Goal: Task Accomplishment & Management: Manage account settings

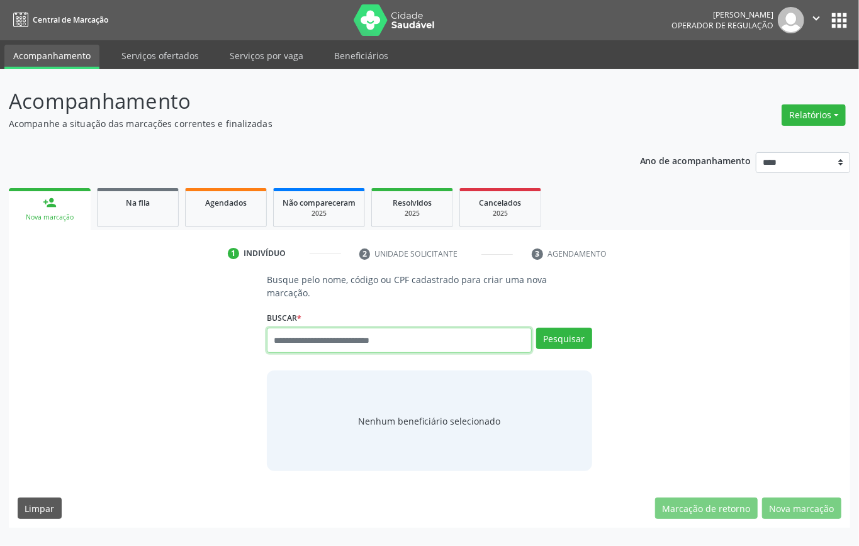
click at [333, 348] on input "text" at bounding box center [399, 340] width 265 height 25
type input "***"
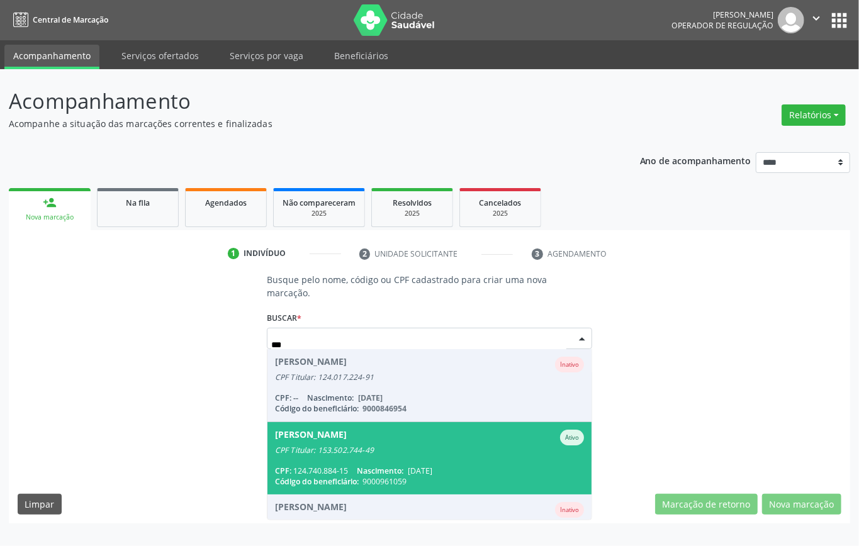
click at [363, 409] on div "CPF Titular: 153.502.744-49" at bounding box center [429, 451] width 309 height 10
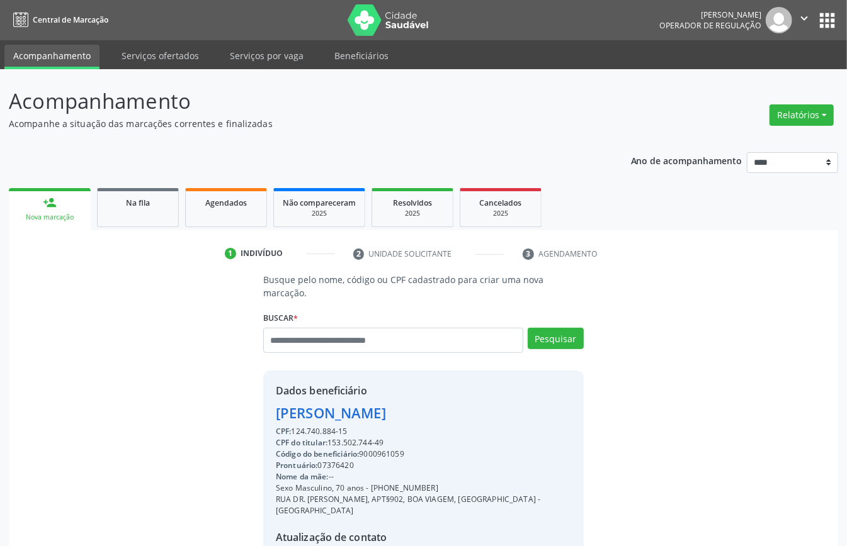
scroll to position [132, 0]
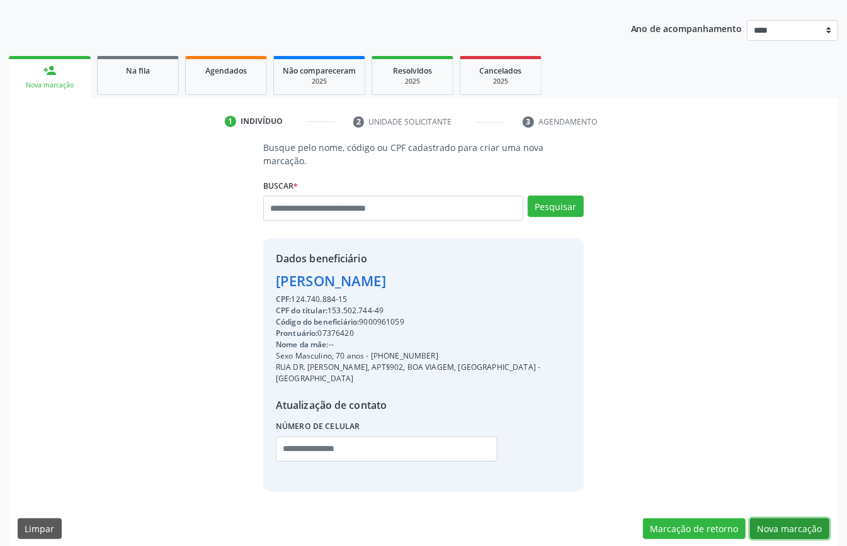
click at [635, 409] on button "Nova marcação" at bounding box center [789, 529] width 79 height 21
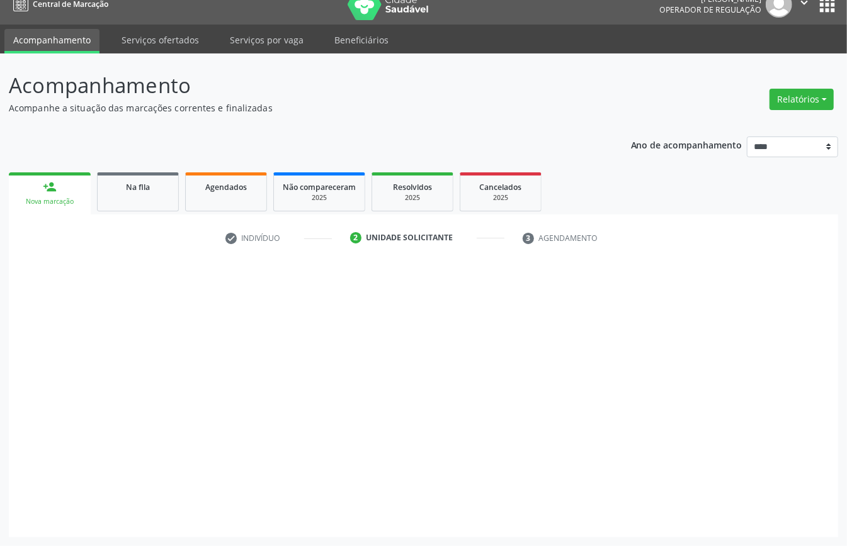
scroll to position [18, 0]
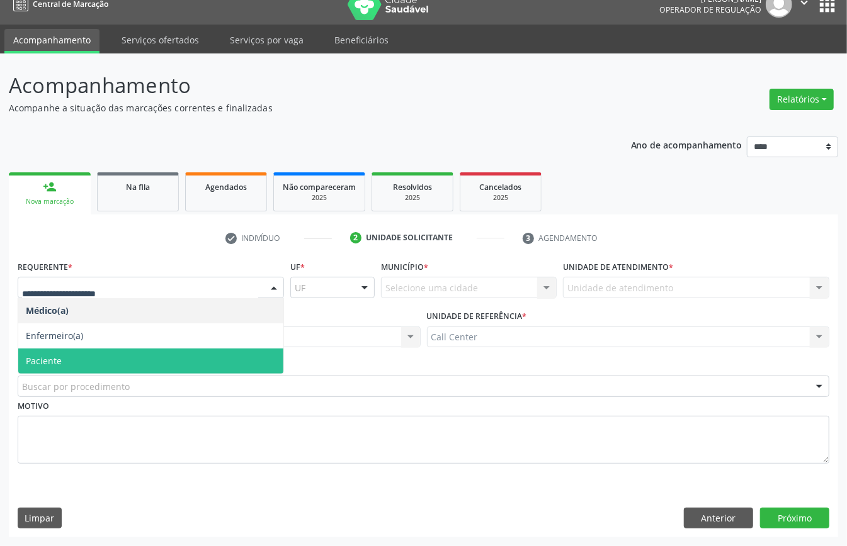
click at [114, 355] on span "Paciente" at bounding box center [150, 361] width 265 height 25
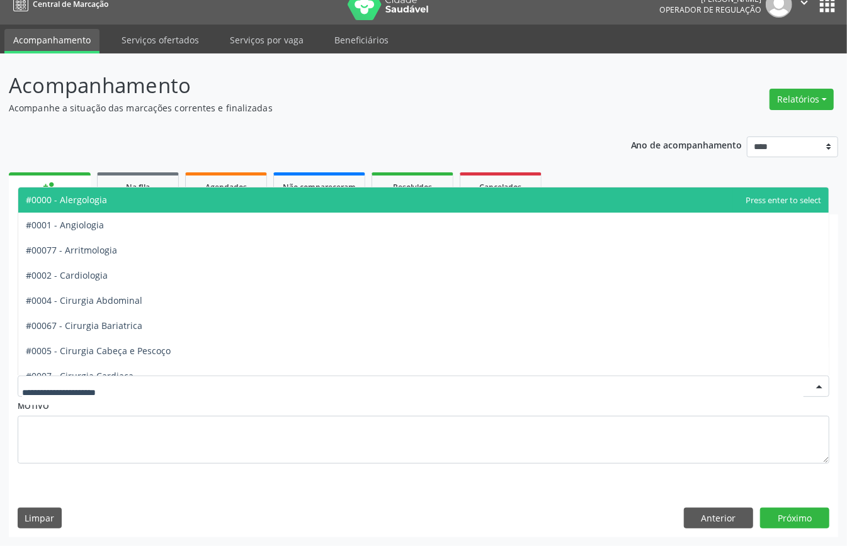
click at [184, 380] on div at bounding box center [424, 386] width 812 height 21
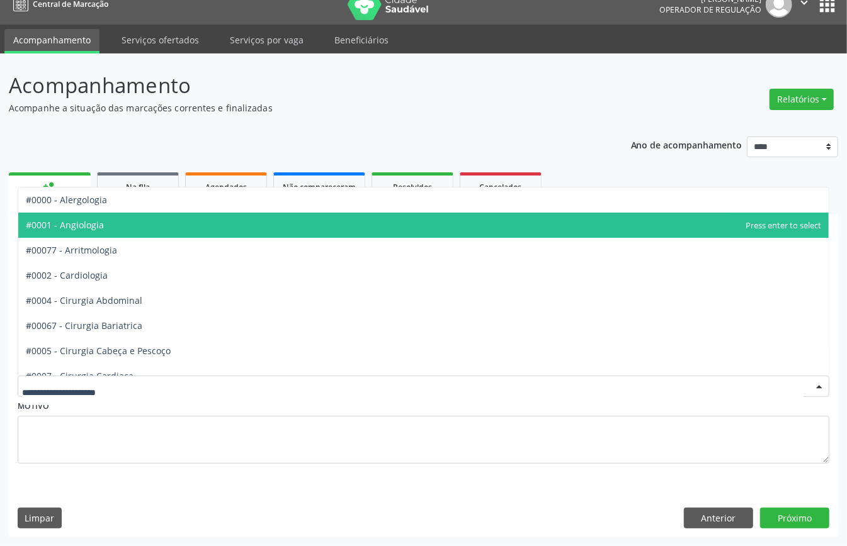
click at [124, 220] on span "#0001 - Angiologia" at bounding box center [423, 225] width 810 height 25
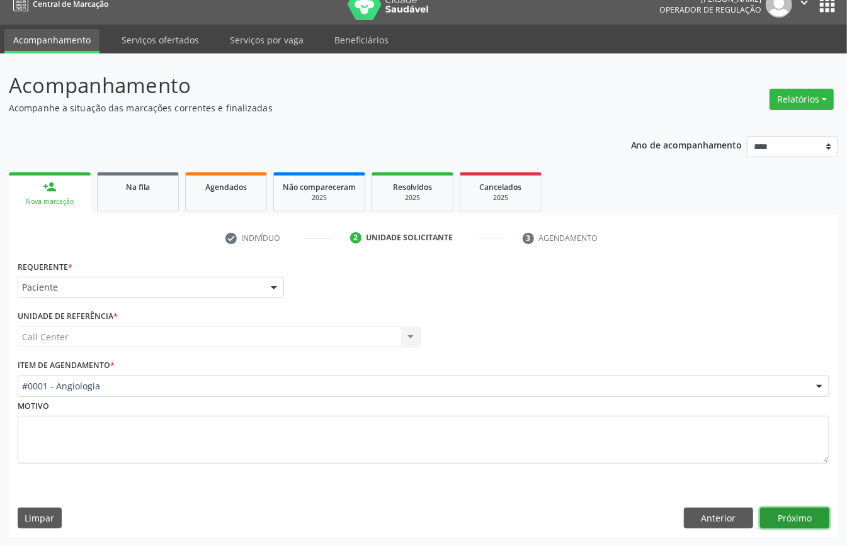
click at [635, 409] on button "Próximo" at bounding box center [794, 518] width 69 height 21
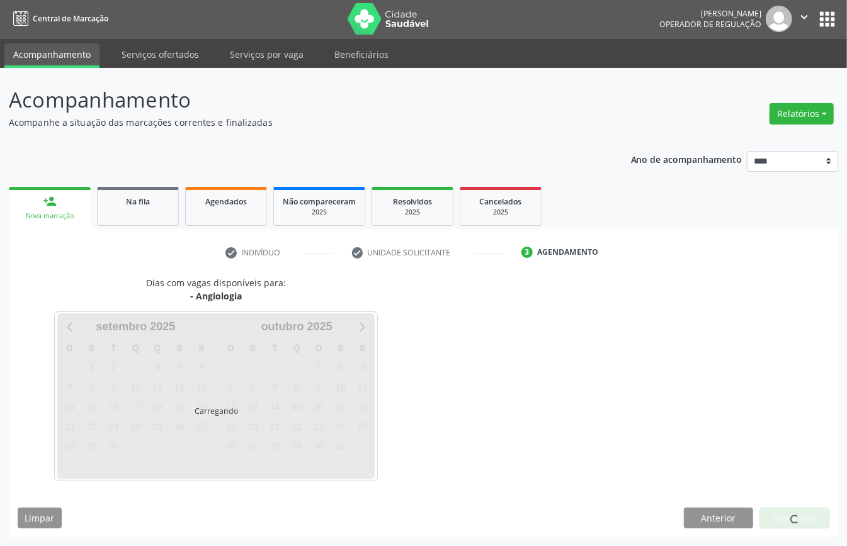
scroll to position [3, 0]
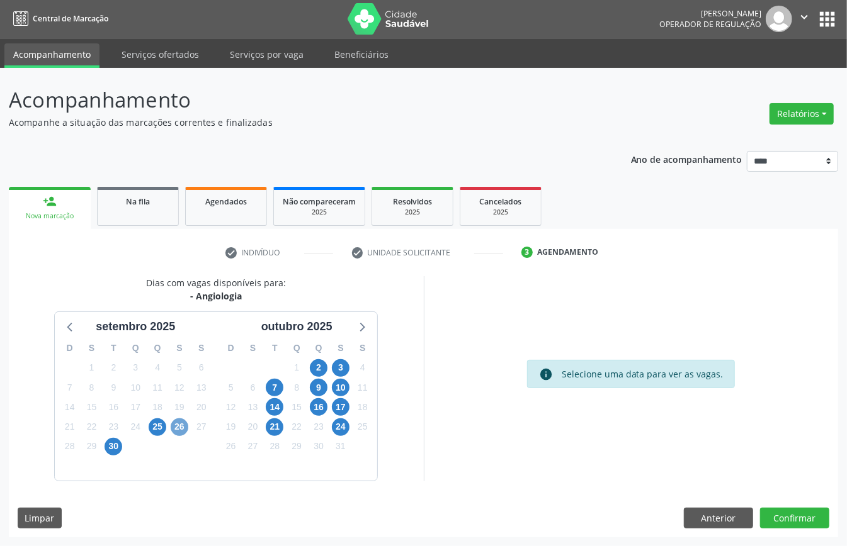
click at [174, 409] on span "26" at bounding box center [180, 428] width 18 height 18
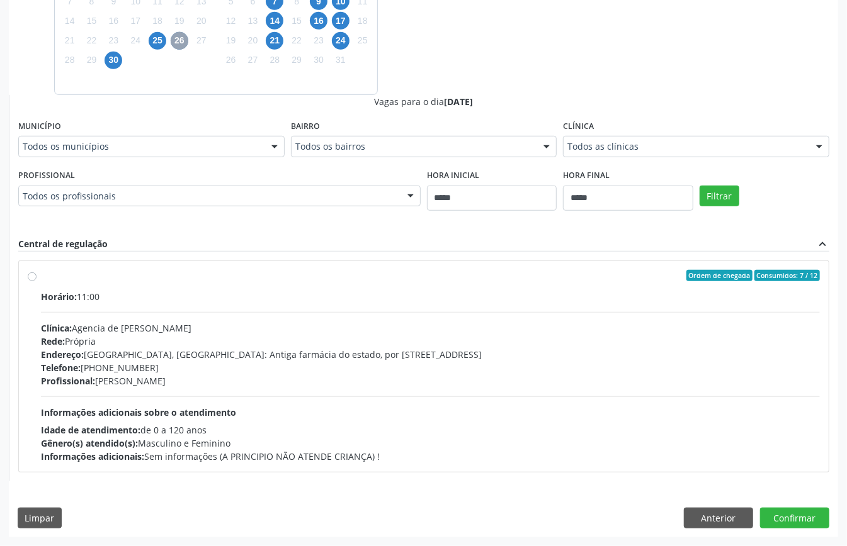
scroll to position [222, 0]
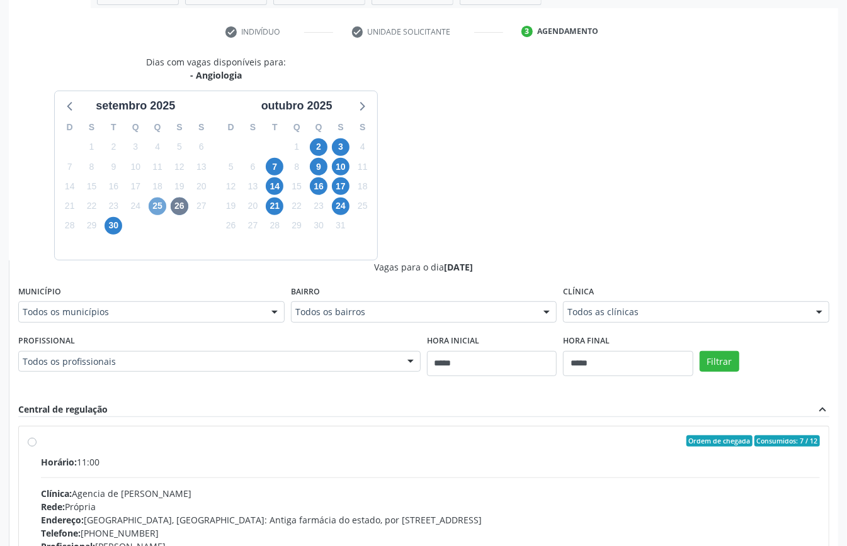
click at [152, 209] on span "25" at bounding box center [158, 207] width 18 height 18
click at [117, 225] on span "30" at bounding box center [114, 226] width 18 height 18
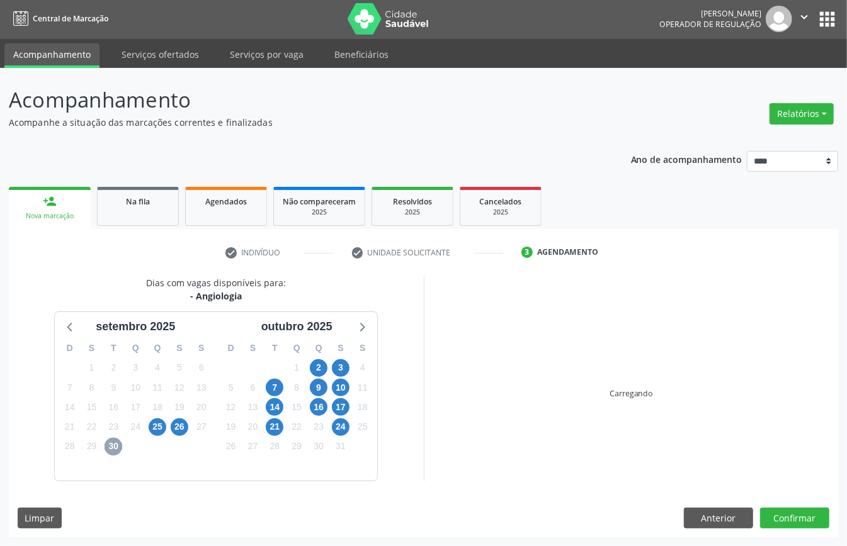
scroll to position [185, 0]
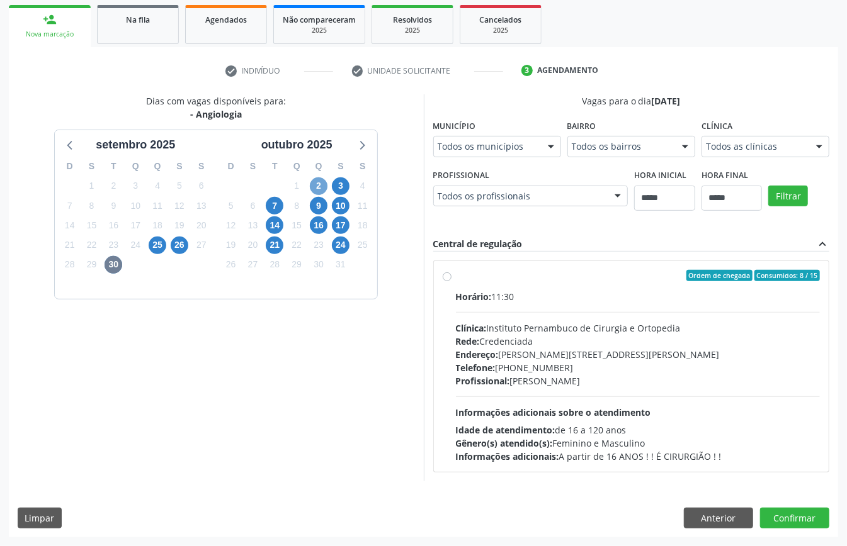
click at [322, 187] on span "2" at bounding box center [319, 187] width 18 height 18
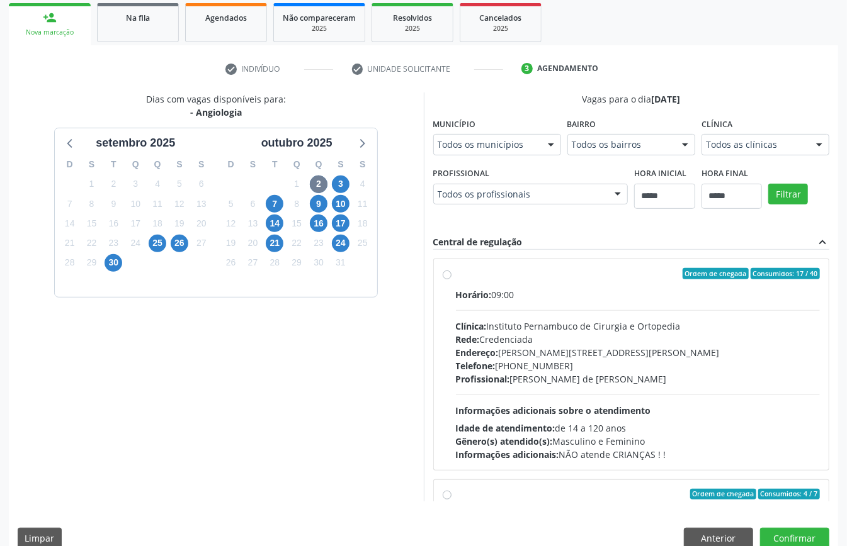
drag, startPoint x: 781, startPoint y: 150, endPoint x: 762, endPoint y: 155, distance: 20.2
click at [333, 184] on span "3" at bounding box center [341, 185] width 18 height 18
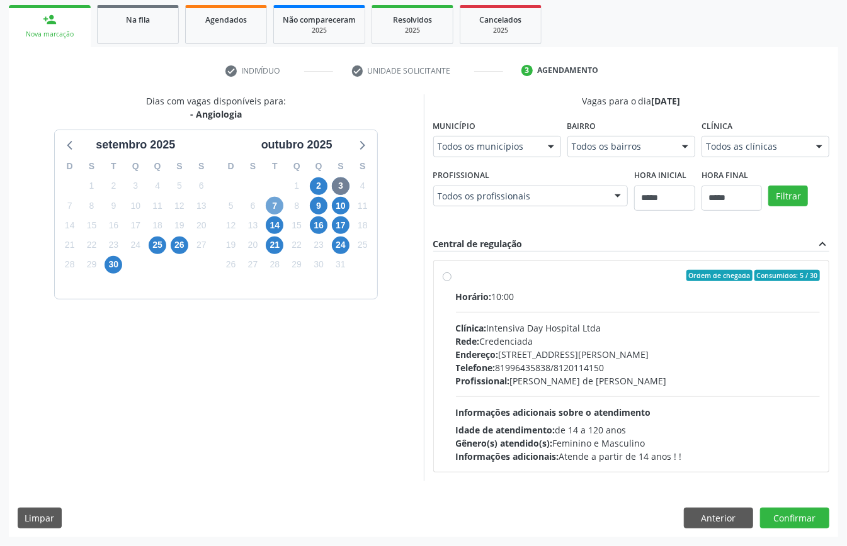
click at [276, 203] on span "7" at bounding box center [275, 206] width 18 height 18
click at [341, 242] on span "24" at bounding box center [341, 246] width 18 height 18
click at [635, 409] on button "Anterior" at bounding box center [718, 518] width 69 height 21
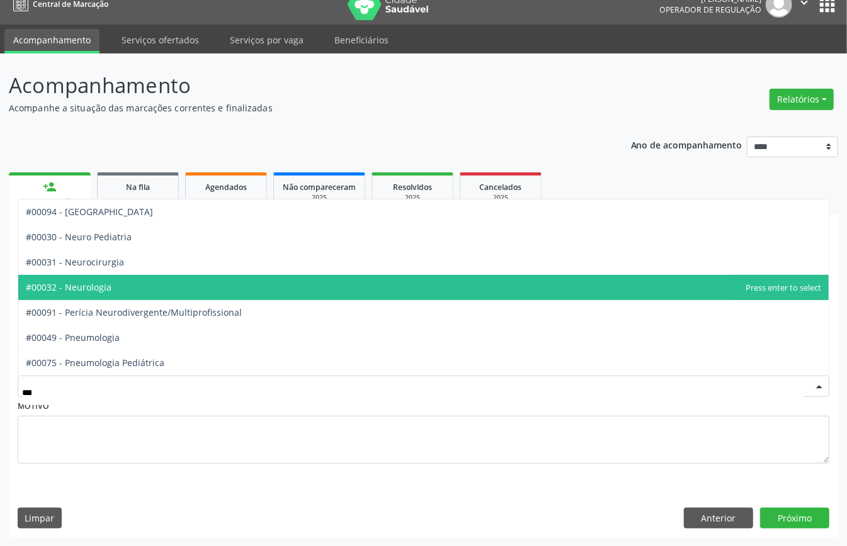
click at [149, 283] on span "#00032 - Neurologia" at bounding box center [423, 287] width 810 height 25
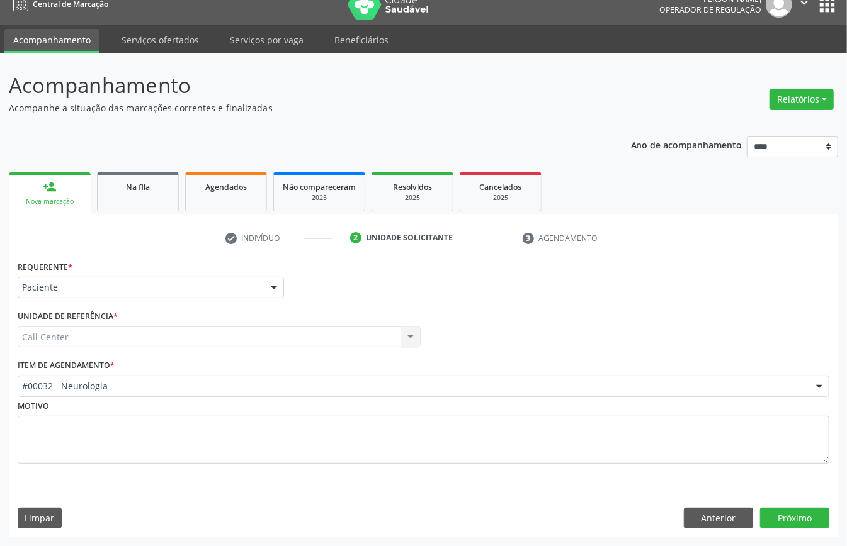
click at [635, 409] on div "Requerente * Paciente Médico(a) Enfermeiro(a) Paciente Nenhum resultado encontr…" at bounding box center [423, 398] width 829 height 280
drag, startPoint x: 788, startPoint y: 507, endPoint x: 789, endPoint y: 518, distance: 10.7
click at [635, 409] on button "Próximo" at bounding box center [794, 518] width 69 height 21
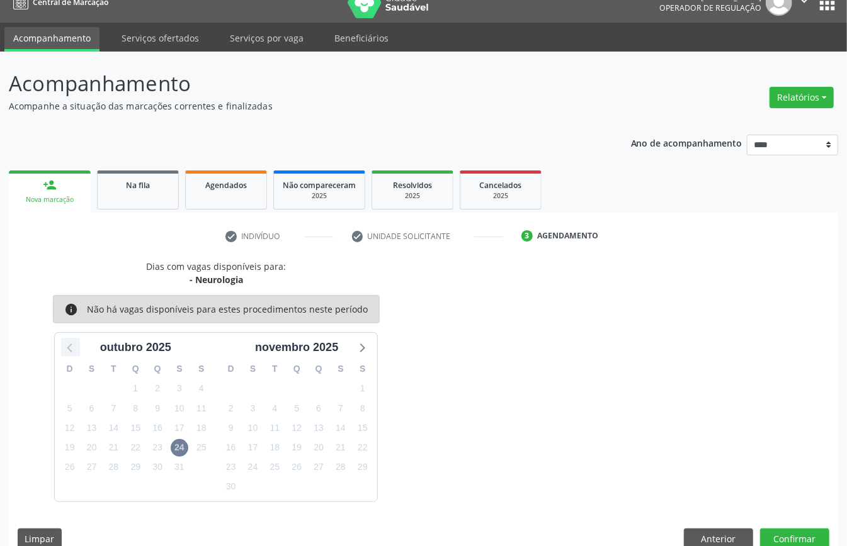
click at [71, 346] on icon at bounding box center [69, 348] width 5 height 9
click at [364, 348] on icon at bounding box center [362, 348] width 5 height 9
click at [635, 409] on button "Anterior" at bounding box center [718, 539] width 69 height 21
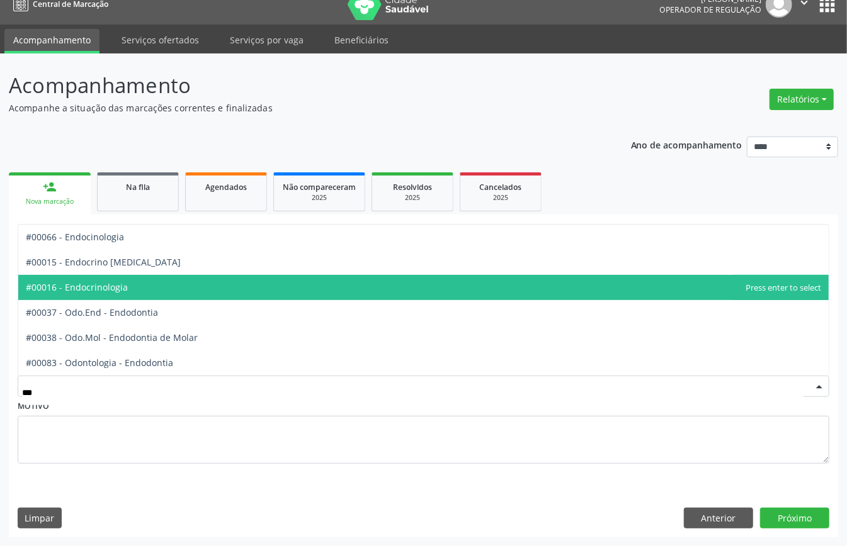
click at [160, 285] on span "#00016 - Endocrinologia" at bounding box center [423, 287] width 810 height 25
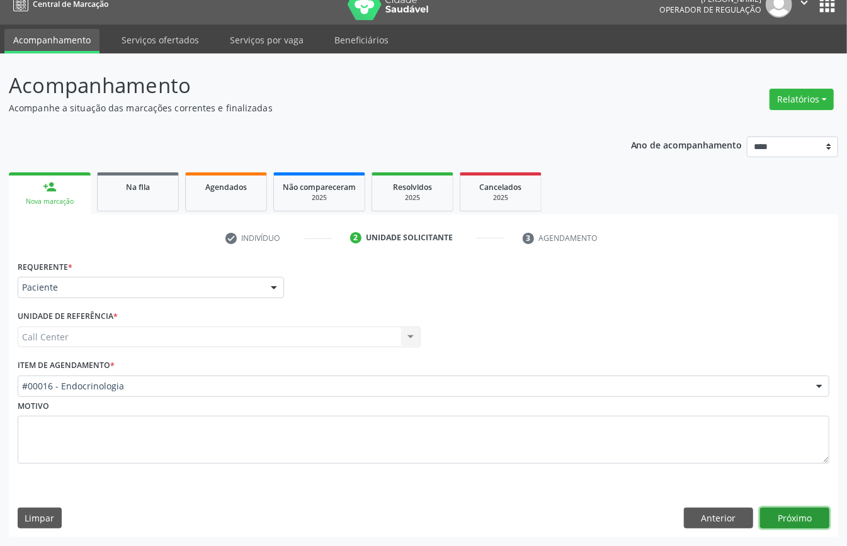
click at [635, 409] on button "Próximo" at bounding box center [794, 518] width 69 height 21
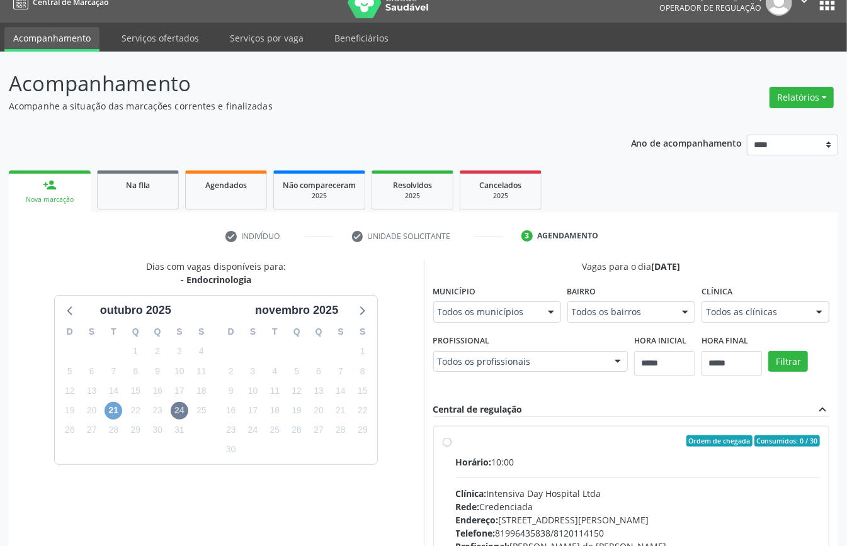
click at [113, 409] on span "21" at bounding box center [114, 411] width 18 height 18
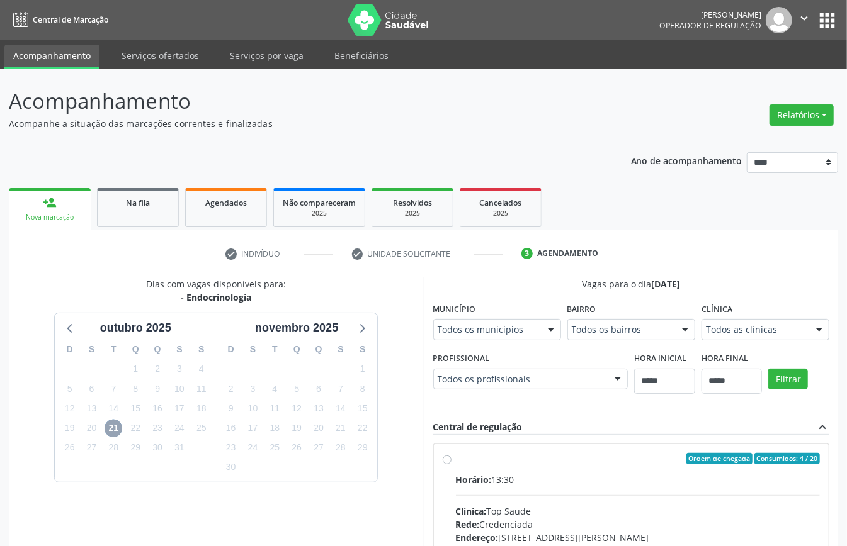
scroll to position [390, 0]
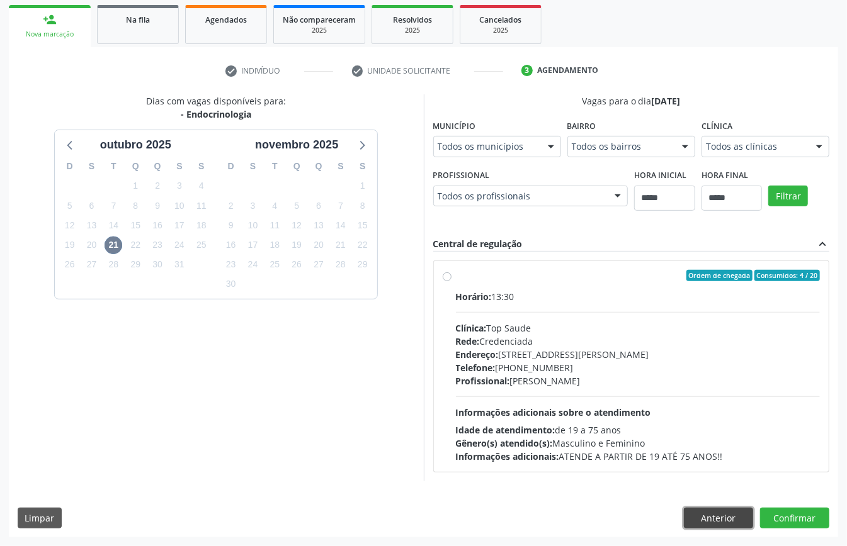
click at [635, 409] on button "Anterior" at bounding box center [718, 518] width 69 height 21
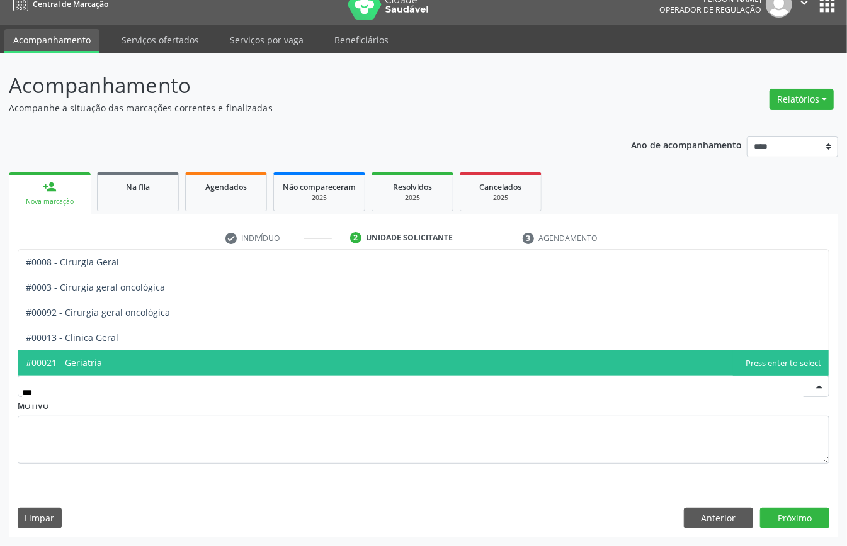
click at [219, 361] on span "#00021 - Geriatria" at bounding box center [423, 363] width 810 height 25
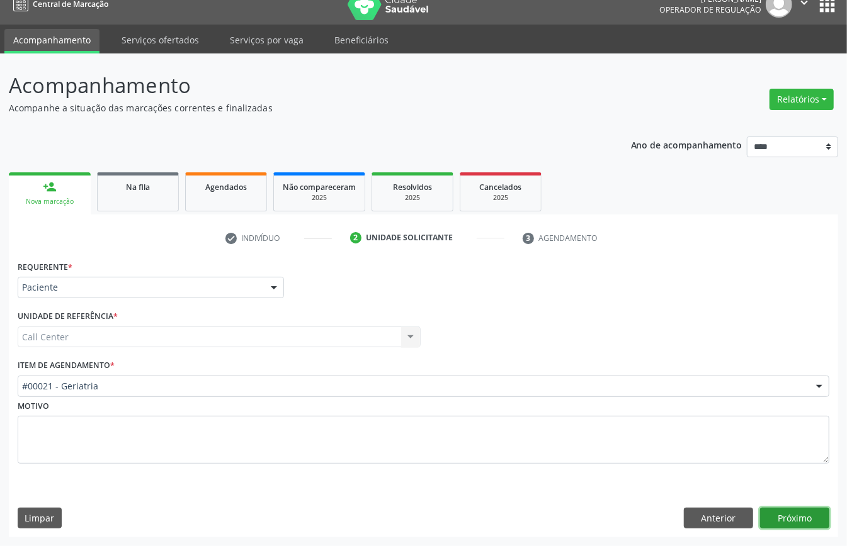
click at [635, 409] on button "Próximo" at bounding box center [794, 518] width 69 height 21
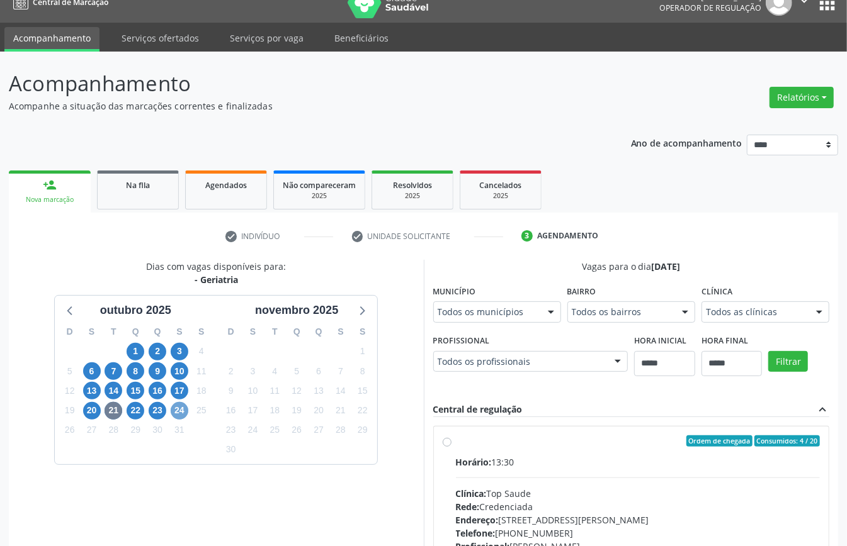
click at [184, 409] on span "24" at bounding box center [180, 411] width 18 height 18
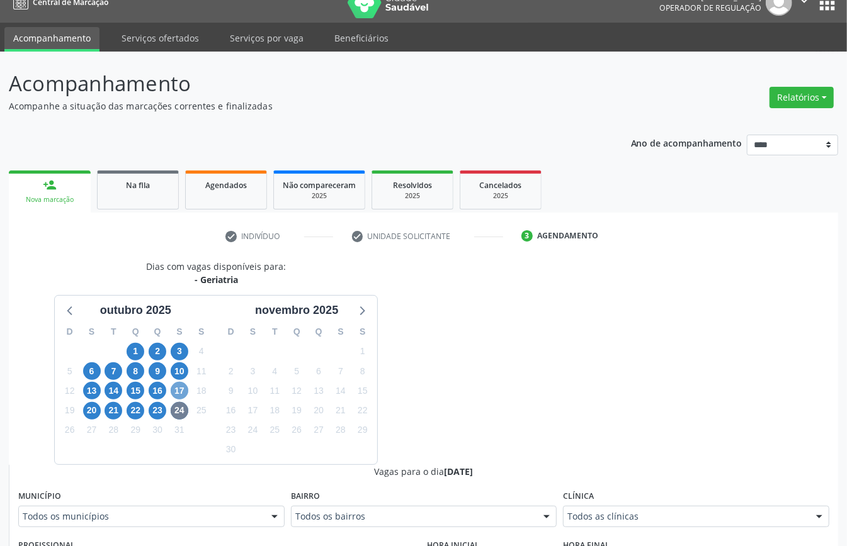
click at [180, 391] on span "17" at bounding box center [180, 391] width 18 height 18
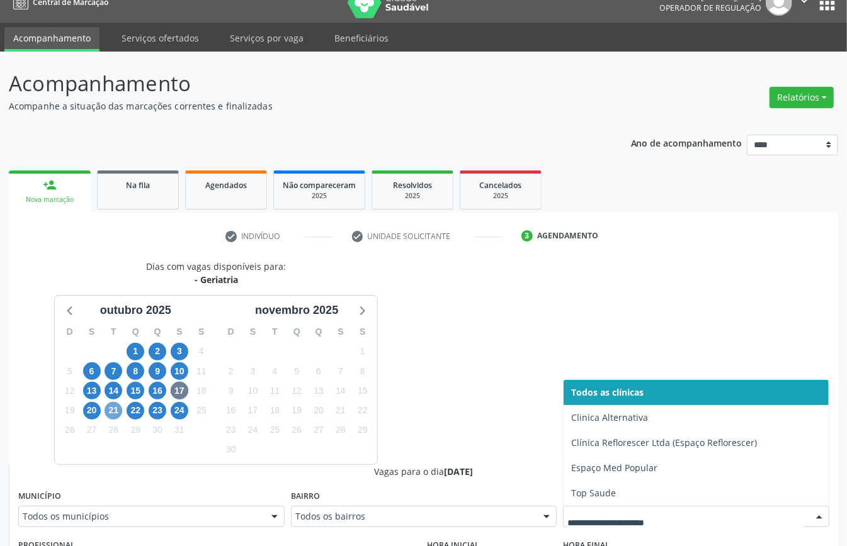
click at [112, 409] on span "21" at bounding box center [114, 411] width 18 height 18
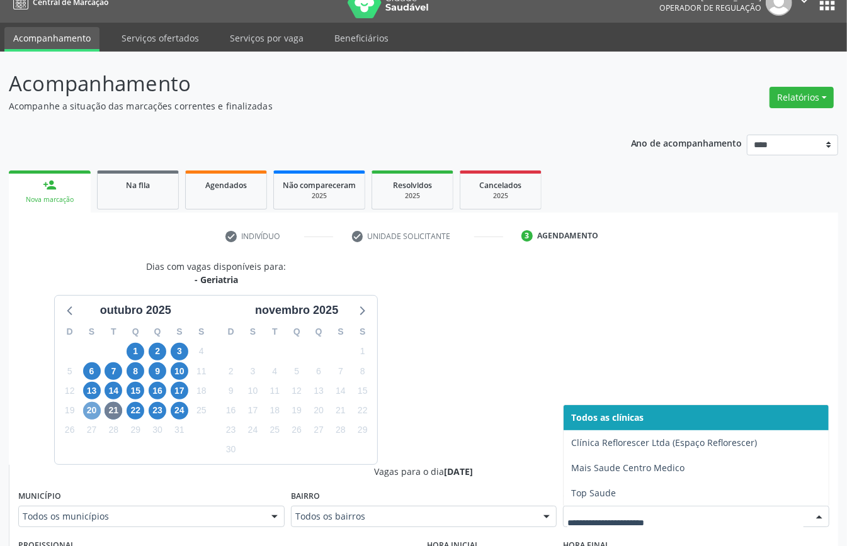
click at [88, 408] on span "20" at bounding box center [92, 411] width 18 height 18
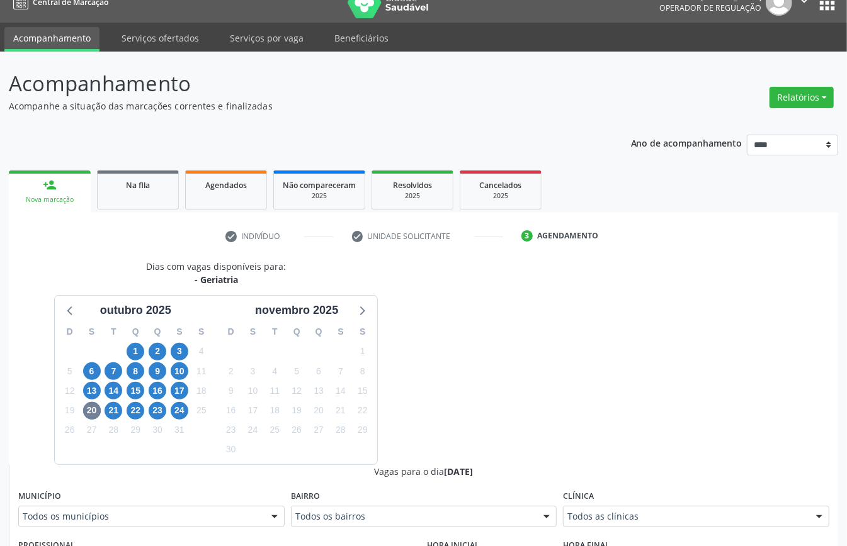
click at [580, 409] on div "Todos as clínicas" at bounding box center [696, 516] width 266 height 21
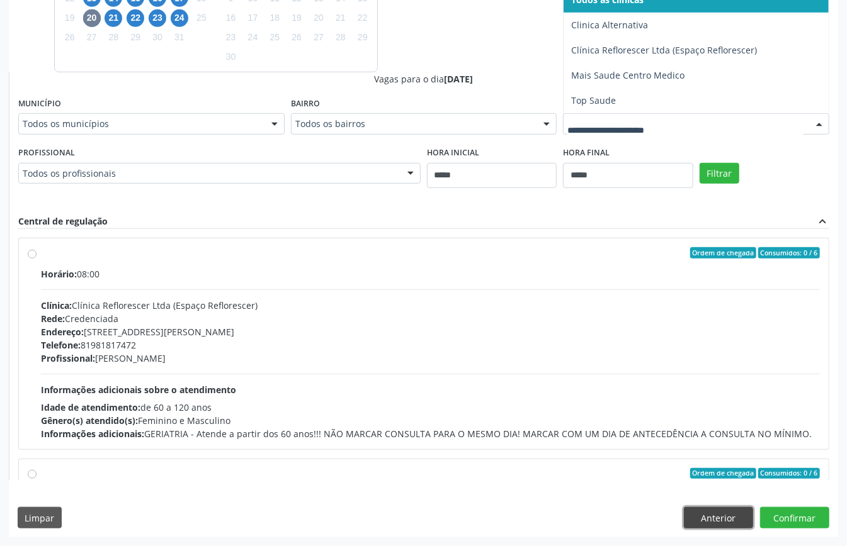
click at [635, 409] on button "Anterior" at bounding box center [718, 517] width 69 height 21
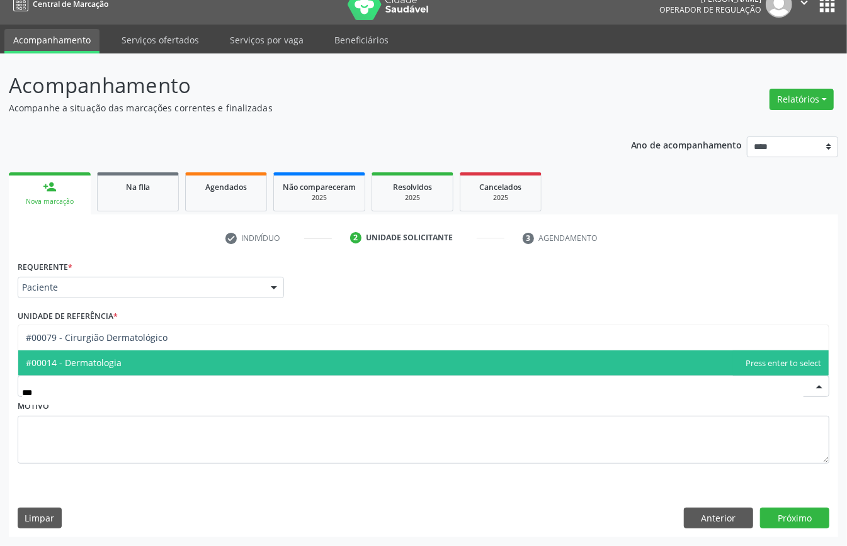
click at [167, 356] on span "#00014 - Dermatologia" at bounding box center [423, 363] width 810 height 25
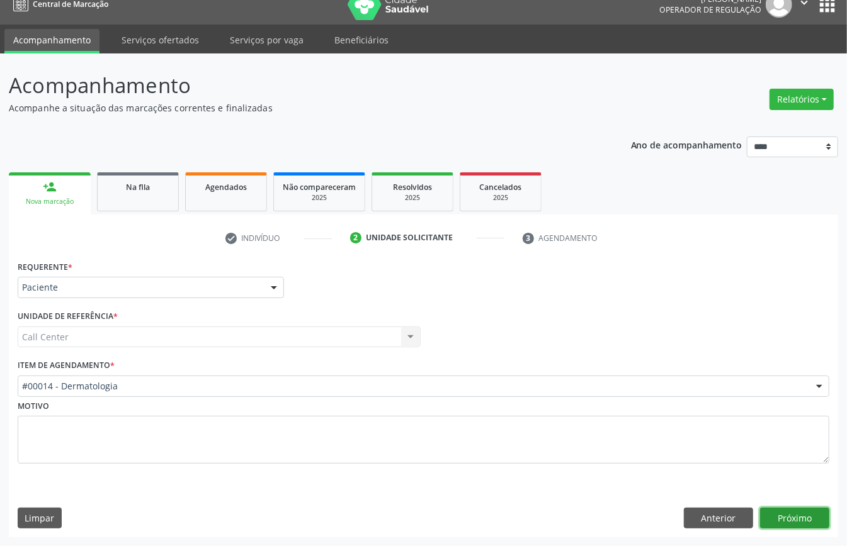
click at [635, 409] on button "Próximo" at bounding box center [794, 518] width 69 height 21
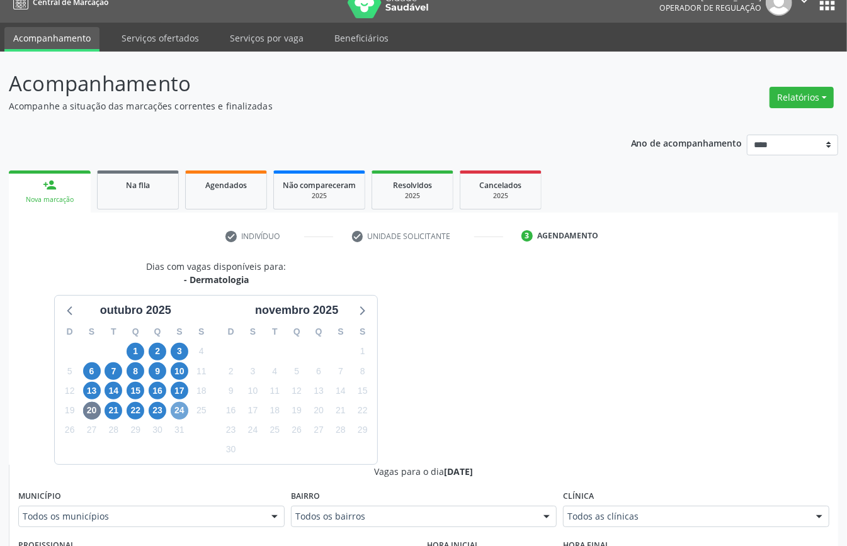
click at [176, 409] on span "24" at bounding box center [180, 411] width 18 height 18
click at [74, 315] on icon at bounding box center [70, 310] width 16 height 16
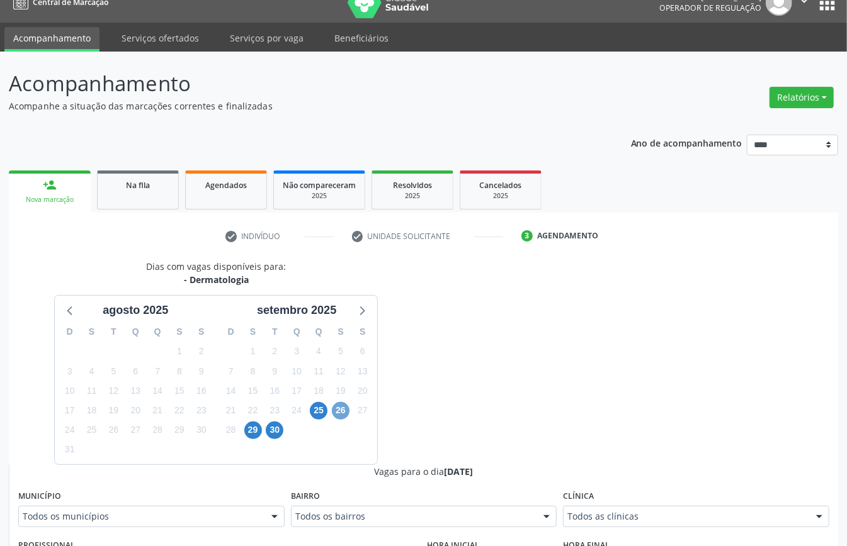
click at [336, 409] on span "26" at bounding box center [341, 411] width 18 height 18
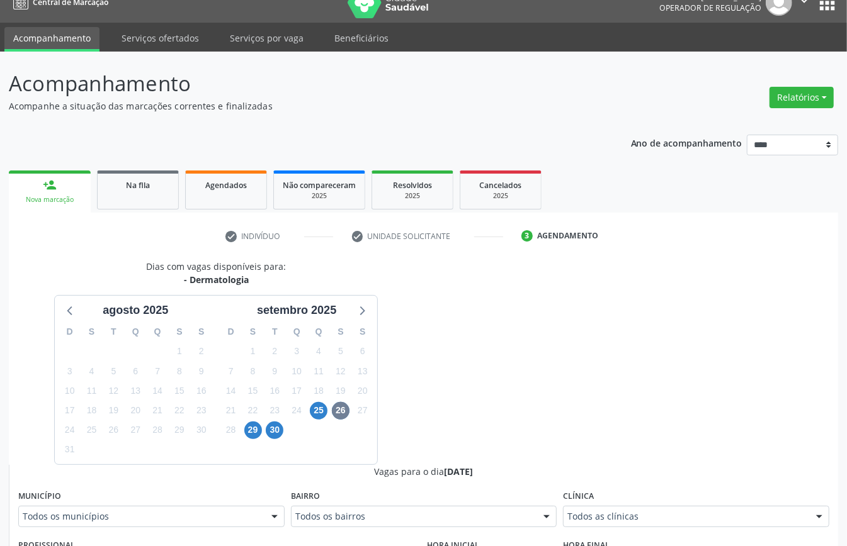
scroll to position [411, 0]
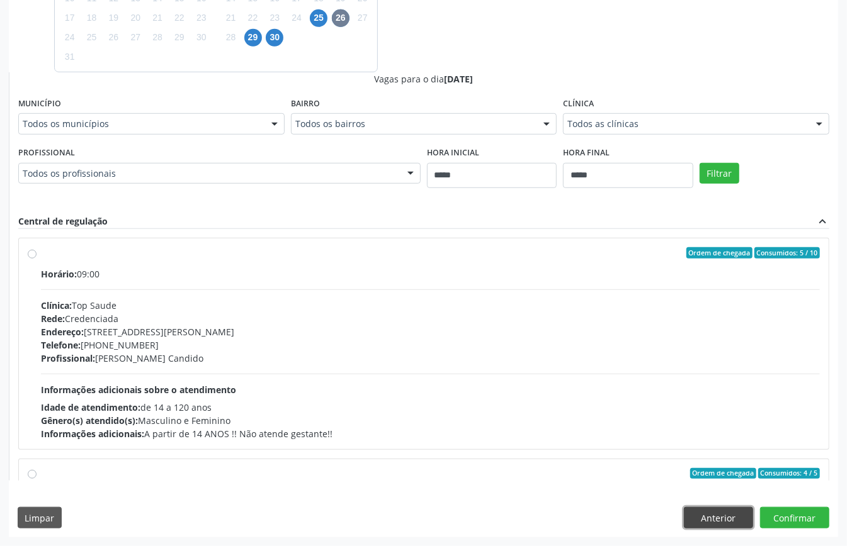
click at [635, 409] on button "Anterior" at bounding box center [718, 517] width 69 height 21
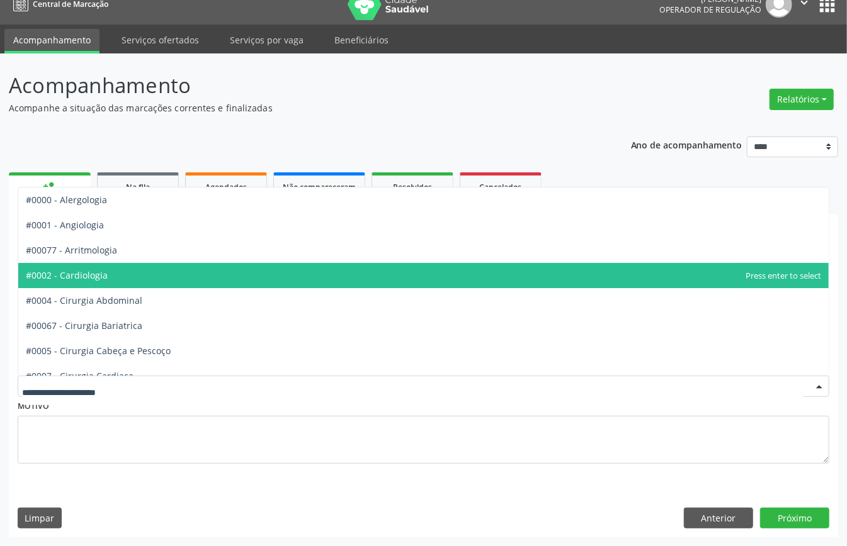
click at [159, 272] on span "#0002 - Cardiologia" at bounding box center [423, 275] width 810 height 25
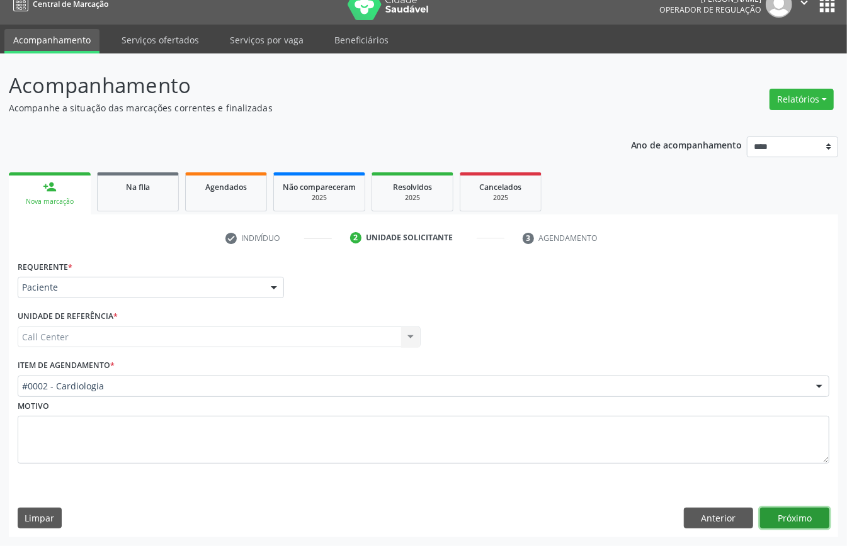
click at [635, 409] on button "Próximo" at bounding box center [794, 518] width 69 height 21
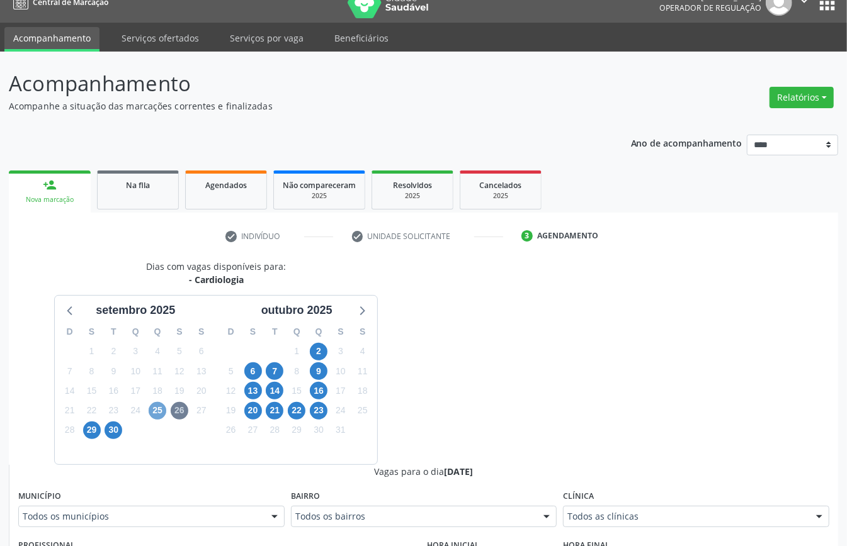
click at [159, 409] on span "25" at bounding box center [158, 411] width 18 height 18
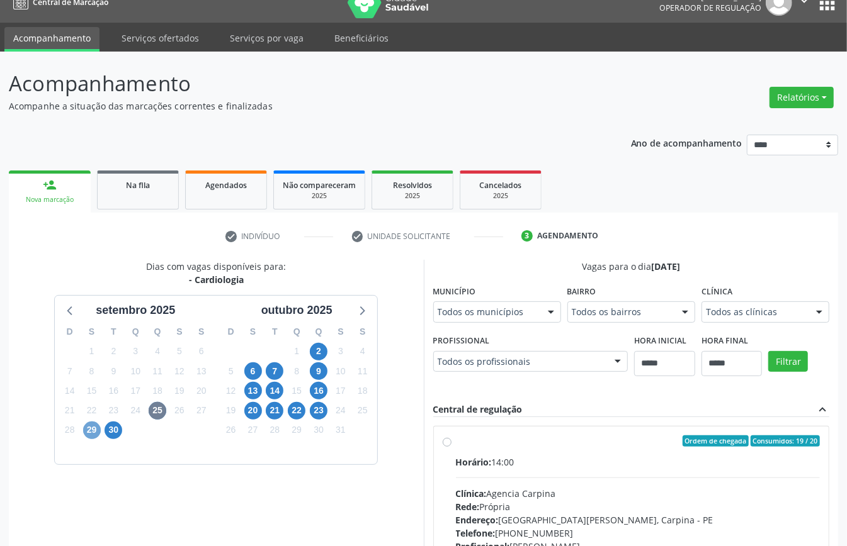
click at [96, 409] on span "29" at bounding box center [92, 431] width 18 height 18
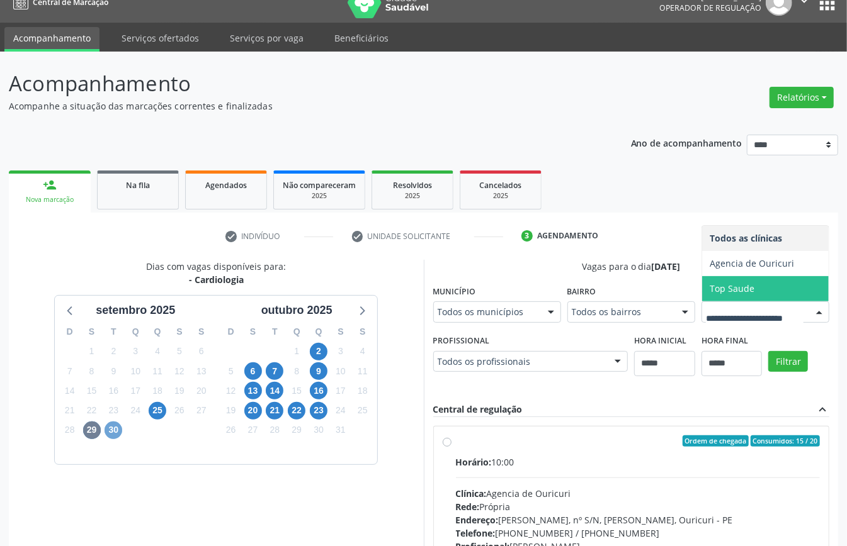
click at [111, 409] on span "30" at bounding box center [114, 431] width 18 height 18
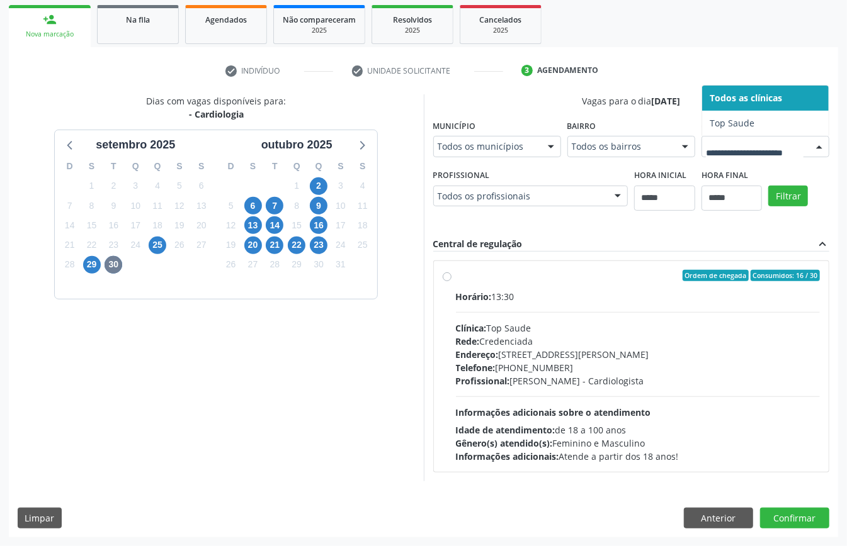
scroll to position [390, 0]
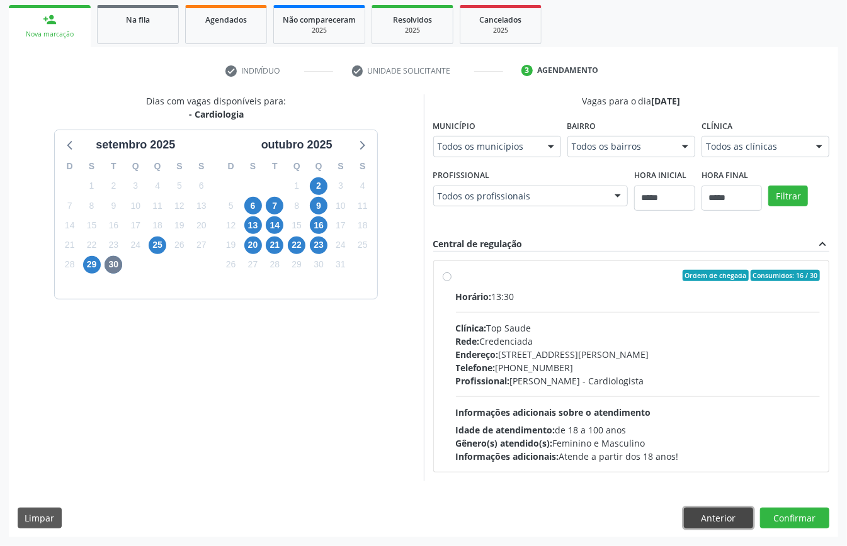
click at [635, 409] on button "Anterior" at bounding box center [718, 518] width 69 height 21
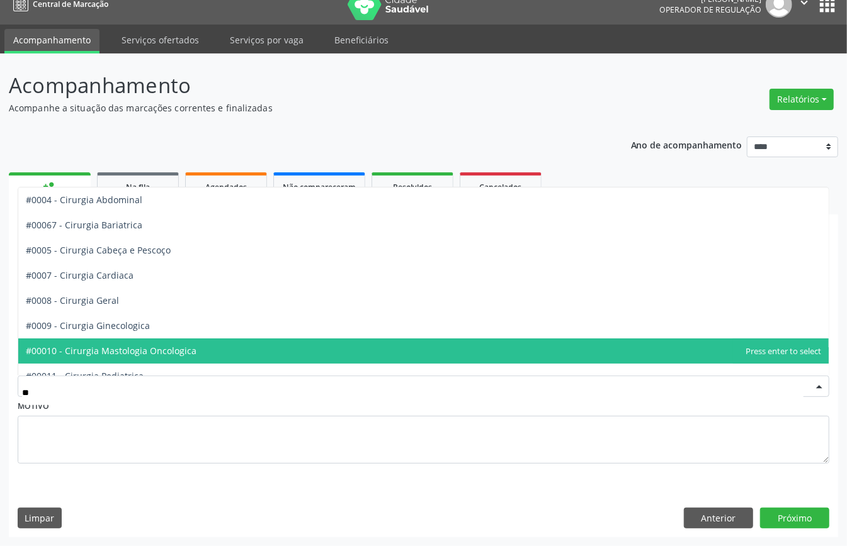
type input "***"
click at [169, 345] on span "#00010 - Cirurgia Mastologia Oncologica" at bounding box center [111, 351] width 171 height 12
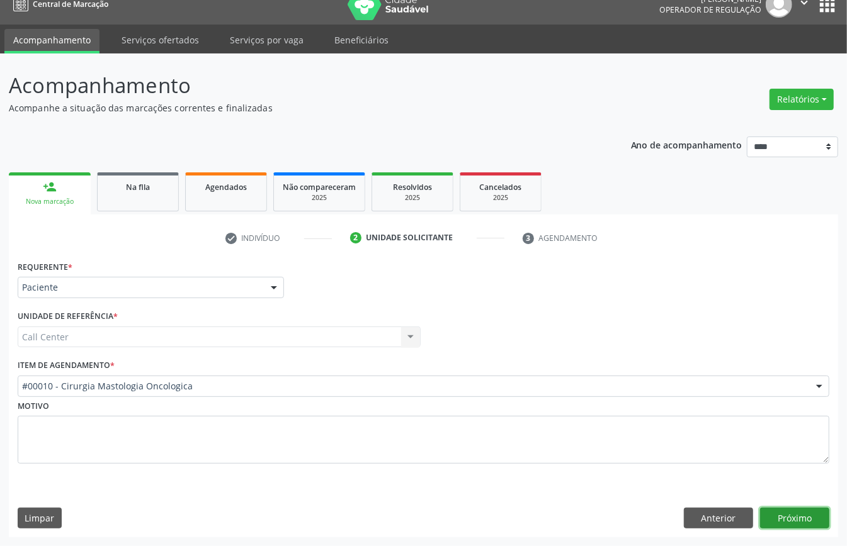
click at [635, 409] on button "Próximo" at bounding box center [794, 518] width 69 height 21
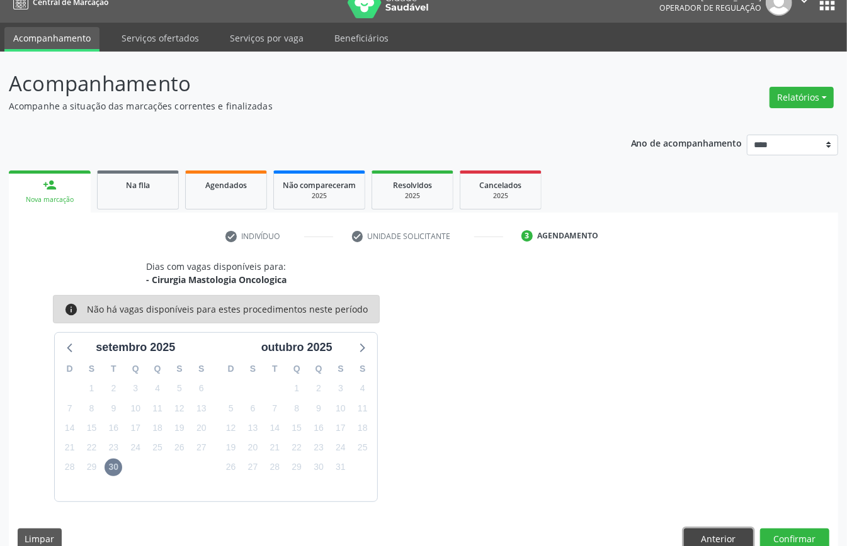
click at [635, 409] on button "Anterior" at bounding box center [718, 539] width 69 height 21
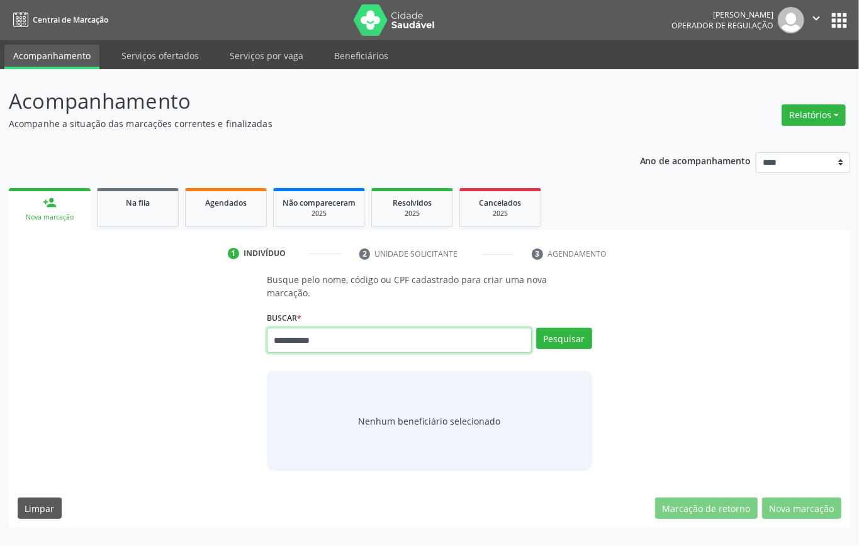
type input "**********"
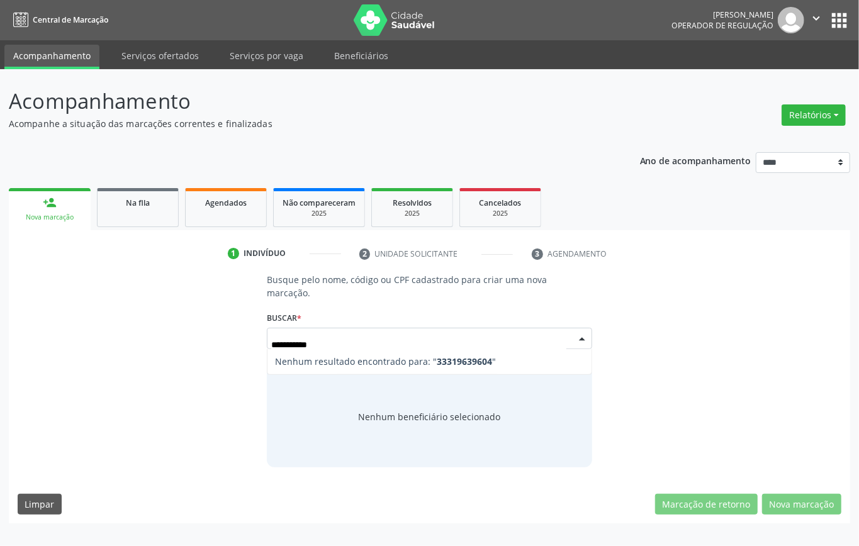
click at [277, 344] on input "**********" at bounding box center [418, 344] width 295 height 25
type input "**********"
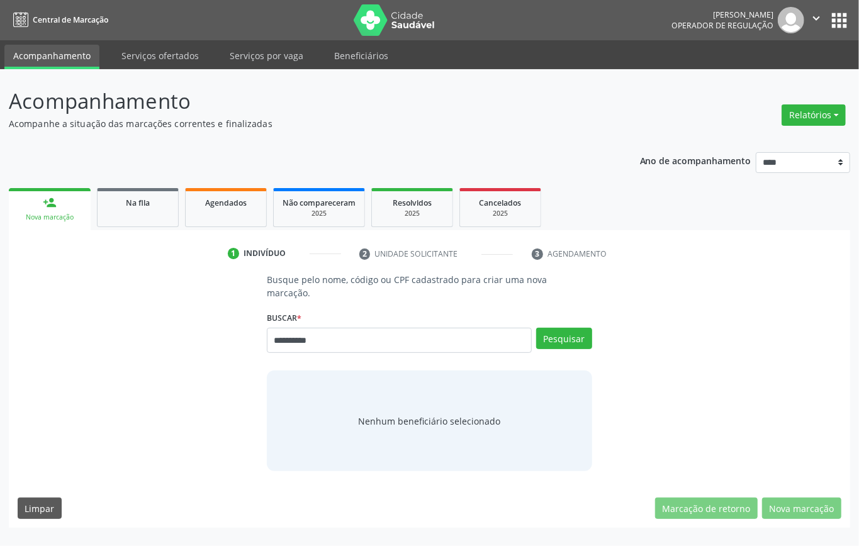
click at [278, 339] on input "**********" at bounding box center [399, 340] width 265 height 25
type input "*********"
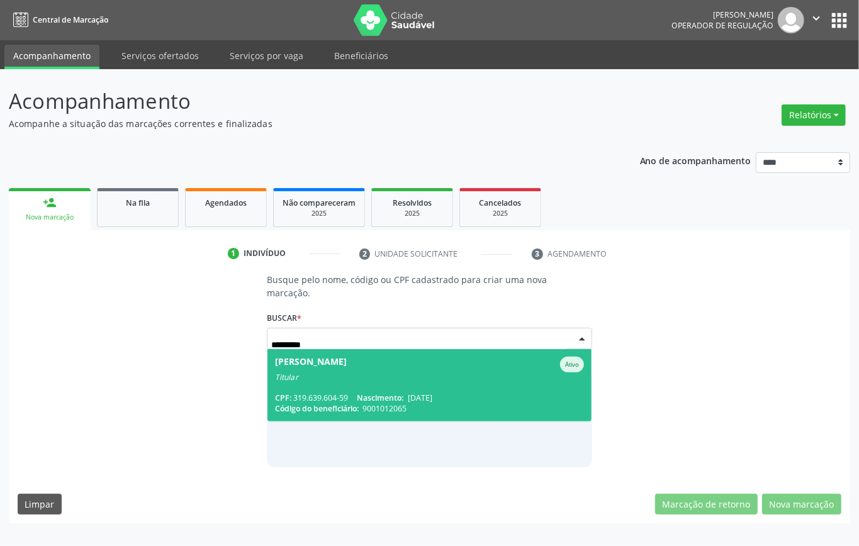
click at [441, 391] on span "Josefa Mendes de Sousa Ativo Titular CPF: 319.639.604-59 Nascimento: 19/09/1949…" at bounding box center [430, 385] width 324 height 72
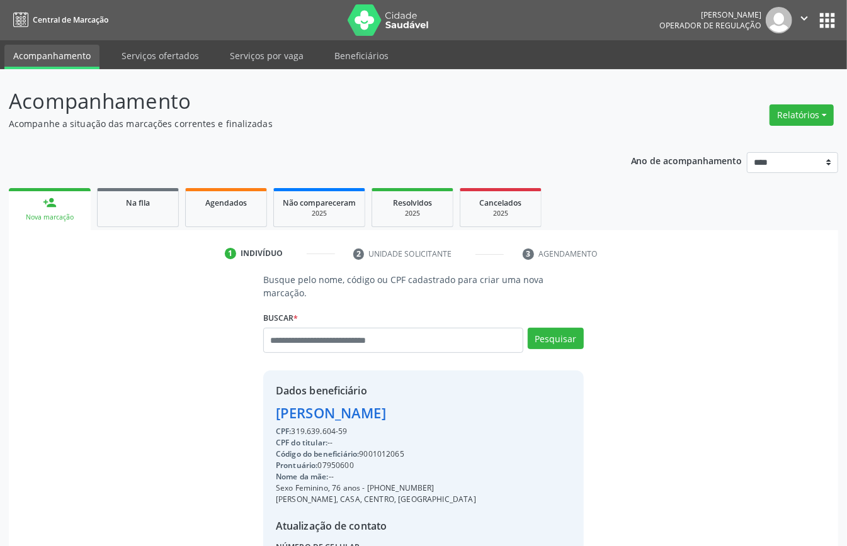
scroll to position [132, 0]
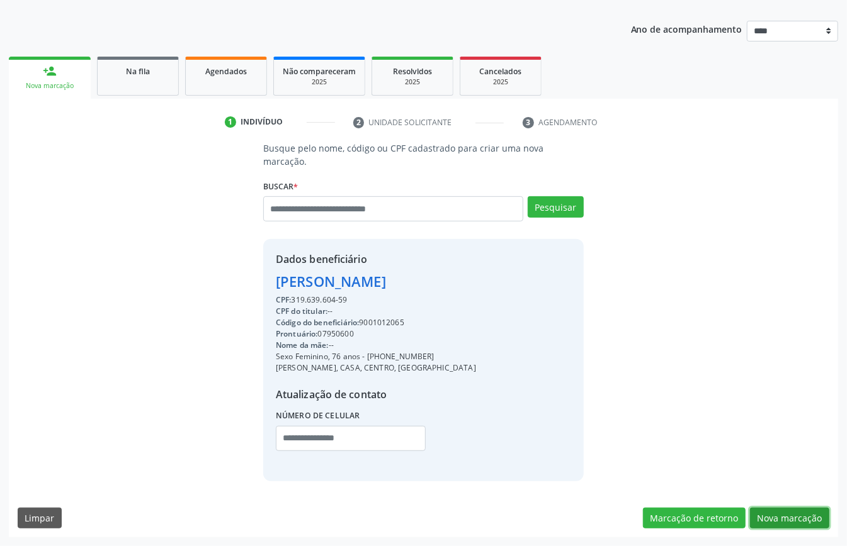
click at [635, 409] on button "Nova marcação" at bounding box center [789, 518] width 79 height 21
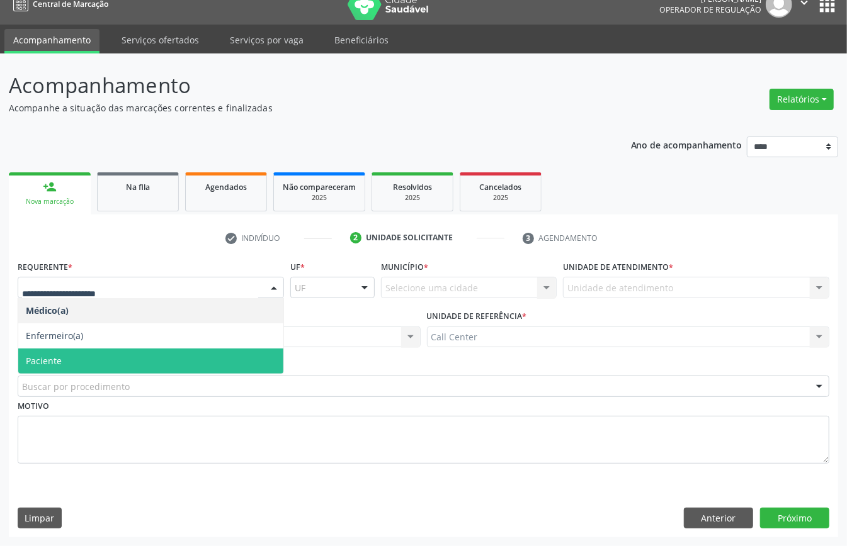
click at [67, 353] on span "Paciente" at bounding box center [150, 361] width 265 height 25
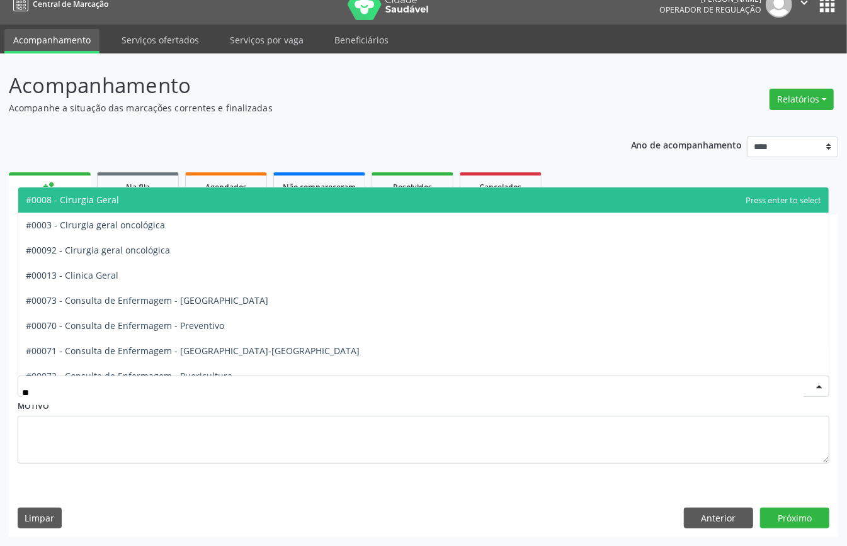
type input "***"
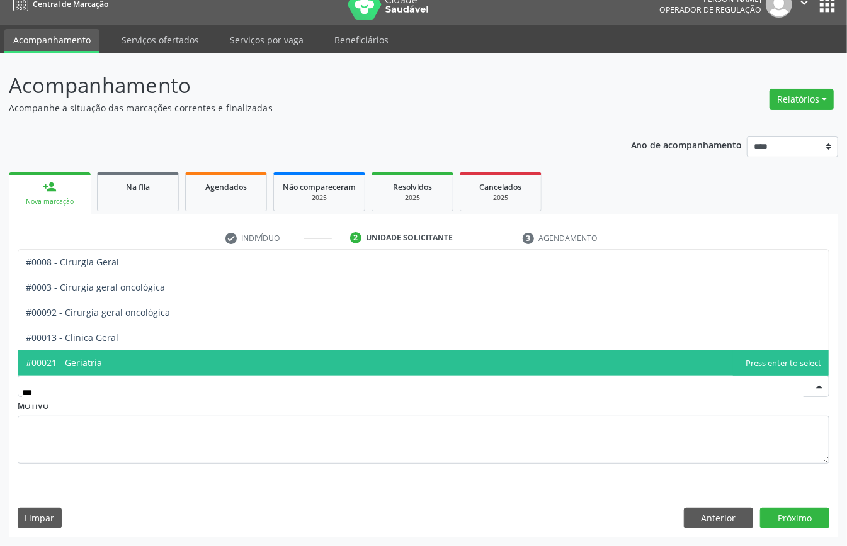
click at [103, 361] on span "#00021 - Geriatria" at bounding box center [423, 363] width 810 height 25
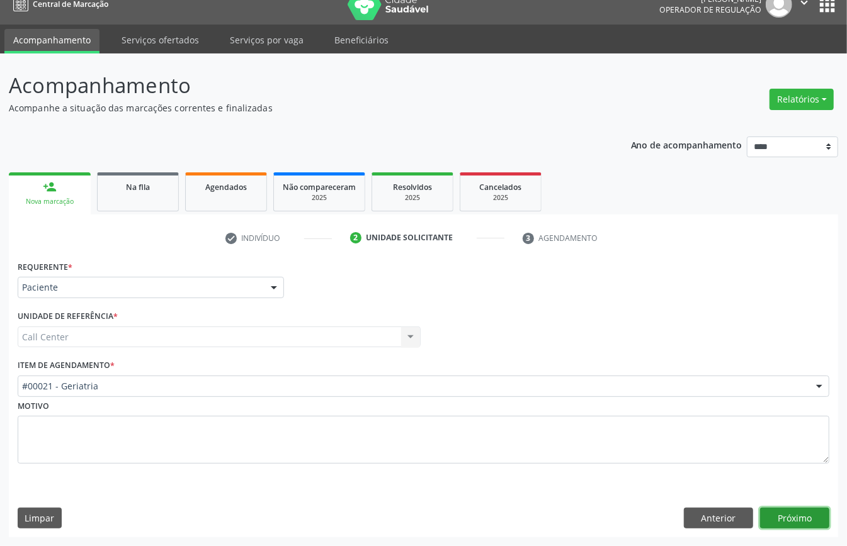
click at [635, 409] on button "Próximo" at bounding box center [794, 518] width 69 height 21
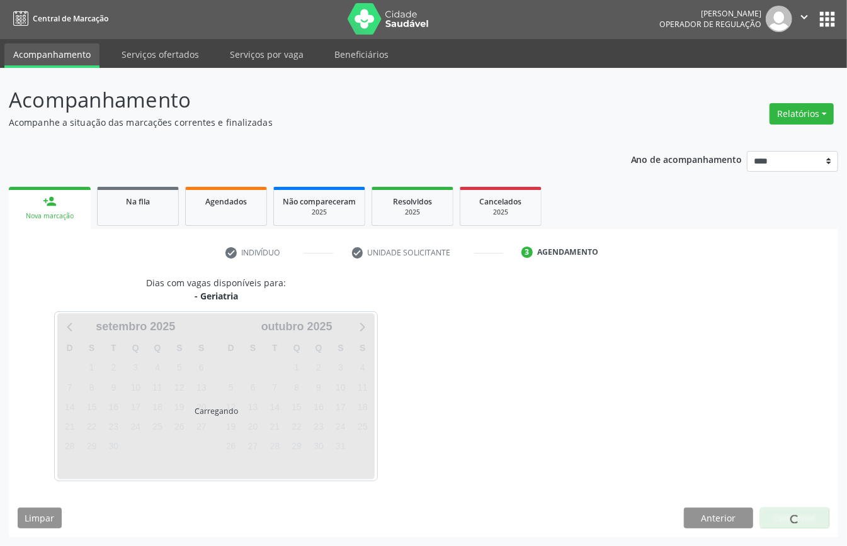
scroll to position [3, 0]
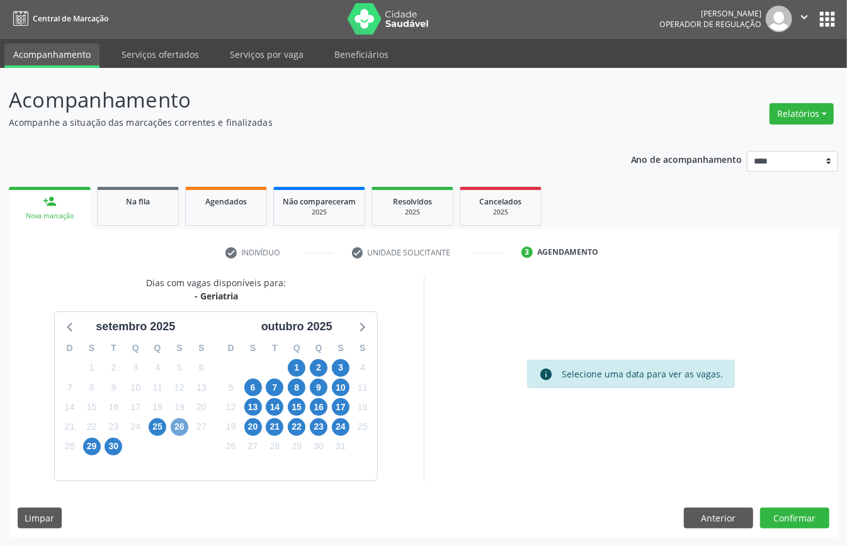
click at [179, 409] on span "26" at bounding box center [180, 428] width 18 height 18
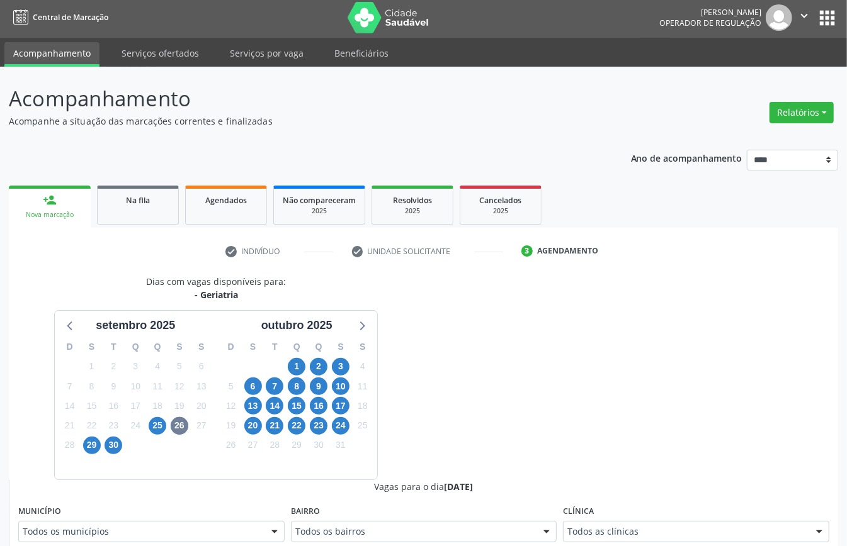
scroll to position [8, 0]
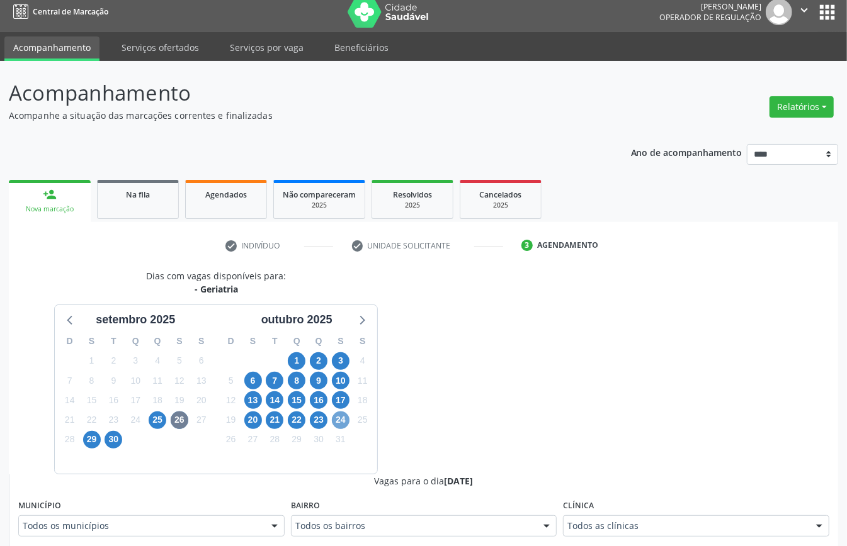
click at [340, 409] on span "24" at bounding box center [341, 421] width 18 height 18
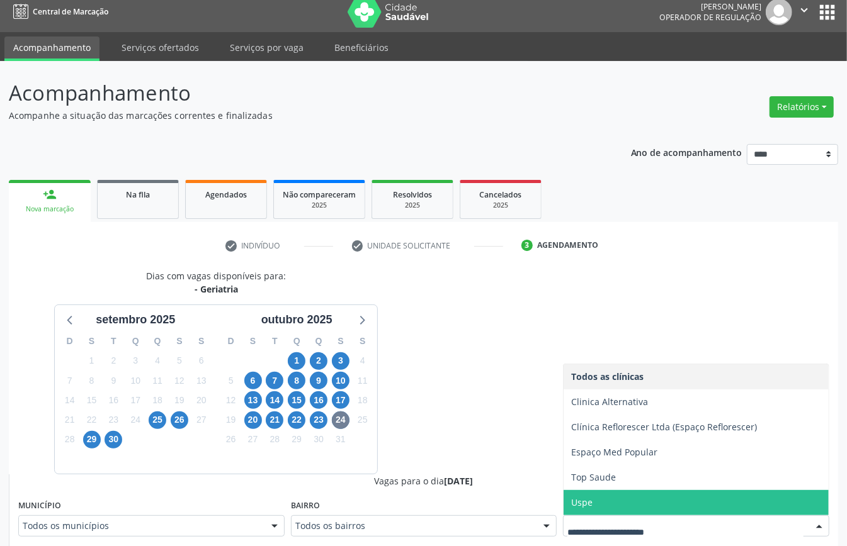
click at [597, 409] on span "Uspe" at bounding box center [695, 502] width 265 height 25
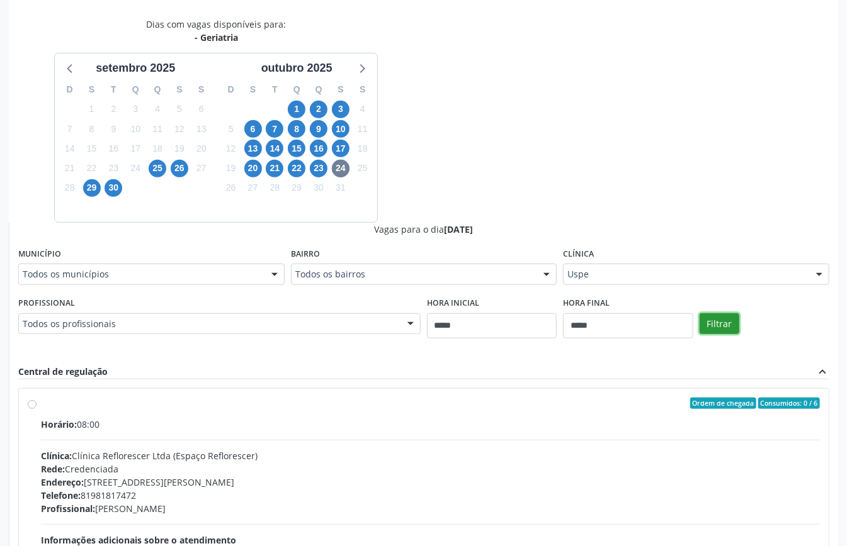
click at [635, 322] on button "Filtrar" at bounding box center [719, 324] width 40 height 21
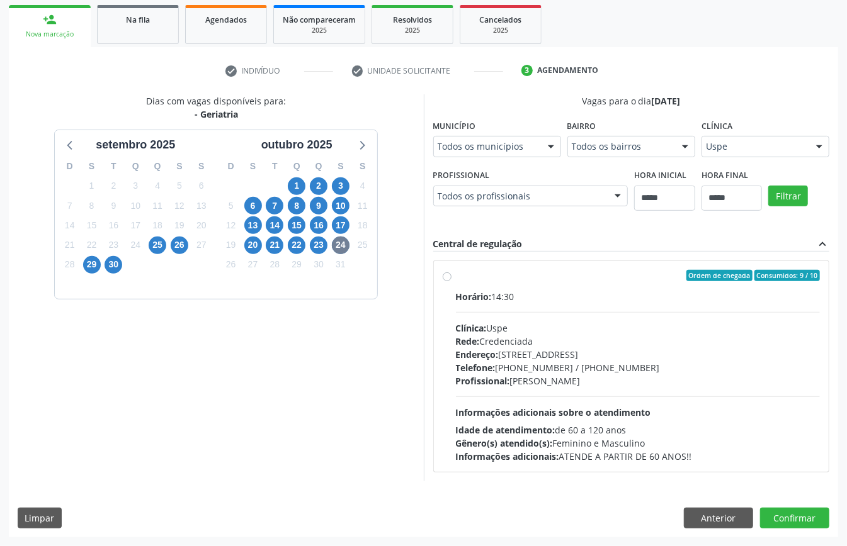
click at [592, 369] on div "Telefone: (81) 3221-8850 / 3035-7616" at bounding box center [638, 367] width 365 height 13
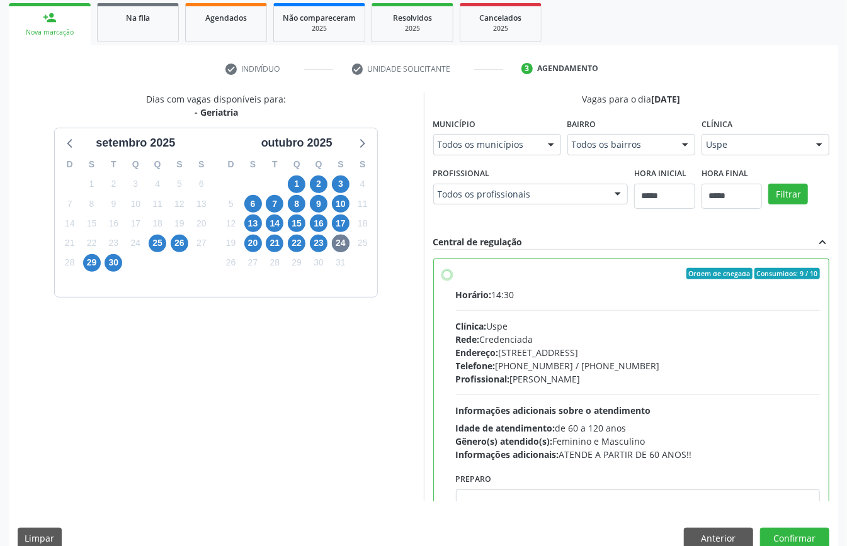
scroll to position [64, 0]
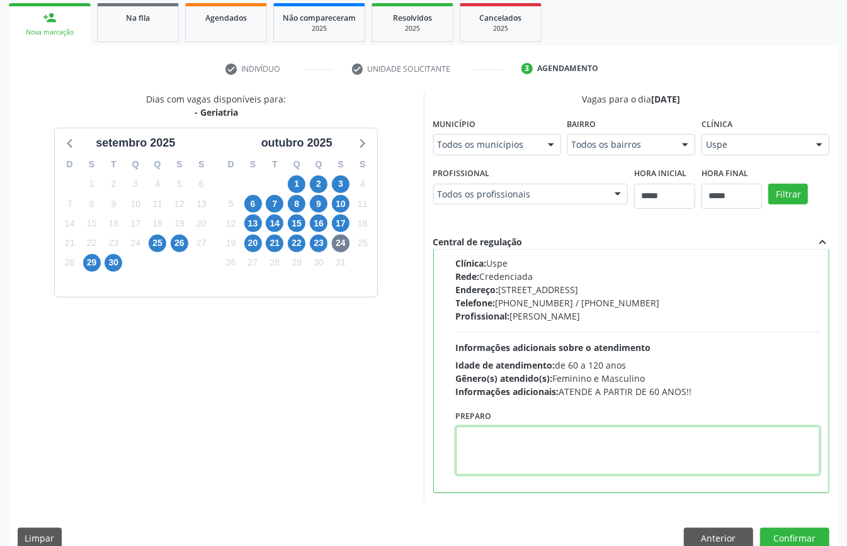
paste textarea "**********"
type textarea "**********"
click at [635, 409] on button "Confirmar" at bounding box center [794, 538] width 69 height 21
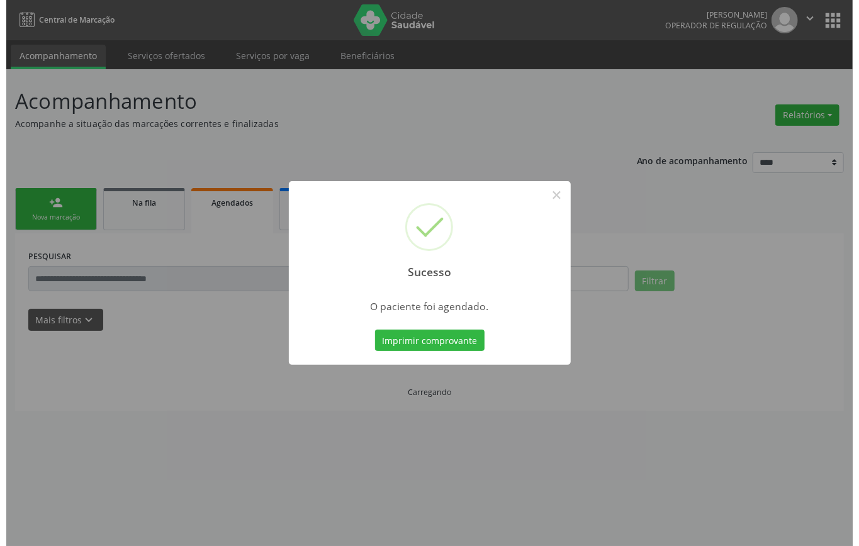
scroll to position [0, 0]
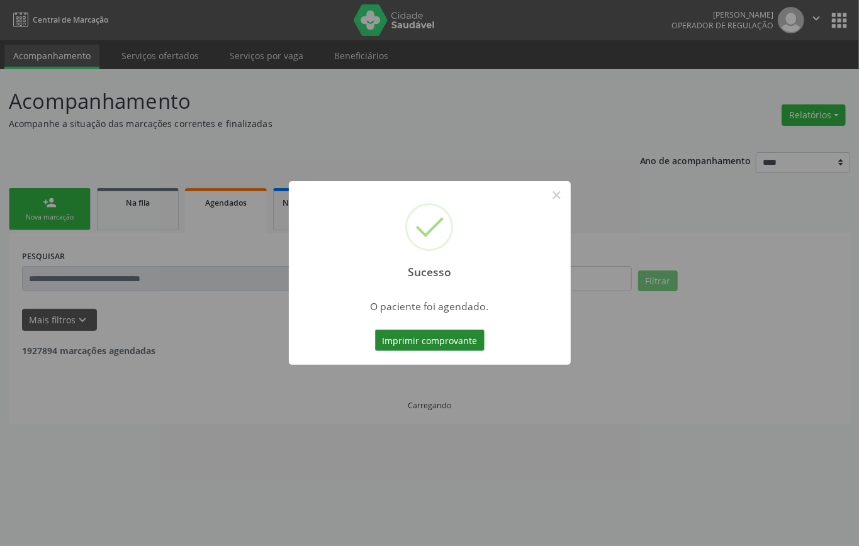
click at [469, 339] on button "Imprimir comprovante" at bounding box center [430, 340] width 110 height 21
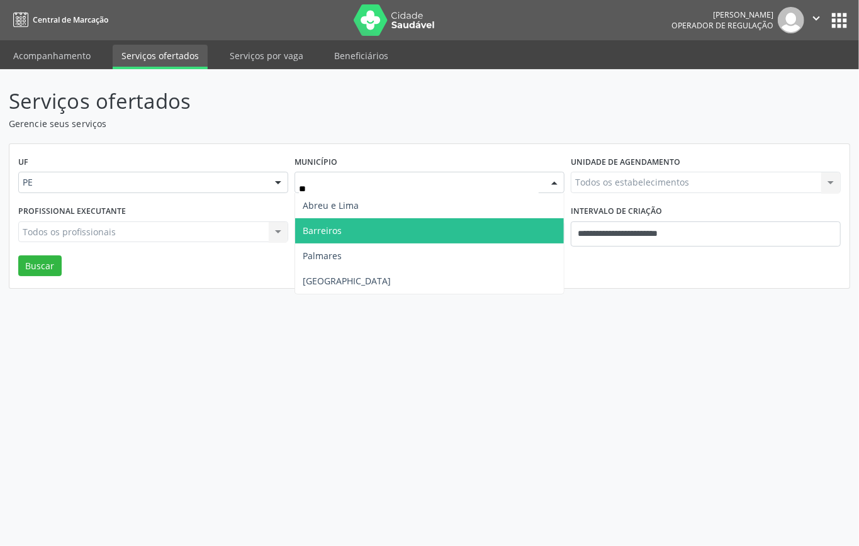
type input "***"
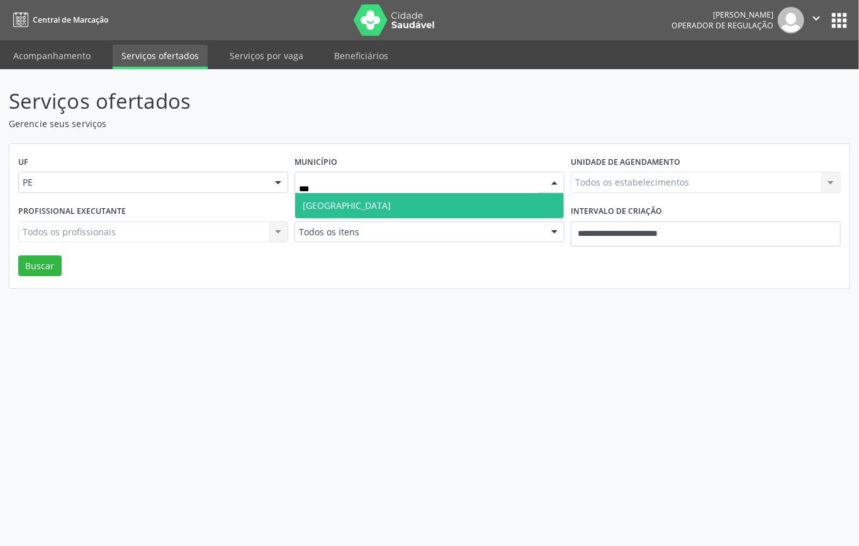
click at [393, 207] on span "[GEOGRAPHIC_DATA]" at bounding box center [429, 205] width 269 height 25
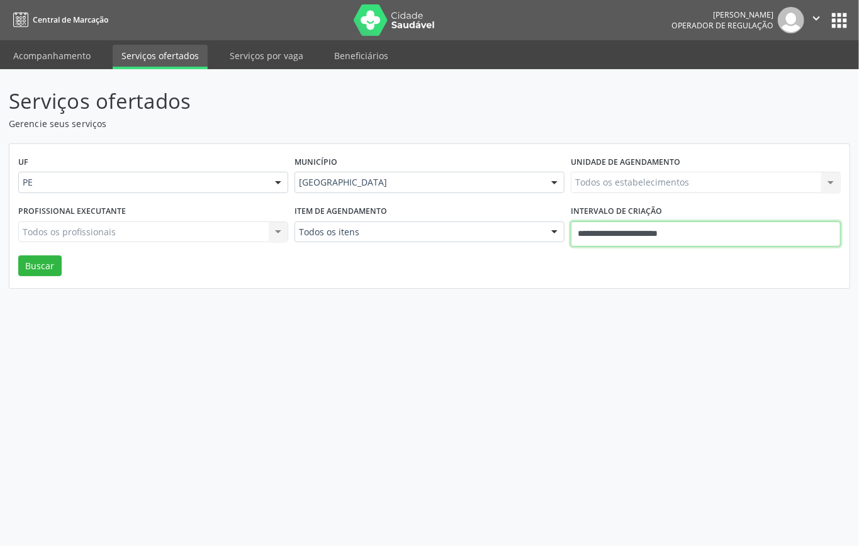
click at [618, 229] on input "**********" at bounding box center [706, 234] width 270 height 25
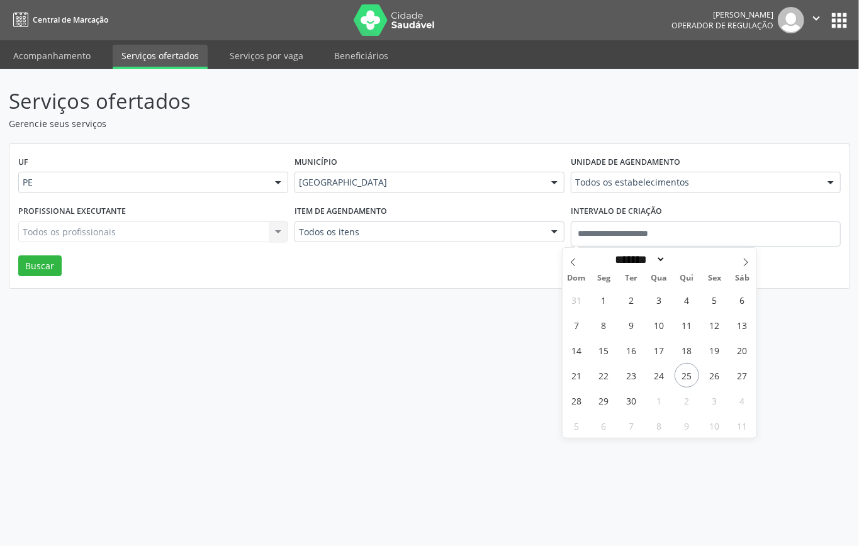
click at [447, 266] on div "UF PE PE Nenhum resultado encontrado para: " " Não há nenhuma opção para ser ex…" at bounding box center [429, 216] width 840 height 145
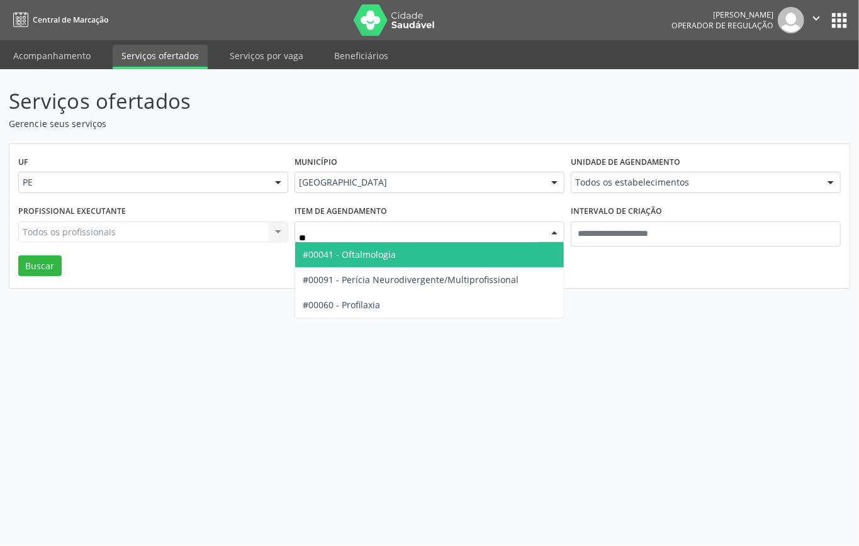
type input "***"
click at [402, 259] on span "#00041 - Oftalmologia" at bounding box center [429, 254] width 269 height 25
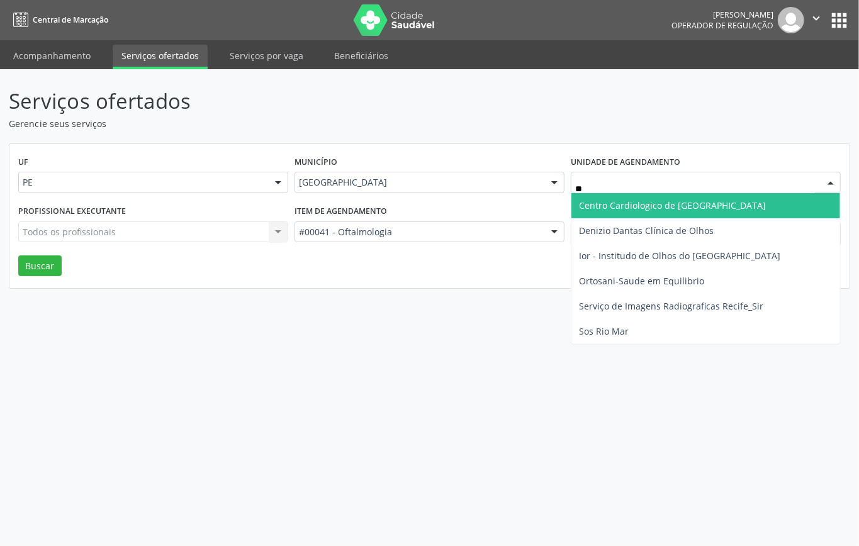
type input "***"
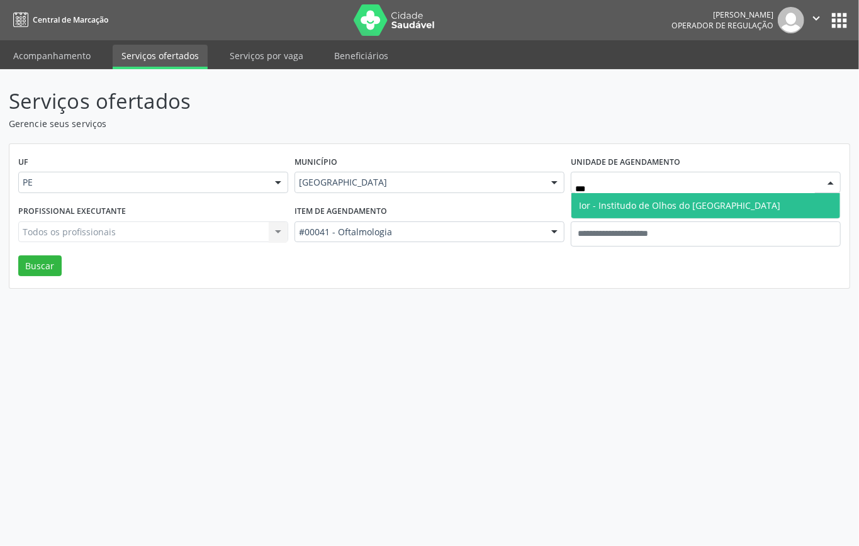
click at [603, 205] on span "Ior - Institudo de Olhos do [GEOGRAPHIC_DATA]" at bounding box center [679, 206] width 201 height 12
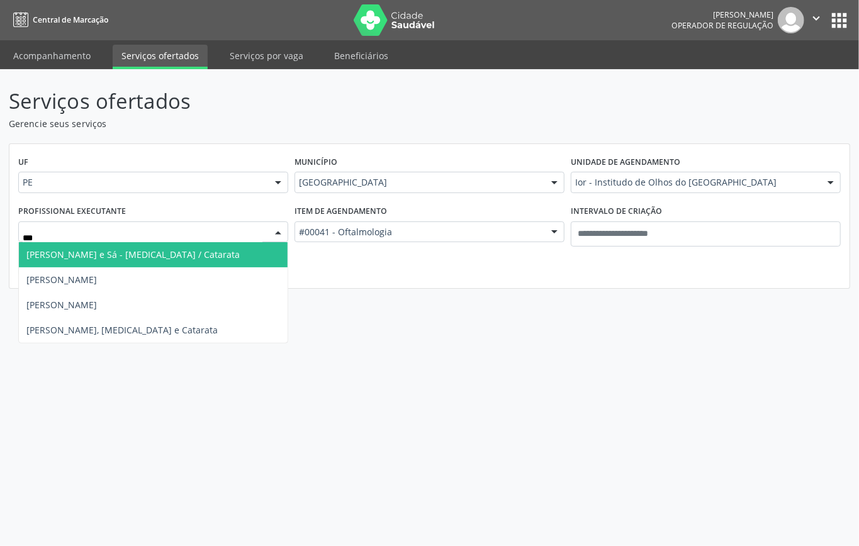
type input "****"
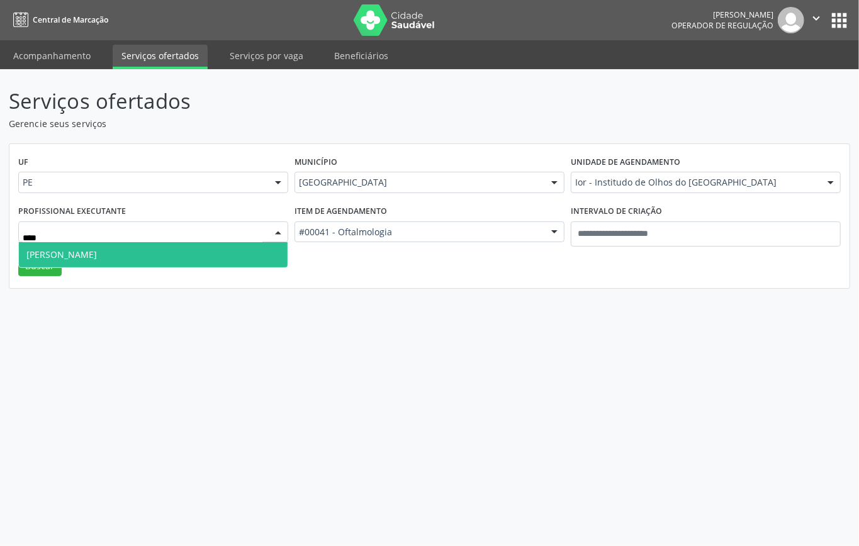
click at [160, 254] on span "[PERSON_NAME]" at bounding box center [153, 254] width 269 height 25
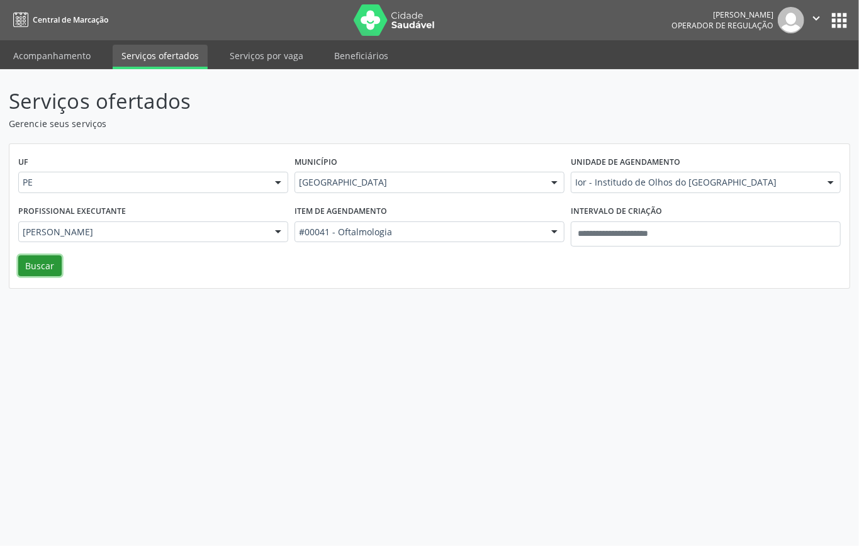
click at [40, 267] on button "Buscar" at bounding box center [39, 266] width 43 height 21
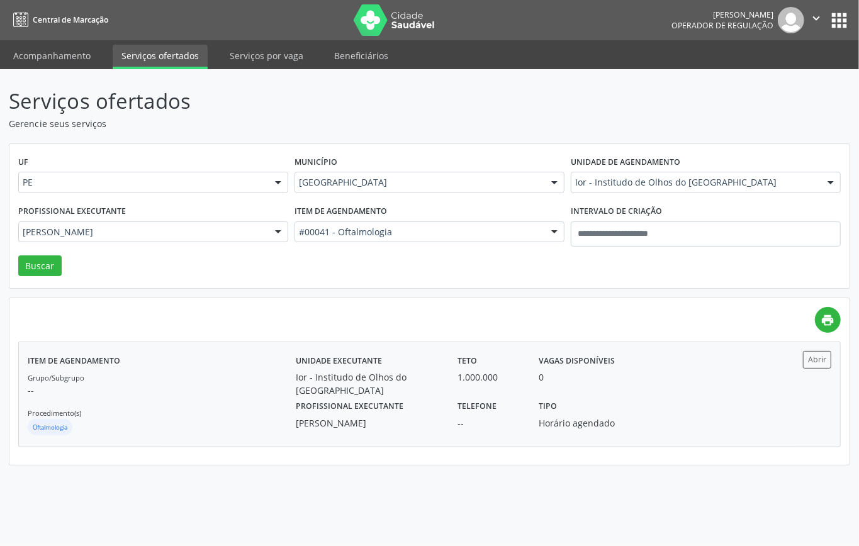
click at [172, 376] on div "Grupo/Subgrupo -- Procedimento(s) Oftalmologia" at bounding box center [162, 404] width 268 height 67
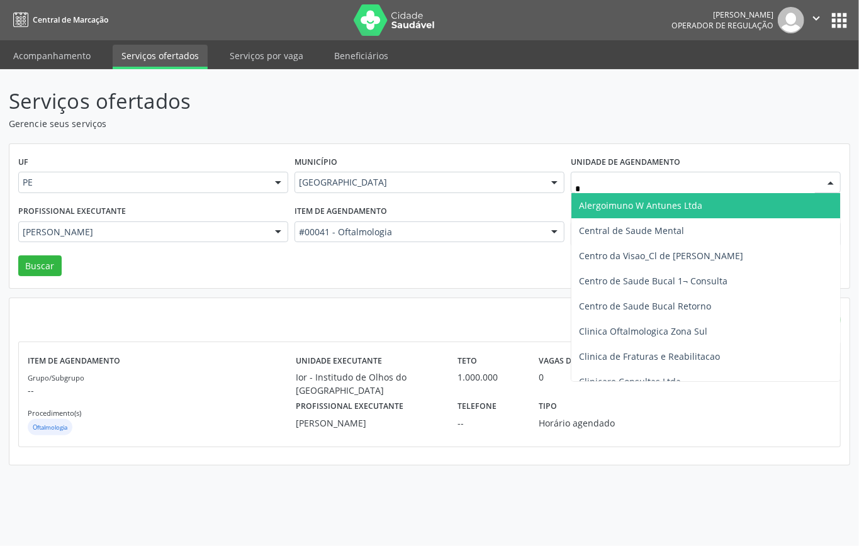
type input "**"
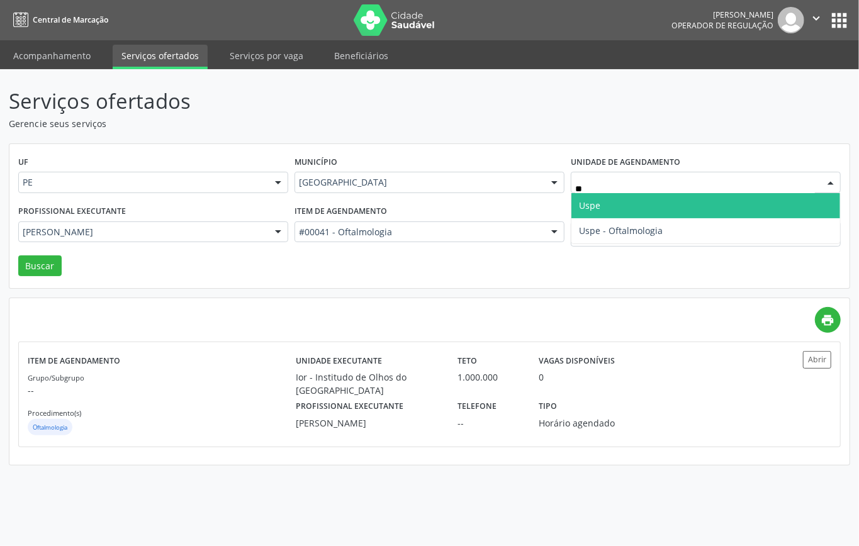
click at [594, 200] on span "Uspe" at bounding box center [589, 206] width 21 height 12
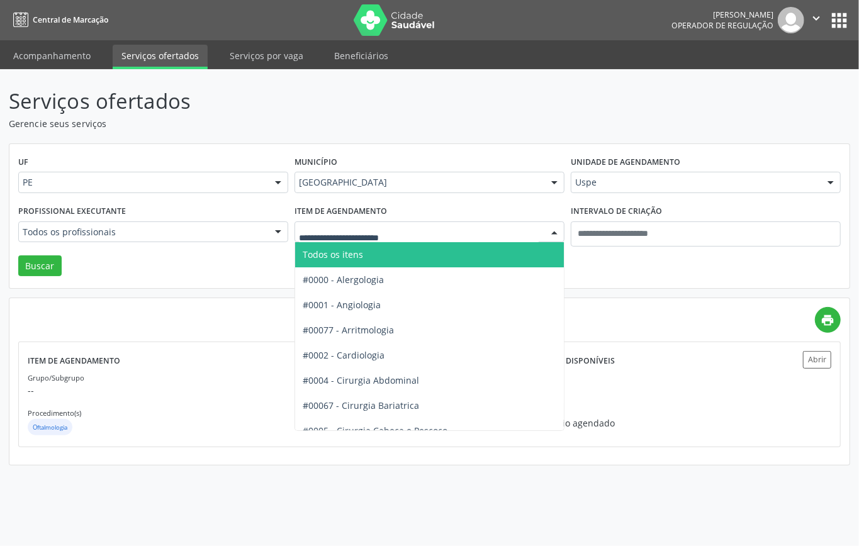
click at [337, 252] on span "Todos os itens" at bounding box center [333, 255] width 60 height 12
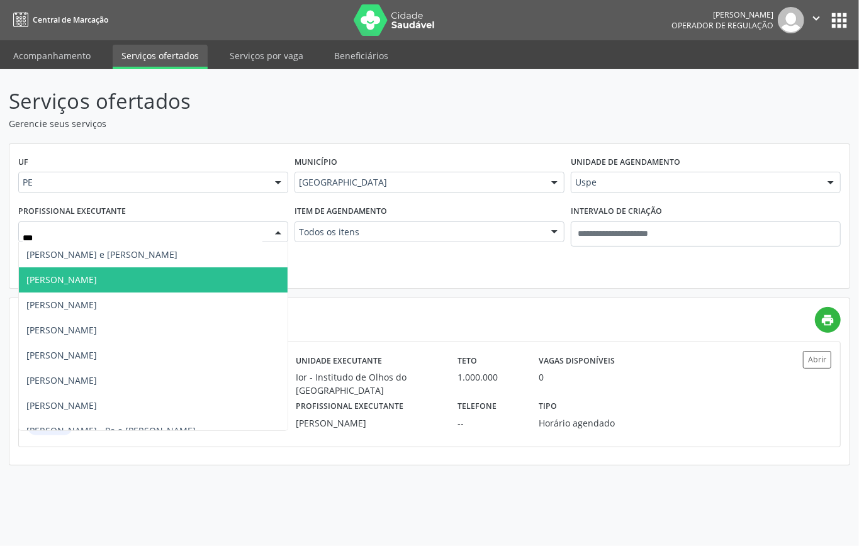
type input "****"
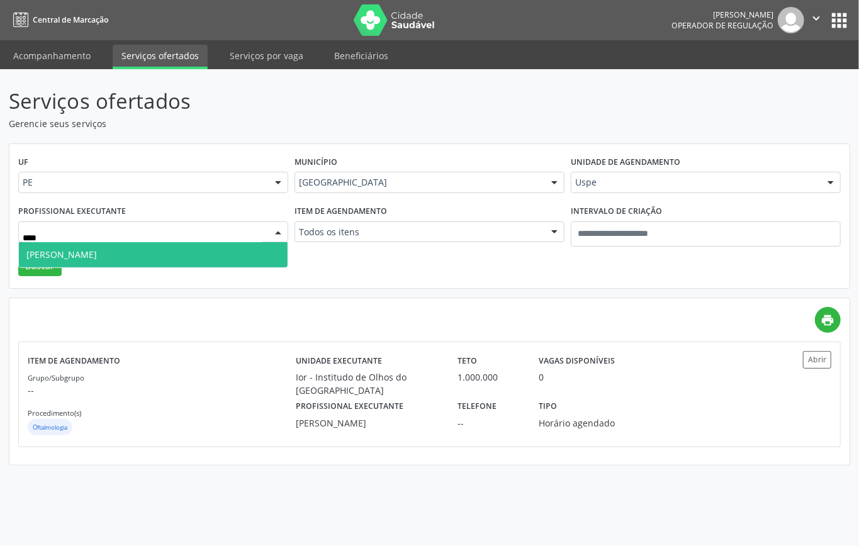
click at [133, 251] on span "[PERSON_NAME]" at bounding box center [153, 254] width 269 height 25
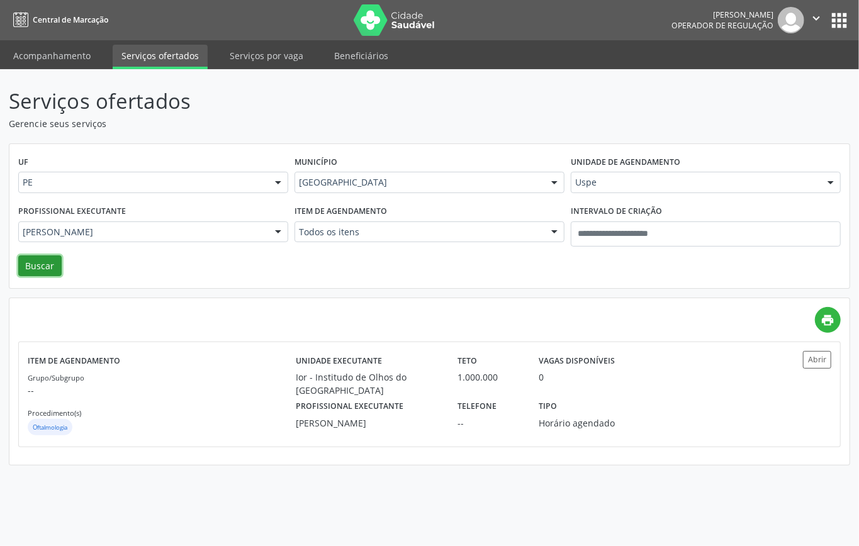
click at [37, 271] on button "Buscar" at bounding box center [39, 266] width 43 height 21
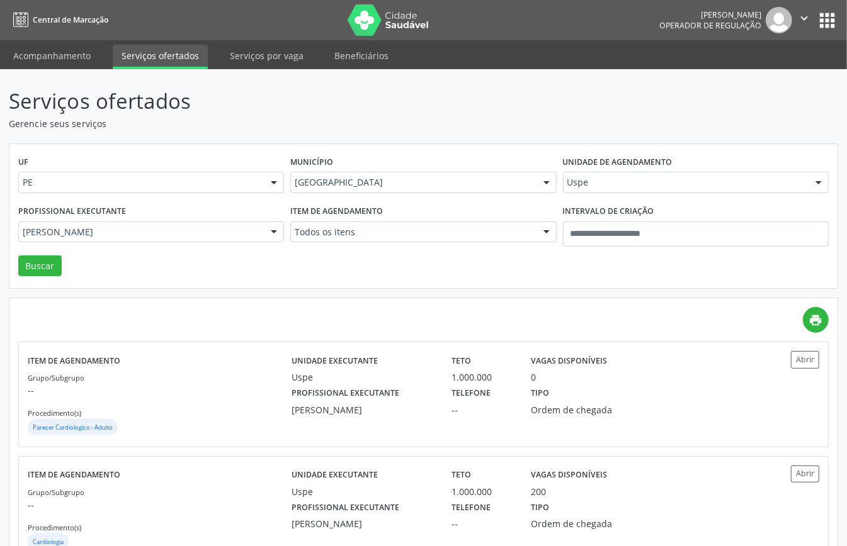
scroll to position [44, 0]
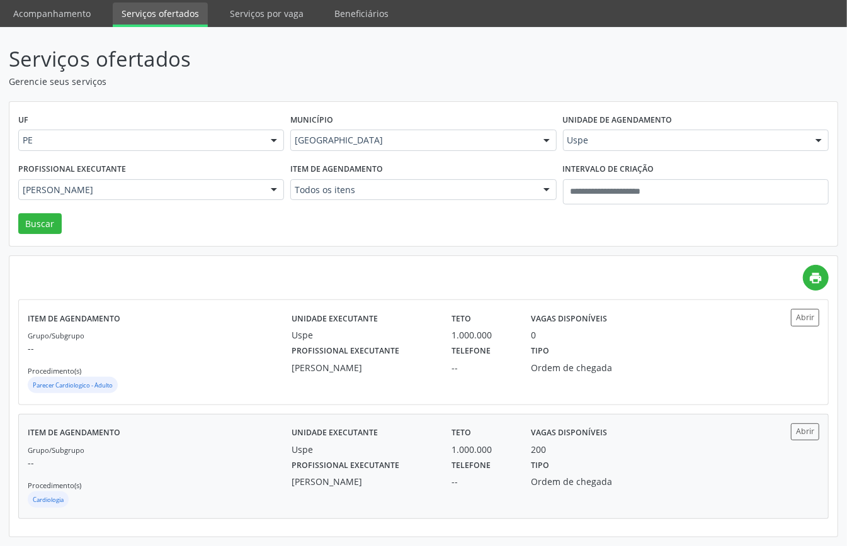
click at [188, 409] on div "Grupo/Subgrupo -- Procedimento(s) Cardiologia" at bounding box center [160, 476] width 264 height 67
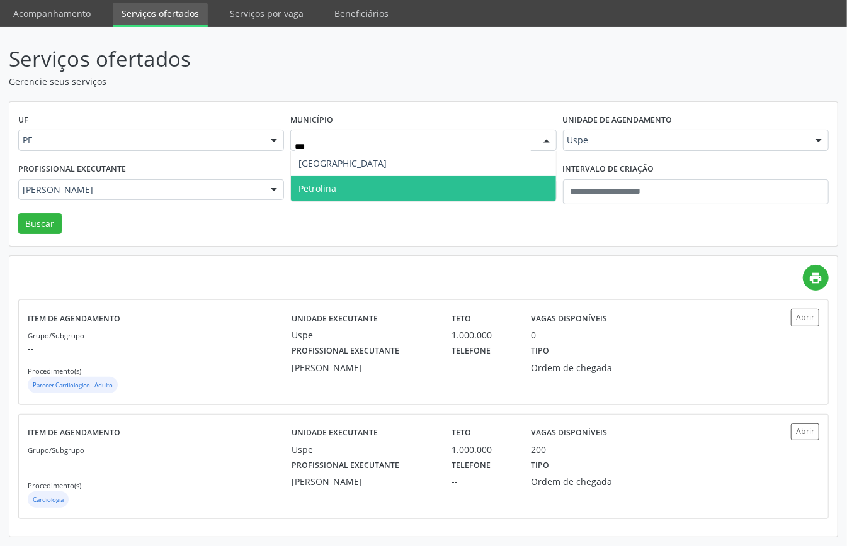
type input "****"
drag, startPoint x: 351, startPoint y: 184, endPoint x: 350, endPoint y: 81, distance: 102.6
click at [353, 184] on span "Petrolina" at bounding box center [423, 188] width 264 height 25
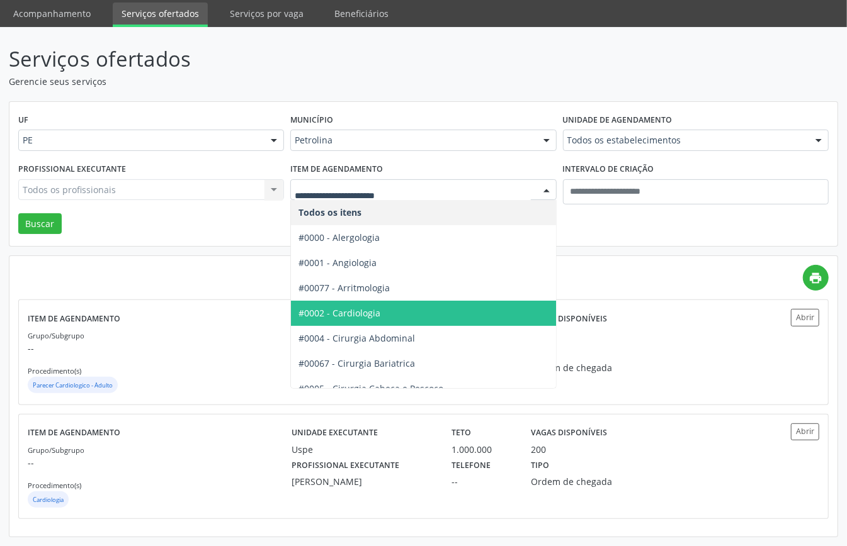
drag, startPoint x: 361, startPoint y: 308, endPoint x: 175, endPoint y: 293, distance: 186.3
click at [360, 308] on span "#0002 - Cardiologia" at bounding box center [339, 313] width 82 height 12
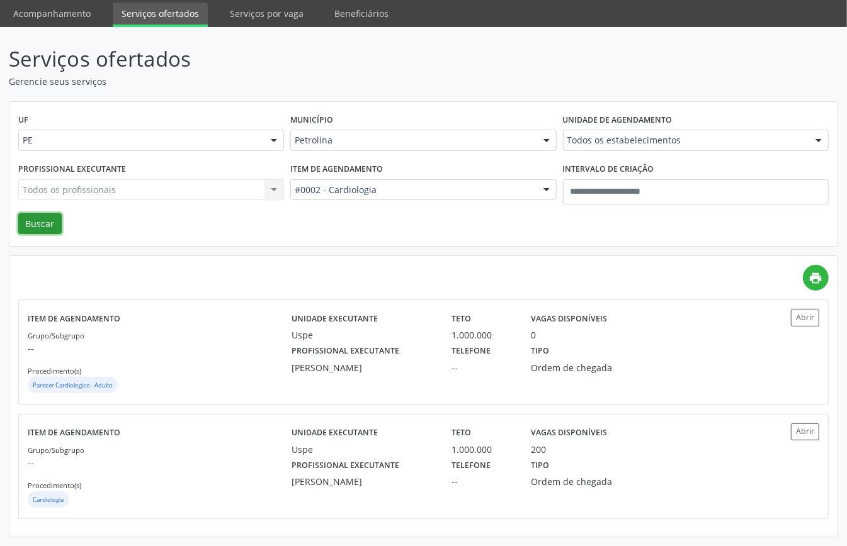
click at [33, 225] on button "Buscar" at bounding box center [39, 223] width 43 height 21
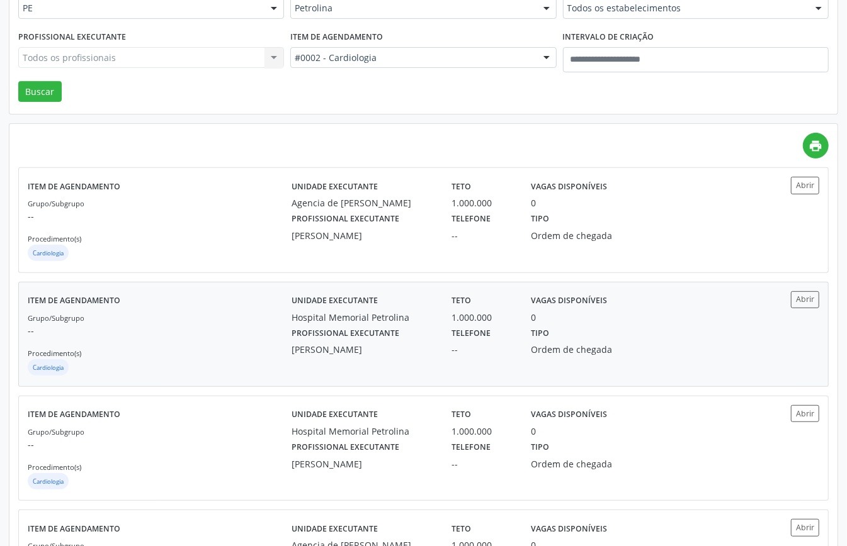
scroll to position [0, 0]
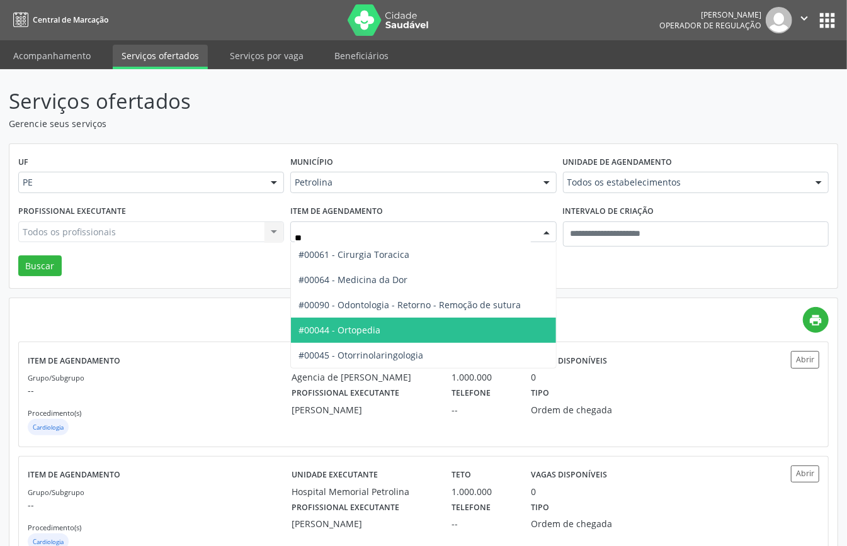
drag, startPoint x: 363, startPoint y: 332, endPoint x: 351, endPoint y: 332, distance: 12.0
click at [363, 332] on span "#00044 - Ortopedia" at bounding box center [339, 330] width 82 height 12
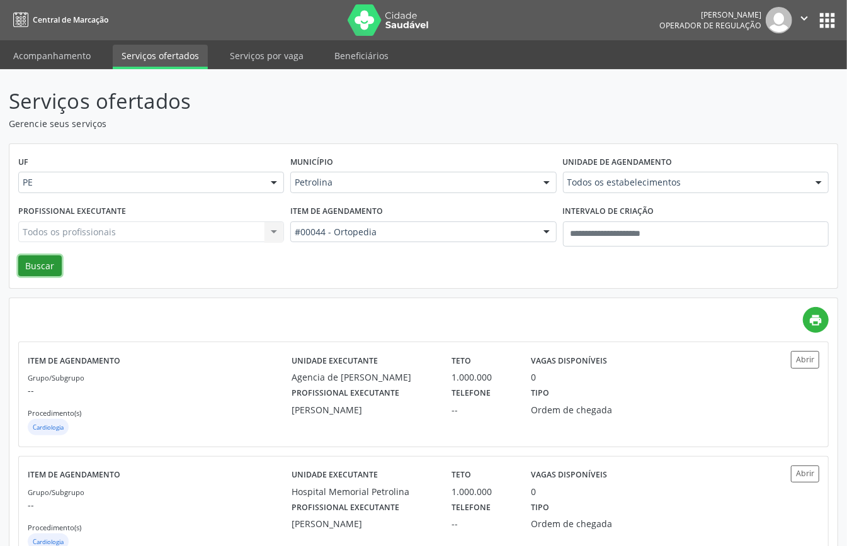
click at [42, 258] on button "Buscar" at bounding box center [39, 266] width 43 height 21
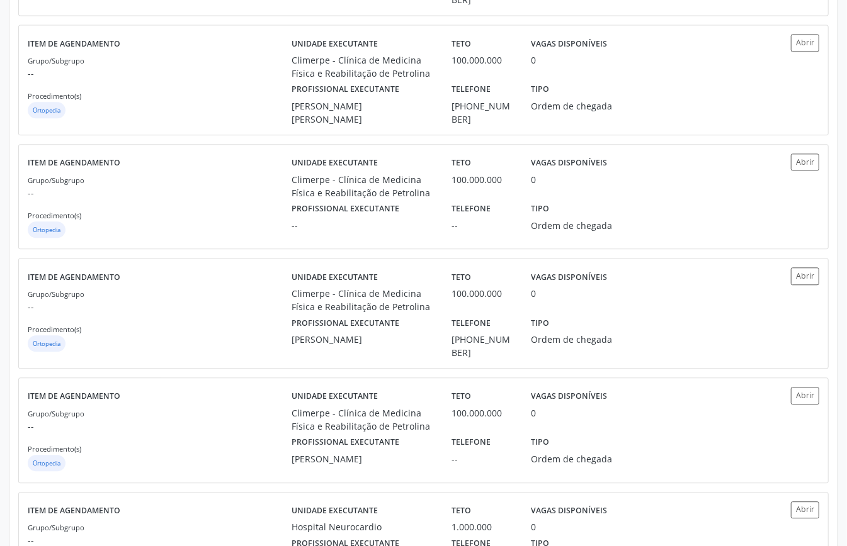
scroll to position [1575, 0]
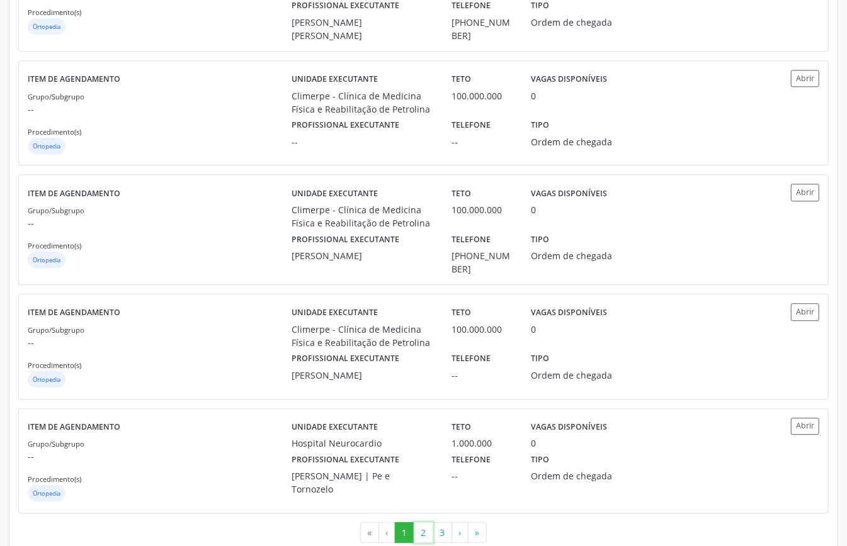
click at [424, 409] on button "2" at bounding box center [424, 533] width 20 height 21
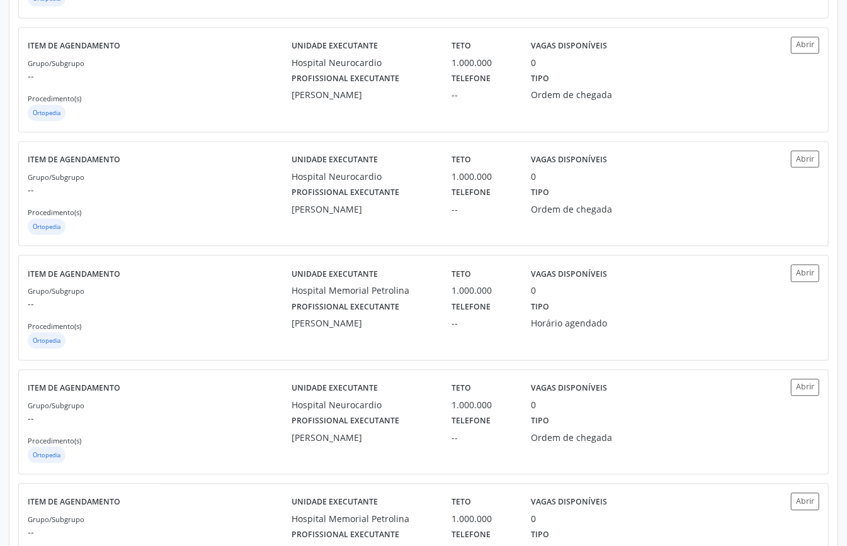
scroll to position [1565, 0]
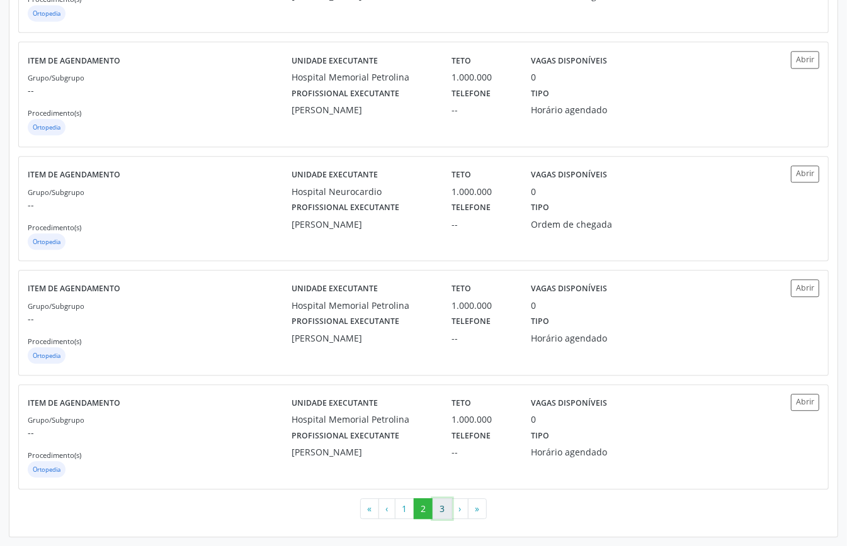
click at [444, 409] on button "3" at bounding box center [443, 509] width 20 height 21
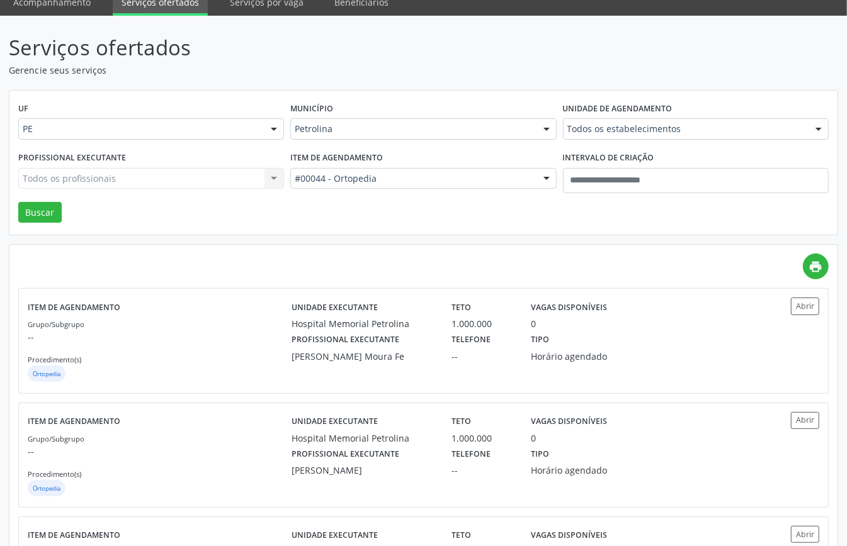
scroll to position [0, 0]
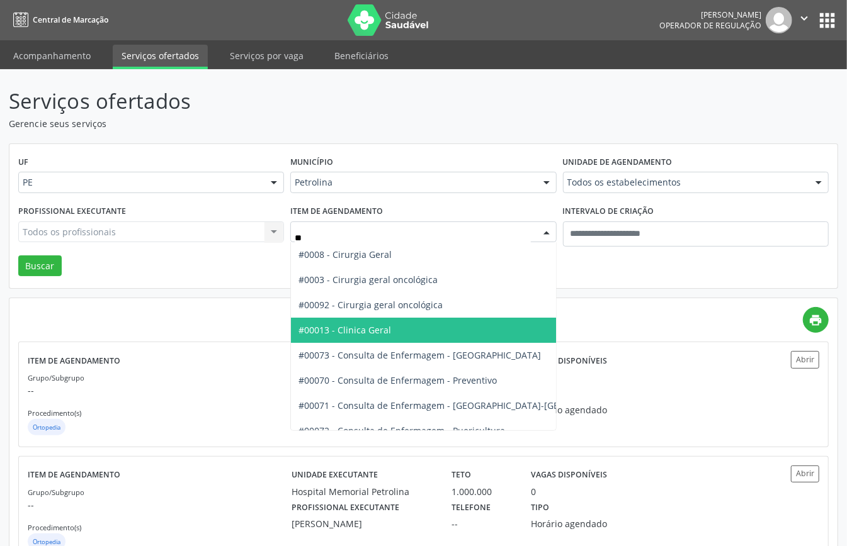
type input "***"
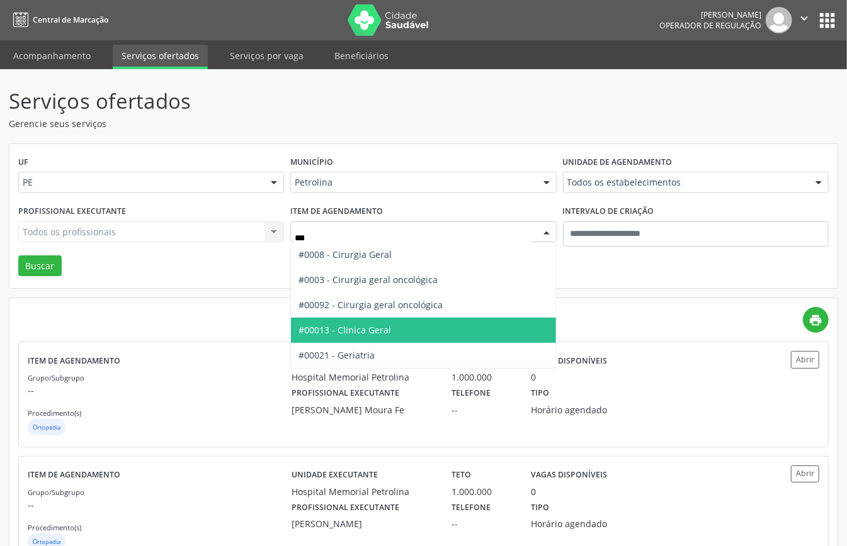
click at [365, 325] on span "#00013 - Clinica Geral" at bounding box center [344, 330] width 93 height 12
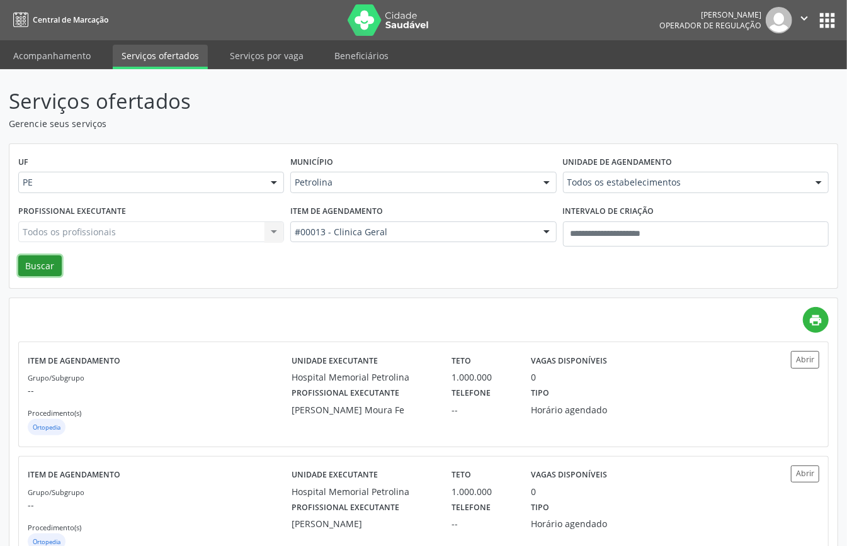
click at [47, 256] on button "Buscar" at bounding box center [39, 266] width 43 height 21
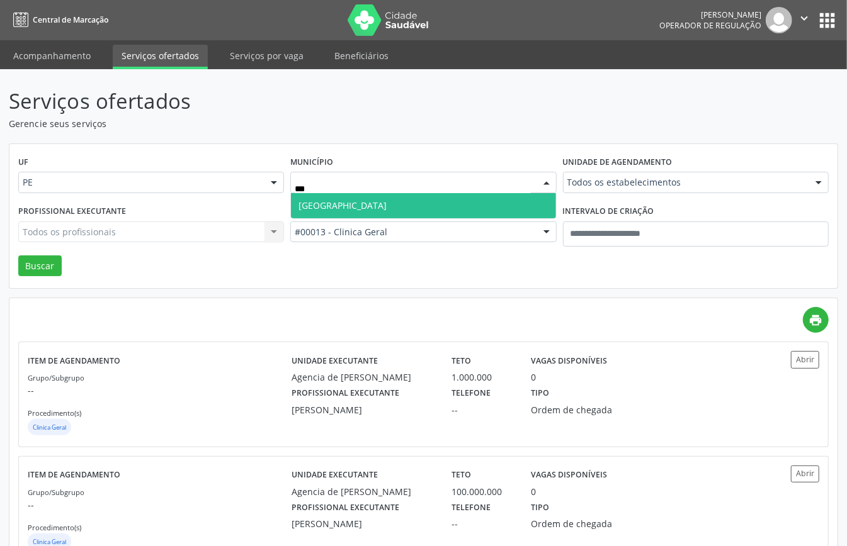
type input "****"
drag, startPoint x: 449, startPoint y: 195, endPoint x: 436, endPoint y: 217, distance: 25.9
click at [448, 198] on span "Recife" at bounding box center [423, 205] width 264 height 25
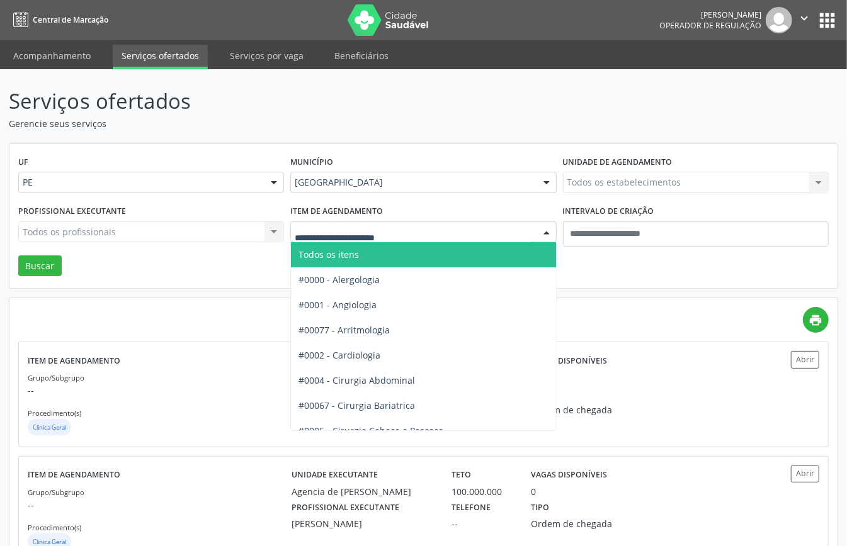
click at [375, 258] on span "Todos os itens" at bounding box center [465, 254] width 349 height 25
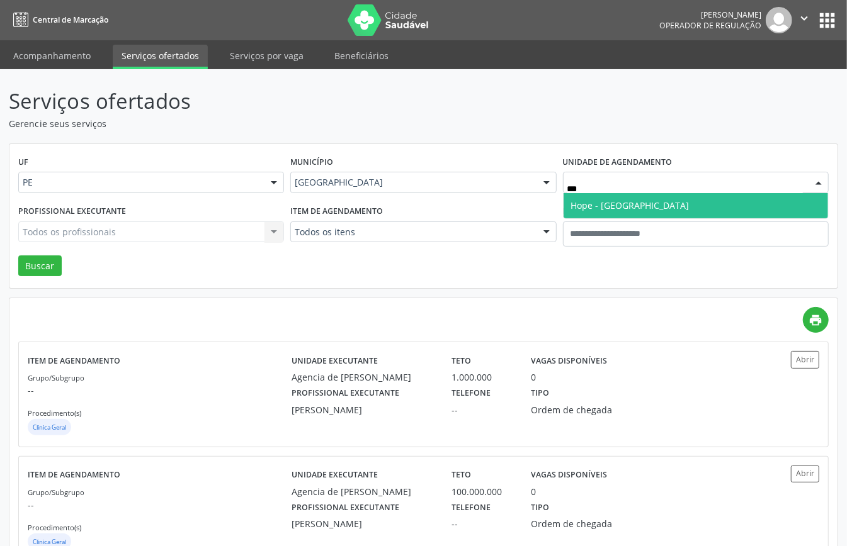
click at [593, 205] on span "Hope - [GEOGRAPHIC_DATA]" at bounding box center [630, 206] width 118 height 12
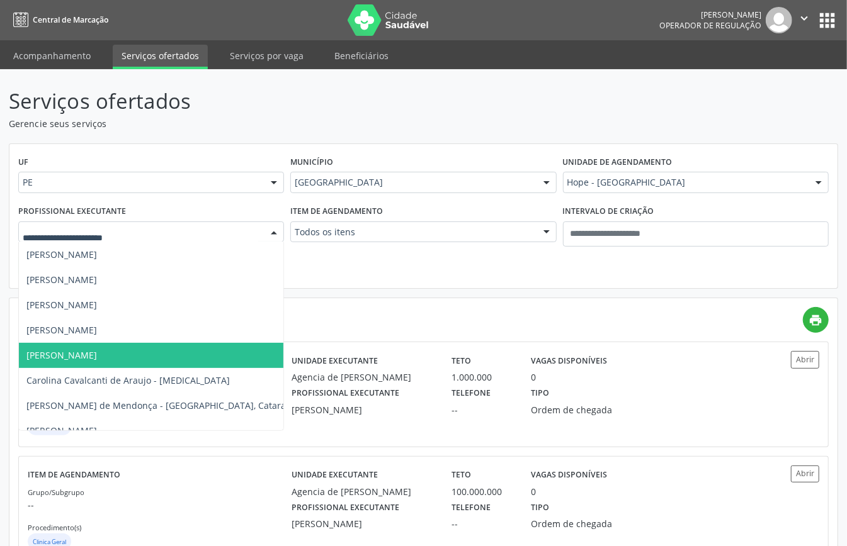
scroll to position [336, 0]
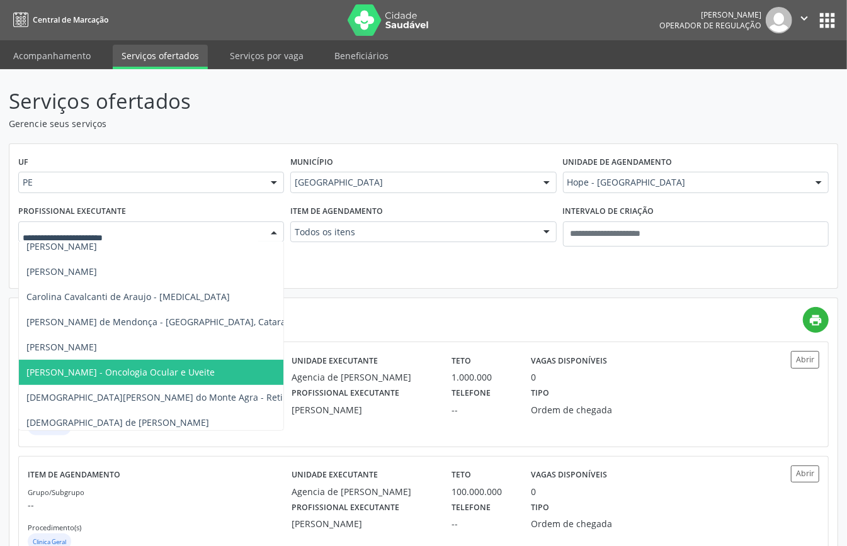
click at [159, 371] on span "Cecilia Menelau Cavalcanti - Oncologia Ocular e Uveite" at bounding box center [120, 372] width 188 height 12
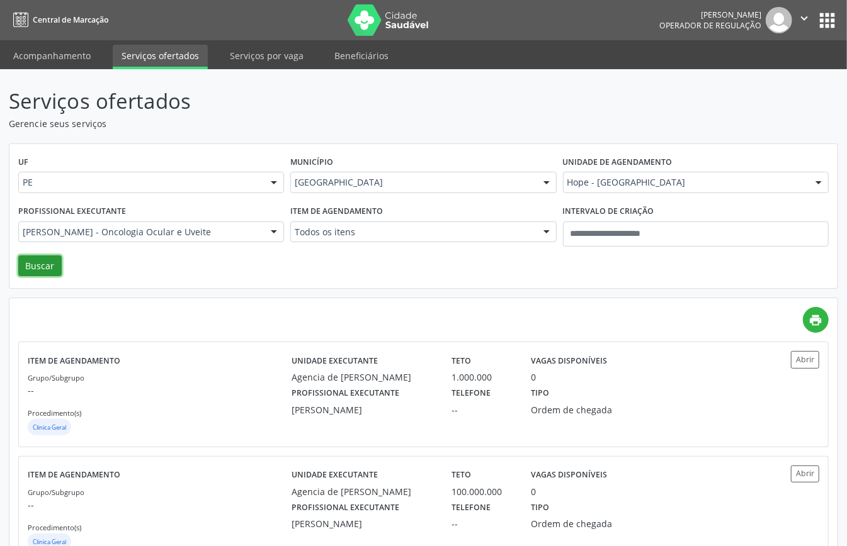
click at [40, 268] on button "Buscar" at bounding box center [39, 266] width 43 height 21
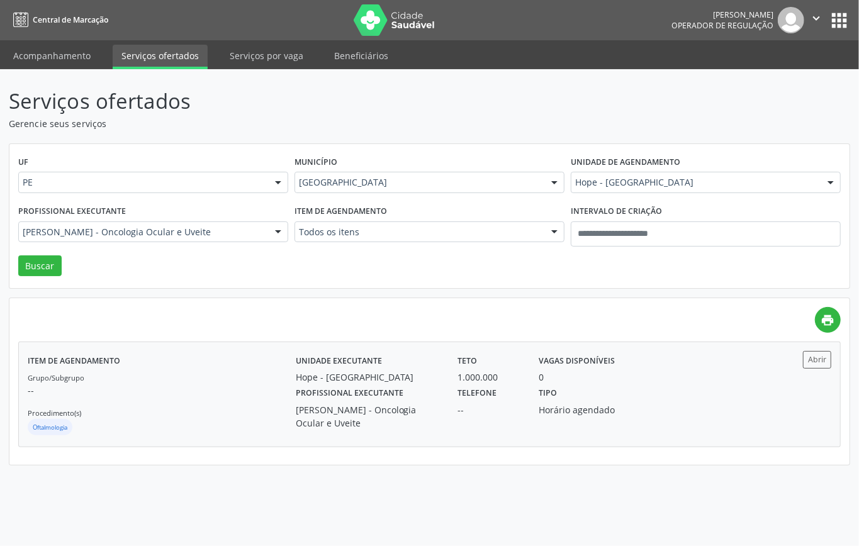
click at [225, 389] on p "--" at bounding box center [162, 390] width 268 height 13
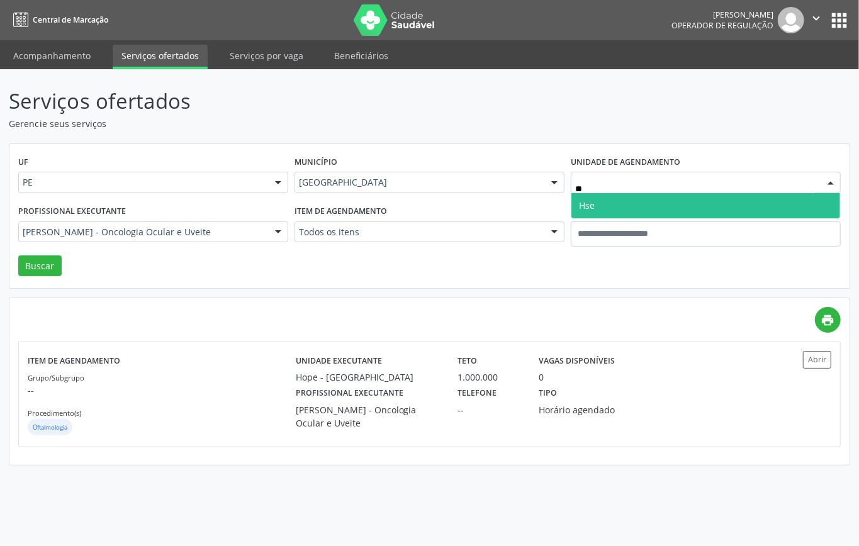
type input "***"
drag, startPoint x: 626, startPoint y: 203, endPoint x: 512, endPoint y: 217, distance: 114.2
click at [625, 205] on span "Hse" at bounding box center [706, 205] width 269 height 25
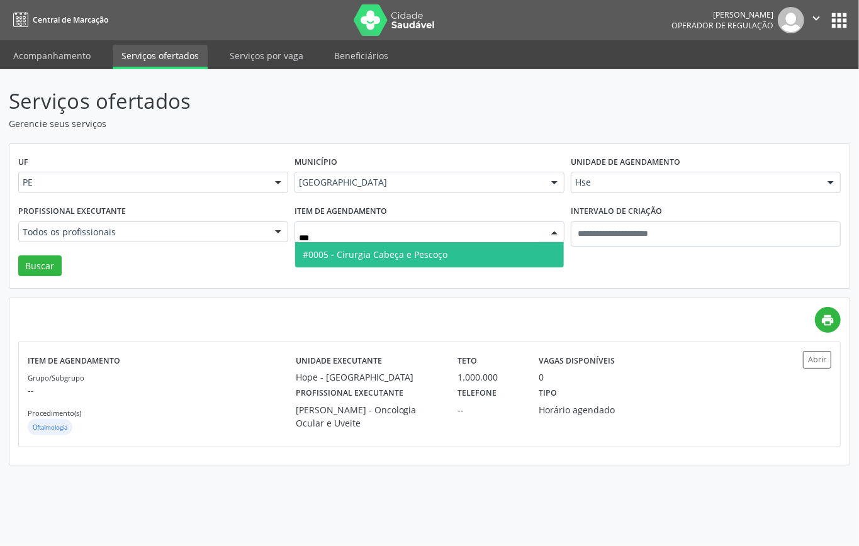
type input "****"
click at [346, 263] on span "#0005 - Cirurgia Cabeça e Pescoço" at bounding box center [429, 254] width 269 height 25
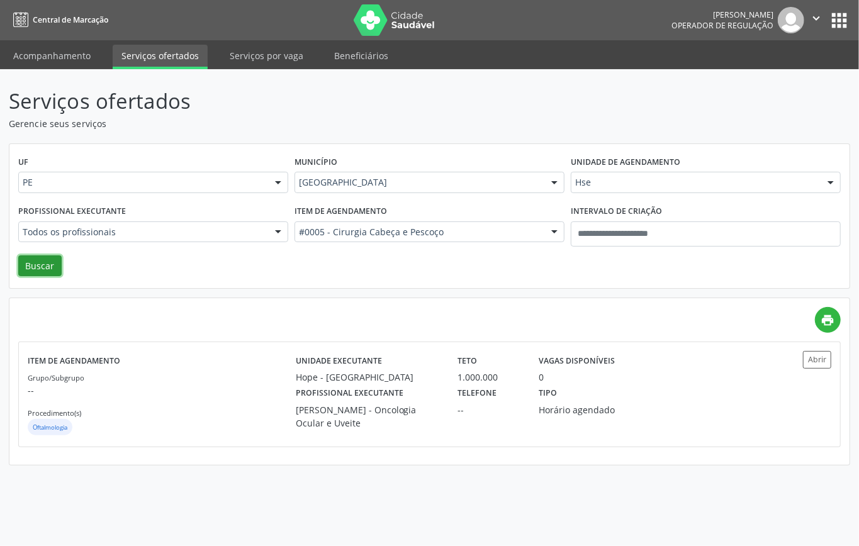
click at [40, 266] on button "Buscar" at bounding box center [39, 266] width 43 height 21
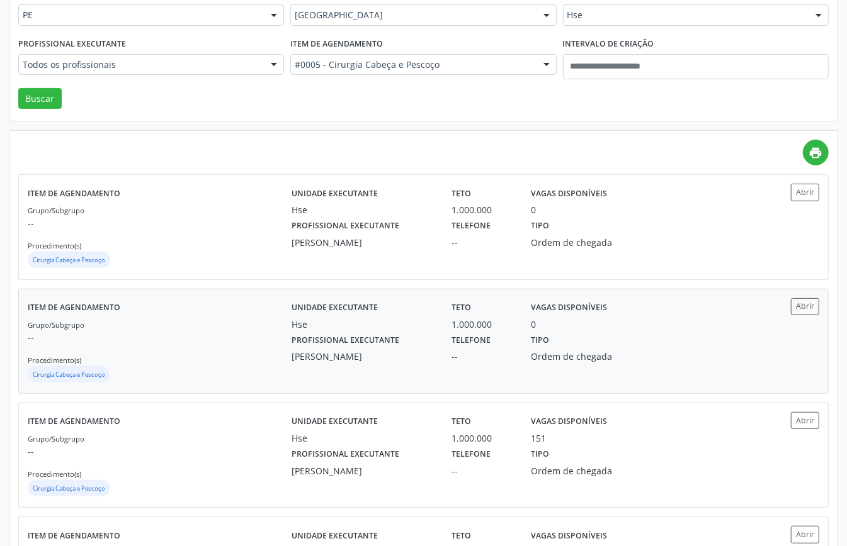
scroll to position [252, 0]
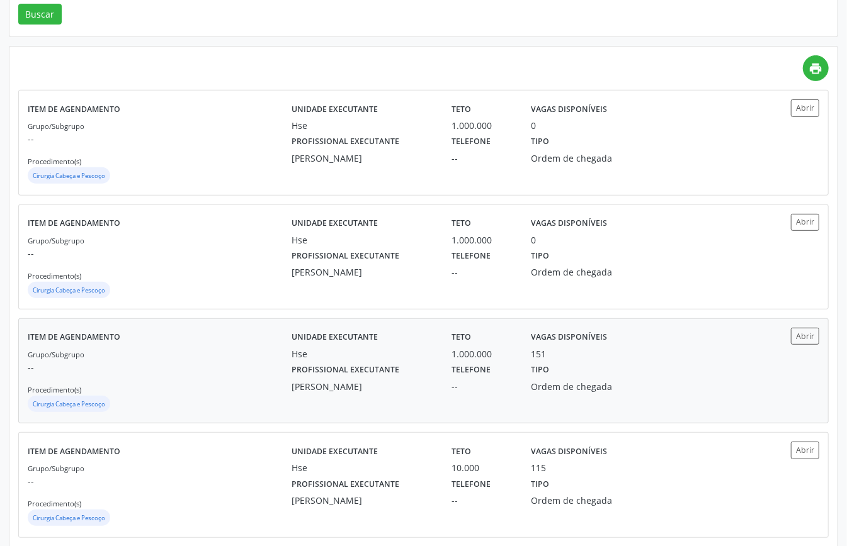
click at [152, 356] on div "Grupo/Subgrupo -- Procedimento(s) Cirurgia Cabeça e Pescoço" at bounding box center [160, 381] width 264 height 67
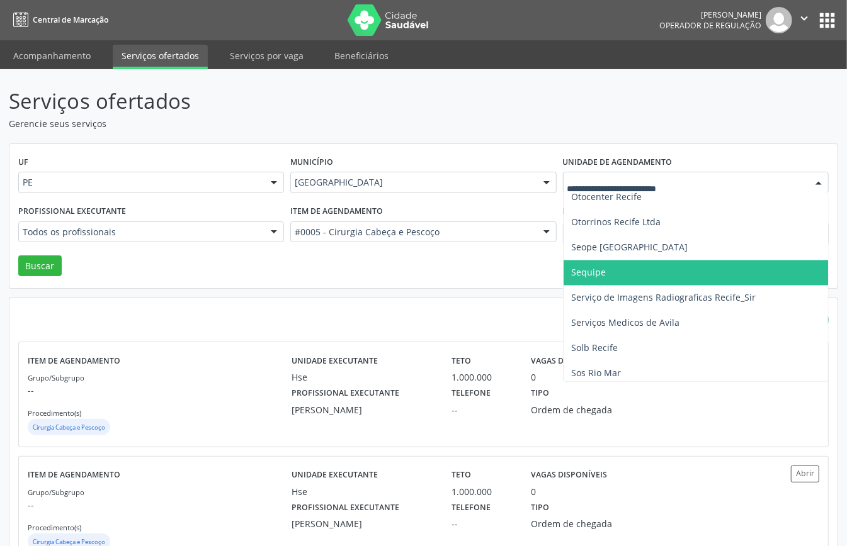
scroll to position [1512, 0]
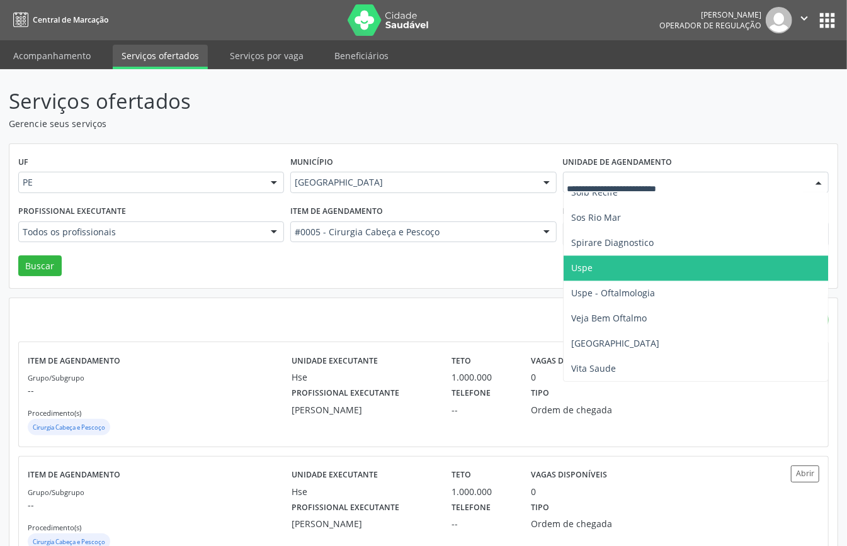
click at [593, 256] on span "Uspe" at bounding box center [720, 268] width 315 height 25
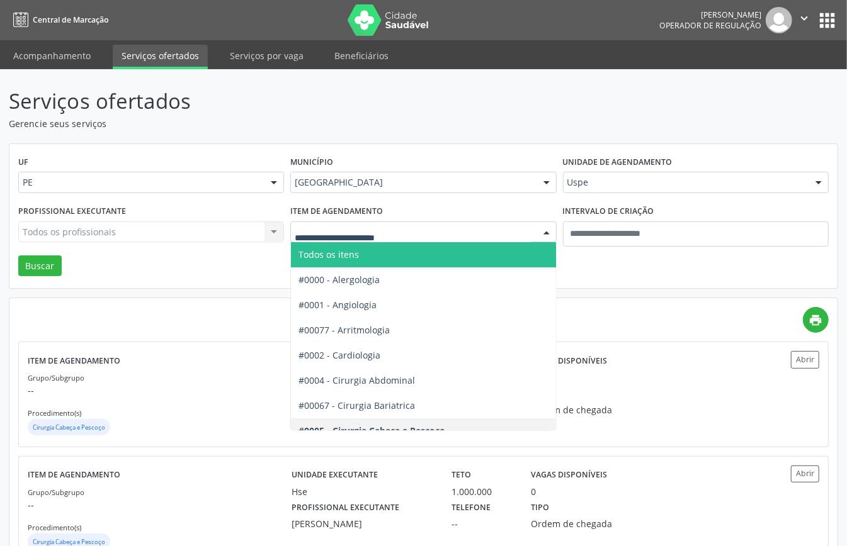
drag, startPoint x: 368, startPoint y: 256, endPoint x: 298, endPoint y: 241, distance: 70.9
click at [366, 256] on span "Todos os itens" at bounding box center [465, 254] width 349 height 25
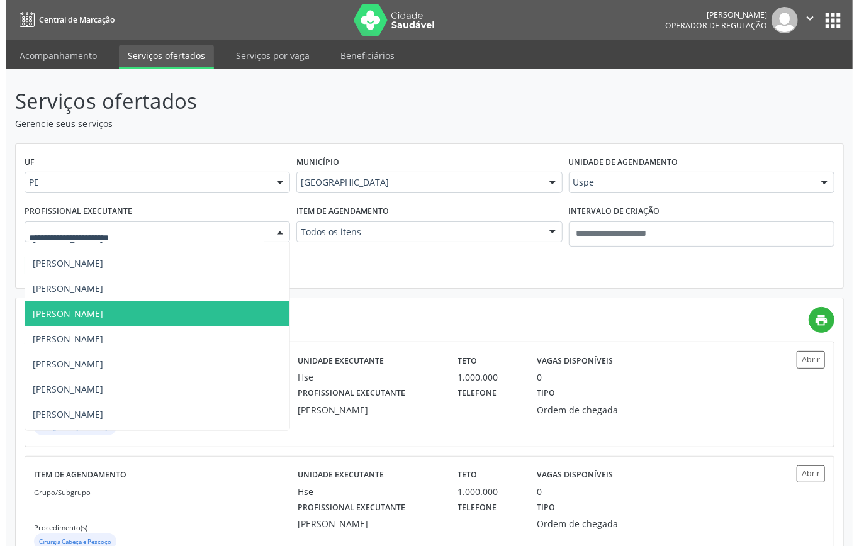
scroll to position [3106, 0]
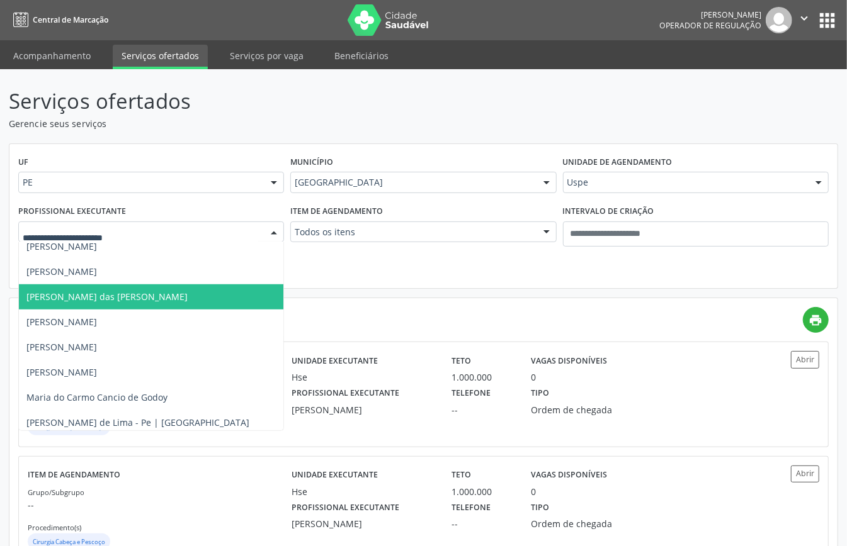
click at [122, 293] on span "Maria das Gracas Barbosa Vidal de Carvalho" at bounding box center [106, 297] width 161 height 12
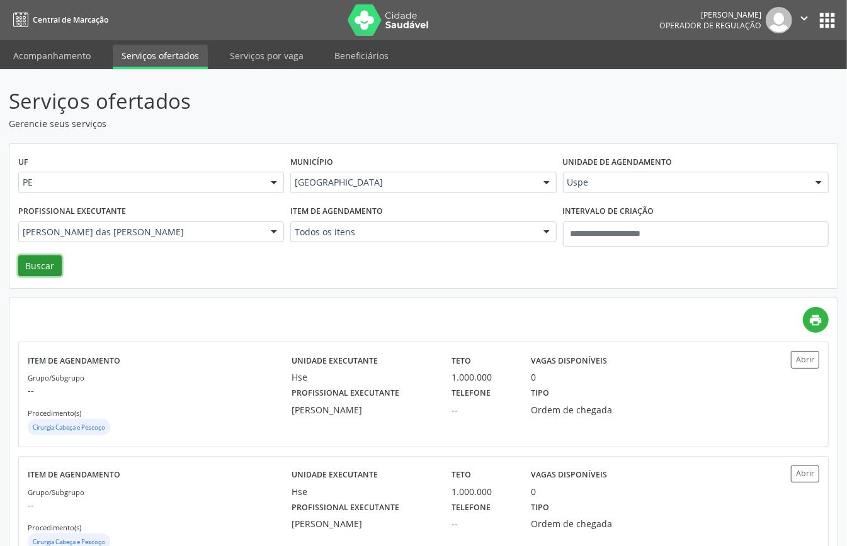
click at [42, 266] on button "Buscar" at bounding box center [39, 266] width 43 height 21
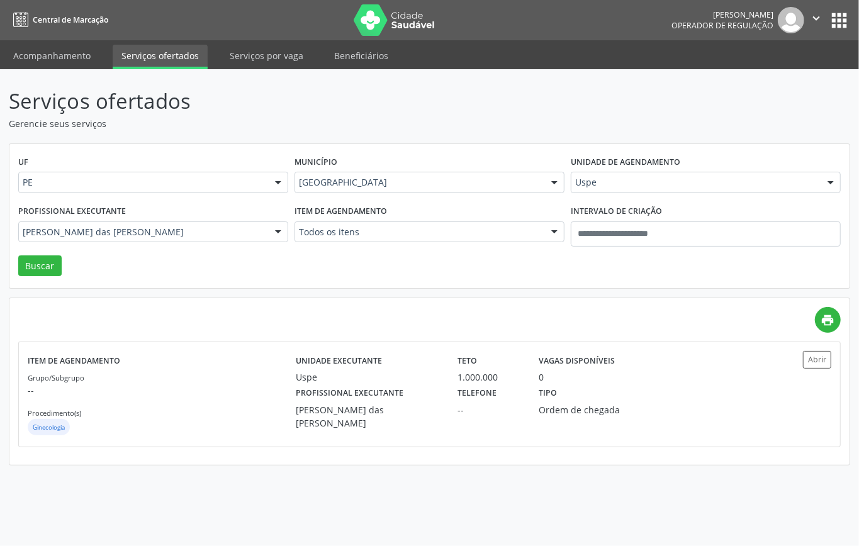
click at [371, 112] on p "Serviços ofertados" at bounding box center [303, 101] width 589 height 31
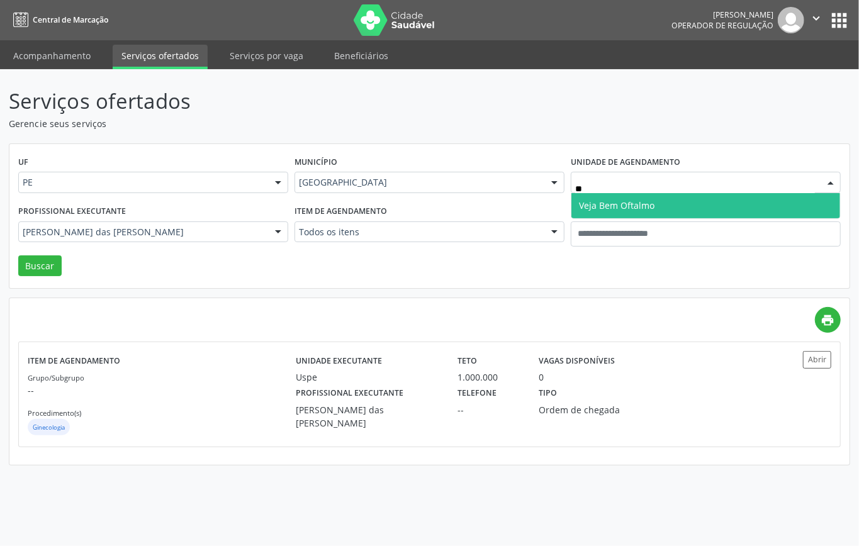
scroll to position [0, 0]
type input "****"
click at [625, 204] on span "Veja Bem Oftalmo" at bounding box center [617, 206] width 76 height 12
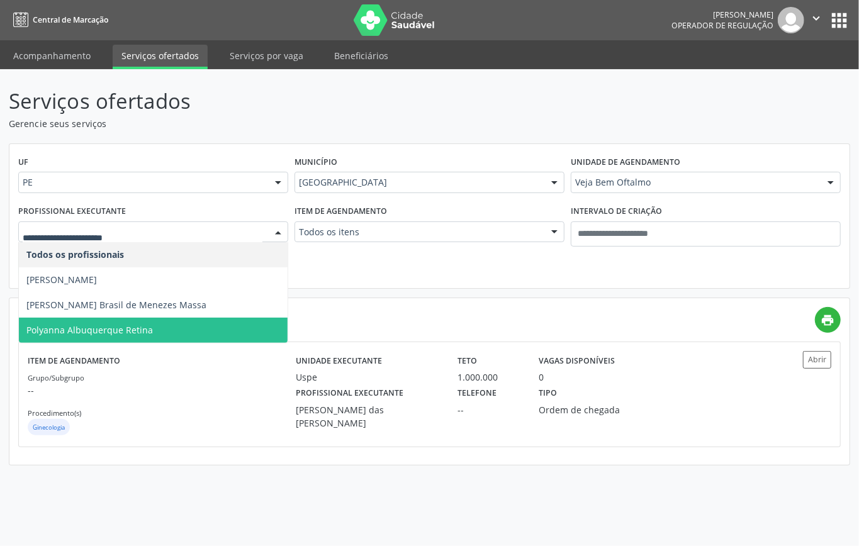
click at [149, 333] on span "Polyanna Albuquerque Retina" at bounding box center [89, 330] width 127 height 12
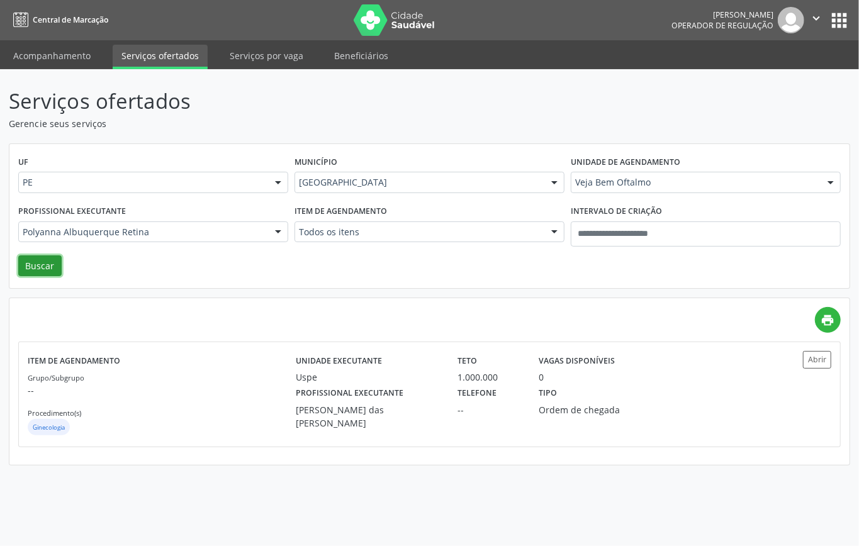
click at [50, 270] on button "Buscar" at bounding box center [39, 266] width 43 height 21
click at [173, 400] on div "Grupo/Subgrupo -- Procedimento(s) Oftalmologia" at bounding box center [162, 404] width 268 height 67
click at [452, 136] on div "Serviços ofertados Gerencie seus serviços UF PE PE Nenhum resultado encontrado …" at bounding box center [430, 276] width 842 height 380
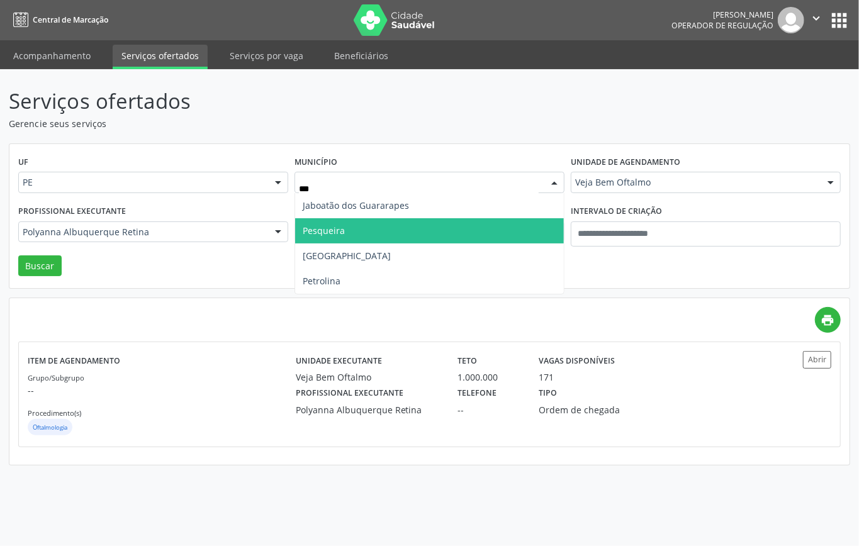
type input "****"
click at [366, 232] on span "Petrolina" at bounding box center [429, 230] width 269 height 25
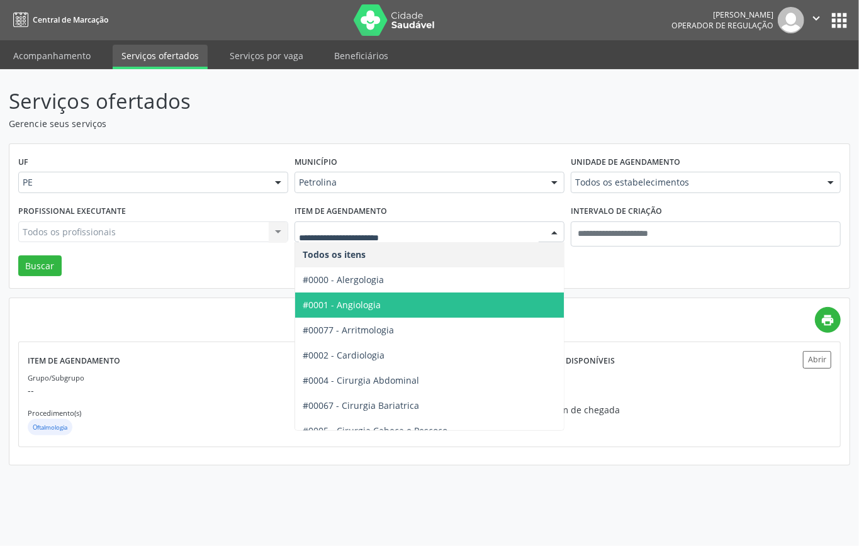
click at [358, 308] on span "#0001 - Angiologia" at bounding box center [342, 305] width 78 height 12
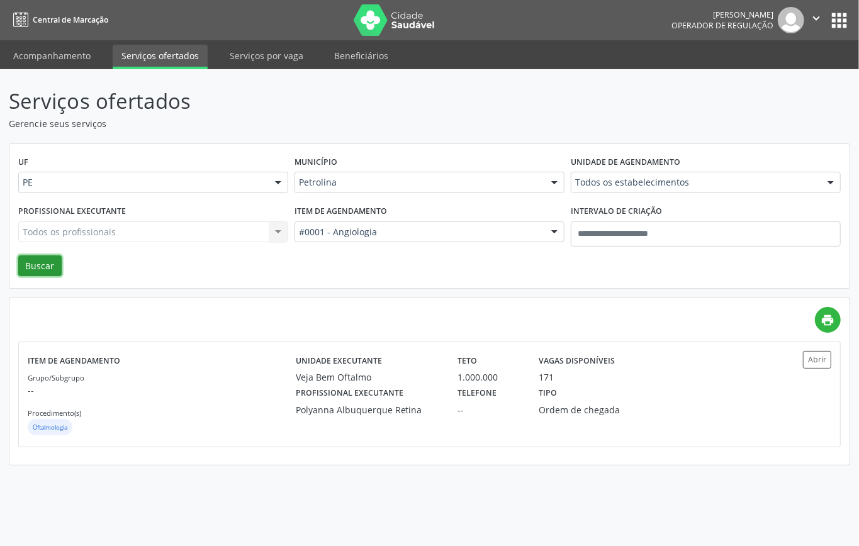
click at [29, 268] on button "Buscar" at bounding box center [39, 266] width 43 height 21
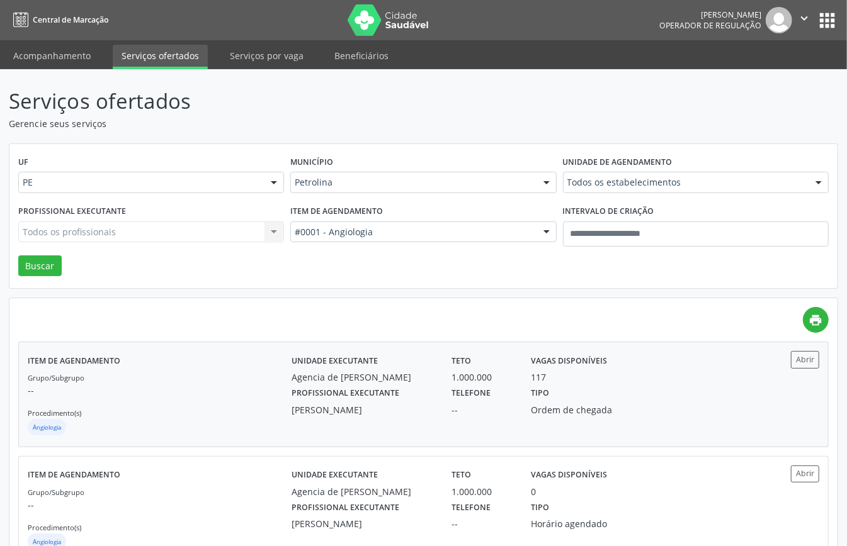
scroll to position [44, 0]
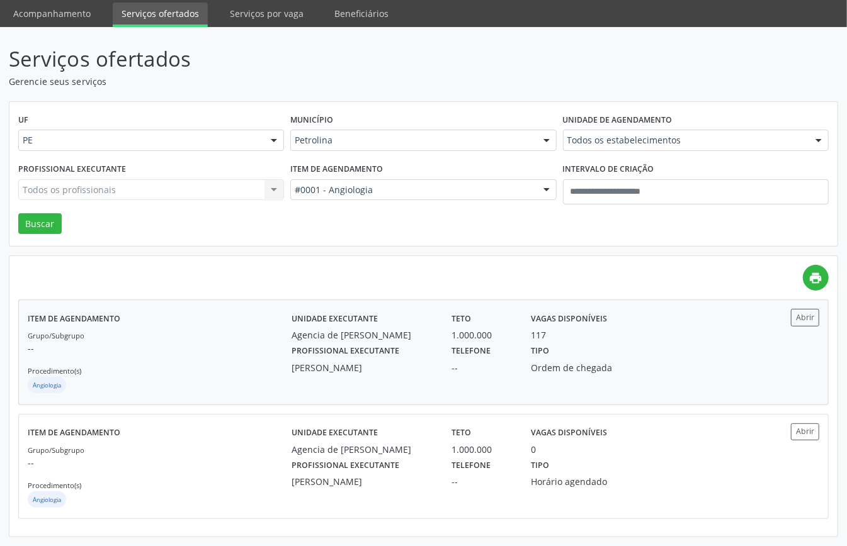
click at [204, 363] on div "Grupo/Subgrupo -- Procedimento(s) Angiologia" at bounding box center [160, 362] width 264 height 67
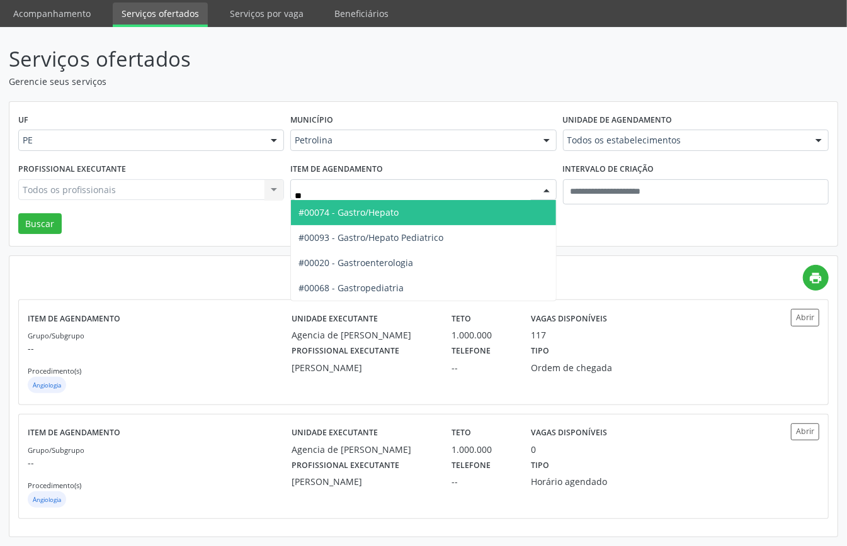
type input "***"
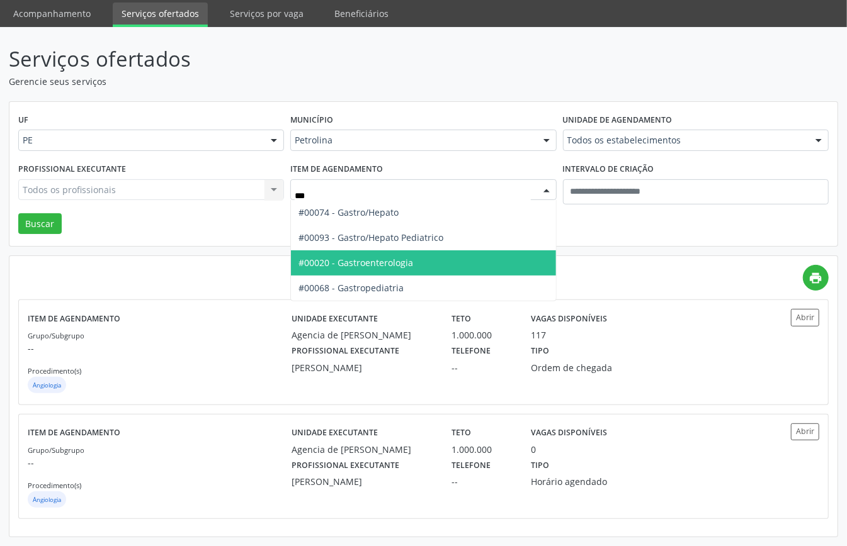
click at [365, 258] on span "#00020 - Gastroenterologia" at bounding box center [355, 263] width 115 height 12
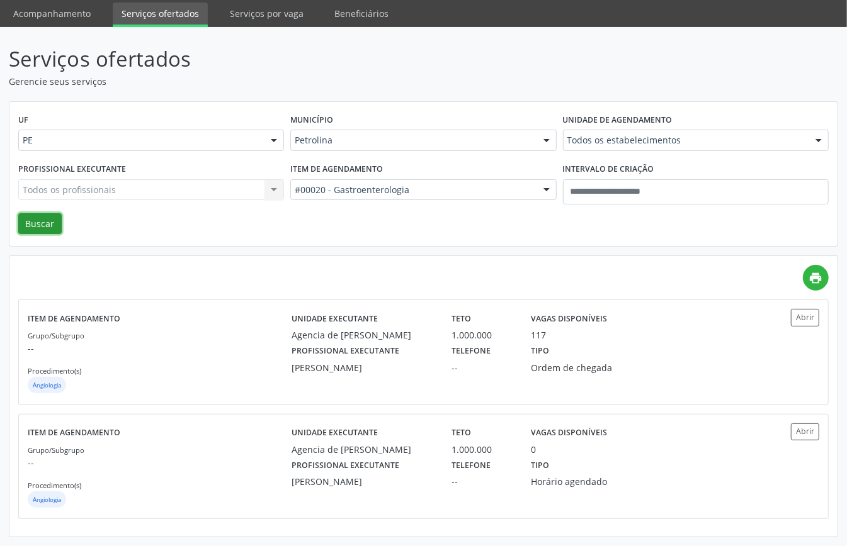
click at [31, 223] on button "Buscar" at bounding box center [39, 223] width 43 height 21
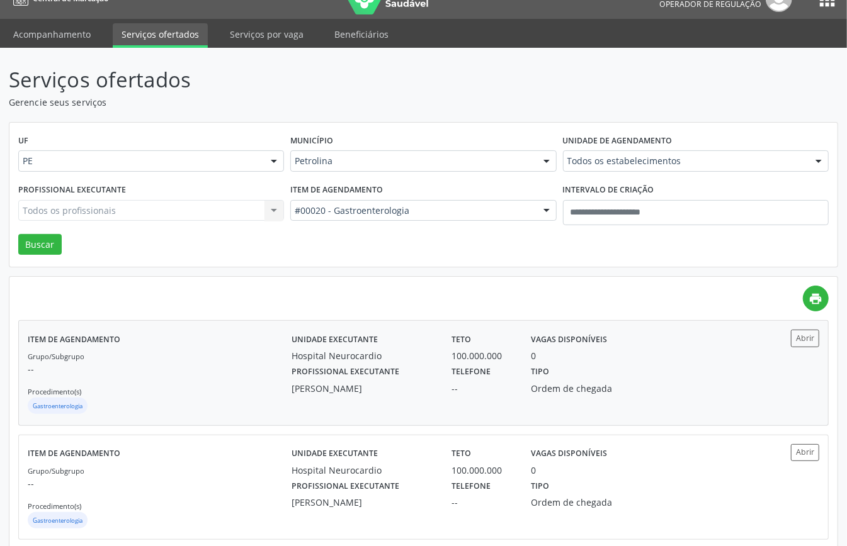
scroll to position [0, 0]
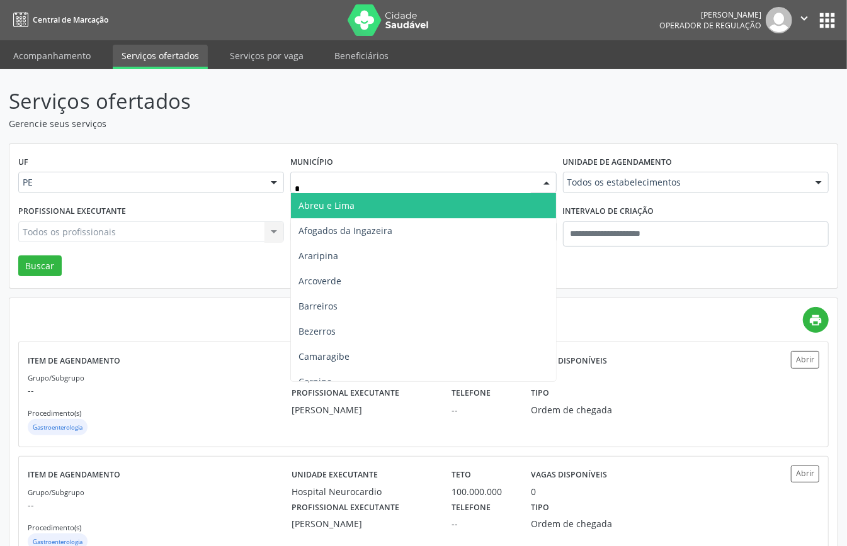
type input "**"
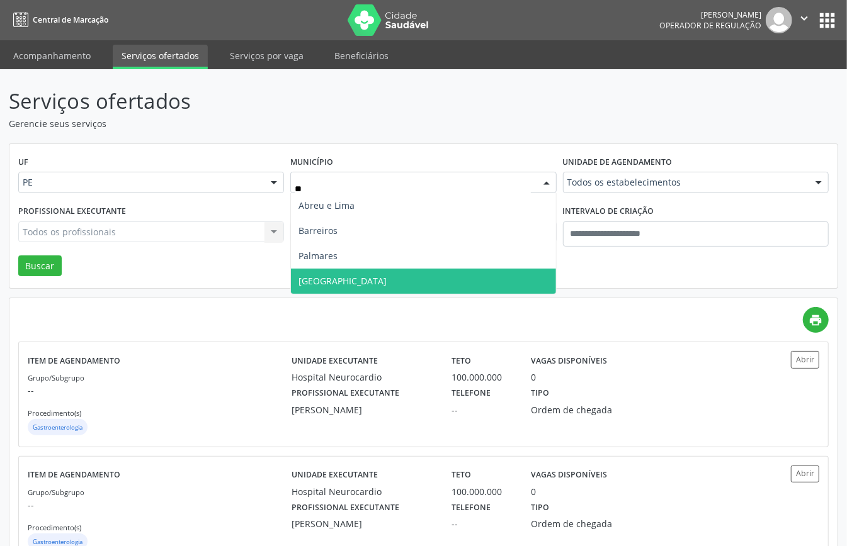
click at [333, 285] on span "Recife" at bounding box center [423, 281] width 264 height 25
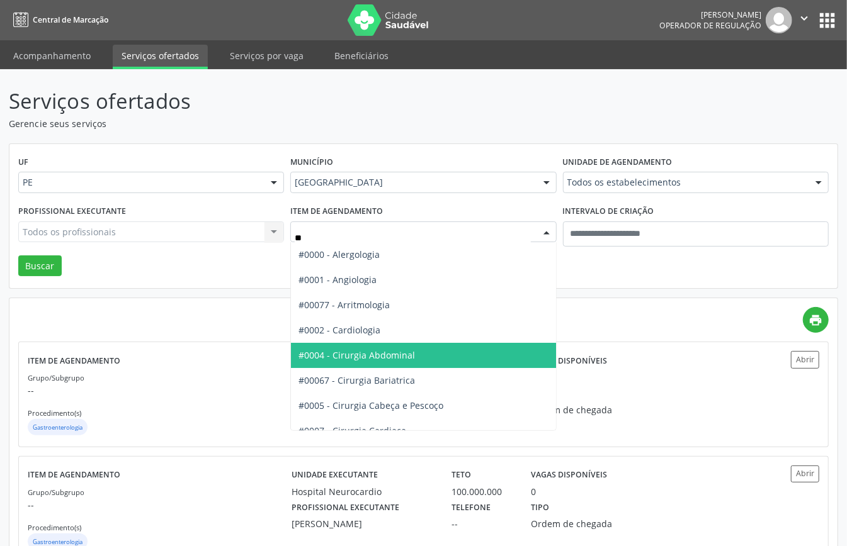
type input "***"
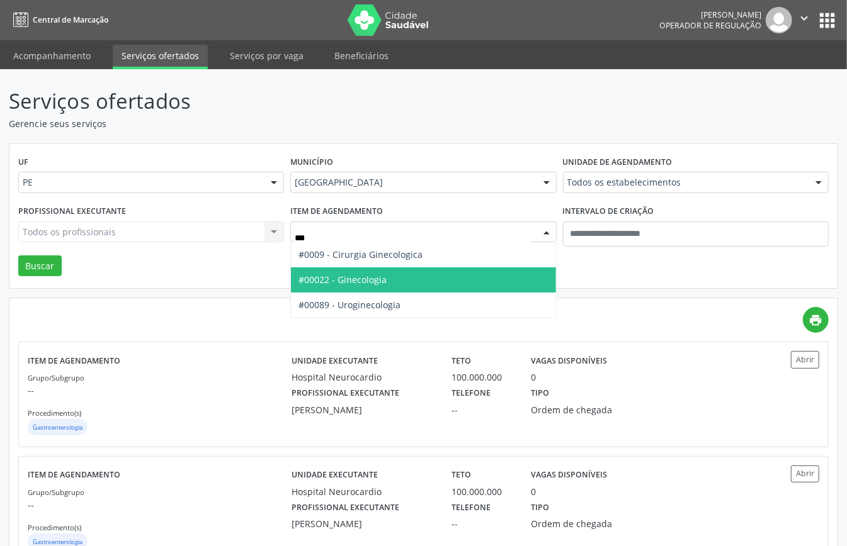
click at [376, 285] on span "#00022 - Ginecologia" at bounding box center [342, 280] width 88 height 12
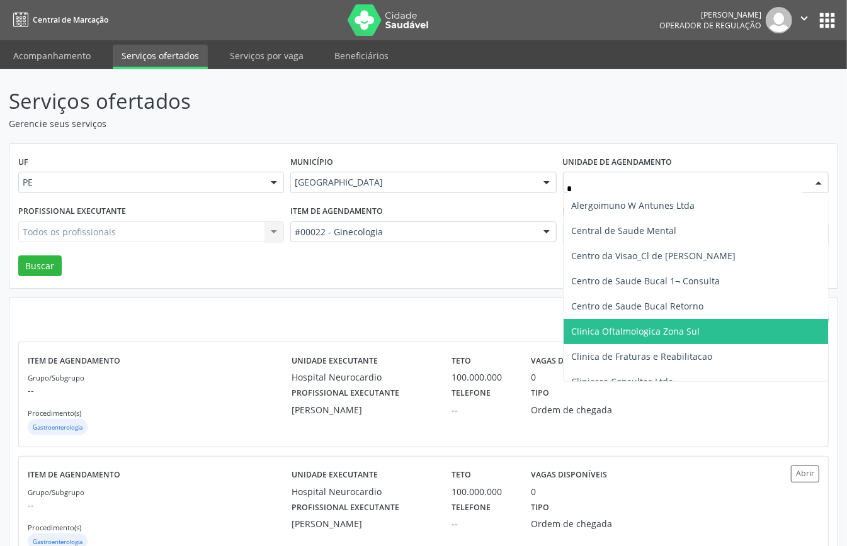
type input "**"
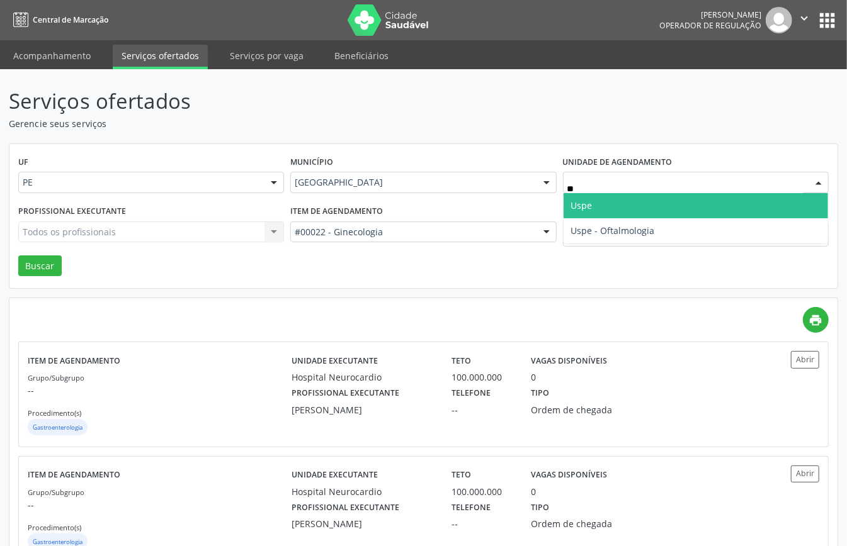
click at [613, 207] on span "Uspe" at bounding box center [695, 205] width 264 height 25
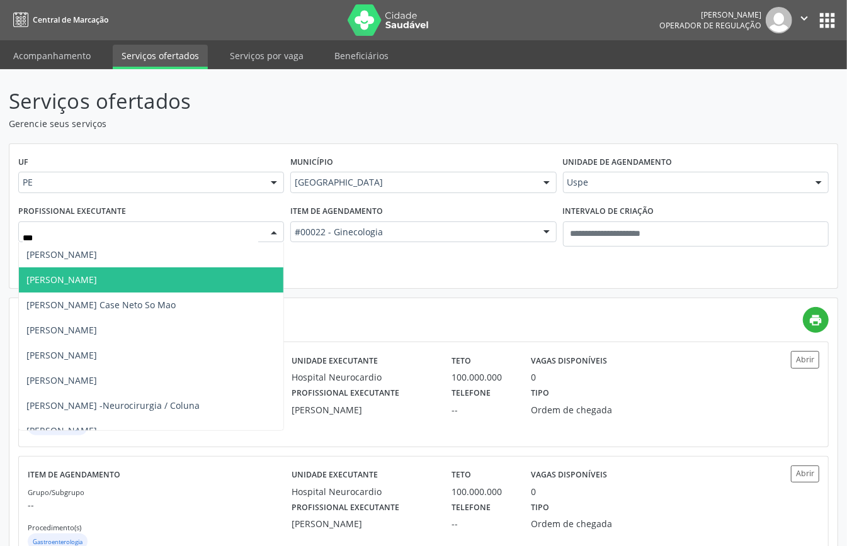
type input "****"
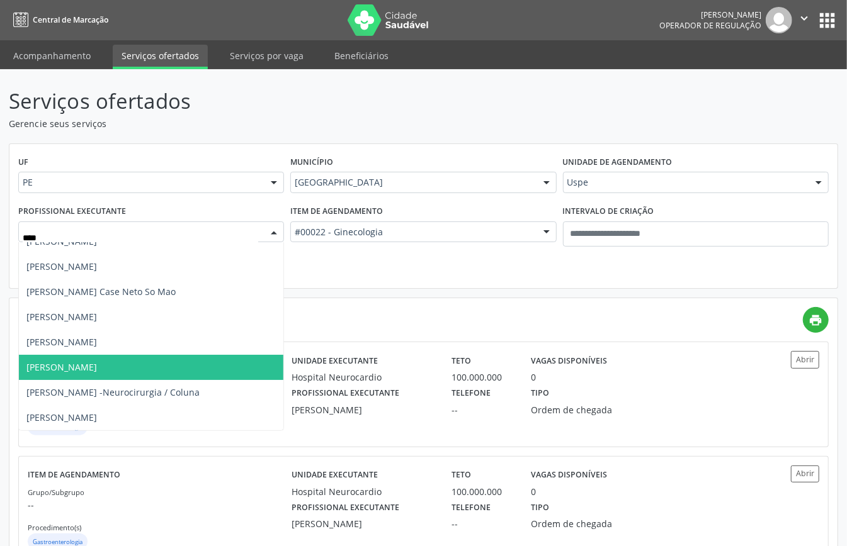
scroll to position [84, 0]
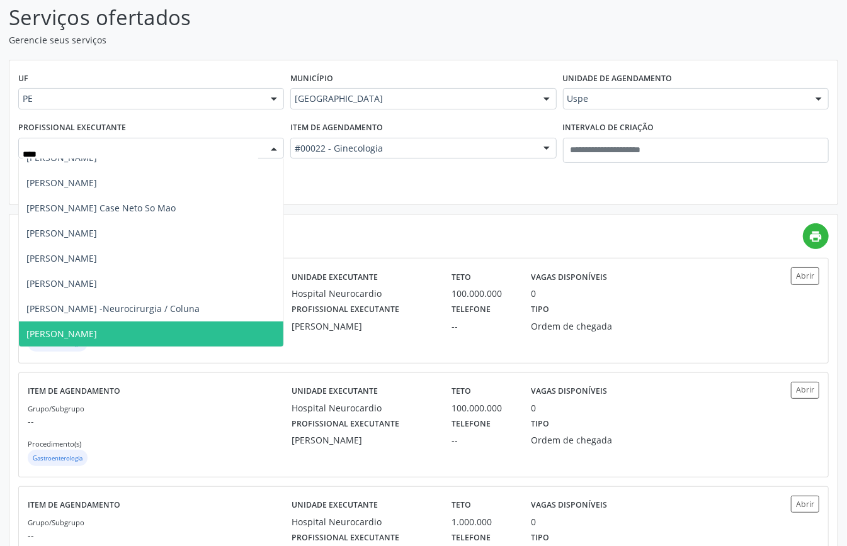
click at [66, 328] on span "Joselma Paes" at bounding box center [61, 334] width 71 height 12
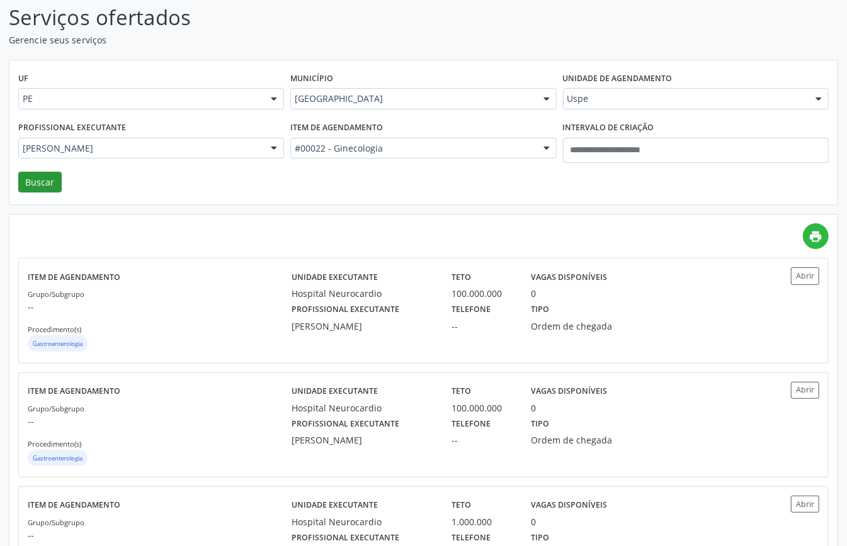
click at [47, 192] on div "UF PE PE Nenhum resultado encontrado para: " " Não há nenhuma opção para ser ex…" at bounding box center [423, 132] width 828 height 145
click at [54, 182] on button "Buscar" at bounding box center [39, 182] width 43 height 21
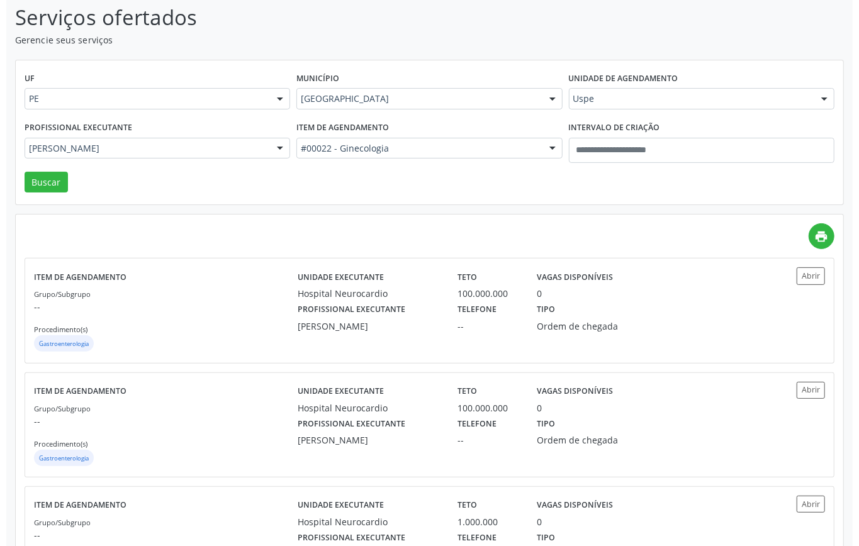
scroll to position [0, 0]
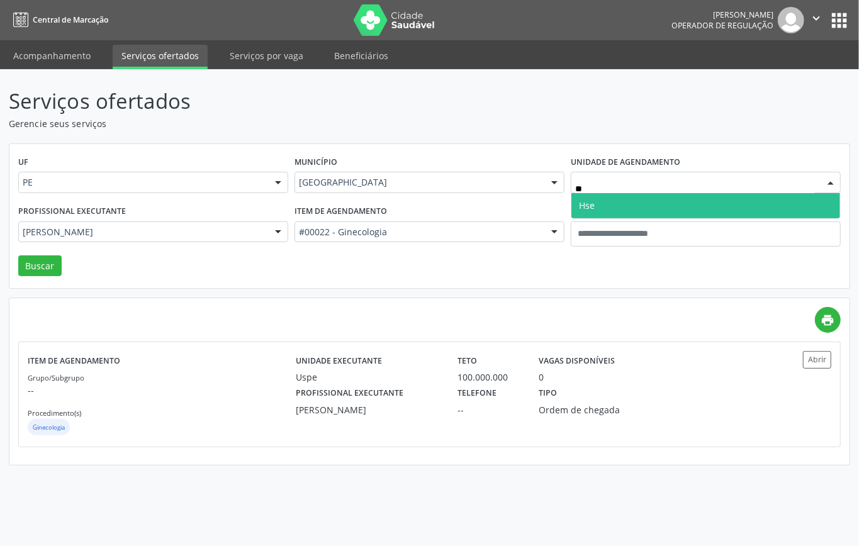
type input "***"
drag, startPoint x: 598, startPoint y: 208, endPoint x: 605, endPoint y: 220, distance: 14.4
click at [605, 220] on div "UF PE PE Nenhum resultado encontrado para: " " Não há nenhuma opção para ser ex…" at bounding box center [429, 216] width 840 height 145
click at [601, 195] on span "Hse" at bounding box center [706, 205] width 269 height 25
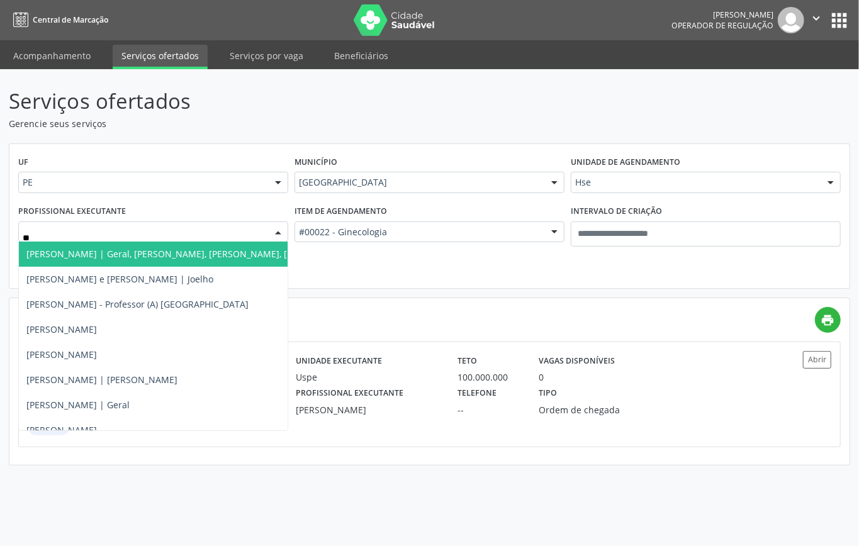
type input "***"
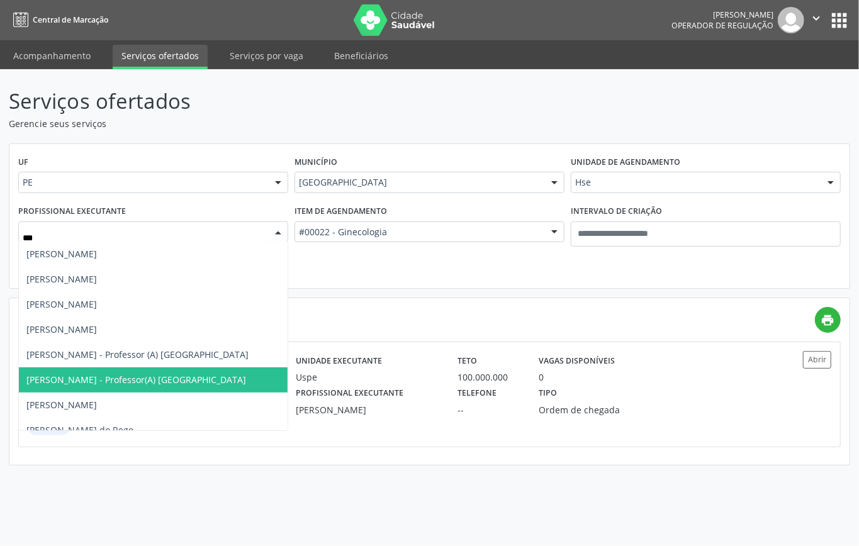
scroll to position [341, 0]
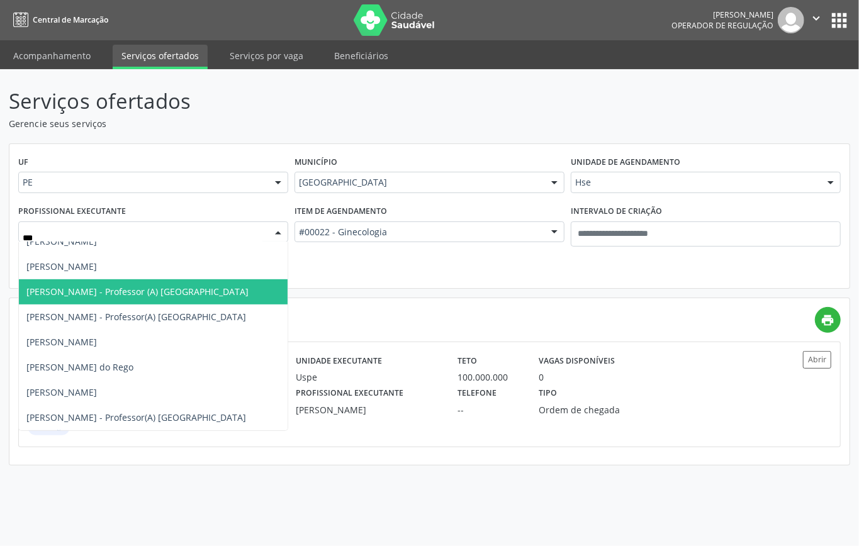
drag, startPoint x: 124, startPoint y: 295, endPoint x: 113, endPoint y: 293, distance: 11.0
click at [125, 295] on span "Joselma de Queiroz Paes - Professor (A) Nassau" at bounding box center [137, 292] width 222 height 12
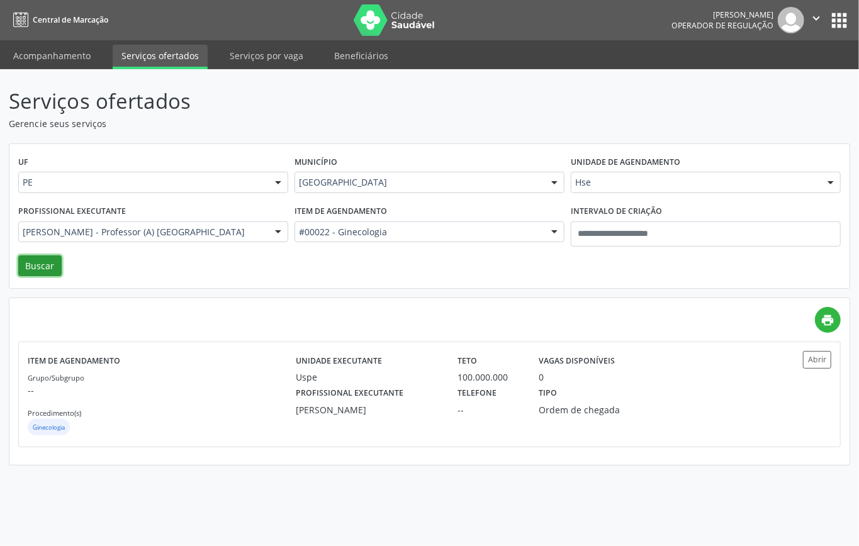
drag, startPoint x: 40, startPoint y: 258, endPoint x: 58, endPoint y: 276, distance: 25.4
click at [40, 258] on button "Buscar" at bounding box center [39, 266] width 43 height 21
click at [207, 405] on div "Grupo/Subgrupo -- Procedimento(s) Ginecologia" at bounding box center [162, 404] width 268 height 67
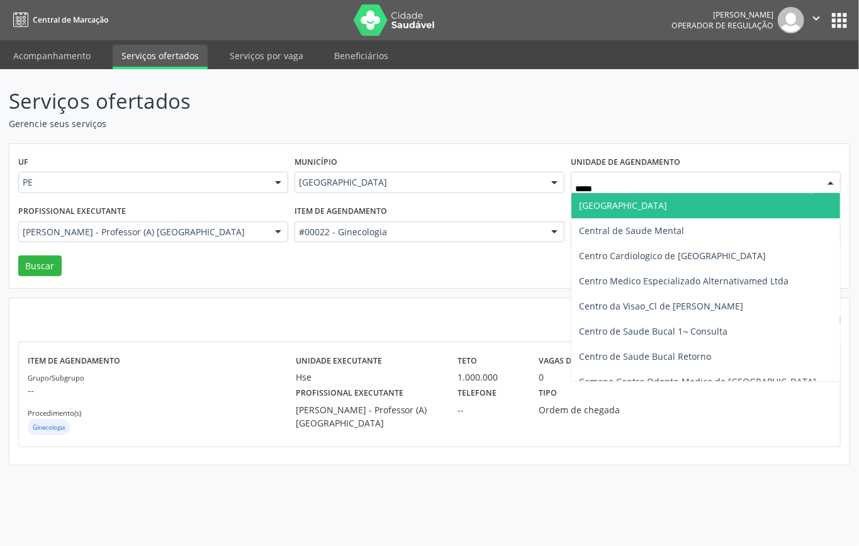
type input "******"
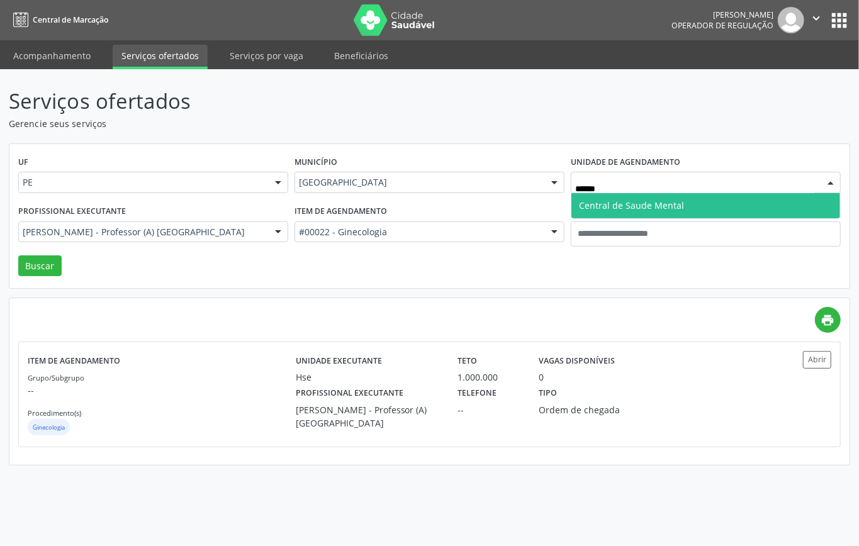
click at [644, 201] on span "Central de Saude Mental" at bounding box center [631, 206] width 105 height 12
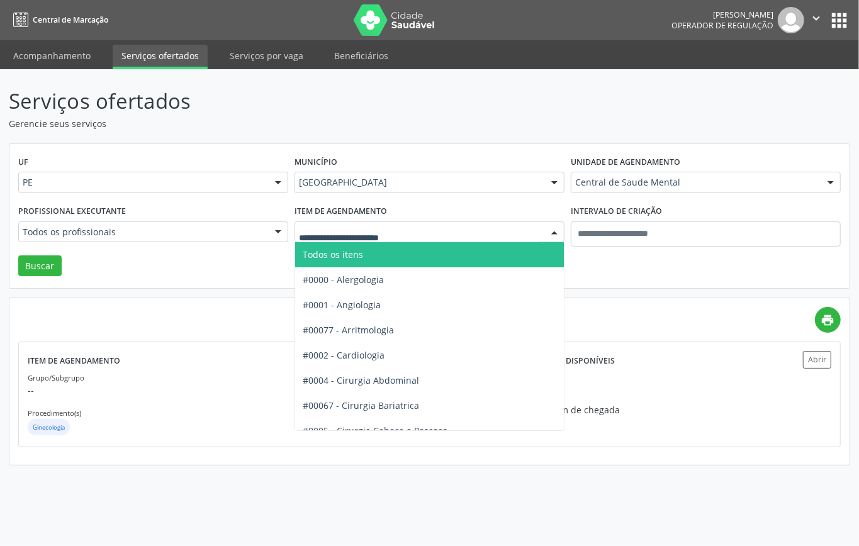
click at [363, 256] on span "Todos os itens" at bounding box center [333, 255] width 60 height 12
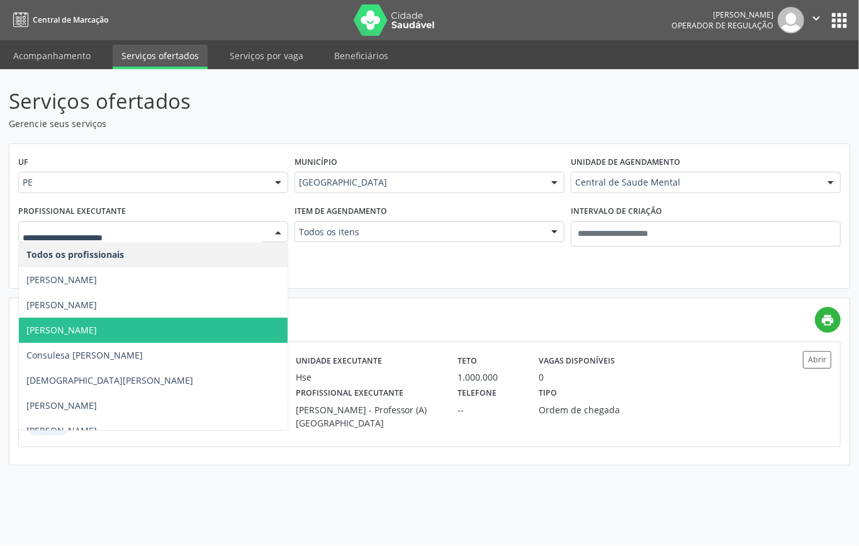
scroll to position [84, 0]
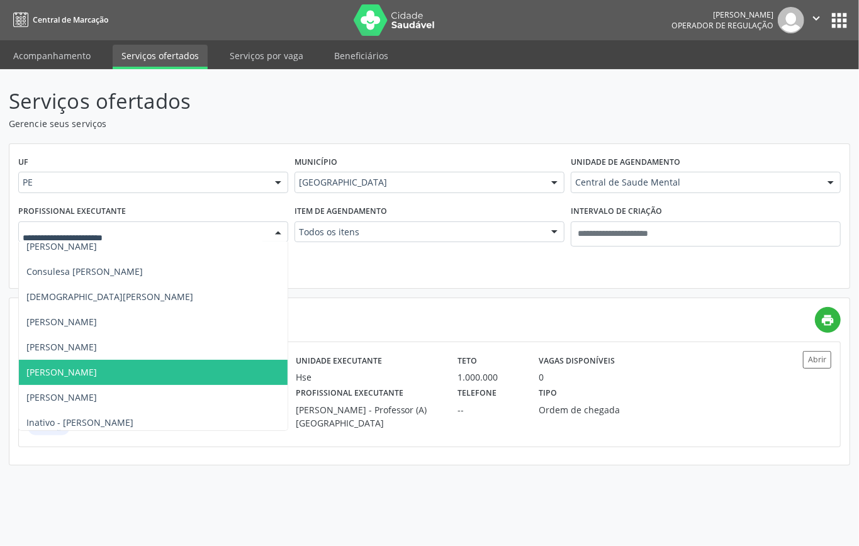
click at [111, 369] on span "Fabiana Maciel" at bounding box center [153, 372] width 269 height 25
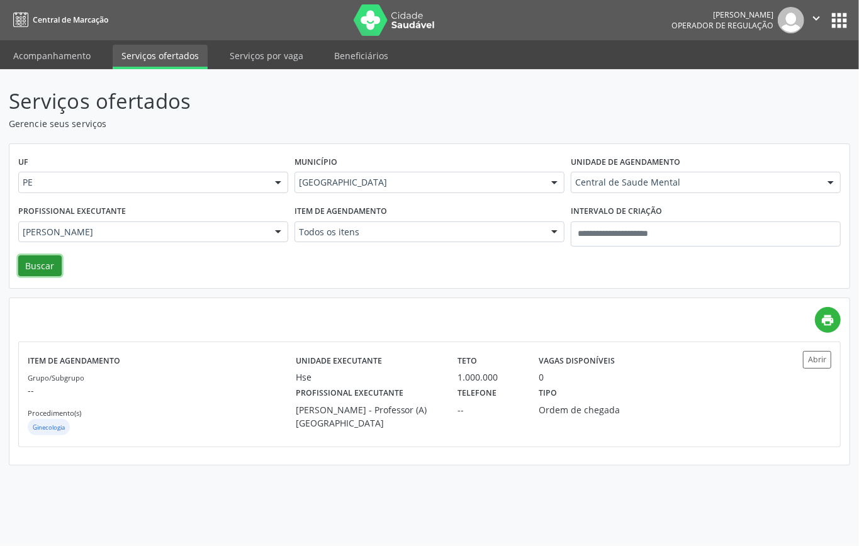
click at [44, 266] on button "Buscar" at bounding box center [39, 266] width 43 height 21
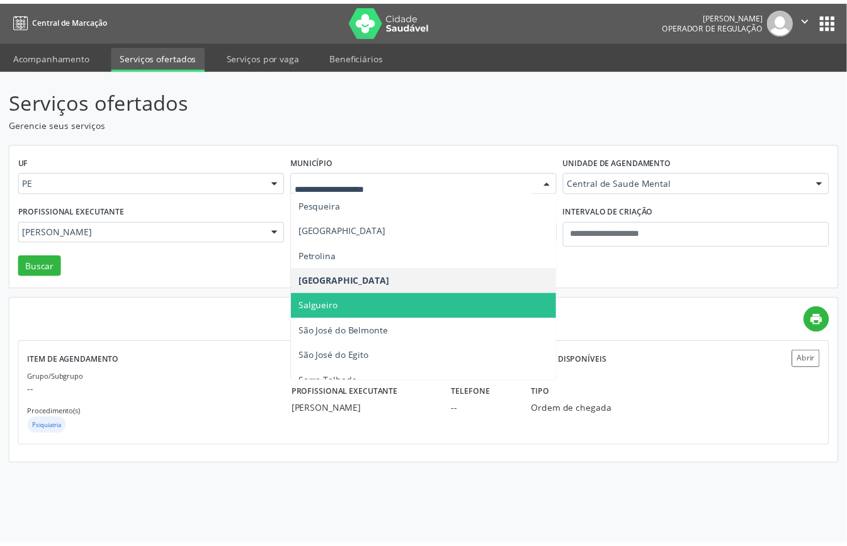
scroll to position [167, 0]
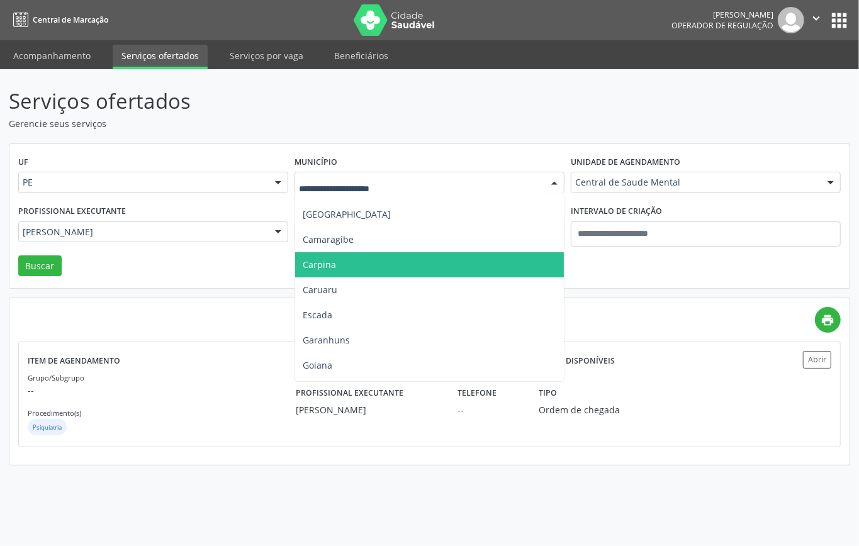
click at [337, 263] on span "Carpina" at bounding box center [429, 264] width 269 height 25
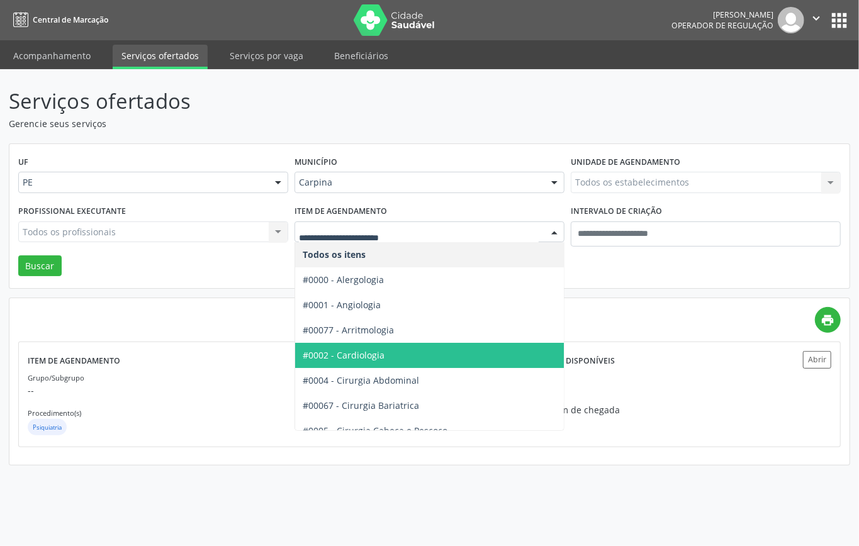
click at [371, 351] on span "#0002 - Cardiologia" at bounding box center [344, 355] width 82 height 12
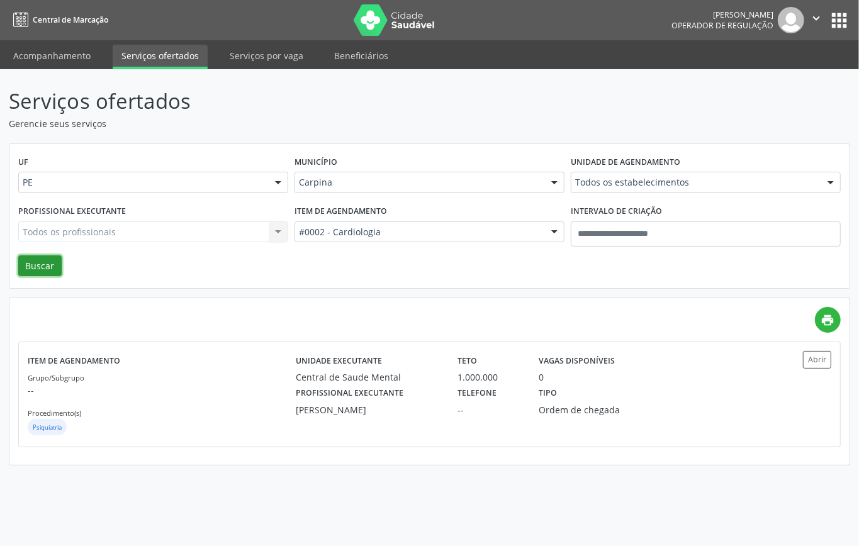
click at [47, 259] on button "Buscar" at bounding box center [39, 266] width 43 height 21
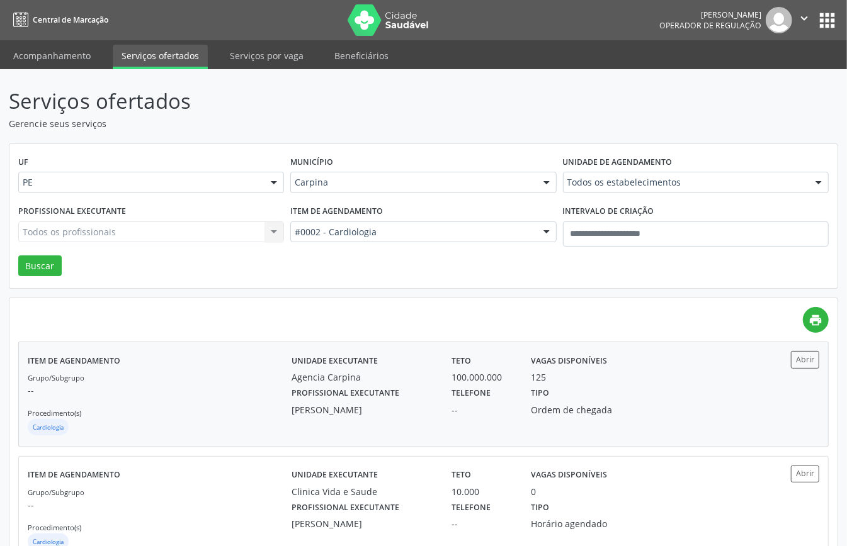
click at [137, 405] on div "Grupo/Subgrupo -- Procedimento(s) Cardiologia" at bounding box center [160, 404] width 264 height 67
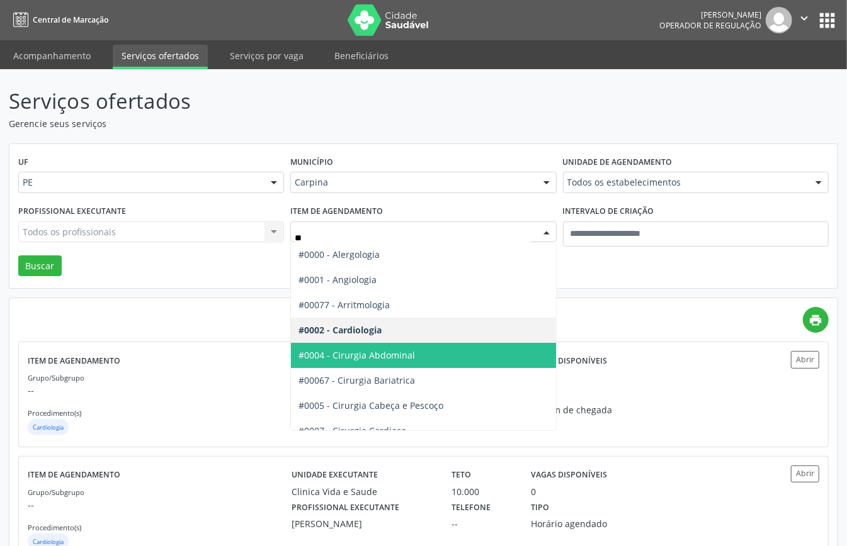
type input "***"
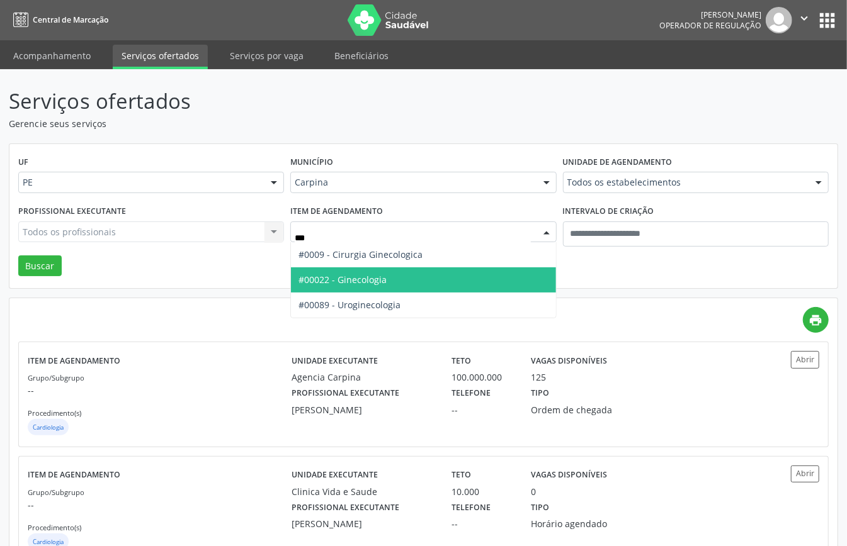
click at [375, 273] on span "#00022 - Ginecologia" at bounding box center [423, 280] width 264 height 25
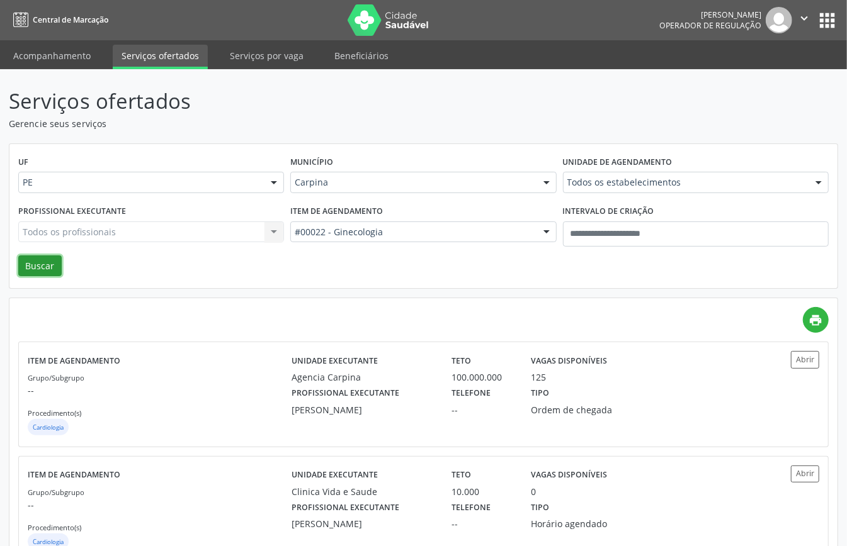
click at [41, 269] on button "Buscar" at bounding box center [39, 266] width 43 height 21
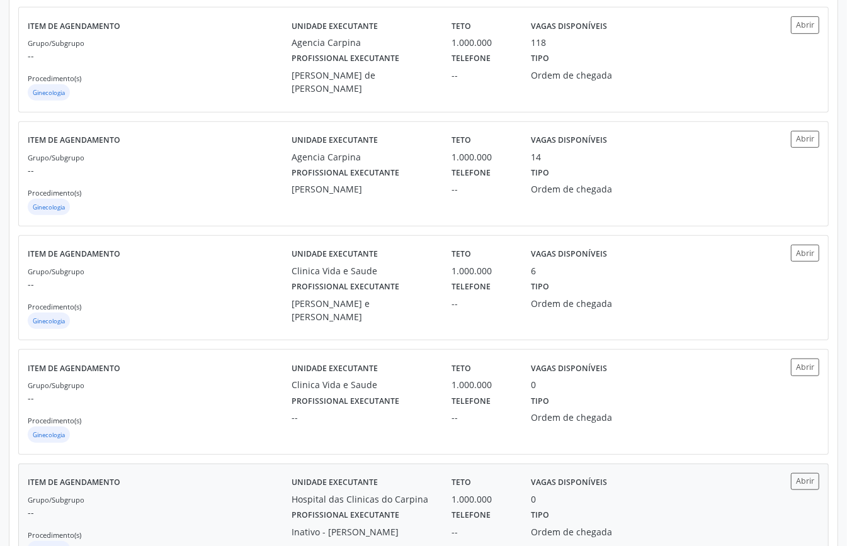
scroll to position [167, 0]
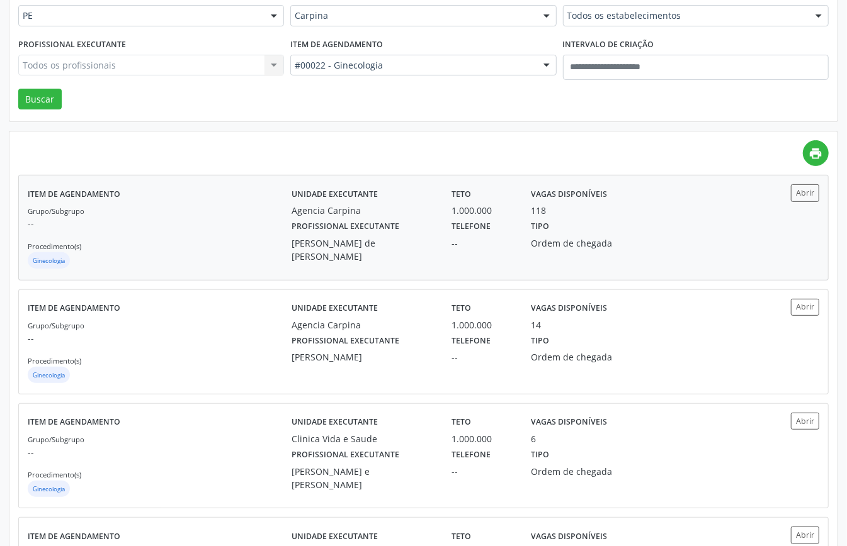
click at [222, 247] on div "Grupo/Subgrupo -- Procedimento(s) Ginecologia" at bounding box center [160, 237] width 264 height 67
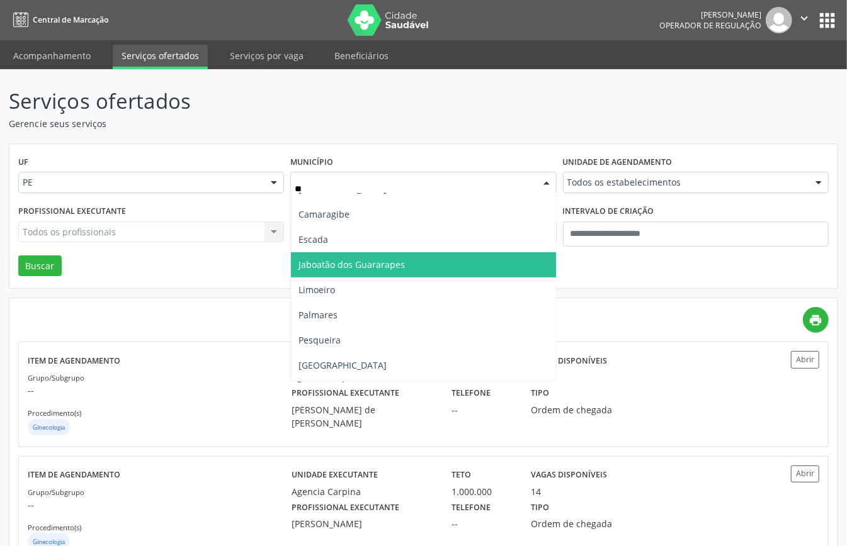
scroll to position [0, 0]
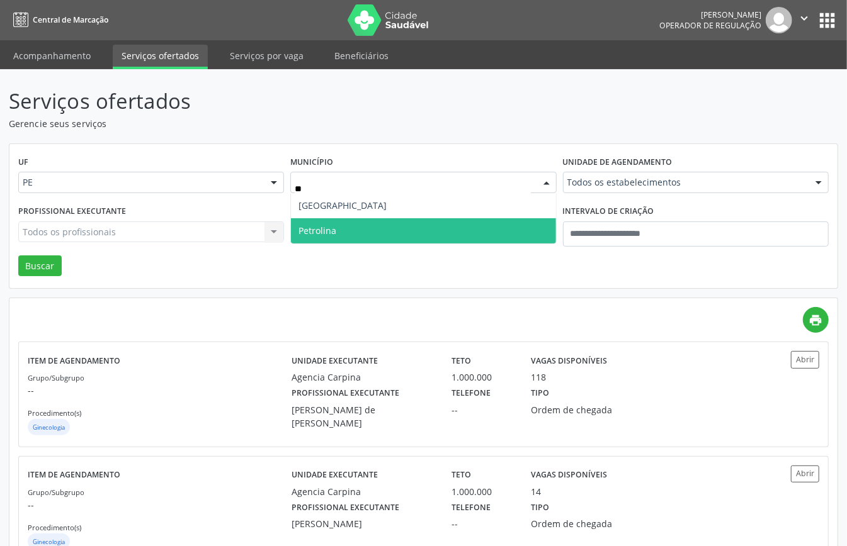
type input "***"
click at [331, 225] on span "Petrolina" at bounding box center [317, 231] width 38 height 12
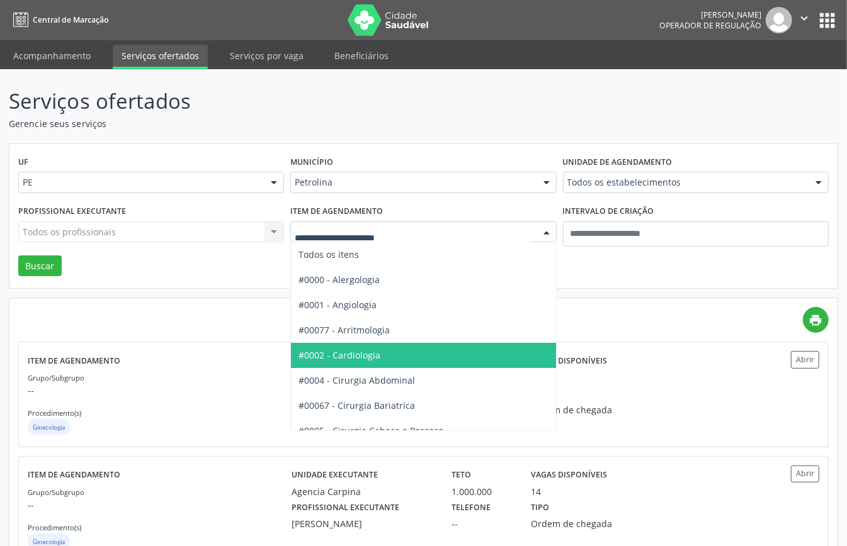
drag, startPoint x: 385, startPoint y: 360, endPoint x: 267, endPoint y: 331, distance: 121.9
click at [384, 360] on span "#0002 - Cardiologia" at bounding box center [465, 355] width 349 height 25
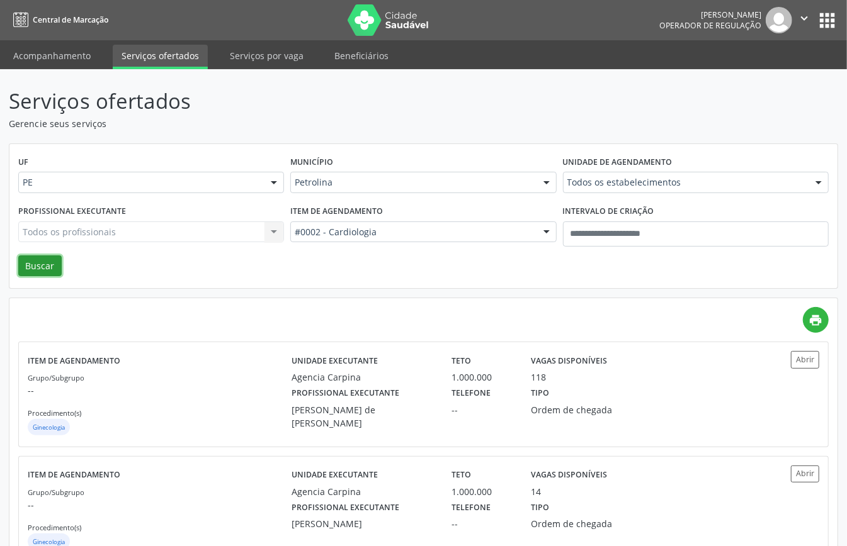
click at [29, 268] on button "Buscar" at bounding box center [39, 266] width 43 height 21
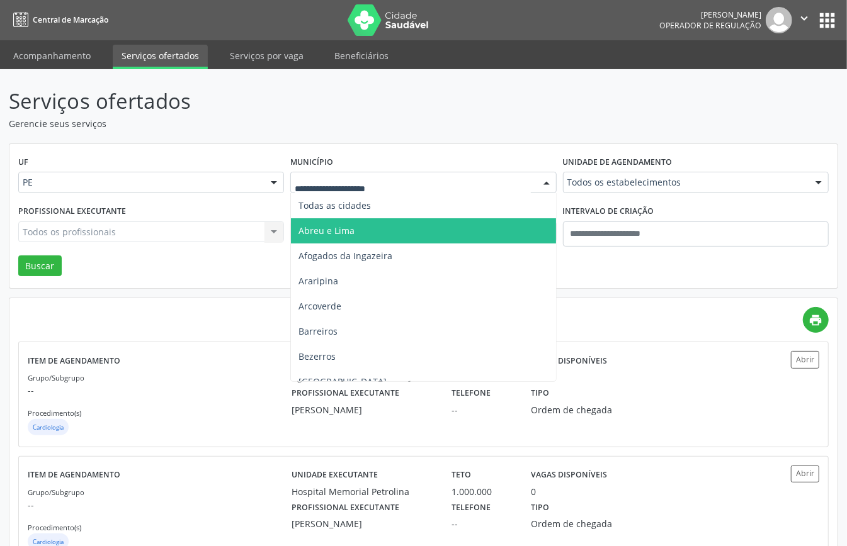
drag, startPoint x: 354, startPoint y: 187, endPoint x: 353, endPoint y: 207, distance: 20.2
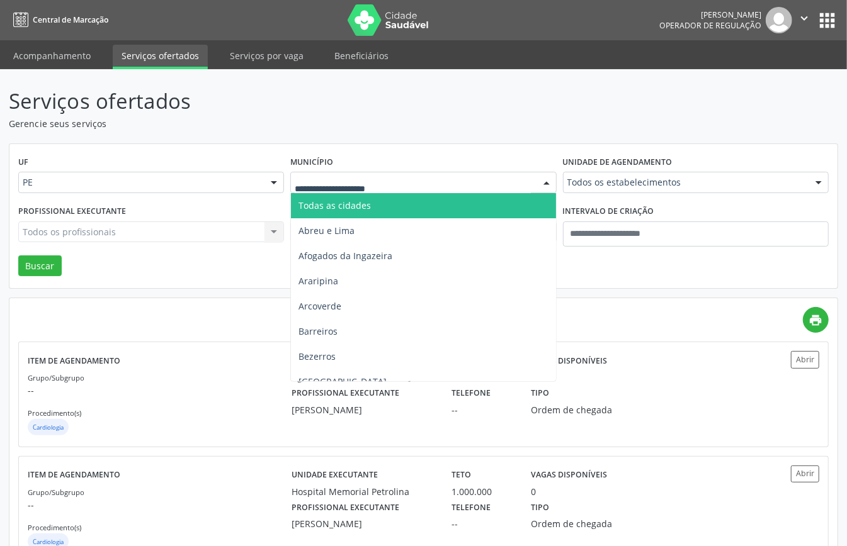
click at [344, 203] on span "Todas as cidades" at bounding box center [334, 206] width 72 height 12
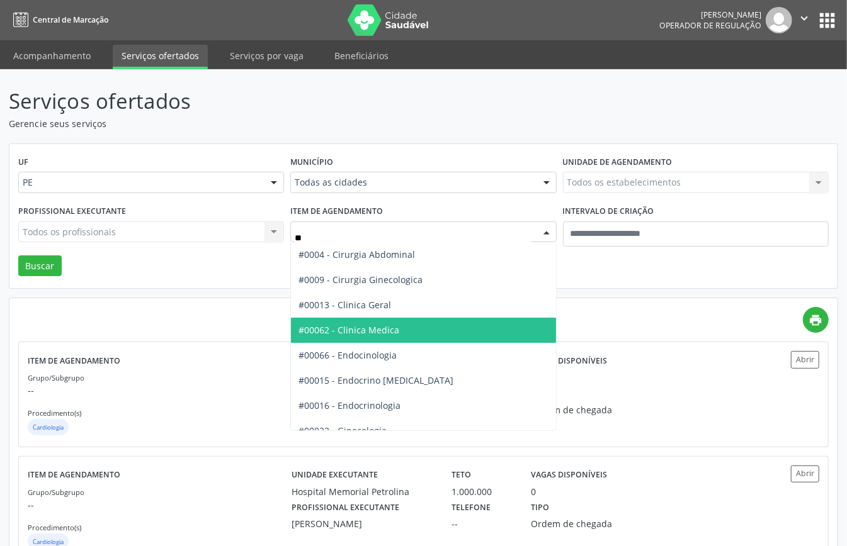
type input "***"
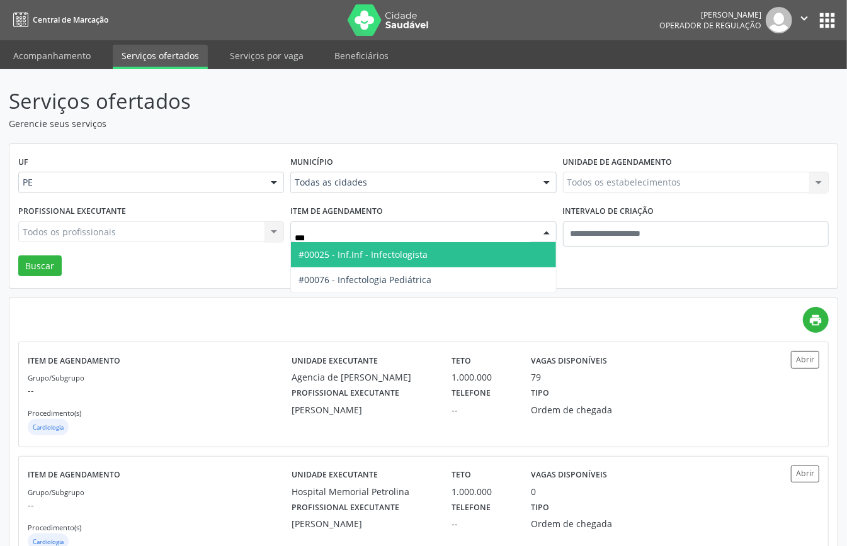
click at [407, 259] on span "#00025 - Inf.Inf - Infectologista" at bounding box center [362, 255] width 129 height 12
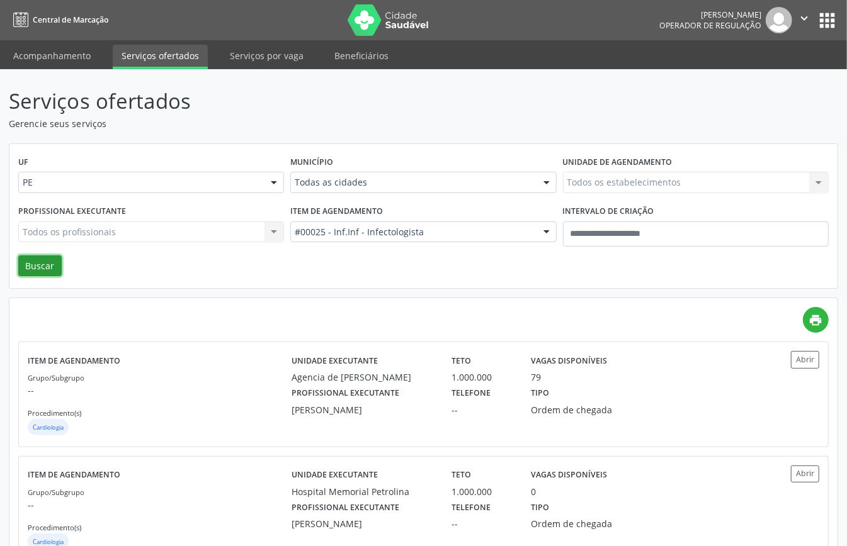
drag, startPoint x: 46, startPoint y: 263, endPoint x: 53, endPoint y: 276, distance: 14.9
click at [46, 263] on button "Buscar" at bounding box center [39, 266] width 43 height 21
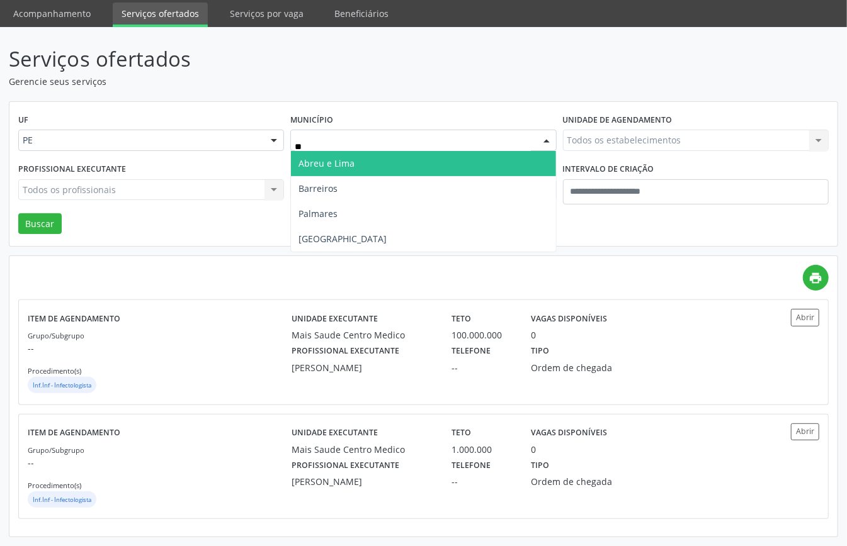
type input "***"
click at [358, 159] on span "Recife" at bounding box center [423, 163] width 264 height 25
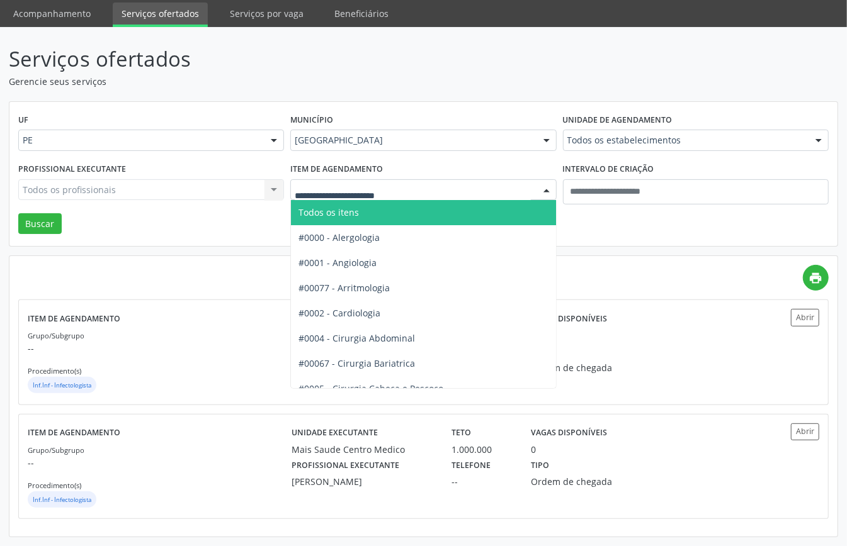
click at [388, 210] on span "Todos os itens" at bounding box center [465, 212] width 349 height 25
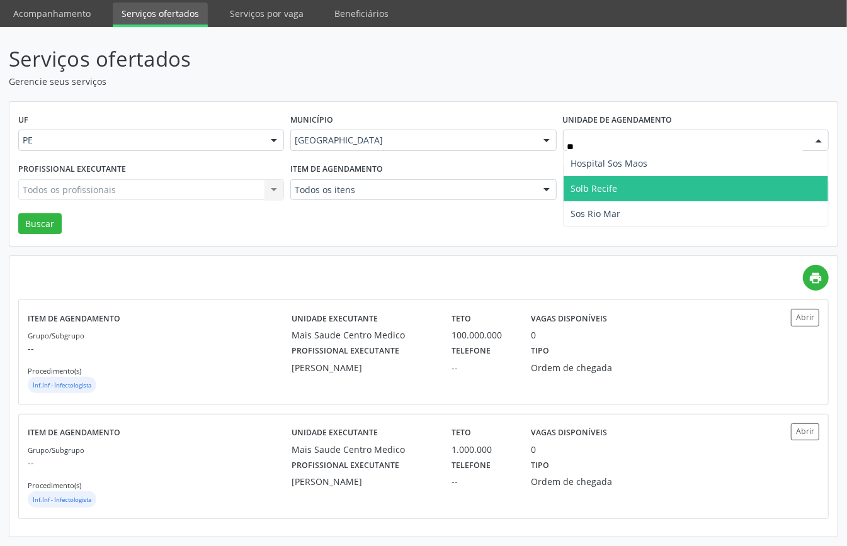
type input "***"
click at [588, 189] on span "Sos Rio Mar" at bounding box center [596, 189] width 50 height 12
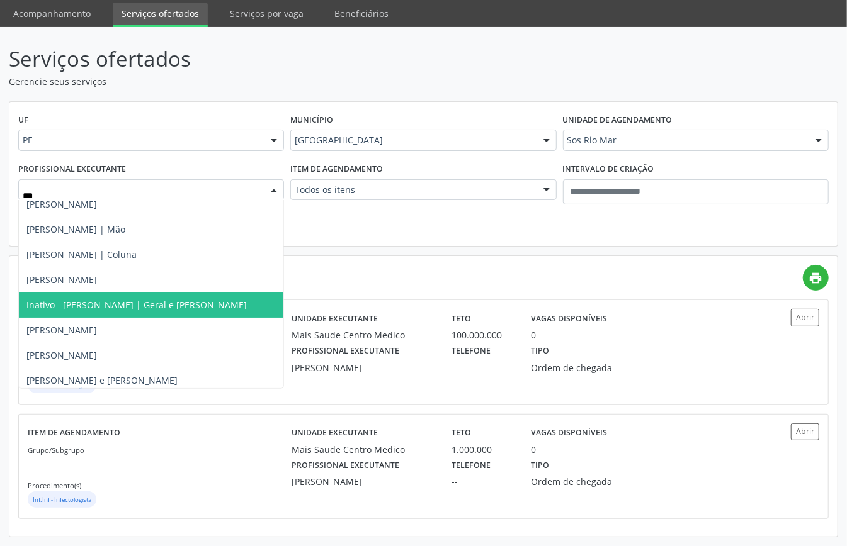
scroll to position [0, 0]
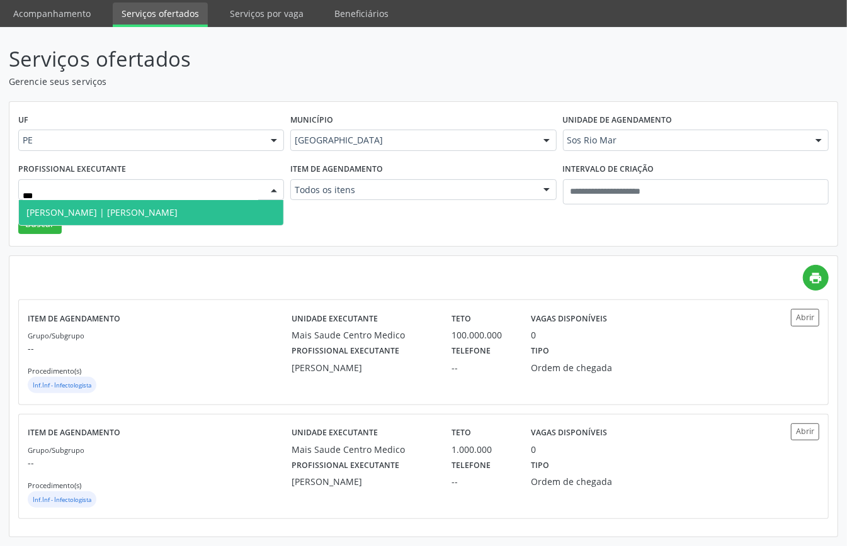
type input "****"
click at [194, 212] on span "[PERSON_NAME] | [PERSON_NAME]" at bounding box center [151, 212] width 264 height 25
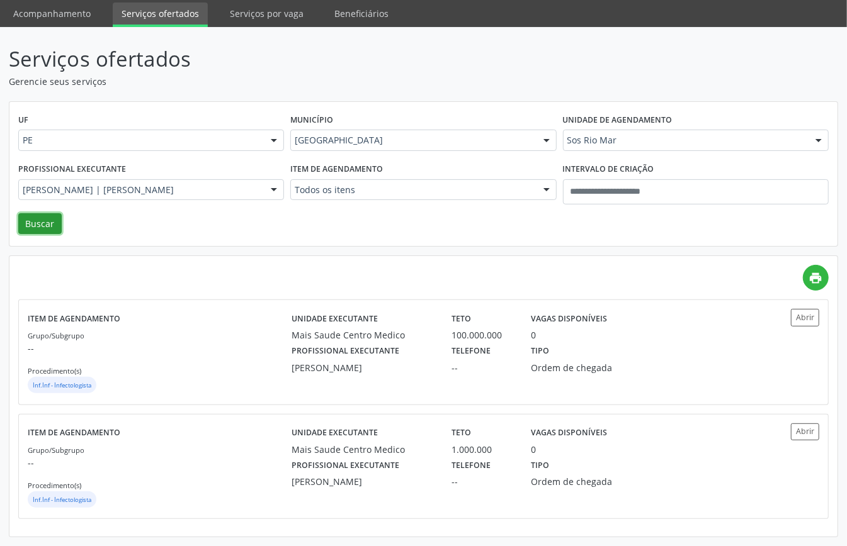
click at [44, 219] on button "Buscar" at bounding box center [39, 223] width 43 height 21
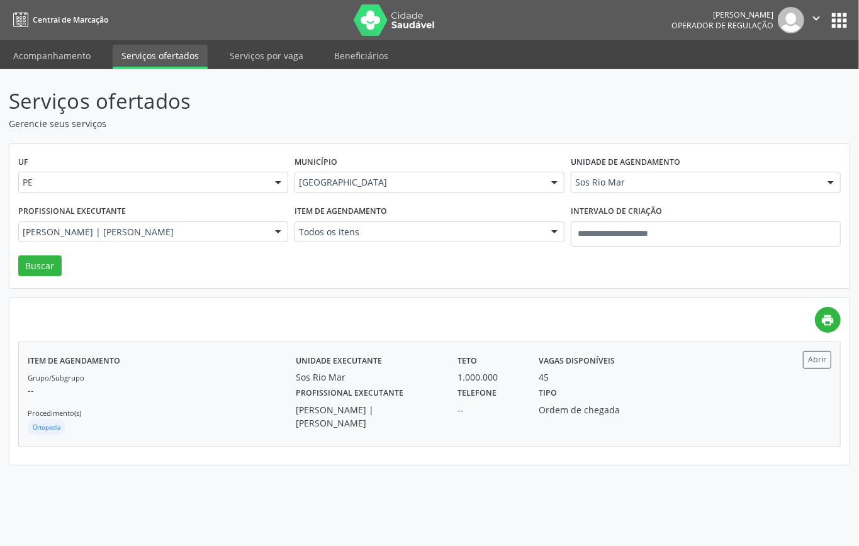
click at [171, 399] on div "Grupo/Subgrupo -- Procedimento(s) Ortopedia" at bounding box center [162, 404] width 268 height 67
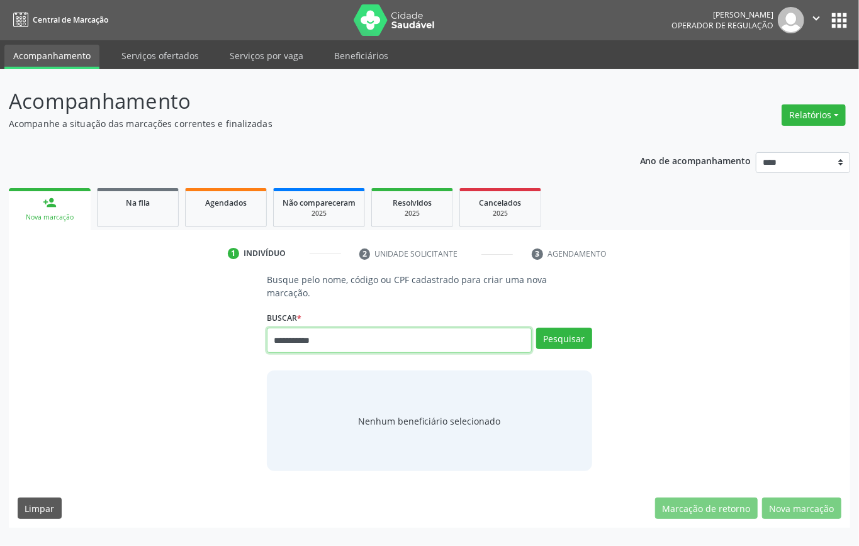
type input "**********"
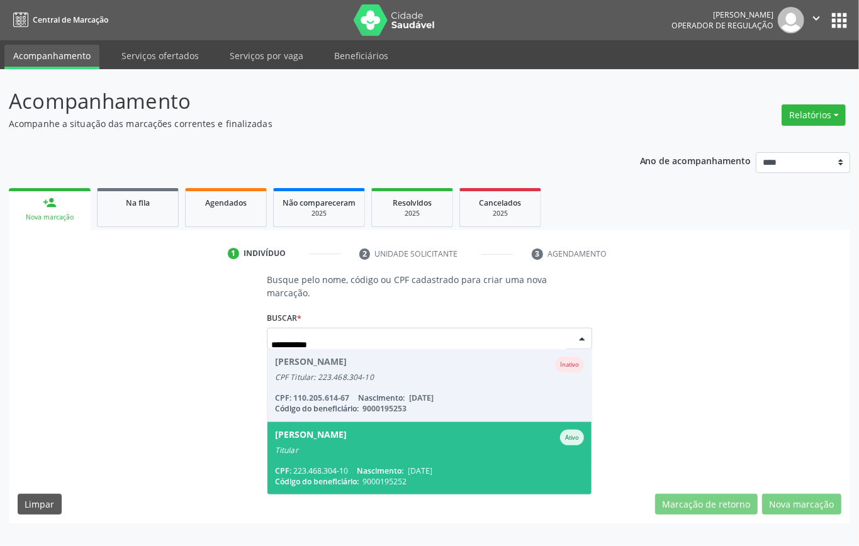
click at [434, 451] on div "Titular" at bounding box center [429, 451] width 309 height 10
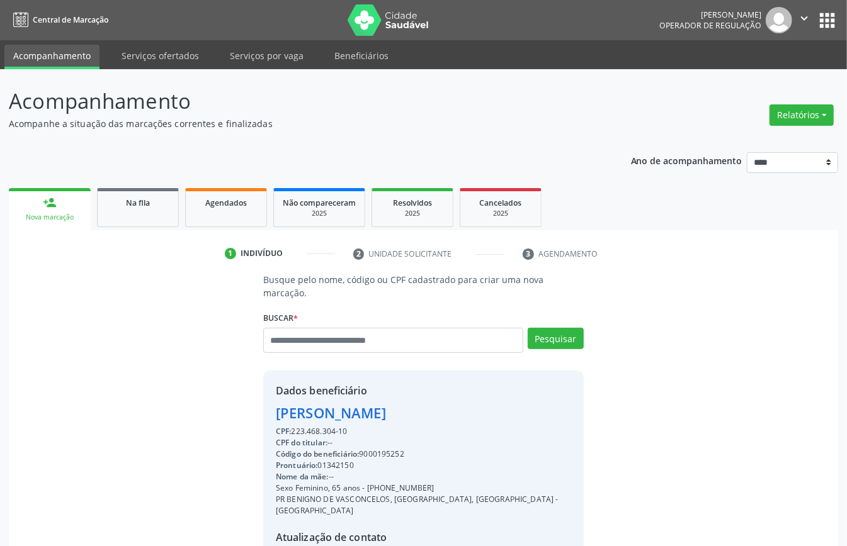
scroll to position [132, 0]
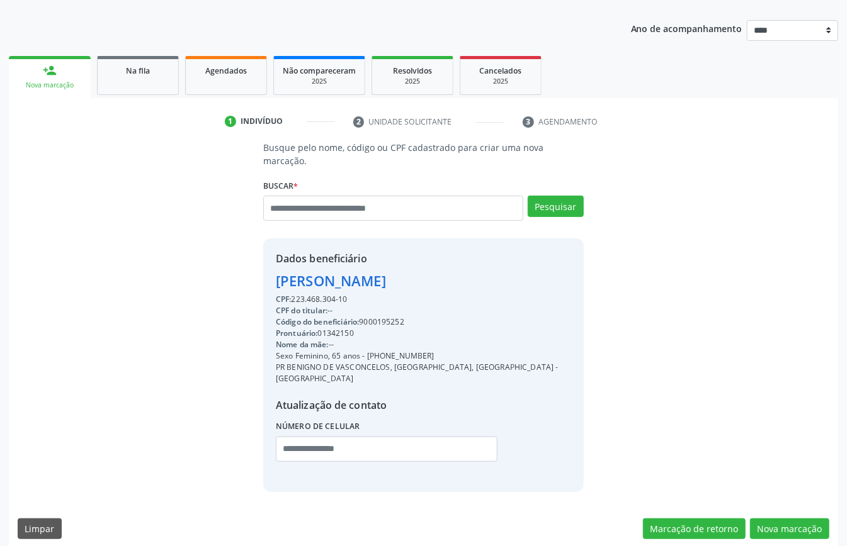
click at [797, 529] on div "Busque pelo nome, código ou CPF cadastrado para criar uma nova marcação. Buscar…" at bounding box center [423, 344] width 829 height 407
drag, startPoint x: 817, startPoint y: 515, endPoint x: 801, endPoint y: 515, distance: 15.1
click at [817, 519] on button "Nova marcação" at bounding box center [789, 529] width 79 height 21
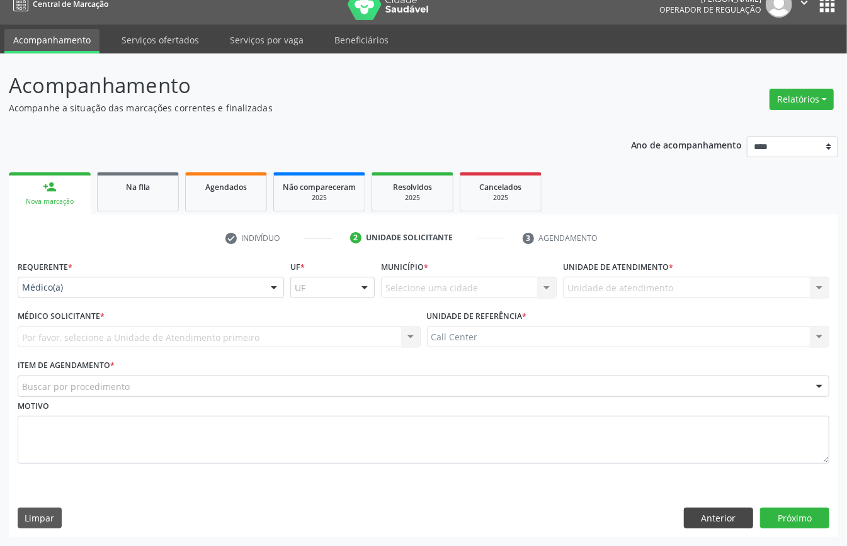
scroll to position [18, 0]
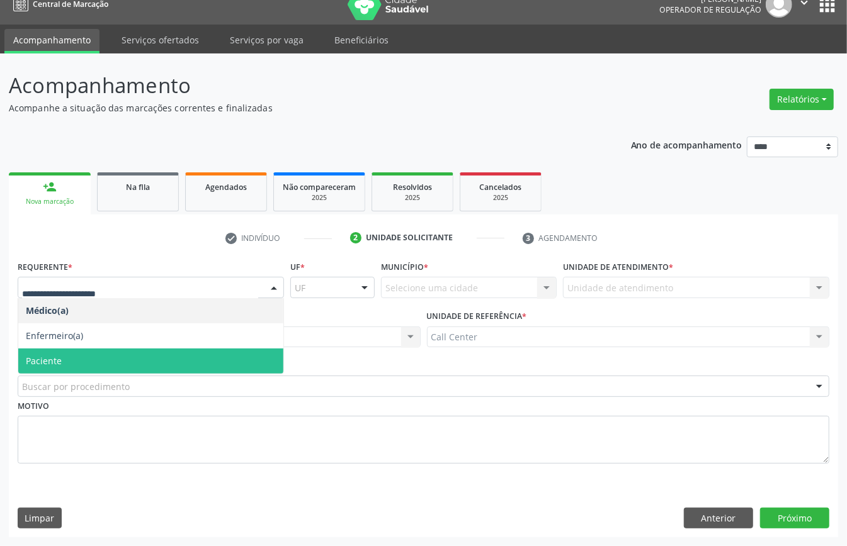
click at [84, 358] on span "Paciente" at bounding box center [150, 361] width 265 height 25
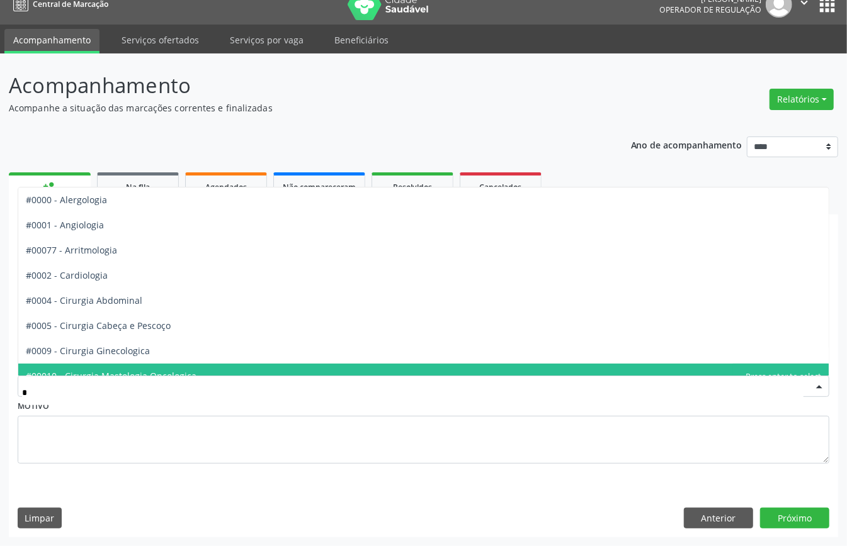
type input "**"
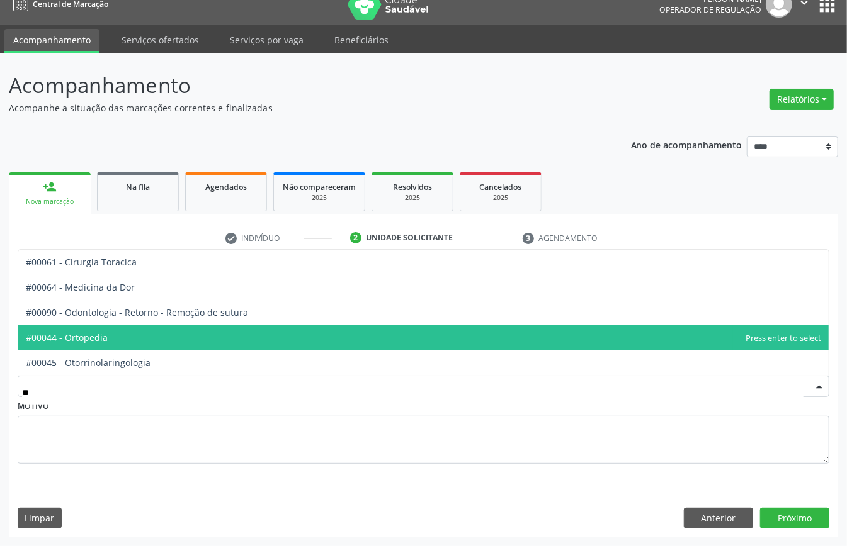
click at [119, 334] on span "#00044 - Ortopedia" at bounding box center [423, 337] width 810 height 25
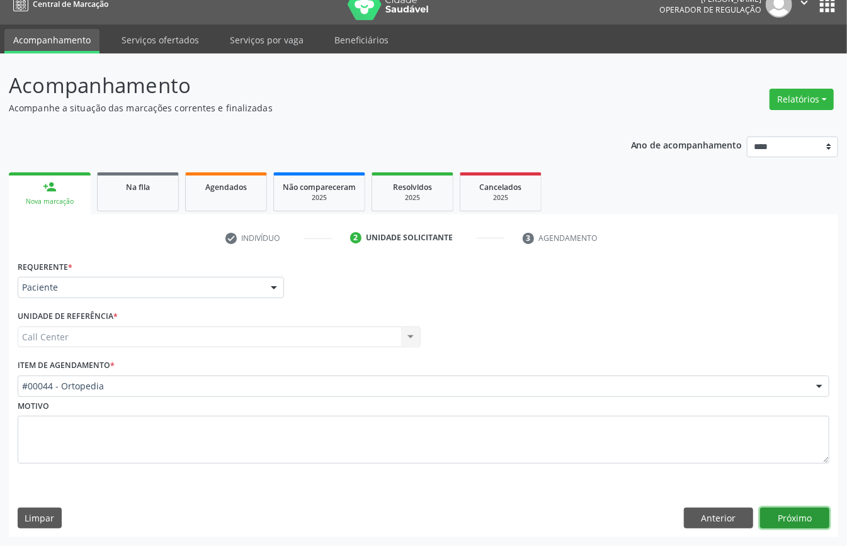
click at [774, 516] on button "Próximo" at bounding box center [794, 518] width 69 height 21
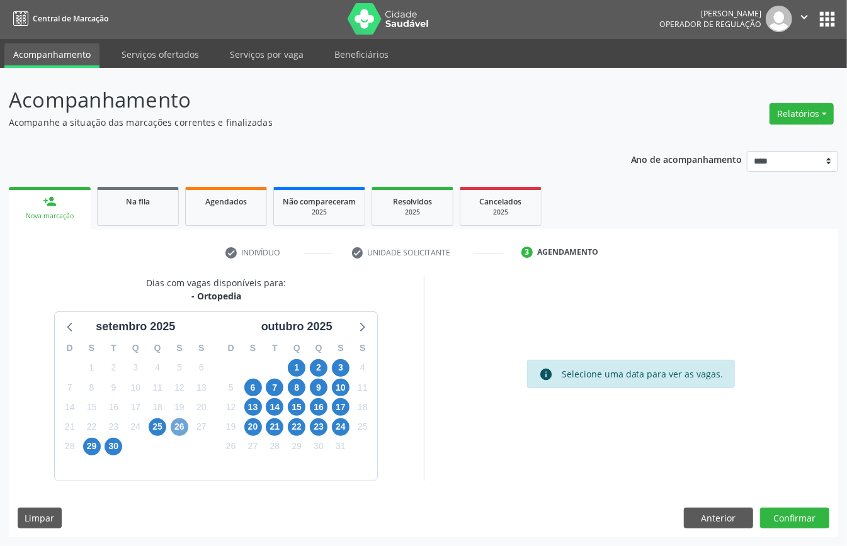
click at [179, 427] on span "26" at bounding box center [180, 428] width 18 height 18
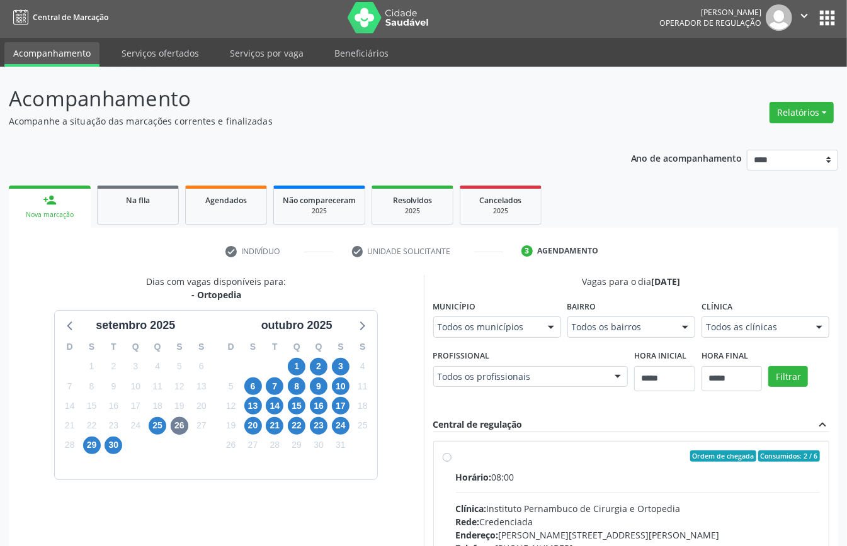
scroll to position [8, 0]
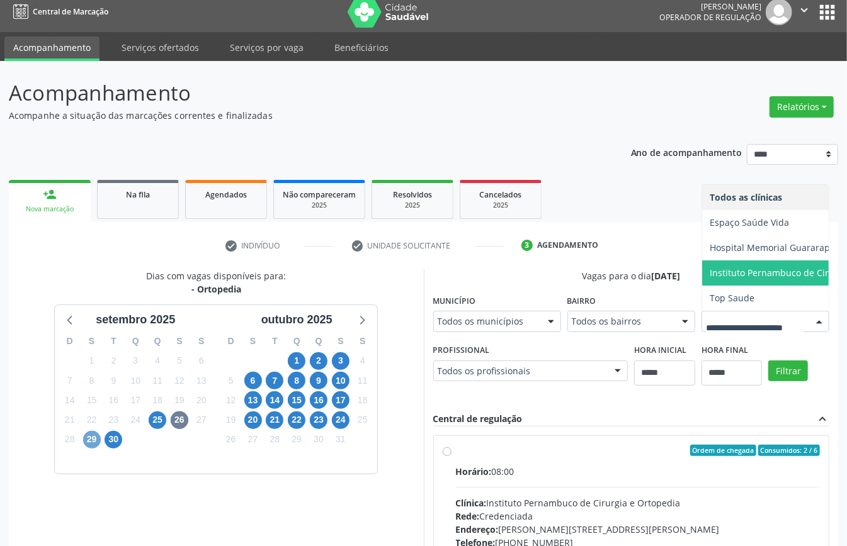
click at [87, 436] on span "29" at bounding box center [92, 440] width 18 height 18
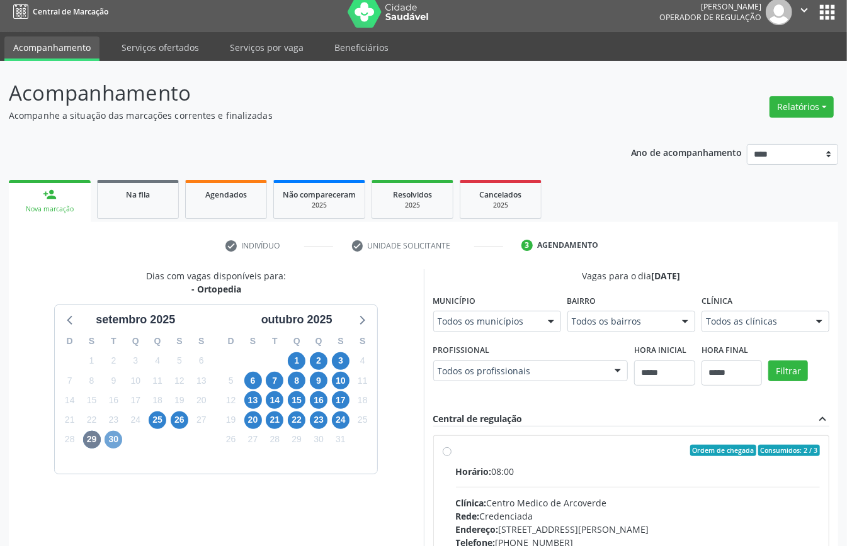
click at [109, 439] on span "30" at bounding box center [114, 440] width 18 height 18
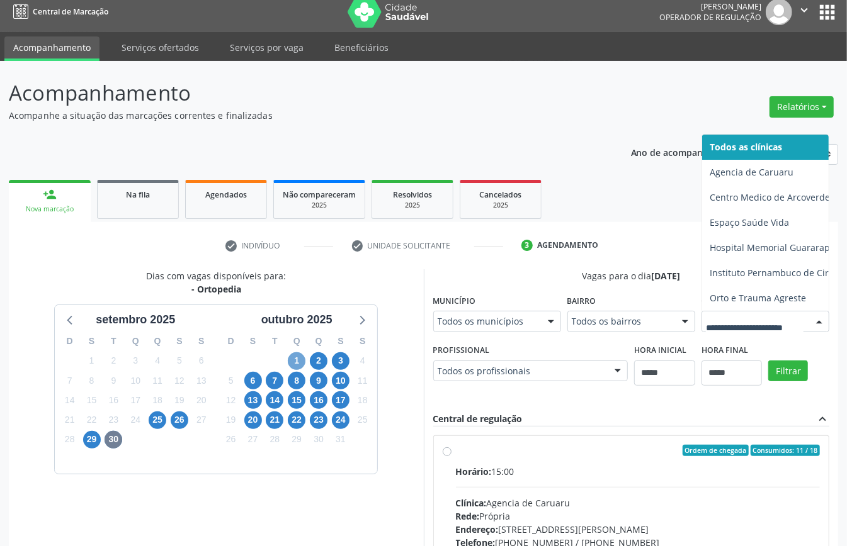
click at [295, 358] on span "1" at bounding box center [297, 362] width 18 height 18
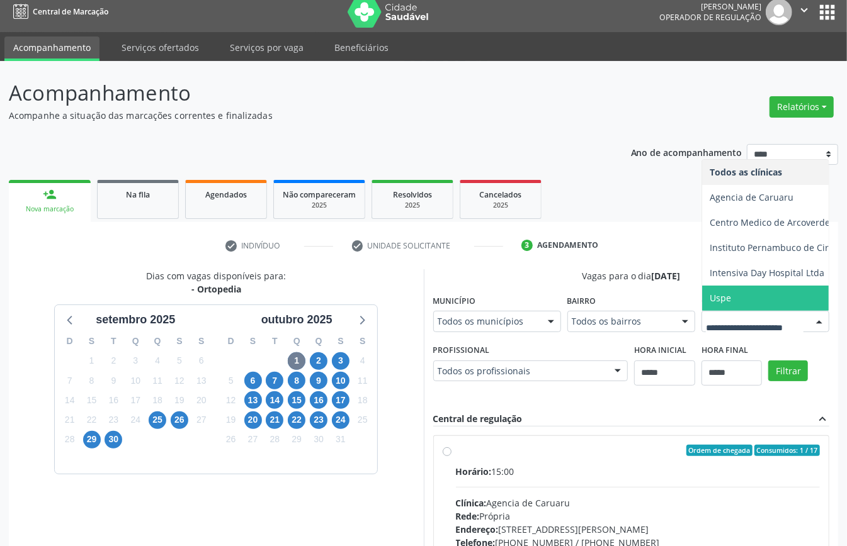
click at [702, 311] on span "Uspe" at bounding box center [806, 298] width 209 height 25
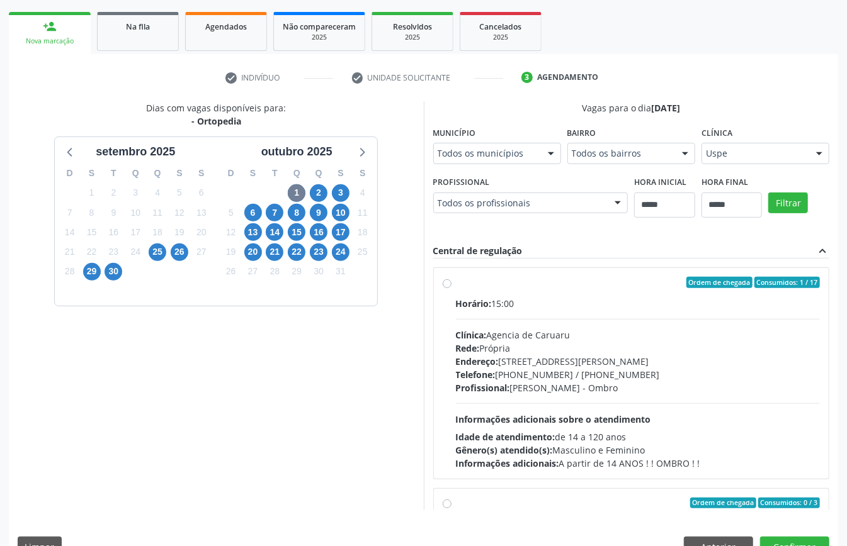
scroll to position [167, 0]
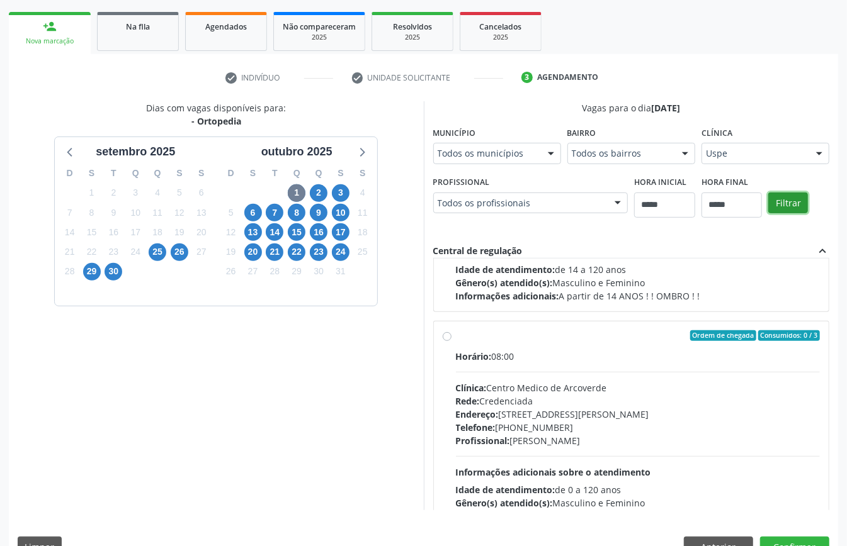
click at [768, 214] on button "Filtrar" at bounding box center [788, 203] width 40 height 21
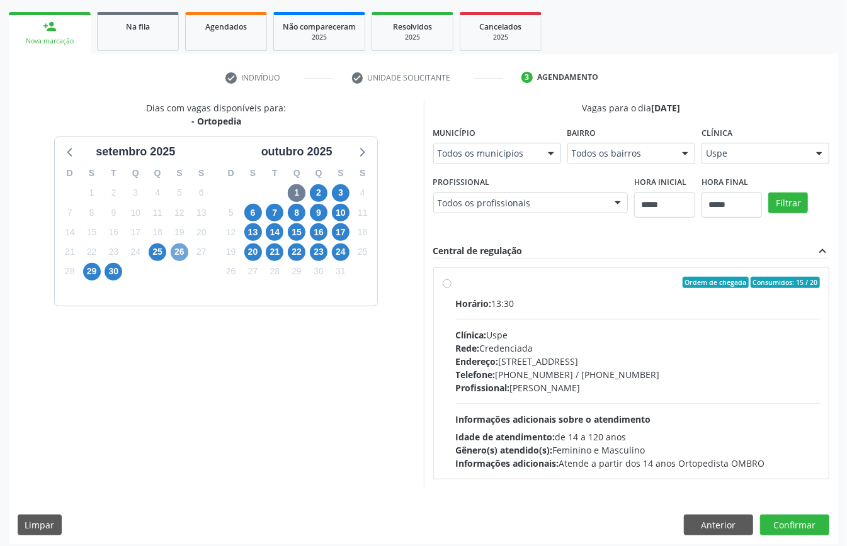
click at [182, 251] on span "26" at bounding box center [180, 253] width 18 height 18
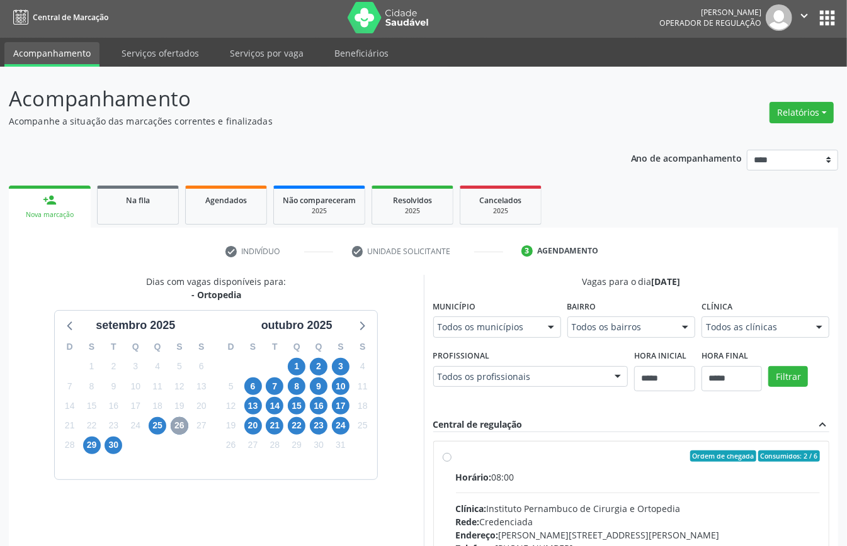
scroll to position [176, 0]
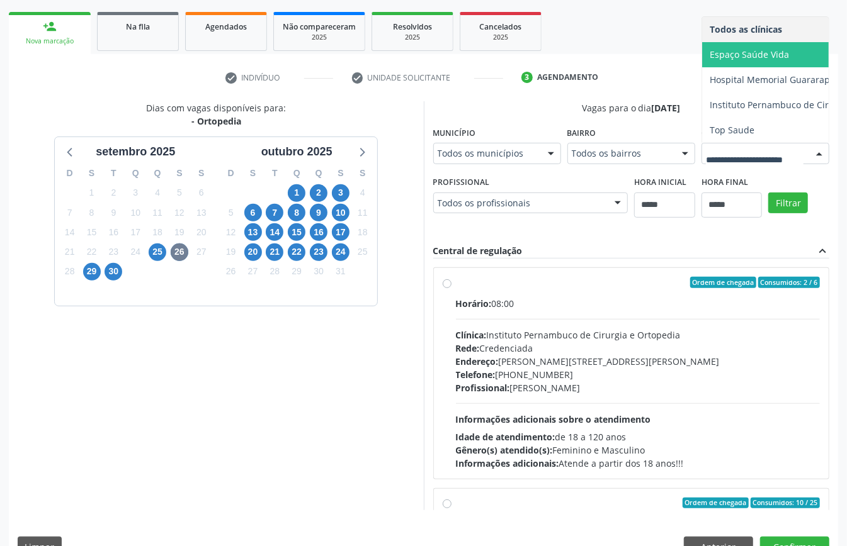
click at [710, 60] on span "Espaço Saúde Vida" at bounding box center [749, 54] width 79 height 12
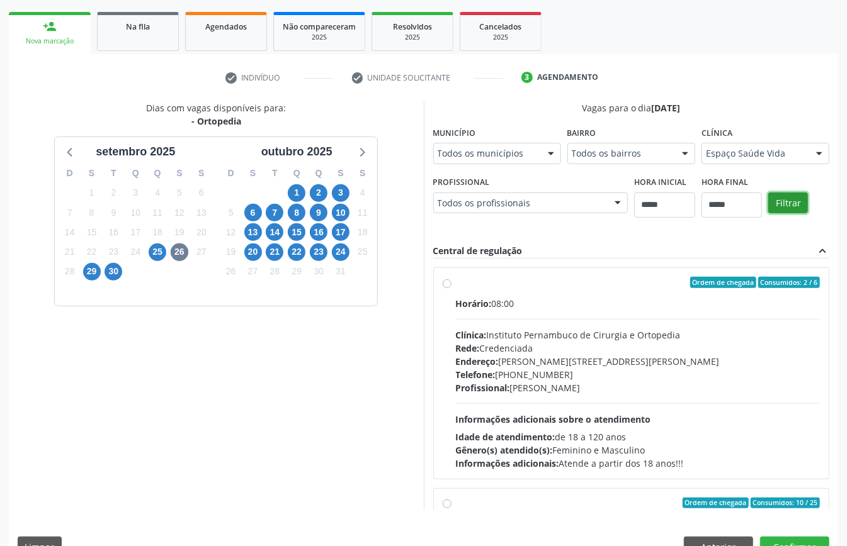
click at [768, 214] on button "Filtrar" at bounding box center [788, 203] width 40 height 21
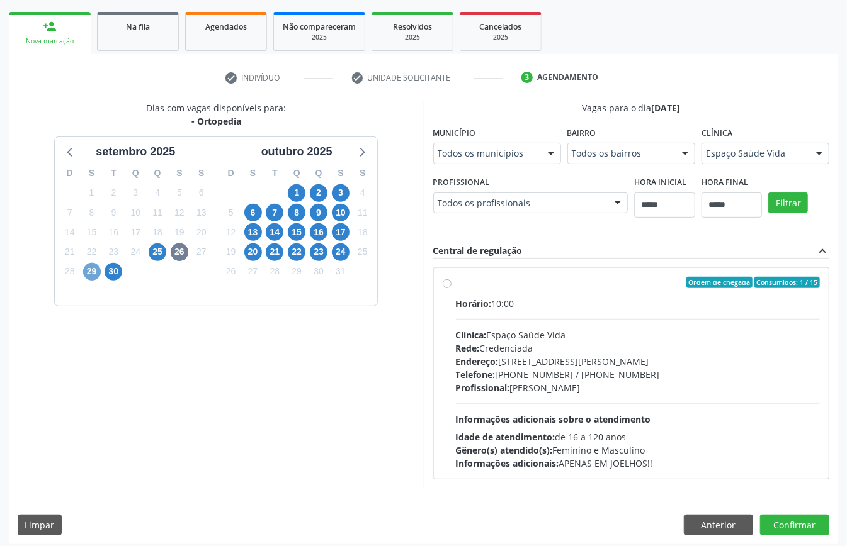
drag, startPoint x: 93, startPoint y: 268, endPoint x: 106, endPoint y: 285, distance: 22.0
click at [97, 276] on span "29" at bounding box center [92, 272] width 18 height 18
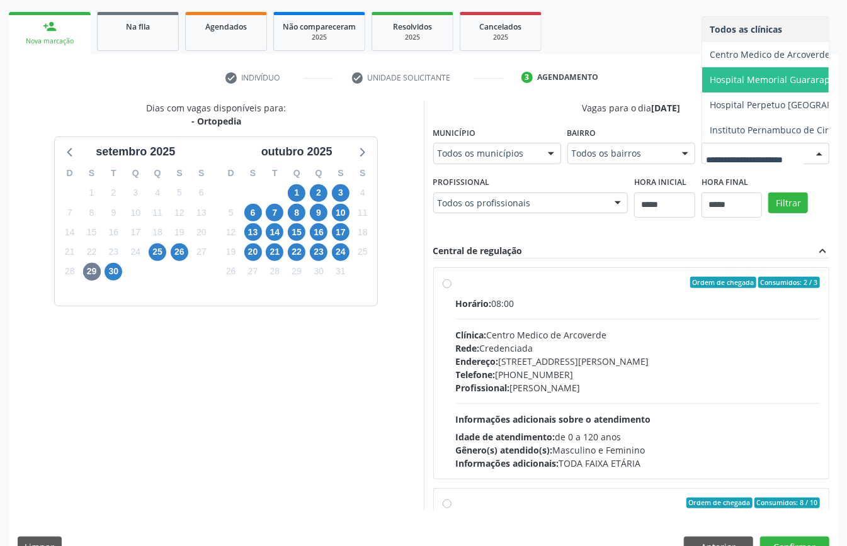
click at [710, 86] on span "Hospital Memorial Guararapes" at bounding box center [775, 80] width 130 height 12
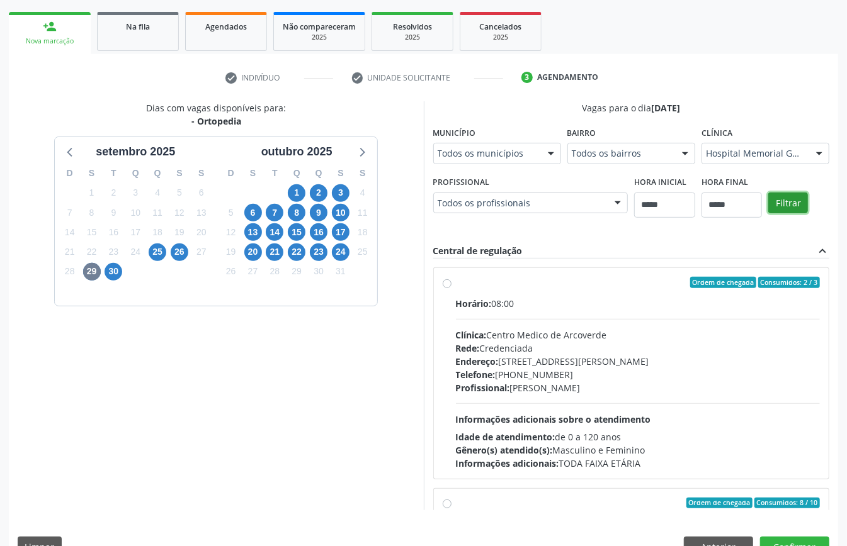
click at [768, 214] on button "Filtrar" at bounding box center [788, 203] width 40 height 21
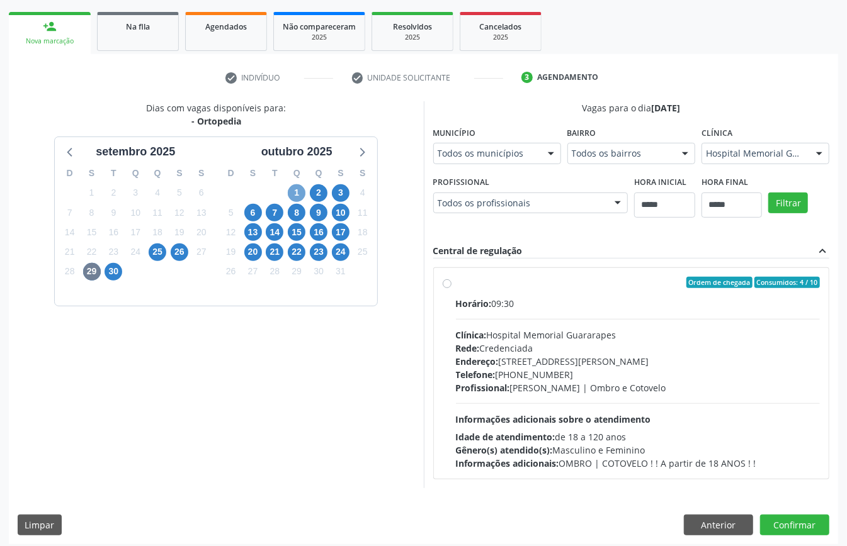
click at [293, 196] on span "1" at bounding box center [297, 193] width 18 height 18
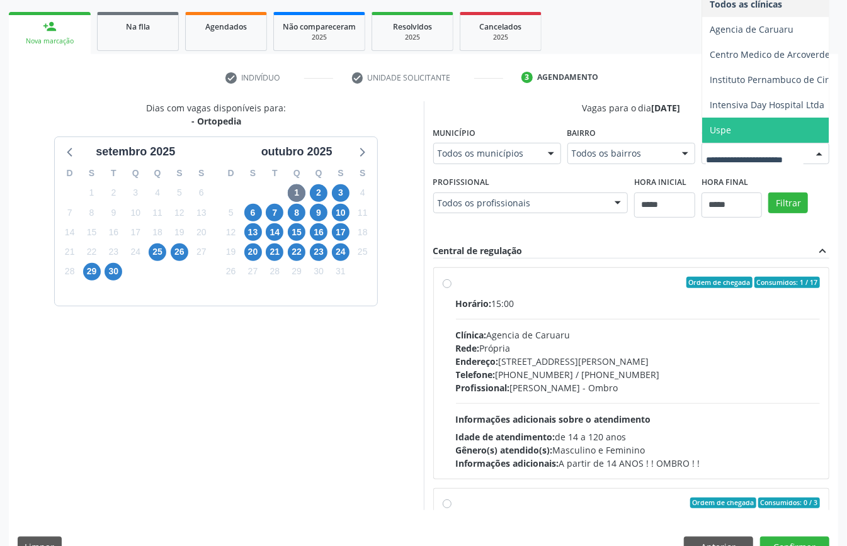
drag, startPoint x: 602, startPoint y: 328, endPoint x: 664, endPoint y: 371, distance: 75.5
click at [702, 143] on span "Uspe" at bounding box center [806, 130] width 209 height 25
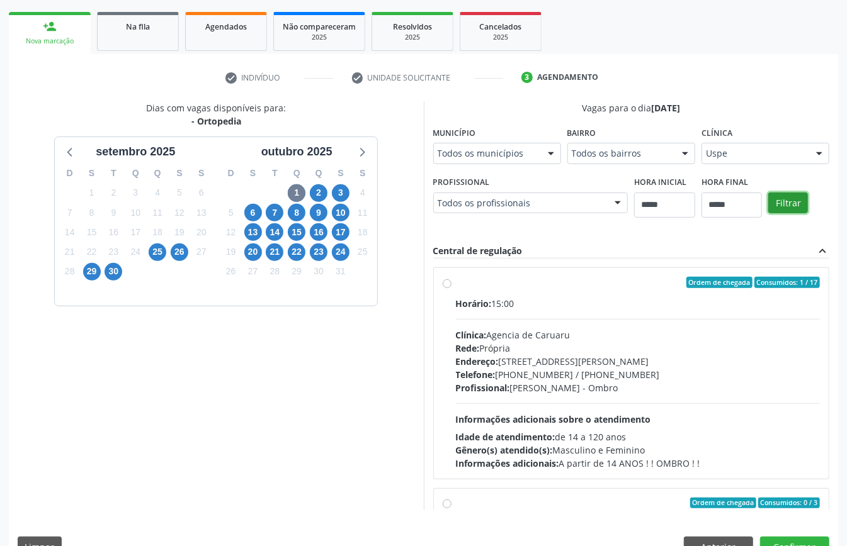
click at [768, 214] on button "Filtrar" at bounding box center [788, 203] width 40 height 21
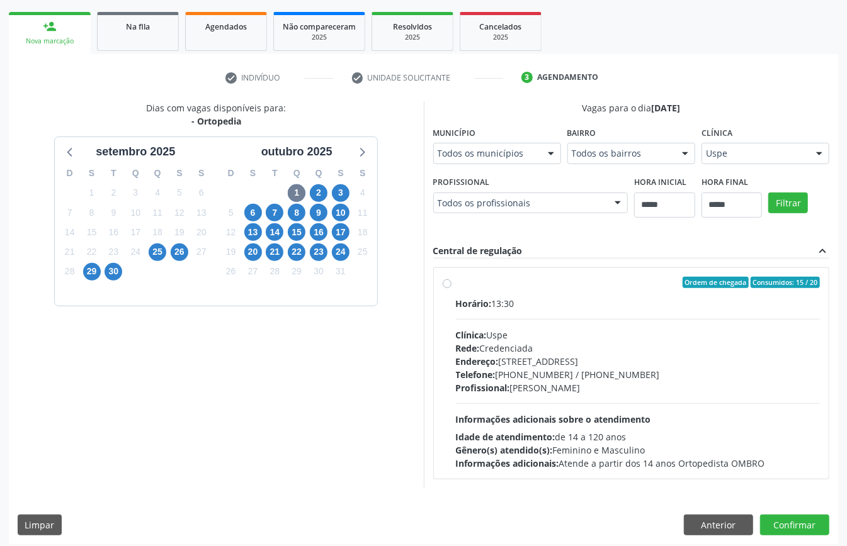
click at [563, 383] on div "Profissional: Alexandre Jose Pereira de Lima - Ombro" at bounding box center [638, 388] width 365 height 13
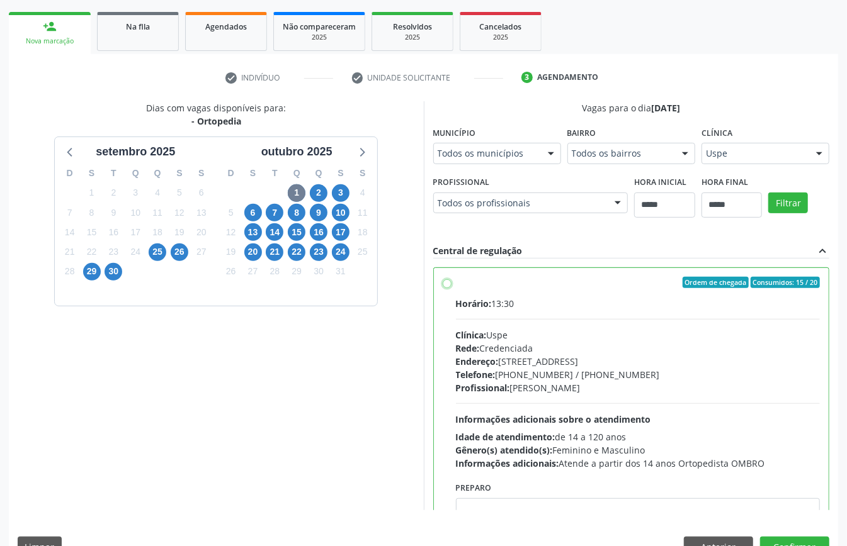
scroll to position [64, 0]
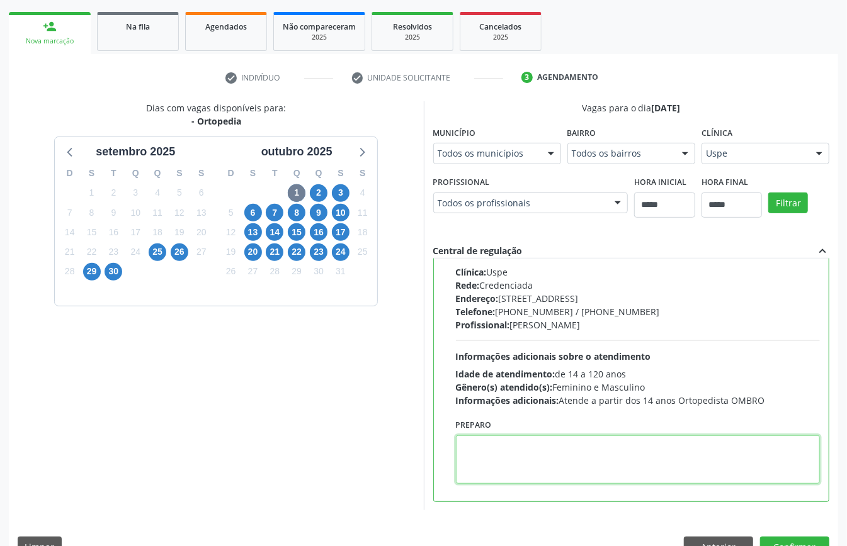
paste textarea "**********"
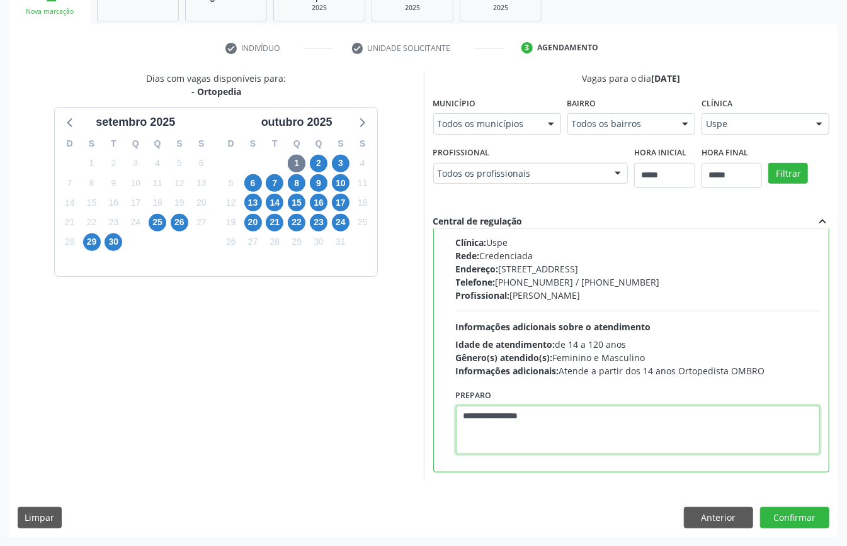
scroll to position [0, 0]
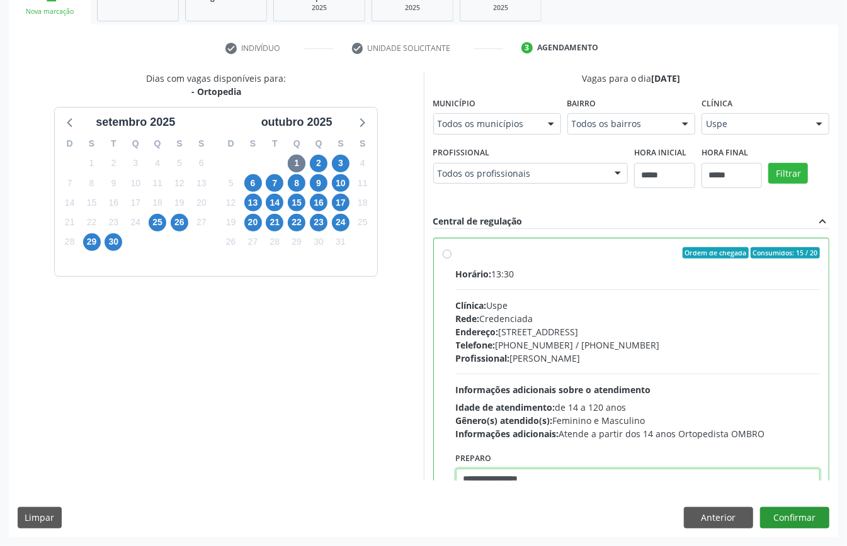
type textarea "**********"
click at [791, 519] on button "Confirmar" at bounding box center [794, 517] width 69 height 21
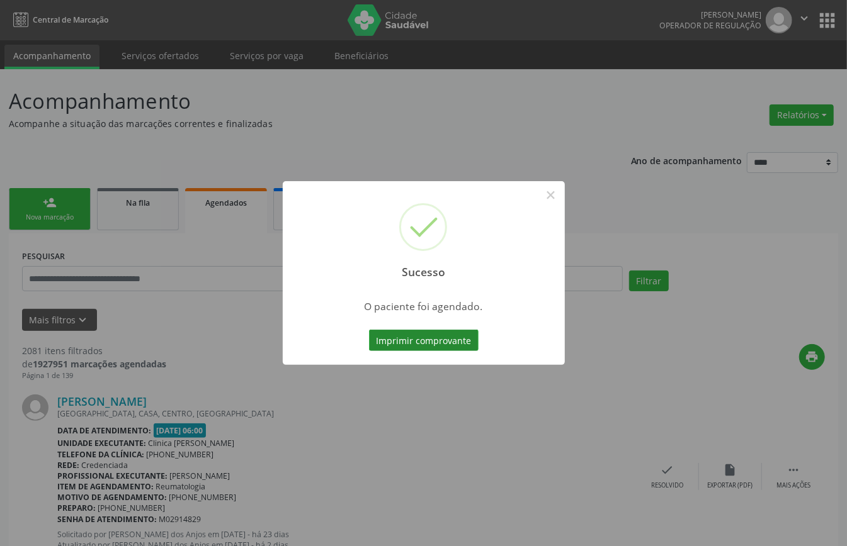
click at [428, 335] on button "Imprimir comprovante" at bounding box center [424, 340] width 110 height 21
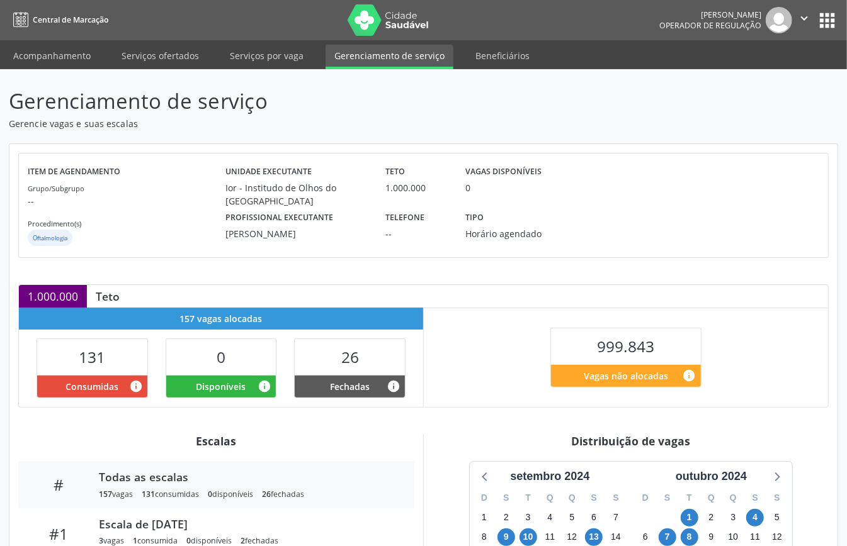
scroll to position [189, 0]
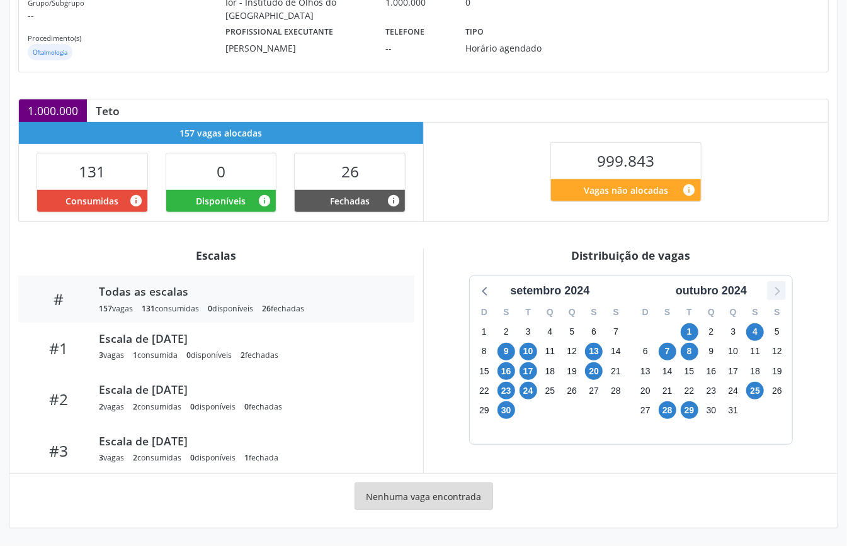
click at [777, 285] on icon at bounding box center [776, 291] width 16 height 16
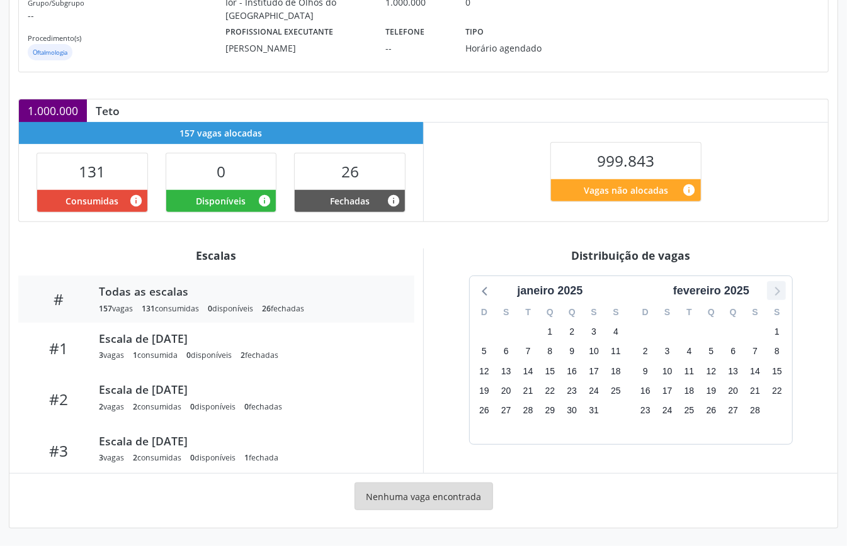
click at [777, 285] on icon at bounding box center [776, 291] width 16 height 16
click at [489, 191] on div "999.843 Vagas não alocadas info" at bounding box center [626, 171] width 404 height 99
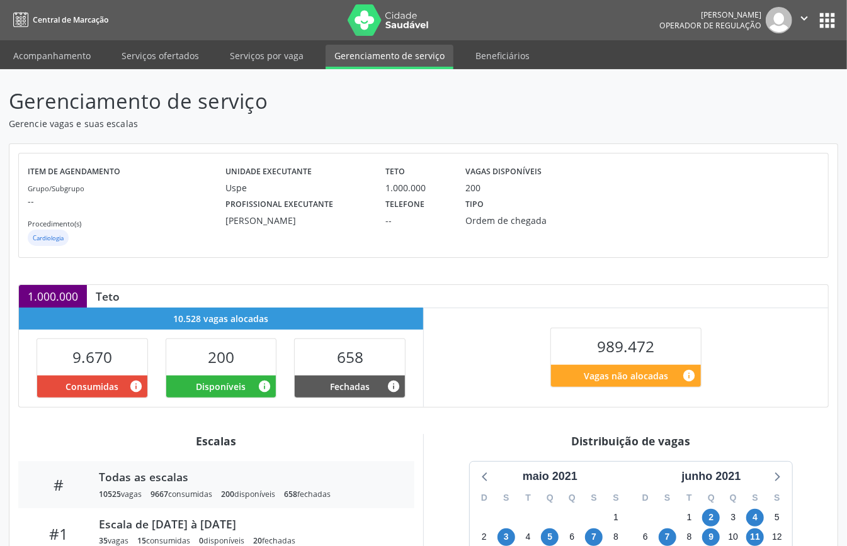
scroll to position [189, 0]
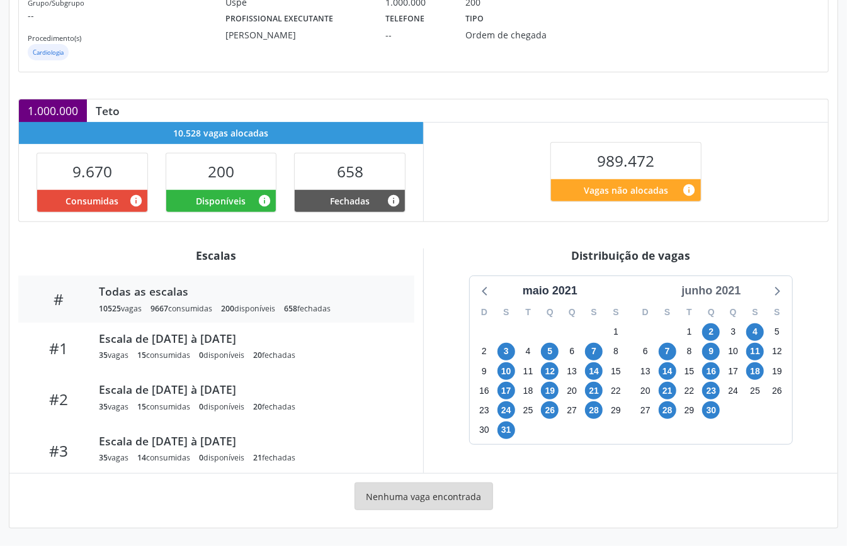
click at [732, 293] on div "junho 2021" at bounding box center [710, 291] width 69 height 17
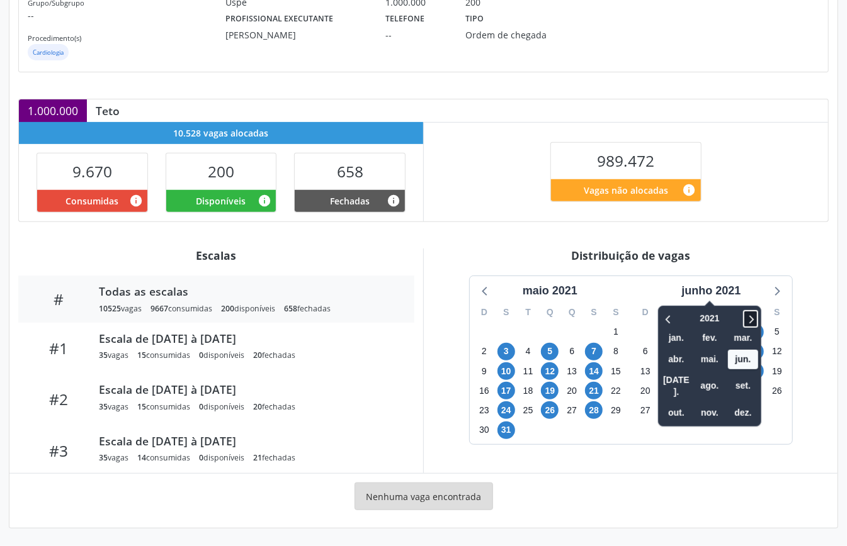
click at [758, 313] on span at bounding box center [750, 319] width 15 height 18
click at [677, 404] on span "out." at bounding box center [676, 414] width 30 height 20
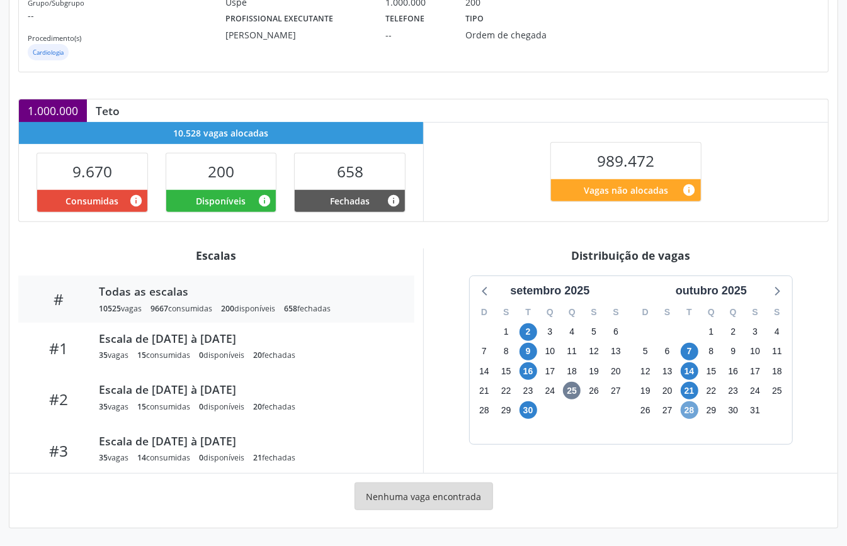
click at [691, 409] on span "28" at bounding box center [690, 411] width 18 height 18
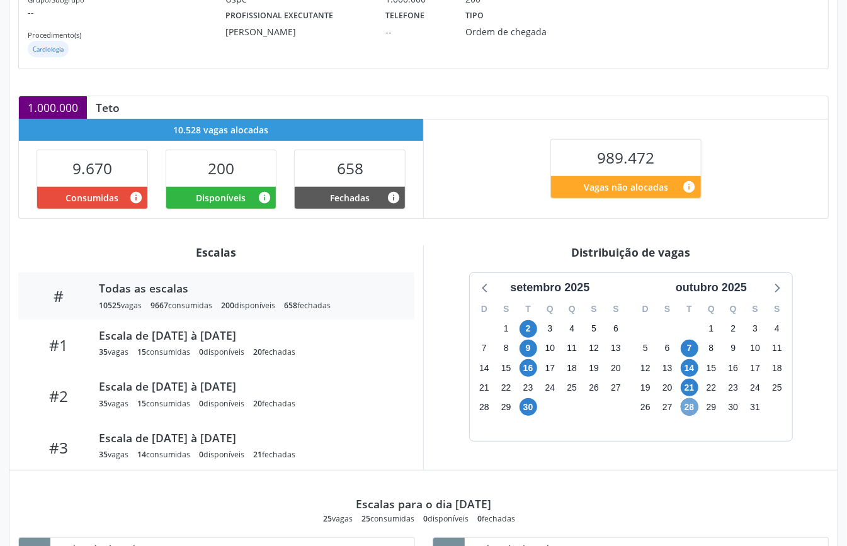
scroll to position [383, 0]
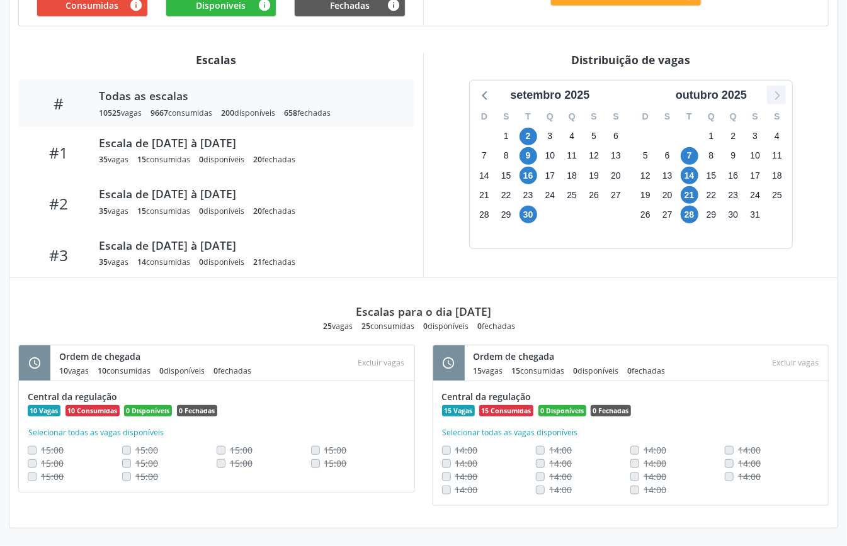
click at [771, 97] on icon at bounding box center [776, 95] width 16 height 16
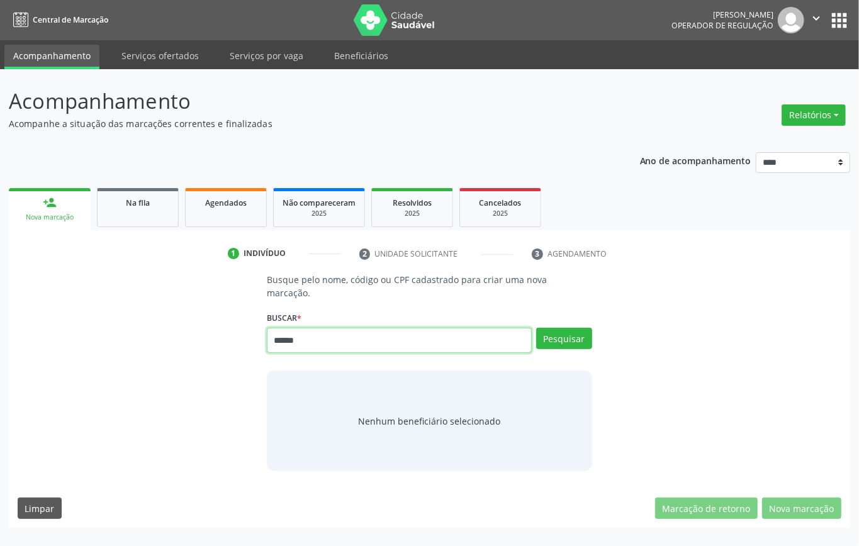
type input "******"
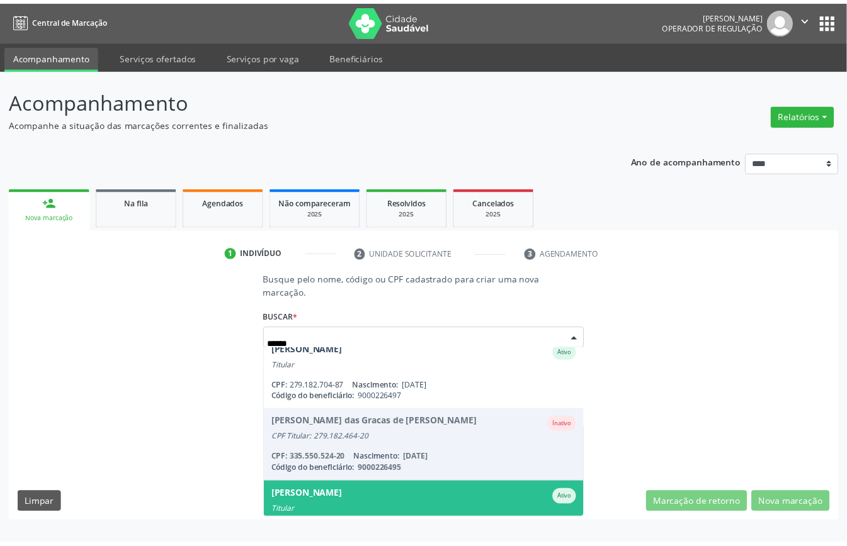
scroll to position [167, 0]
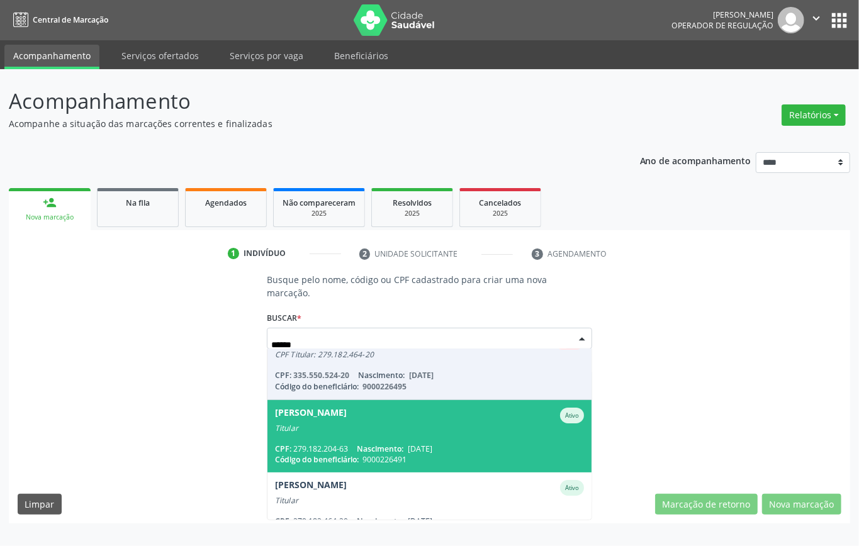
click at [386, 432] on span "[PERSON_NAME] de Moura Ativo Titular CPF: 279.182.204-63 Nascimento: [DATE] Cód…" at bounding box center [430, 436] width 324 height 72
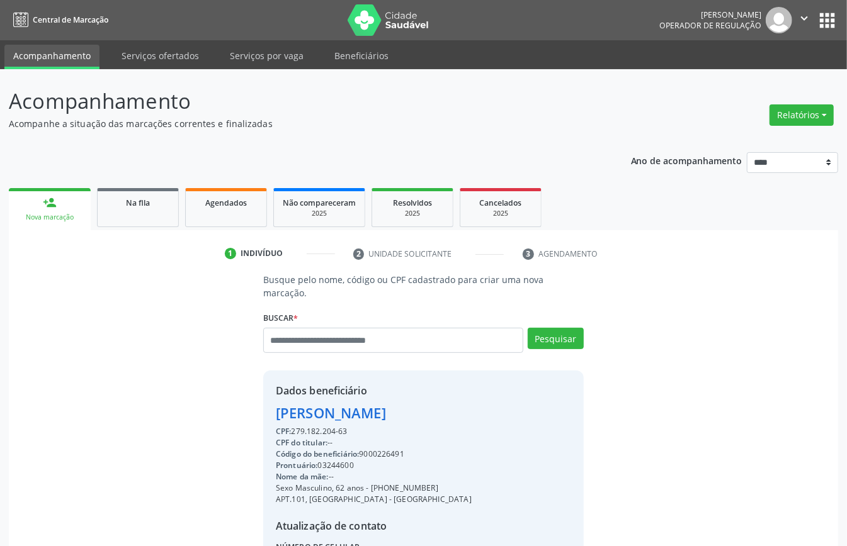
scroll to position [132, 0]
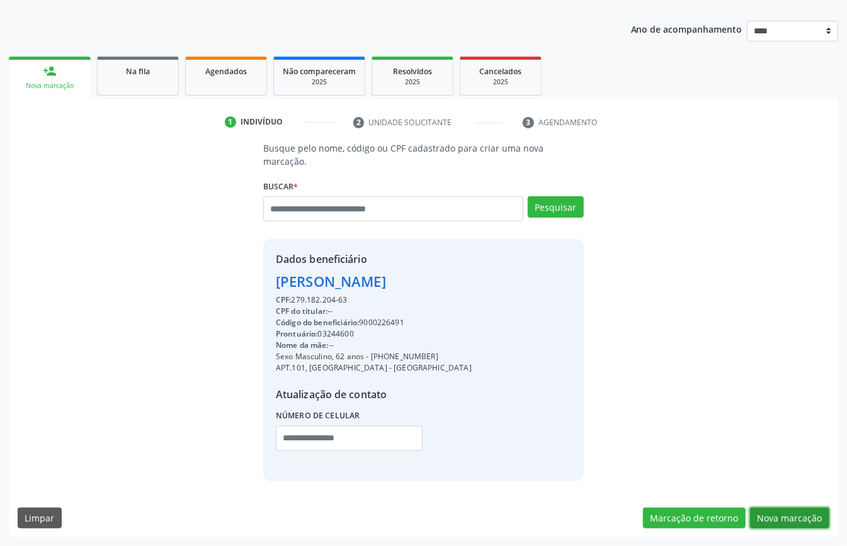
click at [784, 514] on button "Nova marcação" at bounding box center [789, 518] width 79 height 21
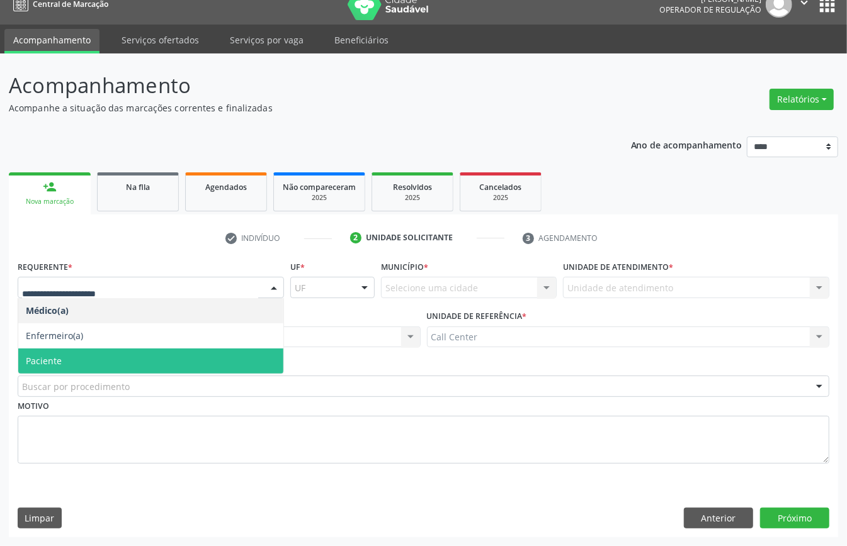
click at [61, 363] on span "Paciente" at bounding box center [44, 361] width 36 height 12
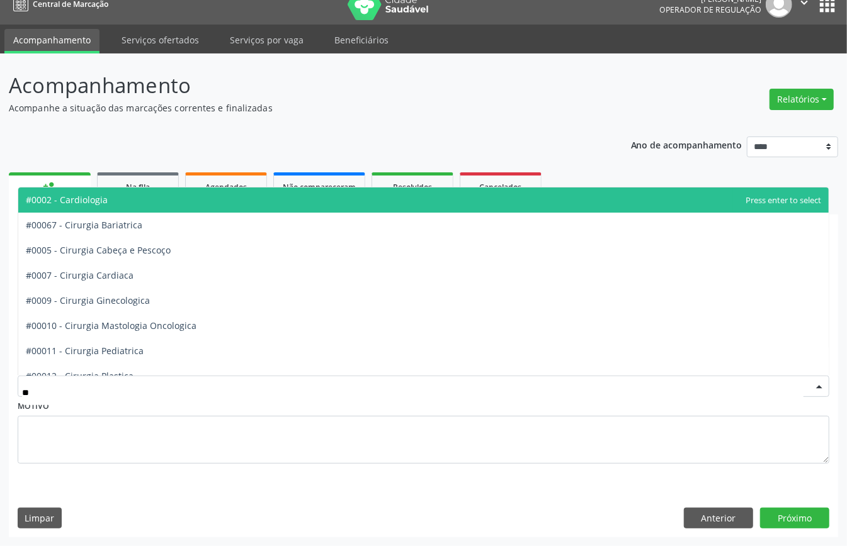
type input "***"
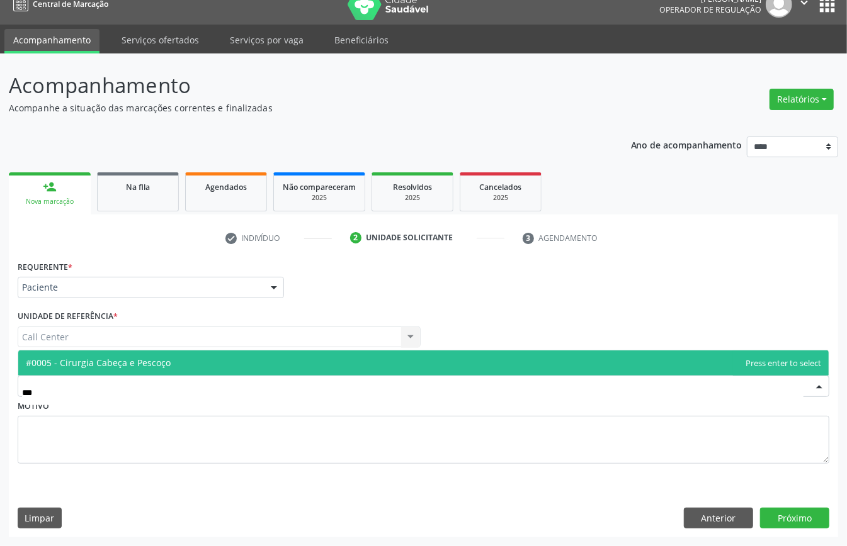
click at [91, 364] on span "#0005 - Cirurgia Cabeça e Pescoço" at bounding box center [98, 363] width 145 height 12
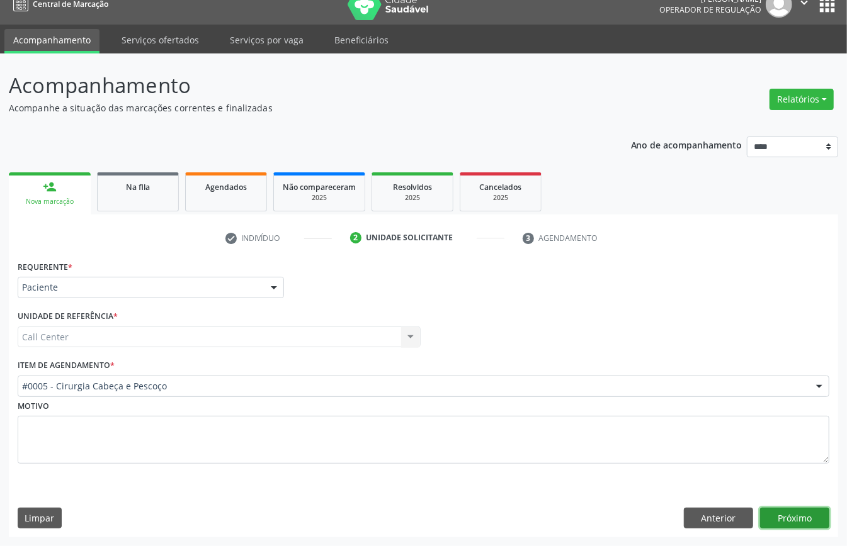
click at [774, 519] on button "Próximo" at bounding box center [794, 518] width 69 height 21
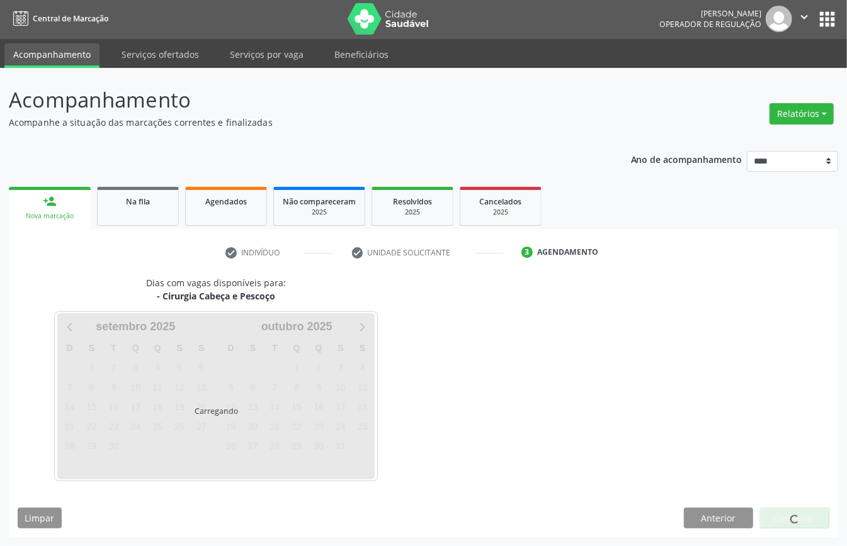
scroll to position [3, 0]
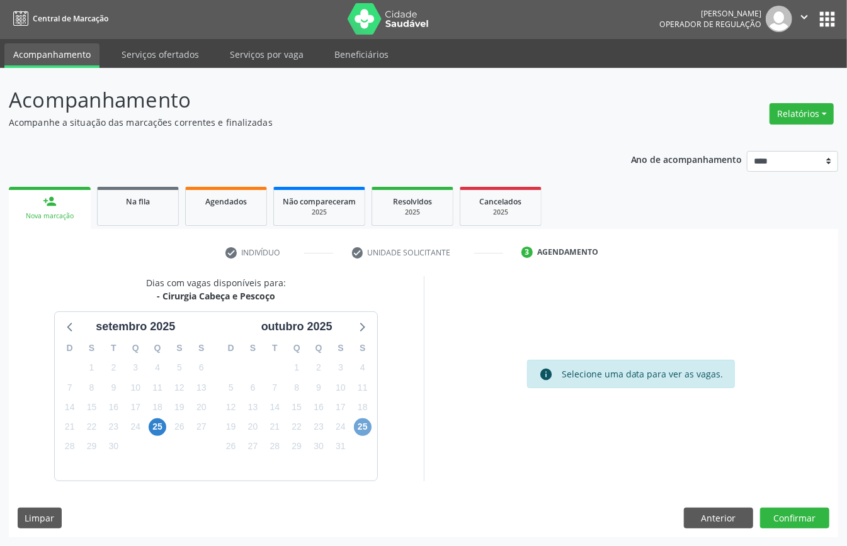
click at [359, 421] on span "25" at bounding box center [363, 428] width 18 height 18
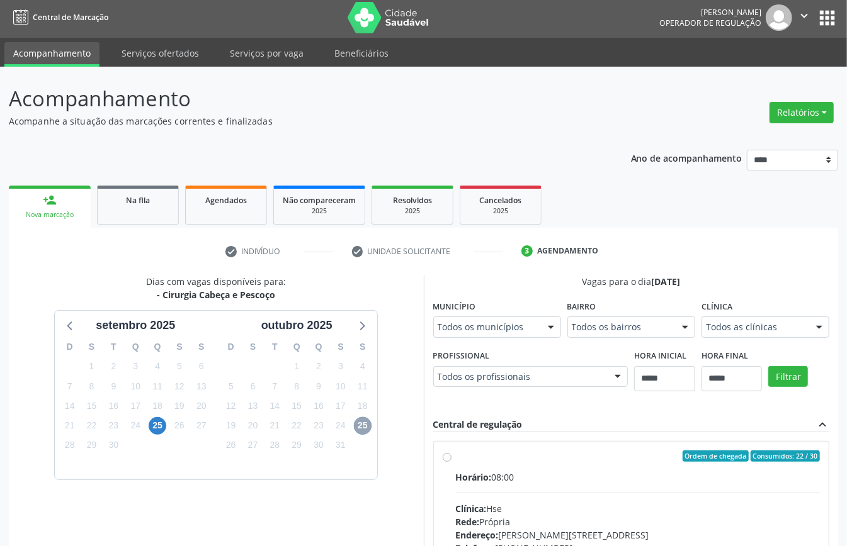
scroll to position [185, 0]
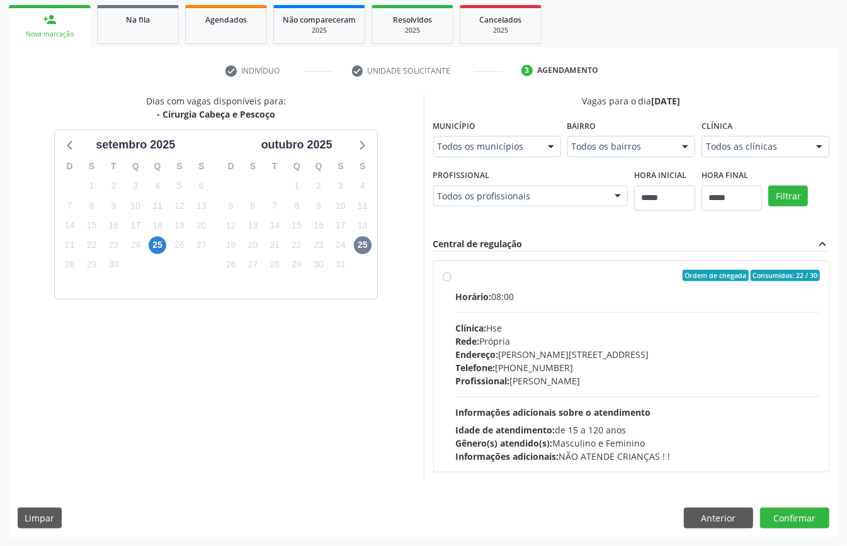
click at [520, 351] on div "Endereço: Av Rosa e Silva, nº 36, Espinheiro, Recife - PE" at bounding box center [638, 354] width 365 height 13
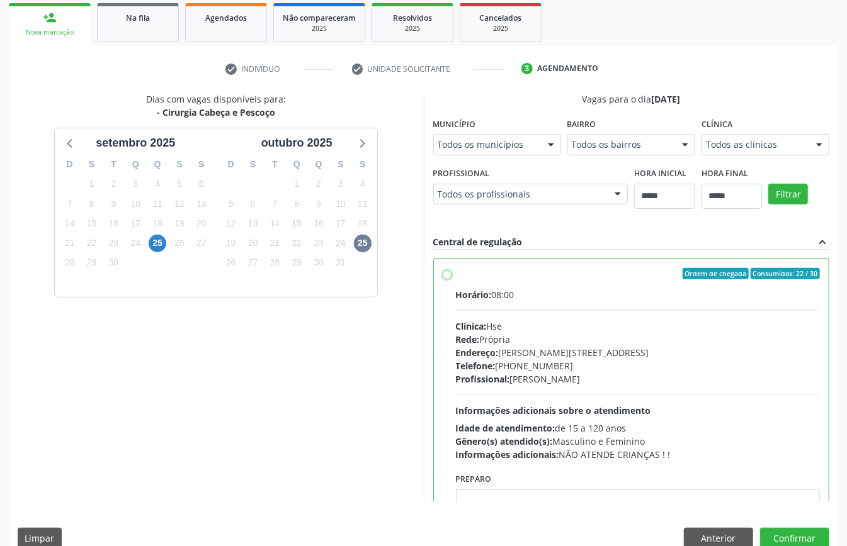
scroll to position [64, 0]
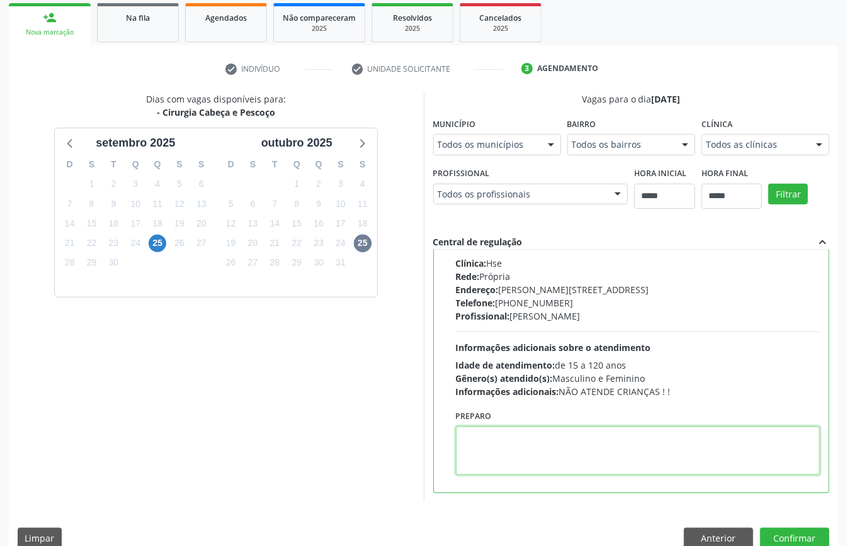
paste textarea "**********"
type textarea "**********"
click at [786, 533] on button "Confirmar" at bounding box center [794, 538] width 69 height 21
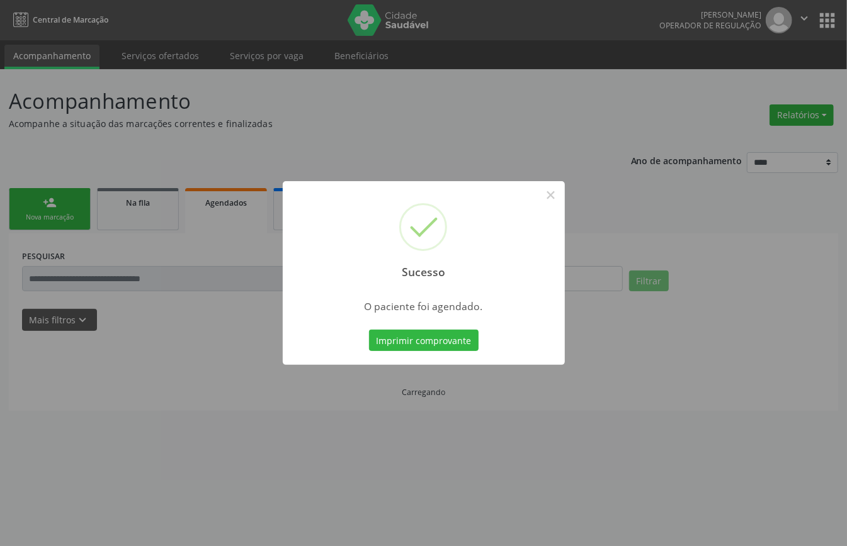
scroll to position [0, 0]
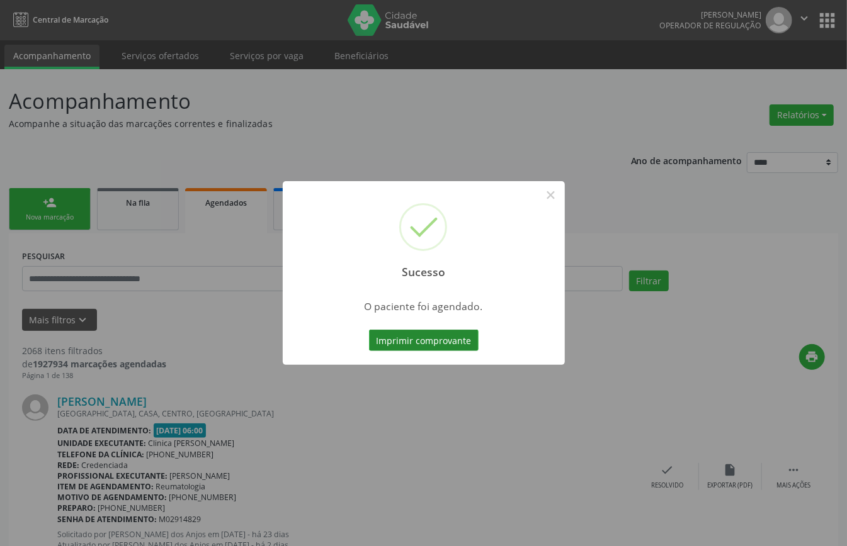
click at [426, 337] on button "Imprimir comprovante" at bounding box center [424, 340] width 110 height 21
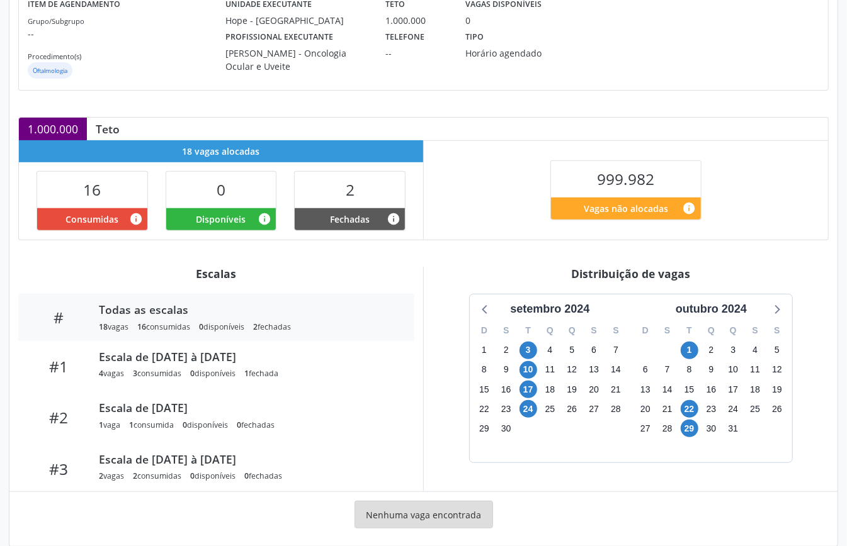
scroll to position [194, 0]
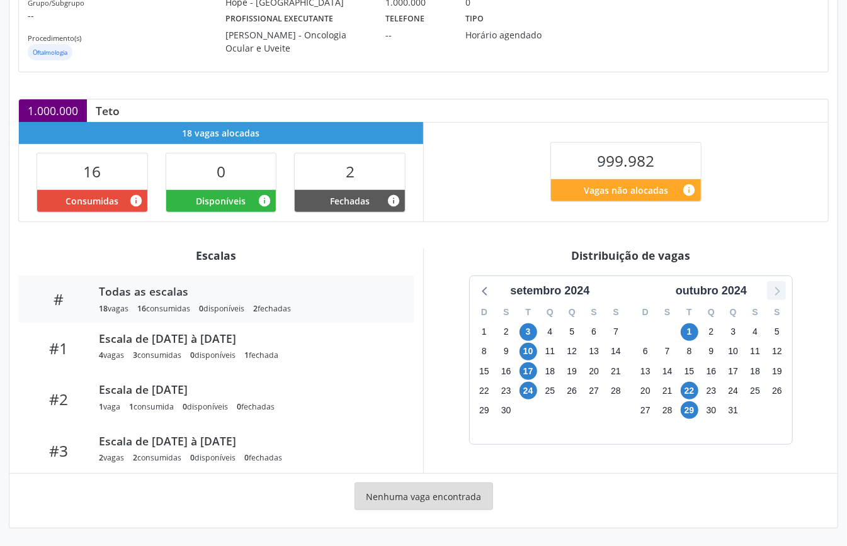
click at [776, 293] on icon at bounding box center [776, 291] width 5 height 9
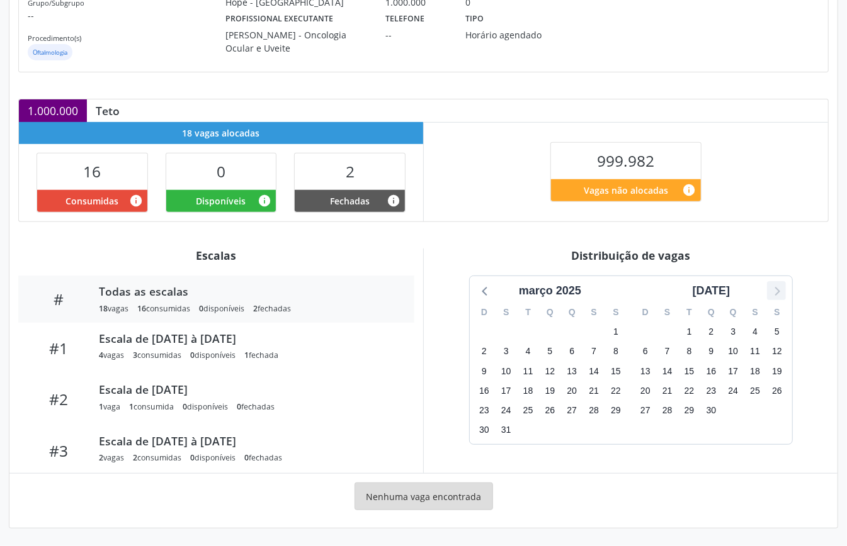
click at [776, 293] on icon at bounding box center [776, 291] width 5 height 9
click at [482, 288] on icon at bounding box center [485, 291] width 16 height 16
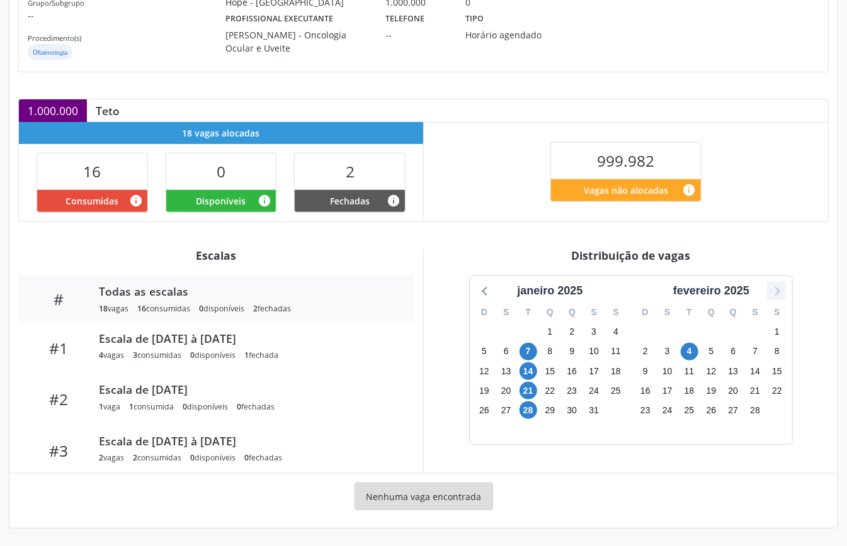
click at [779, 290] on icon at bounding box center [776, 291] width 16 height 16
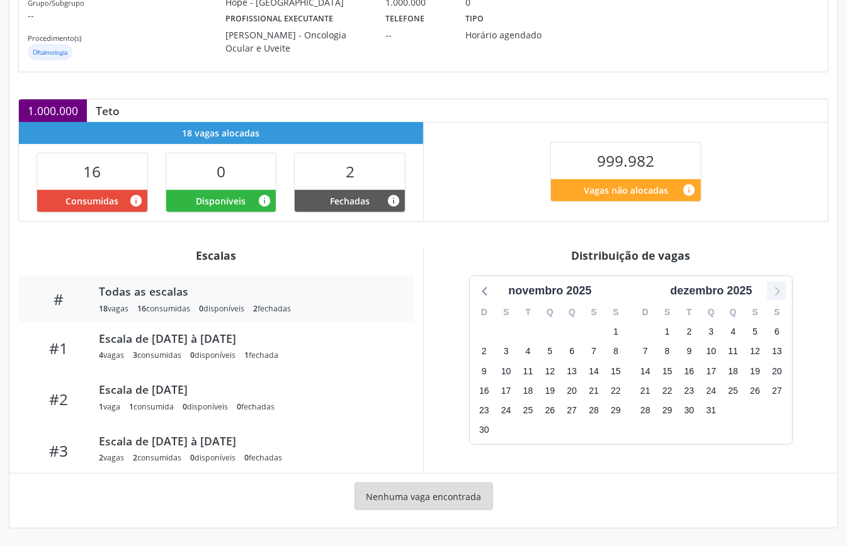
click at [779, 290] on icon at bounding box center [776, 291] width 16 height 16
click at [480, 290] on icon at bounding box center [485, 291] width 16 height 16
click at [479, 290] on icon at bounding box center [485, 291] width 16 height 16
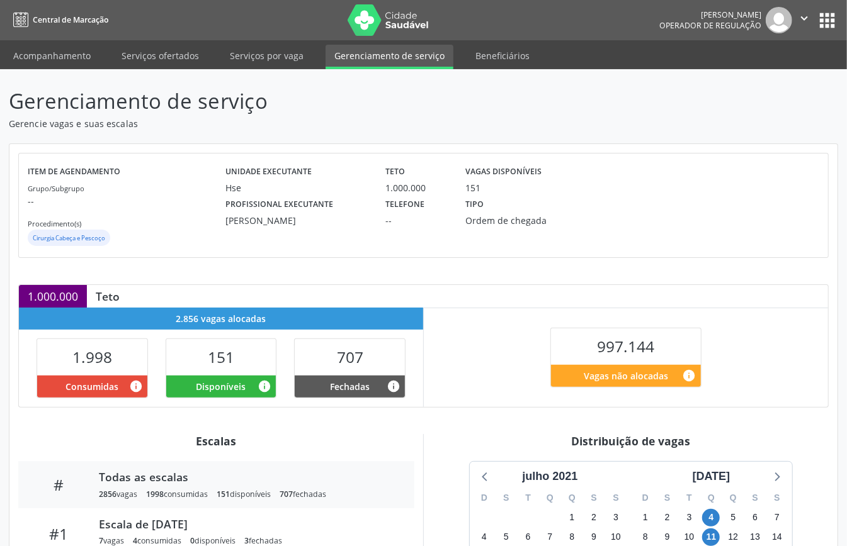
scroll to position [189, 0]
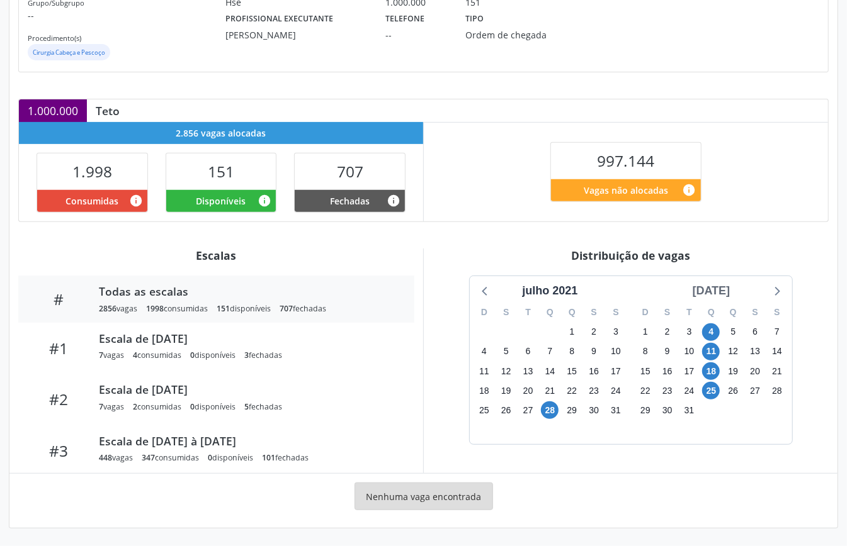
click at [729, 290] on div "agosto 2021" at bounding box center [712, 291] width 48 height 17
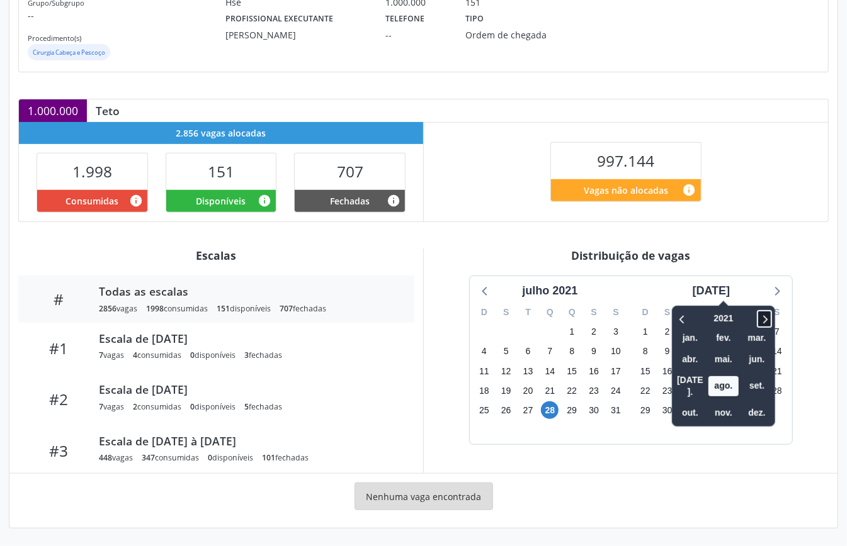
click at [758, 313] on icon at bounding box center [764, 319] width 13 height 15
click at [743, 376] on span "set." at bounding box center [757, 386] width 30 height 20
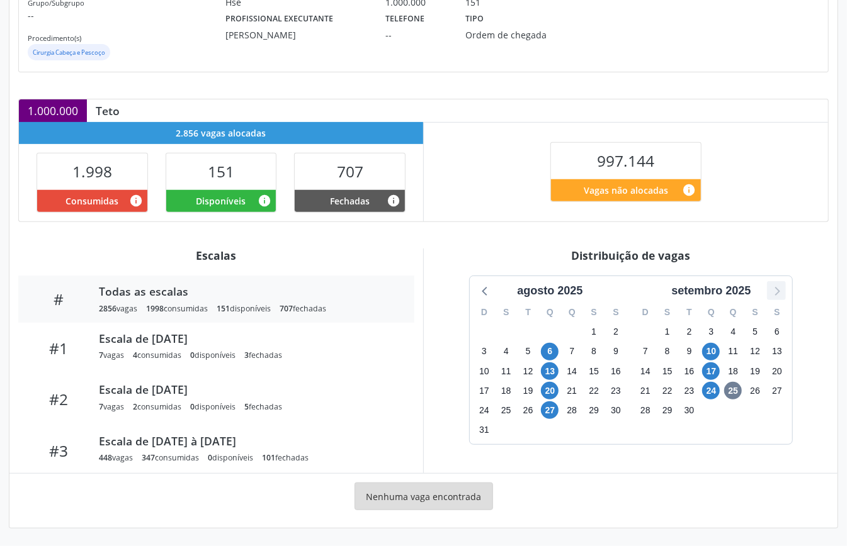
click at [779, 297] on icon at bounding box center [776, 291] width 16 height 16
click at [550, 387] on span "22" at bounding box center [550, 391] width 18 height 18
click at [552, 387] on span "22" at bounding box center [550, 391] width 18 height 18
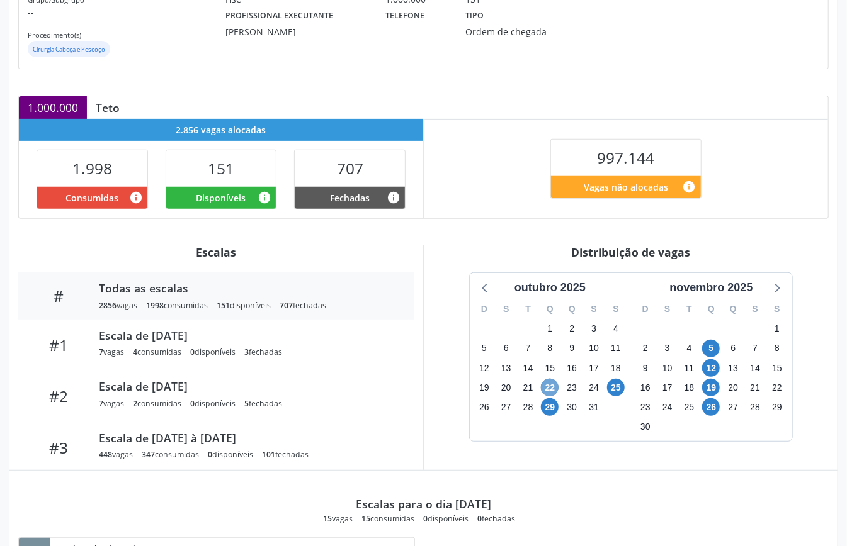
click at [548, 387] on span "22" at bounding box center [550, 388] width 18 height 18
click at [611, 389] on span "25" at bounding box center [616, 388] width 18 height 18
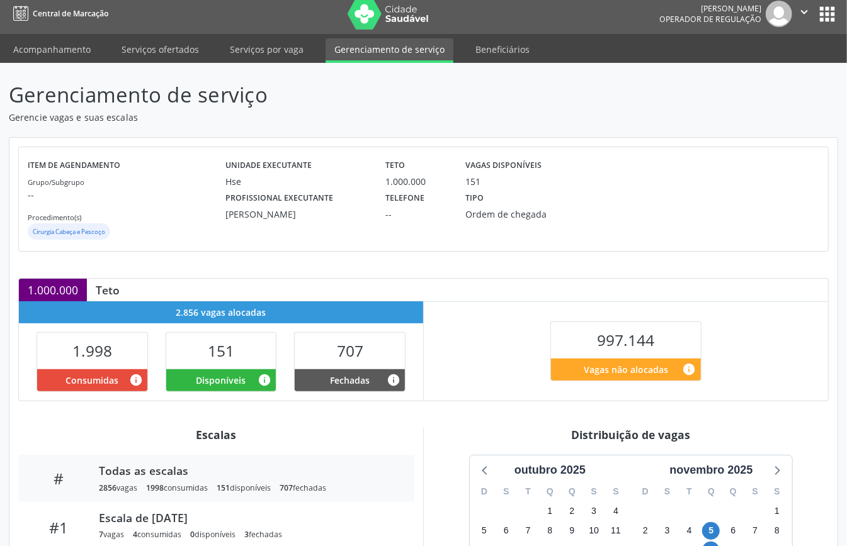
scroll to position [0, 0]
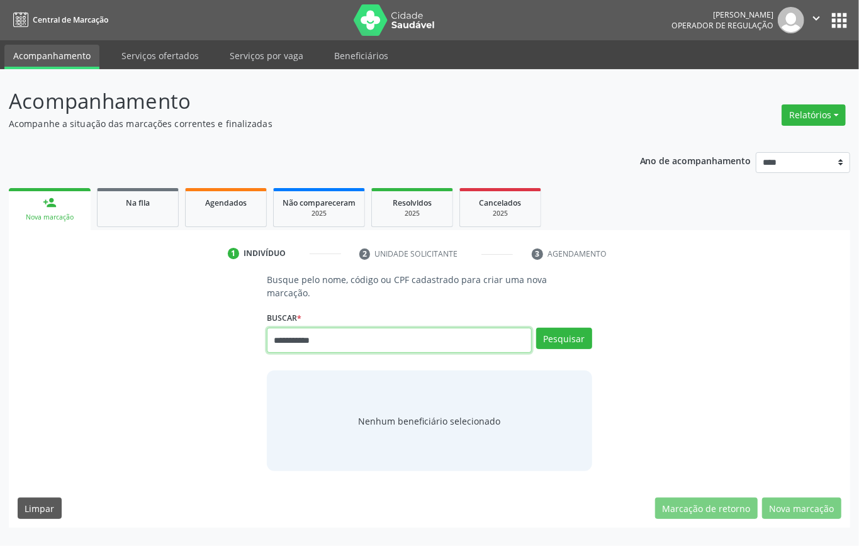
type input "**********"
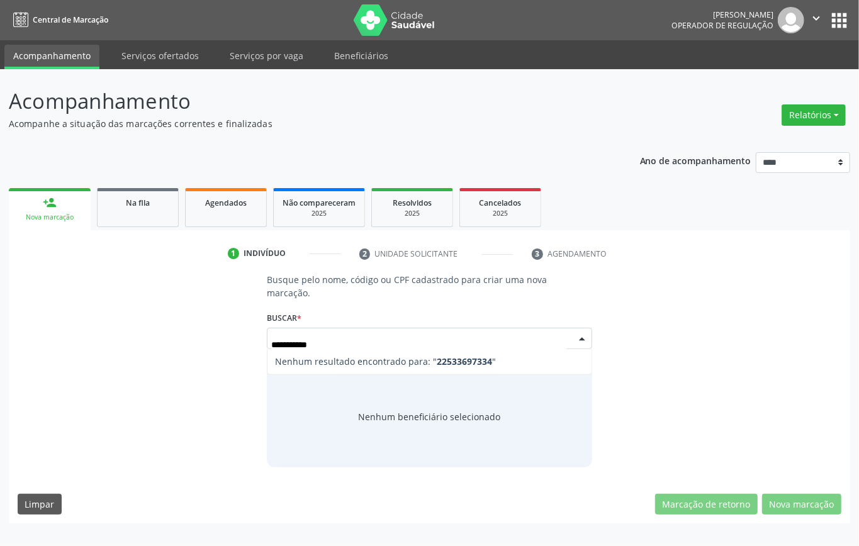
click at [276, 343] on input "**********" at bounding box center [418, 344] width 295 height 25
click at [285, 345] on input "**********" at bounding box center [418, 344] width 295 height 25
type input "*********"
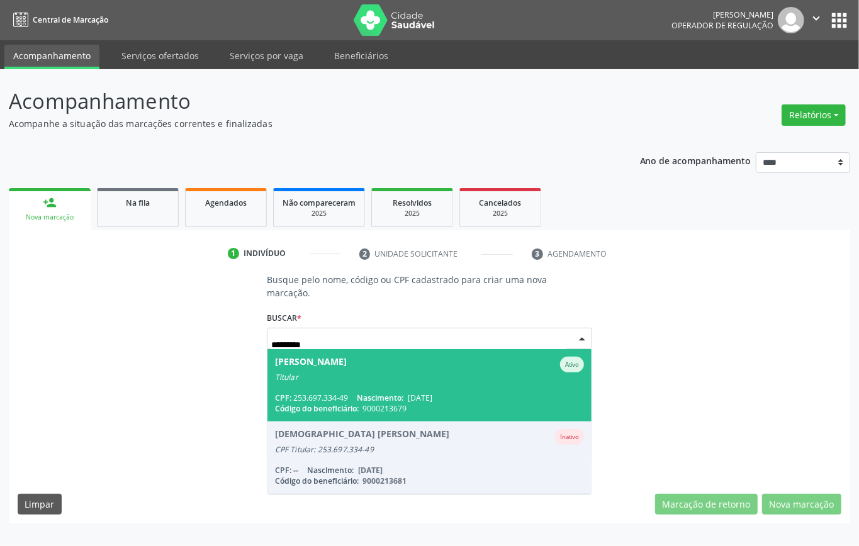
click at [408, 386] on span "[PERSON_NAME] Ativo Titular CPF: 253.697.334-49 Nascimento: [DATE] Código do be…" at bounding box center [430, 385] width 324 height 72
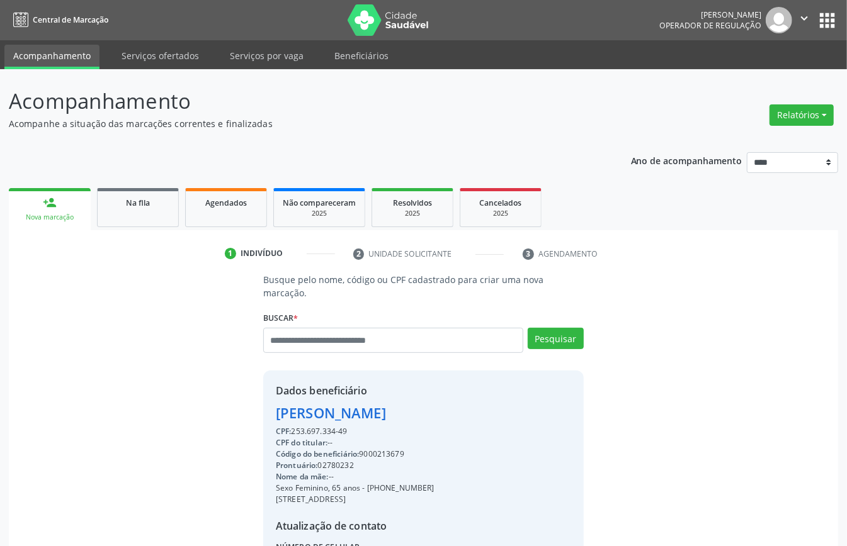
scroll to position [132, 0]
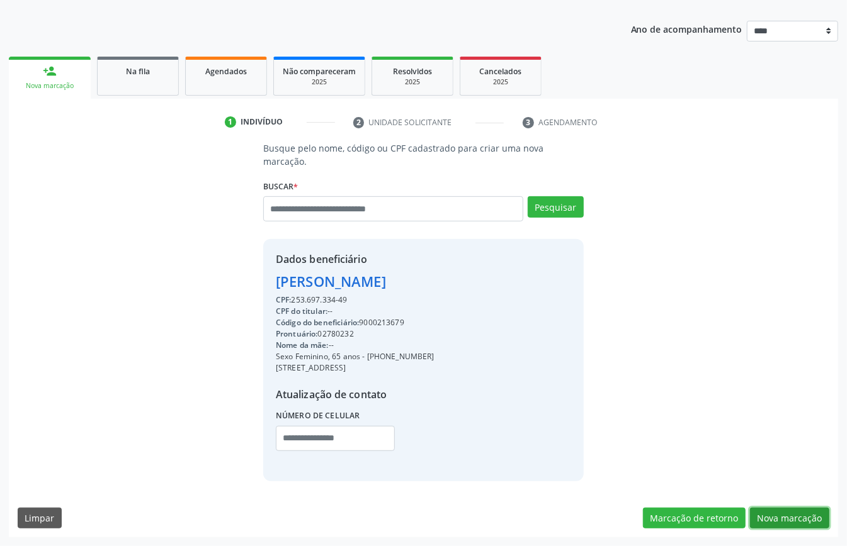
click at [776, 510] on button "Nova marcação" at bounding box center [789, 518] width 79 height 21
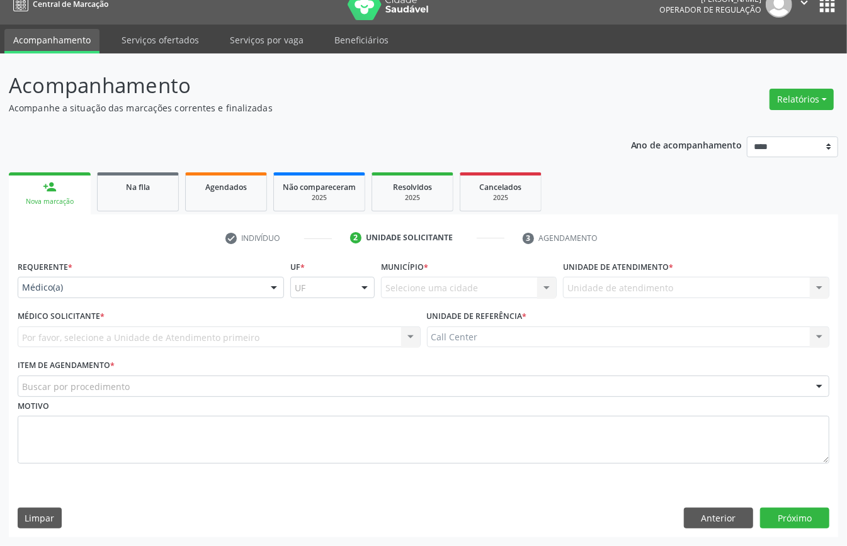
scroll to position [18, 0]
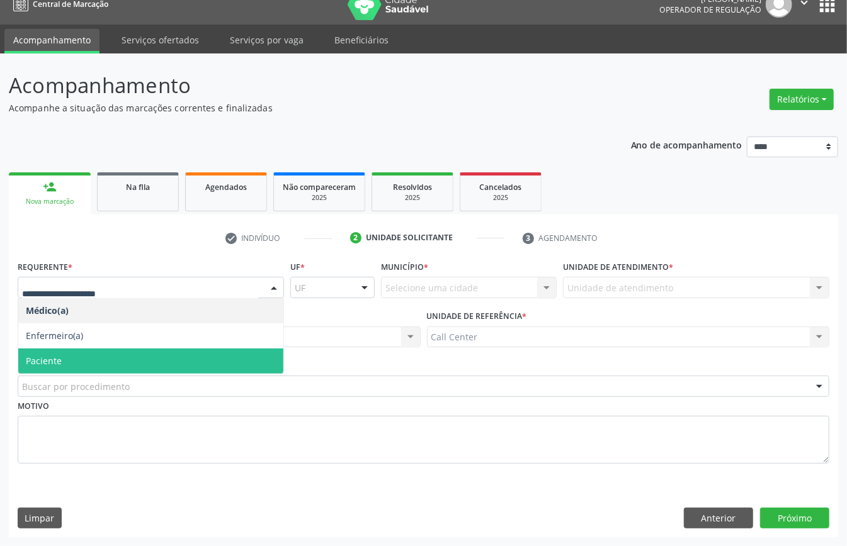
drag, startPoint x: 79, startPoint y: 354, endPoint x: 99, endPoint y: 383, distance: 36.2
click at [79, 355] on span "Paciente" at bounding box center [150, 361] width 265 height 25
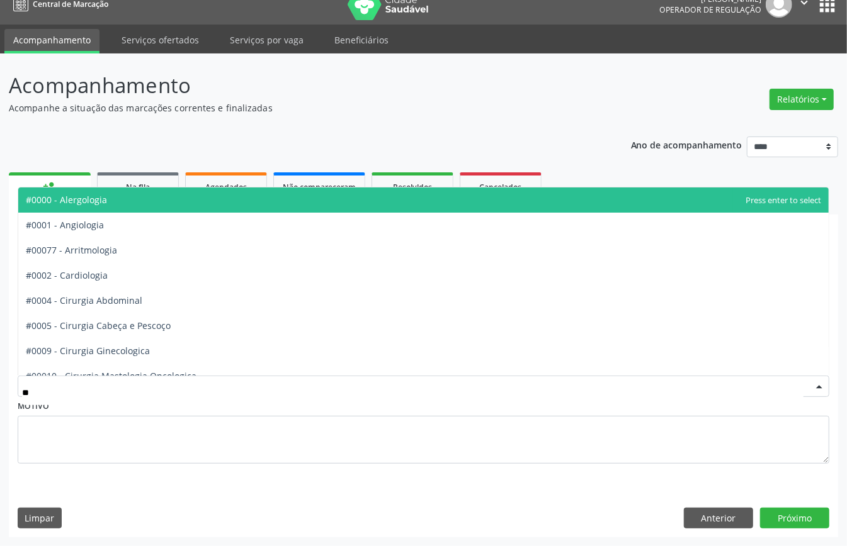
type input "***"
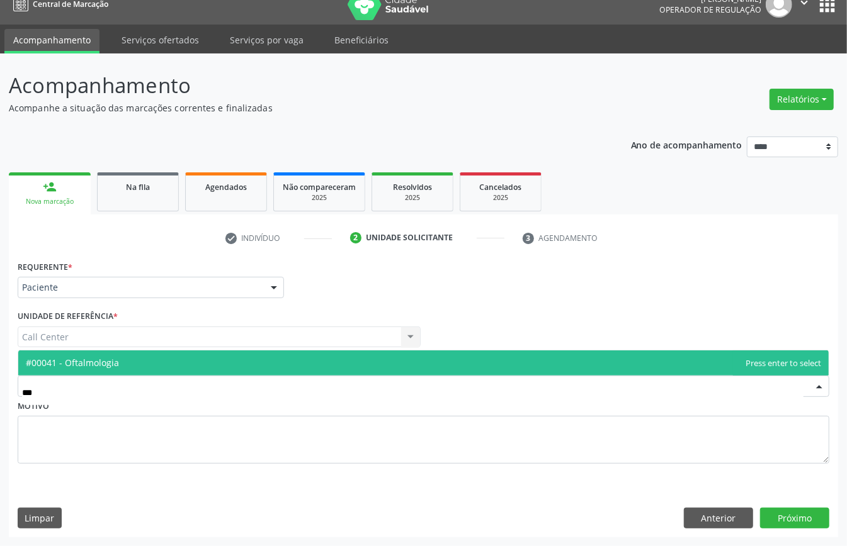
click at [140, 363] on span "#00041 - Oftalmologia" at bounding box center [423, 363] width 810 height 25
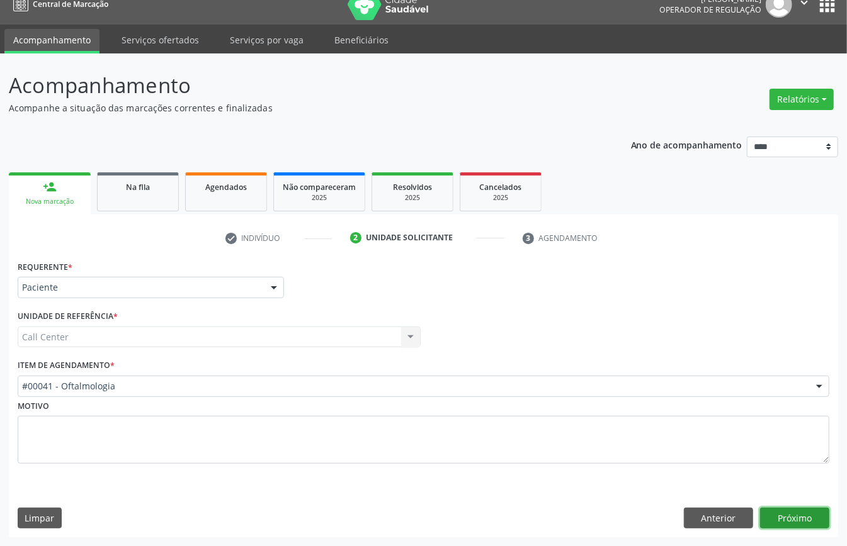
click at [796, 517] on button "Próximo" at bounding box center [794, 518] width 69 height 21
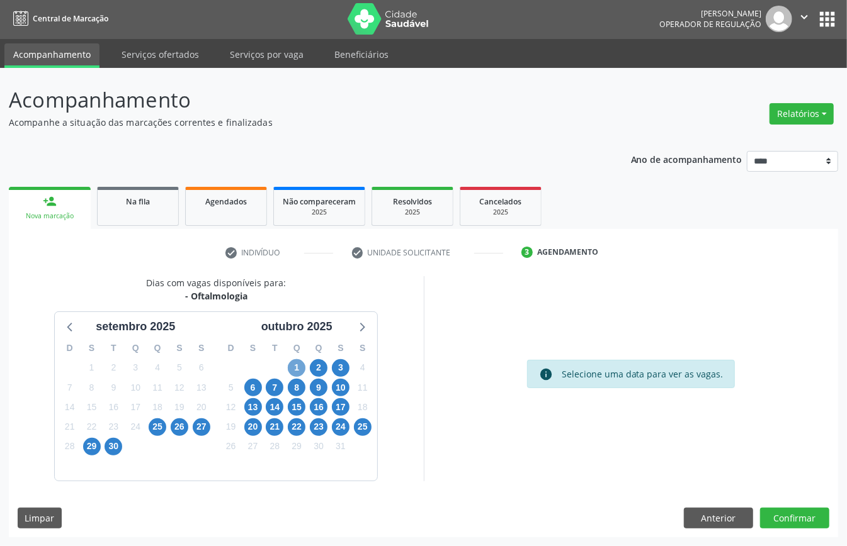
click at [298, 368] on span "1" at bounding box center [297, 368] width 18 height 18
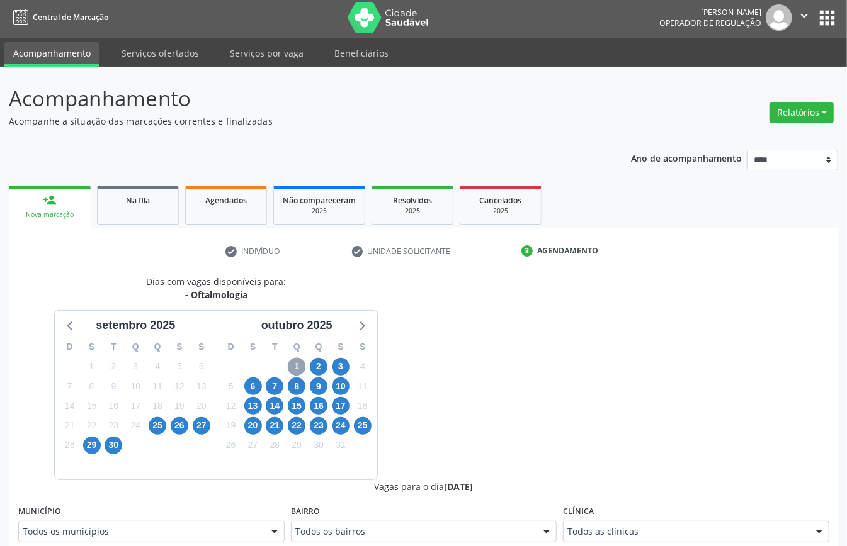
scroll to position [170, 0]
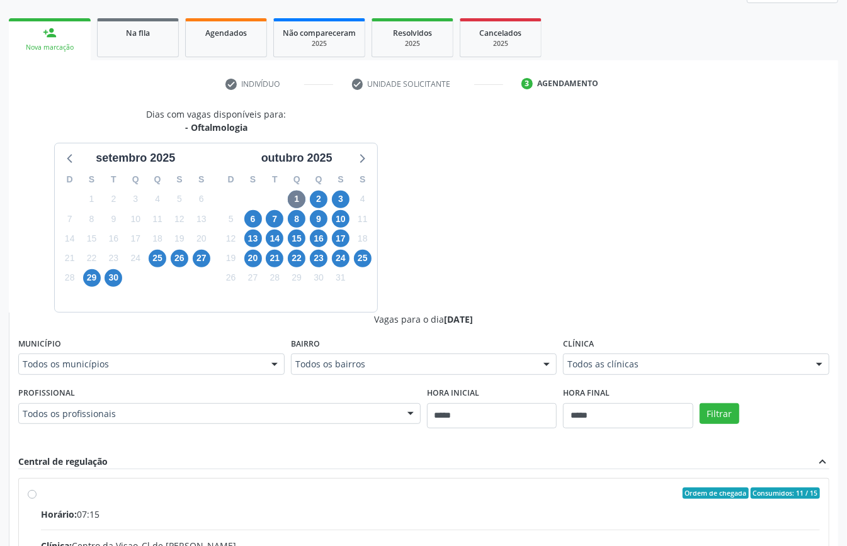
drag, startPoint x: 181, startPoint y: 417, endPoint x: 193, endPoint y: 380, distance: 38.2
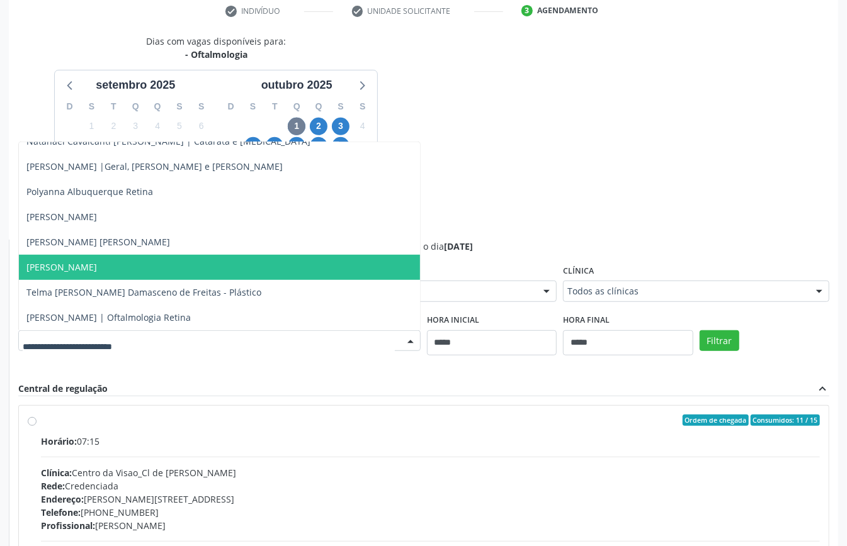
scroll to position [159, 0]
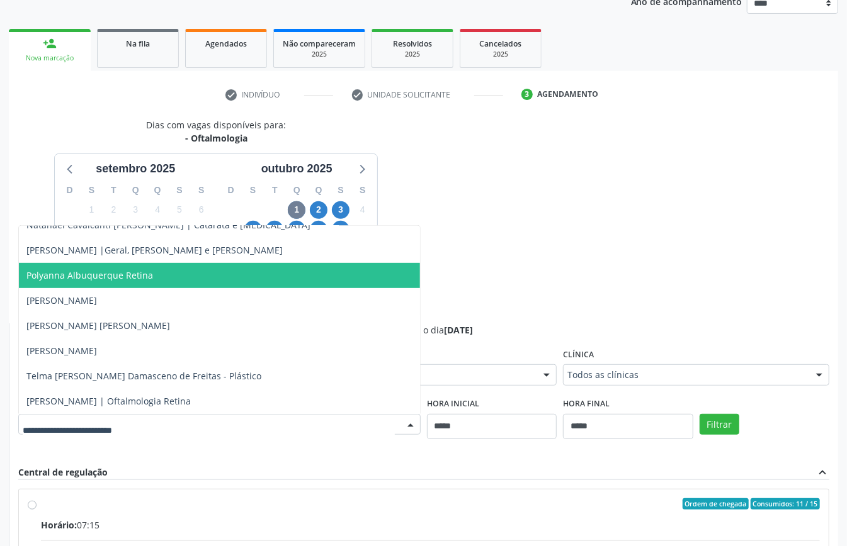
click at [101, 276] on span "Polyanna Albuquerque Retina" at bounding box center [89, 275] width 127 height 12
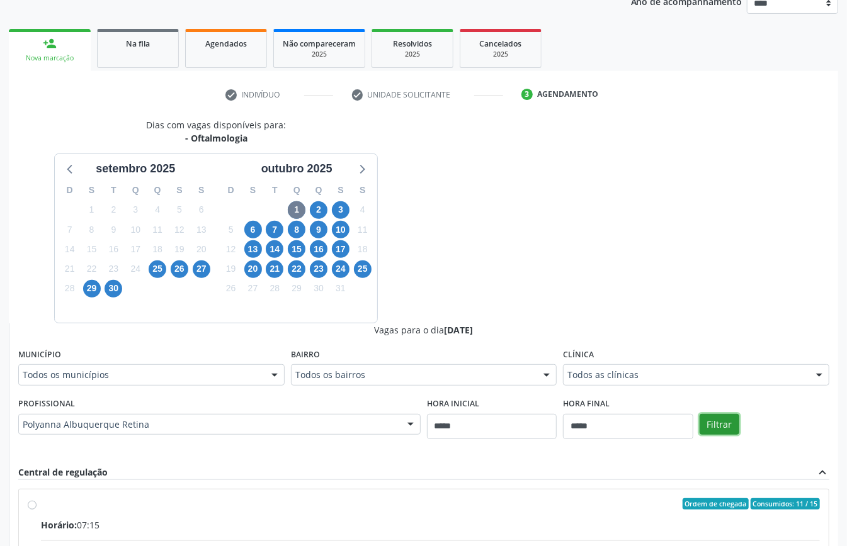
click at [716, 421] on button "Filtrar" at bounding box center [719, 424] width 40 height 21
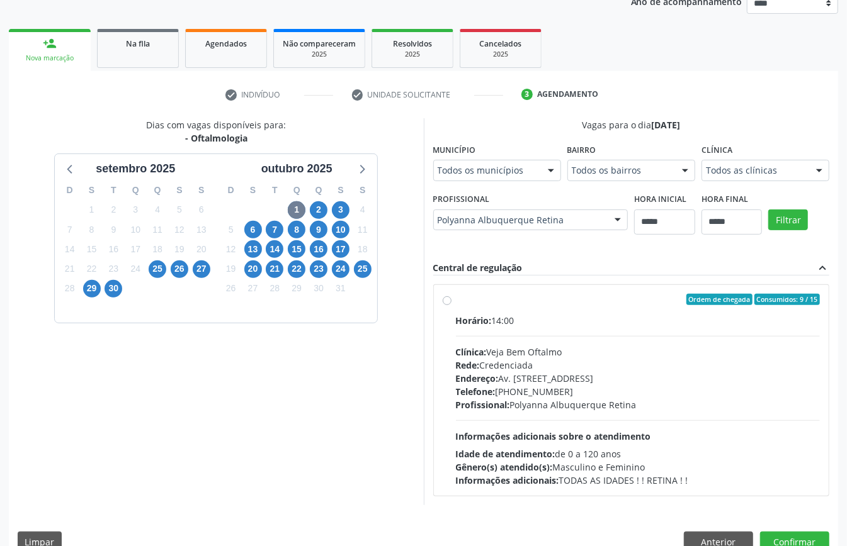
click at [536, 384] on div "Endereço: Av. Montevideu, Nº172 -, nº 7, Recife - PE" at bounding box center [638, 378] width 365 height 13
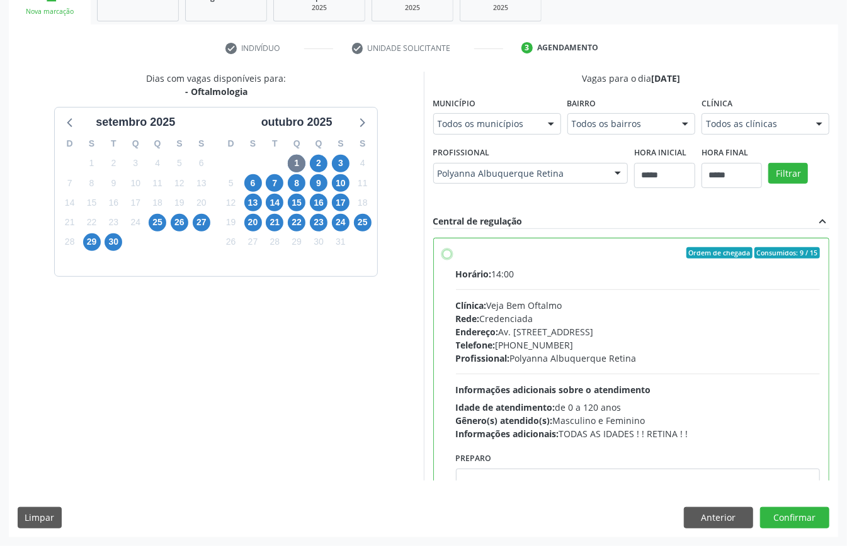
scroll to position [64, 0]
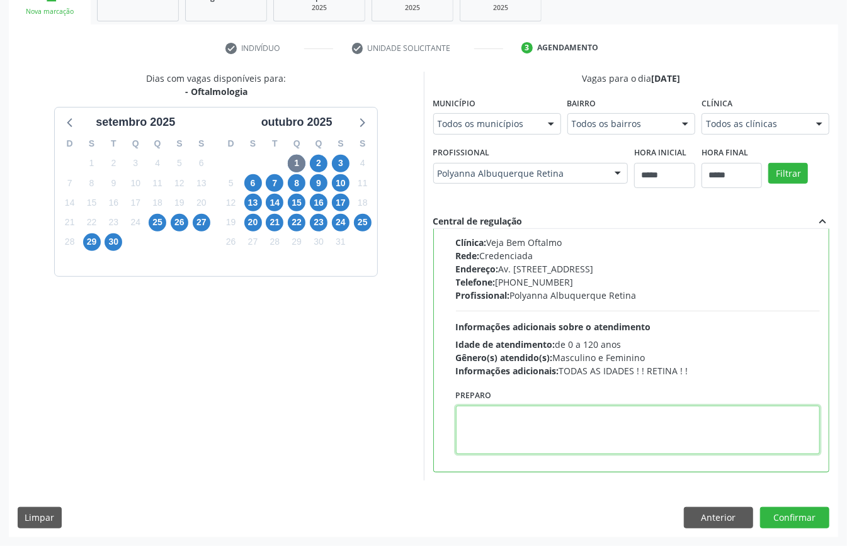
paste textarea "**********"
type textarea "**********"
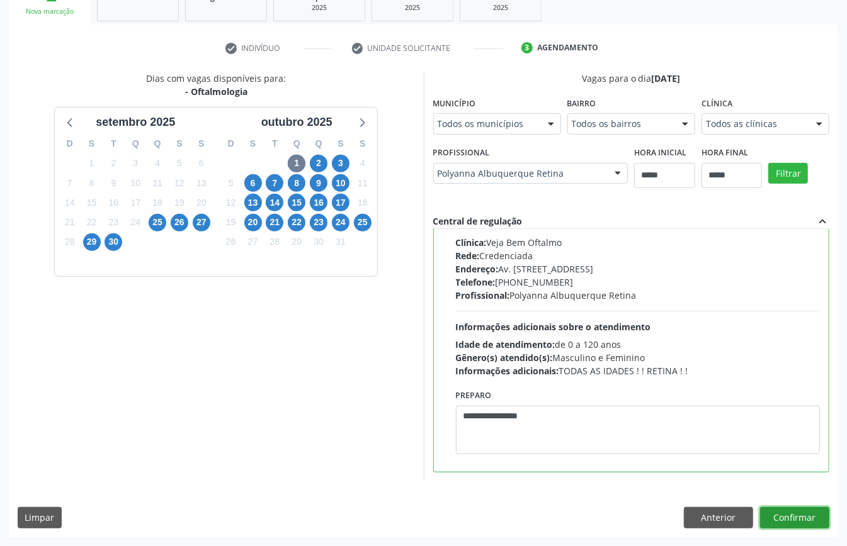
click at [793, 516] on button "Confirmar" at bounding box center [794, 517] width 69 height 21
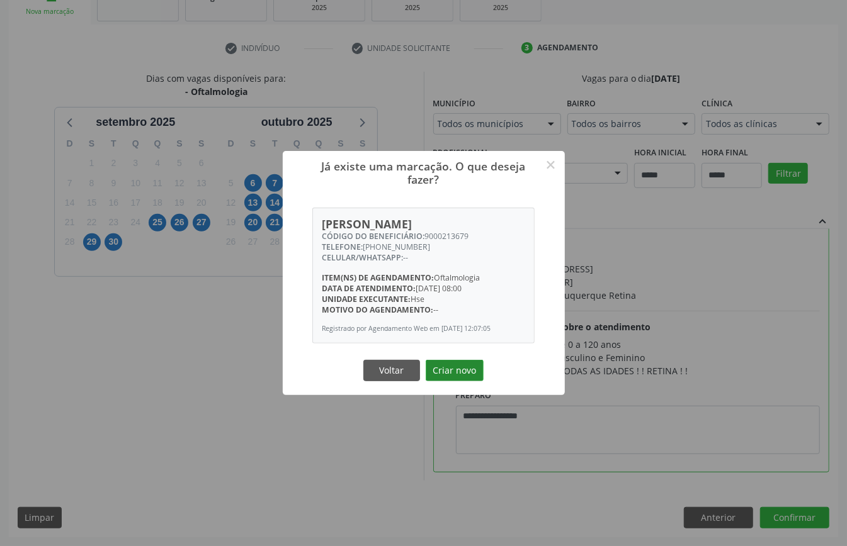
click at [441, 371] on button "Criar novo" at bounding box center [455, 370] width 58 height 21
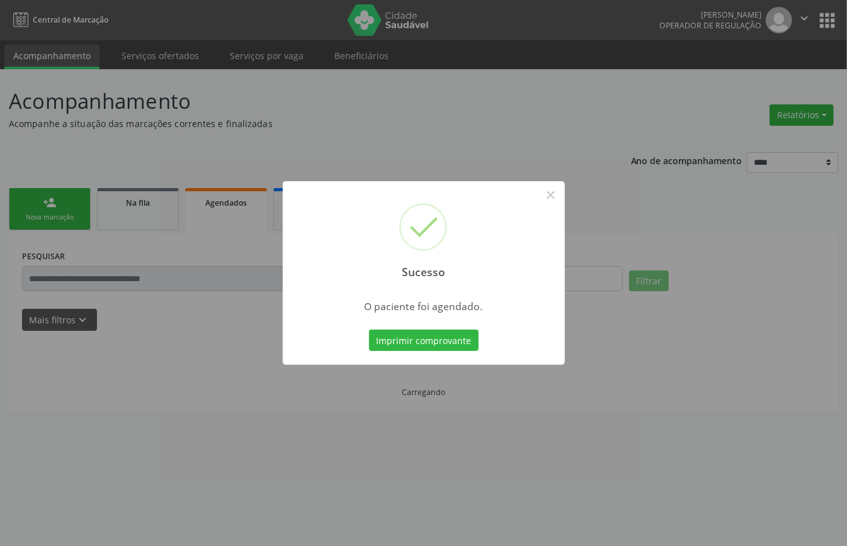
scroll to position [0, 0]
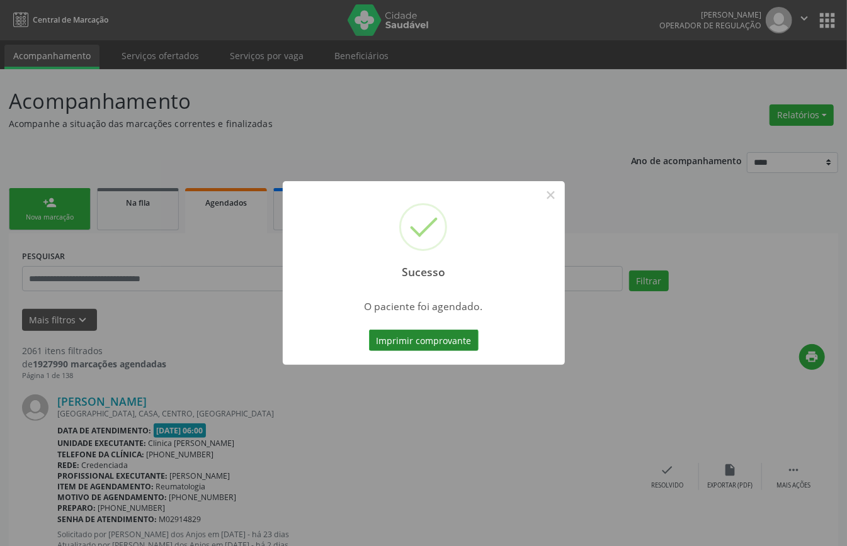
click at [409, 341] on button "Imprimir comprovante" at bounding box center [424, 340] width 110 height 21
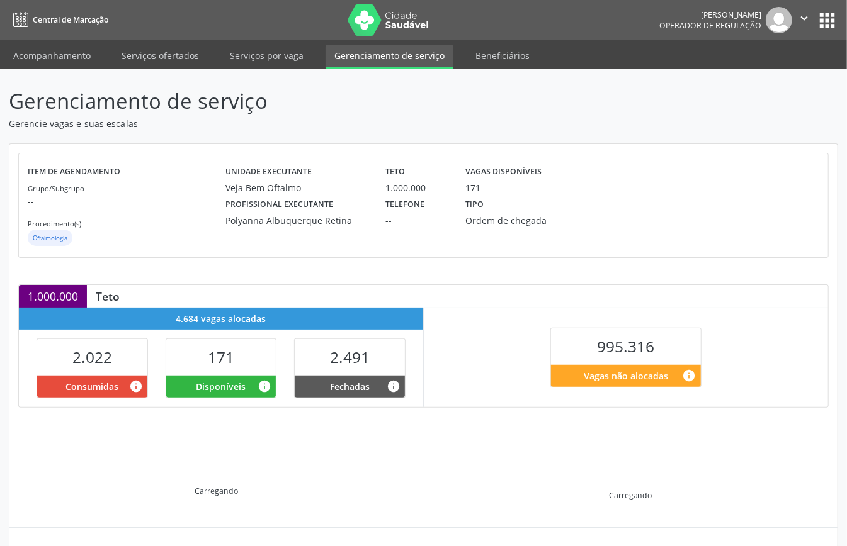
scroll to position [122, 0]
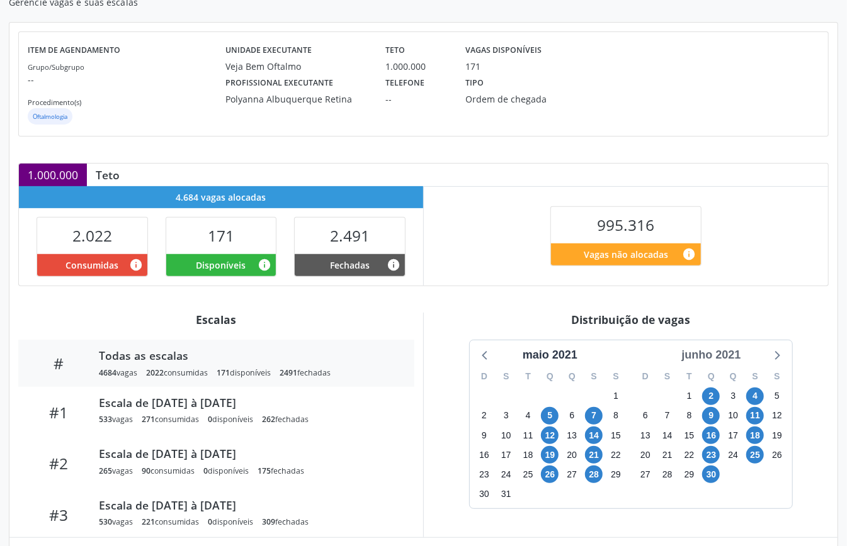
click at [728, 354] on div "junho 2021" at bounding box center [710, 355] width 69 height 17
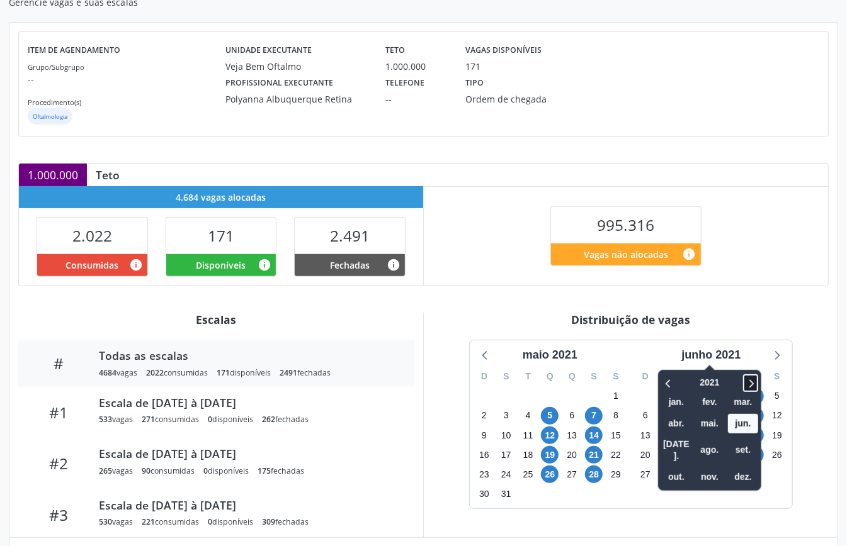
click at [749, 382] on icon at bounding box center [750, 383] width 13 height 15
click at [751, 444] on span "set." at bounding box center [743, 451] width 30 height 20
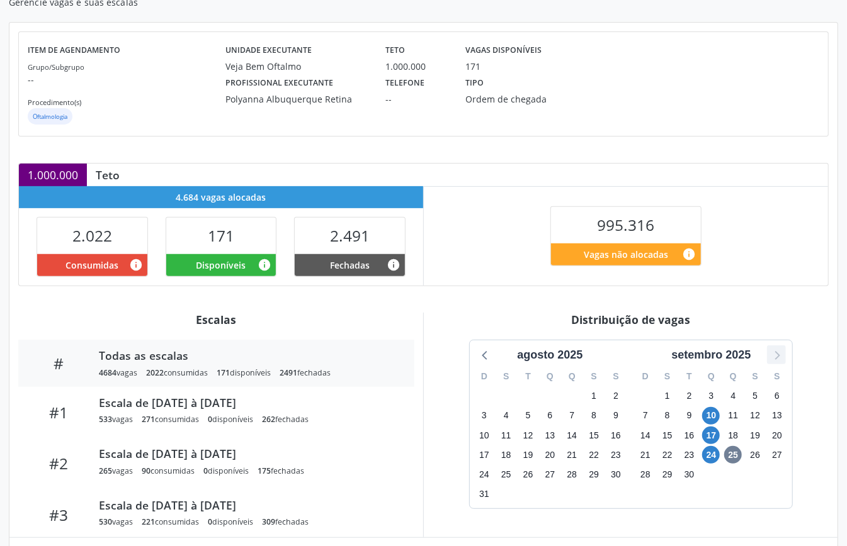
click at [772, 354] on icon at bounding box center [776, 355] width 16 height 16
drag, startPoint x: 550, startPoint y: 394, endPoint x: 557, endPoint y: 416, distance: 22.9
click at [552, 399] on span "1" at bounding box center [550, 397] width 18 height 18
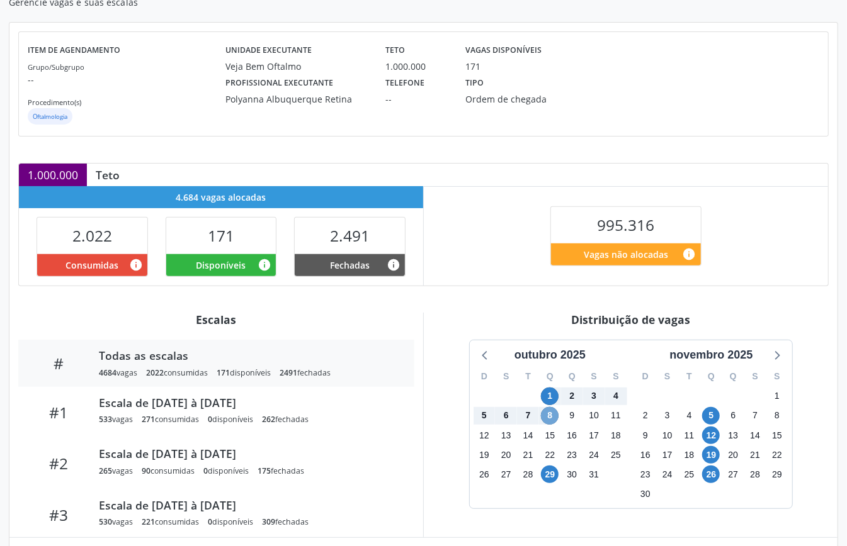
click at [557, 416] on span "8" at bounding box center [550, 416] width 18 height 18
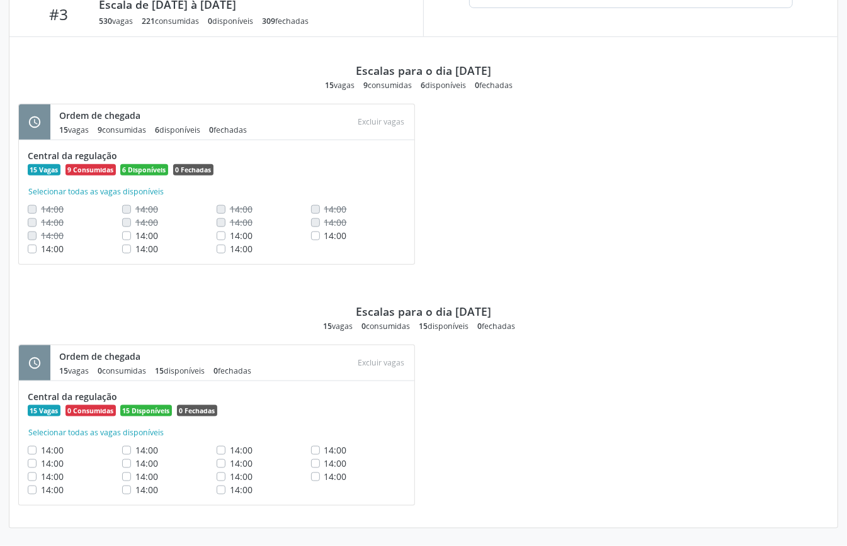
scroll to position [373, 0]
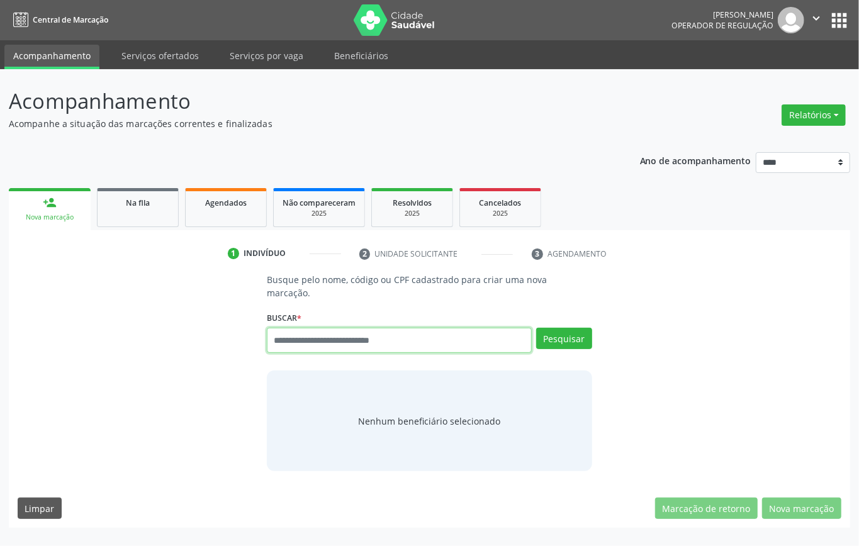
click at [298, 343] on input "text" at bounding box center [399, 340] width 265 height 25
type input "**********"
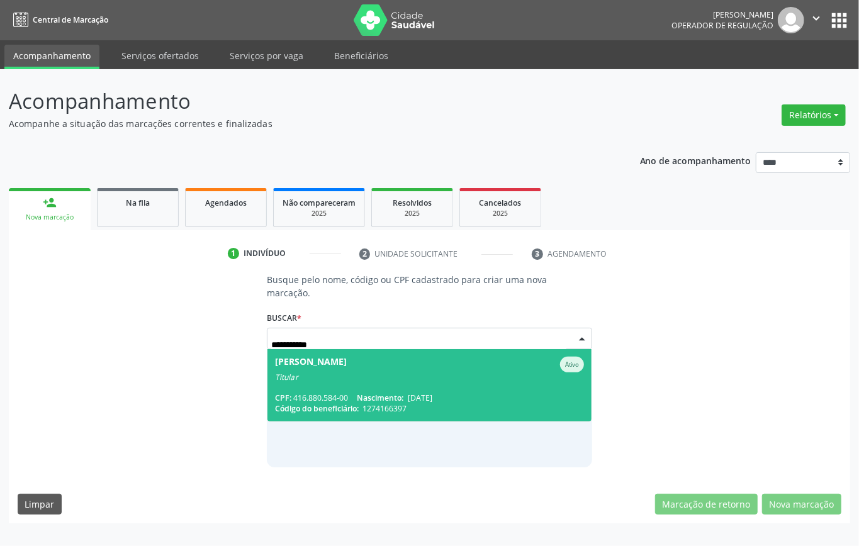
click at [320, 388] on span "Ilza Moises da Silva Ativo Titular CPF: 416.880.584-00 Nascimento: 09/06/1963 C…" at bounding box center [430, 385] width 324 height 72
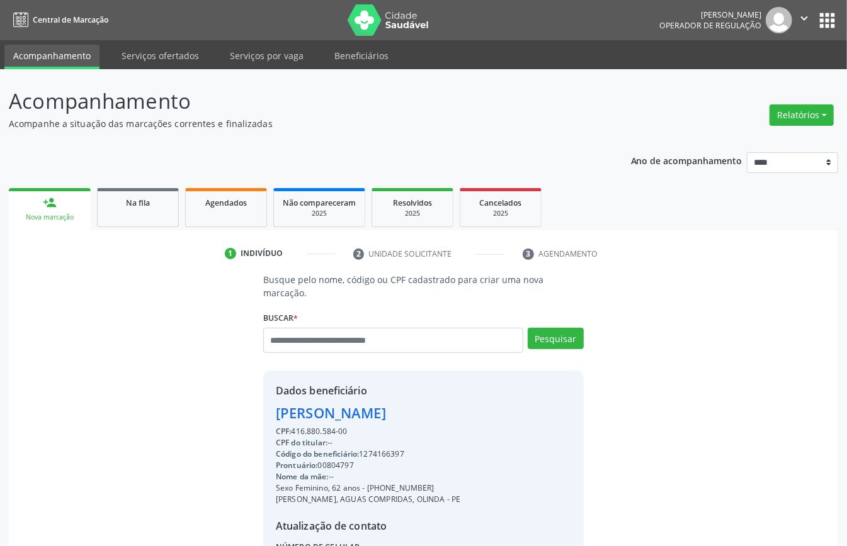
scroll to position [132, 0]
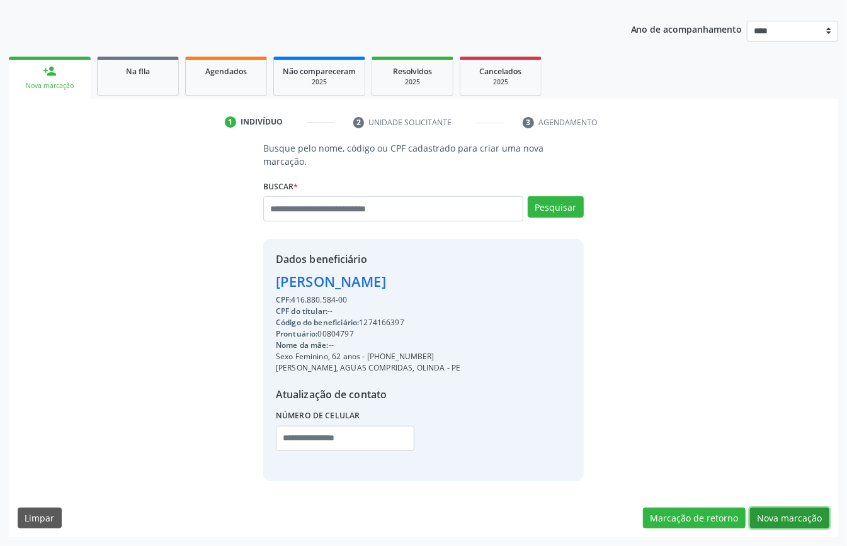
click at [771, 514] on button "Nova marcação" at bounding box center [789, 518] width 79 height 21
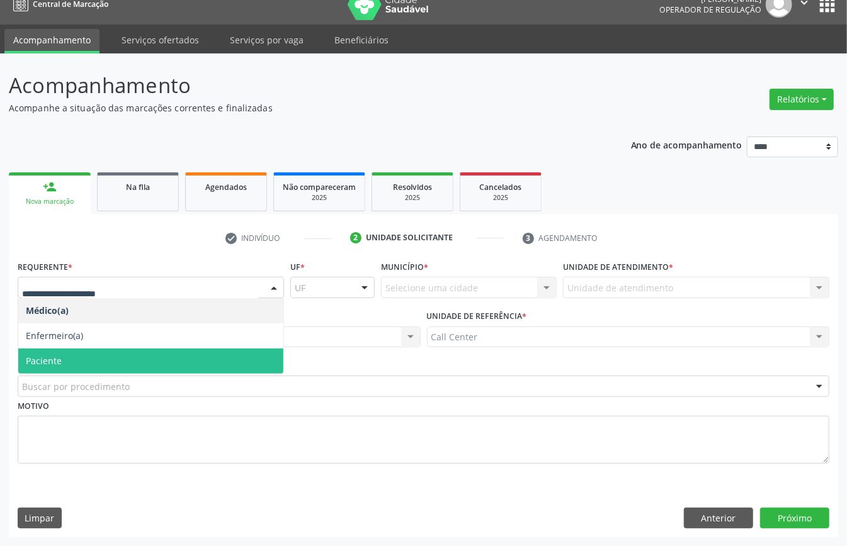
click at [79, 359] on span "Paciente" at bounding box center [150, 361] width 265 height 25
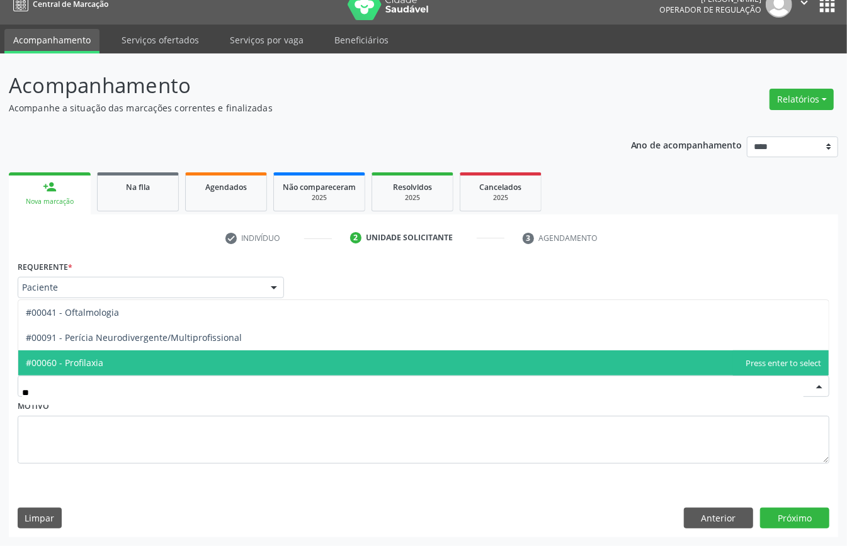
type input "***"
click at [111, 358] on span "#00041 - Oftalmologia" at bounding box center [72, 363] width 93 height 12
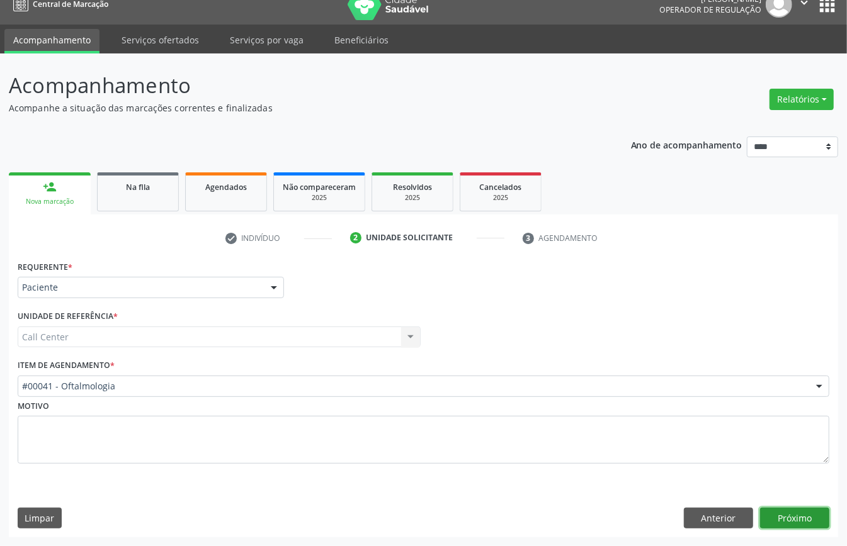
click at [806, 526] on button "Próximo" at bounding box center [794, 518] width 69 height 21
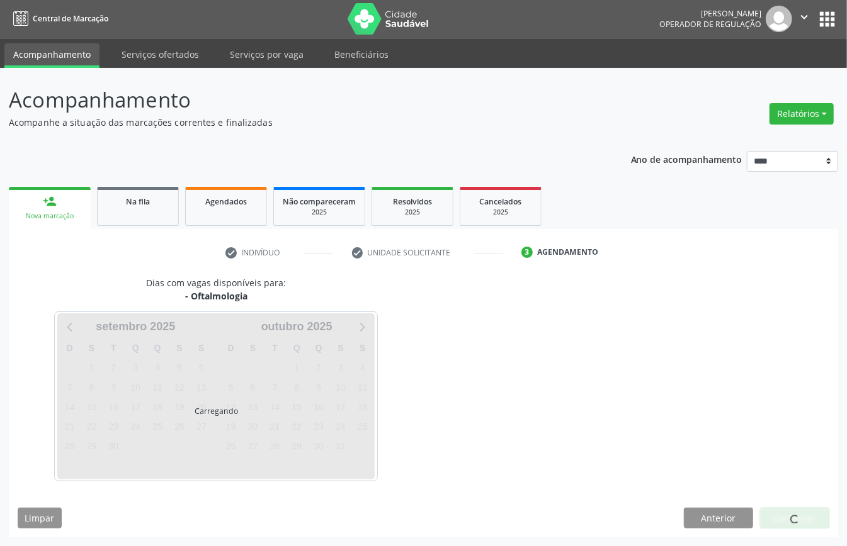
scroll to position [3, 0]
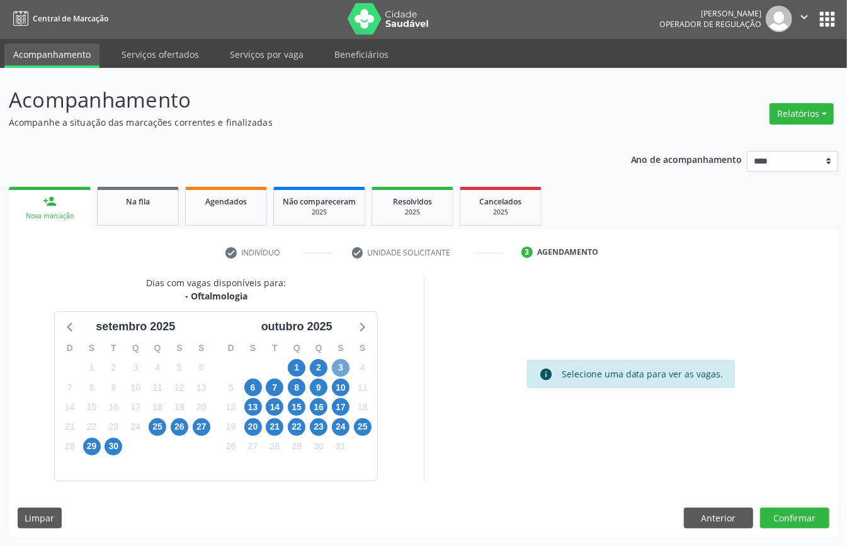
click at [334, 364] on span "3" at bounding box center [341, 368] width 18 height 18
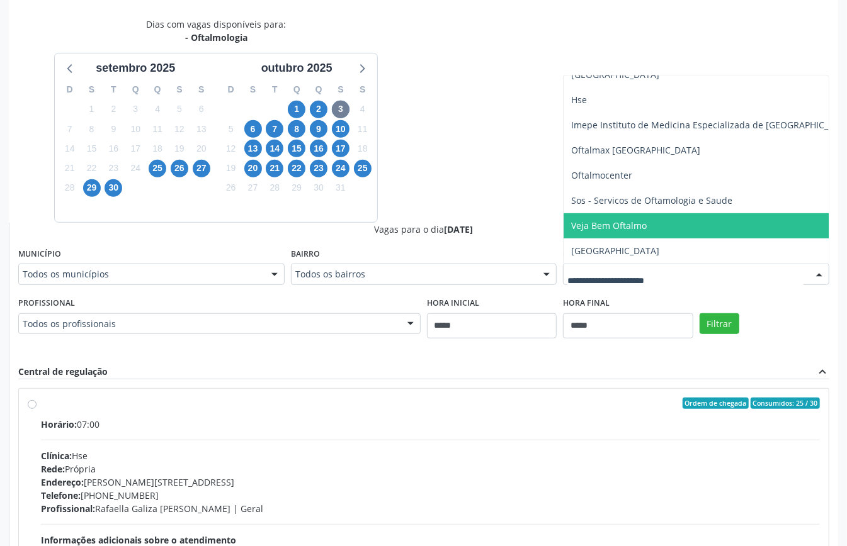
scroll to position [176, 0]
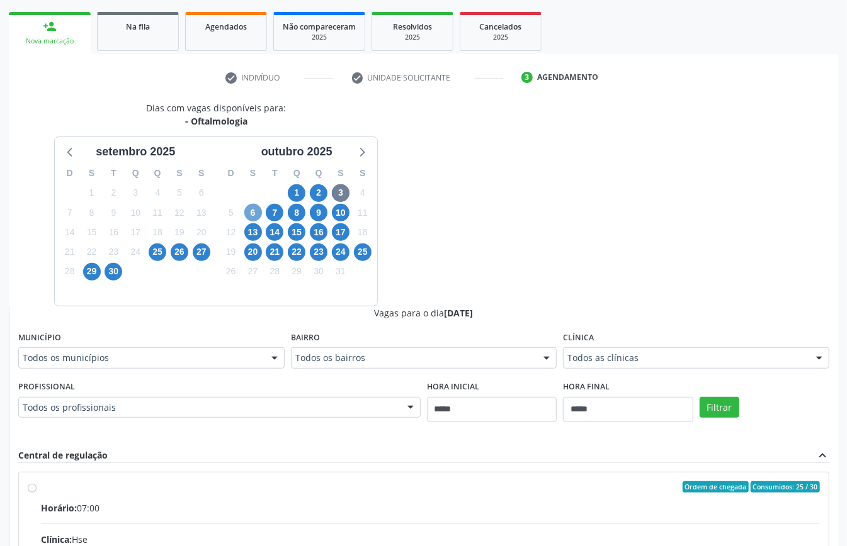
click at [255, 213] on span "6" at bounding box center [253, 213] width 18 height 18
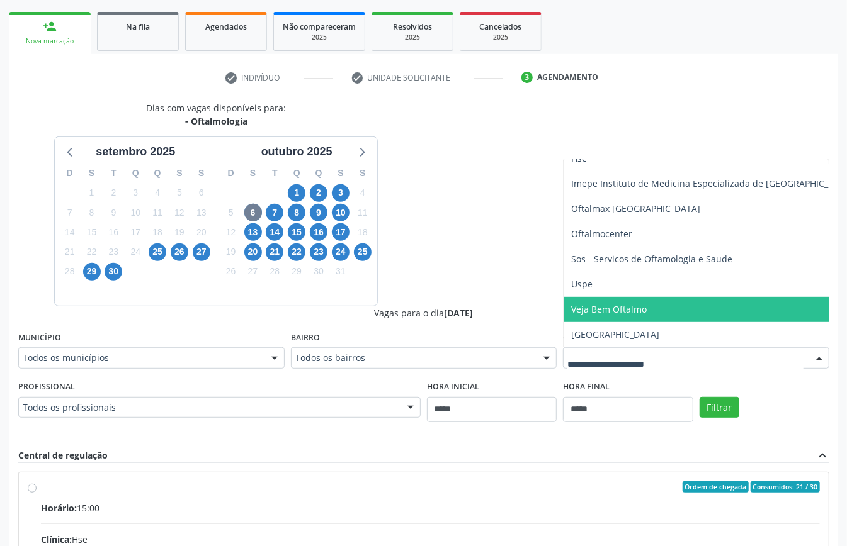
scroll to position [260, 0]
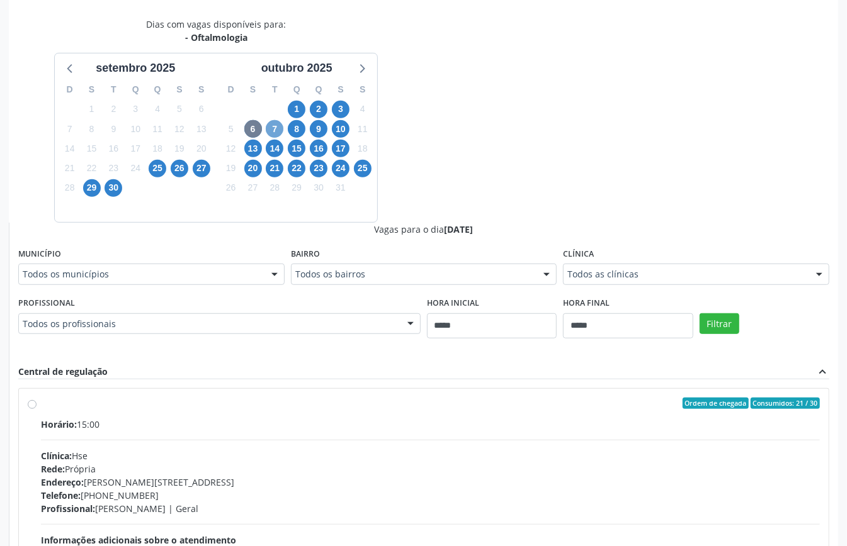
click at [273, 127] on span "7" at bounding box center [275, 129] width 18 height 18
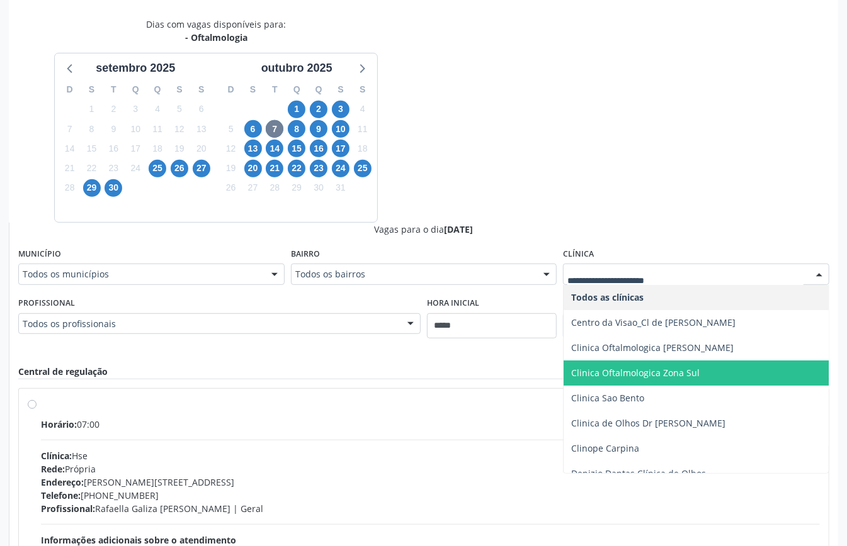
scroll to position [252, 0]
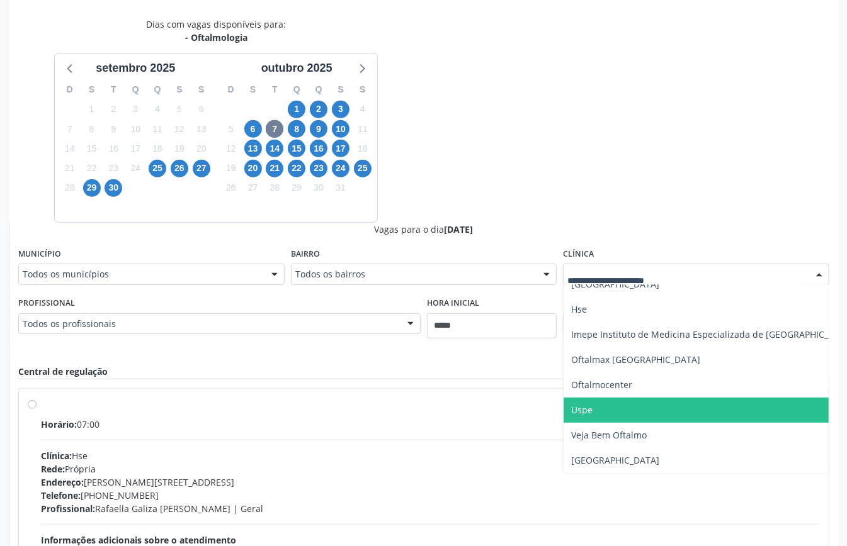
click at [645, 399] on span "Uspe" at bounding box center [712, 410] width 298 height 25
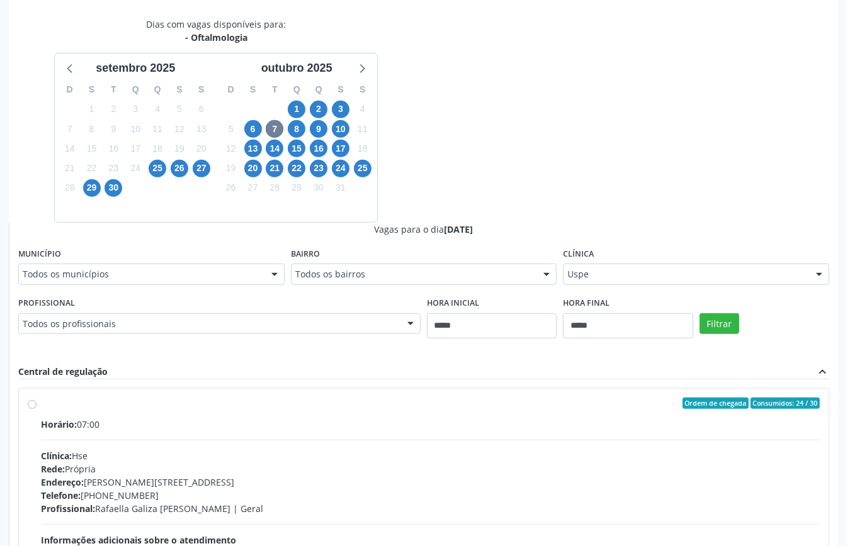
click at [727, 310] on div "Filtrar" at bounding box center [764, 323] width 136 height 58
click at [725, 320] on button "Filtrar" at bounding box center [719, 324] width 40 height 21
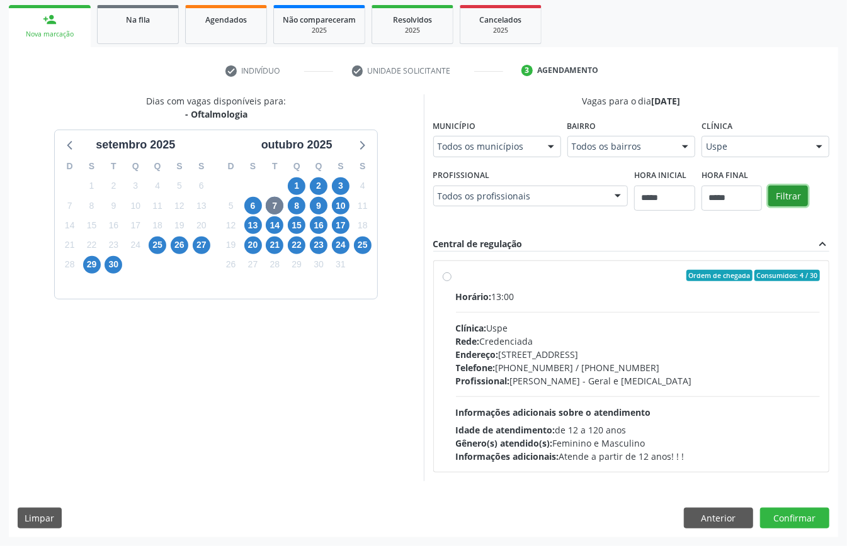
scroll to position [185, 0]
click at [527, 366] on div "Telefone: (81) 3221-8850 / 3035-7616" at bounding box center [638, 367] width 365 height 13
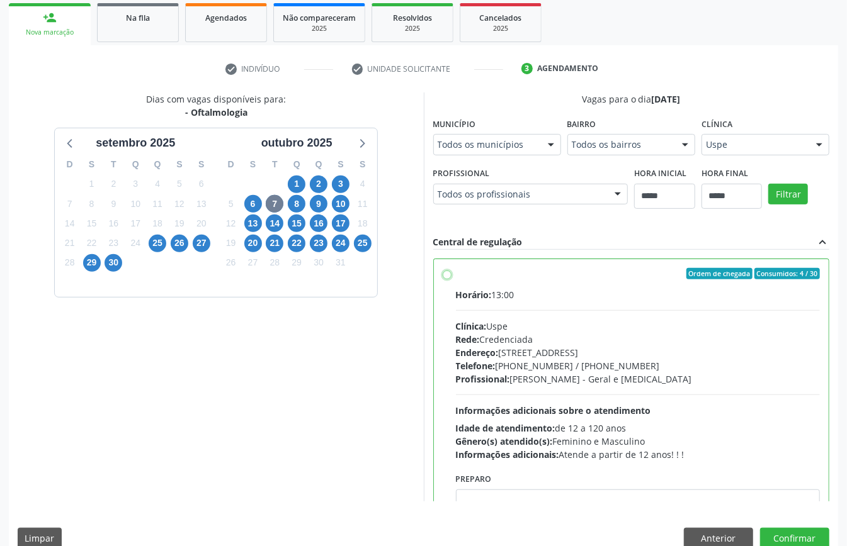
scroll to position [64, 0]
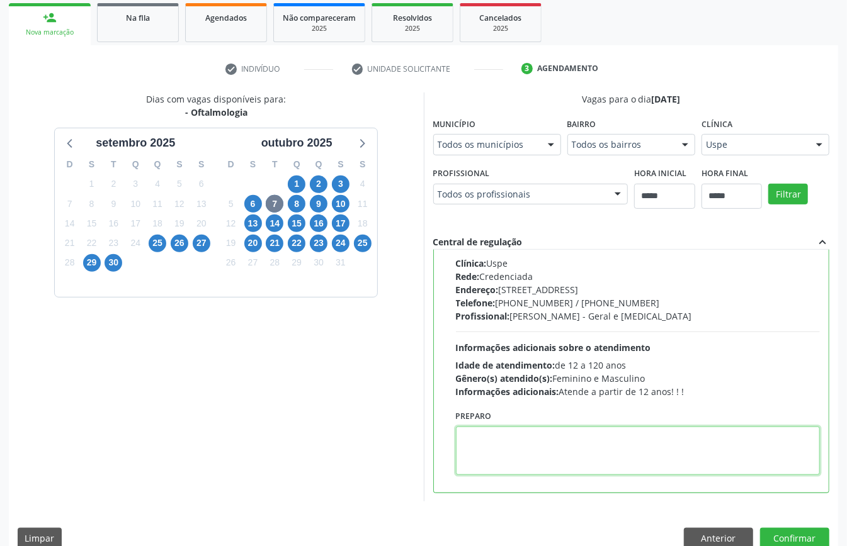
paste textarea "**********"
type textarea "**********"
click at [789, 529] on button "Confirmar" at bounding box center [794, 538] width 69 height 21
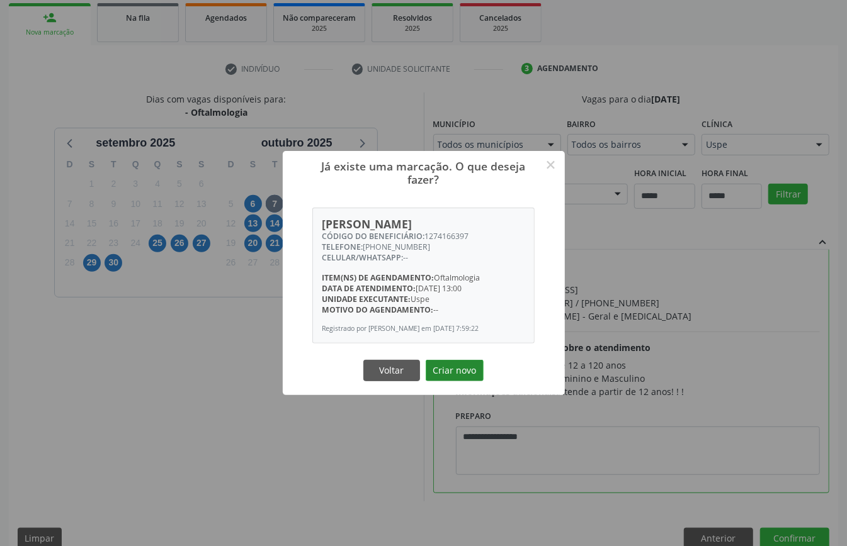
click at [469, 373] on button "Criar novo" at bounding box center [455, 370] width 58 height 21
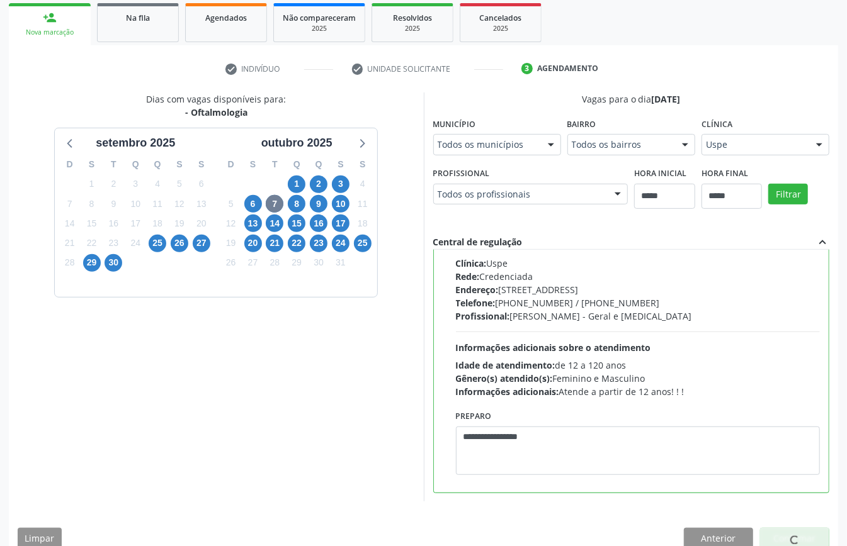
scroll to position [0, 0]
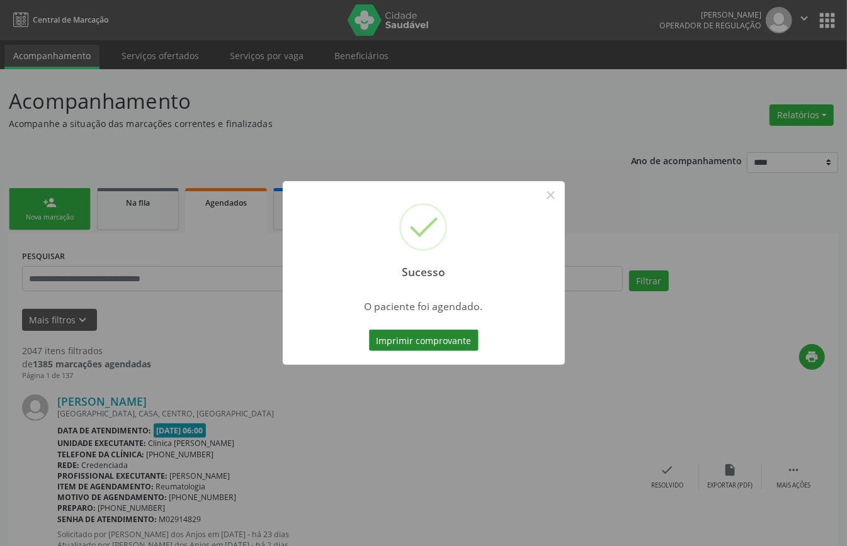
click at [396, 338] on button "Imprimir comprovante" at bounding box center [424, 340] width 110 height 21
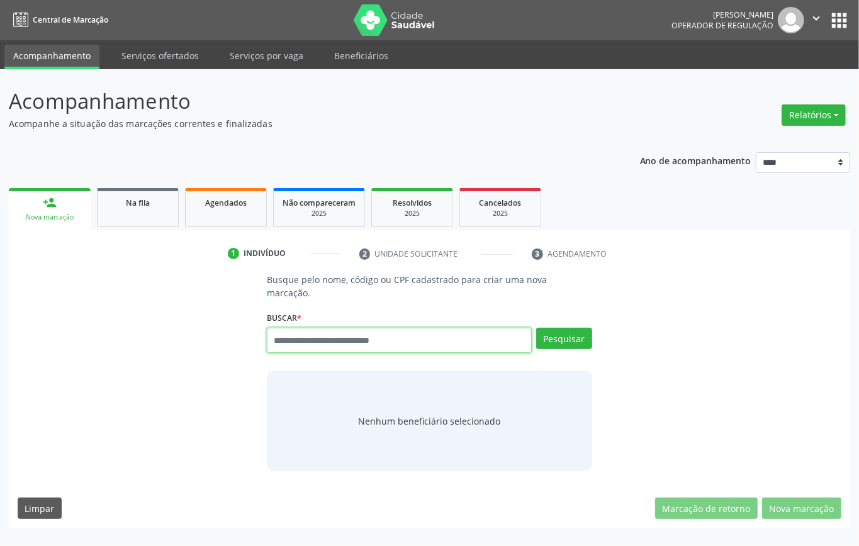
click at [320, 342] on input "text" at bounding box center [399, 340] width 265 height 25
type input "*********"
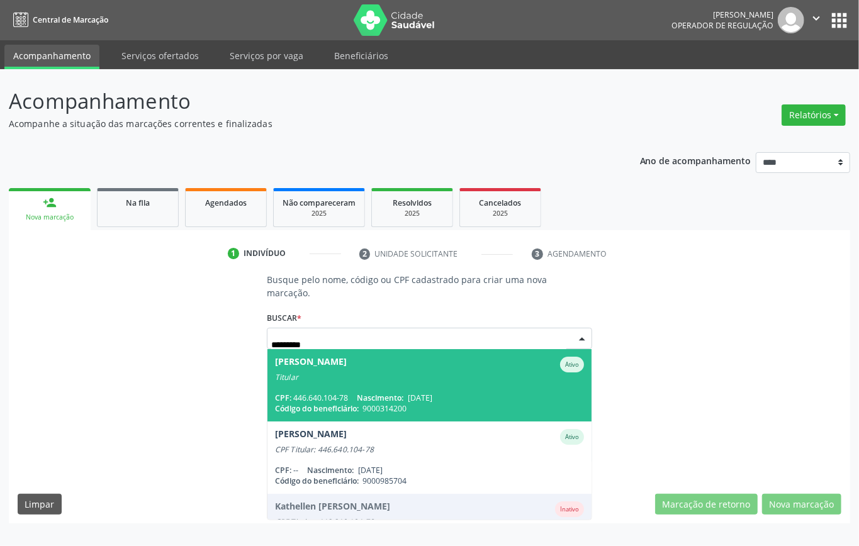
click at [388, 399] on span "Nascimento:" at bounding box center [380, 398] width 47 height 11
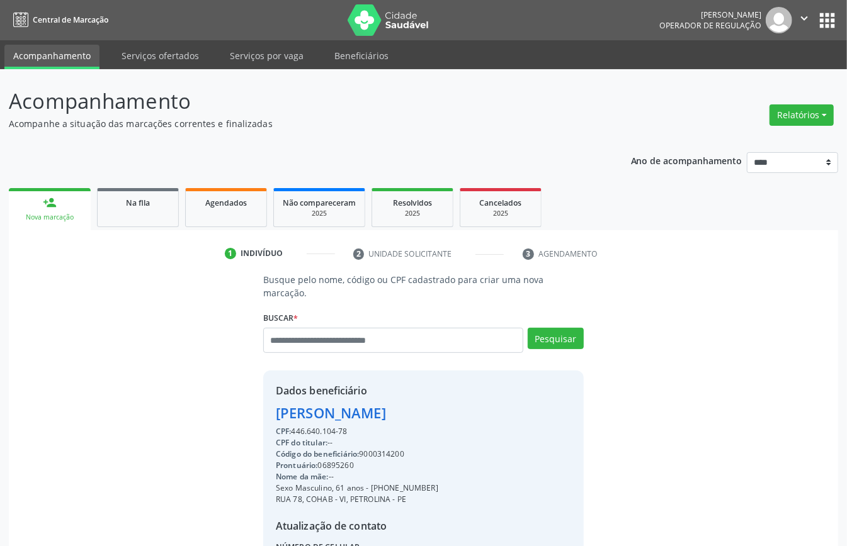
scroll to position [132, 0]
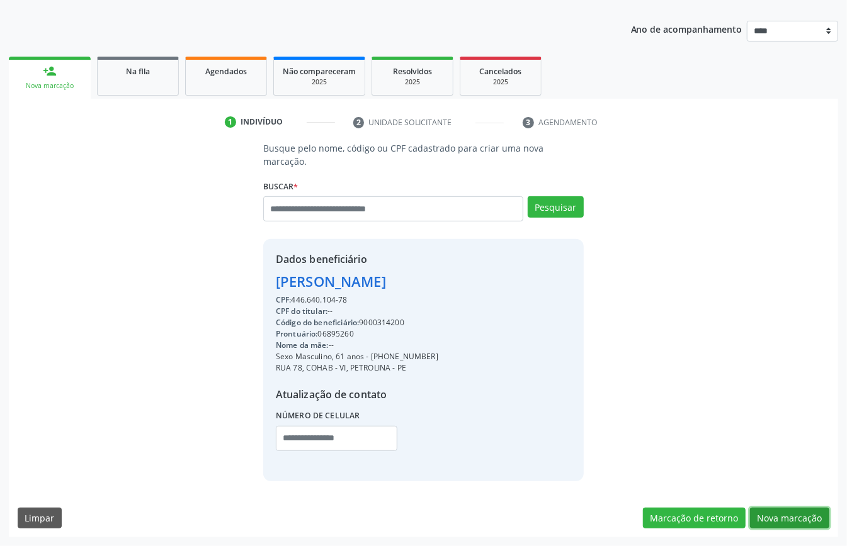
click at [792, 519] on button "Nova marcação" at bounding box center [789, 518] width 79 height 21
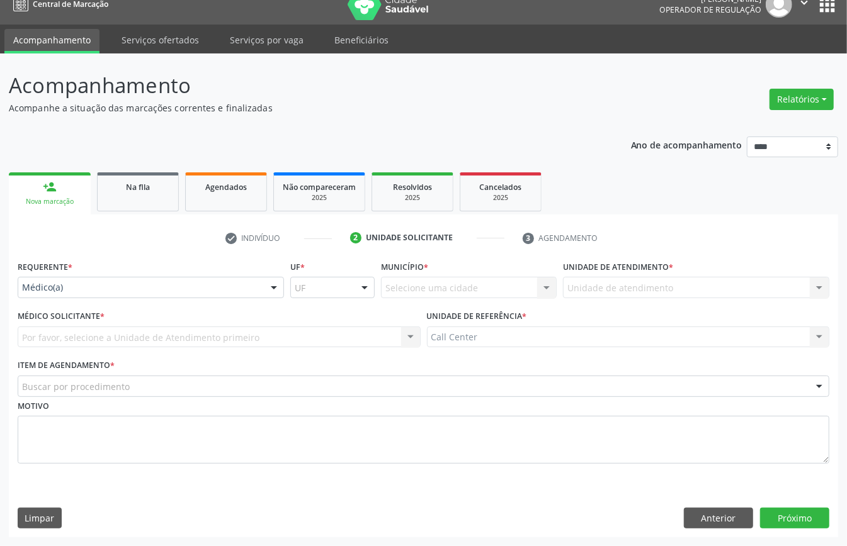
scroll to position [18, 0]
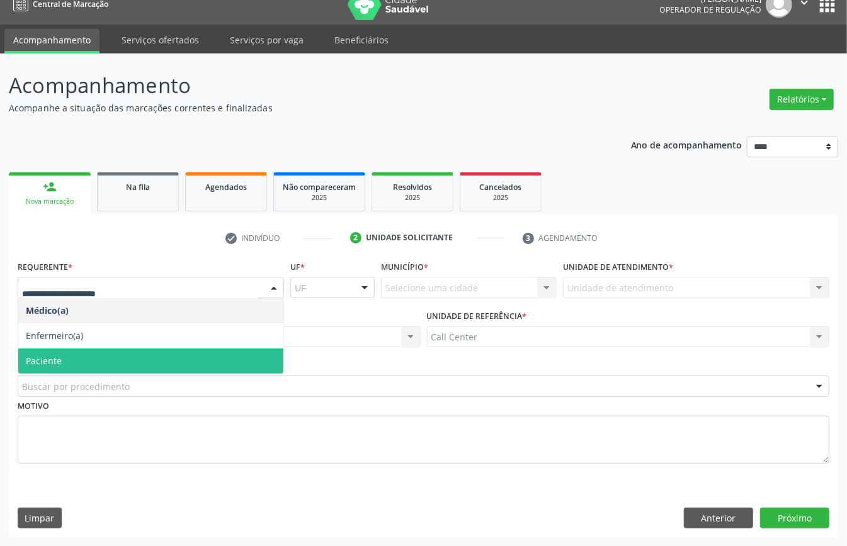
click at [63, 358] on span "Paciente" at bounding box center [150, 361] width 265 height 25
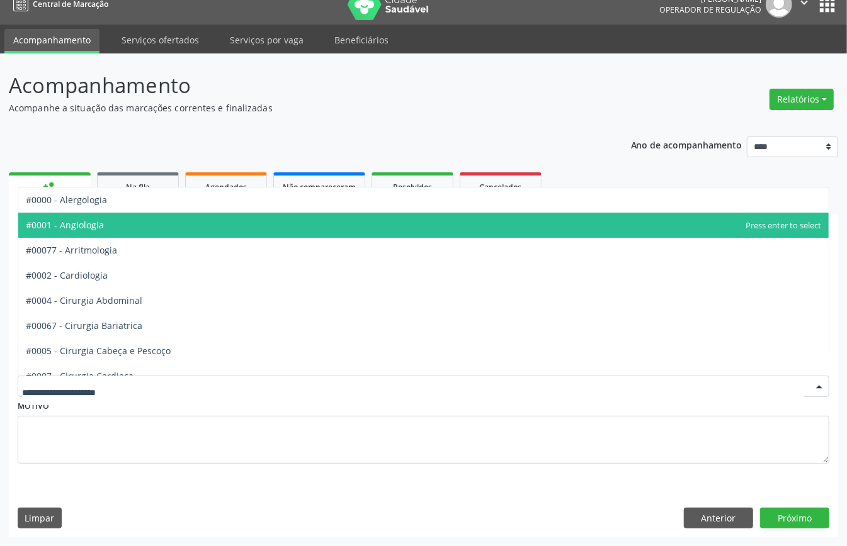
click at [132, 220] on span "#0001 - Angiologia" at bounding box center [423, 225] width 810 height 25
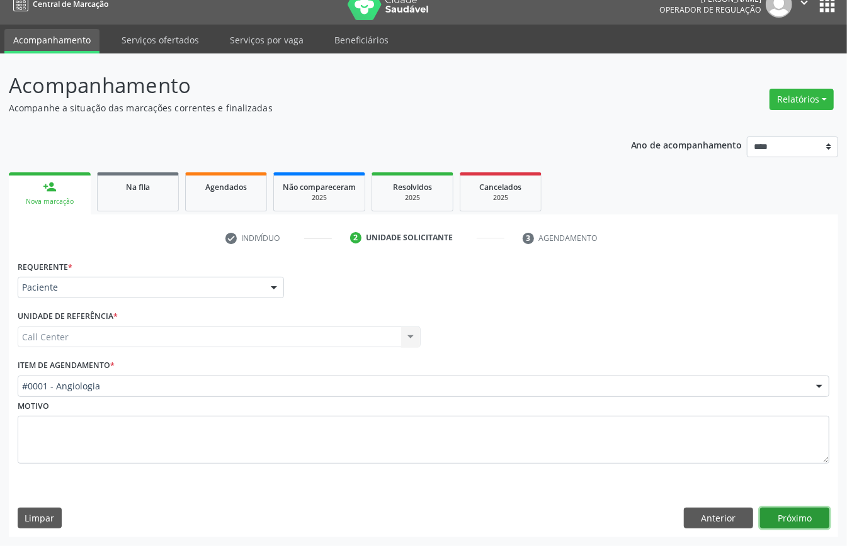
click at [788, 516] on button "Próximo" at bounding box center [794, 518] width 69 height 21
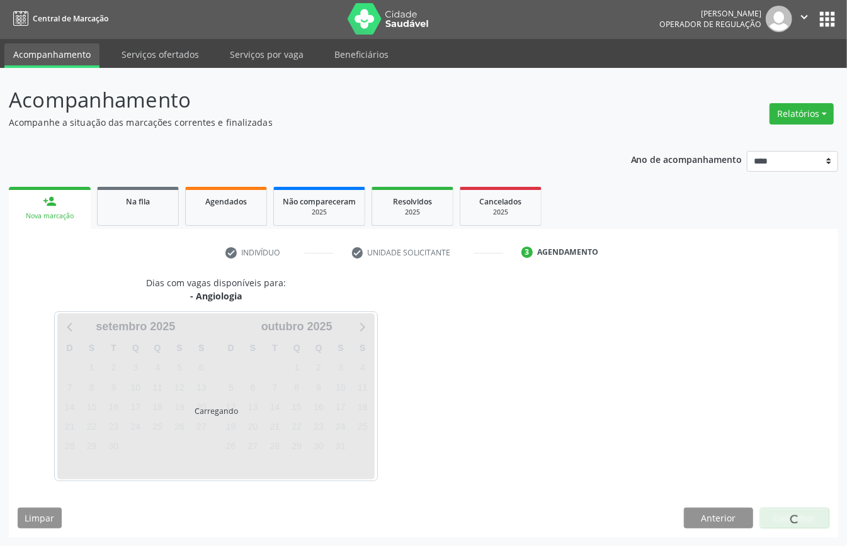
scroll to position [3, 0]
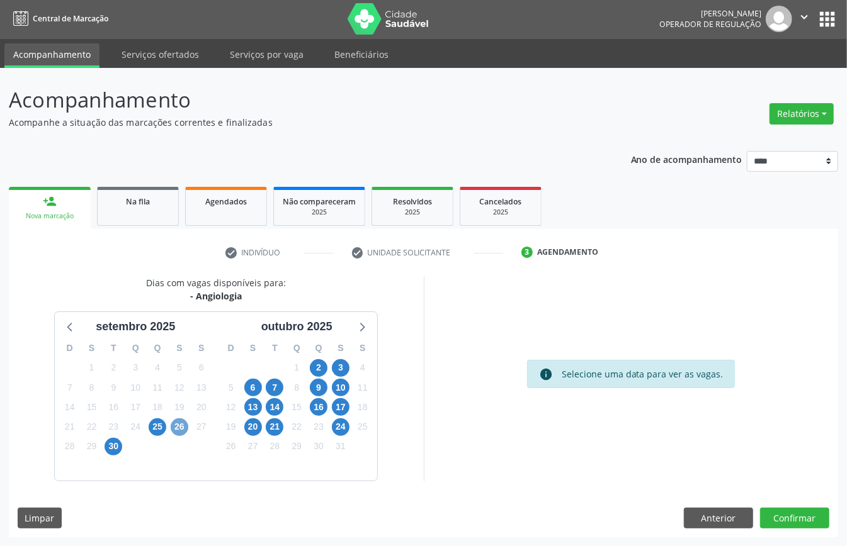
click at [178, 423] on span "26" at bounding box center [180, 428] width 18 height 18
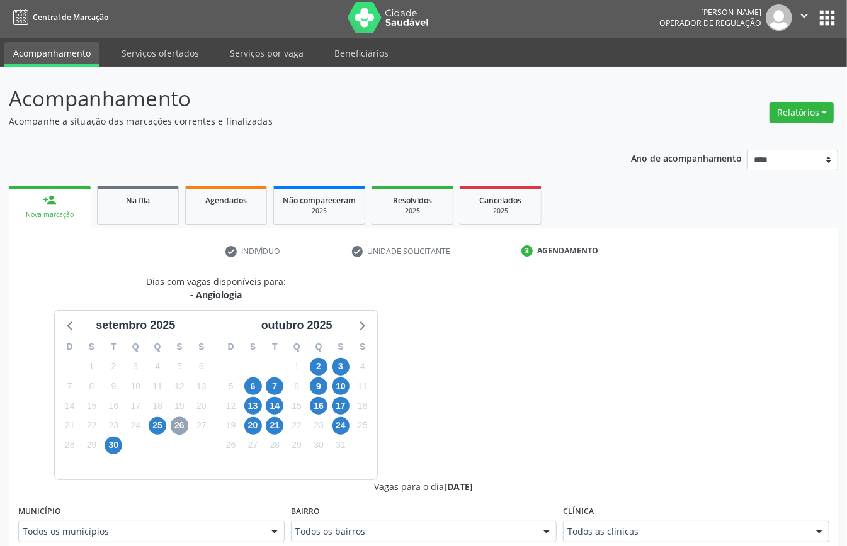
scroll to position [338, 0]
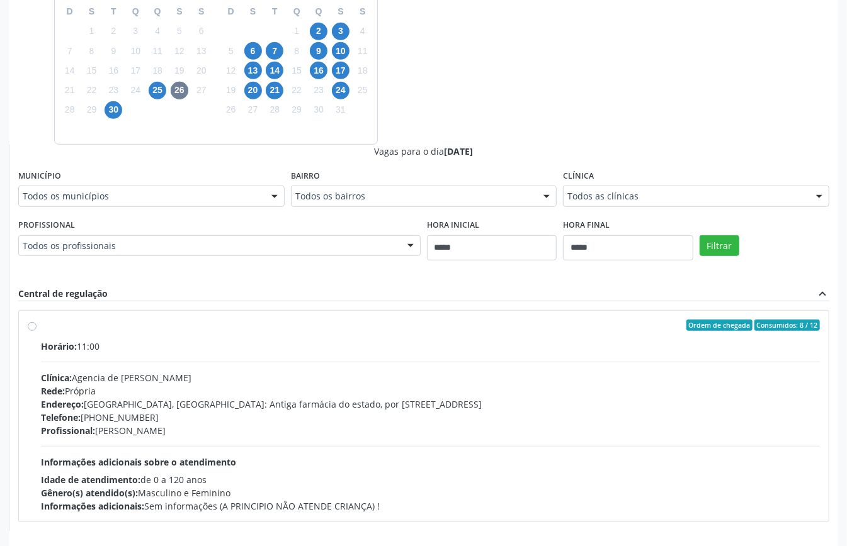
click at [194, 406] on div "Endereço: [GEOGRAPHIC_DATA], [GEOGRAPHIC_DATA]: Antiga farmácia do estado, por …" at bounding box center [430, 404] width 779 height 13
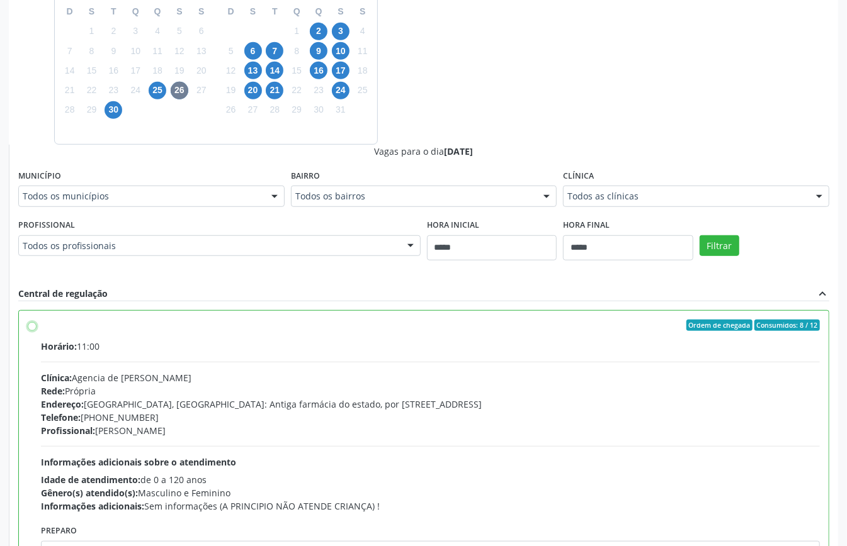
scroll to position [64, 0]
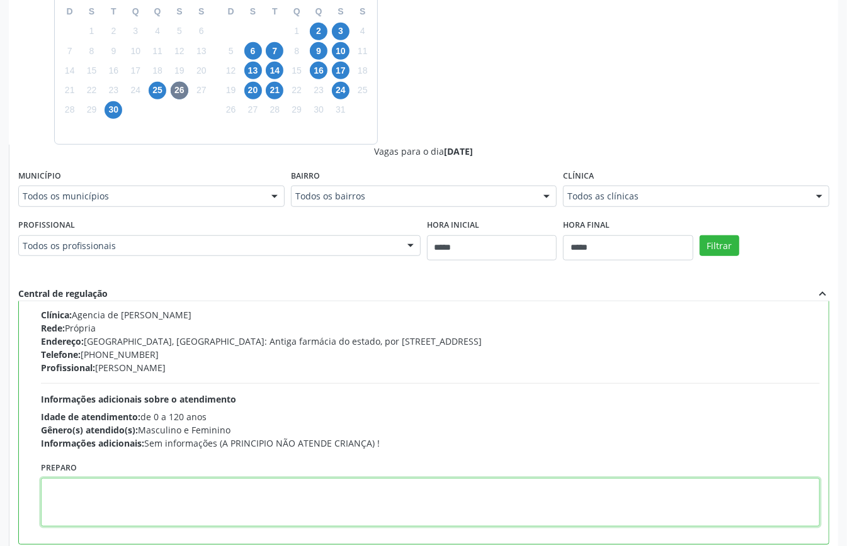
paste textarea "**********"
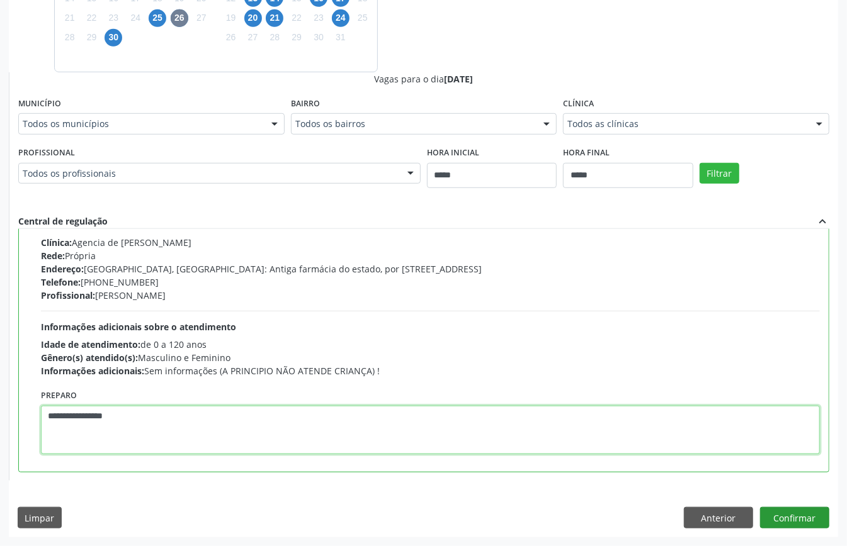
type textarea "**********"
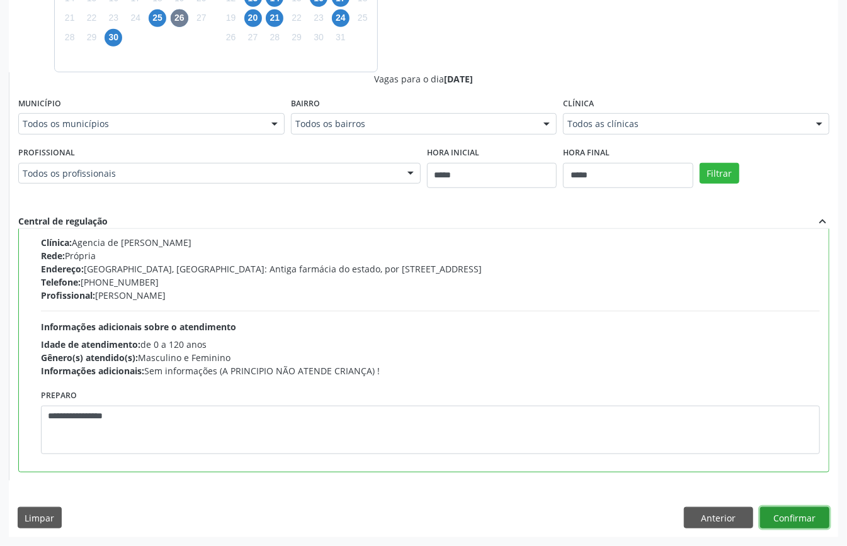
click at [784, 512] on button "Confirmar" at bounding box center [794, 517] width 69 height 21
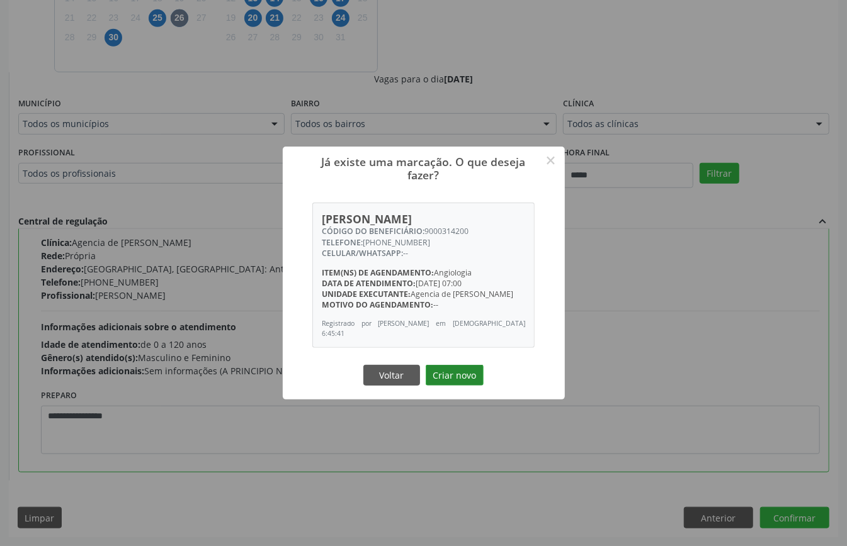
click at [456, 373] on button "Criar novo" at bounding box center [455, 375] width 58 height 21
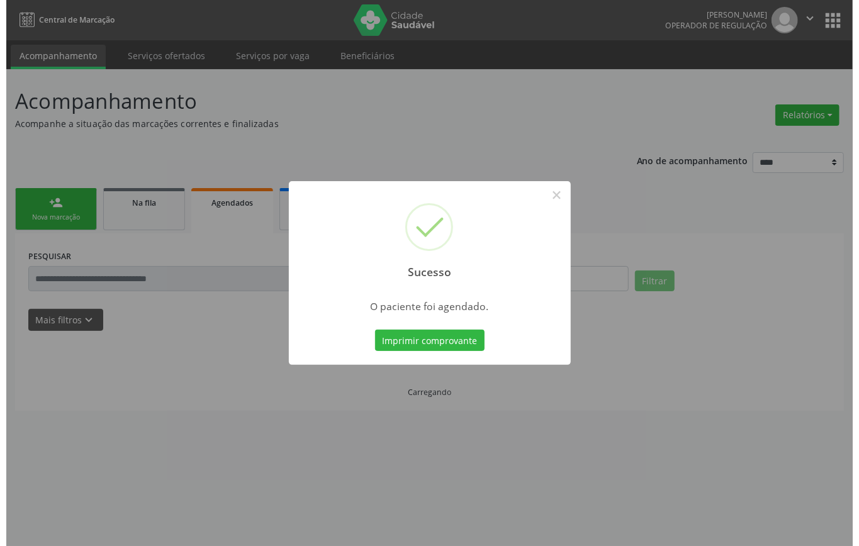
scroll to position [0, 0]
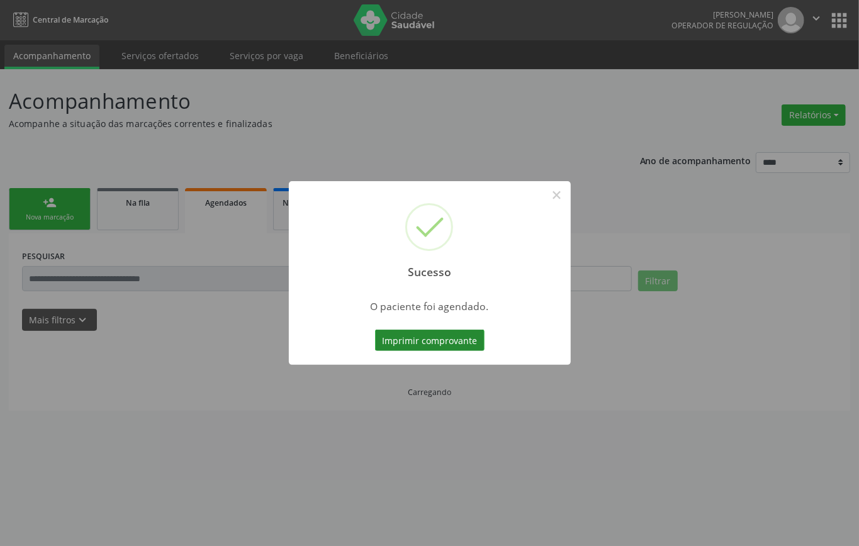
click at [457, 336] on button "Imprimir comprovante" at bounding box center [430, 340] width 110 height 21
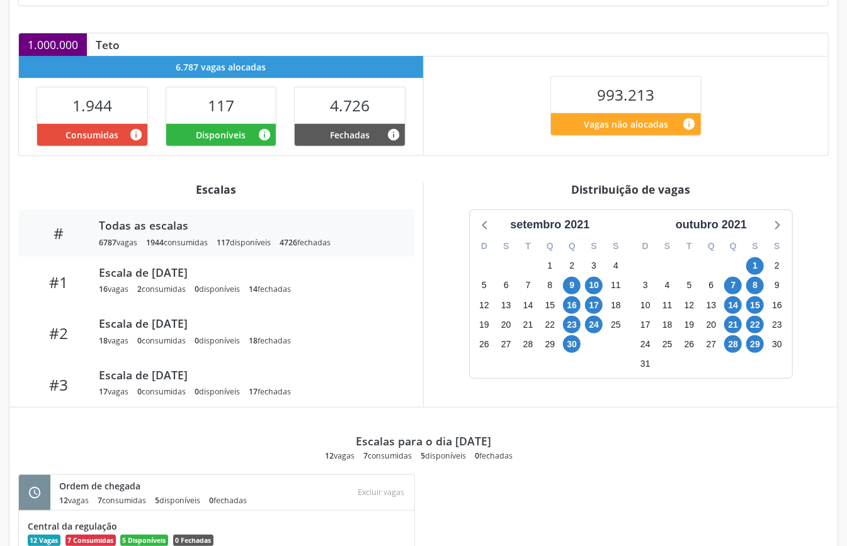
scroll to position [336, 0]
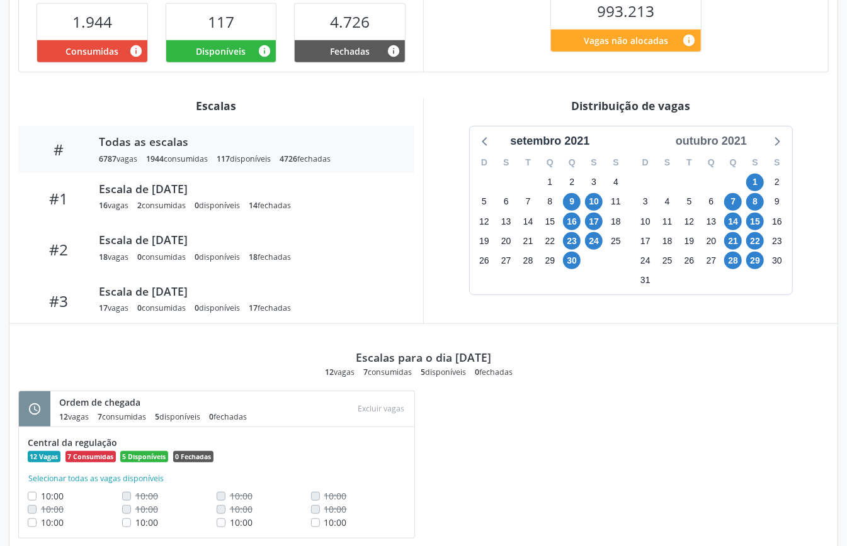
click at [724, 139] on div "outubro 2021" at bounding box center [711, 141] width 81 height 17
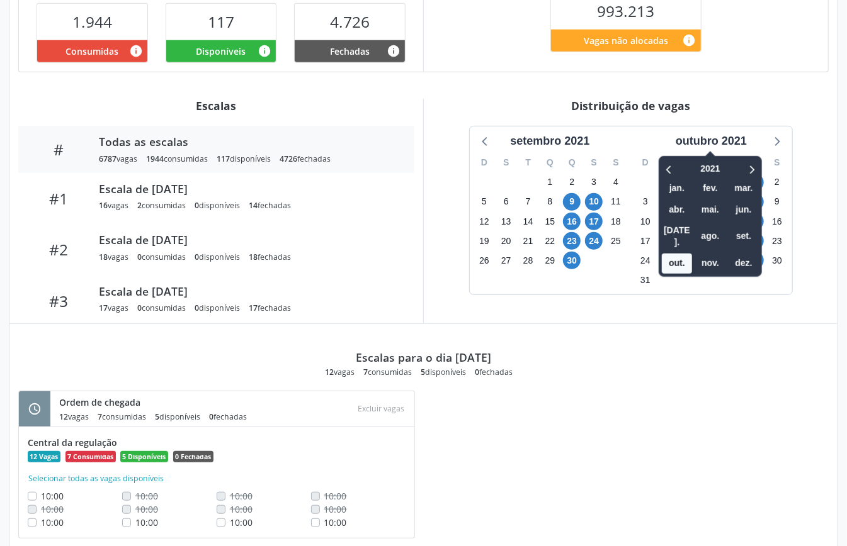
click at [766, 103] on div "Distribuição de vagas" at bounding box center [631, 106] width 396 height 14
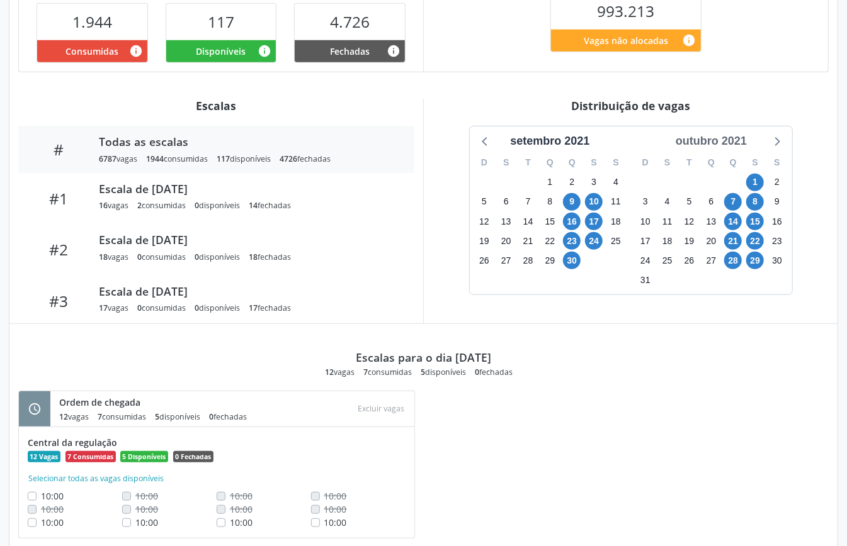
click at [740, 142] on div "outubro 2021" at bounding box center [711, 141] width 81 height 17
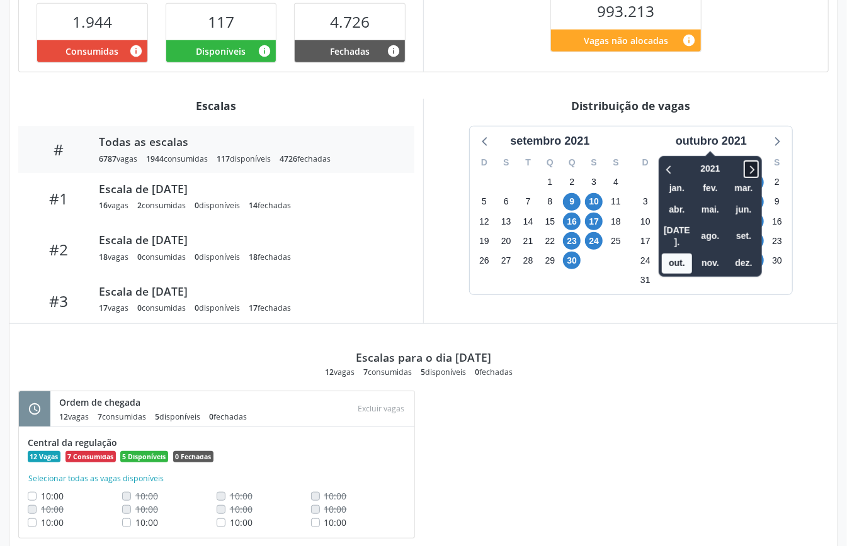
click at [753, 165] on icon at bounding box center [751, 169] width 13 height 15
click at [753, 166] on icon at bounding box center [751, 169] width 13 height 15
click at [688, 254] on span "out." at bounding box center [677, 264] width 30 height 20
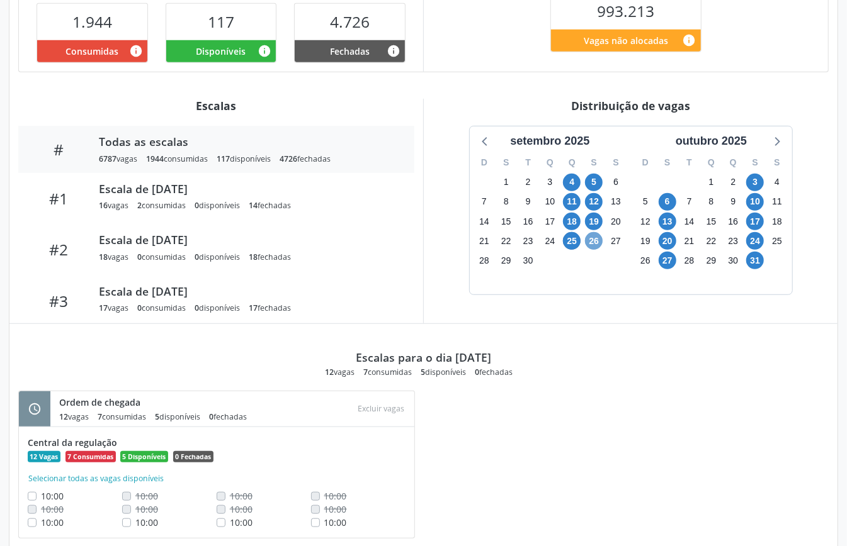
click at [594, 247] on span "26" at bounding box center [594, 241] width 18 height 18
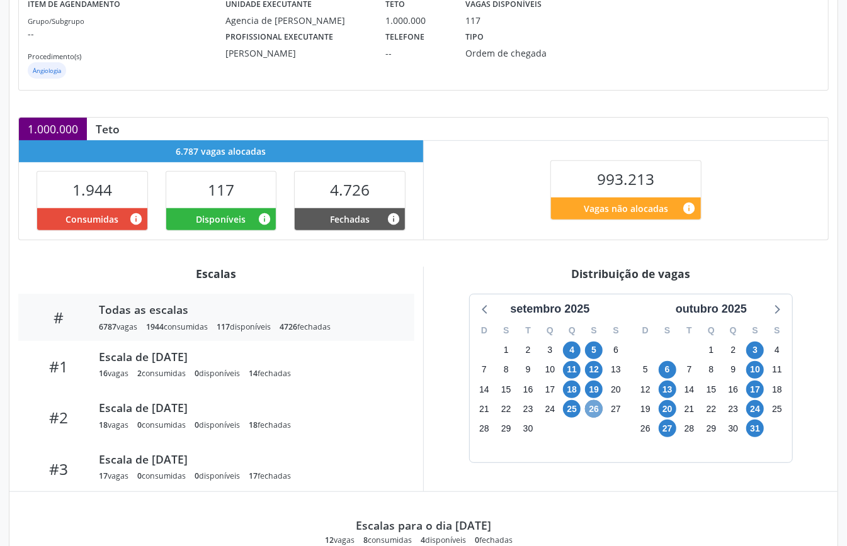
scroll to position [84, 0]
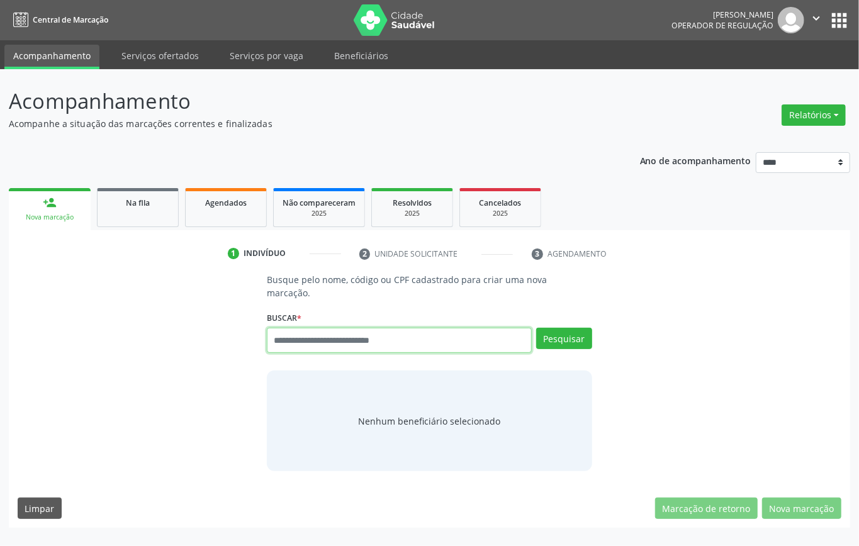
click at [349, 336] on input "text" at bounding box center [399, 340] width 265 height 25
type input "*********"
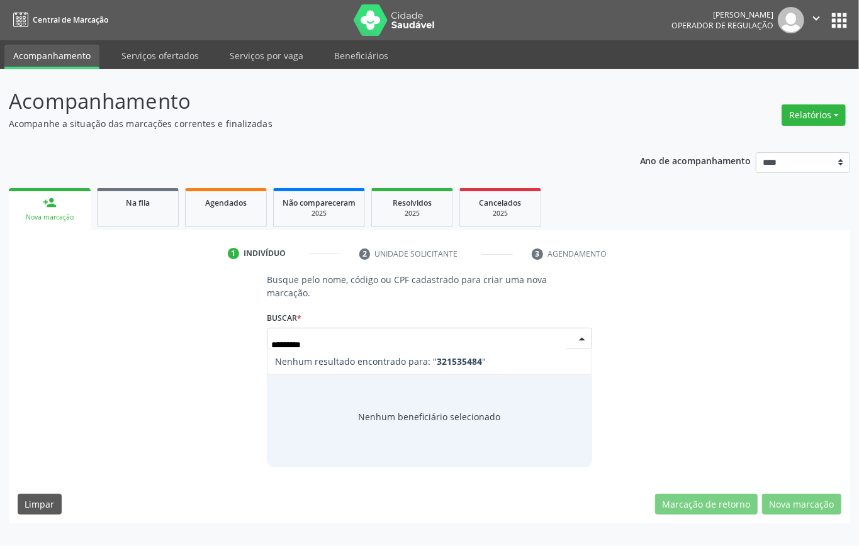
click at [306, 346] on input "*********" at bounding box center [418, 344] width 295 height 25
type input "********"
drag, startPoint x: 342, startPoint y: 342, endPoint x: 210, endPoint y: 358, distance: 133.1
click at [212, 358] on div "Busque pelo nome, código ou CPF cadastrado para criar uma nova marcação. Buscar…" at bounding box center [430, 370] width 824 height 194
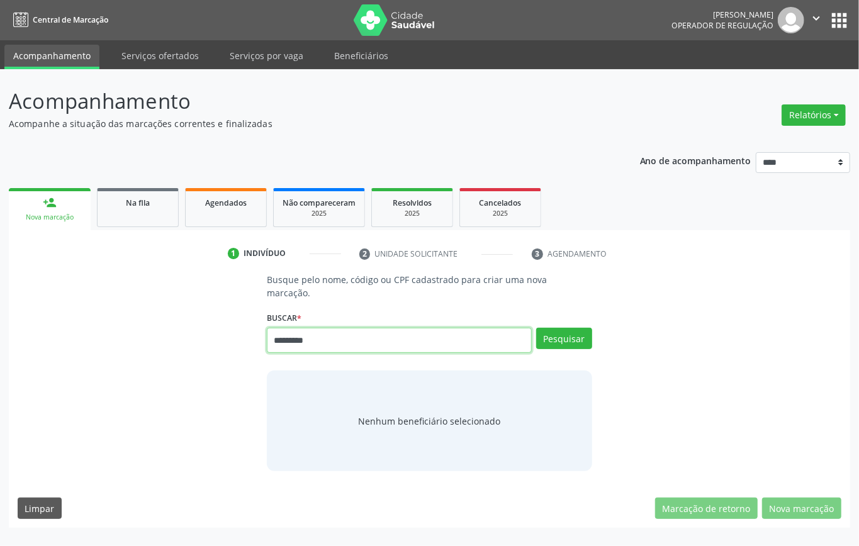
type input "*********"
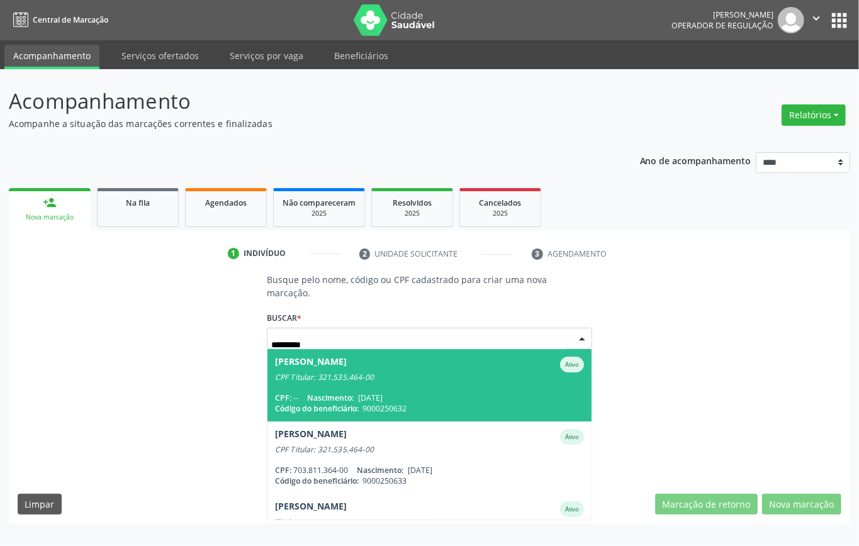
click at [351, 382] on div "CPF Titular: 321.535.464-00" at bounding box center [429, 378] width 309 height 10
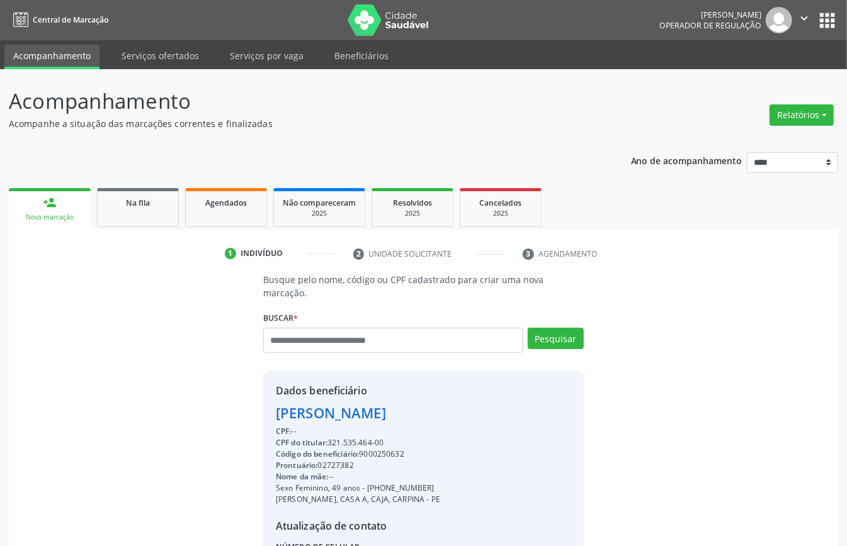
scroll to position [132, 0]
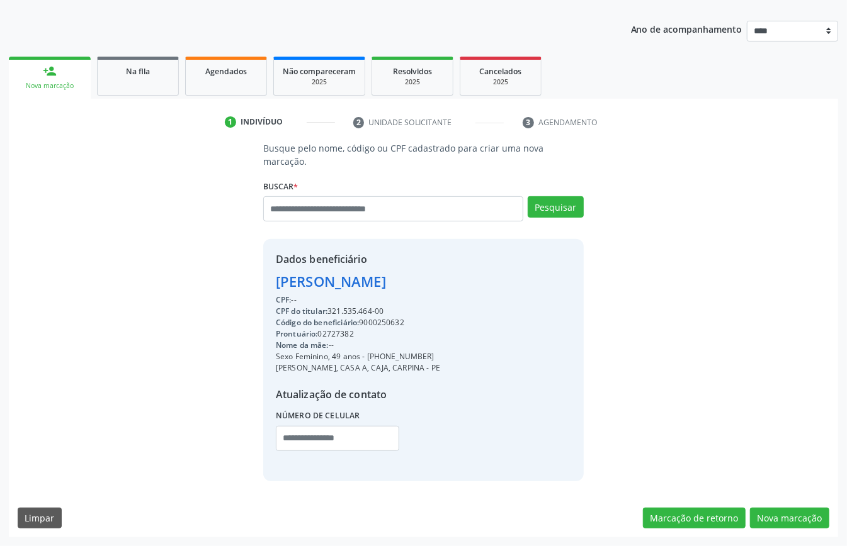
click at [748, 495] on div "Busque pelo nome, código ou CPF cadastrado para criar uma nova marcação. Buscar…" at bounding box center [423, 340] width 829 height 396
click at [788, 516] on button "Nova marcação" at bounding box center [789, 518] width 79 height 21
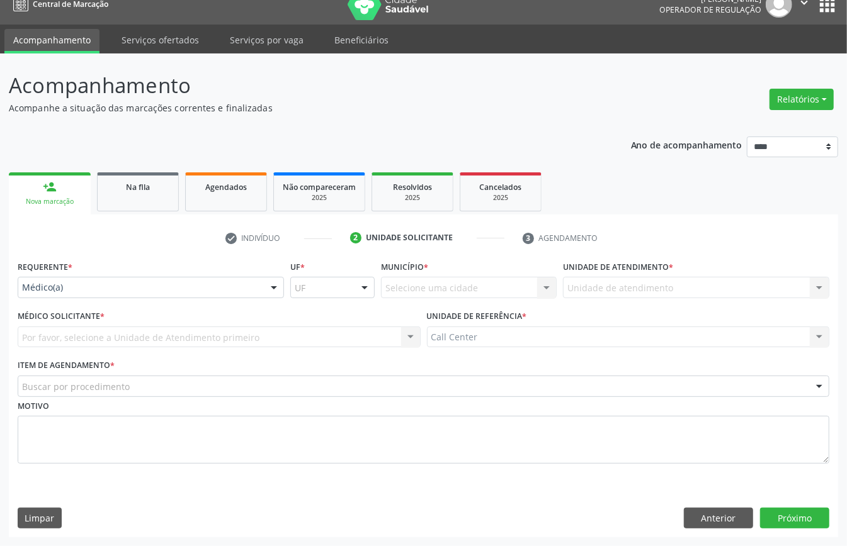
scroll to position [18, 0]
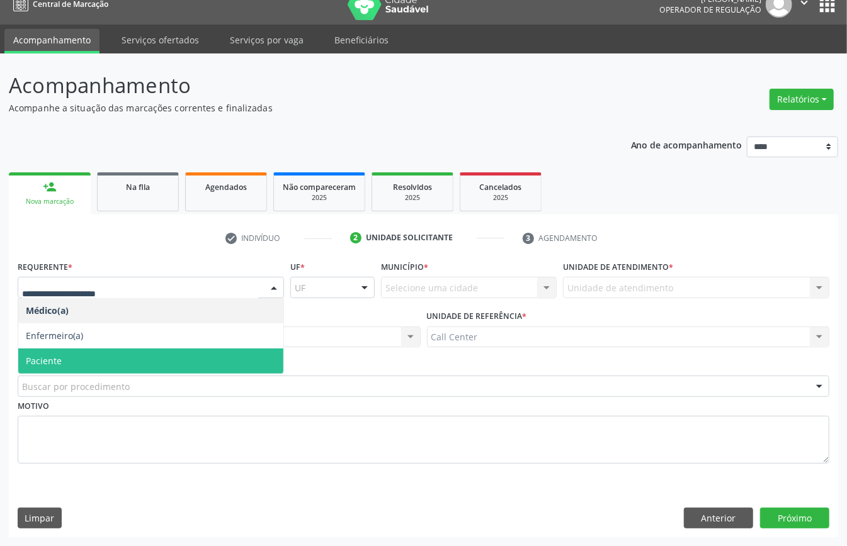
click at [66, 356] on span "Paciente" at bounding box center [150, 361] width 265 height 25
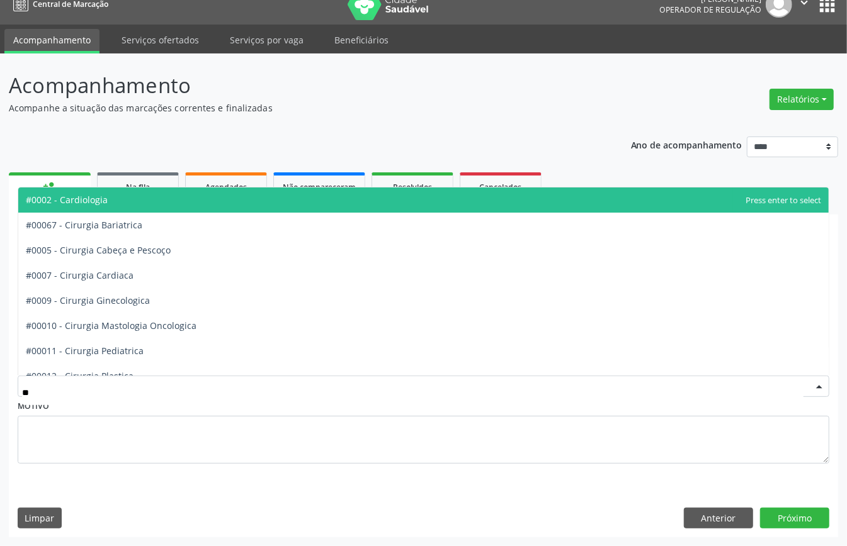
type input "***"
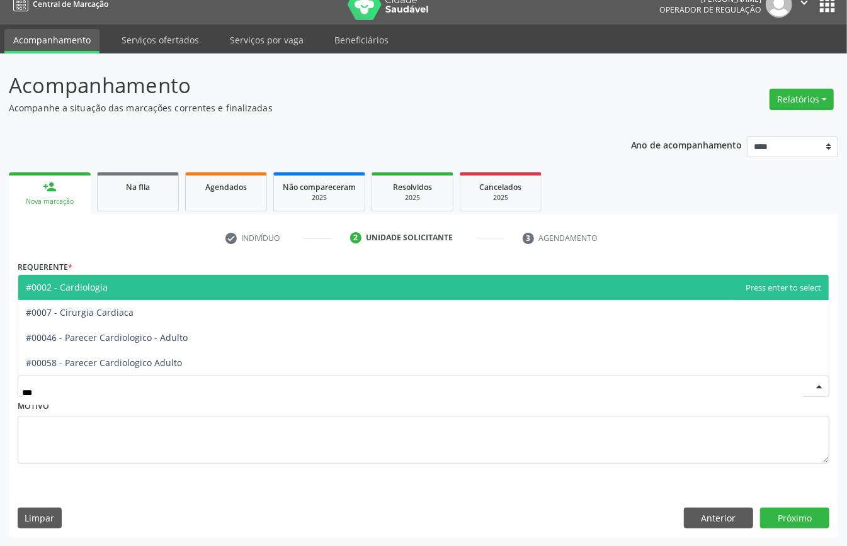
click at [117, 282] on span "#0002 - Cardiologia" at bounding box center [423, 287] width 810 height 25
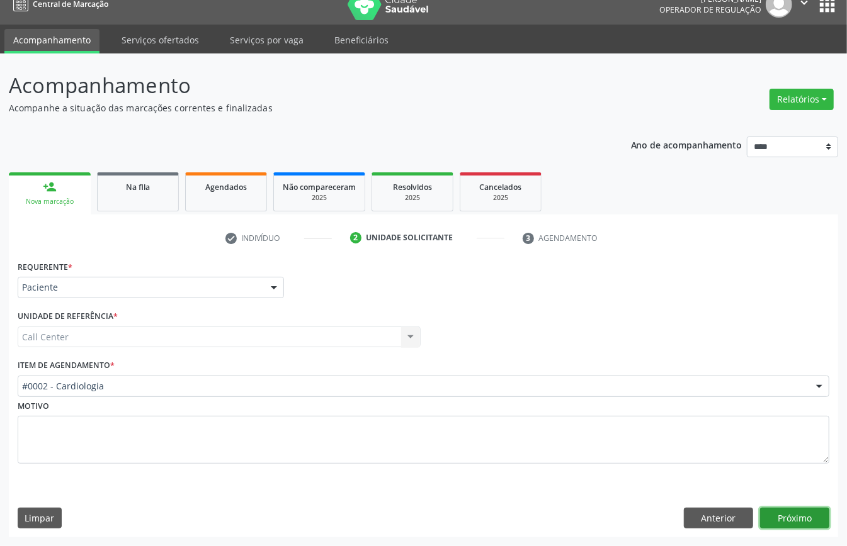
click at [793, 517] on button "Próximo" at bounding box center [794, 518] width 69 height 21
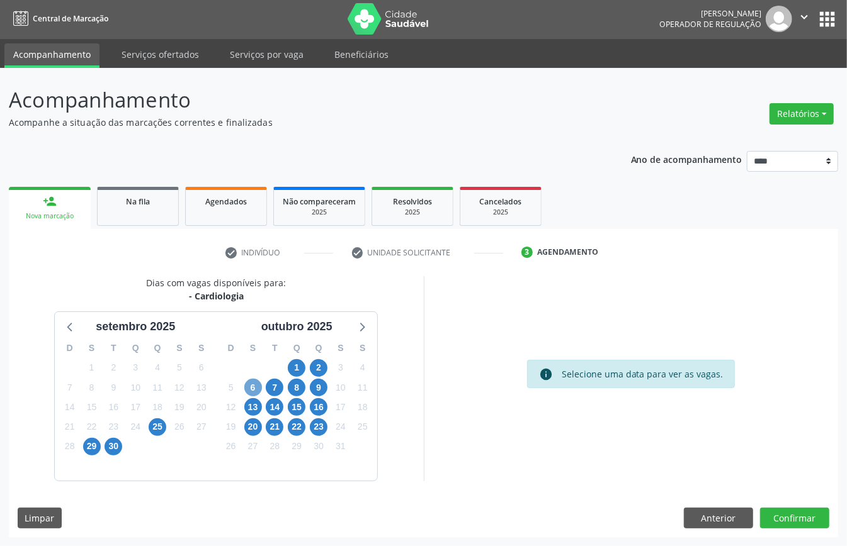
click at [252, 388] on span "6" at bounding box center [253, 388] width 18 height 18
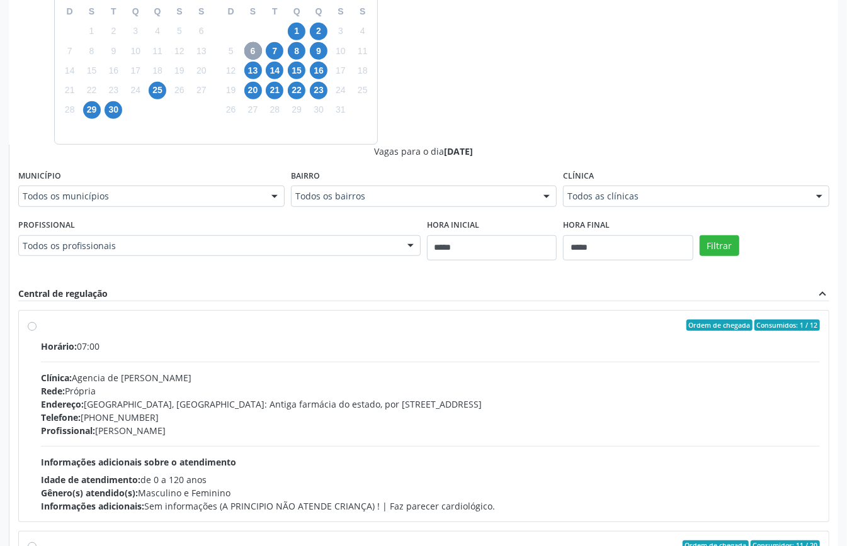
scroll to position [252, 0]
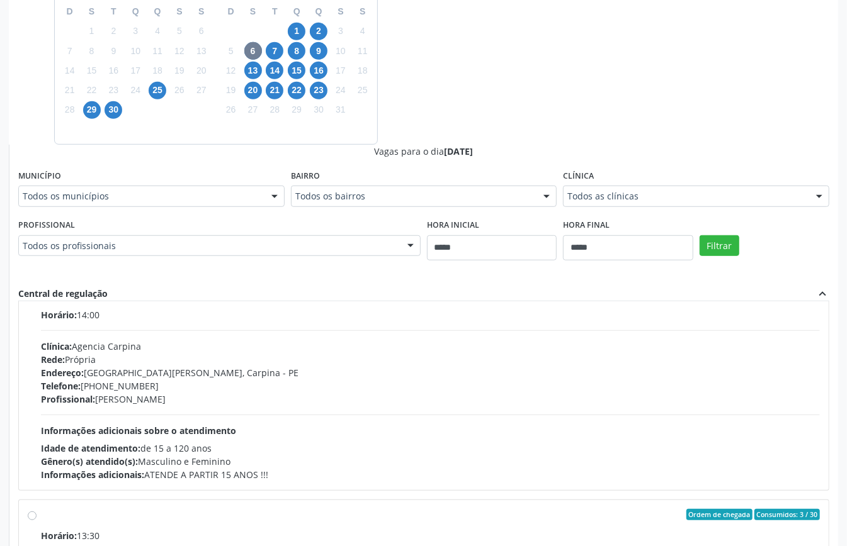
click at [174, 385] on div "Telefone: (81) 3622-8923" at bounding box center [430, 386] width 779 height 13
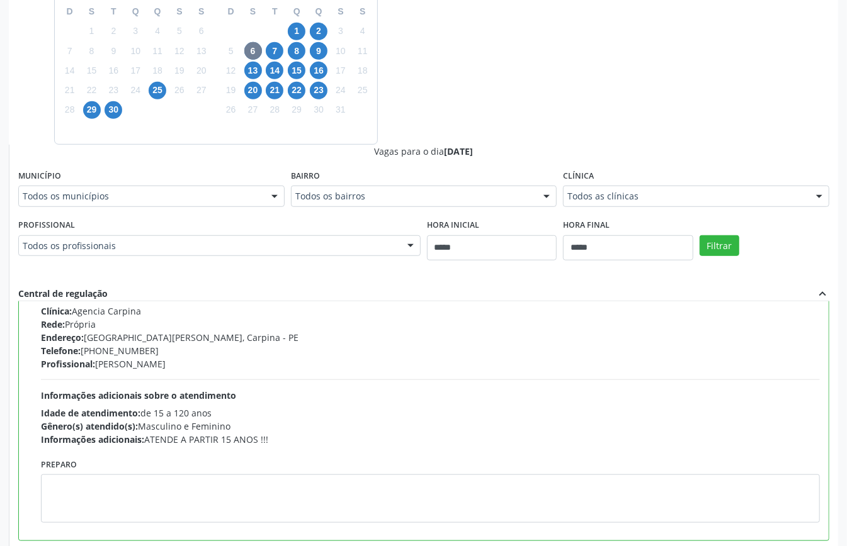
scroll to position [371, 0]
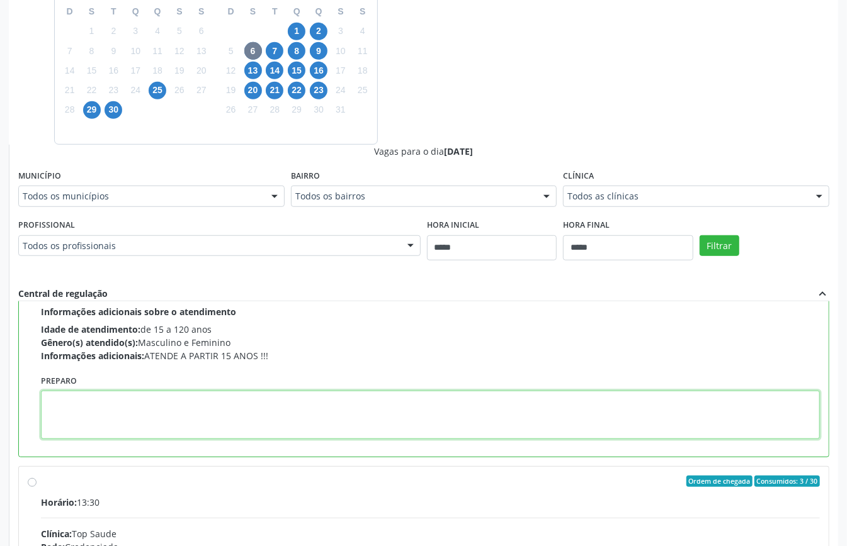
paste textarea "**********"
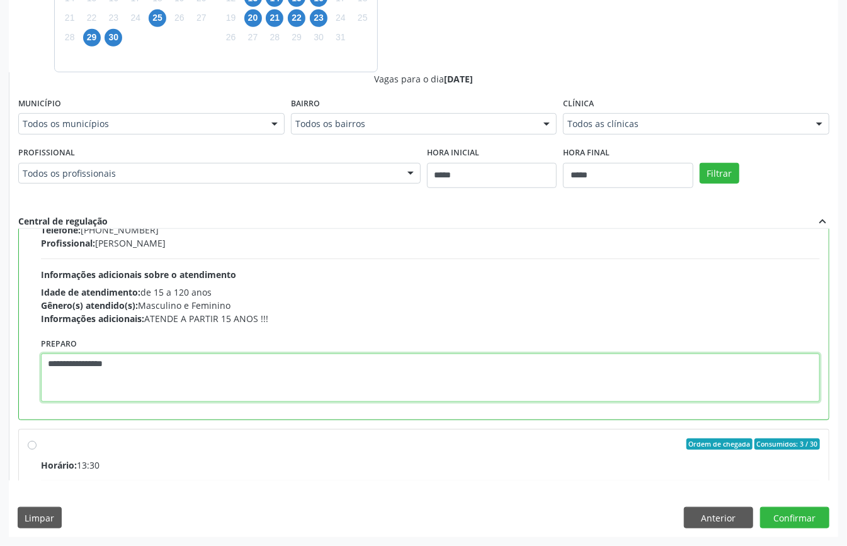
scroll to position [507, 0]
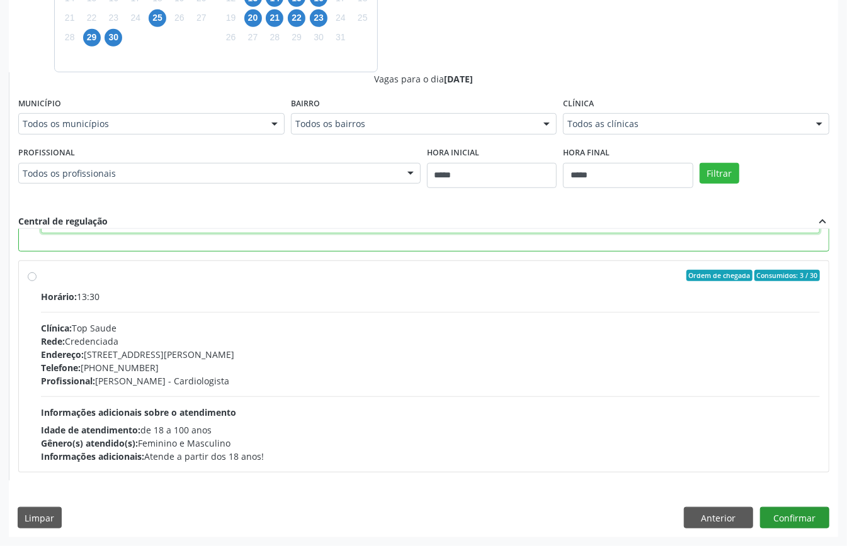
type textarea "**********"
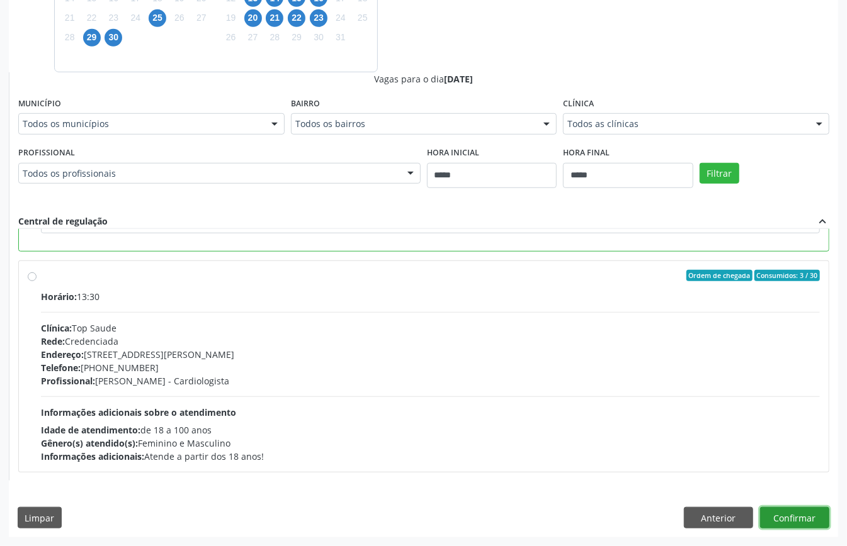
click at [791, 519] on button "Confirmar" at bounding box center [794, 517] width 69 height 21
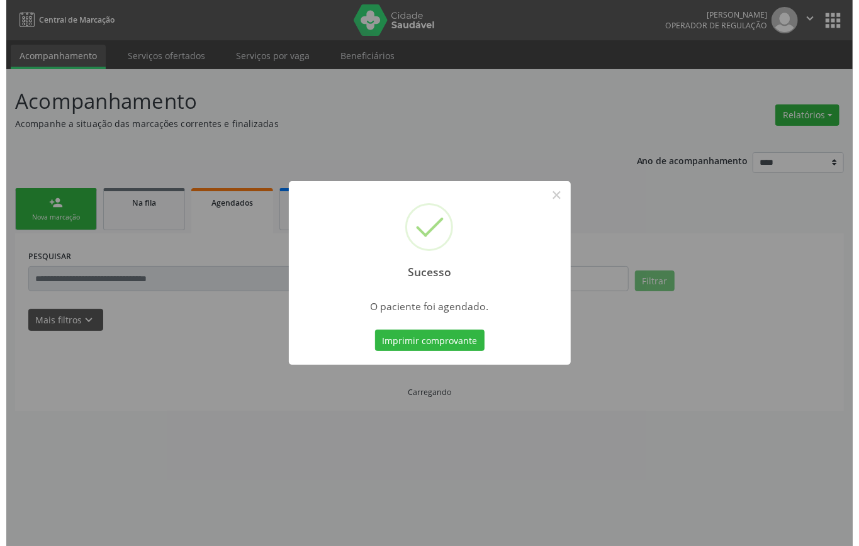
scroll to position [0, 0]
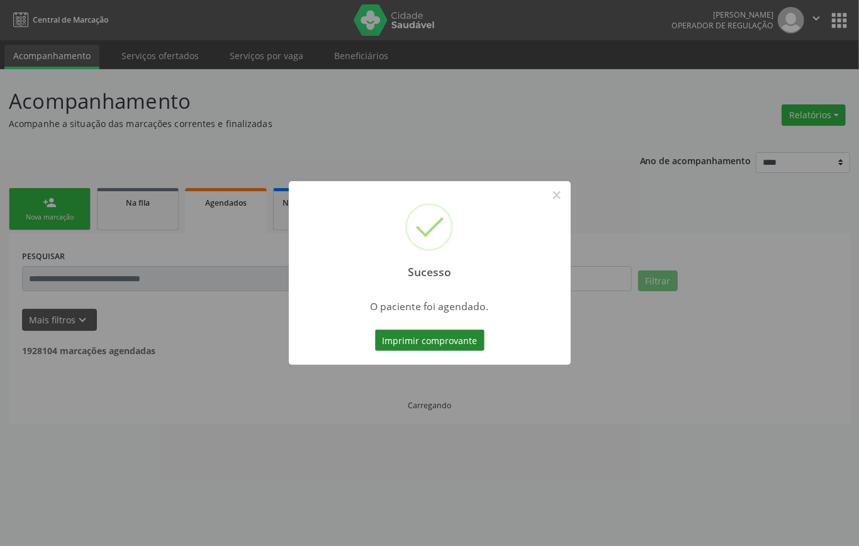
click at [412, 348] on button "Imprimir comprovante" at bounding box center [430, 340] width 110 height 21
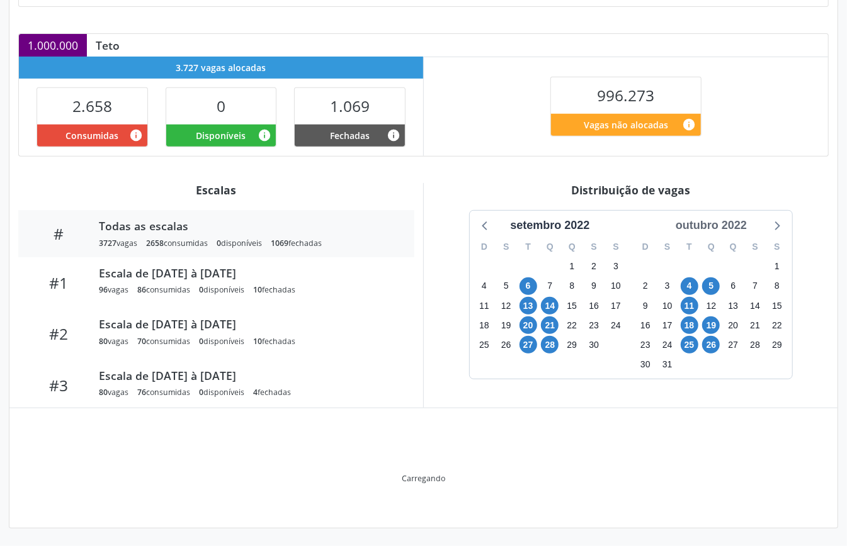
scroll to position [189, 0]
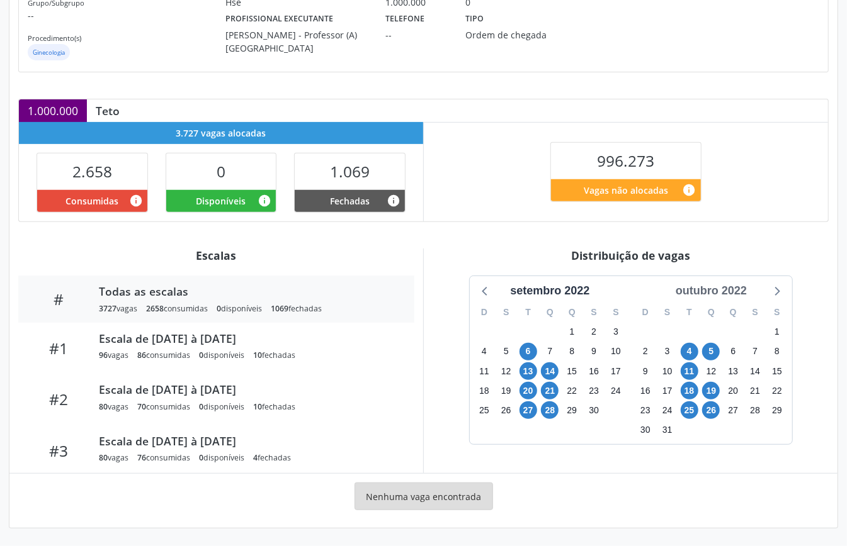
click at [723, 286] on div "outubro 2022" at bounding box center [711, 291] width 81 height 17
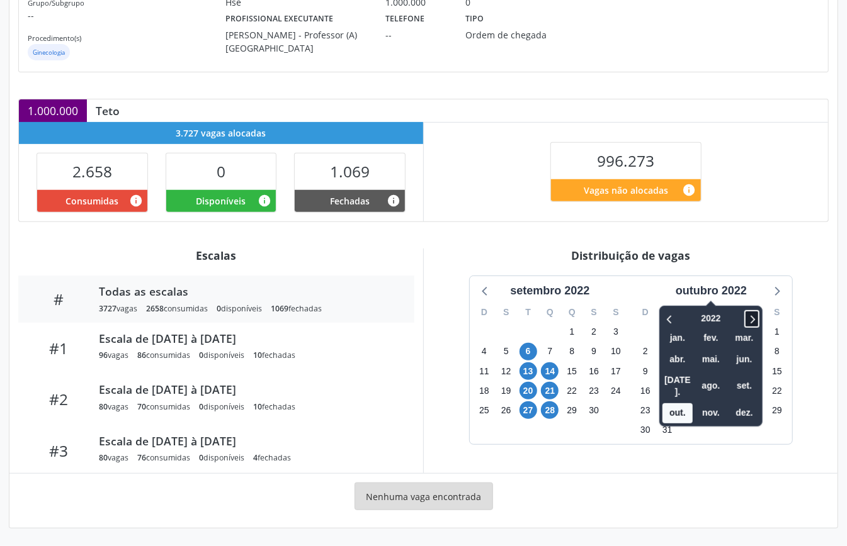
click at [756, 320] on icon at bounding box center [751, 319] width 13 height 15
click at [672, 404] on span "out." at bounding box center [677, 414] width 30 height 20
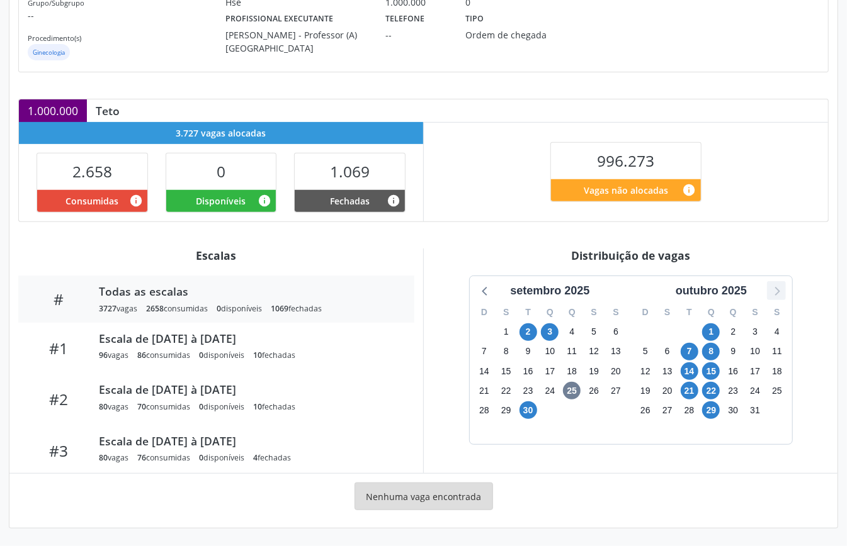
click at [774, 293] on icon at bounding box center [776, 291] width 16 height 16
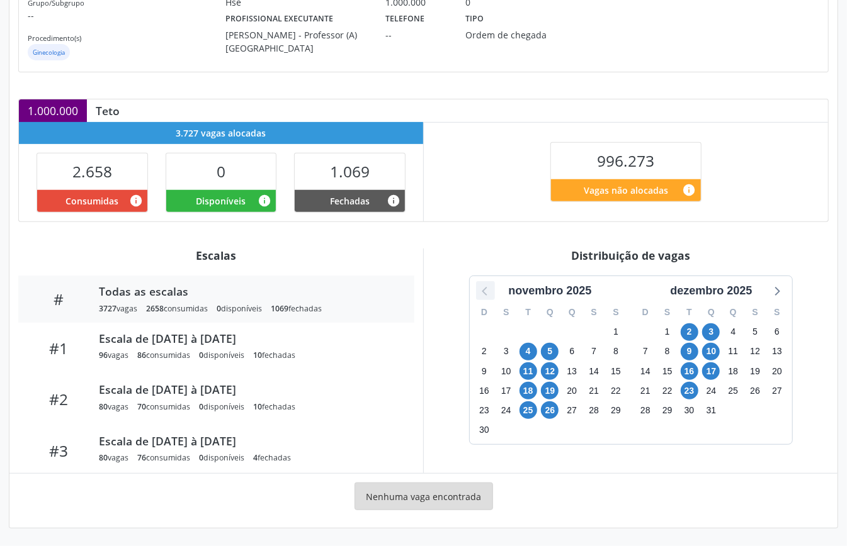
click at [485, 285] on icon at bounding box center [485, 291] width 16 height 16
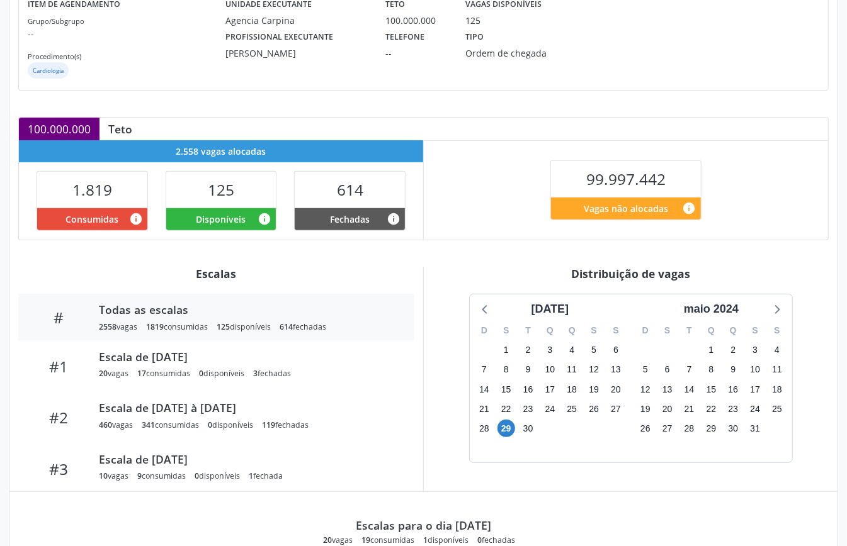
scroll to position [252, 0]
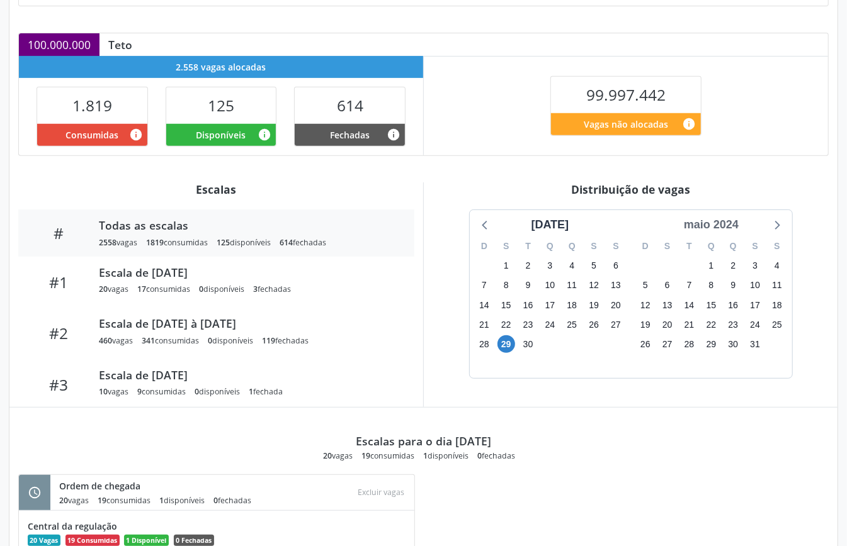
click at [724, 224] on div "maio 2024" at bounding box center [711, 225] width 65 height 17
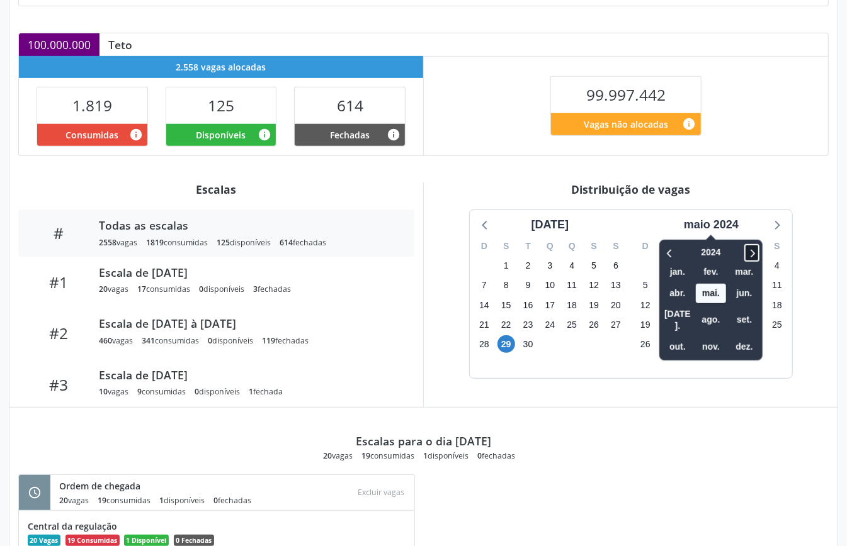
click at [746, 256] on icon at bounding box center [751, 253] width 13 height 15
click at [667, 256] on icon at bounding box center [669, 253] width 4 height 8
click at [680, 337] on span "out." at bounding box center [677, 347] width 30 height 20
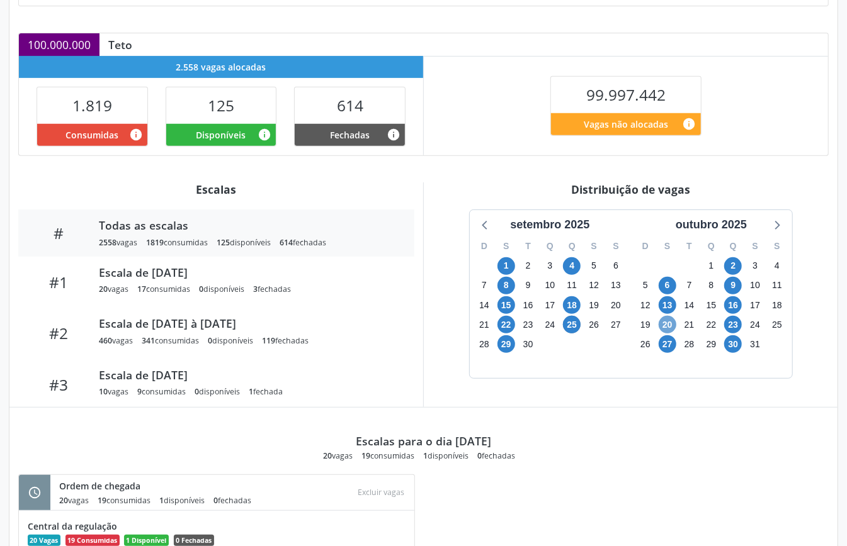
click at [662, 325] on span "20" at bounding box center [668, 325] width 18 height 18
click at [729, 327] on span "23" at bounding box center [733, 325] width 18 height 18
click at [666, 308] on span "13" at bounding box center [668, 306] width 18 height 18
click at [737, 308] on span "16" at bounding box center [733, 306] width 18 height 18
click at [663, 286] on span "6" at bounding box center [668, 286] width 18 height 18
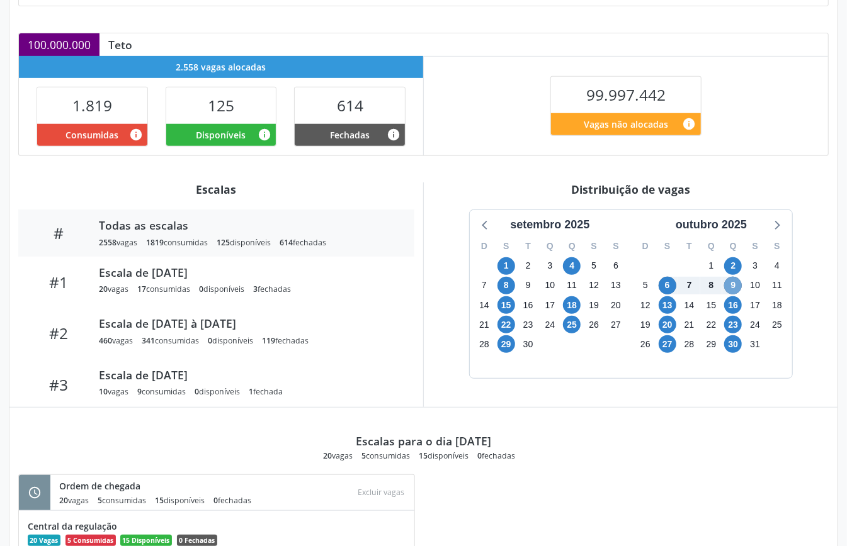
click at [737, 291] on span "9" at bounding box center [733, 286] width 18 height 18
click at [507, 344] on span "29" at bounding box center [506, 345] width 18 height 18
click at [507, 343] on span "29" at bounding box center [506, 345] width 18 height 18
click at [734, 271] on span "2" at bounding box center [733, 267] width 18 height 18
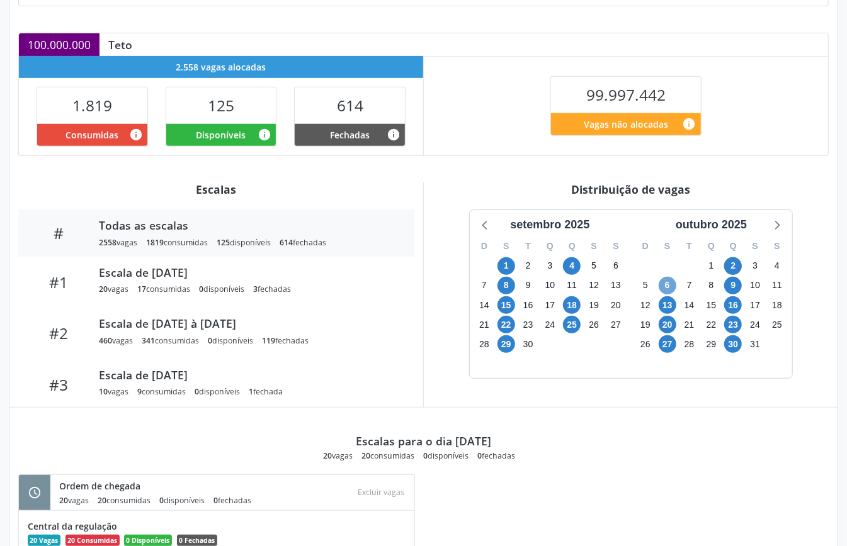
click at [670, 288] on span "6" at bounding box center [668, 286] width 18 height 18
click at [735, 327] on span "23" at bounding box center [733, 325] width 18 height 18
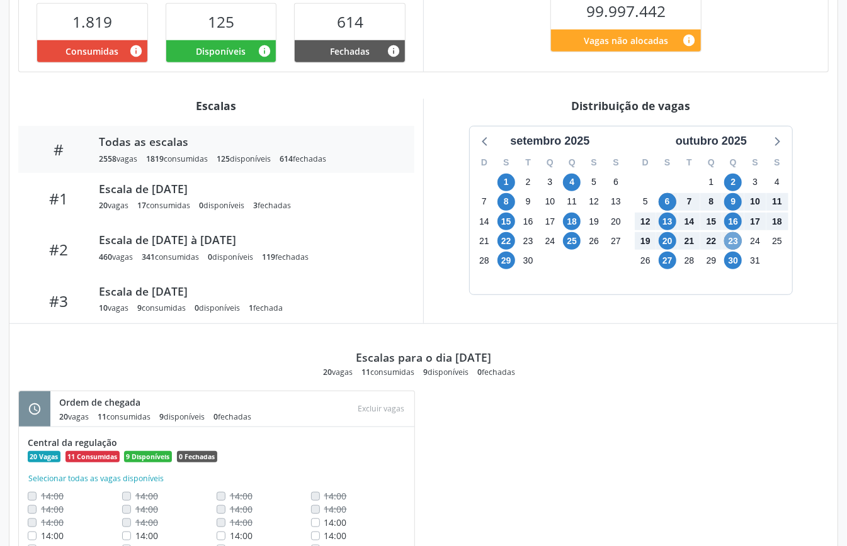
scroll to position [167, 0]
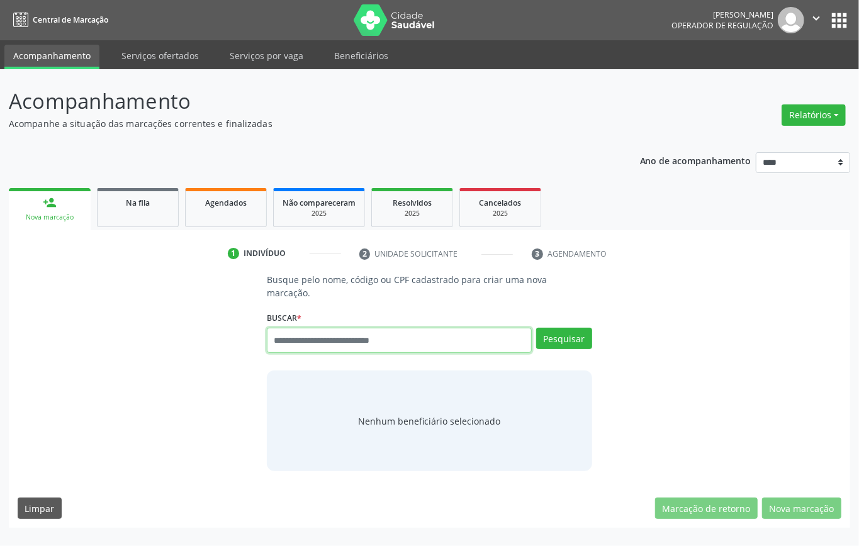
paste input "**********"
type input "**********"
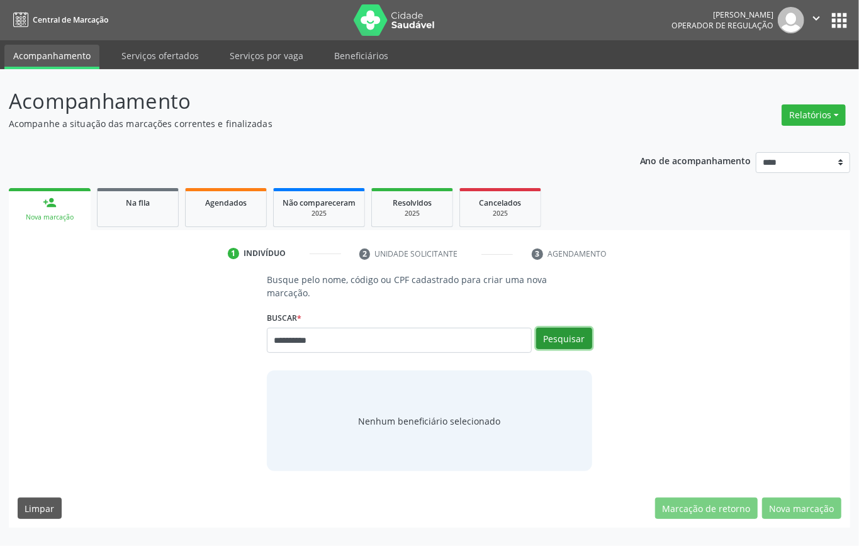
click at [562, 331] on button "Pesquisar" at bounding box center [564, 338] width 56 height 21
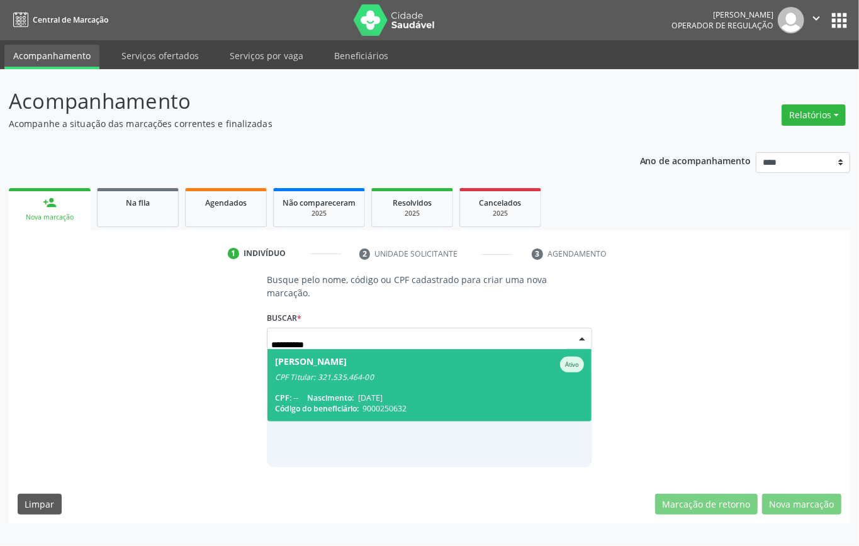
click at [334, 383] on span "[PERSON_NAME] CPF Titular: 321.535.464-00 CPF: -- Nascimento: [DATE] Código do …" at bounding box center [430, 385] width 324 height 72
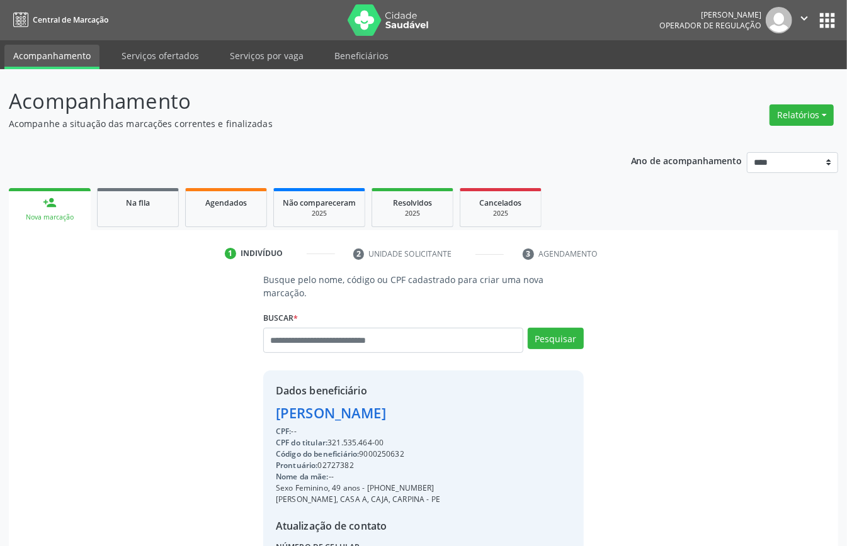
scroll to position [132, 0]
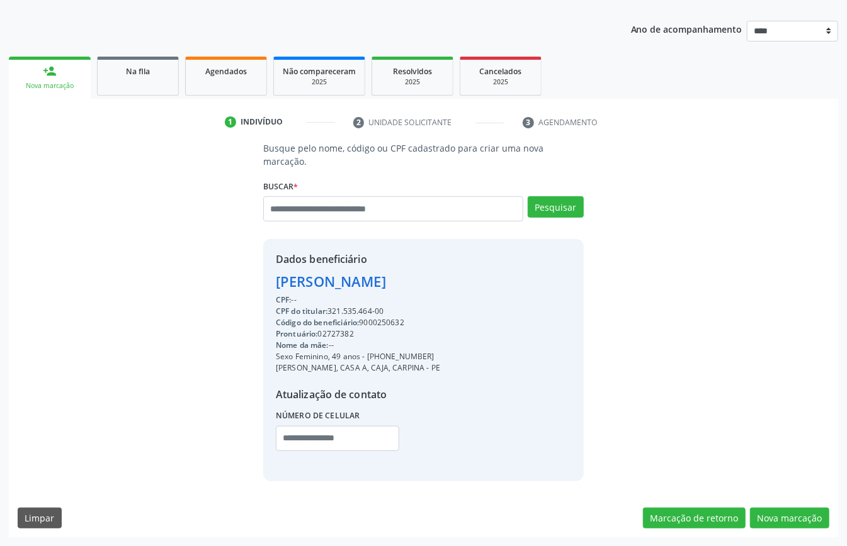
click at [346, 306] on div "CPF do titular: 321.535.464-00" at bounding box center [358, 311] width 164 height 11
copy div "321.535.464"
paste input "**********"
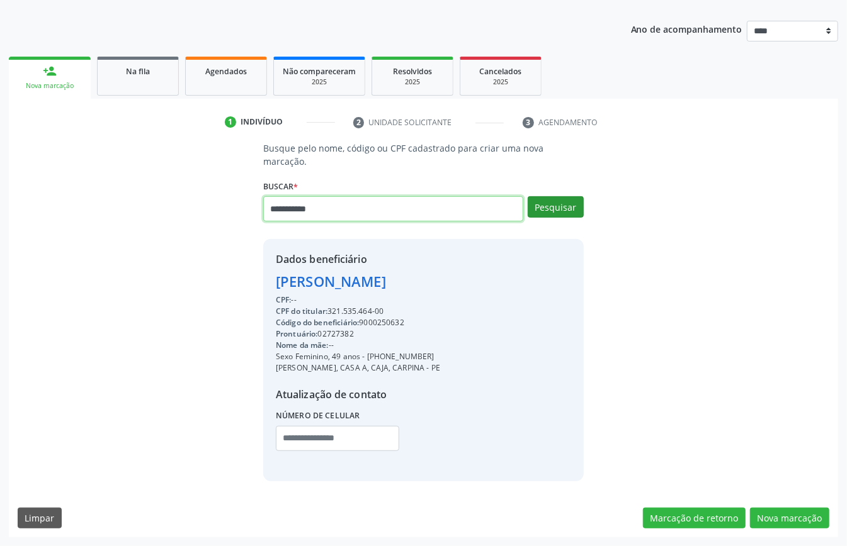
type input "**********"
click at [560, 210] on button "Pesquisar" at bounding box center [556, 206] width 56 height 21
type input "**********"
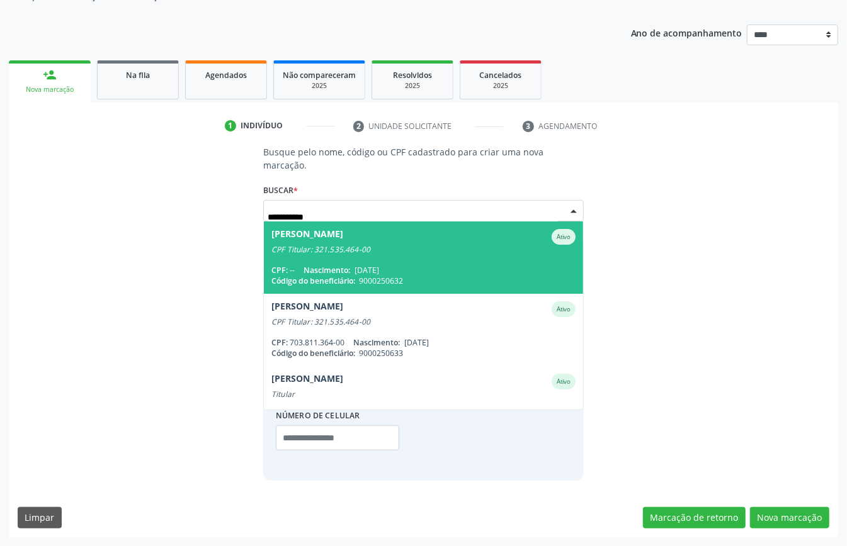
scroll to position [99, 0]
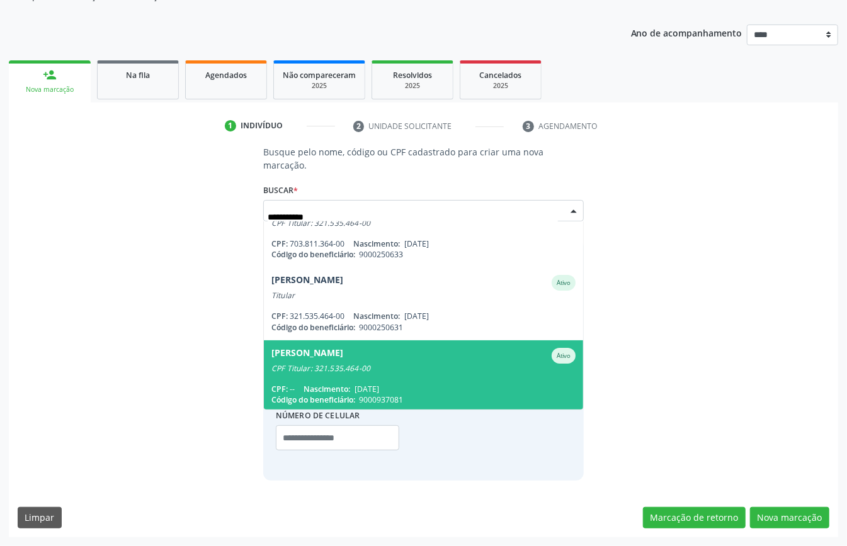
click at [461, 384] on div "CPF: -- Nascimento: [DATE]" at bounding box center [423, 389] width 304 height 11
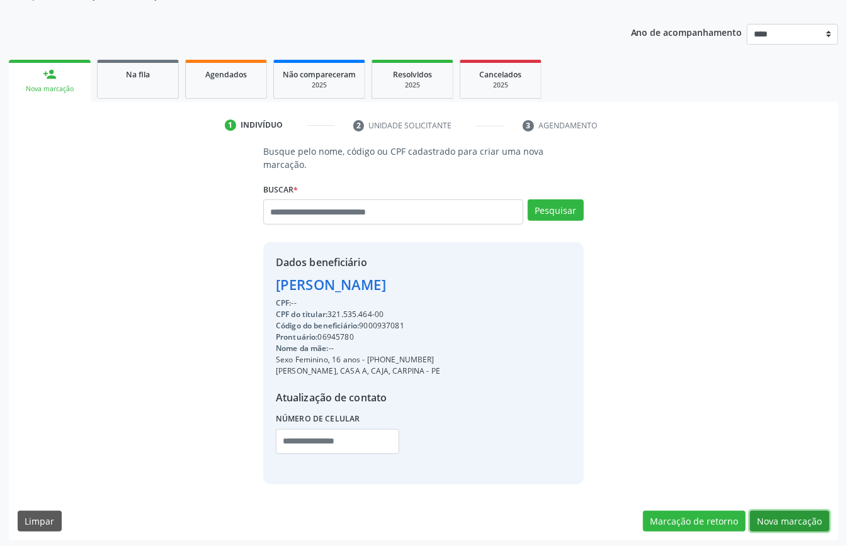
drag, startPoint x: 795, startPoint y: 523, endPoint x: 812, endPoint y: 516, distance: 18.7
click at [796, 522] on button "Nova marcação" at bounding box center [789, 521] width 79 height 21
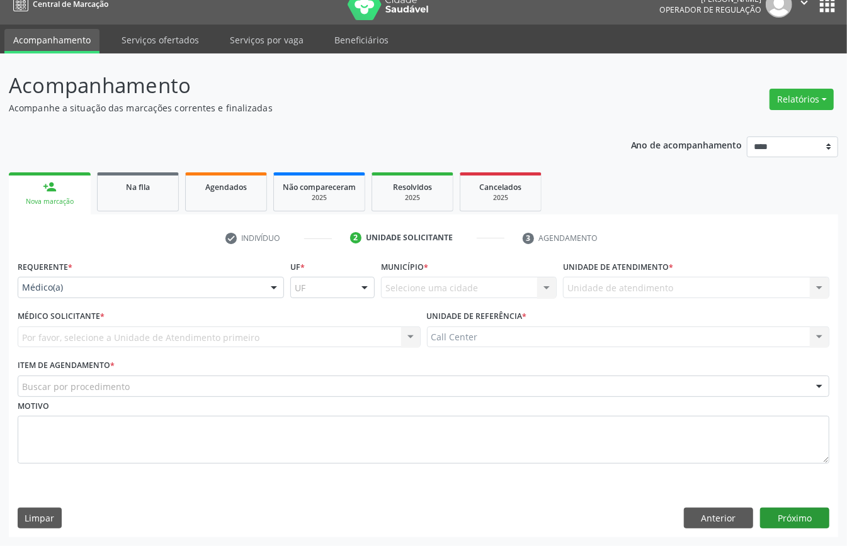
scroll to position [18, 0]
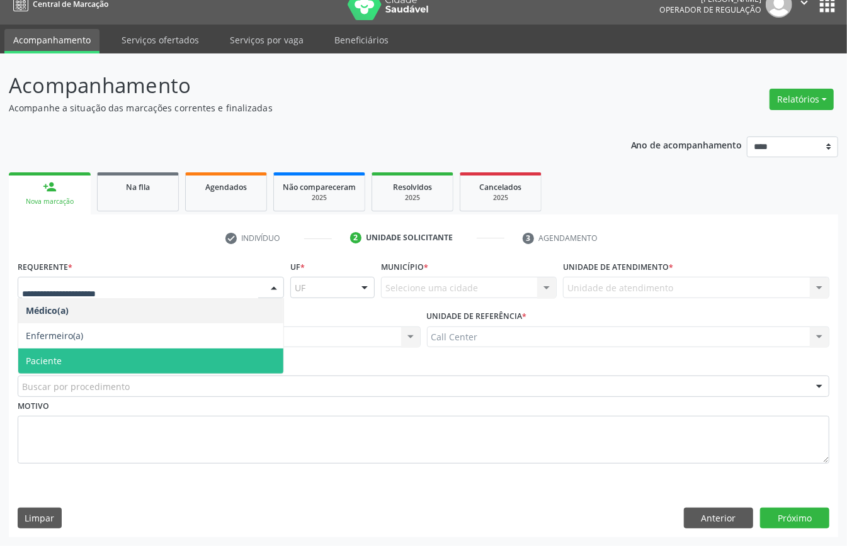
drag, startPoint x: 61, startPoint y: 358, endPoint x: 69, endPoint y: 366, distance: 11.1
click at [61, 359] on span "Paciente" at bounding box center [44, 361] width 36 height 12
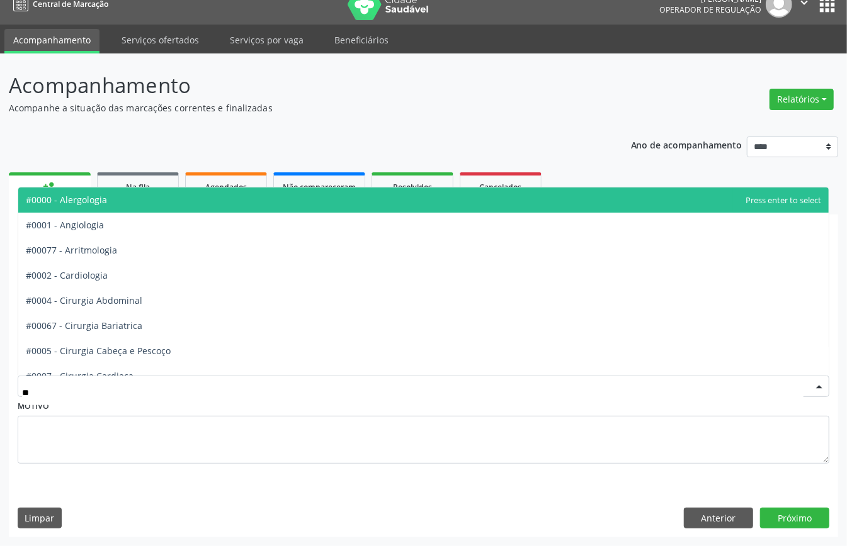
type input "***"
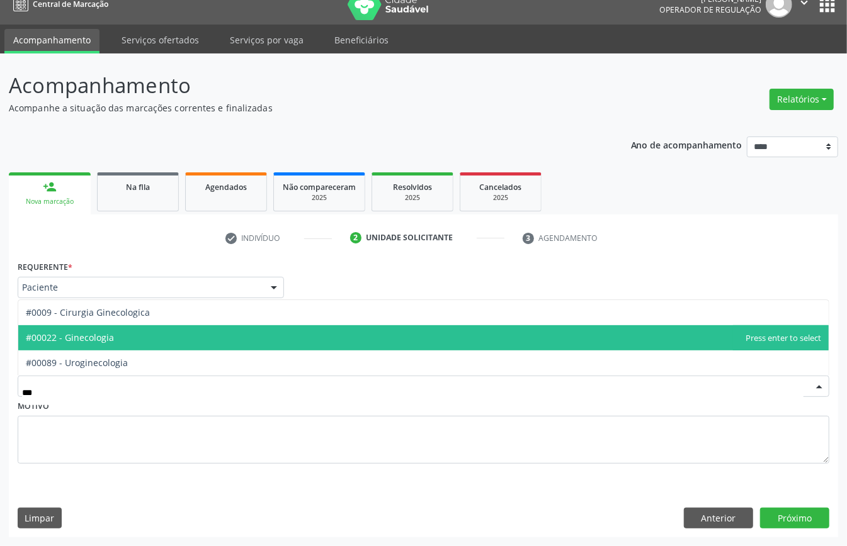
click at [118, 338] on span "#00022 - Ginecologia" at bounding box center [423, 337] width 810 height 25
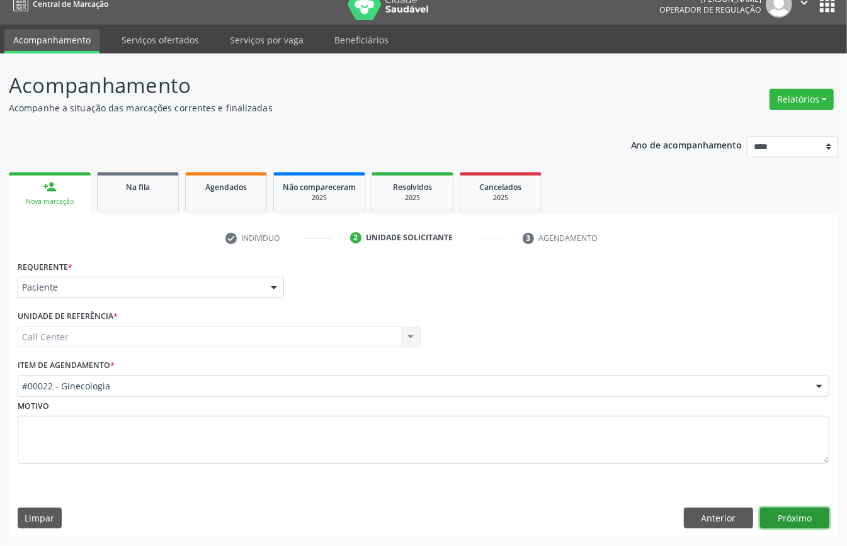
click at [797, 509] on button "Próximo" at bounding box center [794, 518] width 69 height 21
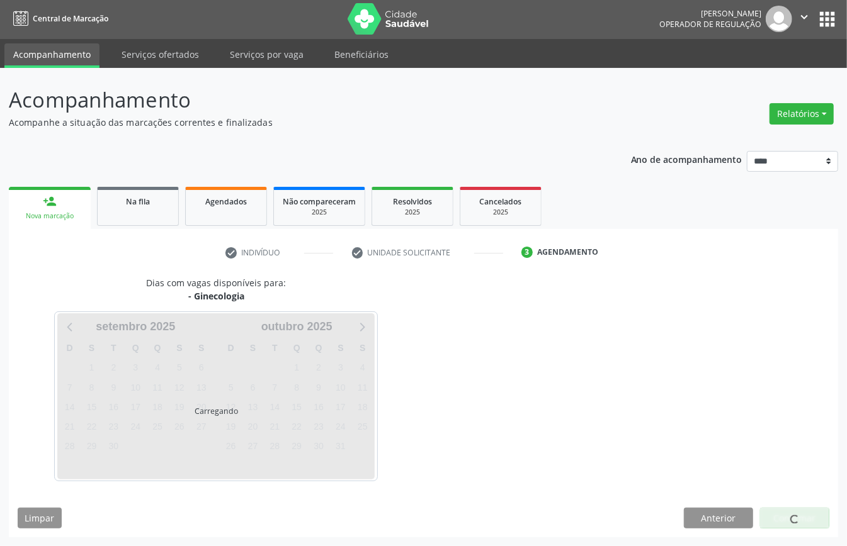
scroll to position [3, 0]
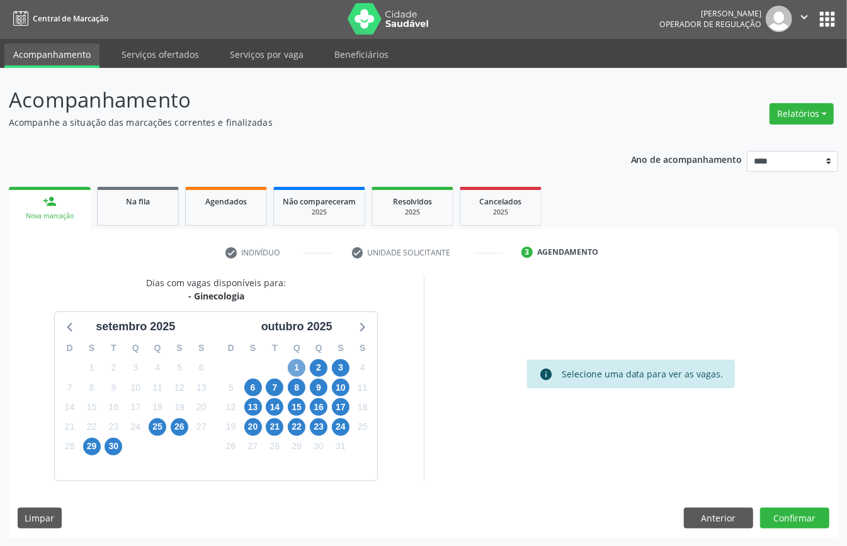
click at [298, 363] on span "1" at bounding box center [297, 368] width 18 height 18
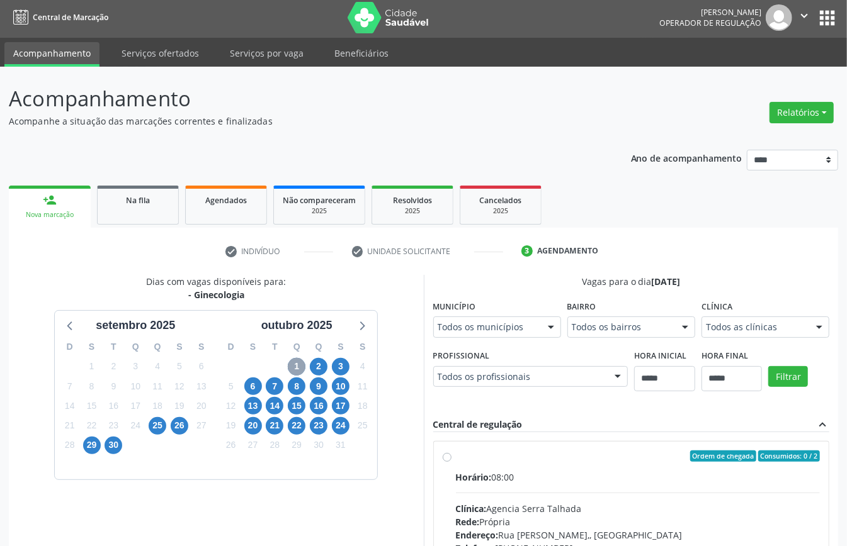
scroll to position [254, 0]
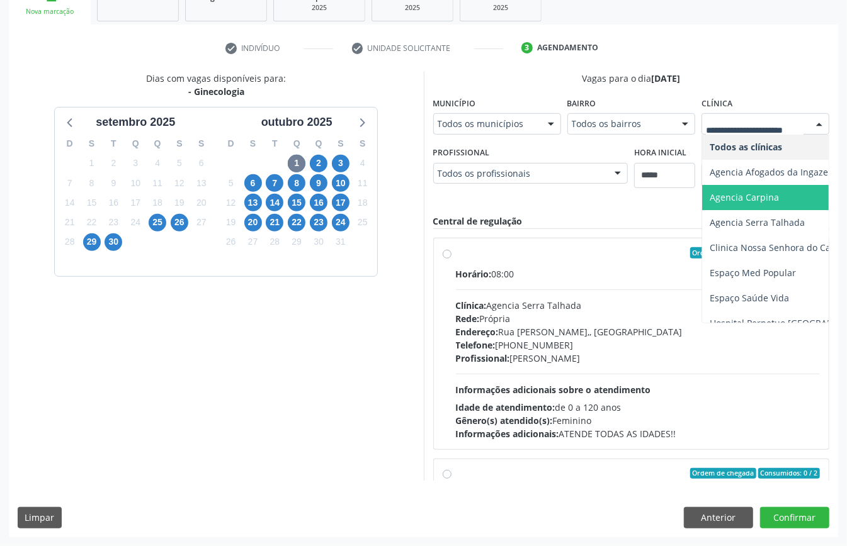
click at [710, 203] on span "Agencia Carpina" at bounding box center [744, 197] width 69 height 12
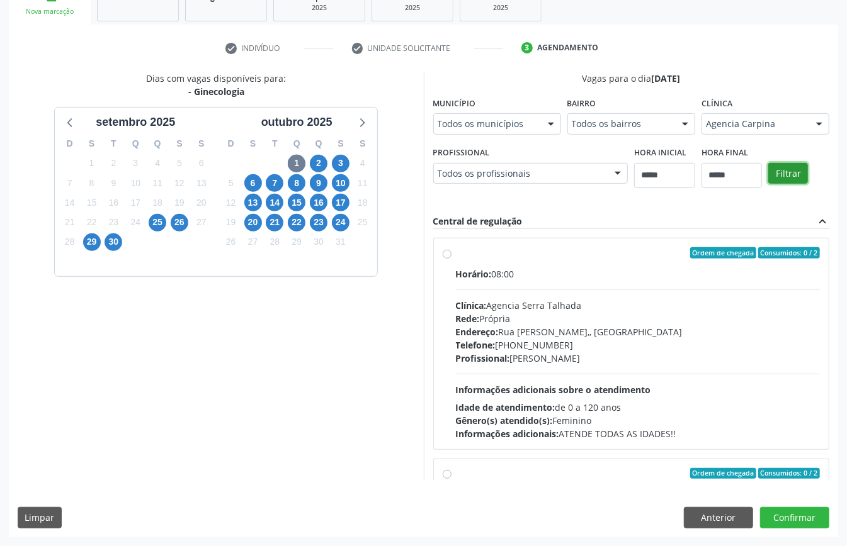
click at [768, 184] on button "Filtrar" at bounding box center [788, 173] width 40 height 21
click at [492, 389] on span "Informações adicionais sobre o atendimento" at bounding box center [553, 390] width 195 height 12
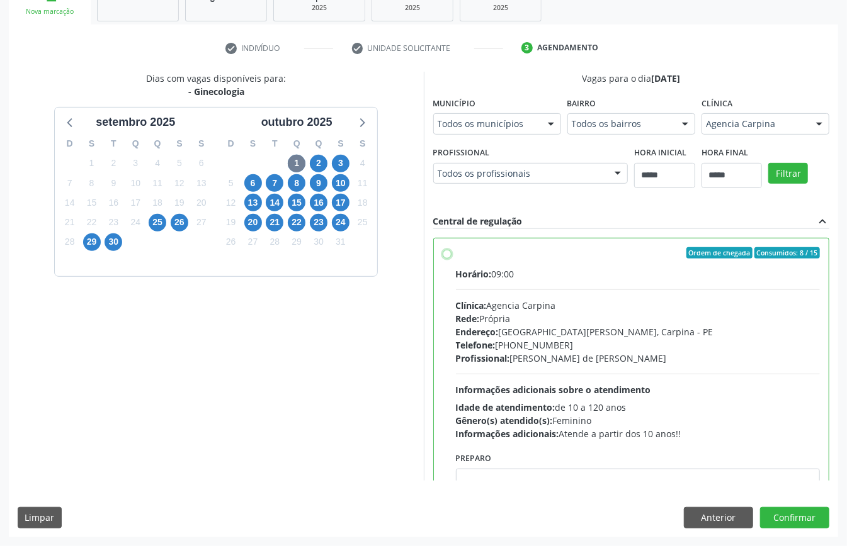
scroll to position [167, 0]
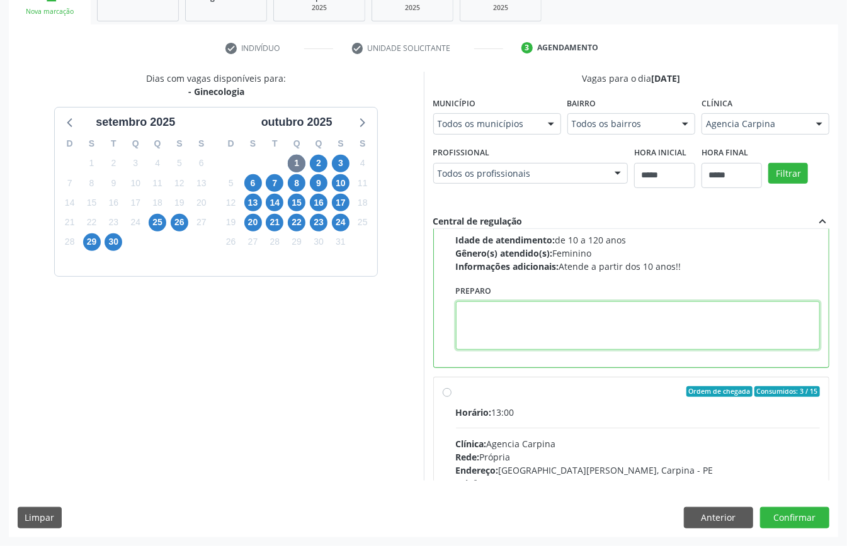
paste textarea "**********"
drag, startPoint x: 545, startPoint y: 321, endPoint x: 295, endPoint y: 331, distance: 250.1
click at [298, 331] on div "Dias com vagas disponíveis para: - Ginecologia setembro 2025 D S T Q Q S S 31 1…" at bounding box center [423, 276] width 829 height 409
paste textarea "******"
type textarea "**********"
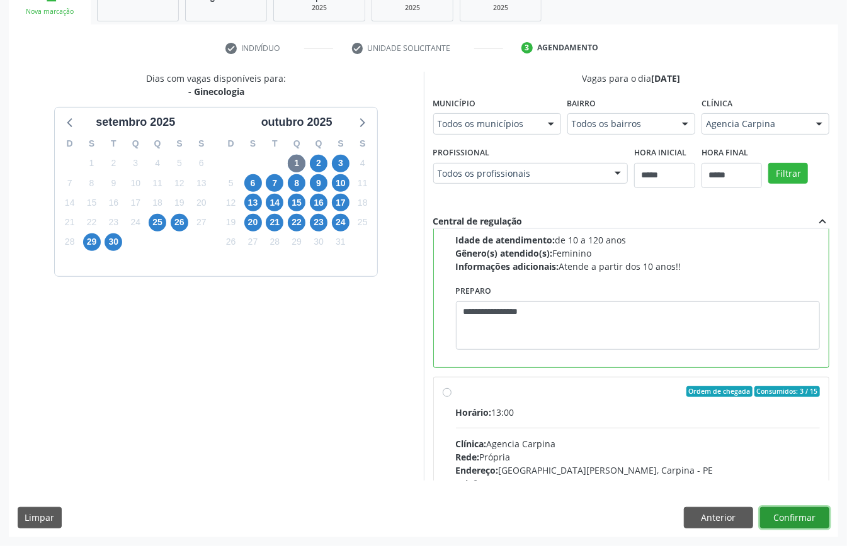
click at [793, 522] on button "Confirmar" at bounding box center [794, 517] width 69 height 21
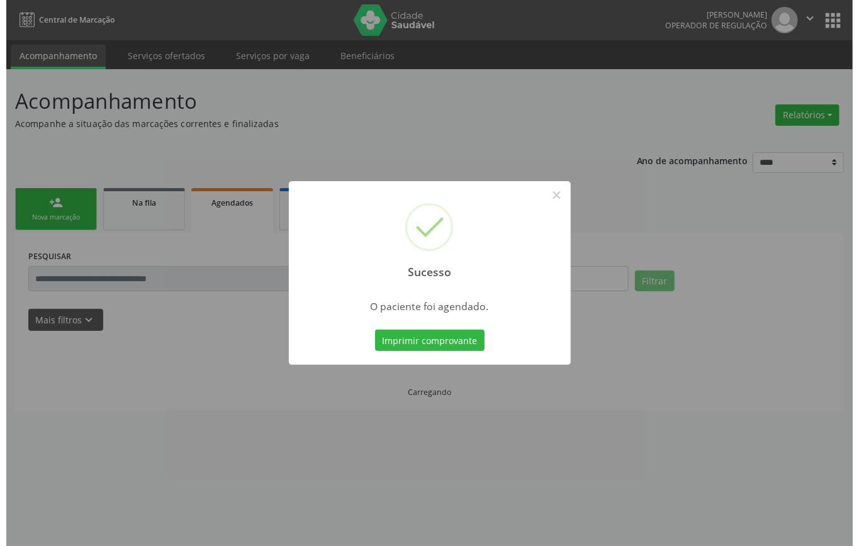
scroll to position [0, 0]
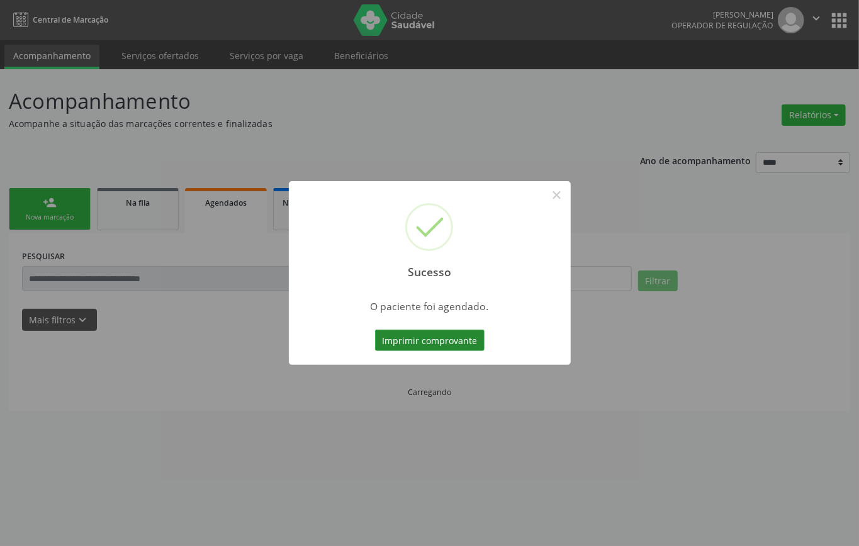
click at [444, 336] on button "Imprimir comprovante" at bounding box center [430, 340] width 110 height 21
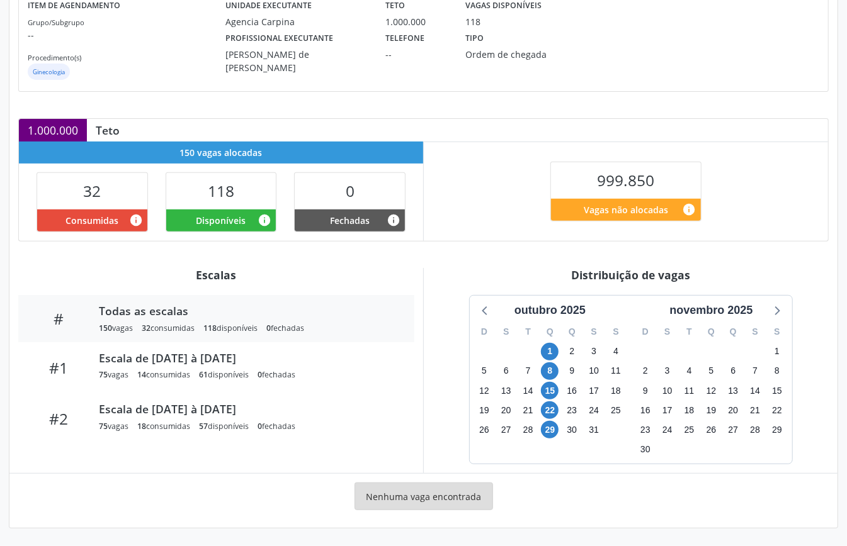
scroll to position [169, 0]
click at [548, 349] on span "1" at bounding box center [550, 352] width 18 height 18
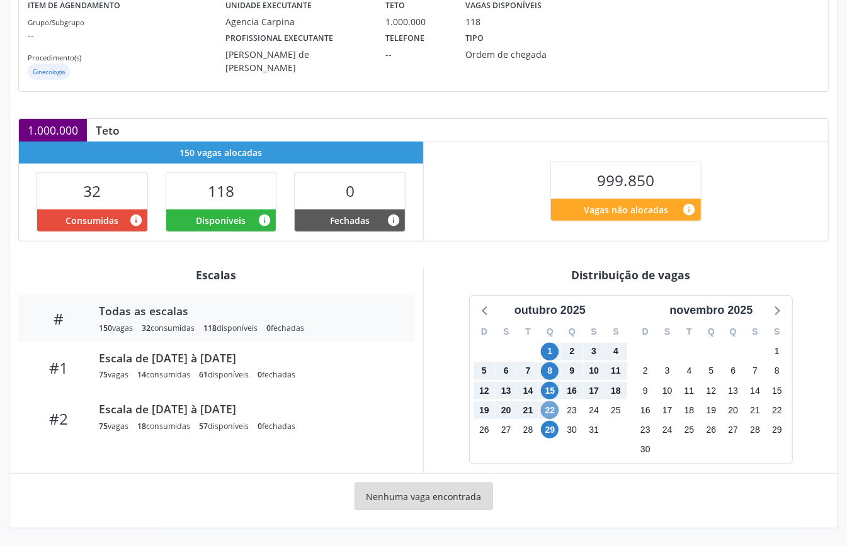
click at [550, 412] on span "22" at bounding box center [550, 411] width 18 height 18
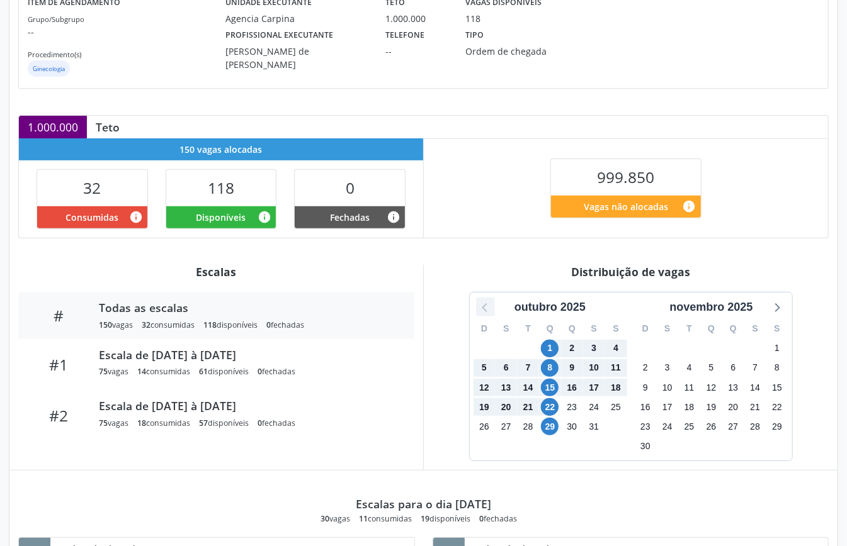
click at [480, 308] on icon at bounding box center [485, 307] width 16 height 16
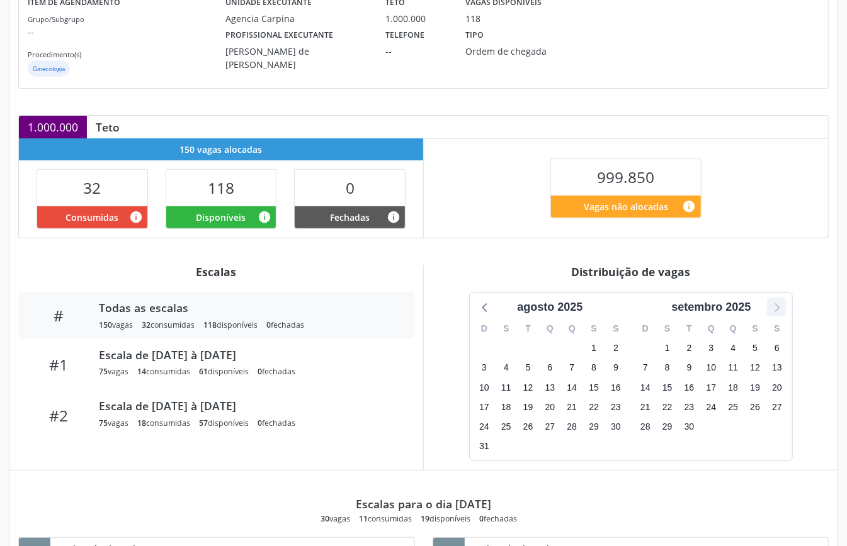
click at [779, 308] on icon at bounding box center [776, 307] width 5 height 9
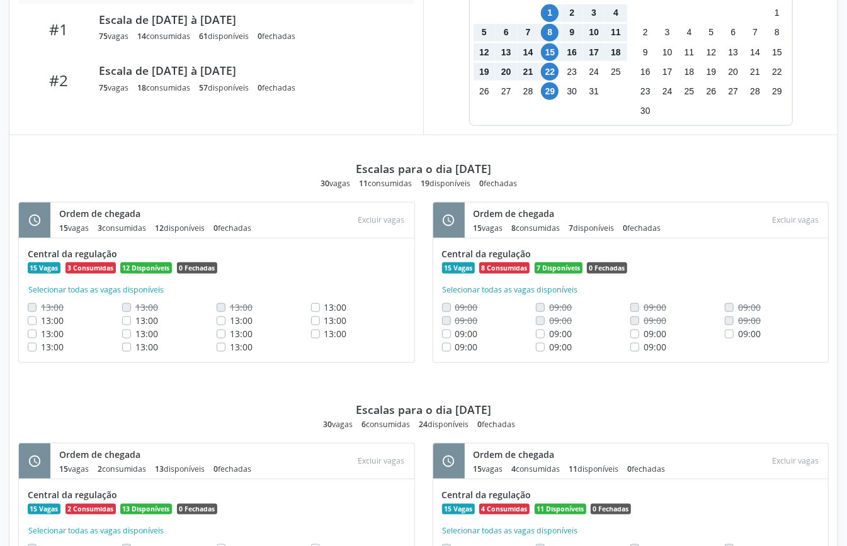
scroll to position [86, 0]
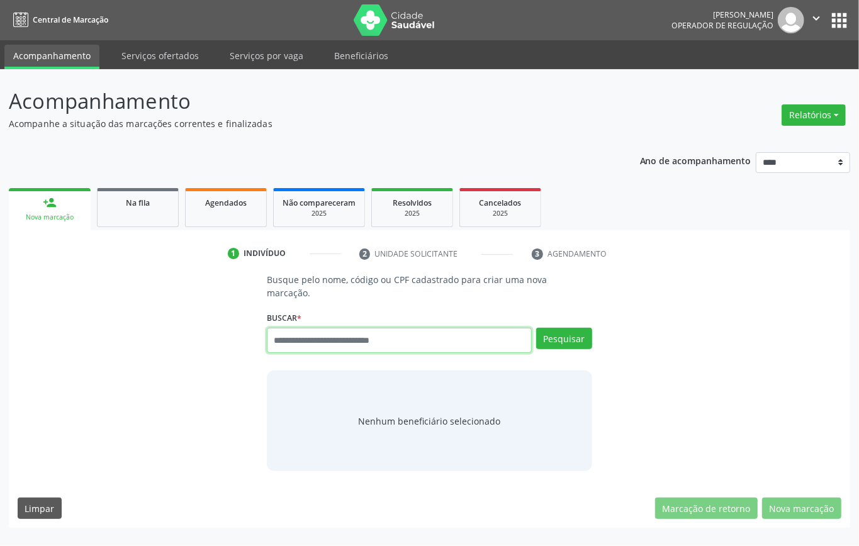
paste input "**********"
type input "**********"
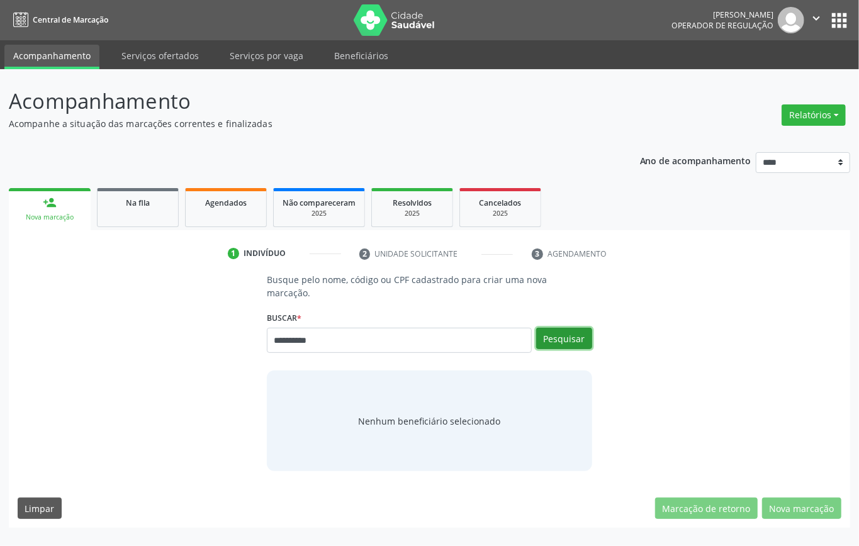
click at [560, 342] on button "Pesquisar" at bounding box center [564, 338] width 56 height 21
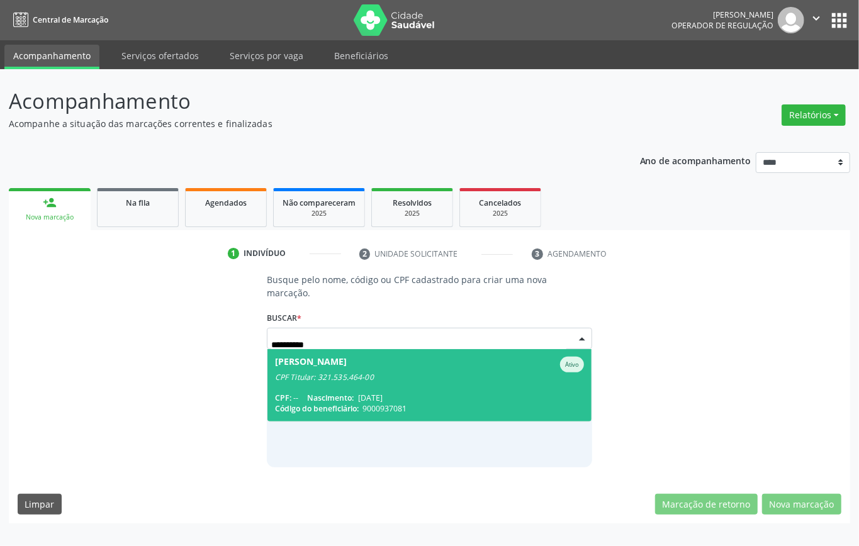
click at [366, 386] on span "Maria Vitoria Alcantara de Miranda Silva Ativo CPF Titular: 321.535.464-00 CPF:…" at bounding box center [430, 385] width 324 height 72
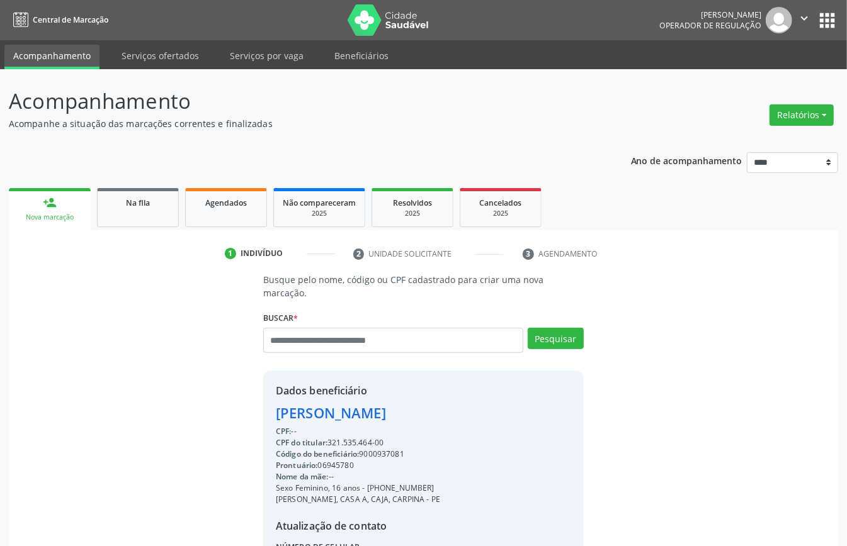
scroll to position [132, 0]
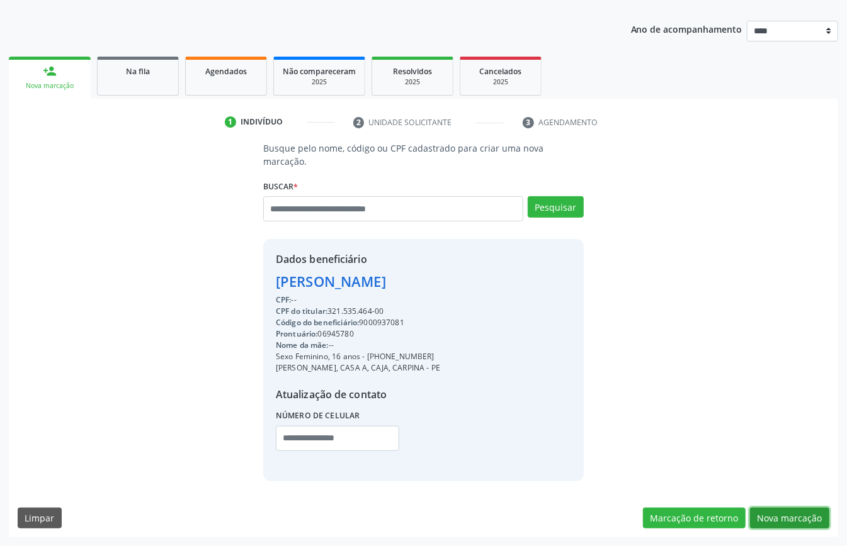
click at [778, 522] on button "Nova marcação" at bounding box center [789, 518] width 79 height 21
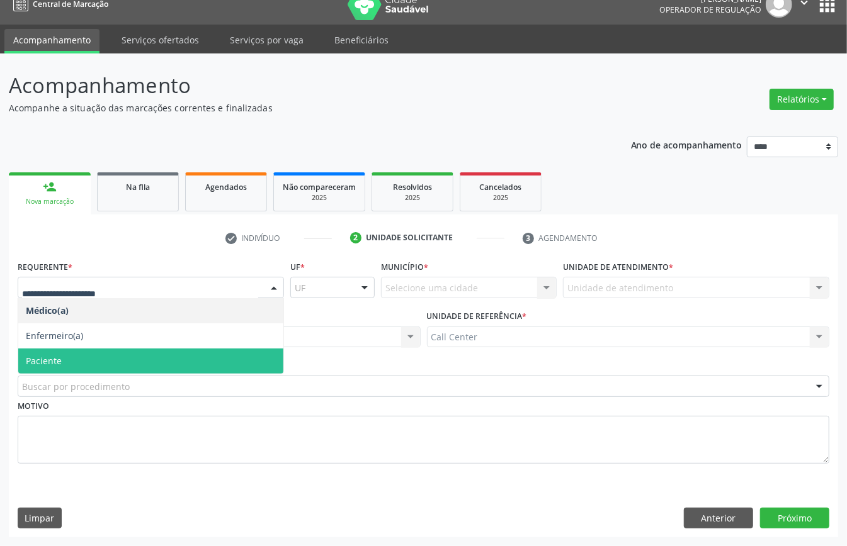
click at [68, 358] on span "Paciente" at bounding box center [150, 361] width 265 height 25
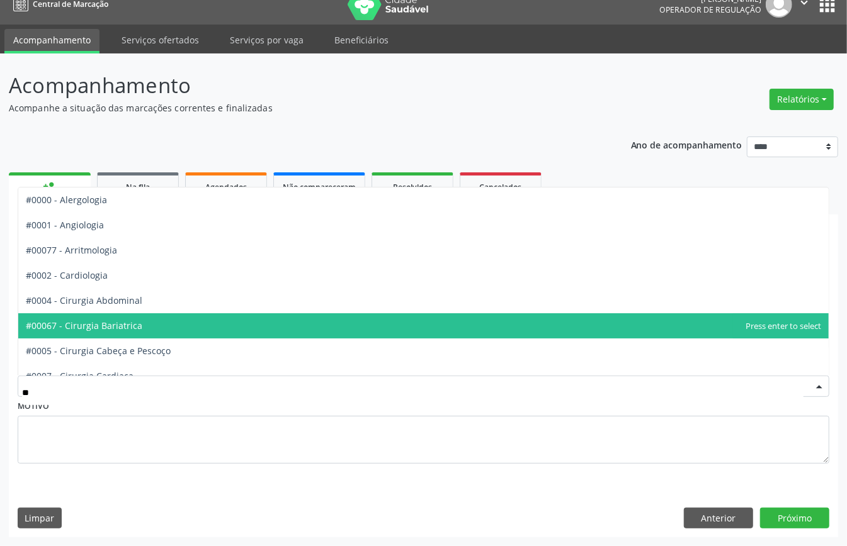
type input "***"
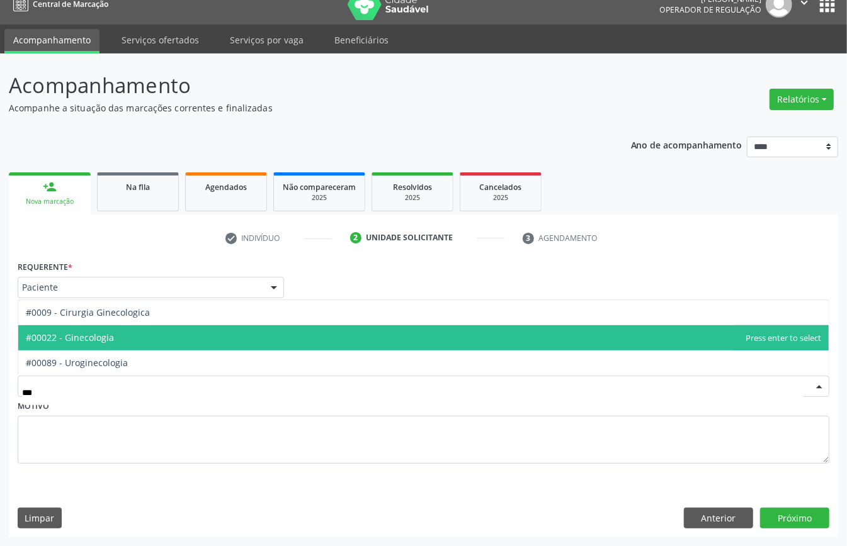
click at [111, 341] on span "#00022 - Ginecologia" at bounding box center [70, 338] width 88 height 12
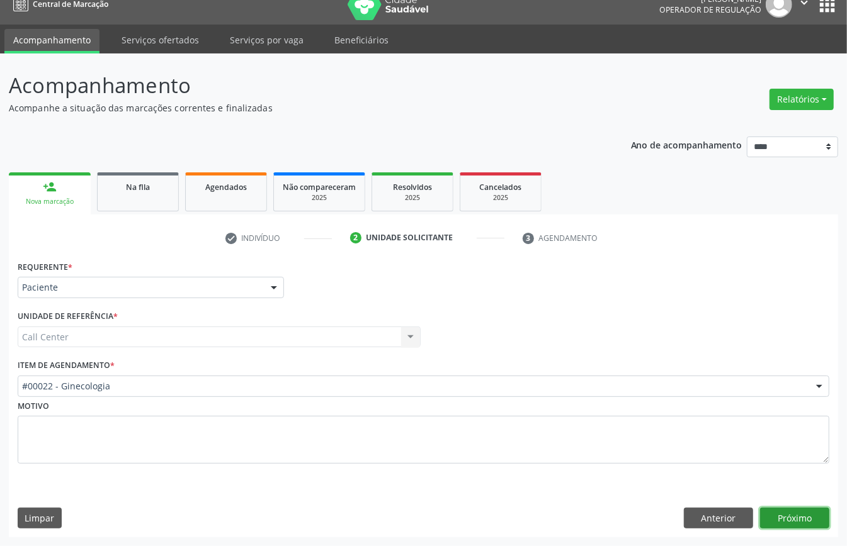
click at [787, 518] on button "Próximo" at bounding box center [794, 518] width 69 height 21
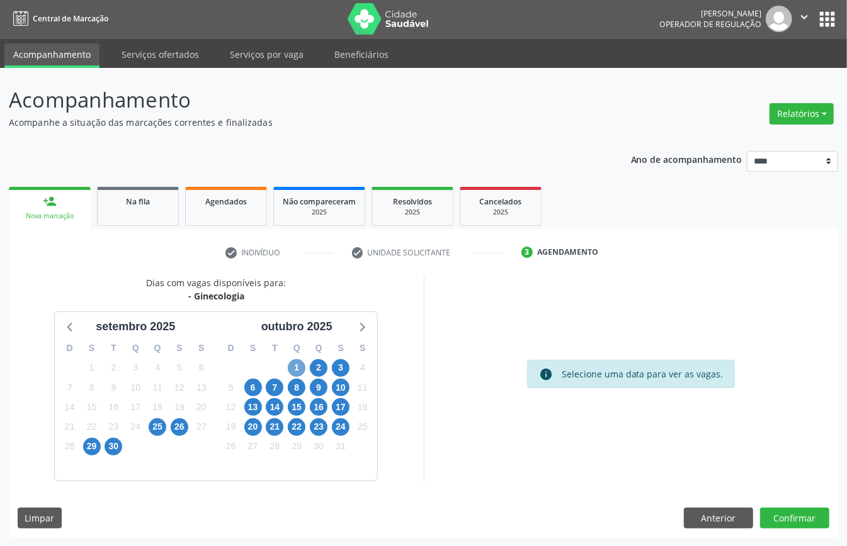
click at [298, 368] on span "1" at bounding box center [297, 368] width 18 height 18
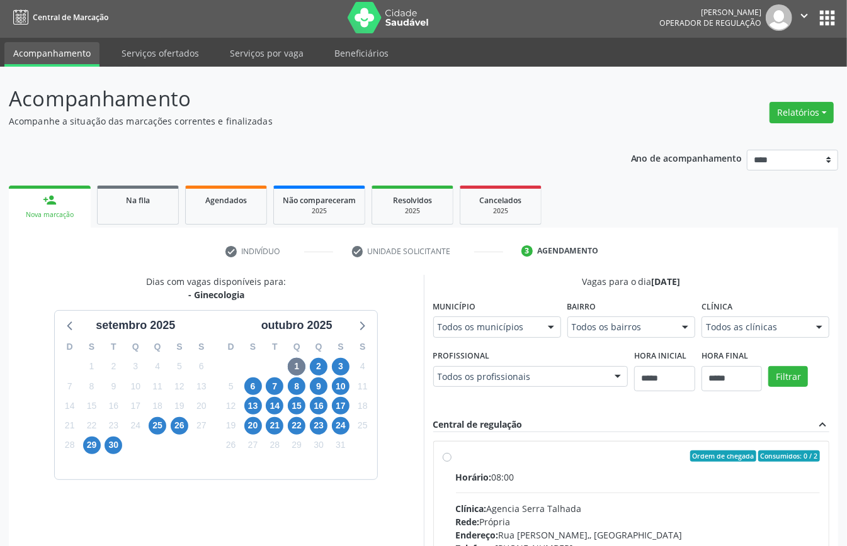
scroll to position [8, 0]
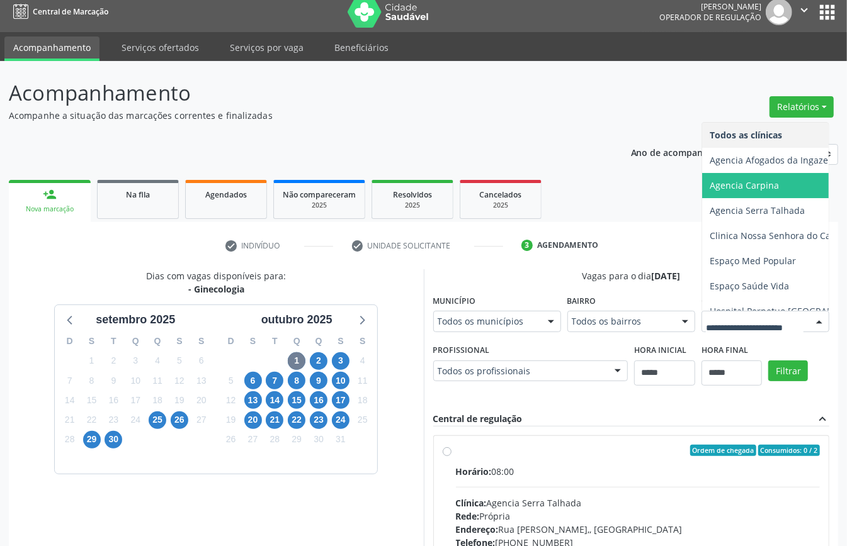
click at [710, 191] on span "Agencia Carpina" at bounding box center [744, 185] width 69 height 12
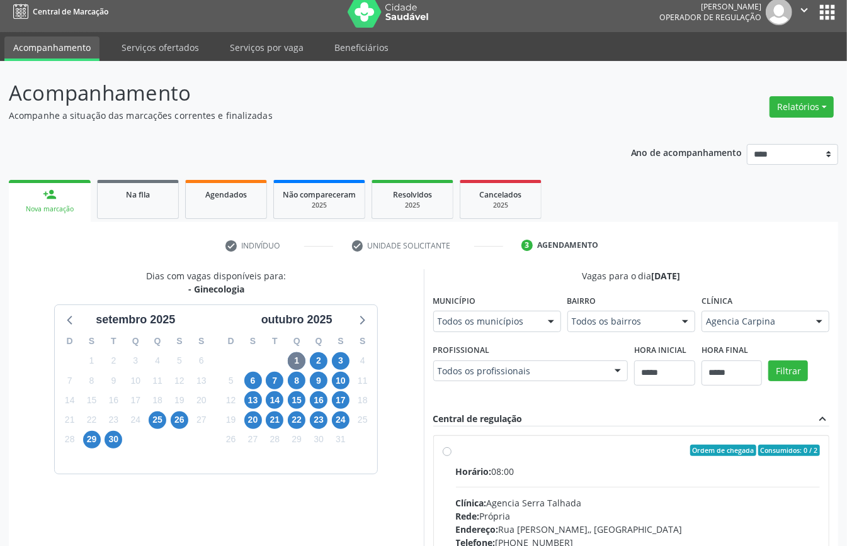
scroll to position [344, 0]
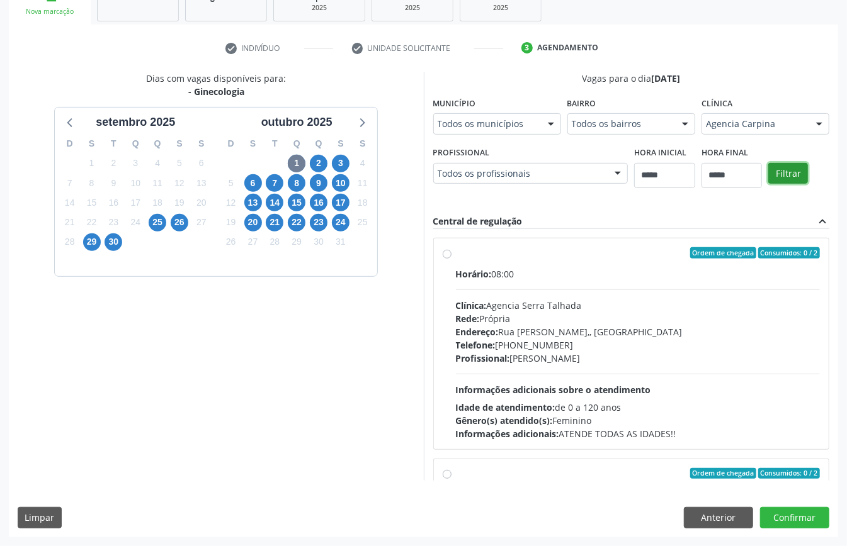
click at [768, 184] on button "Filtrar" at bounding box center [788, 173] width 40 height 21
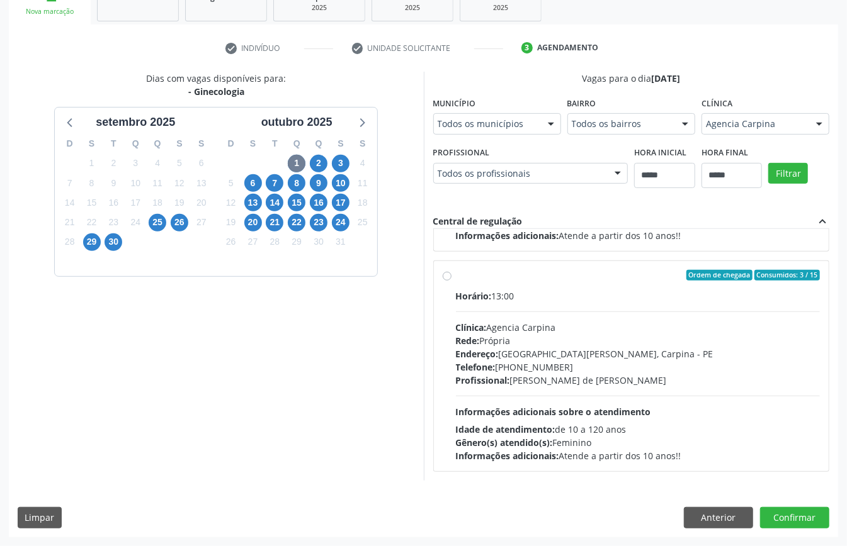
click at [540, 356] on div "Endereço: Rua Santos Dumont,, Centro, Carpina - PE" at bounding box center [638, 354] width 365 height 13
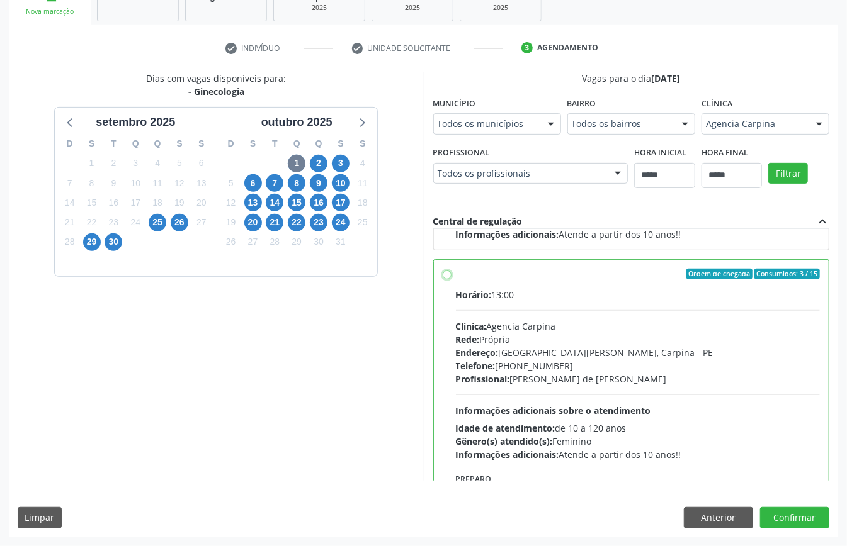
scroll to position [285, 0]
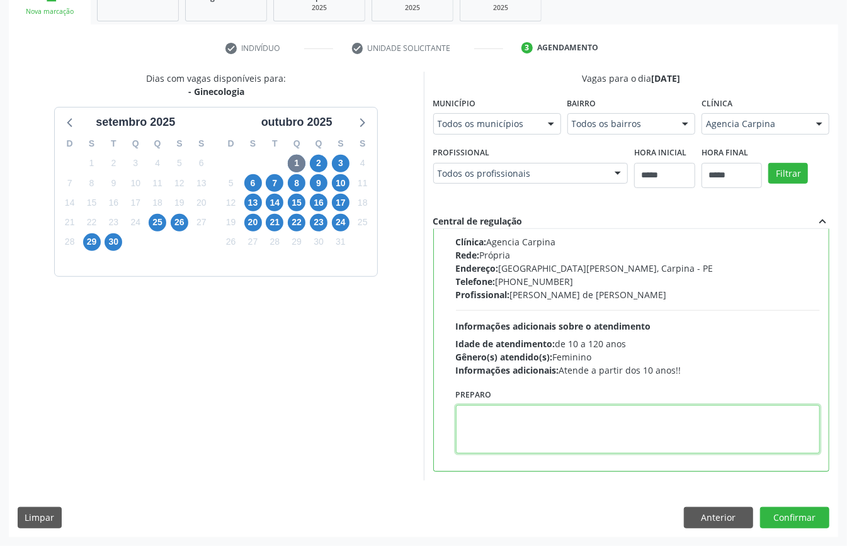
paste textarea "**********"
type textarea "**********"
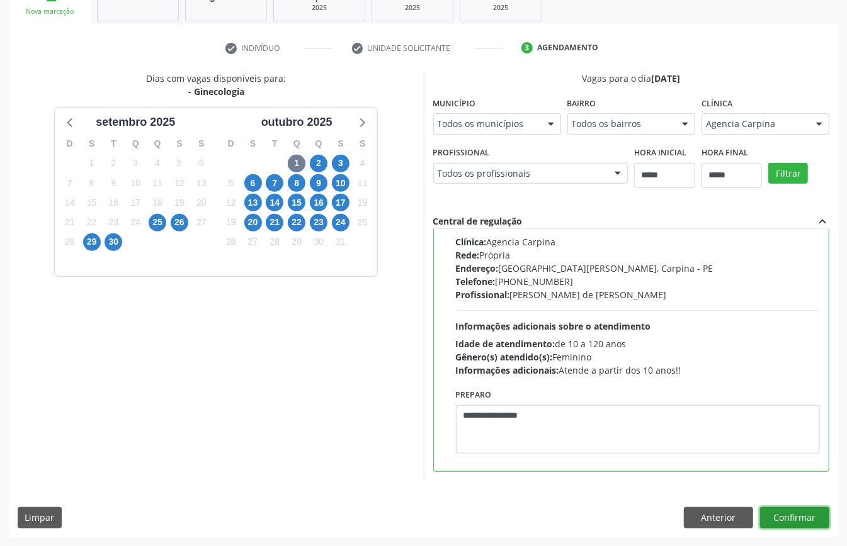
click at [786, 512] on button "Confirmar" at bounding box center [794, 517] width 69 height 21
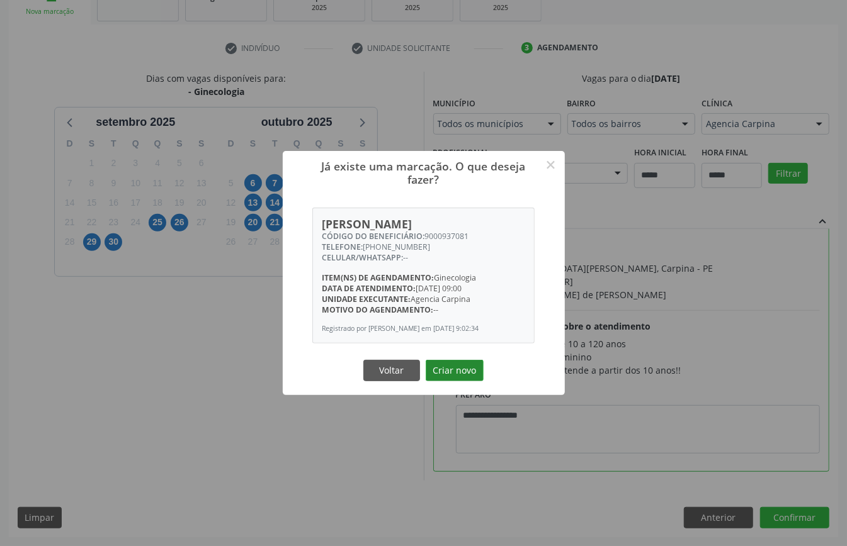
click at [467, 378] on button "Criar novo" at bounding box center [455, 370] width 58 height 21
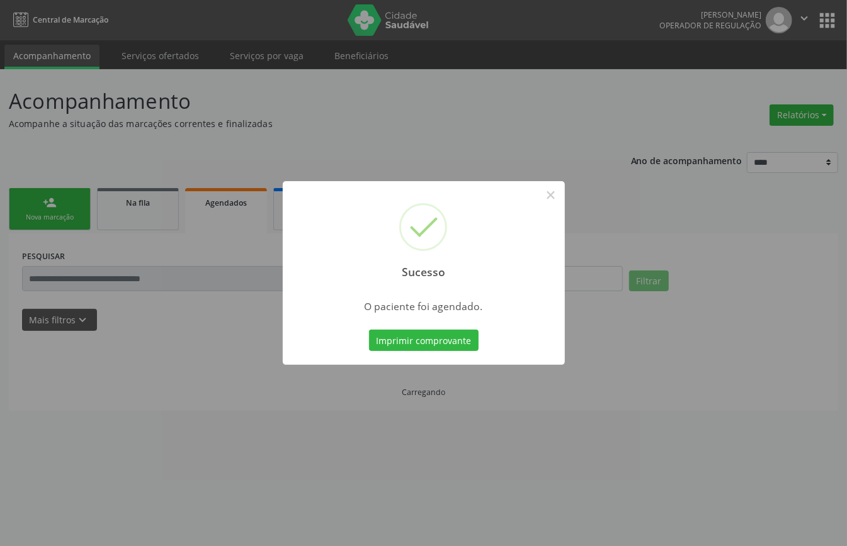
scroll to position [0, 0]
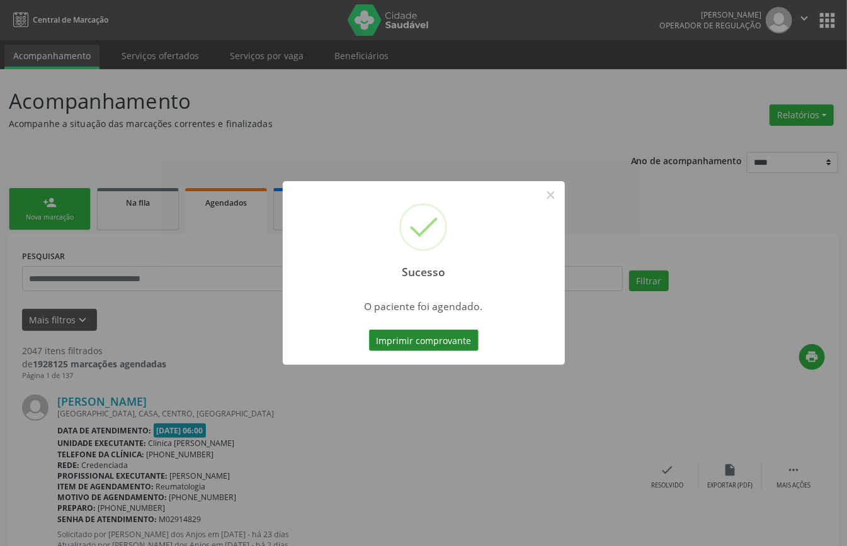
click at [457, 334] on button "Imprimir comprovante" at bounding box center [424, 340] width 110 height 21
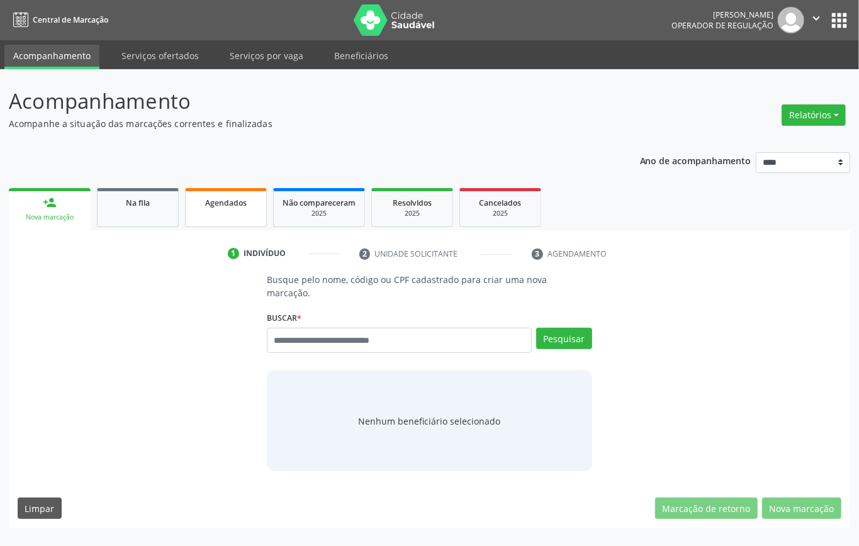
drag, startPoint x: 220, startPoint y: 201, endPoint x: 323, endPoint y: 230, distance: 106.5
click at [223, 201] on span "Agendados" at bounding box center [226, 203] width 42 height 11
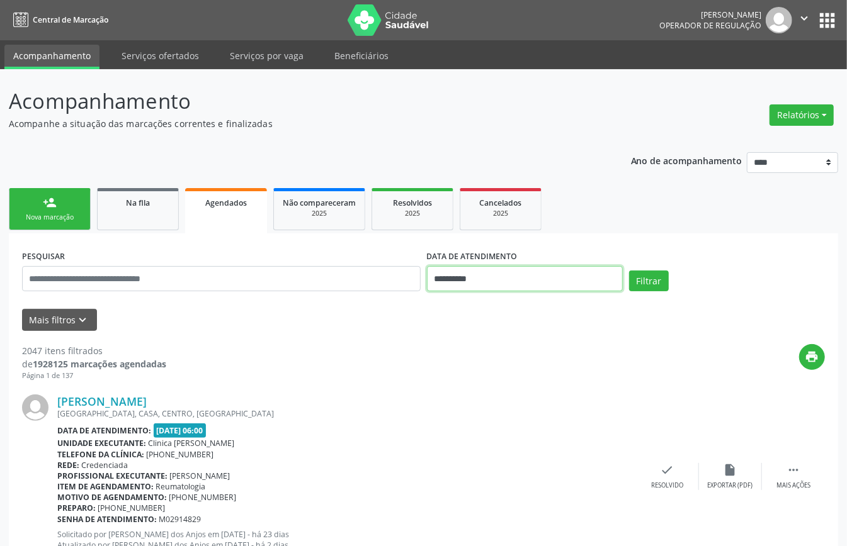
click at [497, 274] on input "**********" at bounding box center [525, 278] width 196 height 25
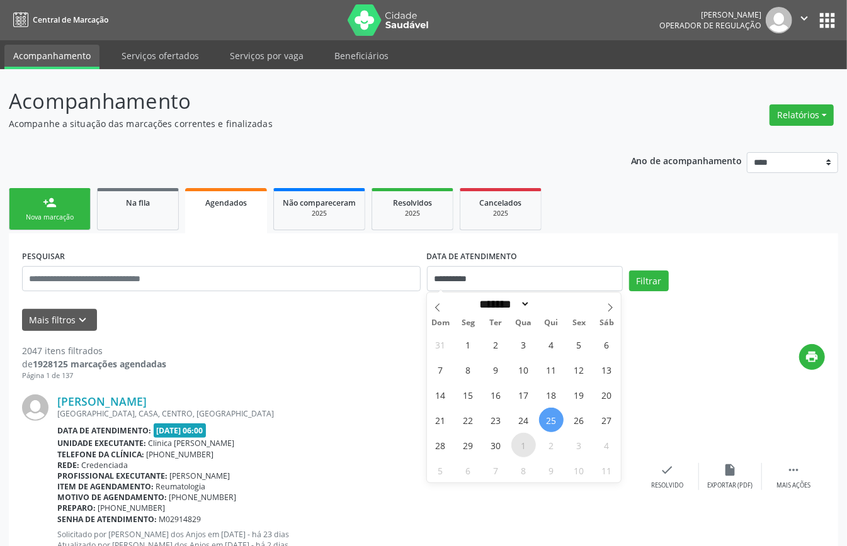
click at [522, 441] on span "1" at bounding box center [523, 445] width 25 height 25
type input "**********"
click at [522, 441] on span "1" at bounding box center [523, 445] width 25 height 25
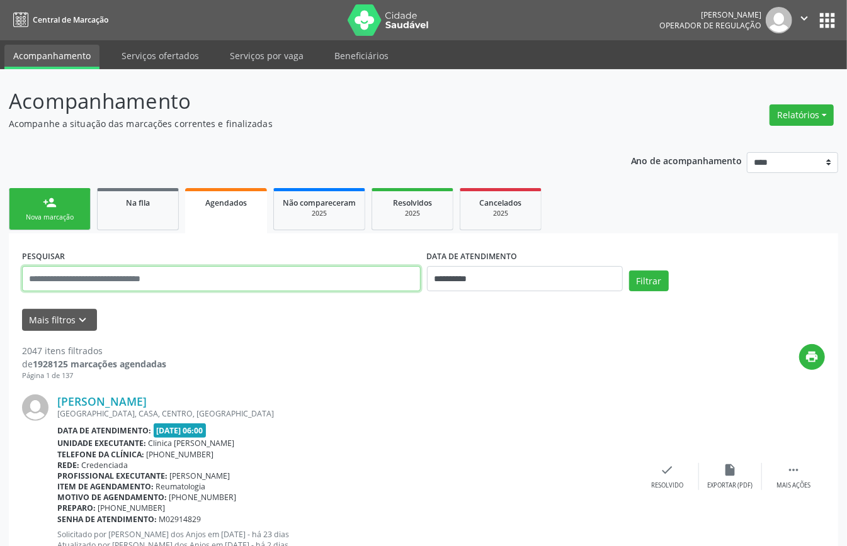
paste input "**********"
type input "**********"
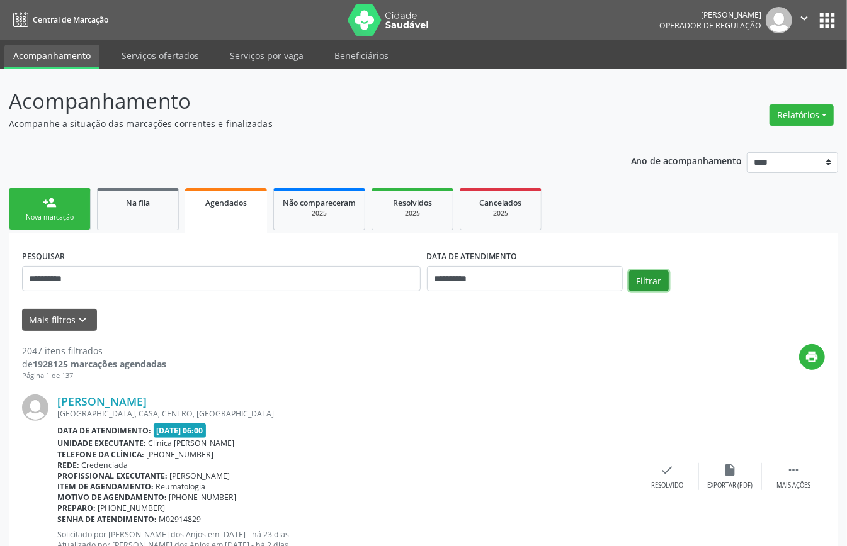
click at [642, 278] on button "Filtrar" at bounding box center [649, 281] width 40 height 21
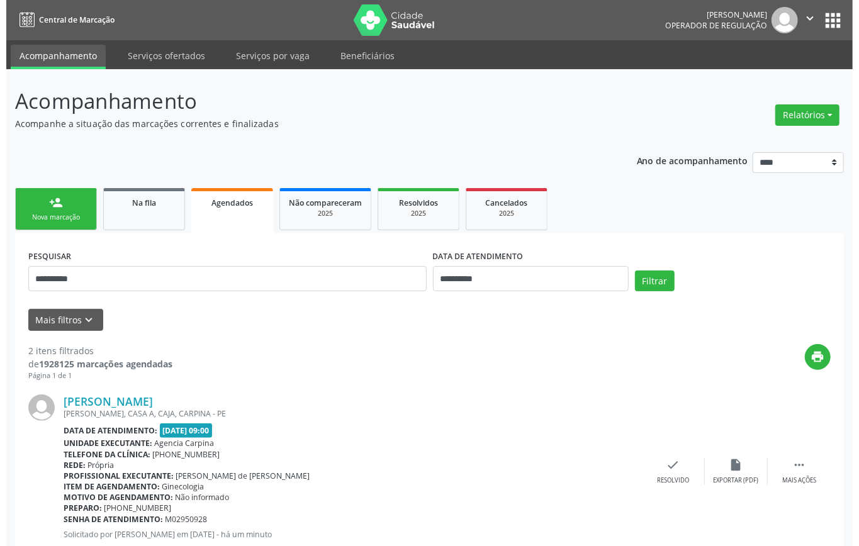
scroll to position [220, 0]
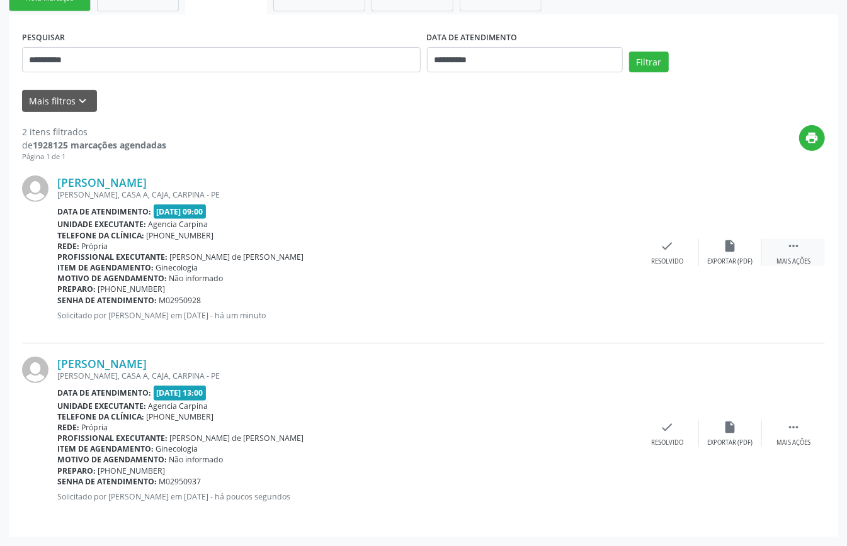
click at [796, 245] on icon "" at bounding box center [793, 246] width 14 height 14
click at [613, 252] on div "cancel Cancelar" at bounding box center [604, 252] width 63 height 27
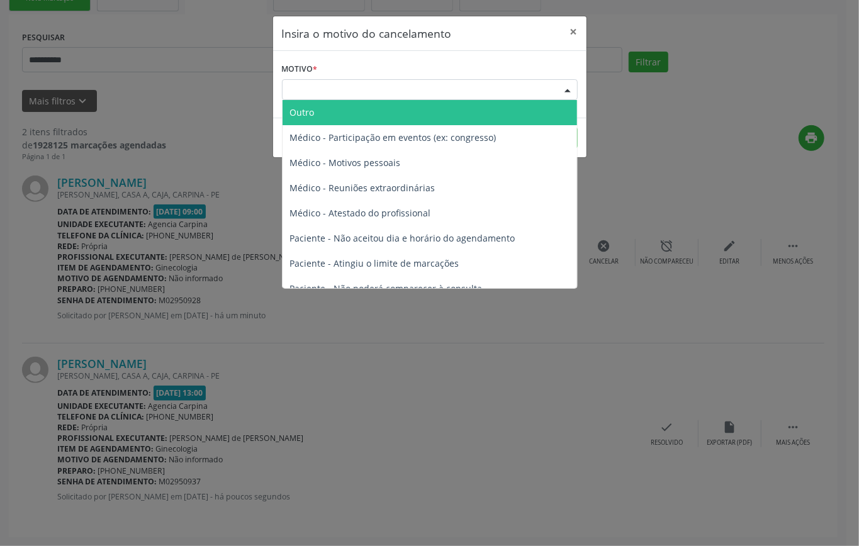
click at [402, 89] on div "Escolha o motivo" at bounding box center [430, 89] width 296 height 21
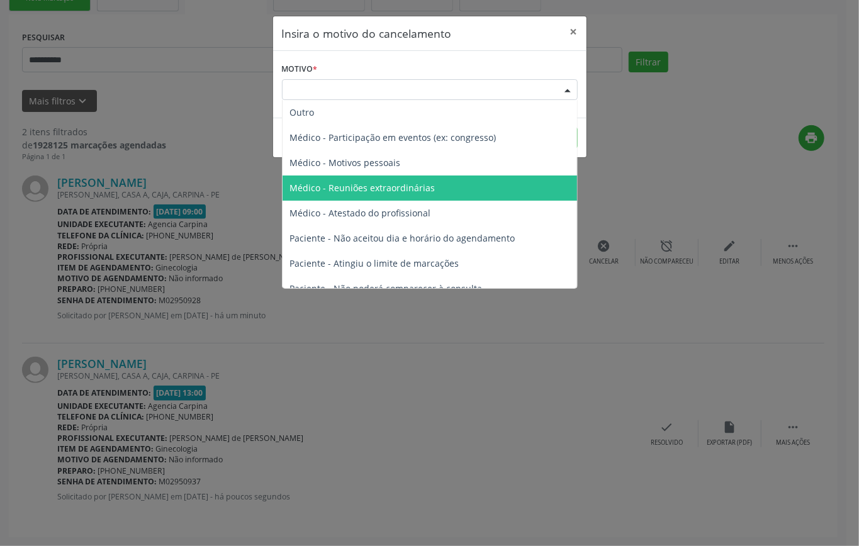
scroll to position [64, 0]
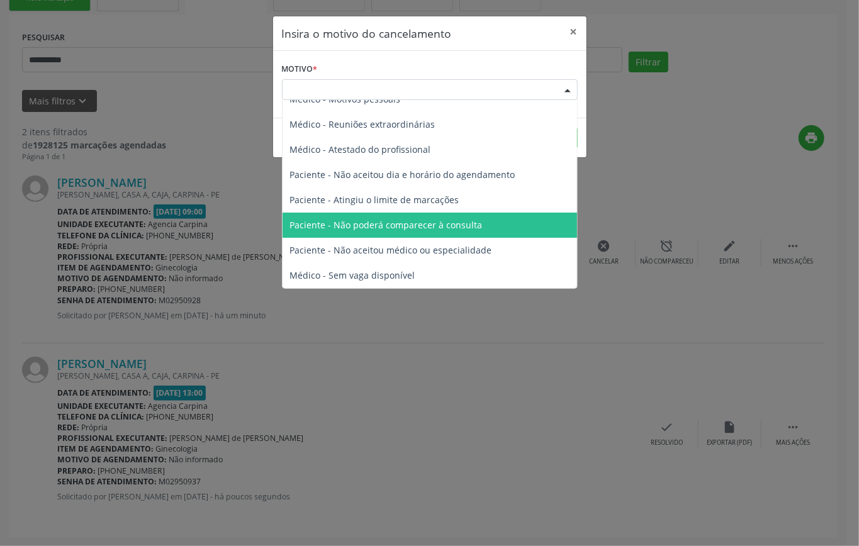
click at [422, 223] on span "Paciente - Não poderá comparecer à consulta" at bounding box center [386, 225] width 193 height 12
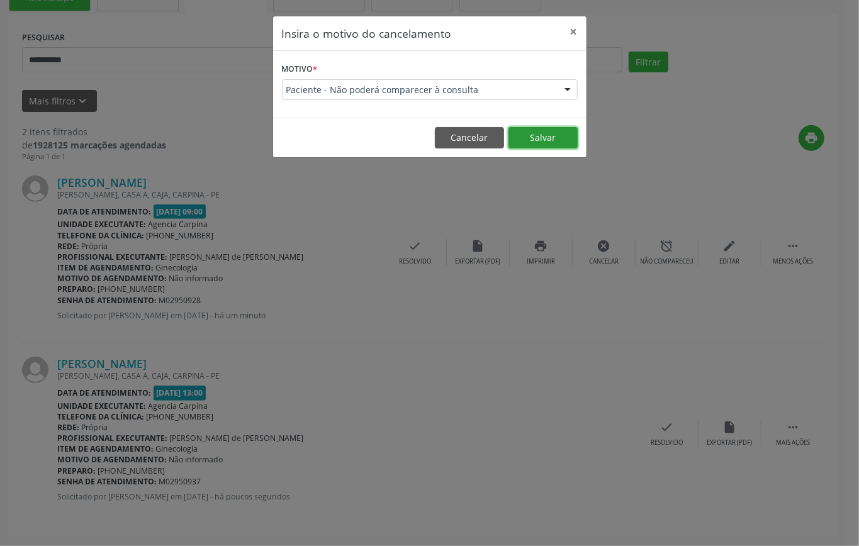
click at [550, 134] on button "Salvar" at bounding box center [543, 137] width 69 height 21
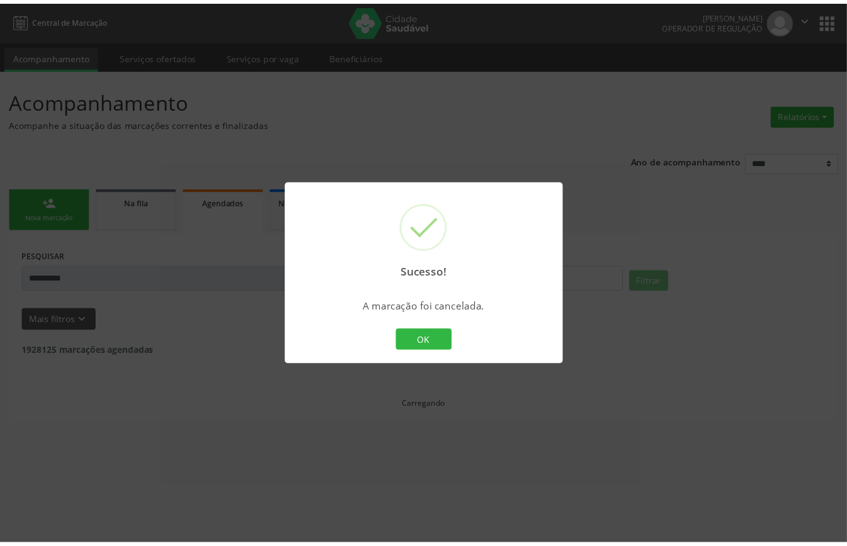
scroll to position [0, 0]
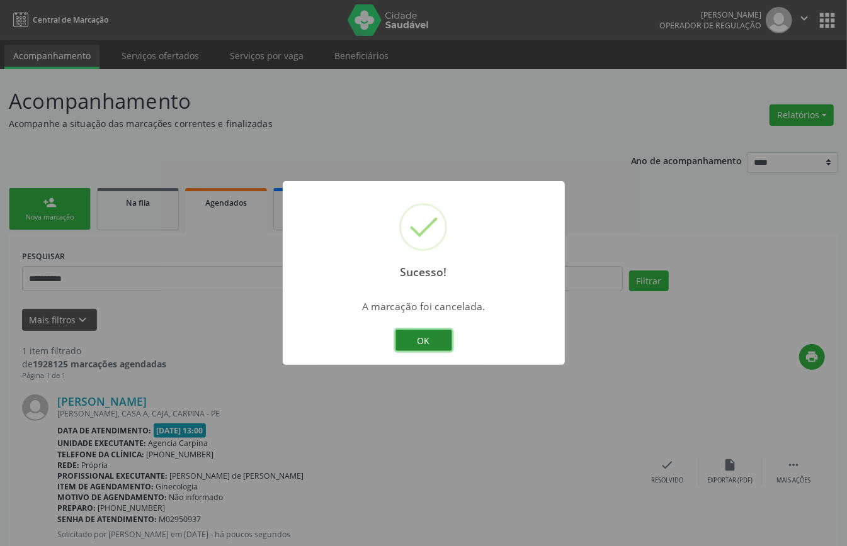
click at [439, 346] on button "OK" at bounding box center [423, 340] width 57 height 21
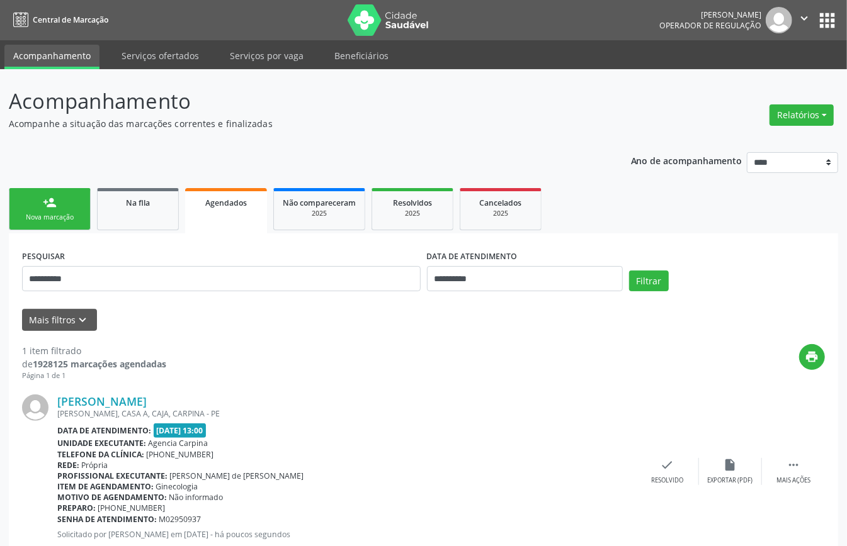
scroll to position [38, 0]
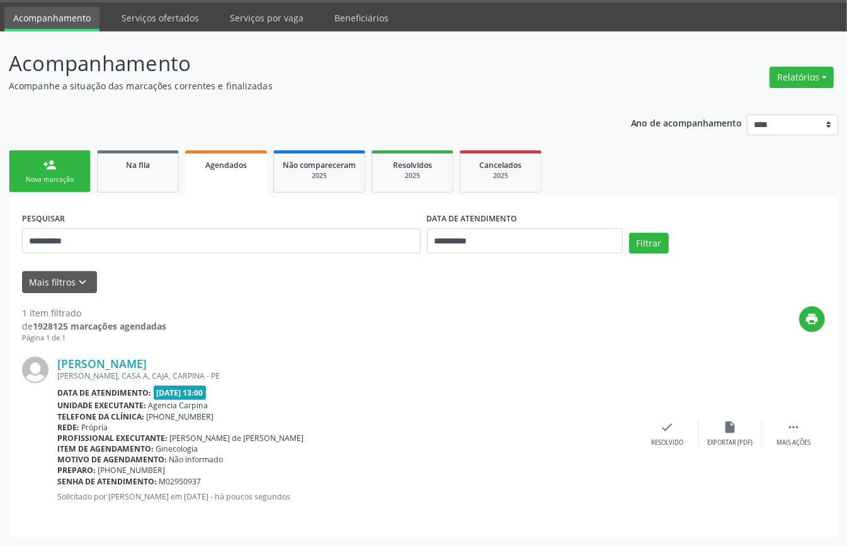
click at [38, 169] on link "person_add Nova marcação" at bounding box center [50, 171] width 82 height 42
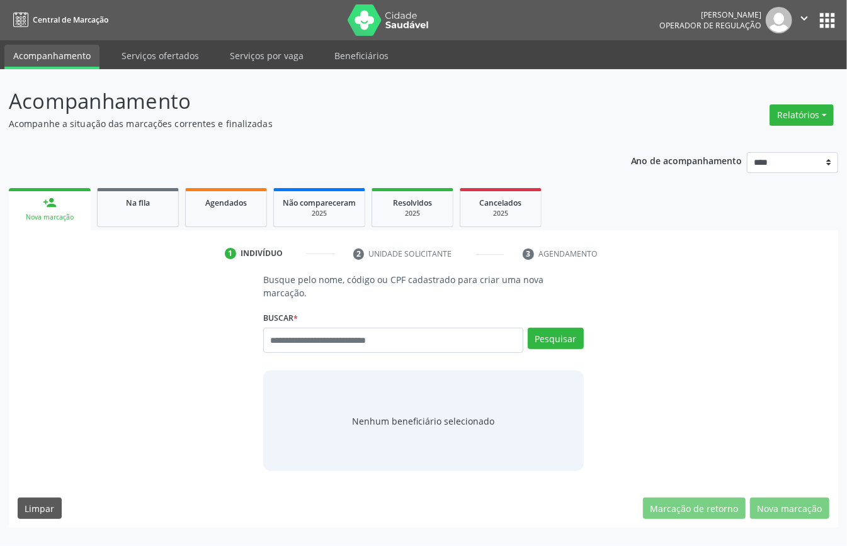
scroll to position [0, 0]
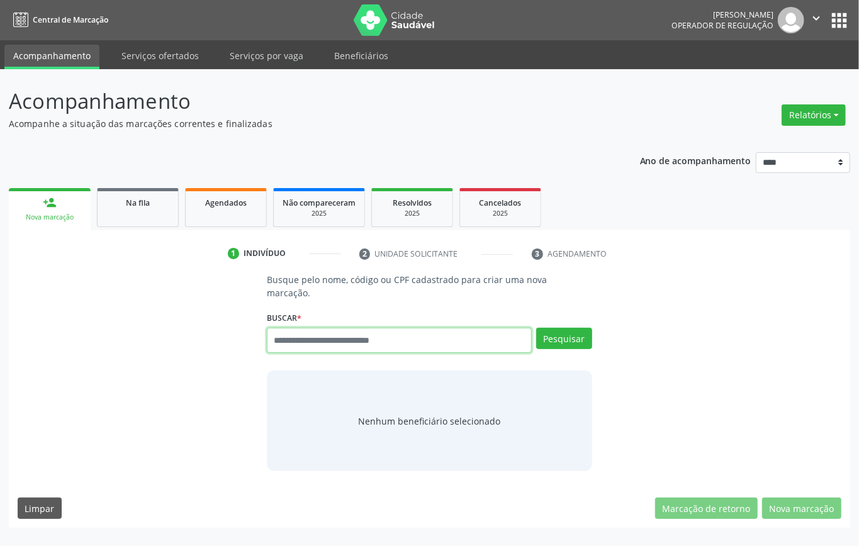
click at [298, 335] on input "text" at bounding box center [399, 340] width 265 height 25
type input "*********"
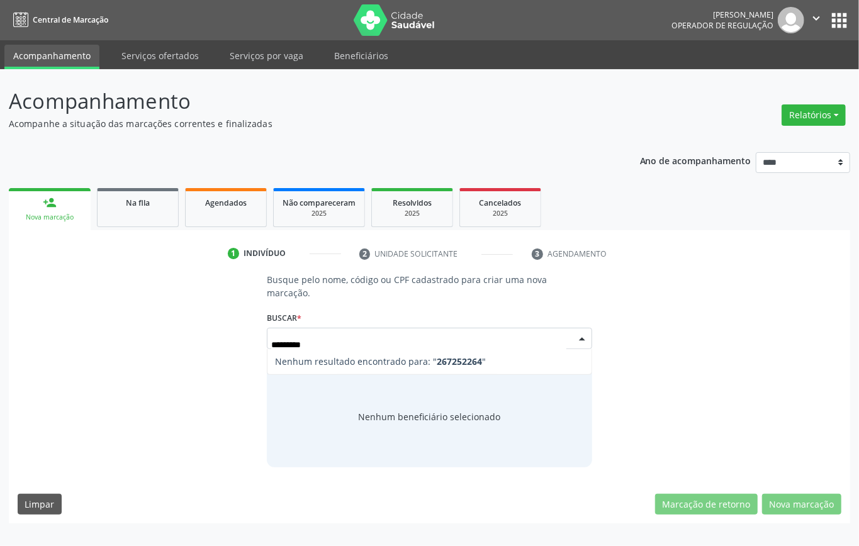
click at [300, 344] on input "*********" at bounding box center [418, 344] width 295 height 25
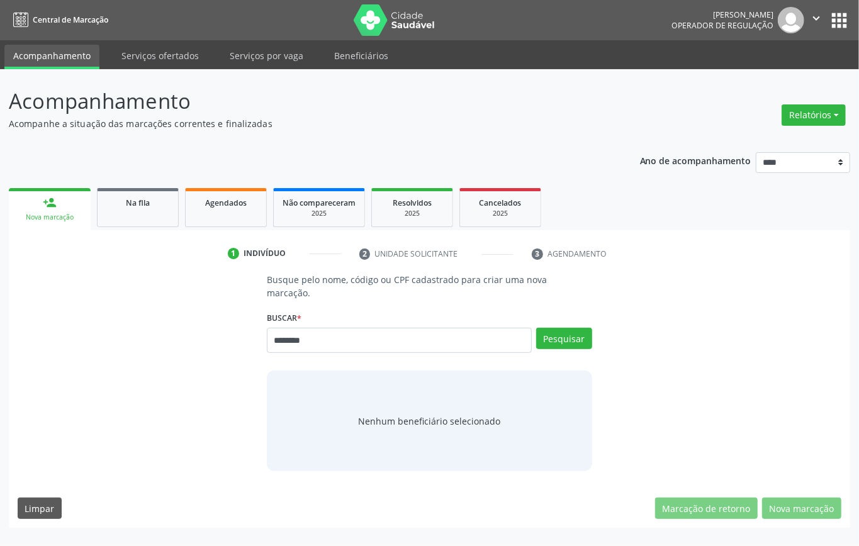
click at [300, 344] on input "********" at bounding box center [399, 340] width 265 height 25
type input "*********"
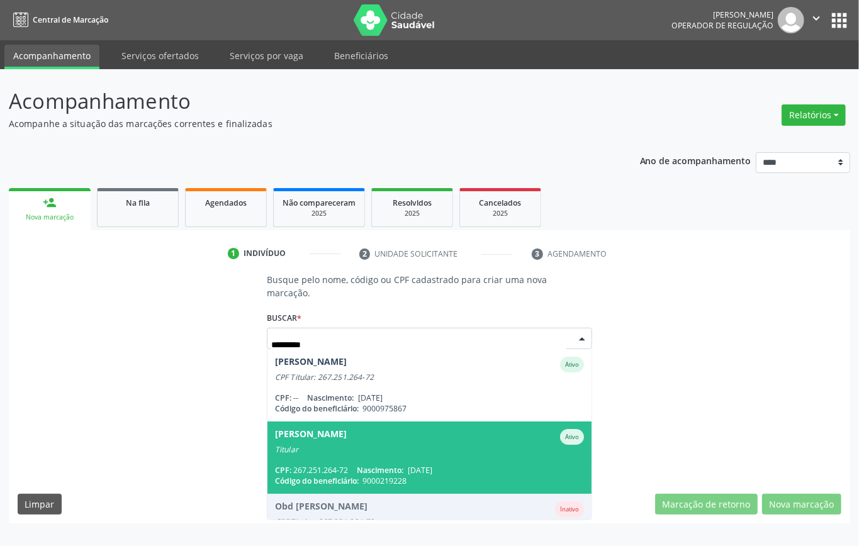
click at [472, 449] on div "Titular" at bounding box center [429, 450] width 309 height 10
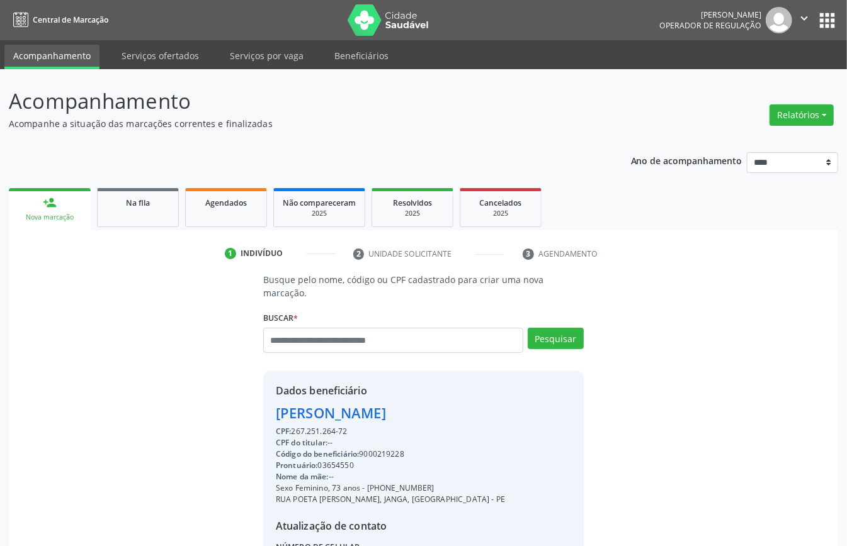
scroll to position [132, 0]
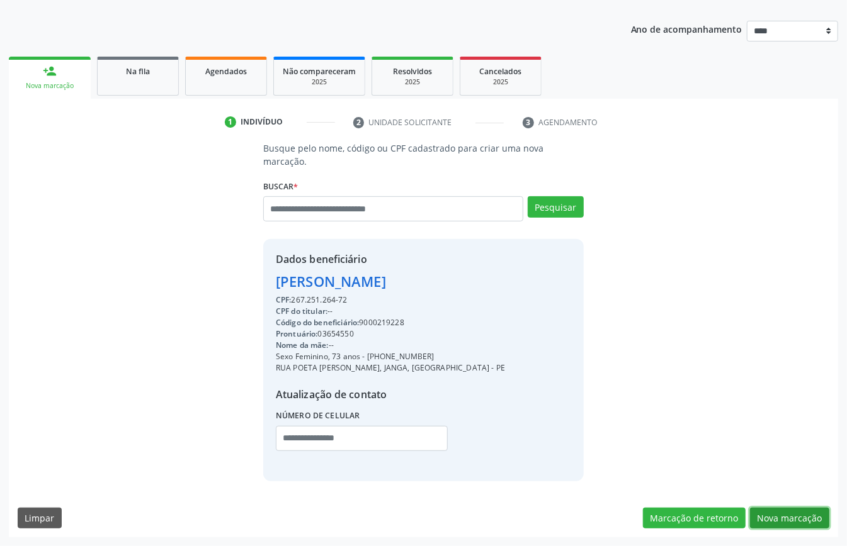
click at [778, 516] on button "Nova marcação" at bounding box center [789, 518] width 79 height 21
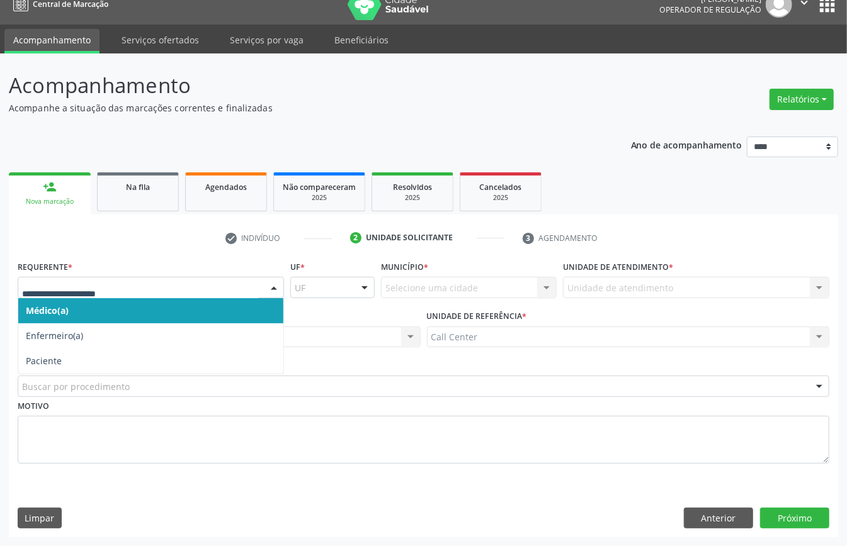
click at [97, 293] on div at bounding box center [151, 287] width 266 height 21
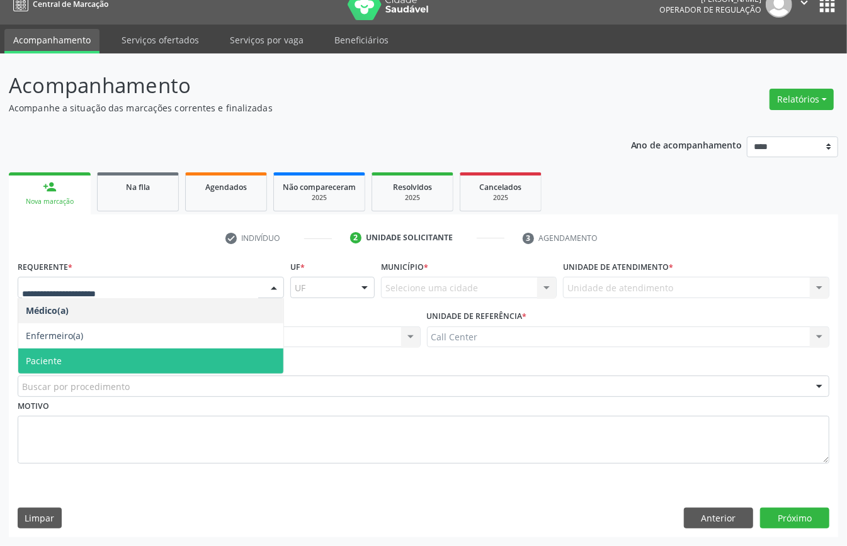
click at [83, 353] on span "Paciente" at bounding box center [150, 361] width 265 height 25
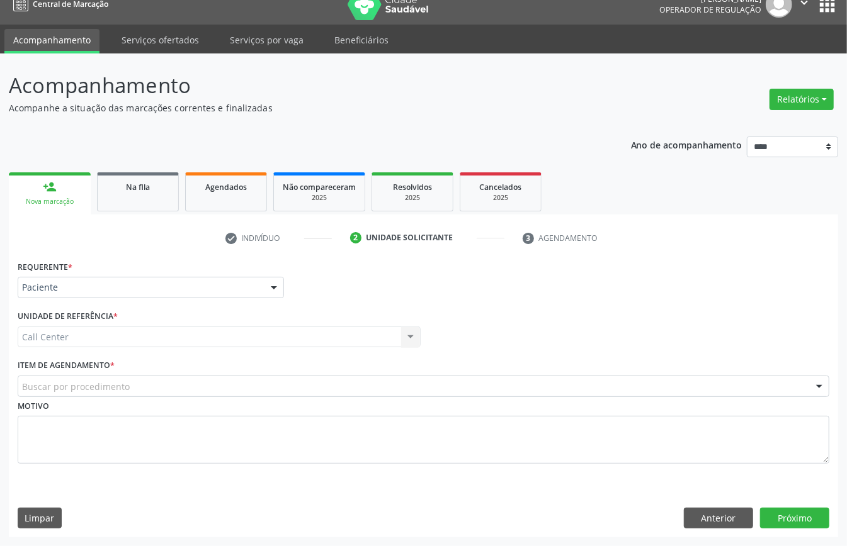
drag, startPoint x: 91, startPoint y: 385, endPoint x: 106, endPoint y: 364, distance: 26.2
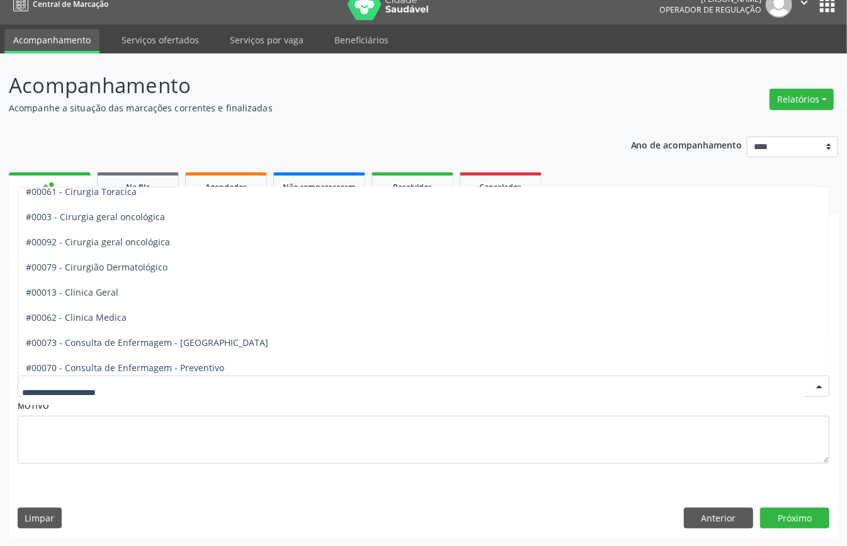
scroll to position [671, 0]
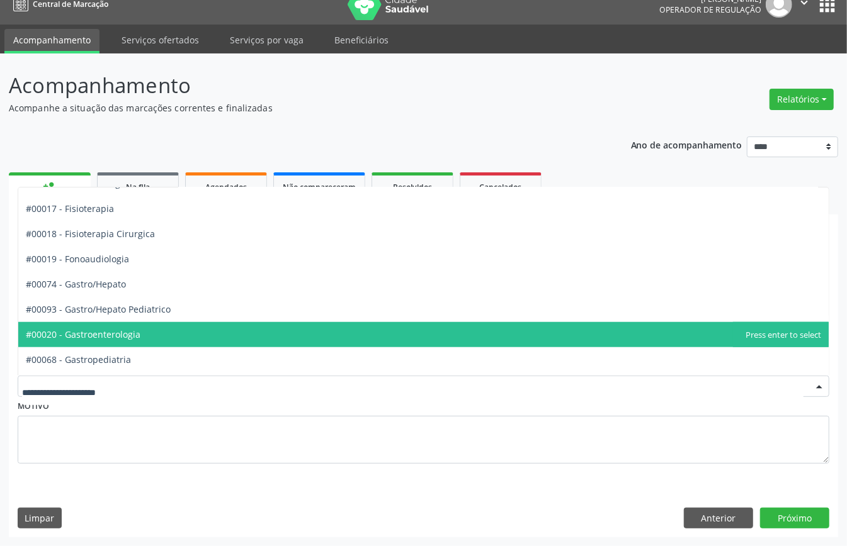
click at [137, 331] on span "#00020 - Gastroenterologia" at bounding box center [83, 335] width 115 height 12
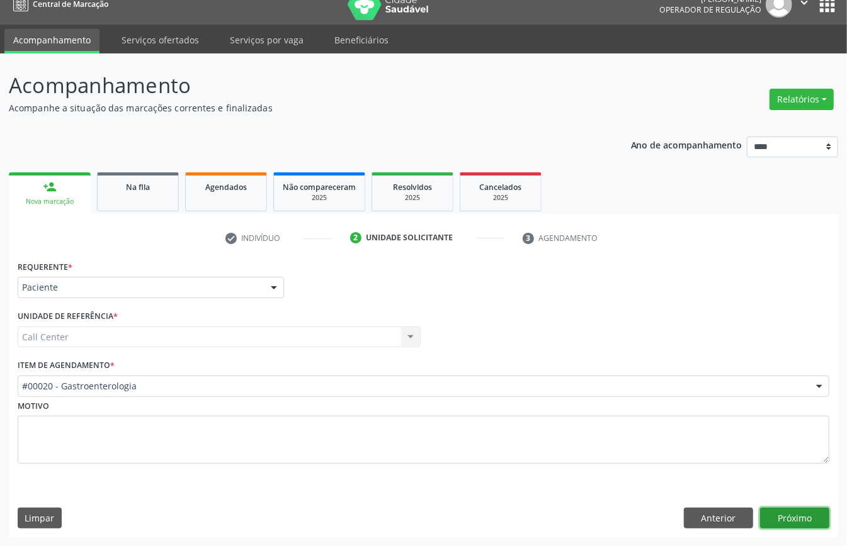
click at [794, 515] on button "Próximo" at bounding box center [794, 518] width 69 height 21
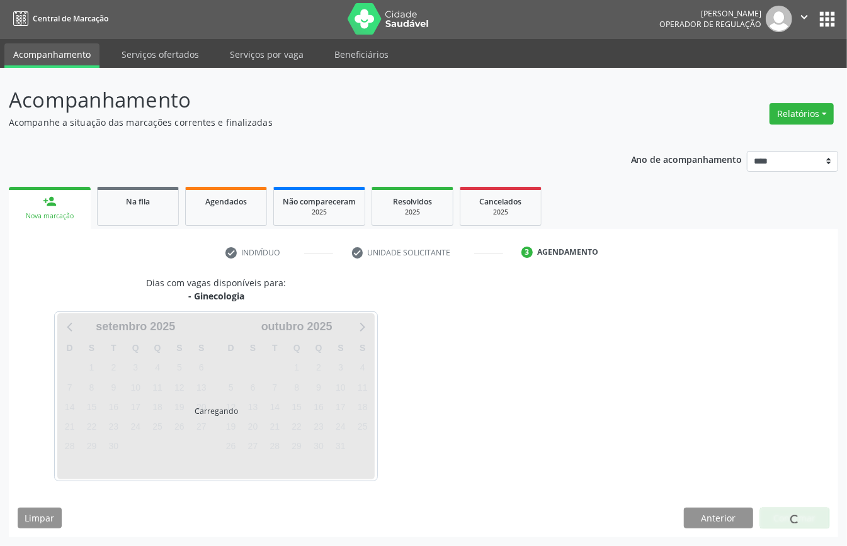
scroll to position [3, 0]
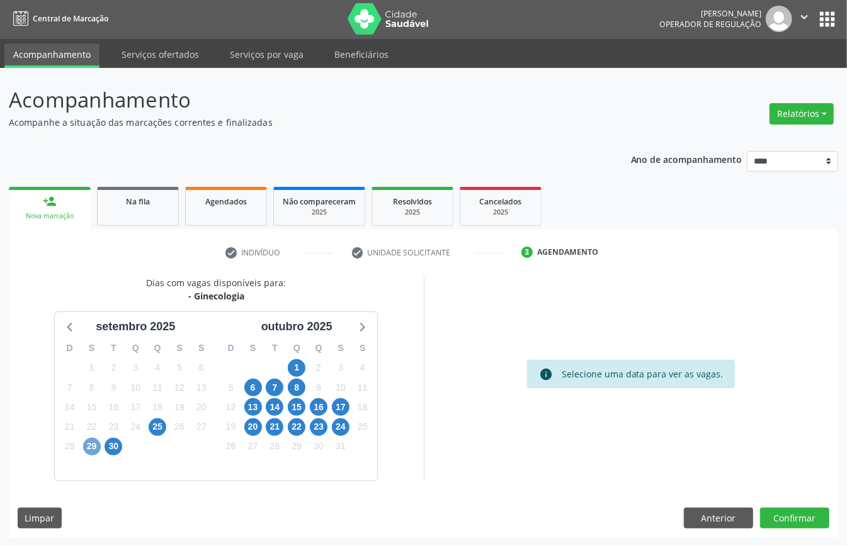
click at [89, 446] on span "29" at bounding box center [92, 447] width 18 height 18
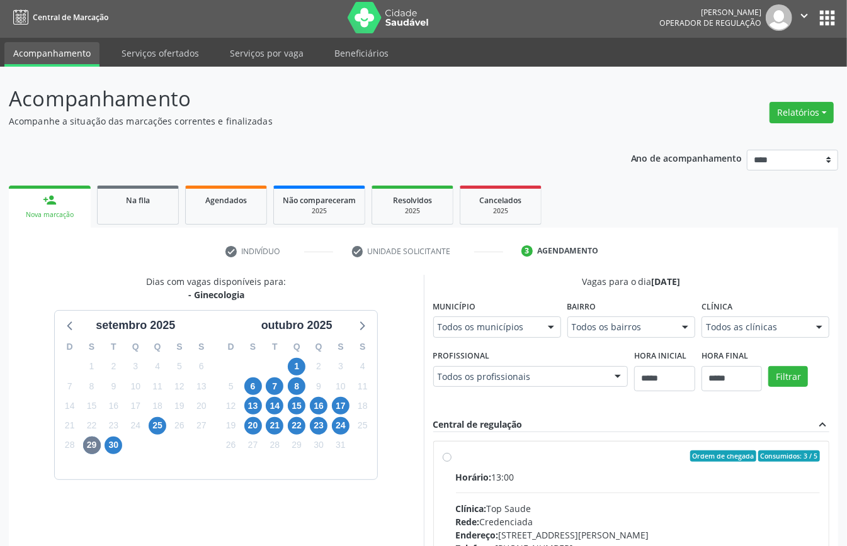
scroll to position [8, 0]
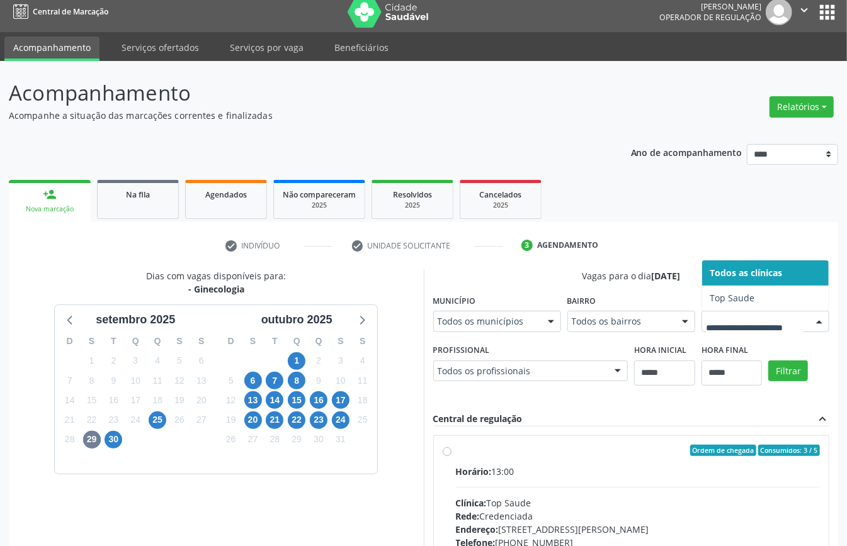
click at [111, 449] on div "30" at bounding box center [114, 440] width 18 height 20
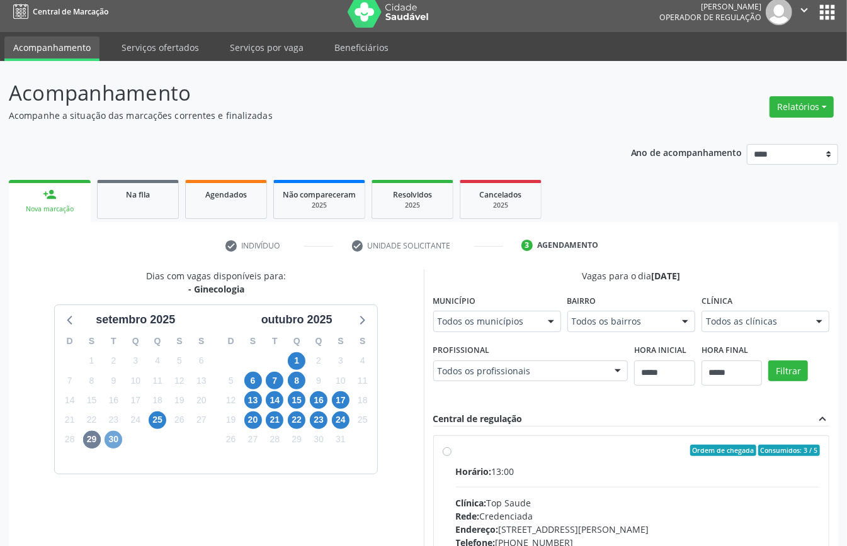
click at [111, 443] on span "30" at bounding box center [114, 440] width 18 height 18
click at [290, 356] on span "1" at bounding box center [297, 362] width 18 height 18
drag, startPoint x: 257, startPoint y: 384, endPoint x: 298, endPoint y: 414, distance: 51.4
click at [257, 385] on span "6" at bounding box center [253, 381] width 18 height 18
click at [276, 383] on span "7" at bounding box center [275, 381] width 18 height 18
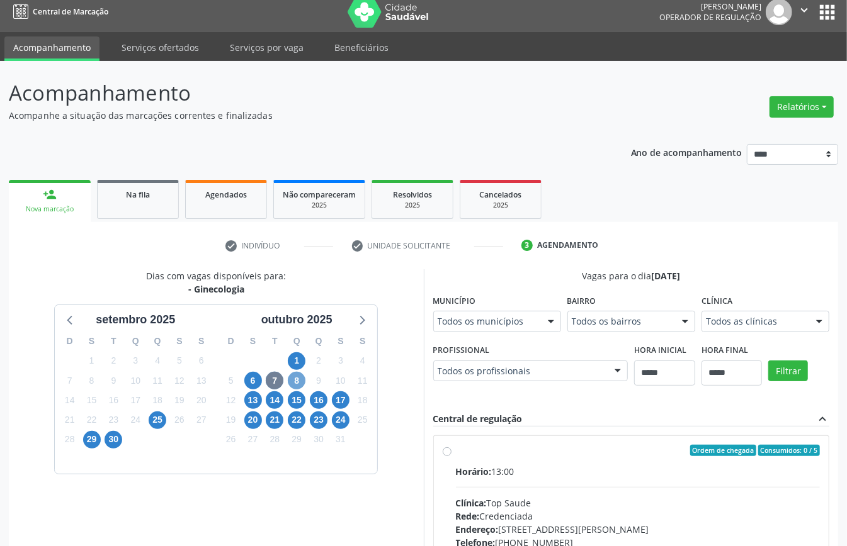
click at [293, 385] on span "8" at bounding box center [297, 381] width 18 height 18
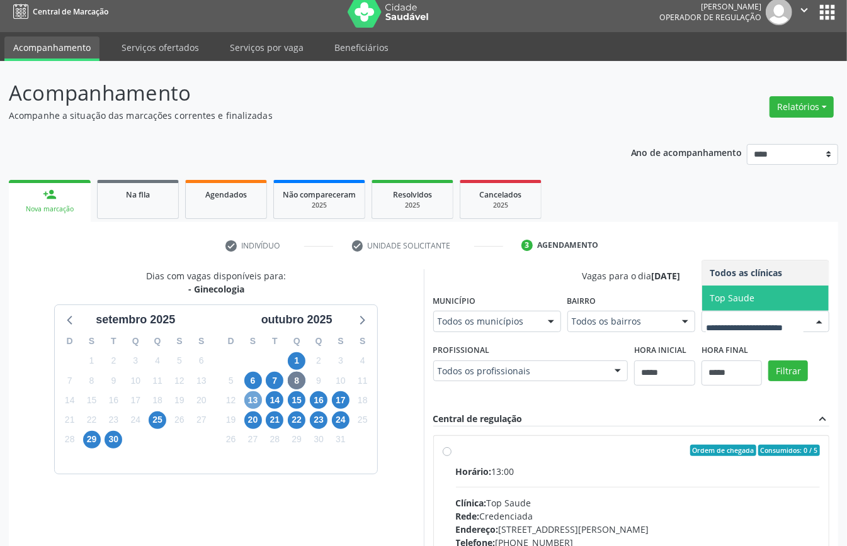
click at [252, 397] on span "13" at bounding box center [253, 401] width 18 height 18
click at [278, 402] on span "14" at bounding box center [275, 401] width 18 height 18
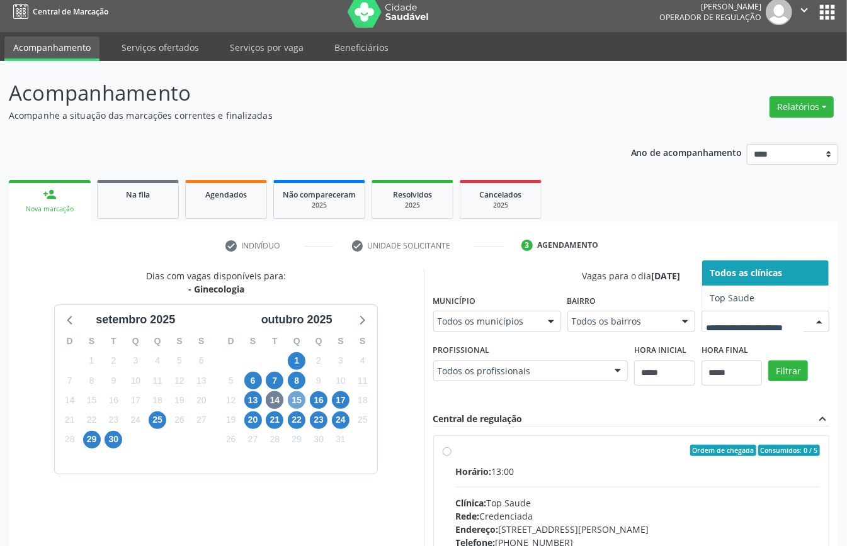
click at [293, 402] on span "15" at bounding box center [297, 401] width 18 height 18
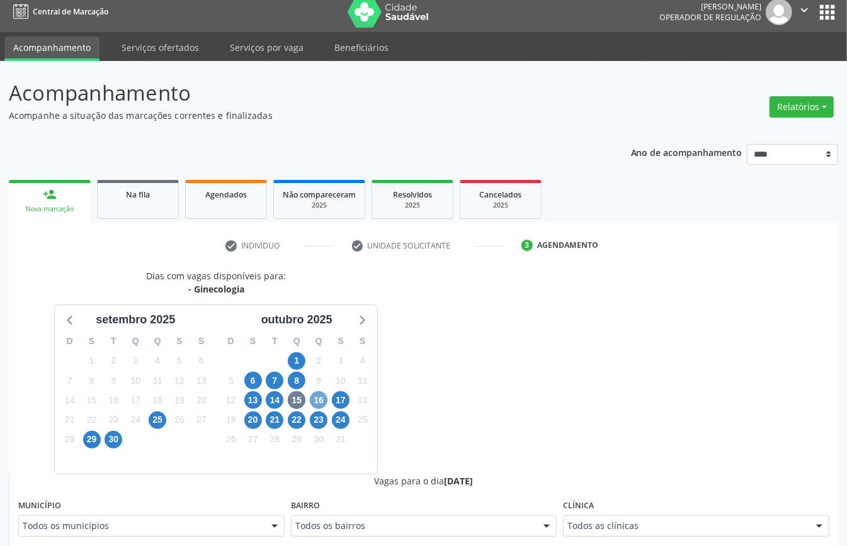
click at [318, 394] on span "16" at bounding box center [319, 401] width 18 height 18
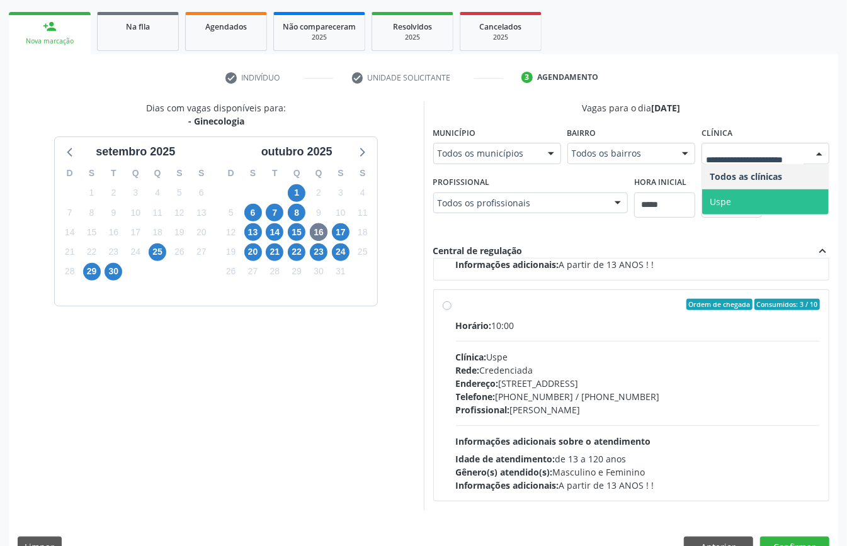
scroll to position [421, 0]
click at [544, 385] on div "Endereço: Rua do Espinheiro, nº 71, Espinheiro, Recife - PE" at bounding box center [638, 383] width 365 height 13
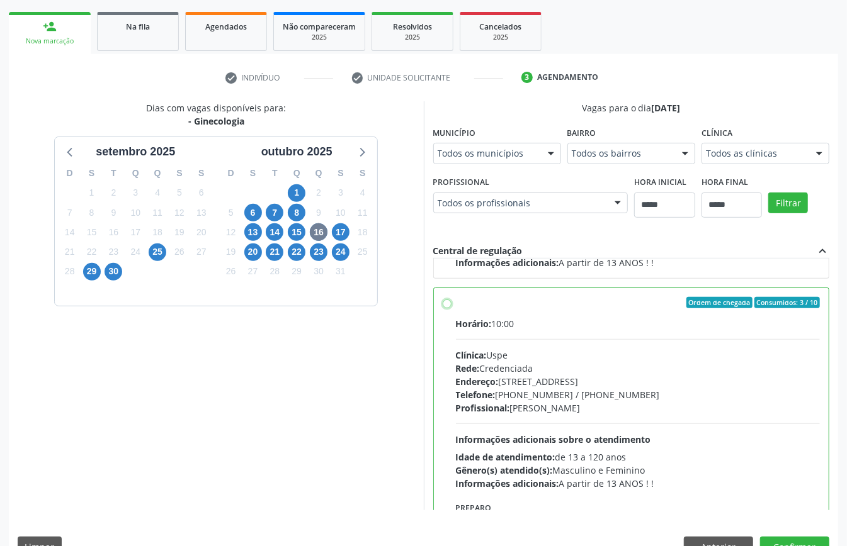
scroll to position [507, 0]
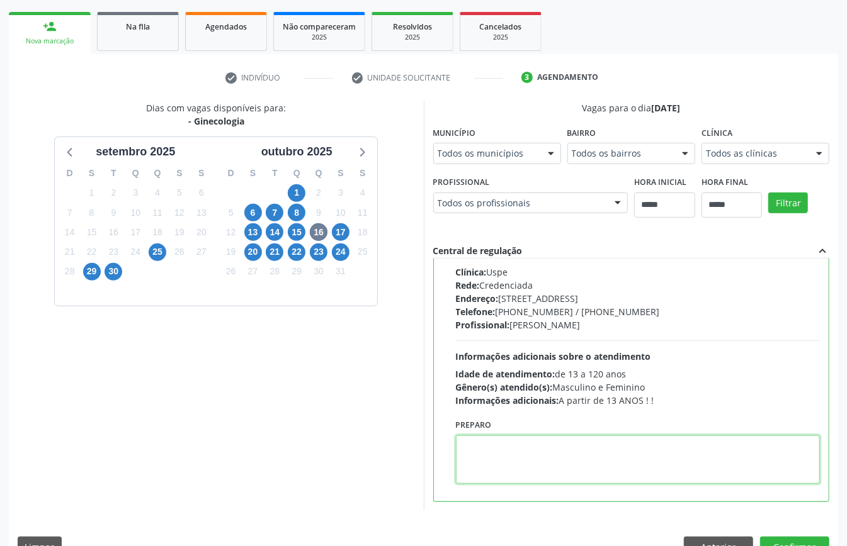
paste textarea "**********"
type textarea "**********"
click at [791, 540] on button "Confirmar" at bounding box center [794, 547] width 69 height 21
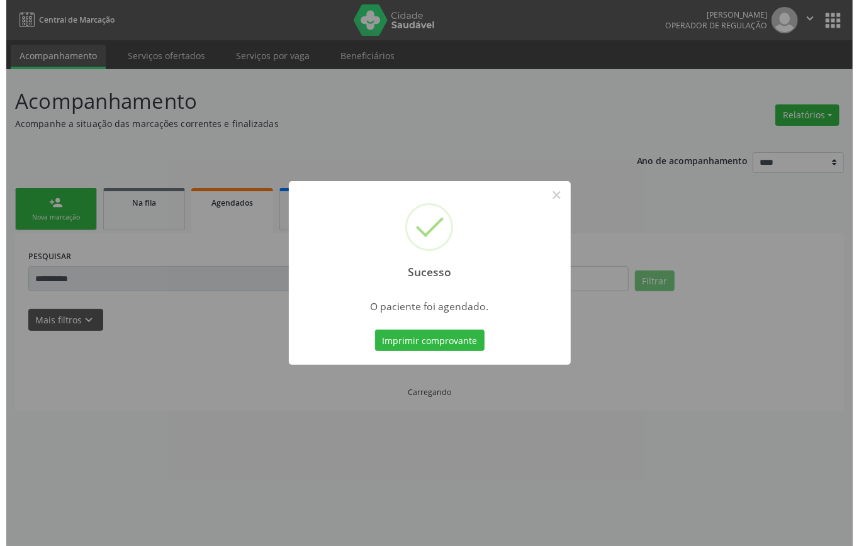
scroll to position [0, 0]
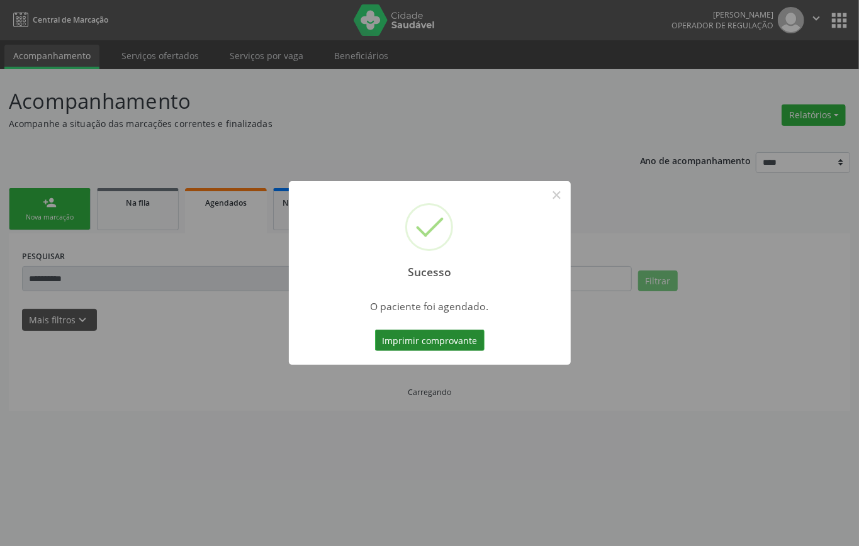
click at [450, 330] on button "Imprimir comprovante" at bounding box center [430, 340] width 110 height 21
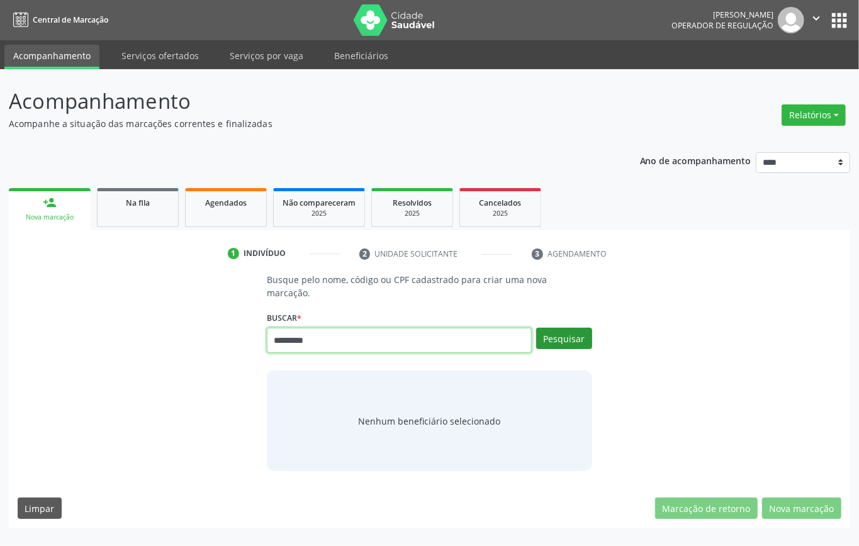
type input "*********"
click at [575, 343] on button "Pesquisar" at bounding box center [564, 338] width 56 height 21
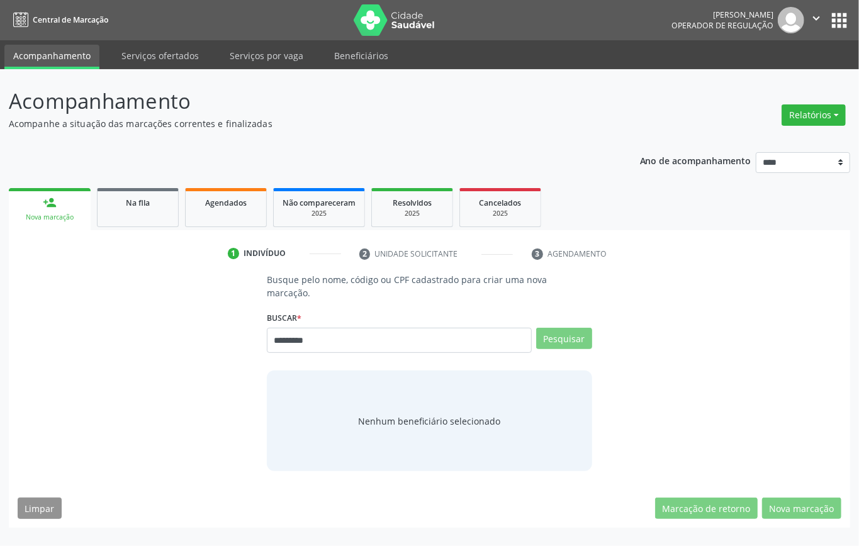
type input "*********"
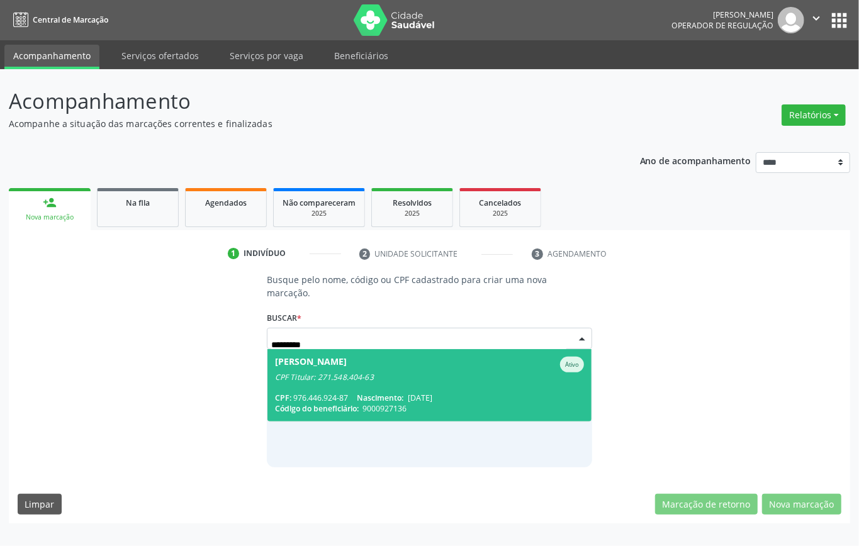
click at [472, 387] on span "[PERSON_NAME] CPF Titular: 271.548.404-63 CPF: 976.446.924-87 Nascimento: [DATE…" at bounding box center [430, 385] width 324 height 72
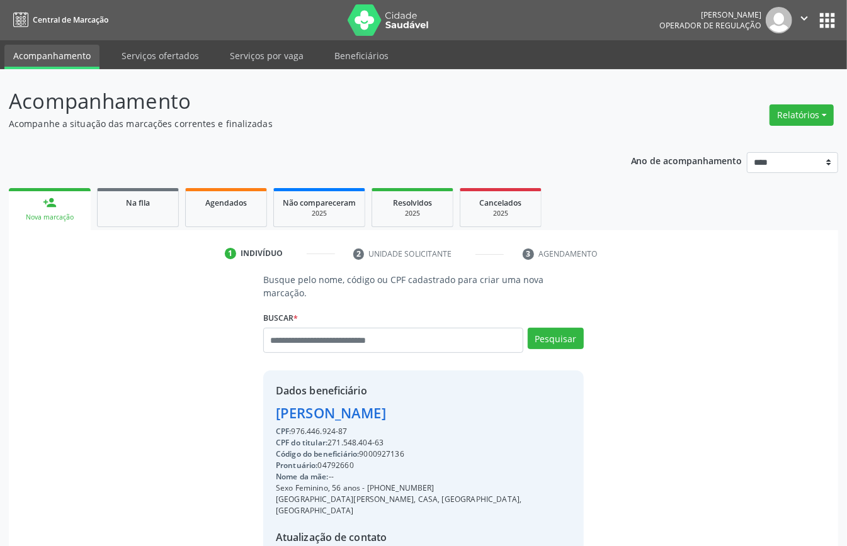
scroll to position [132, 0]
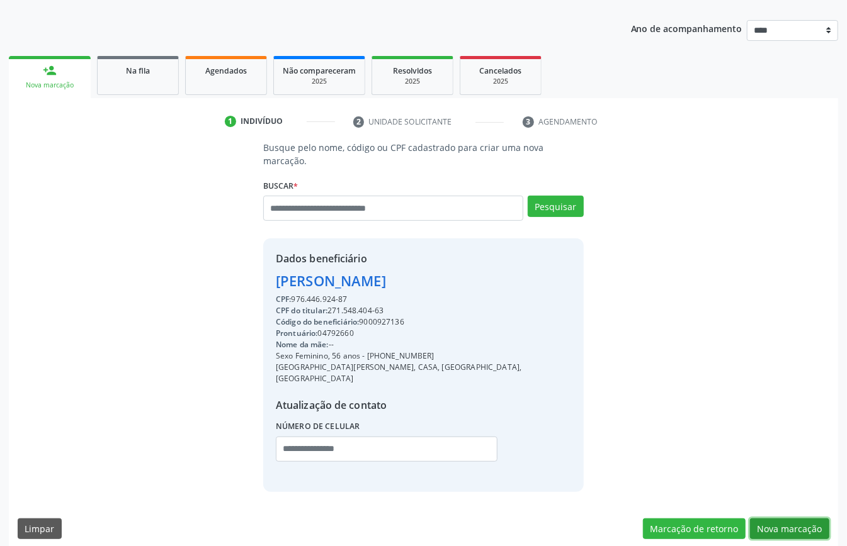
click at [777, 521] on button "Nova marcação" at bounding box center [789, 529] width 79 height 21
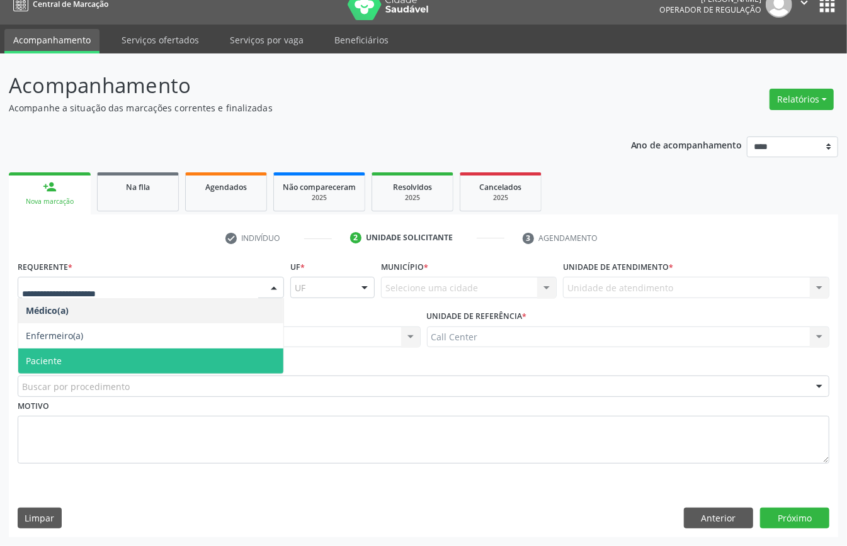
drag, startPoint x: 79, startPoint y: 358, endPoint x: 101, endPoint y: 381, distance: 32.1
click at [81, 358] on span "Paciente" at bounding box center [150, 361] width 265 height 25
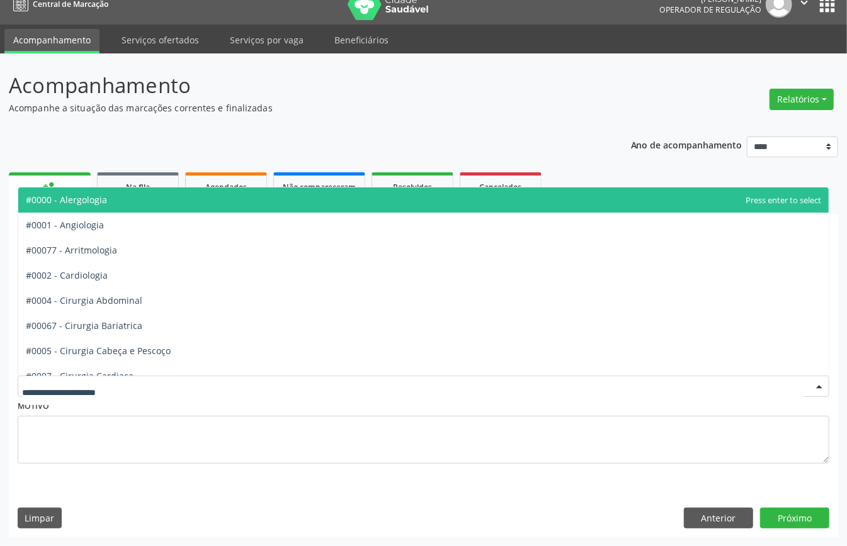
click at [101, 393] on div at bounding box center [424, 386] width 812 height 21
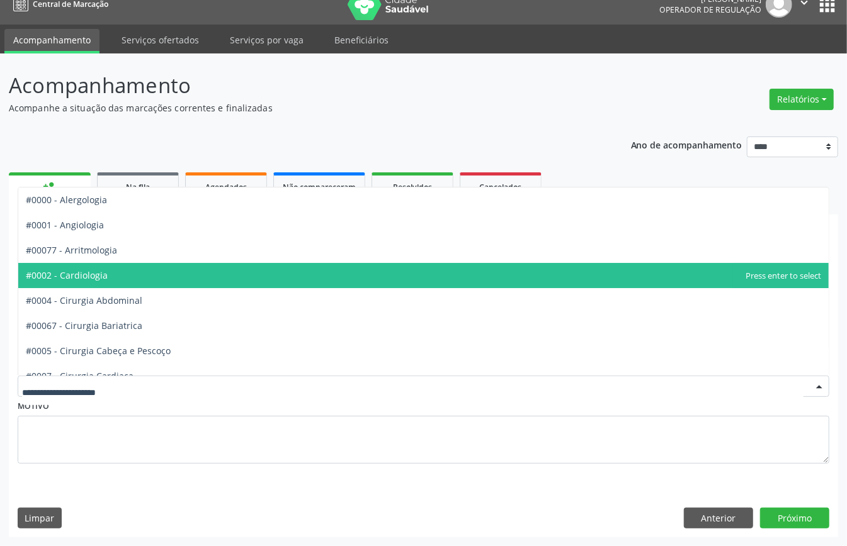
click at [119, 273] on span "#0002 - Cardiologia" at bounding box center [423, 275] width 810 height 25
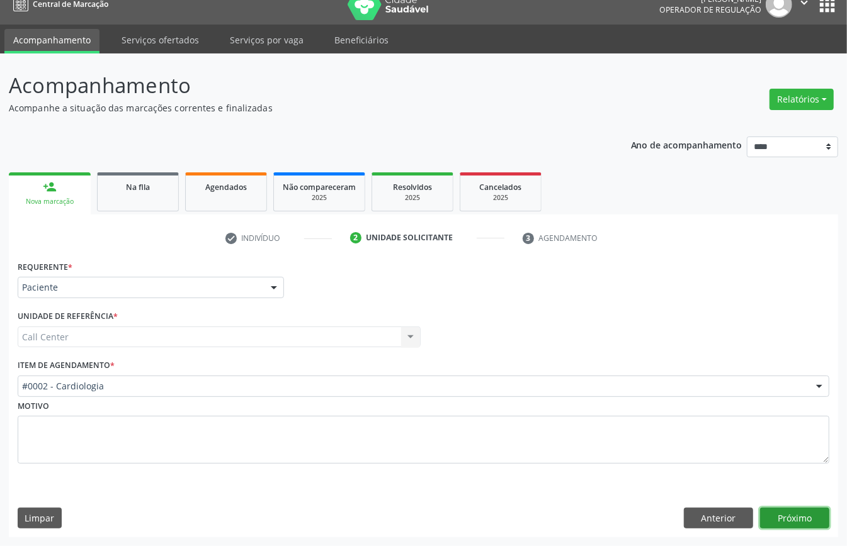
click at [803, 512] on button "Próximo" at bounding box center [794, 518] width 69 height 21
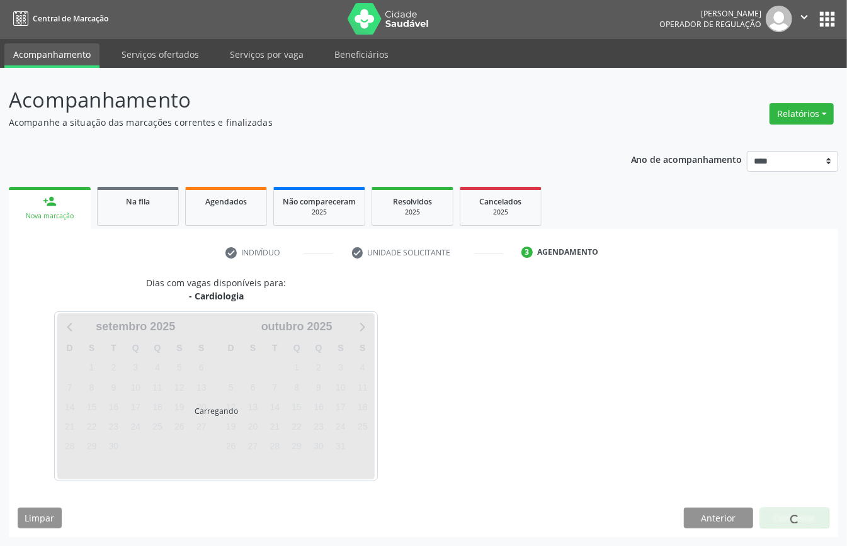
scroll to position [3, 0]
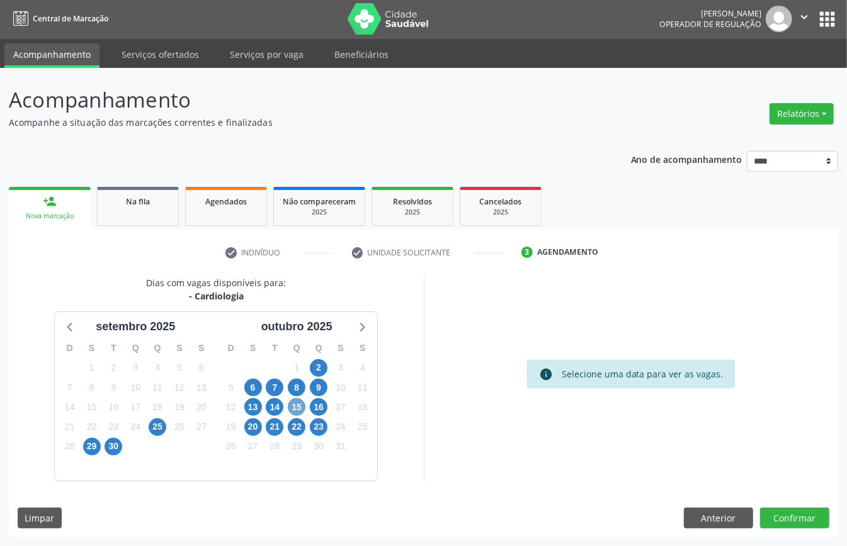
click at [301, 404] on span "15" at bounding box center [297, 408] width 18 height 18
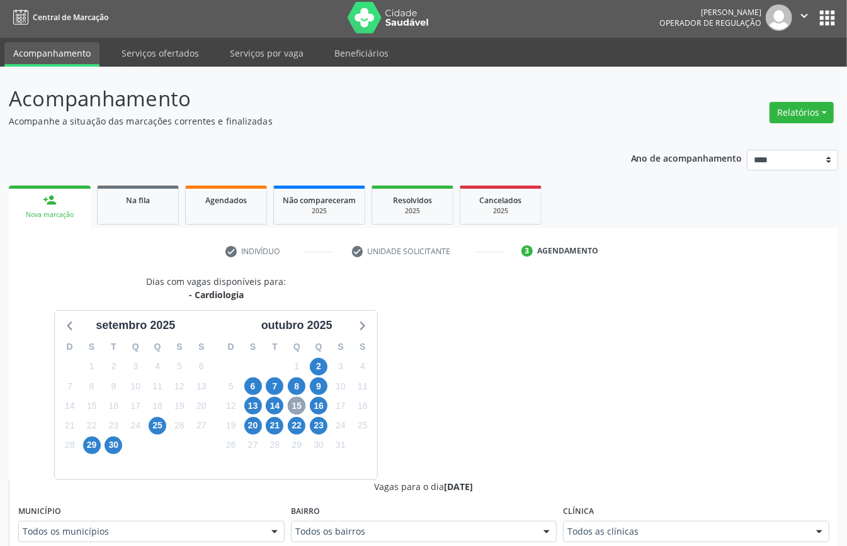
scroll to position [254, 0]
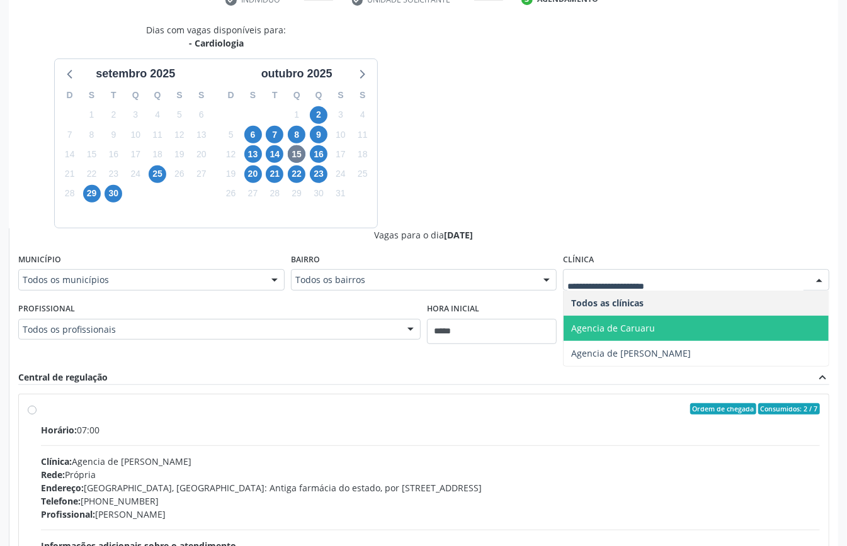
click at [603, 328] on span "Agencia de Caruaru" at bounding box center [613, 328] width 84 height 12
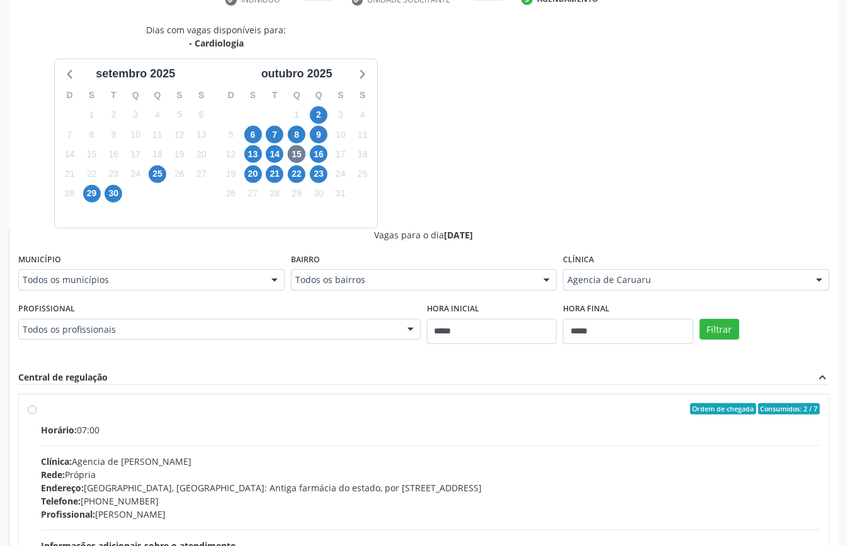
click at [486, 204] on div "Dias com vagas disponíveis para: - Cardiologia setembro 2025 D S T Q Q S S 31 1…" at bounding box center [423, 330] width 829 height 614
click at [728, 326] on button "Filtrar" at bounding box center [719, 329] width 40 height 21
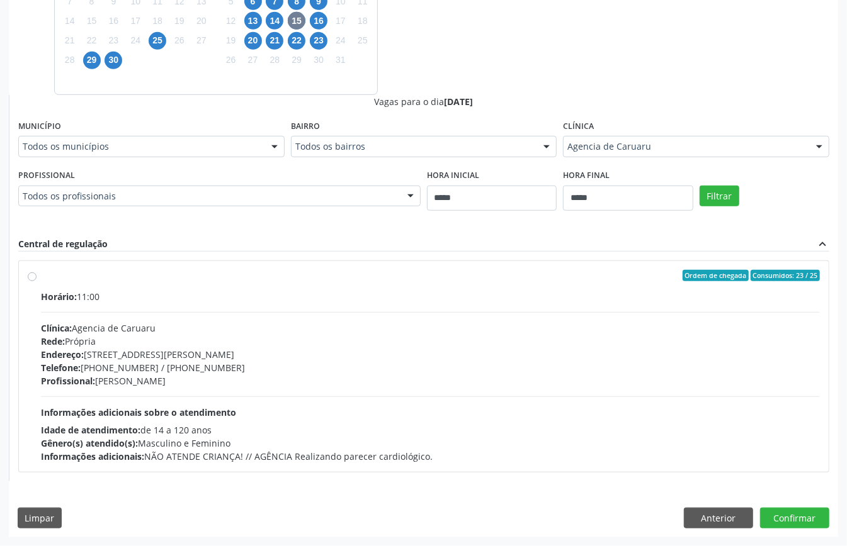
drag, startPoint x: 519, startPoint y: 69, endPoint x: 505, endPoint y: 108, distance: 41.6
click at [519, 69] on div "Dias com vagas disponíveis para: - Cardiologia setembro 2025 D S T Q Q S S 31 1…" at bounding box center [423, 185] width 829 height 591
click at [242, 339] on div "Rede: Própria" at bounding box center [430, 341] width 779 height 13
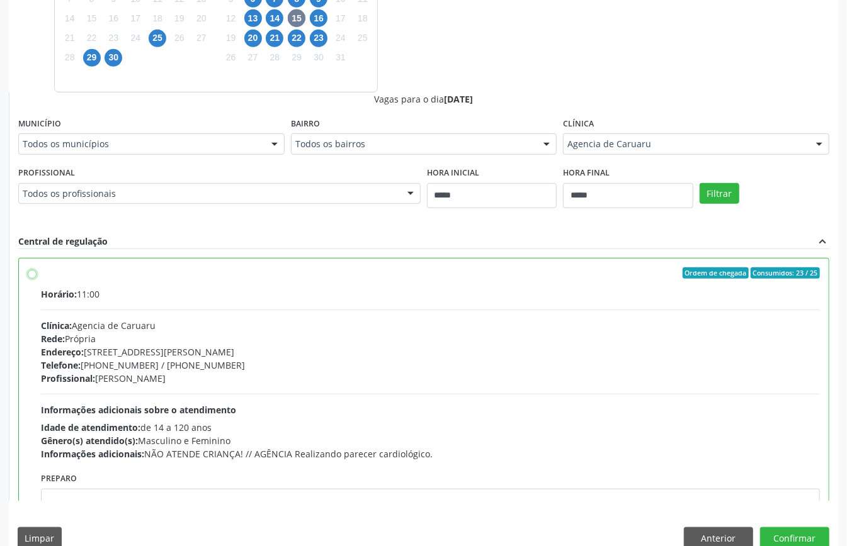
scroll to position [64, 0]
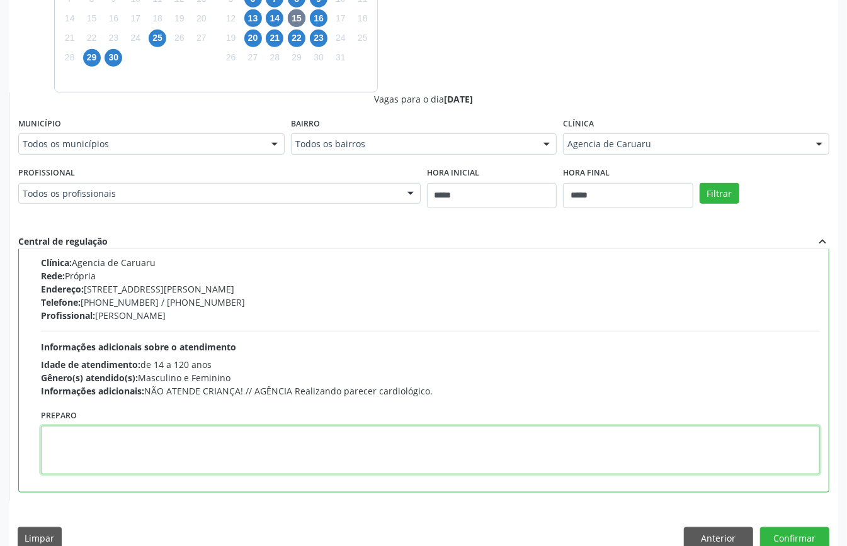
paste textarea "**********"
type textarea "**********"
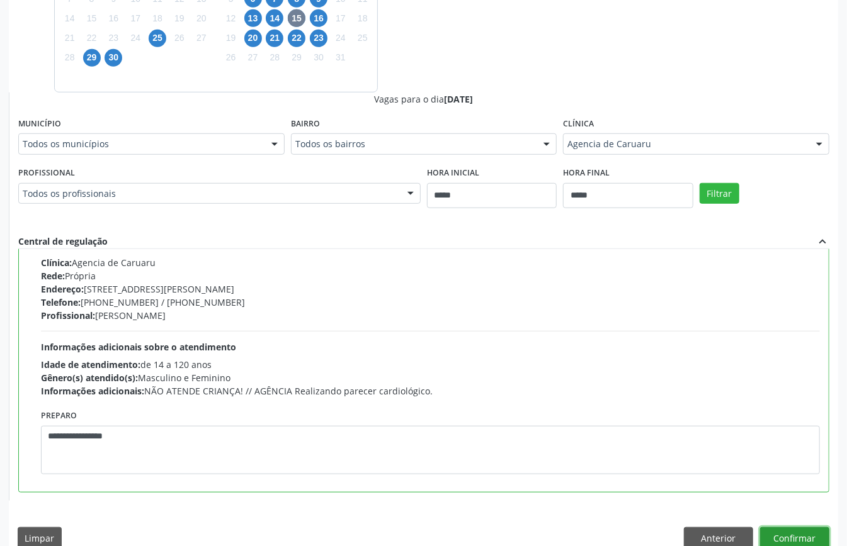
click at [791, 532] on button "Confirmar" at bounding box center [794, 538] width 69 height 21
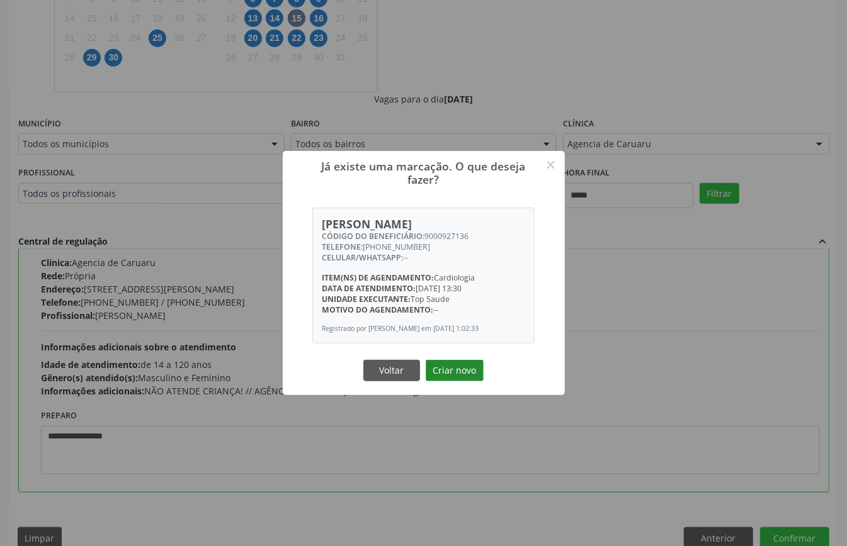
click at [453, 371] on button "Criar novo" at bounding box center [455, 370] width 58 height 21
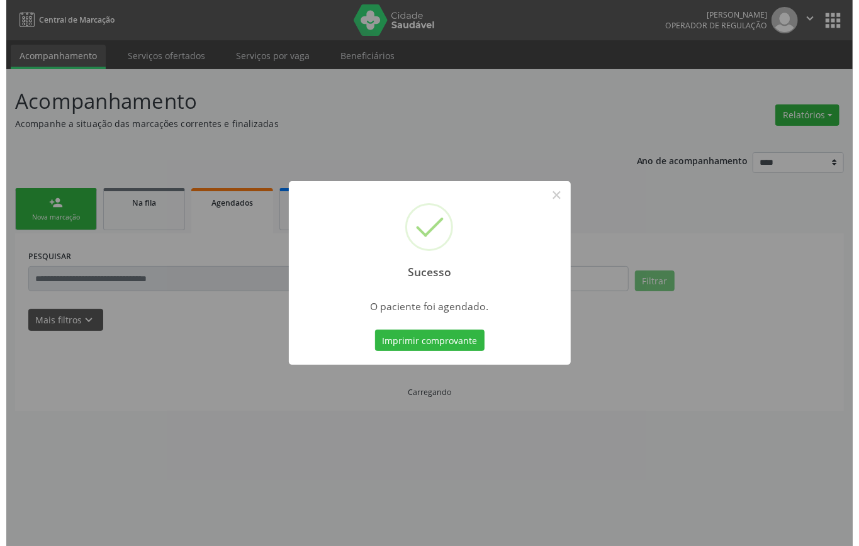
scroll to position [0, 0]
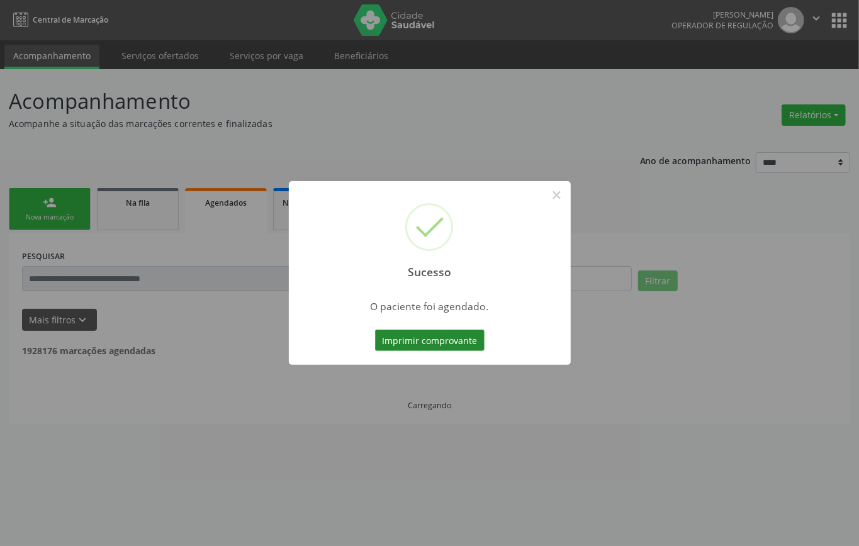
click at [449, 336] on button "Imprimir comprovante" at bounding box center [430, 340] width 110 height 21
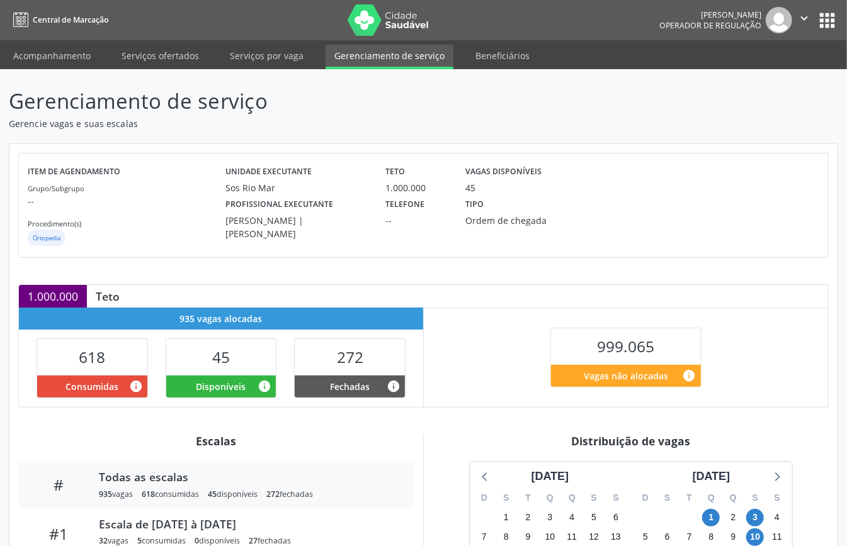
scroll to position [189, 0]
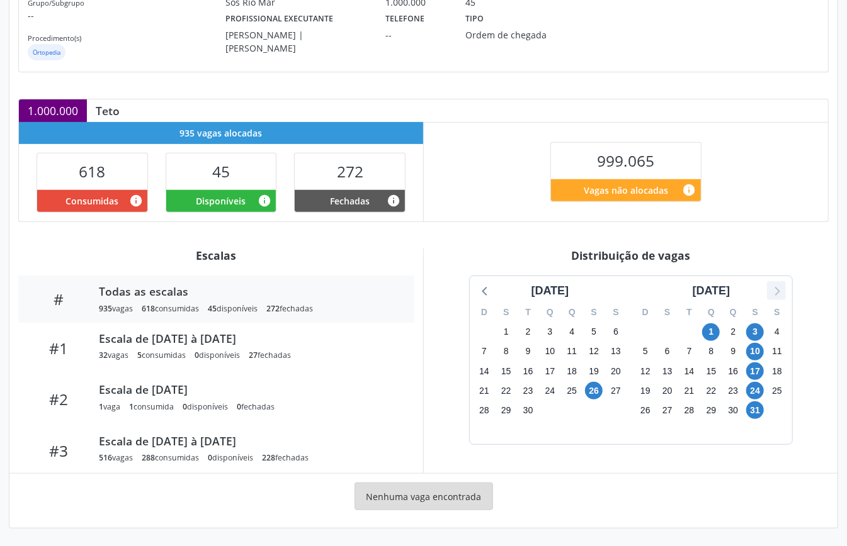
click at [783, 293] on icon at bounding box center [776, 291] width 16 height 16
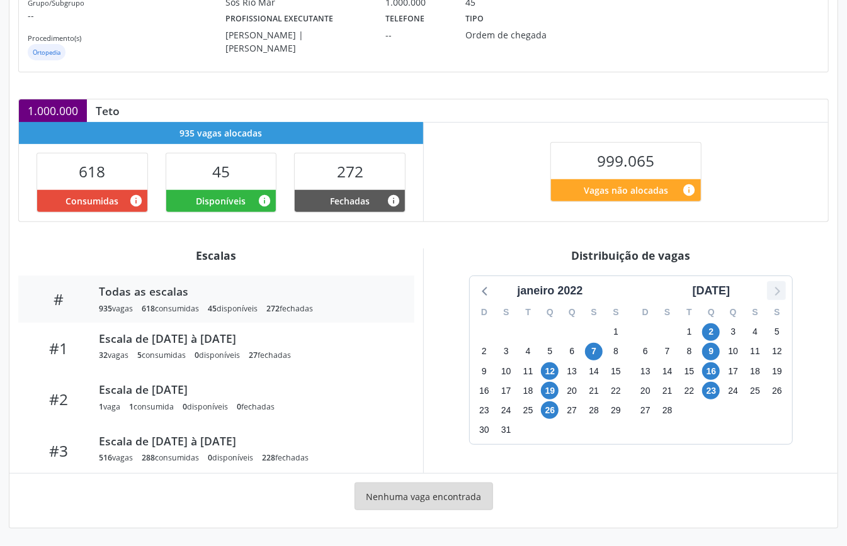
click at [782, 293] on icon at bounding box center [776, 291] width 16 height 16
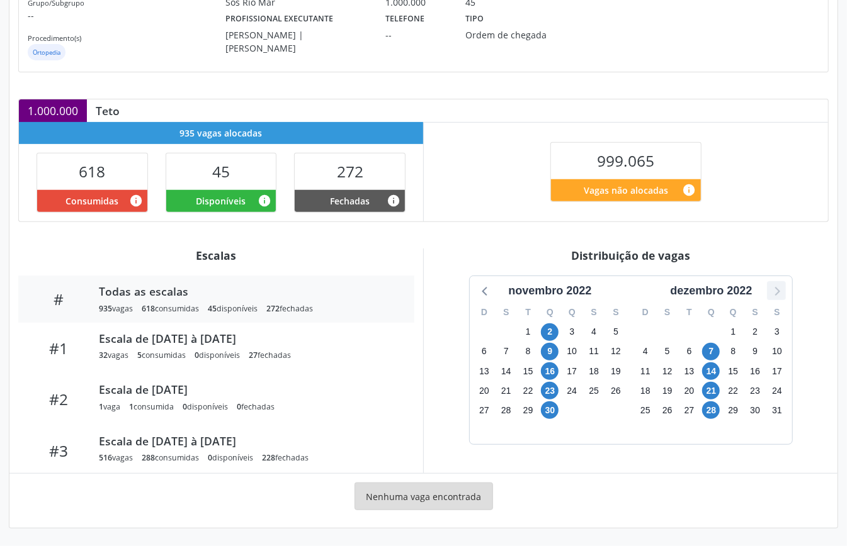
click at [782, 293] on icon at bounding box center [776, 291] width 16 height 16
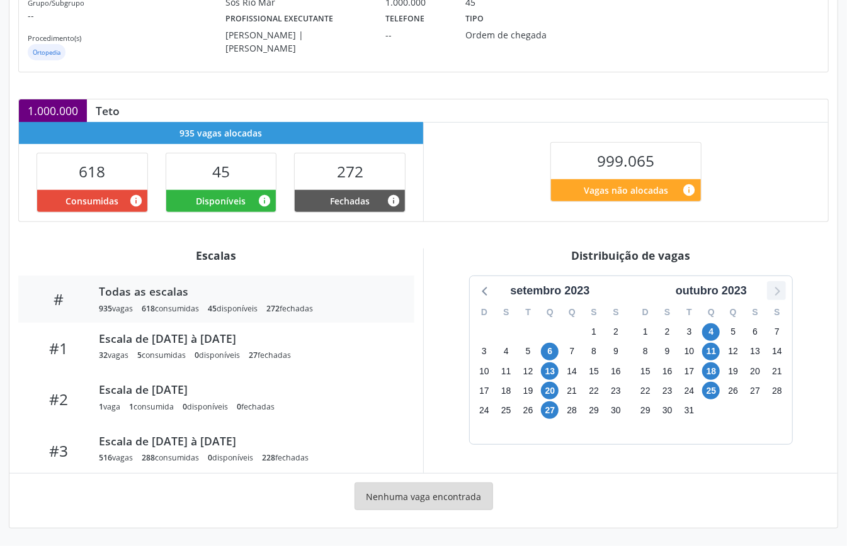
click at [782, 293] on icon at bounding box center [776, 291] width 16 height 16
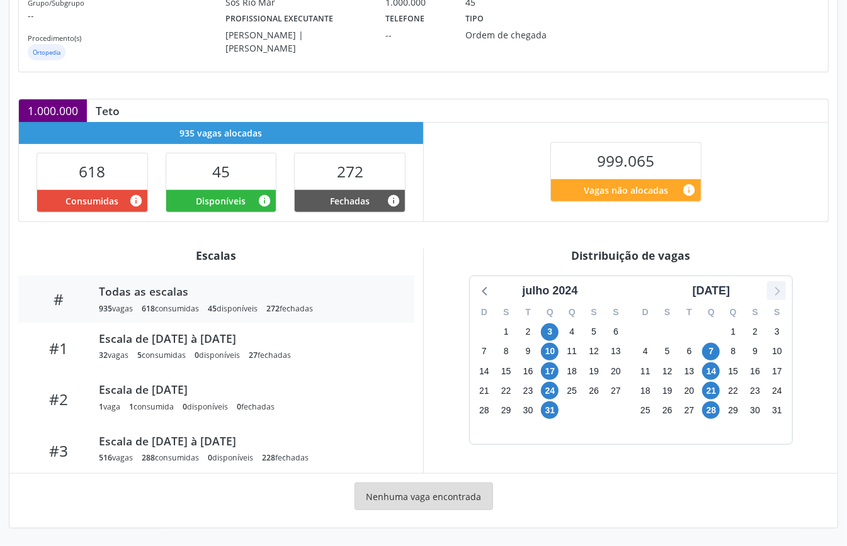
click at [782, 293] on icon at bounding box center [776, 291] width 16 height 16
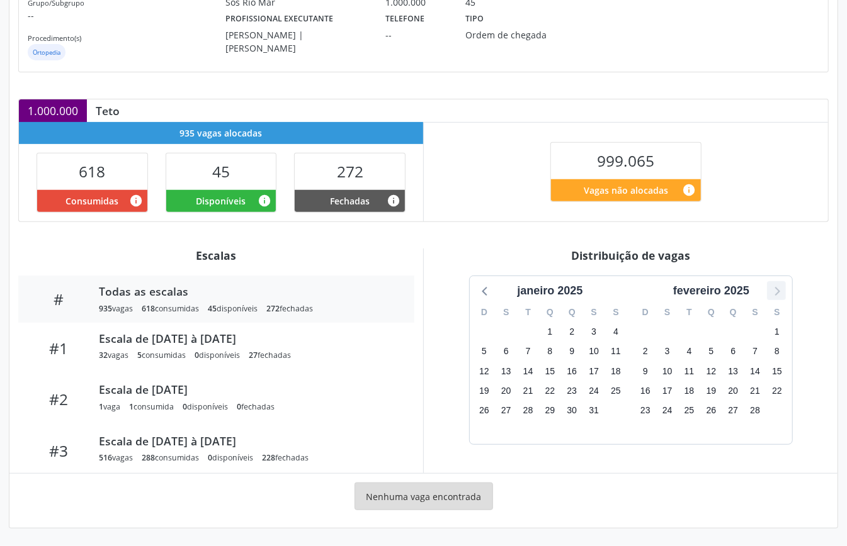
click at [782, 293] on icon at bounding box center [776, 291] width 16 height 16
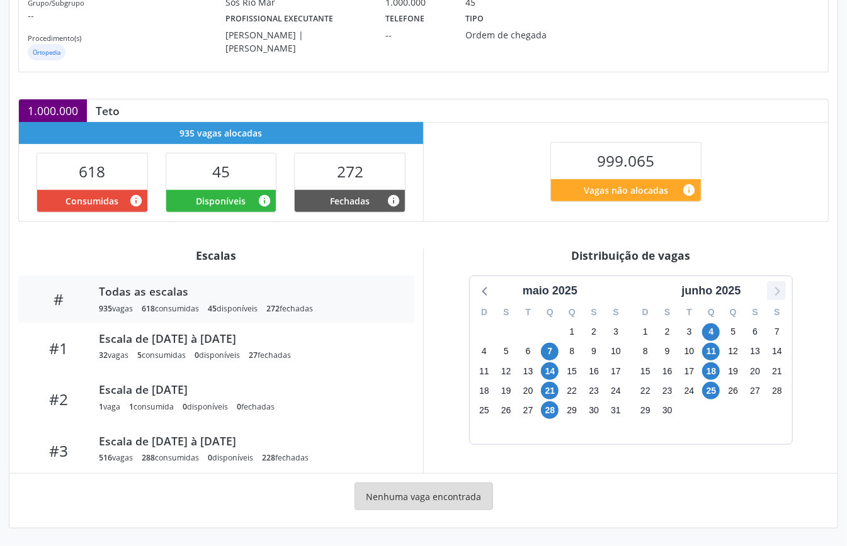
click at [782, 293] on icon at bounding box center [776, 291] width 16 height 16
click at [716, 332] on span "1" at bounding box center [711, 333] width 18 height 18
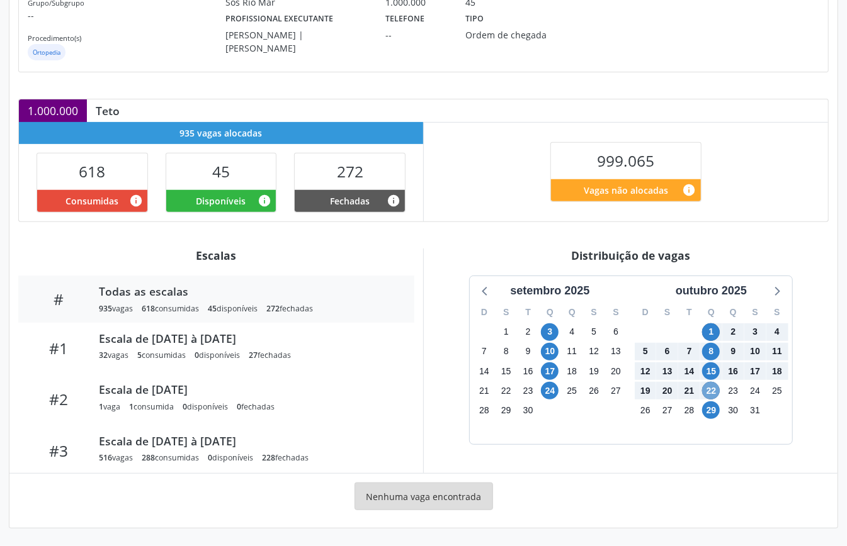
click at [713, 383] on span "22" at bounding box center [711, 391] width 18 height 18
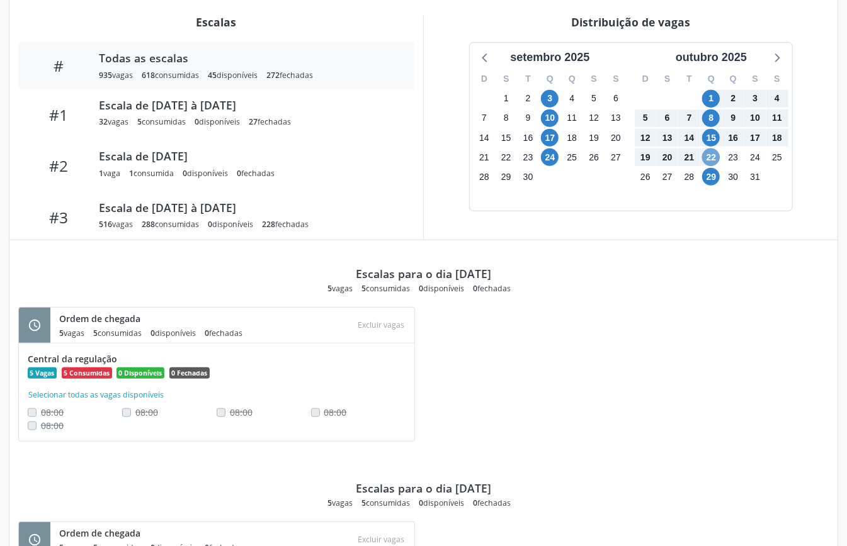
scroll to position [587, 0]
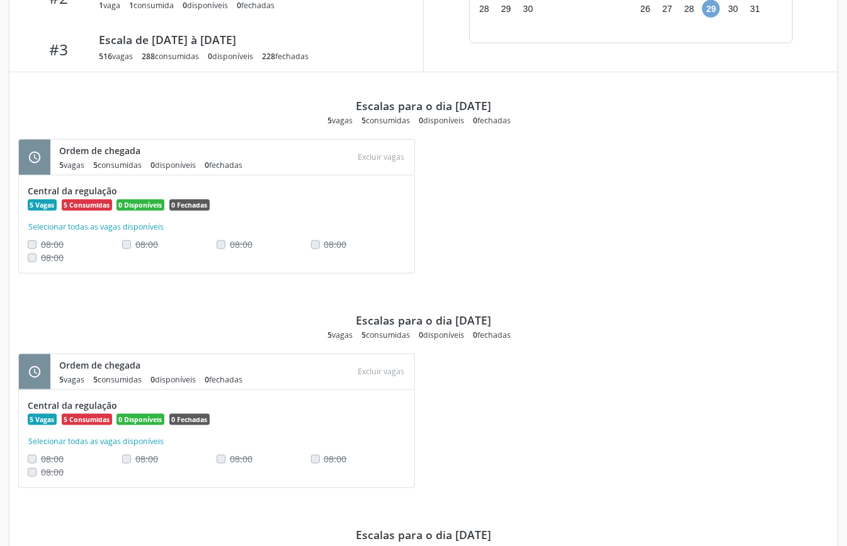
click at [709, 15] on span "29" at bounding box center [711, 9] width 18 height 18
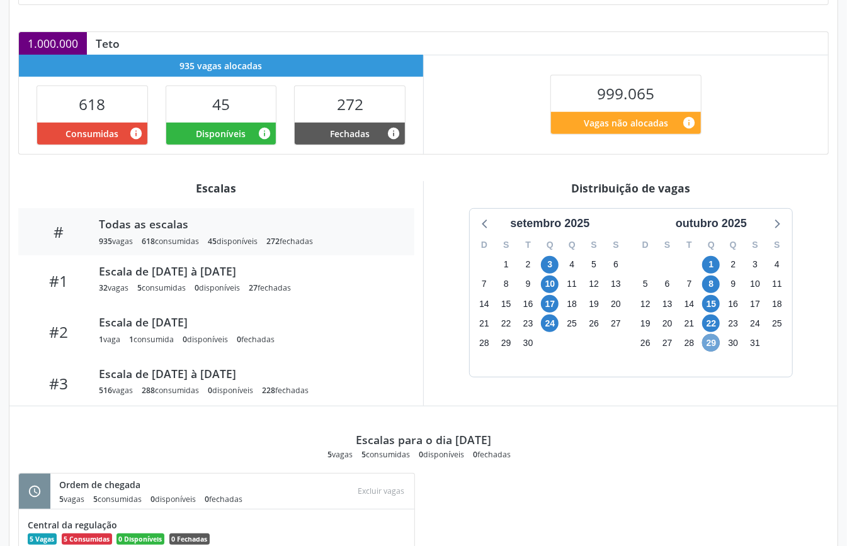
scroll to position [358, 0]
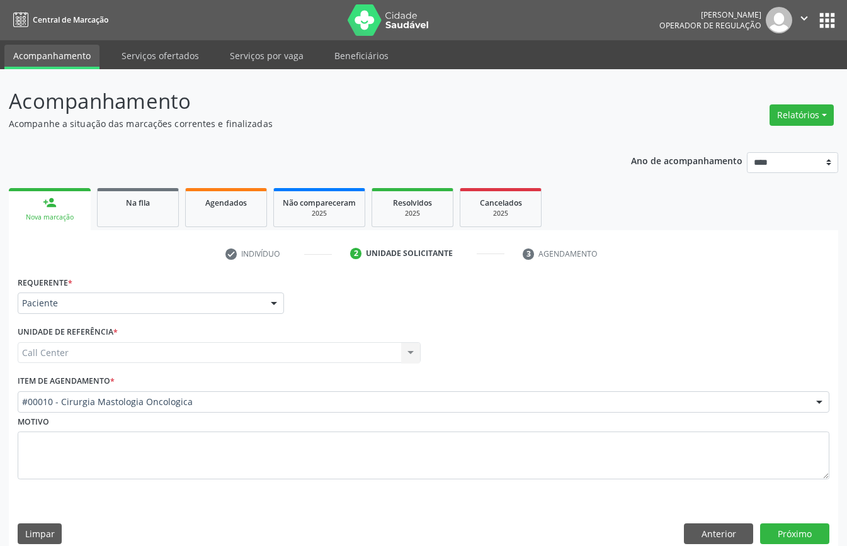
scroll to position [18, 0]
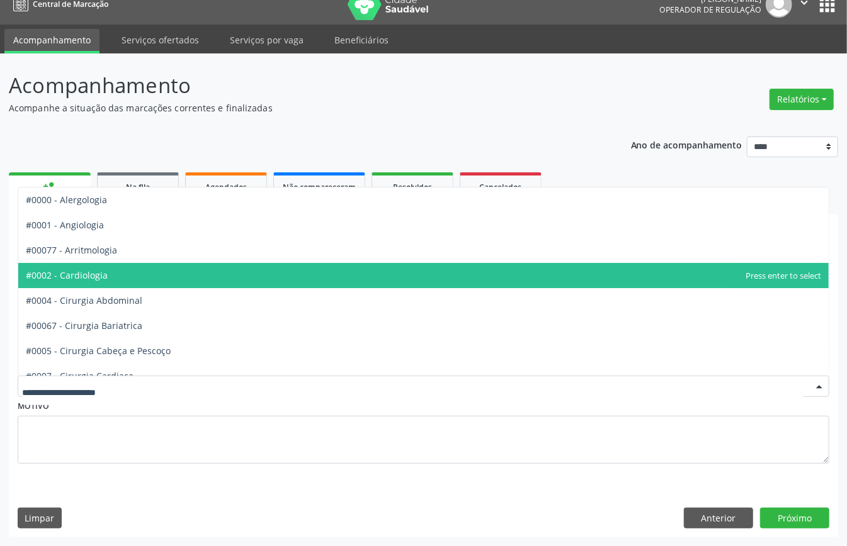
click at [116, 278] on span "#0002 - Cardiologia" at bounding box center [423, 275] width 810 height 25
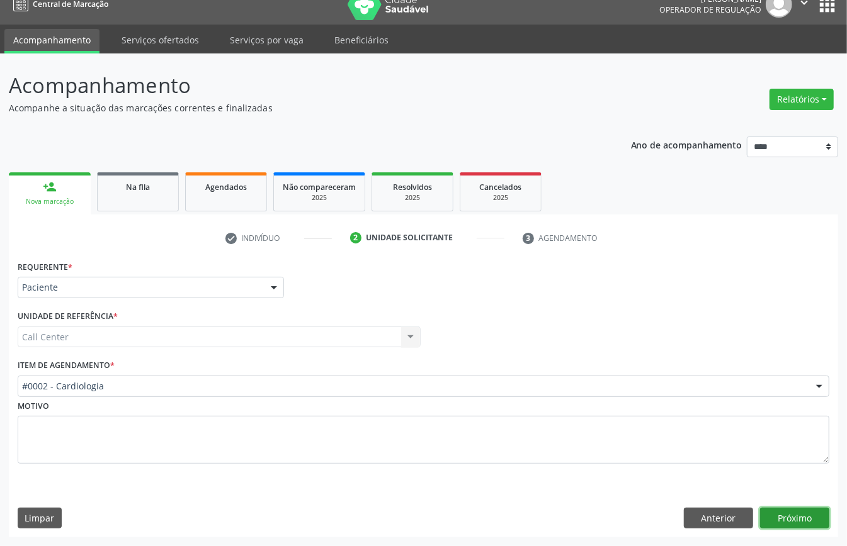
click at [804, 512] on button "Próximo" at bounding box center [794, 518] width 69 height 21
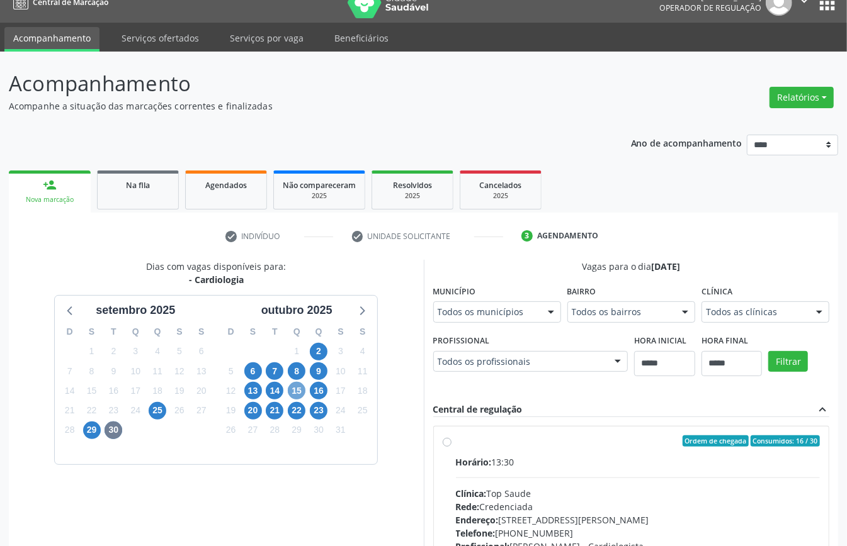
click at [298, 388] on span "15" at bounding box center [297, 391] width 18 height 18
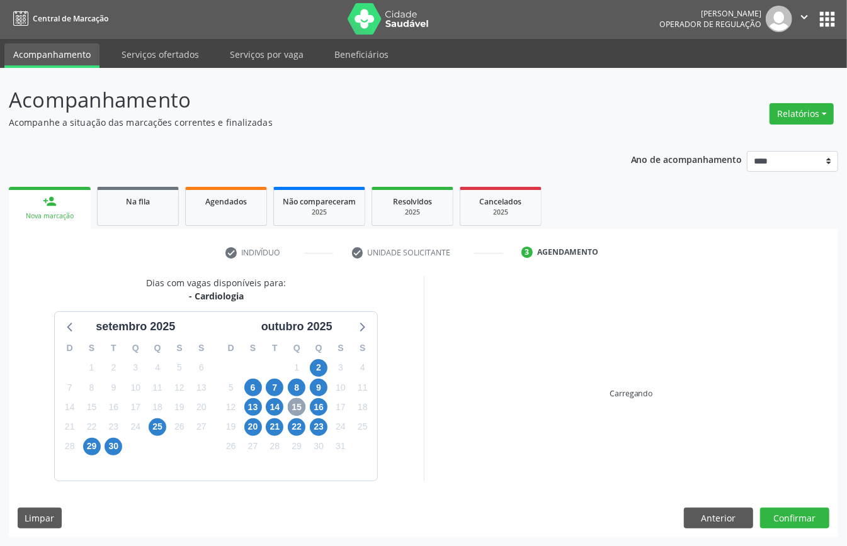
scroll to position [18, 0]
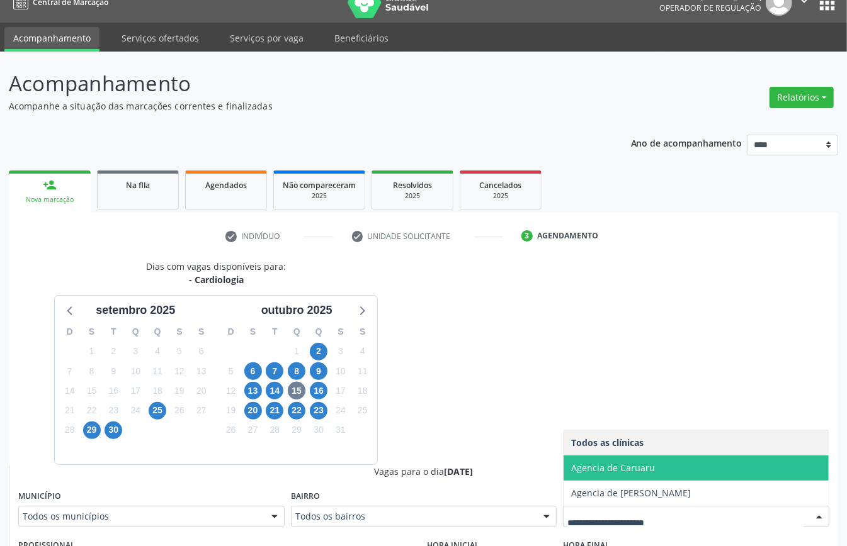
click at [599, 464] on span "Agencia de Caruaru" at bounding box center [613, 468] width 84 height 12
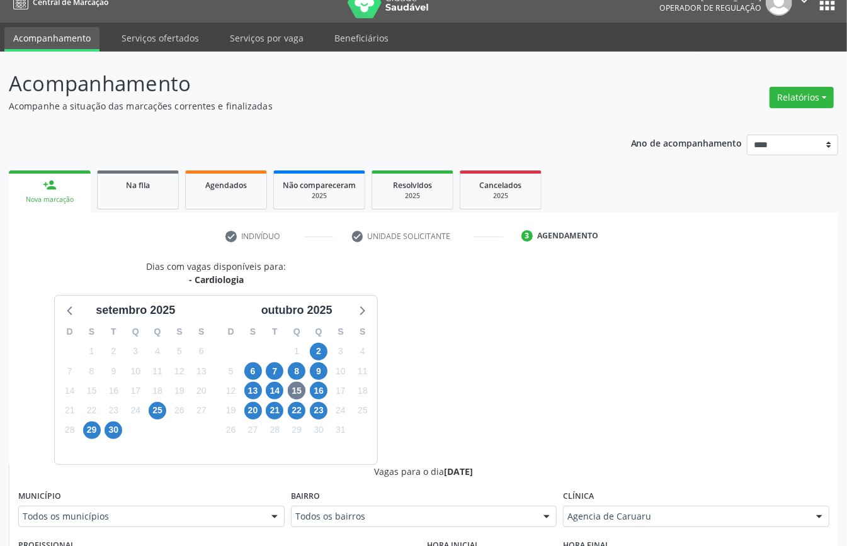
scroll to position [269, 0]
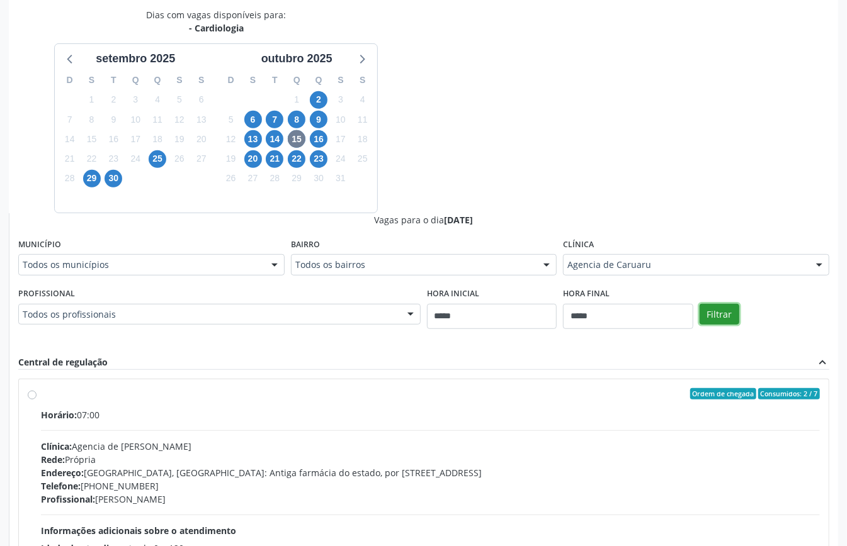
click at [723, 318] on button "Filtrar" at bounding box center [719, 314] width 40 height 21
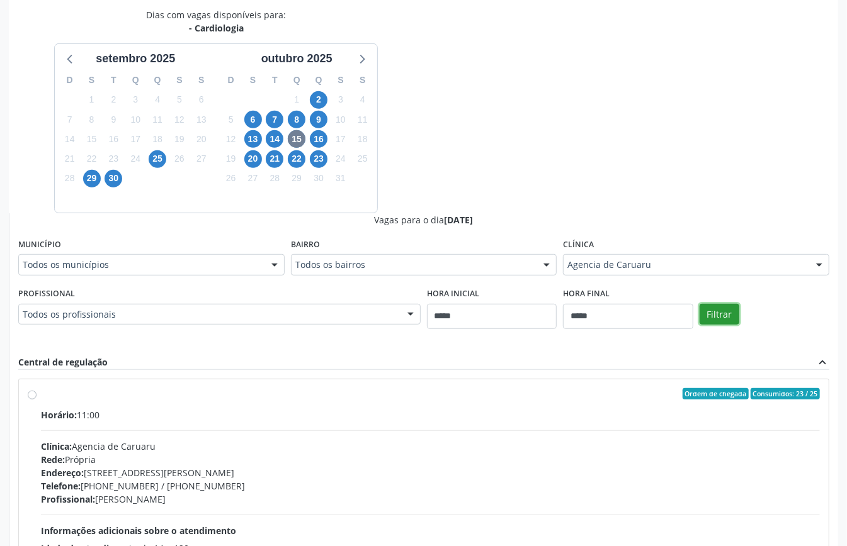
scroll to position [390, 0]
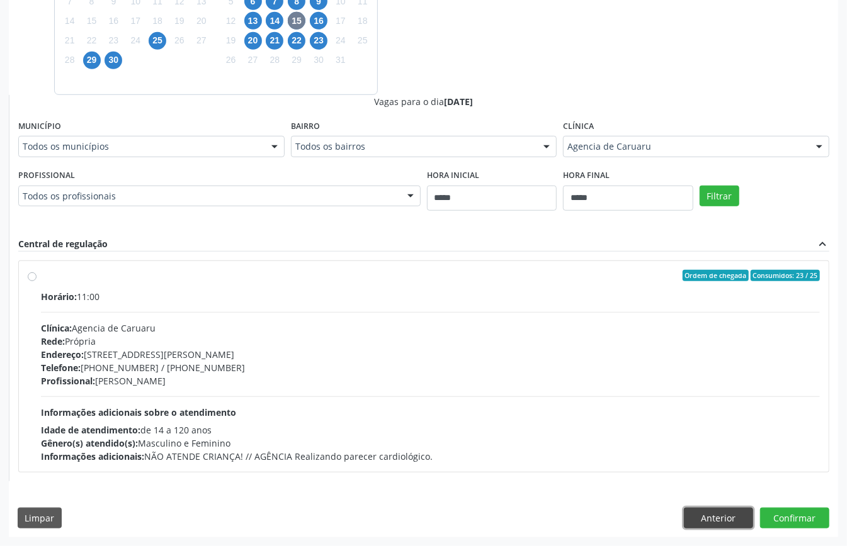
click at [725, 516] on button "Anterior" at bounding box center [718, 518] width 69 height 21
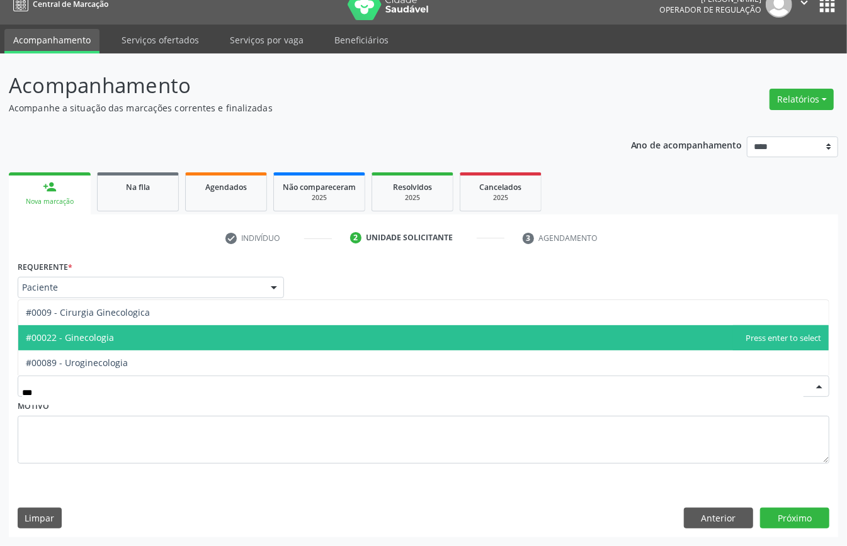
click at [142, 332] on span "#00022 - Ginecologia" at bounding box center [423, 337] width 810 height 25
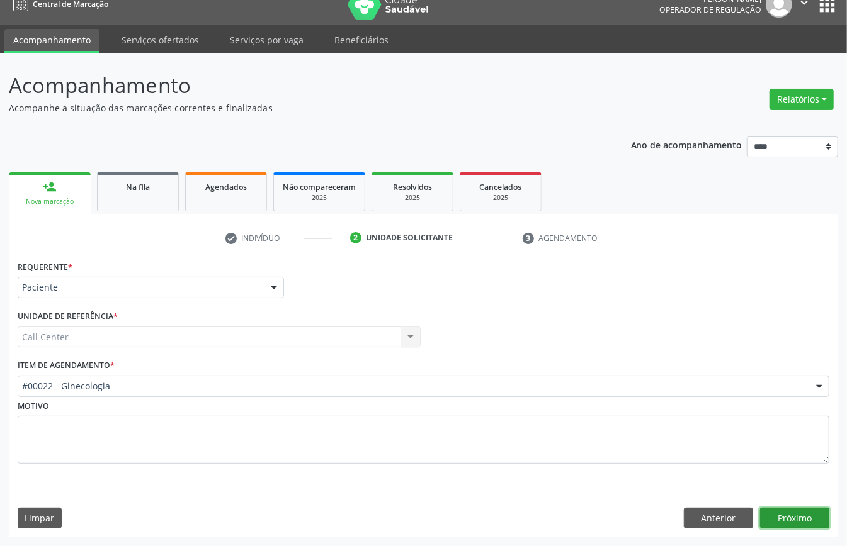
click at [789, 516] on button "Próximo" at bounding box center [794, 518] width 69 height 21
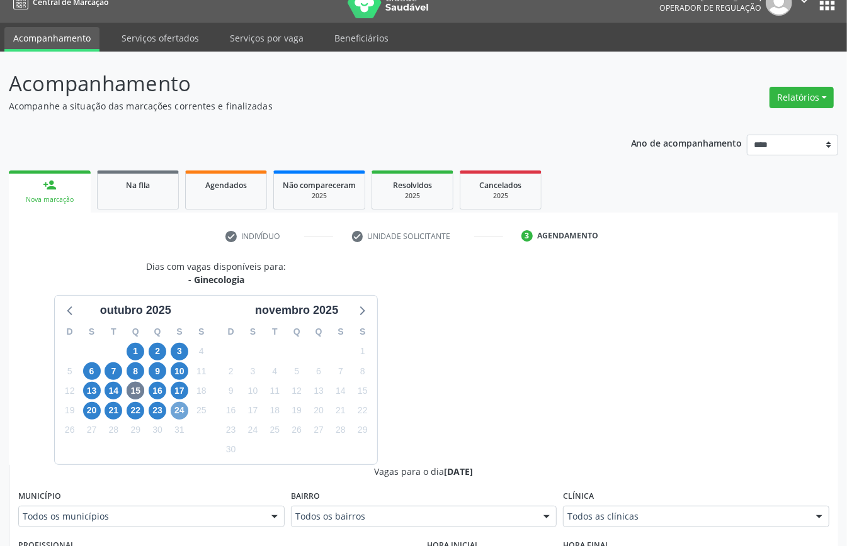
click at [184, 409] on span "24" at bounding box center [180, 411] width 18 height 18
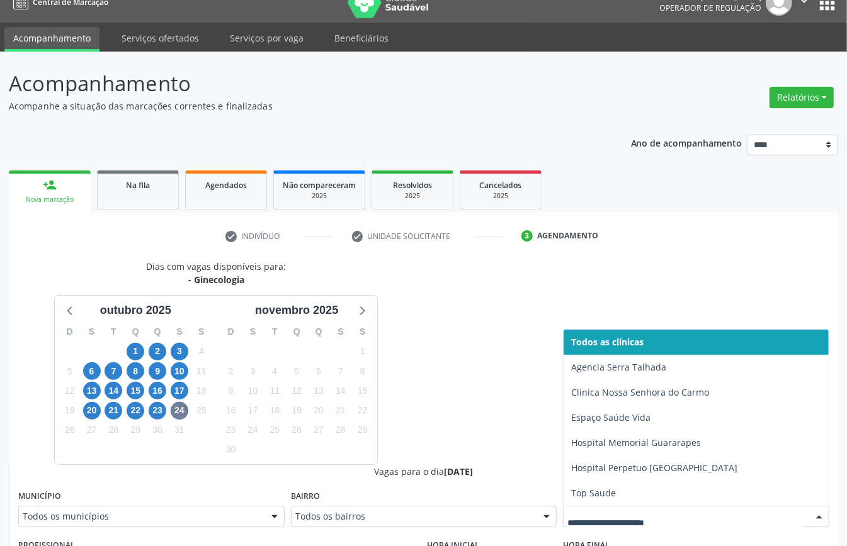
drag, startPoint x: 607, startPoint y: 519, endPoint x: 524, endPoint y: 502, distance: 84.1
click at [51, 308] on div "Dias com vagas disponíveis para: - Ginecologia outubro 2025 D S T Q Q S S 28 29…" at bounding box center [216, 362] width 415 height 205
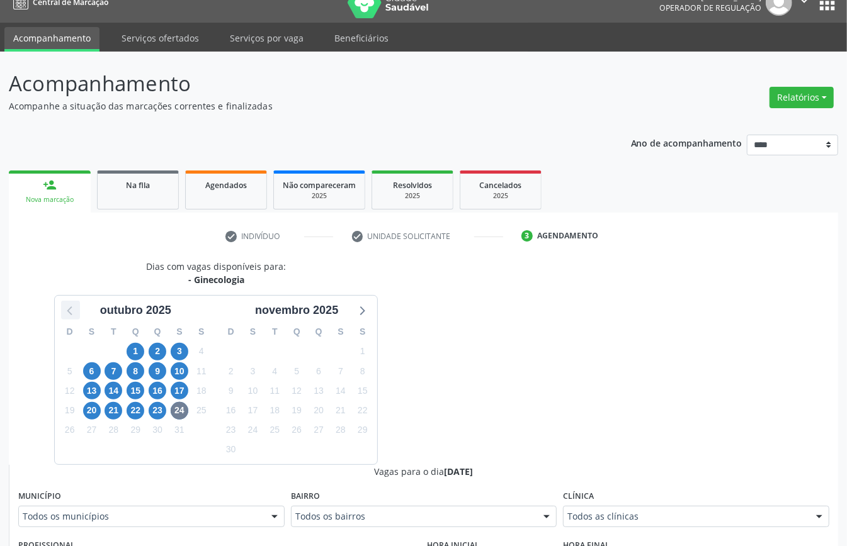
click at [76, 314] on icon at bounding box center [70, 310] width 16 height 16
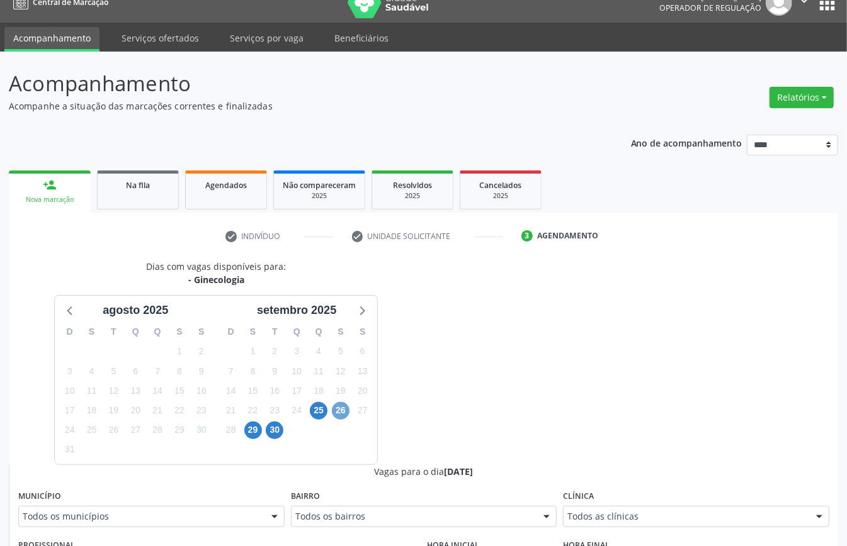
click at [337, 410] on span "26" at bounding box center [341, 411] width 18 height 18
click at [315, 410] on span "25" at bounding box center [319, 411] width 18 height 18
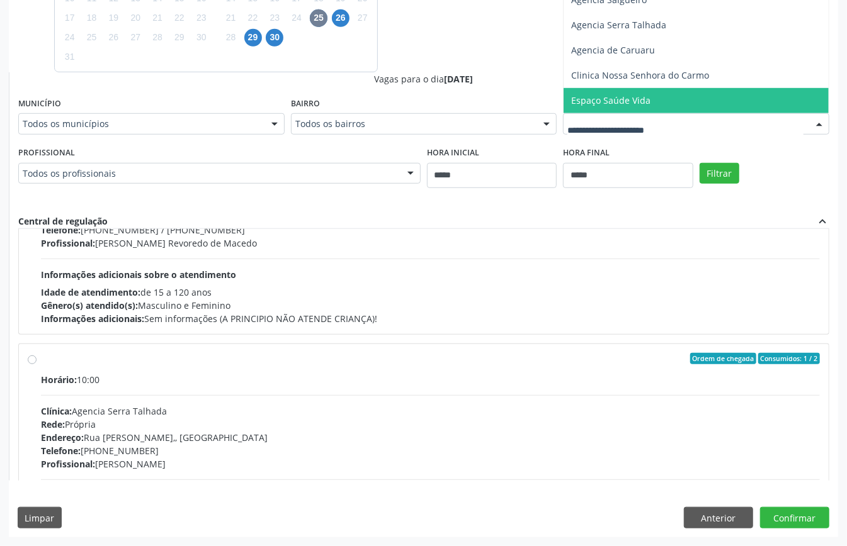
scroll to position [504, 0]
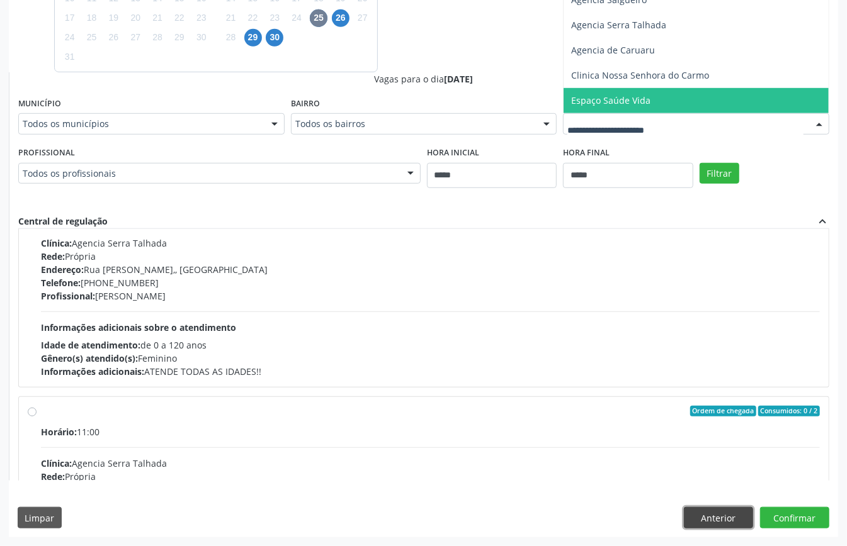
drag, startPoint x: 731, startPoint y: 511, endPoint x: 678, endPoint y: 494, distance: 55.7
click at [729, 512] on button "Anterior" at bounding box center [718, 517] width 69 height 21
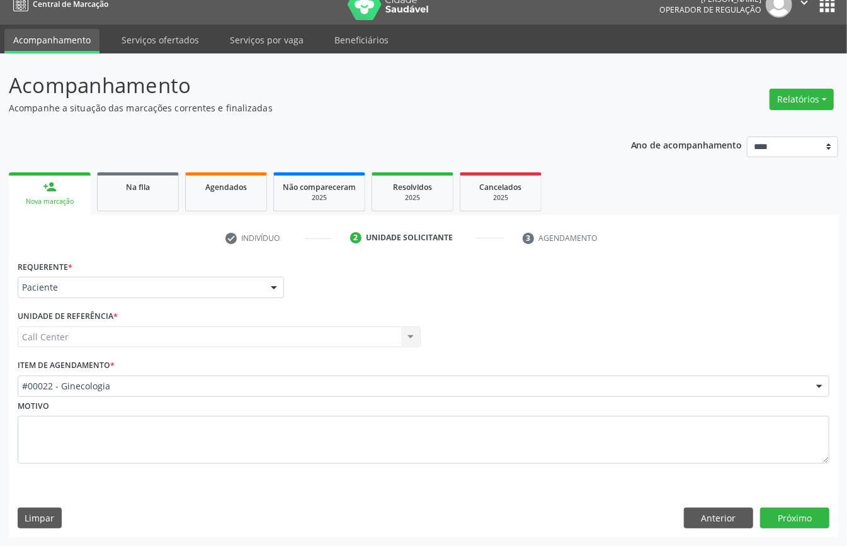
scroll to position [18, 0]
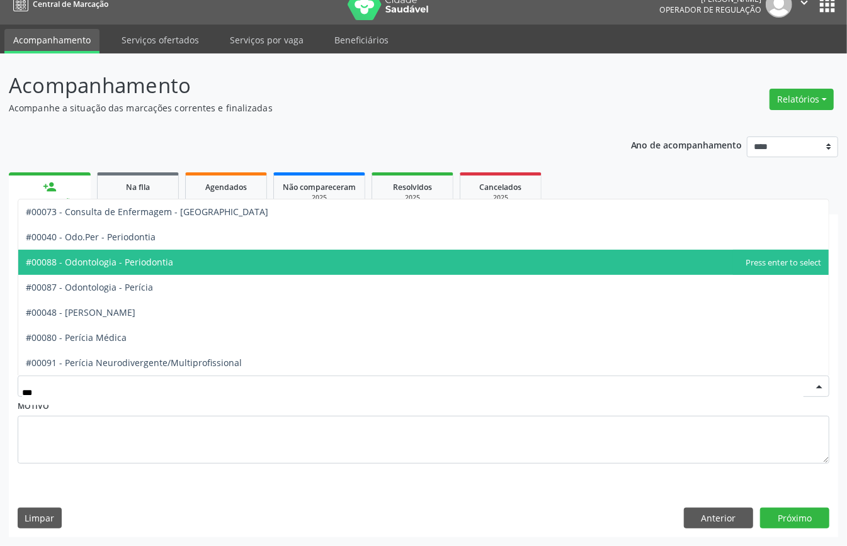
click at [181, 266] on span "#00088 - Odontologia - Periodontia" at bounding box center [423, 262] width 810 height 25
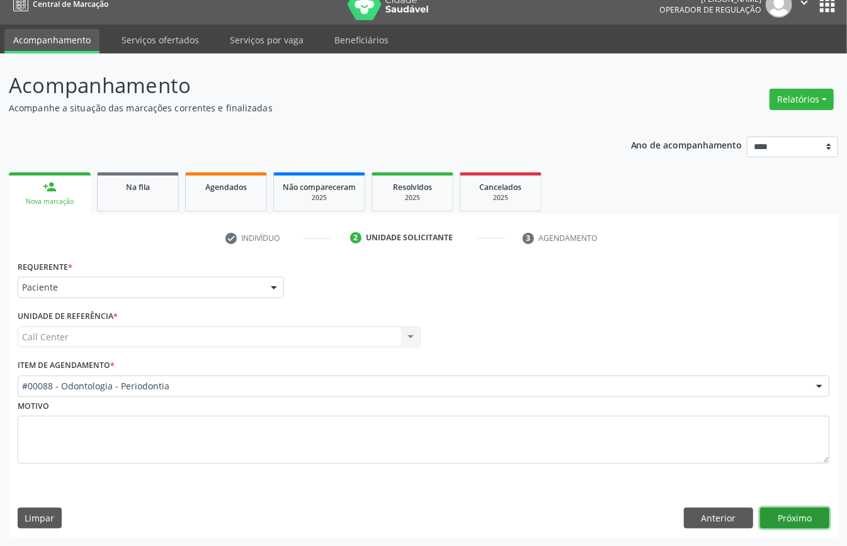
click at [816, 510] on button "Próximo" at bounding box center [794, 518] width 69 height 21
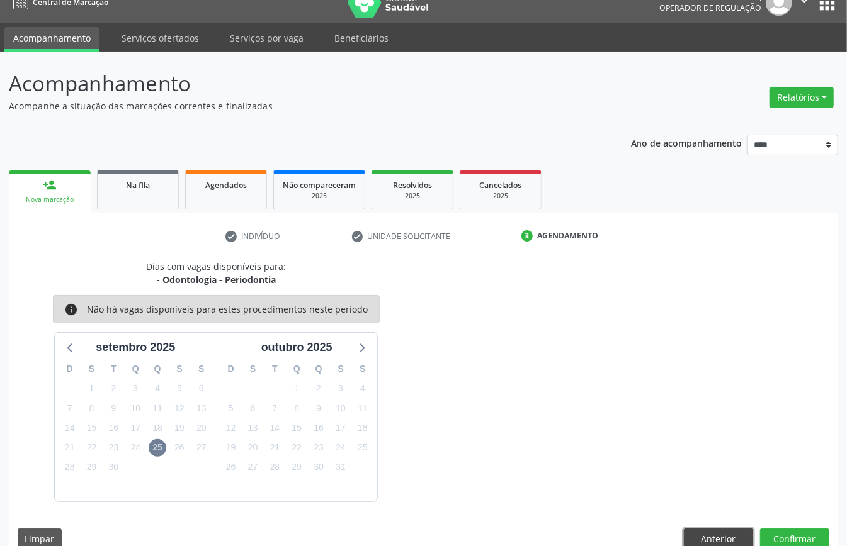
click at [711, 539] on button "Anterior" at bounding box center [718, 539] width 69 height 21
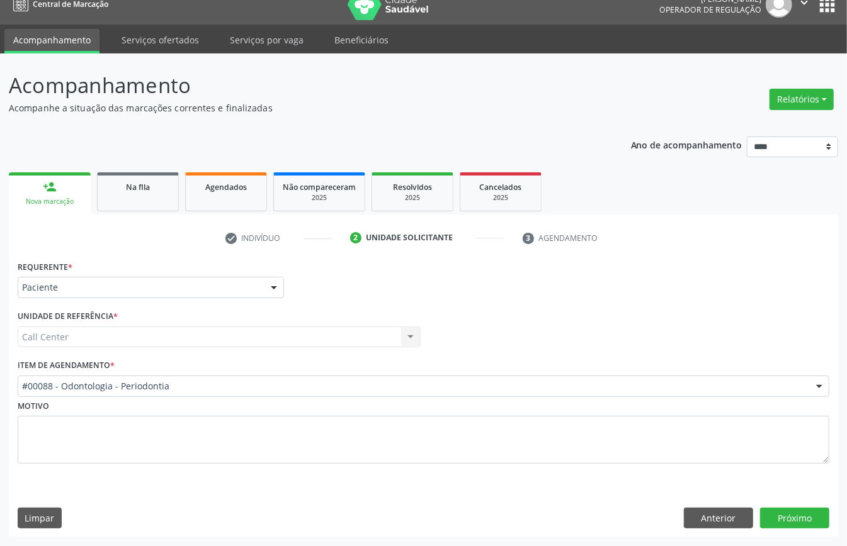
click at [193, 392] on div "#00088 - Odontologia - Periodontia" at bounding box center [424, 386] width 812 height 21
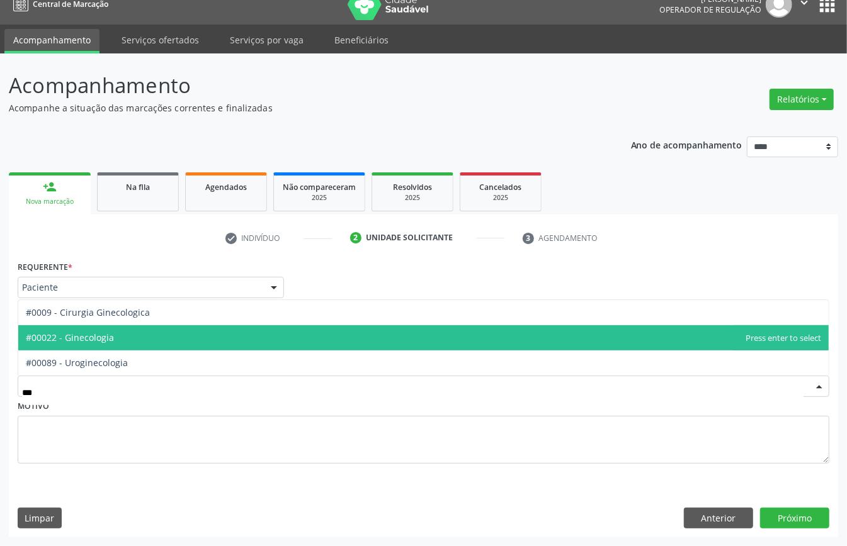
click at [139, 336] on span "#00022 - Ginecologia" at bounding box center [423, 337] width 810 height 25
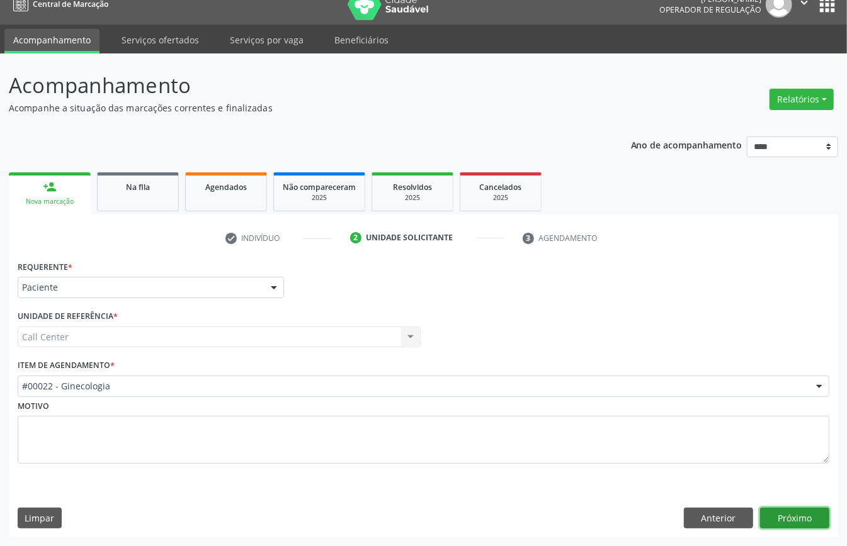
click at [802, 508] on button "Próximo" at bounding box center [794, 518] width 69 height 21
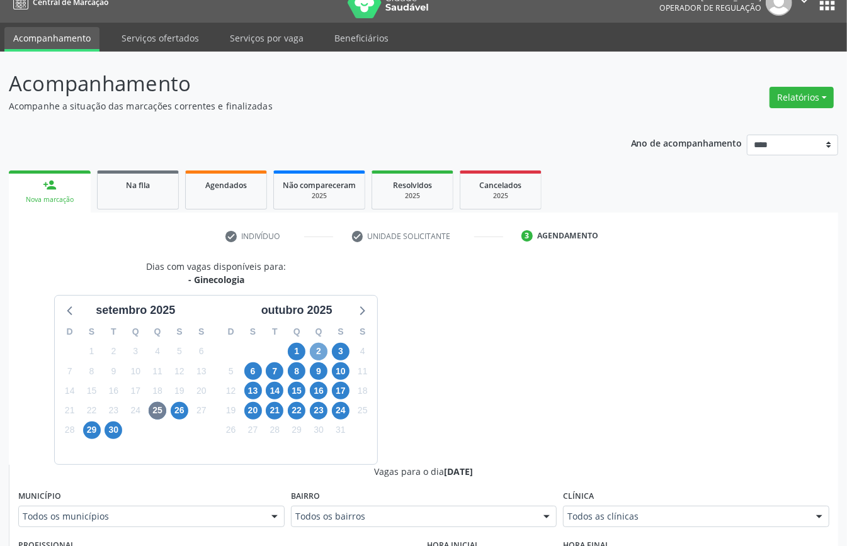
click at [322, 345] on span "2" at bounding box center [319, 352] width 18 height 18
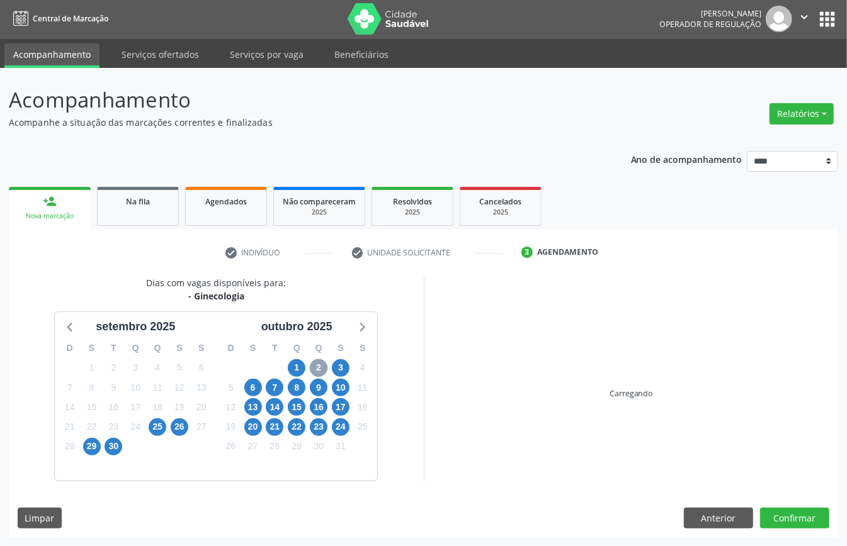
scroll to position [18, 0]
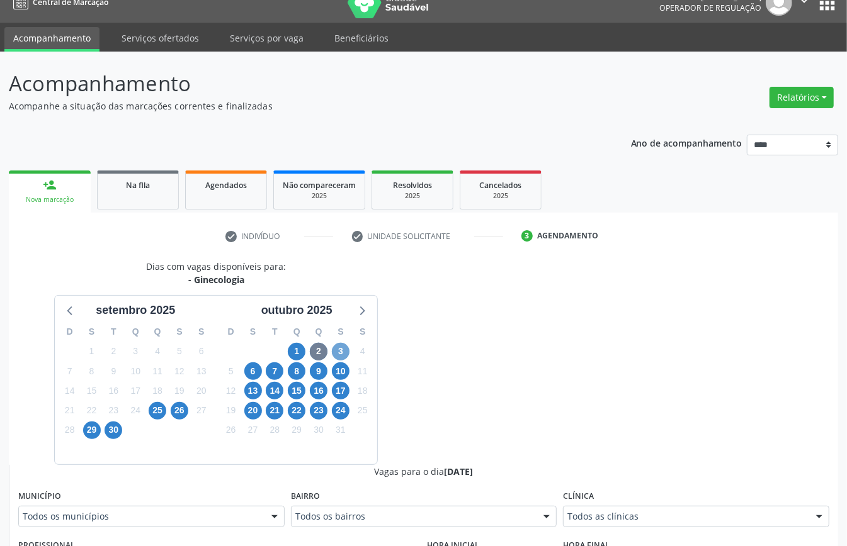
click at [346, 349] on span "3" at bounding box center [341, 352] width 18 height 18
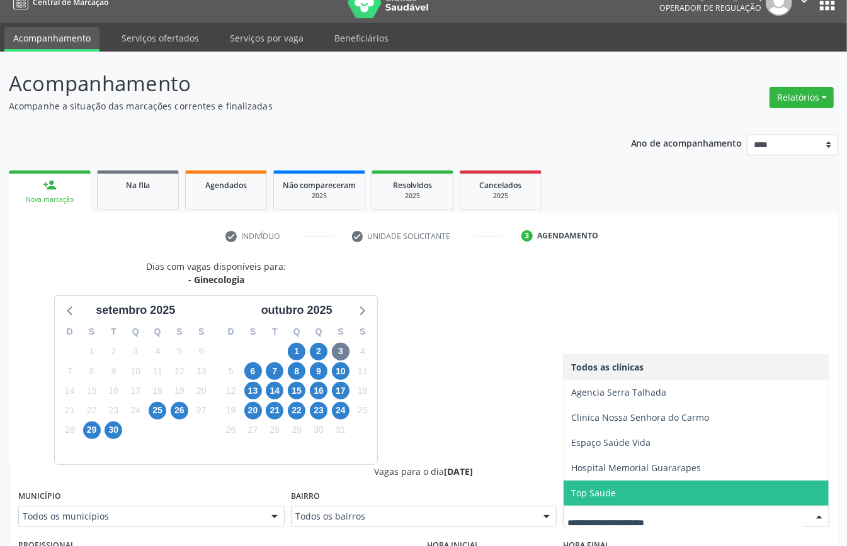
click at [635, 477] on span "Hospital Memorial Guararapes" at bounding box center [695, 468] width 265 height 25
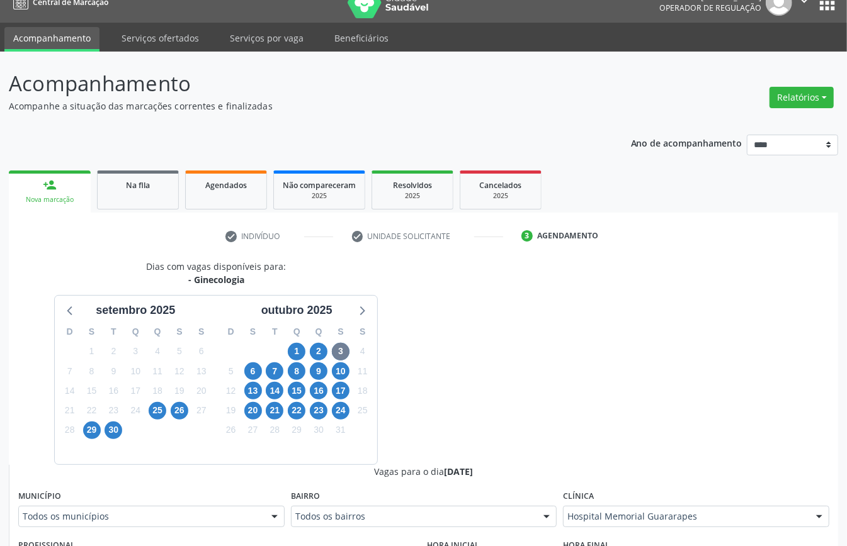
scroll to position [269, 0]
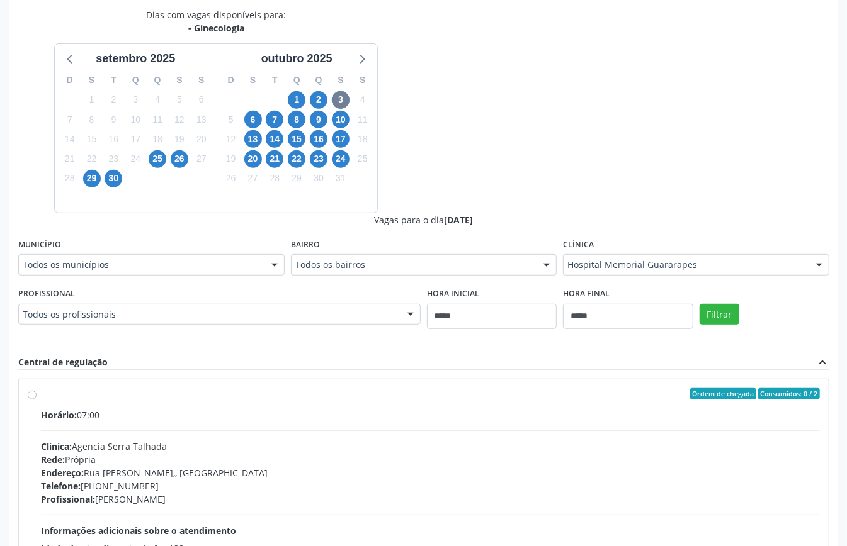
click at [724, 303] on div "Filtrar" at bounding box center [764, 314] width 136 height 58
click at [726, 314] on button "Filtrar" at bounding box center [719, 314] width 40 height 21
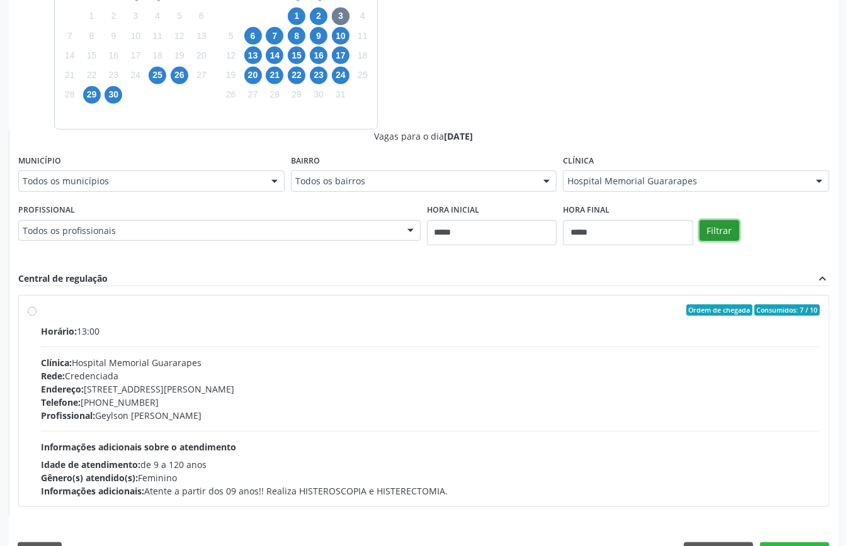
scroll to position [390, 0]
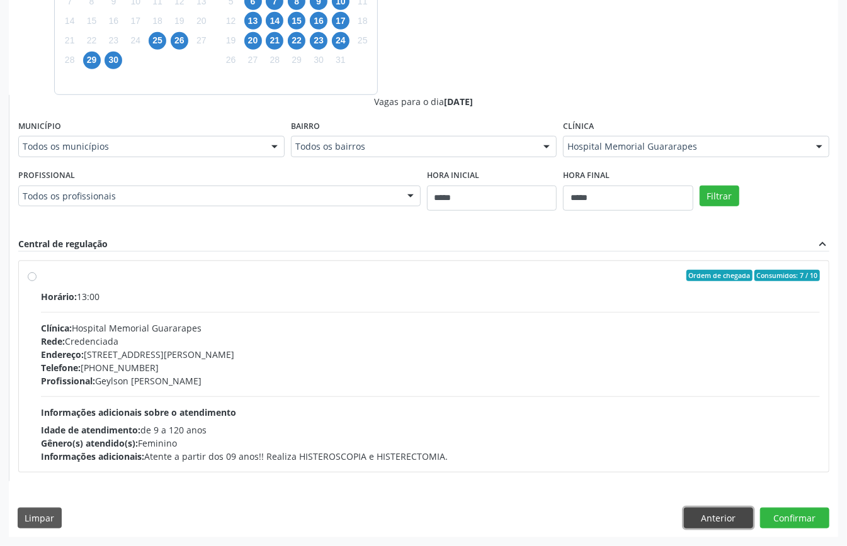
click at [727, 514] on button "Anterior" at bounding box center [718, 518] width 69 height 21
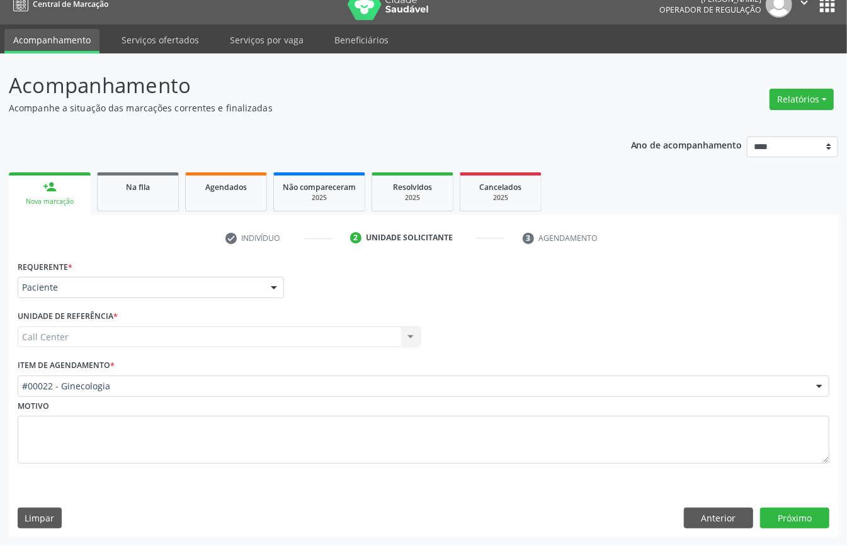
scroll to position [18, 0]
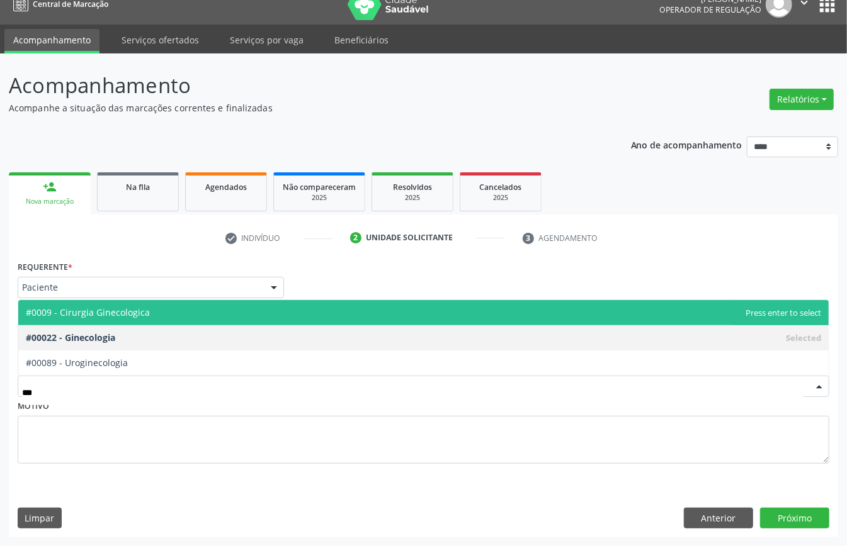
click at [136, 307] on span "#0009 - Cirurgia Ginecologica" at bounding box center [88, 313] width 124 height 12
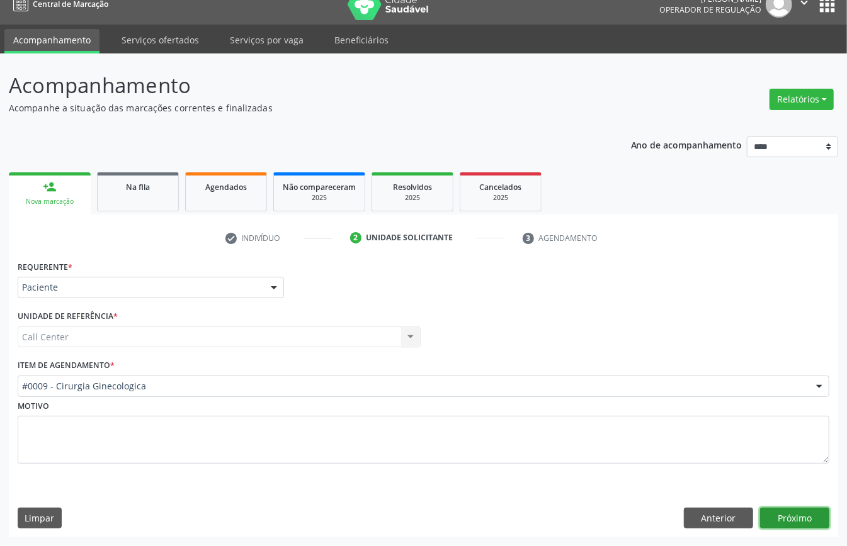
click at [797, 510] on button "Próximo" at bounding box center [794, 518] width 69 height 21
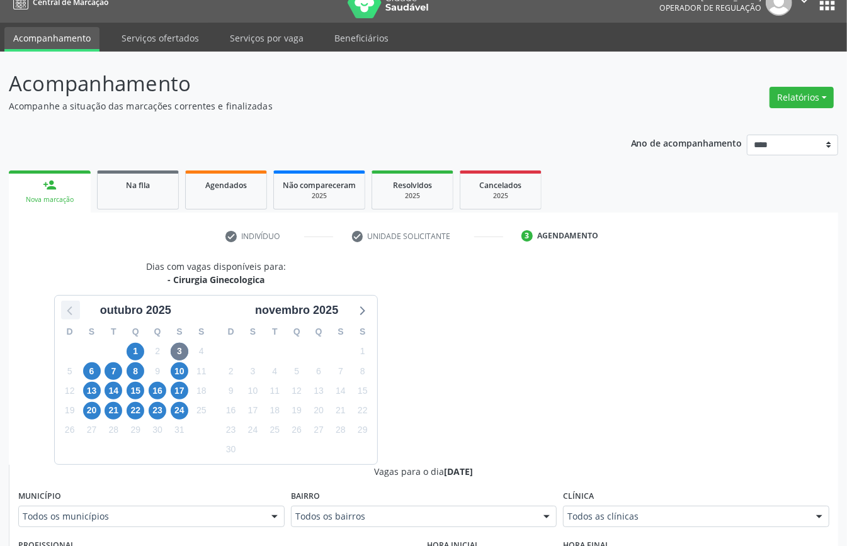
click at [65, 310] on icon at bounding box center [70, 310] width 16 height 16
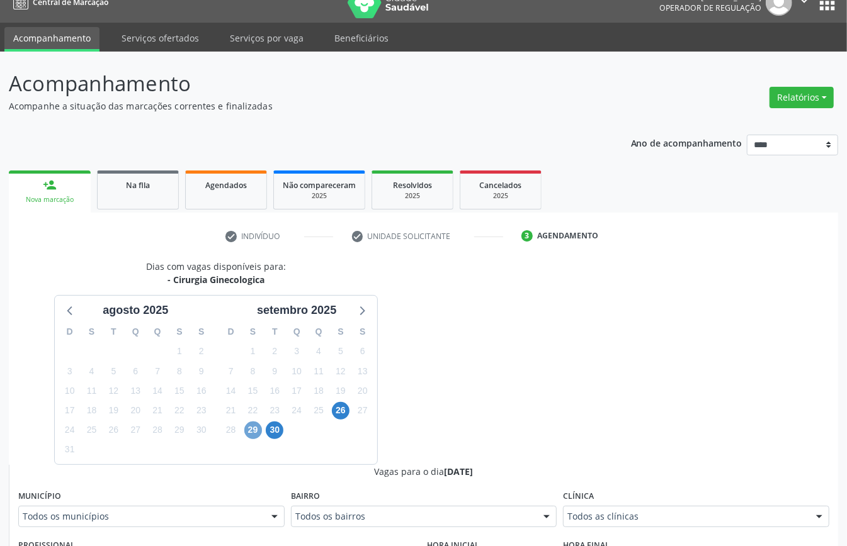
click at [244, 429] on span "29" at bounding box center [253, 431] width 18 height 18
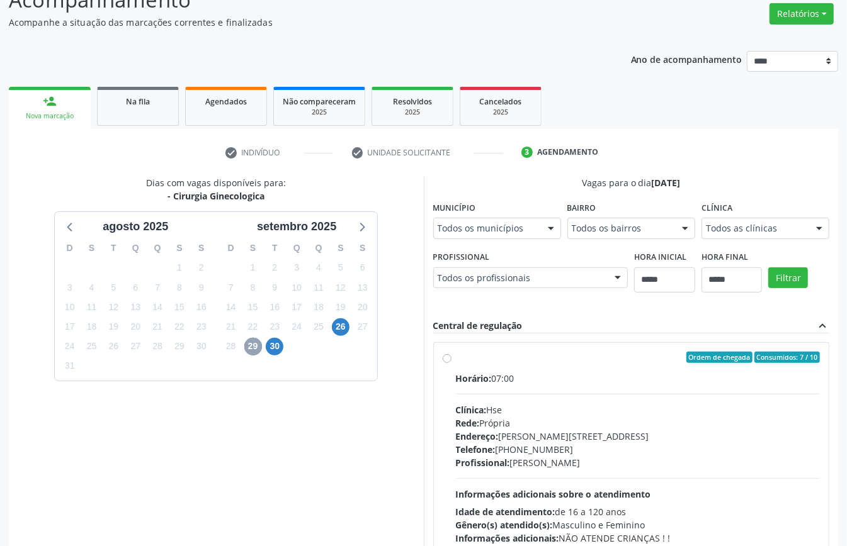
scroll to position [185, 0]
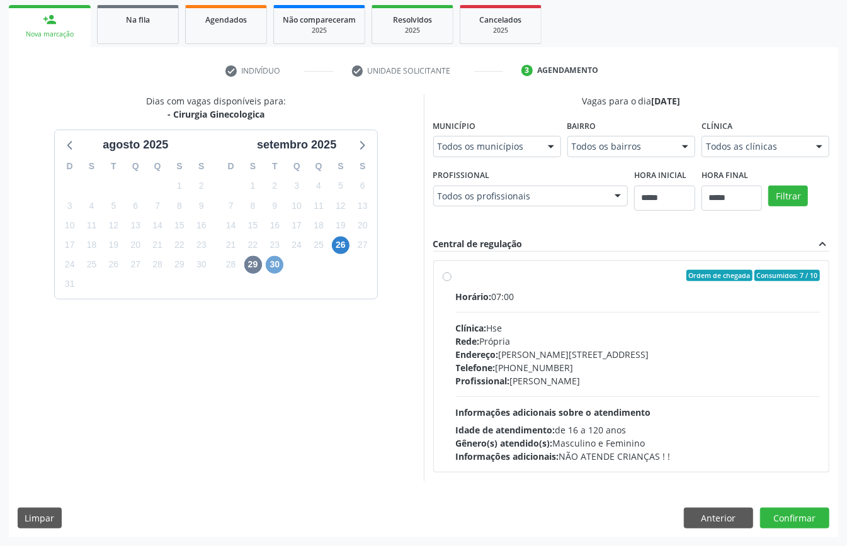
click at [278, 263] on span "30" at bounding box center [275, 265] width 18 height 18
click at [356, 145] on icon at bounding box center [361, 145] width 16 height 16
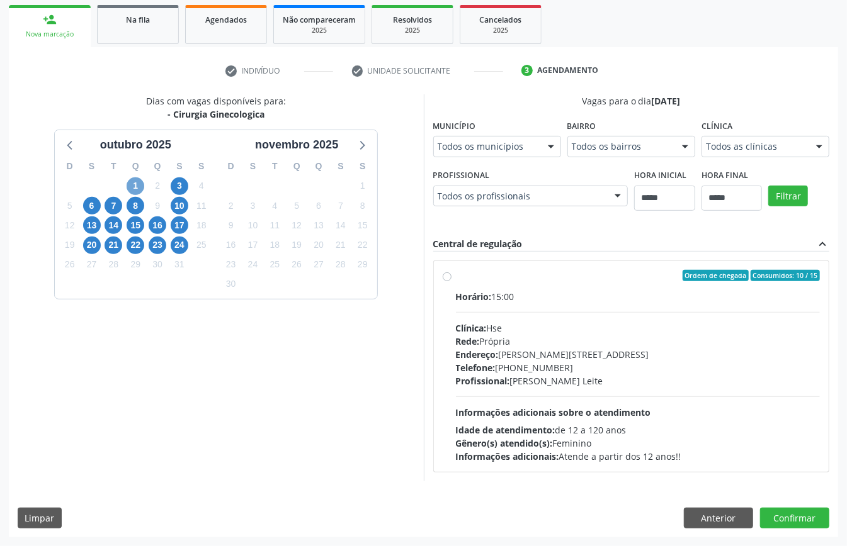
click at [137, 183] on span "1" at bounding box center [136, 187] width 18 height 18
click at [175, 182] on span "3" at bounding box center [180, 187] width 18 height 18
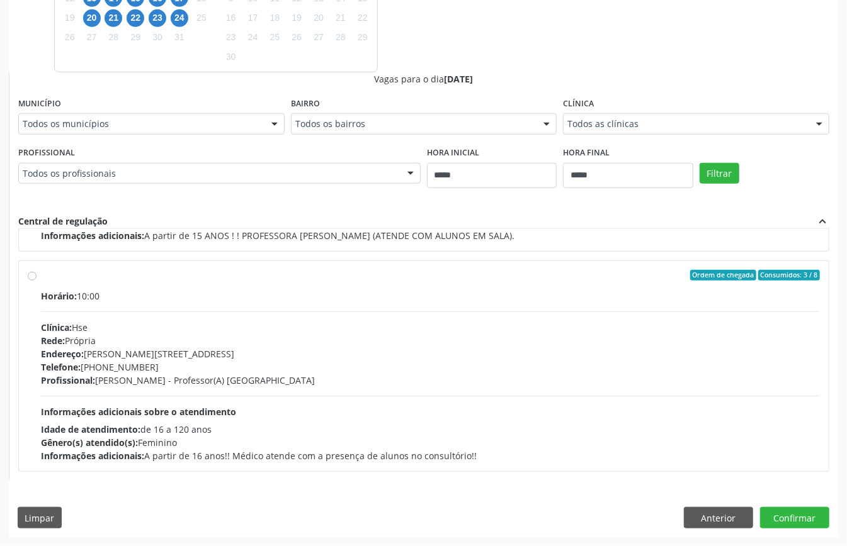
scroll to position [243, 0]
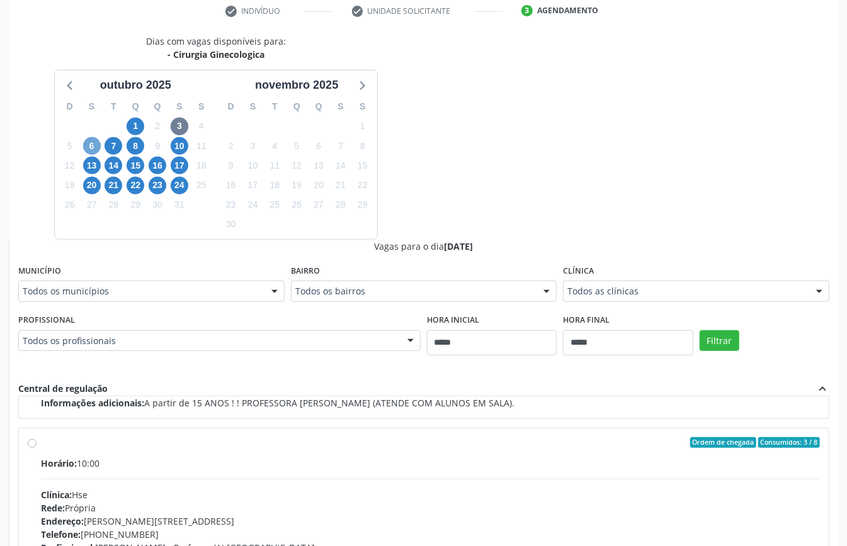
click at [89, 147] on span "6" at bounding box center [92, 146] width 18 height 18
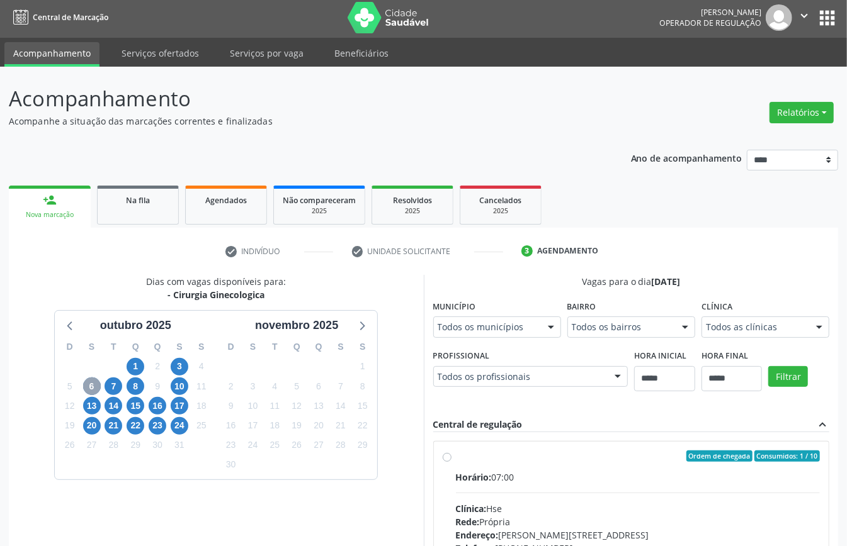
scroll to position [185, 0]
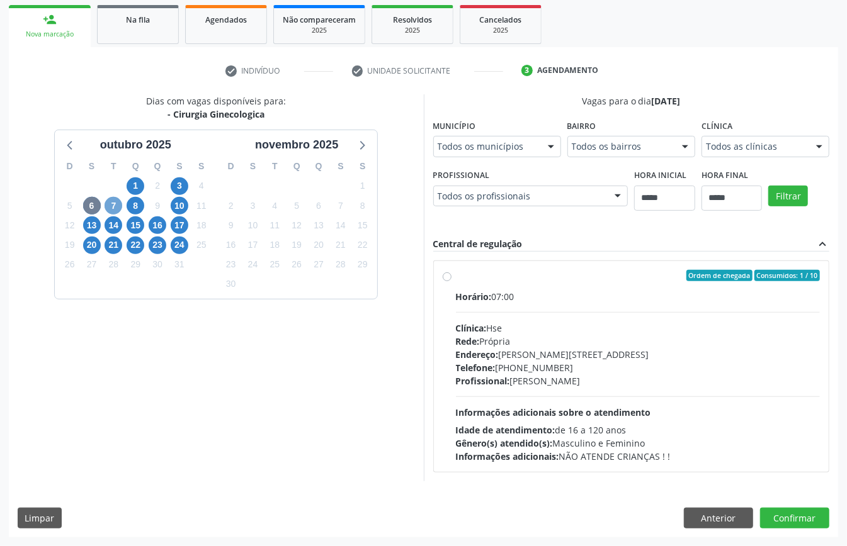
click at [111, 205] on span "7" at bounding box center [114, 206] width 18 height 18
click at [129, 205] on span "8" at bounding box center [136, 206] width 18 height 18
click at [174, 203] on span "10" at bounding box center [180, 206] width 18 height 18
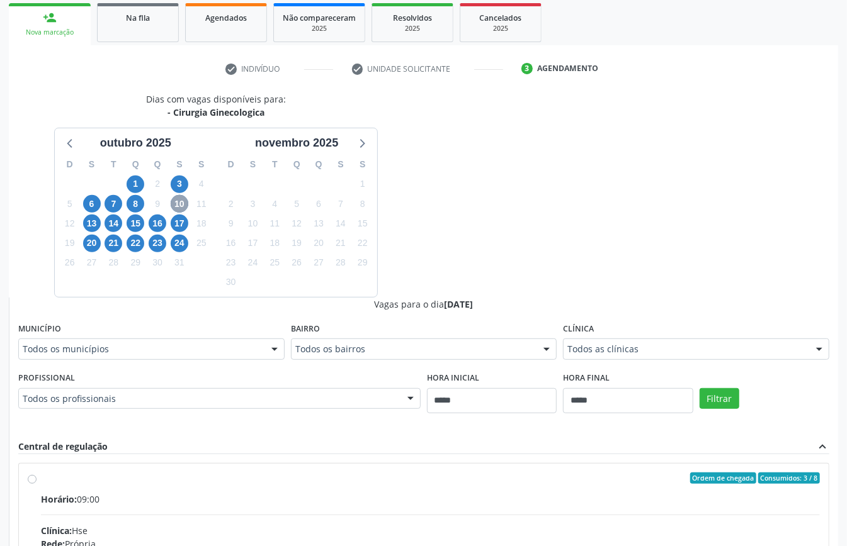
scroll to position [411, 0]
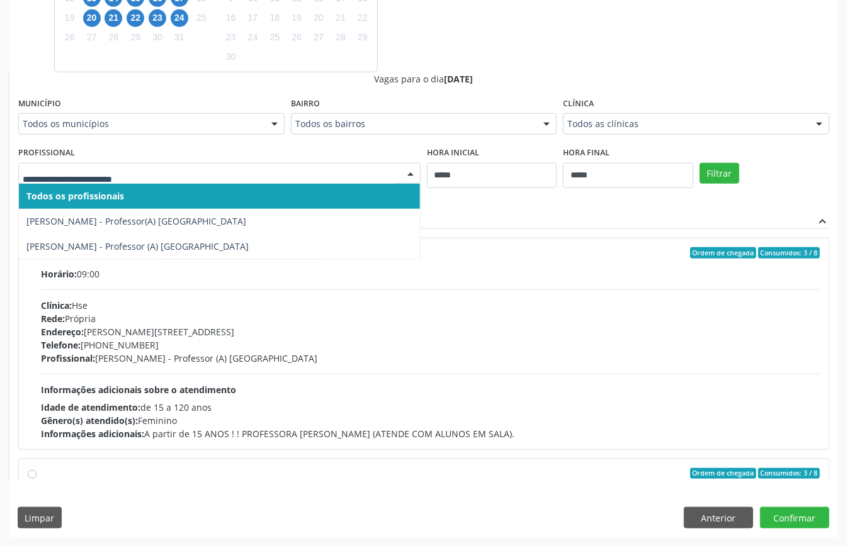
click at [227, 184] on div "Todos os profissionais Mariana Marinho Muniz de Andrade - Professor(A) Nassau M…" at bounding box center [219, 173] width 402 height 21
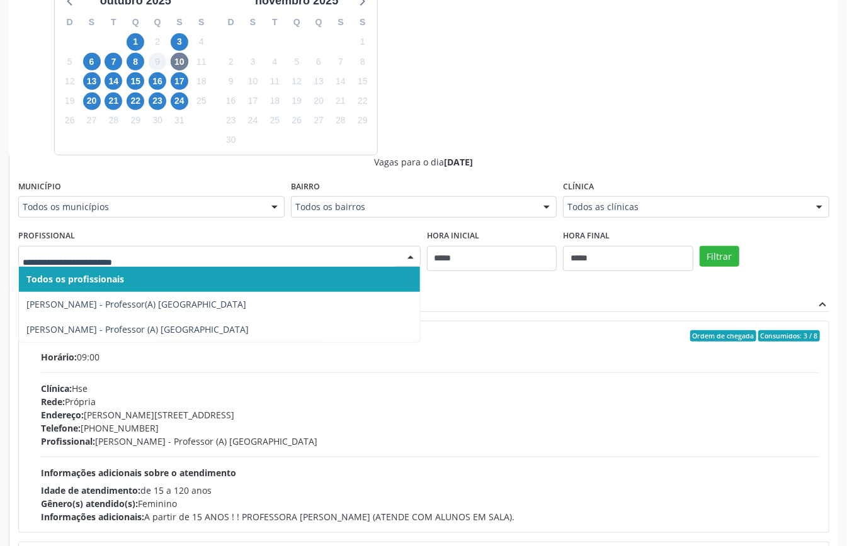
scroll to position [243, 0]
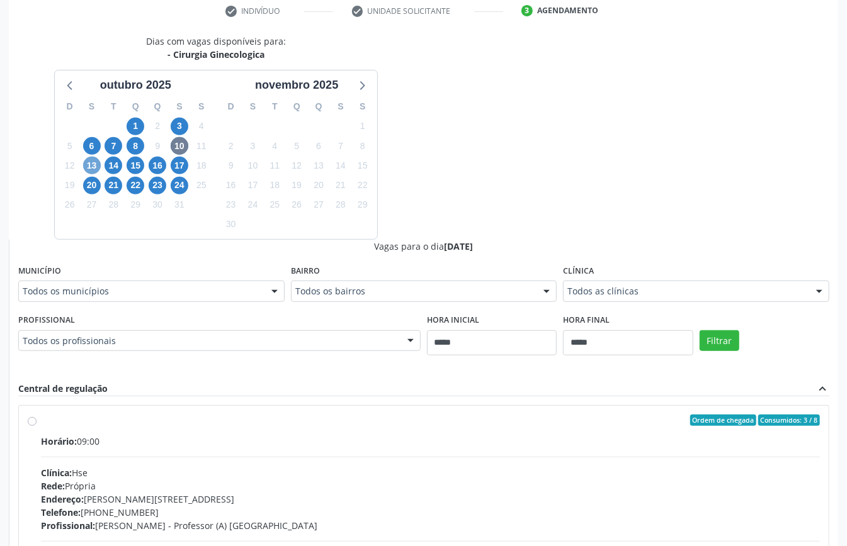
click at [89, 166] on span "13" at bounding box center [92, 166] width 18 height 18
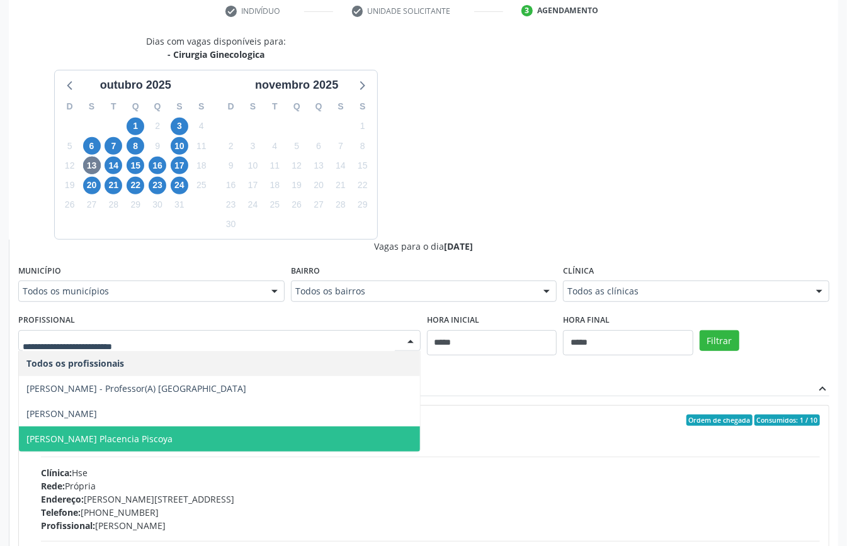
click at [162, 428] on span "Victor Enrrique Placencia Piscoya" at bounding box center [219, 439] width 401 height 25
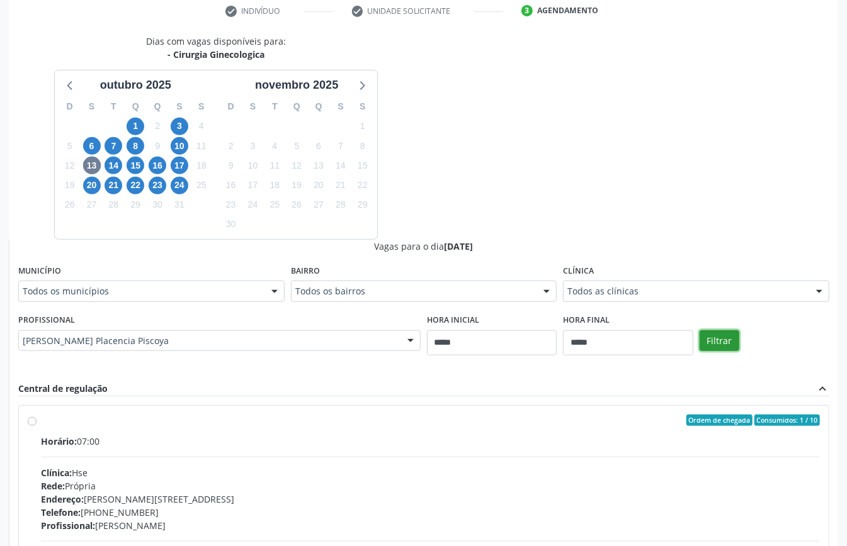
click at [711, 341] on button "Filtrar" at bounding box center [719, 341] width 40 height 21
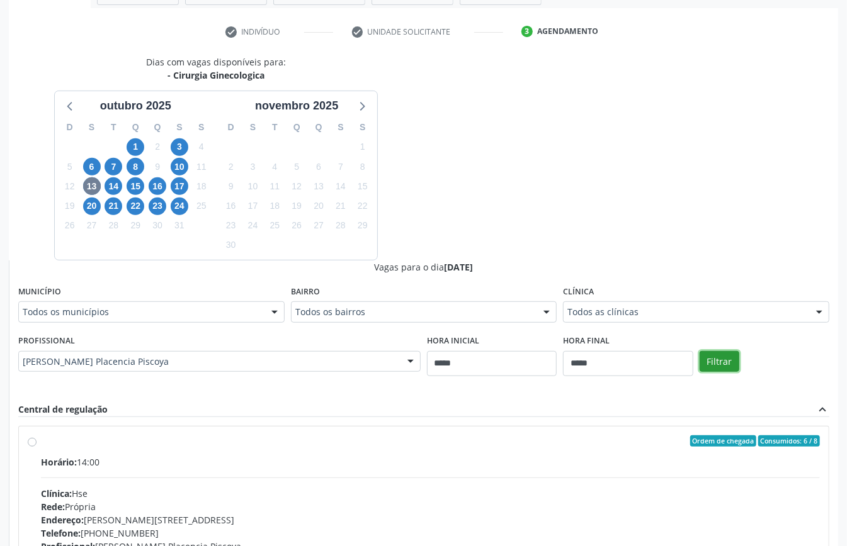
scroll to position [390, 0]
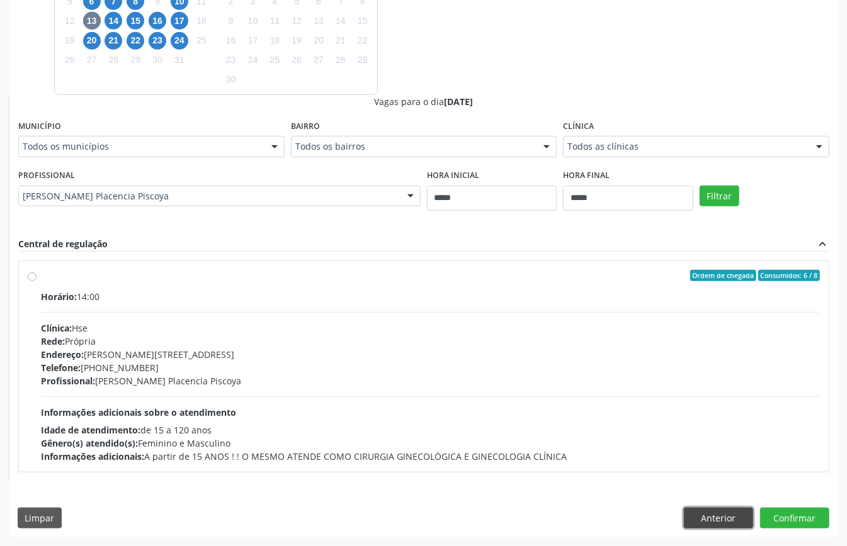
click at [733, 519] on button "Anterior" at bounding box center [718, 518] width 69 height 21
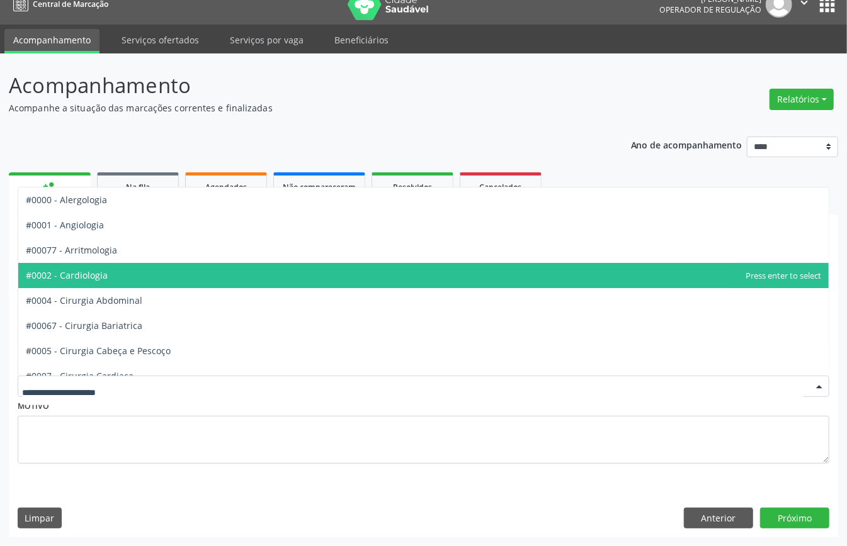
click at [152, 272] on span "#0002 - Cardiologia" at bounding box center [423, 275] width 810 height 25
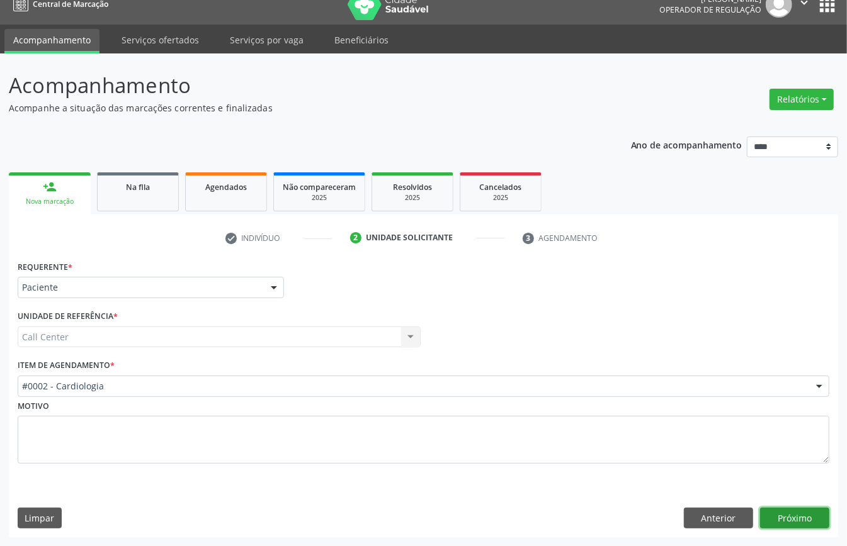
click at [802, 516] on button "Próximo" at bounding box center [794, 518] width 69 height 21
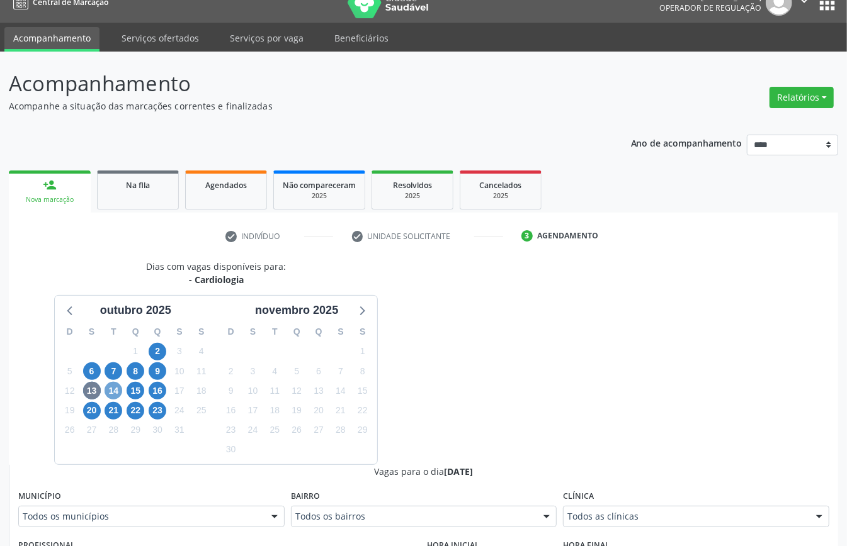
click at [110, 393] on span "14" at bounding box center [114, 391] width 18 height 18
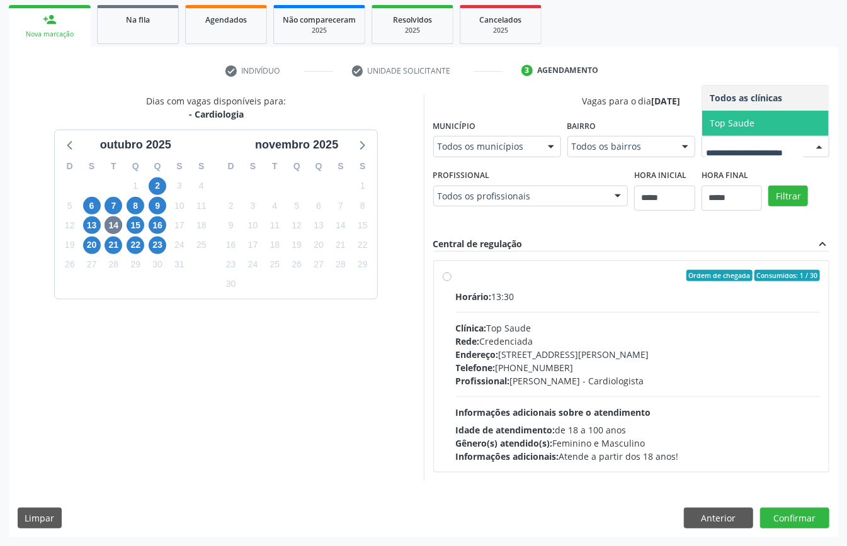
scroll to position [139, 0]
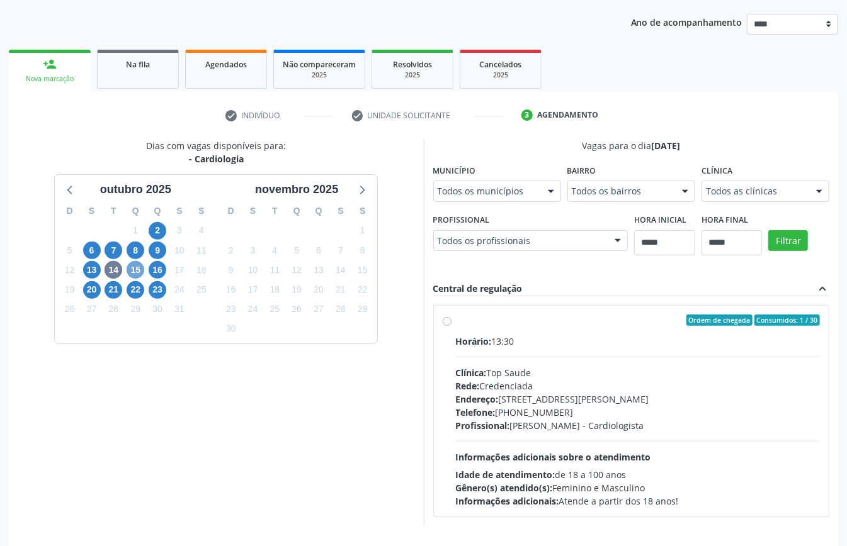
click at [134, 271] on span "15" at bounding box center [136, 270] width 18 height 18
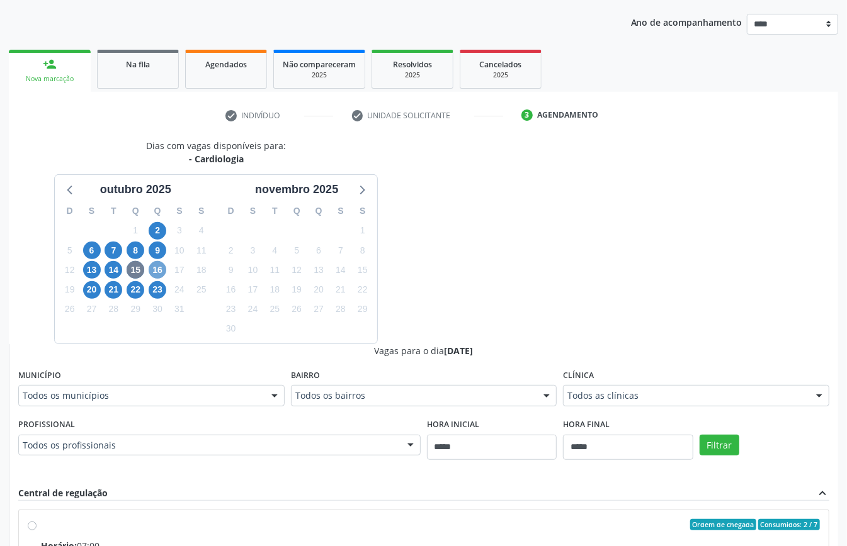
click at [159, 268] on span "16" at bounding box center [158, 270] width 18 height 18
click at [635, 384] on div "Clínica Todos as clínicas Todos as clínicas Agencia Carpina Agencia Garanhuns A…" at bounding box center [696, 386] width 266 height 40
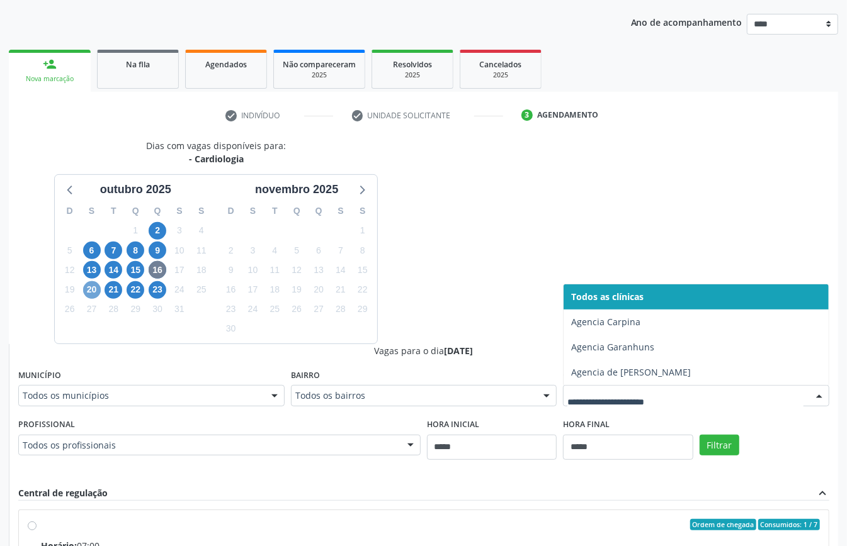
click at [93, 290] on span "20" at bounding box center [92, 290] width 18 height 18
click at [613, 404] on div at bounding box center [696, 395] width 266 height 21
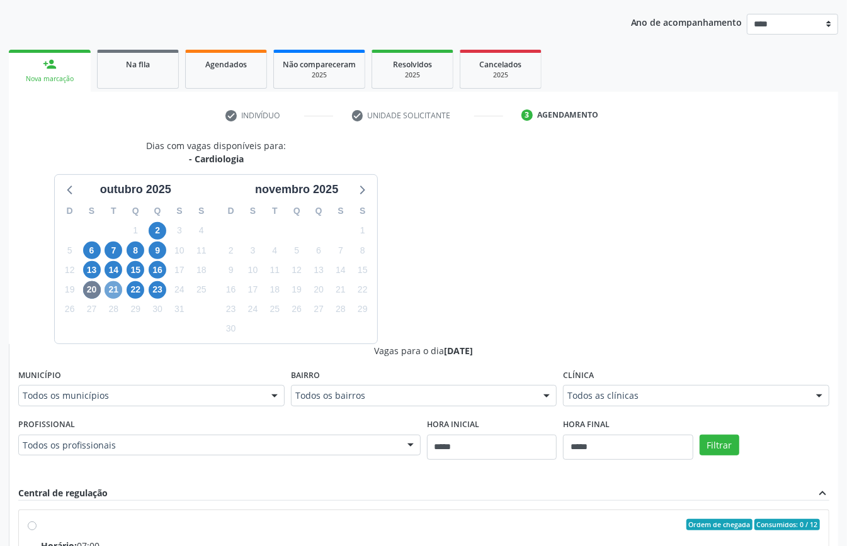
drag, startPoint x: 107, startPoint y: 295, endPoint x: 147, endPoint y: 312, distance: 44.0
click at [108, 295] on span "21" at bounding box center [114, 290] width 18 height 18
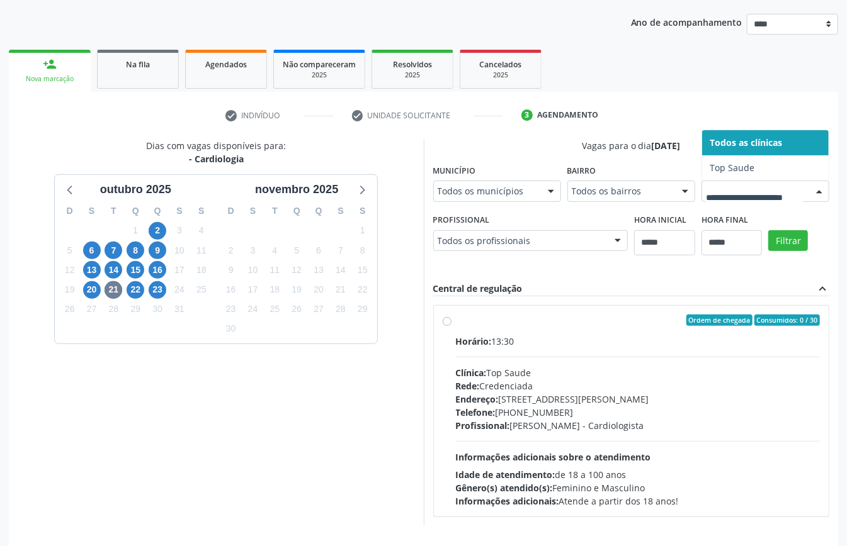
click at [701, 202] on div at bounding box center [765, 191] width 128 height 21
click at [139, 288] on span "22" at bounding box center [136, 290] width 18 height 18
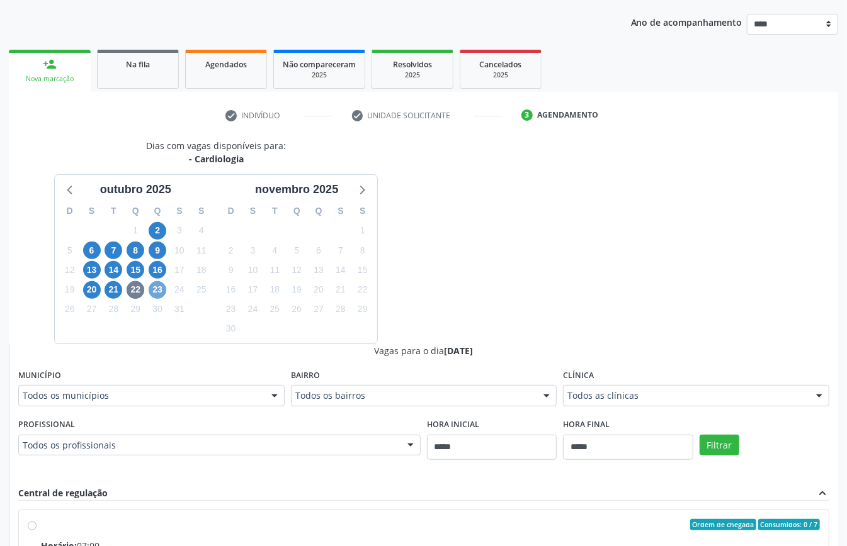
click at [164, 292] on span "23" at bounding box center [158, 290] width 18 height 18
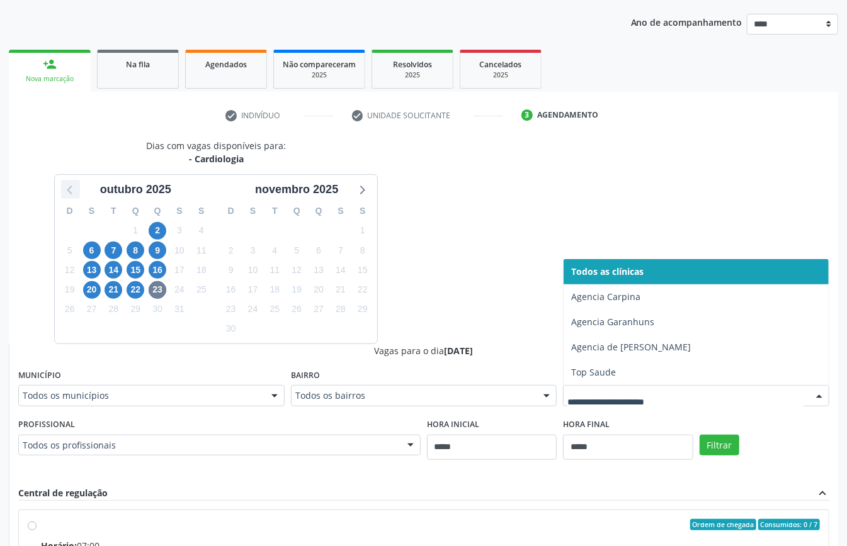
click at [64, 190] on icon at bounding box center [70, 189] width 16 height 16
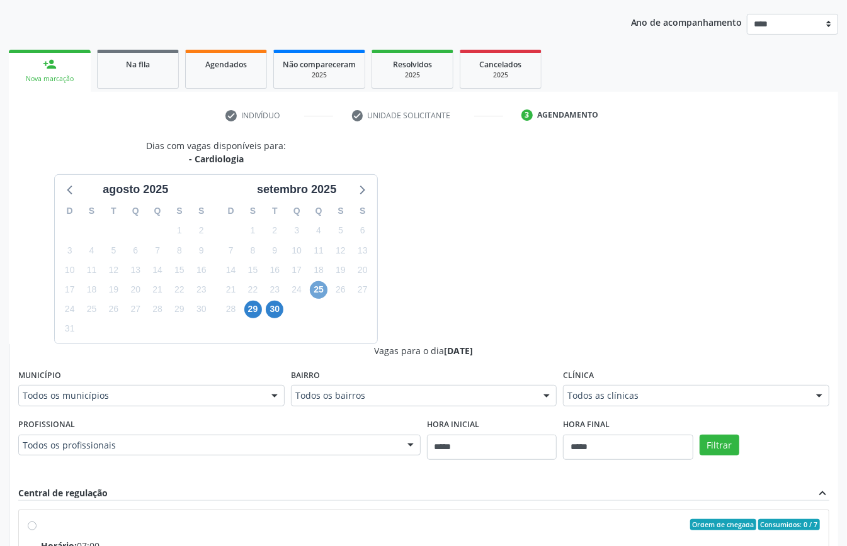
click at [318, 285] on span "25" at bounding box center [319, 290] width 18 height 18
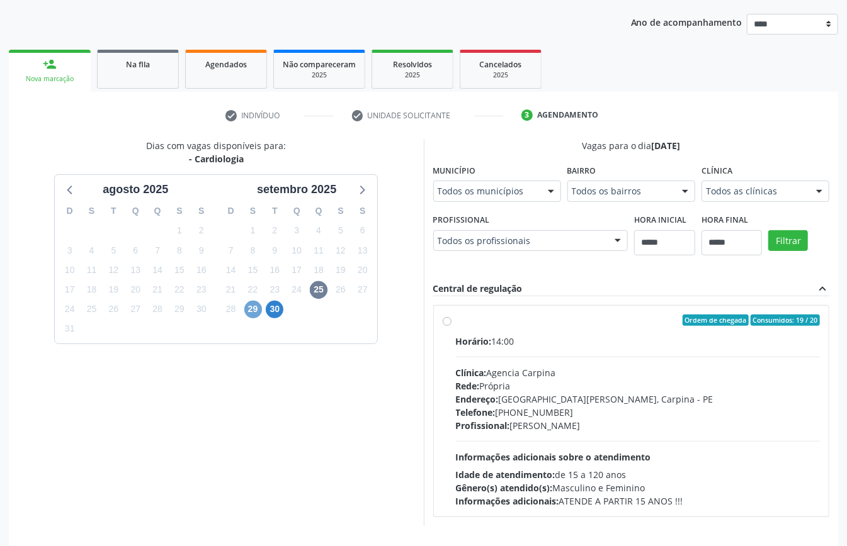
click at [258, 308] on span "29" at bounding box center [253, 310] width 18 height 18
click at [278, 305] on span "30" at bounding box center [275, 310] width 18 height 18
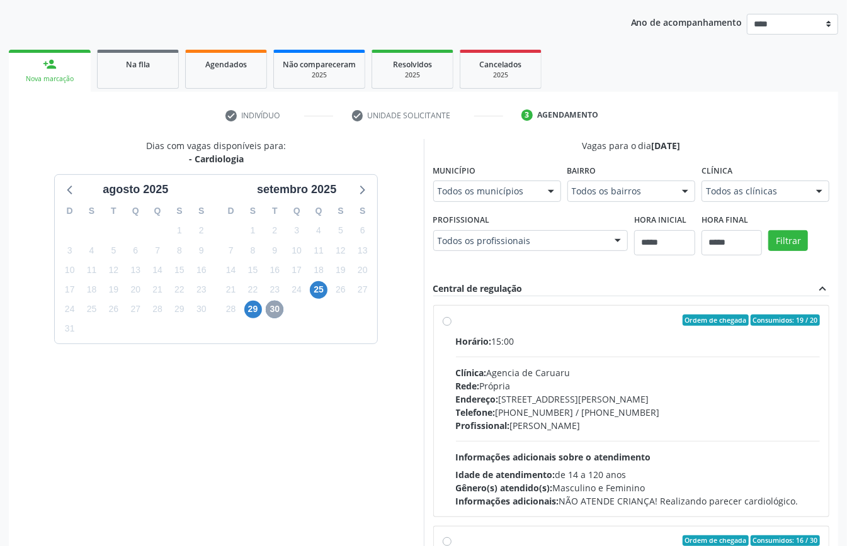
scroll to position [411, 0]
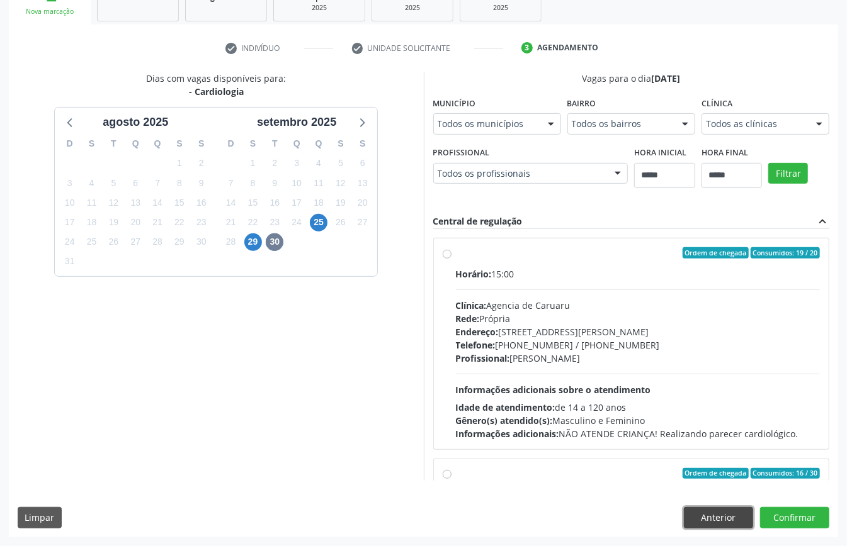
click at [722, 517] on button "Anterior" at bounding box center [718, 517] width 69 height 21
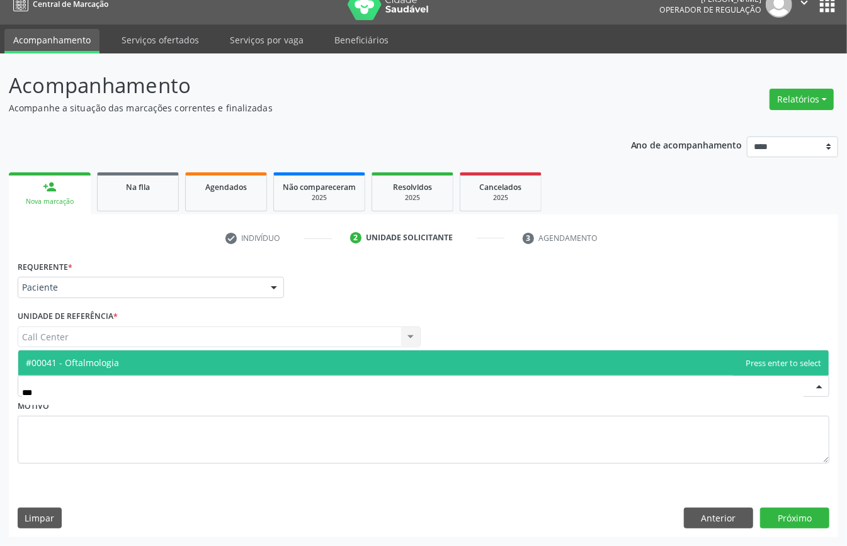
click at [182, 356] on span "#00041 - Oftalmologia" at bounding box center [423, 363] width 810 height 25
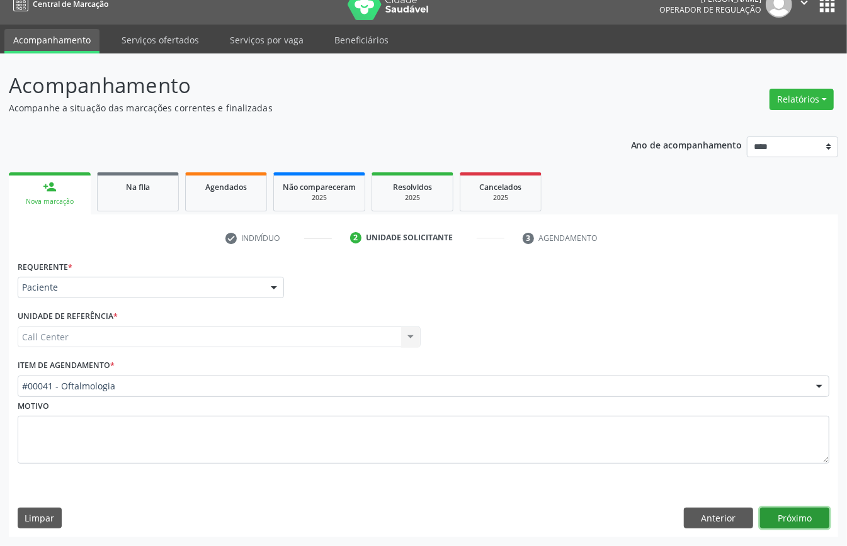
click at [782, 519] on button "Próximo" at bounding box center [794, 518] width 69 height 21
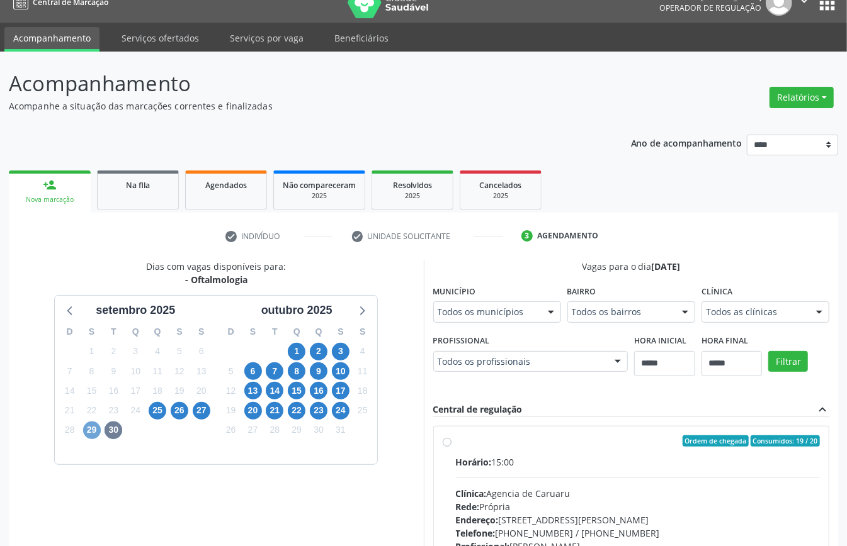
click at [92, 429] on span "29" at bounding box center [92, 431] width 18 height 18
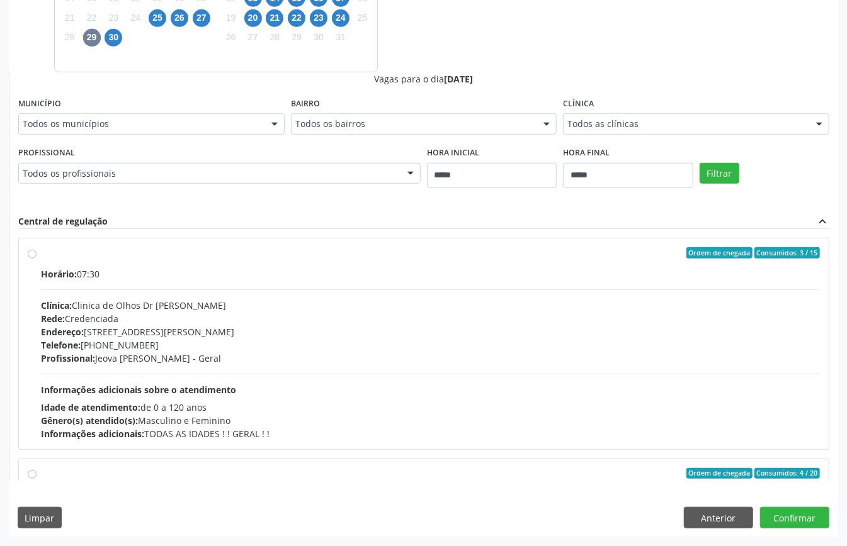
scroll to position [84, 0]
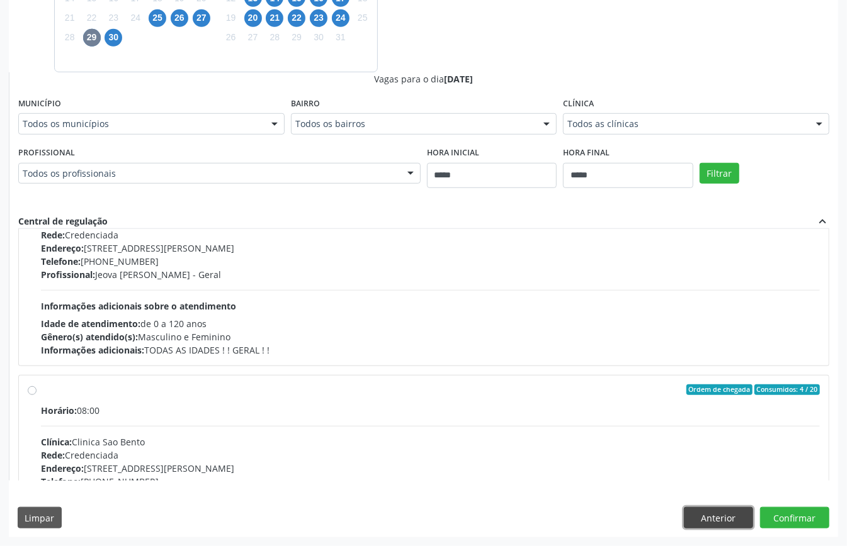
click at [726, 509] on button "Anterior" at bounding box center [718, 517] width 69 height 21
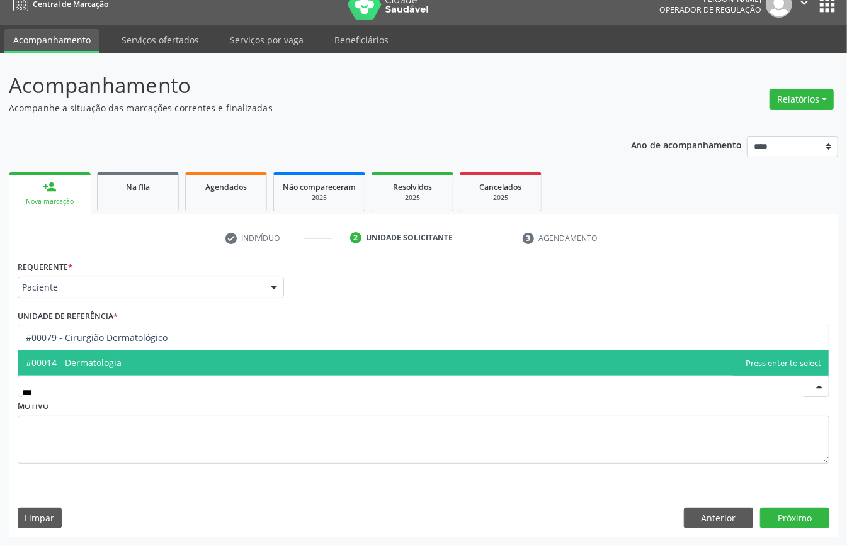
click at [175, 354] on span "#00014 - Dermatologia" at bounding box center [423, 363] width 810 height 25
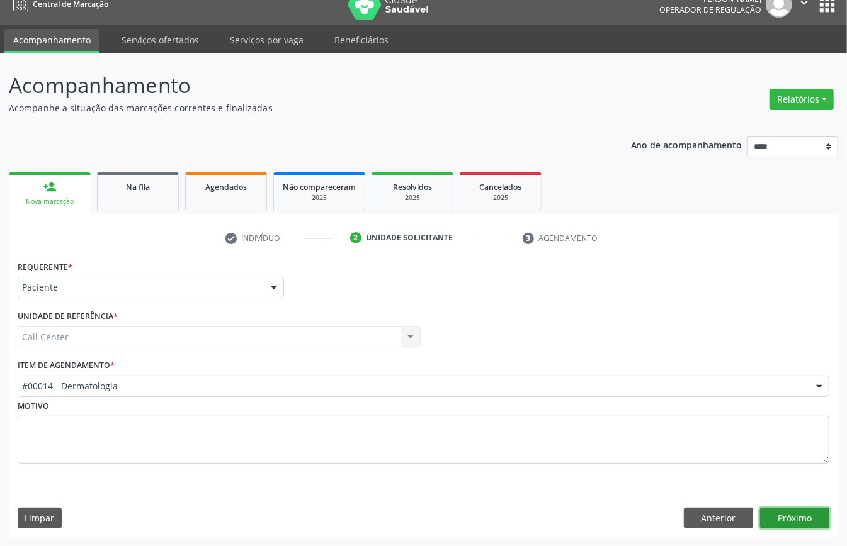
click at [796, 514] on button "Próximo" at bounding box center [794, 518] width 69 height 21
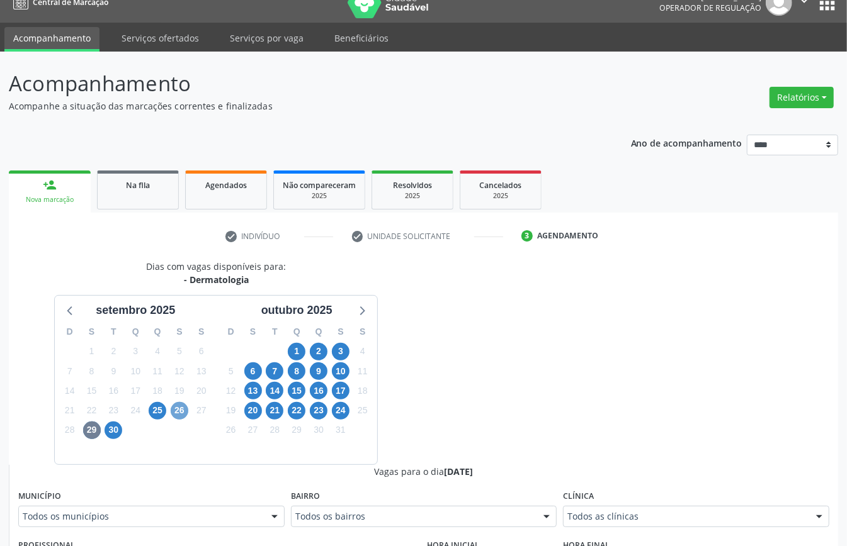
click at [175, 409] on span "26" at bounding box center [180, 411] width 18 height 18
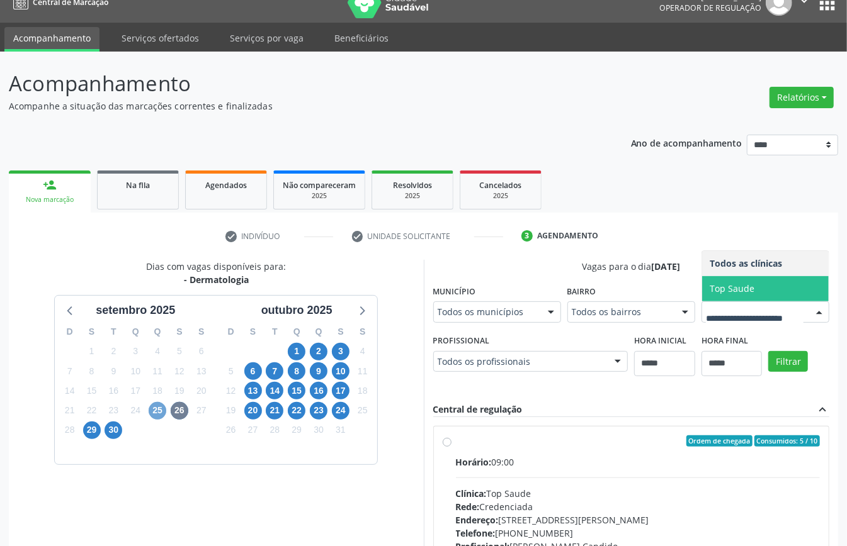
click at [157, 411] on span "25" at bounding box center [158, 411] width 18 height 18
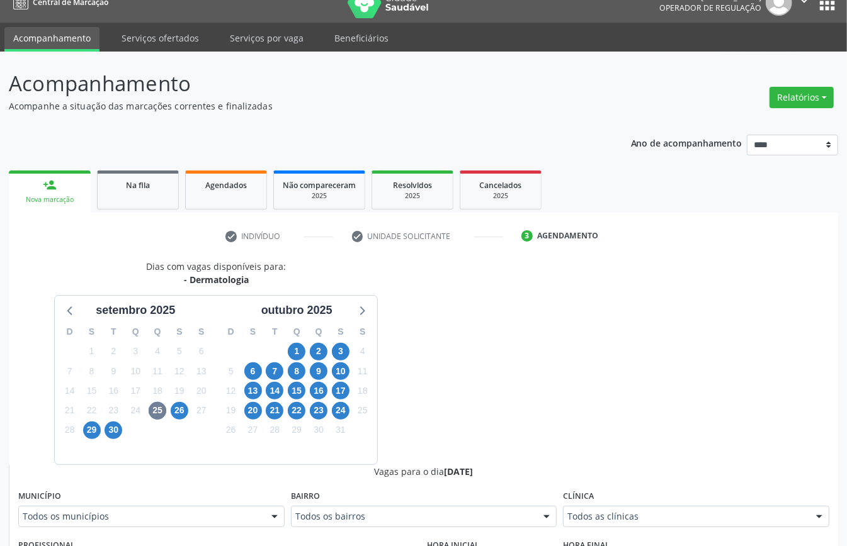
scroll to position [411, 0]
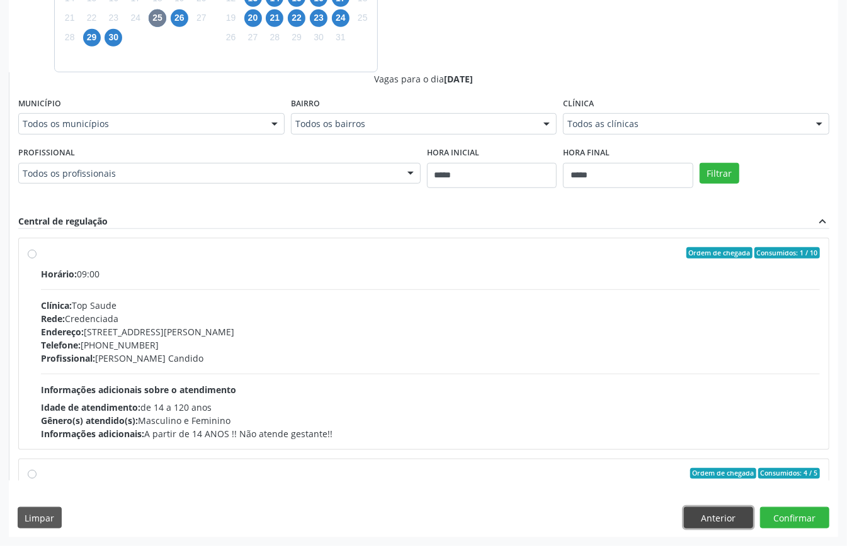
click at [723, 519] on button "Anterior" at bounding box center [718, 517] width 69 height 21
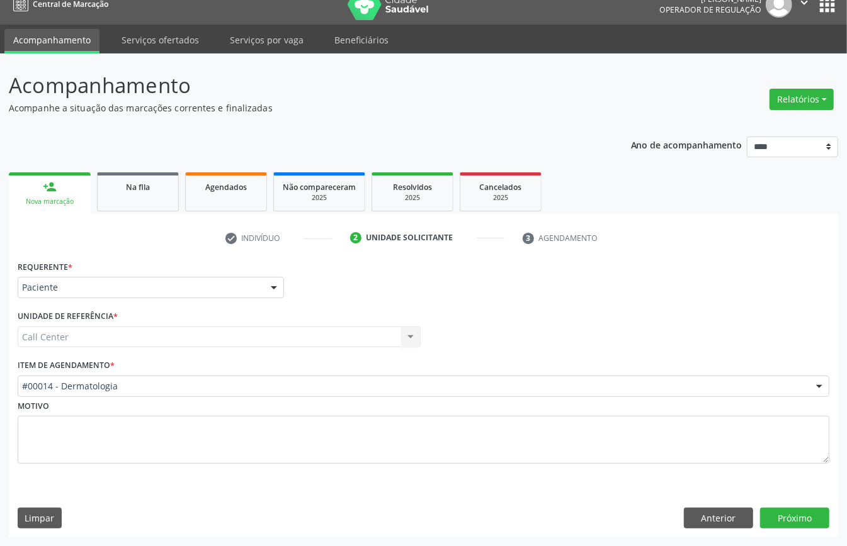
scroll to position [18, 0]
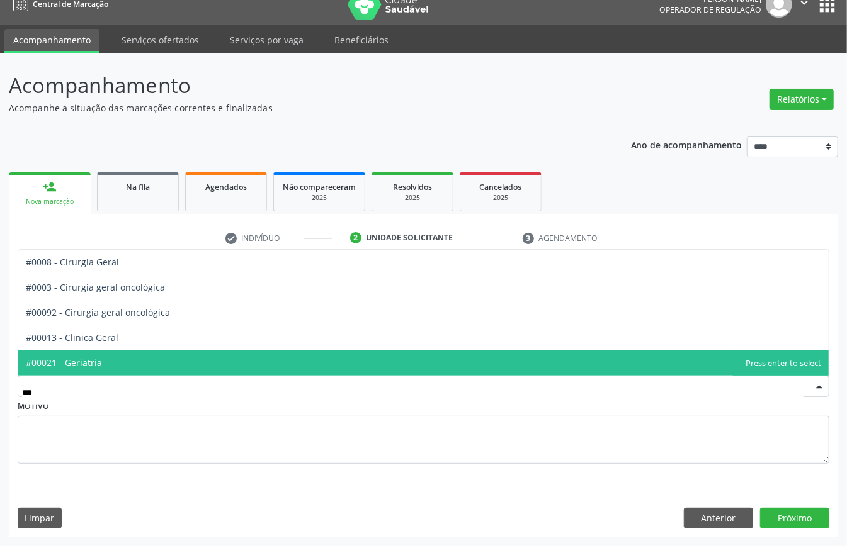
click at [133, 355] on span "#00021 - Geriatria" at bounding box center [423, 363] width 810 height 25
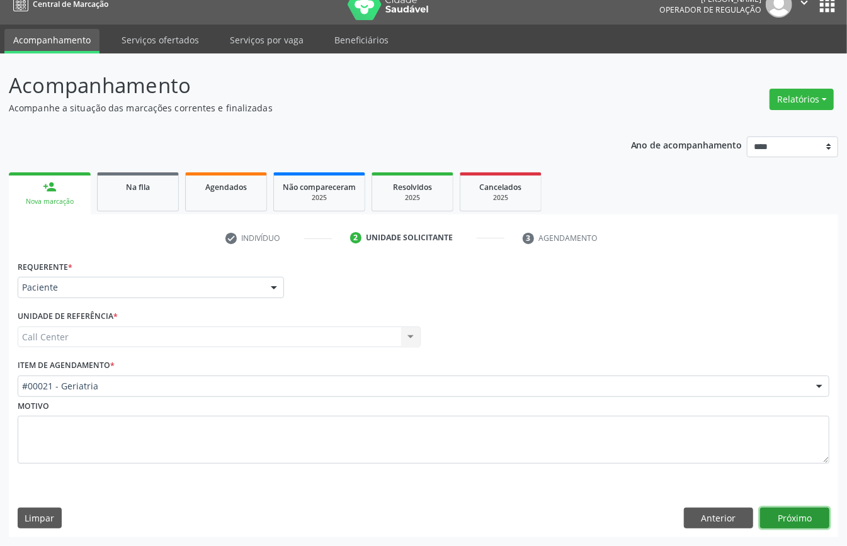
click at [801, 518] on button "Próximo" at bounding box center [794, 518] width 69 height 21
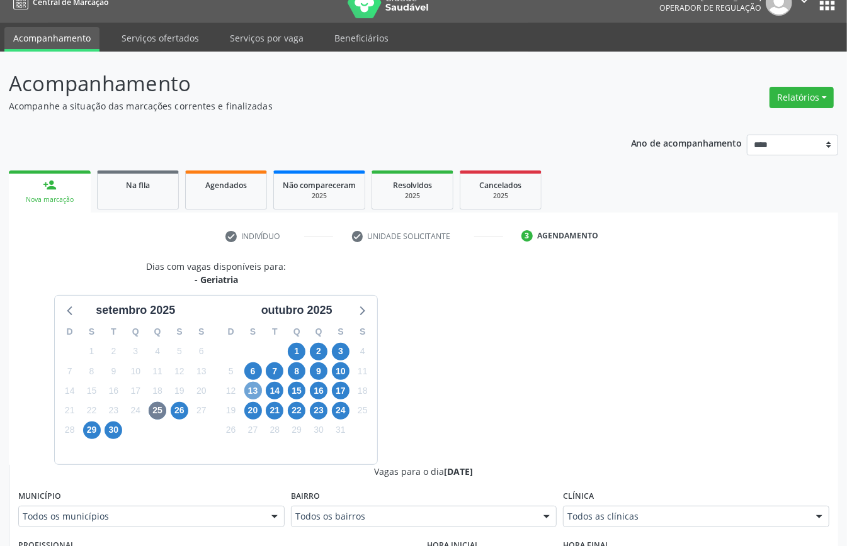
click at [258, 392] on span "13" at bounding box center [253, 391] width 18 height 18
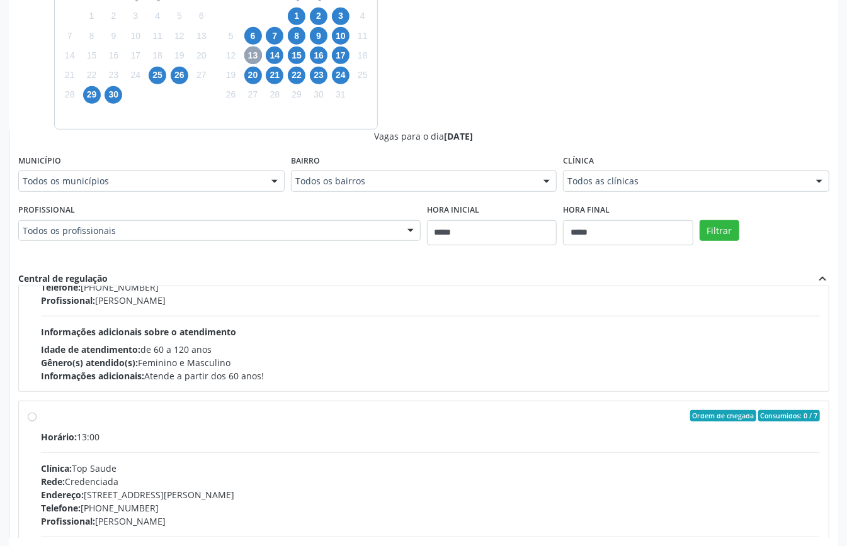
scroll to position [167, 0]
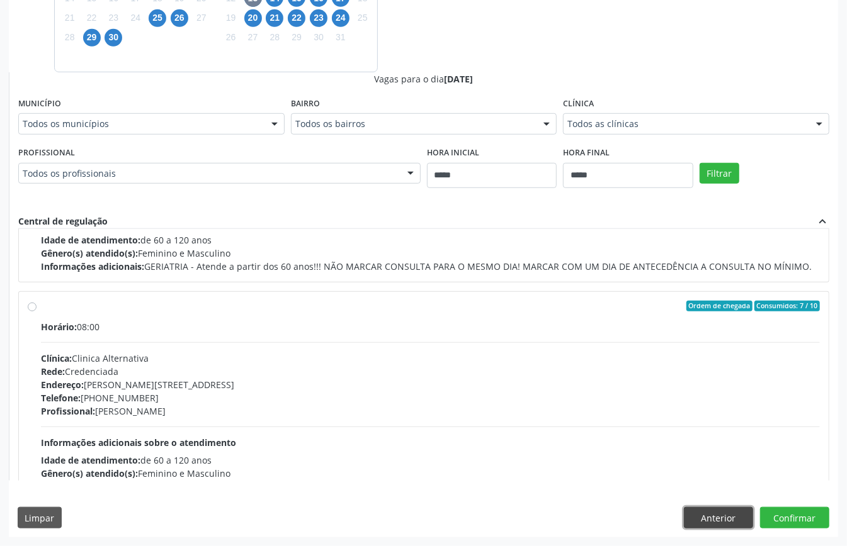
click at [698, 522] on button "Anterior" at bounding box center [718, 517] width 69 height 21
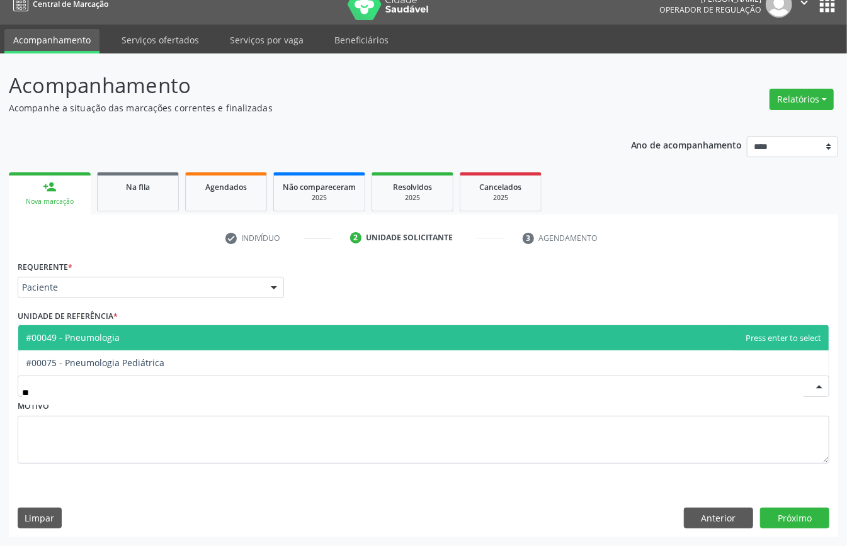
click at [242, 337] on span "#00049 - Pneumologia" at bounding box center [423, 337] width 810 height 25
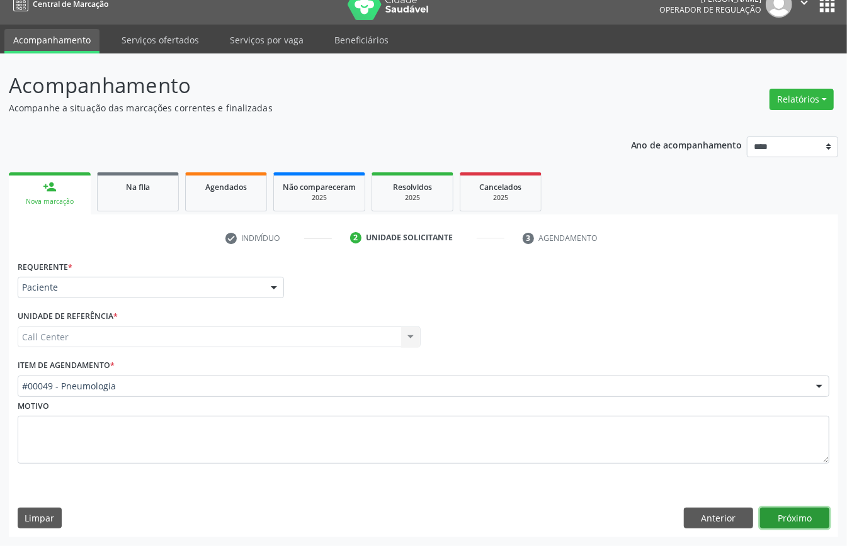
click at [812, 519] on button "Próximo" at bounding box center [794, 518] width 69 height 21
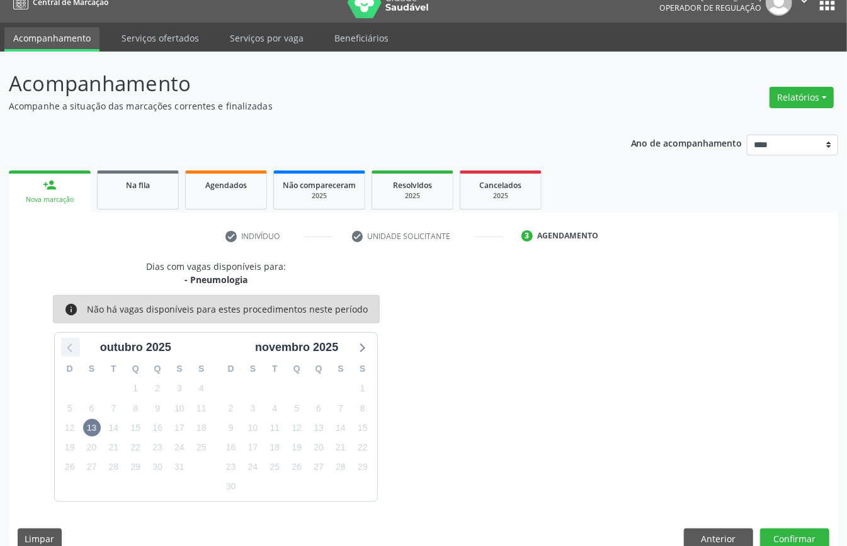
click at [69, 353] on icon at bounding box center [70, 347] width 16 height 16
click at [735, 534] on button "Anterior" at bounding box center [718, 539] width 69 height 21
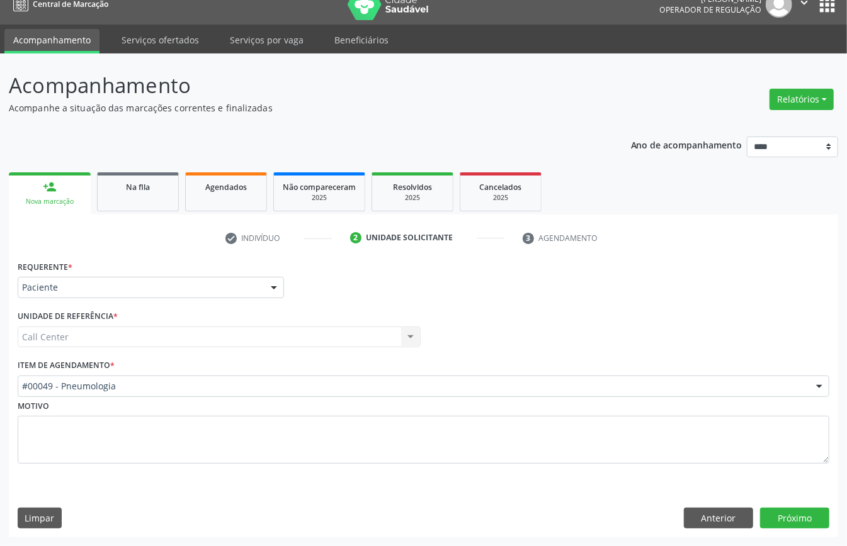
click at [167, 399] on div "Motivo" at bounding box center [424, 430] width 812 height 67
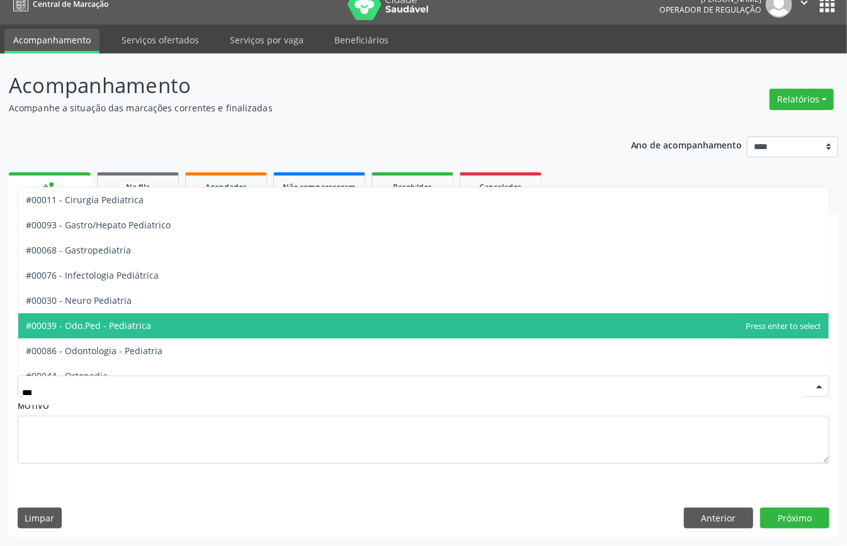
type input "****"
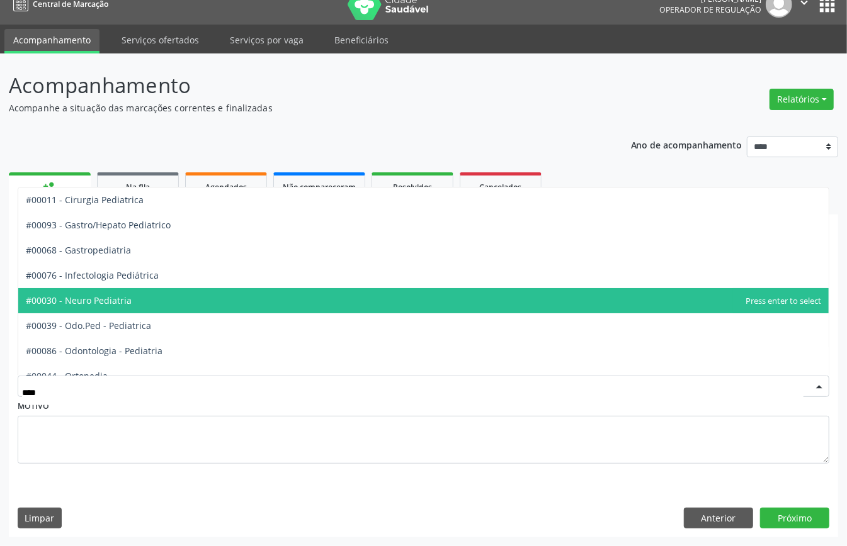
scroll to position [114, 0]
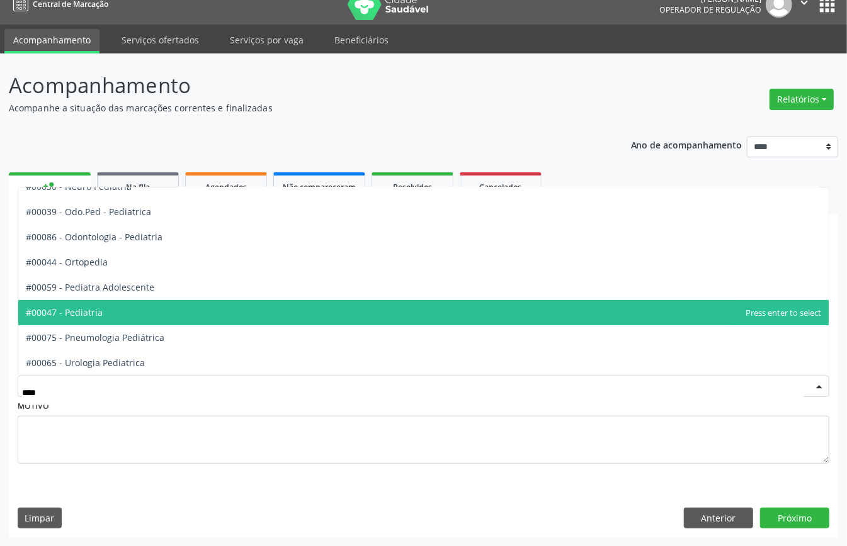
click at [135, 310] on span "#00047 - Pediatria" at bounding box center [423, 312] width 810 height 25
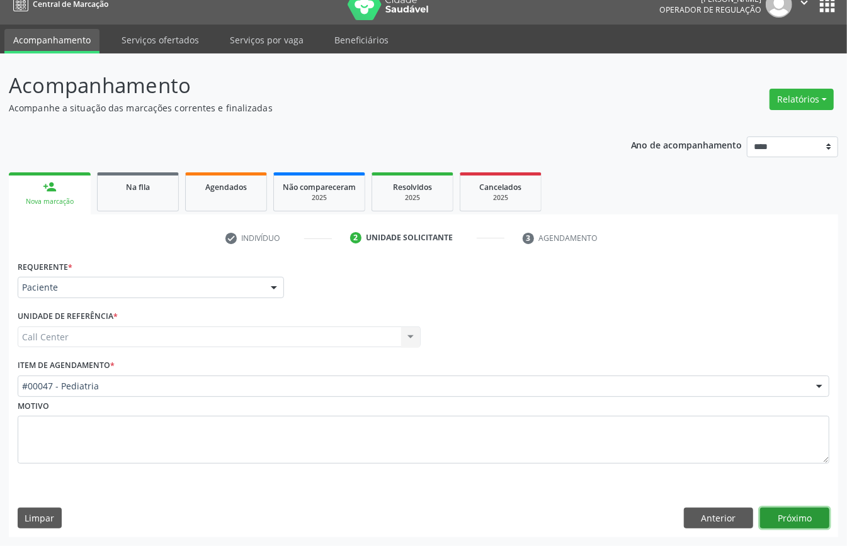
click at [786, 512] on button "Próximo" at bounding box center [794, 518] width 69 height 21
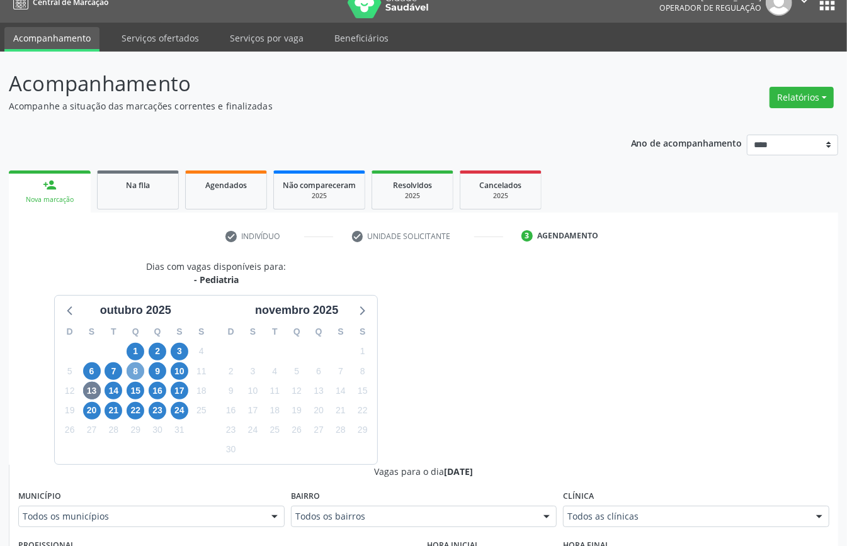
click at [140, 374] on span "8" at bounding box center [136, 372] width 18 height 18
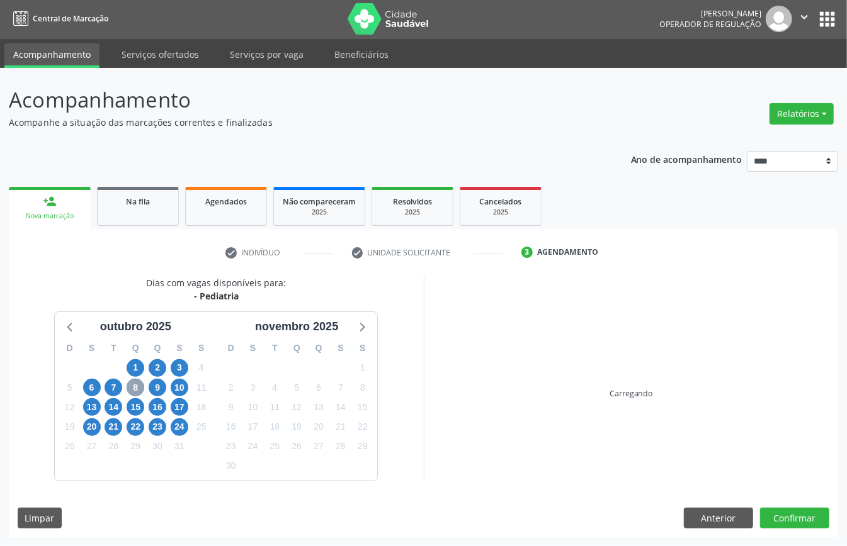
scroll to position [18, 0]
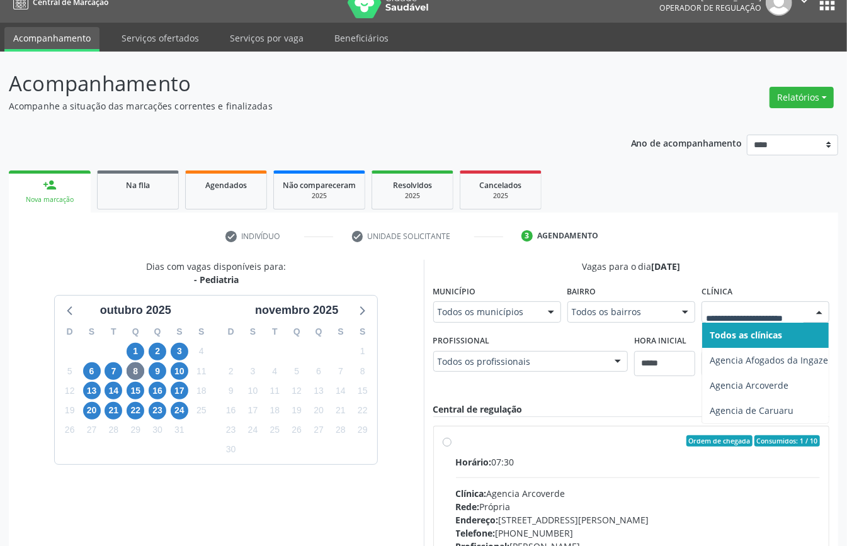
drag, startPoint x: 773, startPoint y: 313, endPoint x: 751, endPoint y: 318, distance: 22.6
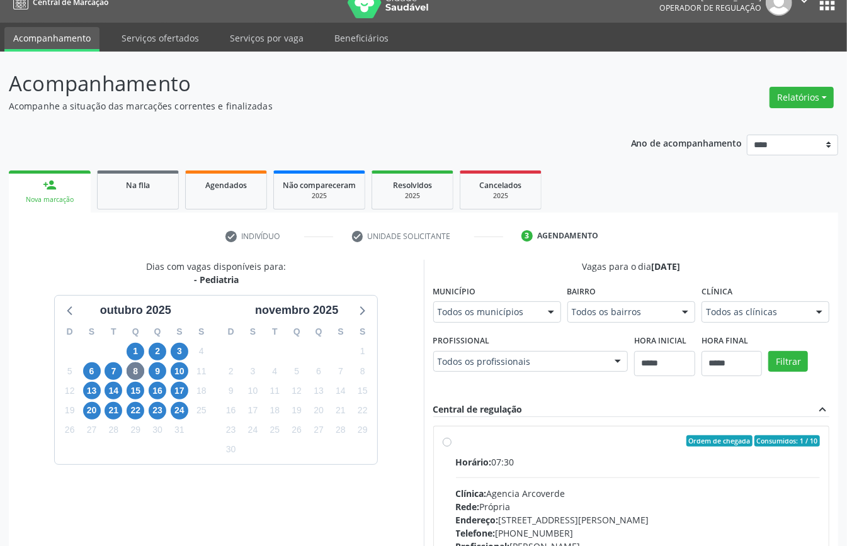
scroll to position [101, 0]
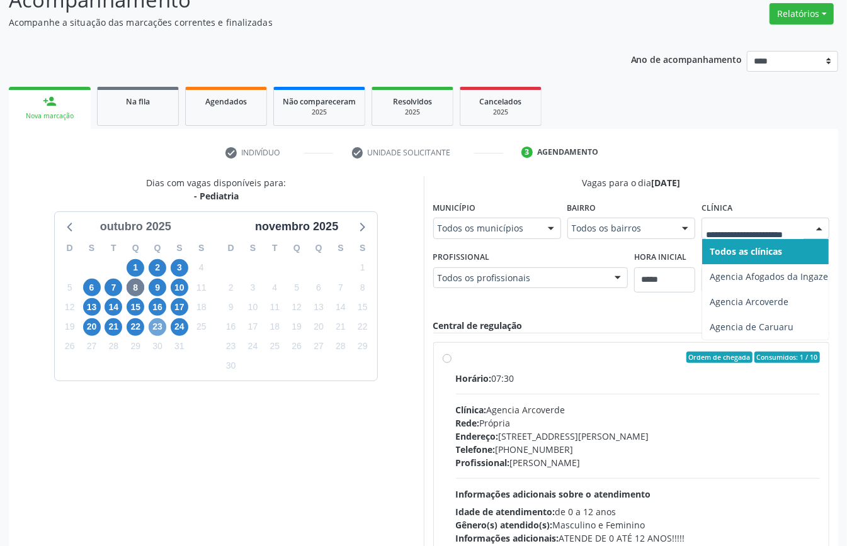
click at [151, 328] on span "23" at bounding box center [158, 328] width 18 height 18
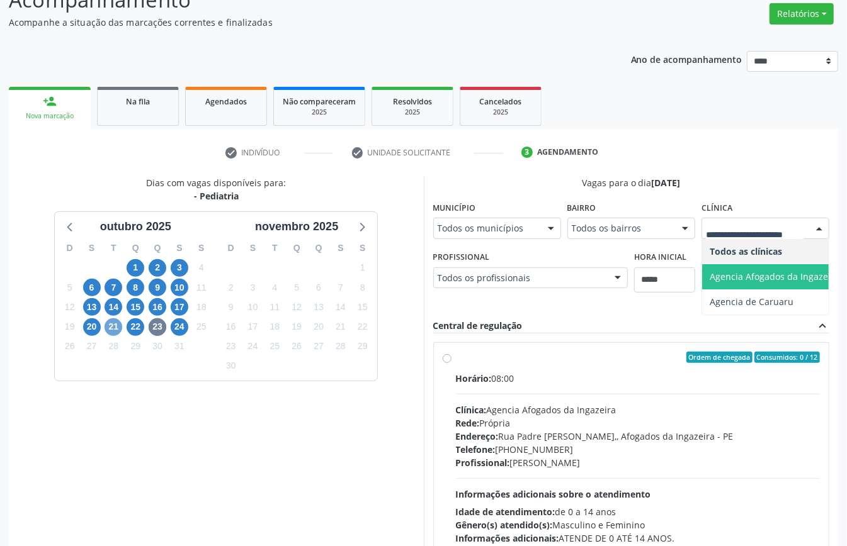
click at [115, 331] on span "21" at bounding box center [114, 328] width 18 height 18
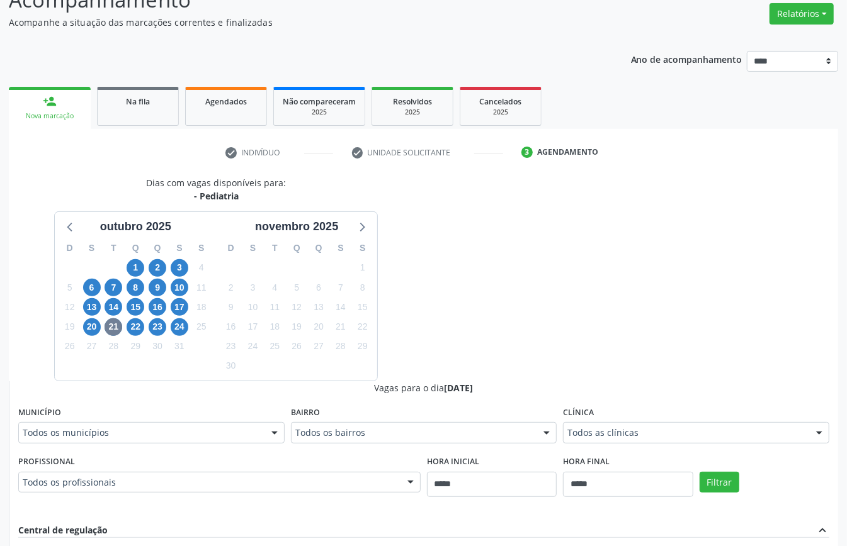
click at [604, 422] on div "Clínica Todos as clínicas Todos as clínicas Agencia Afogados da Ingazeira Mais …" at bounding box center [696, 424] width 266 height 40
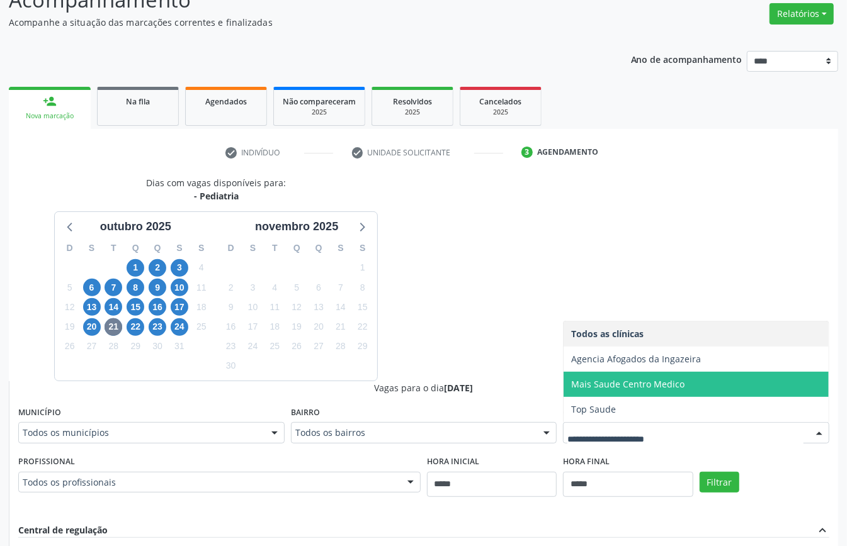
click at [589, 387] on span "Mais Saude Centro Medico" at bounding box center [627, 384] width 113 height 12
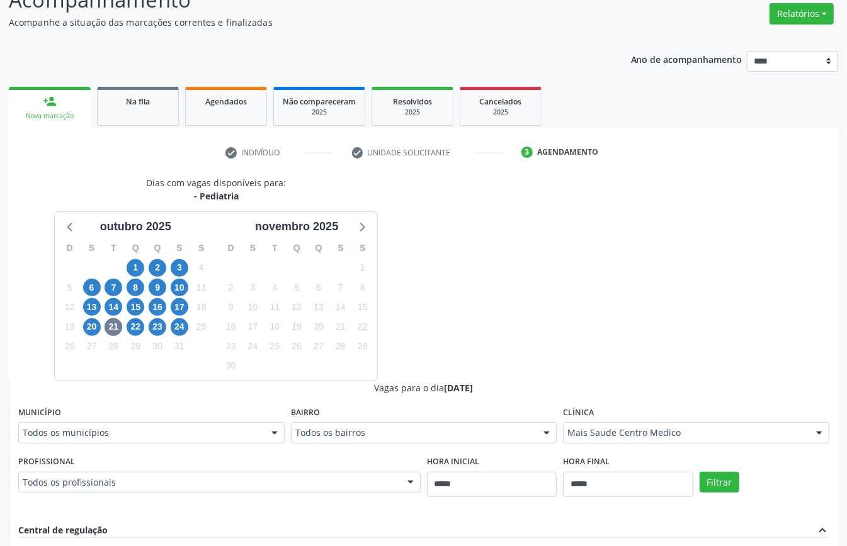
scroll to position [411, 0]
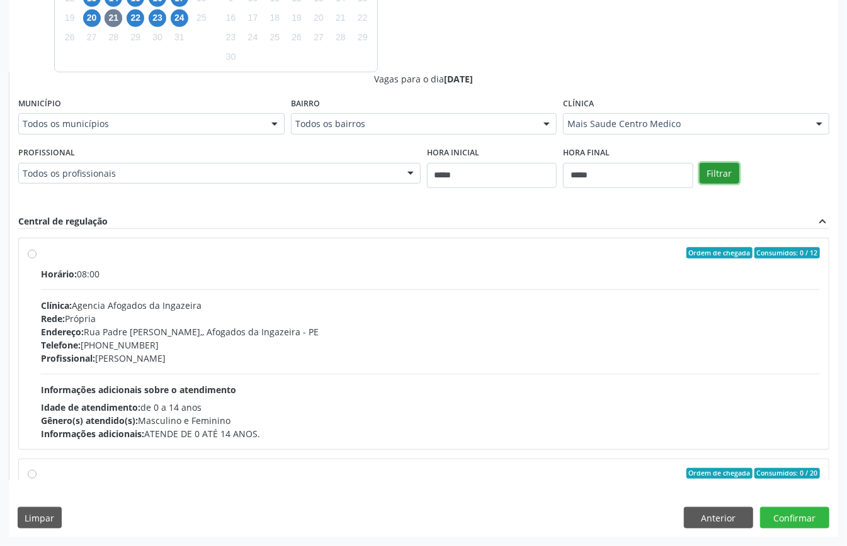
click at [727, 173] on button "Filtrar" at bounding box center [719, 173] width 40 height 21
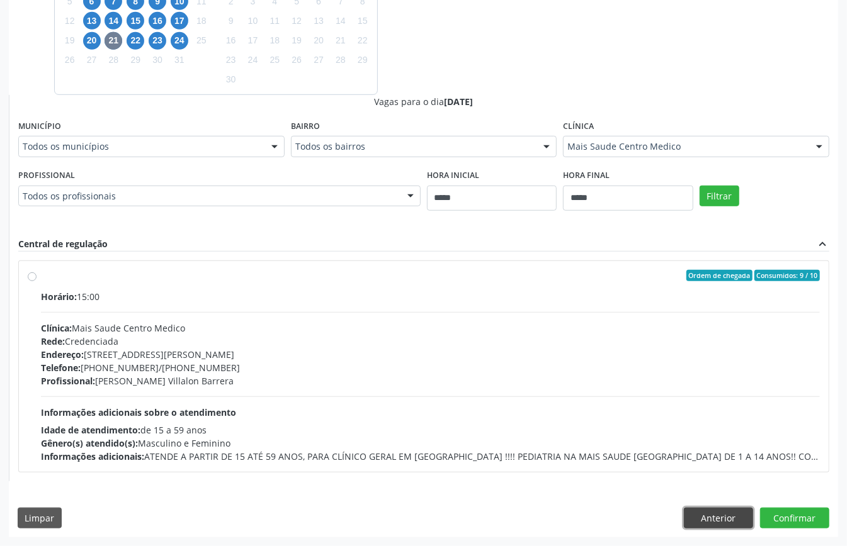
click at [724, 511] on button "Anterior" at bounding box center [718, 518] width 69 height 21
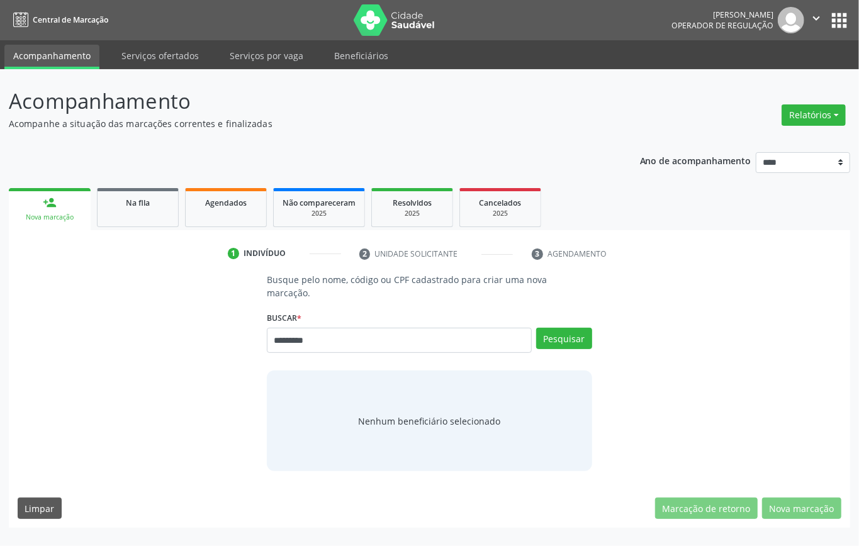
type input "*********"
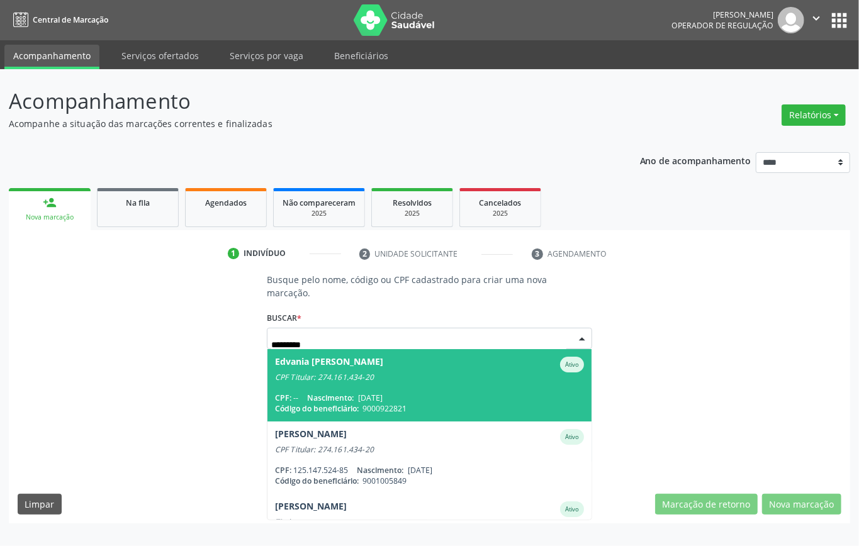
click at [407, 384] on span "Edvania [PERSON_NAME] Ativo CPF Titular: 274.161.434-20 CPF: -- Nascimento: [DA…" at bounding box center [430, 385] width 324 height 72
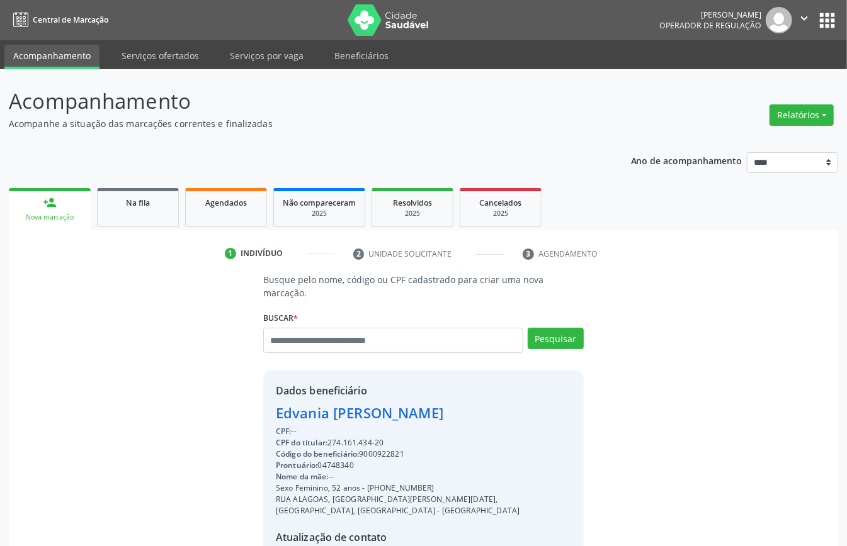
scroll to position [132, 0]
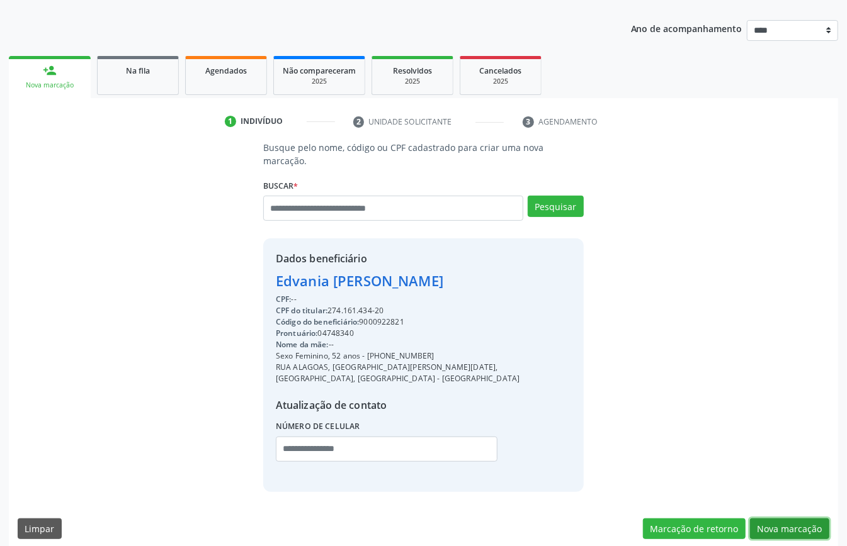
click at [781, 519] on button "Nova marcação" at bounding box center [789, 529] width 79 height 21
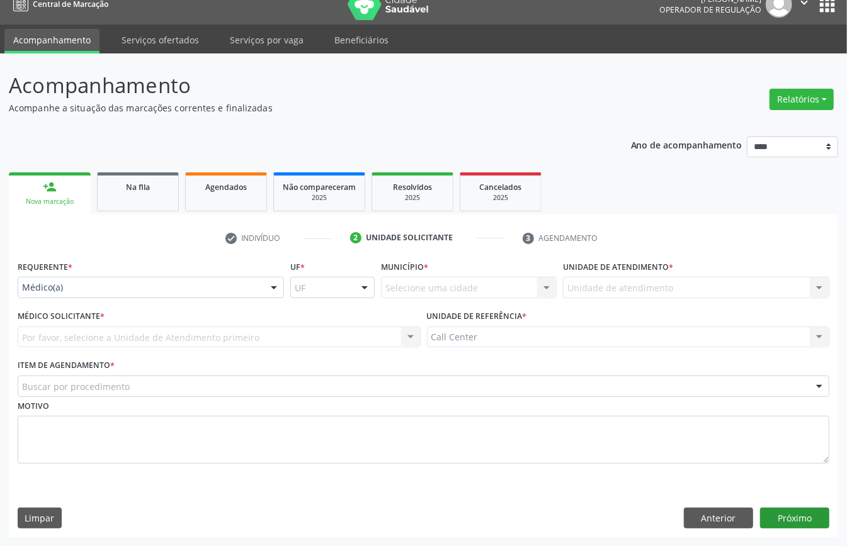
scroll to position [18, 0]
drag, startPoint x: 71, startPoint y: 278, endPoint x: 74, endPoint y: 290, distance: 11.8
click at [73, 286] on div "Médico(a)" at bounding box center [151, 287] width 266 height 21
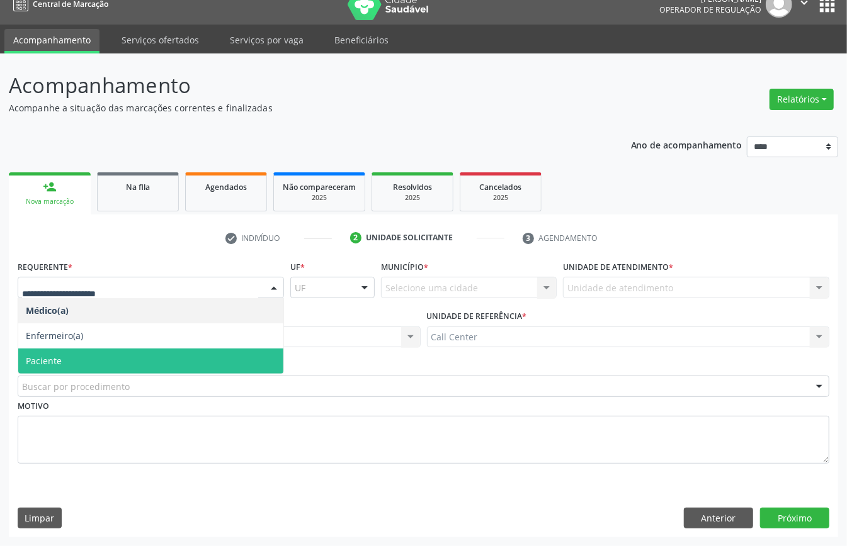
click at [79, 351] on span "Paciente" at bounding box center [150, 361] width 265 height 25
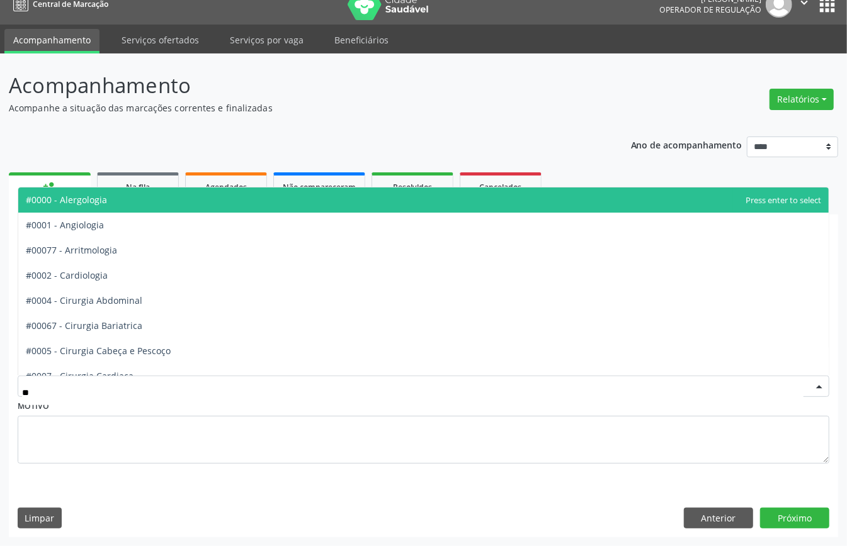
type input "***"
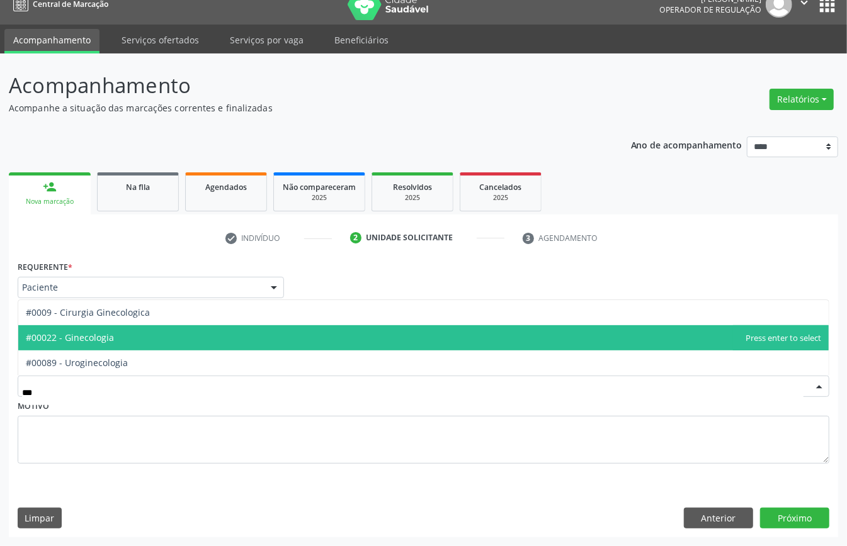
click at [91, 344] on span "#00022 - Ginecologia" at bounding box center [423, 337] width 810 height 25
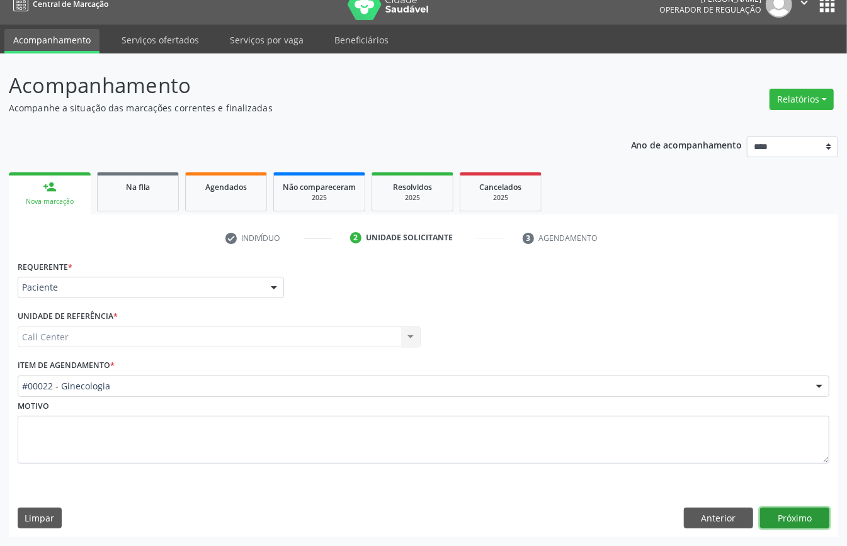
click at [805, 523] on button "Próximo" at bounding box center [794, 518] width 69 height 21
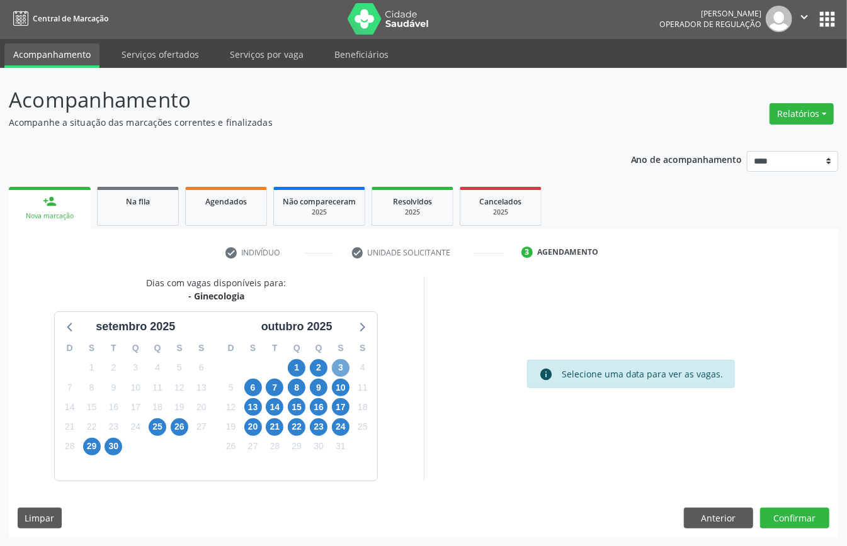
click at [336, 368] on span "3" at bounding box center [341, 368] width 18 height 18
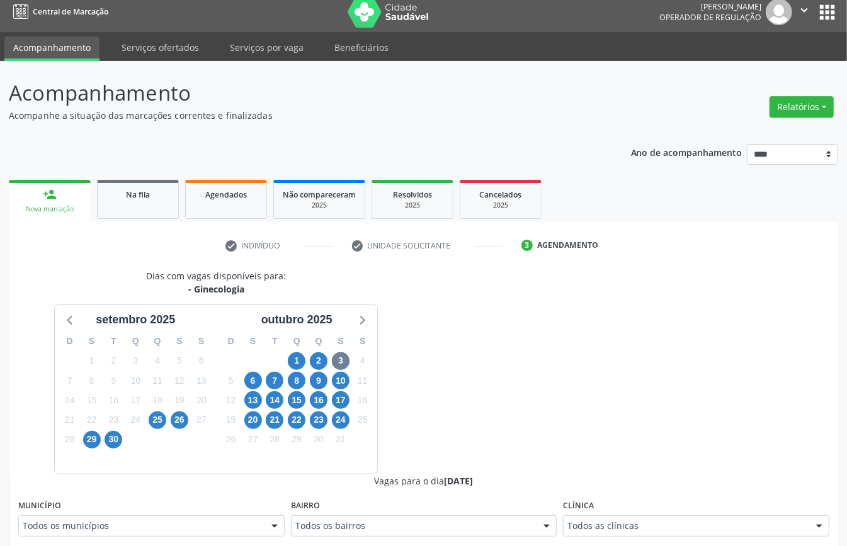
click at [605, 522] on div "Todos as clínicas" at bounding box center [696, 526] width 266 height 21
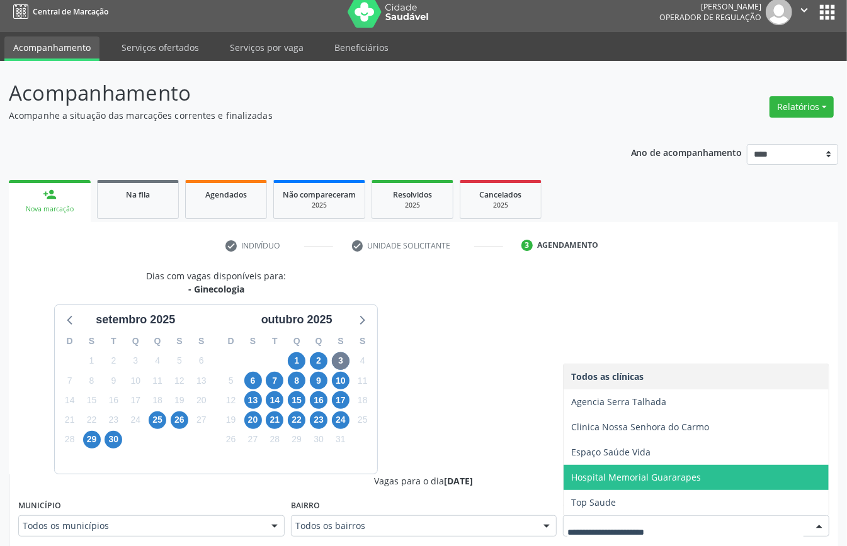
click at [631, 473] on span "Hospital Memorial Guararapes" at bounding box center [636, 478] width 130 height 12
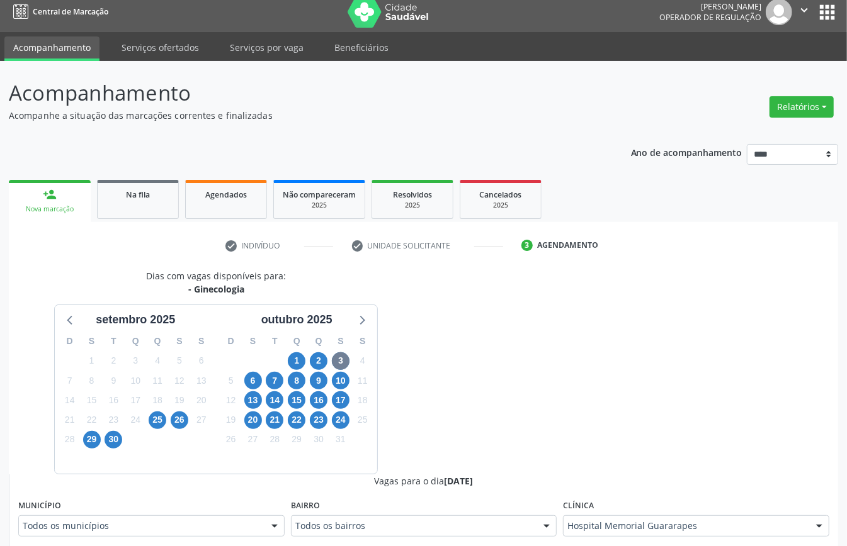
scroll to position [260, 0]
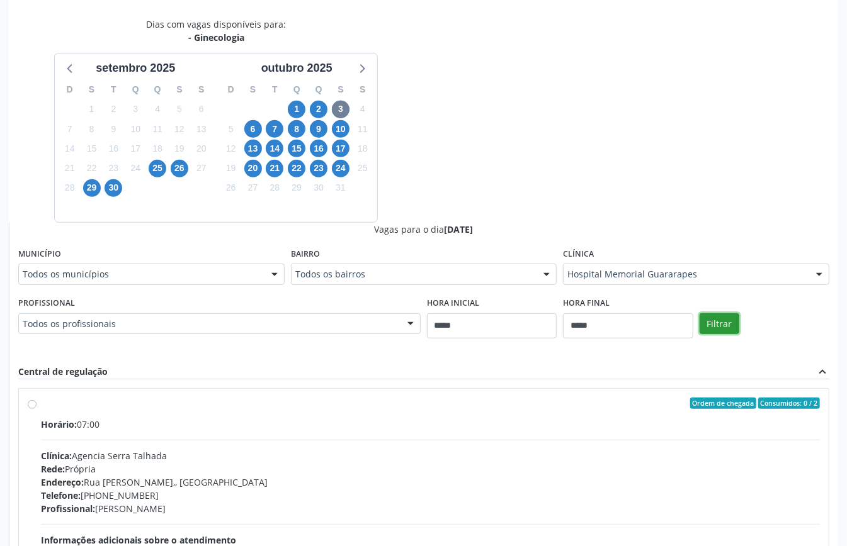
click at [733, 325] on button "Filtrar" at bounding box center [719, 324] width 40 height 21
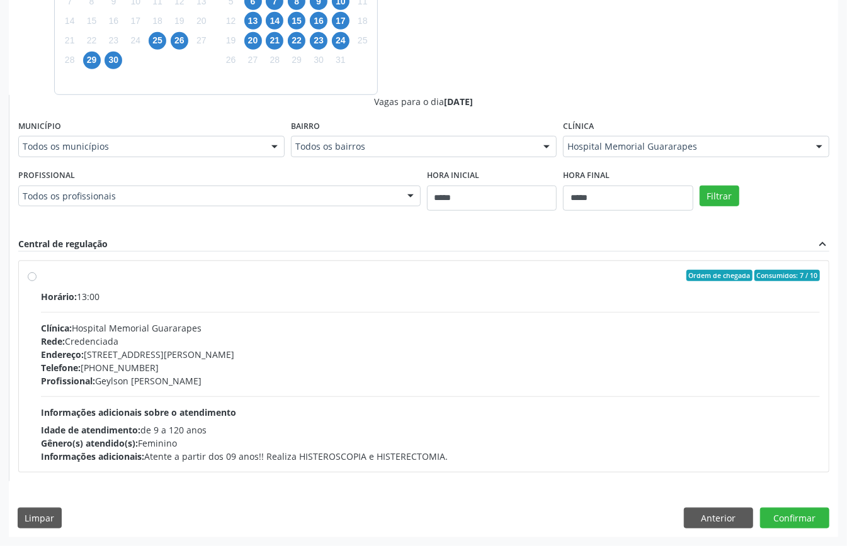
click at [577, 405] on div "Horário: 13:00 Clínica: Hospital Memorial Guararapes Rede: Credenciada Endereço…" at bounding box center [430, 376] width 779 height 173
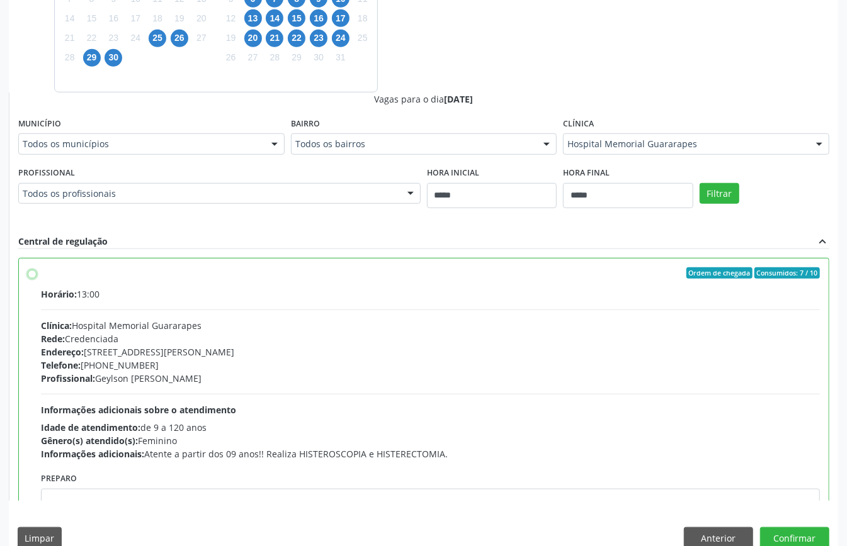
scroll to position [64, 0]
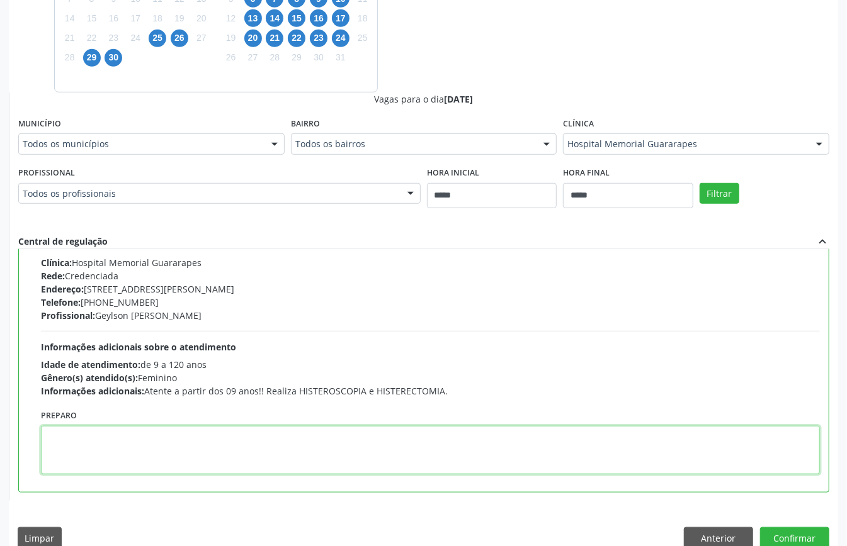
paste textarea "**********"
type textarea "**********"
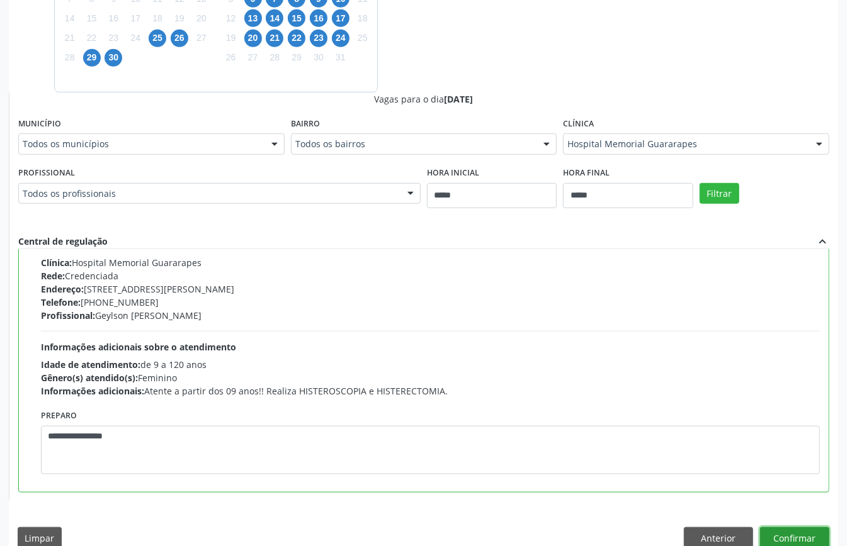
click at [812, 544] on button "Confirmar" at bounding box center [794, 538] width 69 height 21
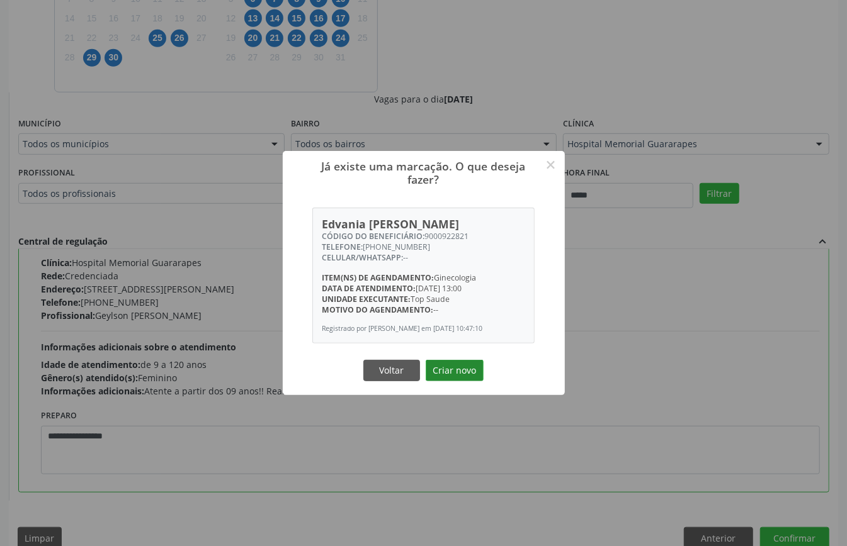
click at [455, 376] on button "Criar novo" at bounding box center [455, 370] width 58 height 21
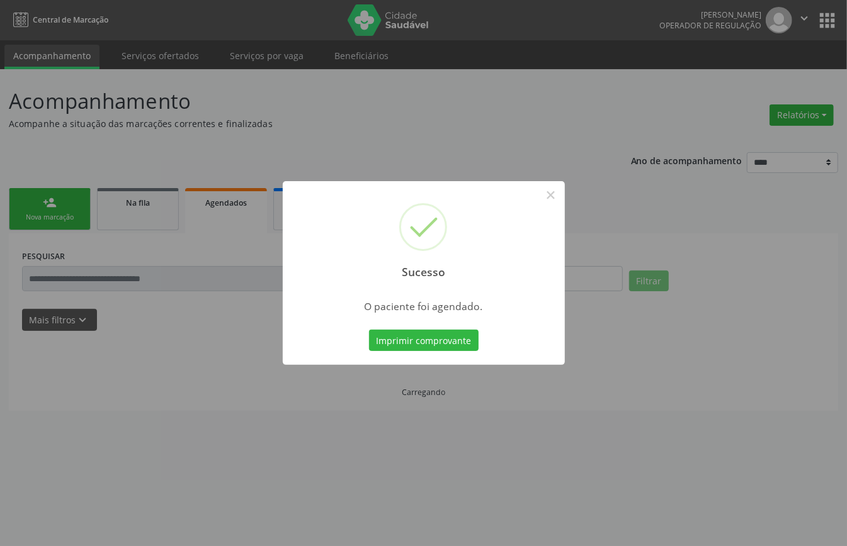
scroll to position [0, 0]
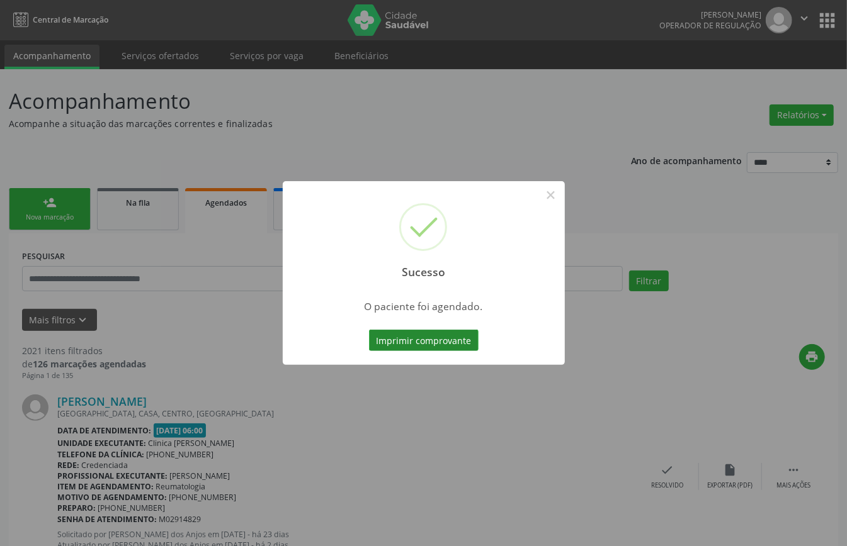
click at [428, 343] on button "Imprimir comprovante" at bounding box center [424, 340] width 110 height 21
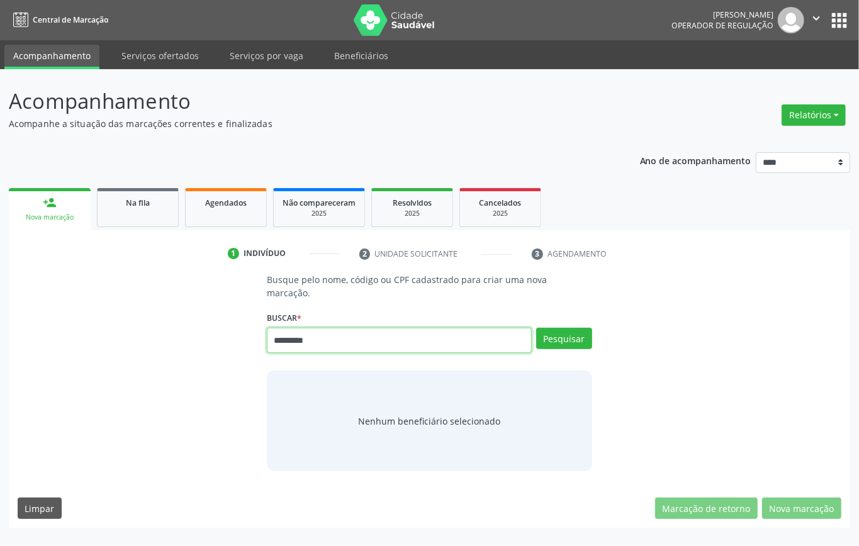
type input "*********"
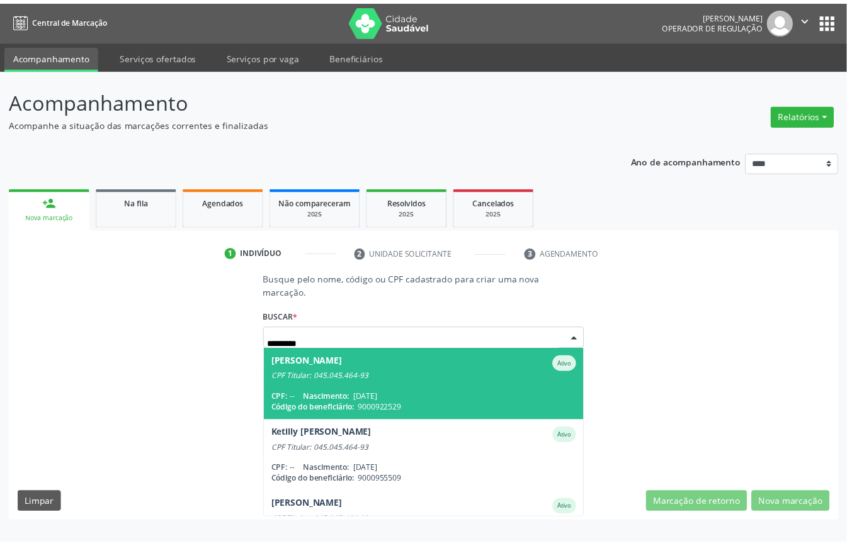
scroll to position [116, 0]
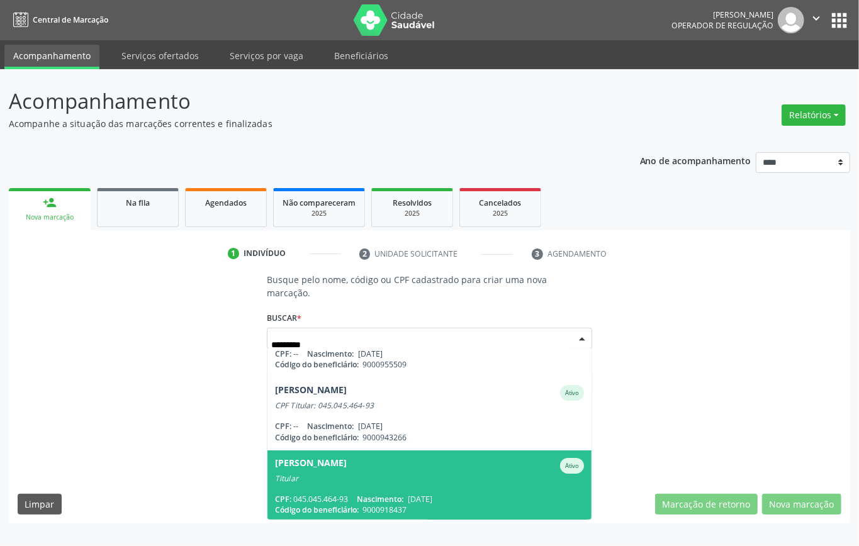
click at [403, 467] on div "Vasty Maria Ferreira Ativo" at bounding box center [429, 466] width 309 height 16
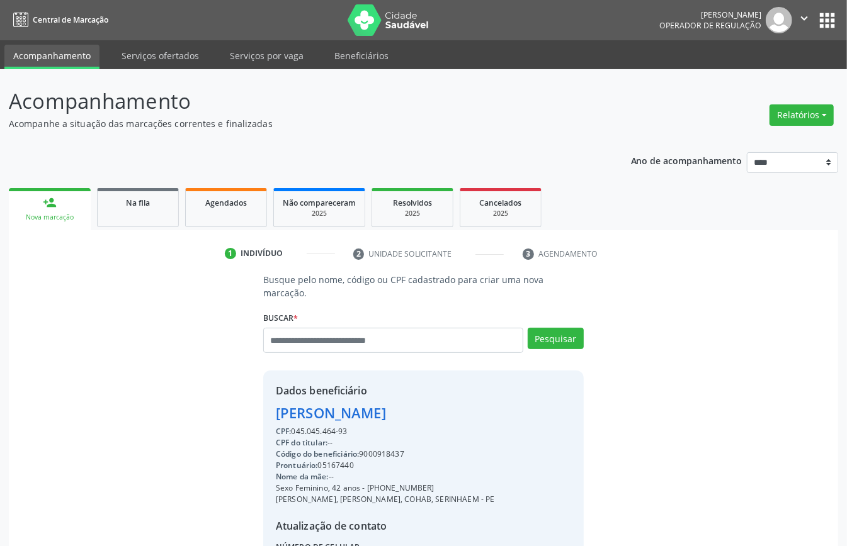
scroll to position [132, 0]
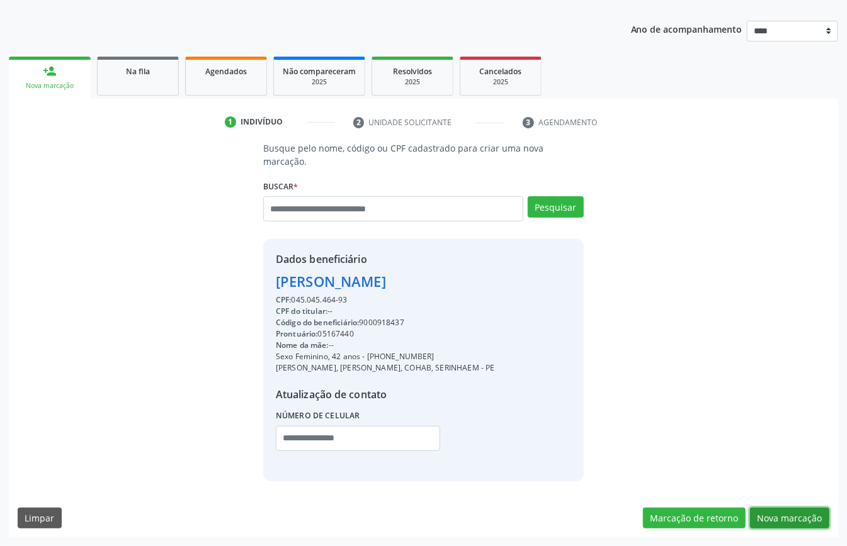
click at [804, 518] on button "Nova marcação" at bounding box center [789, 518] width 79 height 21
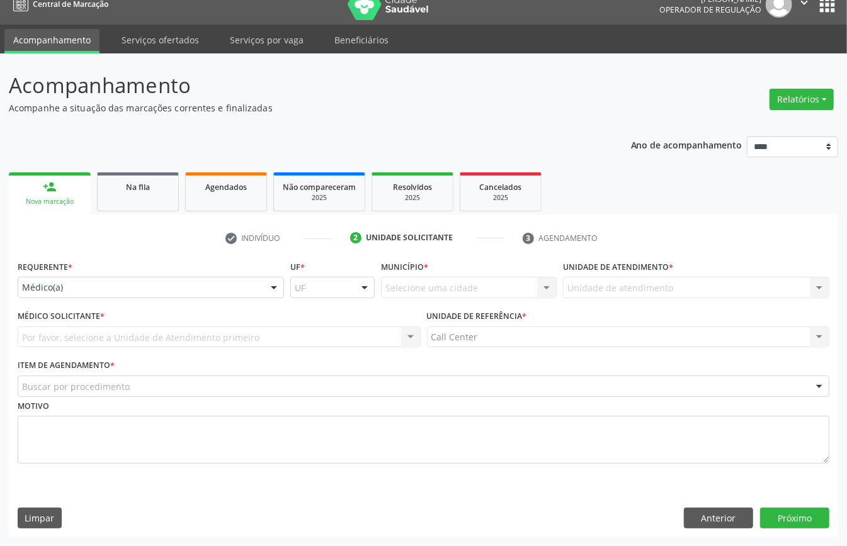
scroll to position [18, 0]
click at [103, 281] on div "Médico(a)" at bounding box center [151, 287] width 266 height 21
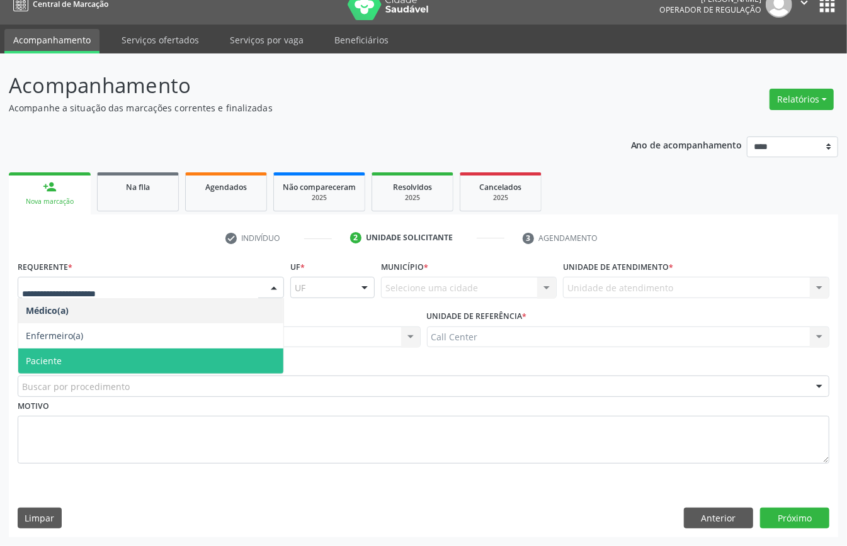
click at [89, 356] on span "Paciente" at bounding box center [150, 361] width 265 height 25
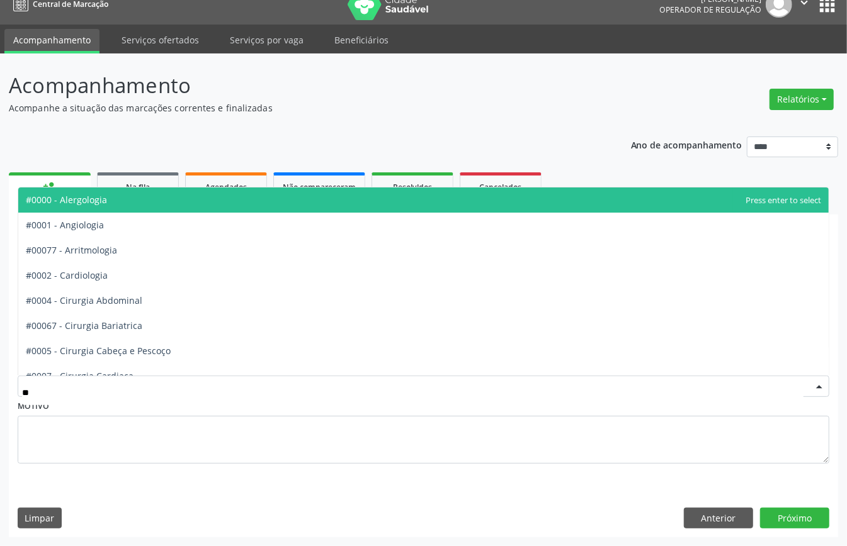
type input "***"
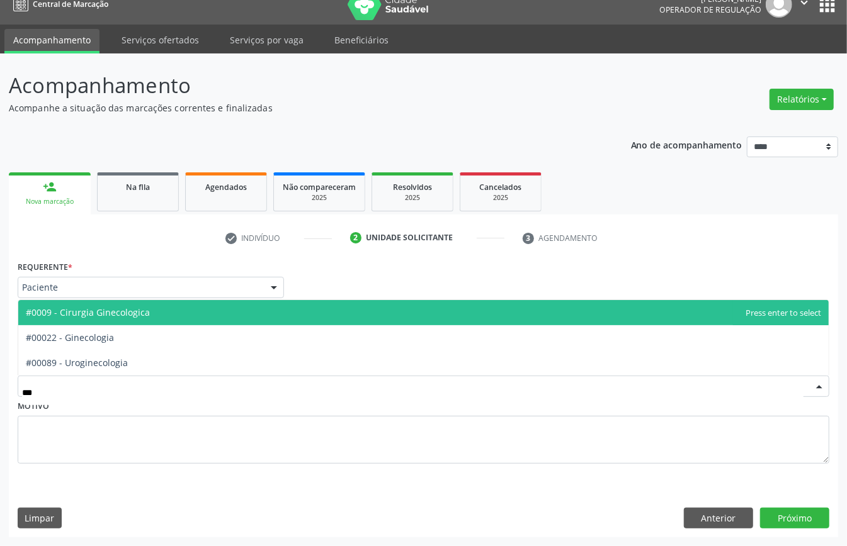
click at [114, 315] on span "#0009 - Cirurgia Ginecologica" at bounding box center [88, 313] width 124 height 12
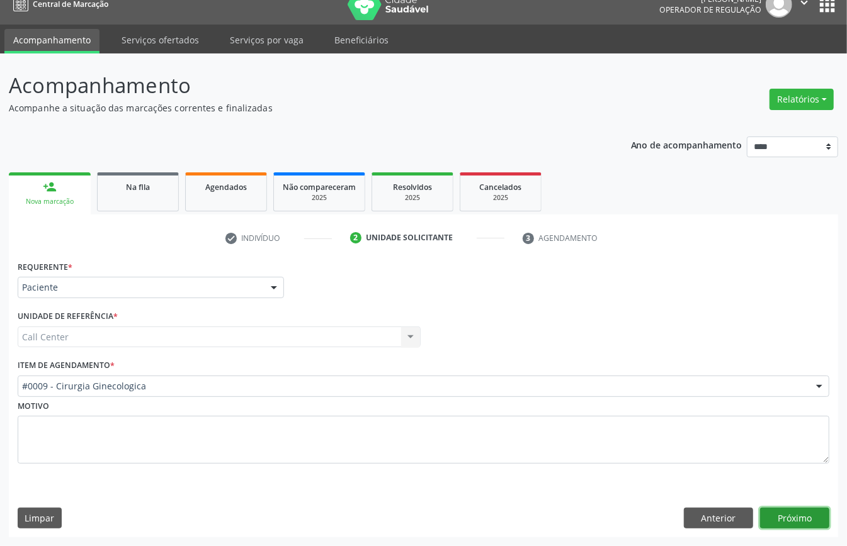
click at [796, 508] on button "Próximo" at bounding box center [794, 518] width 69 height 21
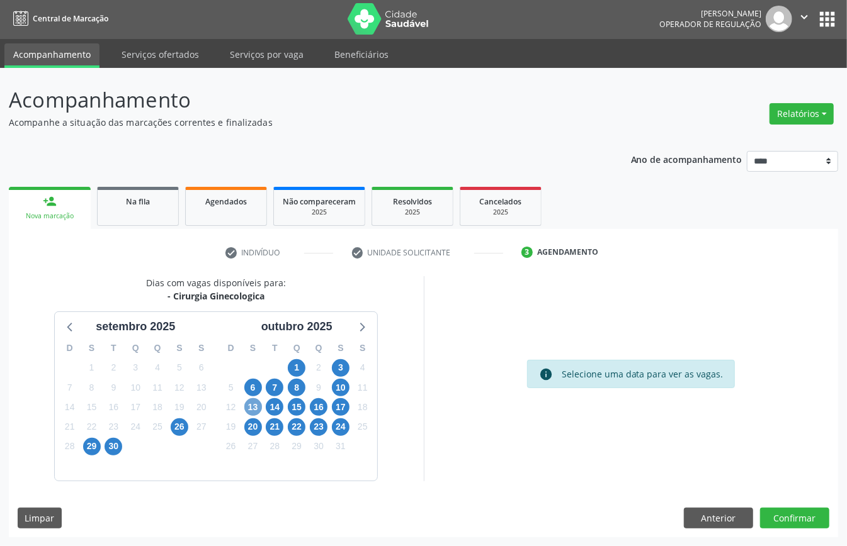
click at [249, 410] on span "13" at bounding box center [253, 408] width 18 height 18
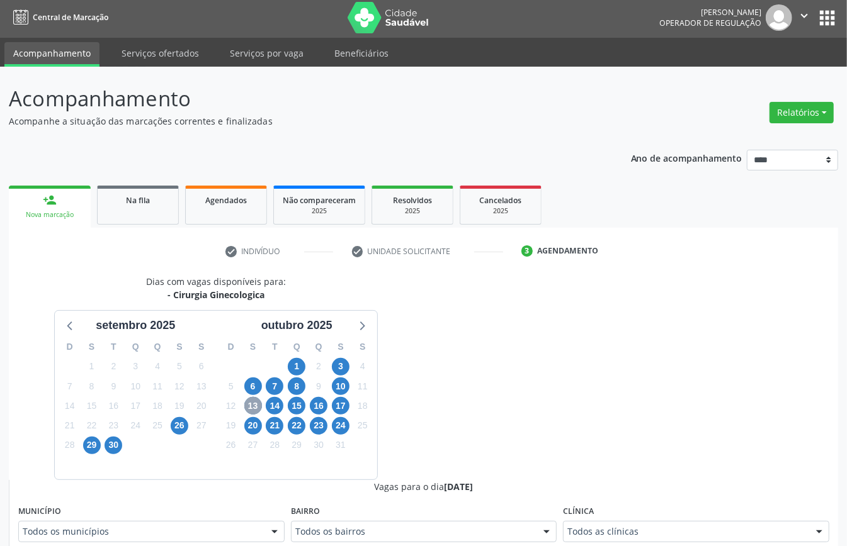
scroll to position [170, 0]
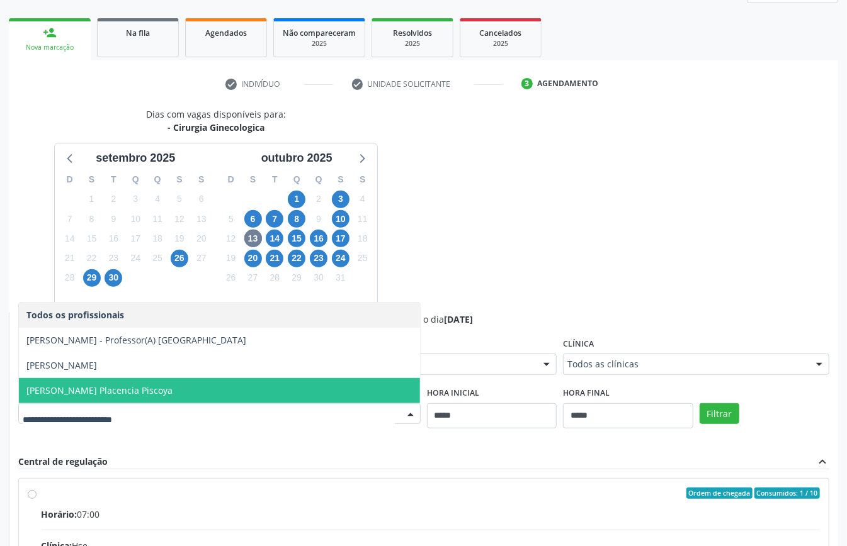
click at [184, 393] on span "Victor Enrrique Placencia Piscoya" at bounding box center [219, 390] width 401 height 25
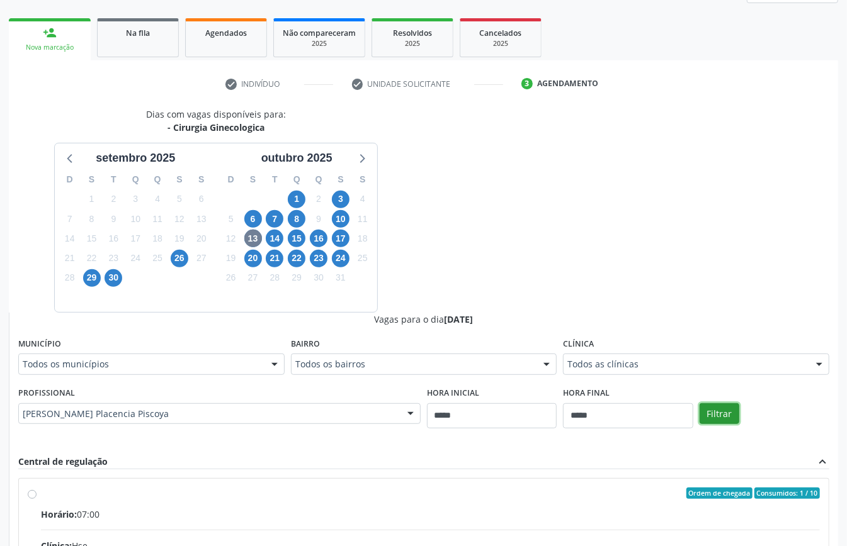
click at [718, 416] on button "Filtrar" at bounding box center [719, 414] width 40 height 21
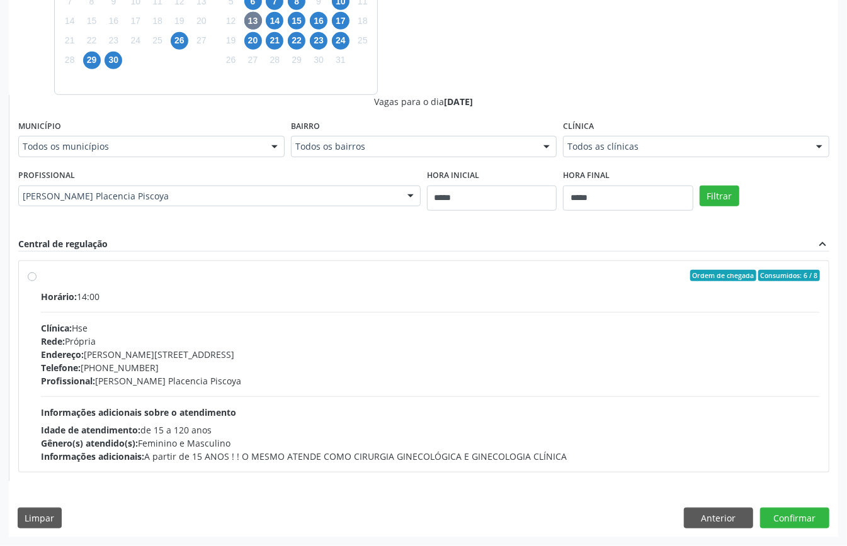
click at [412, 409] on div "Horário: 14:00 Clínica: Hse Rede: Própria Endereço: Av Rosa e Silva, nº 36, Esp…" at bounding box center [430, 376] width 779 height 173
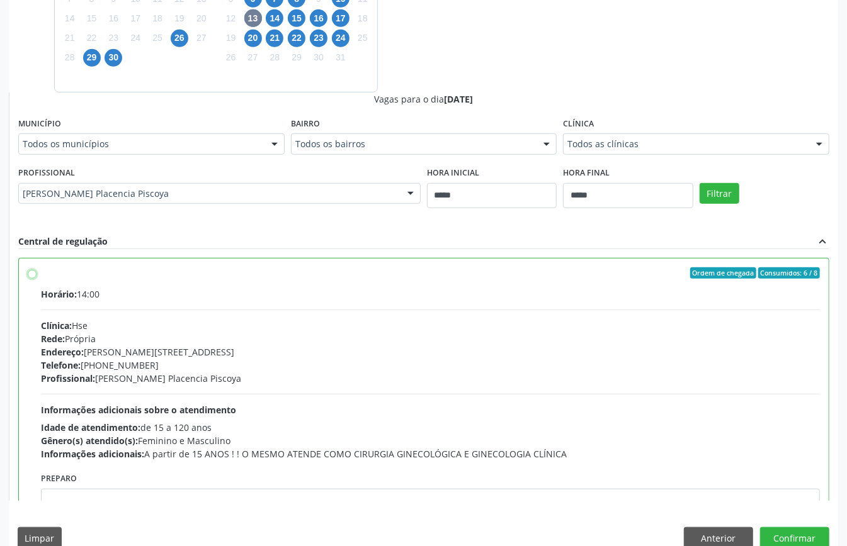
scroll to position [64, 0]
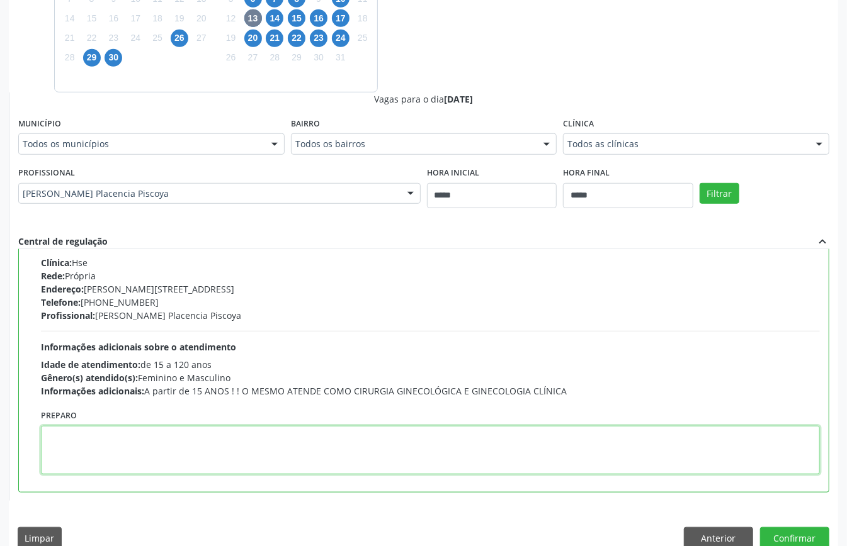
paste textarea "**********"
type textarea "**********"
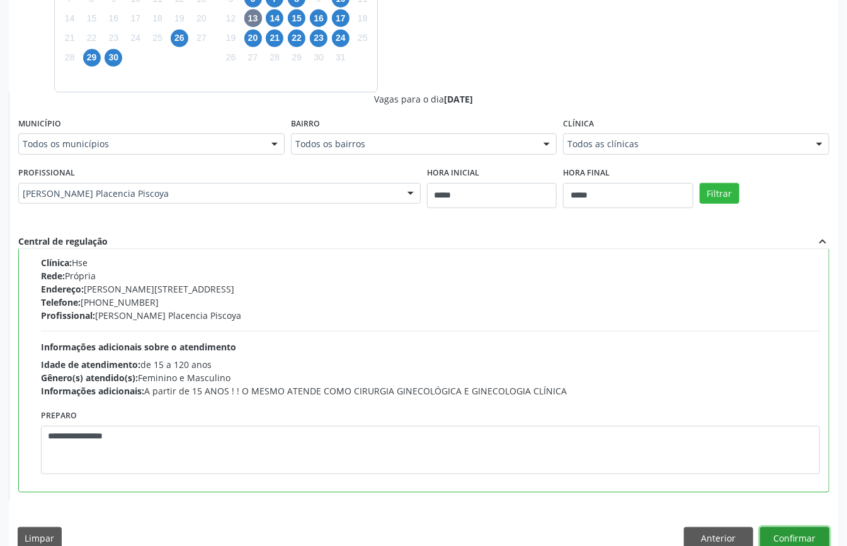
click at [799, 535] on button "Confirmar" at bounding box center [794, 538] width 69 height 21
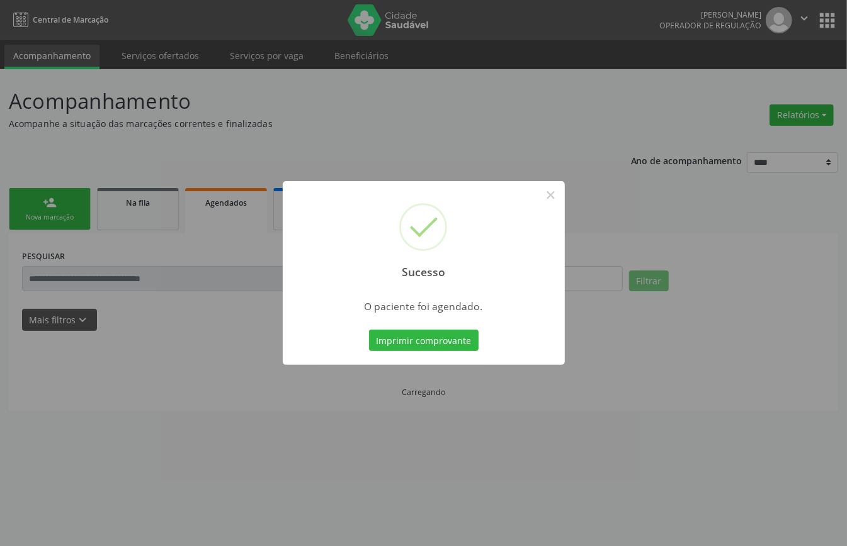
scroll to position [0, 0]
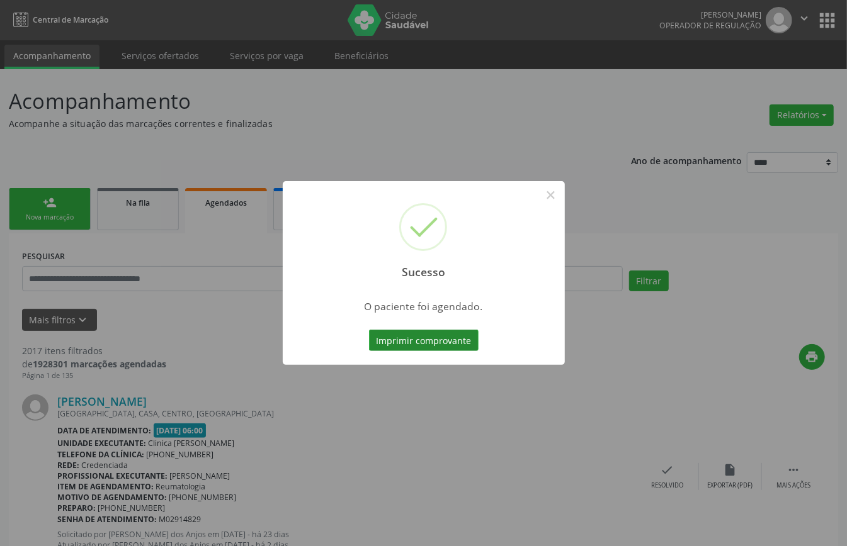
click at [460, 332] on button "Imprimir comprovante" at bounding box center [424, 340] width 110 height 21
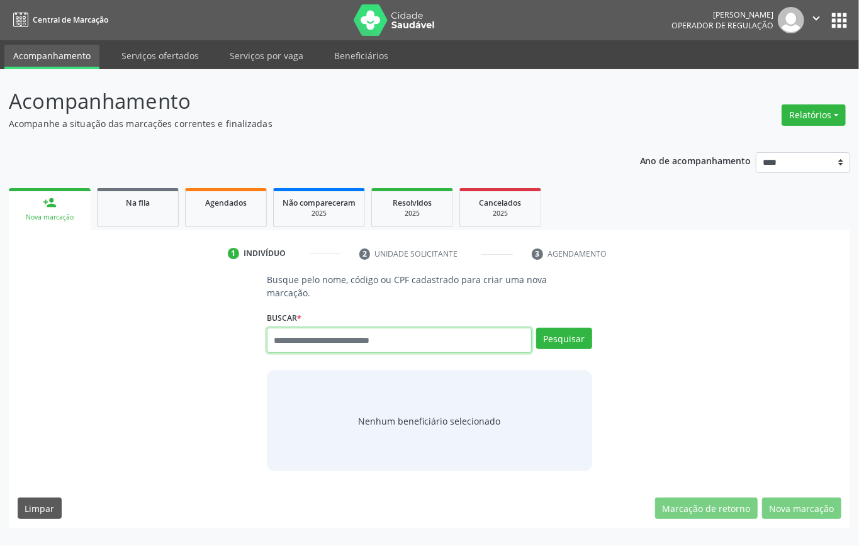
click at [320, 341] on input "text" at bounding box center [399, 340] width 265 height 25
type input "*********"
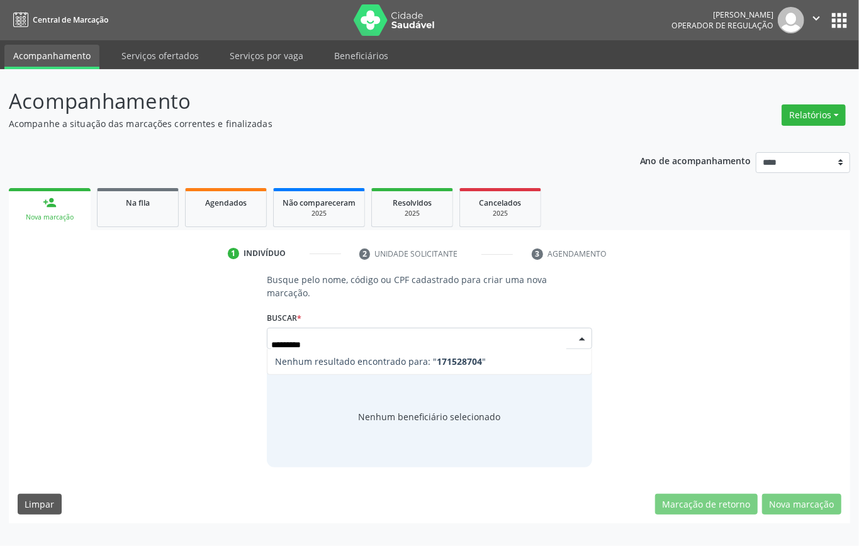
drag, startPoint x: 327, startPoint y: 345, endPoint x: 215, endPoint y: 349, distance: 112.8
click at [215, 349] on div "Busque pelo nome, código ou CPF cadastrado para criar uma nova marcação. [GEOGR…" at bounding box center [430, 370] width 824 height 194
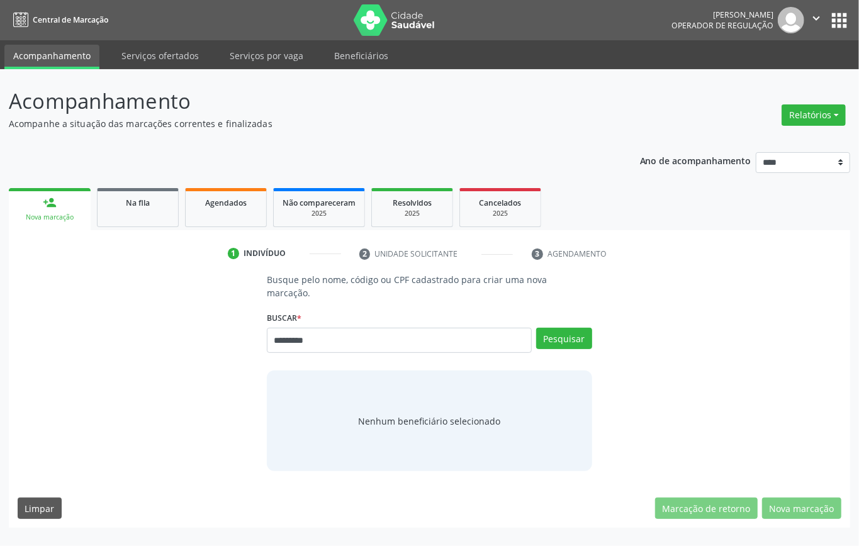
type input "*********"
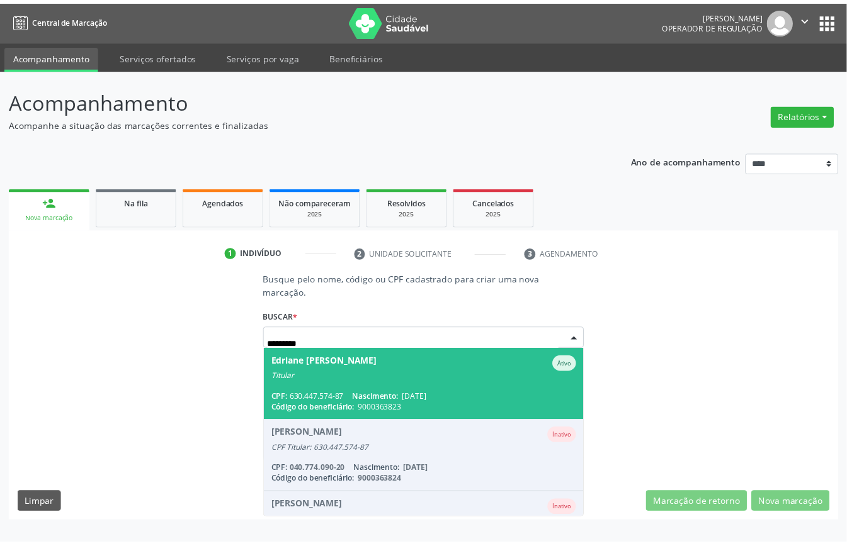
scroll to position [263, 0]
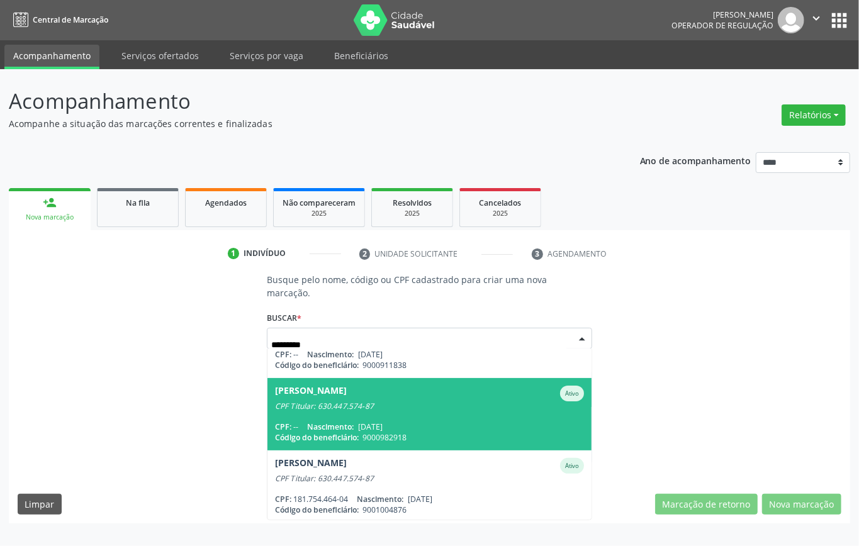
click at [417, 419] on span "[PERSON_NAME] CPF Titular: 630.447.574-87 CPF: -- Nascimento: [DATE] Código do …" at bounding box center [430, 414] width 324 height 72
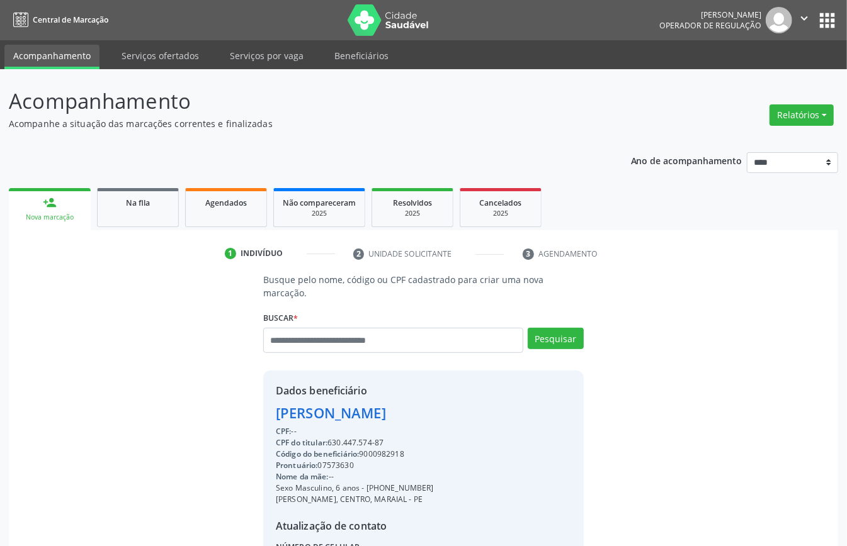
scroll to position [132, 0]
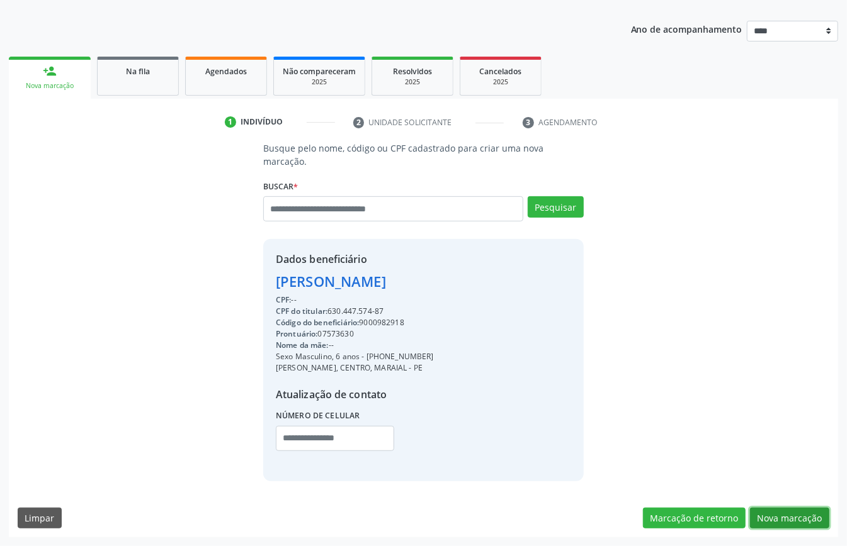
click at [788, 512] on button "Nova marcação" at bounding box center [789, 518] width 79 height 21
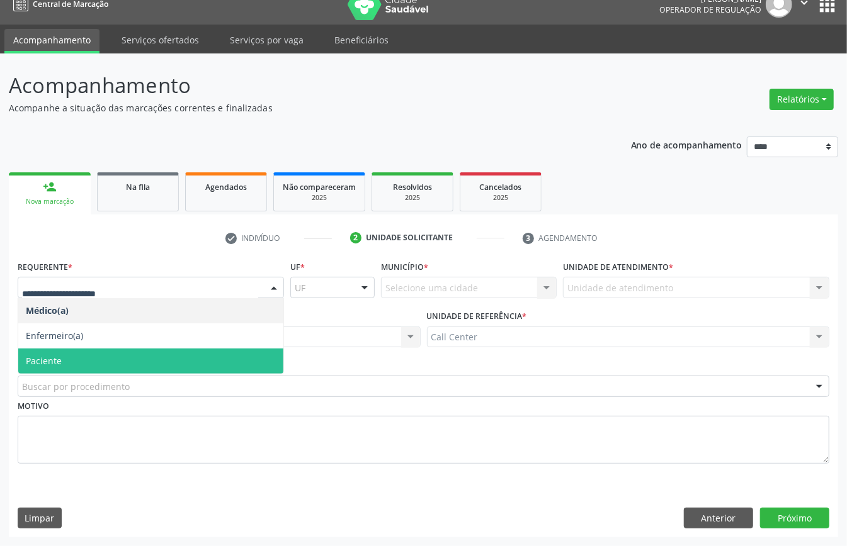
click at [81, 359] on span "Paciente" at bounding box center [150, 361] width 265 height 25
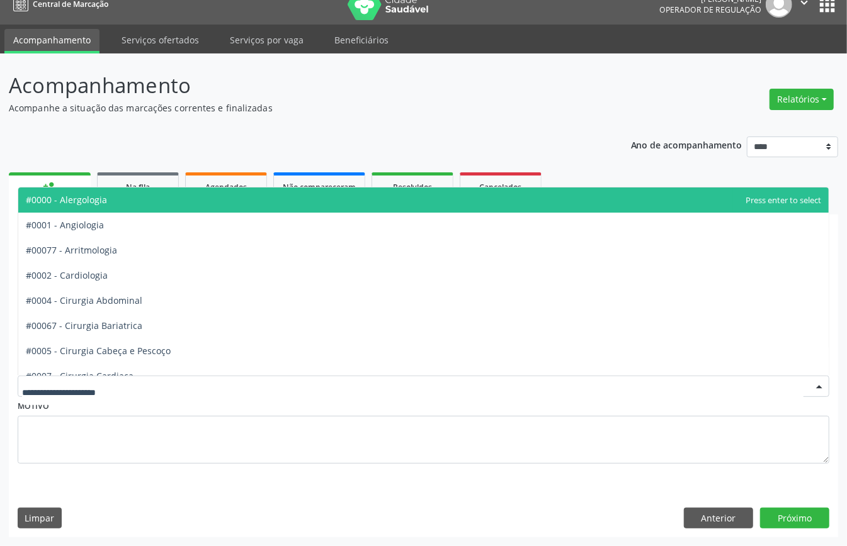
click at [97, 378] on div at bounding box center [424, 386] width 812 height 21
type input "***"
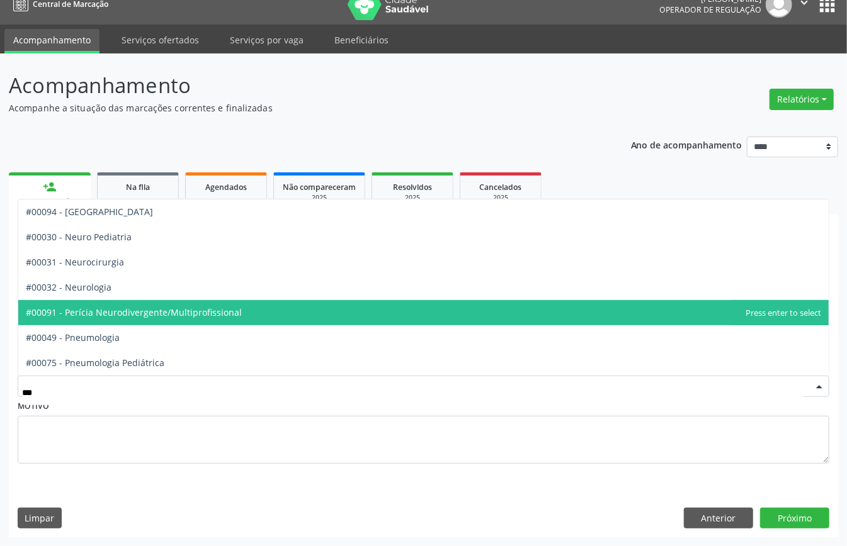
click at [122, 310] on span "#00091 - Perícia Neurodivergente/Multiprofissional" at bounding box center [134, 313] width 216 height 12
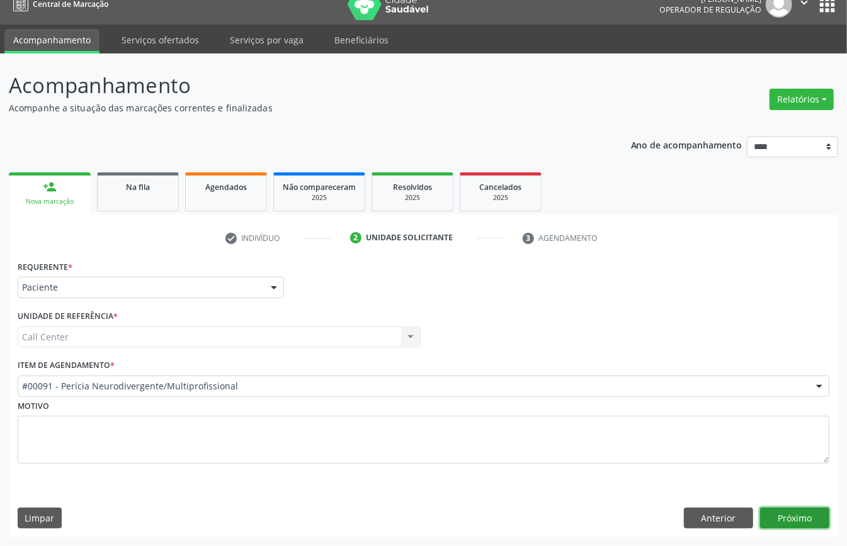
click at [783, 514] on button "Próximo" at bounding box center [794, 518] width 69 height 21
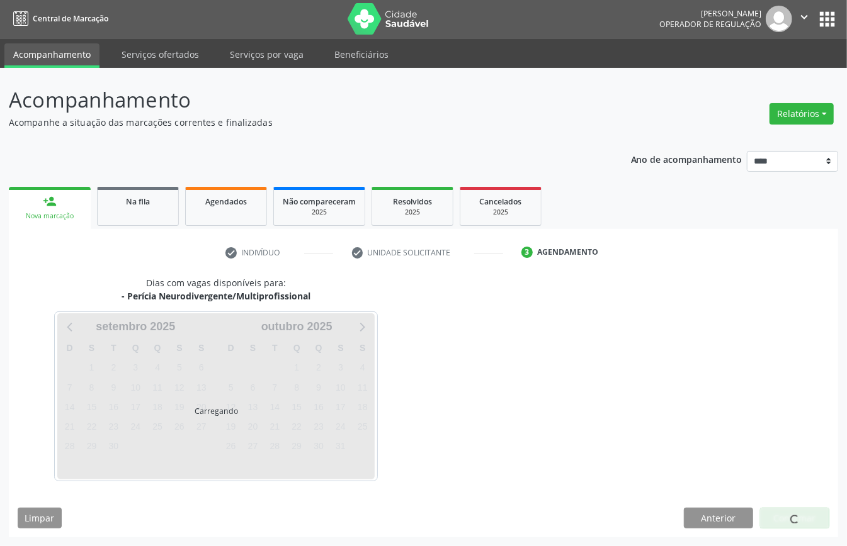
scroll to position [3, 0]
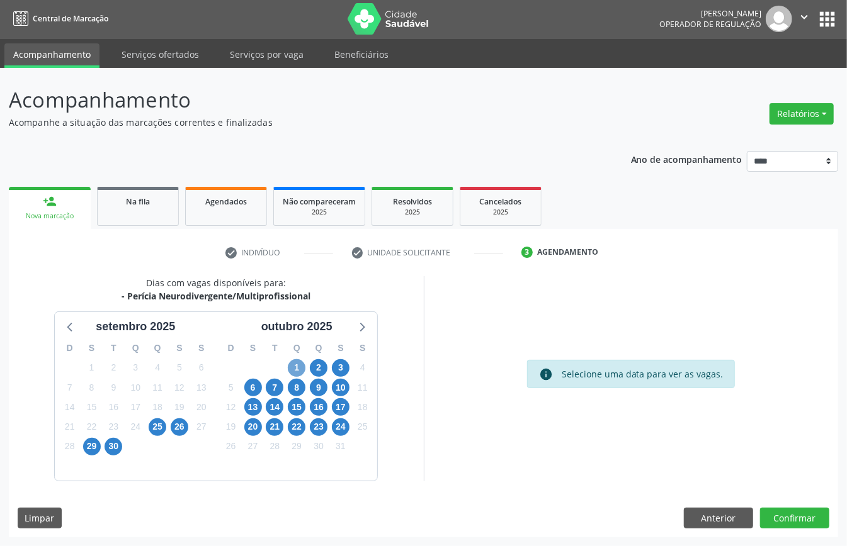
click at [296, 366] on span "1" at bounding box center [297, 368] width 18 height 18
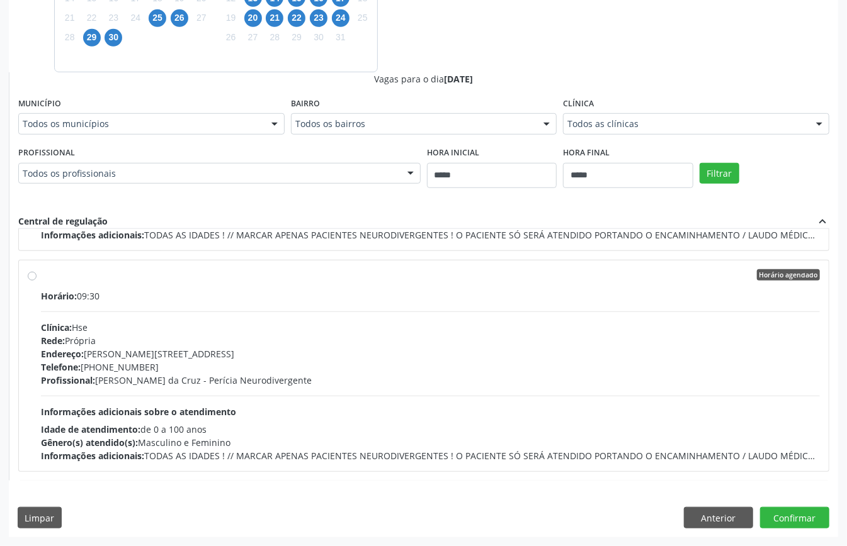
scroll to position [504, 0]
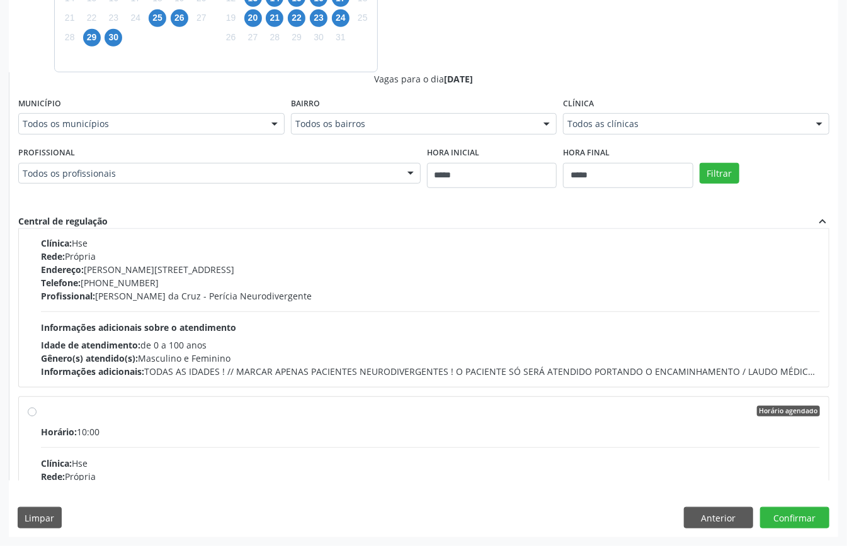
click at [277, 432] on div "Horário: 10:00" at bounding box center [430, 432] width 779 height 13
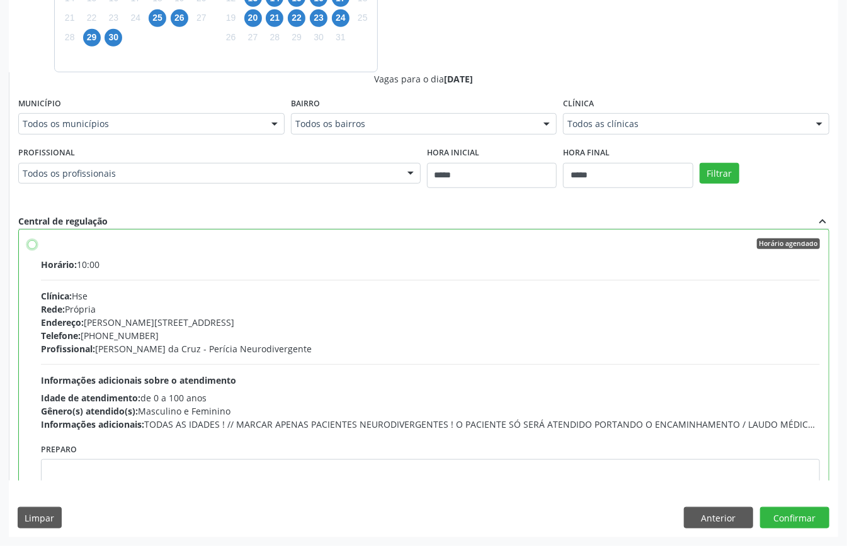
scroll to position [756, 0]
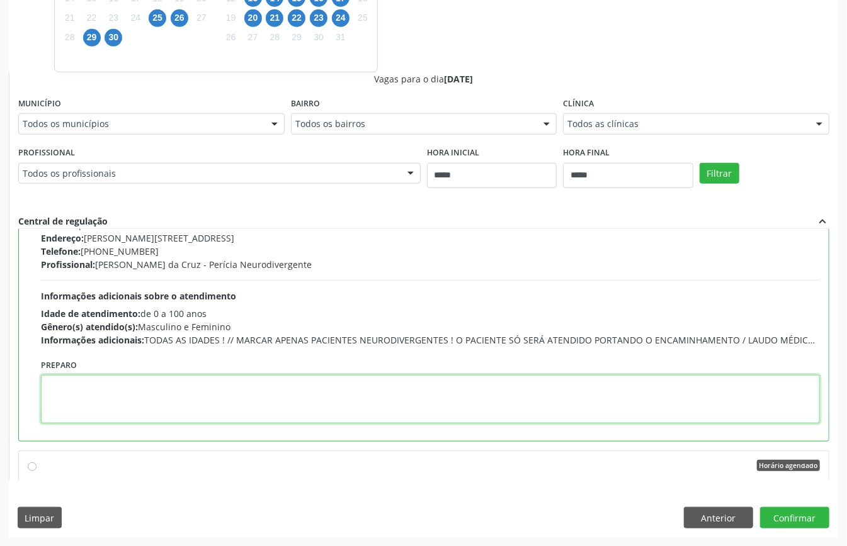
paste textarea "**********"
type textarea "**********"
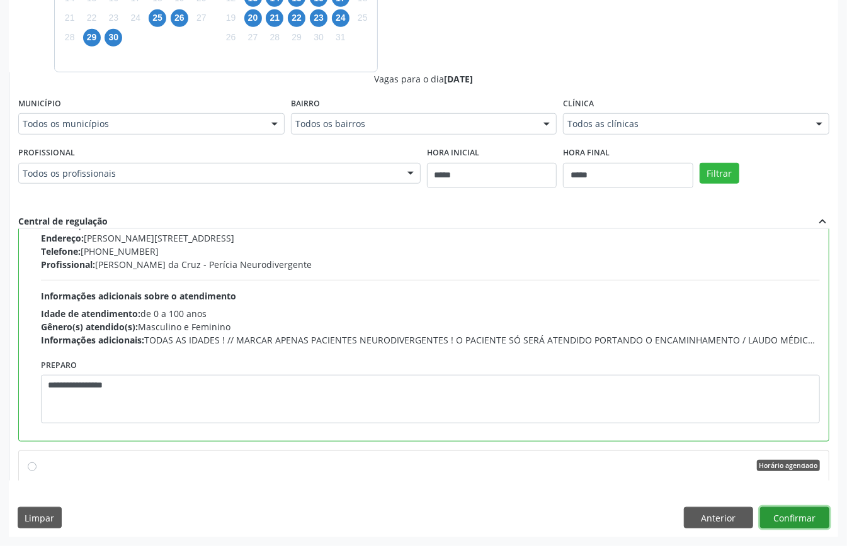
click at [791, 520] on button "Confirmar" at bounding box center [794, 517] width 69 height 21
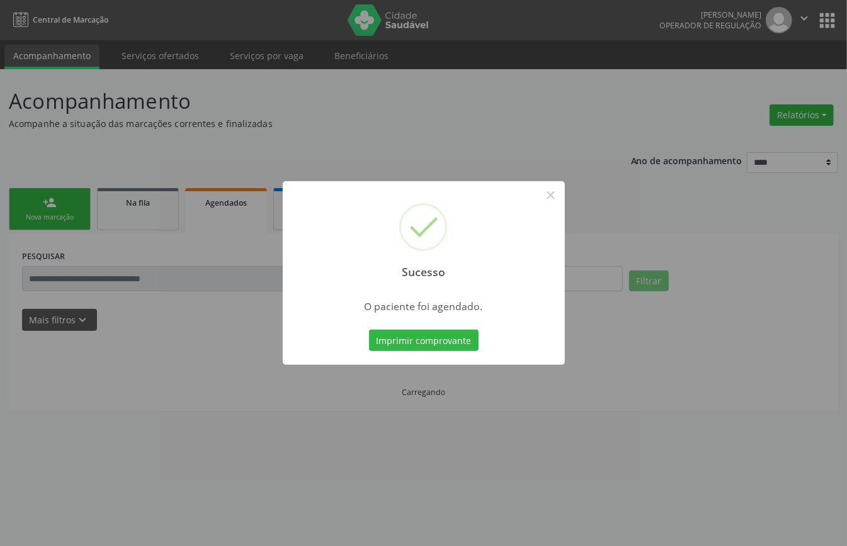
scroll to position [0, 0]
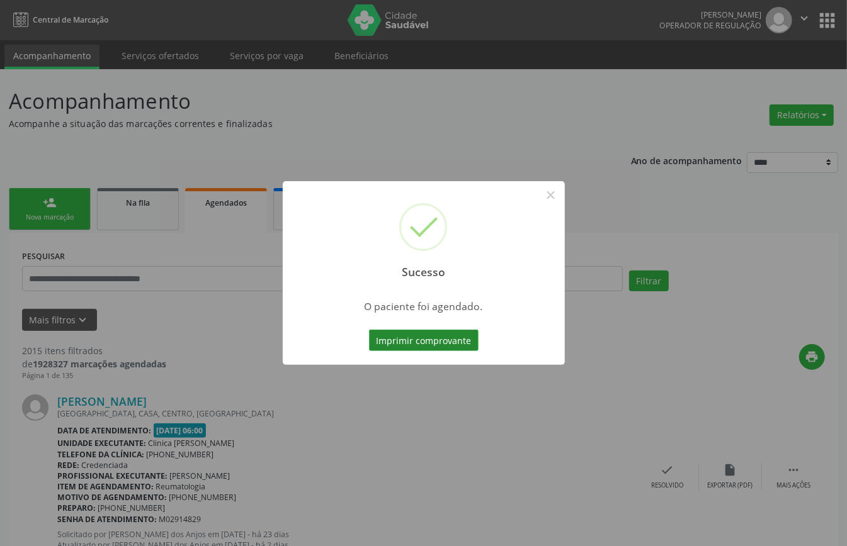
click at [419, 343] on button "Imprimir comprovante" at bounding box center [424, 340] width 110 height 21
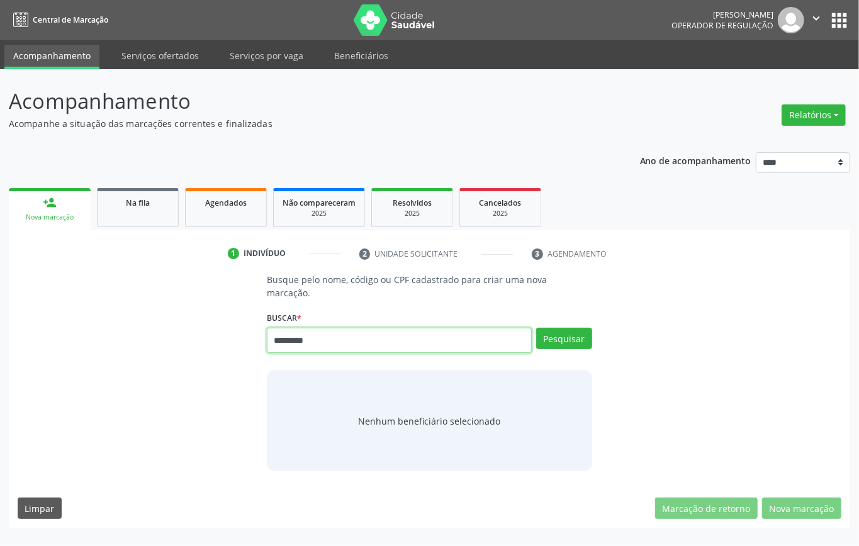
type input "*********"
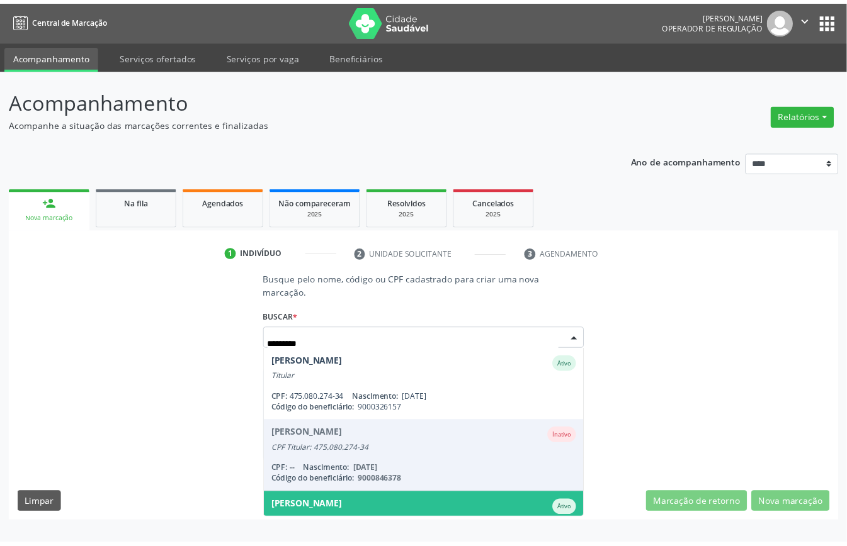
scroll to position [46, 0]
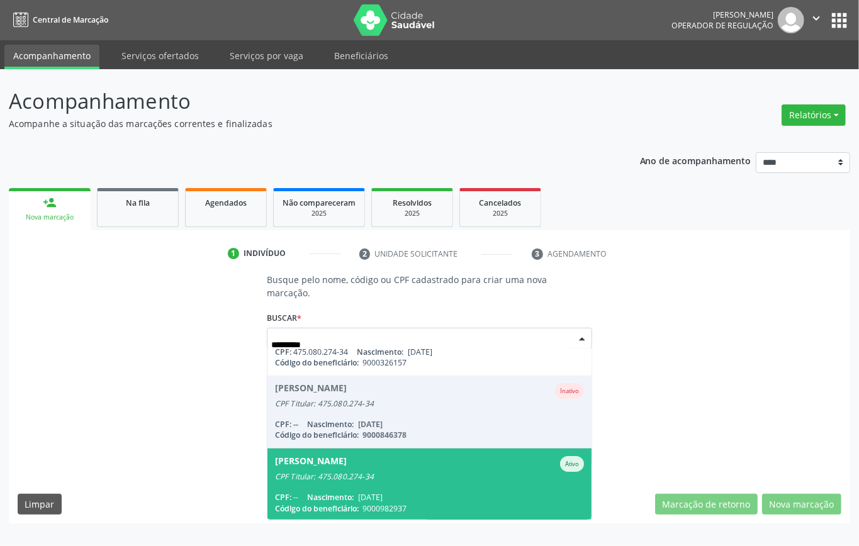
click at [451, 477] on div "CPF Titular: 475.080.274-34" at bounding box center [429, 477] width 309 height 10
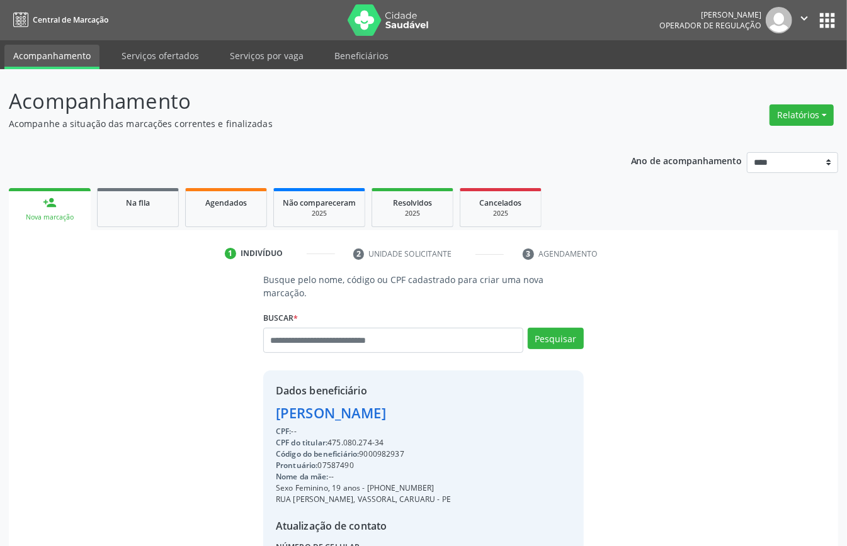
scroll to position [132, 0]
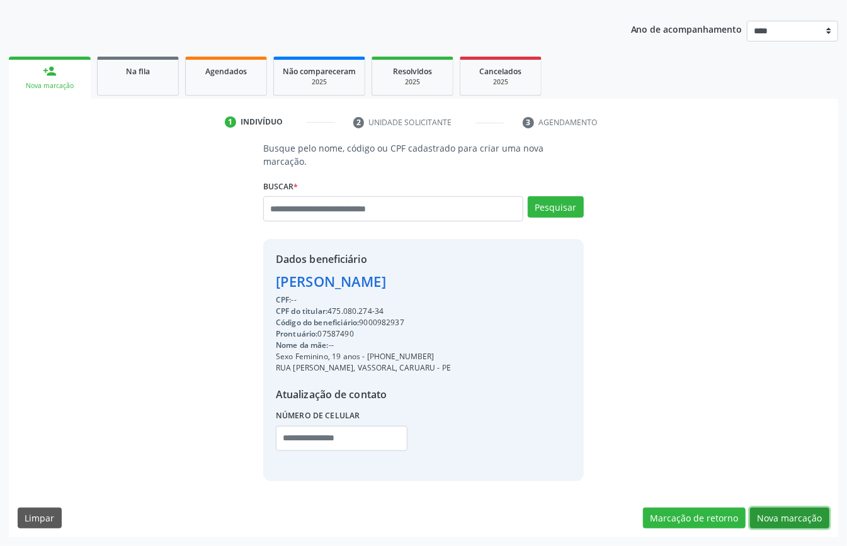
click at [790, 510] on button "Nova marcação" at bounding box center [789, 518] width 79 height 21
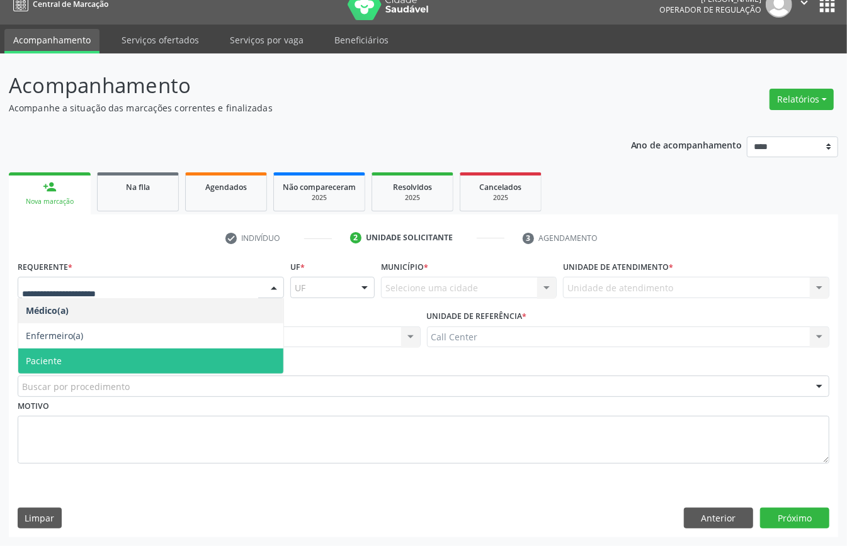
drag, startPoint x: 69, startPoint y: 355, endPoint x: 69, endPoint y: 371, distance: 16.4
click at [71, 354] on span "Paciente" at bounding box center [150, 361] width 265 height 25
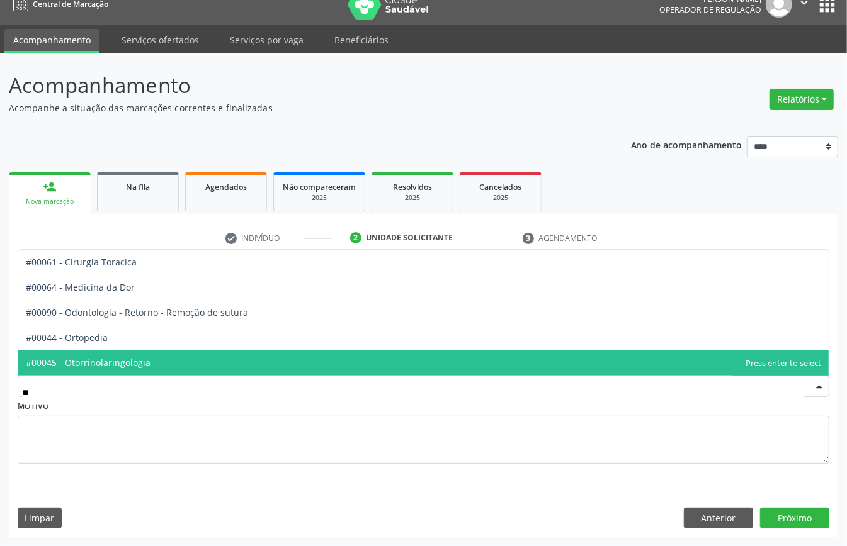
type input "***"
click at [86, 358] on span "#00044 - Ortopedia" at bounding box center [67, 363] width 82 height 12
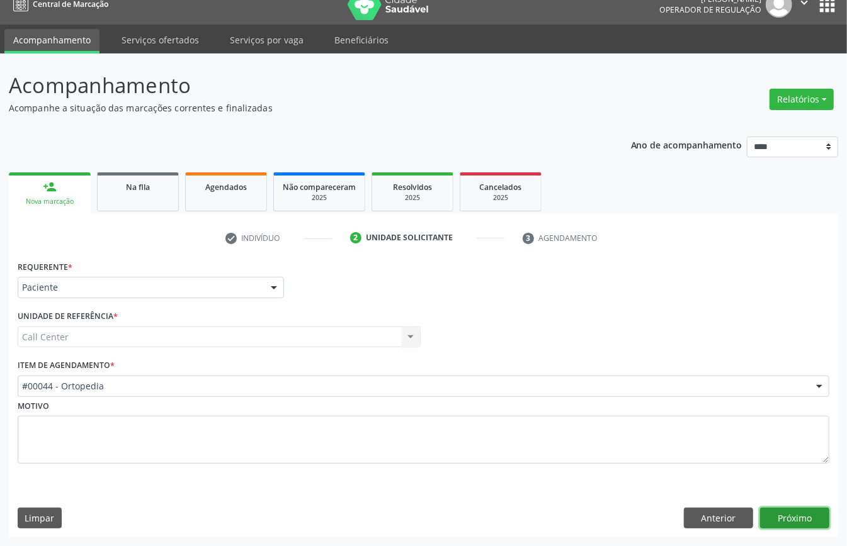
click at [796, 509] on button "Próximo" at bounding box center [794, 518] width 69 height 21
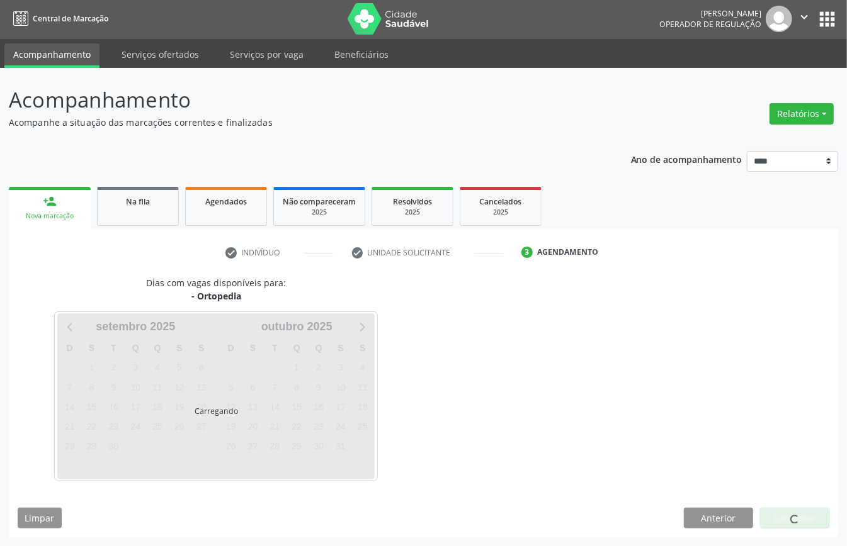
scroll to position [3, 0]
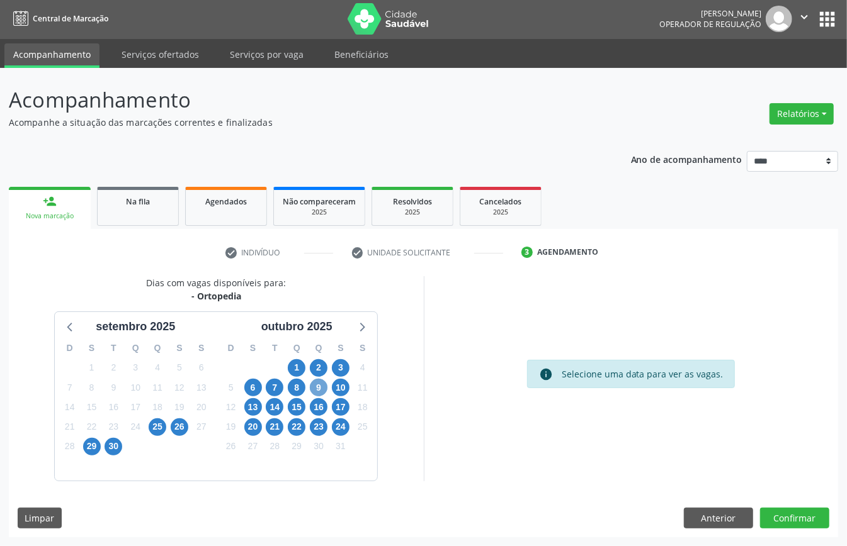
click at [325, 386] on span "9" at bounding box center [319, 388] width 18 height 18
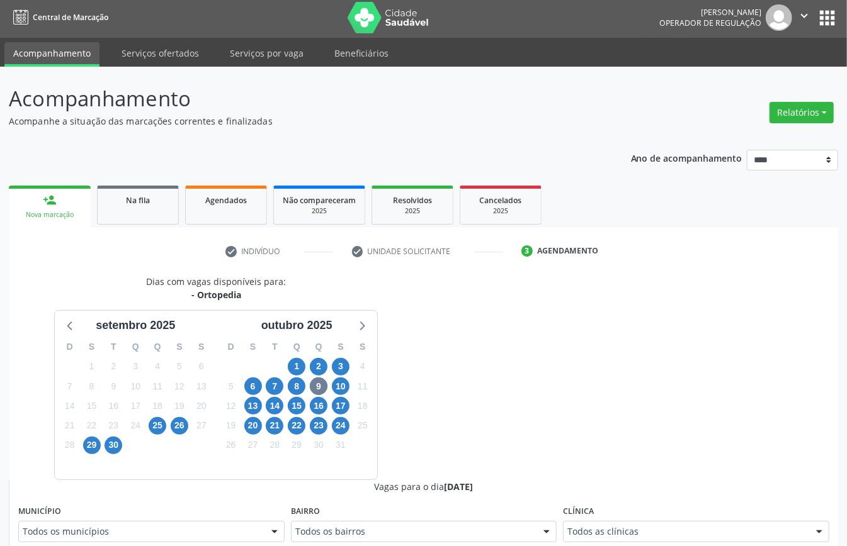
scroll to position [8, 0]
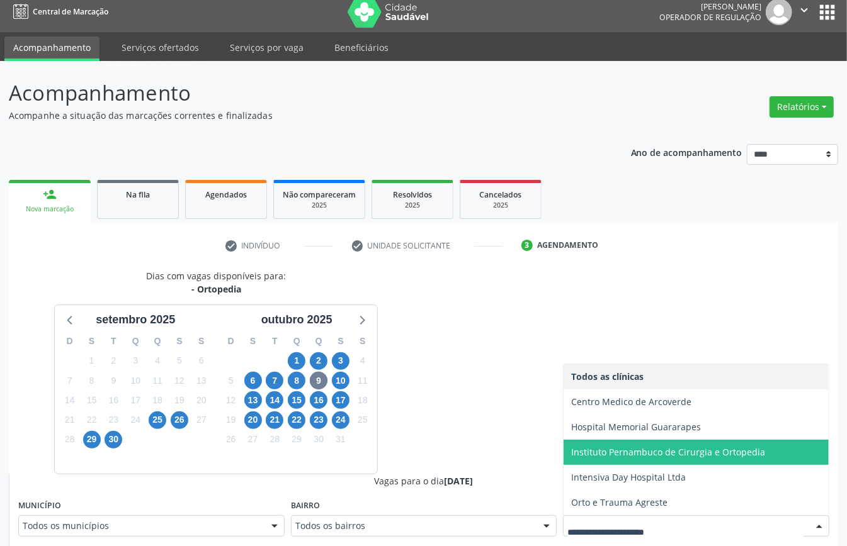
click at [608, 448] on span "Instituto Pernambuco de Cirurgia e Ortopedia" at bounding box center [668, 452] width 194 height 12
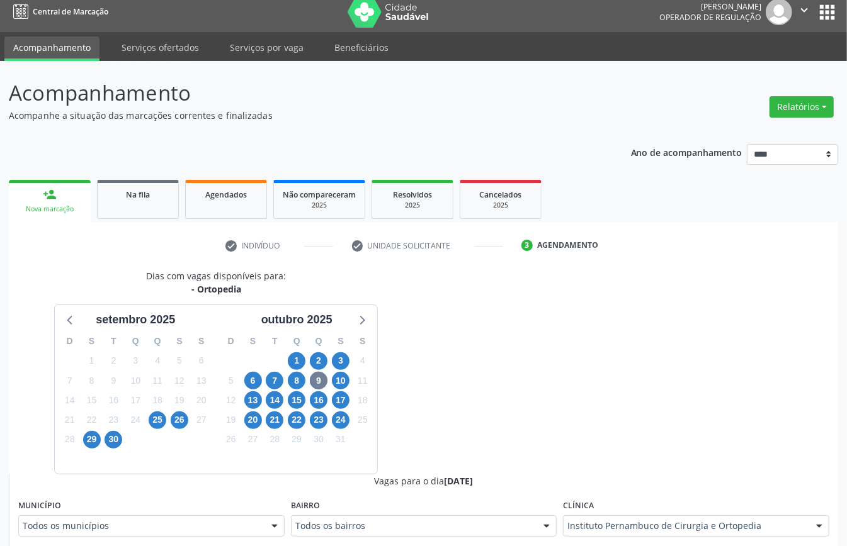
scroll to position [260, 0]
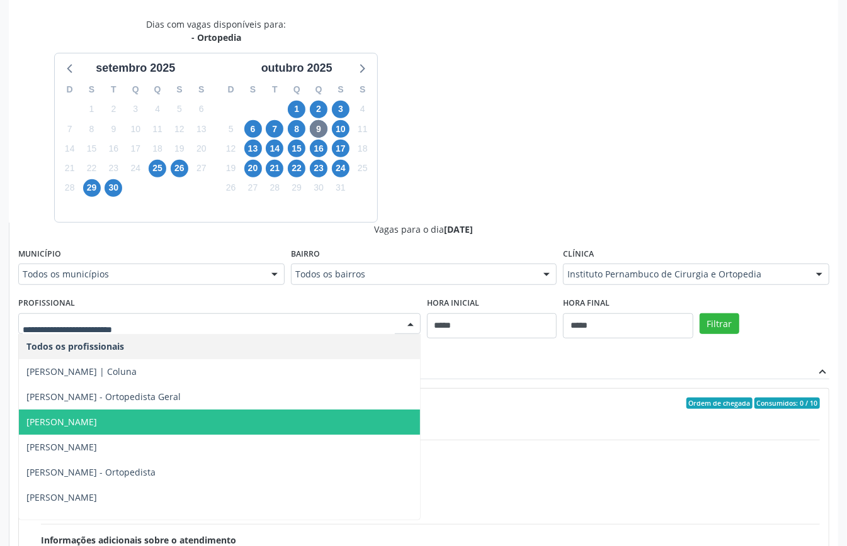
click at [241, 416] on span "[PERSON_NAME]" at bounding box center [219, 422] width 401 height 25
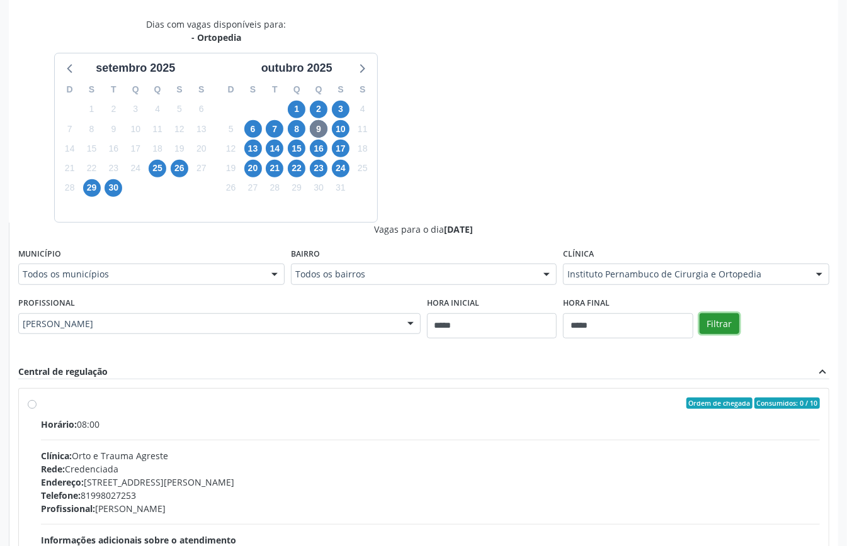
click at [728, 324] on button "Filtrar" at bounding box center [719, 324] width 40 height 21
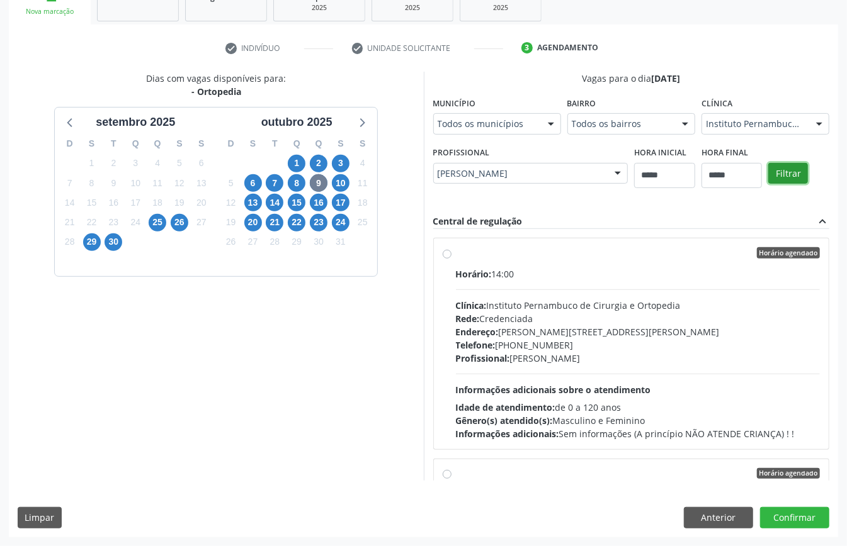
scroll to position [411, 0]
click at [768, 172] on button "Filtrar" at bounding box center [788, 173] width 40 height 21
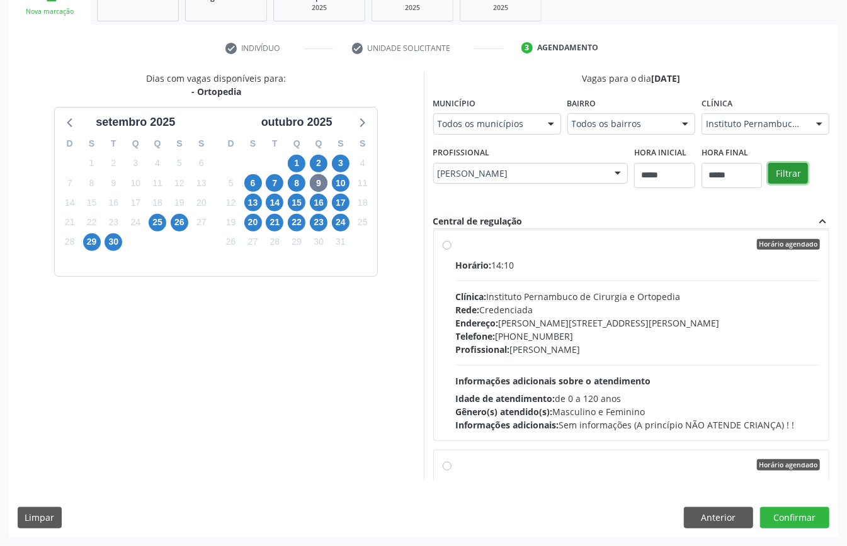
scroll to position [0, 0]
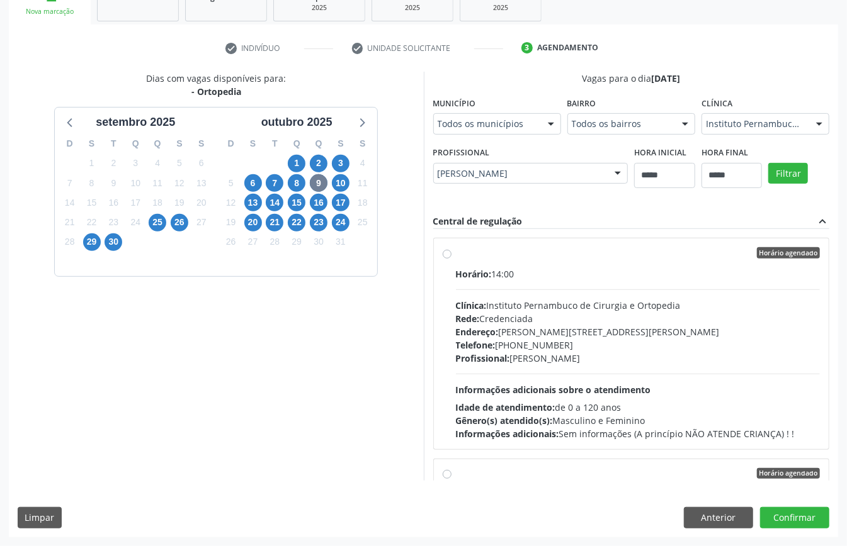
click at [456, 343] on div "Telefone: (81) 3721-4002" at bounding box center [638, 345] width 365 height 13
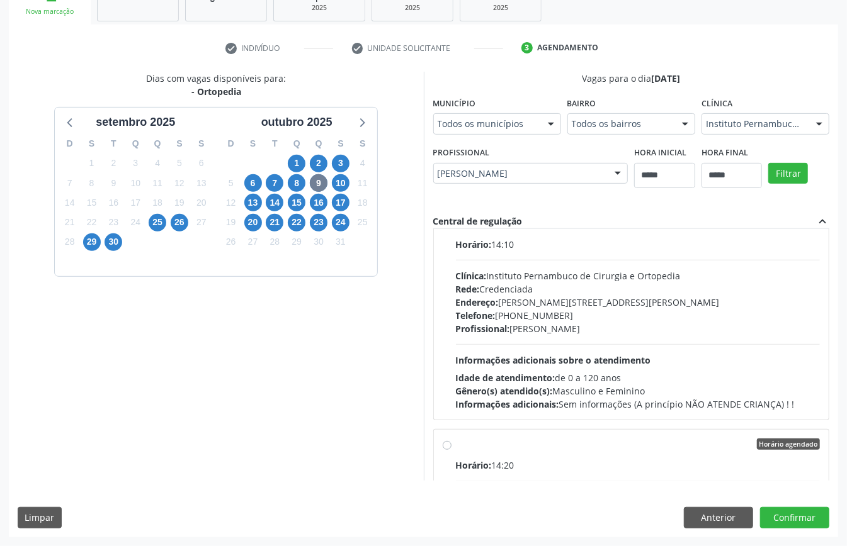
scroll to position [84, 0]
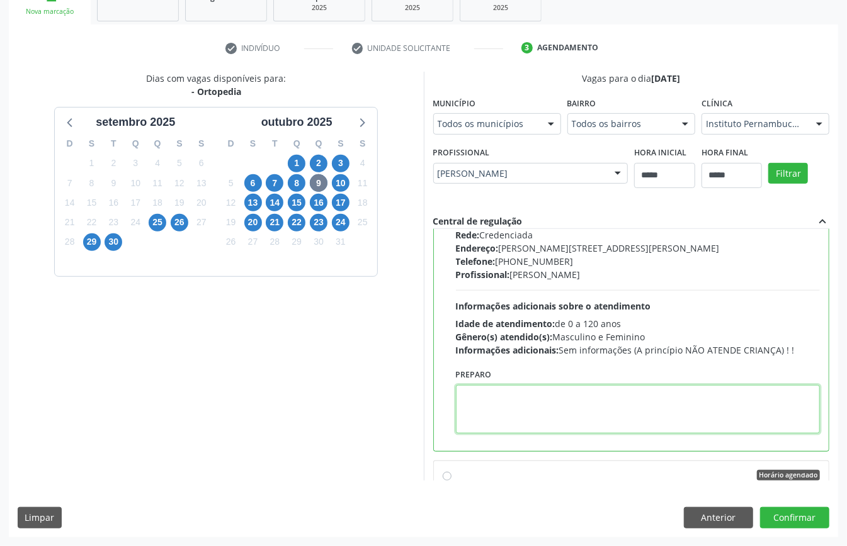
paste textarea "**********"
type textarea "**********"
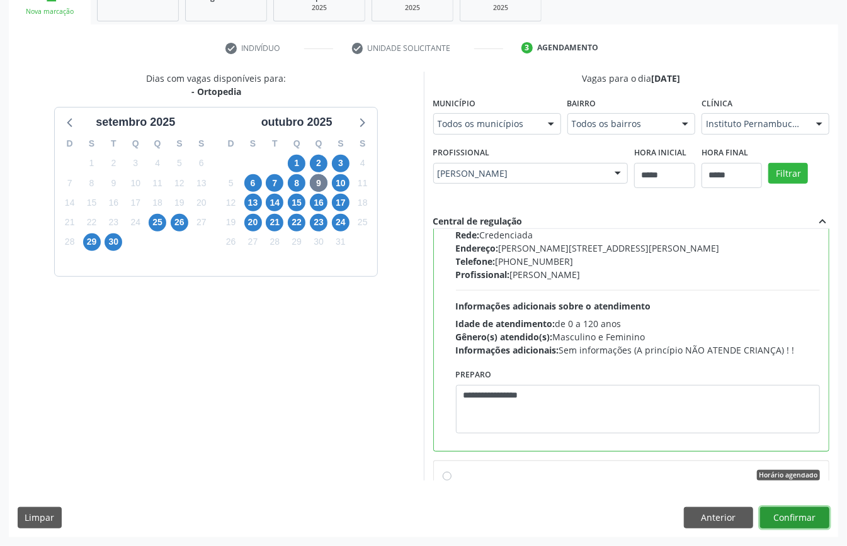
click at [798, 516] on button "Confirmar" at bounding box center [794, 517] width 69 height 21
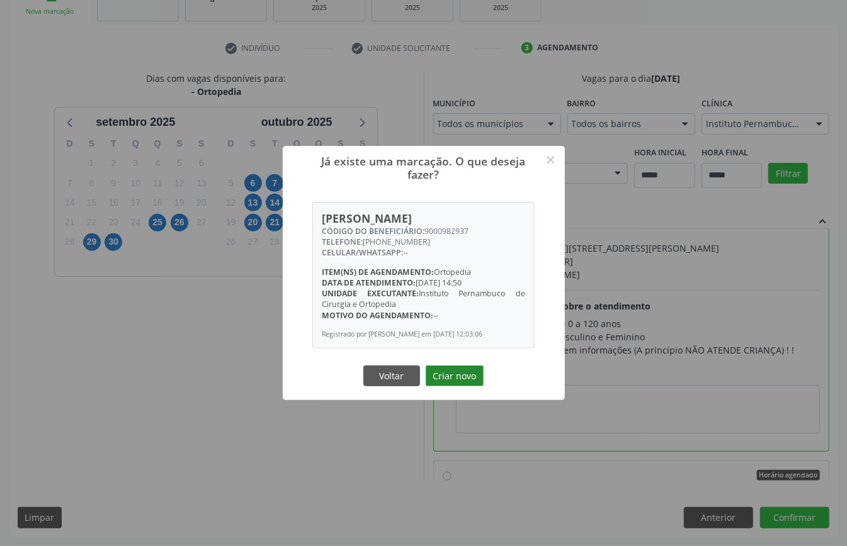
click at [446, 373] on button "Criar novo" at bounding box center [455, 376] width 58 height 21
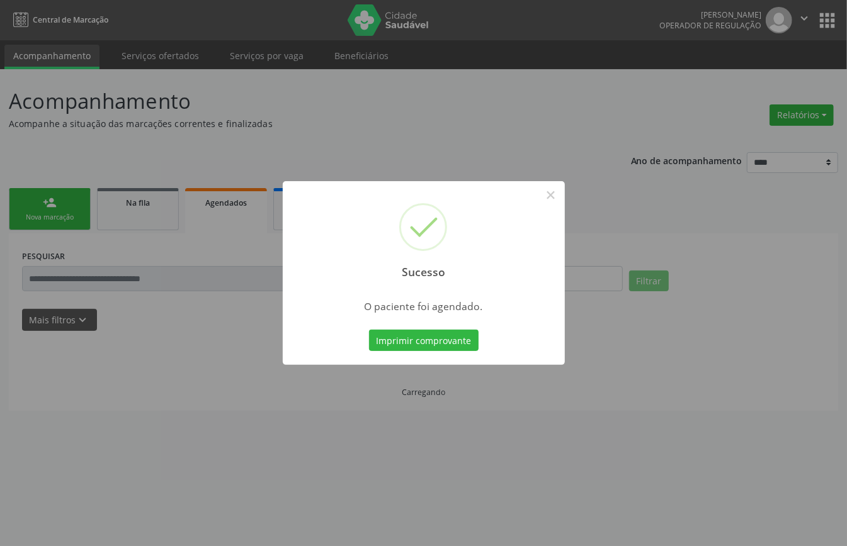
scroll to position [0, 0]
click at [417, 336] on button "Imprimir comprovante" at bounding box center [424, 340] width 110 height 21
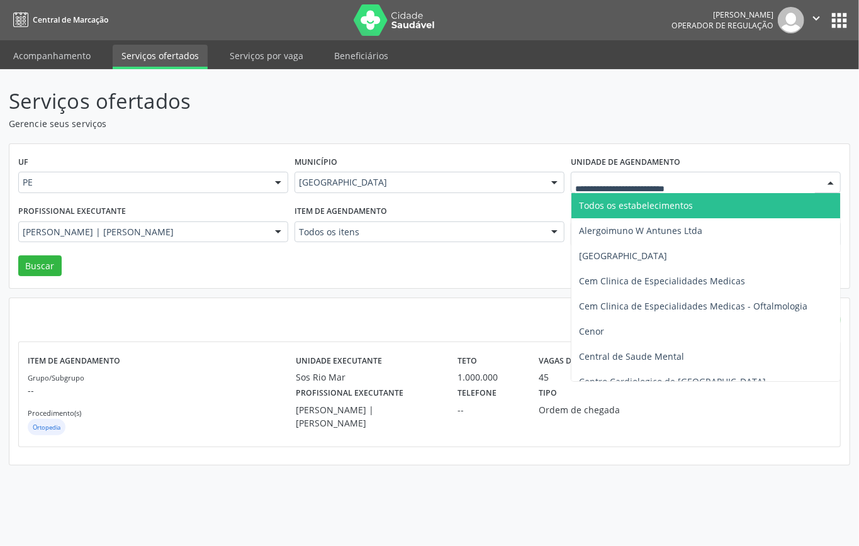
click at [628, 204] on span "Todos os estabelecimentos" at bounding box center [636, 206] width 114 height 12
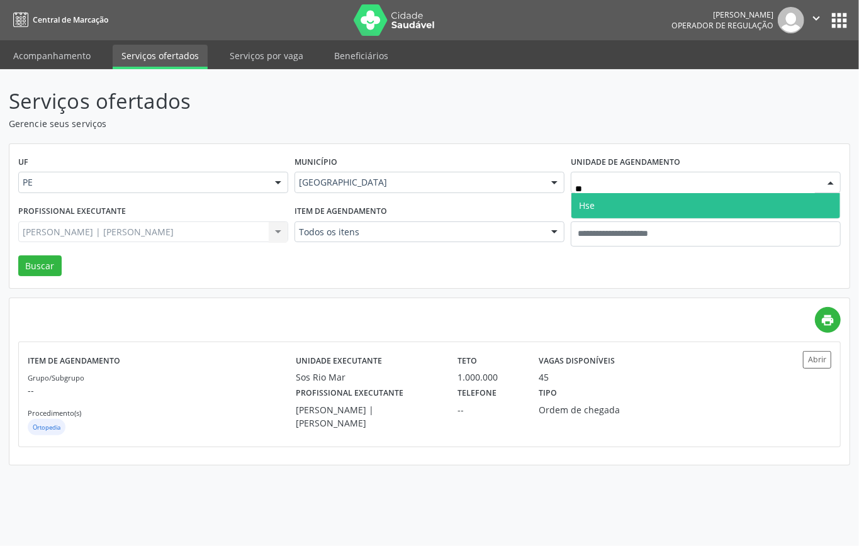
type input "***"
click at [594, 204] on span "Hse" at bounding box center [587, 206] width 16 height 12
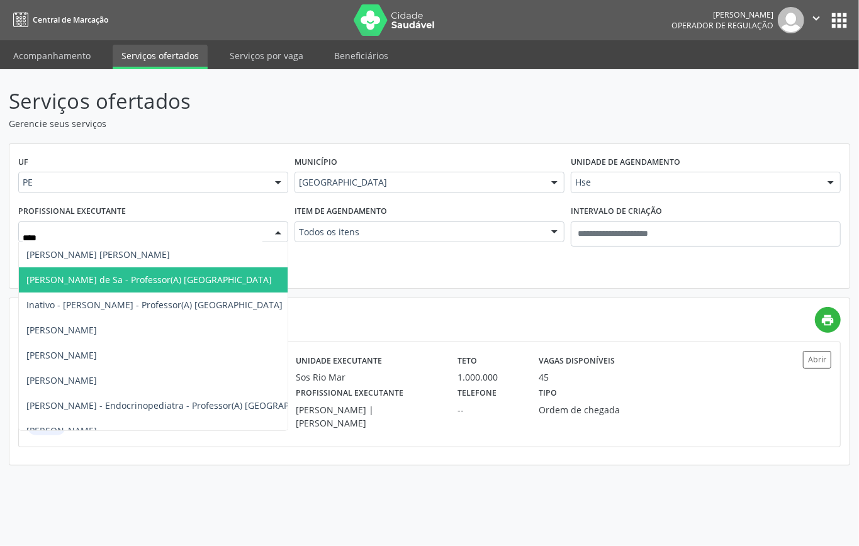
type input "*****"
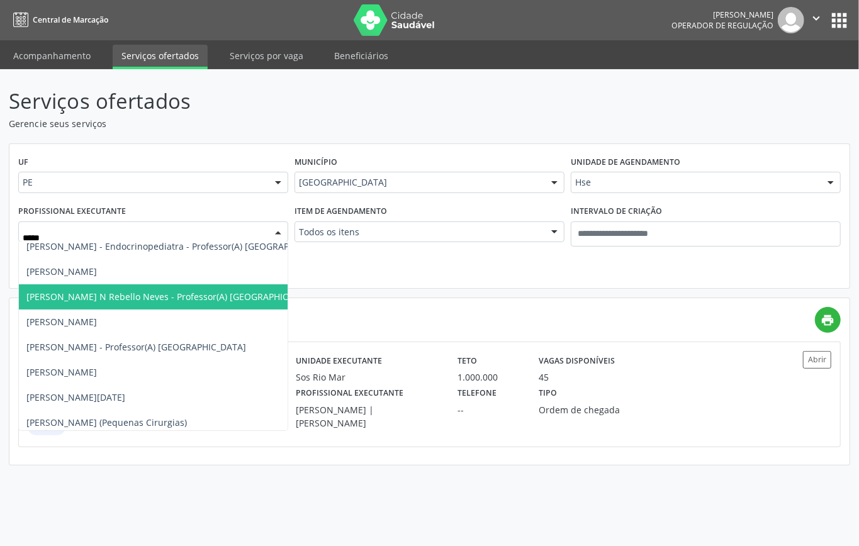
scroll to position [167, 0]
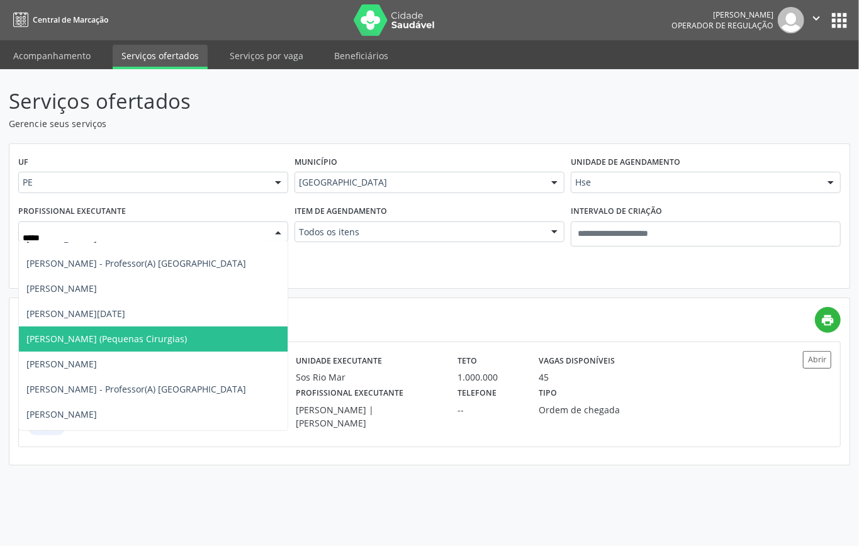
click at [91, 341] on span "[PERSON_NAME] (Pequenas Cirurgias)" at bounding box center [106, 339] width 161 height 12
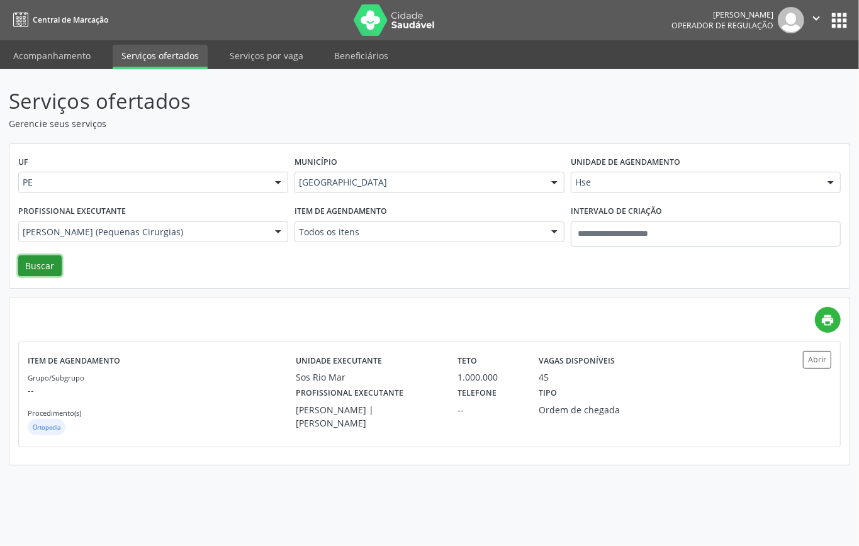
click at [43, 268] on button "Buscar" at bounding box center [39, 266] width 43 height 21
click at [232, 407] on div "Grupo/Subgrupo -- Procedimento(s) Cirurgia Geral" at bounding box center [162, 404] width 268 height 67
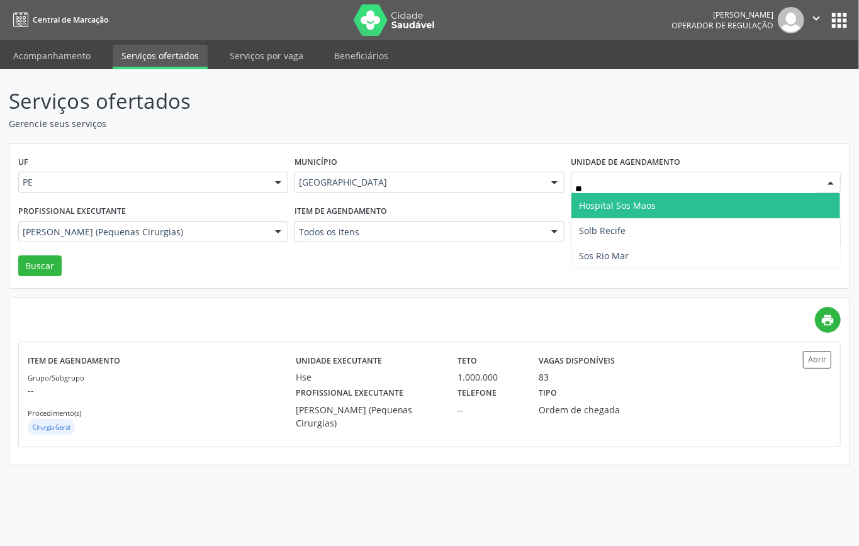
type input "***"
click at [622, 223] on span "Sos Rio Mar" at bounding box center [706, 230] width 269 height 25
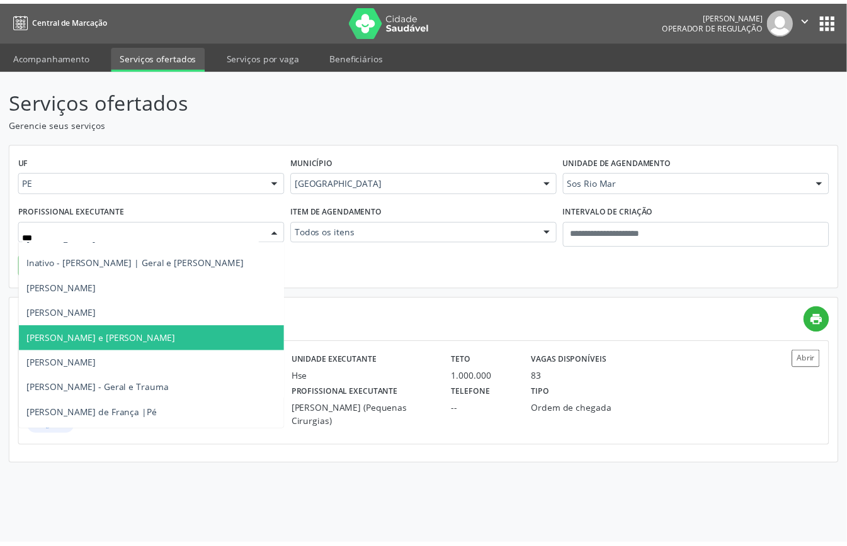
scroll to position [0, 0]
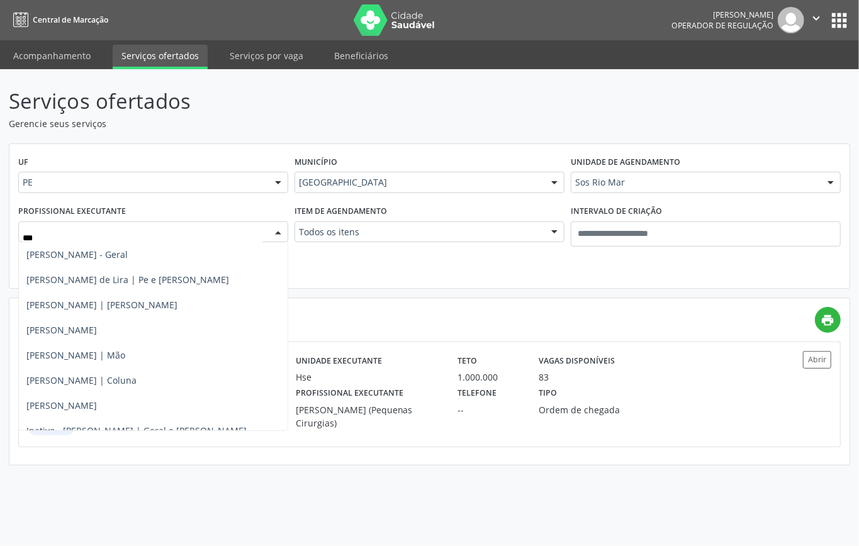
type input "****"
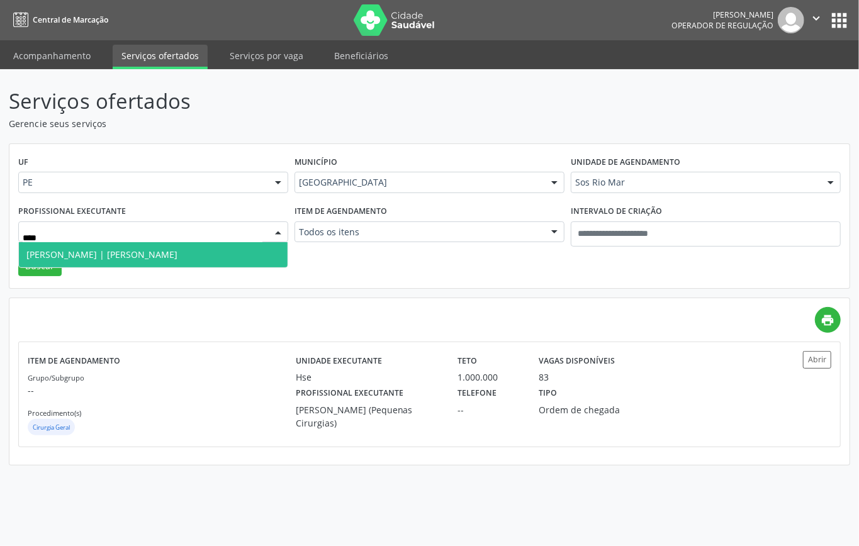
click at [139, 254] on span "[PERSON_NAME] | [PERSON_NAME]" at bounding box center [153, 254] width 269 height 25
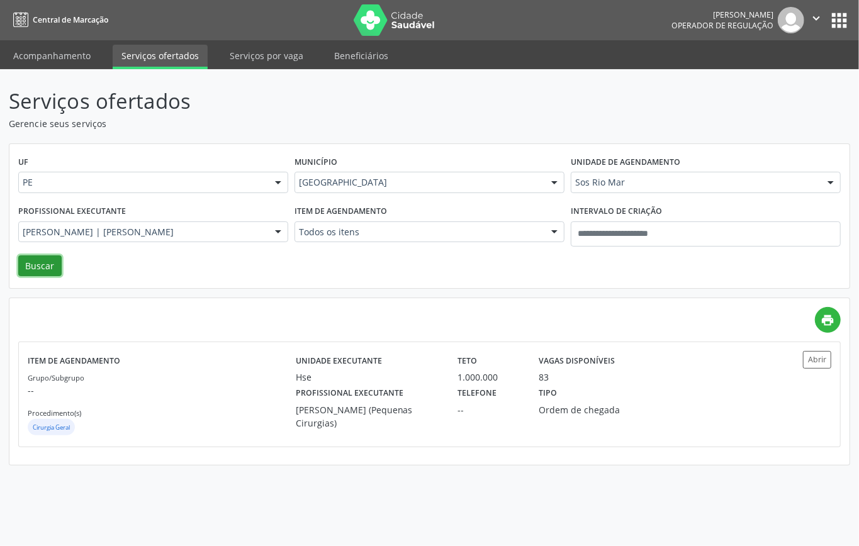
click at [39, 268] on button "Buscar" at bounding box center [39, 266] width 43 height 21
click at [199, 385] on p "--" at bounding box center [162, 390] width 268 height 13
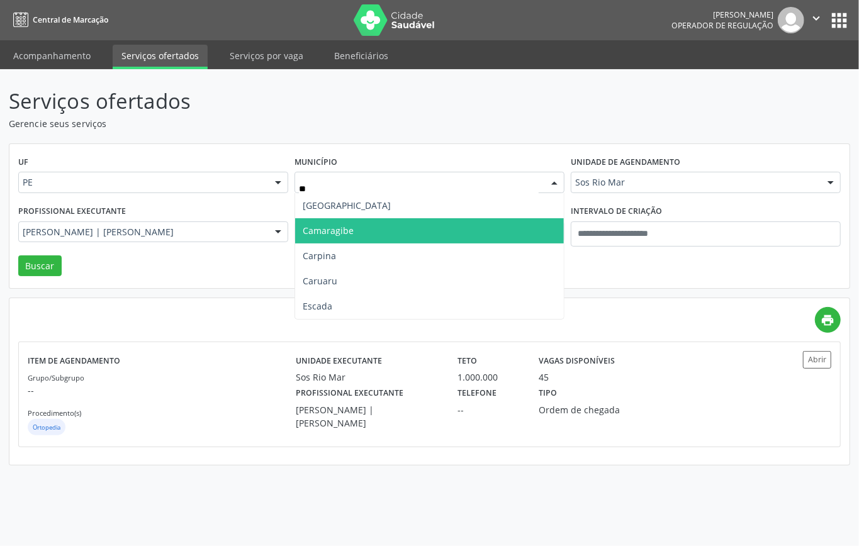
type input "***"
drag, startPoint x: 339, startPoint y: 233, endPoint x: 344, endPoint y: 240, distance: 8.6
click at [339, 232] on span "Caruaru" at bounding box center [429, 230] width 269 height 25
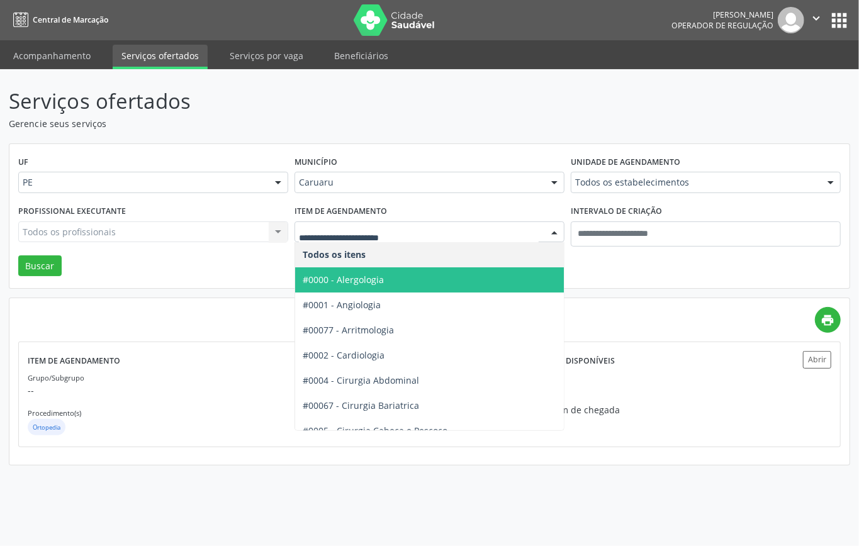
click at [614, 266] on div "UF PE PE Nenhum resultado encontrado para: " " Não há nenhuma opção para ser ex…" at bounding box center [429, 216] width 840 height 145
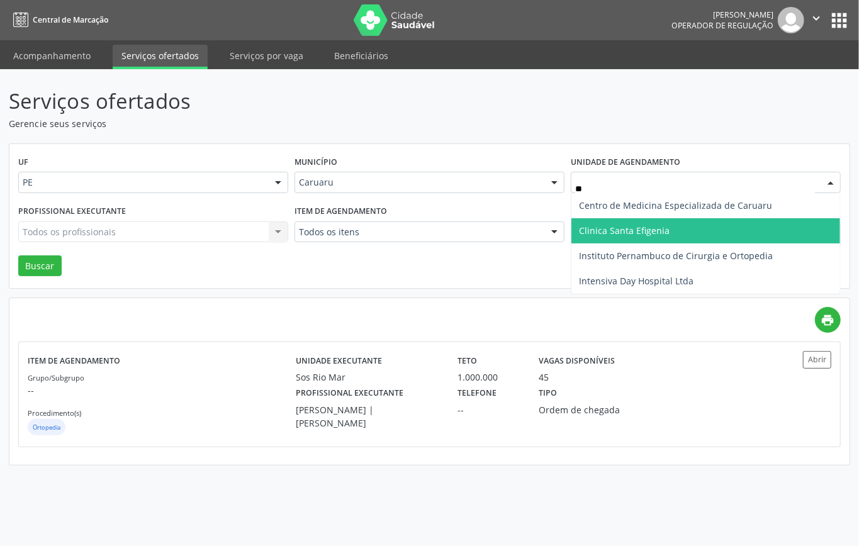
type input "***"
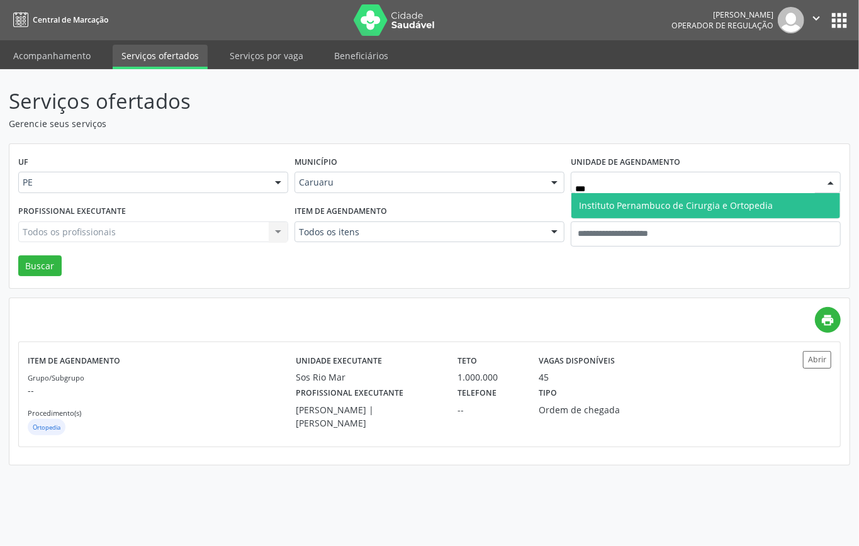
click at [610, 201] on span "Instituto Pernambuco de Cirurgia e Ortopedia" at bounding box center [676, 206] width 194 height 12
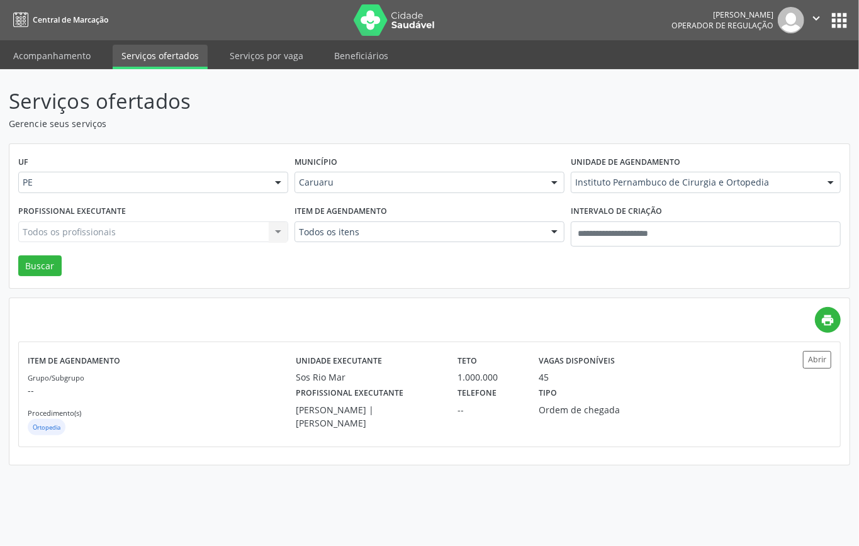
click at [239, 230] on div "Todos os profissionais Todos os profissionais Alexandre de Albuquerque Galvao |…" at bounding box center [153, 232] width 270 height 21
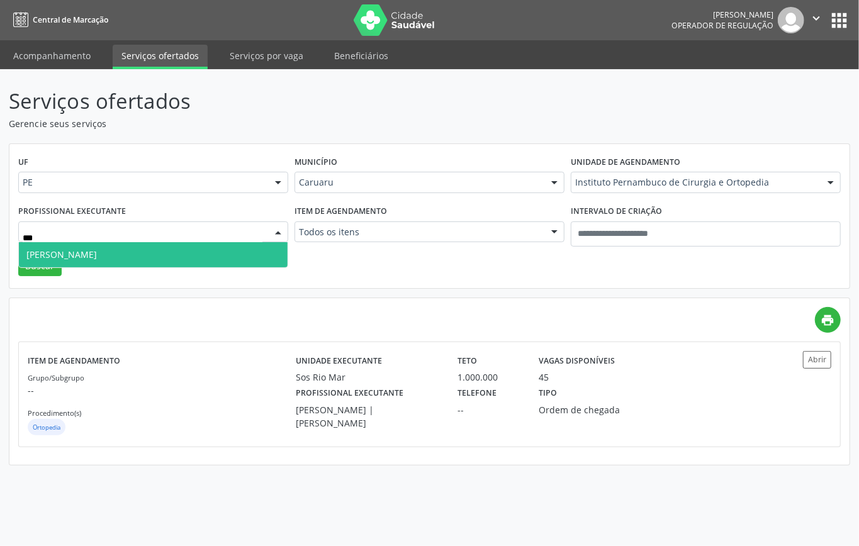
type input "****"
drag, startPoint x: 157, startPoint y: 250, endPoint x: 102, endPoint y: 266, distance: 57.0
click at [97, 251] on span "Felipe Diego Viana Pereira de Carvalho" at bounding box center [61, 255] width 71 height 12
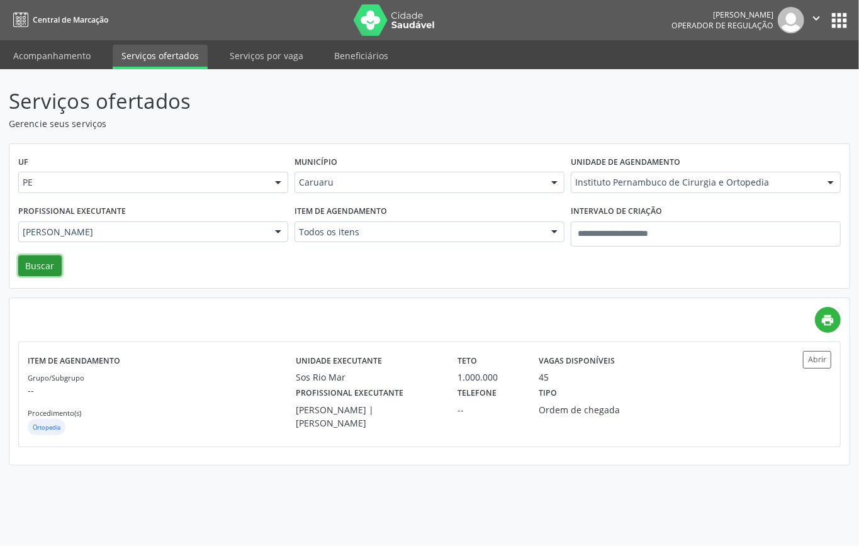
click at [43, 261] on button "Buscar" at bounding box center [39, 266] width 43 height 21
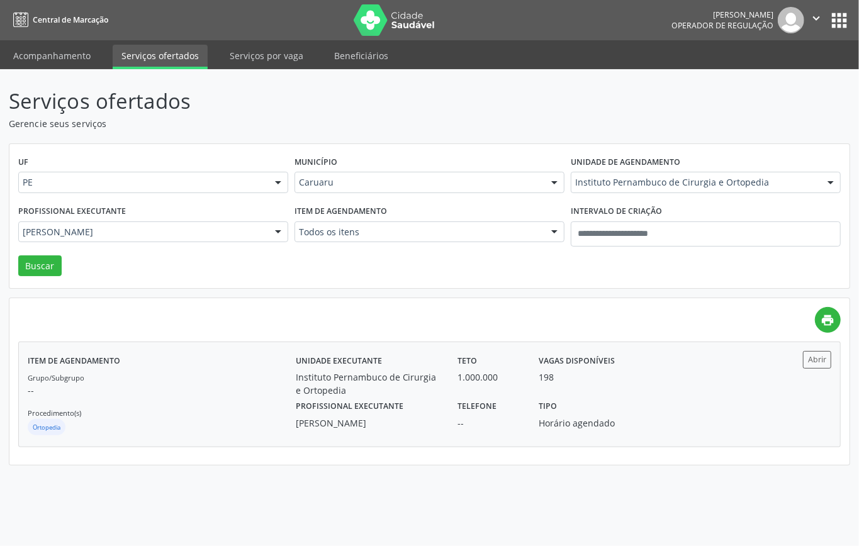
click at [214, 390] on p "--" at bounding box center [162, 390] width 268 height 13
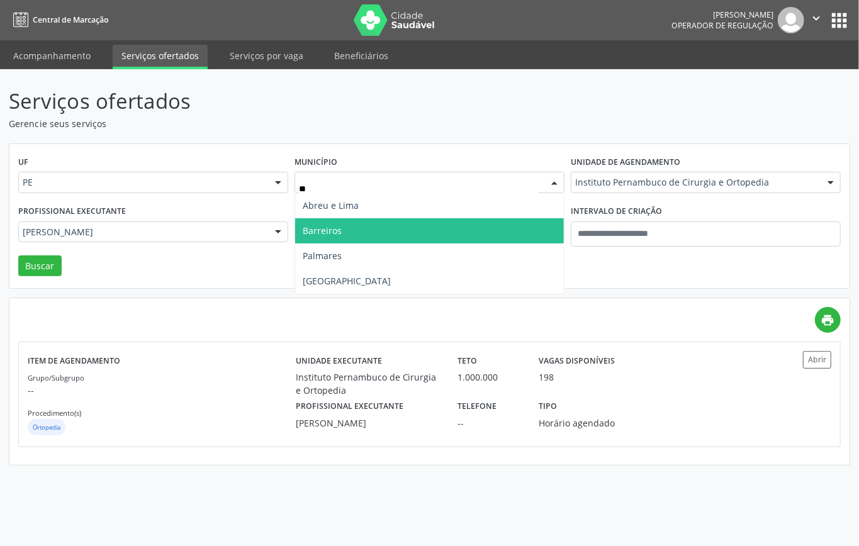
type input "***"
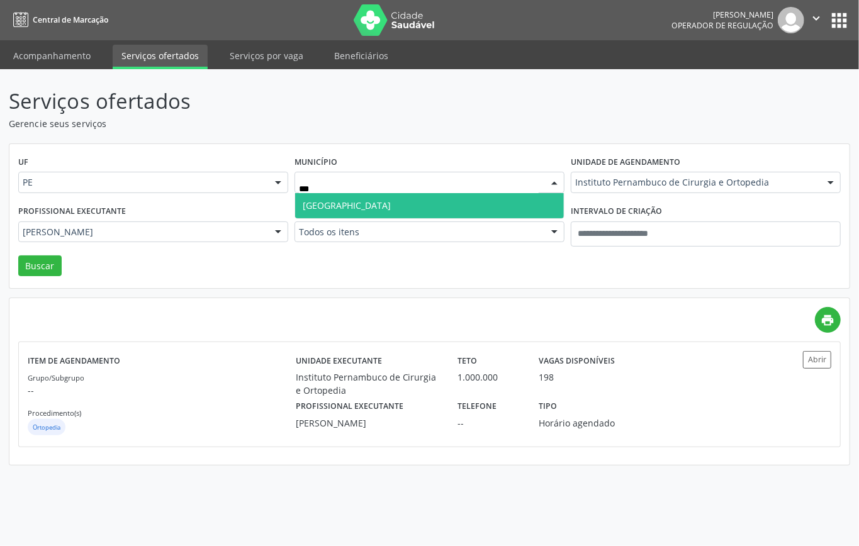
click at [386, 202] on span "Recife" at bounding box center [429, 205] width 269 height 25
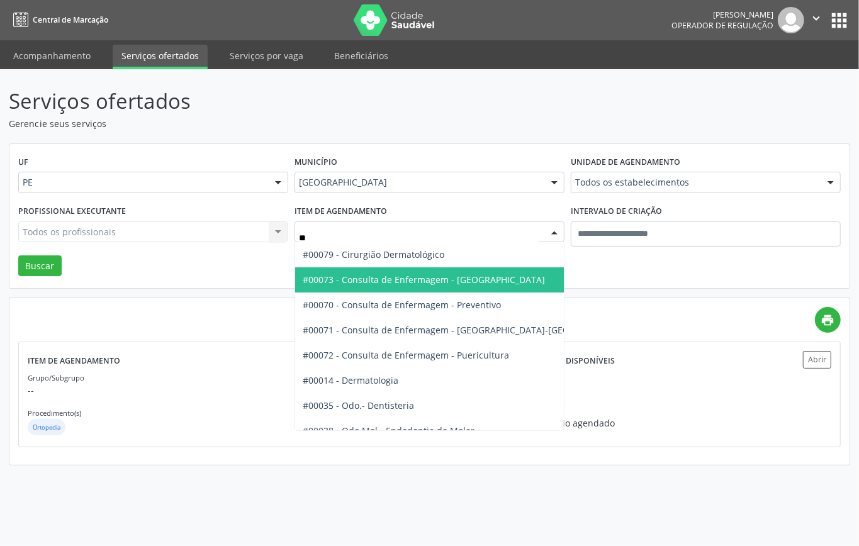
type input "***"
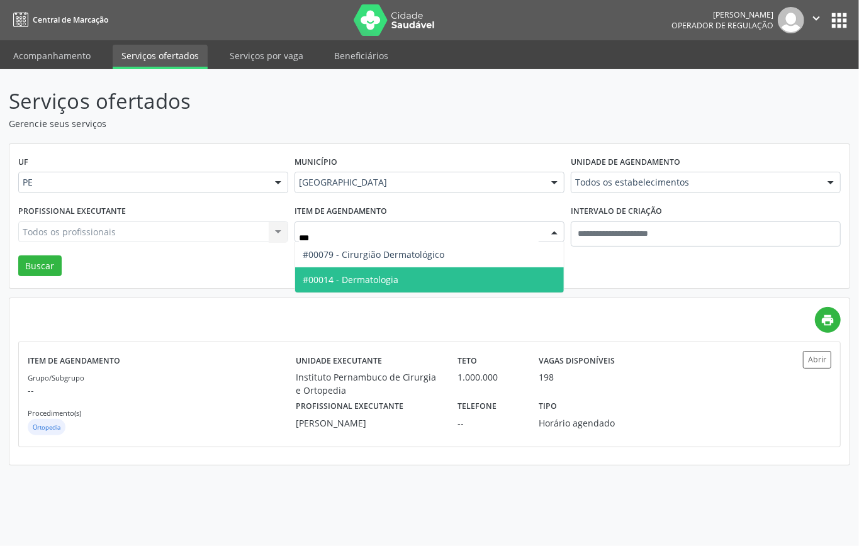
click at [376, 274] on span "#00014 - Dermatologia" at bounding box center [351, 280] width 96 height 12
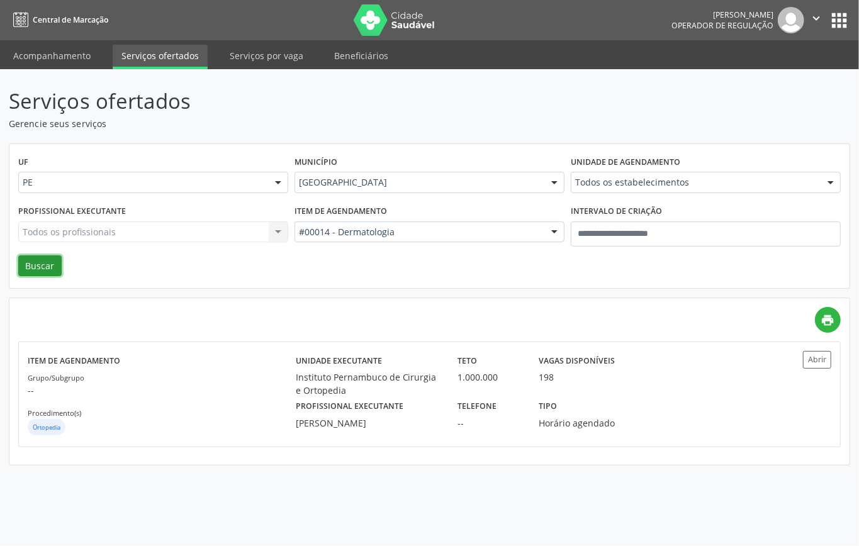
click at [45, 260] on button "Buscar" at bounding box center [39, 266] width 43 height 21
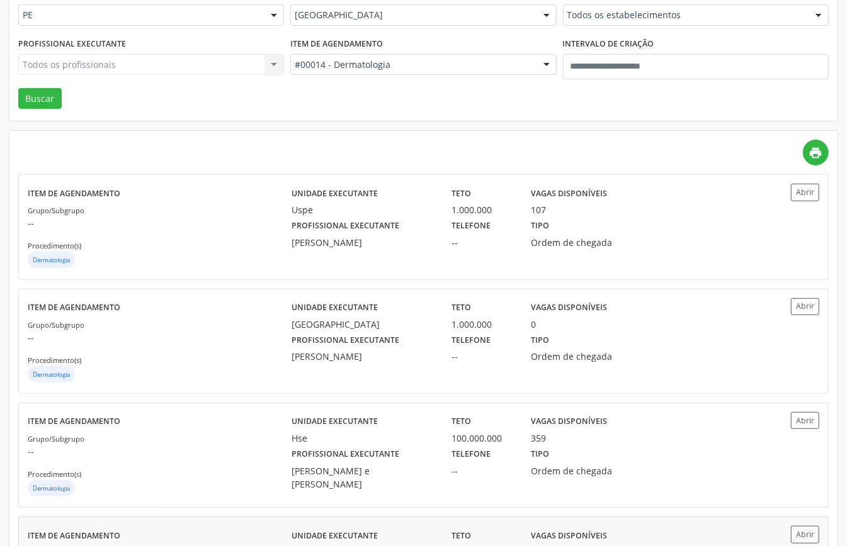
scroll to position [419, 0]
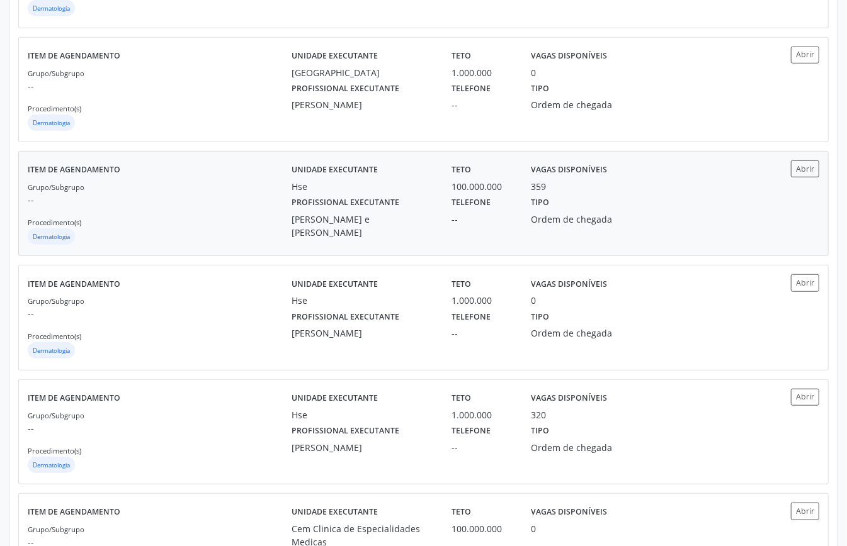
click at [239, 209] on div "Grupo/Subgrupo -- Procedimento(s) Dermatologia" at bounding box center [160, 213] width 264 height 67
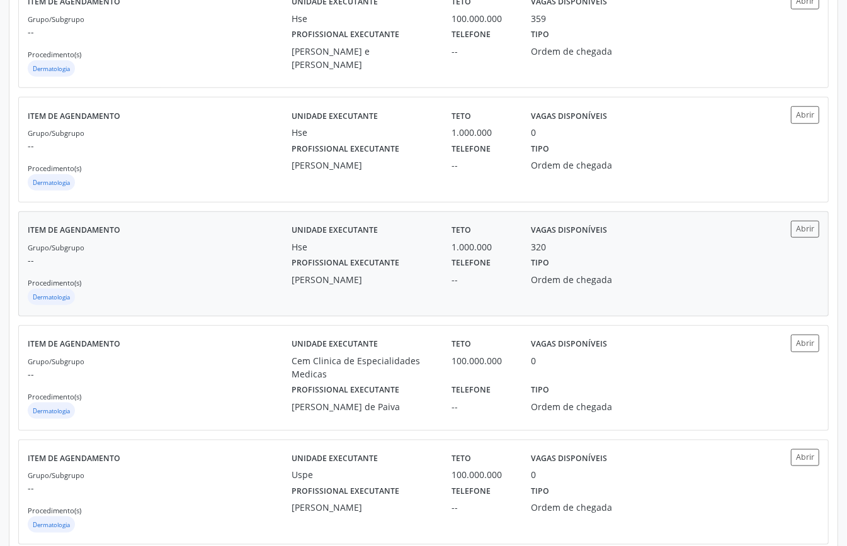
click at [258, 288] on div "Grupo/Subgrupo -- Procedimento(s) Dermatologia" at bounding box center [160, 274] width 264 height 67
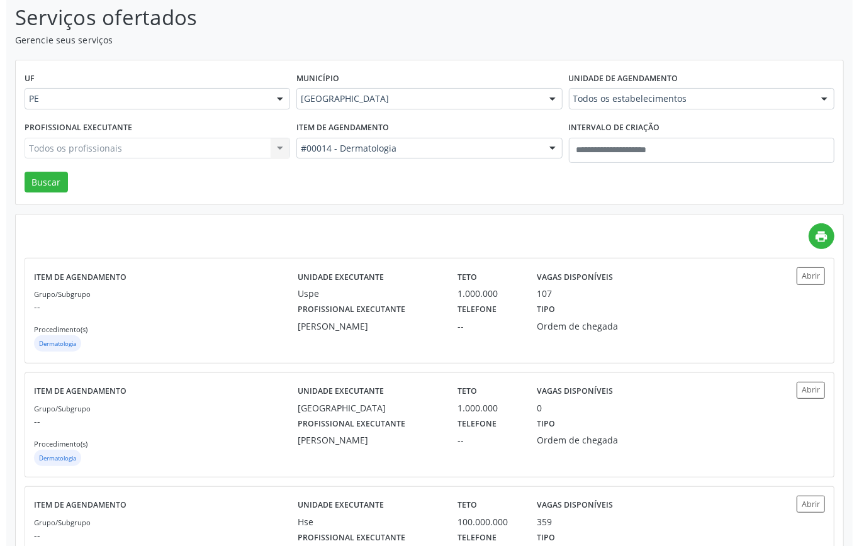
scroll to position [0, 0]
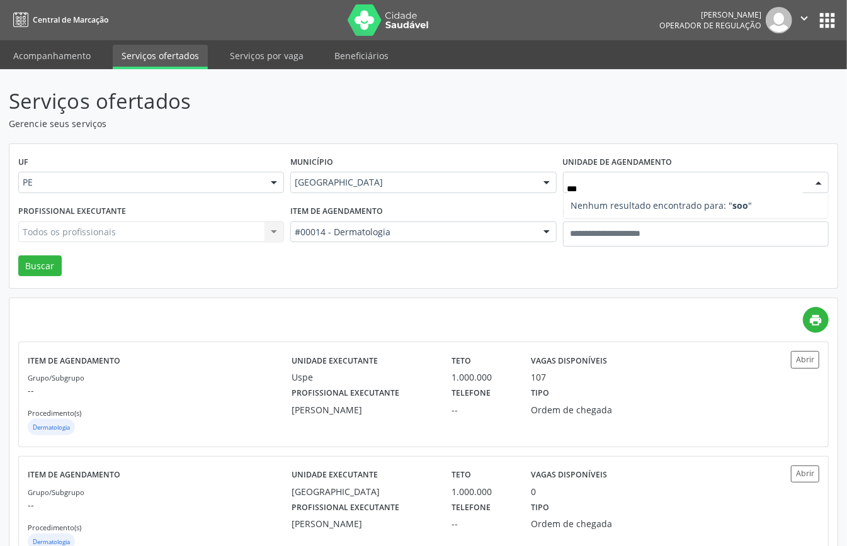
type input "**"
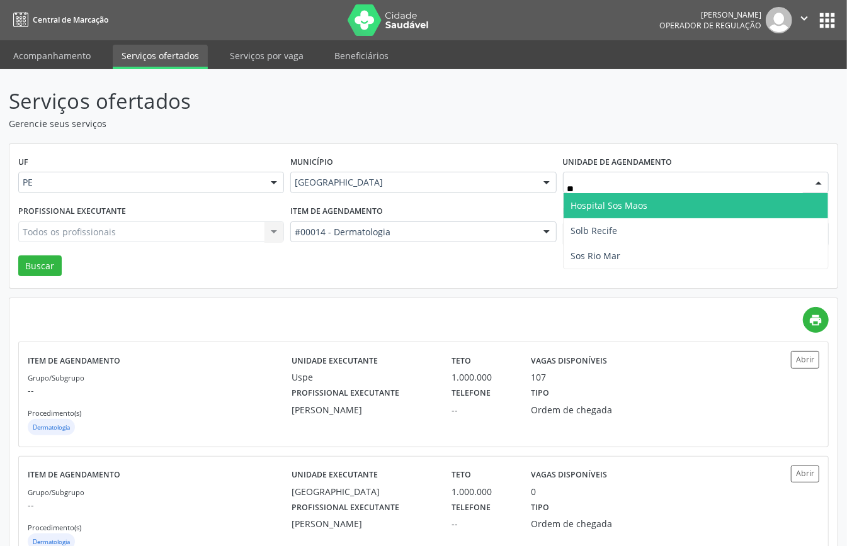
click at [618, 205] on span "Hospital Sos Maos" at bounding box center [609, 206] width 77 height 12
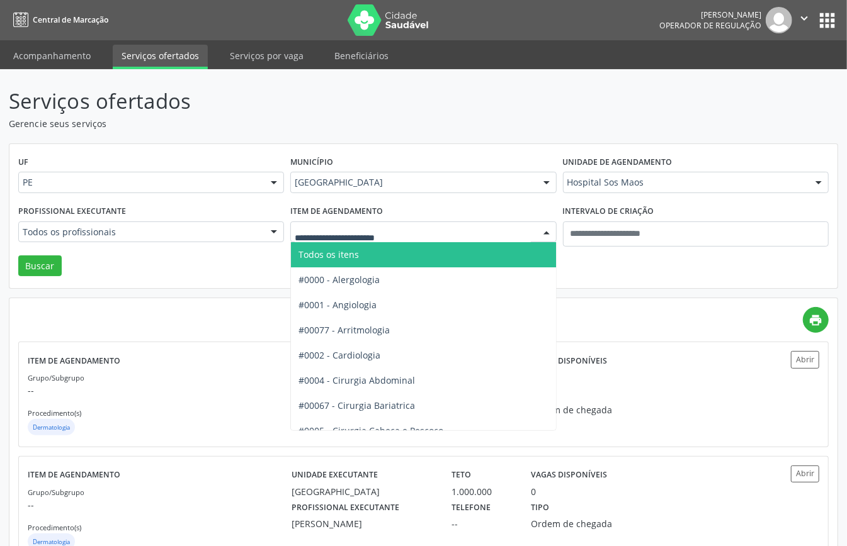
click at [371, 256] on span "Todos os itens" at bounding box center [465, 254] width 349 height 25
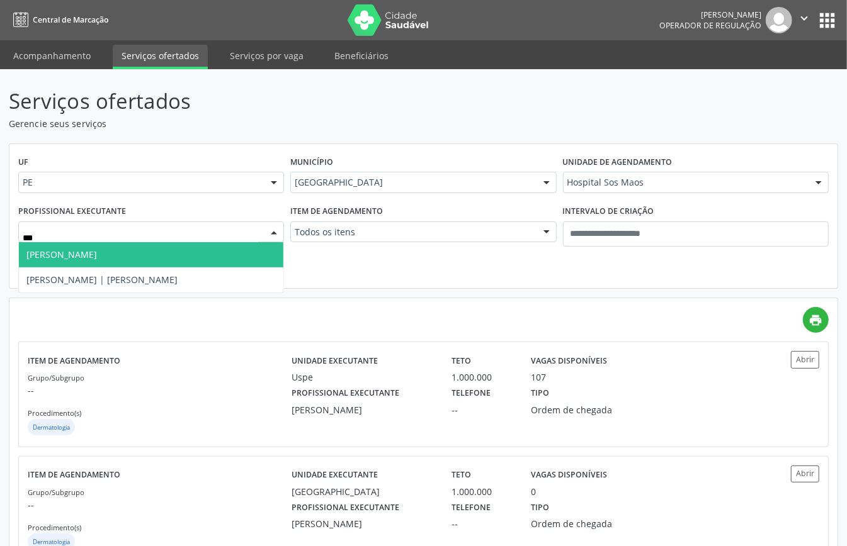
type input "****"
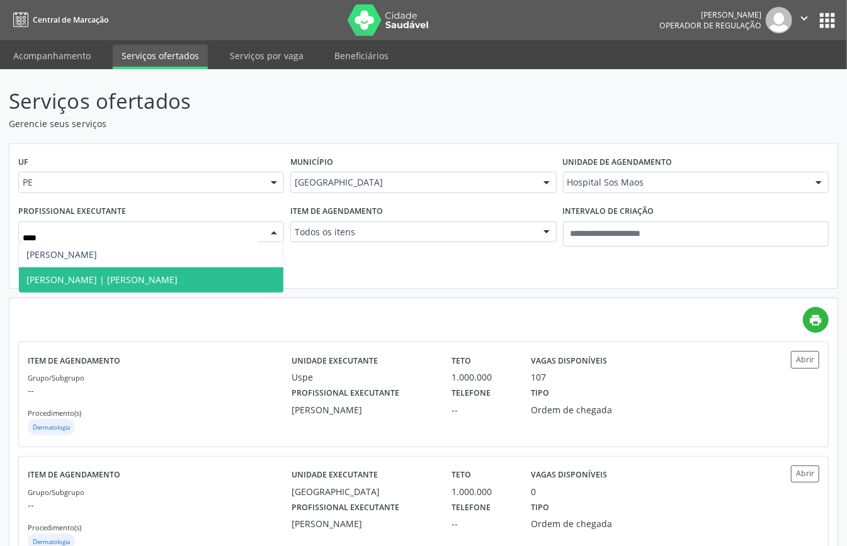
click at [101, 274] on span "Rodrigo Leite Ferreira | Mao" at bounding box center [101, 280] width 151 height 12
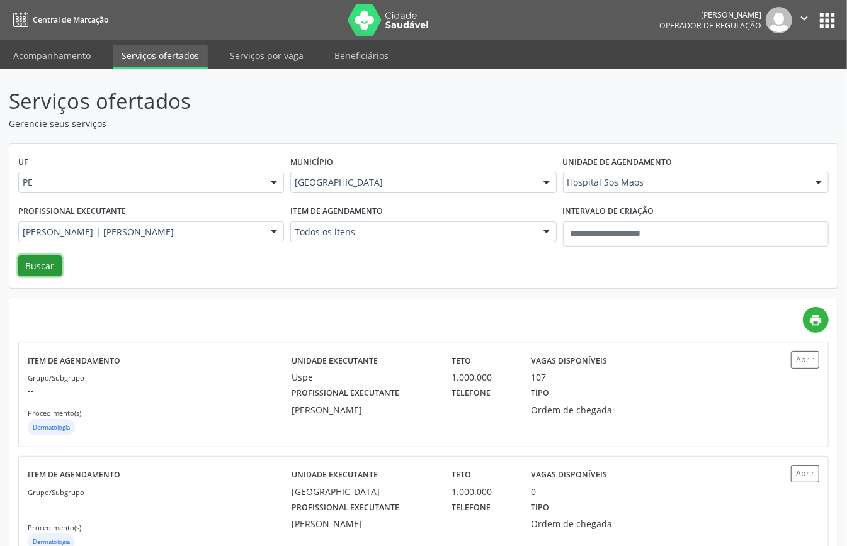
click at [39, 265] on button "Buscar" at bounding box center [39, 266] width 43 height 21
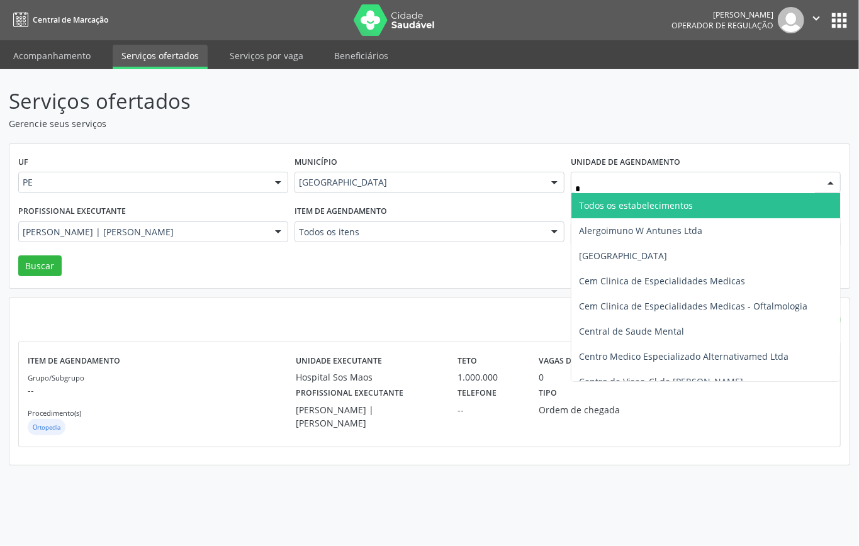
type input "**"
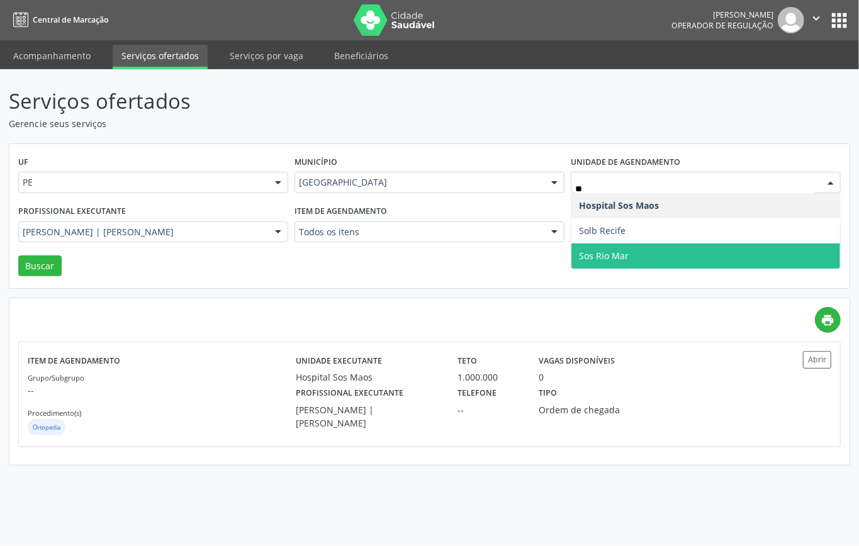
drag, startPoint x: 603, startPoint y: 258, endPoint x: 552, endPoint y: 252, distance: 51.9
click at [603, 257] on span "Sos Rio Mar" at bounding box center [604, 256] width 50 height 12
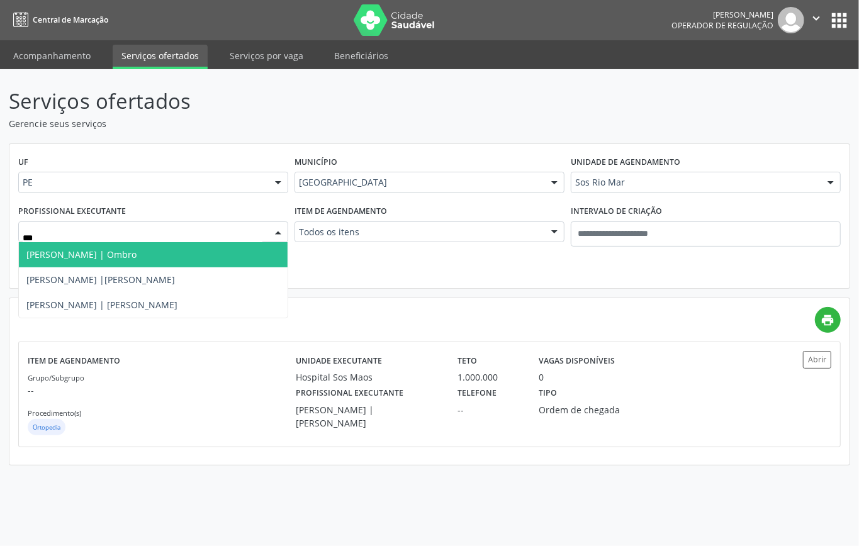
type input "****"
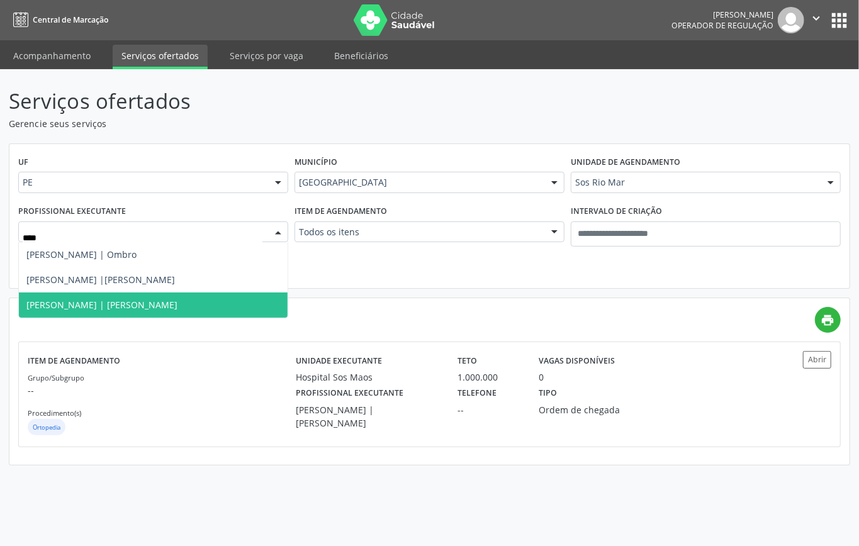
click at [147, 303] on span "Rodrigo Leite Ferreira | Mao" at bounding box center [101, 305] width 151 height 12
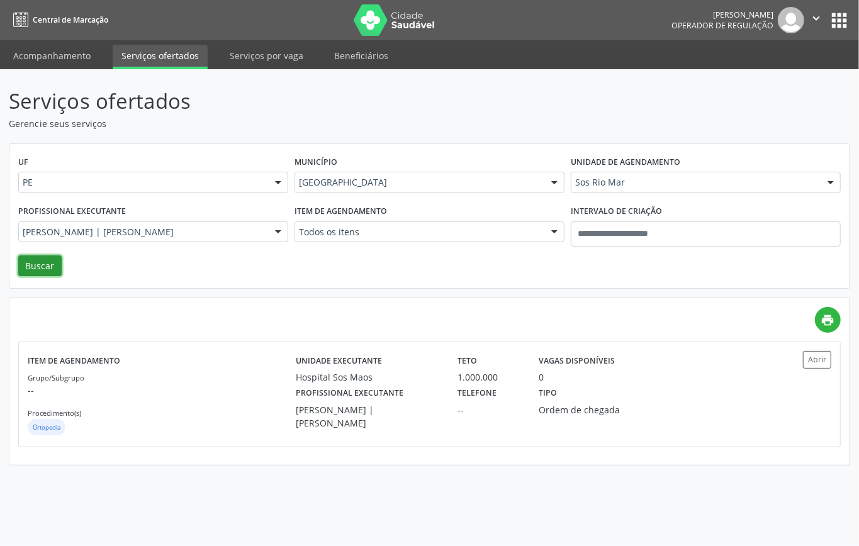
click at [28, 265] on button "Buscar" at bounding box center [39, 266] width 43 height 21
click at [129, 418] on div "Grupo/Subgrupo -- Procedimento(s) Ortopedia" at bounding box center [162, 404] width 268 height 67
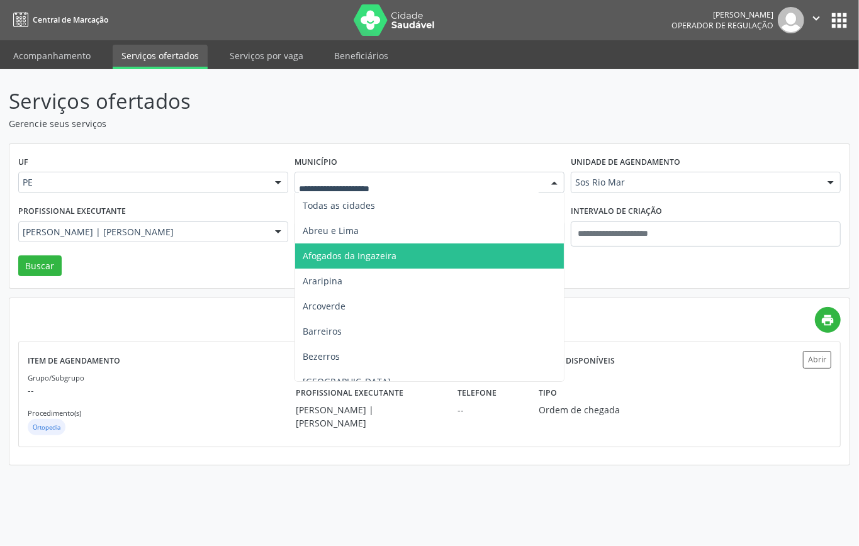
click at [391, 252] on span "Afogados da Ingazeira" at bounding box center [350, 256] width 94 height 12
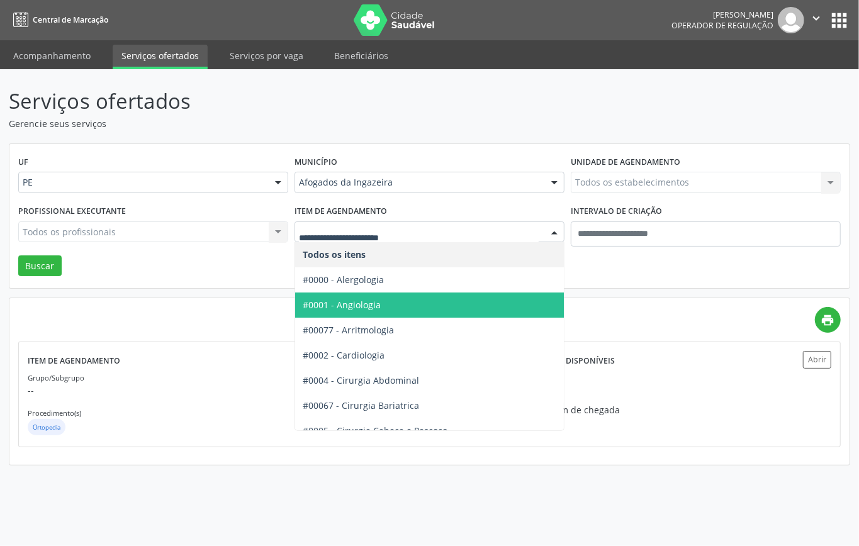
click at [669, 274] on div "UF PE PE Nenhum resultado encontrado para: " " Não há nenhuma opção para ser ex…" at bounding box center [429, 216] width 840 height 145
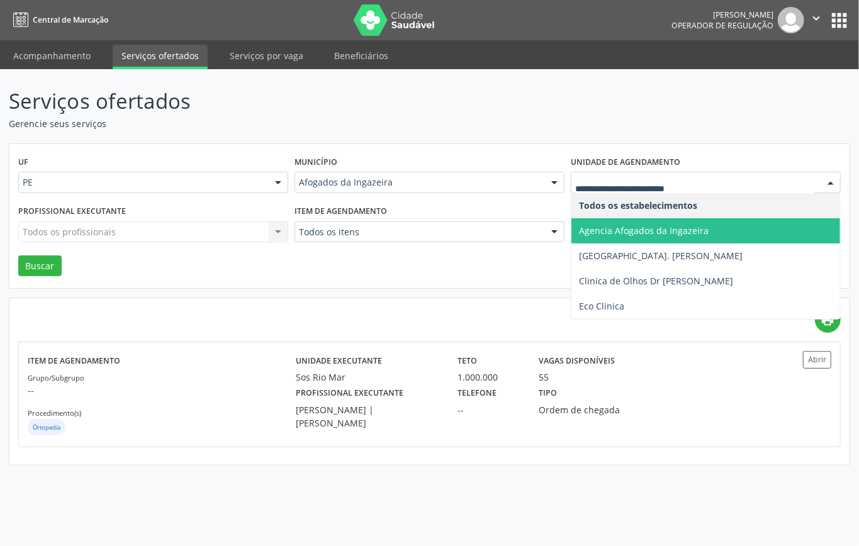
click at [616, 230] on span "Agencia Afogados da Ingazeira" at bounding box center [644, 231] width 130 height 12
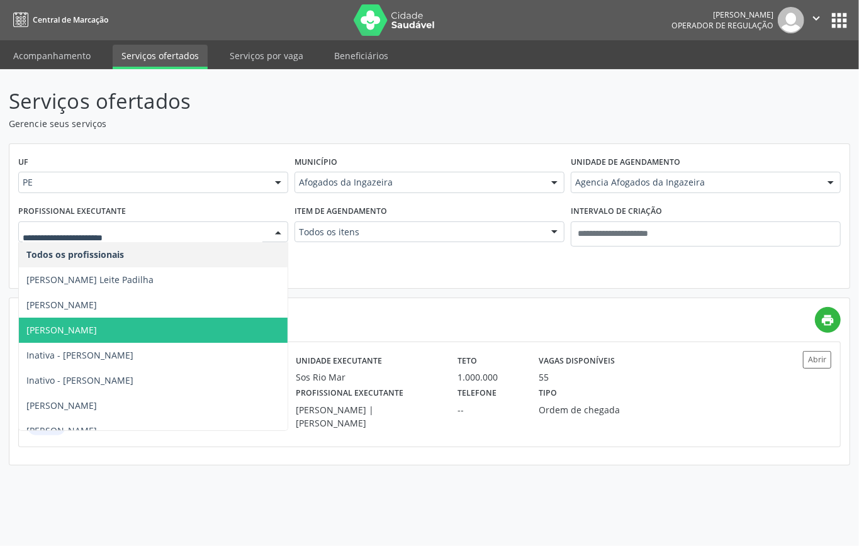
click at [97, 330] on span "Henrique Hezio Rodrigues de Siqueira" at bounding box center [61, 330] width 71 height 12
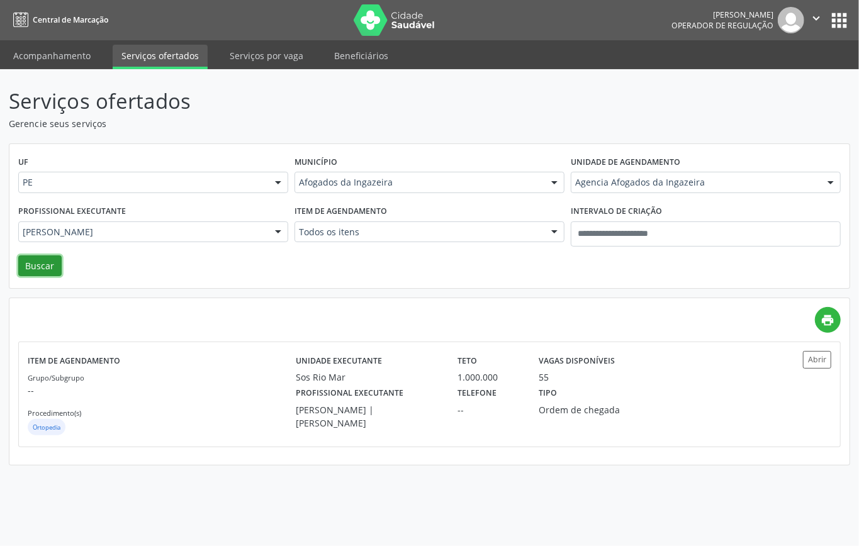
click at [33, 263] on button "Buscar" at bounding box center [39, 266] width 43 height 21
click at [173, 394] on p "--" at bounding box center [162, 390] width 268 height 13
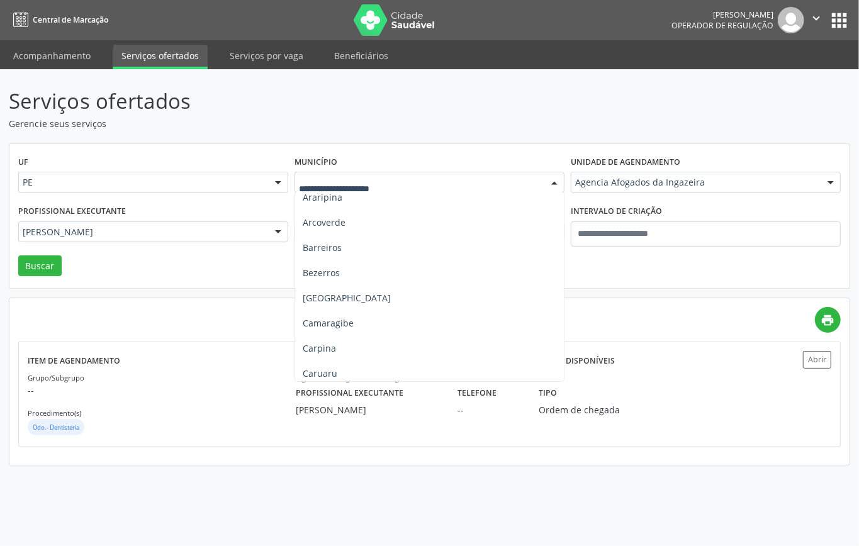
scroll to position [167, 0]
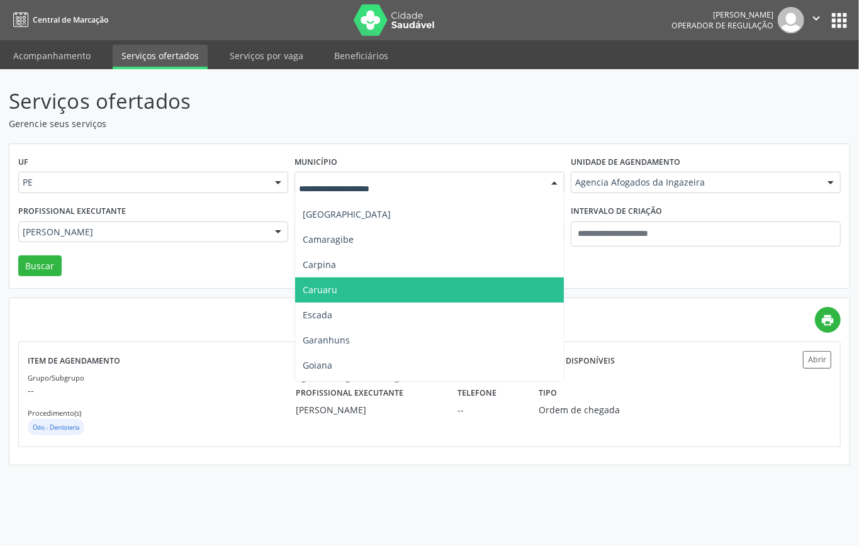
click at [345, 291] on span "Caruaru" at bounding box center [429, 290] width 269 height 25
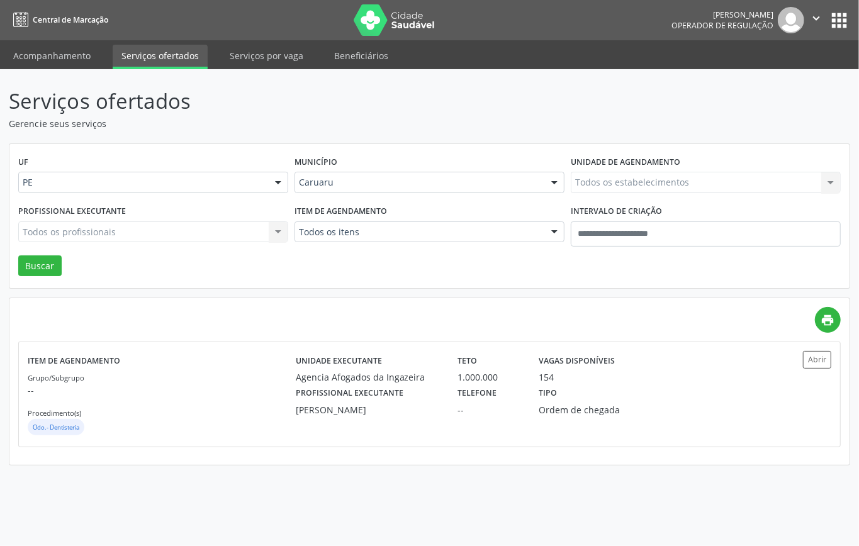
click at [628, 175] on div "Todos os estabelecimentos Todos os estabelecimentos Agencia Afogados da Ingazei…" at bounding box center [706, 182] width 270 height 21
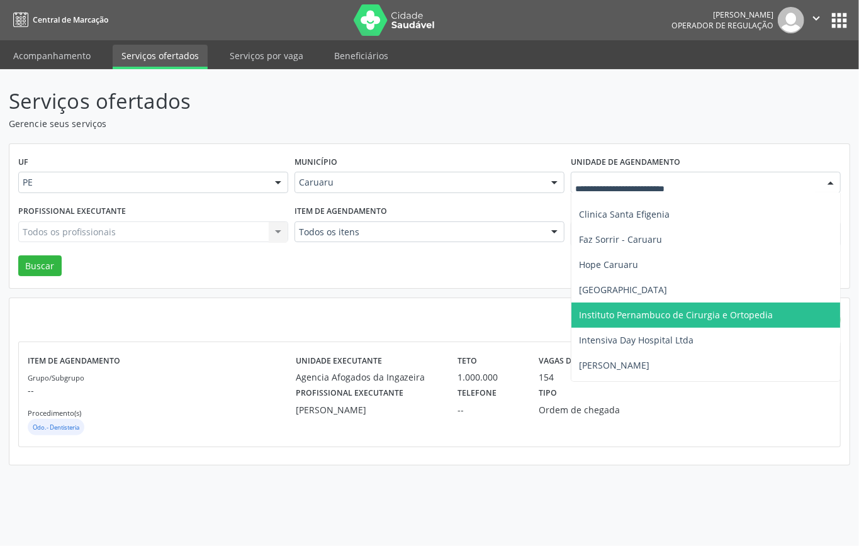
click at [638, 306] on span "Instituto Pernambuco de Cirurgia e Ortopedia" at bounding box center [706, 315] width 269 height 25
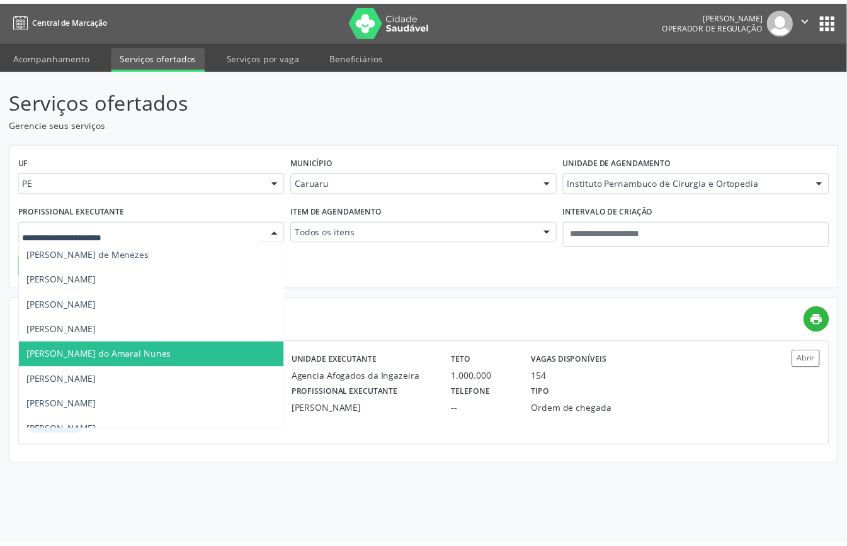
scroll to position [1091, 0]
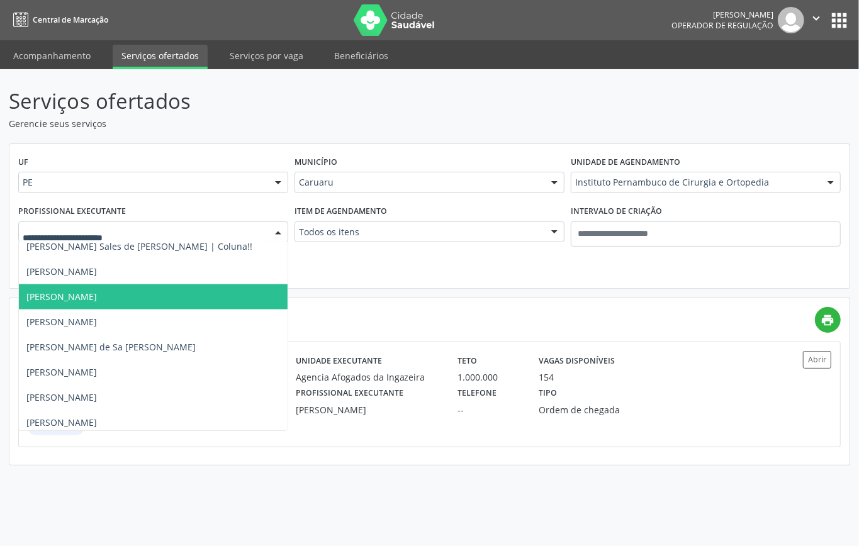
click at [97, 301] on span "Marcio Lacerda Martins de Oliveira" at bounding box center [61, 297] width 71 height 12
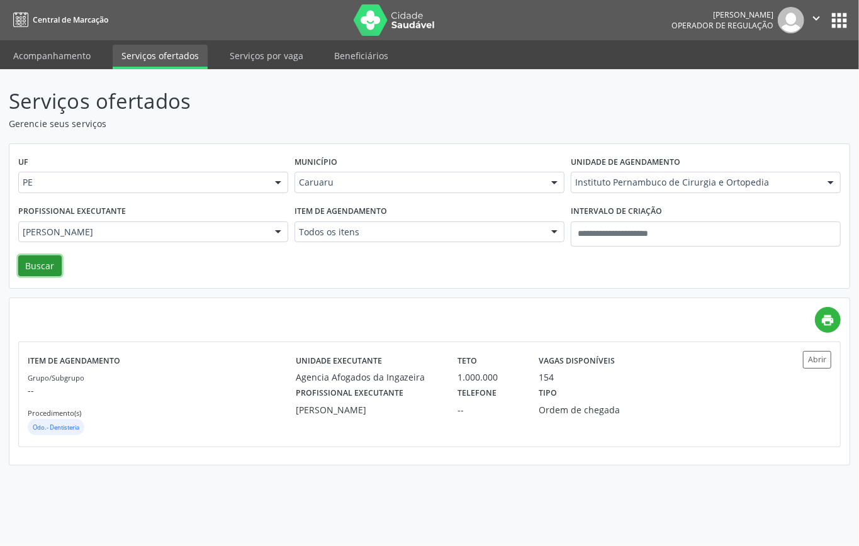
click at [45, 268] on button "Buscar" at bounding box center [39, 266] width 43 height 21
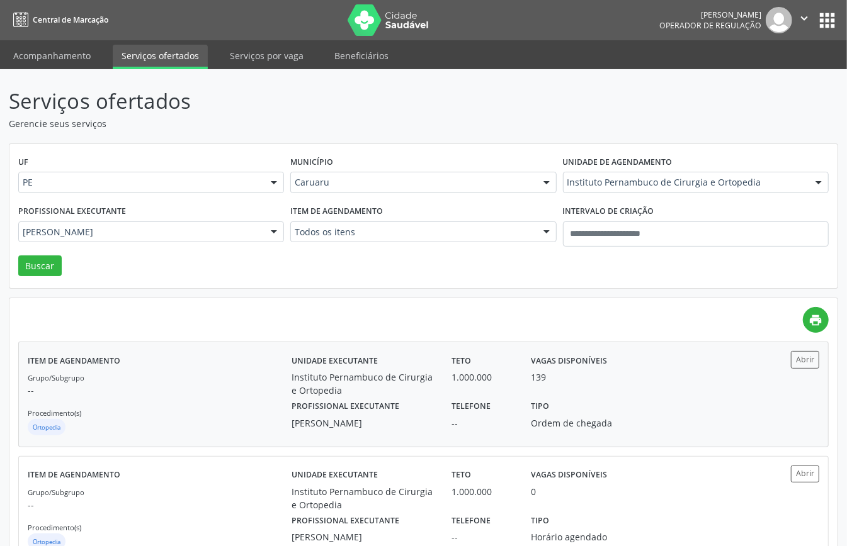
scroll to position [54, 0]
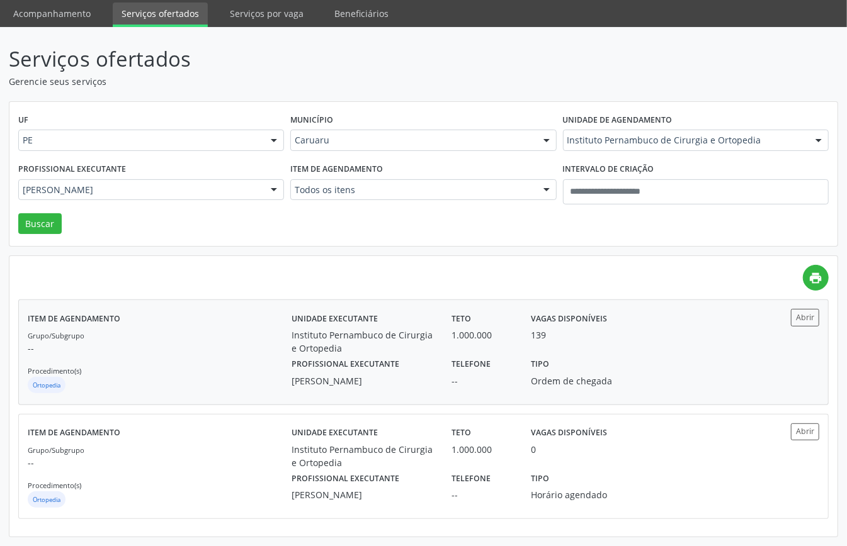
click at [207, 349] on div "Grupo/Subgrupo -- Procedimento(s) Ortopedia" at bounding box center [160, 362] width 264 height 67
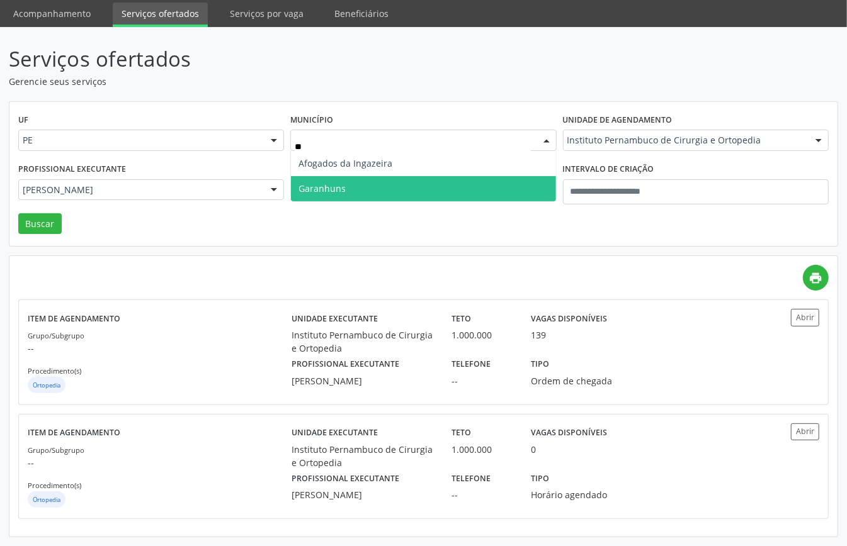
scroll to position [0, 0]
type input "***"
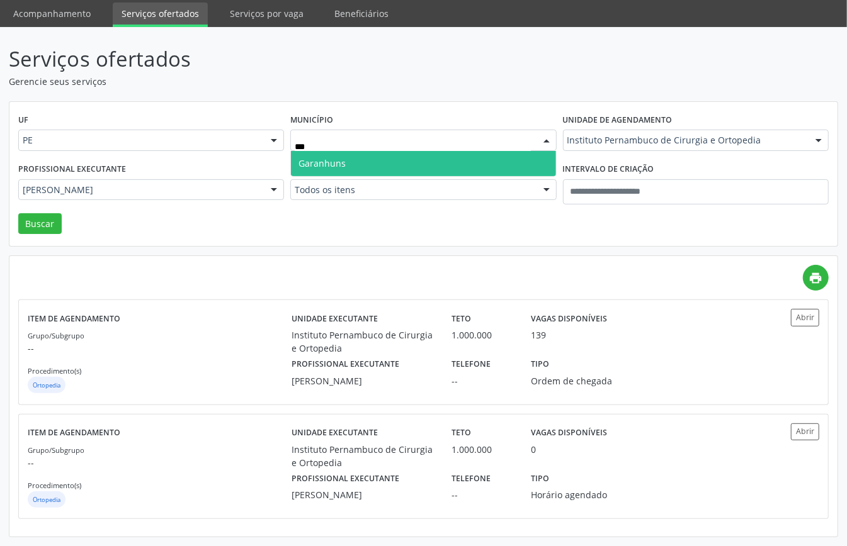
click at [337, 151] on span "Garanhuns" at bounding box center [423, 163] width 264 height 25
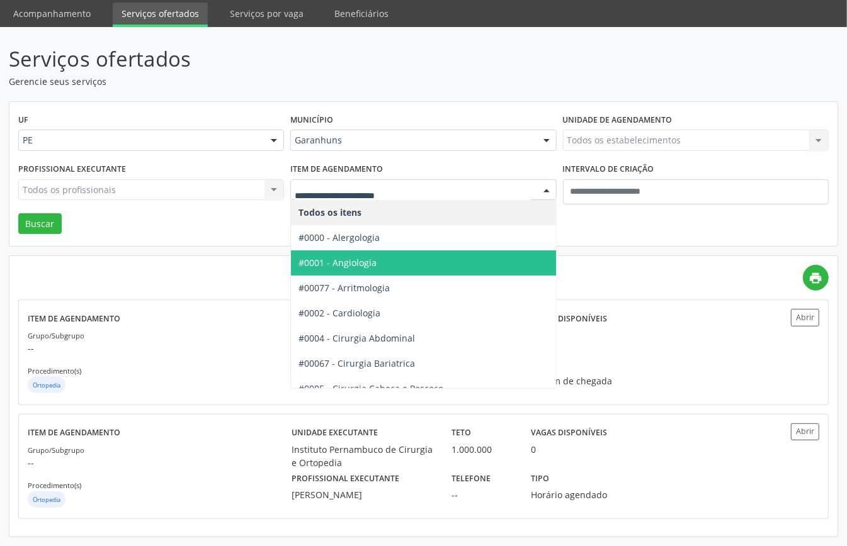
click at [363, 179] on div at bounding box center [423, 189] width 266 height 21
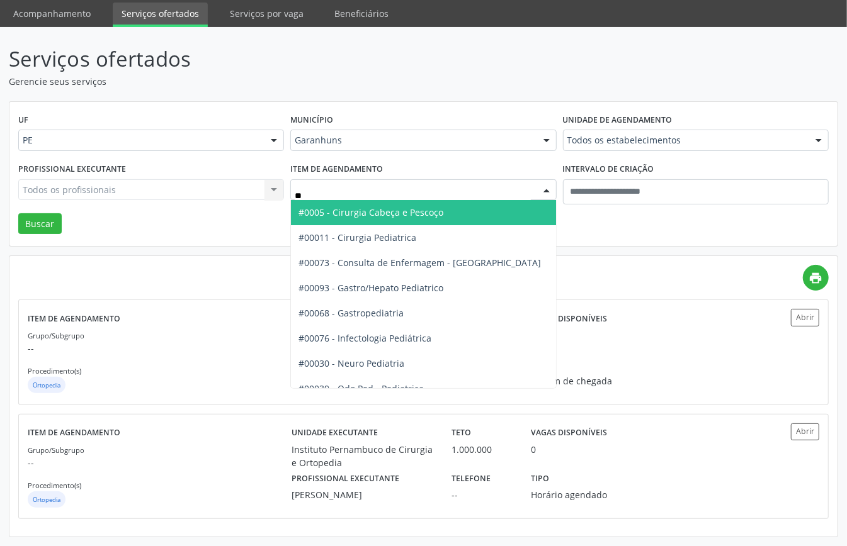
type input "***"
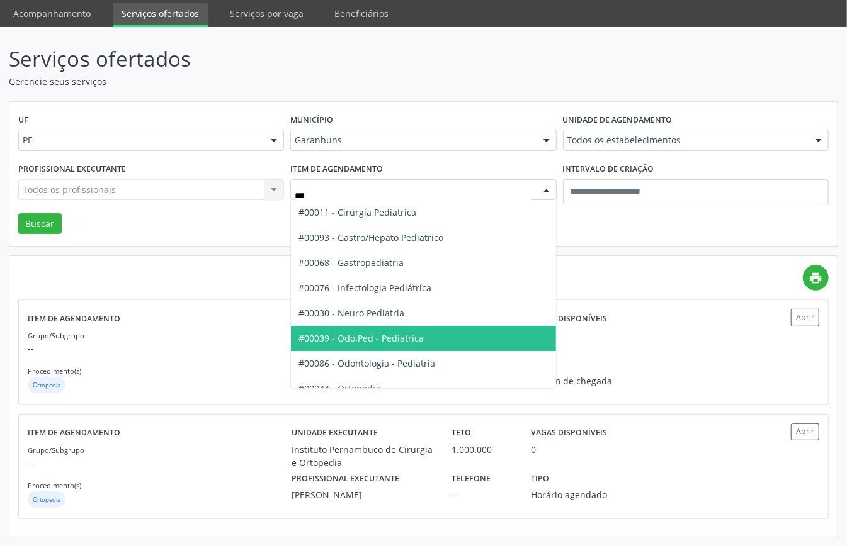
scroll to position [114, 0]
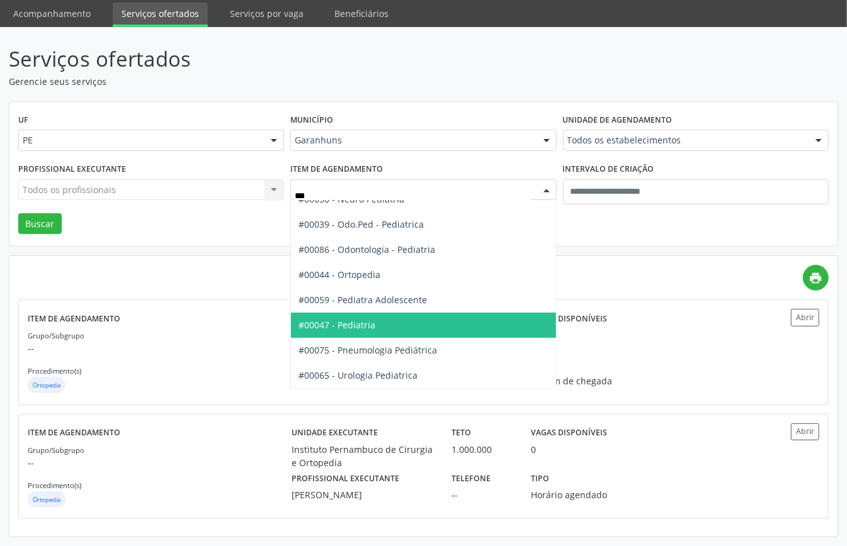
click at [375, 319] on span "#00047 - Pediatria" at bounding box center [336, 325] width 77 height 12
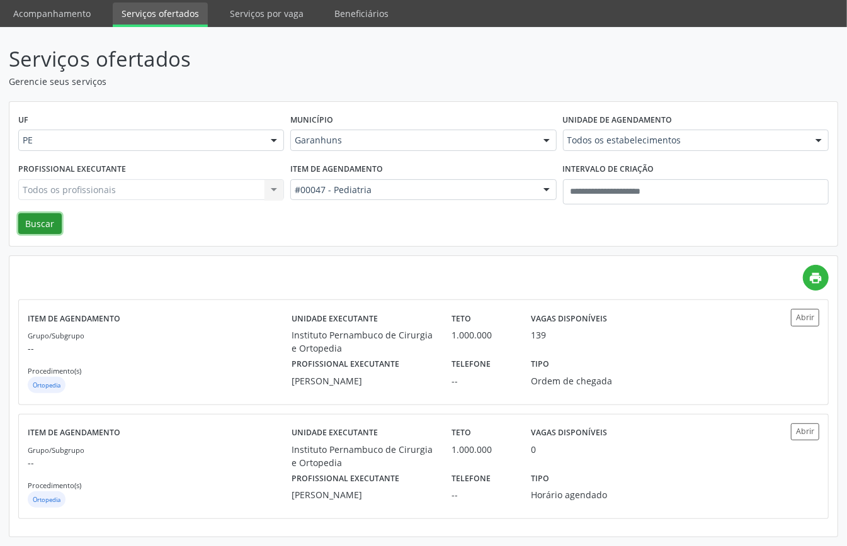
click at [30, 213] on button "Buscar" at bounding box center [39, 223] width 43 height 21
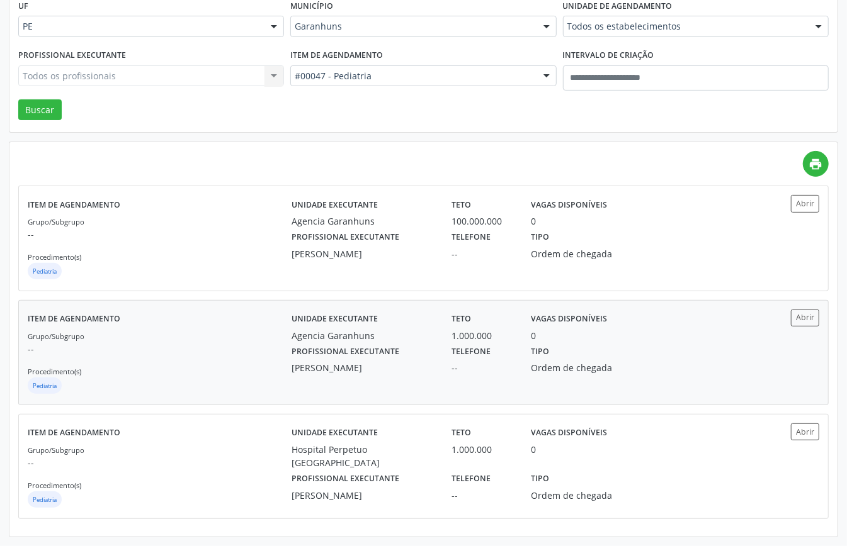
scroll to position [0, 0]
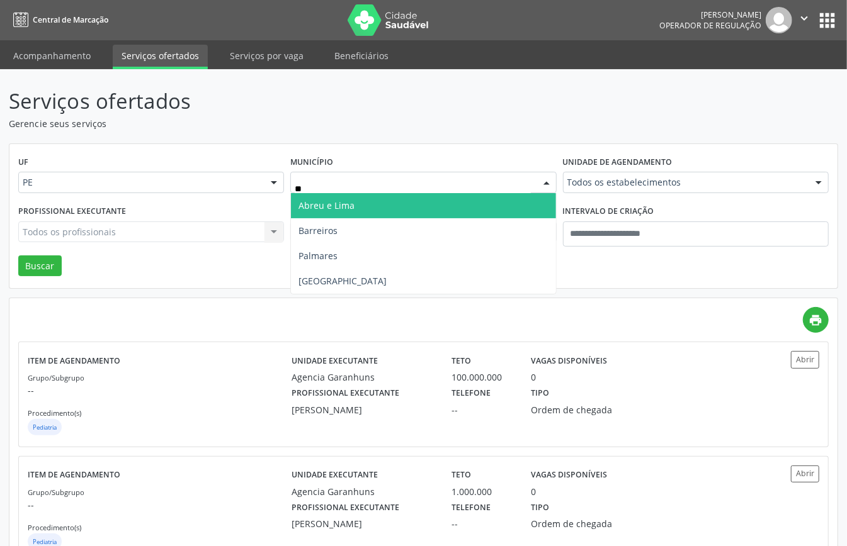
type input "***"
click at [366, 207] on span "Recife" at bounding box center [423, 205] width 264 height 25
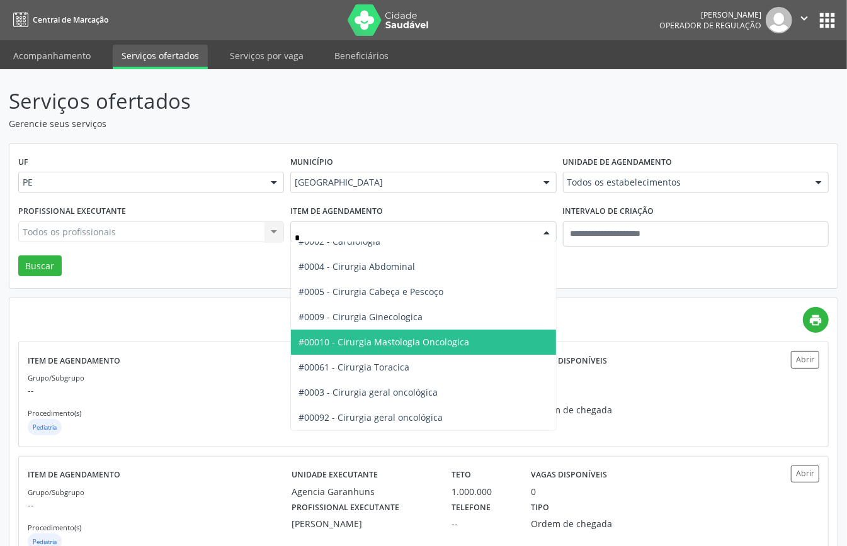
type input "**"
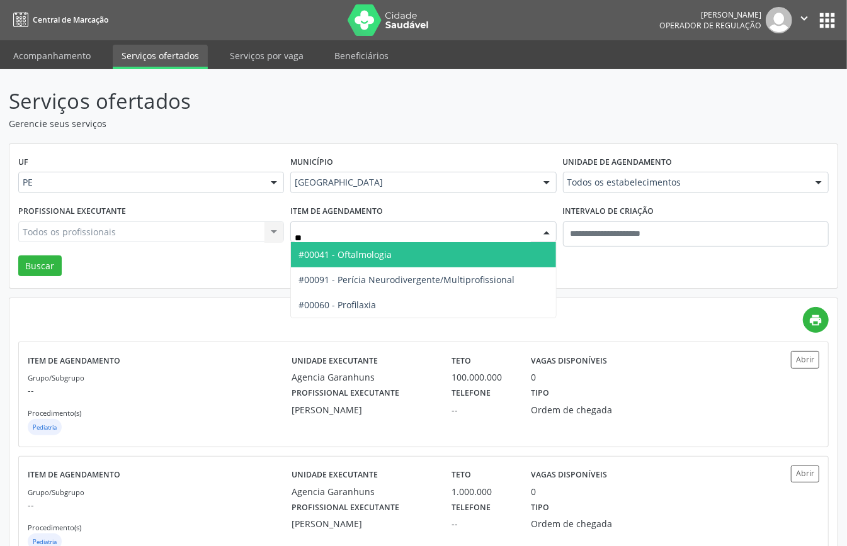
click at [361, 258] on span "#00041 - Oftalmologia" at bounding box center [344, 255] width 93 height 12
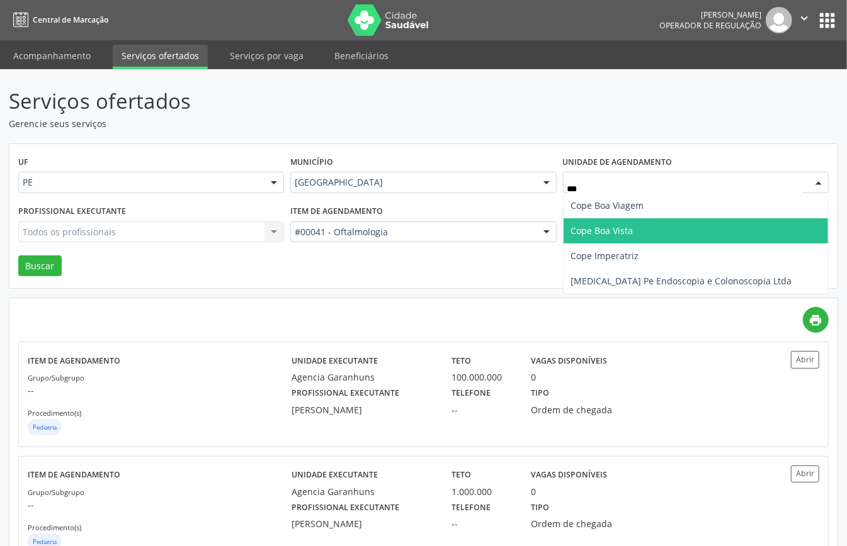
click at [613, 223] on span "Cope Boa Vista" at bounding box center [695, 230] width 264 height 25
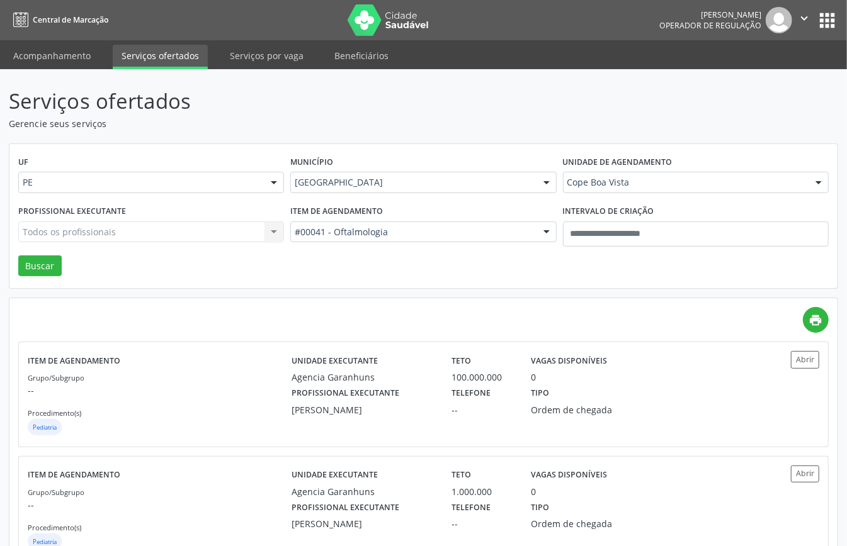
click at [118, 232] on div "Todos os profissionais Todos os profissionais Alex Luciano de Albuquerque Rocha…" at bounding box center [151, 232] width 266 height 21
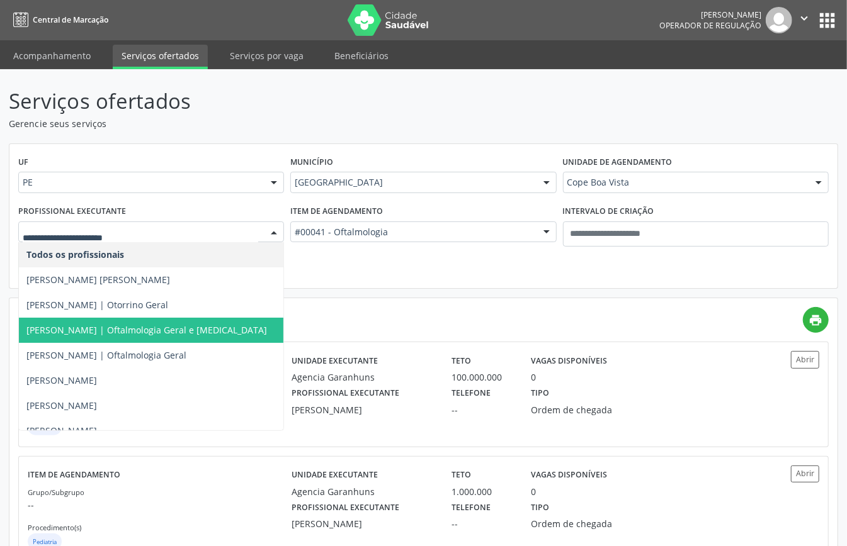
click at [132, 330] on span "Ana Claudia Andrade | Oftalmologia Geral e Glaucoma" at bounding box center [146, 330] width 241 height 12
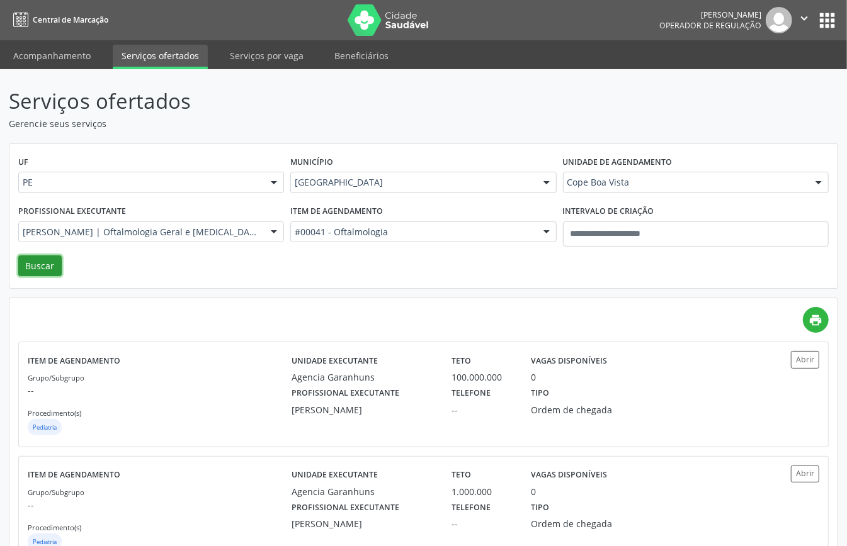
click at [38, 260] on button "Buscar" at bounding box center [39, 266] width 43 height 21
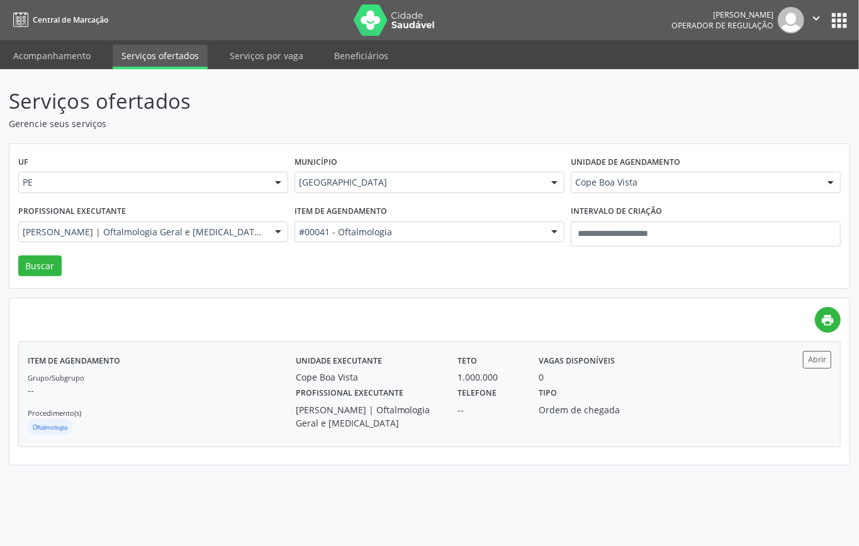
click at [140, 402] on div "Grupo/Subgrupo -- Procedimento(s) Oftalmologia" at bounding box center [162, 404] width 268 height 67
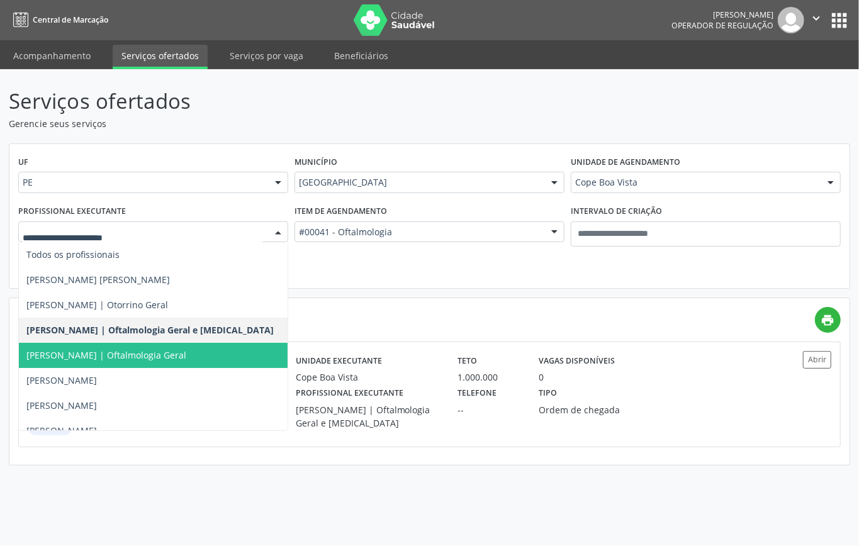
scroll to position [167, 0]
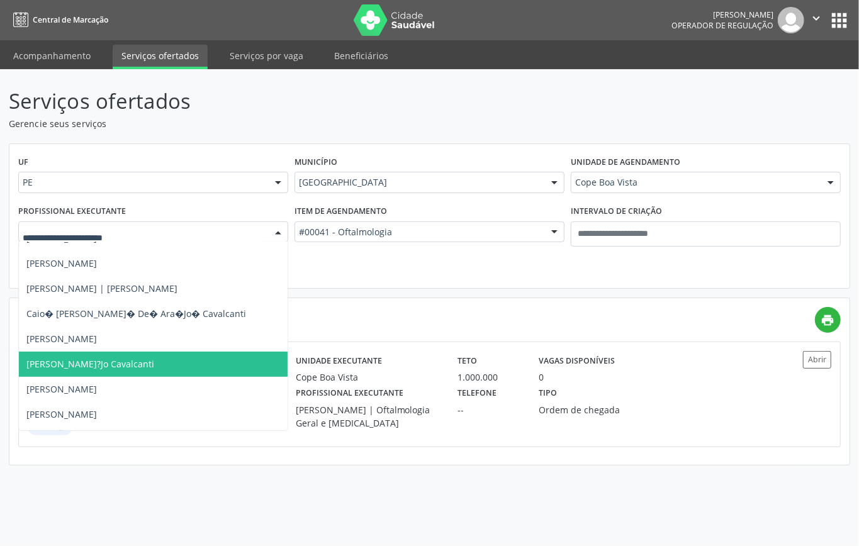
click at [405, 312] on div "print" at bounding box center [429, 320] width 823 height 26
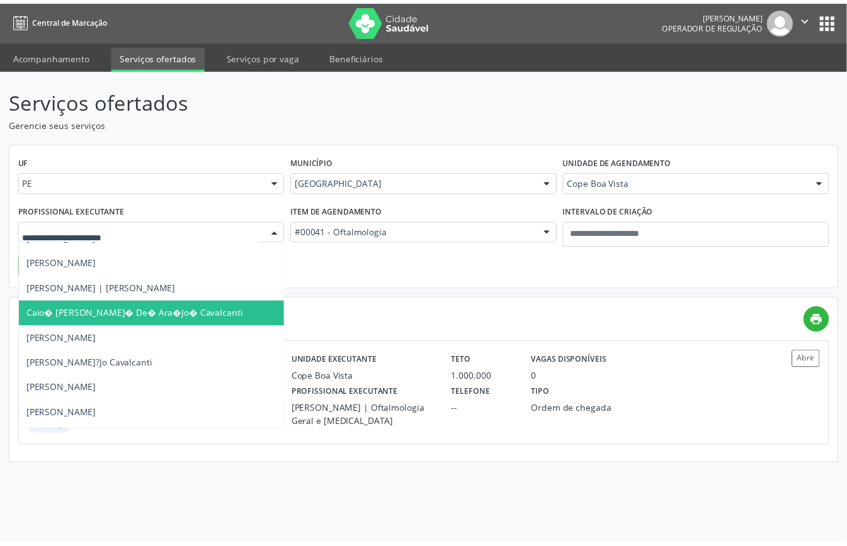
scroll to position [0, 0]
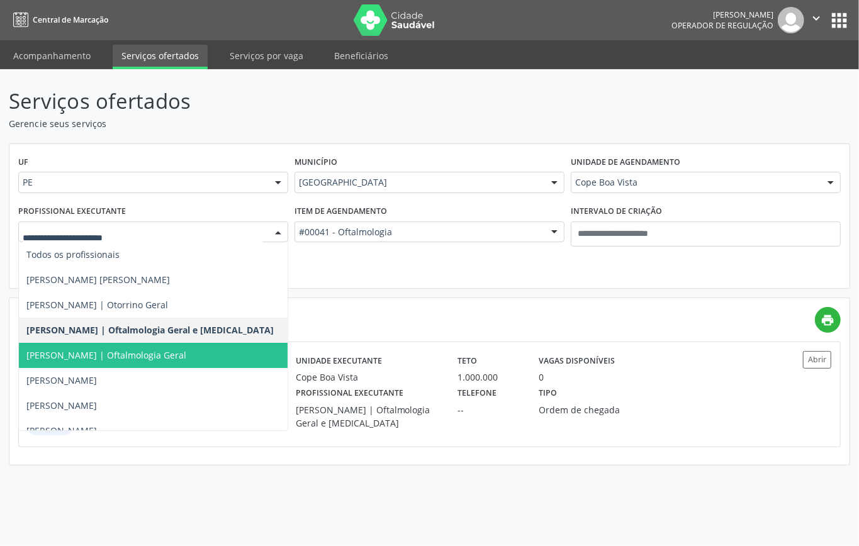
click at [99, 351] on span "Ana Floripes | Oftalmologia Geral" at bounding box center [106, 355] width 160 height 12
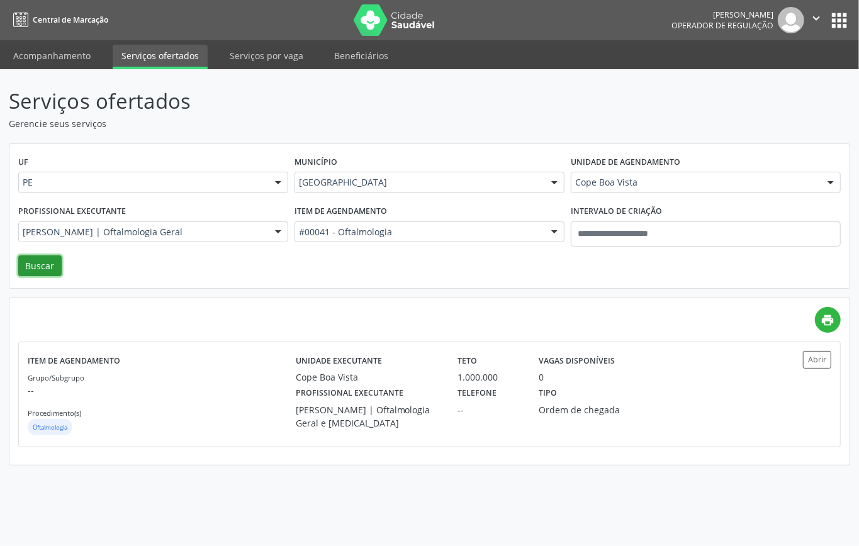
click at [38, 257] on button "Buscar" at bounding box center [39, 266] width 43 height 21
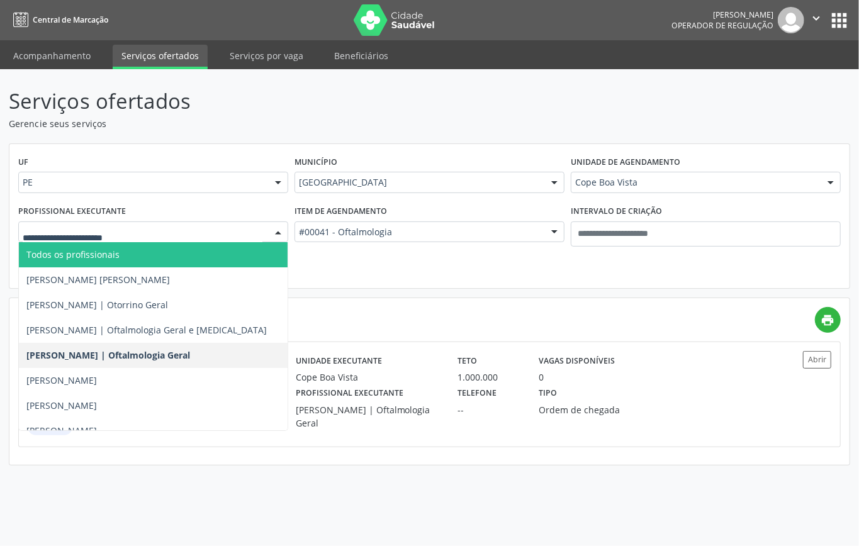
click at [183, 255] on span "Todos os profissionais" at bounding box center [153, 254] width 269 height 25
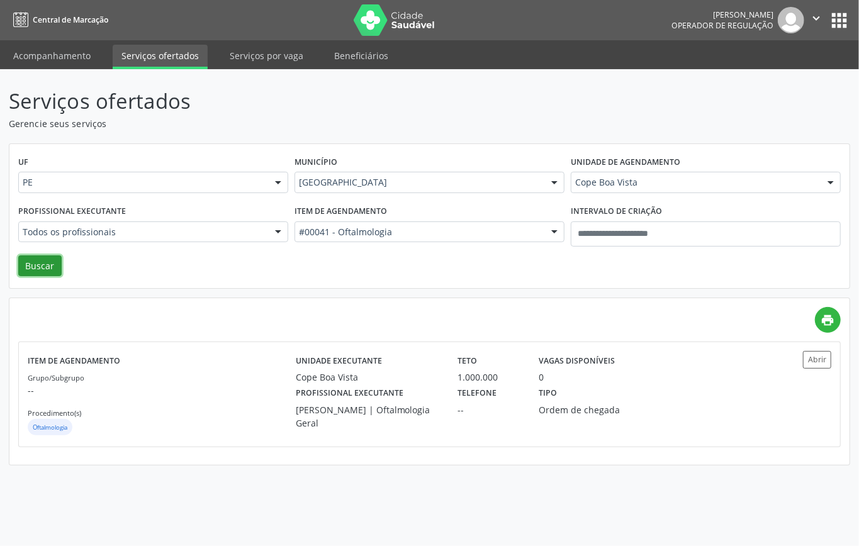
click at [48, 256] on button "Buscar" at bounding box center [39, 266] width 43 height 21
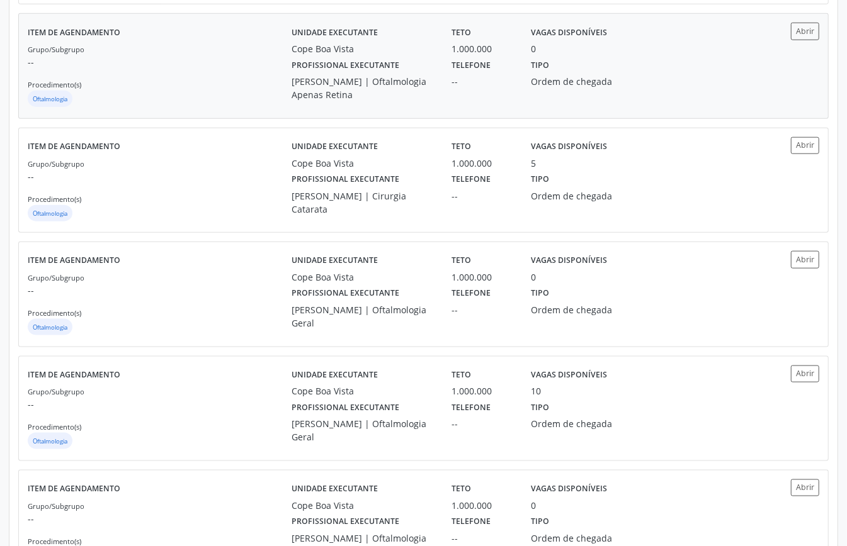
scroll to position [756, 0]
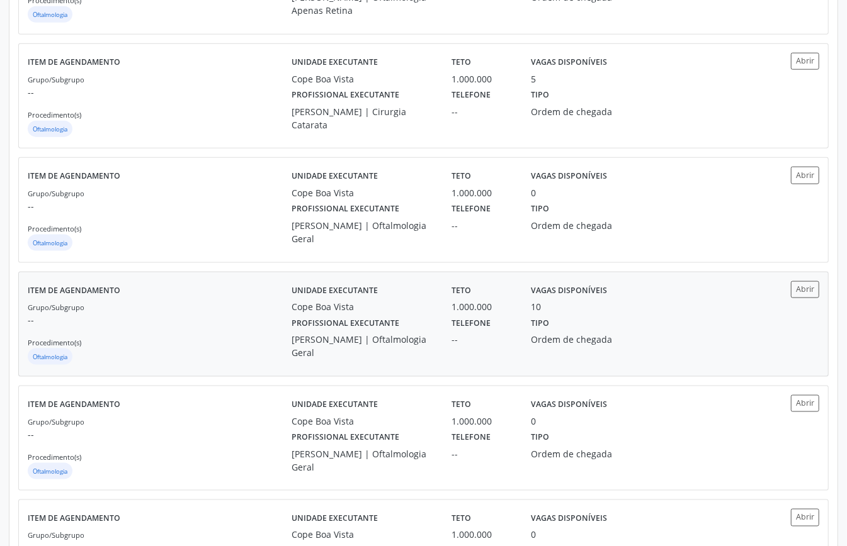
click at [239, 323] on p "--" at bounding box center [160, 320] width 264 height 13
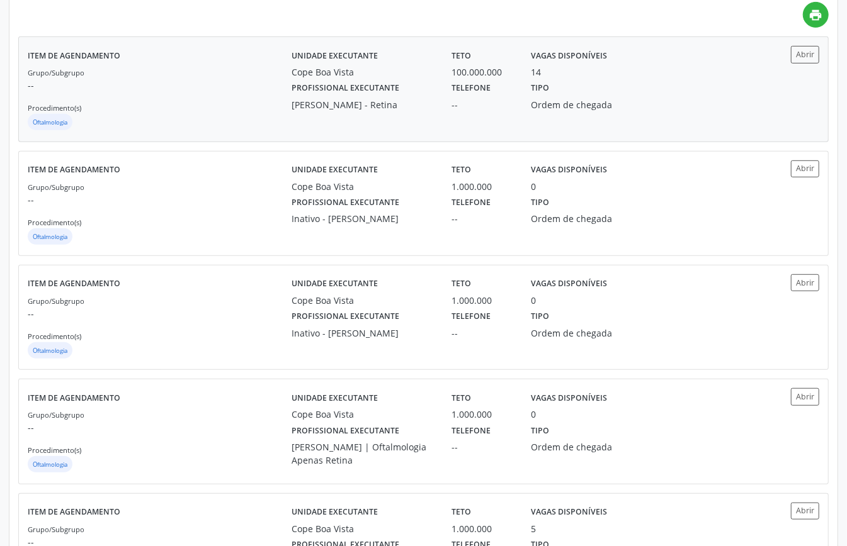
scroll to position [0, 0]
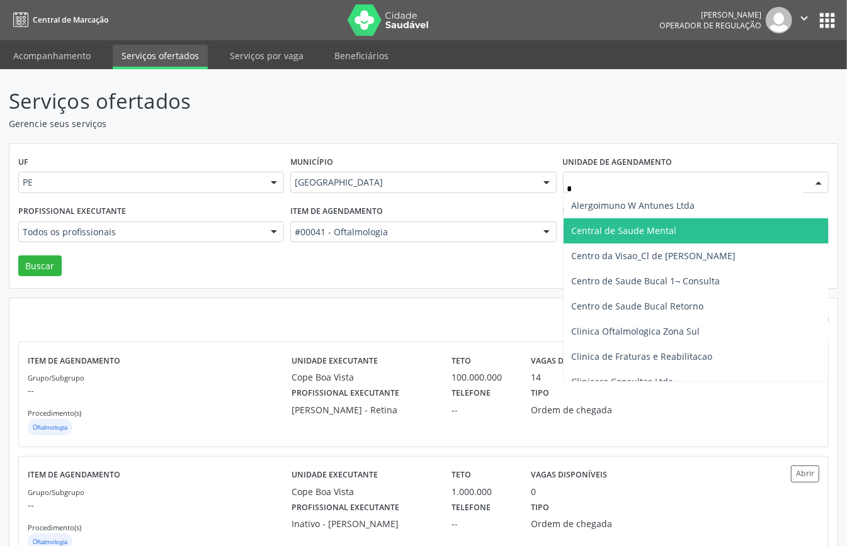
type input "**"
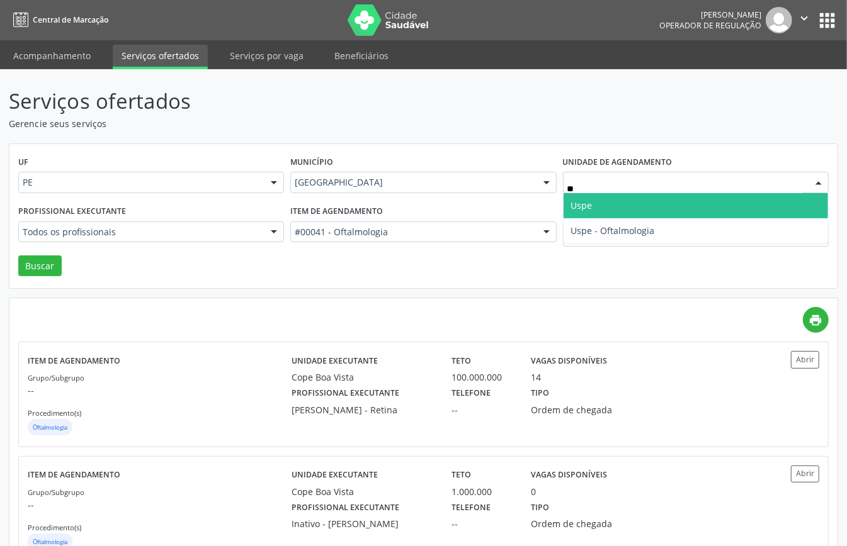
click at [597, 209] on span "Uspe" at bounding box center [695, 205] width 264 height 25
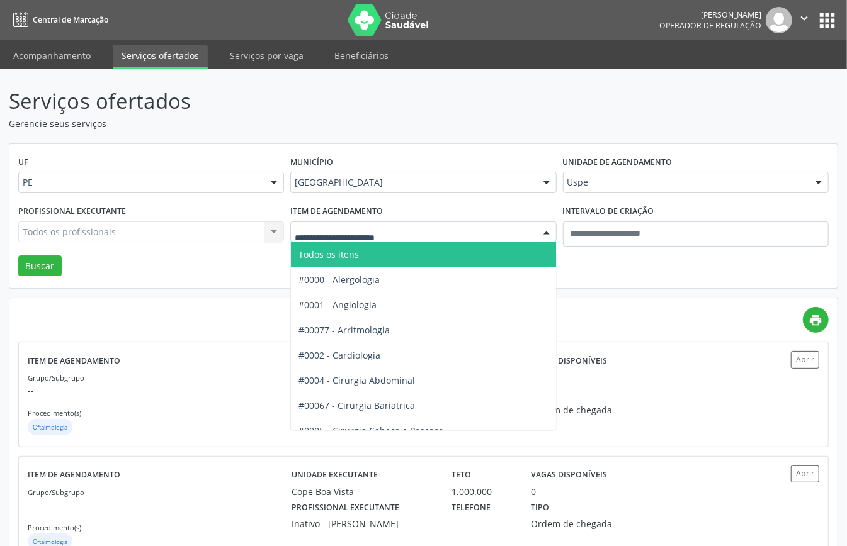
click at [346, 256] on span "Todos os itens" at bounding box center [328, 255] width 60 height 12
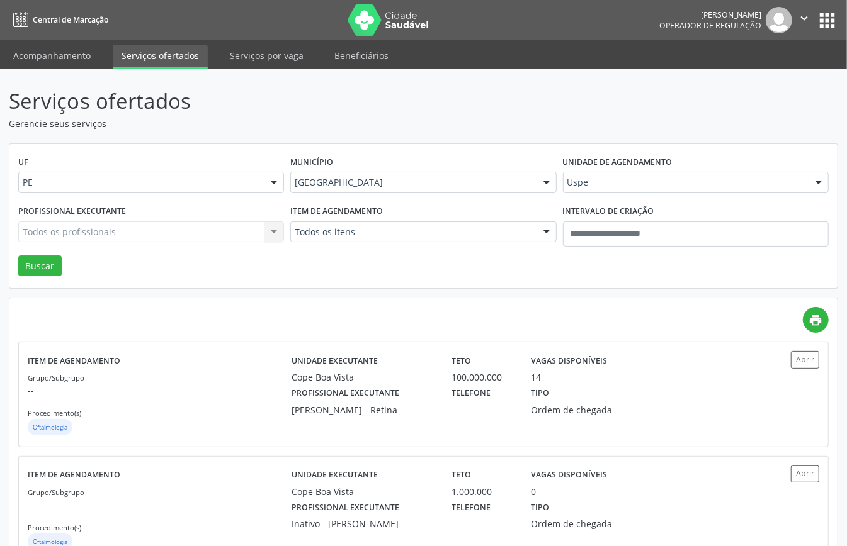
click at [230, 235] on div "Todos os profissionais Todos os profissionais Abraao Wagner Pessoa Ximenes Abra…" at bounding box center [151, 232] width 266 height 21
click at [229, 235] on div "Todos os profissionais Todos os profissionais Abraao Wagner Pessoa Ximenes Abra…" at bounding box center [151, 232] width 266 height 21
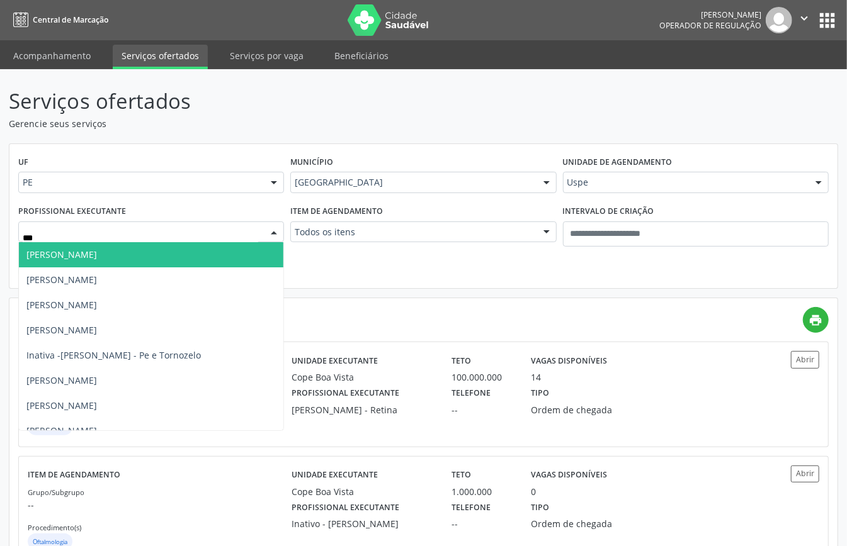
type input "****"
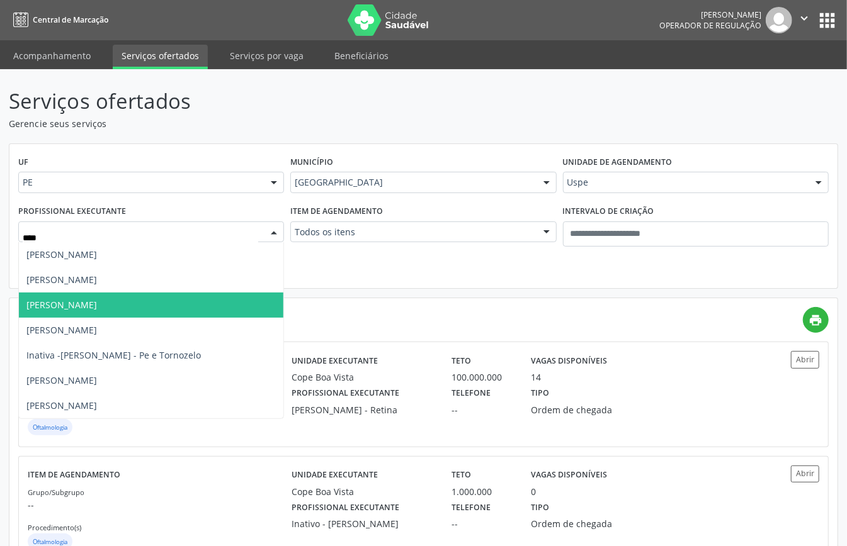
click at [97, 308] on span "Eduardo Cesar dos Santos Montezuma" at bounding box center [61, 305] width 71 height 12
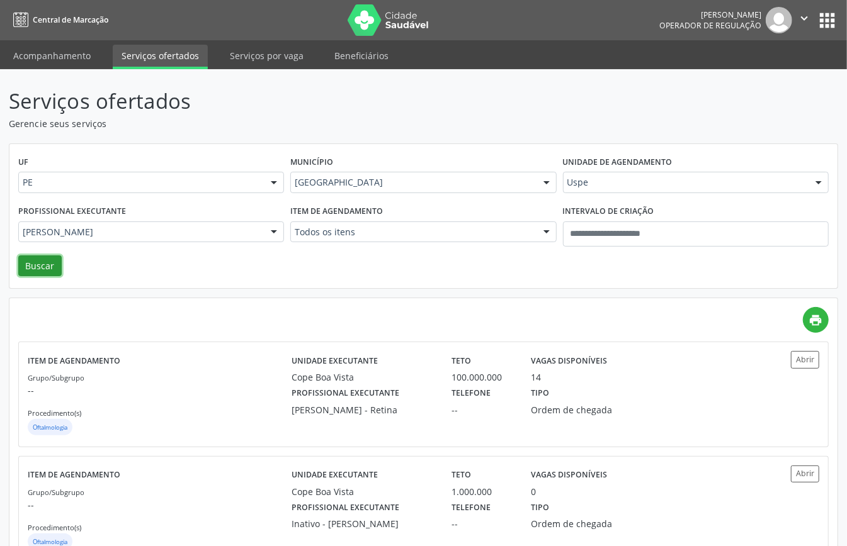
click at [35, 267] on button "Buscar" at bounding box center [39, 266] width 43 height 21
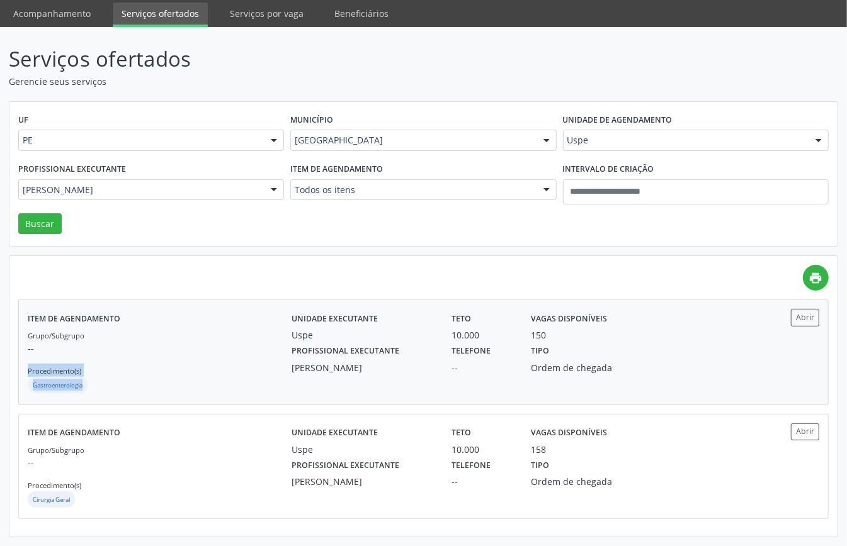
click at [185, 373] on div "Grupo/Subgrupo -- Procedimento(s) Gastroenterologia" at bounding box center [160, 362] width 264 height 67
type input "*"
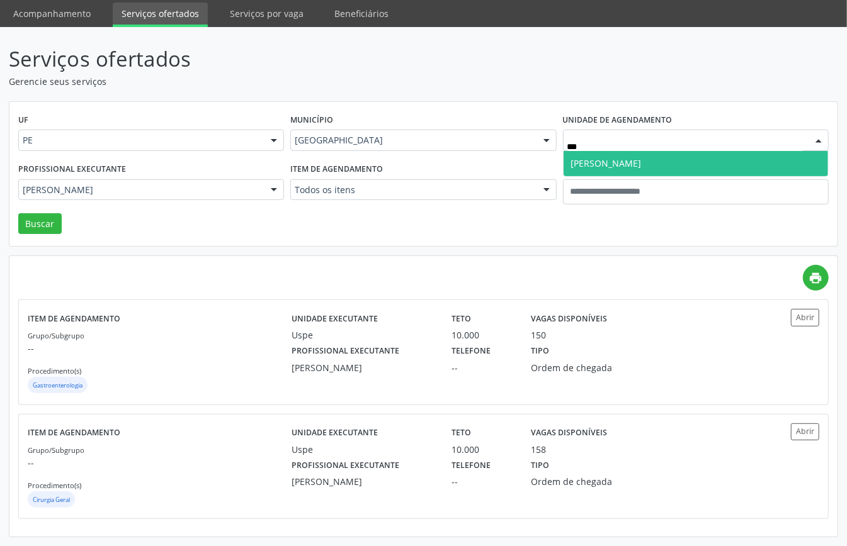
click at [609, 151] on span "Clinope Jaqueira" at bounding box center [695, 163] width 264 height 25
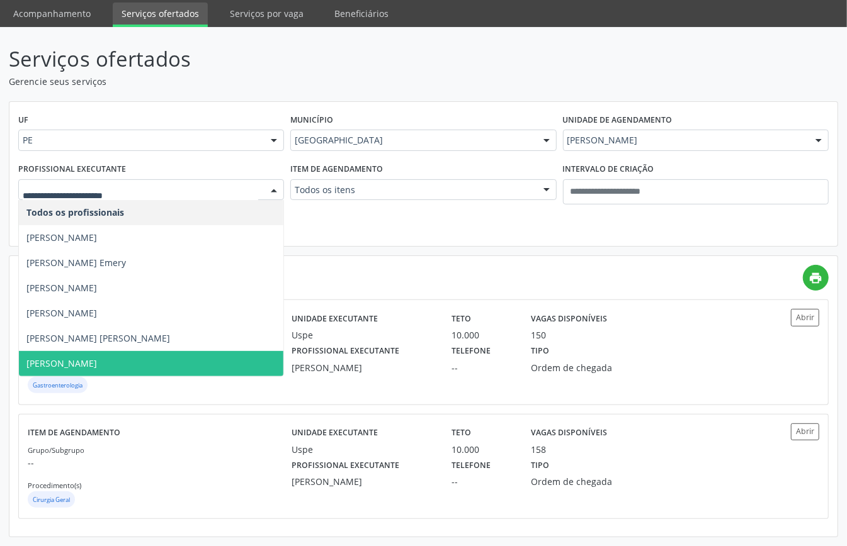
click at [120, 351] on span "Tarcisio Freire Emery Horario Marcado" at bounding box center [151, 363] width 264 height 25
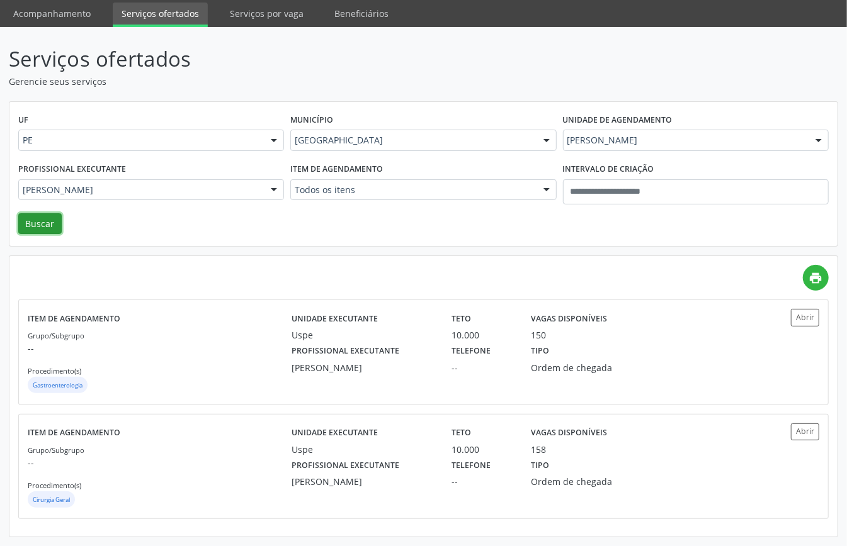
click at [45, 220] on button "Buscar" at bounding box center [39, 223] width 43 height 21
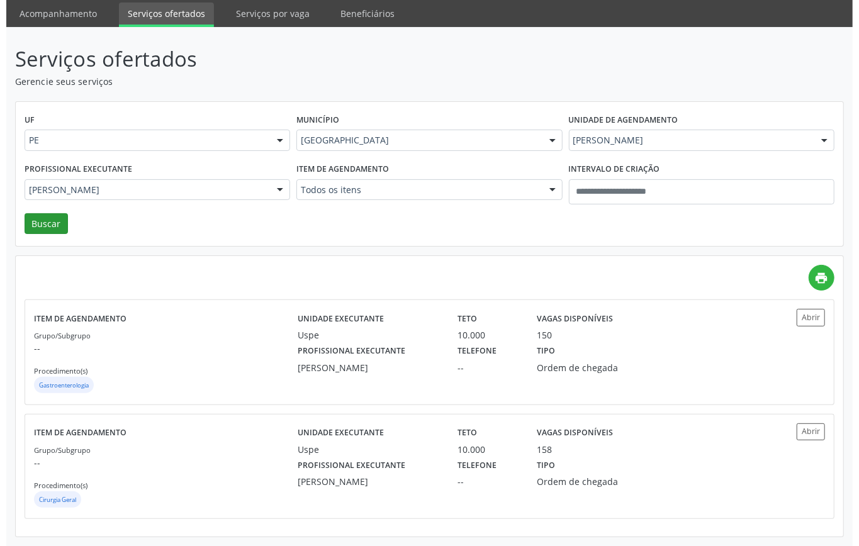
scroll to position [0, 0]
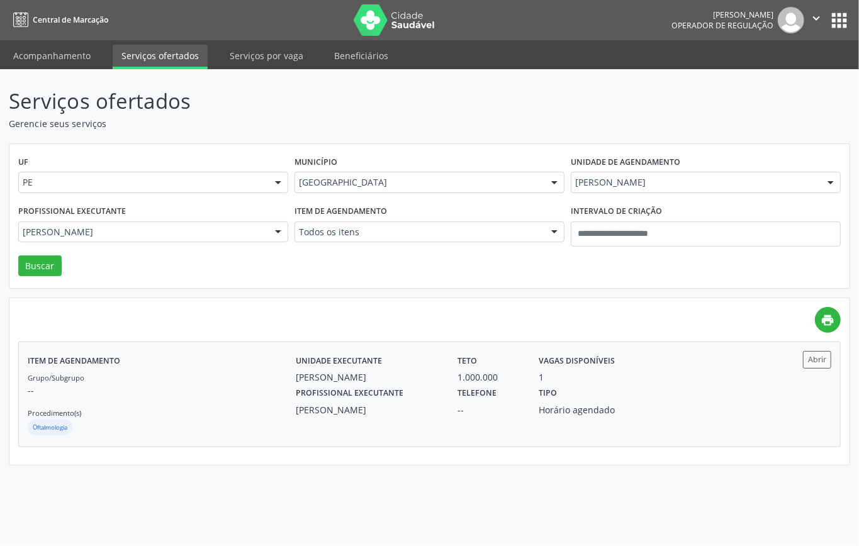
click at [194, 405] on div "Grupo/Subgrupo -- Procedimento(s) Oftalmologia" at bounding box center [162, 404] width 268 height 67
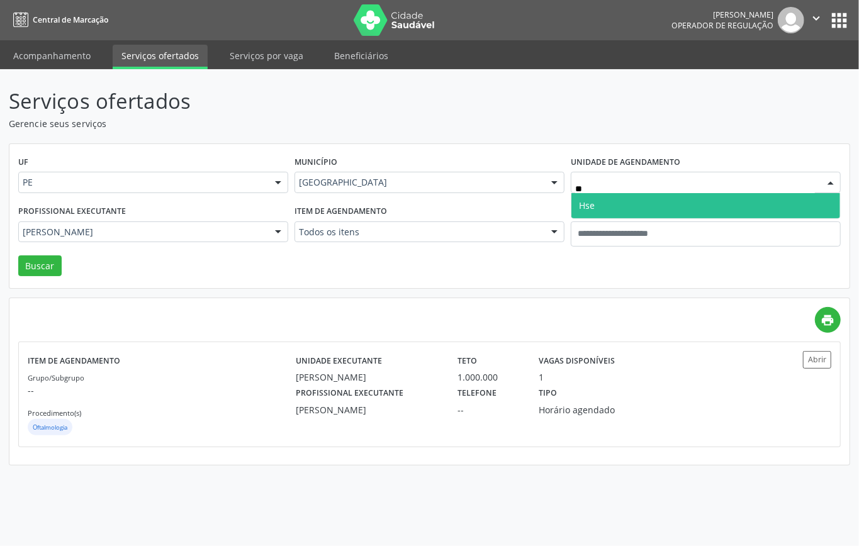
type input "***"
click at [605, 207] on span "Hse" at bounding box center [706, 205] width 269 height 25
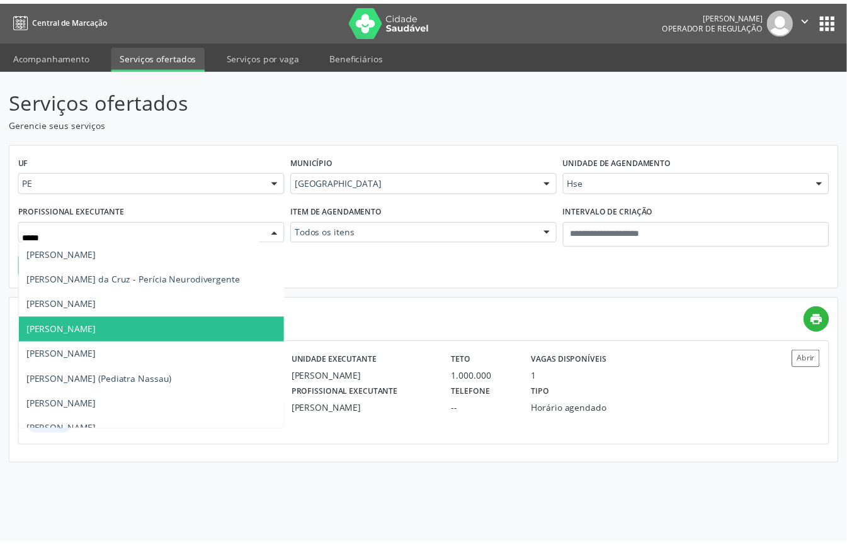
scroll to position [227, 0]
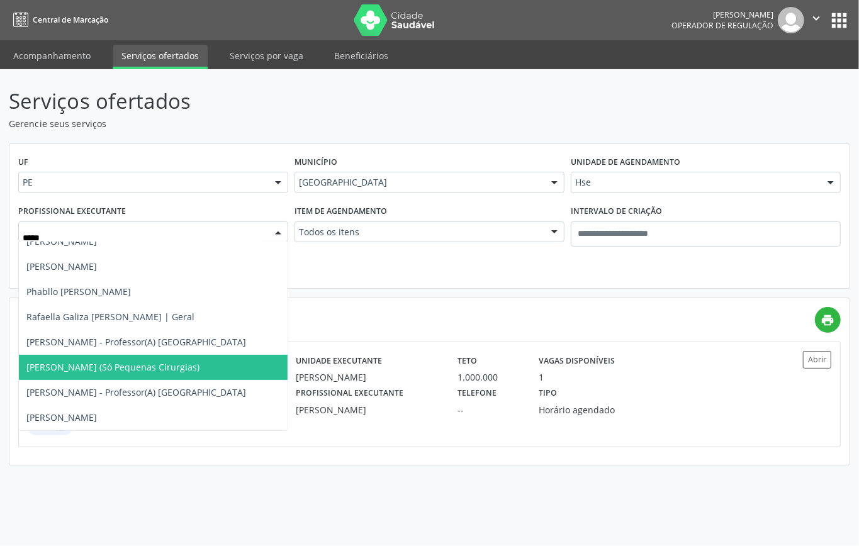
click at [174, 361] on span "Rodrigo Tenorio (Só Pequenas Cirurgias)" at bounding box center [112, 367] width 173 height 12
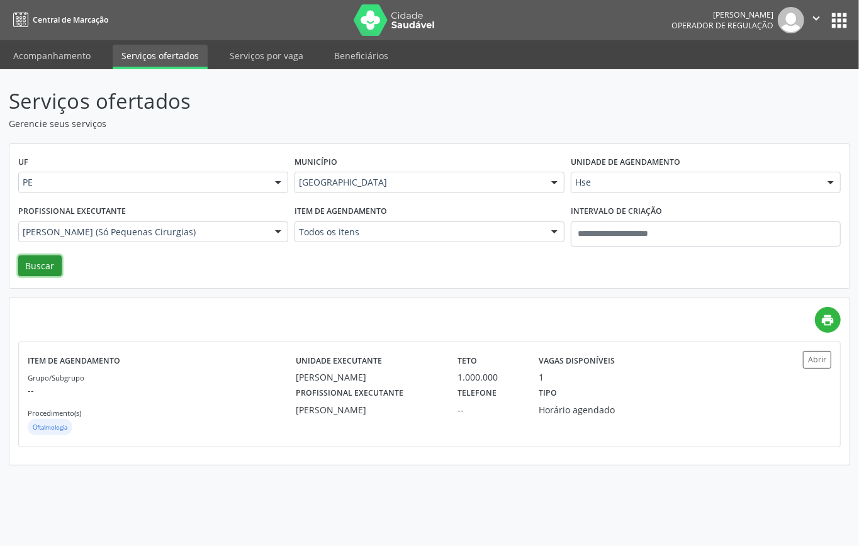
click at [29, 262] on button "Buscar" at bounding box center [39, 266] width 43 height 21
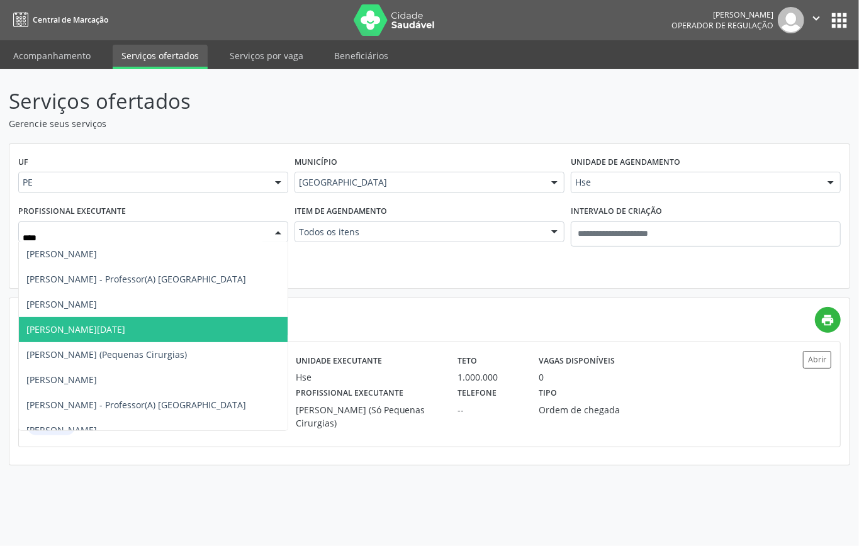
type input "*****"
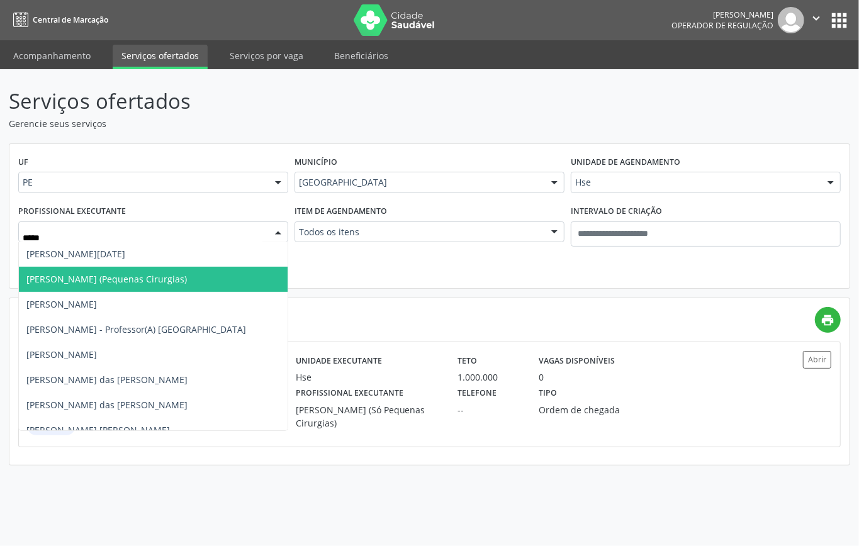
click at [156, 281] on span "Maria Luiza Lemos Pires Pereira (Pequenas Cirurgias)" at bounding box center [106, 279] width 161 height 12
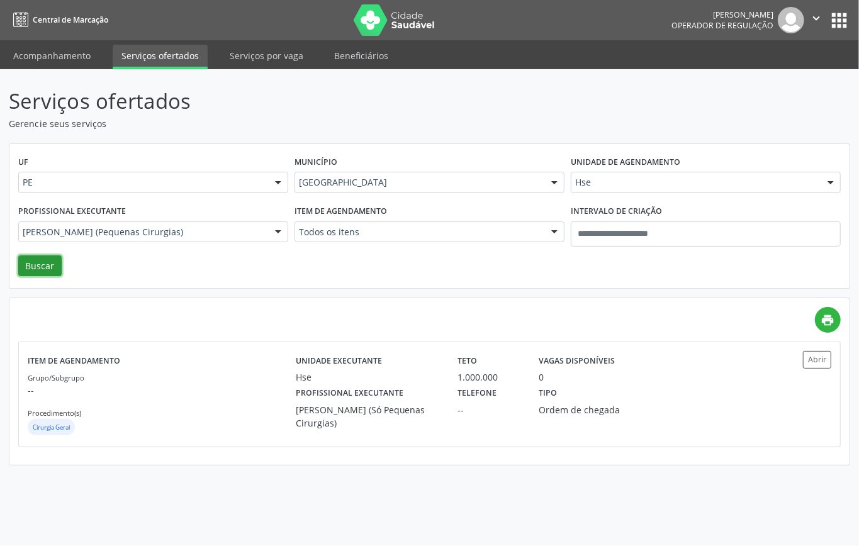
click at [44, 263] on button "Buscar" at bounding box center [39, 266] width 43 height 21
click at [467, 389] on label "Telefone" at bounding box center [477, 394] width 39 height 20
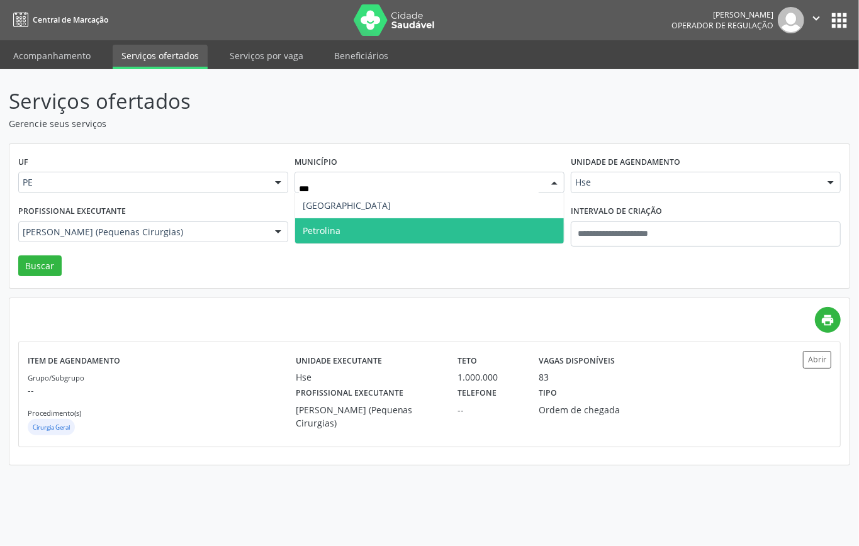
type input "****"
click at [346, 223] on span "Petrolina" at bounding box center [429, 230] width 269 height 25
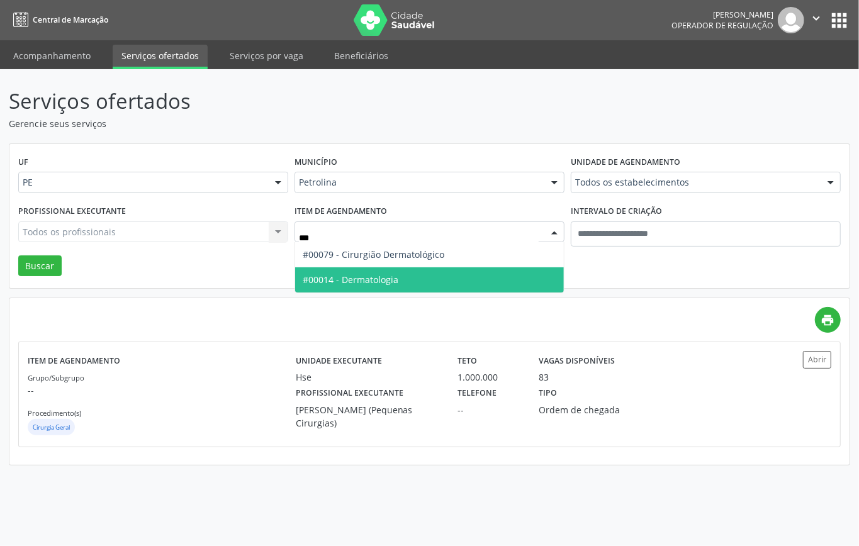
click at [399, 283] on span "#00014 - Dermatologia" at bounding box center [351, 280] width 96 height 12
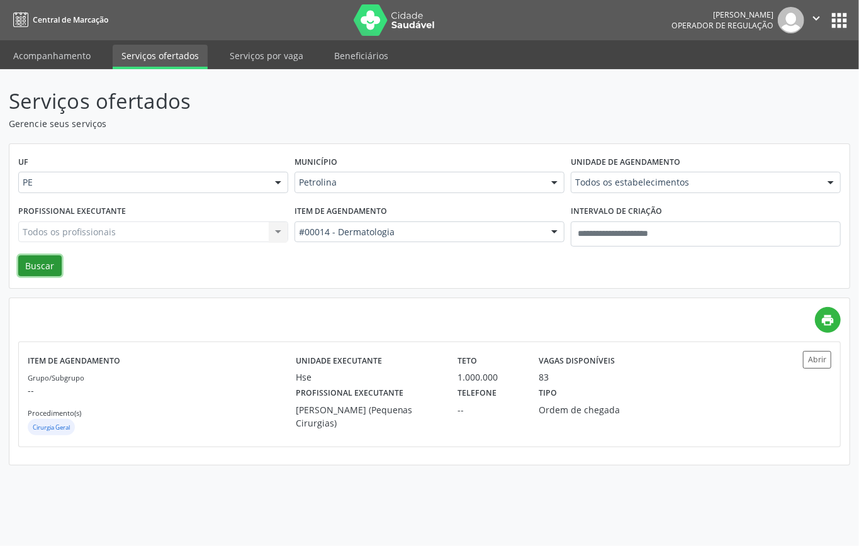
click at [49, 263] on button "Buscar" at bounding box center [39, 266] width 43 height 21
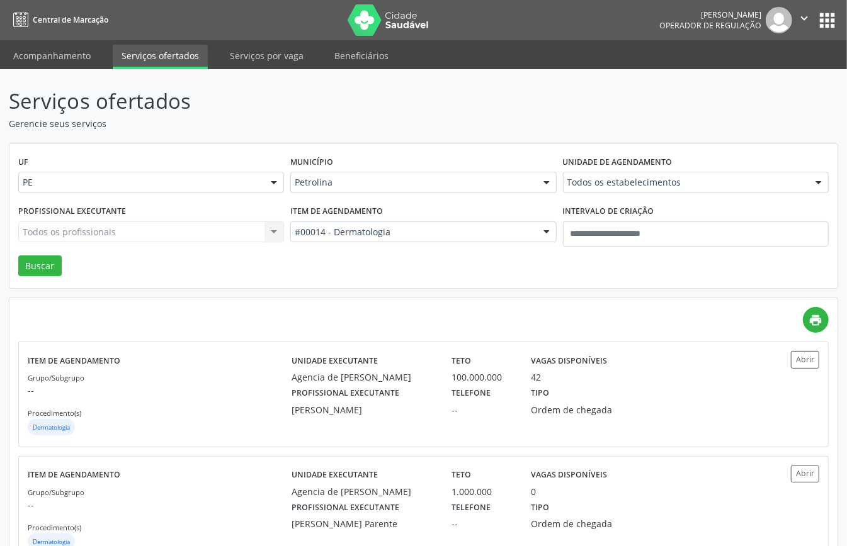
scroll to position [273, 0]
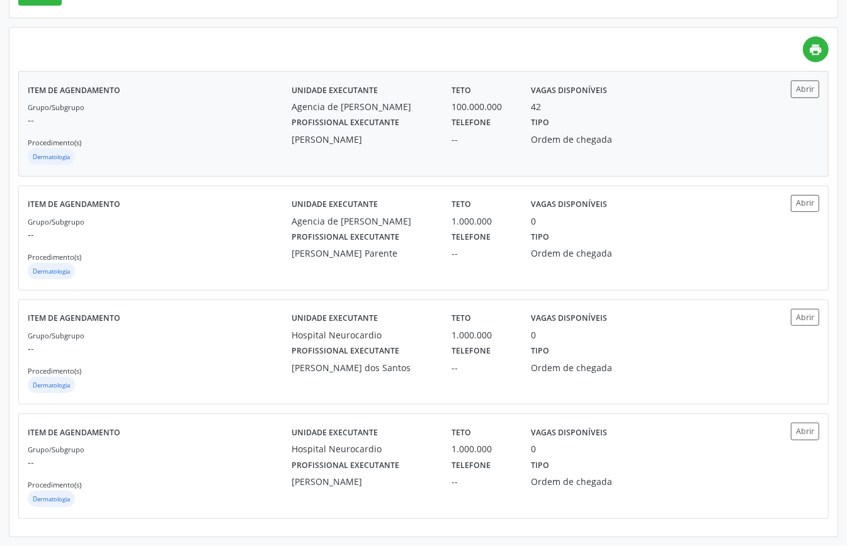
click at [235, 139] on div "Grupo/Subgrupo -- Procedimento(s) Dermatologia" at bounding box center [160, 133] width 264 height 67
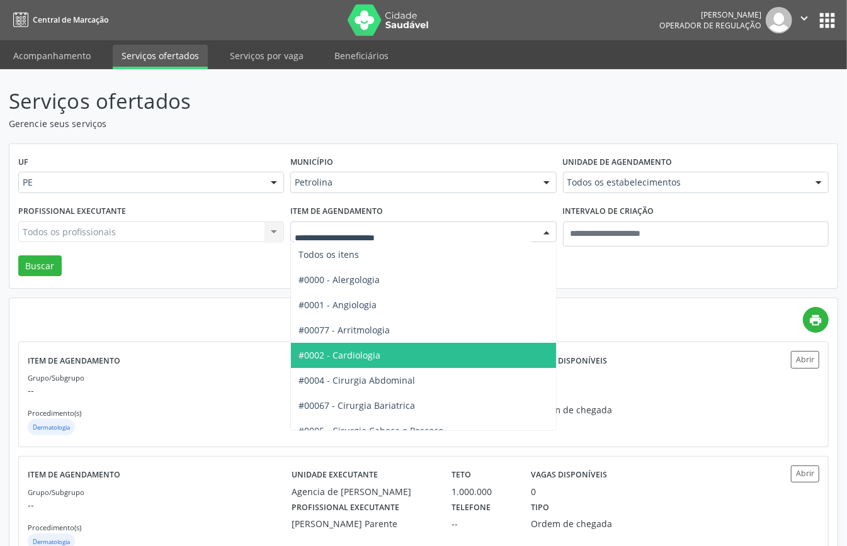
click at [389, 356] on span "#0002 - Cardiologia" at bounding box center [465, 355] width 349 height 25
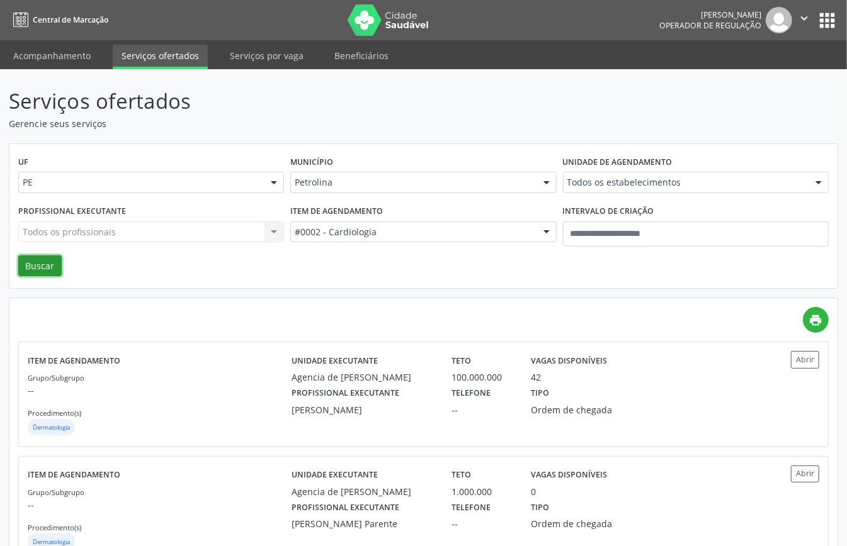
drag, startPoint x: 50, startPoint y: 266, endPoint x: 68, endPoint y: 273, distance: 18.9
click at [52, 267] on button "Buscar" at bounding box center [39, 266] width 43 height 21
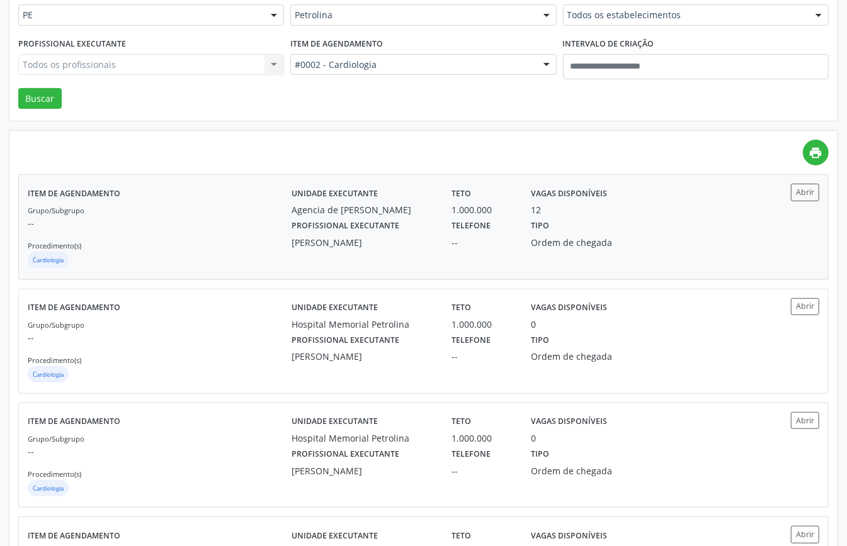
click at [200, 247] on div "Grupo/Subgrupo -- Procedimento(s) Cardiologia" at bounding box center [160, 236] width 264 height 67
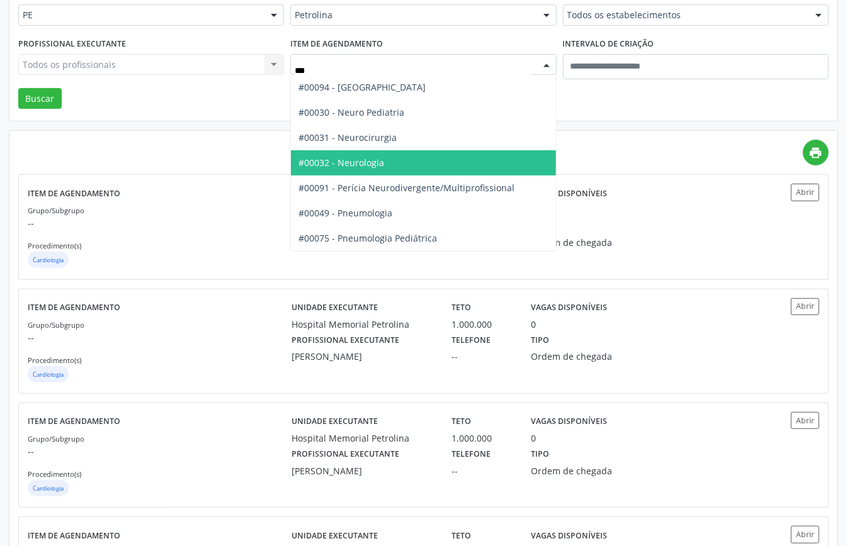
drag, startPoint x: 375, startPoint y: 157, endPoint x: 184, endPoint y: 151, distance: 190.8
click at [374, 157] on span "#00032 - Neurologia" at bounding box center [341, 163] width 86 height 12
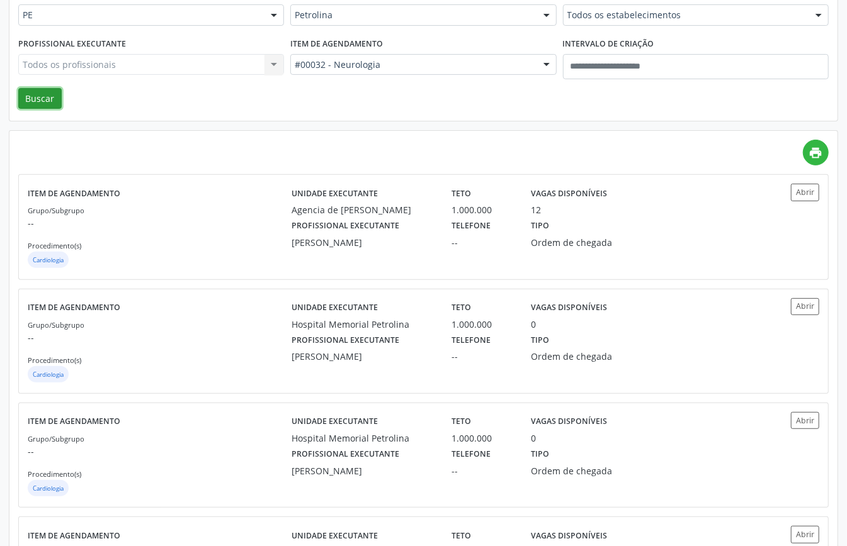
click at [47, 98] on button "Buscar" at bounding box center [39, 98] width 43 height 21
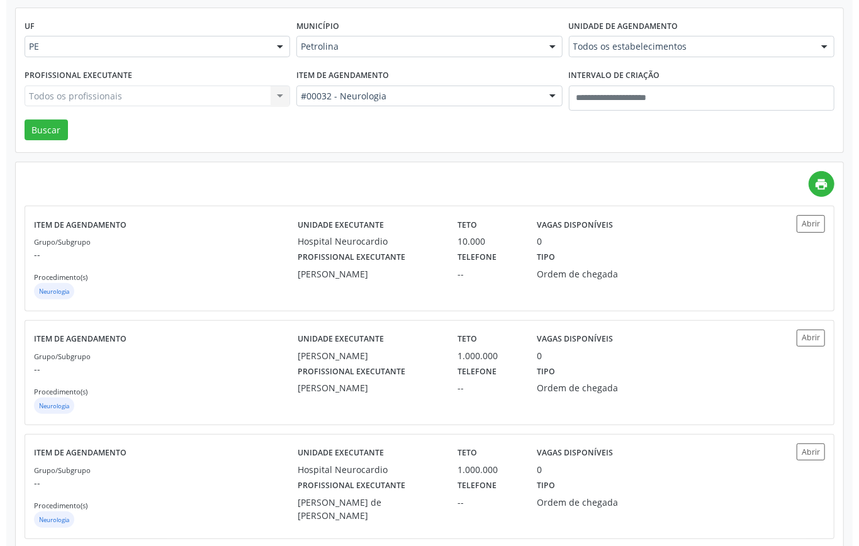
scroll to position [0, 0]
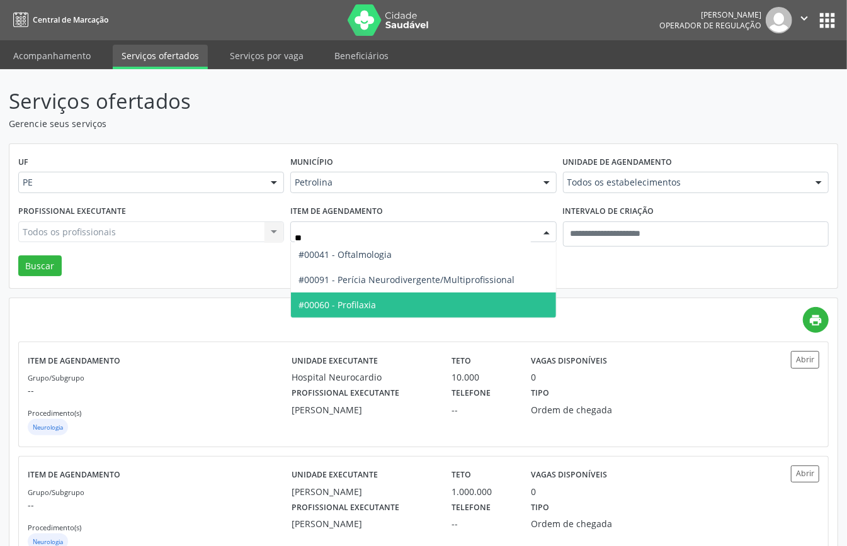
type input "***"
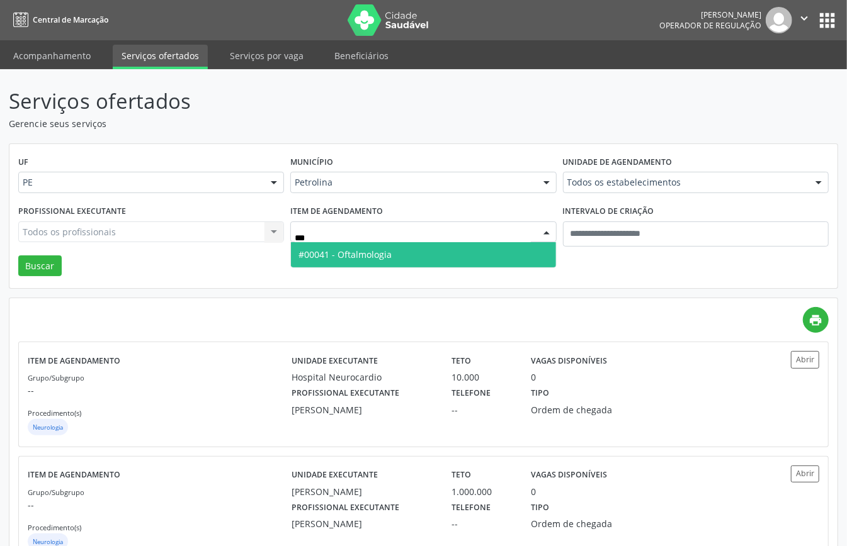
click at [388, 252] on span "#00041 - Oftalmologia" at bounding box center [344, 255] width 93 height 12
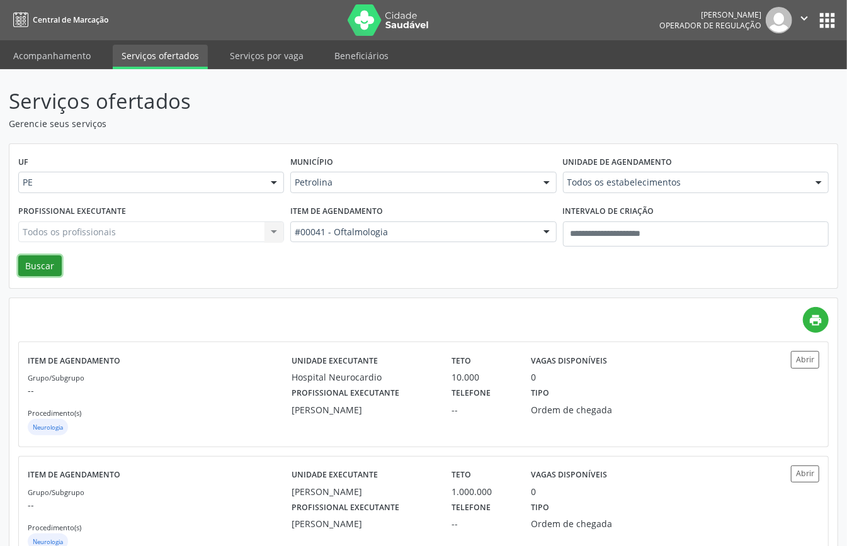
click at [31, 263] on button "Buscar" at bounding box center [39, 266] width 43 height 21
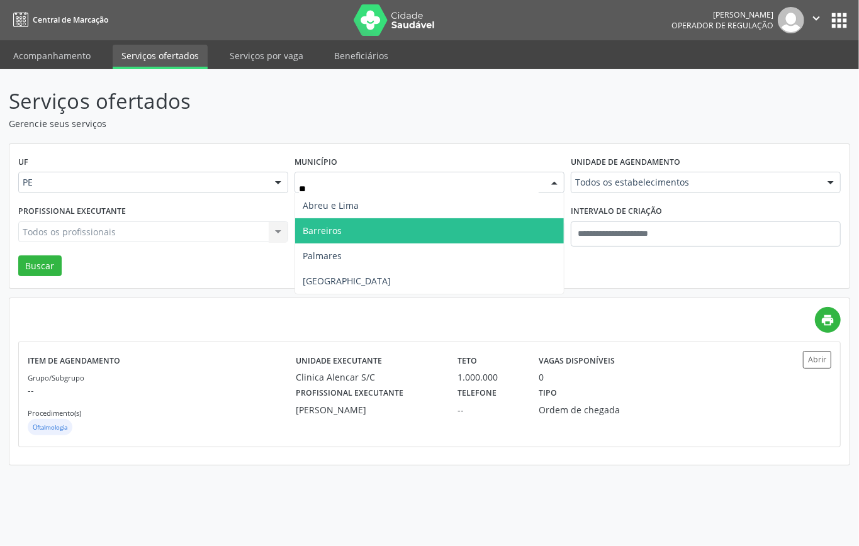
type input "***"
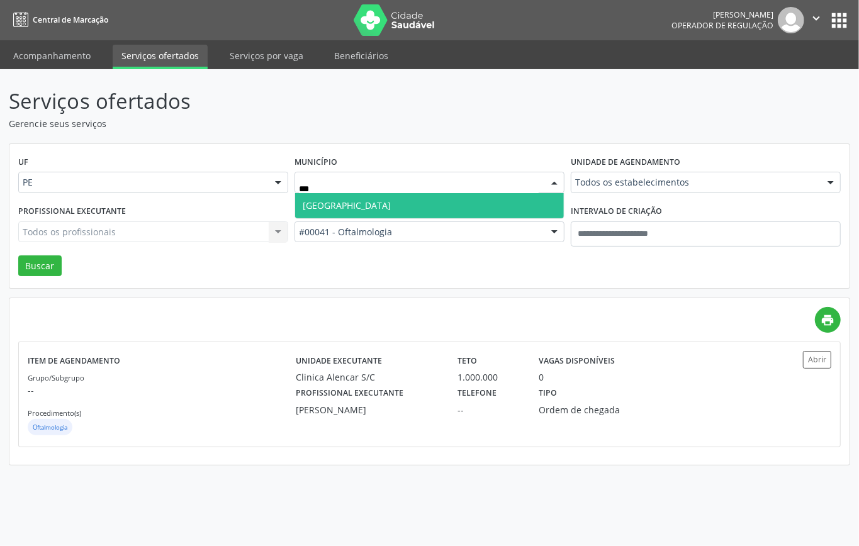
click at [322, 212] on span "Recife" at bounding box center [429, 205] width 269 height 25
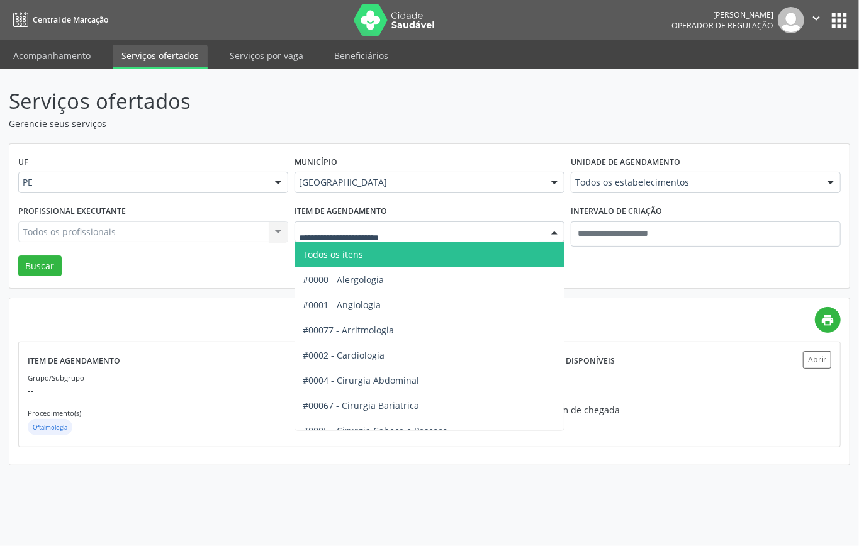
click at [386, 258] on span "Todos os itens" at bounding box center [469, 254] width 349 height 25
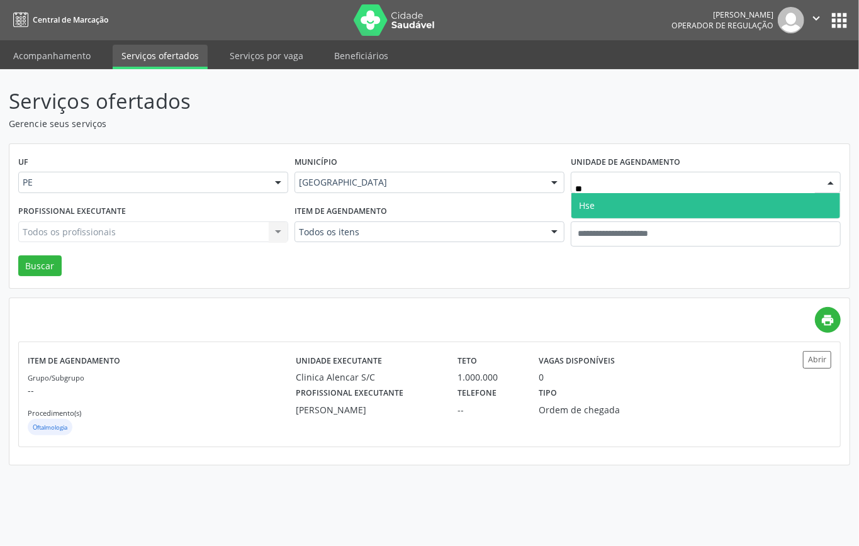
type input "***"
click at [617, 202] on span "Hse" at bounding box center [706, 205] width 269 height 25
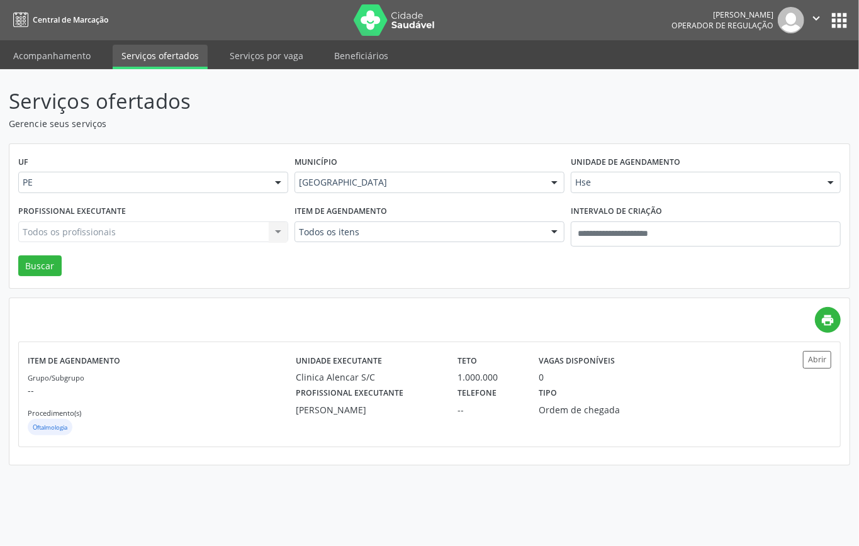
click at [223, 228] on div "Todos os profissionais Todos os profissionais Adalberto Aguiar Interaminense Ju…" at bounding box center [153, 232] width 270 height 21
click at [222, 232] on div "Todos os profissionais Todos os profissionais Adalberto Aguiar Interaminense Ju…" at bounding box center [153, 232] width 270 height 21
click at [212, 241] on div "Todos os profissionais" at bounding box center [153, 232] width 270 height 21
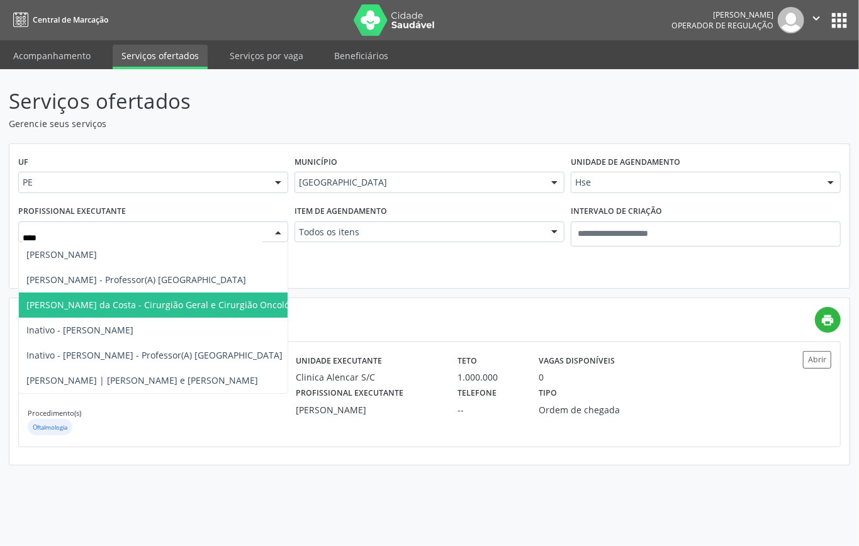
click at [169, 305] on span "Adriano Carneiro da Costa - Cirurgião Geral e Cirurgião Oncológico" at bounding box center [166, 305] width 280 height 12
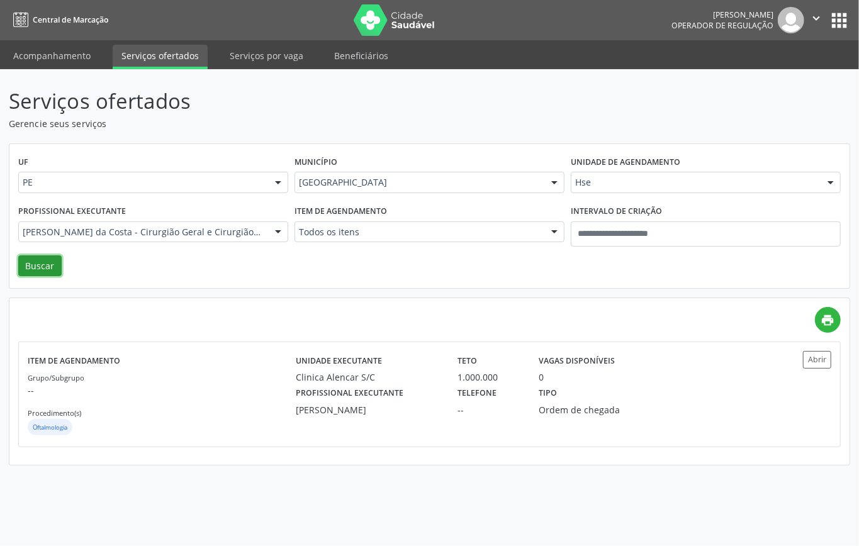
click at [49, 260] on button "Buscar" at bounding box center [39, 266] width 43 height 21
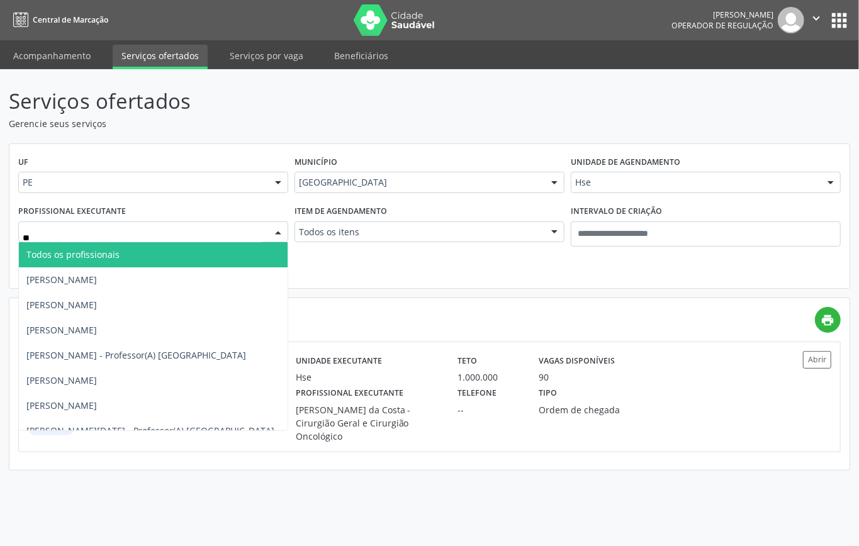
type input "*"
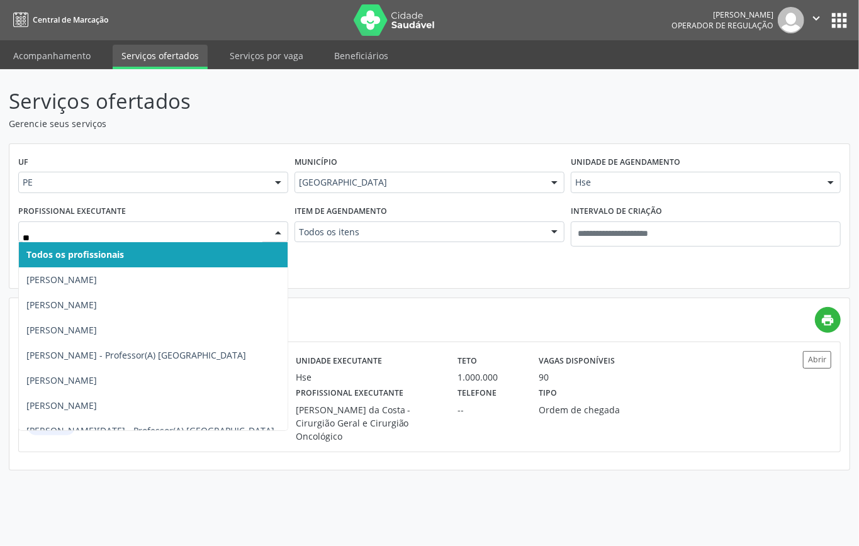
type input "*"
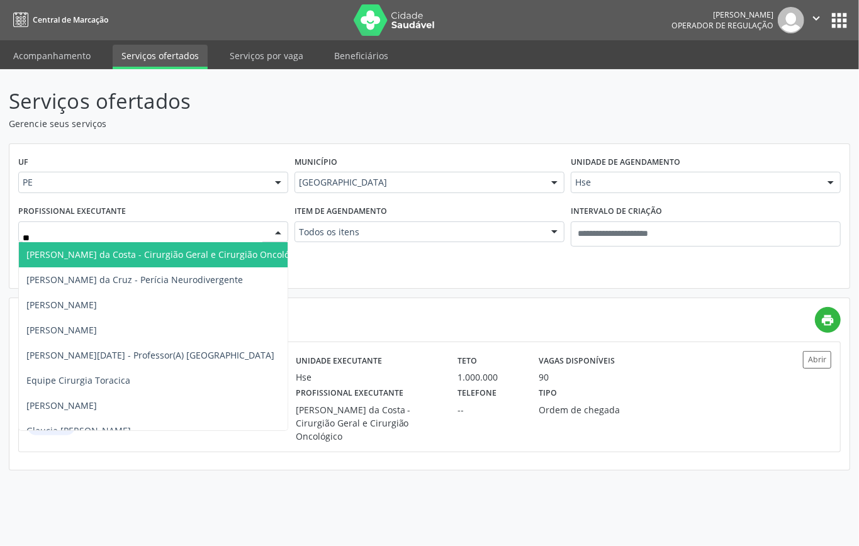
type input "*"
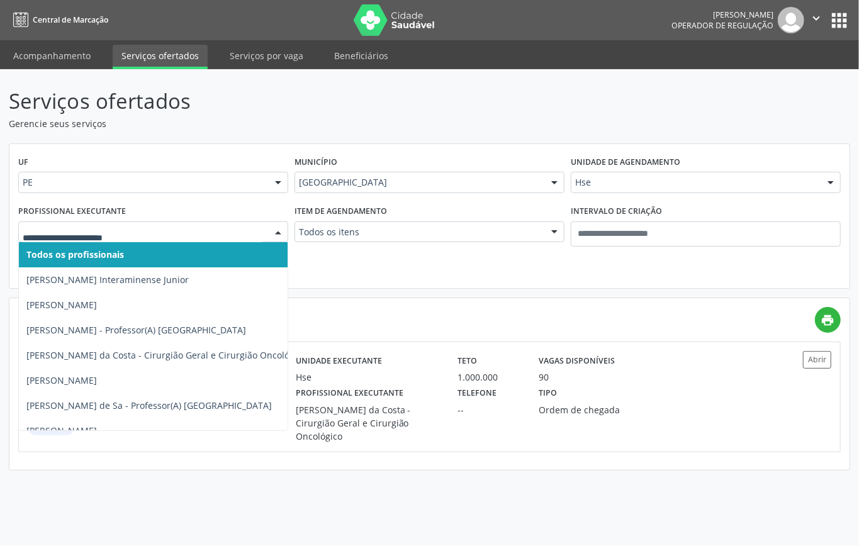
click at [351, 312] on div "print" at bounding box center [429, 320] width 823 height 26
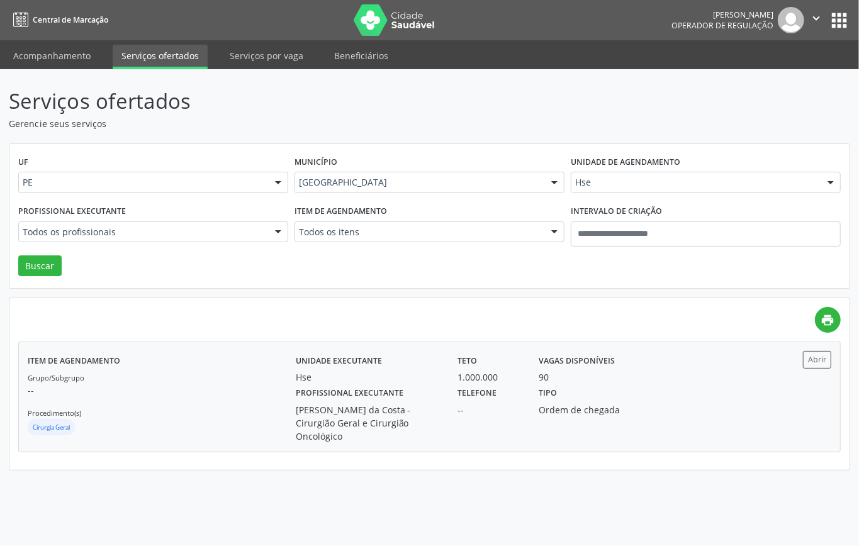
click at [242, 428] on div "Cirurgia Geral" at bounding box center [162, 428] width 268 height 19
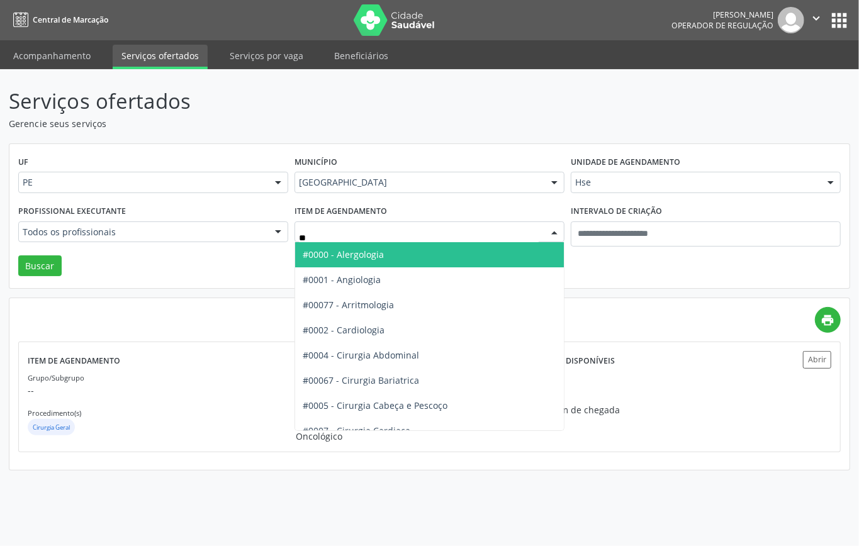
type input "***"
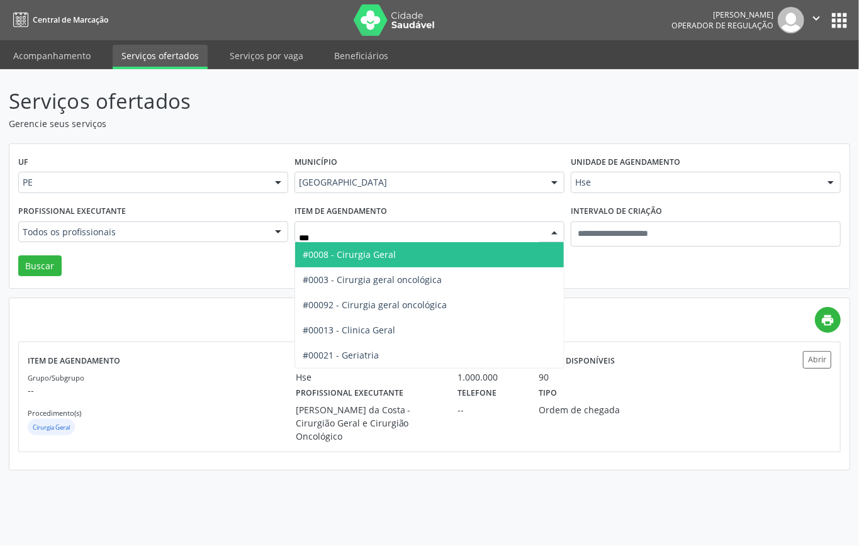
click at [418, 260] on span "#0008 - Cirurgia Geral" at bounding box center [429, 254] width 269 height 25
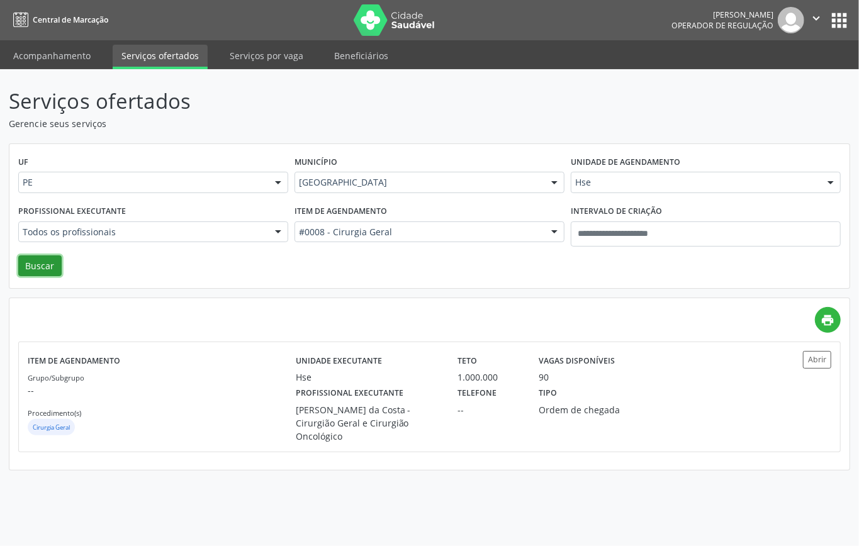
click at [52, 272] on button "Buscar" at bounding box center [39, 266] width 43 height 21
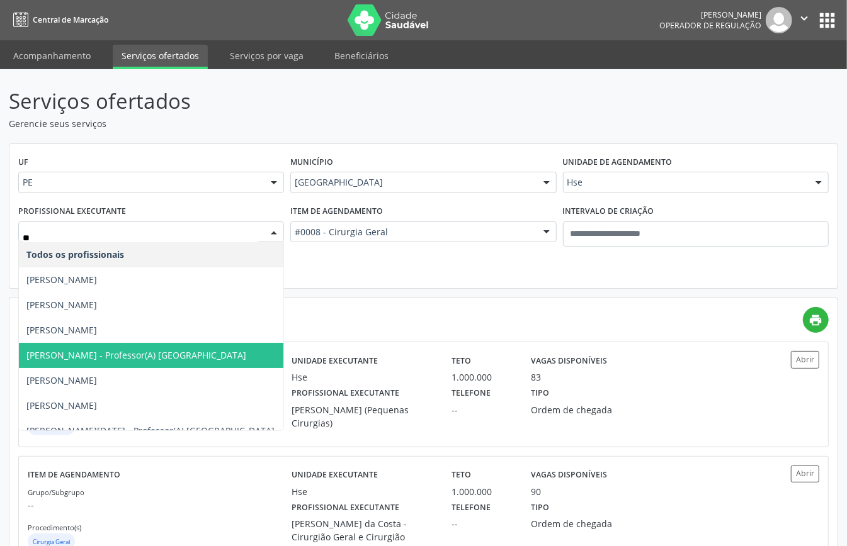
type input "*"
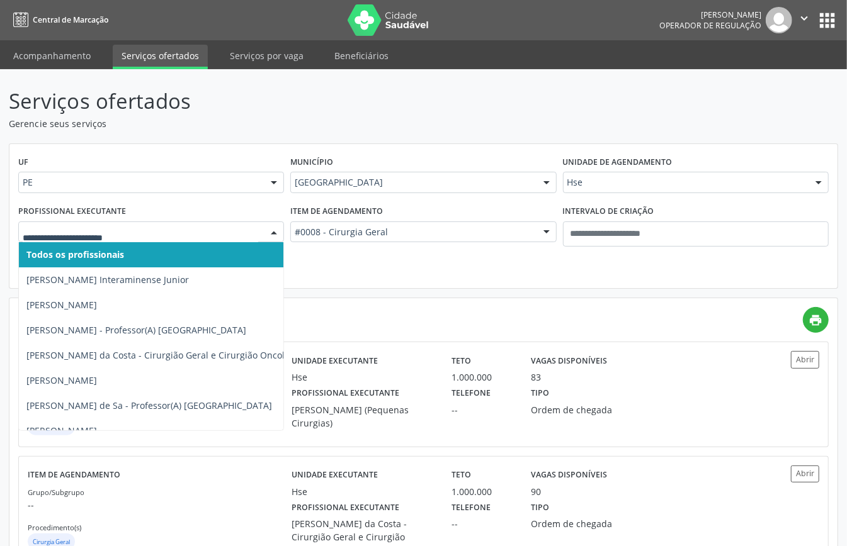
click at [376, 122] on p "Gerencie seus serviços" at bounding box center [299, 123] width 580 height 13
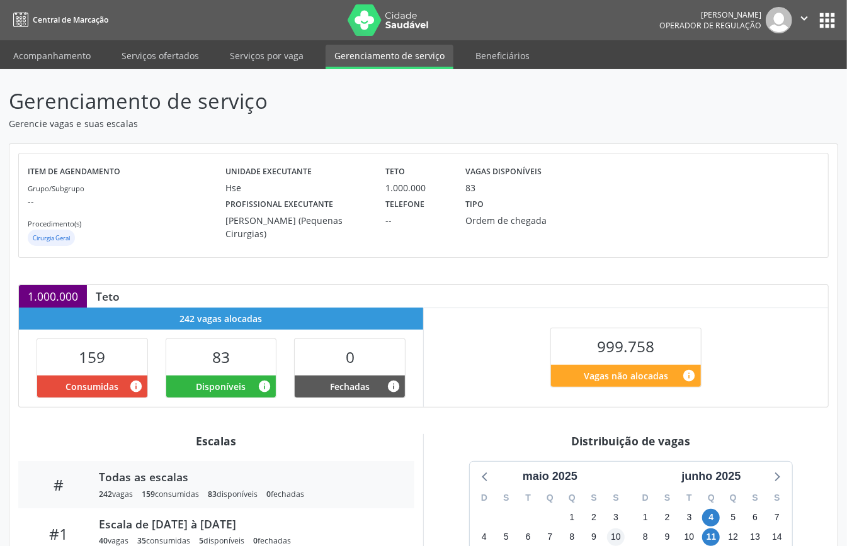
scroll to position [189, 0]
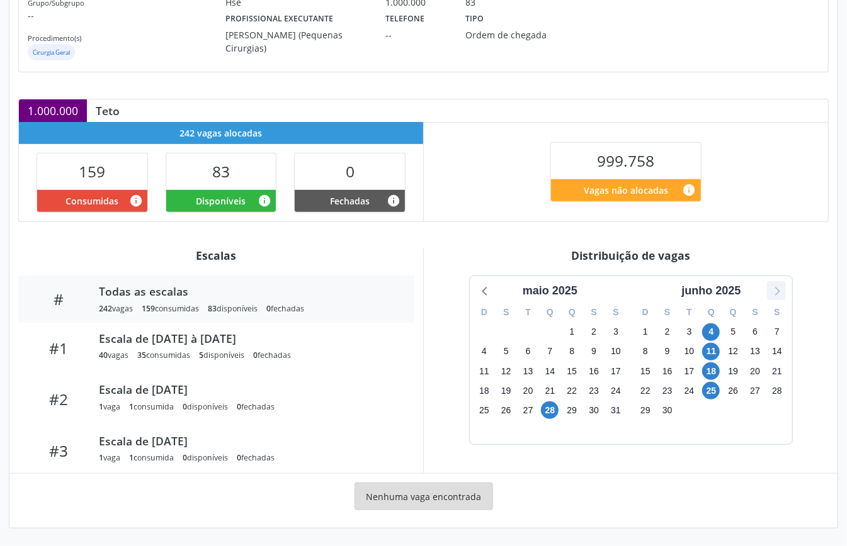
click at [773, 290] on icon at bounding box center [776, 291] width 16 height 16
click at [715, 407] on span "29" at bounding box center [711, 411] width 18 height 18
click at [716, 407] on span "29" at bounding box center [711, 411] width 18 height 18
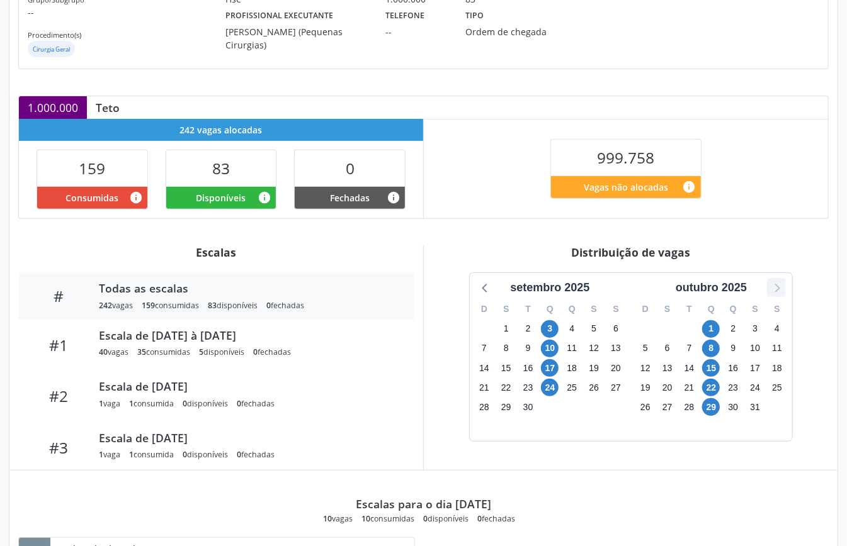
click at [784, 291] on icon at bounding box center [776, 288] width 16 height 16
click at [550, 345] on span "5" at bounding box center [550, 349] width 18 height 18
click at [457, 238] on div "Item de agendamento Grupo/Subgrupo -- Procedimento(s) Cirurgia Geral Unidade ex…" at bounding box center [423, 331] width 828 height 753
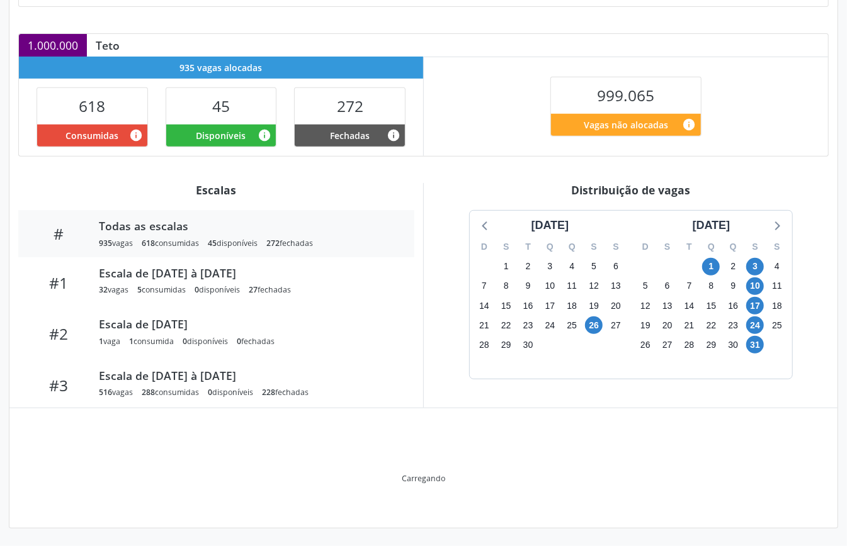
scroll to position [189, 0]
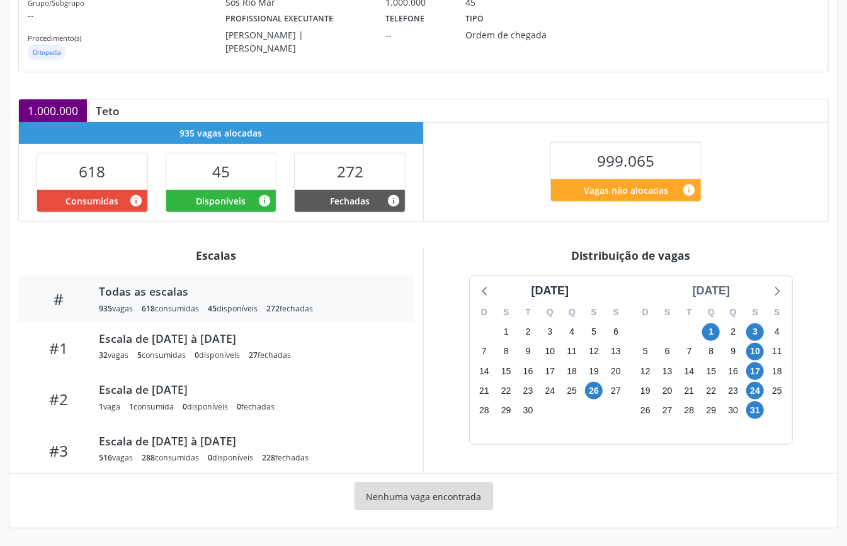
click at [735, 295] on div "[DATE]" at bounding box center [712, 291] width 48 height 17
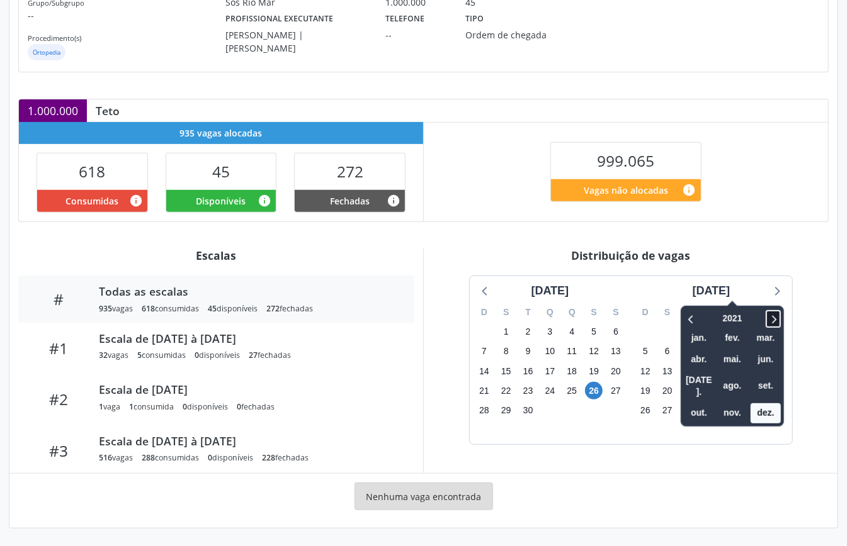
click at [767, 318] on icon at bounding box center [773, 319] width 13 height 15
click at [717, 404] on span "nov." at bounding box center [732, 414] width 30 height 20
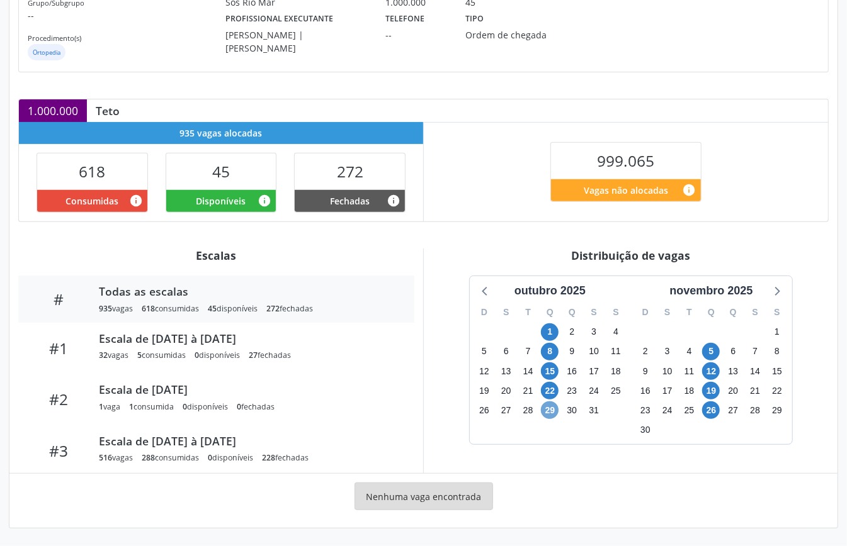
click at [550, 409] on span "29" at bounding box center [550, 411] width 18 height 18
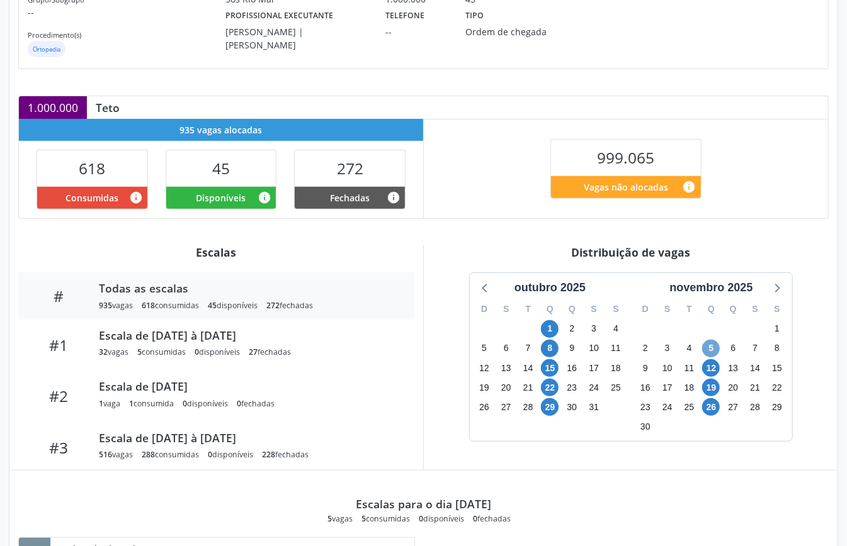
click at [709, 353] on span "5" at bounding box center [711, 349] width 18 height 18
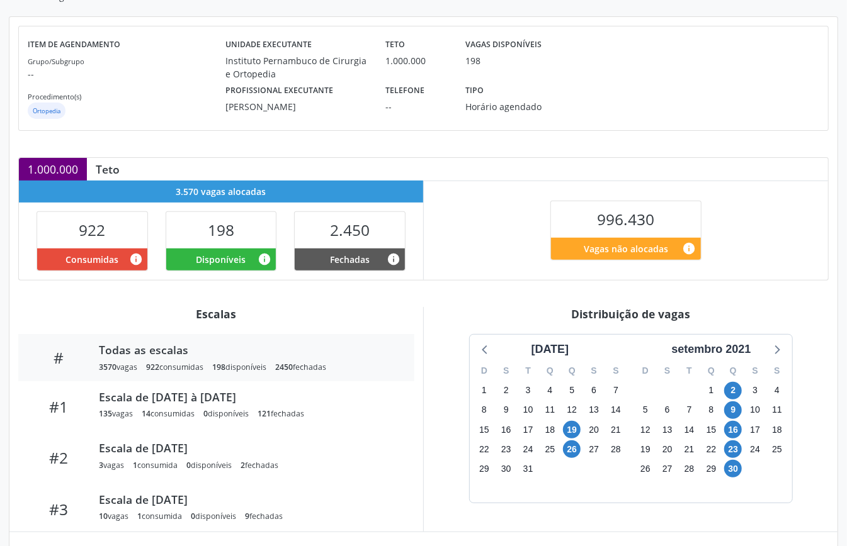
scroll to position [295, 0]
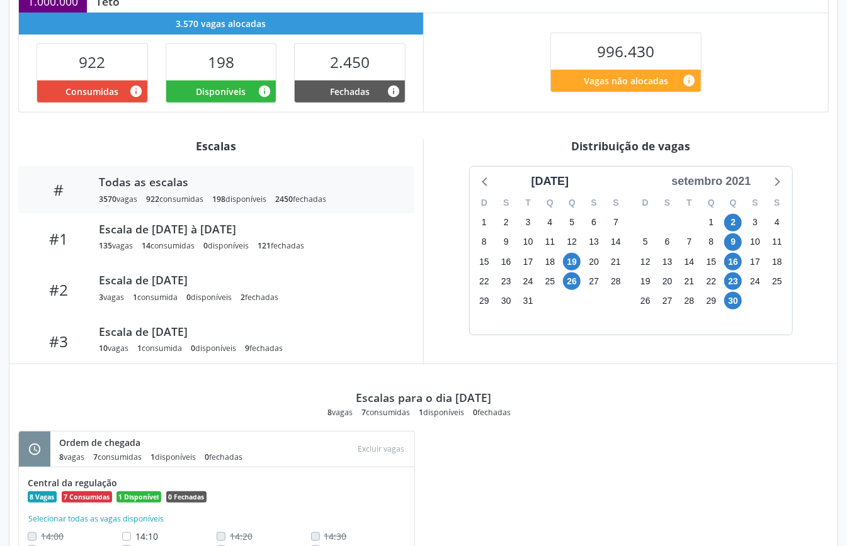
click at [731, 184] on div "setembro 2021" at bounding box center [710, 181] width 89 height 17
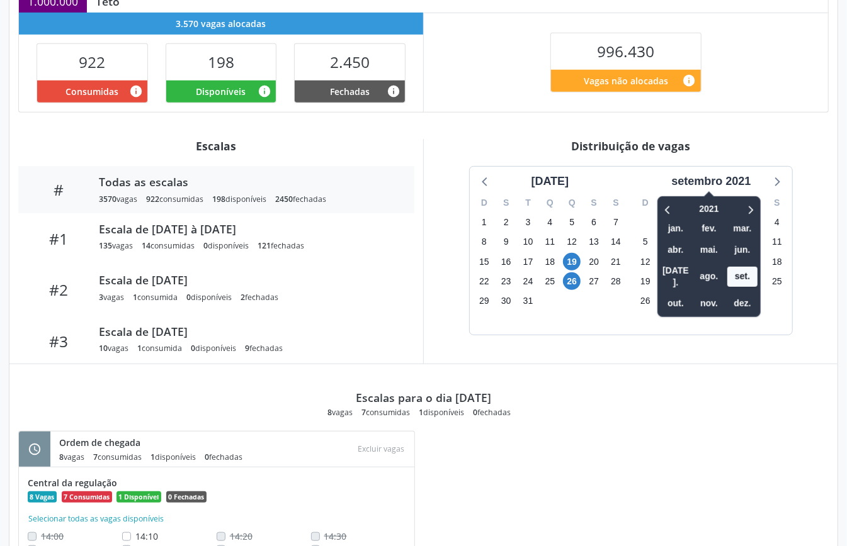
scroll to position [363, 0]
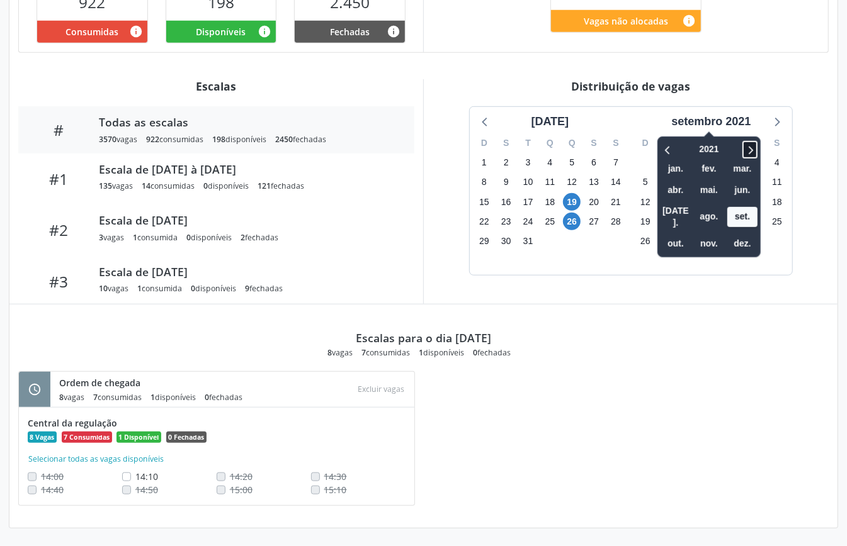
click at [749, 149] on icon at bounding box center [750, 149] width 13 height 15
click at [751, 149] on icon at bounding box center [750, 149] width 13 height 15
click at [681, 234] on span "out." at bounding box center [675, 244] width 30 height 20
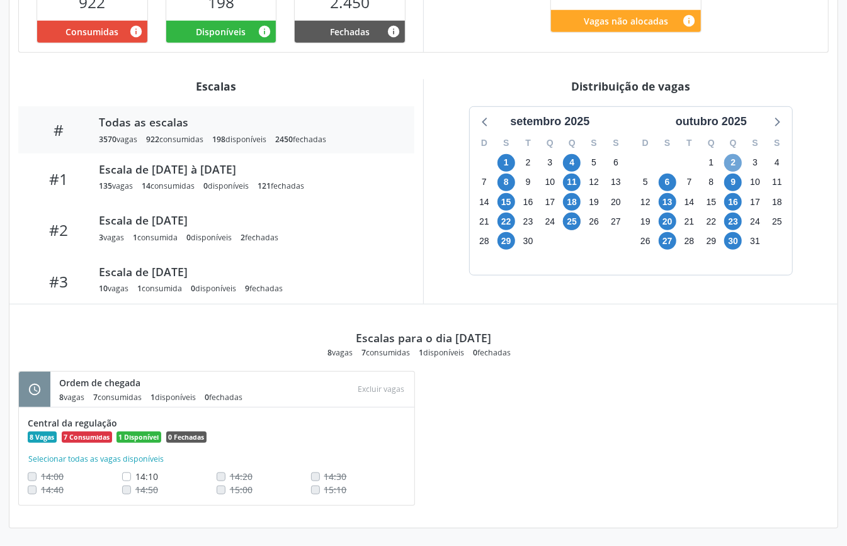
click at [731, 160] on span "2" at bounding box center [733, 163] width 18 height 18
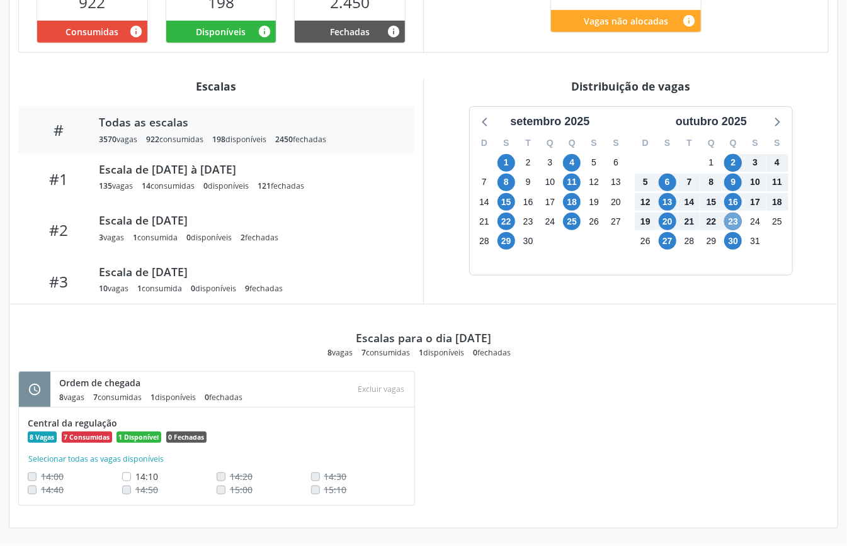
click at [733, 218] on span "23" at bounding box center [733, 222] width 18 height 18
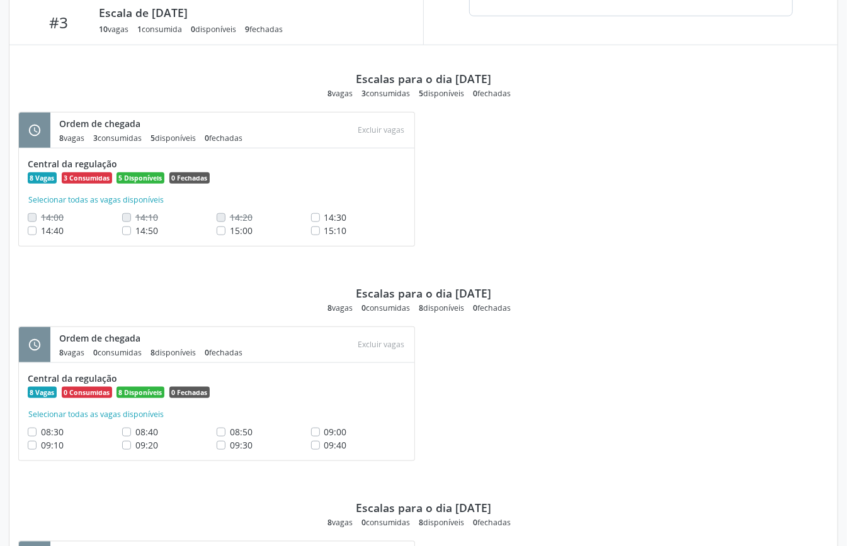
scroll to position [278, 0]
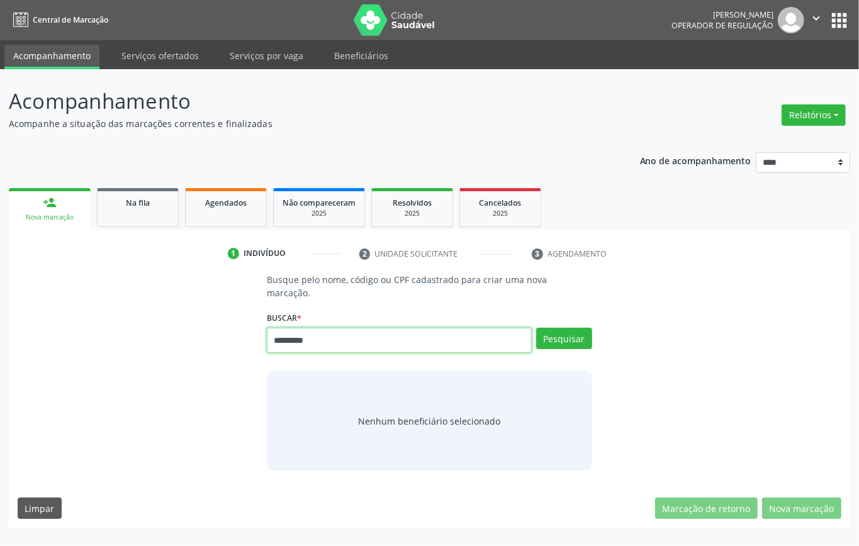
type input "*********"
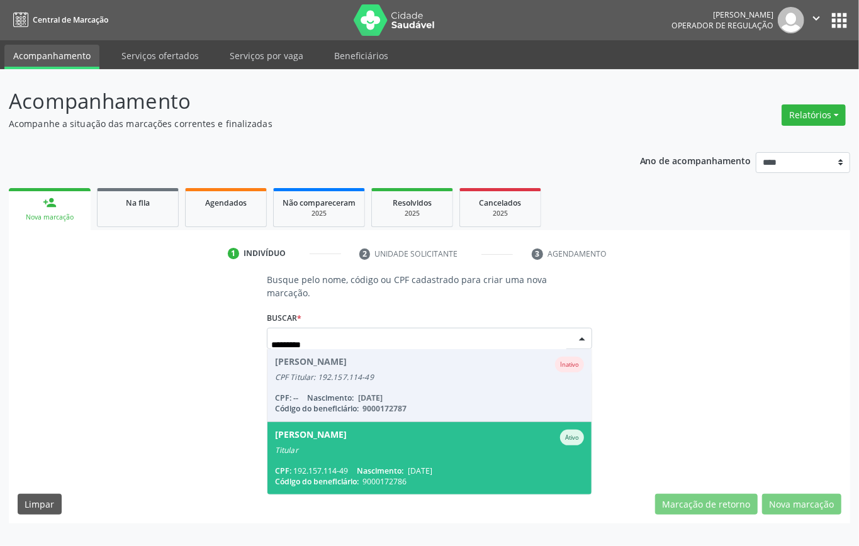
click at [378, 459] on span "[PERSON_NAME] Ativo Titular CPF: 192.157.114-49 Nascimento: [DATE] Código do be…" at bounding box center [430, 458] width 324 height 72
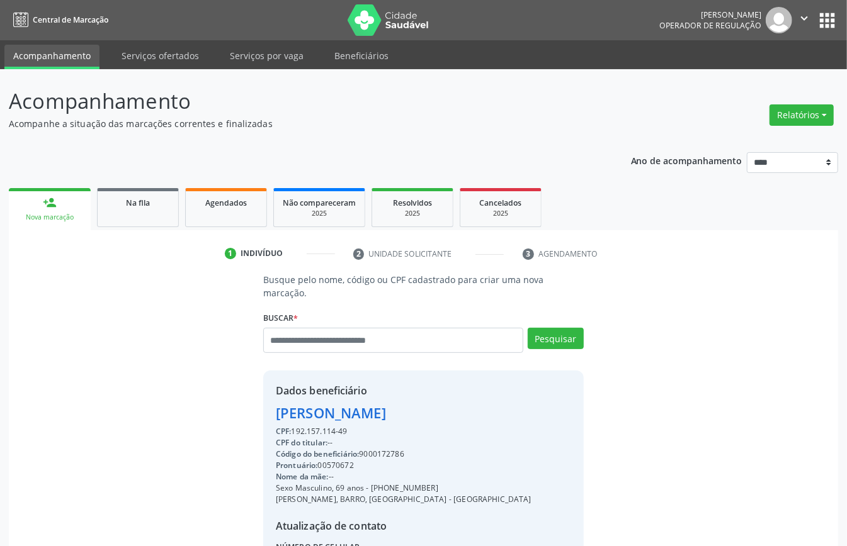
scroll to position [132, 0]
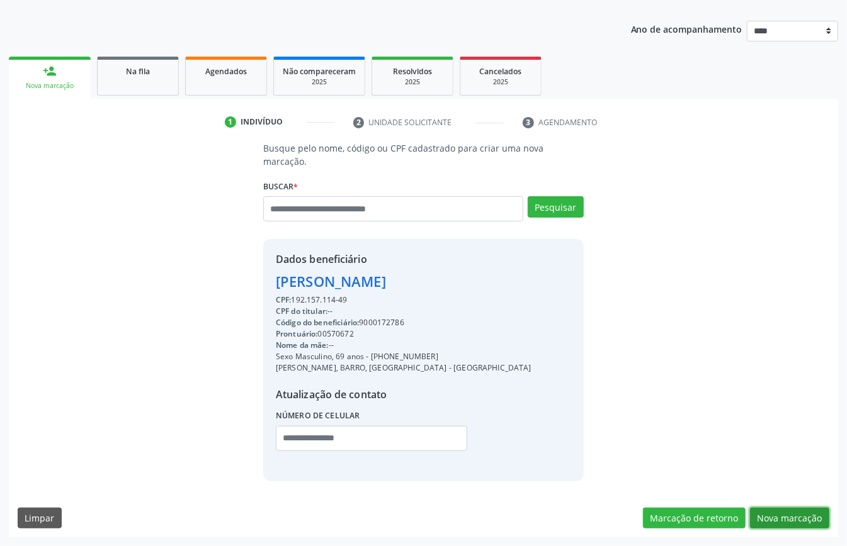
click at [779, 511] on button "Nova marcação" at bounding box center [789, 518] width 79 height 21
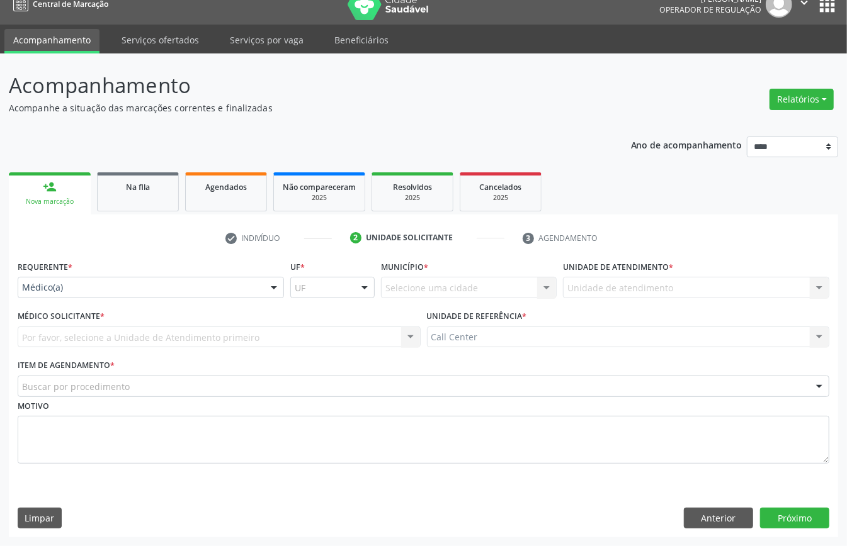
scroll to position [18, 0]
drag, startPoint x: 53, startPoint y: 292, endPoint x: 57, endPoint y: 301, distance: 9.6
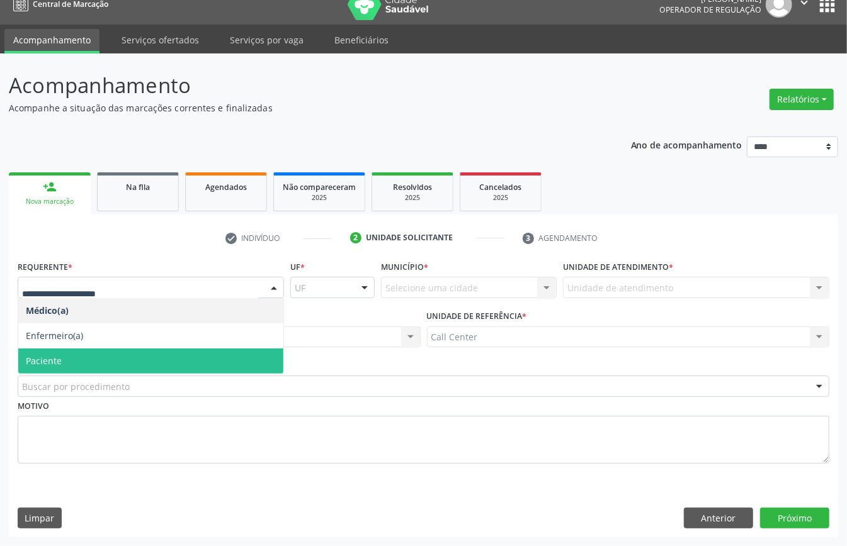
click at [78, 359] on span "Paciente" at bounding box center [150, 361] width 265 height 25
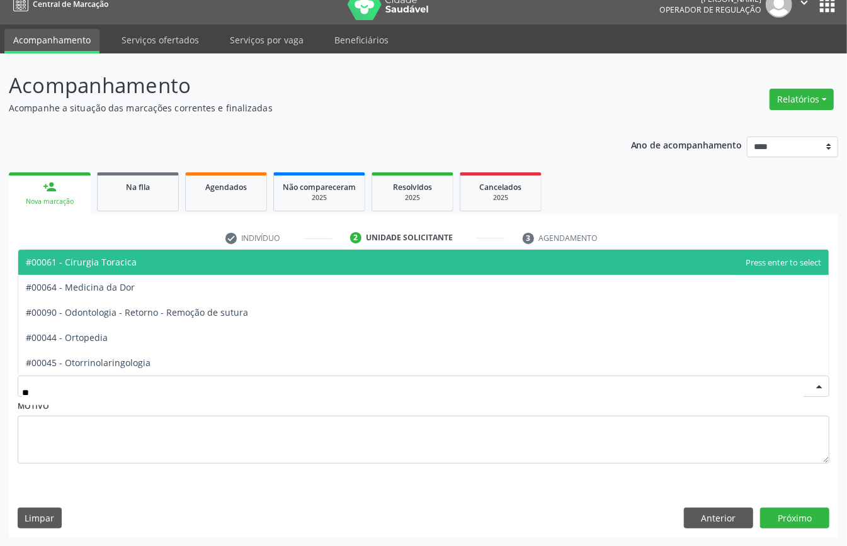
type input "***"
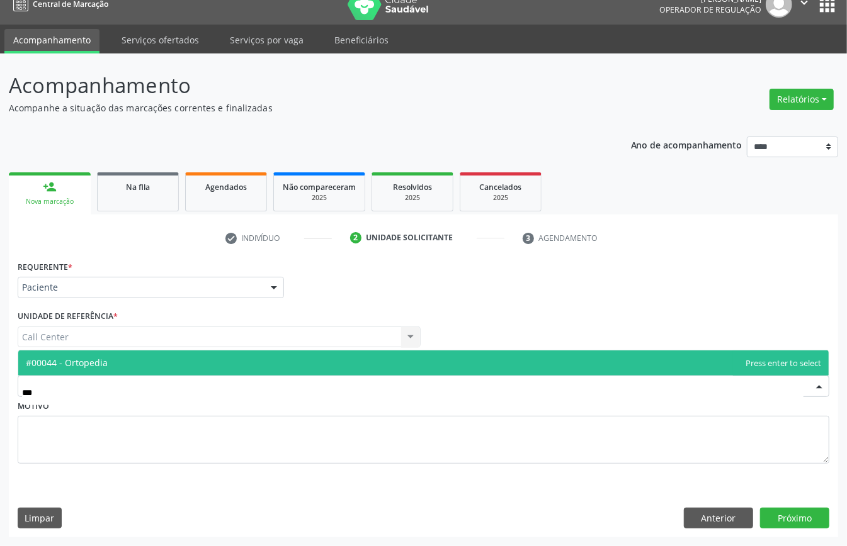
click at [86, 357] on span "#00044 - Ortopedia" at bounding box center [67, 363] width 82 height 12
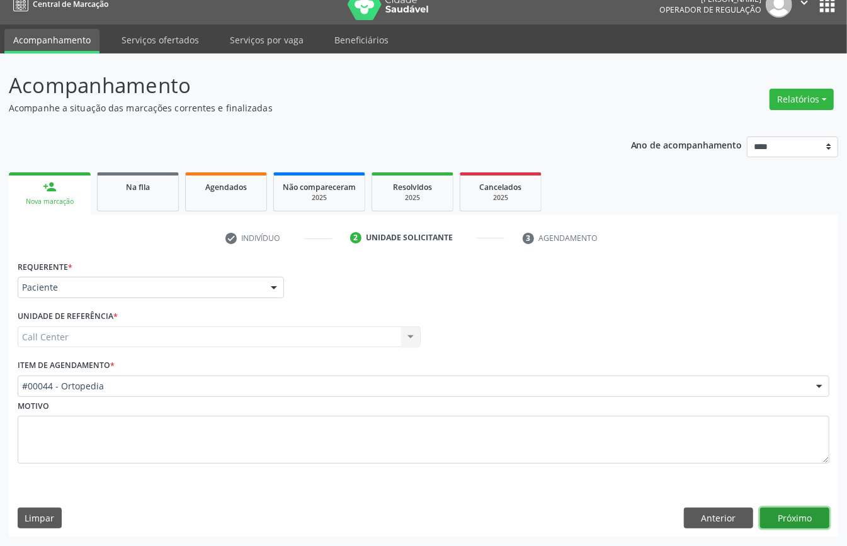
click at [801, 524] on button "Próximo" at bounding box center [794, 518] width 69 height 21
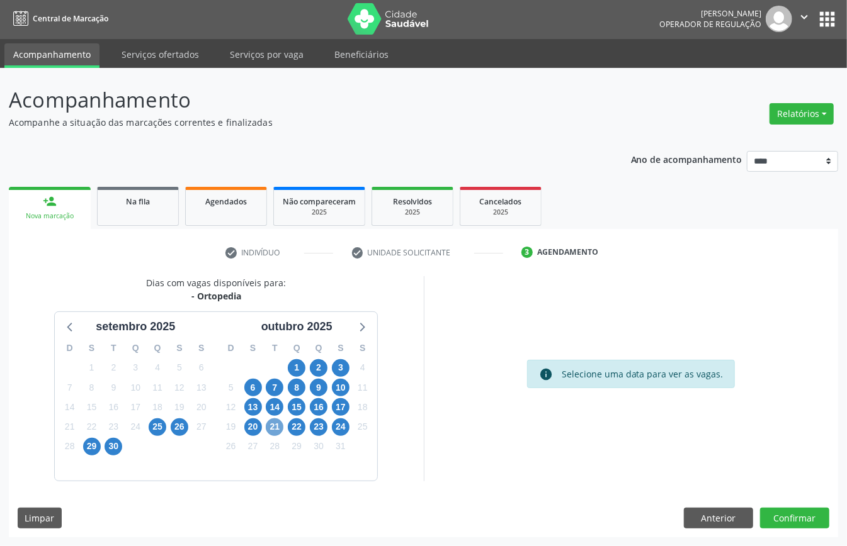
click at [272, 427] on span "21" at bounding box center [275, 428] width 18 height 18
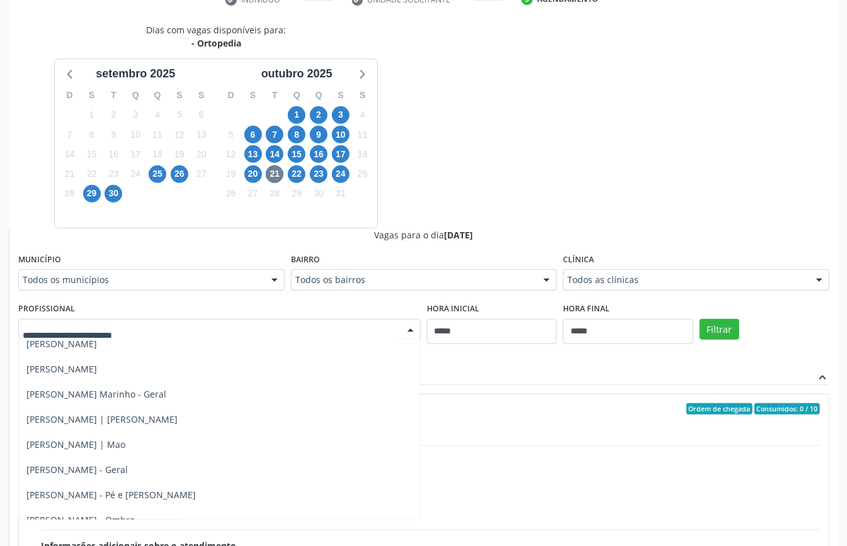
scroll to position [349, 0]
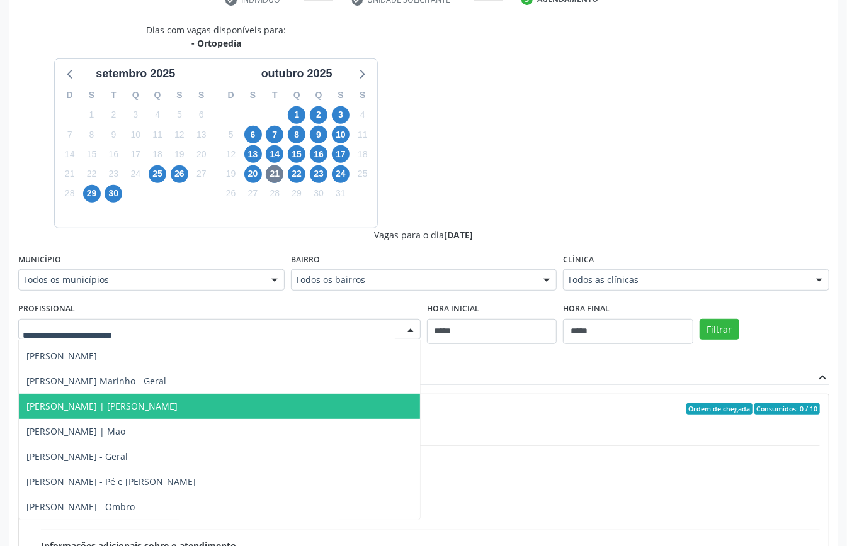
click at [144, 403] on span "Rodrigo Leite Ferreira | Mao" at bounding box center [101, 406] width 151 height 12
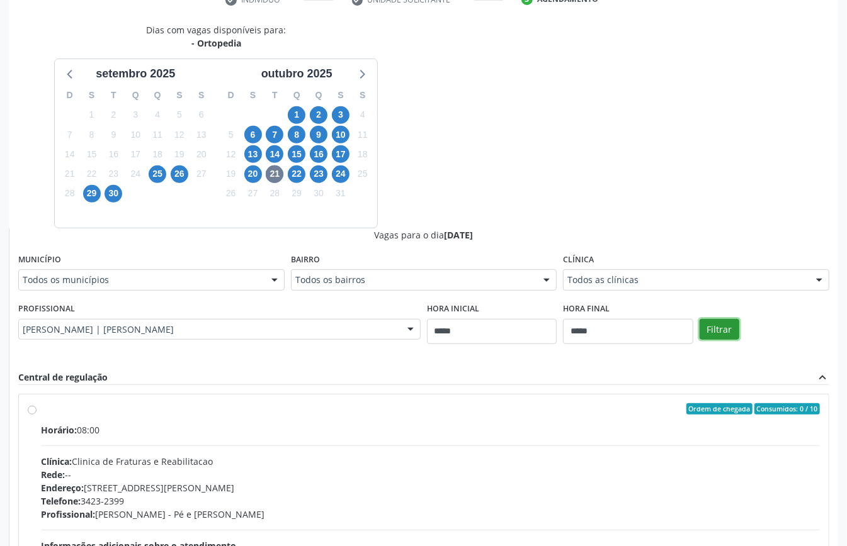
drag, startPoint x: 716, startPoint y: 327, endPoint x: 706, endPoint y: 327, distance: 10.1
click at [716, 326] on button "Filtrar" at bounding box center [719, 329] width 40 height 21
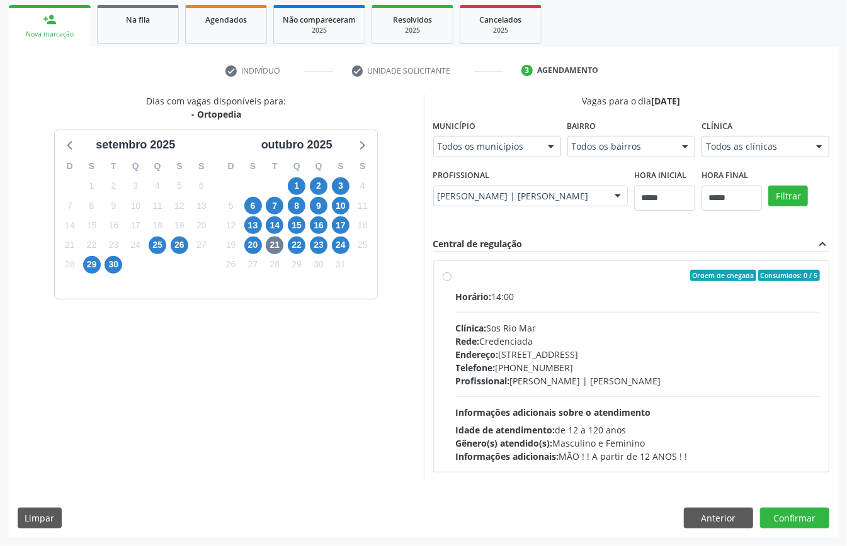
click at [456, 452] on div "Horário: 14:00 Clínica: Sos Rio Mar Rede: Credenciada Endereço: Av Republica do…" at bounding box center [638, 376] width 365 height 173
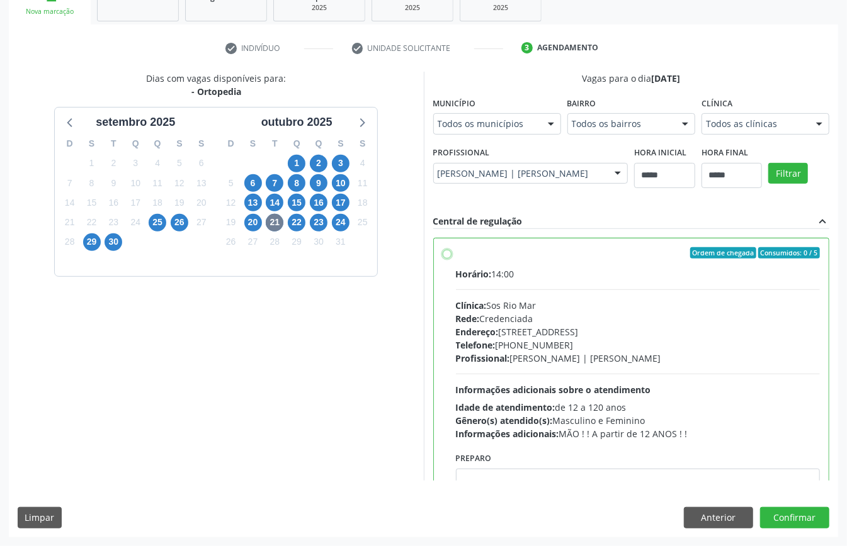
scroll to position [64, 0]
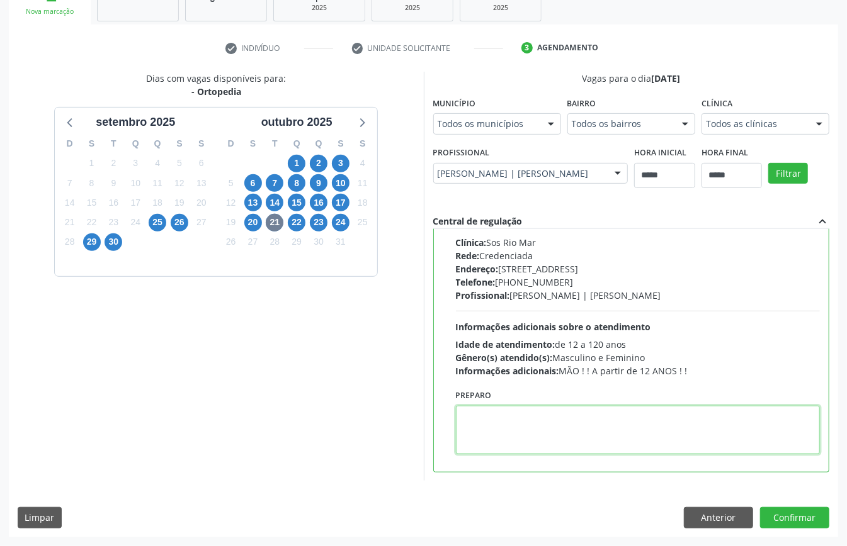
paste textarea "**********"
type textarea "**********"
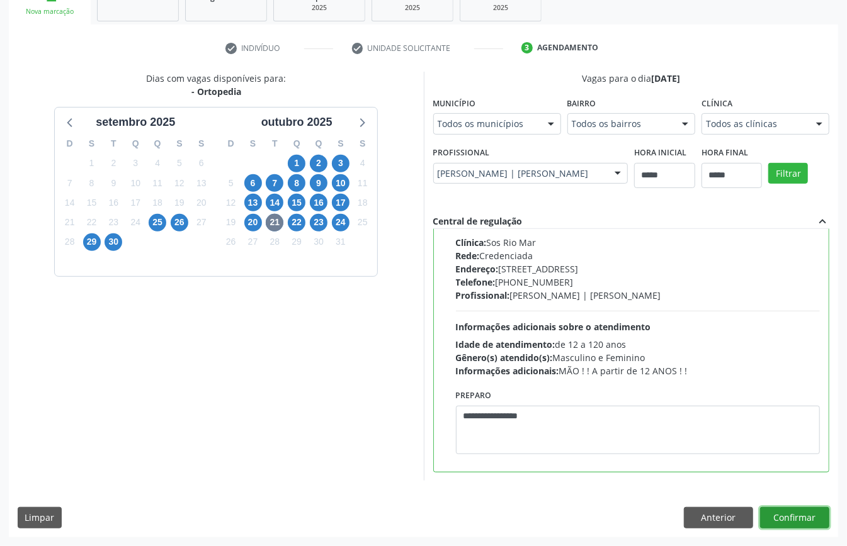
click at [791, 514] on button "Confirmar" at bounding box center [794, 517] width 69 height 21
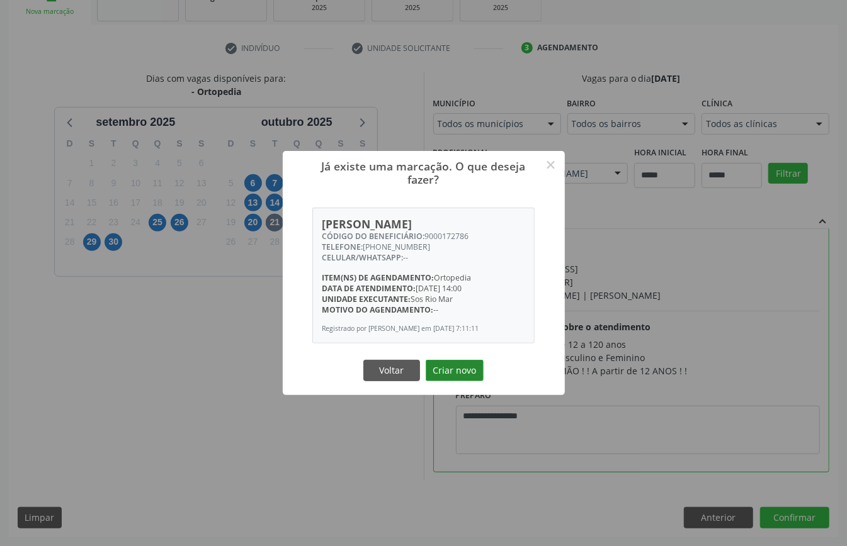
click at [458, 371] on button "Criar novo" at bounding box center [455, 370] width 58 height 21
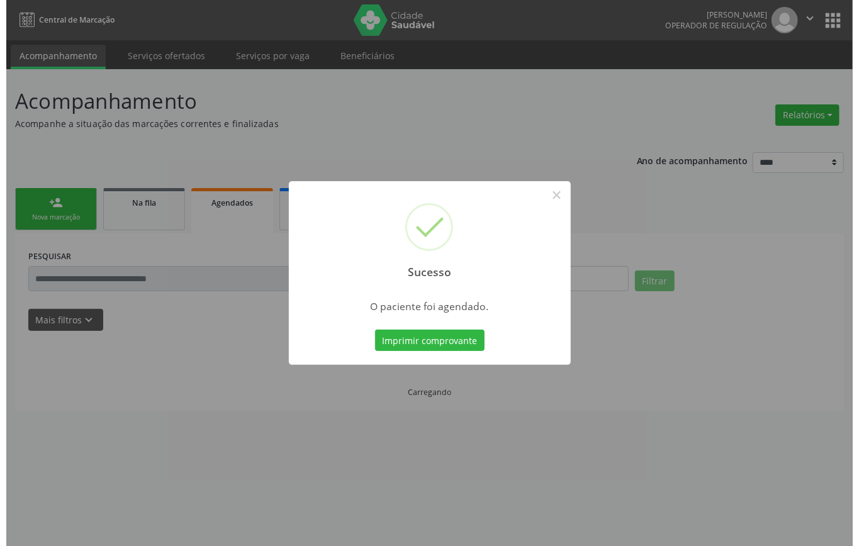
scroll to position [0, 0]
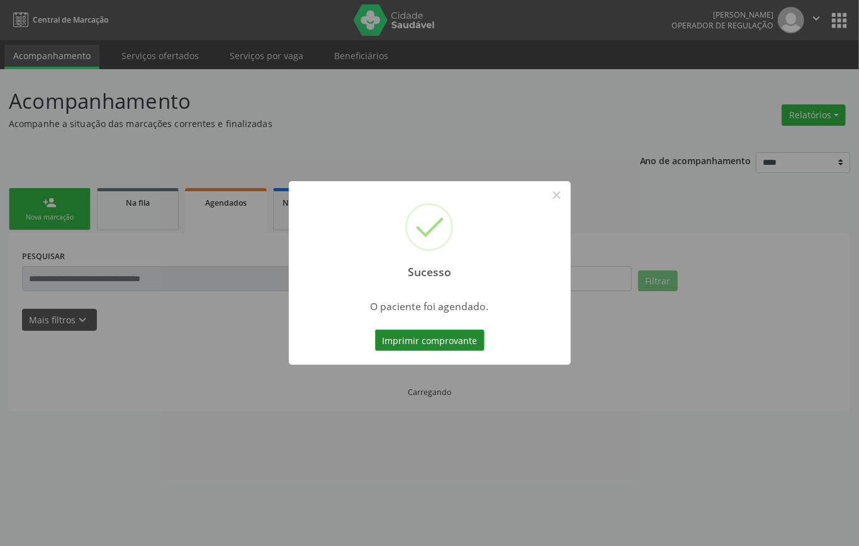
click at [456, 340] on button "Imprimir comprovante" at bounding box center [430, 340] width 110 height 21
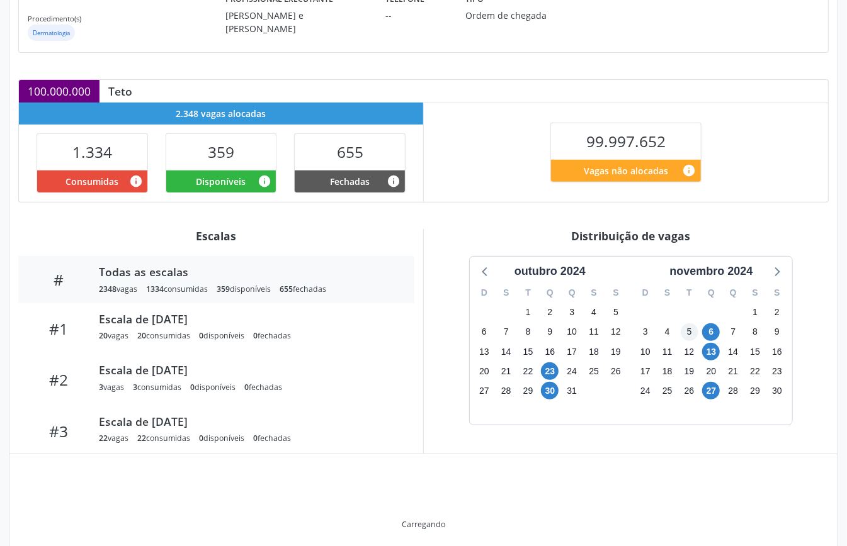
scroll to position [189, 0]
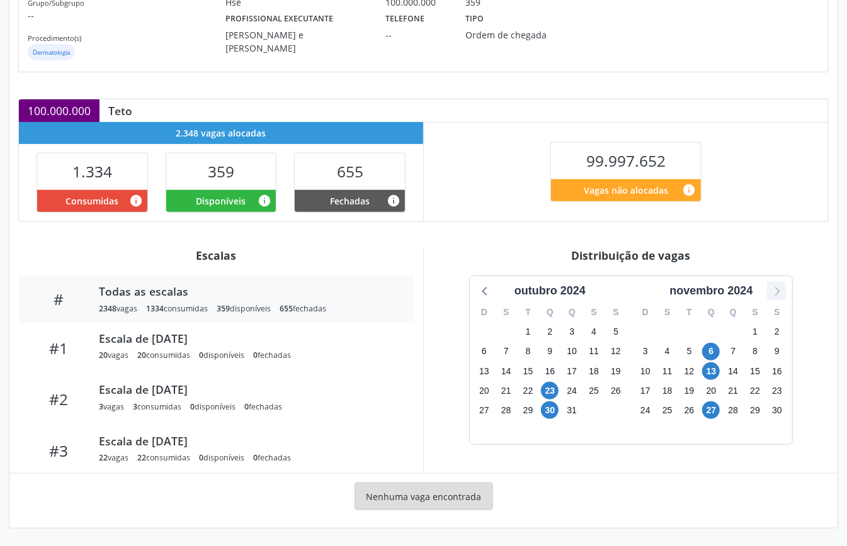
click at [781, 290] on icon at bounding box center [776, 291] width 16 height 16
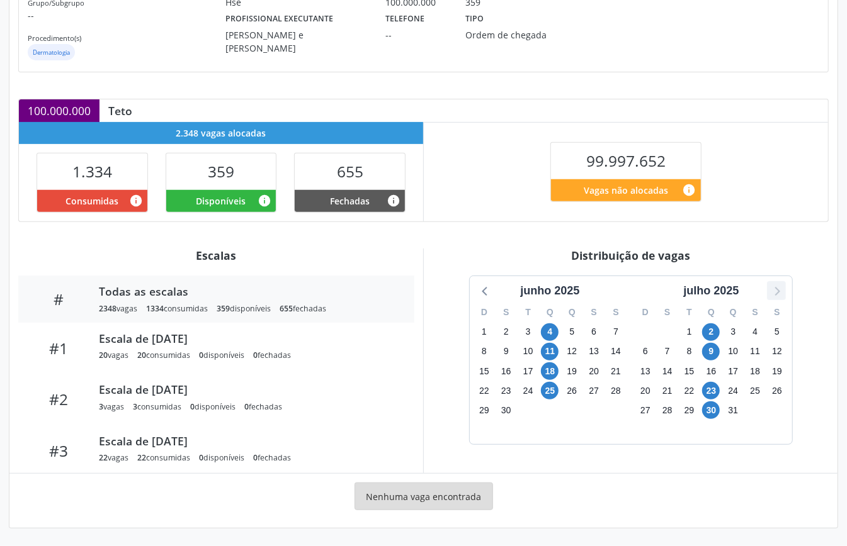
click at [781, 290] on icon at bounding box center [776, 291] width 16 height 16
click at [547, 331] on span "1" at bounding box center [550, 333] width 18 height 18
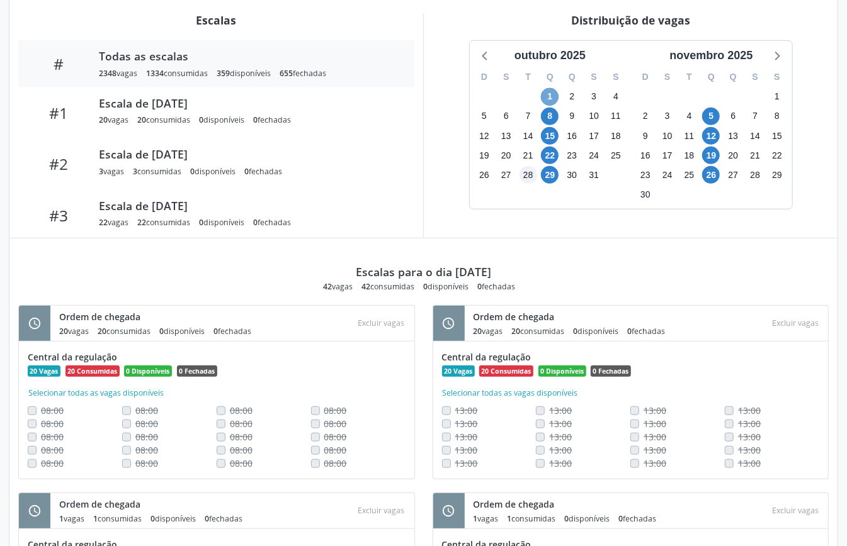
scroll to position [532, 0]
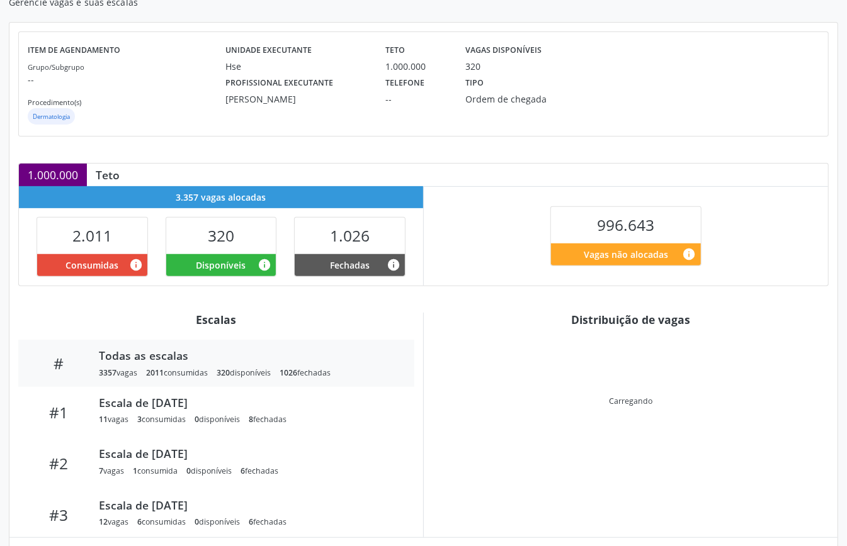
scroll to position [253, 0]
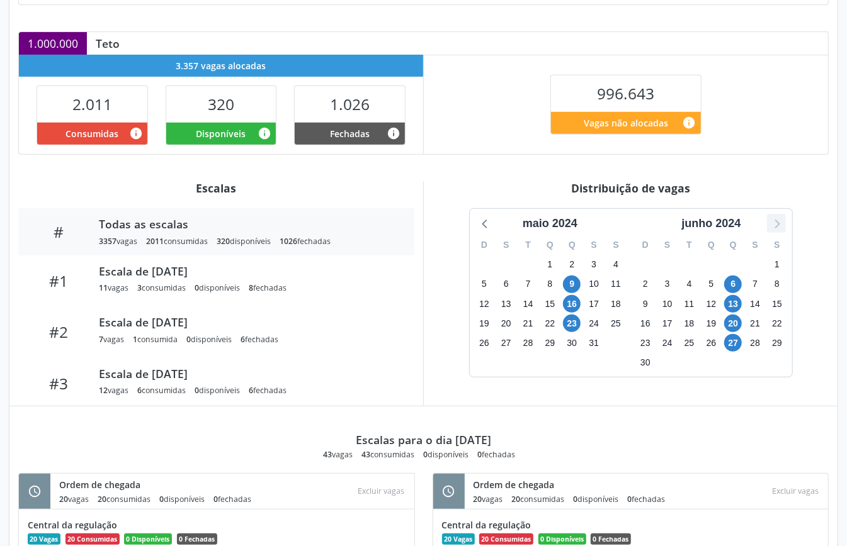
click at [783, 224] on icon at bounding box center [776, 223] width 16 height 16
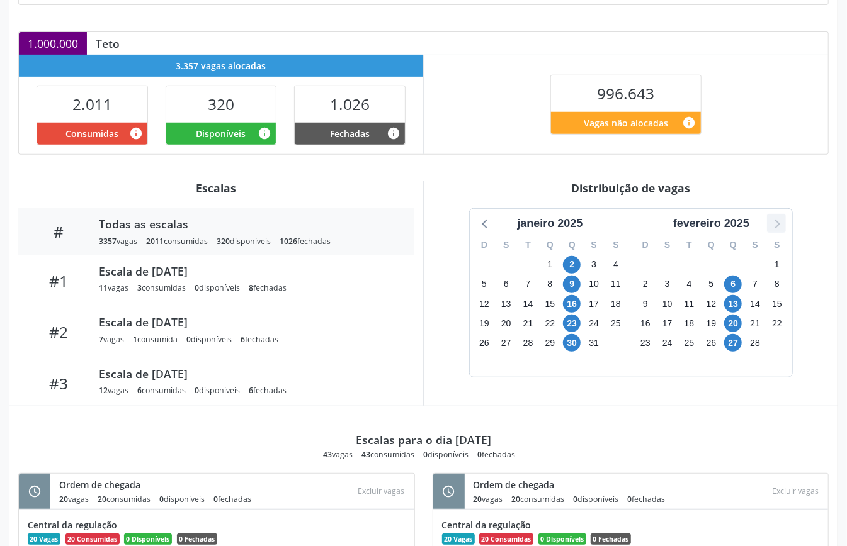
click at [783, 224] on icon at bounding box center [776, 223] width 16 height 16
click at [731, 341] on span "30" at bounding box center [733, 343] width 18 height 18
click at [732, 341] on span "30" at bounding box center [733, 343] width 18 height 18
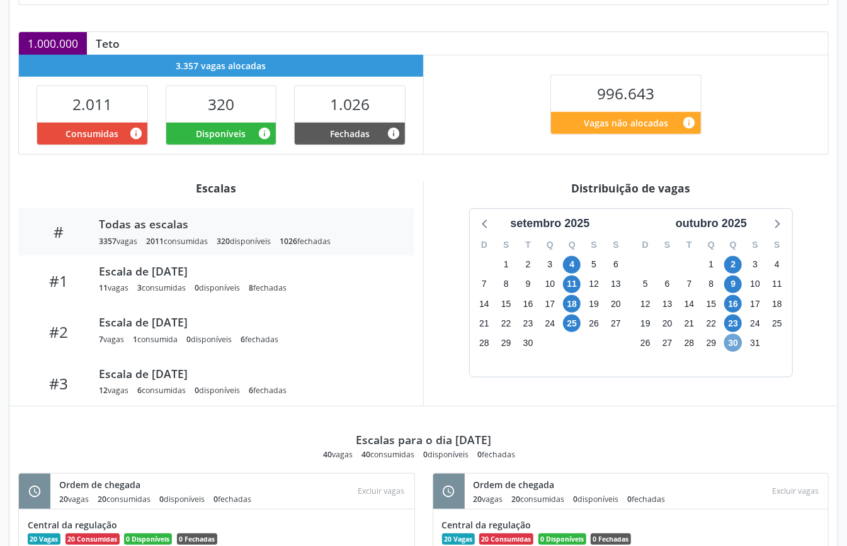
scroll to position [397, 0]
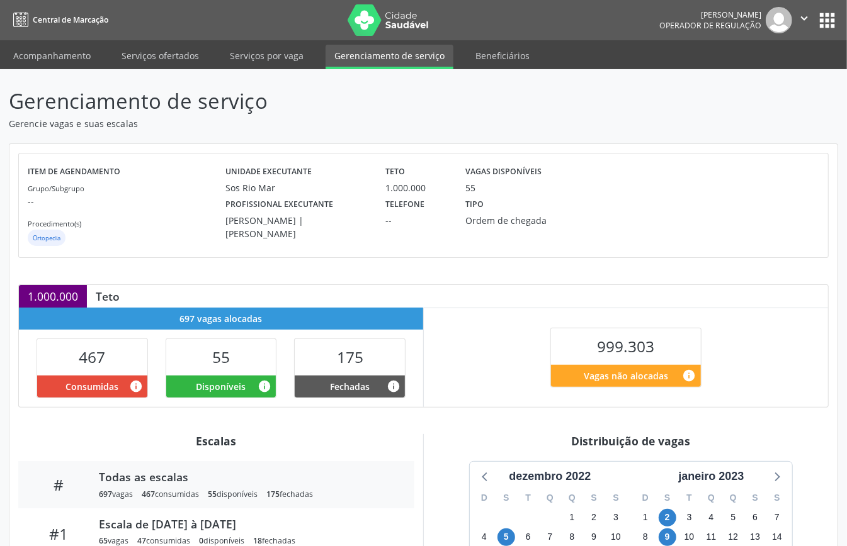
scroll to position [189, 0]
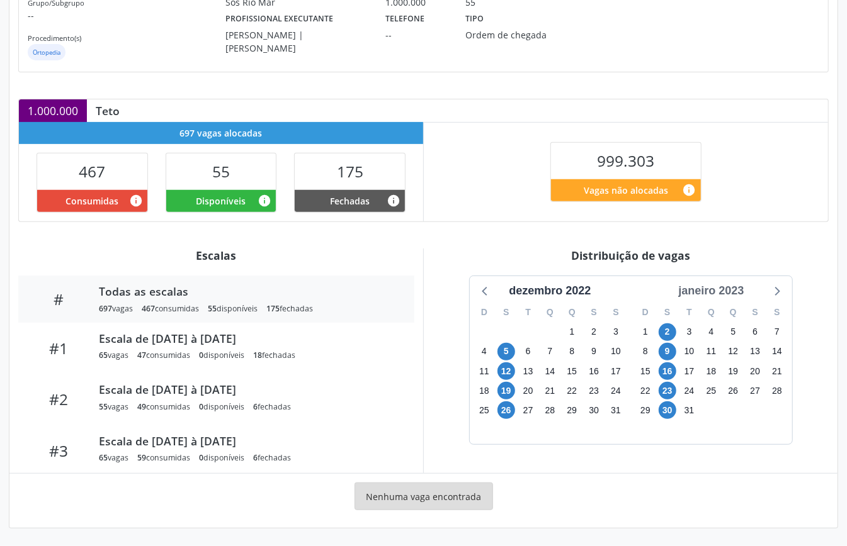
click at [726, 285] on div "janeiro 2023" at bounding box center [711, 291] width 76 height 17
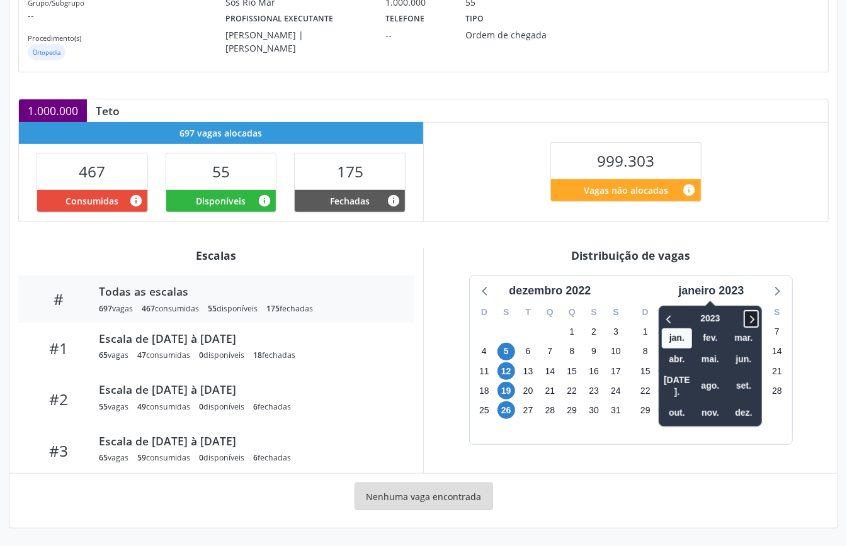
click at [752, 312] on icon at bounding box center [751, 319] width 13 height 15
click at [753, 312] on icon at bounding box center [751, 319] width 13 height 15
click at [672, 315] on icon at bounding box center [669, 319] width 13 height 15
click at [677, 404] on span "out." at bounding box center [677, 414] width 30 height 20
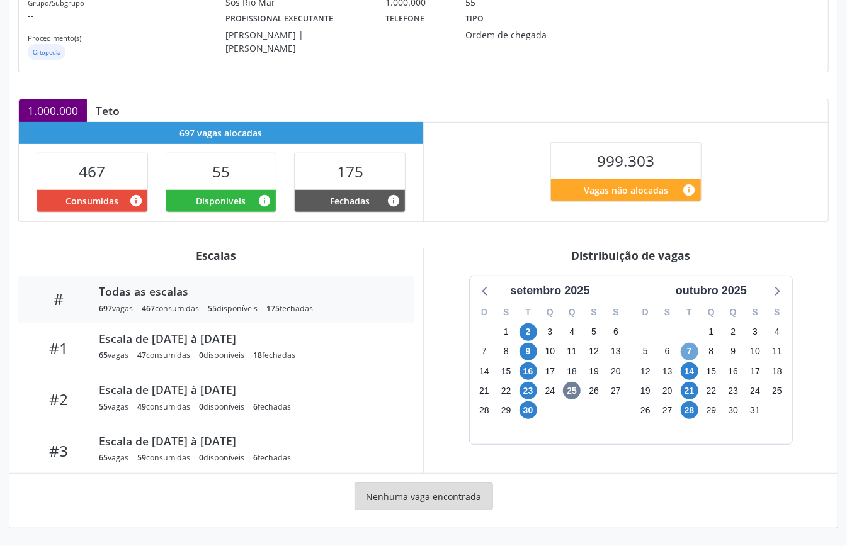
click at [689, 348] on span "7" at bounding box center [690, 352] width 18 height 18
click at [695, 393] on span "21" at bounding box center [690, 391] width 18 height 18
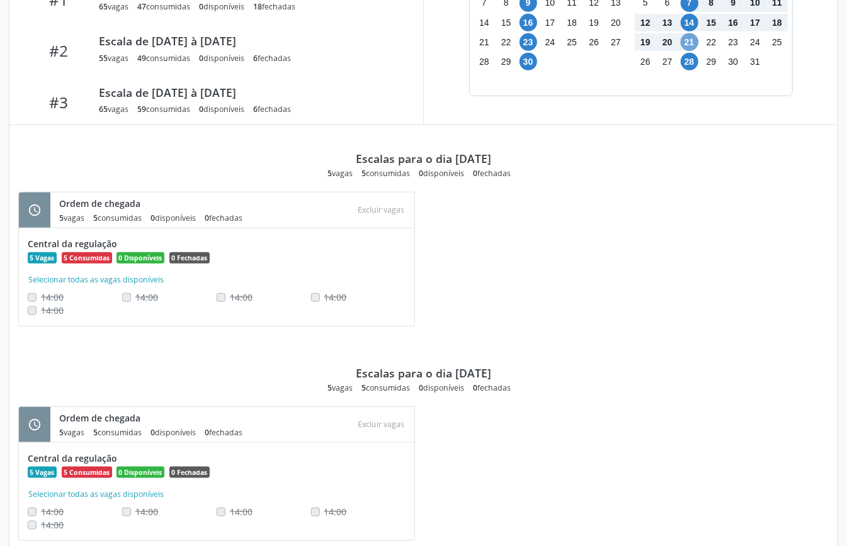
scroll to position [199, 0]
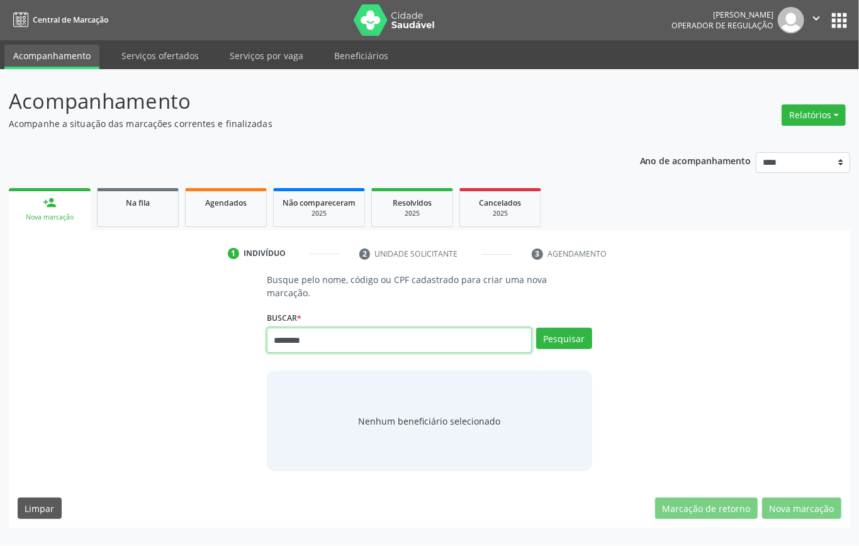
type input "********"
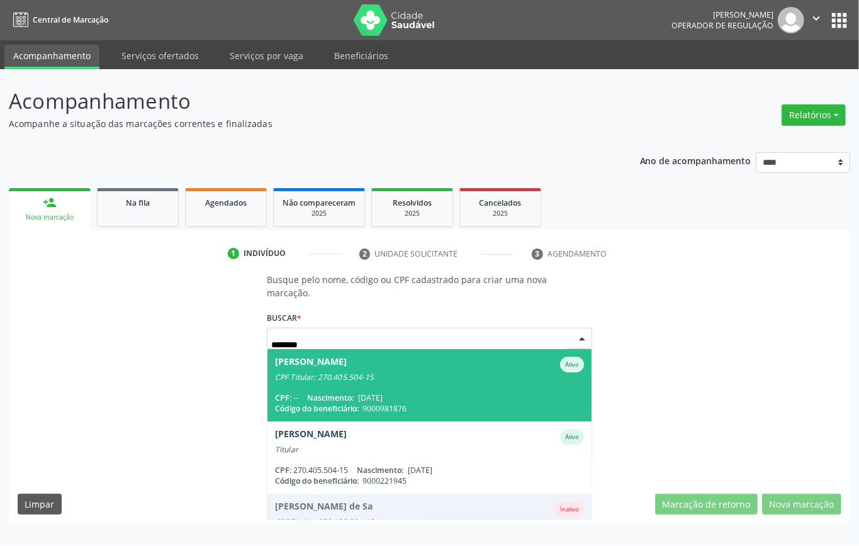
click at [464, 399] on div "CPF: -- Nascimento: [DATE]" at bounding box center [429, 398] width 309 height 11
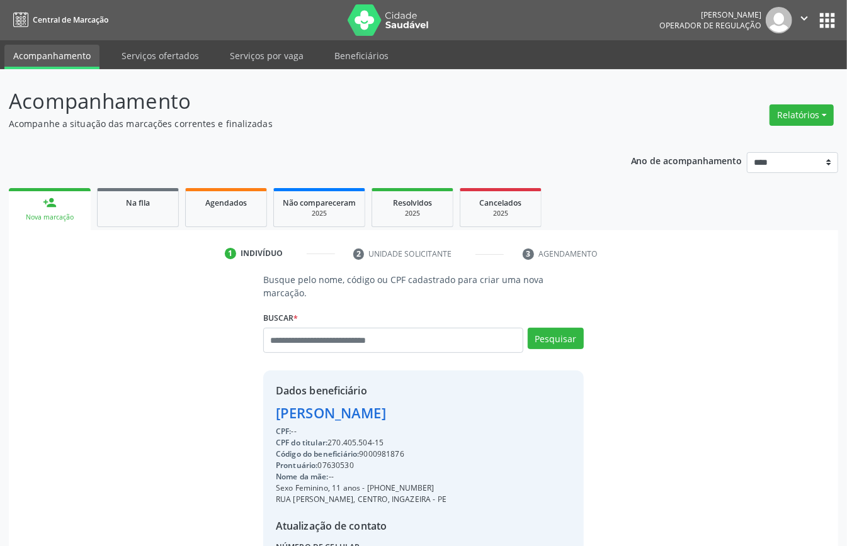
scroll to position [132, 0]
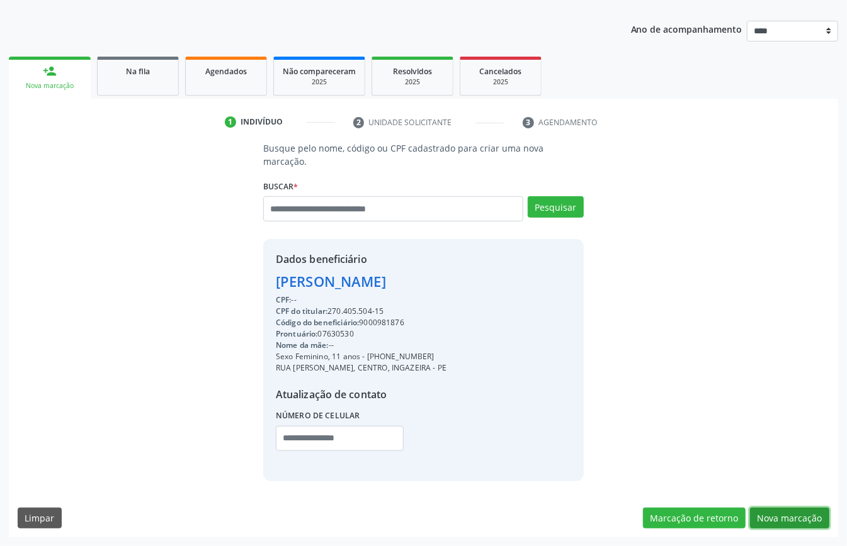
click at [784, 510] on button "Nova marcação" at bounding box center [789, 518] width 79 height 21
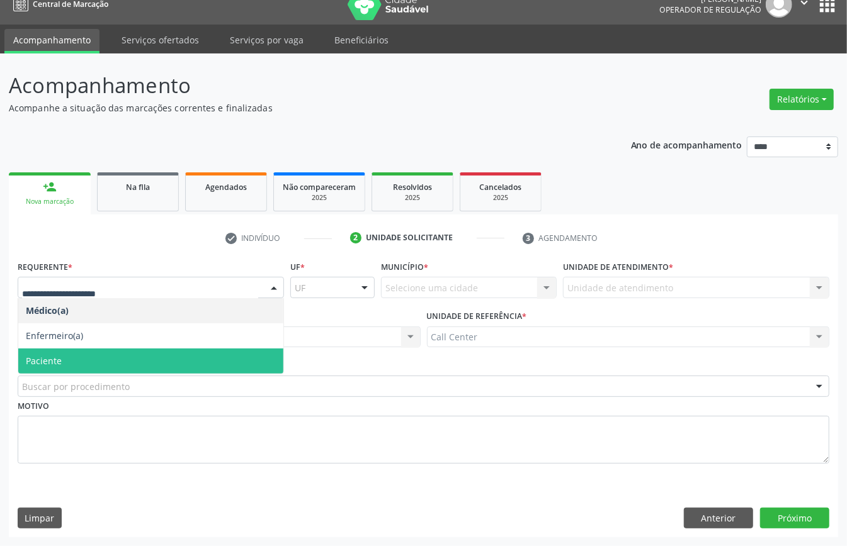
click at [89, 353] on span "Paciente" at bounding box center [150, 361] width 265 height 25
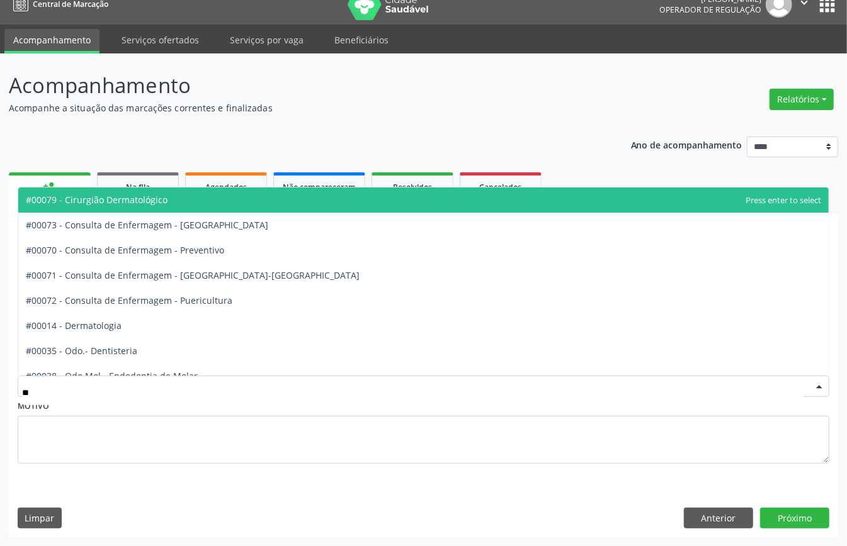
type input "***"
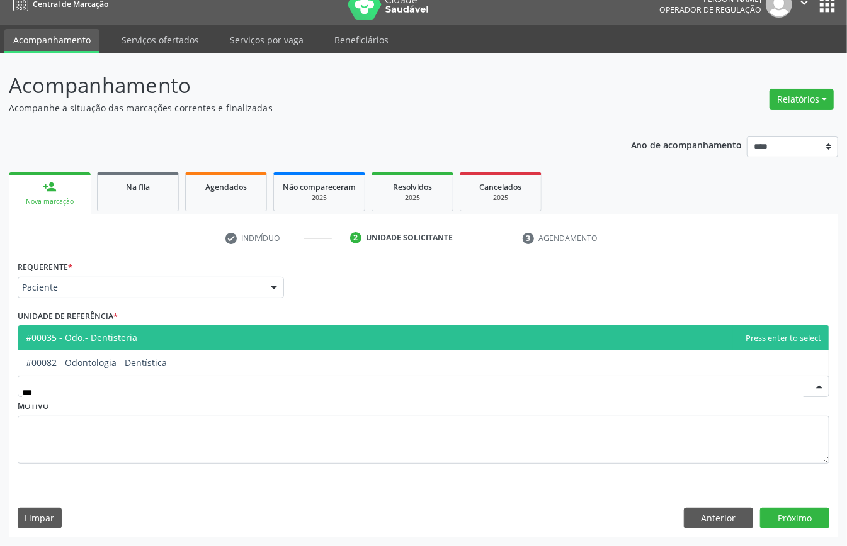
click at [154, 331] on span "#00035 - Odo.- Dentisteria" at bounding box center [423, 337] width 810 height 25
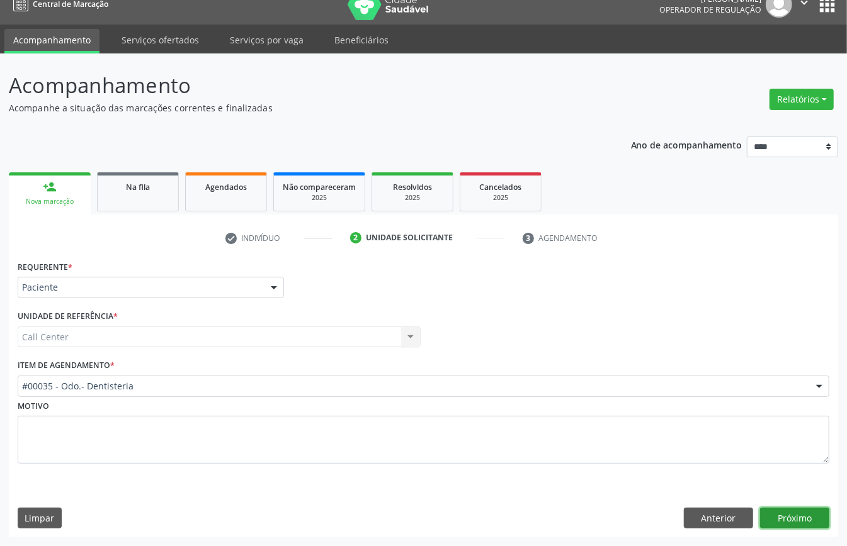
click at [793, 518] on button "Próximo" at bounding box center [794, 518] width 69 height 21
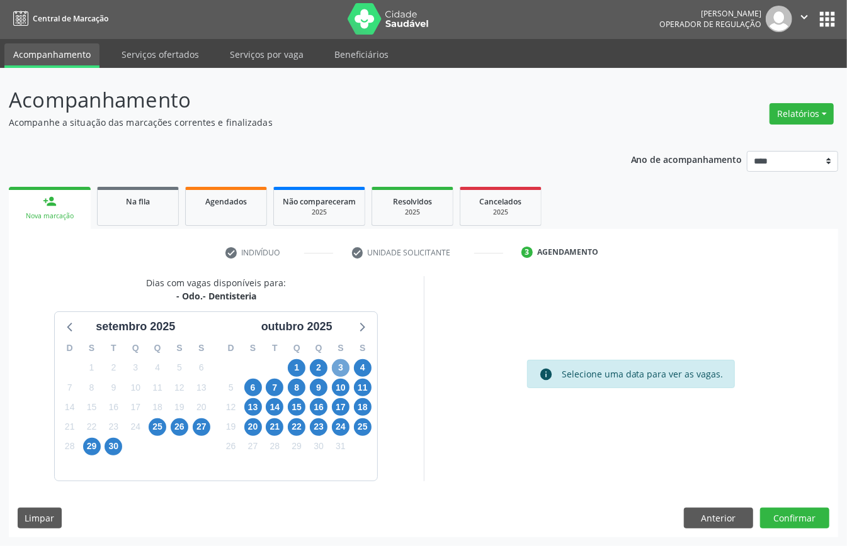
click at [337, 366] on span "3" at bounding box center [341, 368] width 18 height 18
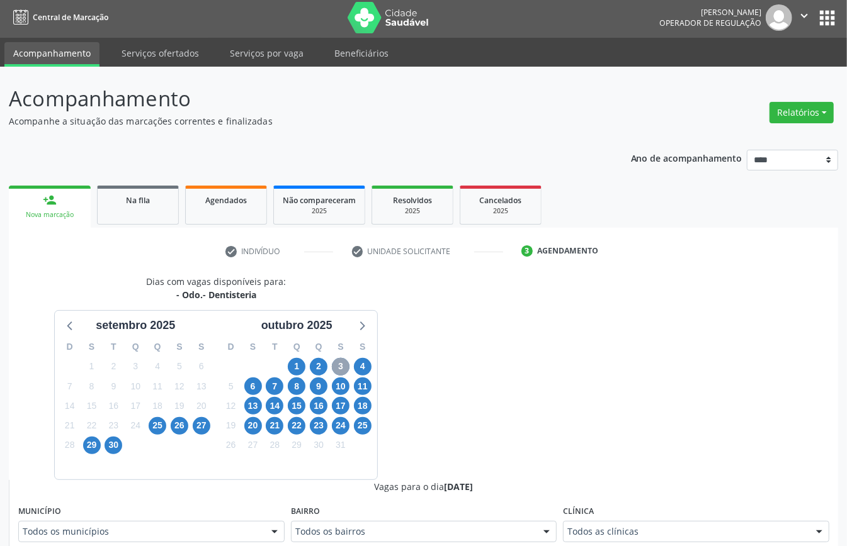
scroll to position [254, 0]
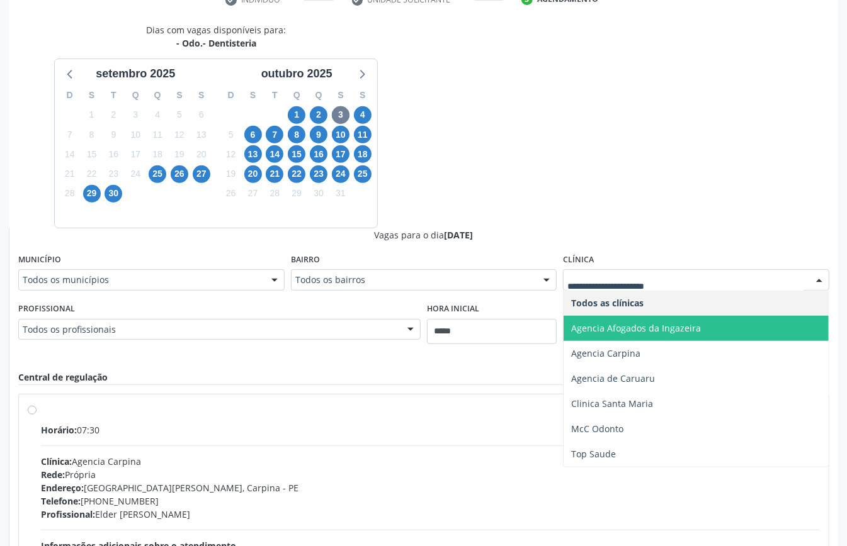
click at [626, 329] on span "Agencia Afogados da Ingazeira" at bounding box center [636, 328] width 130 height 12
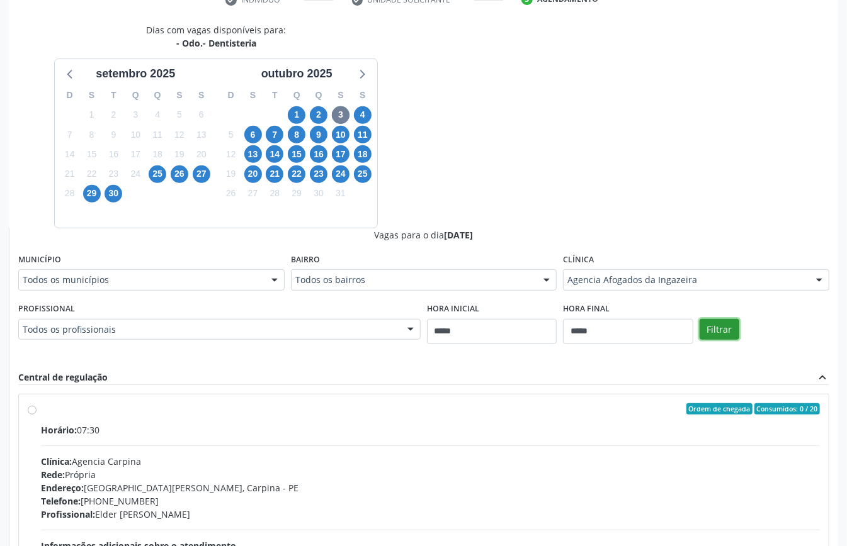
click at [722, 328] on button "Filtrar" at bounding box center [719, 329] width 40 height 21
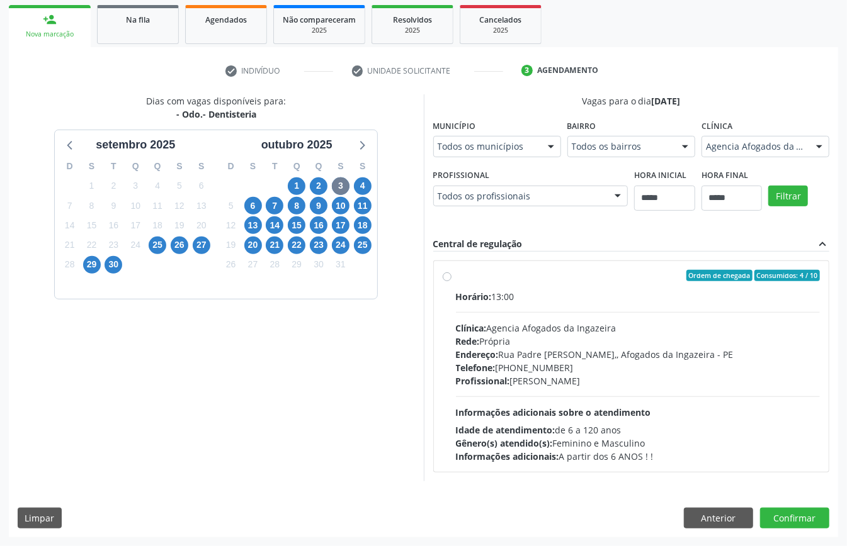
click at [555, 396] on div "Horário: 13:00 Clínica: Agencia Afogados da Ingazeira Rede: Própria Endereço: R…" at bounding box center [638, 376] width 365 height 173
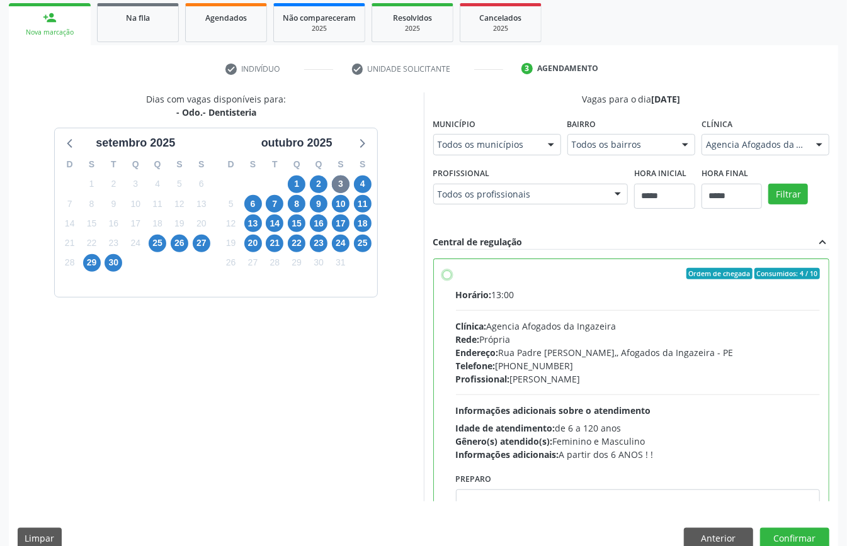
scroll to position [207, 0]
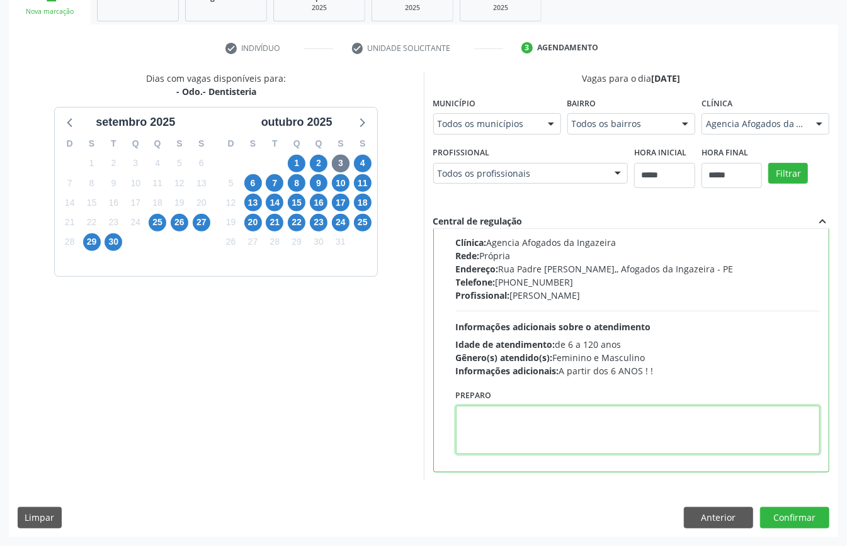
paste textarea "**********"
type textarea "**********"
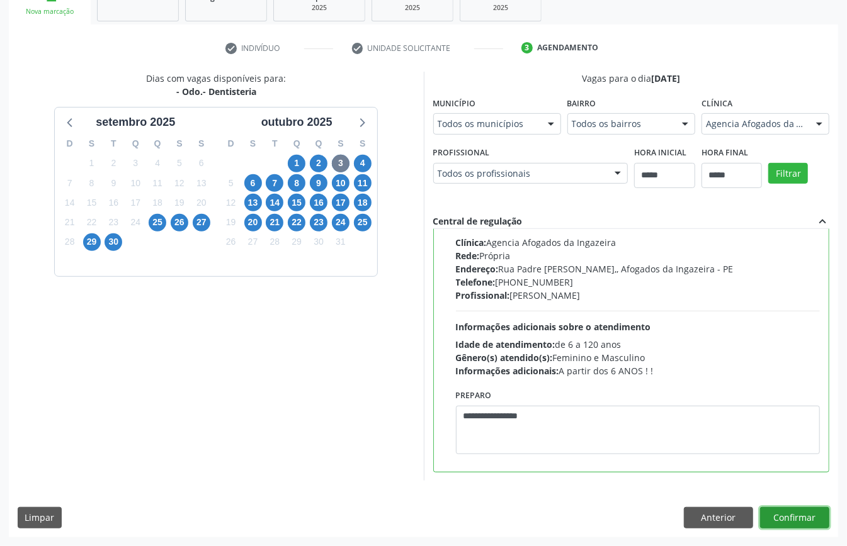
click at [791, 519] on button "Confirmar" at bounding box center [794, 517] width 69 height 21
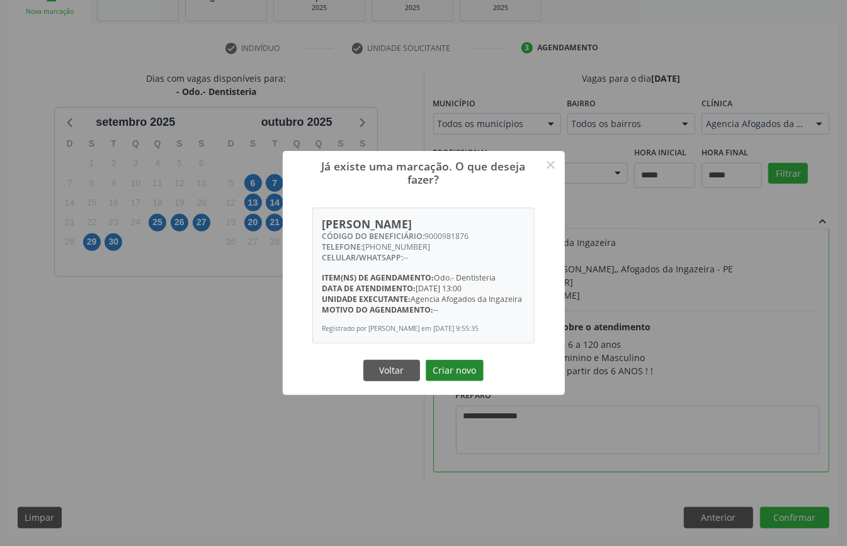
click at [462, 365] on button "Criar novo" at bounding box center [455, 370] width 58 height 21
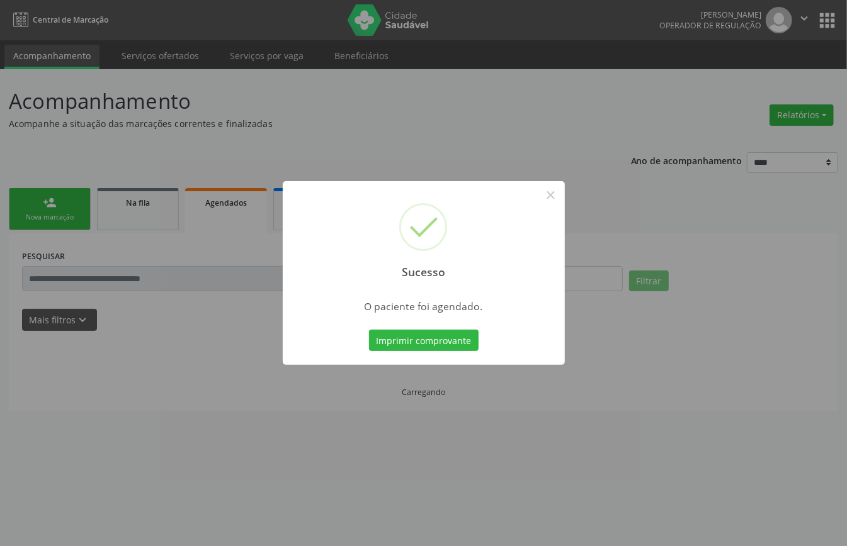
scroll to position [0, 0]
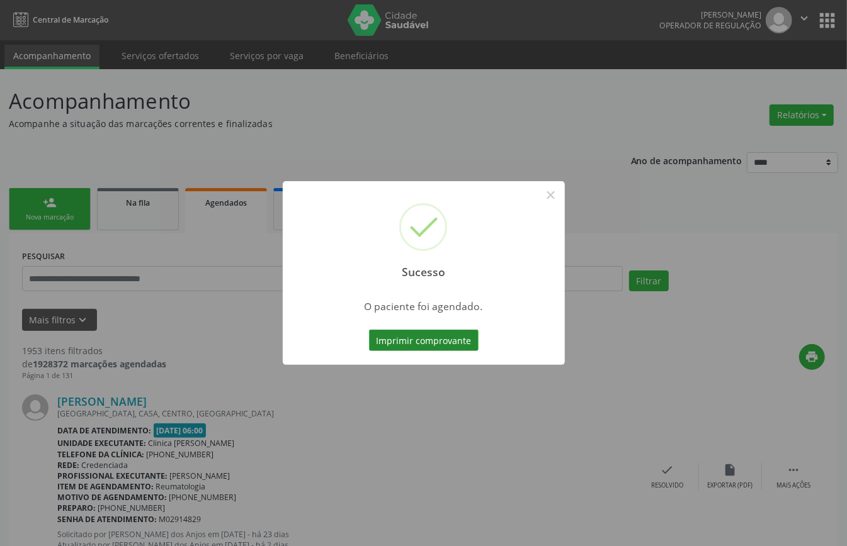
click at [456, 339] on button "Imprimir comprovante" at bounding box center [424, 340] width 110 height 21
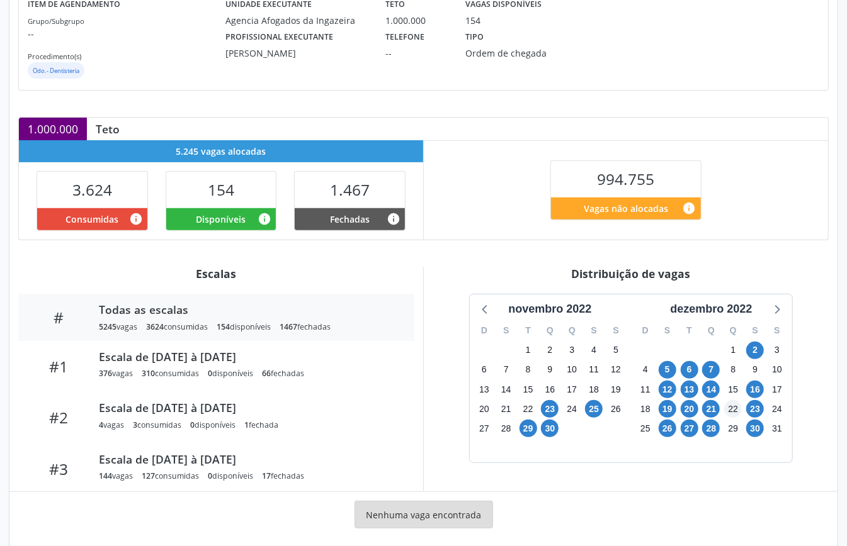
scroll to position [189, 0]
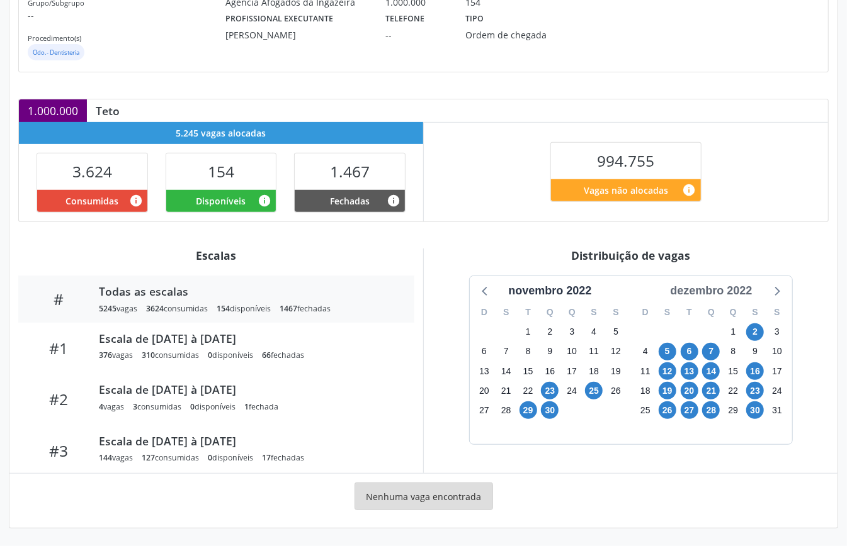
click at [728, 283] on div "dezembro 2022" at bounding box center [711, 291] width 92 height 17
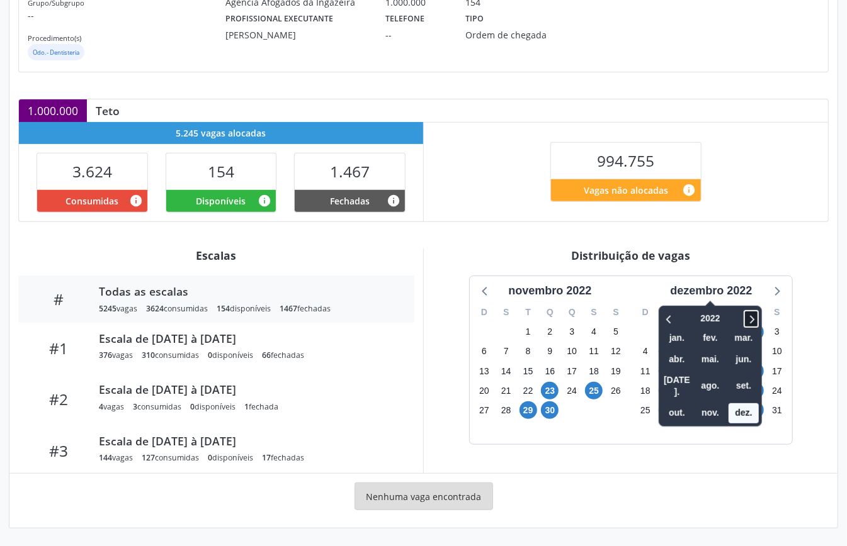
click at [749, 312] on icon at bounding box center [751, 319] width 13 height 15
click at [751, 314] on icon at bounding box center [751, 319] width 13 height 15
click at [678, 404] on span "out." at bounding box center [677, 414] width 30 height 20
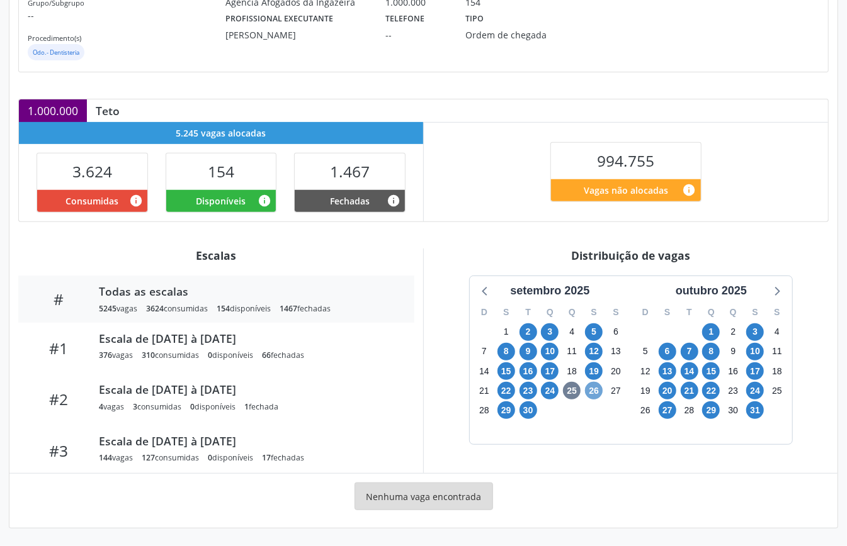
click at [597, 391] on span "26" at bounding box center [594, 391] width 18 height 18
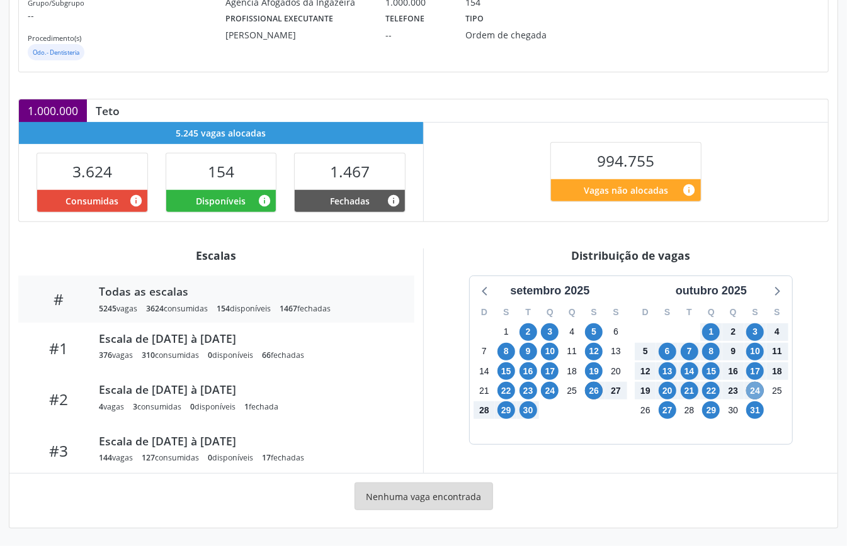
click at [758, 393] on span "24" at bounding box center [755, 391] width 18 height 18
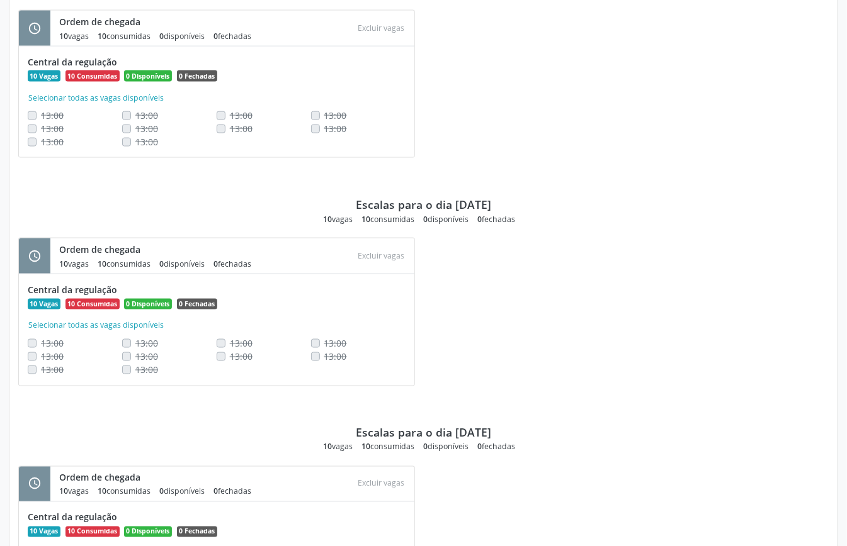
scroll to position [1280, 0]
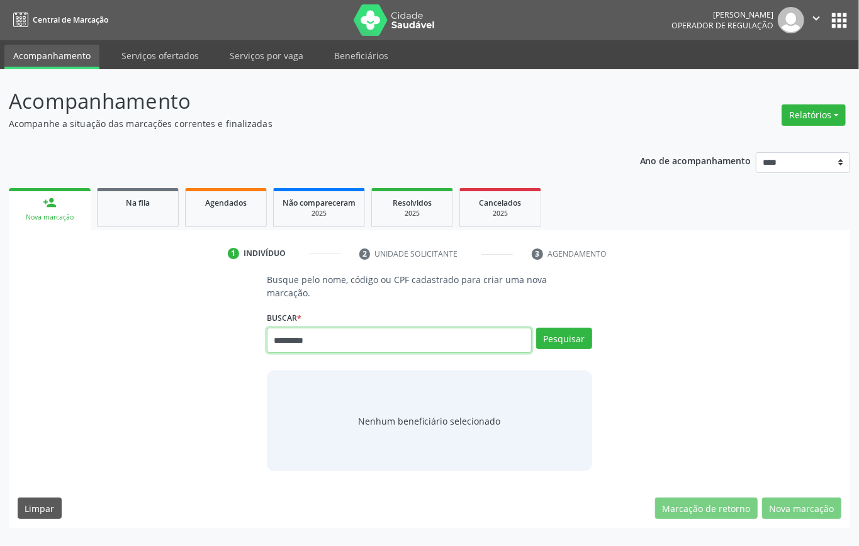
type input "*********"
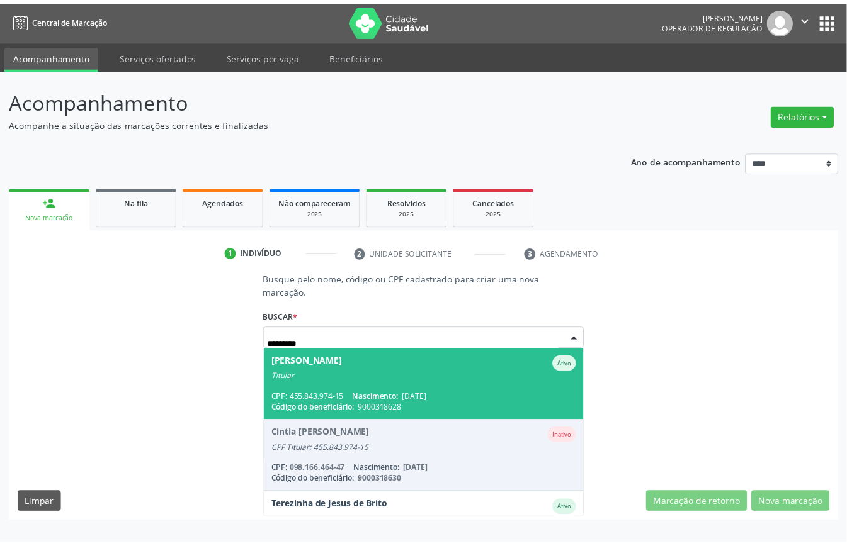
scroll to position [46, 0]
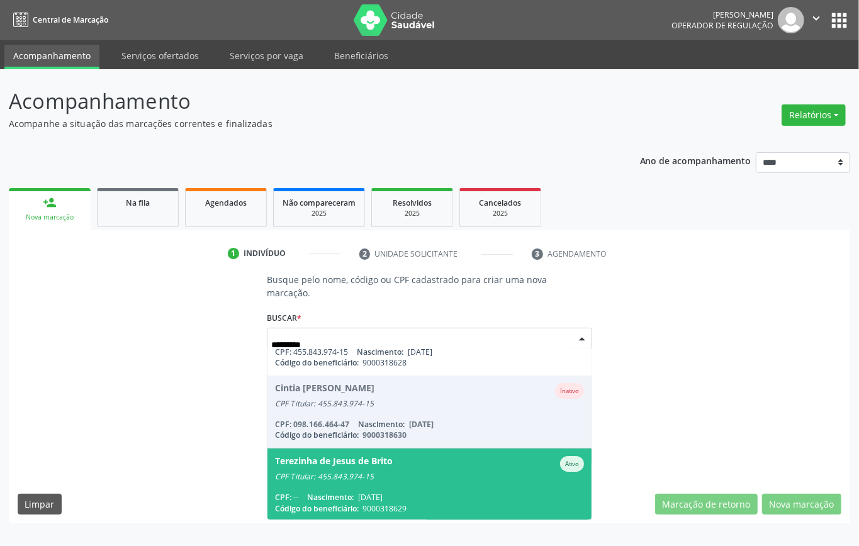
click at [399, 480] on div "CPF Titular: 455.843.974-15" at bounding box center [429, 477] width 309 height 10
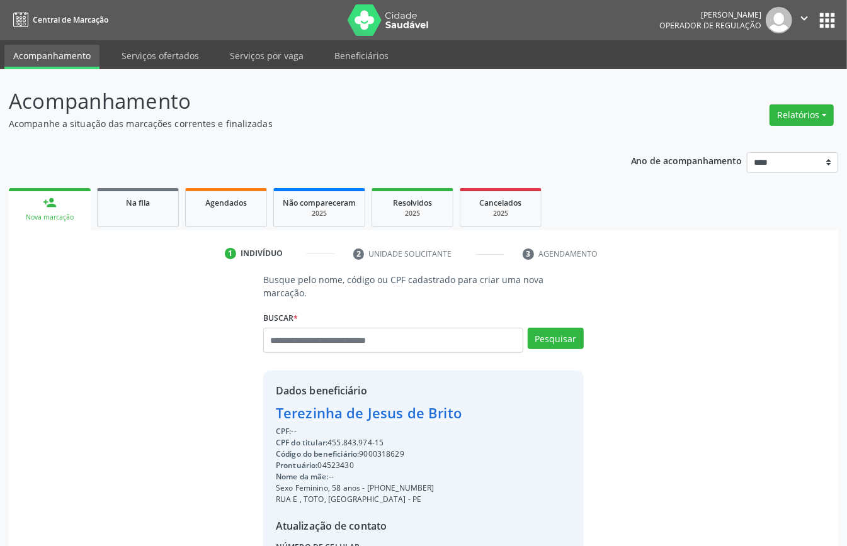
scroll to position [132, 0]
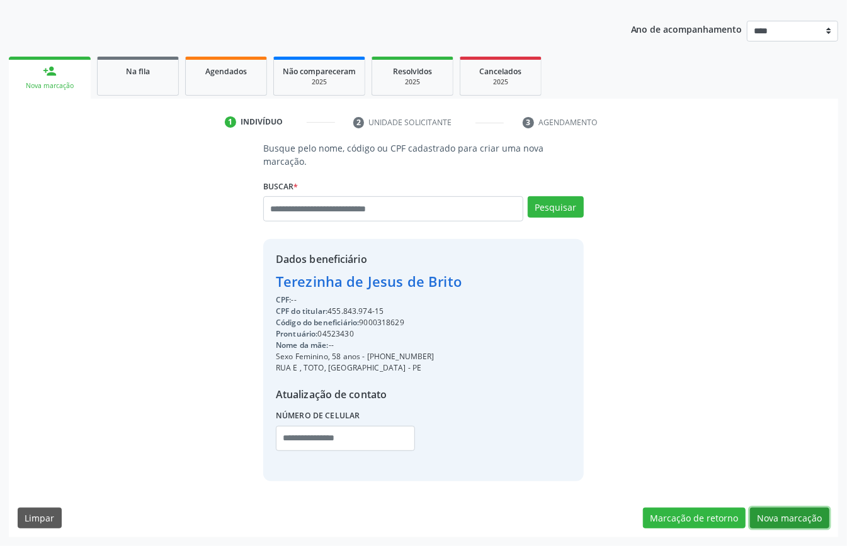
click at [791, 521] on button "Nova marcação" at bounding box center [789, 518] width 79 height 21
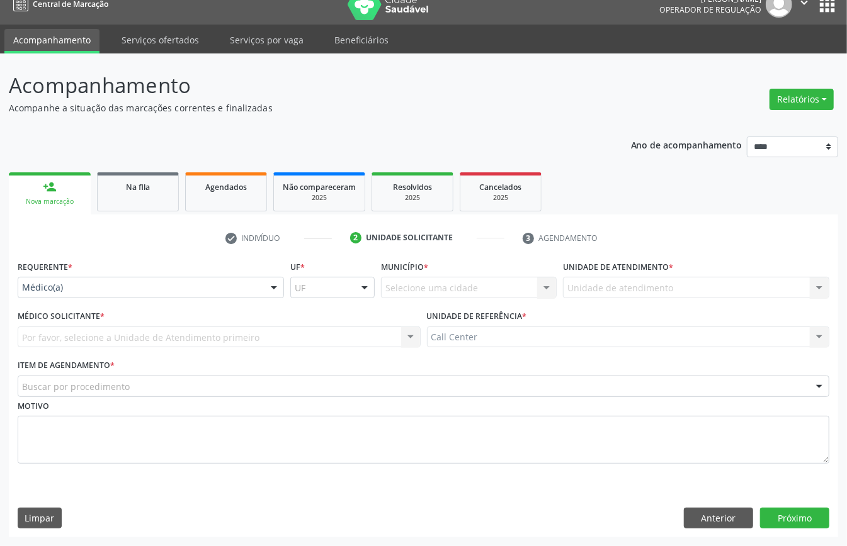
scroll to position [18, 0]
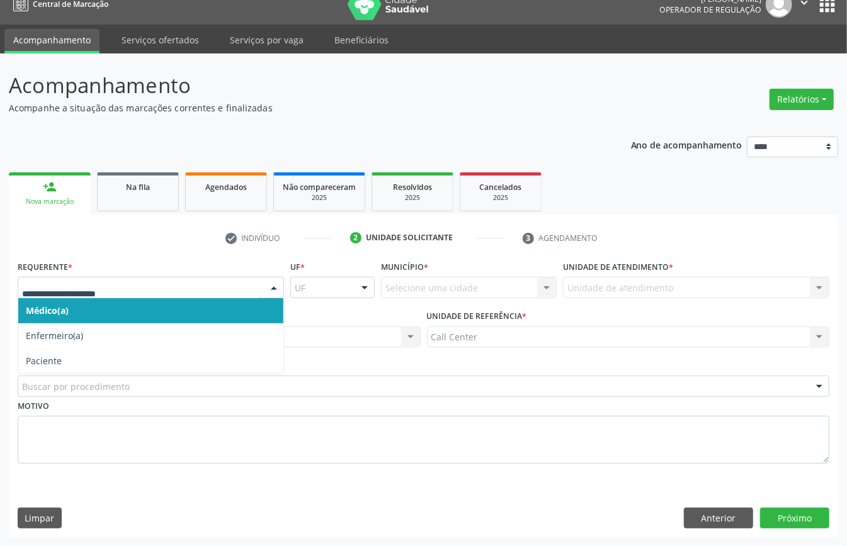
click at [129, 293] on div at bounding box center [151, 287] width 266 height 21
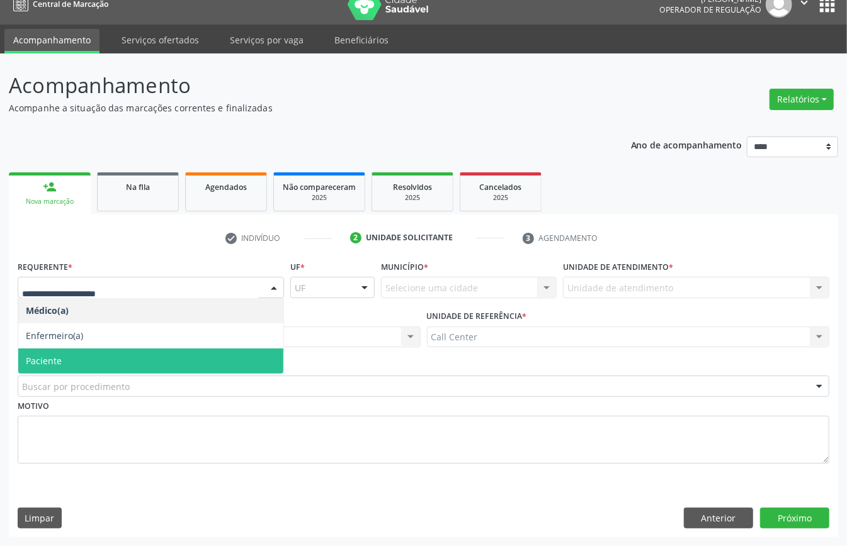
click at [102, 361] on span "Paciente" at bounding box center [150, 361] width 265 height 25
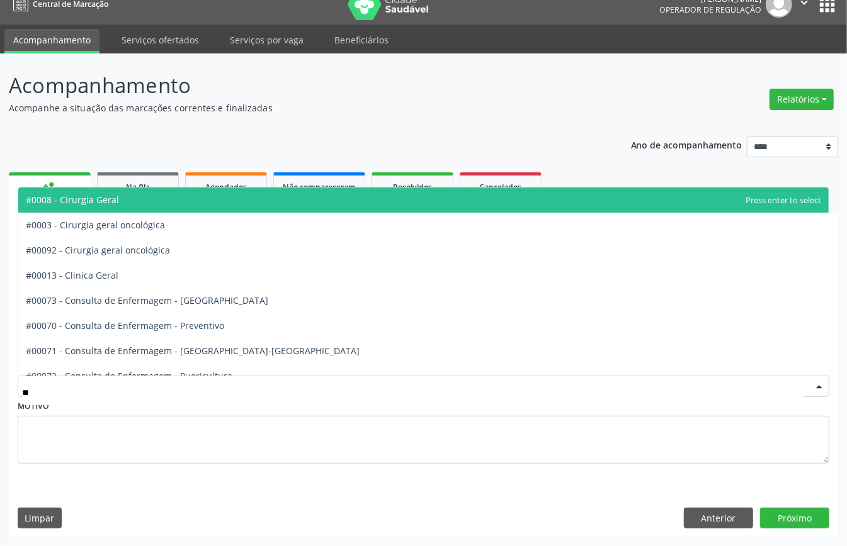
type input "***"
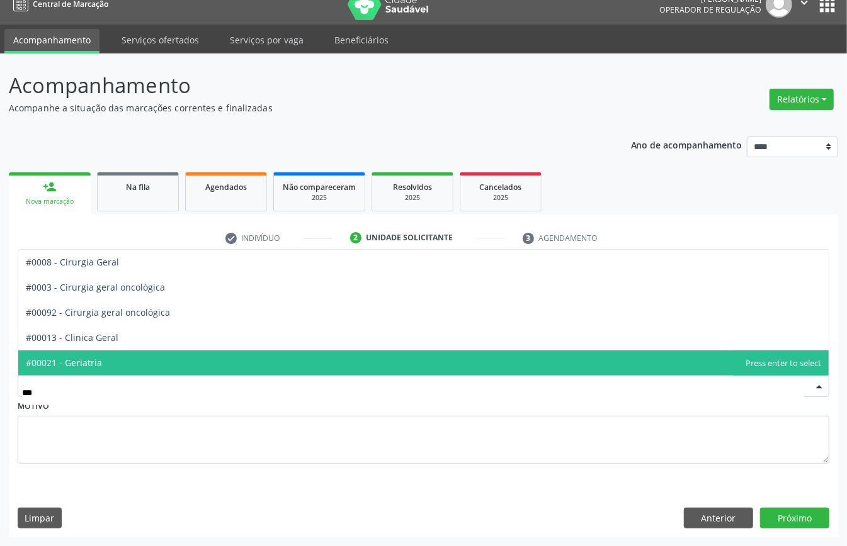
click at [127, 351] on span "#00021 - Geriatria" at bounding box center [423, 363] width 810 height 25
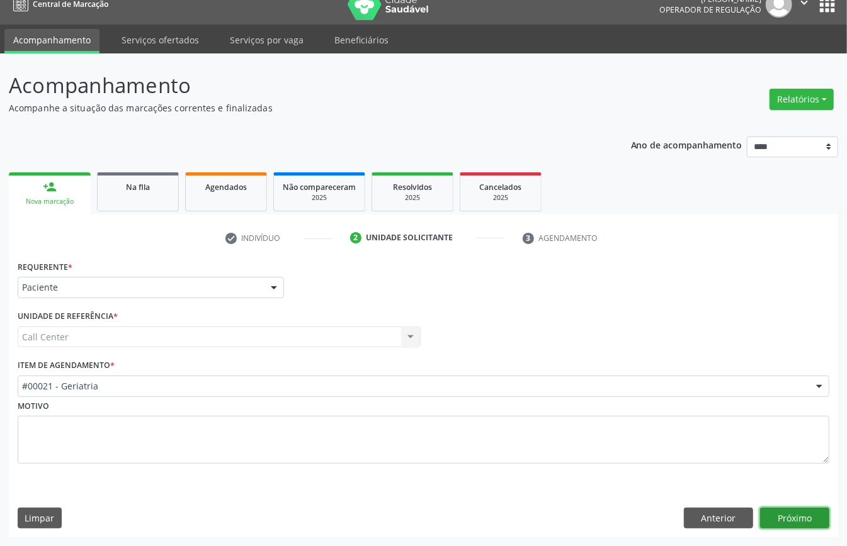
click at [797, 508] on button "Próximo" at bounding box center [794, 518] width 69 height 21
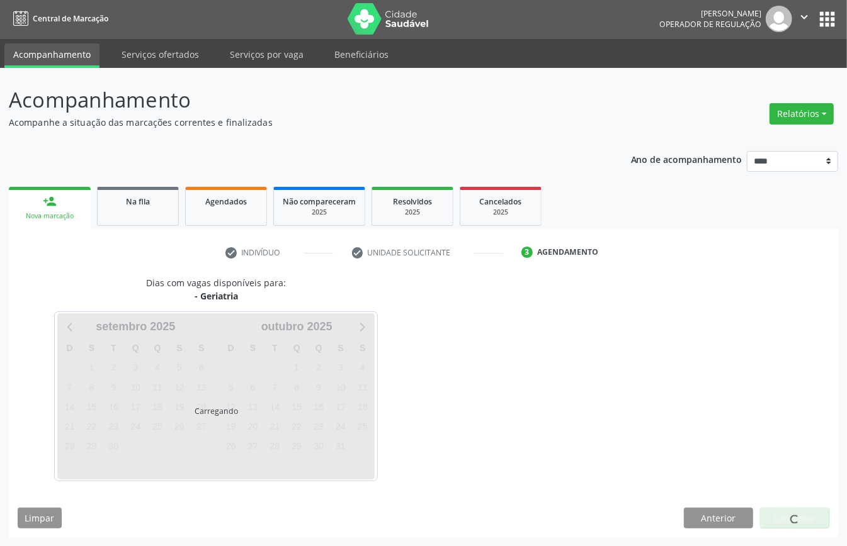
scroll to position [3, 0]
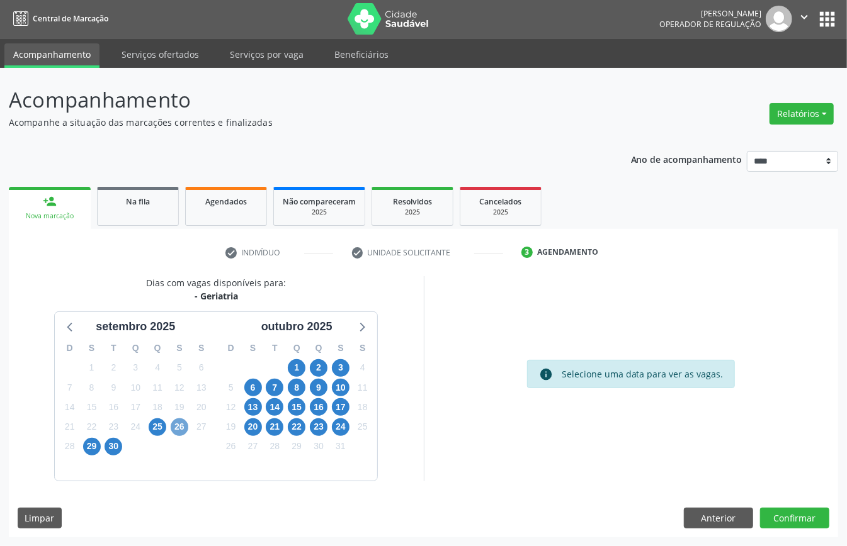
click at [185, 431] on span "26" at bounding box center [180, 428] width 18 height 18
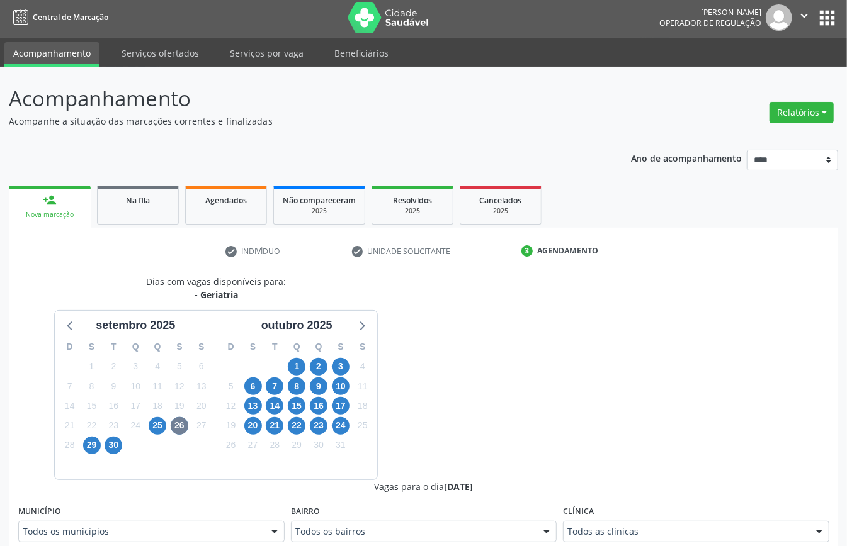
scroll to position [8, 0]
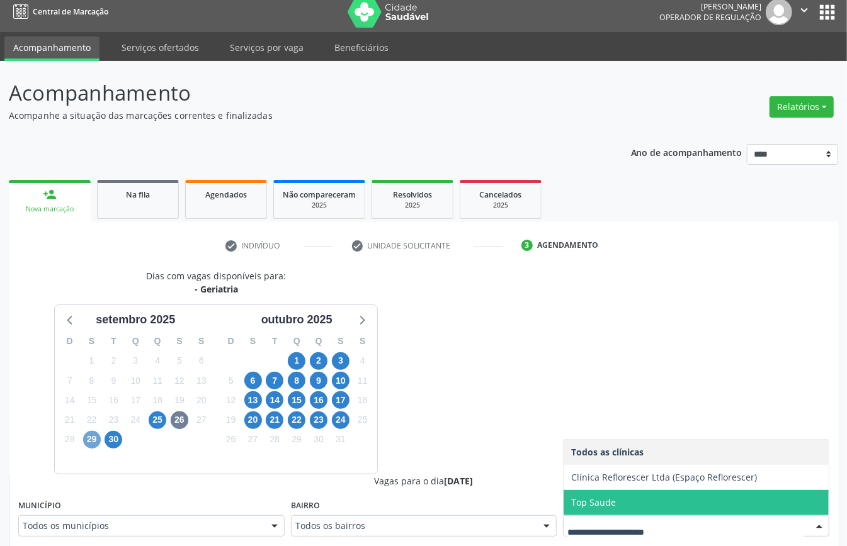
click at [96, 439] on span "29" at bounding box center [92, 440] width 18 height 18
click at [114, 441] on span "30" at bounding box center [114, 440] width 18 height 18
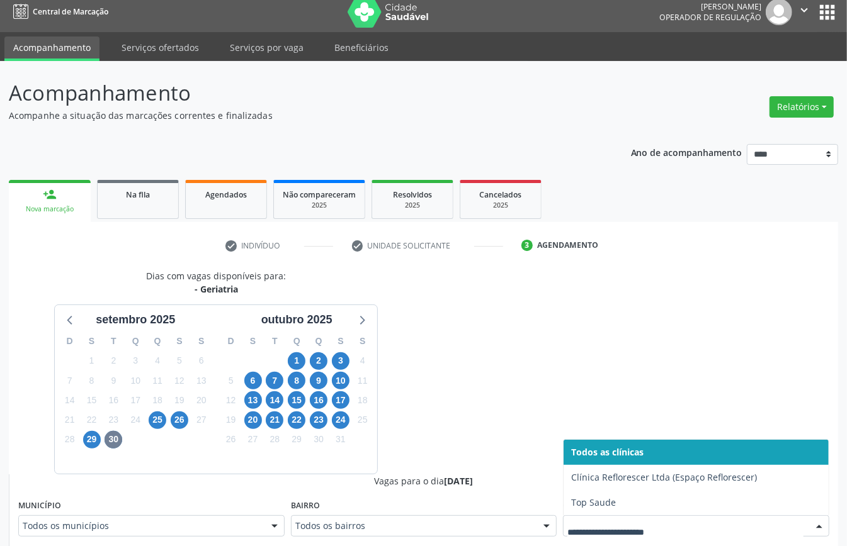
click at [652, 519] on div at bounding box center [696, 526] width 266 height 21
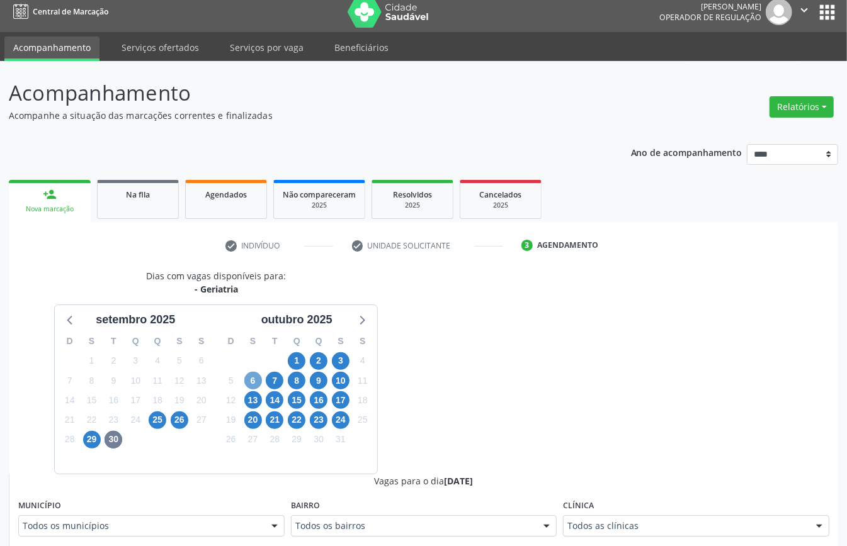
click at [252, 376] on span "6" at bounding box center [253, 381] width 18 height 18
click at [273, 378] on span "7" at bounding box center [275, 381] width 18 height 18
drag, startPoint x: 677, startPoint y: 524, endPoint x: 616, endPoint y: 517, distance: 62.1
click at [247, 404] on span "13" at bounding box center [253, 401] width 18 height 18
drag, startPoint x: 626, startPoint y: 519, endPoint x: 584, endPoint y: 519, distance: 41.6
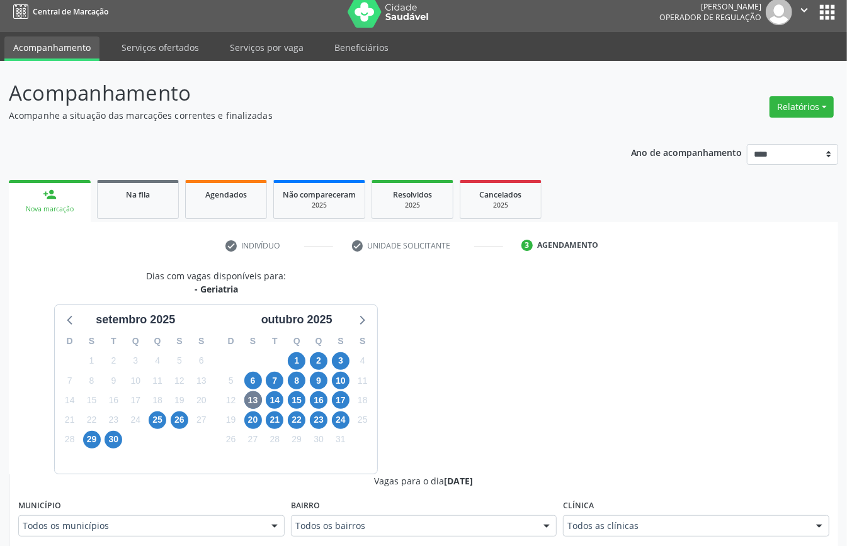
click at [625, 519] on div "Todos as clínicas" at bounding box center [696, 526] width 266 height 21
click at [336, 378] on span "10" at bounding box center [341, 381] width 18 height 18
click at [627, 538] on fieldset "Clínica Todos as clínicas Todos as clínicas Clínica Reflorescer Ltda (Espaço Re…" at bounding box center [696, 521] width 266 height 49
click at [614, 535] on div "Todos as clínicas" at bounding box center [696, 526] width 266 height 21
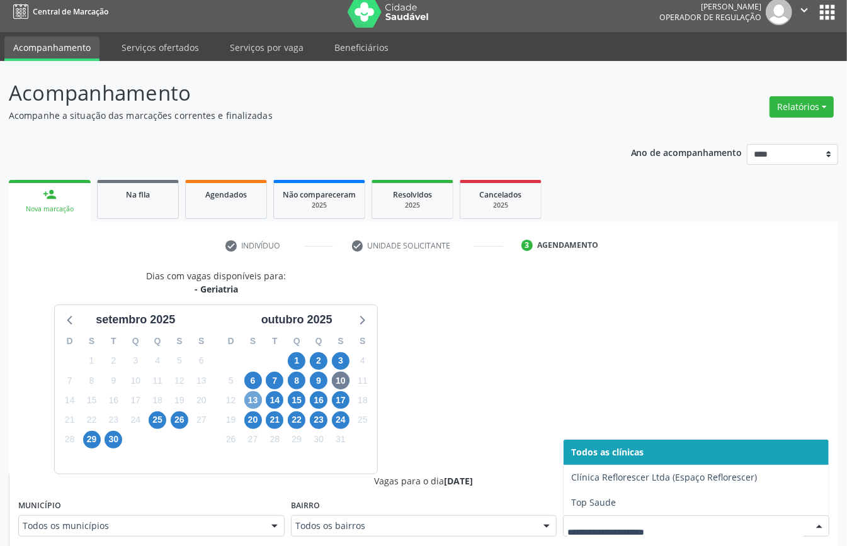
click at [252, 402] on span "13" at bounding box center [253, 401] width 18 height 18
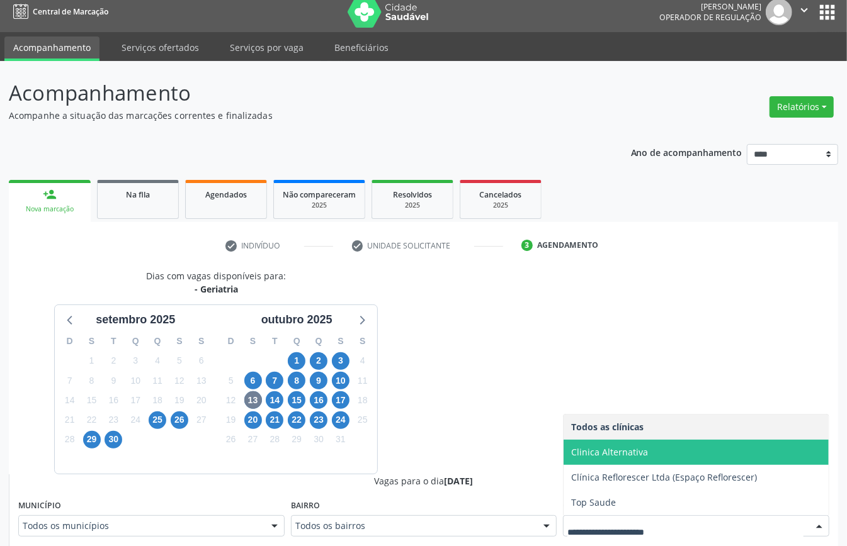
click at [647, 460] on span "Clinica Alternativa" at bounding box center [695, 452] width 265 height 25
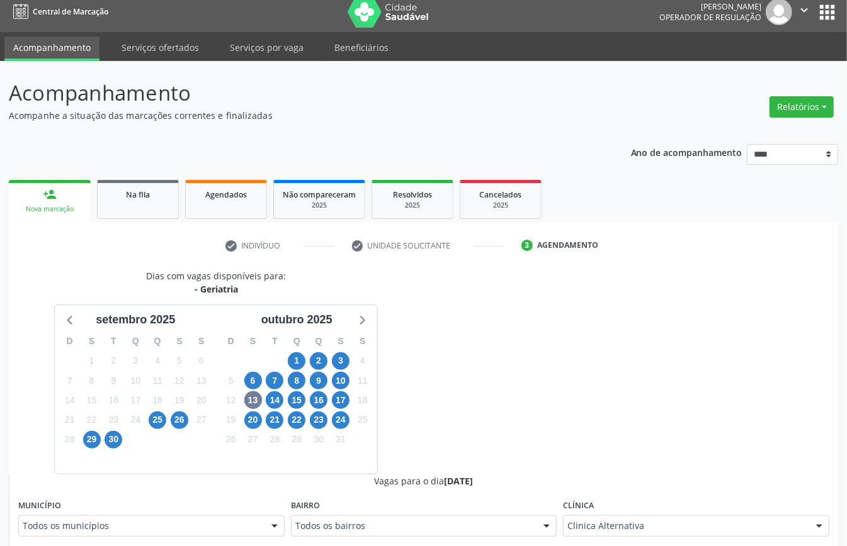
scroll to position [344, 0]
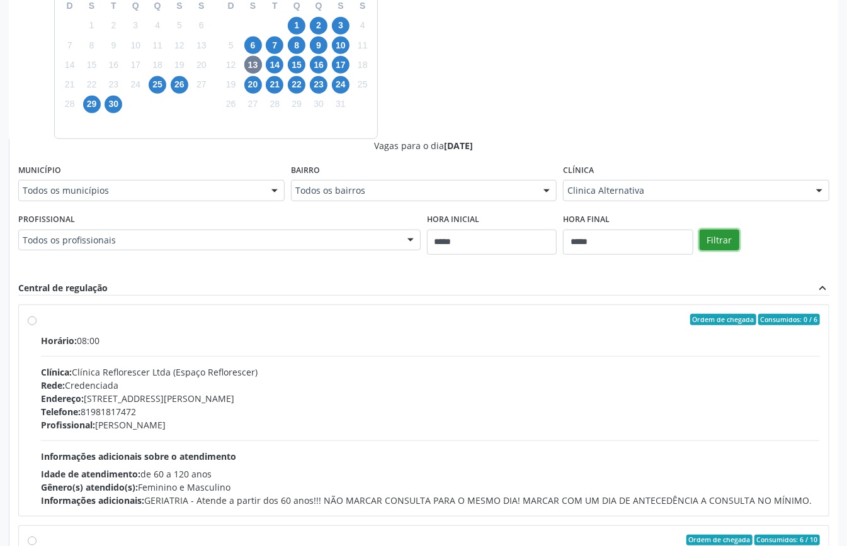
click at [713, 238] on button "Filtrar" at bounding box center [719, 240] width 40 height 21
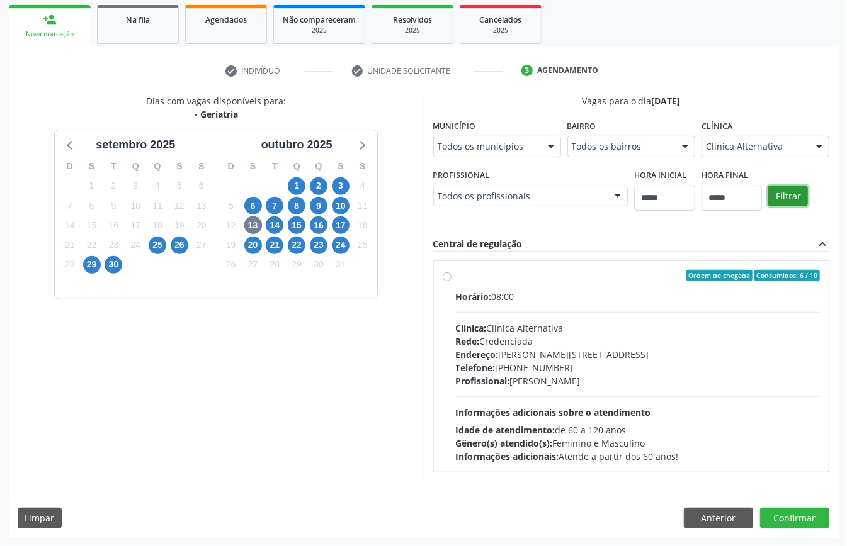
scroll to position [185, 0]
click at [487, 329] on span "Clínica:" at bounding box center [471, 328] width 31 height 12
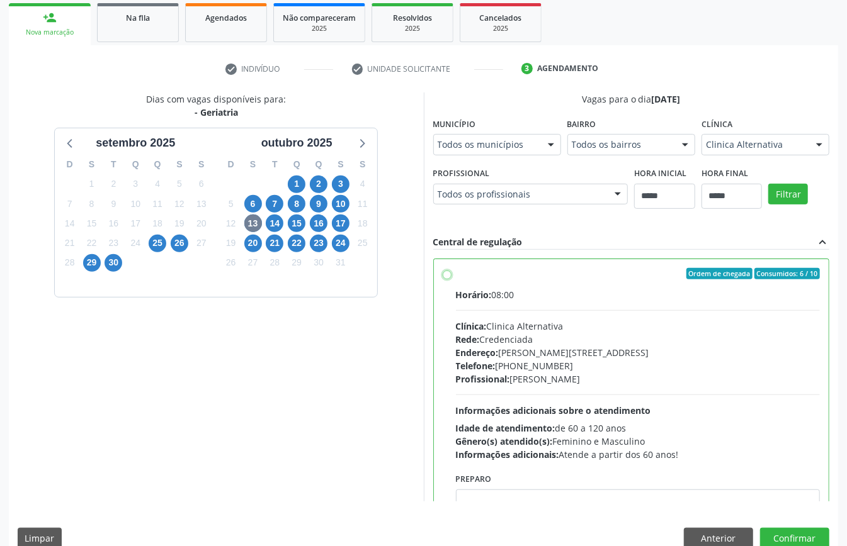
scroll to position [64, 0]
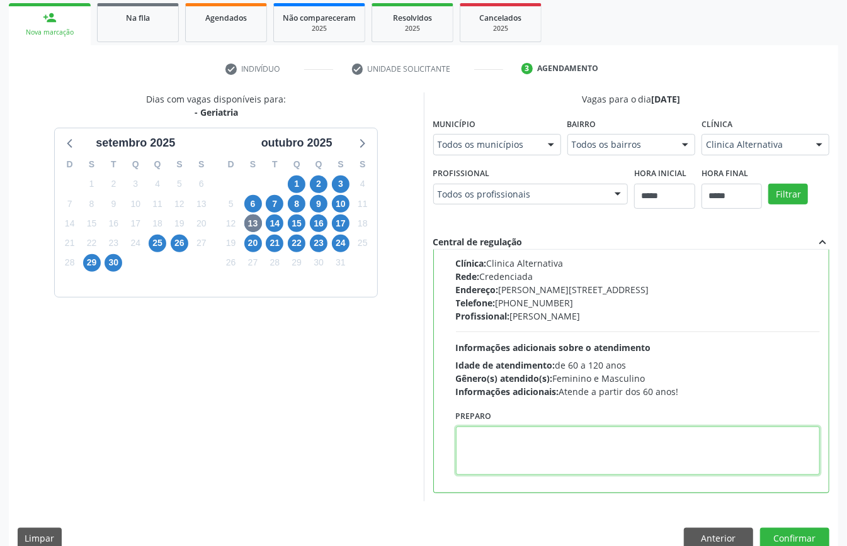
paste textarea "**********"
type textarea "**********"
click at [798, 533] on button "Confirmar" at bounding box center [794, 538] width 69 height 21
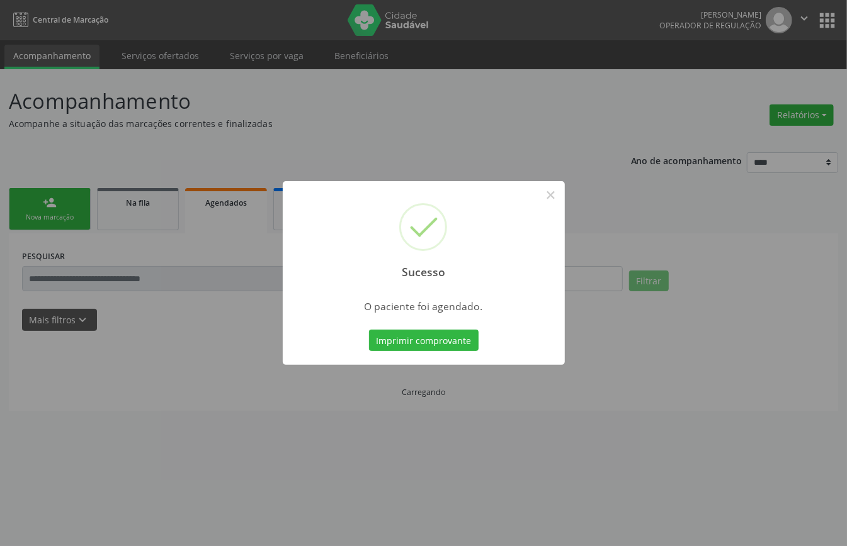
scroll to position [0, 0]
click at [459, 343] on button "Imprimir comprovante" at bounding box center [424, 340] width 110 height 21
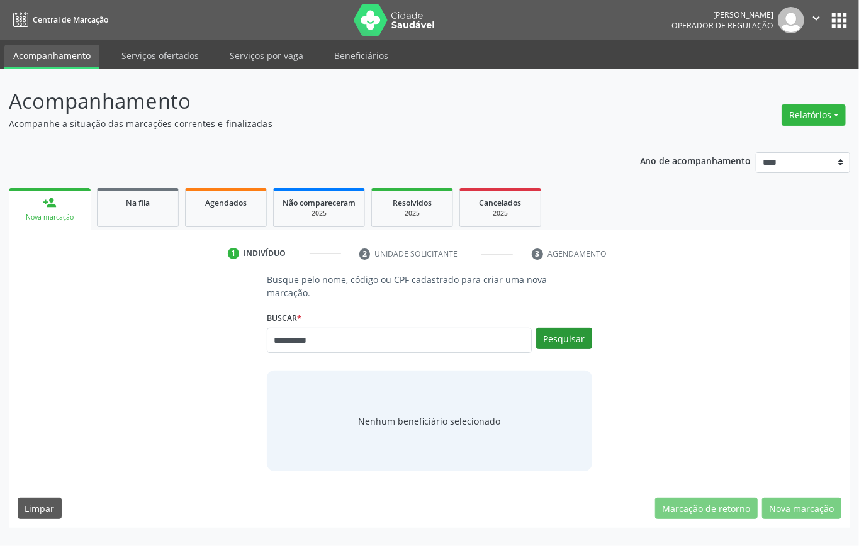
type input "**********"
click at [577, 328] on button "Pesquisar" at bounding box center [564, 338] width 56 height 21
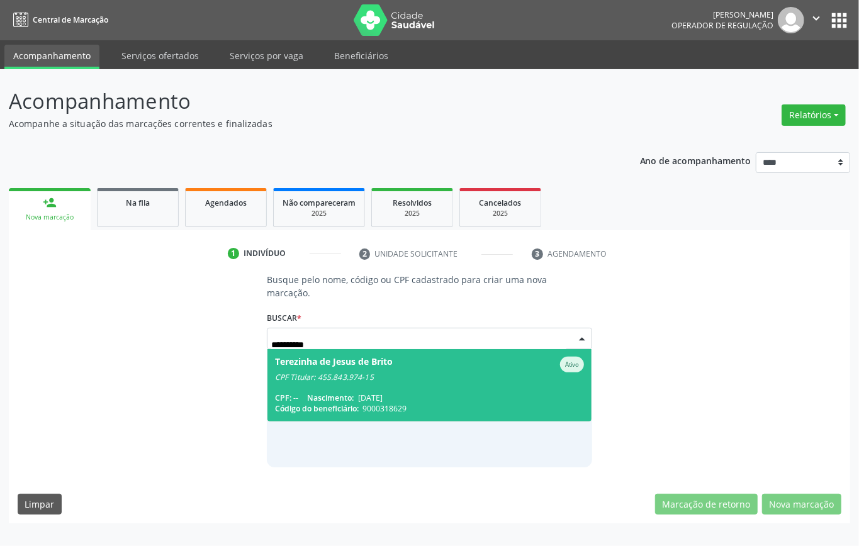
click at [361, 368] on div "Terezinha de Jesus de Brito" at bounding box center [334, 365] width 118 height 16
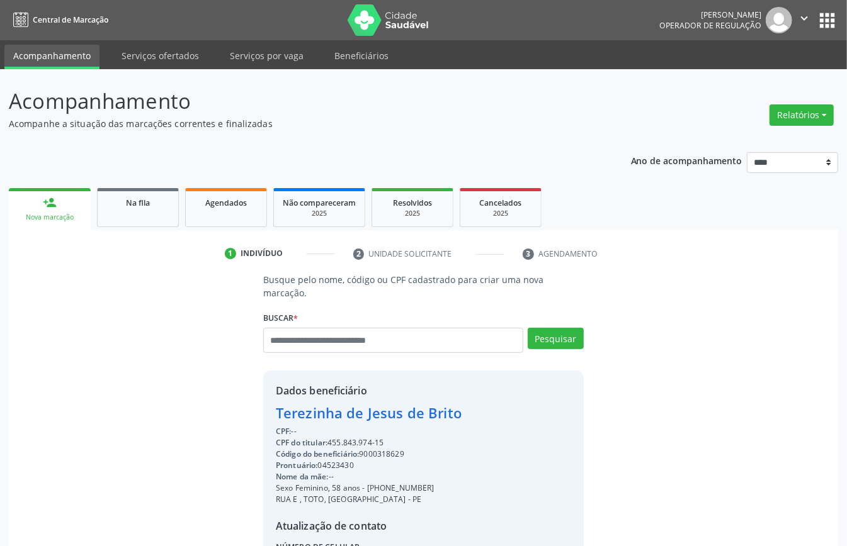
scroll to position [132, 0]
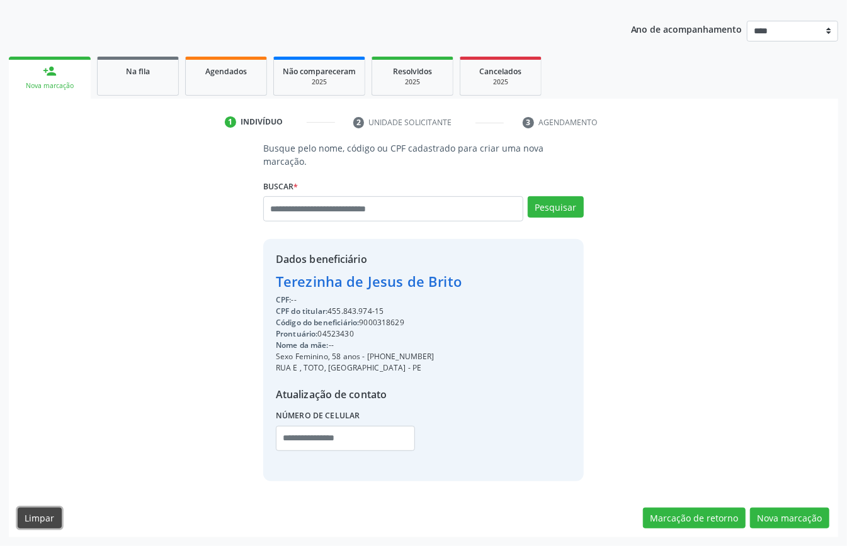
click at [54, 519] on button "Limpar" at bounding box center [40, 518] width 44 height 21
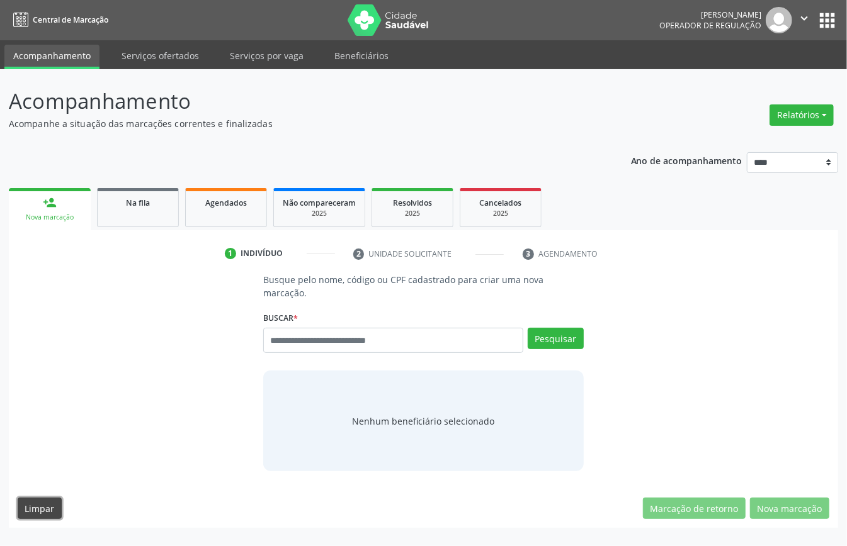
scroll to position [0, 0]
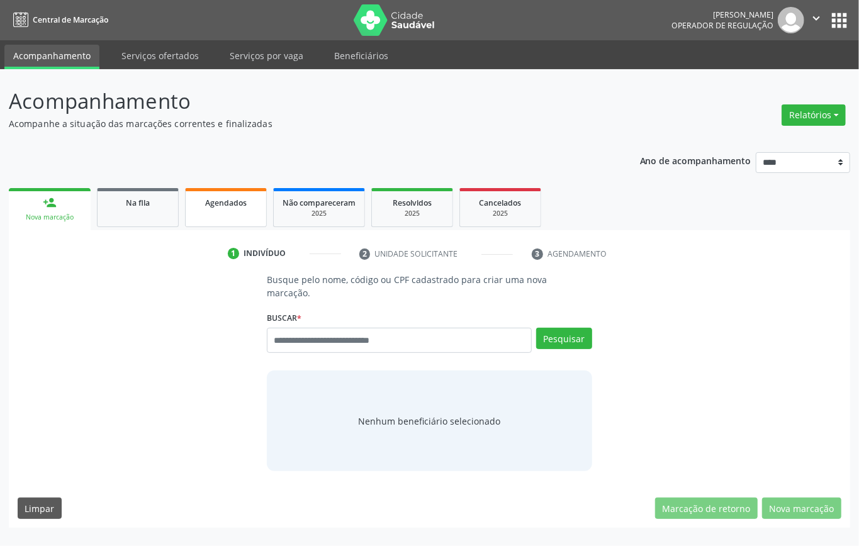
drag, startPoint x: 227, startPoint y: 215, endPoint x: 244, endPoint y: 227, distance: 21.3
click at [225, 217] on link "Agendados" at bounding box center [226, 207] width 82 height 39
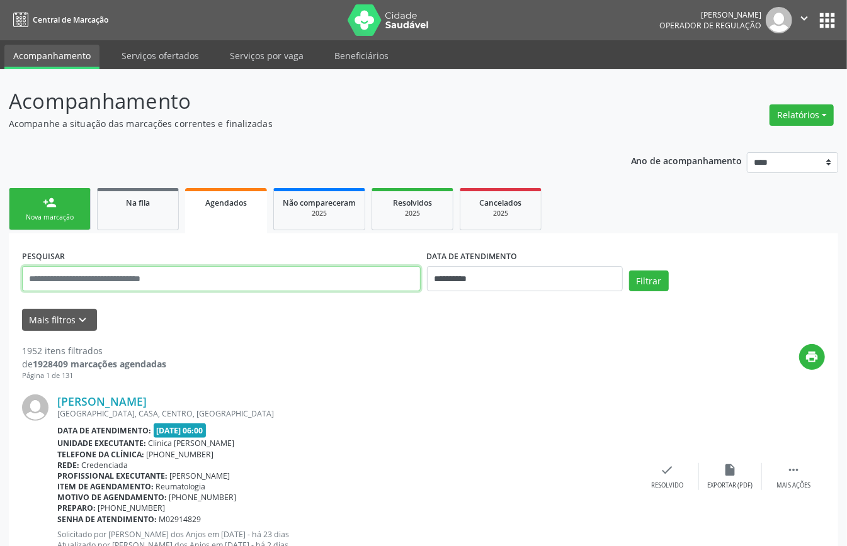
paste input "**********"
type input "**********"
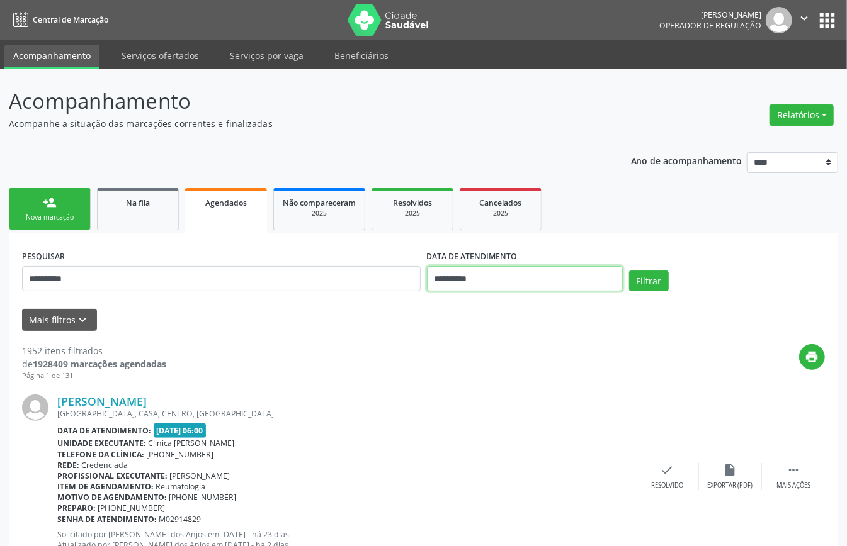
click at [564, 280] on input "**********" at bounding box center [525, 278] width 196 height 25
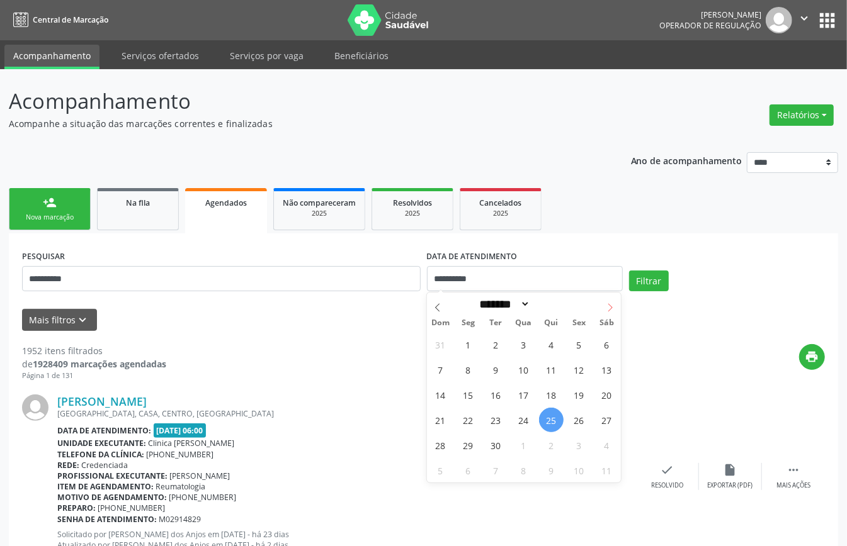
click at [611, 311] on icon at bounding box center [610, 307] width 9 height 9
select select "*"
click at [469, 390] on span "13" at bounding box center [468, 395] width 25 height 25
type input "**********"
click at [467, 395] on span "13" at bounding box center [468, 395] width 25 height 25
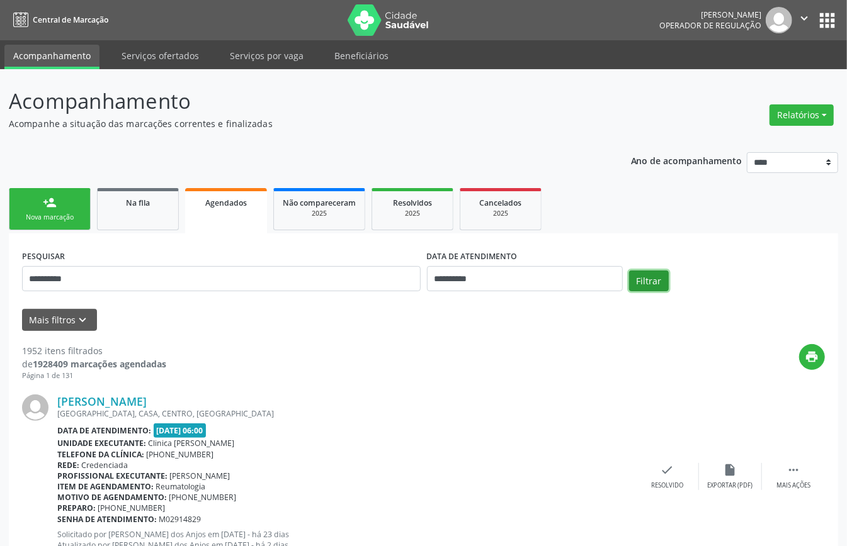
click at [648, 282] on button "Filtrar" at bounding box center [649, 281] width 40 height 21
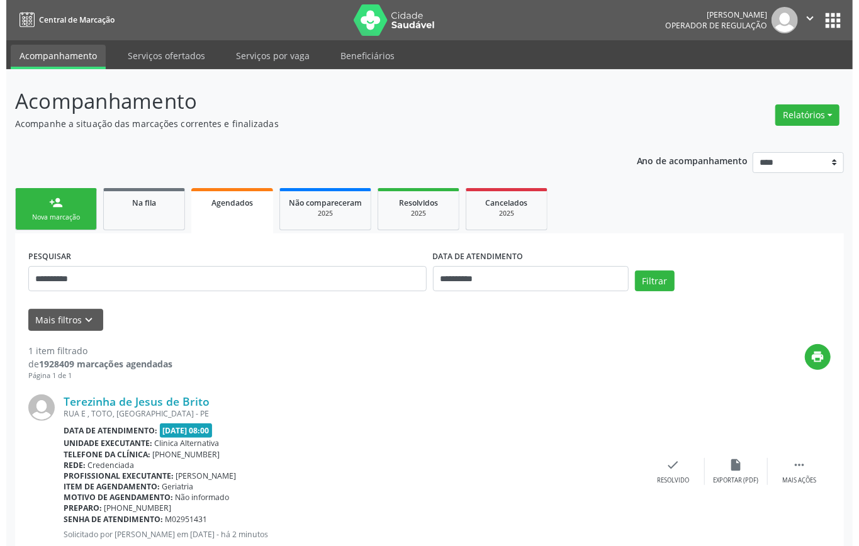
scroll to position [38, 0]
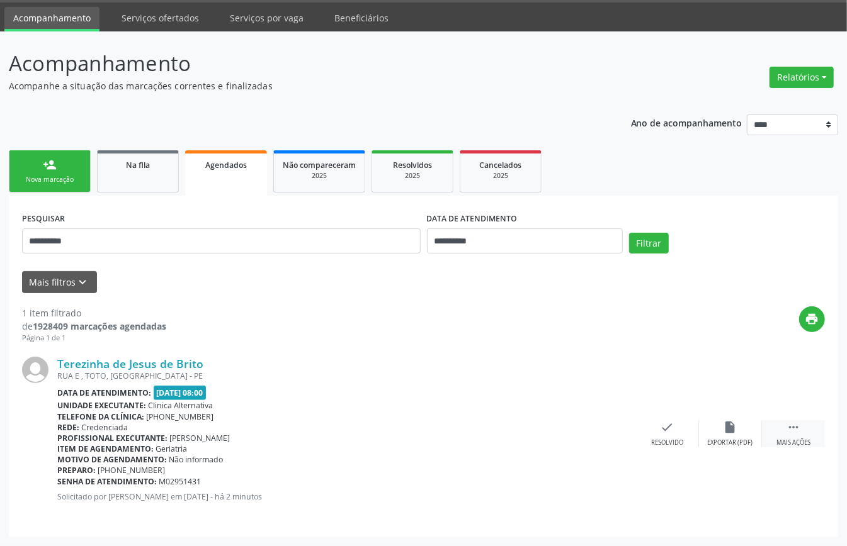
click at [798, 428] on icon "" at bounding box center [793, 428] width 14 height 14
click at [607, 426] on icon "cancel" at bounding box center [604, 428] width 14 height 14
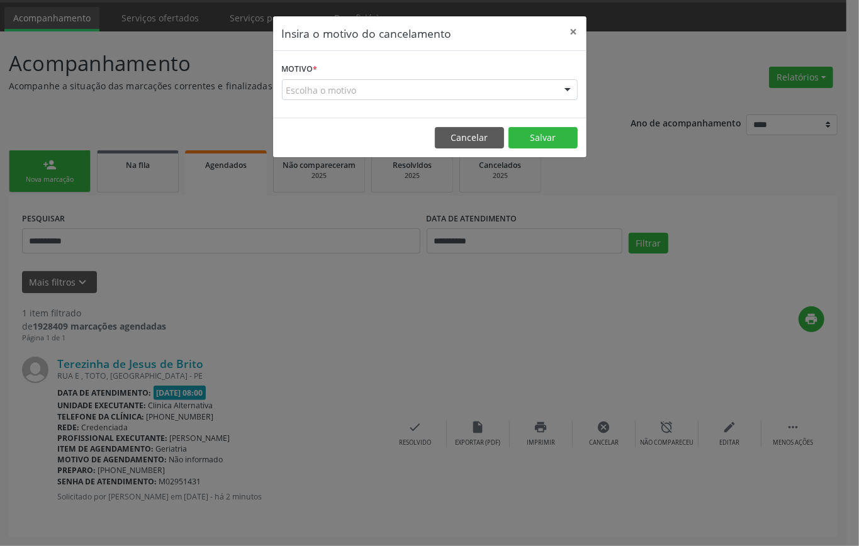
click at [403, 94] on div "Escolha o motivo" at bounding box center [430, 89] width 296 height 21
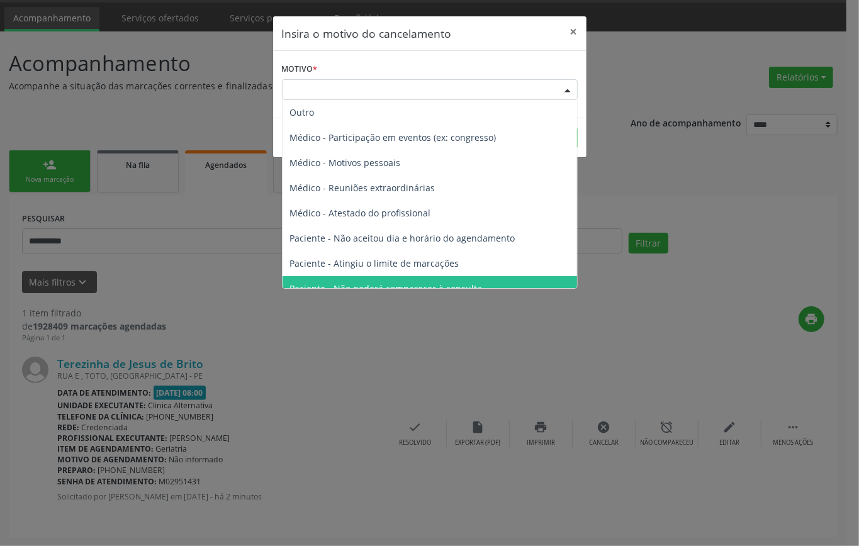
scroll to position [64, 0]
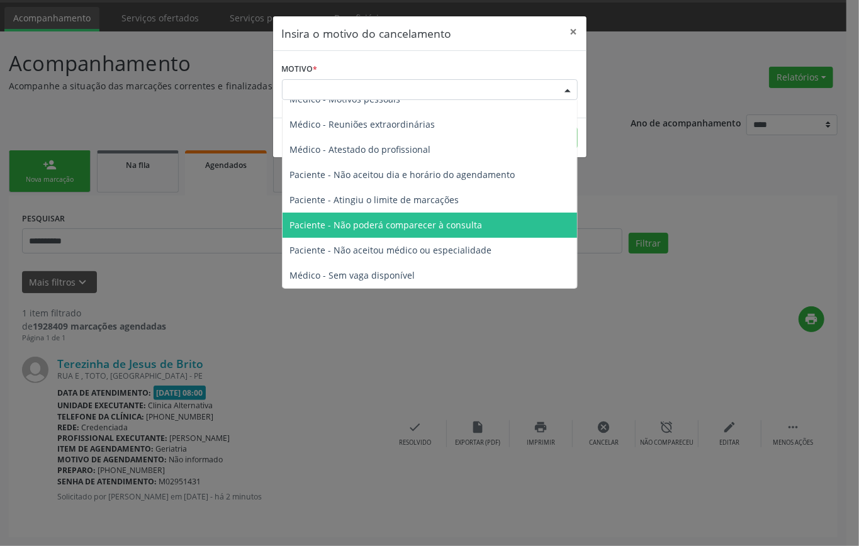
click at [408, 232] on span "Paciente - Não poderá comparecer à consulta" at bounding box center [430, 225] width 295 height 25
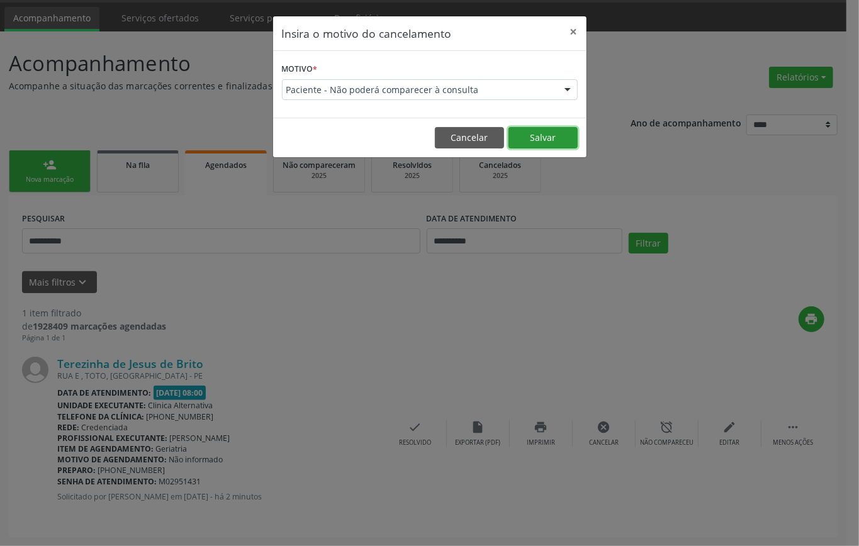
click at [534, 128] on button "Salvar" at bounding box center [543, 137] width 69 height 21
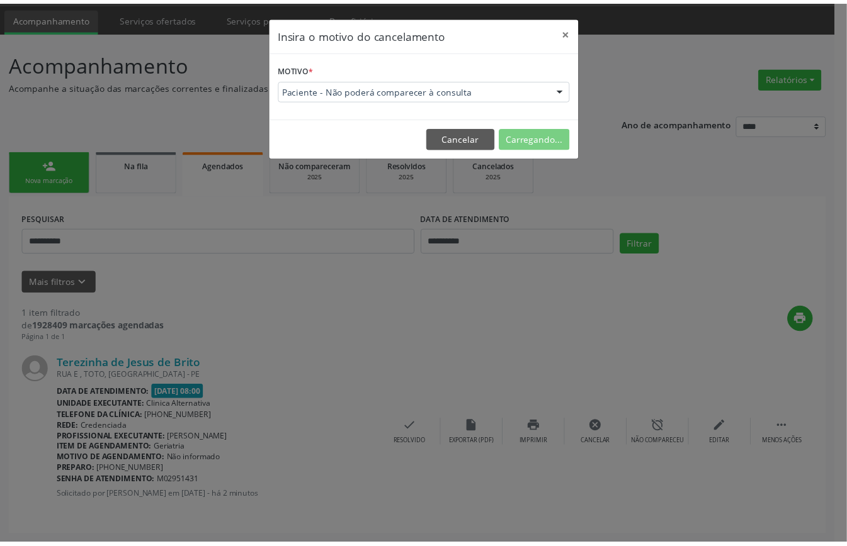
scroll to position [0, 0]
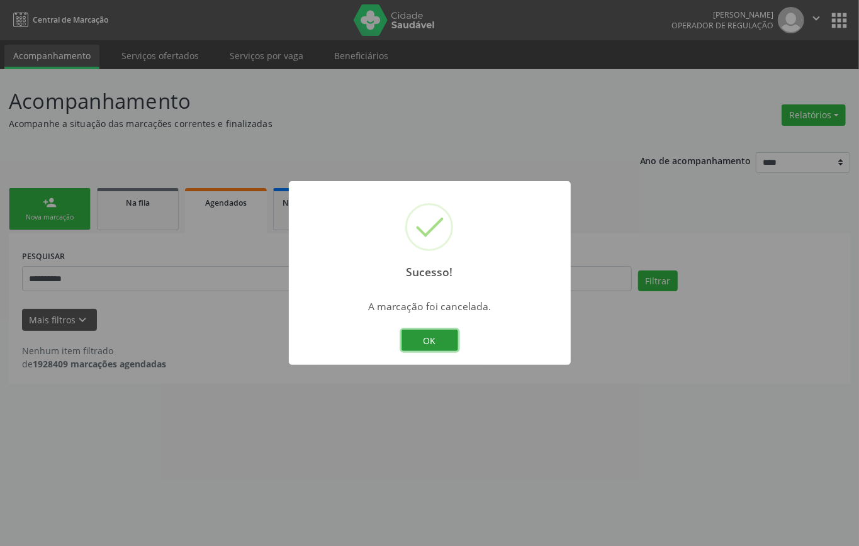
drag, startPoint x: 432, startPoint y: 336, endPoint x: 345, endPoint y: 317, distance: 88.9
click at [431, 336] on button "OK" at bounding box center [430, 340] width 57 height 21
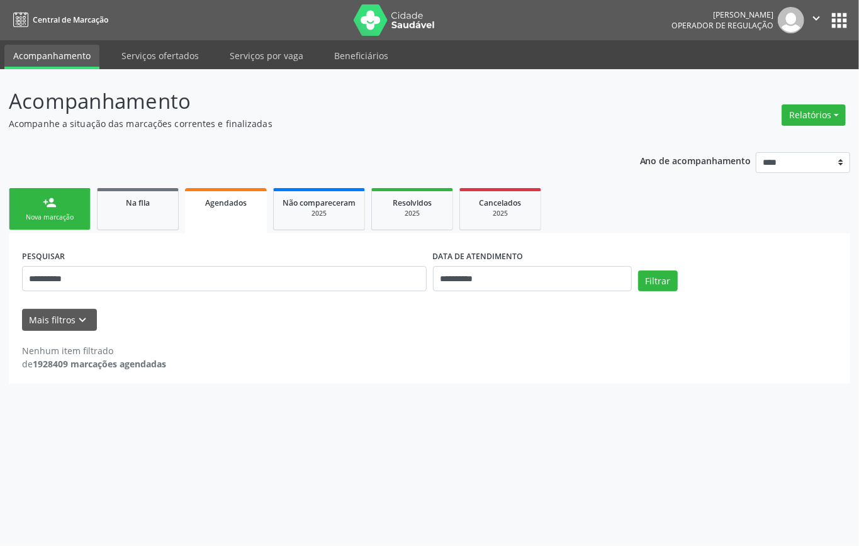
click at [52, 215] on div "Nova marcação" at bounding box center [49, 217] width 63 height 9
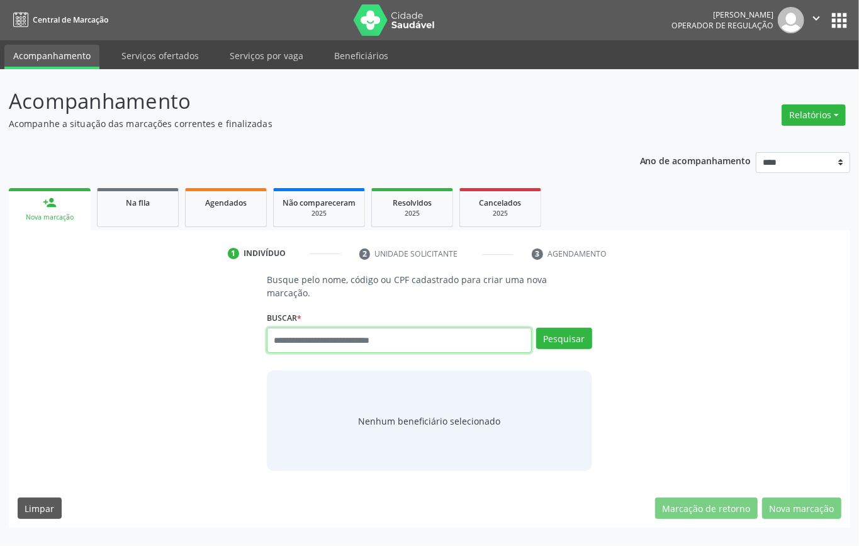
paste input "**********"
type input "**********"
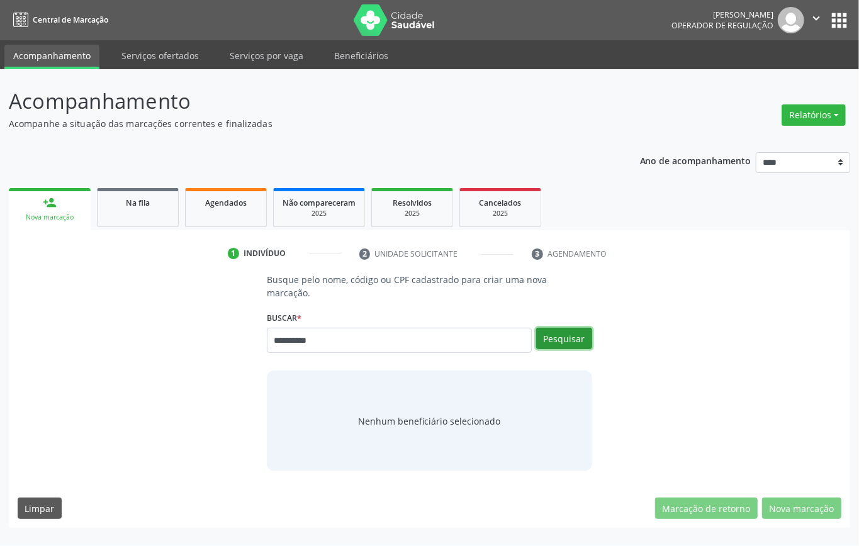
click at [558, 339] on button "Pesquisar" at bounding box center [564, 338] width 56 height 21
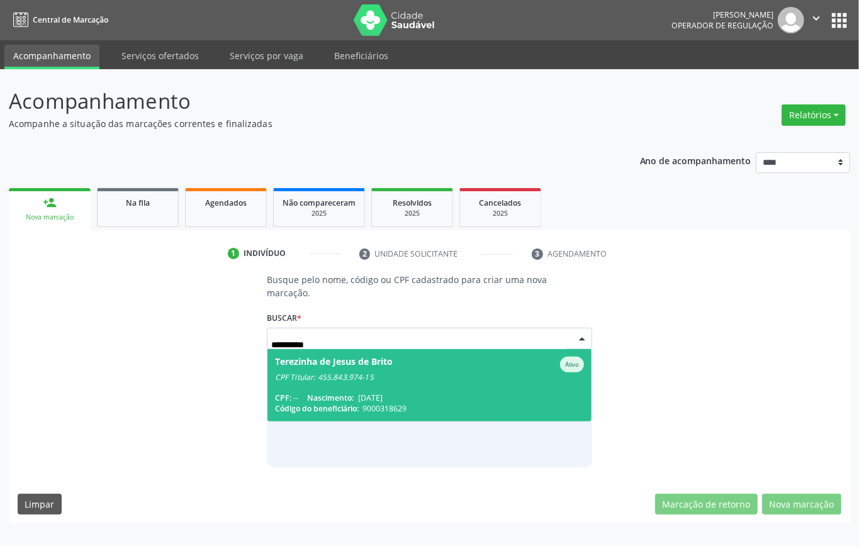
click at [360, 388] on span "Terezinha de Jesus de Brito Ativo CPF Titular: 455.843.974-15 CPF: -- Nasciment…" at bounding box center [430, 385] width 324 height 72
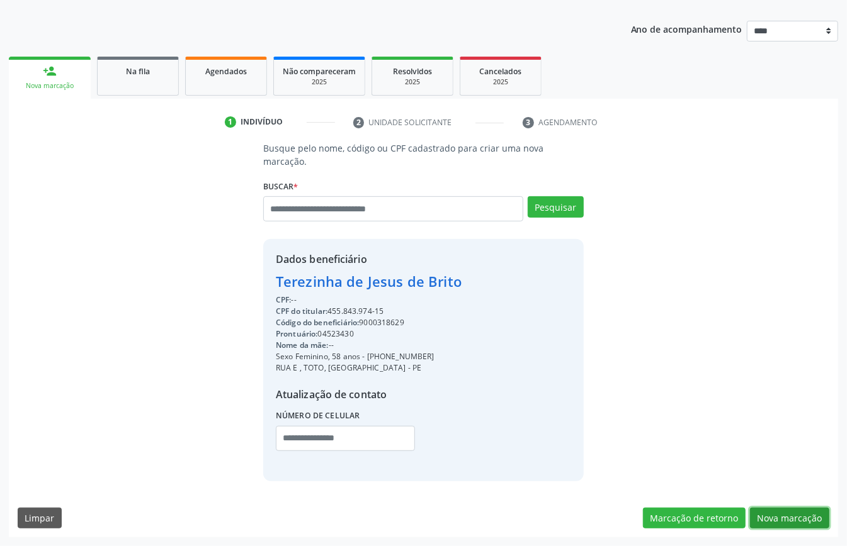
drag, startPoint x: 787, startPoint y: 512, endPoint x: 596, endPoint y: 452, distance: 200.7
click at [786, 510] on button "Nova marcação" at bounding box center [789, 518] width 79 height 21
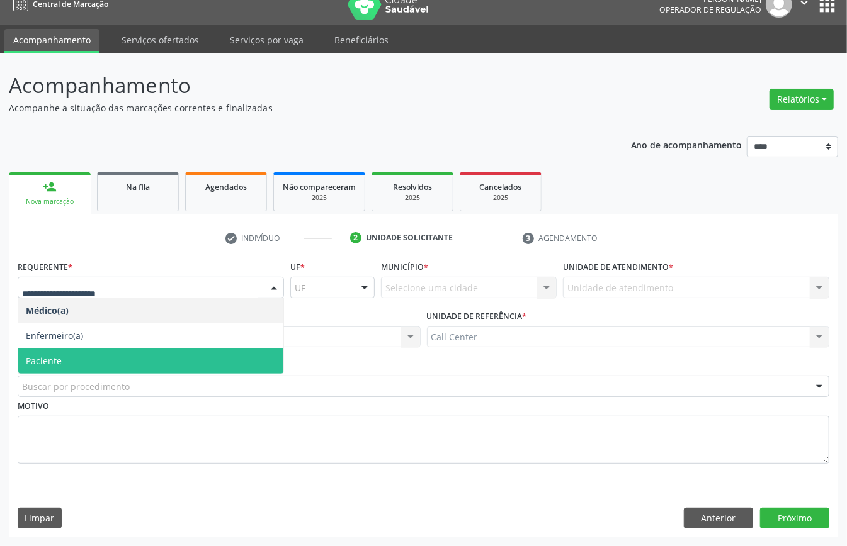
click at [126, 361] on span "Paciente" at bounding box center [150, 361] width 265 height 25
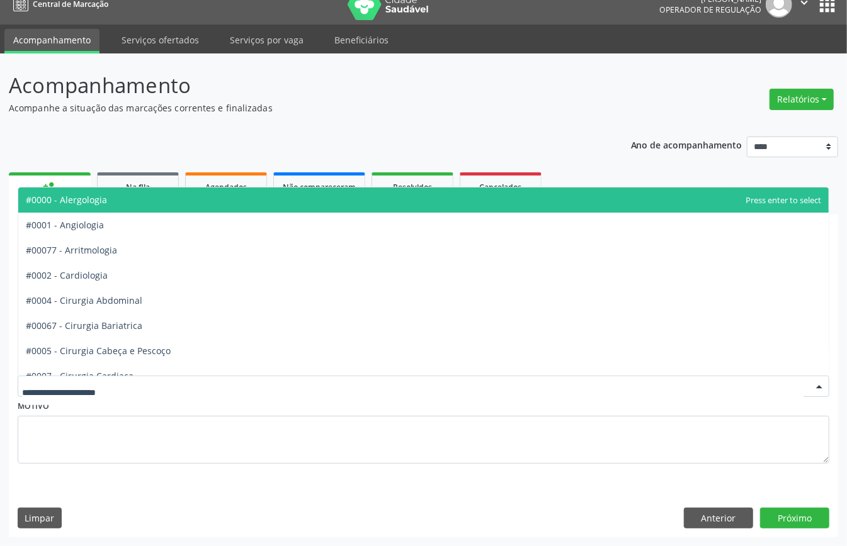
click at [150, 380] on div at bounding box center [424, 386] width 812 height 21
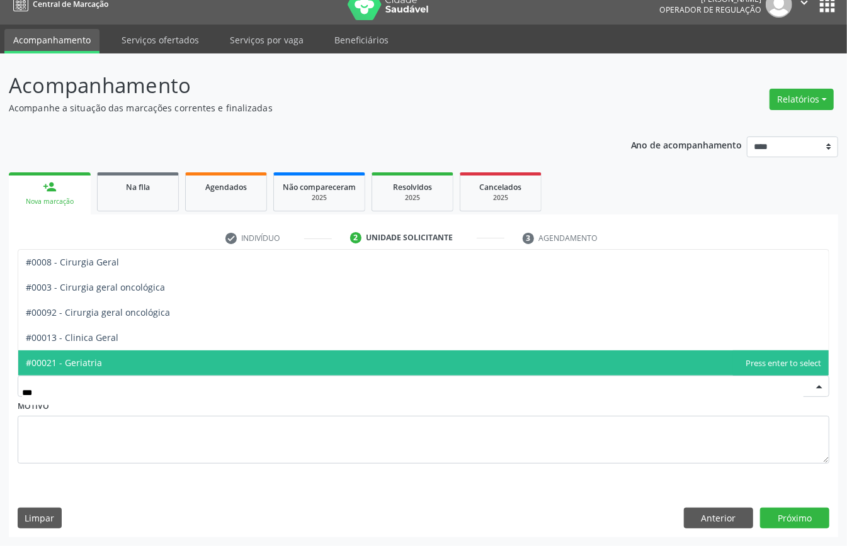
click at [99, 358] on span "#00021 - Geriatria" at bounding box center [64, 363] width 76 height 12
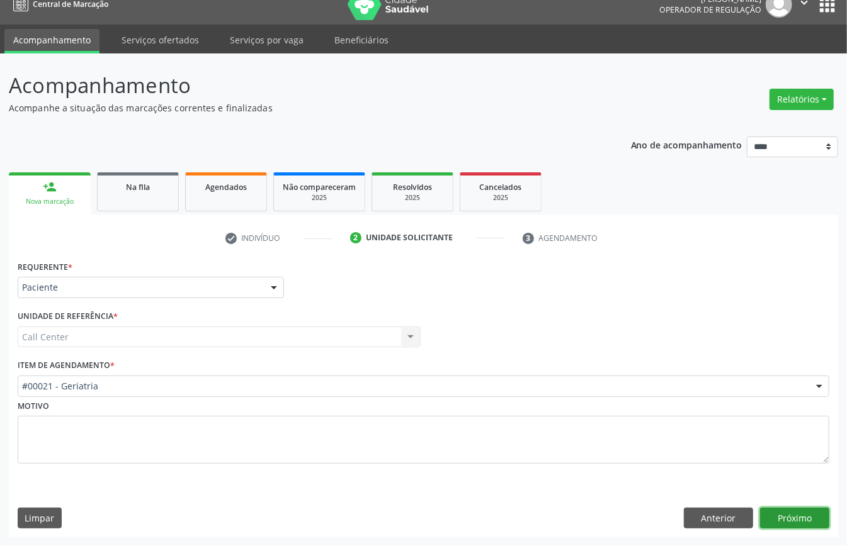
click at [800, 522] on button "Próximo" at bounding box center [794, 518] width 69 height 21
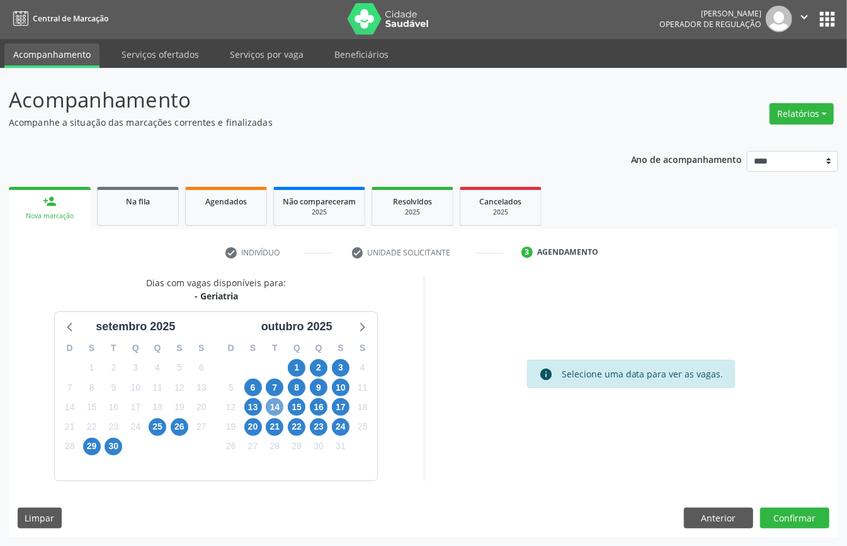
click at [273, 403] on span "14" at bounding box center [275, 408] width 18 height 18
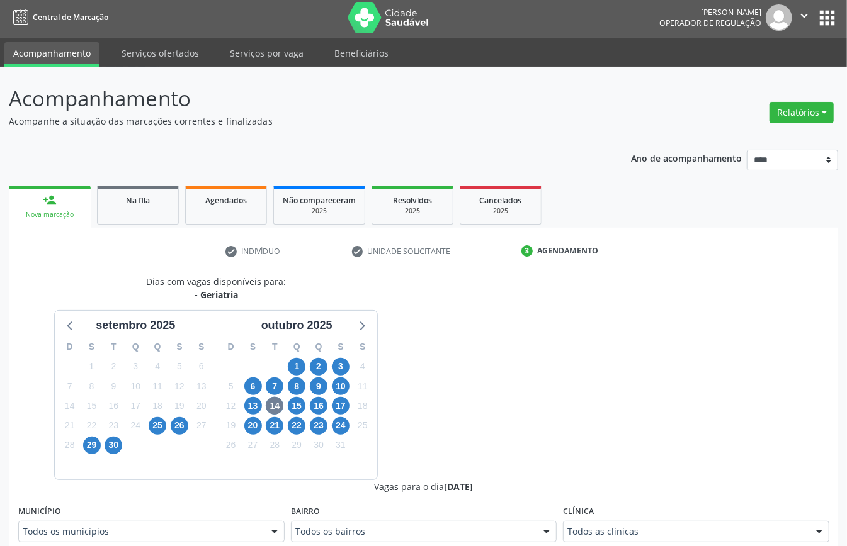
scroll to position [8, 0]
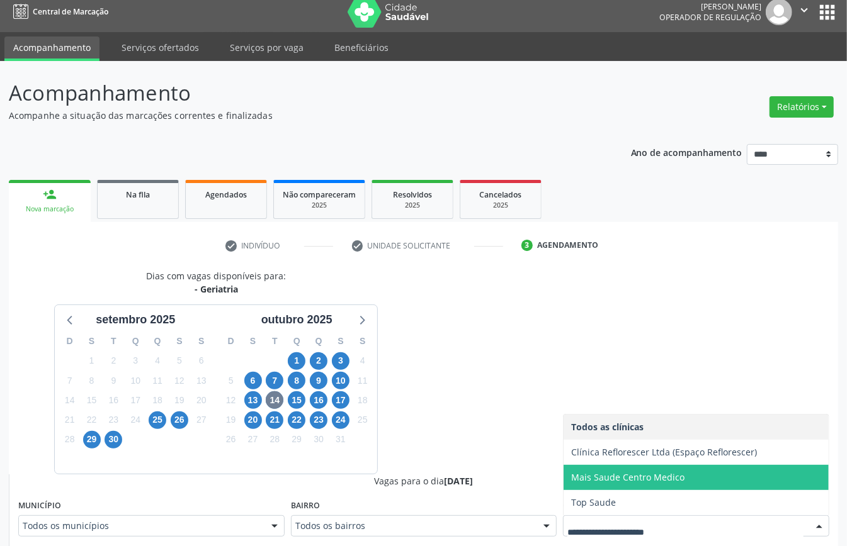
click at [614, 475] on span "Mais Saude Centro Medico" at bounding box center [627, 478] width 113 height 12
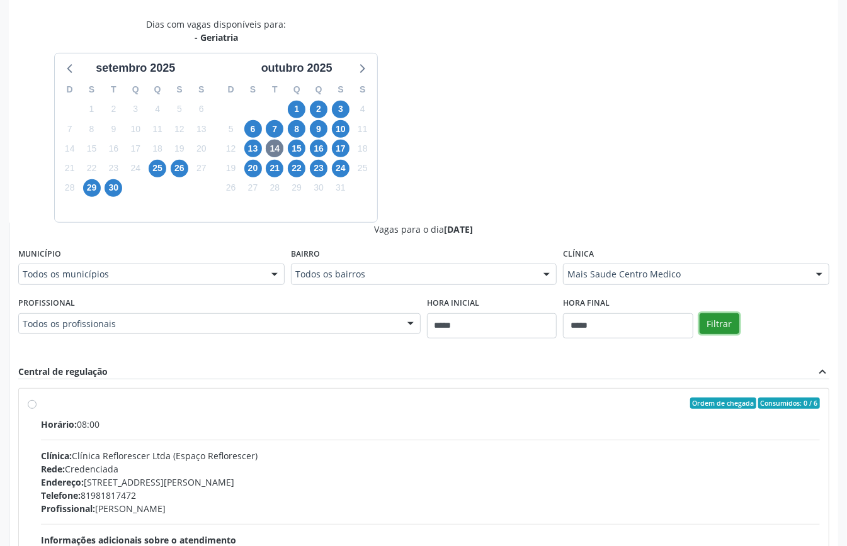
click at [720, 330] on button "Filtrar" at bounding box center [719, 324] width 40 height 21
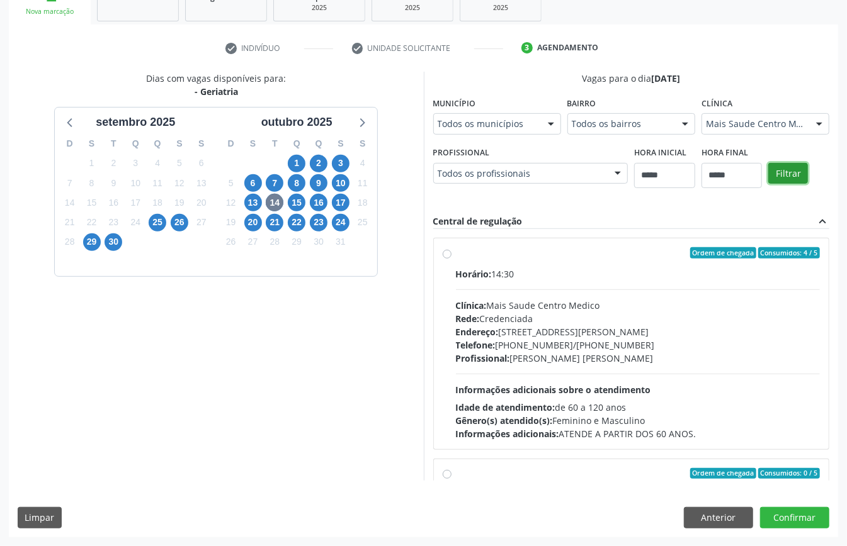
scroll to position [200, 0]
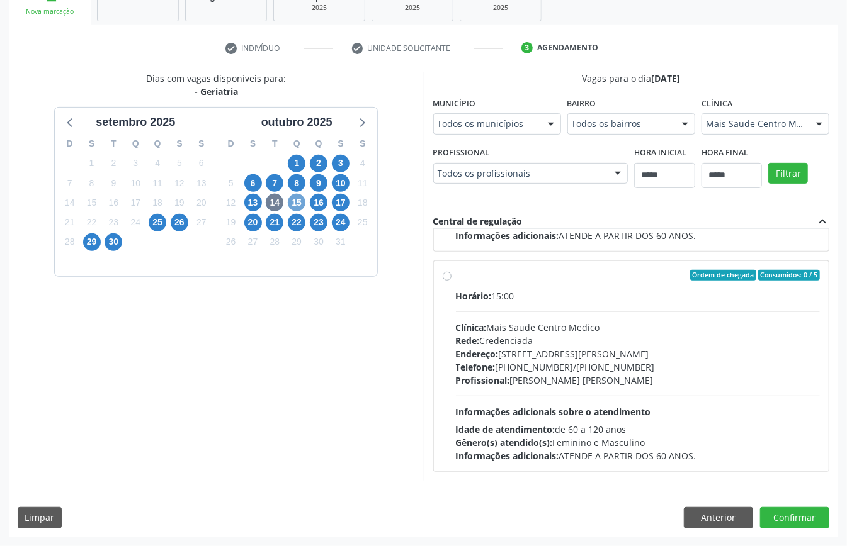
click at [297, 205] on span "15" at bounding box center [297, 203] width 18 height 18
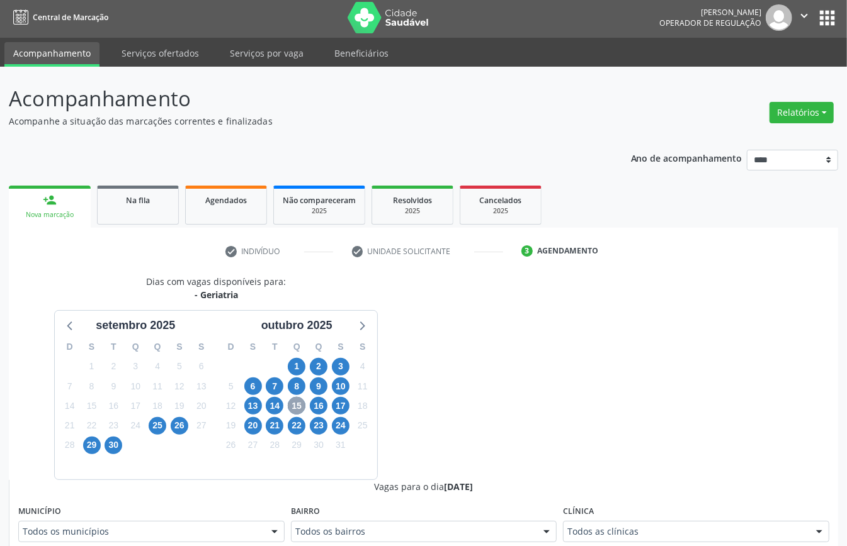
scroll to position [207, 0]
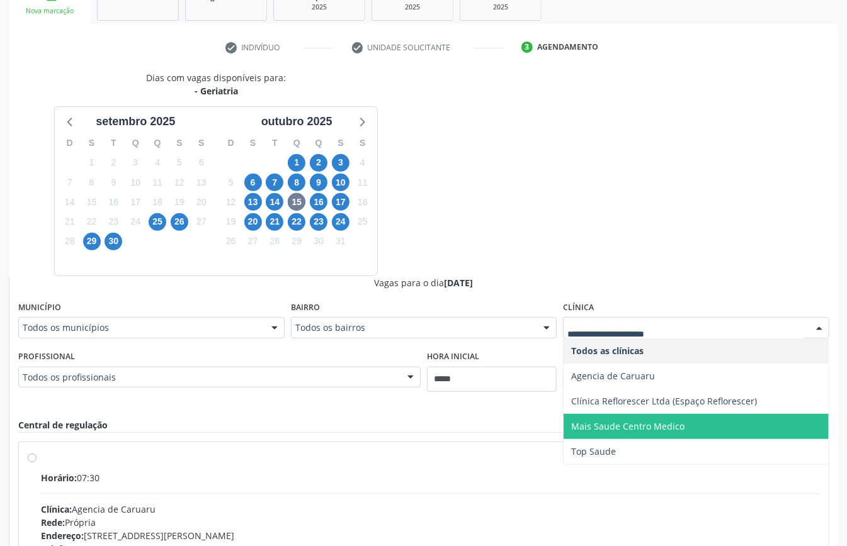
click at [623, 432] on span "Mais Saude Centro Medico" at bounding box center [627, 427] width 113 height 12
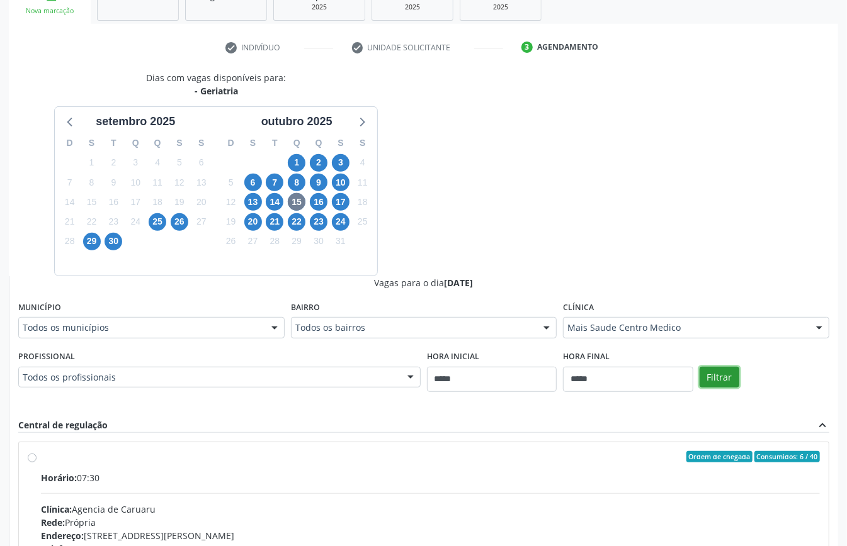
click at [711, 375] on button "Filtrar" at bounding box center [719, 377] width 40 height 21
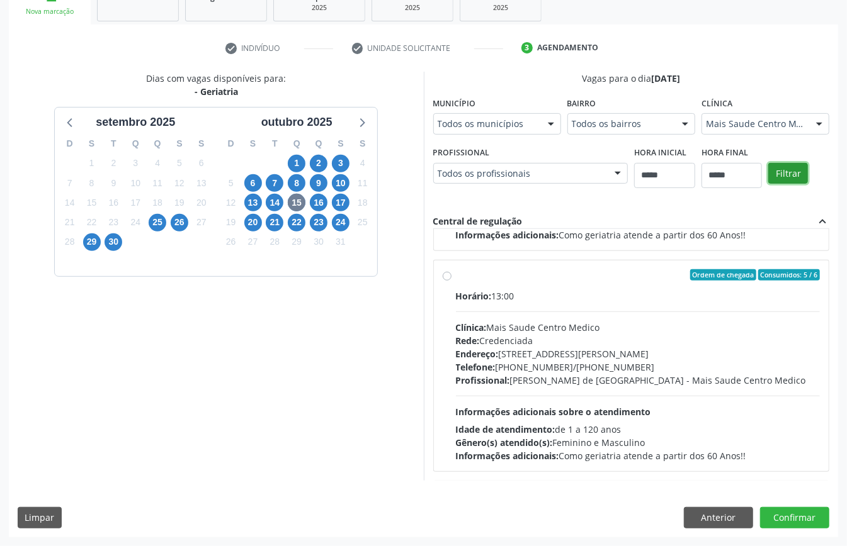
scroll to position [643, 0]
click at [325, 200] on span "16" at bounding box center [319, 203] width 18 height 18
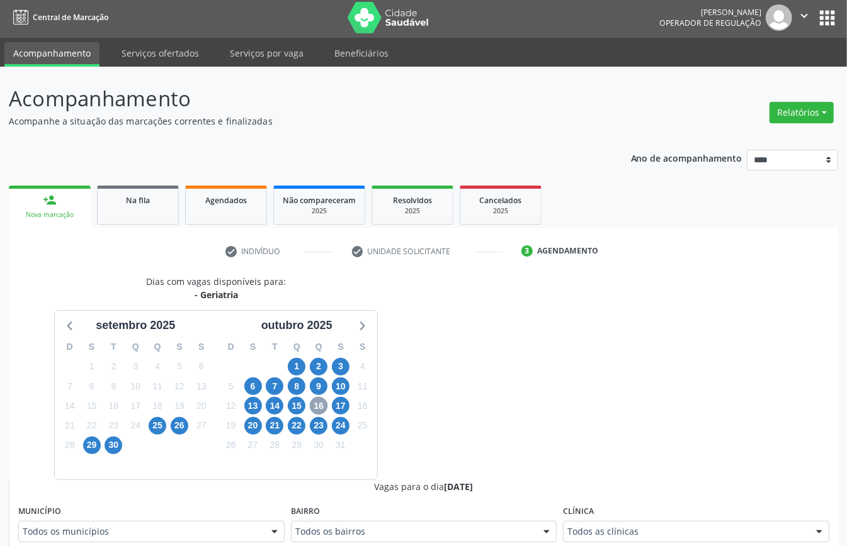
scroll to position [207, 0]
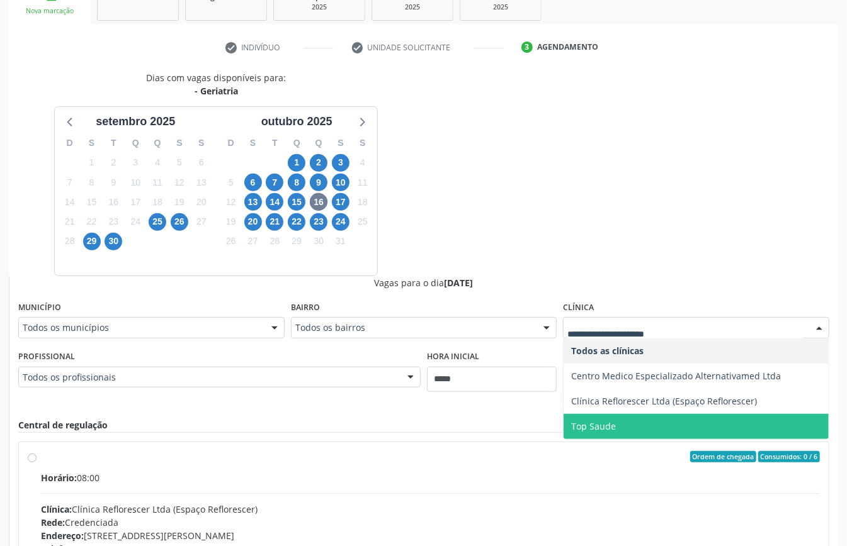
click at [633, 426] on span "Top Saude" at bounding box center [695, 426] width 265 height 25
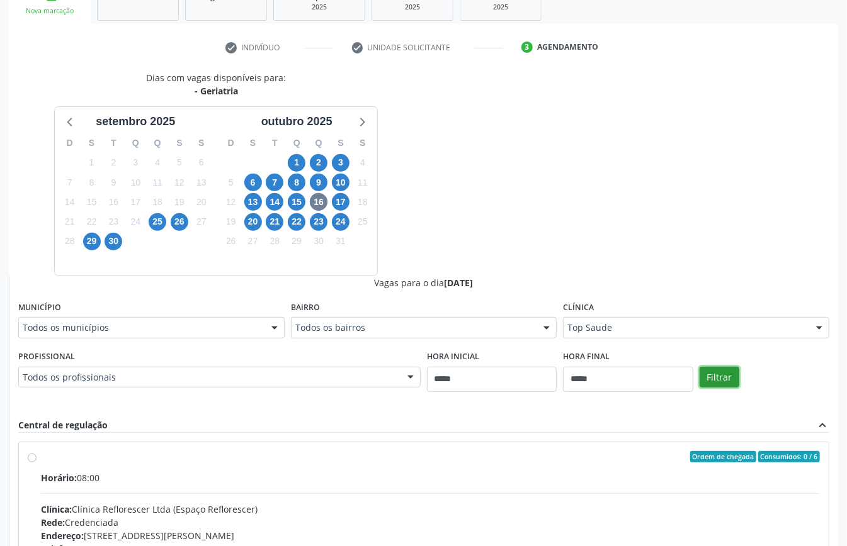
click at [713, 374] on button "Filtrar" at bounding box center [719, 377] width 40 height 21
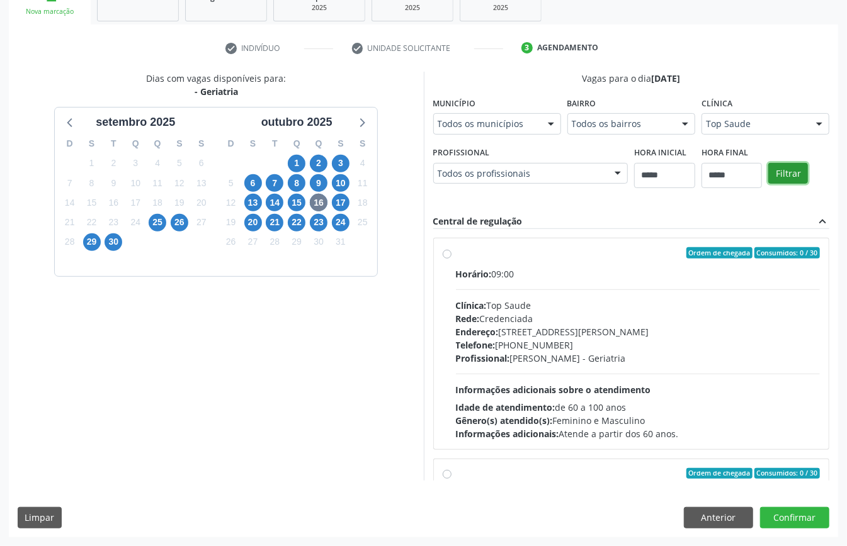
scroll to position [200, 0]
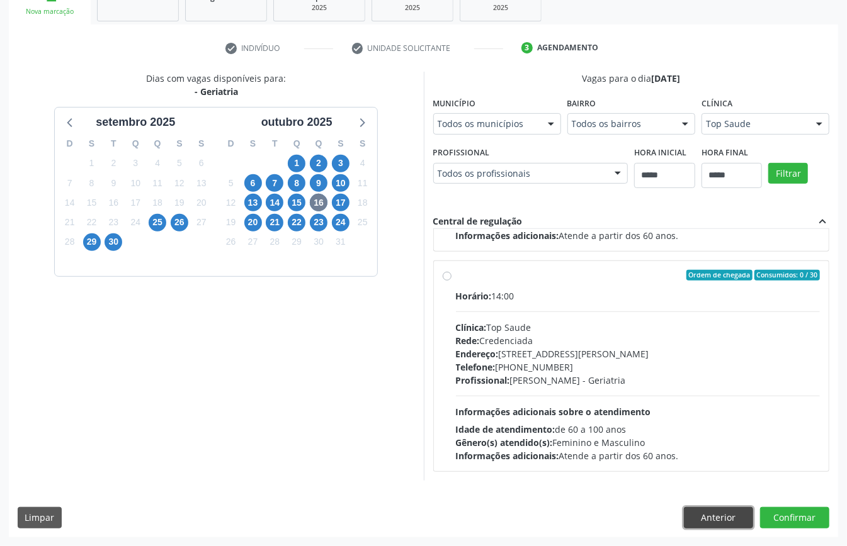
click at [724, 516] on button "Anterior" at bounding box center [718, 517] width 69 height 21
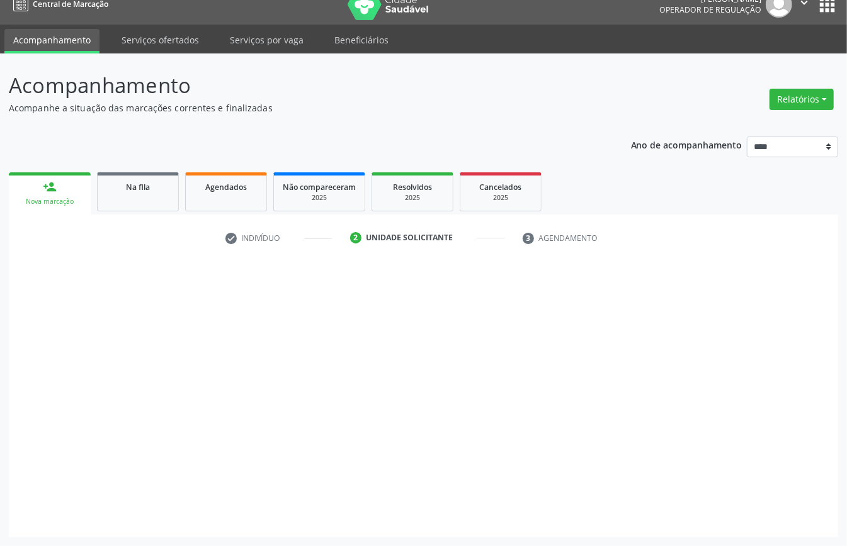
scroll to position [18, 0]
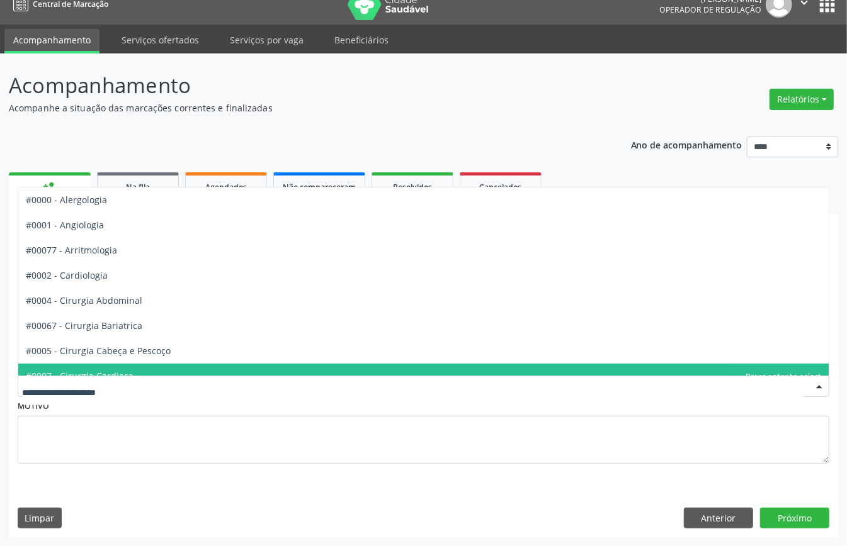
click at [119, 376] on div at bounding box center [424, 386] width 812 height 21
type input "***"
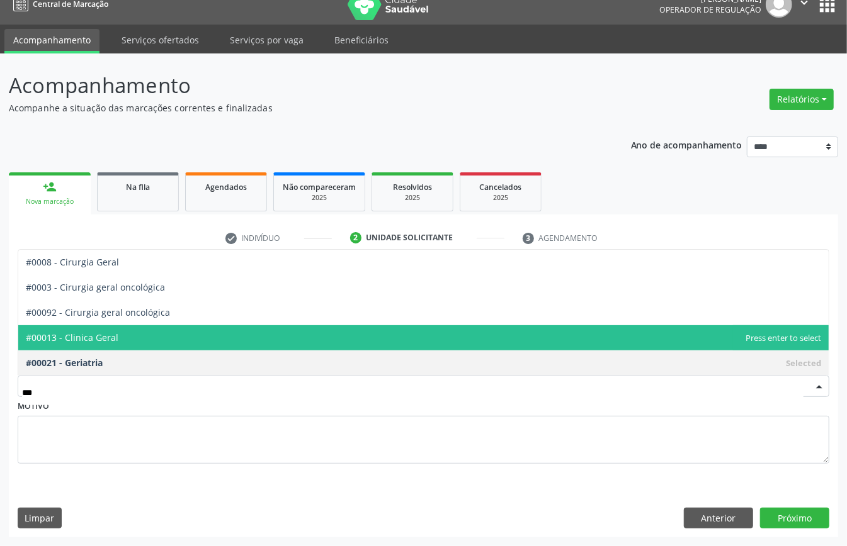
click at [137, 332] on span "#00013 - Clinica Geral" at bounding box center [423, 337] width 810 height 25
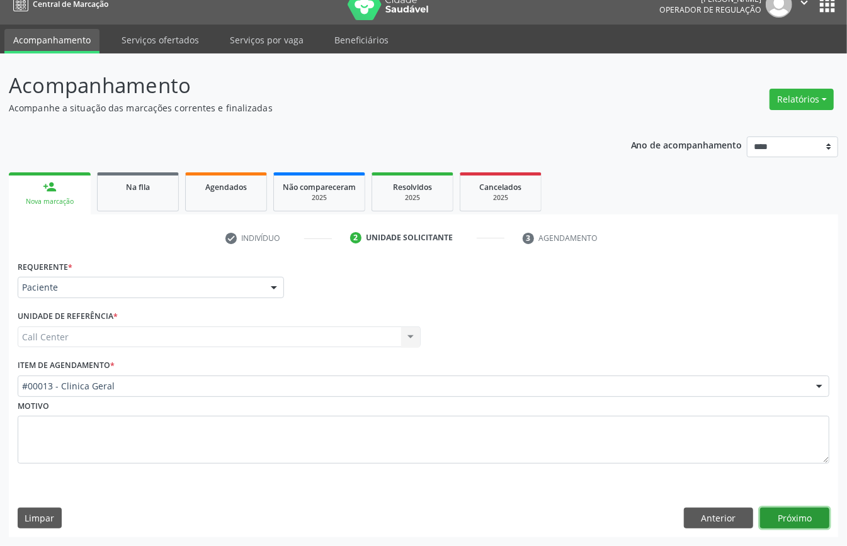
click at [794, 519] on button "Próximo" at bounding box center [794, 518] width 69 height 21
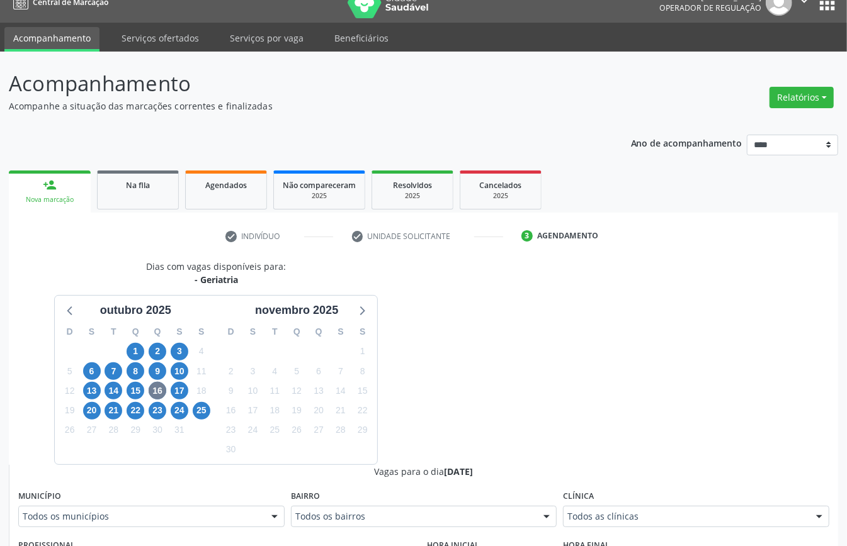
scroll to position [411, 0]
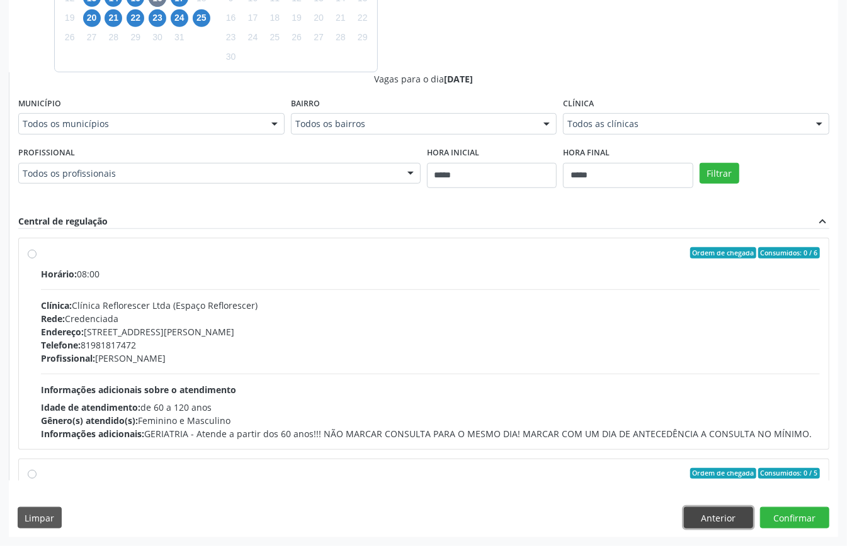
click at [730, 512] on button "Anterior" at bounding box center [718, 517] width 69 height 21
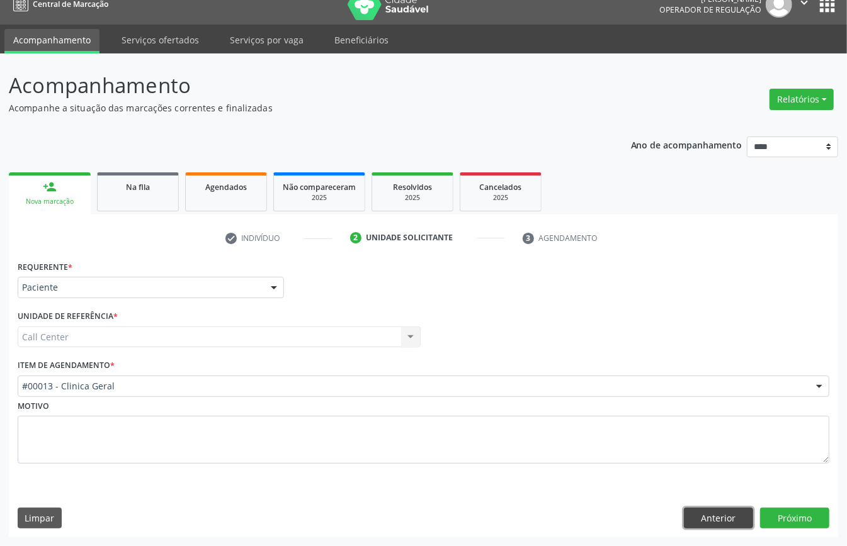
click at [729, 511] on button "Anterior" at bounding box center [718, 518] width 69 height 21
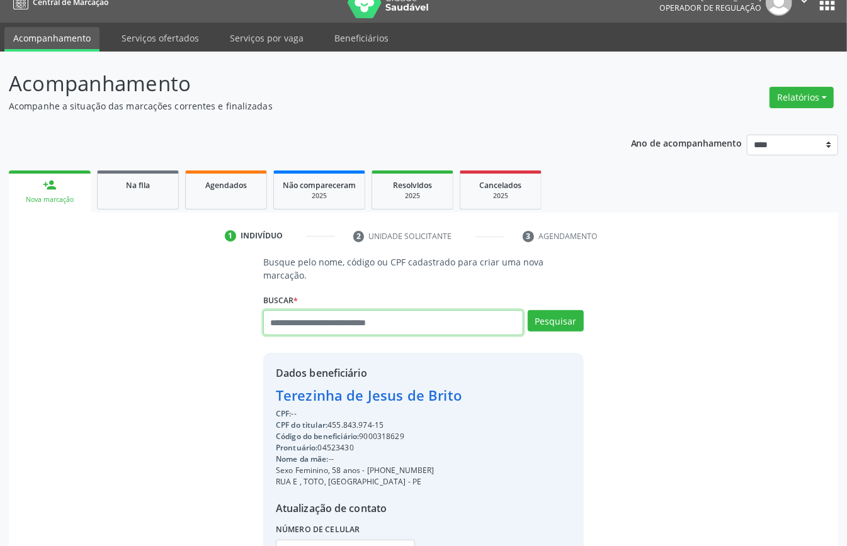
click at [337, 320] on input "text" at bounding box center [393, 322] width 260 height 25
type input "*********"
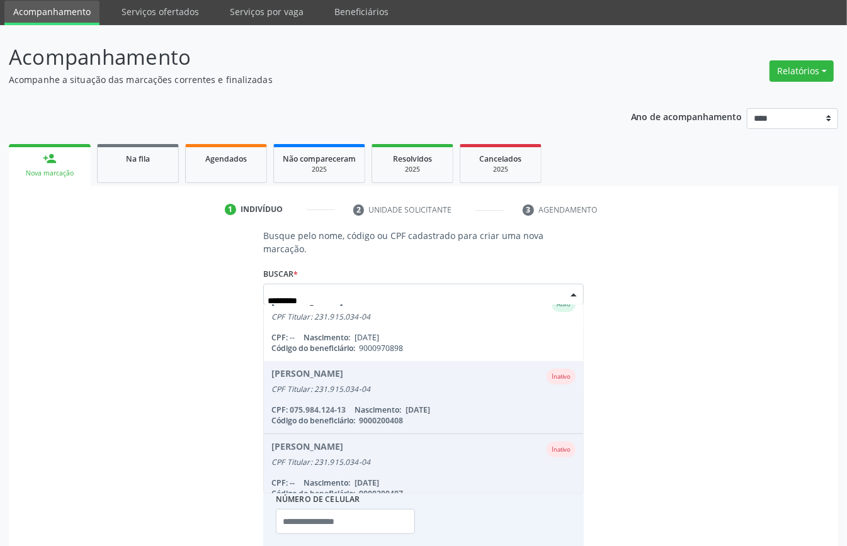
scroll to position [150, 0]
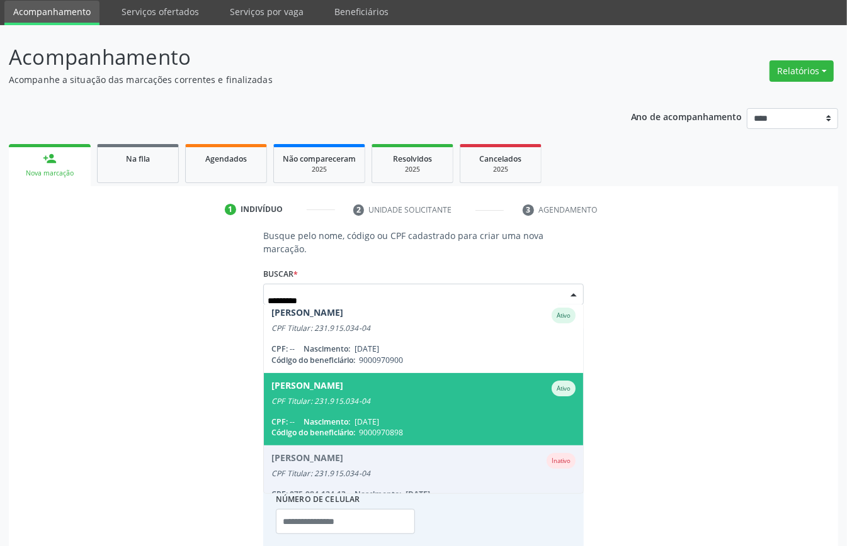
click at [350, 404] on span "[PERSON_NAME] Ativo CPF Titular: 231.915.034-04 CPF: -- Nascimento: [DATE] Códi…" at bounding box center [423, 409] width 319 height 72
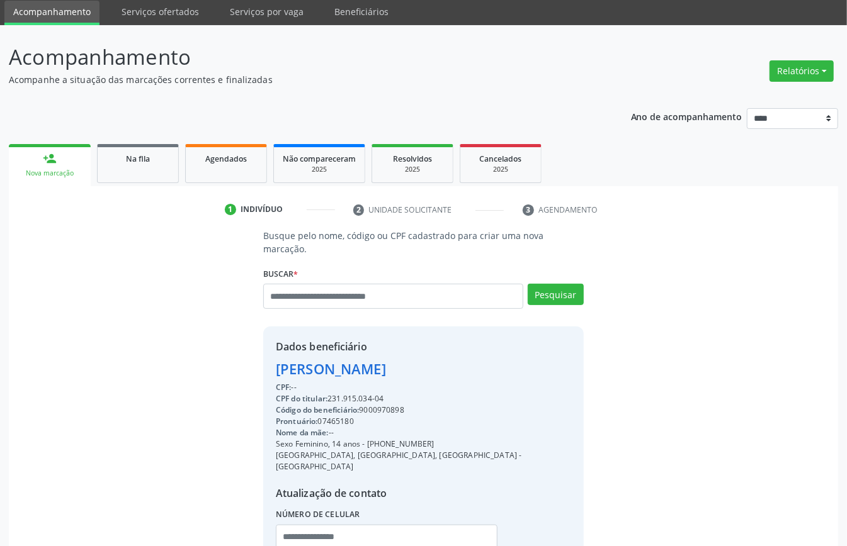
scroll to position [132, 0]
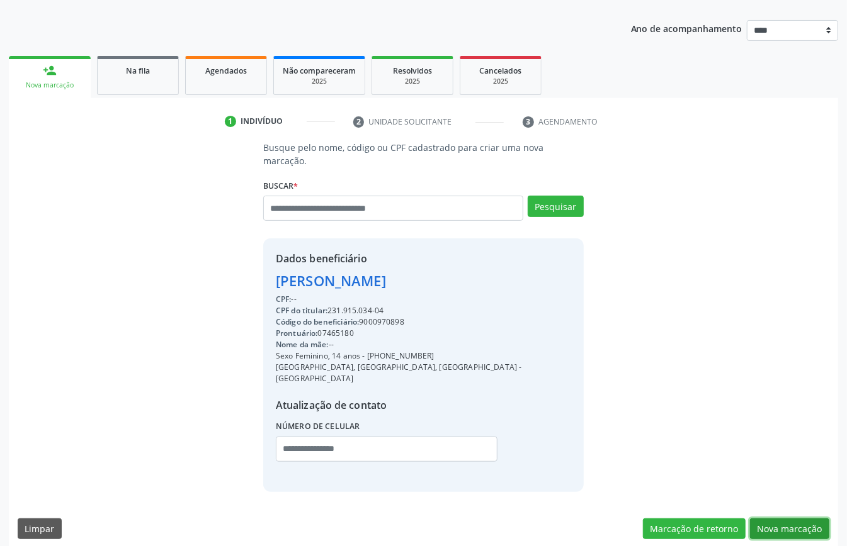
drag, startPoint x: 773, startPoint y: 511, endPoint x: 754, endPoint y: 510, distance: 18.9
click at [771, 519] on button "Nova marcação" at bounding box center [789, 529] width 79 height 21
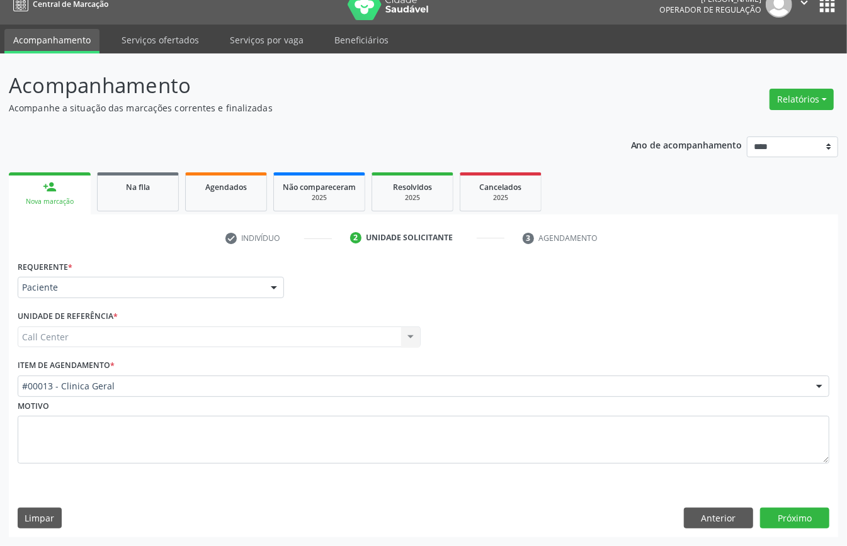
scroll to position [18, 0]
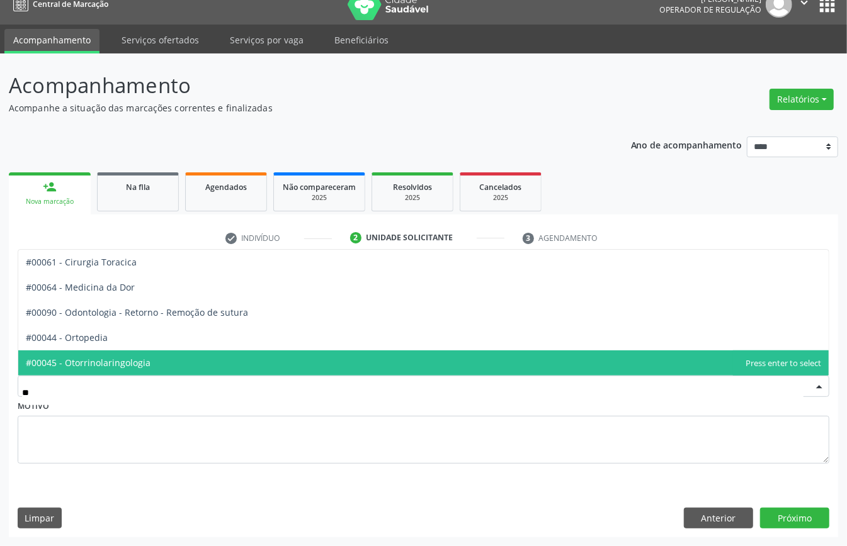
type input "***"
click at [110, 358] on span "#00044 - Ortopedia" at bounding box center [423, 363] width 810 height 25
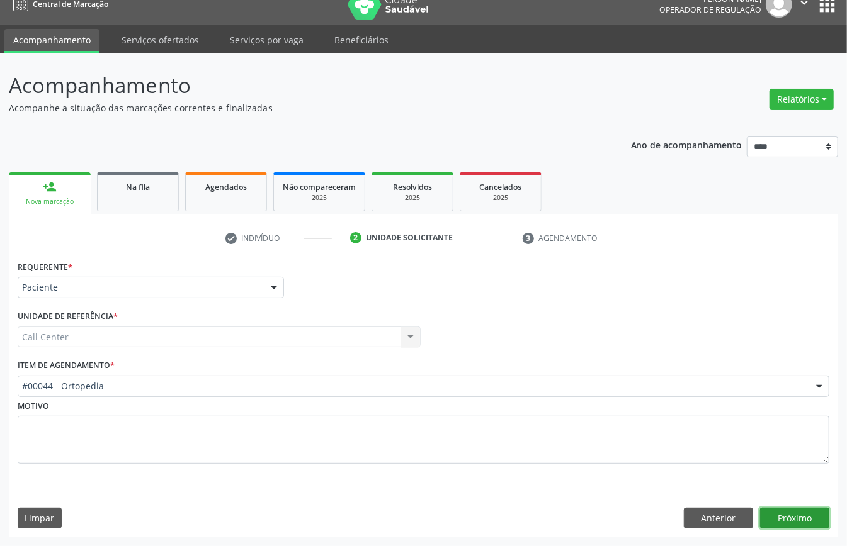
click at [814, 522] on button "Próximo" at bounding box center [794, 518] width 69 height 21
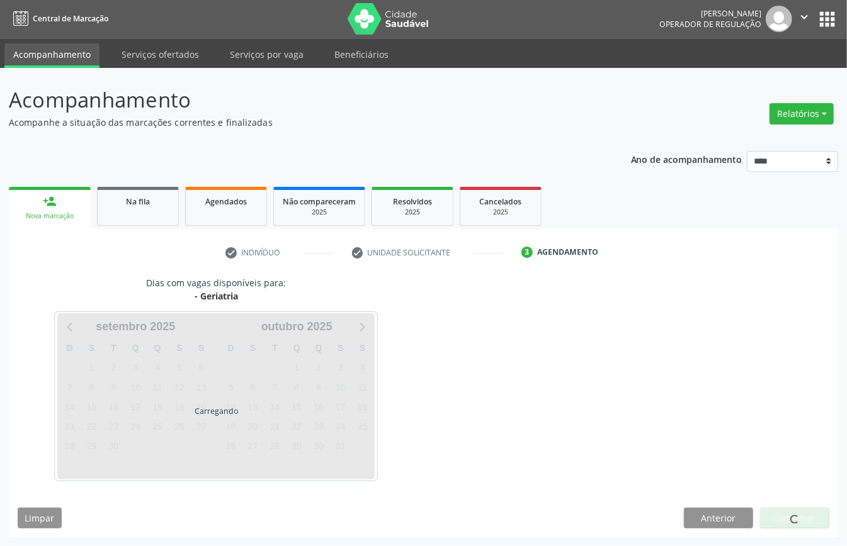
scroll to position [3, 0]
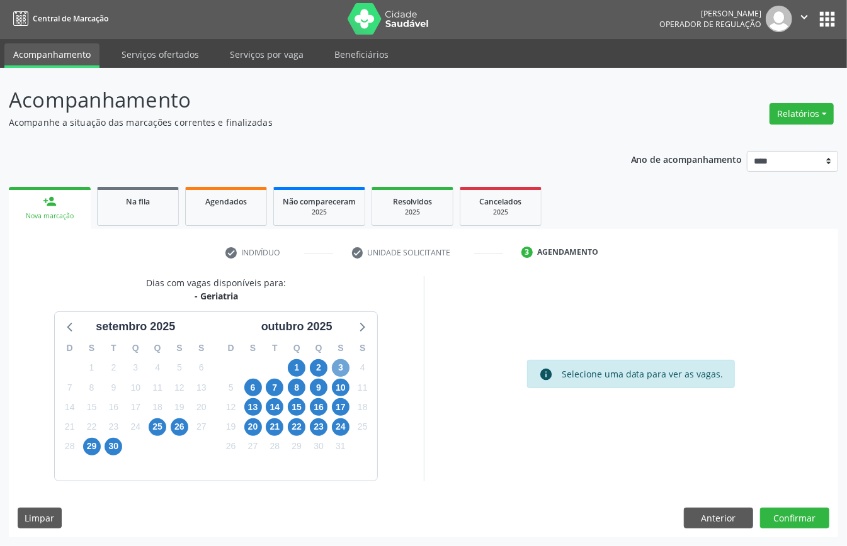
drag, startPoint x: 337, startPoint y: 360, endPoint x: 373, endPoint y: 390, distance: 46.9
click at [338, 363] on span "3" at bounding box center [341, 368] width 18 height 18
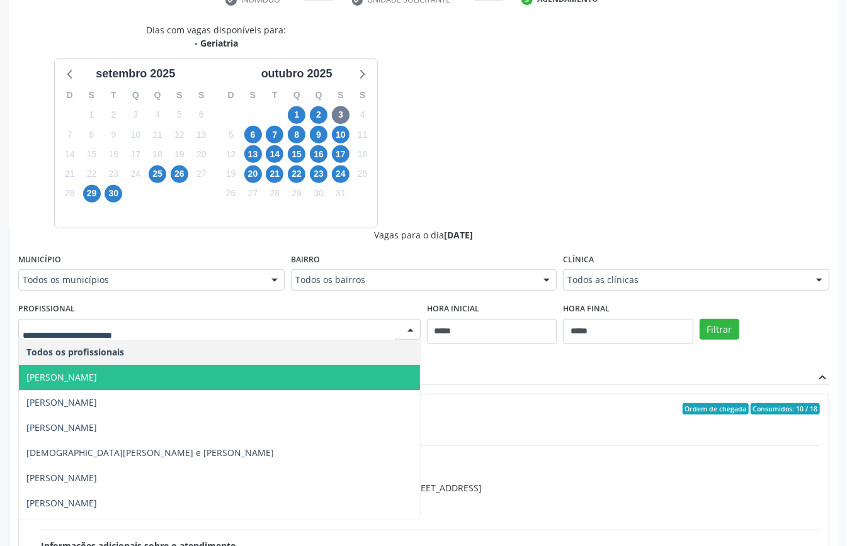
scroll to position [21, 0]
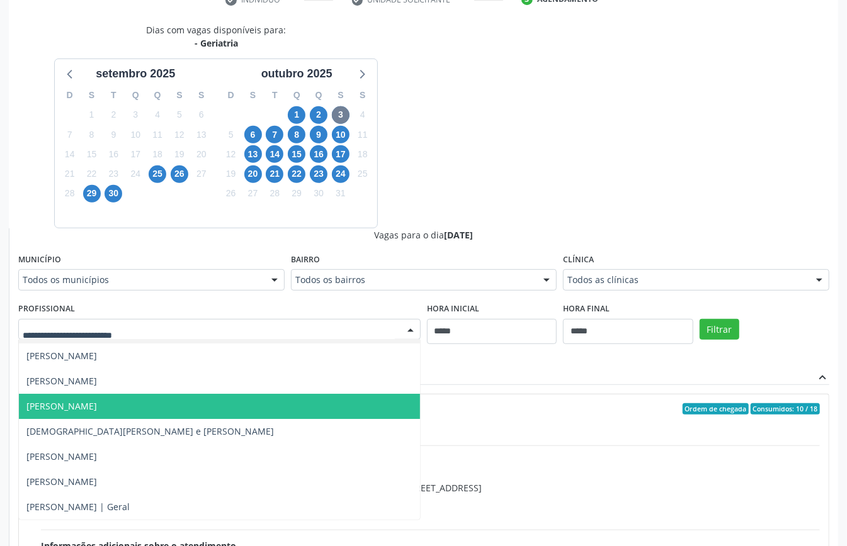
click at [97, 404] on span "[PERSON_NAME]" at bounding box center [61, 406] width 71 height 12
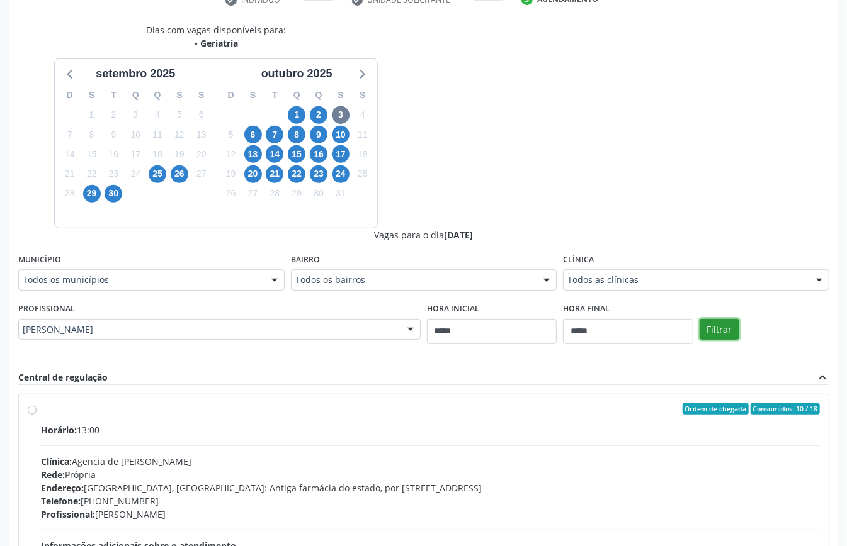
click at [720, 336] on button "Filtrar" at bounding box center [719, 329] width 40 height 21
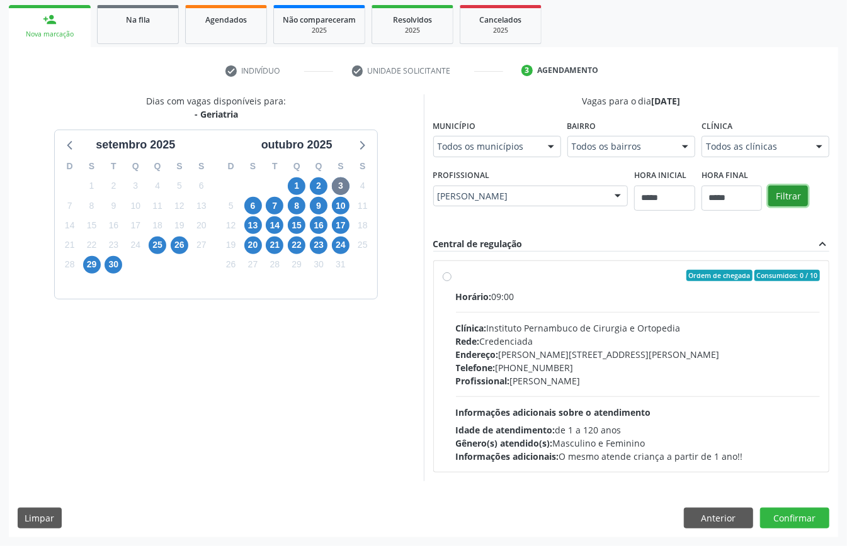
scroll to position [185, 0]
click at [540, 369] on div "Telefone: (81) 3721-4002" at bounding box center [638, 367] width 365 height 13
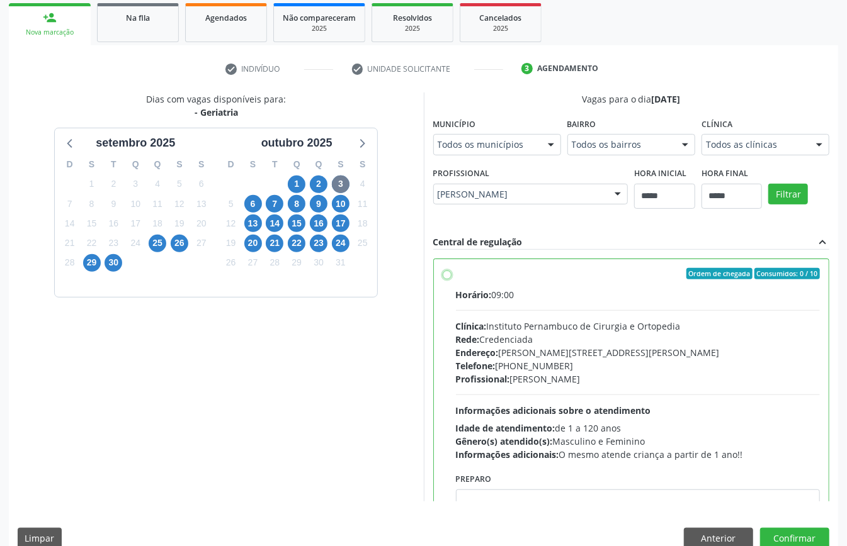
scroll to position [64, 0]
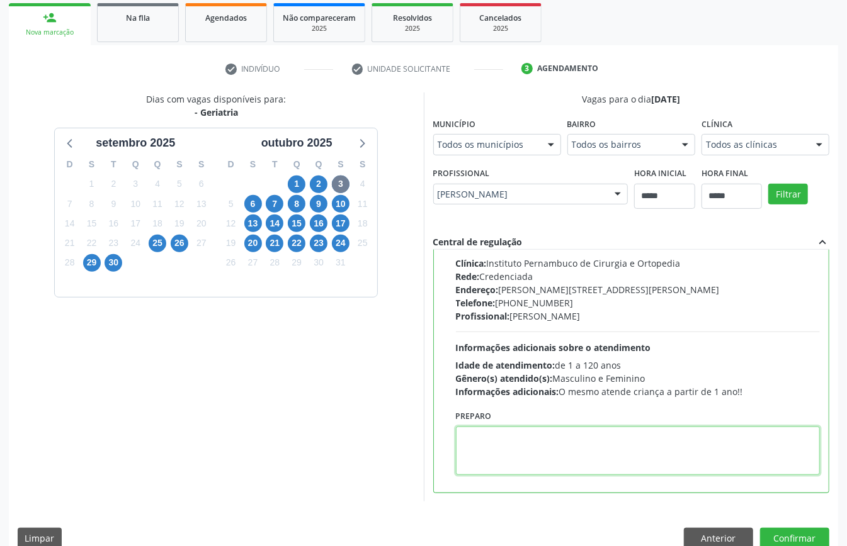
paste textarea "**********"
type textarea "**********"
click at [791, 535] on button "Confirmar" at bounding box center [794, 538] width 69 height 21
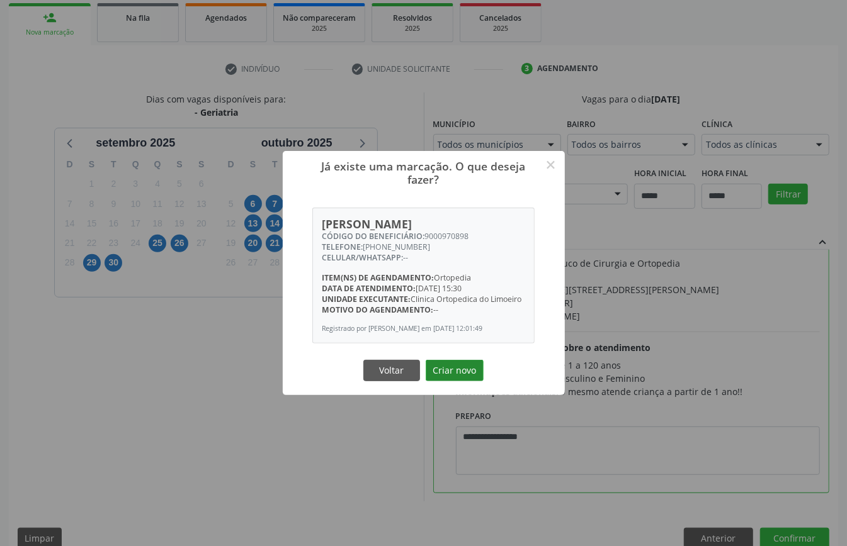
click at [457, 371] on button "Criar novo" at bounding box center [455, 370] width 58 height 21
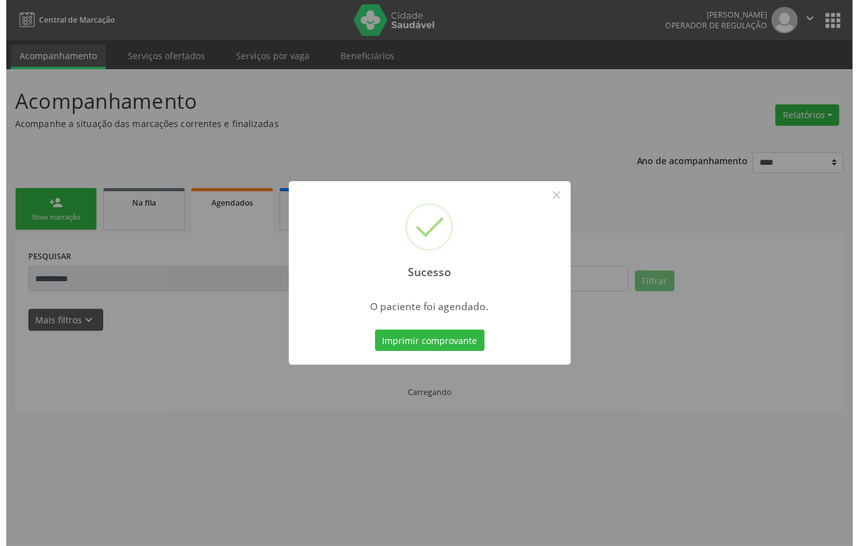
scroll to position [0, 0]
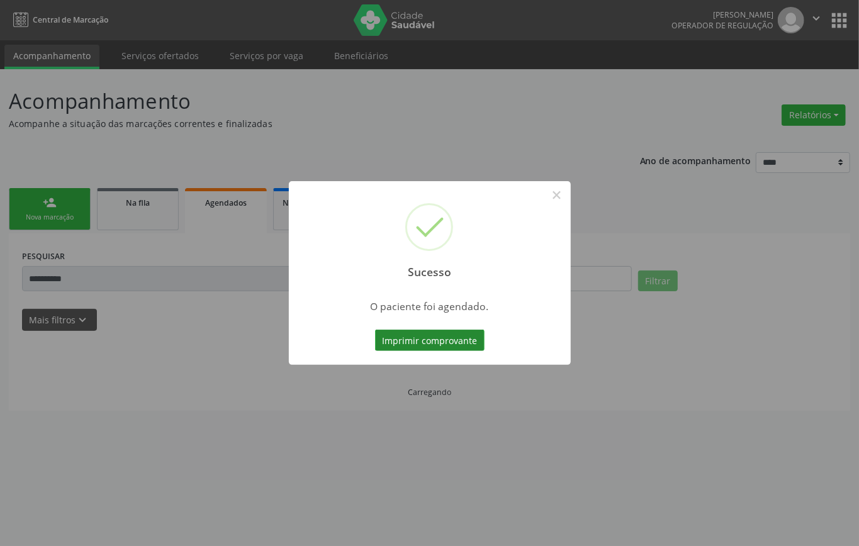
click at [456, 339] on button "Imprimir comprovante" at bounding box center [430, 340] width 110 height 21
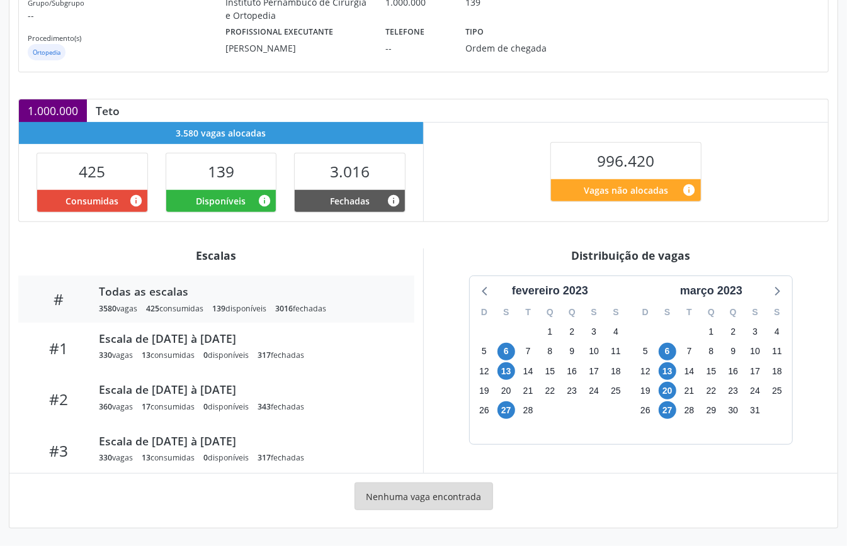
scroll to position [194, 0]
click at [733, 292] on div "março 2023" at bounding box center [711, 291] width 72 height 17
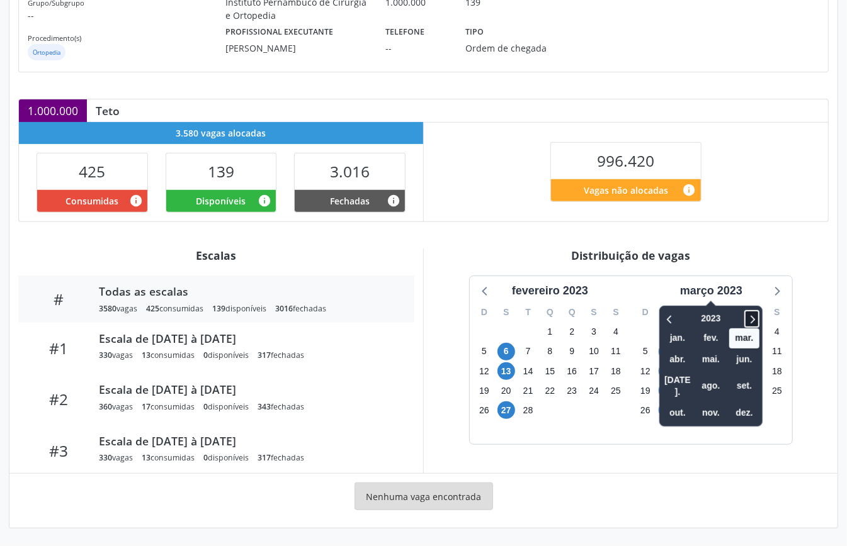
click at [750, 316] on icon at bounding box center [751, 319] width 13 height 15
click at [738, 380] on span "set." at bounding box center [744, 386] width 30 height 20
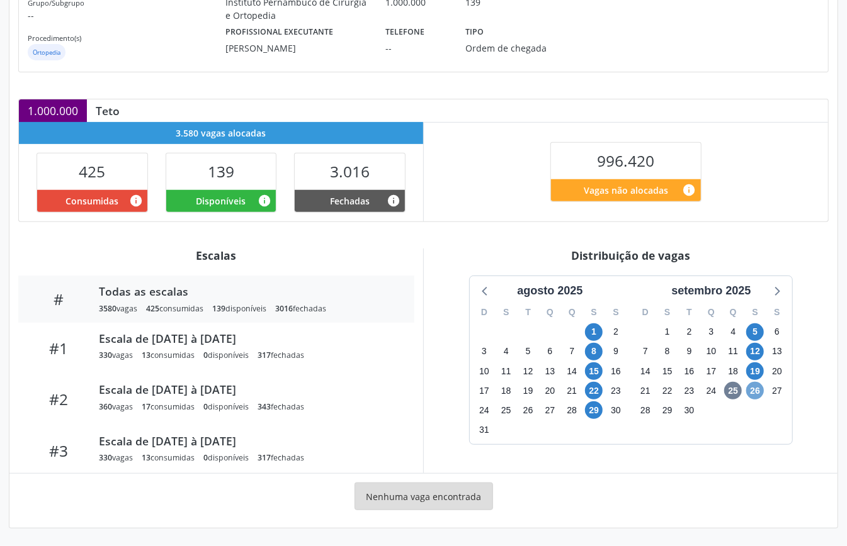
click at [756, 393] on span "26" at bounding box center [755, 391] width 18 height 18
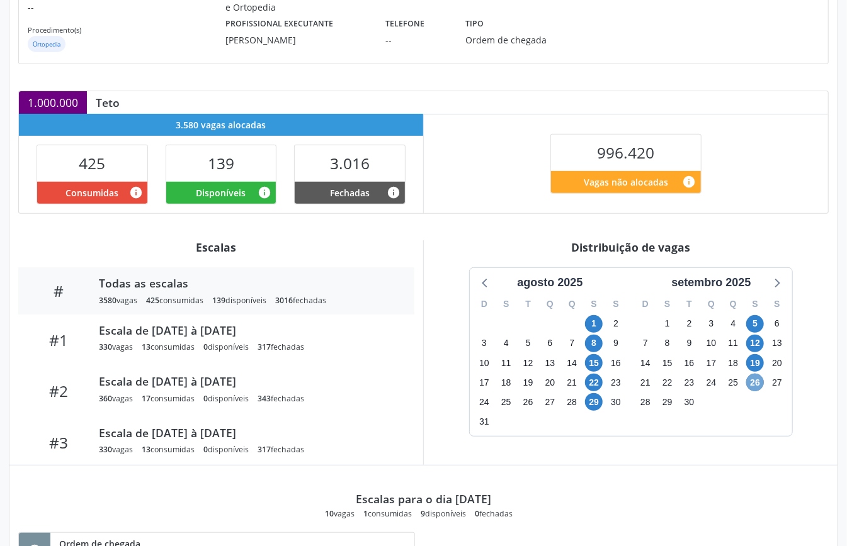
scroll to position [361, 0]
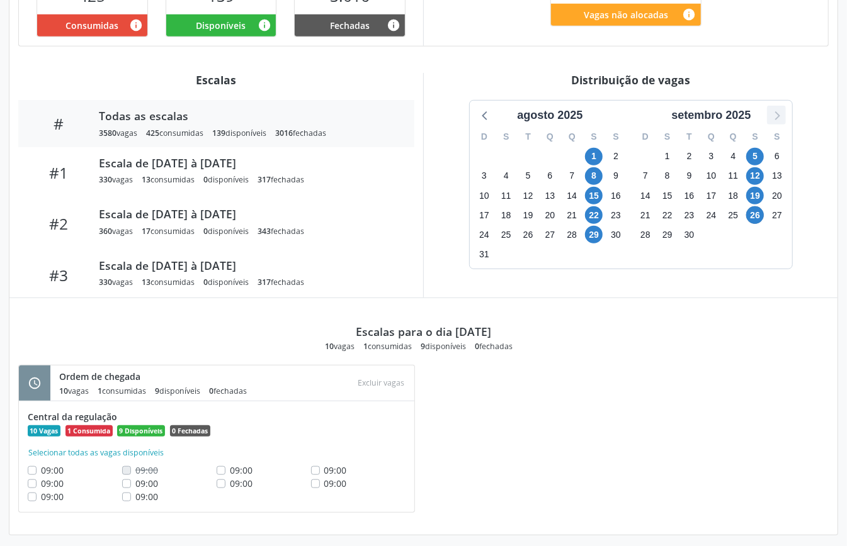
click at [781, 123] on icon at bounding box center [776, 115] width 16 height 16
click at [600, 164] on span "3" at bounding box center [594, 157] width 18 height 18
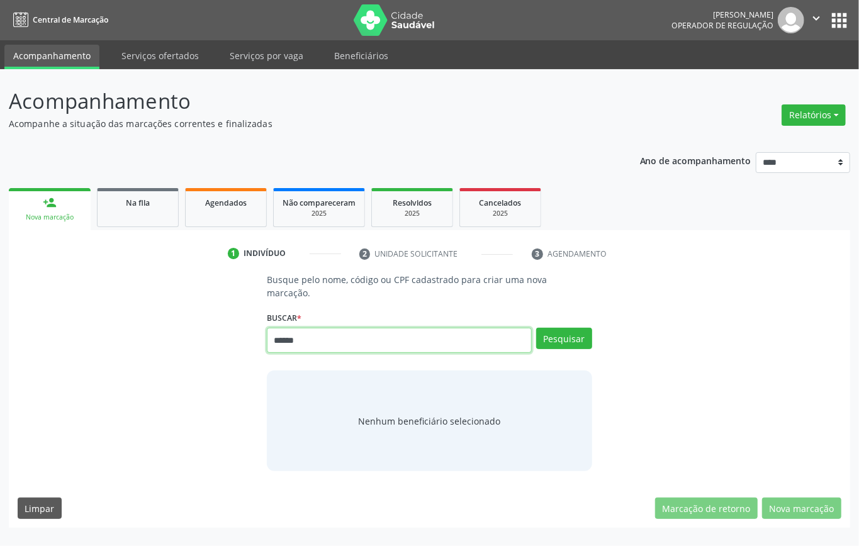
type input "******"
type input "*********"
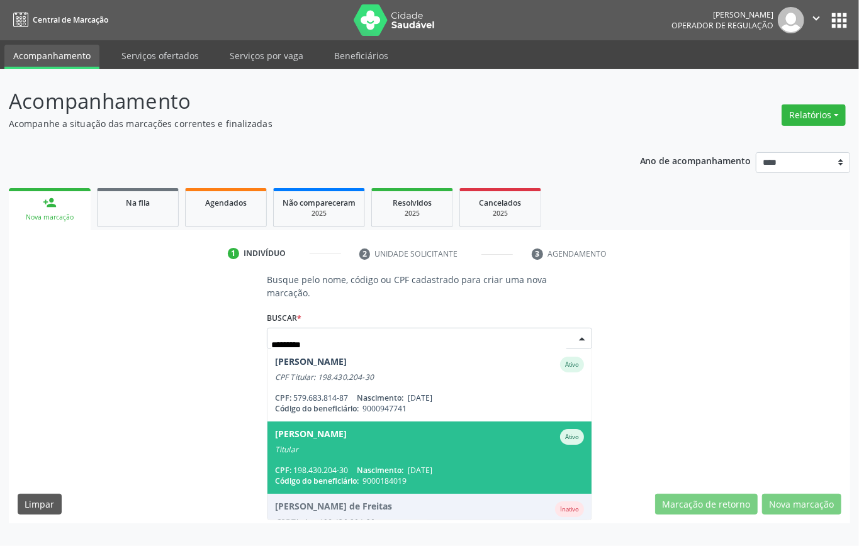
click at [397, 451] on div "Titular" at bounding box center [429, 450] width 309 height 10
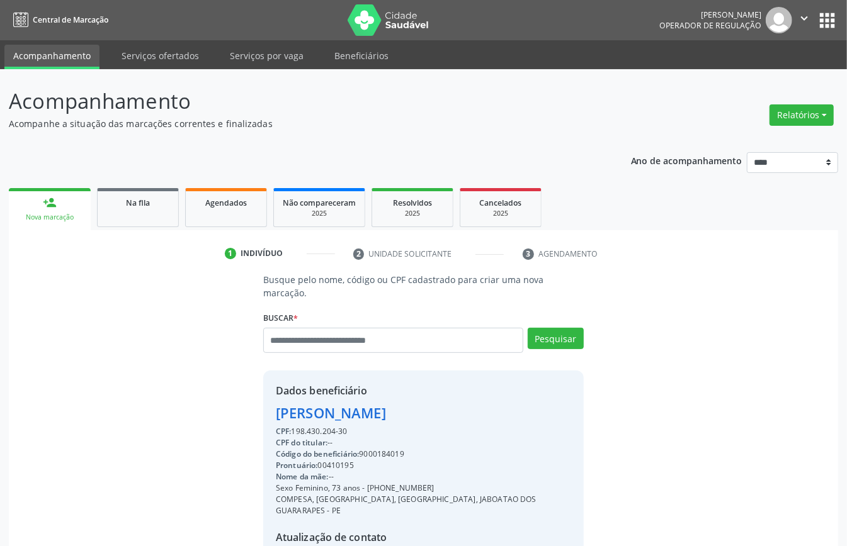
scroll to position [132, 0]
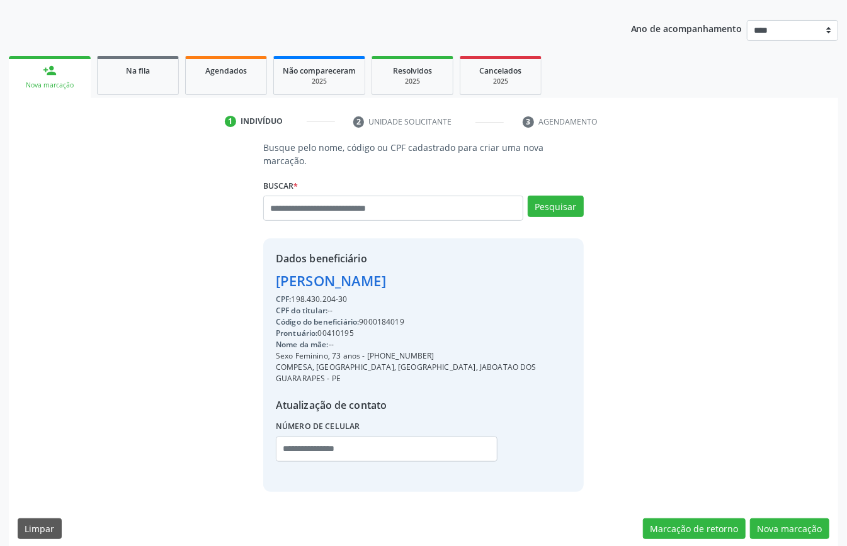
click at [385, 321] on div "Código do beneficiário: 9000184019" at bounding box center [423, 322] width 295 height 11
copy div "9000184019"
drag, startPoint x: 251, startPoint y: 73, endPoint x: 266, endPoint y: 149, distance: 77.7
click at [251, 74] on div "Agendados" at bounding box center [226, 70] width 63 height 13
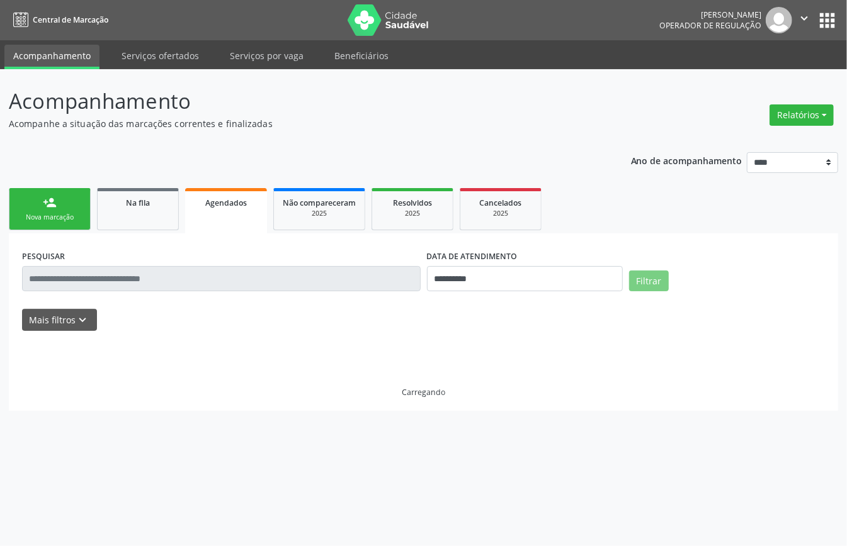
scroll to position [0, 0]
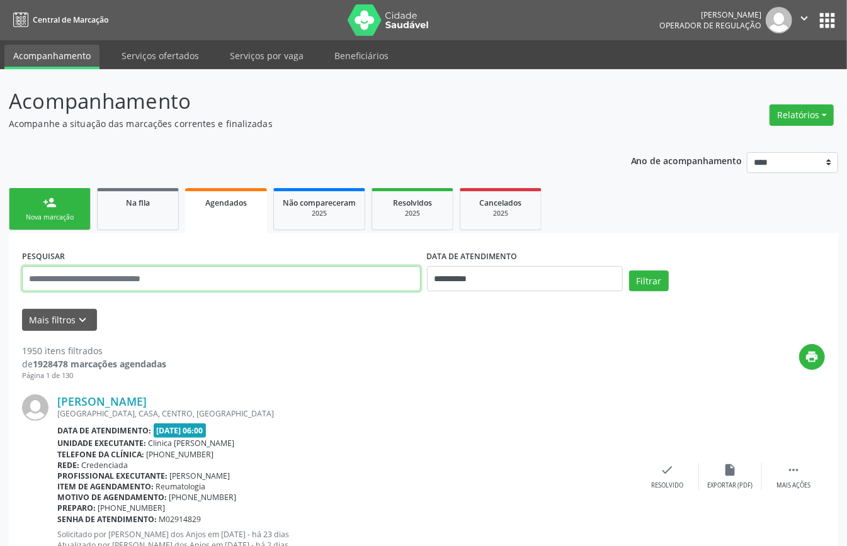
paste input "**********"
type input "**********"
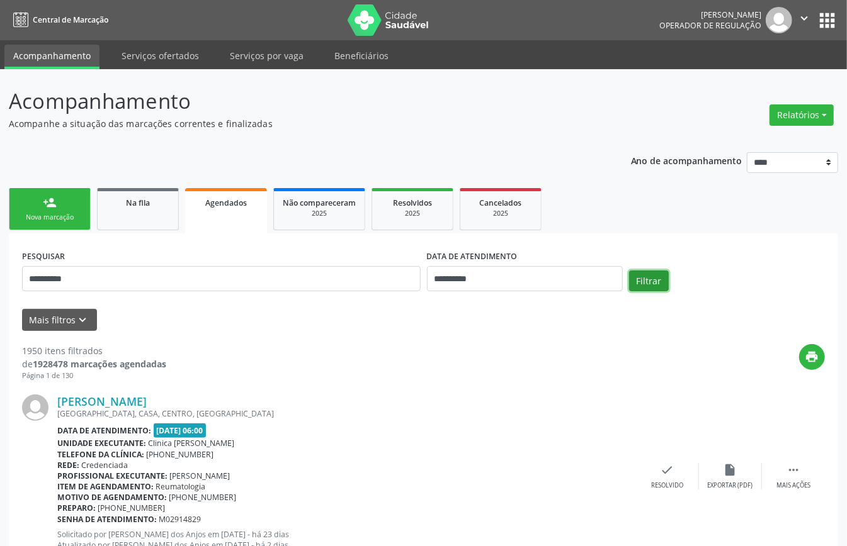
click at [661, 277] on button "Filtrar" at bounding box center [649, 281] width 40 height 21
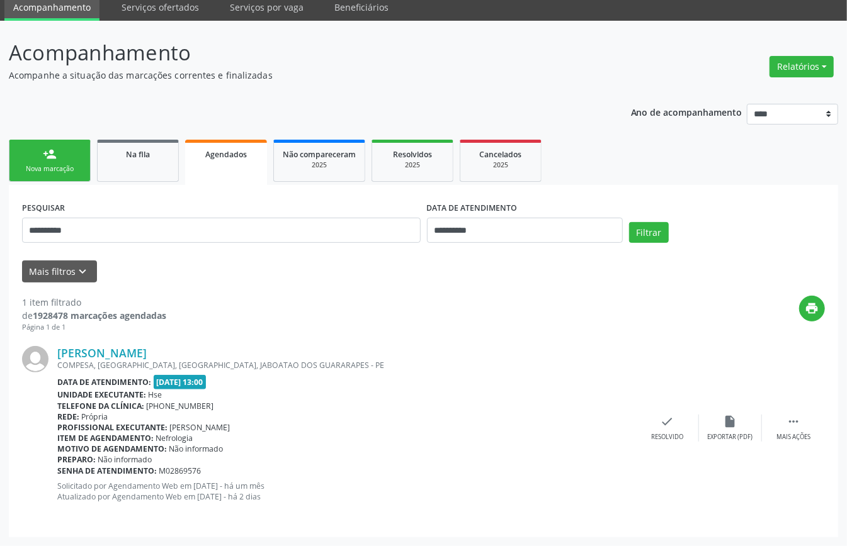
click at [370, 379] on div "Data de atendimento: [DATE] 13:00" at bounding box center [346, 382] width 579 height 14
click at [45, 161] on link "person_add Nova marcação" at bounding box center [50, 161] width 82 height 42
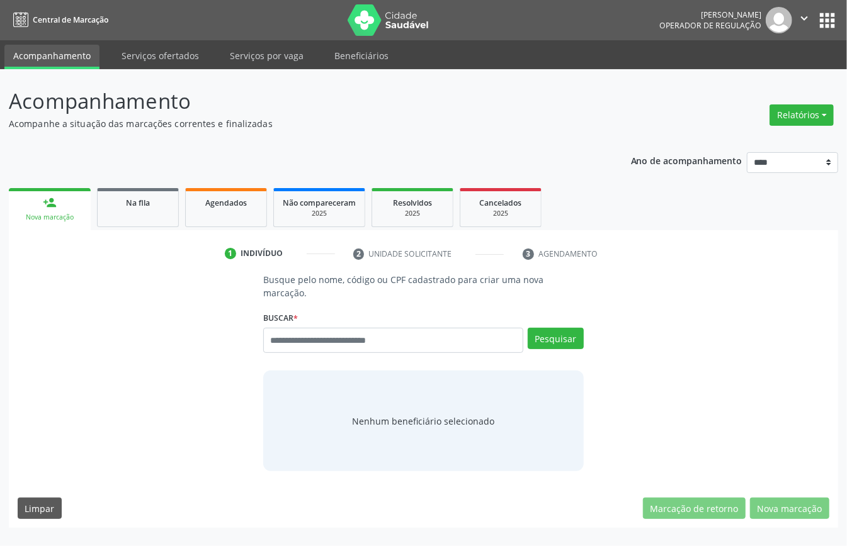
scroll to position [0, 0]
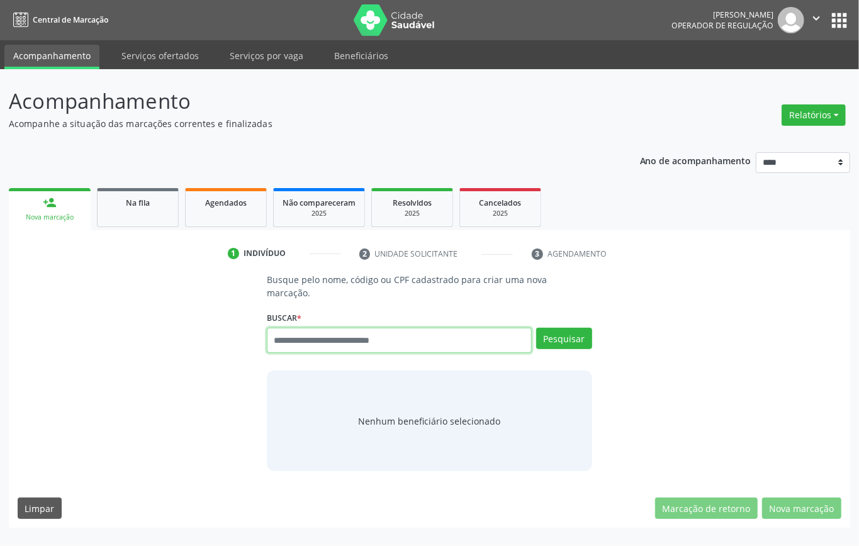
click at [324, 345] on input "text" at bounding box center [399, 340] width 265 height 25
type input "*********"
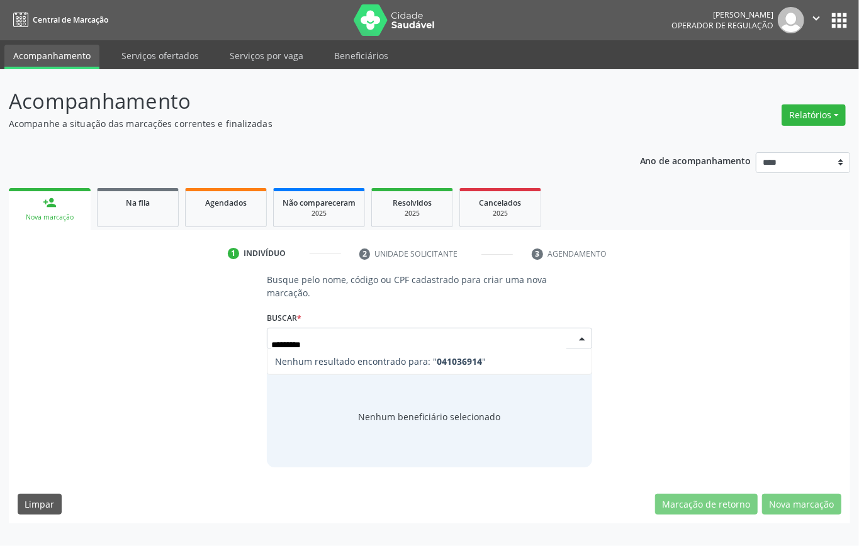
click at [290, 346] on input "*********" at bounding box center [418, 344] width 295 height 25
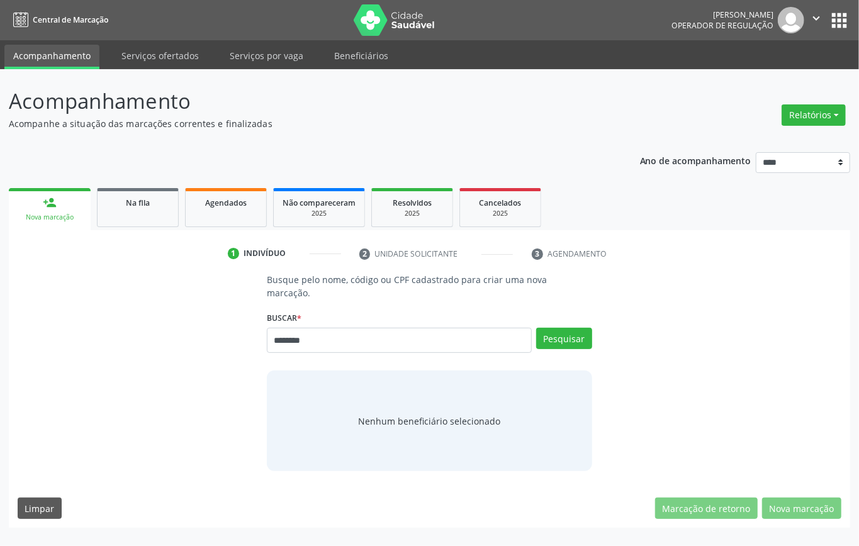
click at [288, 342] on input "********" at bounding box center [399, 340] width 265 height 25
type input "*********"
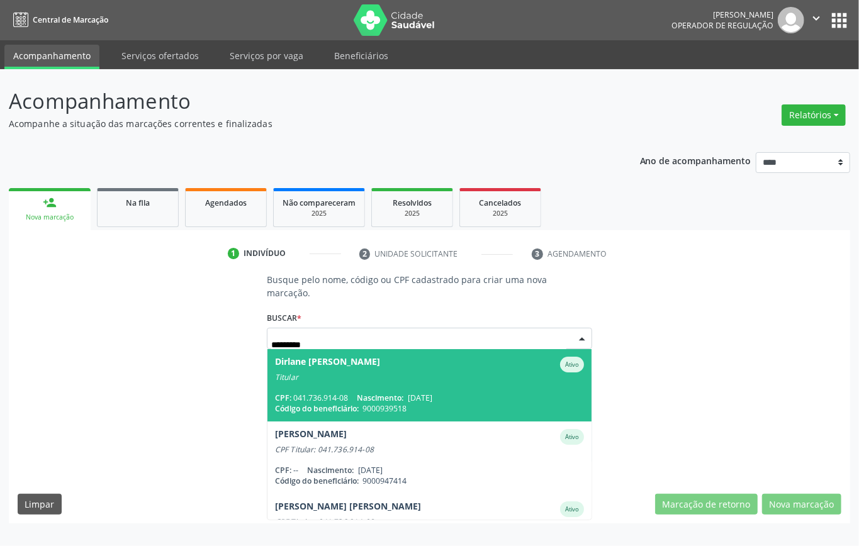
click at [421, 394] on span "09/10/1981" at bounding box center [420, 398] width 25 height 11
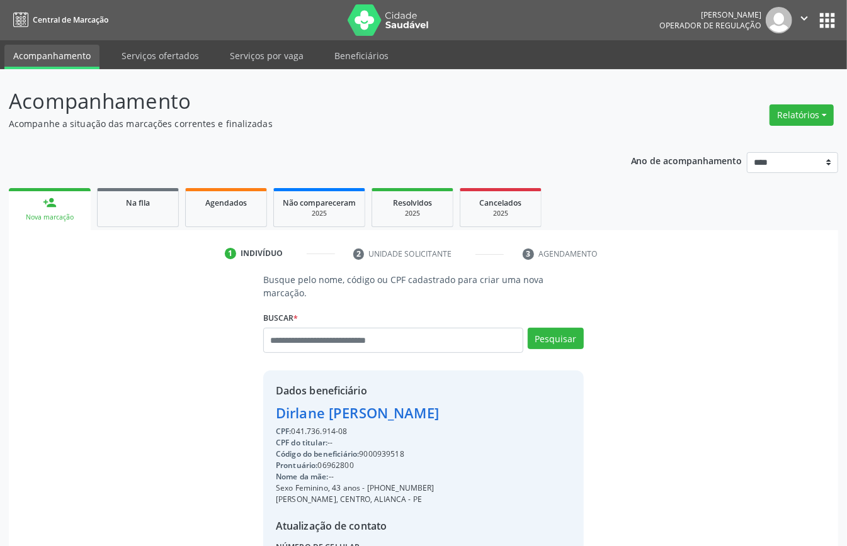
scroll to position [132, 0]
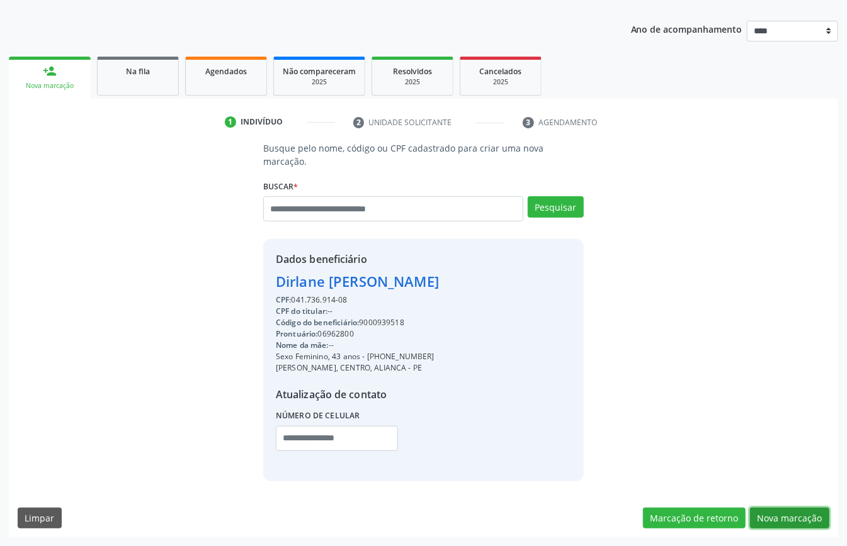
click at [781, 517] on button "Nova marcação" at bounding box center [789, 518] width 79 height 21
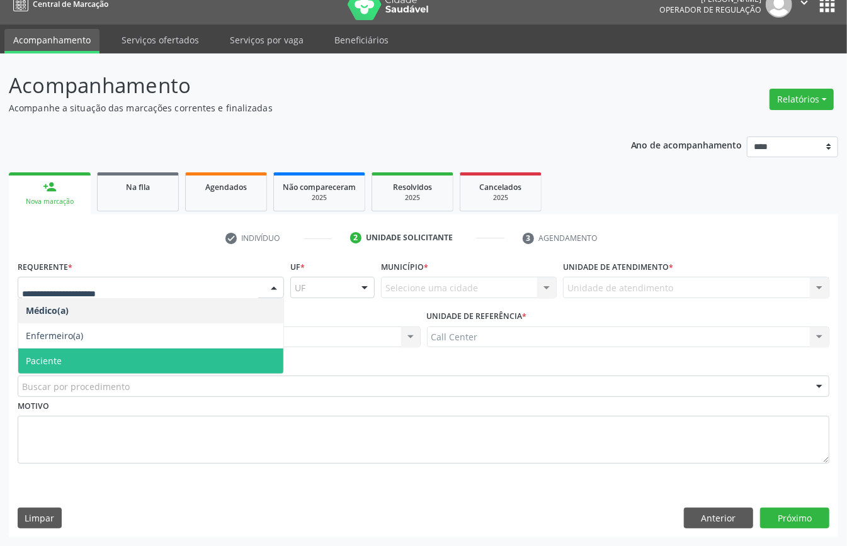
click at [64, 358] on span "Paciente" at bounding box center [150, 361] width 265 height 25
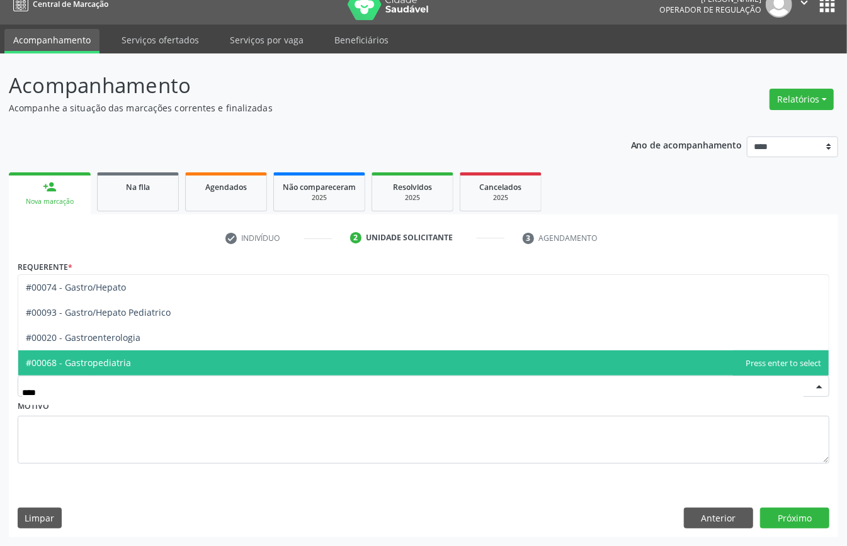
type input "*****"
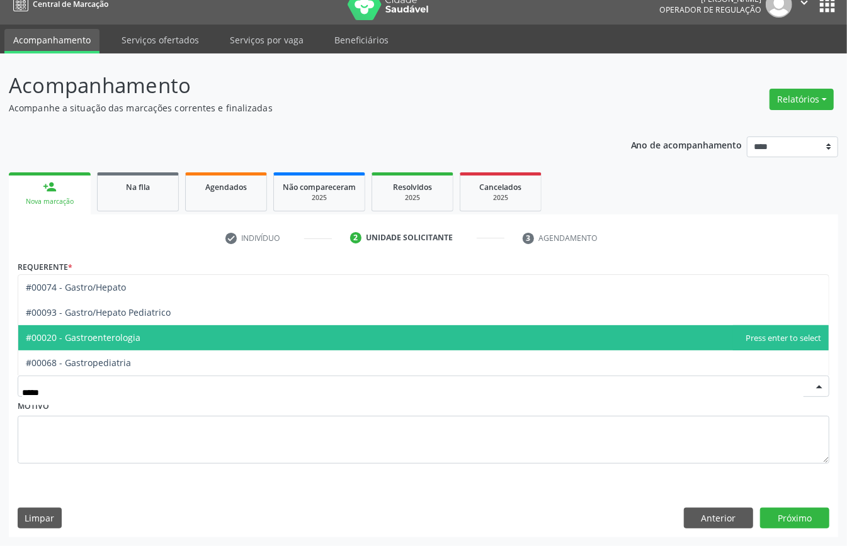
click at [92, 344] on span "#00020 - Gastroenterologia" at bounding box center [423, 337] width 810 height 25
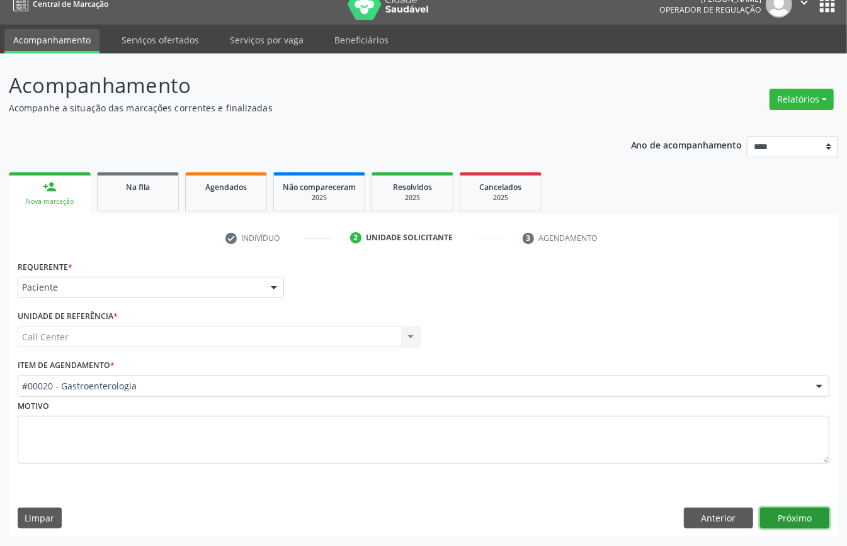
click at [787, 514] on button "Próximo" at bounding box center [794, 518] width 69 height 21
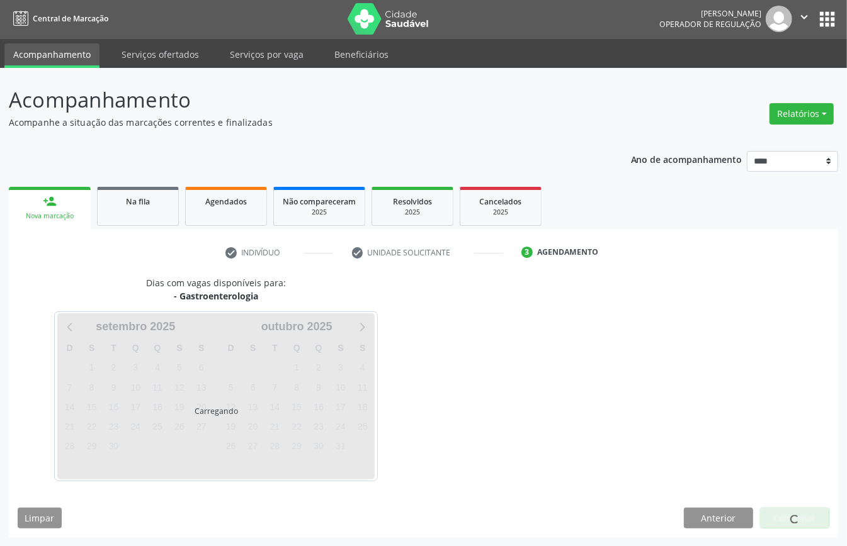
scroll to position [3, 0]
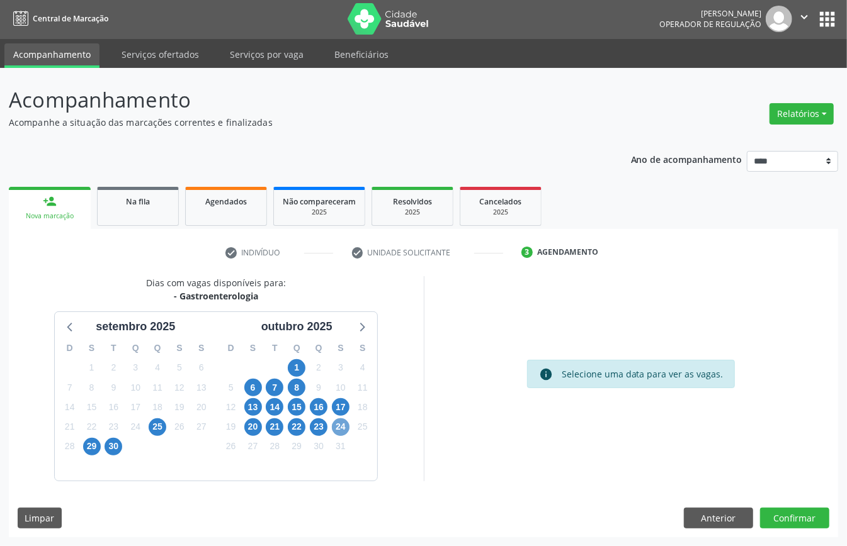
click at [339, 424] on span "24" at bounding box center [341, 428] width 18 height 18
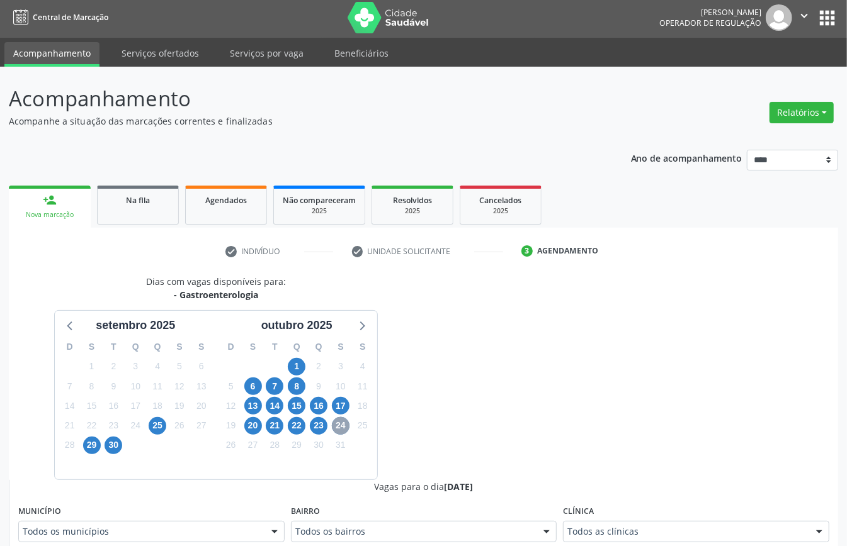
scroll to position [338, 0]
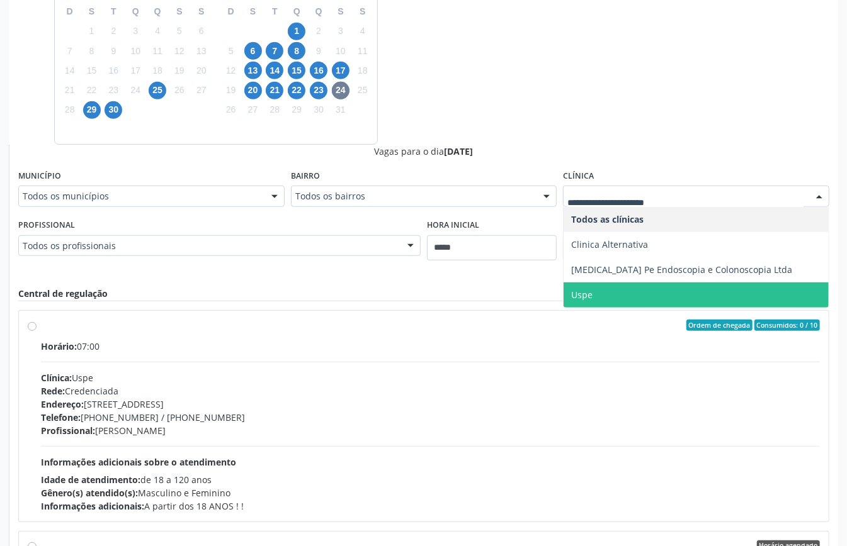
click at [601, 293] on span "Uspe" at bounding box center [695, 295] width 265 height 25
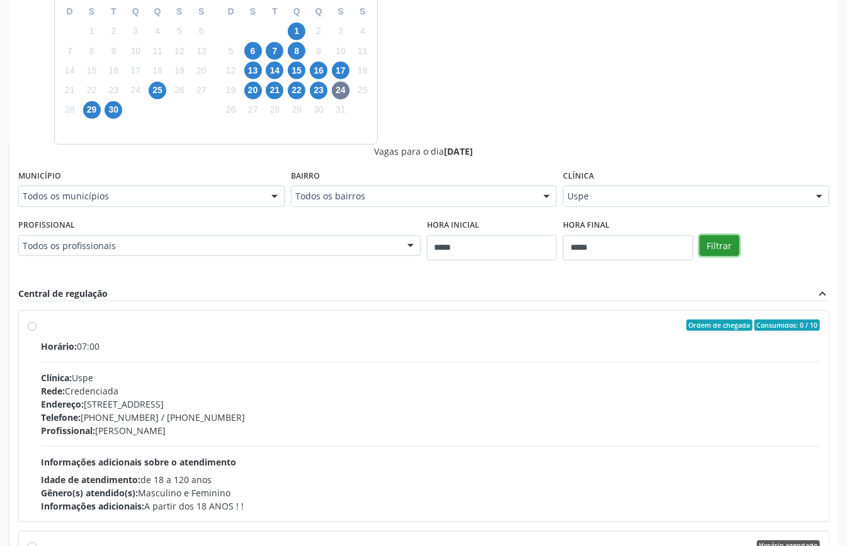
click at [708, 238] on button "Filtrar" at bounding box center [719, 245] width 40 height 21
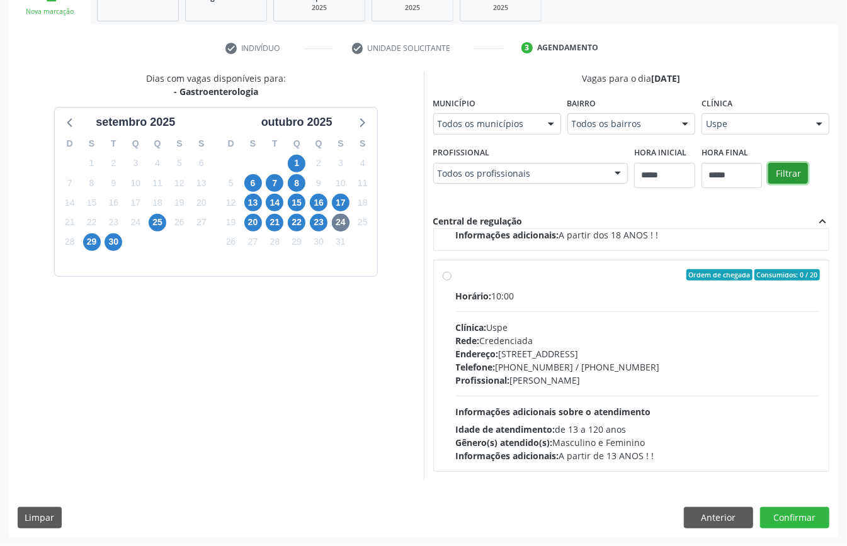
scroll to position [253, 0]
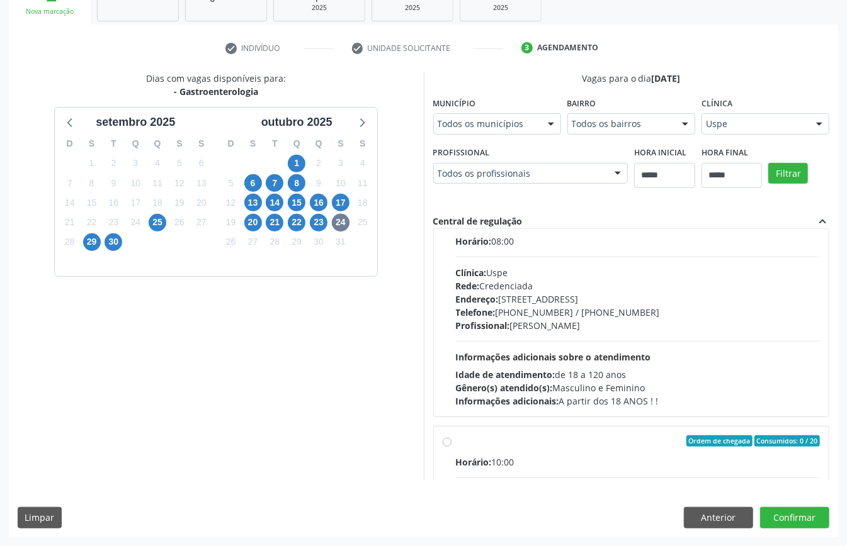
click at [546, 371] on span "Idade de atendimento:" at bounding box center [505, 375] width 99 height 12
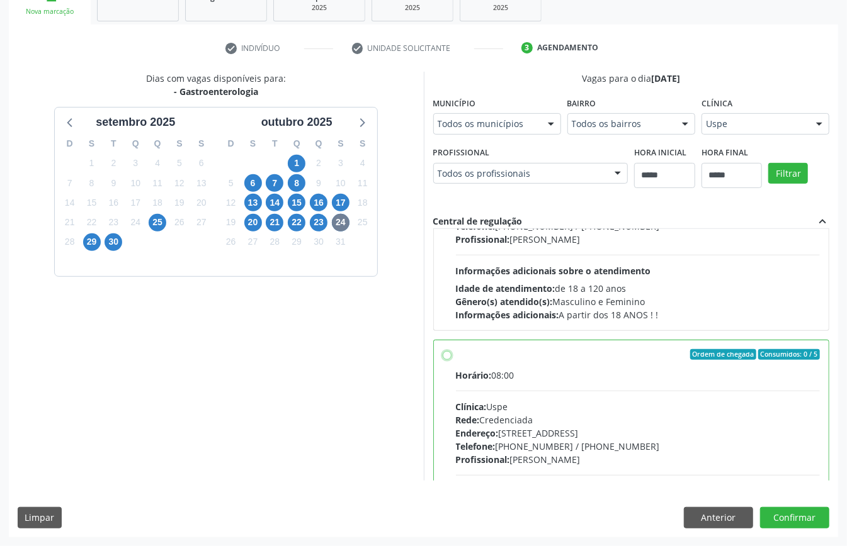
scroll to position [371, 0]
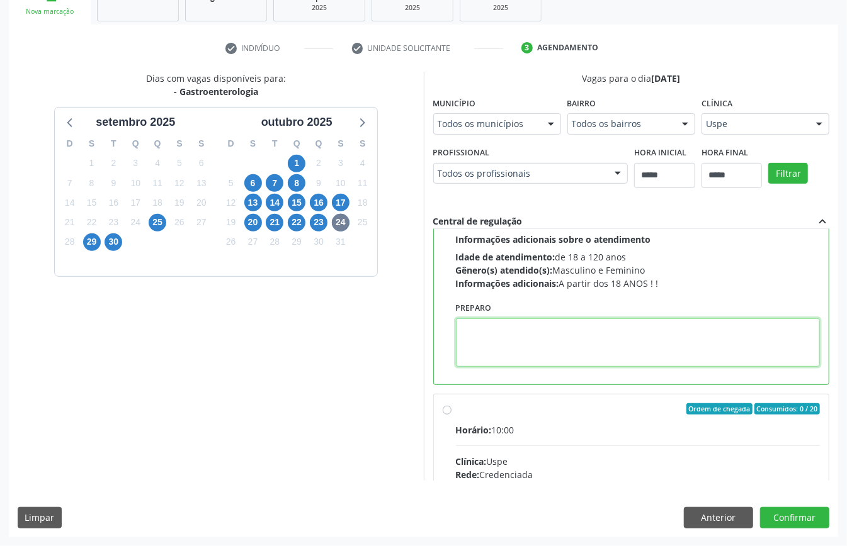
paste textarea "**********"
type textarea "**********"
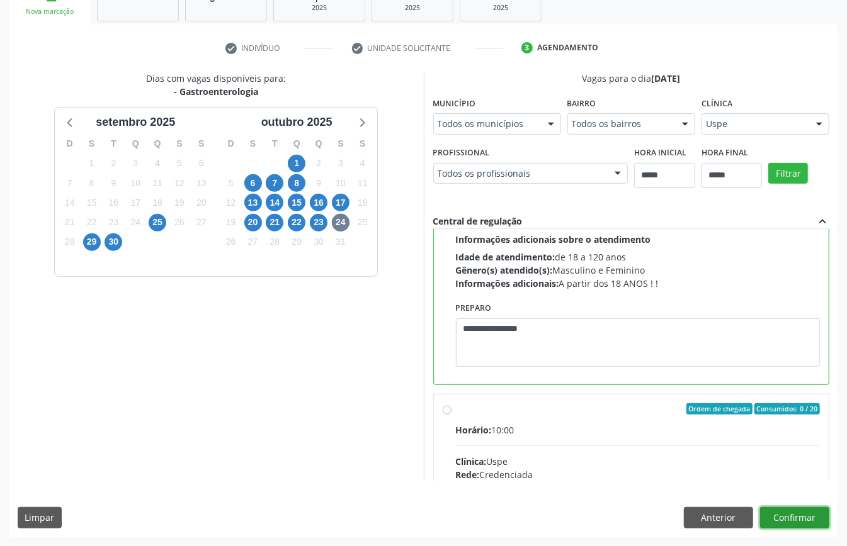
click at [795, 514] on button "Confirmar" at bounding box center [794, 517] width 69 height 21
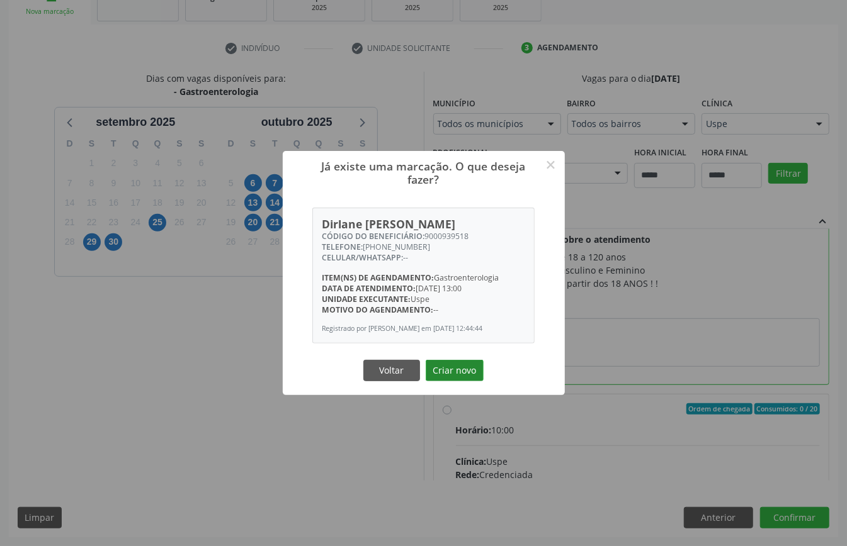
click at [460, 376] on button "Criar novo" at bounding box center [455, 370] width 58 height 21
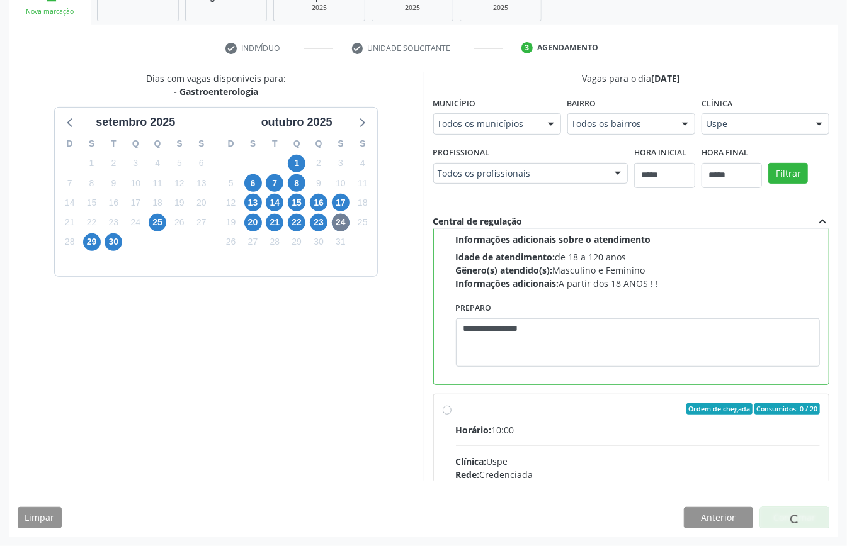
scroll to position [0, 0]
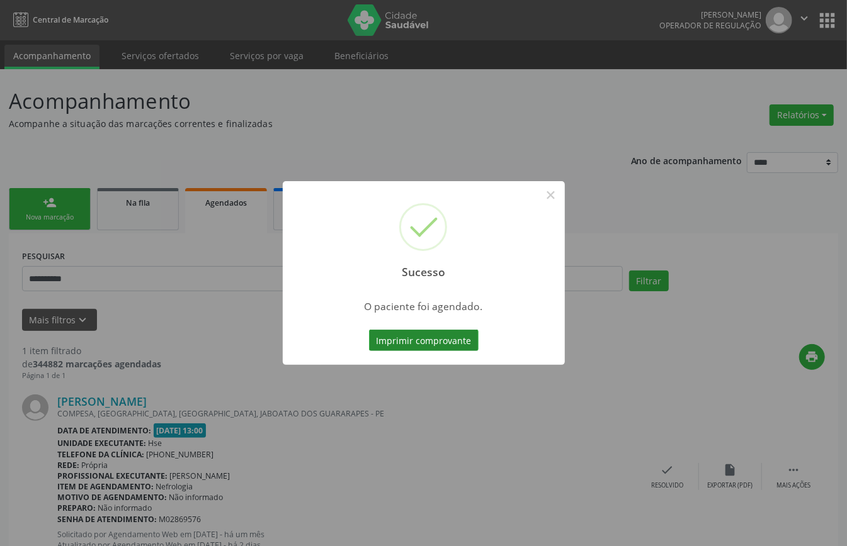
click at [455, 339] on button "Imprimir comprovante" at bounding box center [424, 340] width 110 height 21
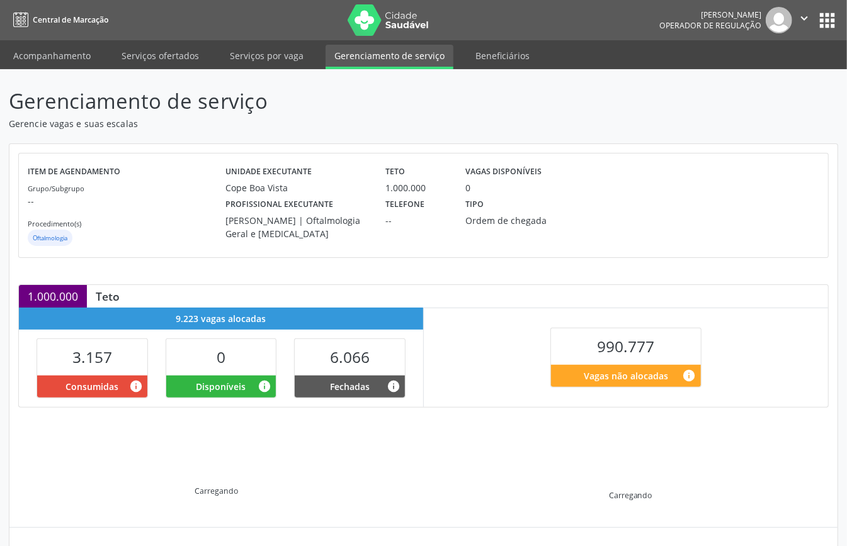
scroll to position [122, 0]
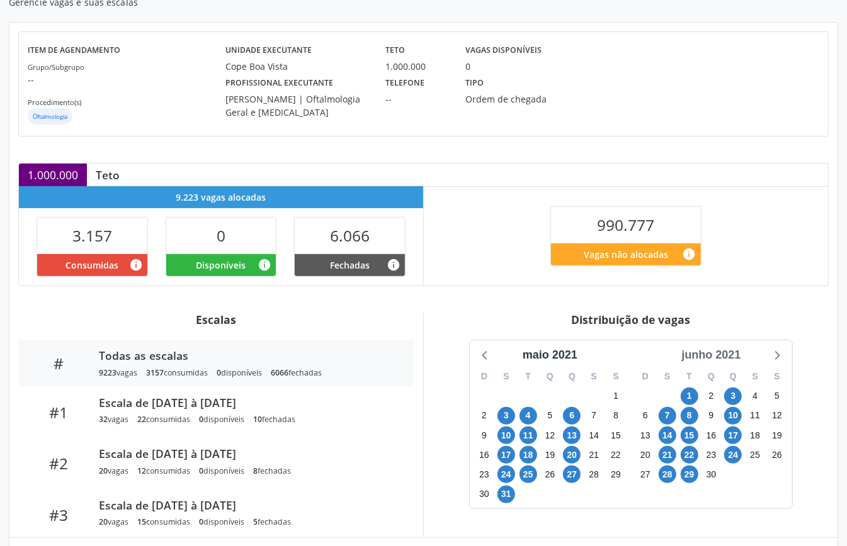
click at [715, 353] on div "junho 2021" at bounding box center [710, 355] width 69 height 17
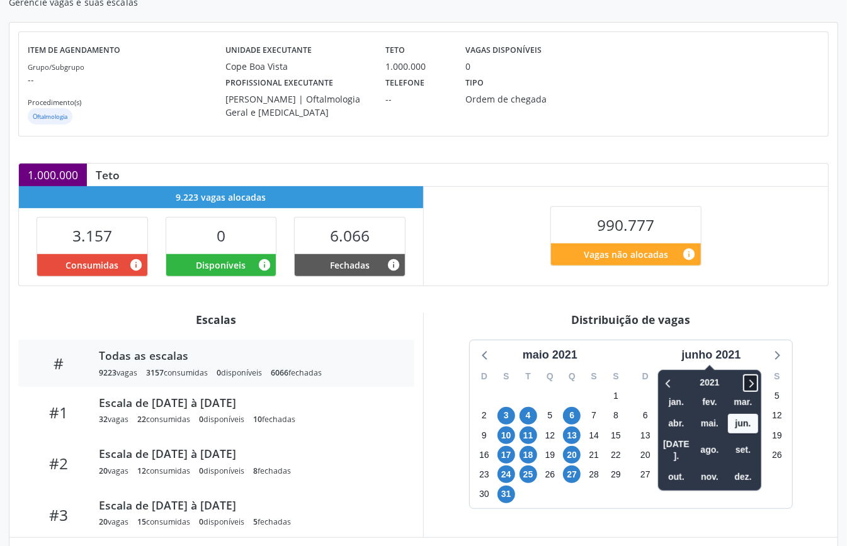
click at [749, 383] on icon at bounding box center [750, 383] width 13 height 15
click at [740, 446] on span "set." at bounding box center [743, 451] width 30 height 20
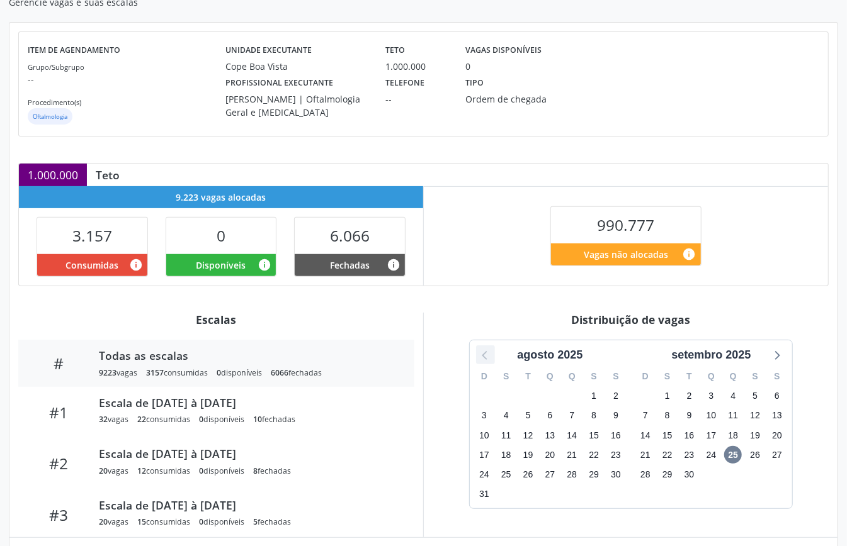
click at [482, 348] on icon at bounding box center [485, 355] width 16 height 16
click at [481, 358] on icon at bounding box center [485, 355] width 16 height 16
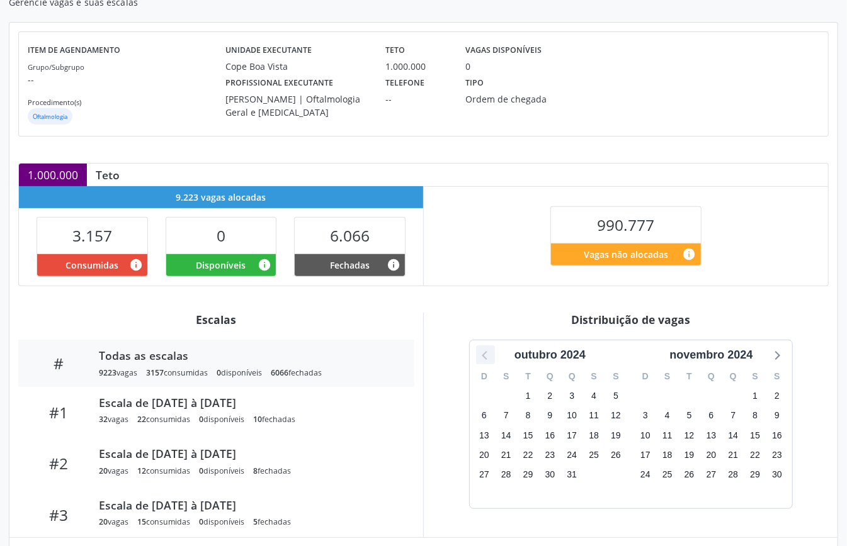
click at [481, 358] on icon at bounding box center [485, 355] width 16 height 16
click at [482, 358] on icon at bounding box center [485, 355] width 16 height 16
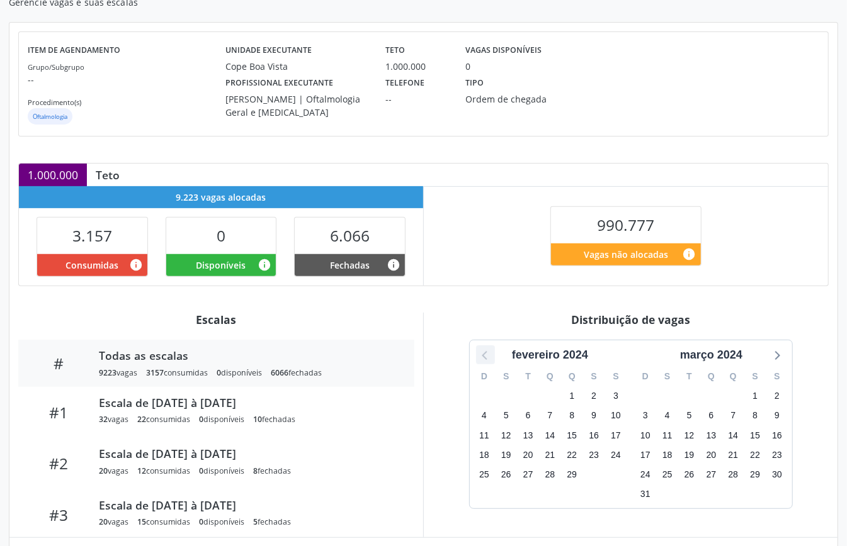
click at [482, 358] on icon at bounding box center [484, 355] width 5 height 9
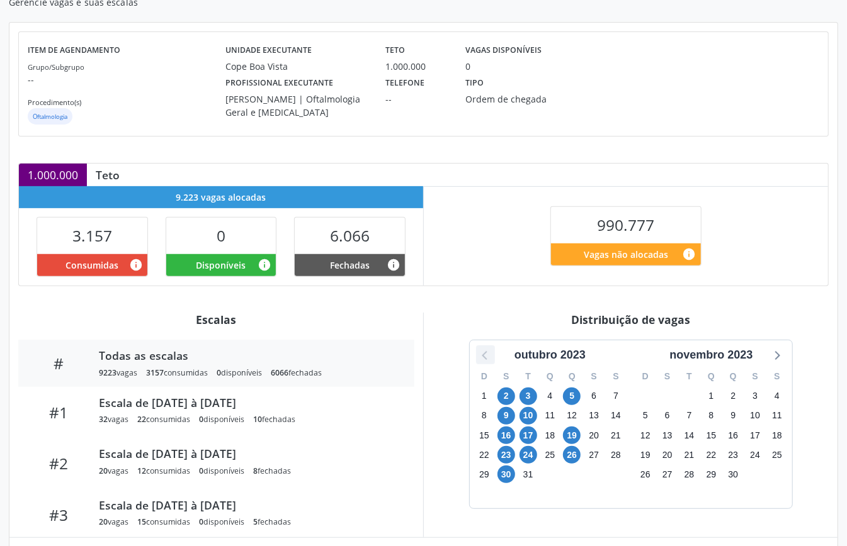
click at [482, 358] on icon at bounding box center [484, 355] width 5 height 9
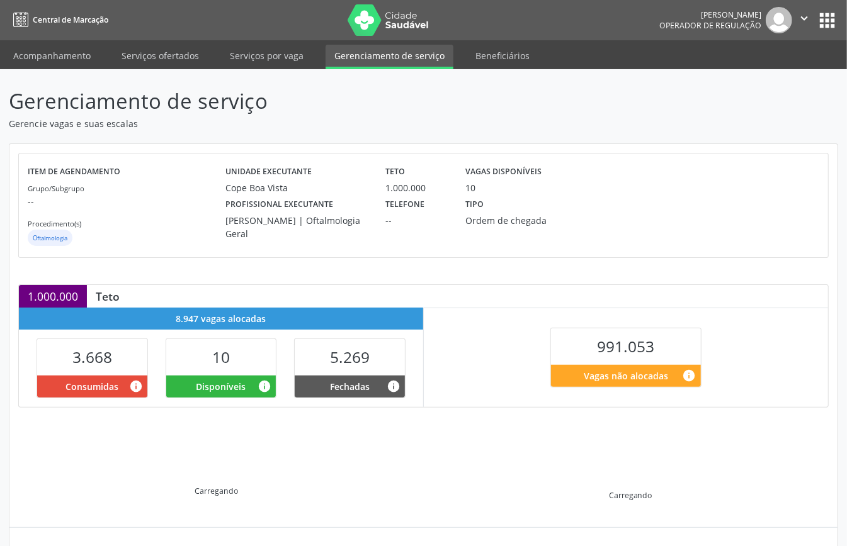
scroll to position [122, 0]
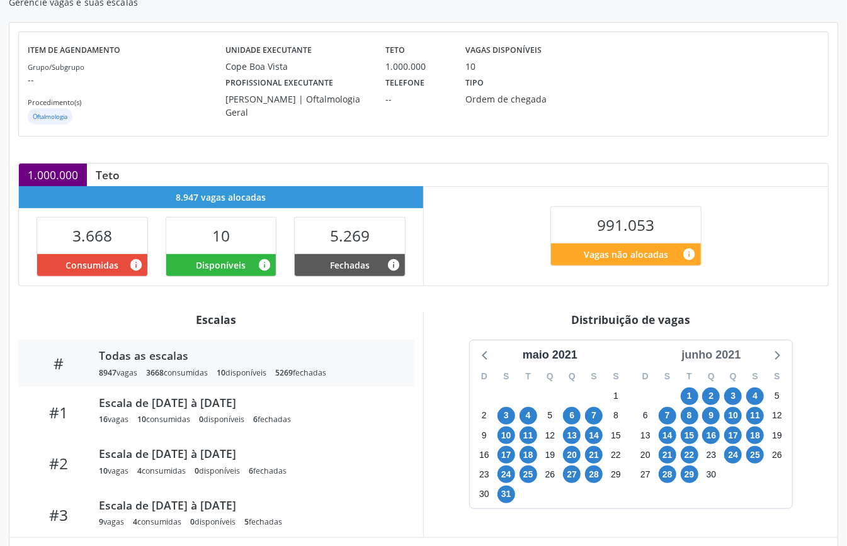
click at [728, 363] on div "junho 2021" at bounding box center [710, 355] width 69 height 17
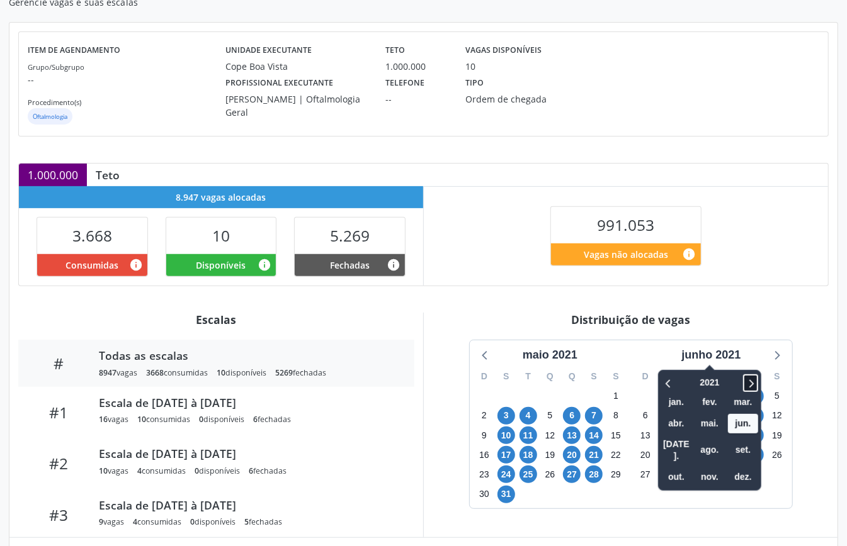
click at [745, 383] on icon at bounding box center [750, 383] width 13 height 15
click at [676, 468] on span "out." at bounding box center [676, 478] width 30 height 20
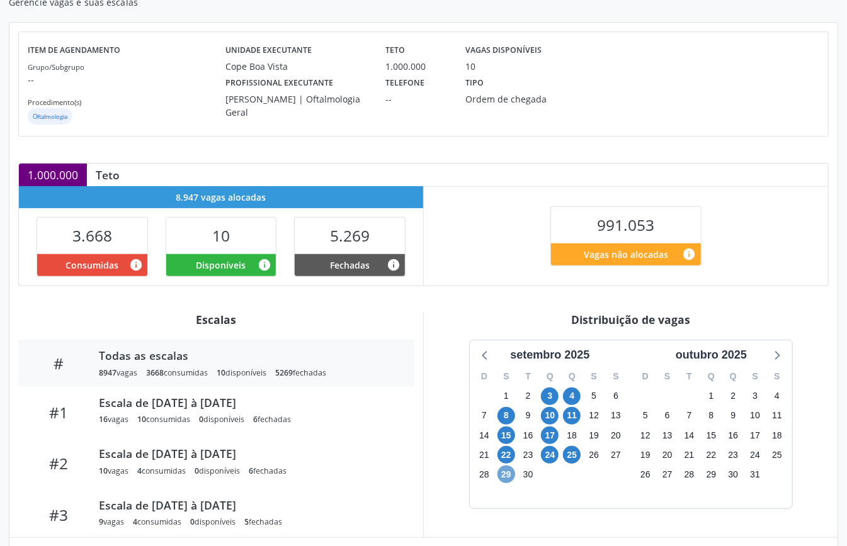
click at [510, 474] on span "29" at bounding box center [506, 475] width 18 height 18
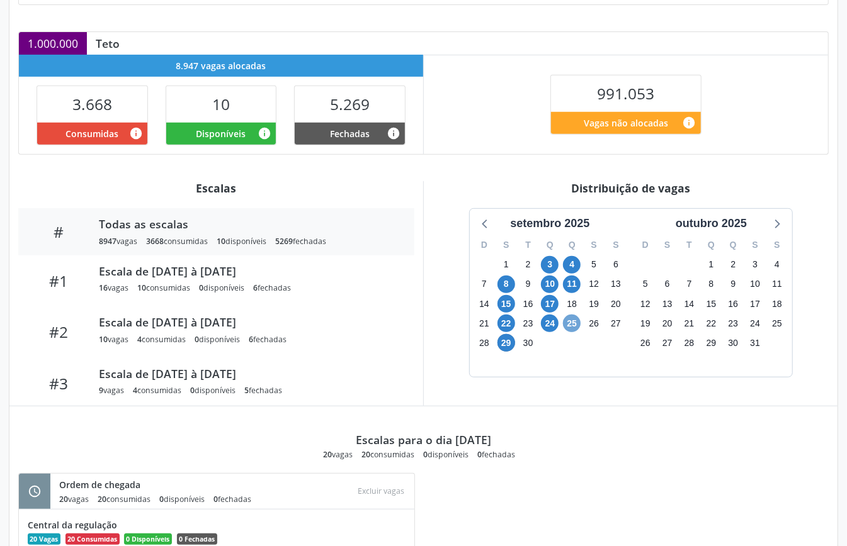
click at [572, 322] on span "25" at bounding box center [572, 324] width 18 height 18
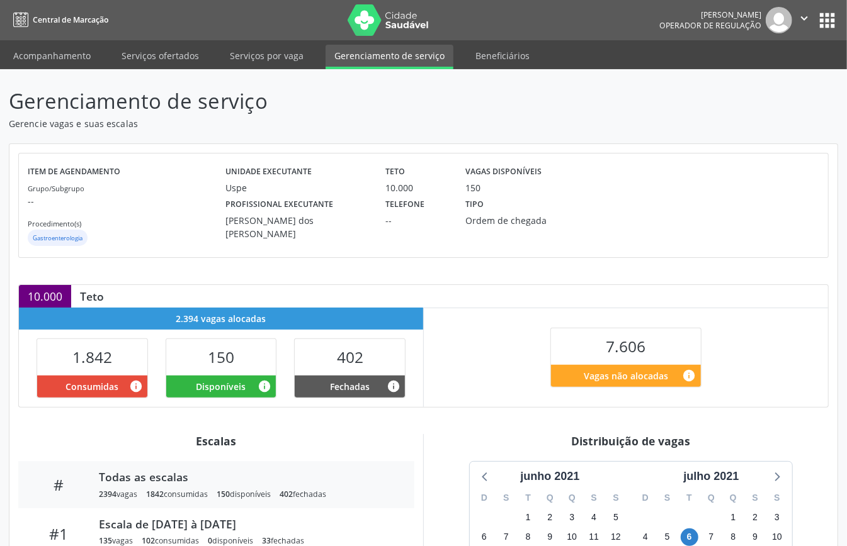
scroll to position [189, 0]
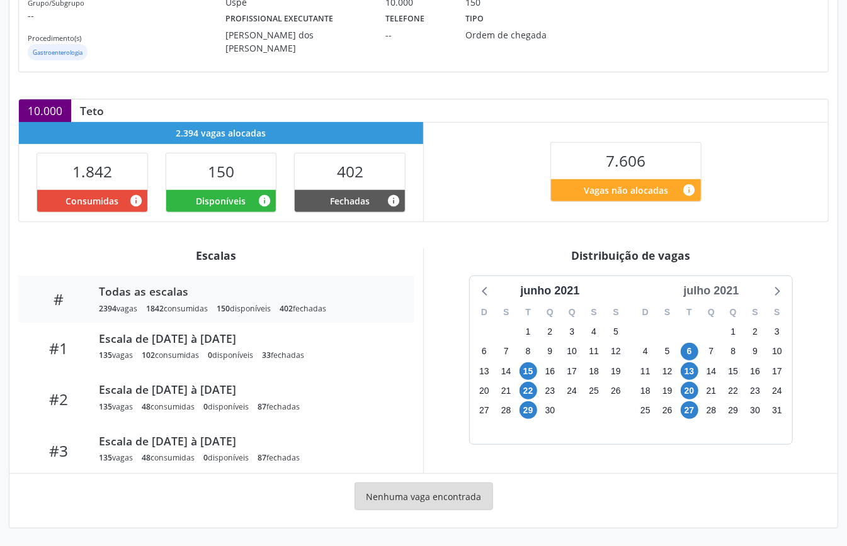
click at [735, 283] on div "julho 2021" at bounding box center [710, 291] width 65 height 17
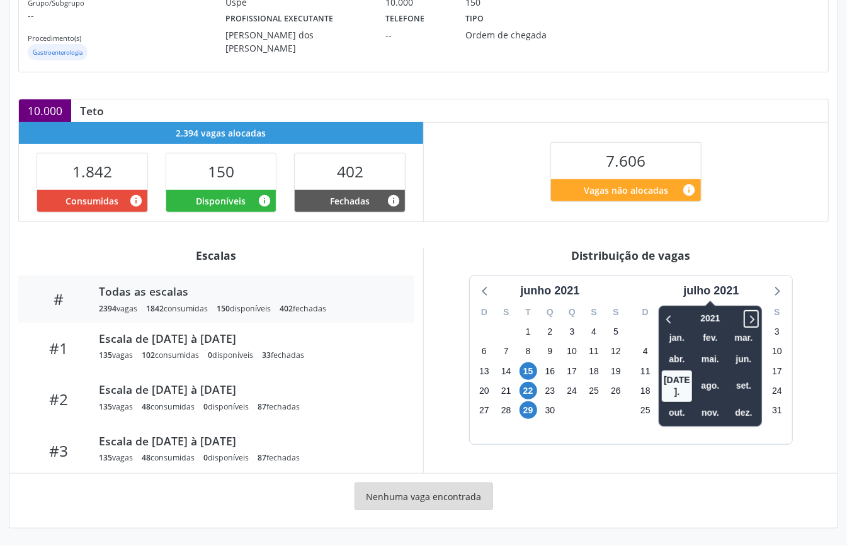
click at [750, 307] on div "2021 jan. fev. mar. abr. mai. jun. [DATE]. ago. set. out. nov. dez." at bounding box center [710, 366] width 103 height 121
click at [757, 320] on icon at bounding box center [751, 319] width 13 height 15
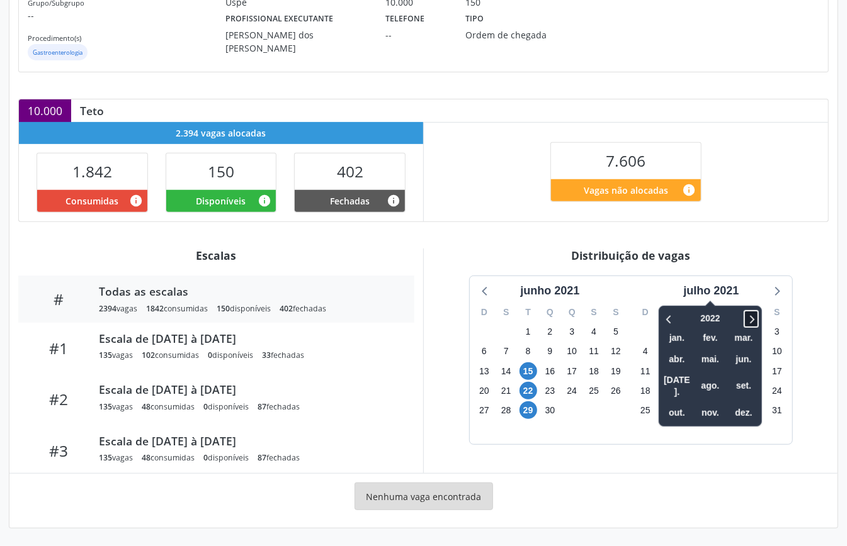
click at [757, 320] on icon at bounding box center [751, 319] width 13 height 15
drag, startPoint x: 750, startPoint y: 316, endPoint x: 753, endPoint y: 328, distance: 12.2
click at [750, 315] on icon at bounding box center [751, 319] width 13 height 15
click at [711, 404] on span "nov." at bounding box center [710, 414] width 30 height 20
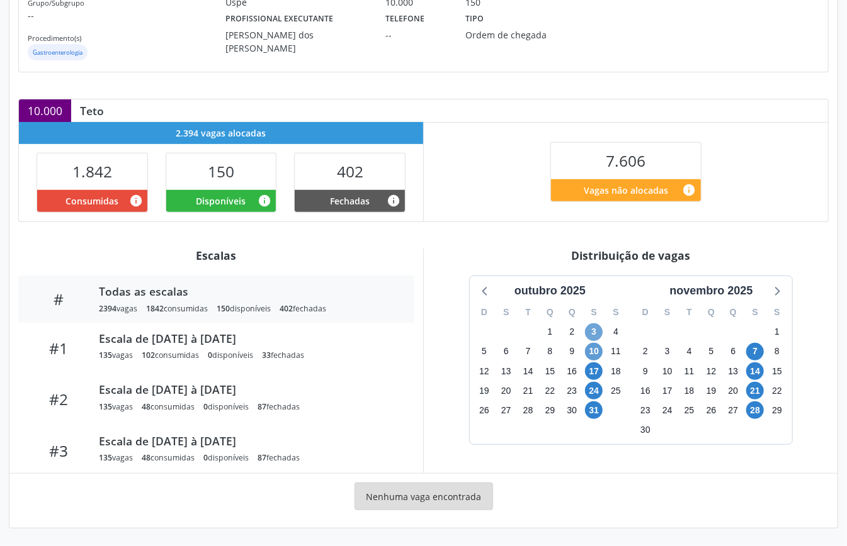
drag, startPoint x: 587, startPoint y: 324, endPoint x: 591, endPoint y: 348, distance: 24.8
click at [587, 325] on span "3" at bounding box center [594, 333] width 18 height 18
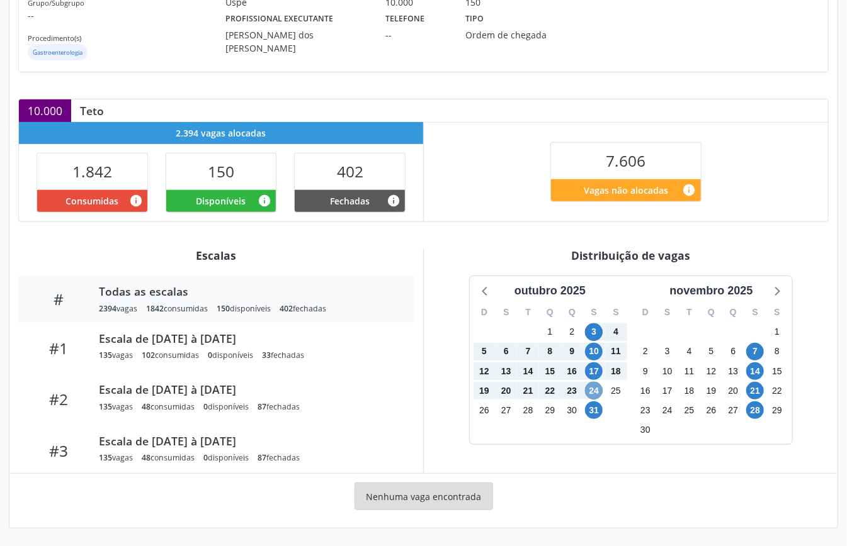
click at [592, 386] on span "24" at bounding box center [594, 391] width 18 height 18
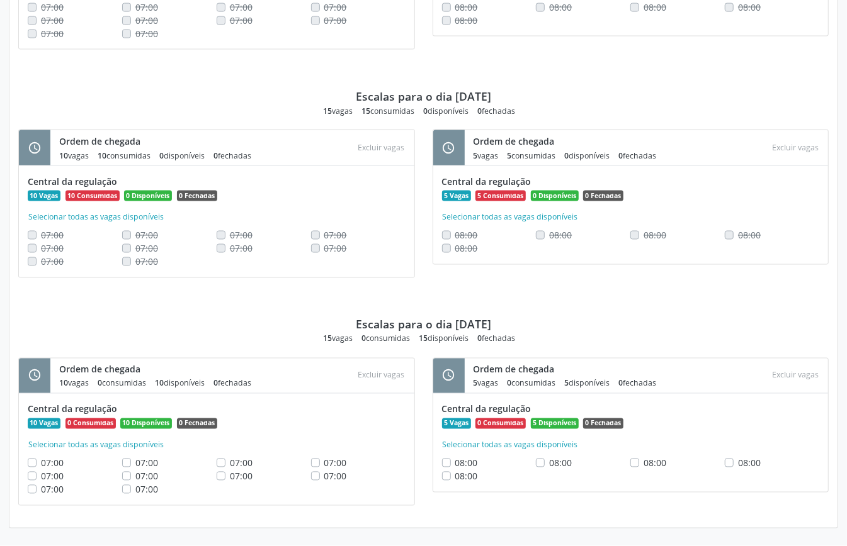
scroll to position [970, 0]
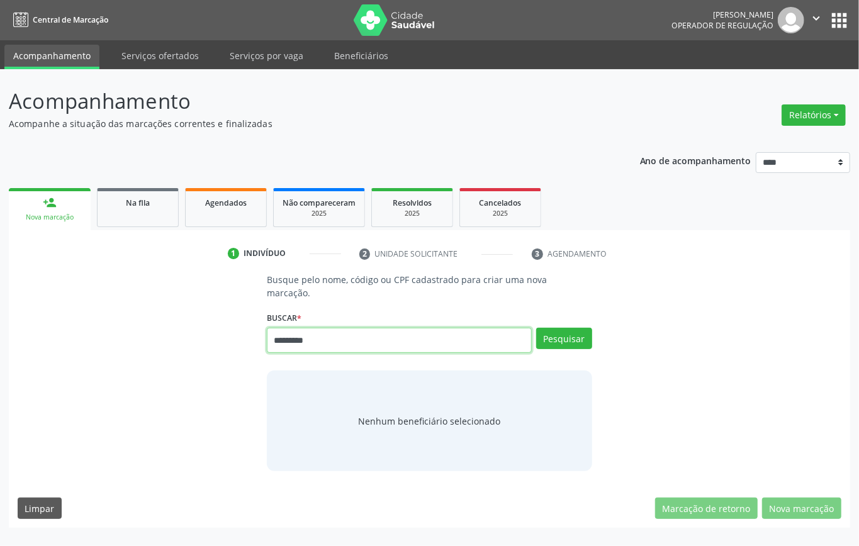
type input "*********"
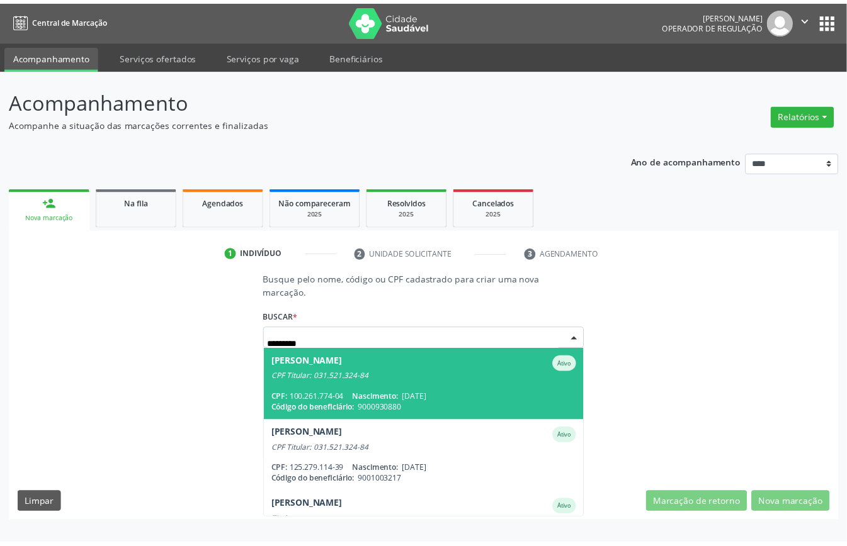
scroll to position [45, 0]
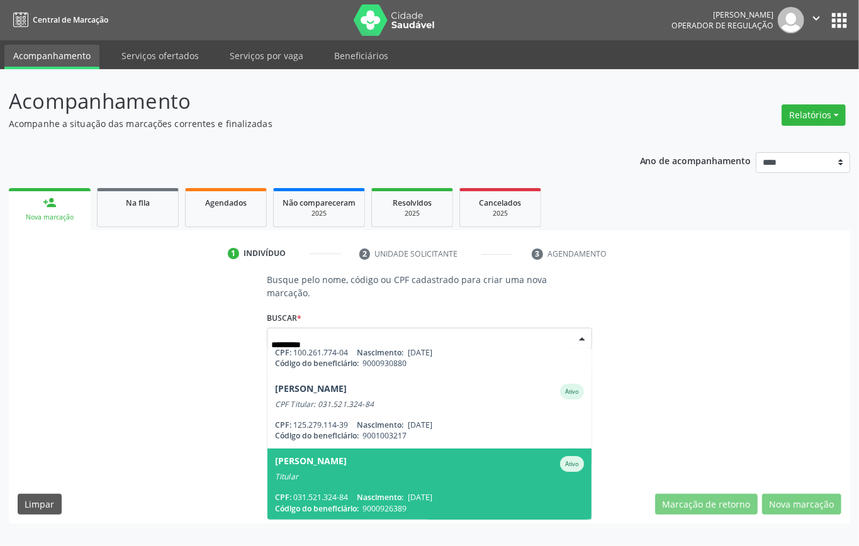
click at [347, 468] on div "[PERSON_NAME]" at bounding box center [311, 464] width 72 height 16
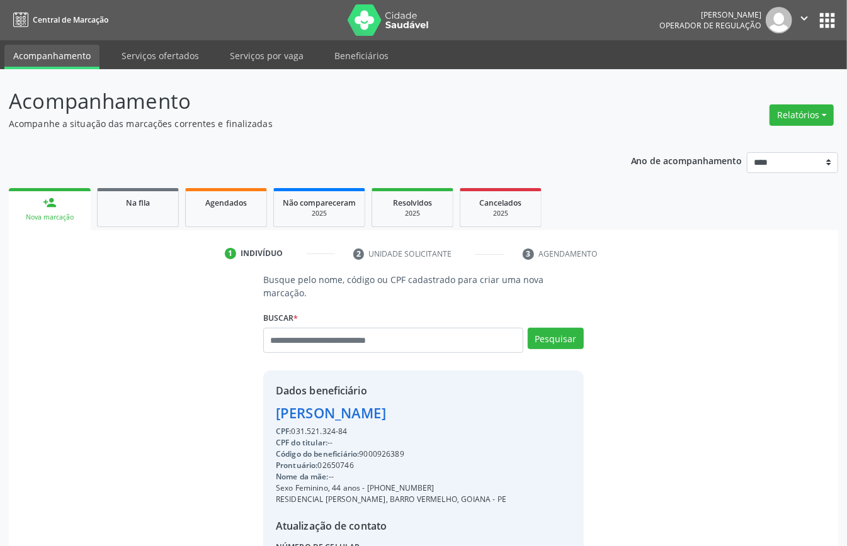
scroll to position [132, 0]
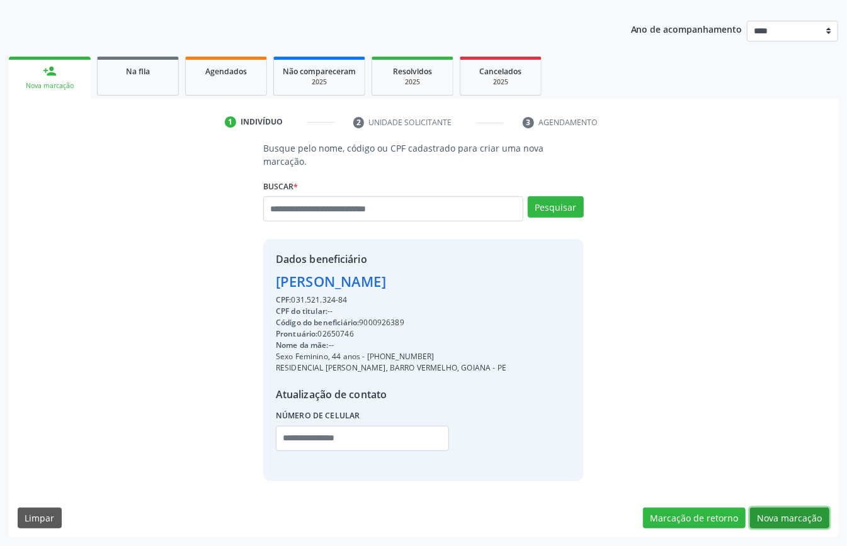
click at [781, 519] on button "Nova marcação" at bounding box center [789, 518] width 79 height 21
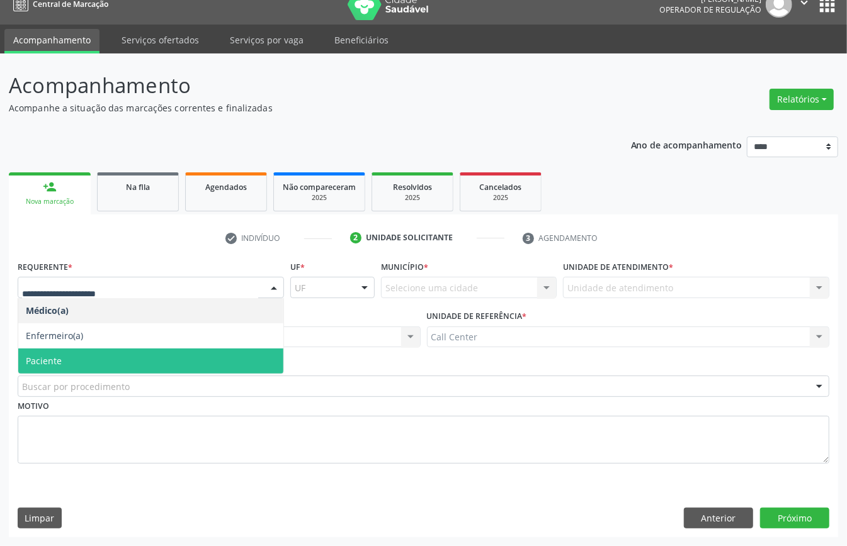
click at [61, 355] on span "Paciente" at bounding box center [44, 361] width 36 height 12
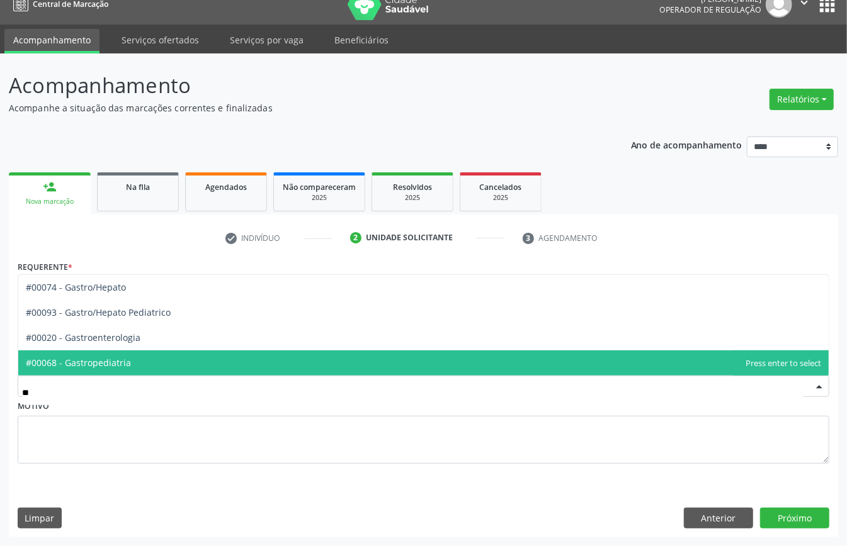
type input "***"
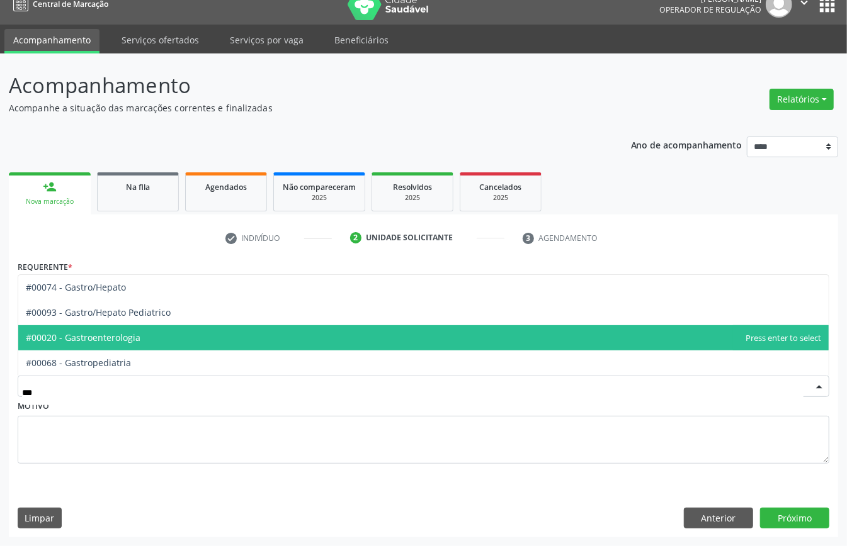
click at [94, 341] on span "#00020 - Gastroenterologia" at bounding box center [83, 338] width 115 height 12
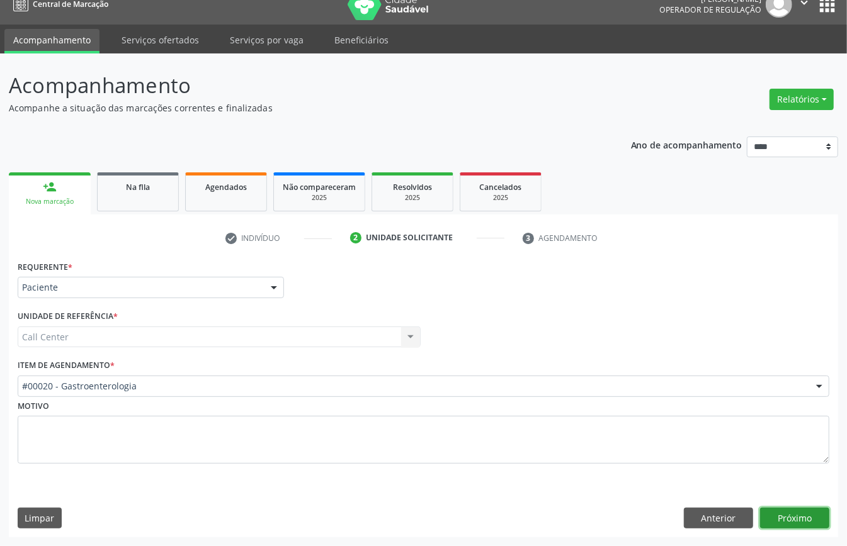
click at [807, 515] on button "Próximo" at bounding box center [794, 518] width 69 height 21
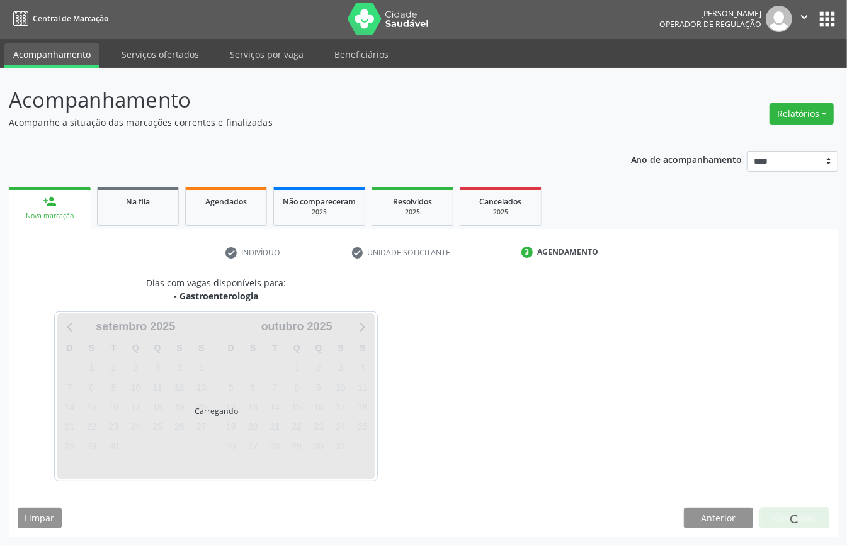
scroll to position [3, 0]
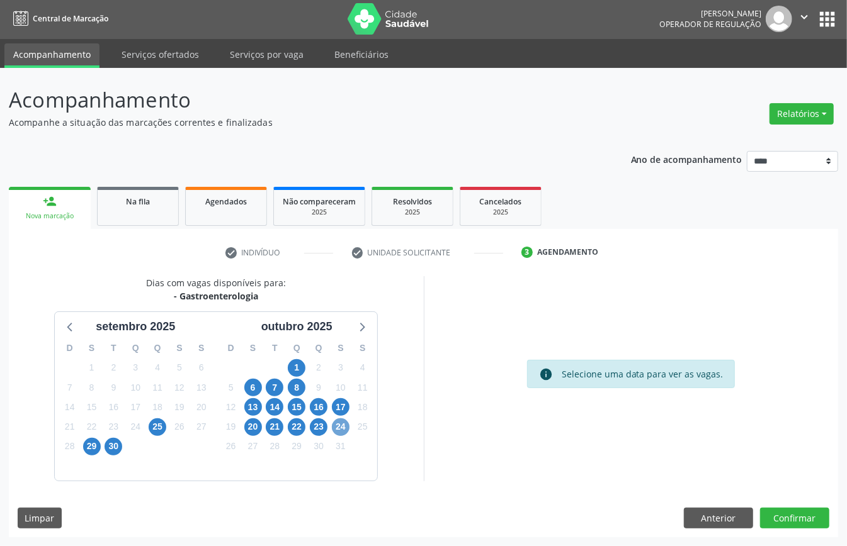
click at [341, 427] on span "24" at bounding box center [341, 428] width 18 height 18
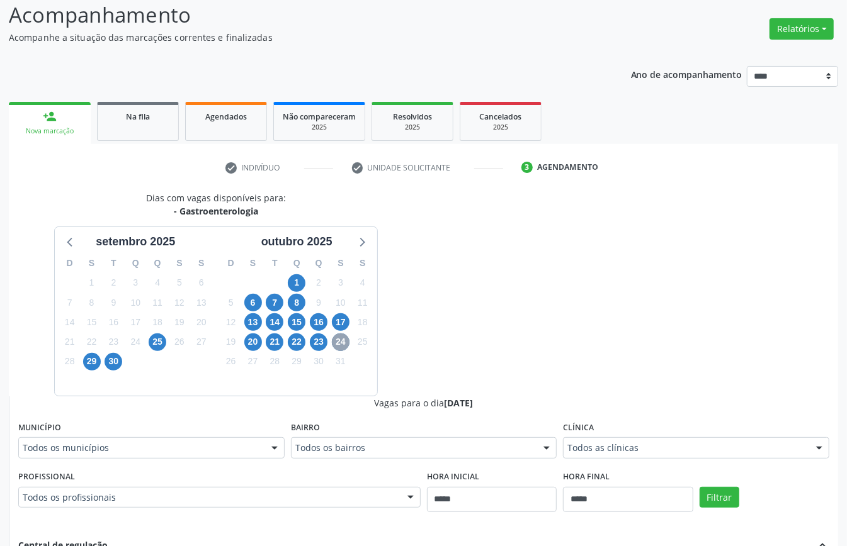
scroll to position [338, 0]
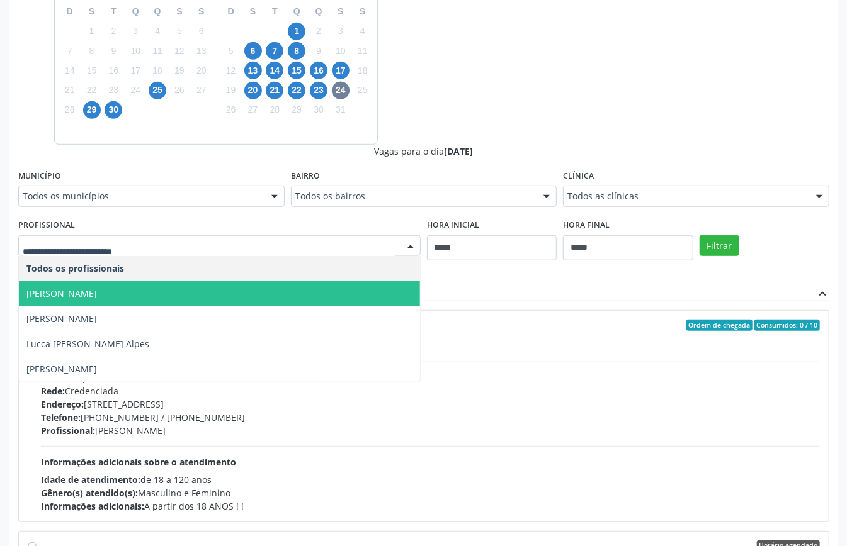
click at [205, 293] on span "[PERSON_NAME]" at bounding box center [219, 293] width 401 height 25
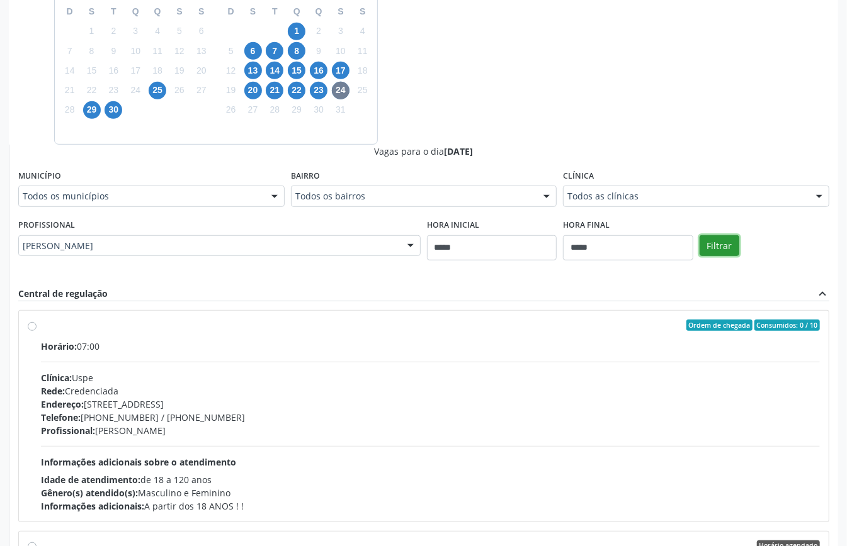
click at [718, 246] on button "Filtrar" at bounding box center [719, 245] width 40 height 21
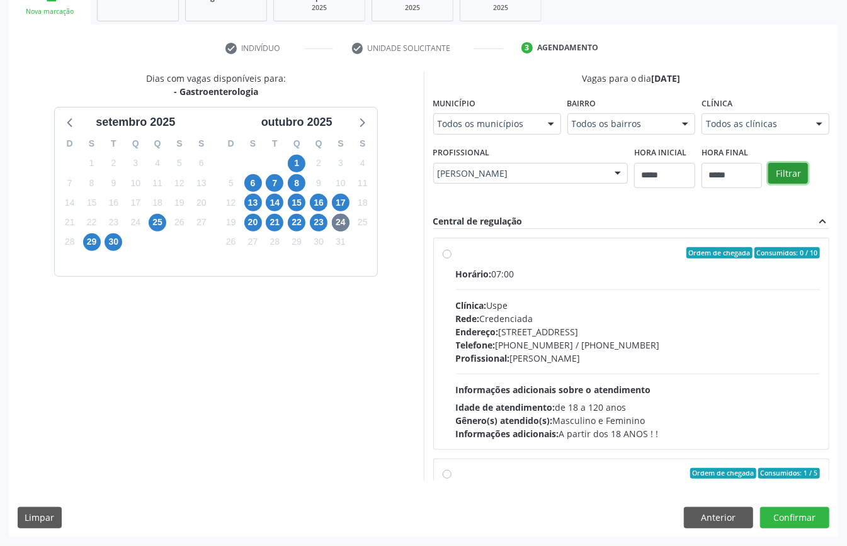
scroll to position [200, 0]
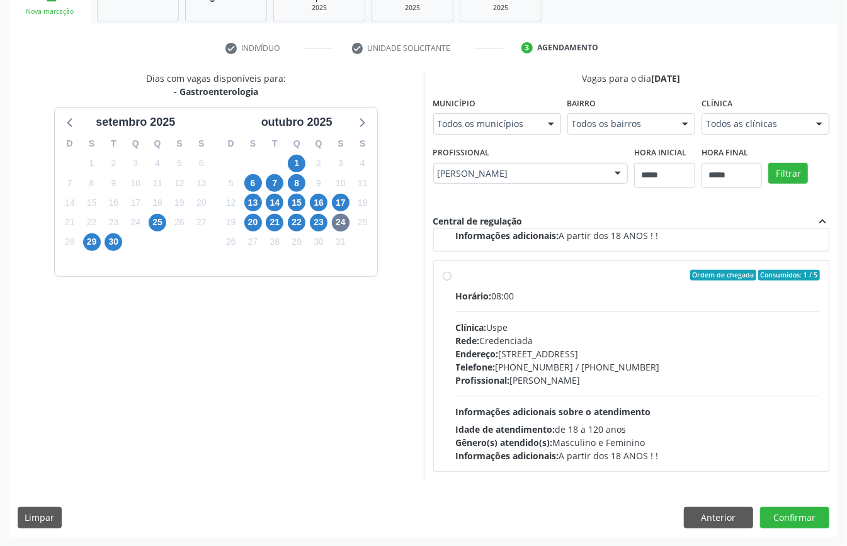
click at [528, 383] on div "Profissional: Eduardo Cesar dos Santos Montezuma" at bounding box center [638, 380] width 365 height 13
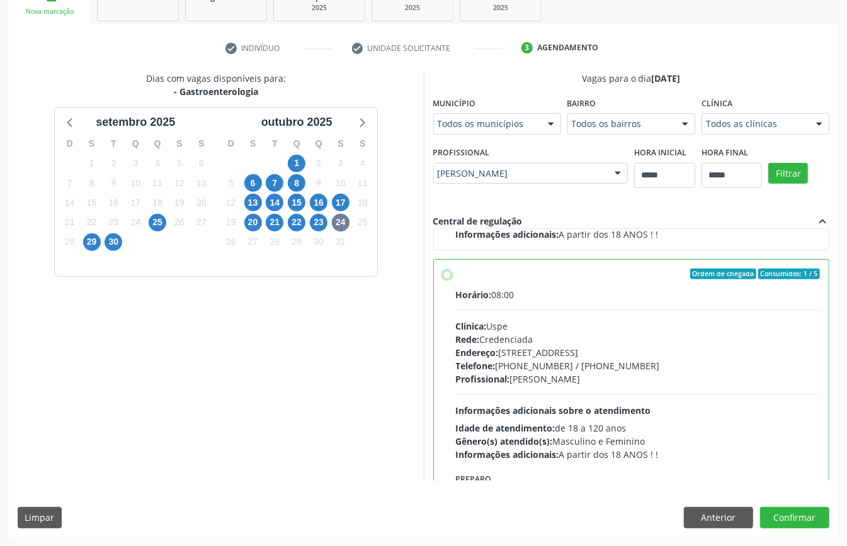
scroll to position [285, 0]
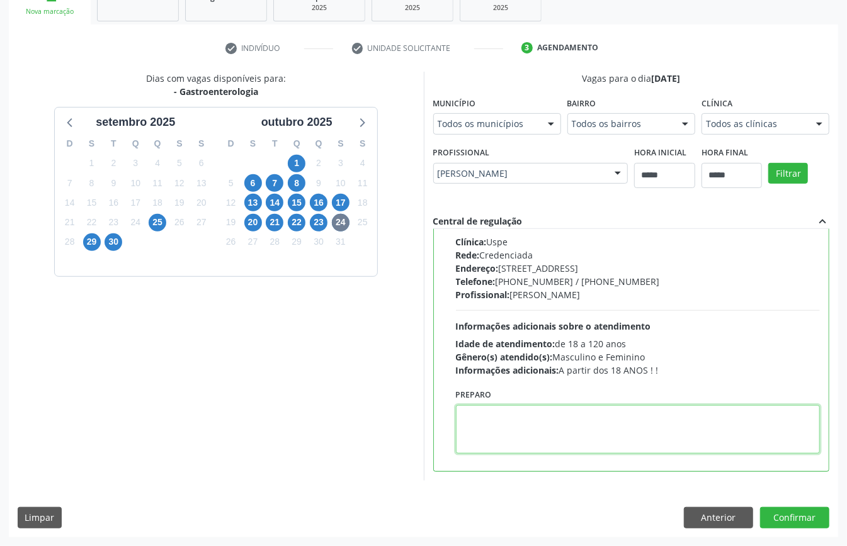
paste textarea "**********"
type textarea "**********"
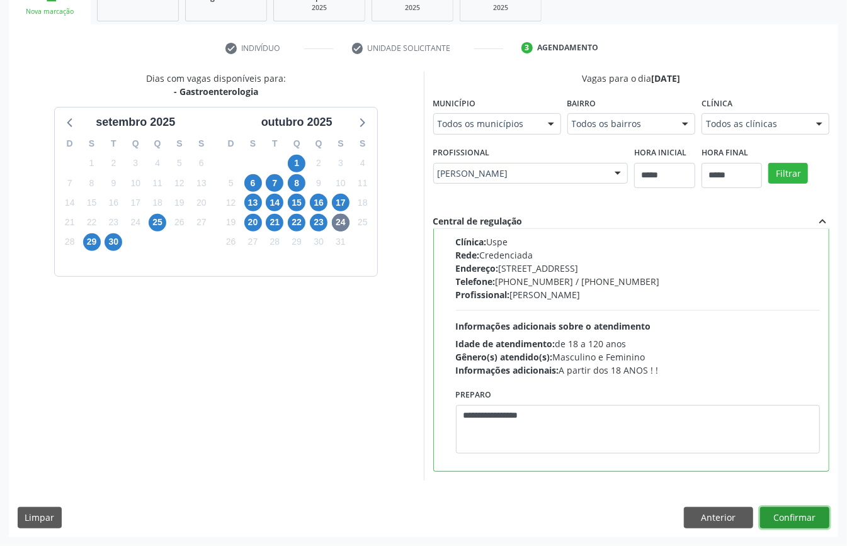
click at [794, 510] on button "Confirmar" at bounding box center [794, 517] width 69 height 21
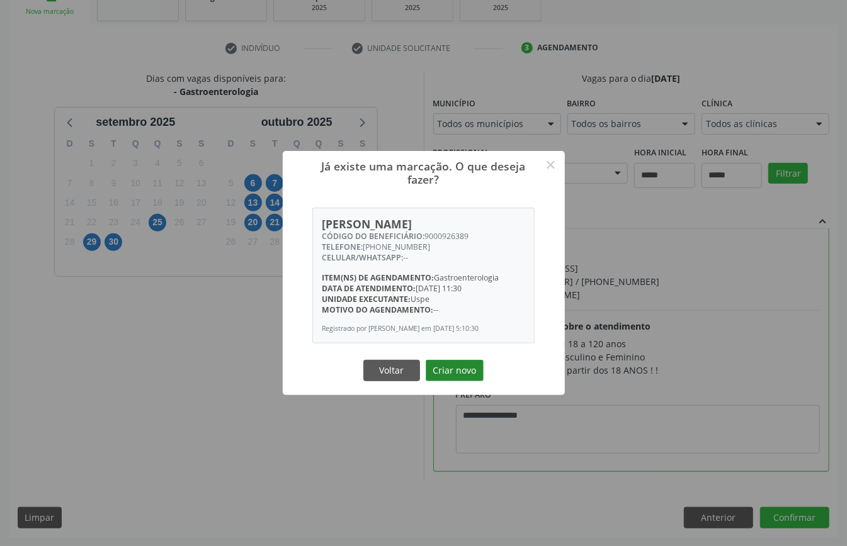
click at [459, 373] on button "Criar novo" at bounding box center [455, 370] width 58 height 21
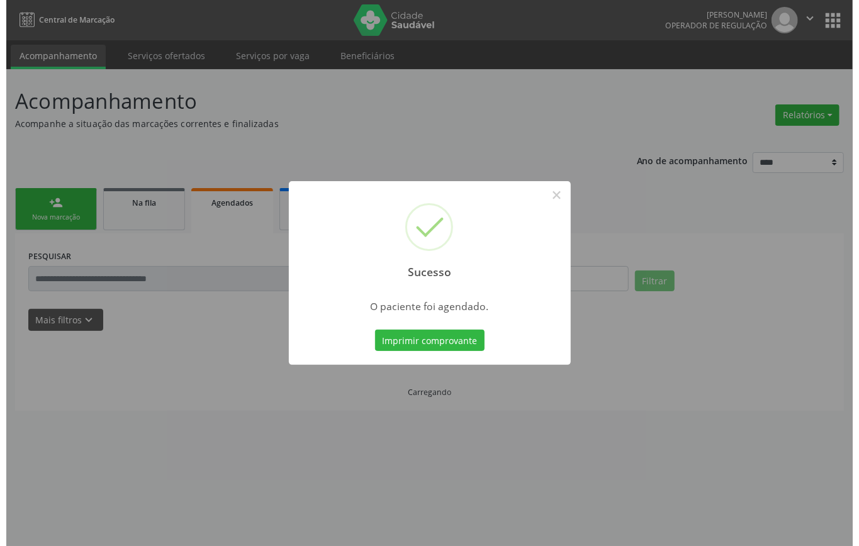
scroll to position [0, 0]
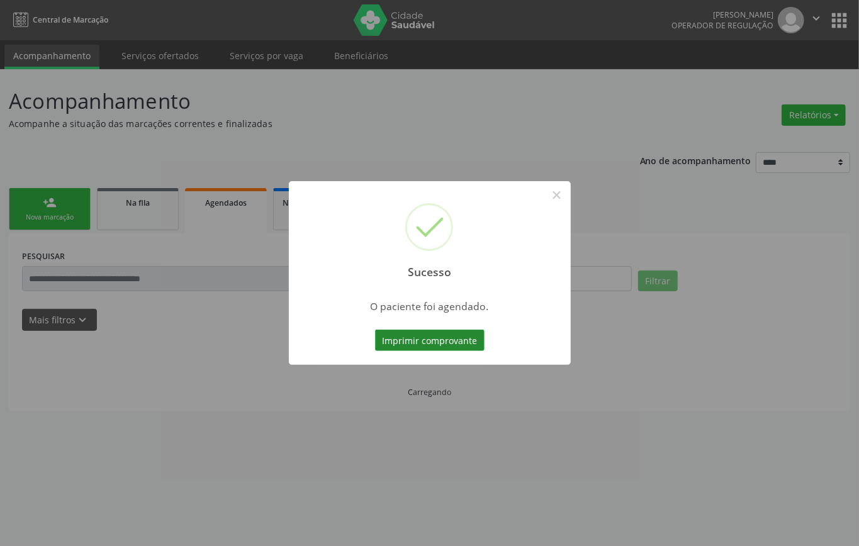
click at [449, 335] on button "Imprimir comprovante" at bounding box center [430, 340] width 110 height 21
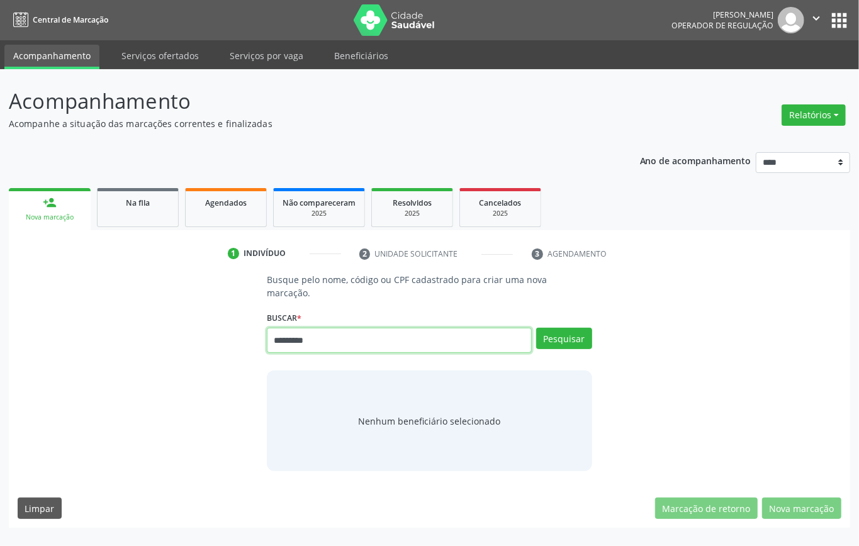
type input "*********"
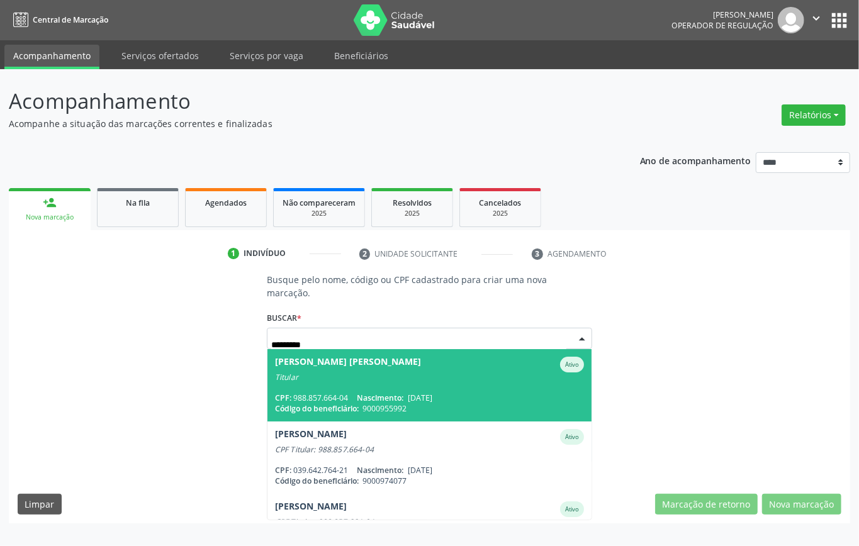
click at [348, 380] on div "Titular" at bounding box center [429, 378] width 309 height 10
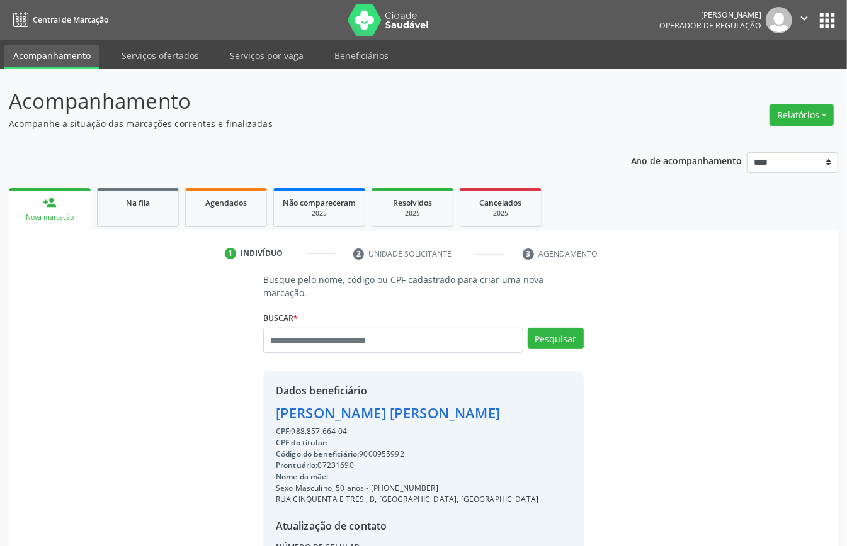
scroll to position [132, 0]
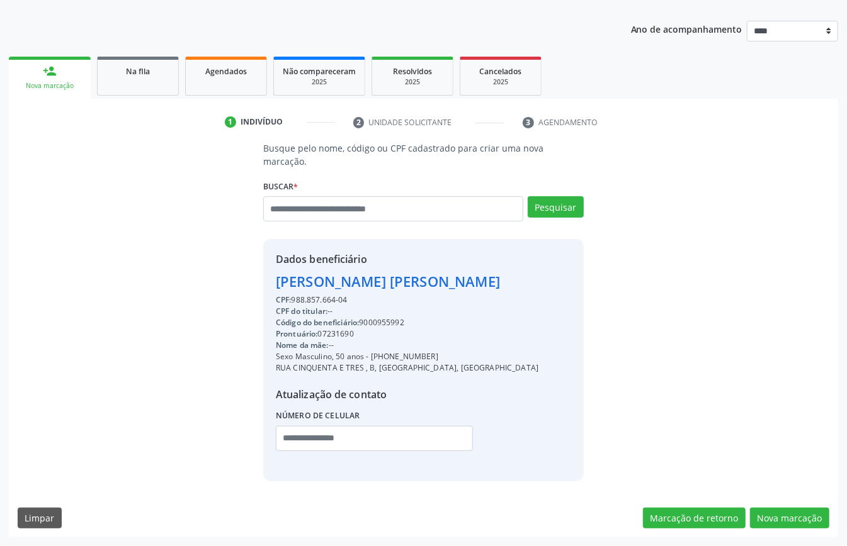
click at [386, 319] on div "Código do beneficiário: 9000955992" at bounding box center [407, 322] width 263 height 11
copy div "9000955992"
click at [217, 64] on div "Agendados" at bounding box center [226, 70] width 63 height 13
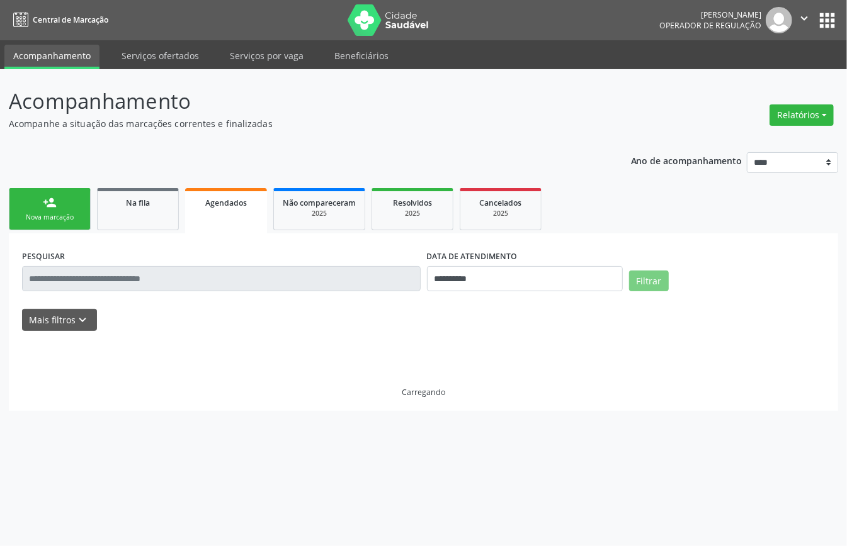
scroll to position [0, 0]
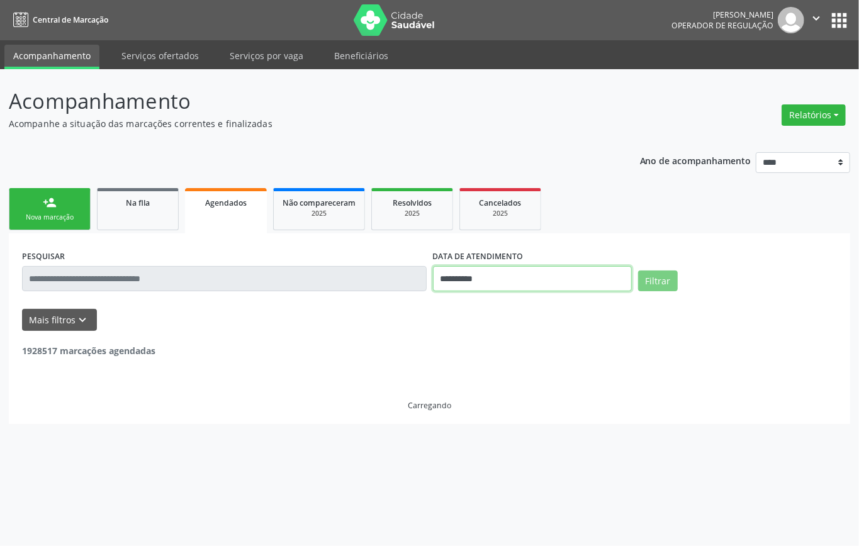
drag, startPoint x: 472, startPoint y: 268, endPoint x: 477, endPoint y: 280, distance: 13.0
click at [473, 269] on input "**********" at bounding box center [532, 278] width 199 height 25
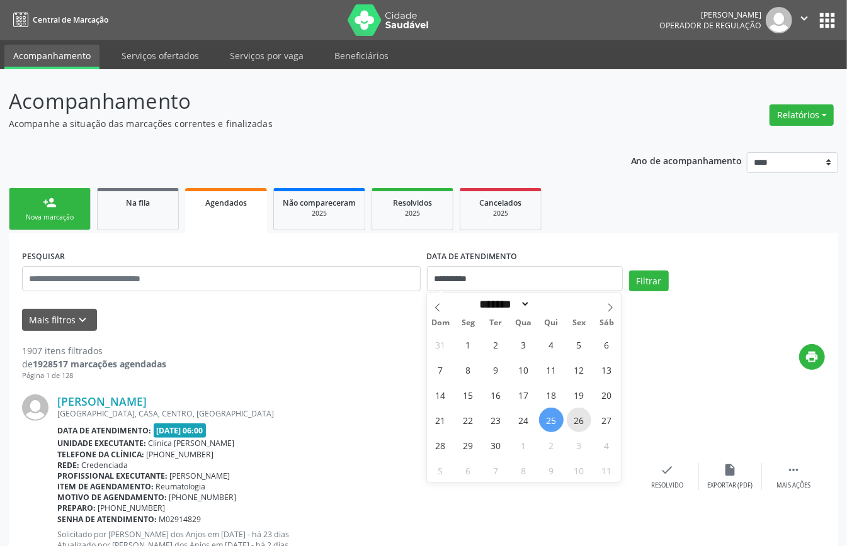
click at [573, 418] on span "26" at bounding box center [579, 420] width 25 height 25
type input "**********"
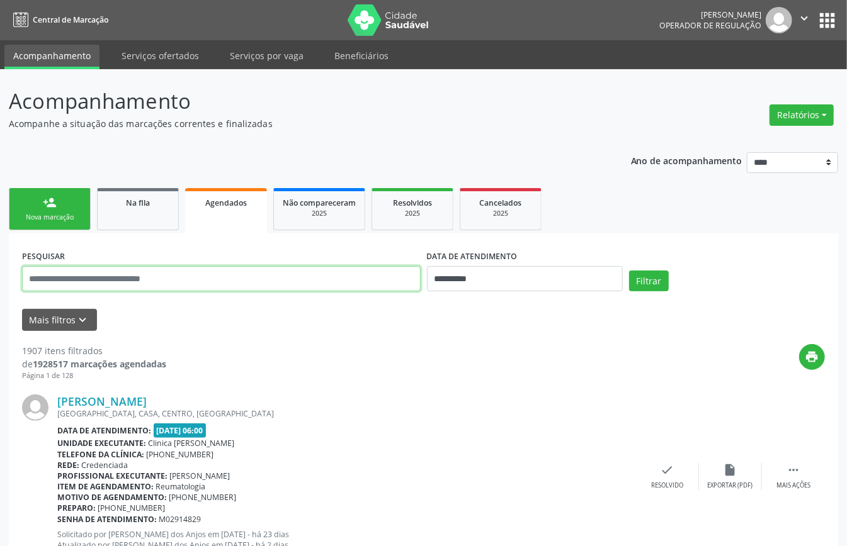
paste input "**********"
type input "**********"
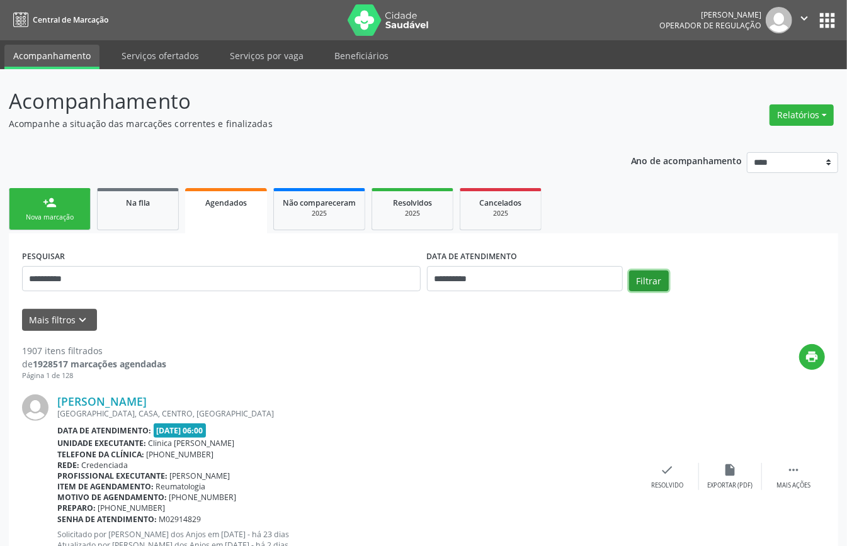
click at [642, 283] on button "Filtrar" at bounding box center [649, 281] width 40 height 21
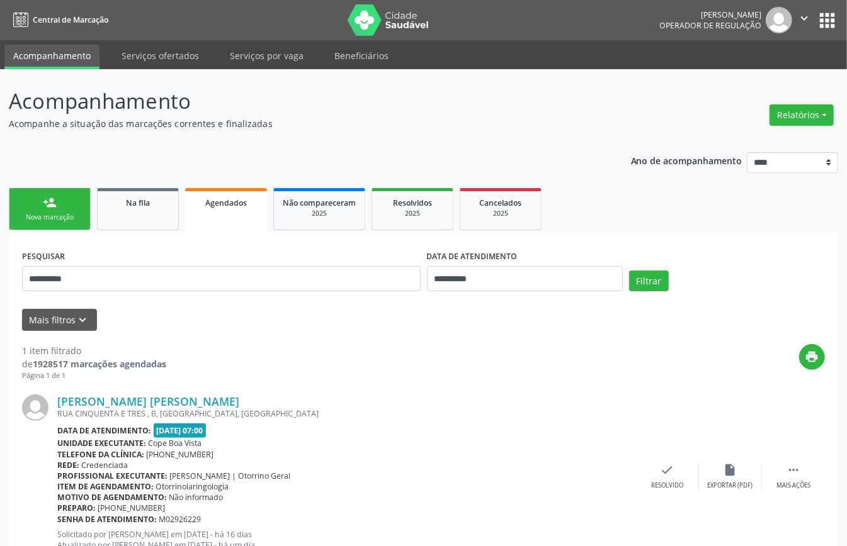
scroll to position [48, 0]
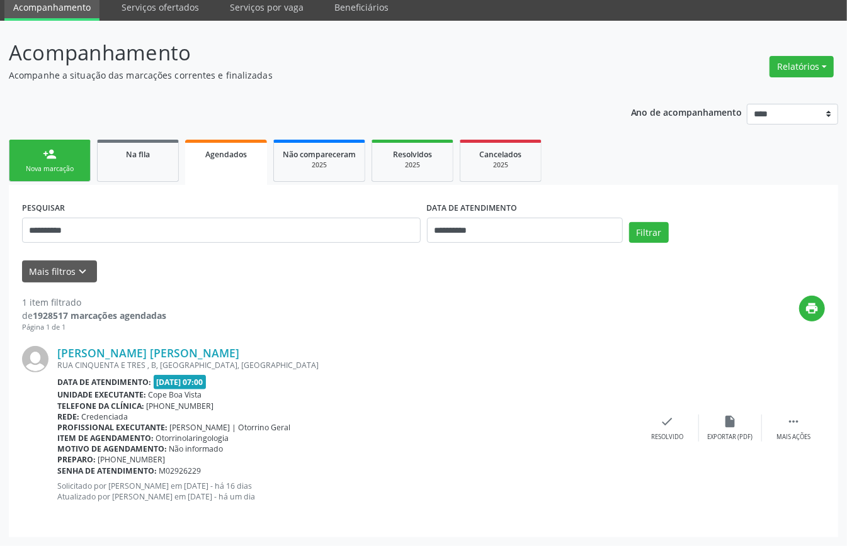
click at [51, 161] on link "person_add Nova marcação" at bounding box center [50, 161] width 82 height 42
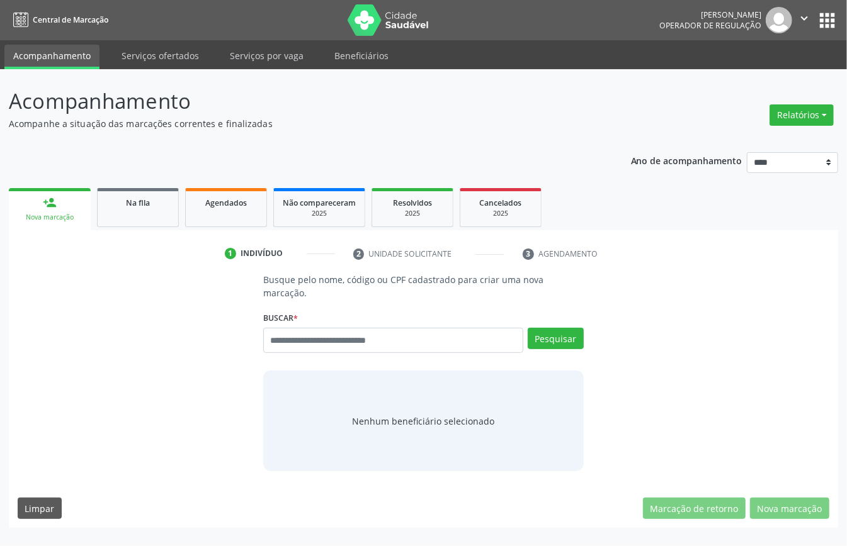
scroll to position [0, 0]
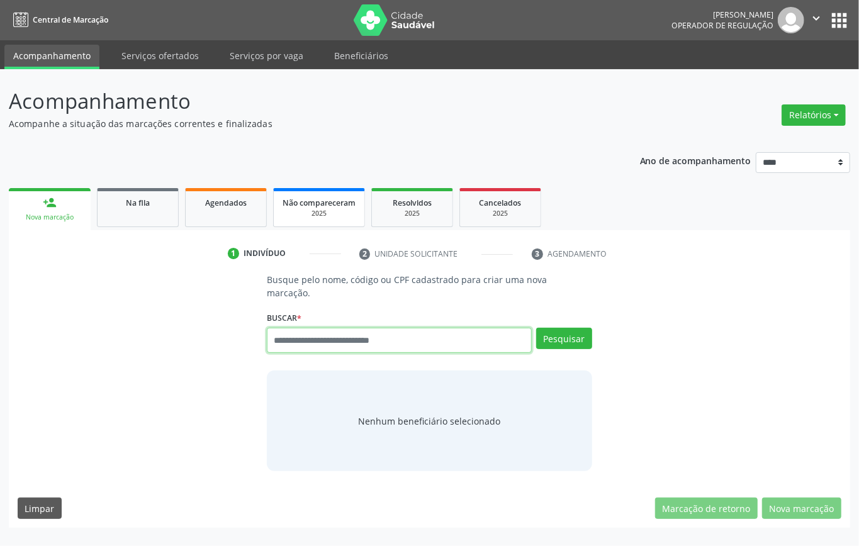
drag, startPoint x: 371, startPoint y: 346, endPoint x: 336, endPoint y: 215, distance: 135.6
click at [371, 346] on input "text" at bounding box center [399, 340] width 265 height 25
type input "*********"
drag, startPoint x: 355, startPoint y: 348, endPoint x: 96, endPoint y: 359, distance: 259.6
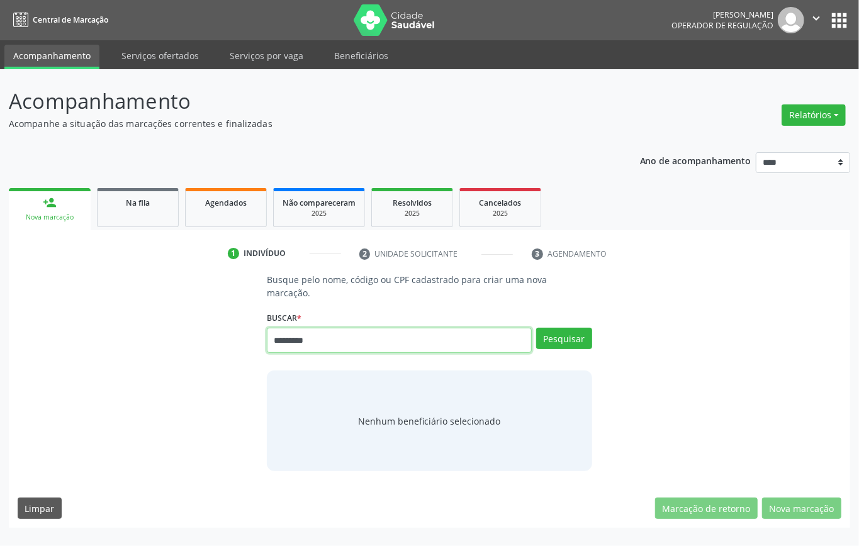
click at [110, 359] on div "Busque pelo nome, código ou CPF cadastrado para criar uma nova marcação. Buscar…" at bounding box center [430, 372] width 824 height 198
type input "*********"
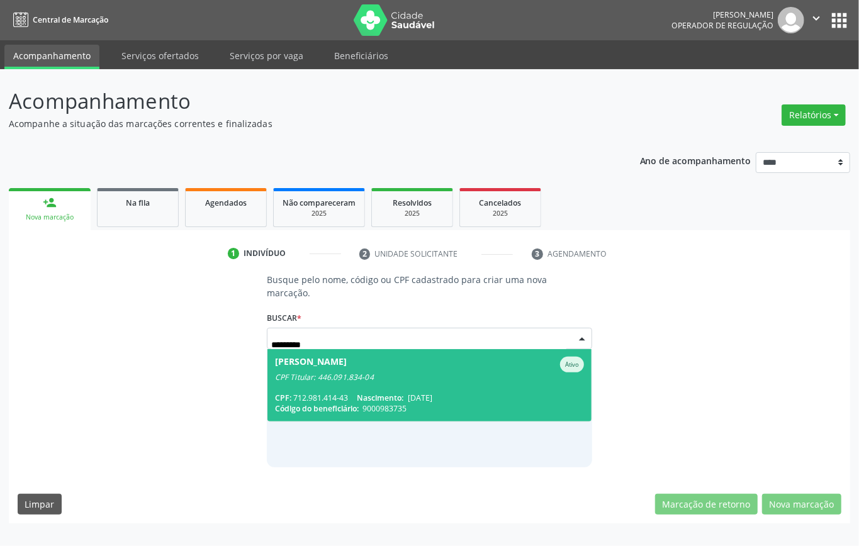
click at [348, 374] on div "CPF Titular: 446.091.834-04" at bounding box center [429, 378] width 309 height 10
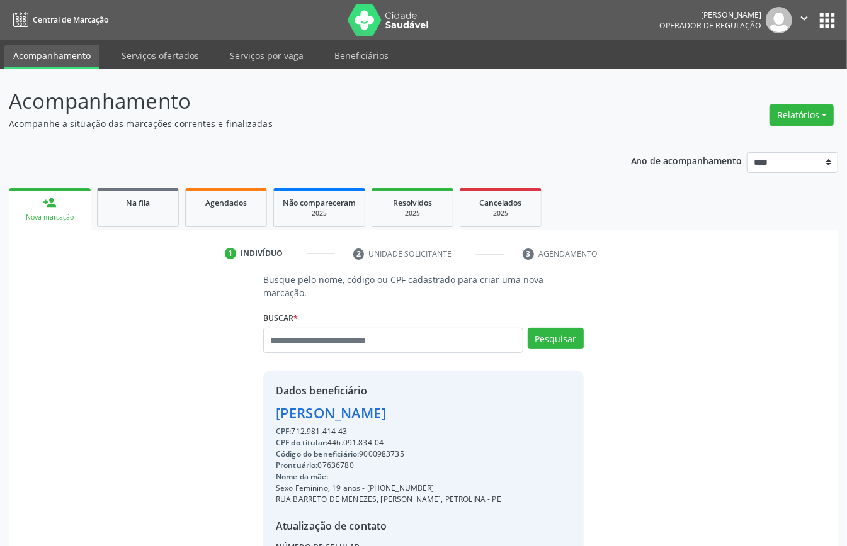
scroll to position [132, 0]
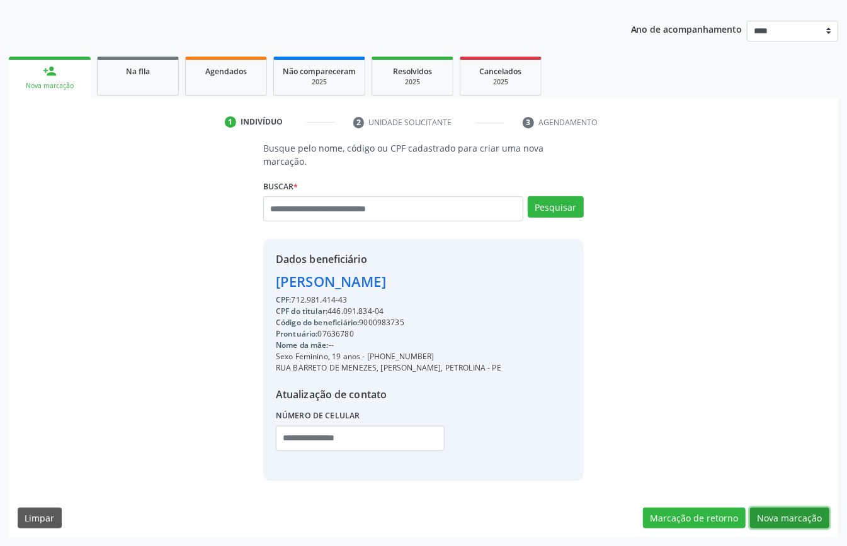
click at [783, 519] on button "Nova marcação" at bounding box center [789, 518] width 79 height 21
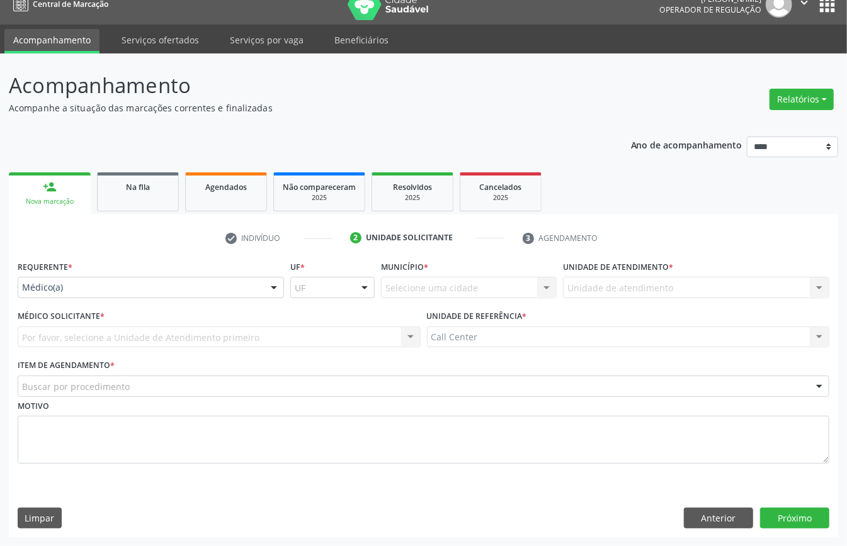
scroll to position [18, 0]
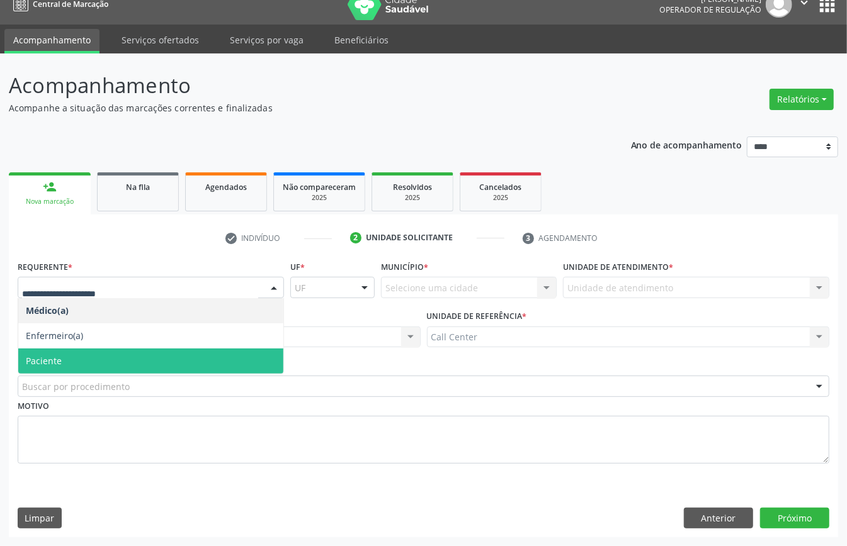
click at [84, 355] on span "Paciente" at bounding box center [150, 361] width 265 height 25
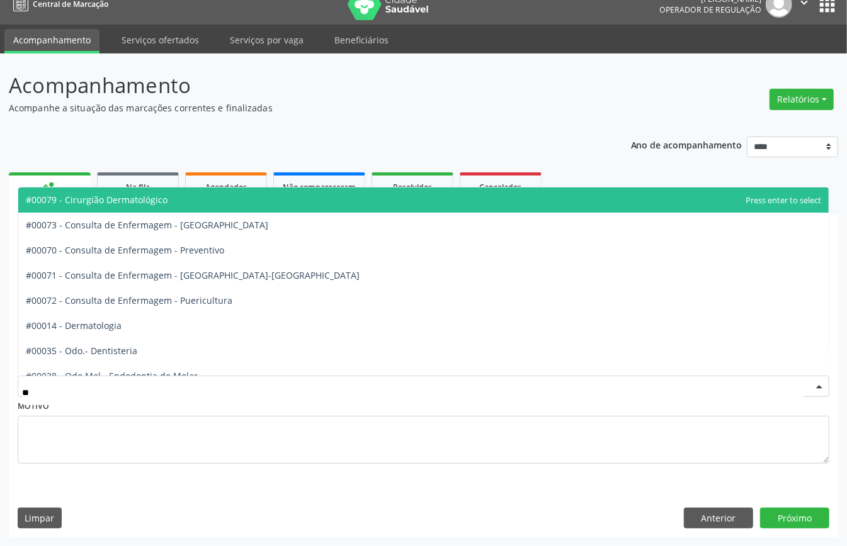
type input "***"
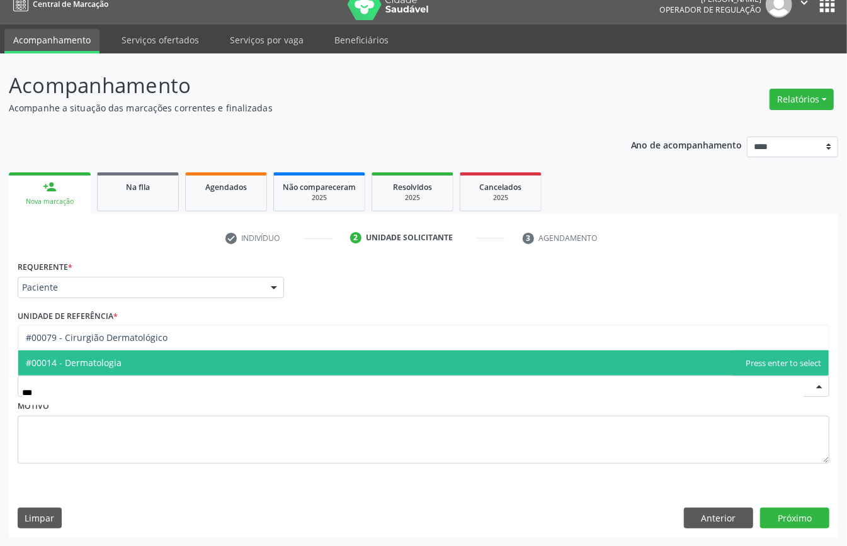
click at [97, 361] on span "#00014 - Dermatologia" at bounding box center [74, 363] width 96 height 12
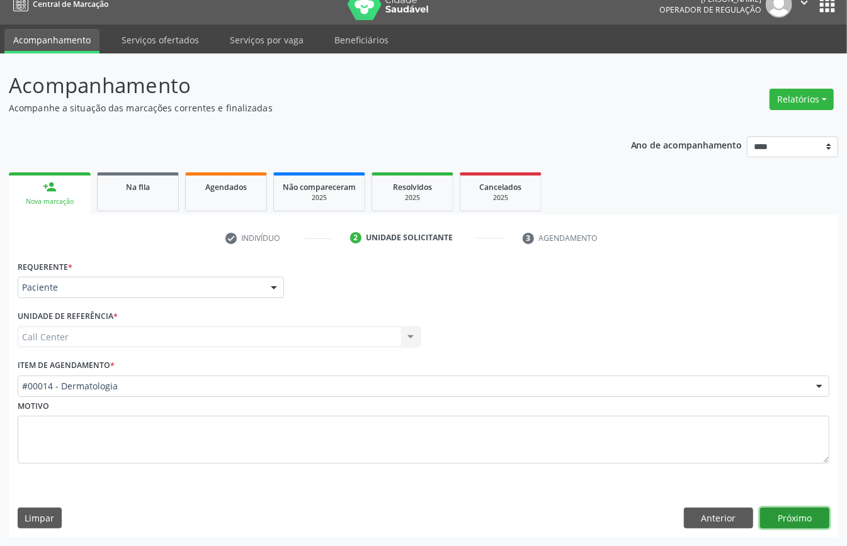
click at [804, 512] on button "Próximo" at bounding box center [794, 518] width 69 height 21
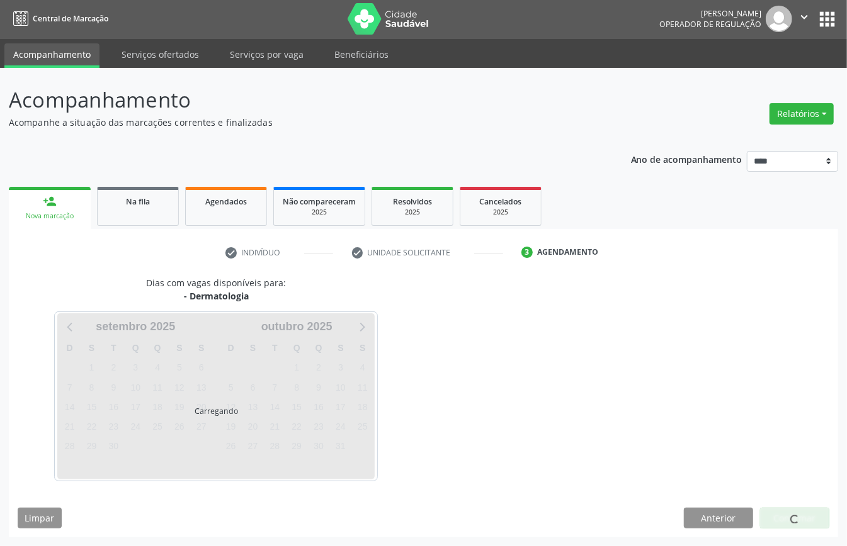
scroll to position [3, 0]
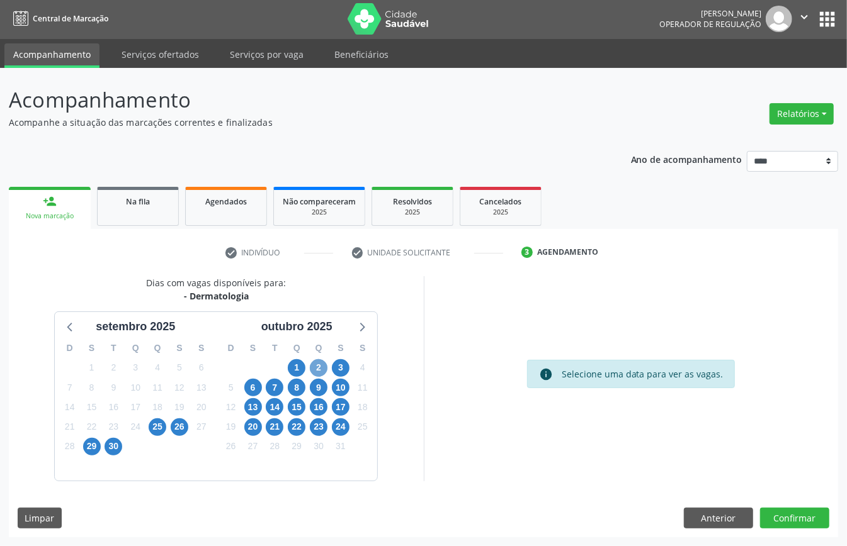
click at [320, 375] on span "2" at bounding box center [319, 368] width 18 height 18
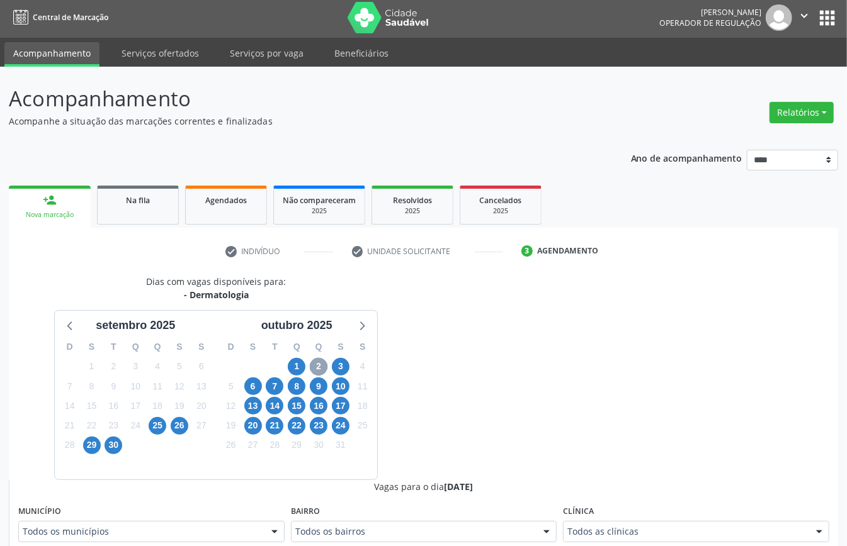
scroll to position [338, 0]
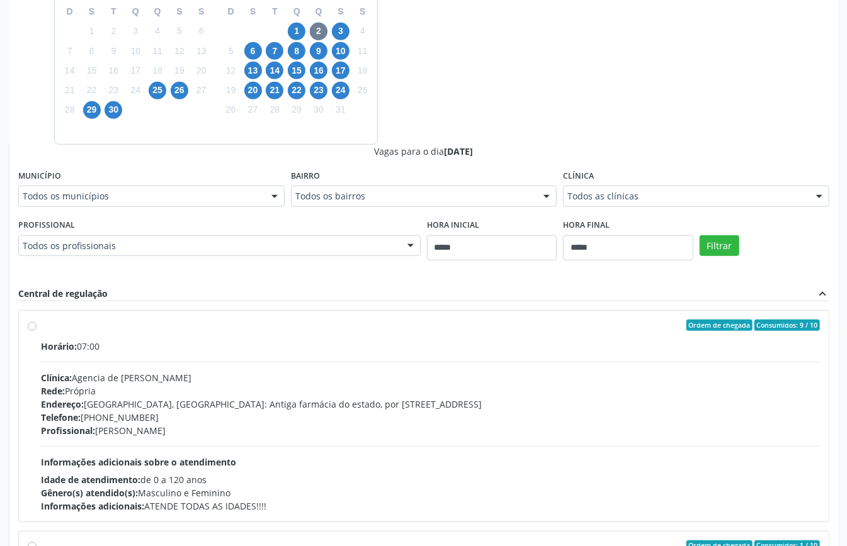
click at [224, 404] on div "Endereço: Rua Pacífico da Luz, Ponto de referência: Antiga farmácia do estado, …" at bounding box center [430, 404] width 779 height 13
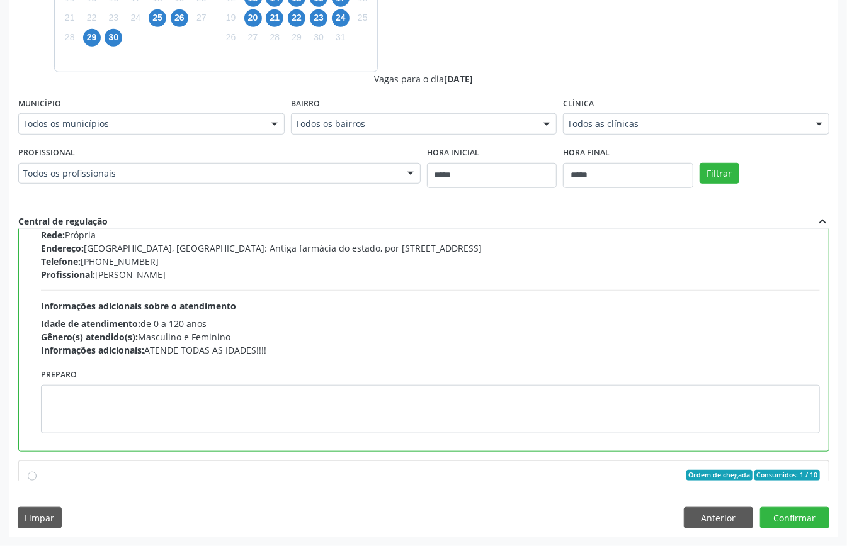
scroll to position [167, 0]
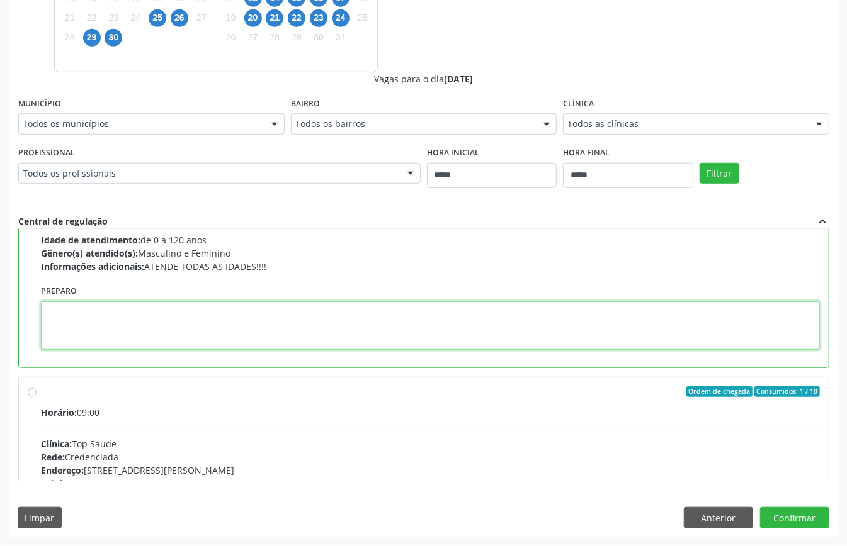
paste textarea "**********"
type textarea "**********"
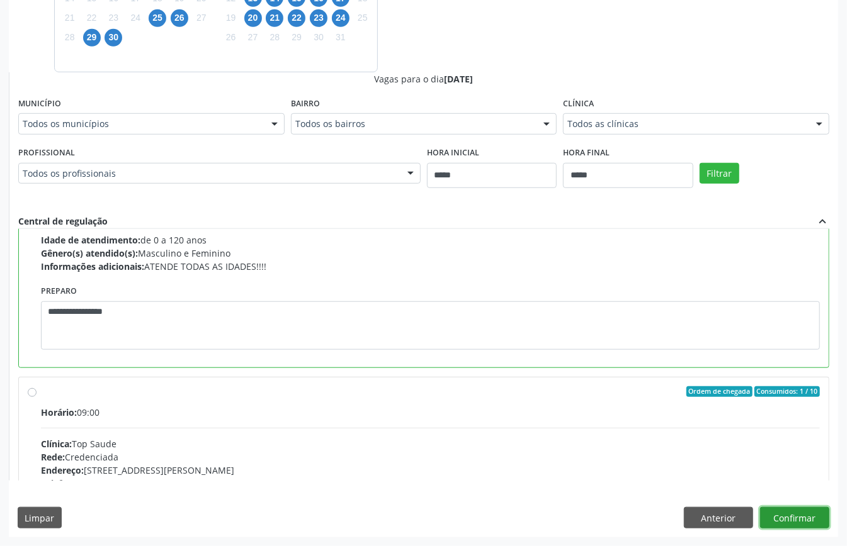
click at [768, 512] on button "Confirmar" at bounding box center [794, 517] width 69 height 21
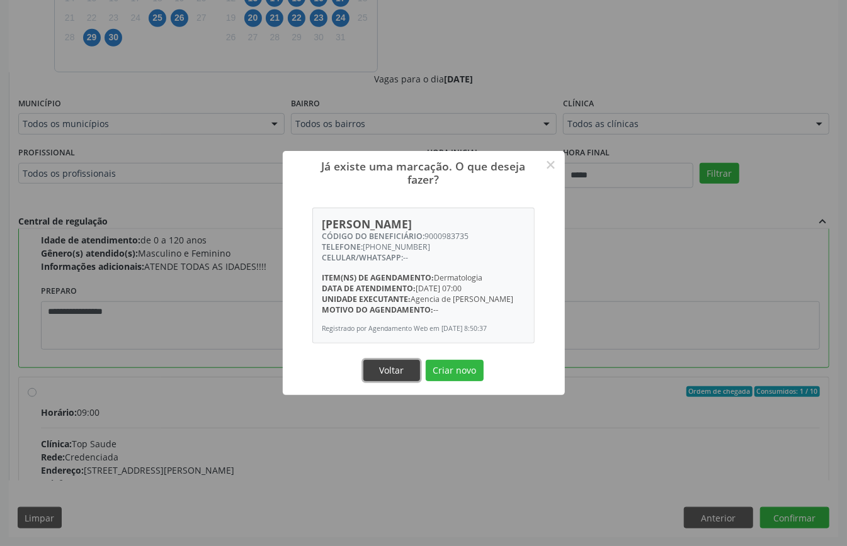
click at [381, 369] on button "Voltar" at bounding box center [391, 370] width 57 height 21
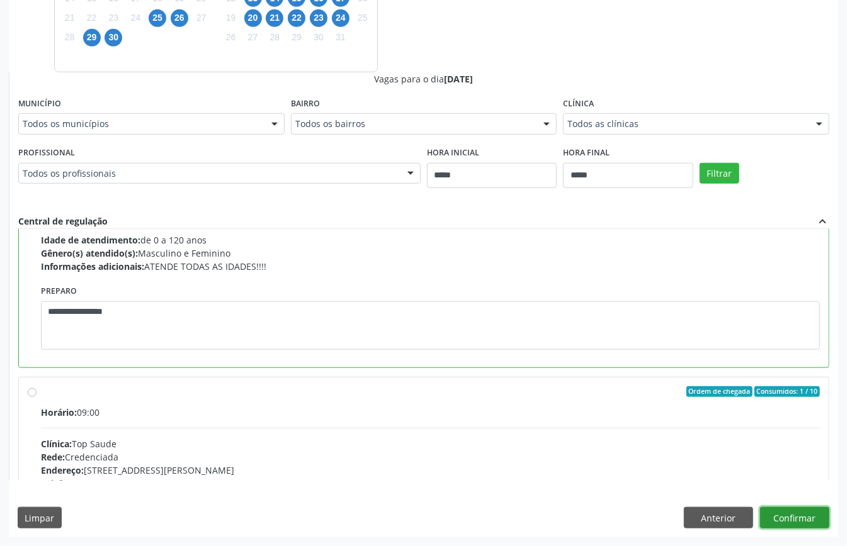
click at [793, 518] on button "Confirmar" at bounding box center [794, 517] width 69 height 21
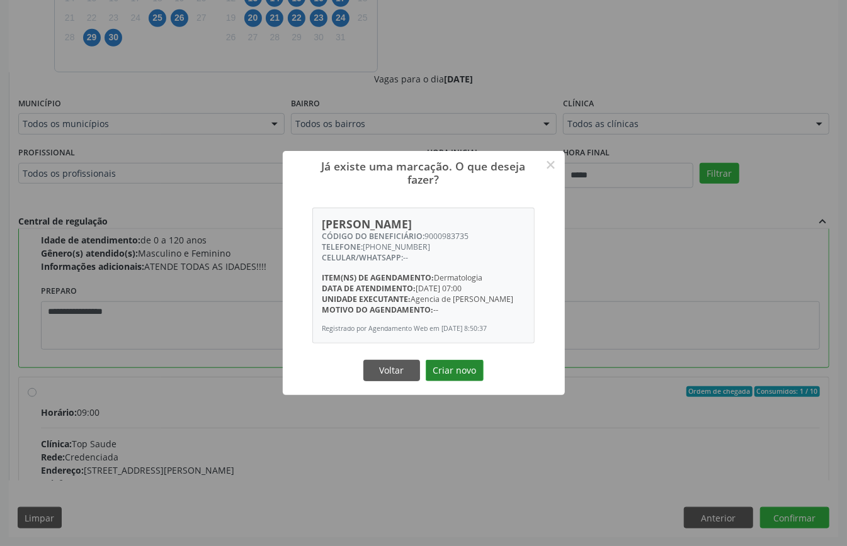
click at [446, 365] on button "Criar novo" at bounding box center [455, 370] width 58 height 21
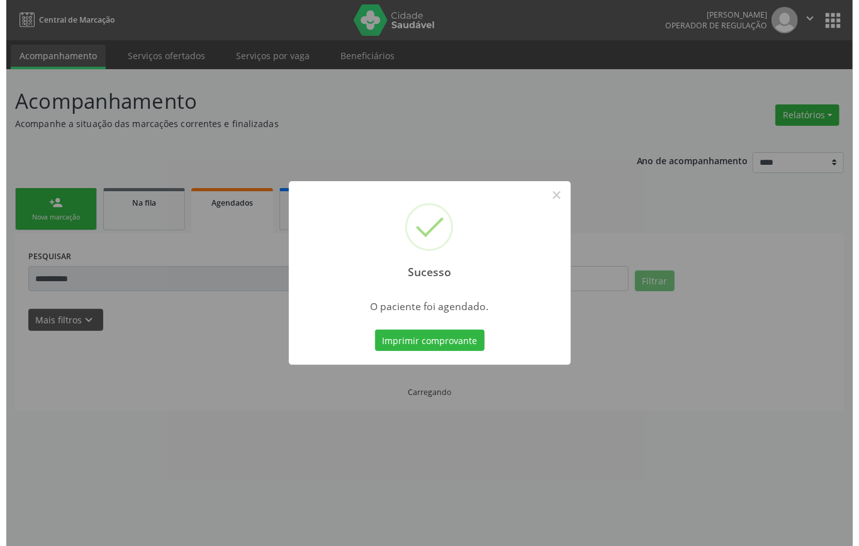
scroll to position [0, 0]
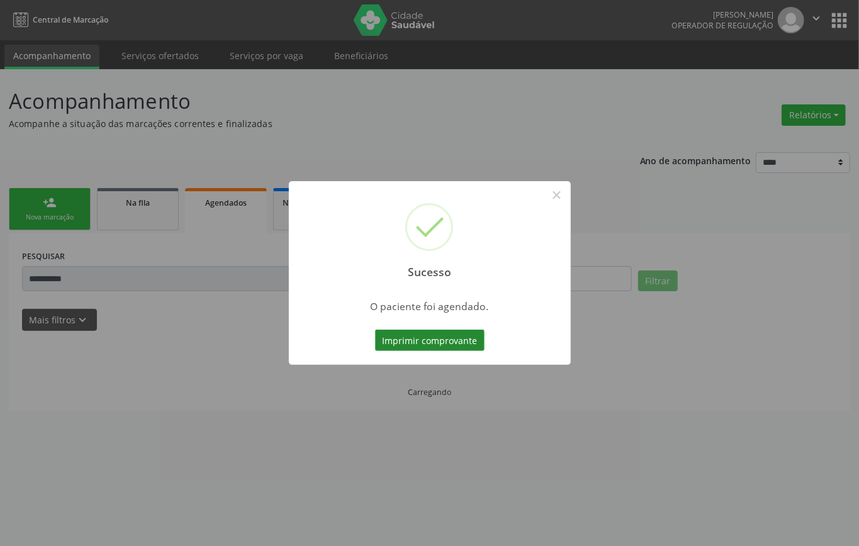
click at [457, 335] on button "Imprimir comprovante" at bounding box center [430, 340] width 110 height 21
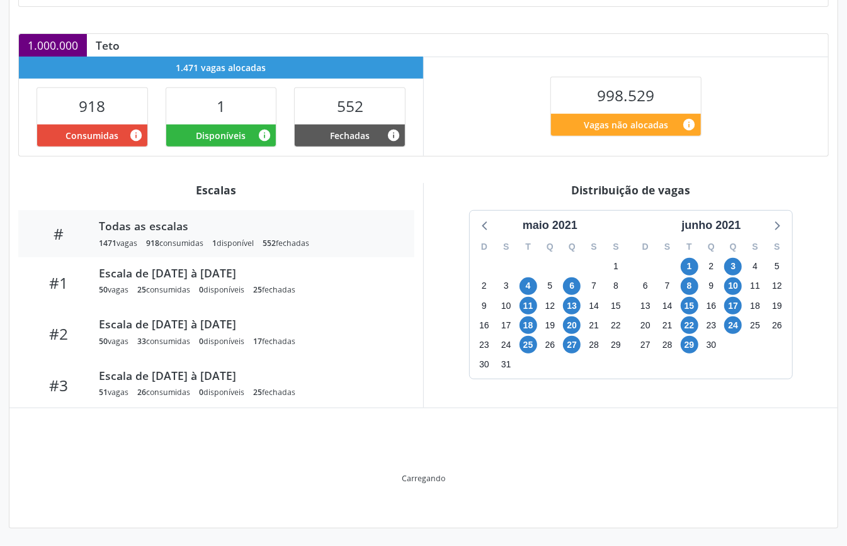
scroll to position [189, 0]
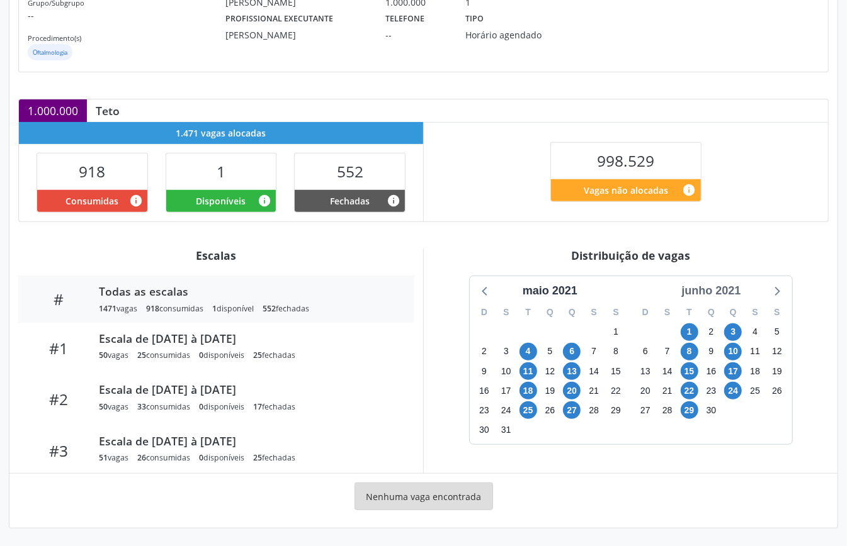
click at [721, 287] on div "junho 2021" at bounding box center [710, 291] width 69 height 17
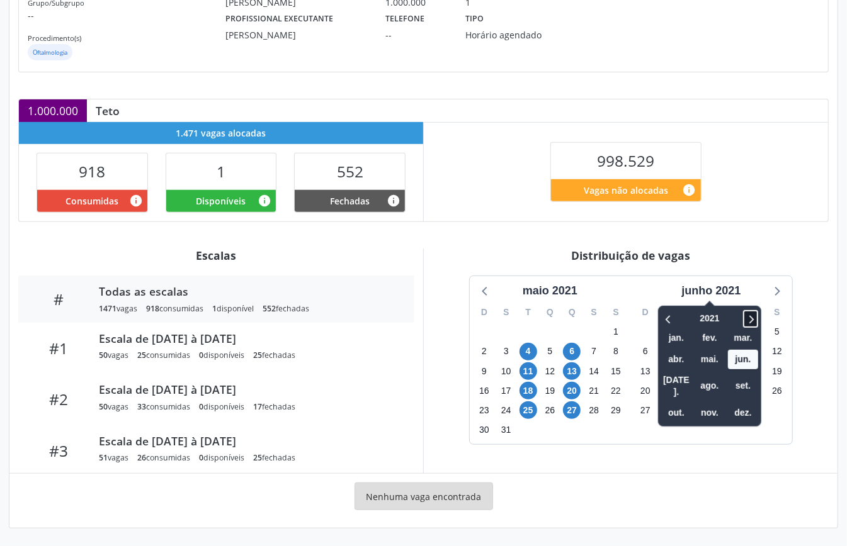
click at [752, 319] on icon at bounding box center [750, 319] width 13 height 15
click at [752, 320] on icon at bounding box center [750, 319] width 13 height 15
click at [680, 404] on span "out." at bounding box center [676, 414] width 30 height 20
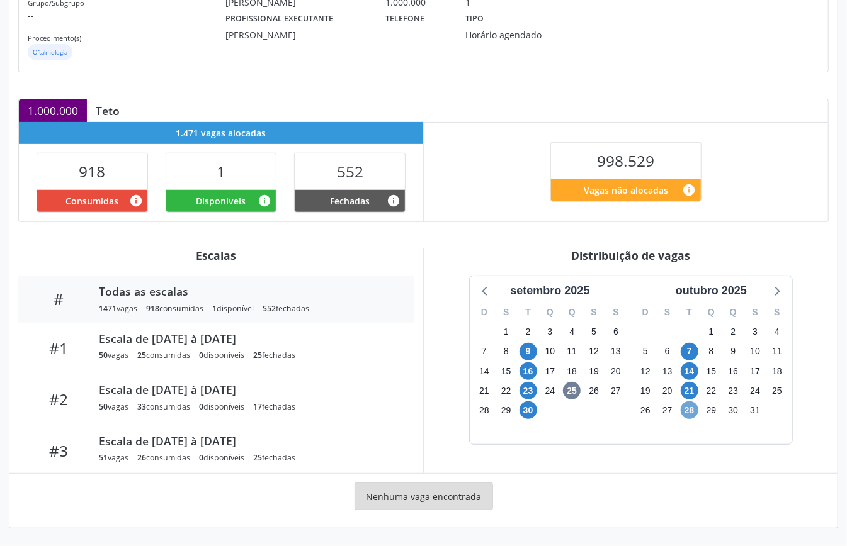
click at [690, 409] on span "28" at bounding box center [690, 411] width 18 height 18
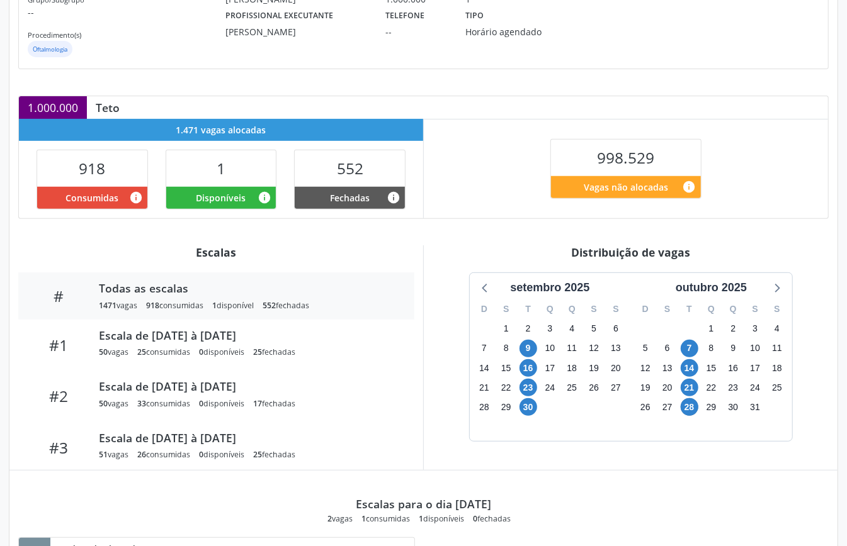
click at [451, 434] on div "setembro 2025 D S T Q Q S S 31 1 2 3 4 5 6 7 8 9 10 11 12 13 14 15 16 17 18 19 …" at bounding box center [631, 357] width 396 height 169
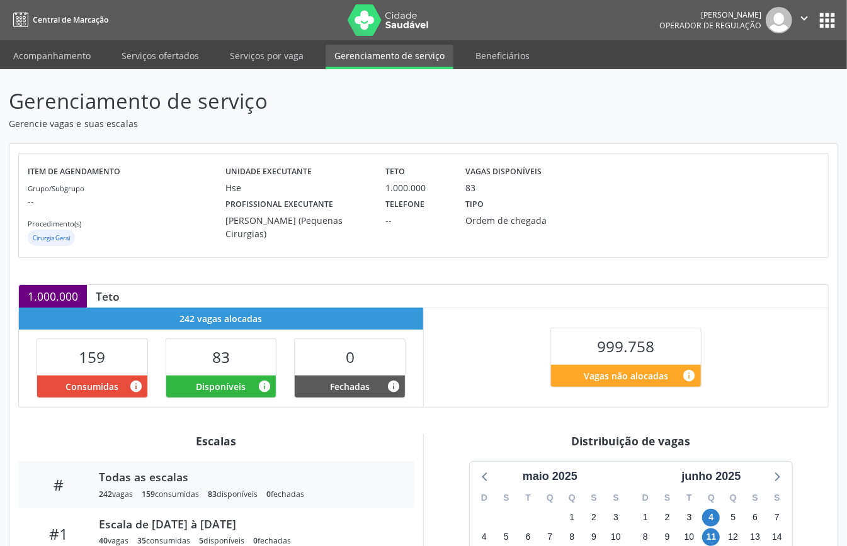
scroll to position [189, 0]
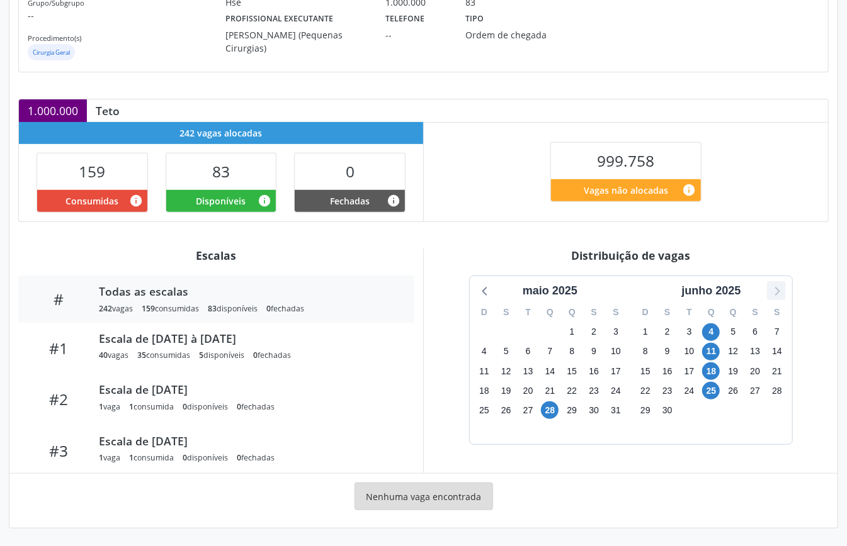
click at [773, 292] on icon at bounding box center [776, 291] width 16 height 16
drag, startPoint x: 482, startPoint y: 295, endPoint x: 487, endPoint y: 298, distance: 6.5
click at [482, 295] on icon at bounding box center [485, 291] width 16 height 16
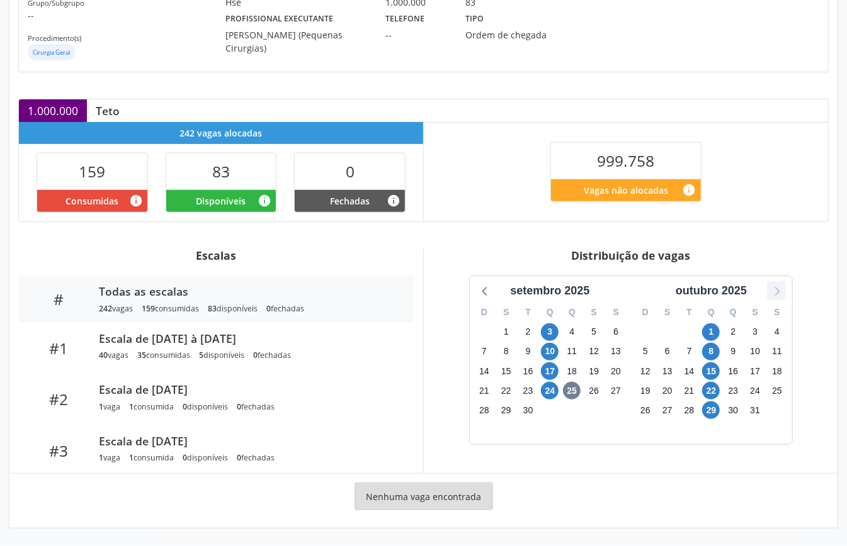
click at [777, 288] on icon at bounding box center [776, 291] width 5 height 9
click at [454, 222] on div "Item de agendamento Grupo/Subgrupo -- Procedimento(s) Cirurgia Geral Unidade ex…" at bounding box center [423, 243] width 828 height 570
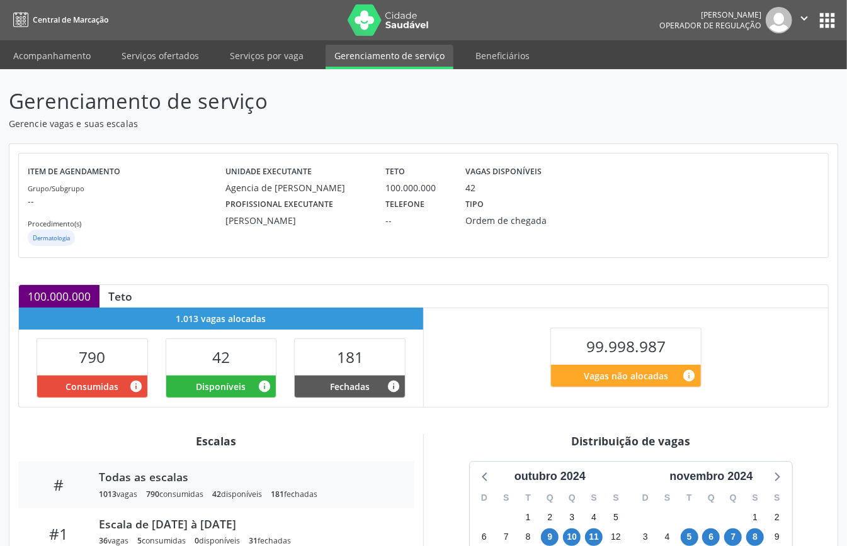
scroll to position [336, 0]
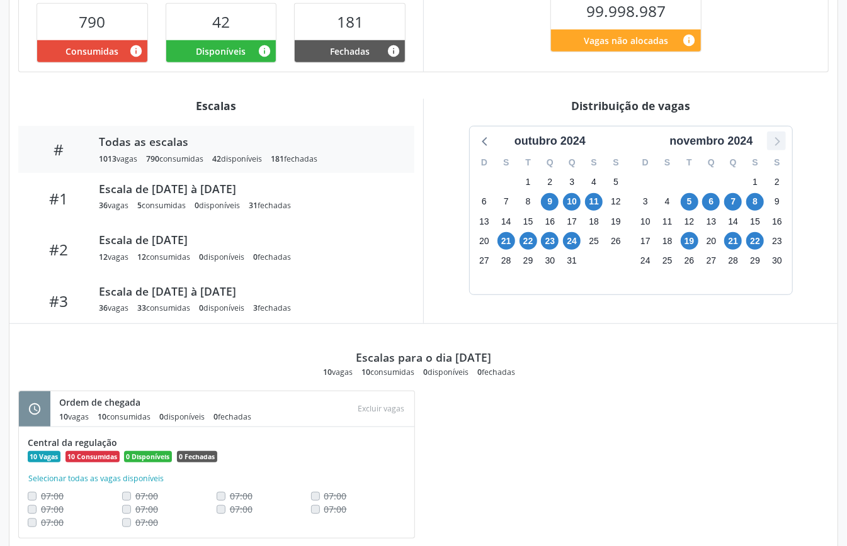
click at [773, 147] on icon at bounding box center [776, 141] width 16 height 16
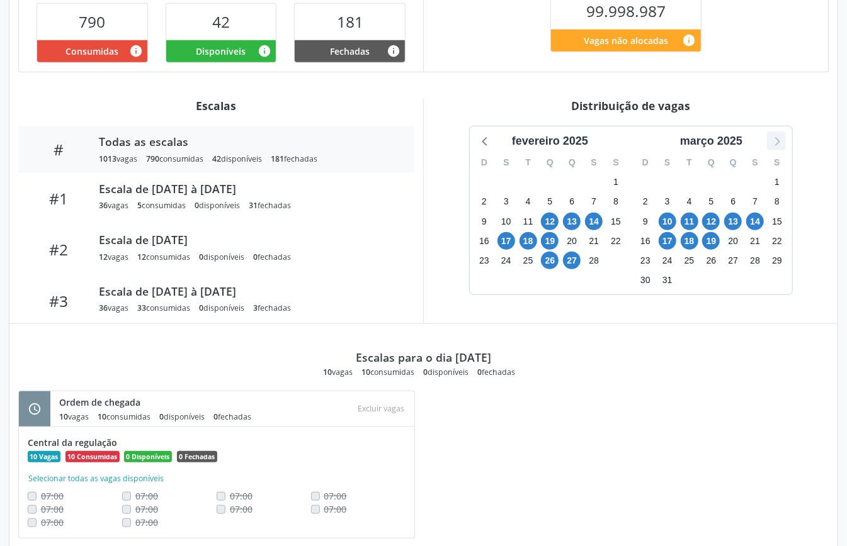
click at [773, 147] on icon at bounding box center [776, 141] width 16 height 16
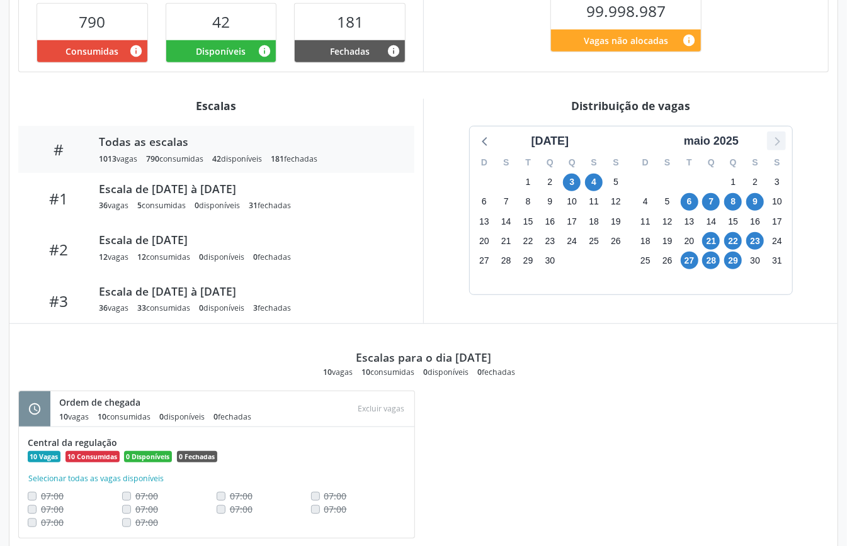
click at [773, 147] on icon at bounding box center [776, 141] width 16 height 16
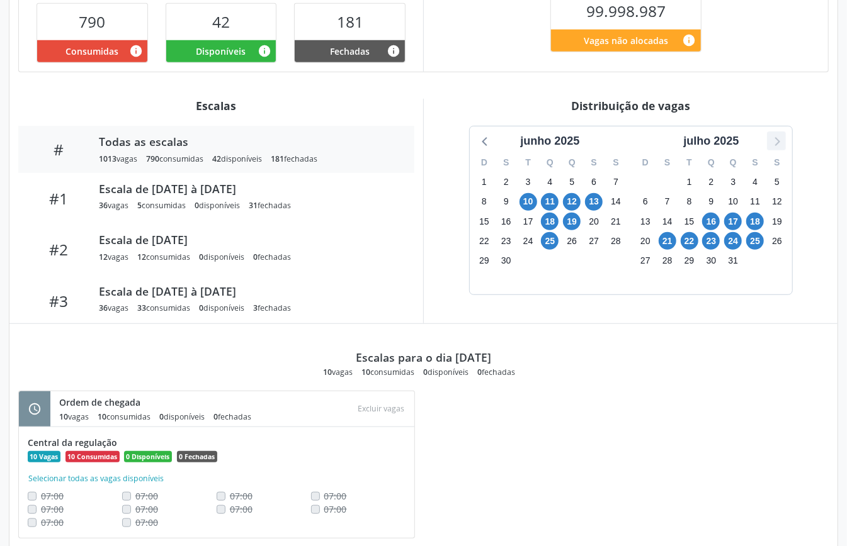
click at [773, 147] on icon at bounding box center [776, 141] width 16 height 16
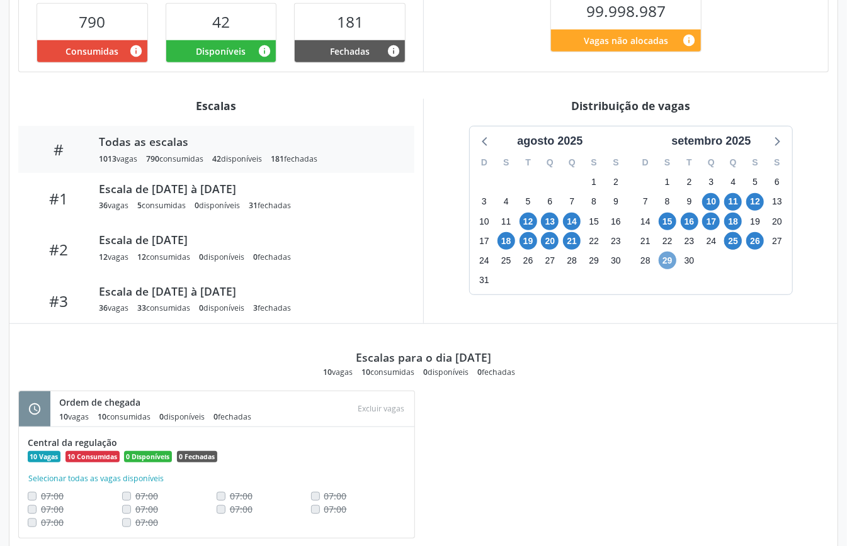
click at [665, 263] on span "29" at bounding box center [668, 261] width 18 height 18
click at [777, 144] on icon at bounding box center [776, 141] width 16 height 16
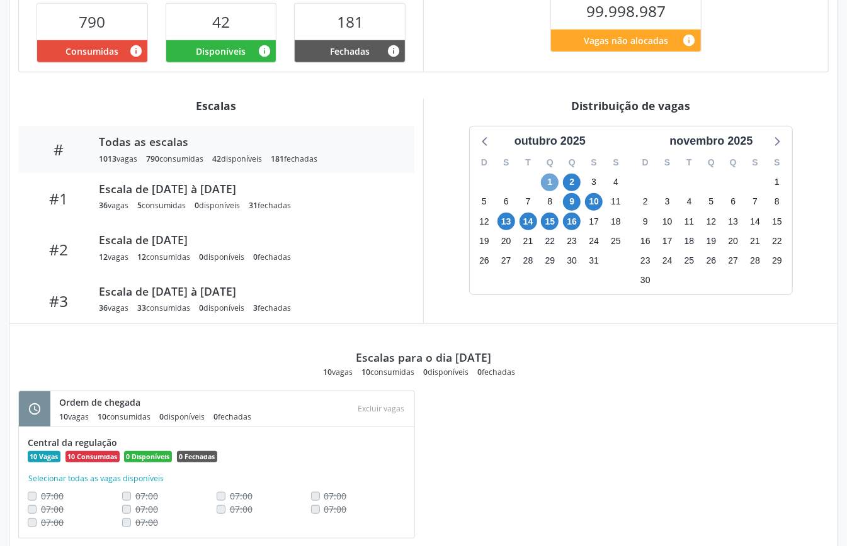
click at [549, 184] on span "1" at bounding box center [550, 183] width 18 height 18
click at [579, 223] on span "16" at bounding box center [572, 222] width 18 height 18
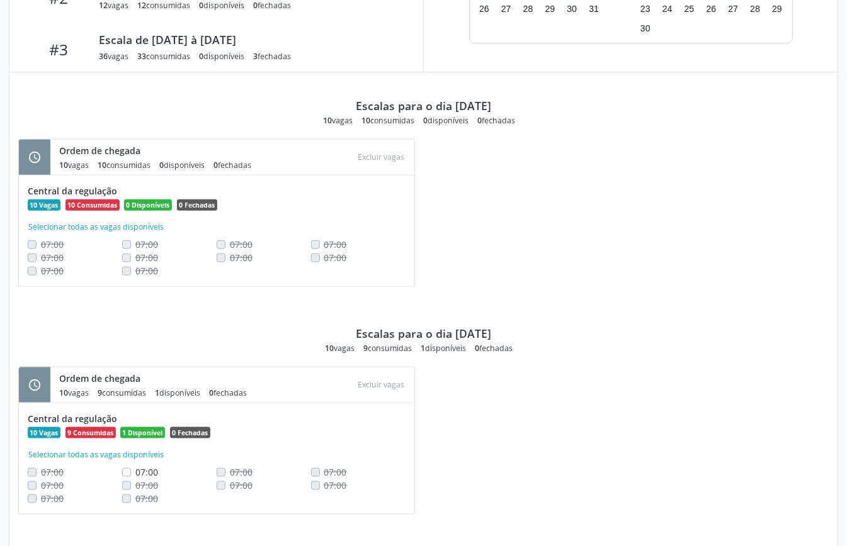
scroll to position [839, 0]
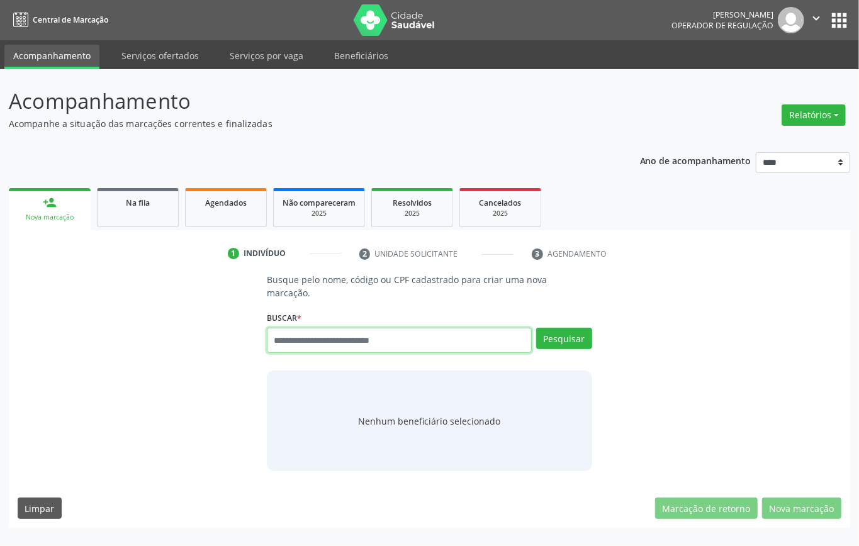
paste input "**********"
type input "**********"
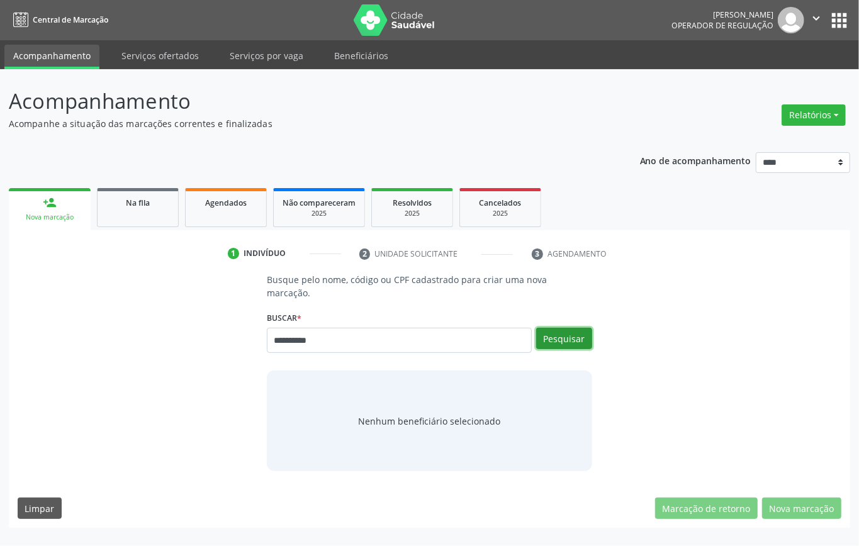
click at [583, 332] on button "Pesquisar" at bounding box center [564, 338] width 56 height 21
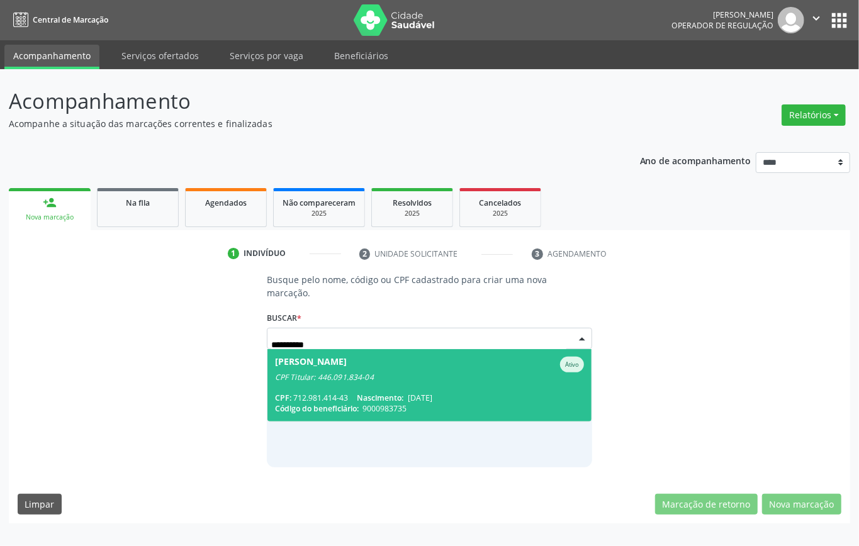
click at [341, 383] on span "Myrella Alayde Lopes de Souza Ativo CPF Titular: 446.091.834-04 CPF: 712.981.41…" at bounding box center [430, 385] width 324 height 72
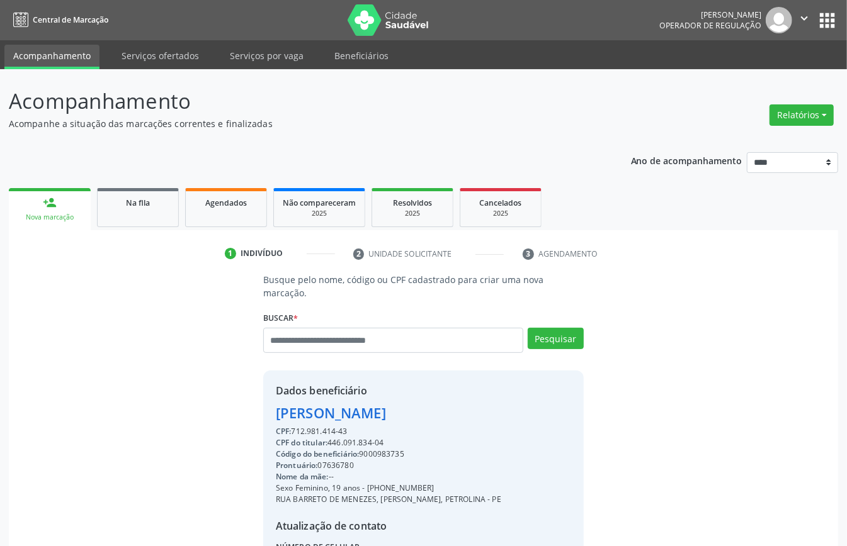
scroll to position [132, 0]
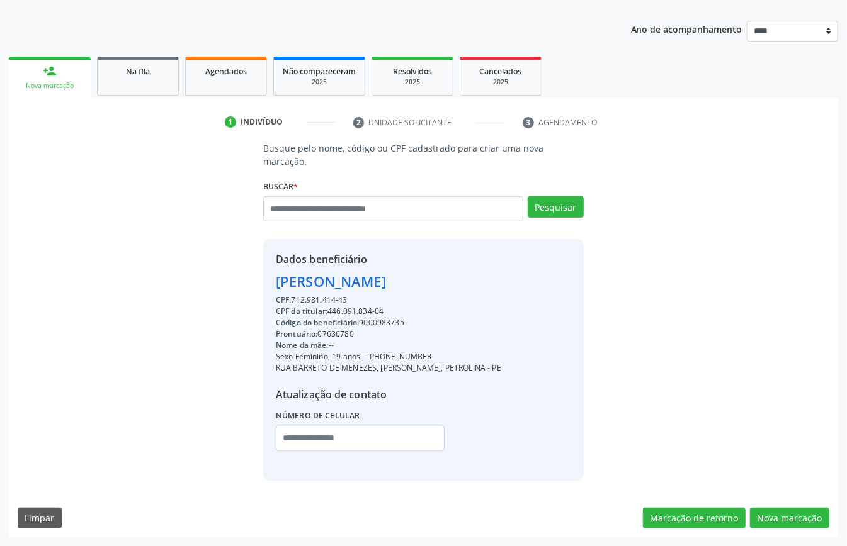
click at [348, 313] on div "CPF do titular: 446.091.834-04" at bounding box center [388, 311] width 225 height 11
copy div "446.091.834"
paste input "**********"
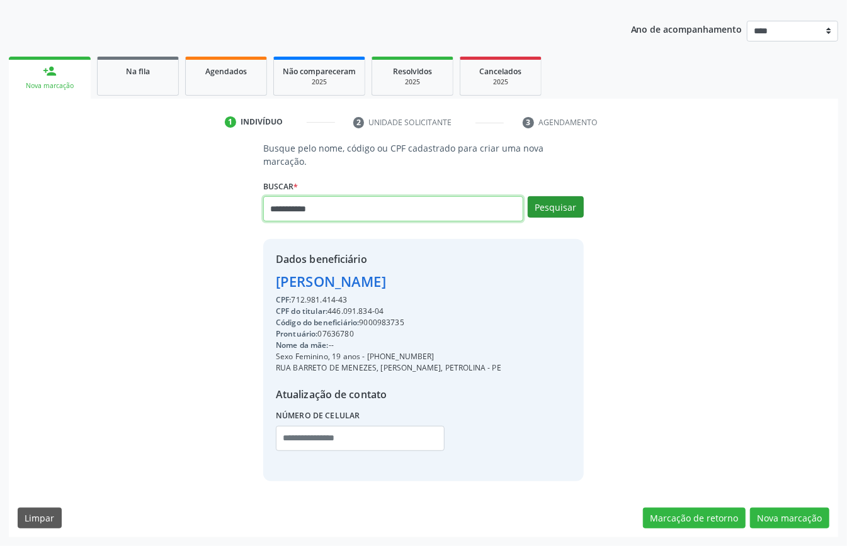
type input "**********"
click at [563, 215] on button "Pesquisar" at bounding box center [556, 206] width 56 height 21
type input "**********"
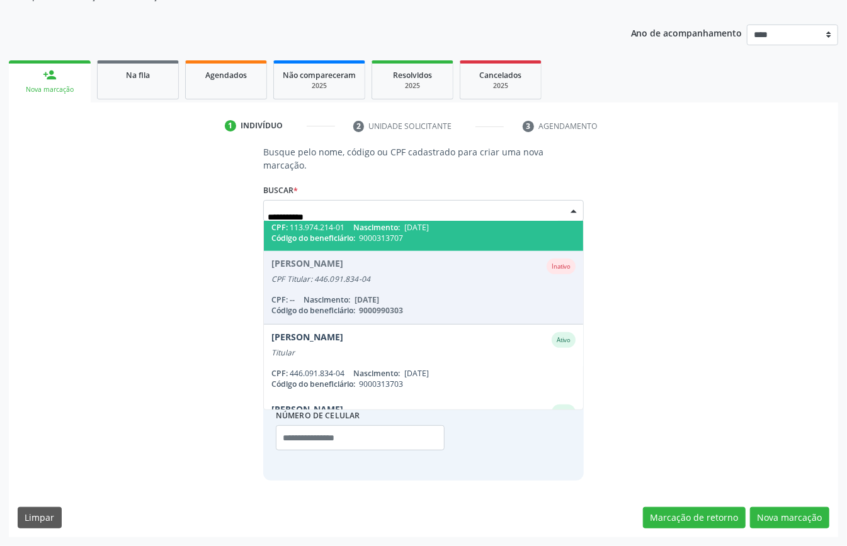
scroll to position [391, 0]
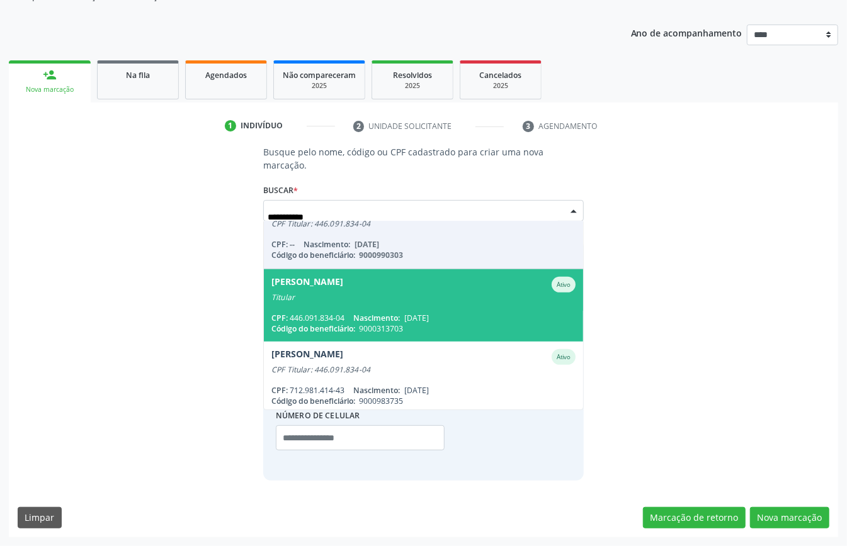
click at [477, 313] on div "CPF: 446.091.834-04 Nascimento: 27/07/1964" at bounding box center [423, 318] width 304 height 11
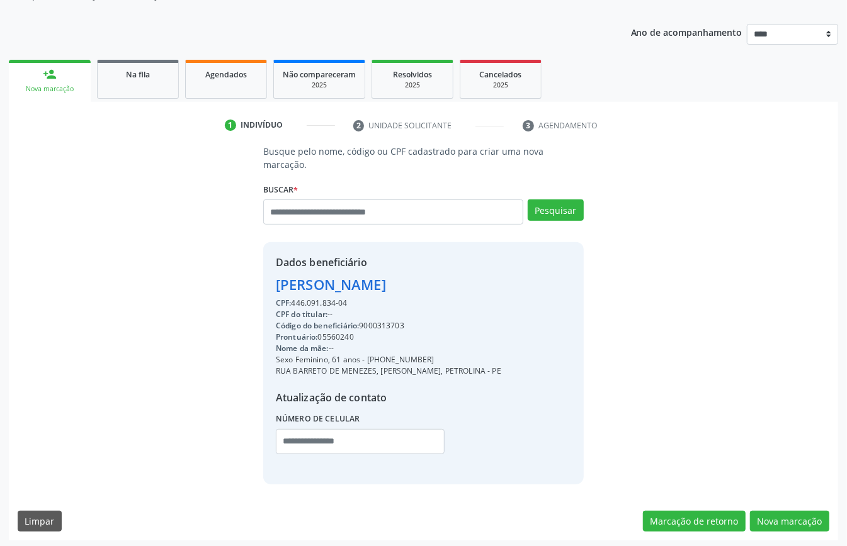
scroll to position [132, 0]
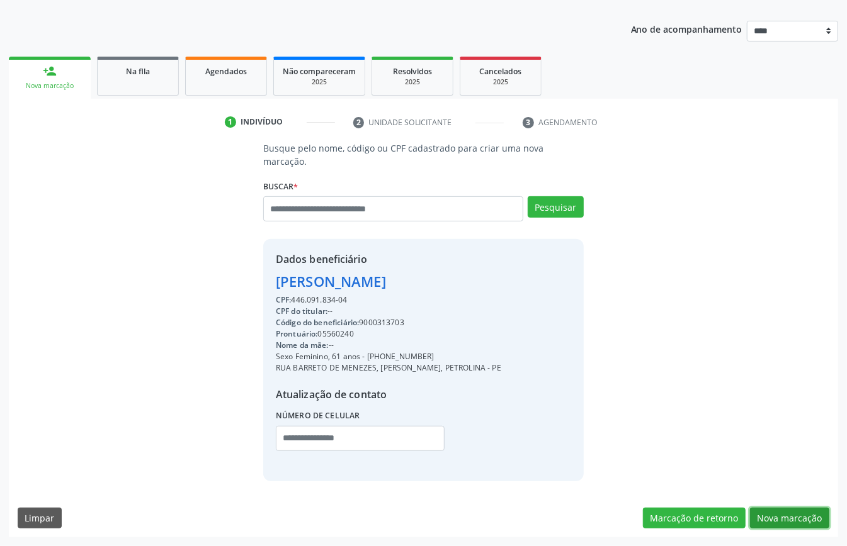
drag, startPoint x: 778, startPoint y: 527, endPoint x: 699, endPoint y: 496, distance: 85.1
click at [777, 526] on button "Nova marcação" at bounding box center [789, 518] width 79 height 21
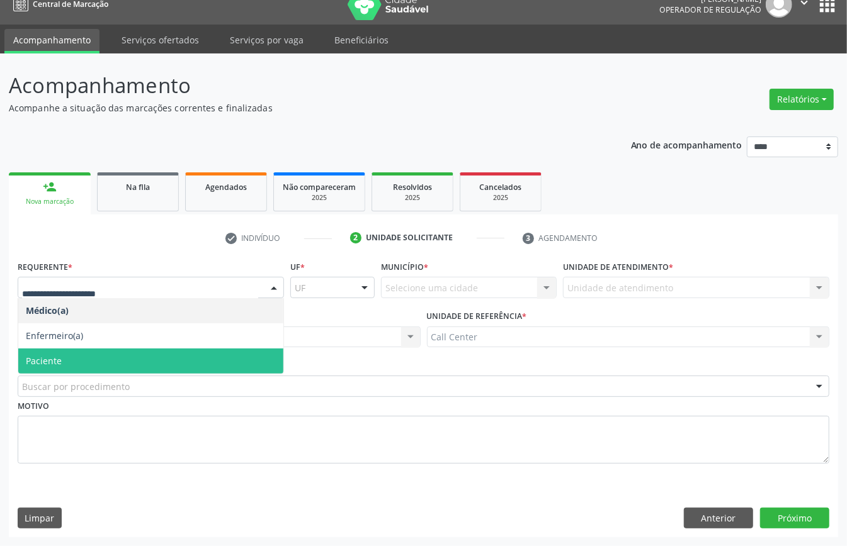
drag, startPoint x: 102, startPoint y: 354, endPoint x: 116, endPoint y: 366, distance: 19.2
click at [106, 355] on span "Paciente" at bounding box center [150, 361] width 265 height 25
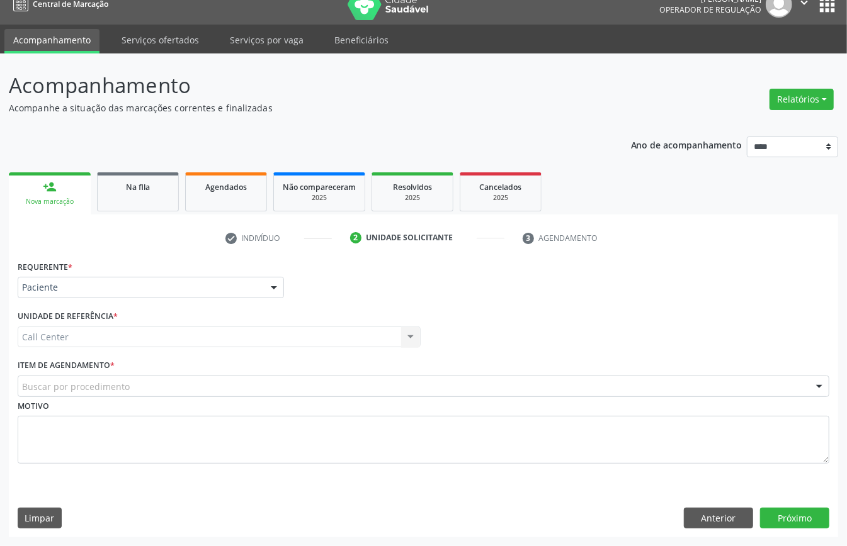
click at [119, 378] on div "Buscar por procedimento" at bounding box center [424, 386] width 812 height 21
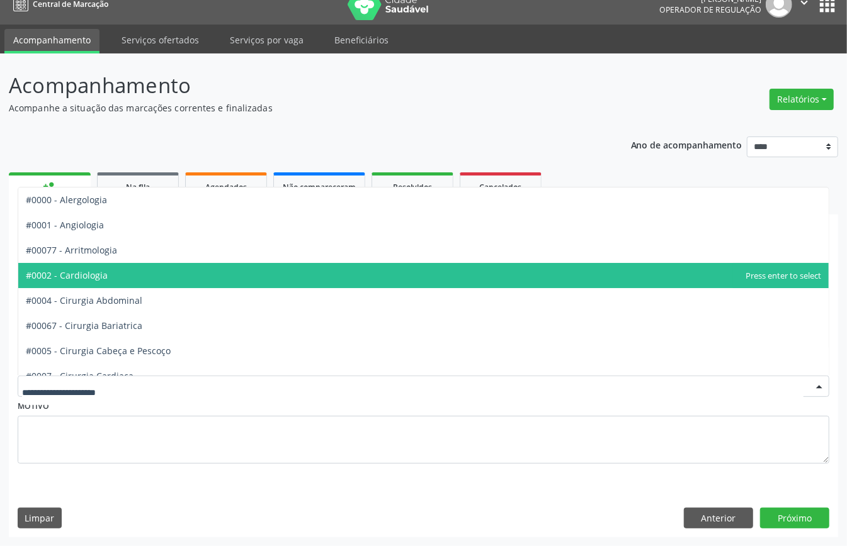
click at [106, 278] on span "#0002 - Cardiologia" at bounding box center [67, 275] width 82 height 12
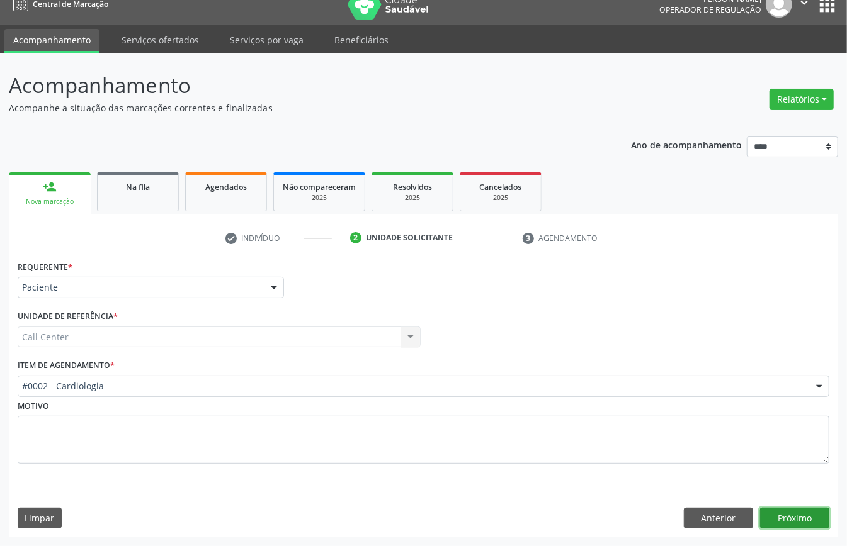
click at [778, 515] on button "Próximo" at bounding box center [794, 518] width 69 height 21
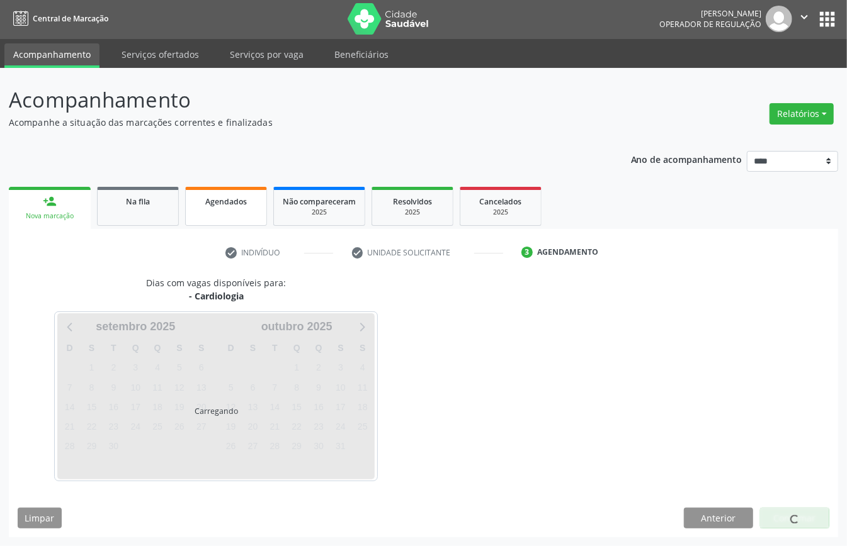
scroll to position [3, 0]
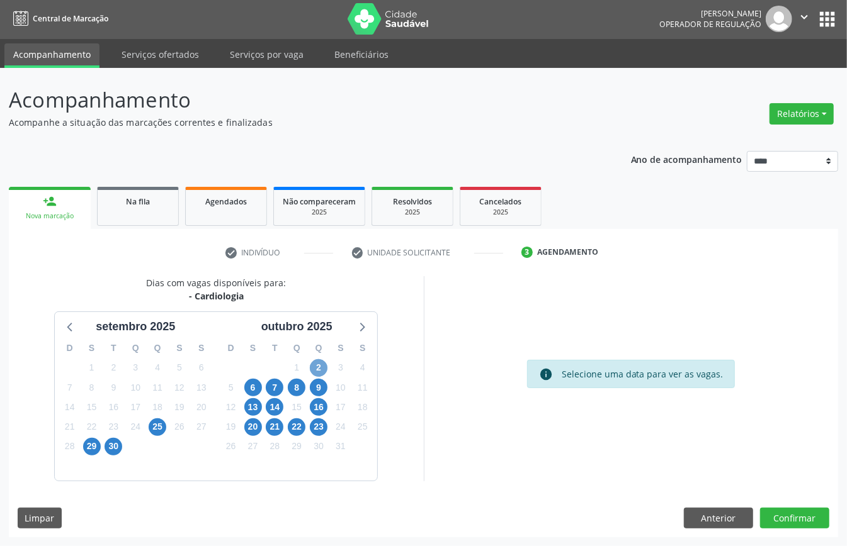
click at [324, 366] on span "2" at bounding box center [319, 368] width 18 height 18
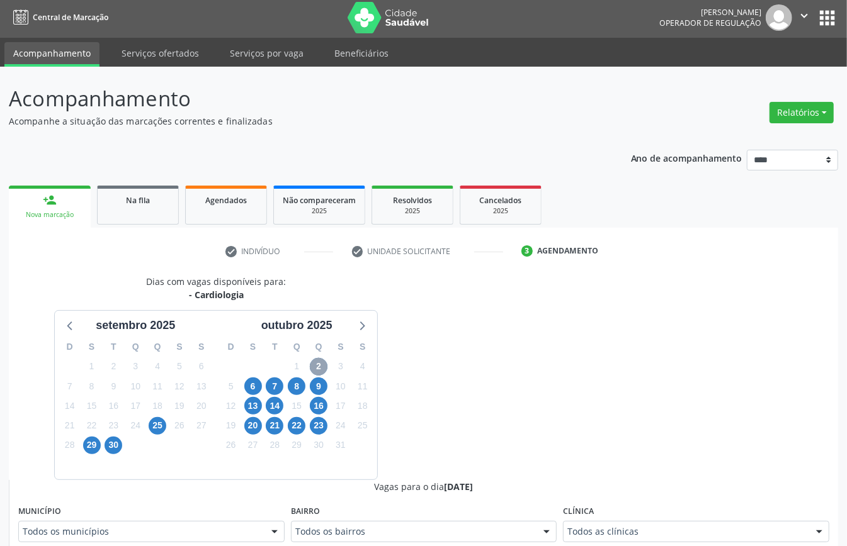
scroll to position [254, 0]
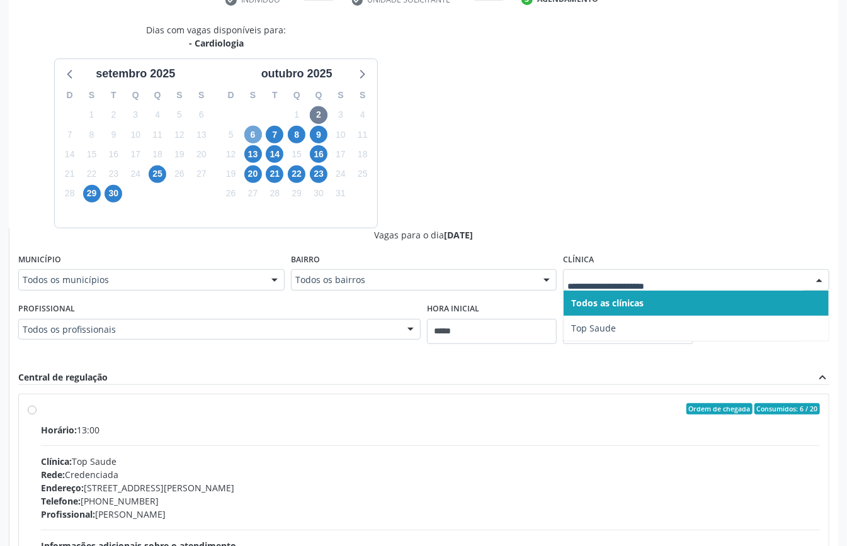
click at [252, 132] on span "6" at bounding box center [253, 135] width 18 height 18
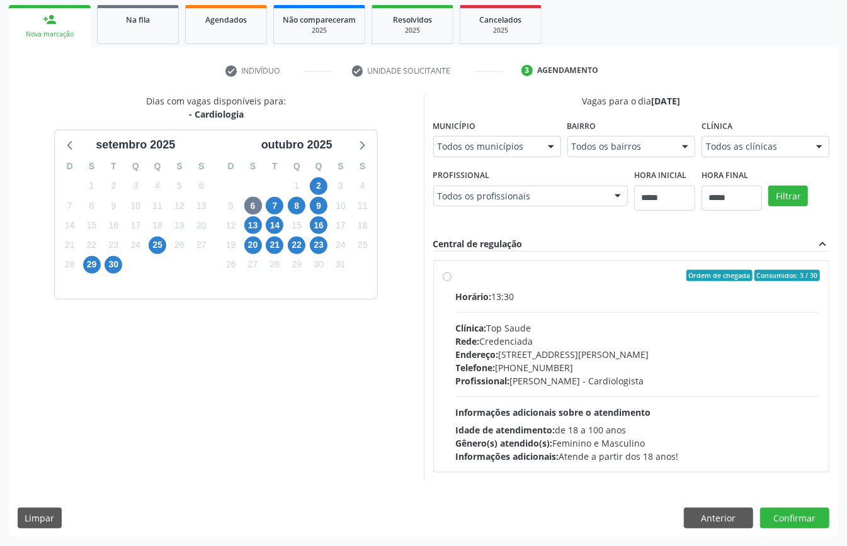
click at [701, 157] on div "Todos as clínicas" at bounding box center [765, 146] width 128 height 21
click at [270, 197] on span "7" at bounding box center [275, 206] width 18 height 18
click at [301, 196] on div "8" at bounding box center [297, 206] width 18 height 20
click at [291, 197] on span "8" at bounding box center [297, 206] width 18 height 18
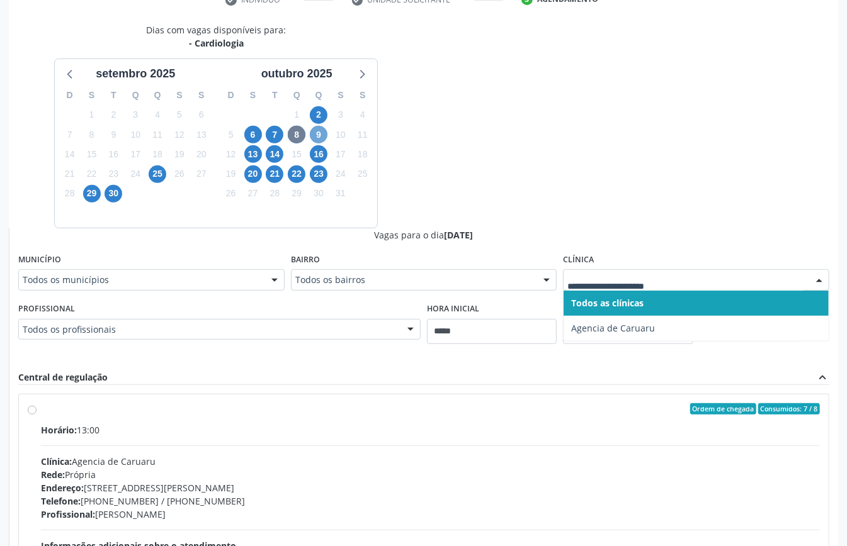
click at [322, 135] on span "9" at bounding box center [319, 135] width 18 height 18
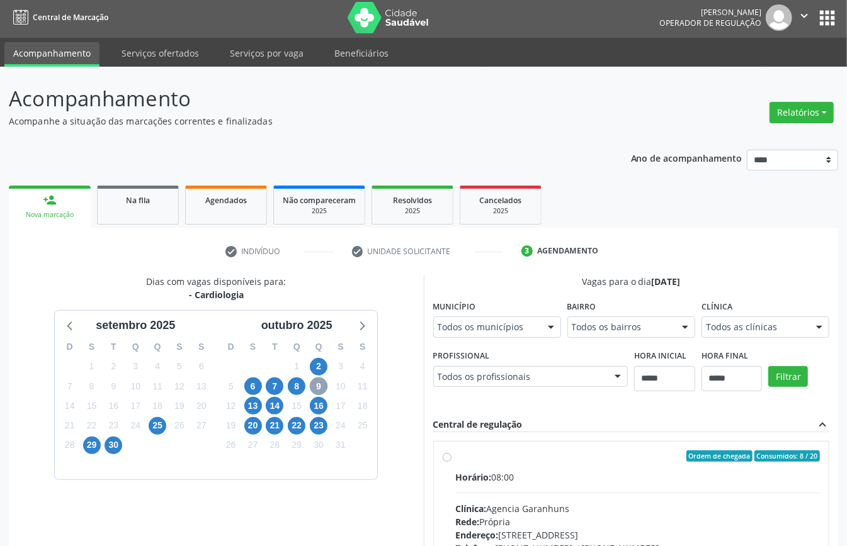
scroll to position [207, 0]
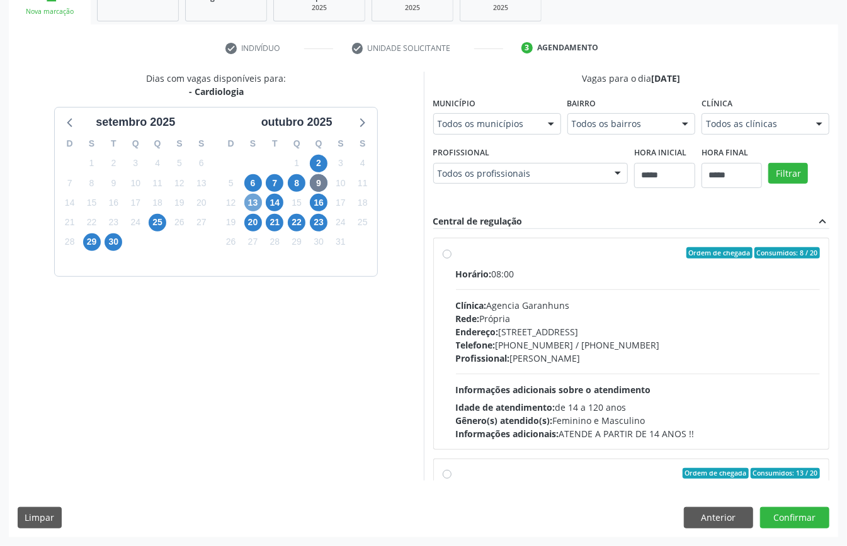
click at [254, 204] on span "13" at bounding box center [253, 203] width 18 height 18
click at [278, 203] on span "14" at bounding box center [275, 203] width 18 height 18
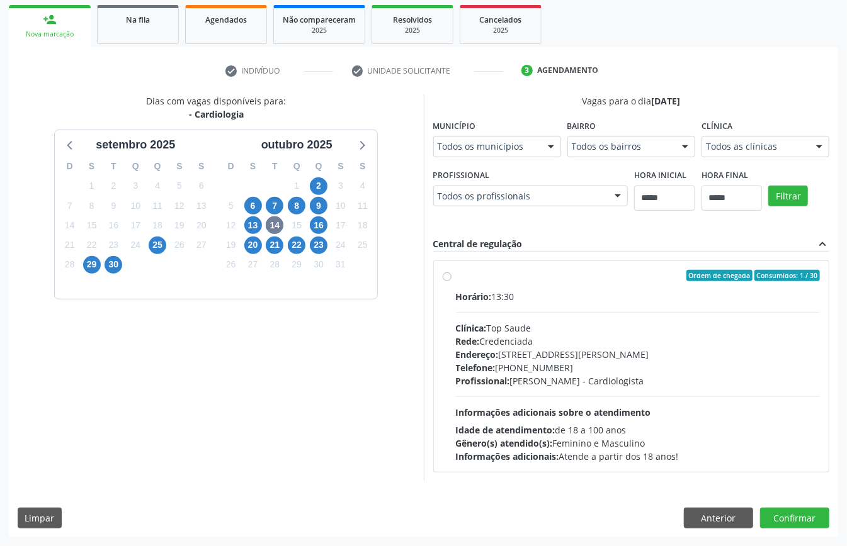
drag, startPoint x: 635, startPoint y: 313, endPoint x: 636, endPoint y: 322, distance: 9.5
click at [701, 157] on div "Clínica Todos as clínicas Todos as clínicas Top Saude Nenhum resultado encontra…" at bounding box center [765, 136] width 128 height 40
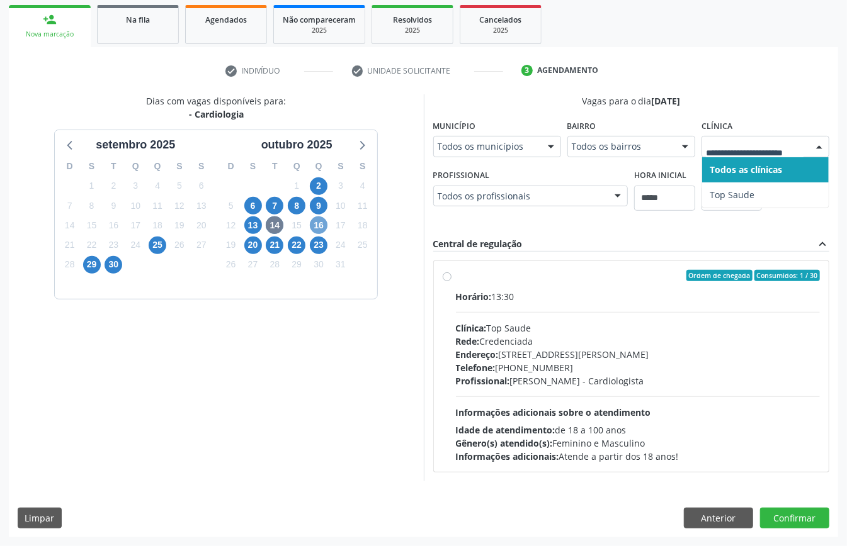
click at [317, 217] on span "16" at bounding box center [319, 226] width 18 height 18
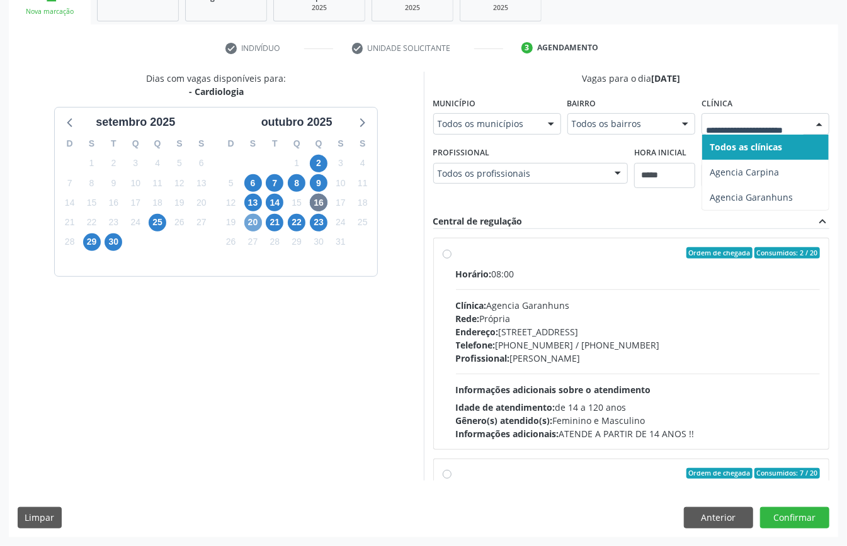
click at [255, 224] on span "20" at bounding box center [253, 223] width 18 height 18
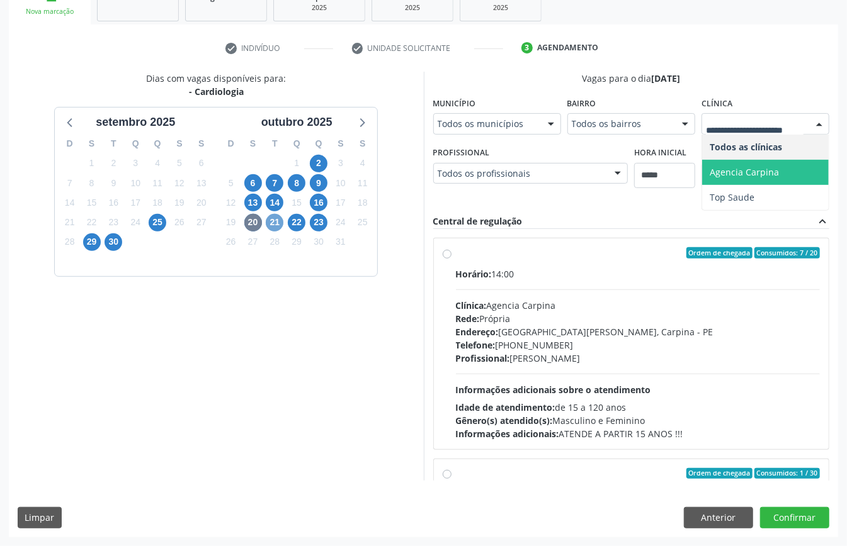
click at [280, 225] on span "21" at bounding box center [275, 223] width 18 height 18
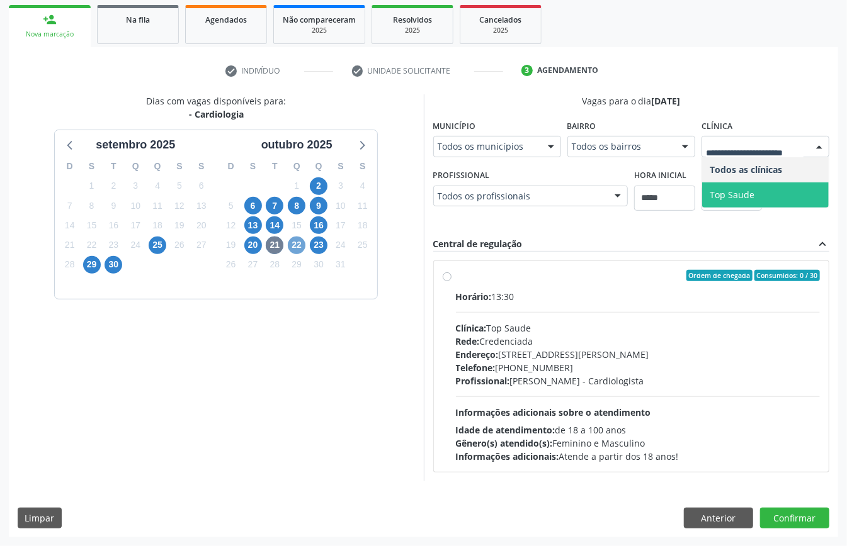
drag, startPoint x: 300, startPoint y: 220, endPoint x: 351, endPoint y: 248, distance: 58.6
click at [300, 237] on span "22" at bounding box center [297, 246] width 18 height 18
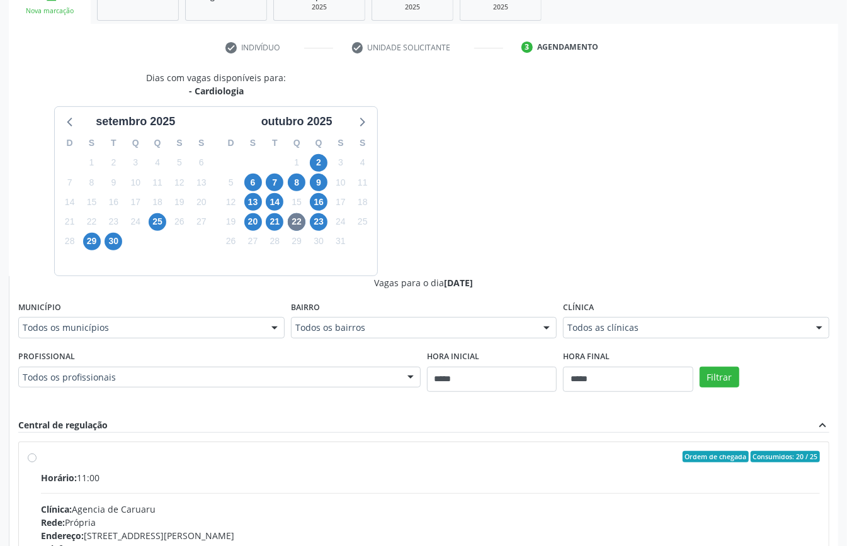
click at [609, 320] on div "Todos as clínicas" at bounding box center [696, 327] width 266 height 21
click at [328, 225] on div "23" at bounding box center [319, 222] width 22 height 20
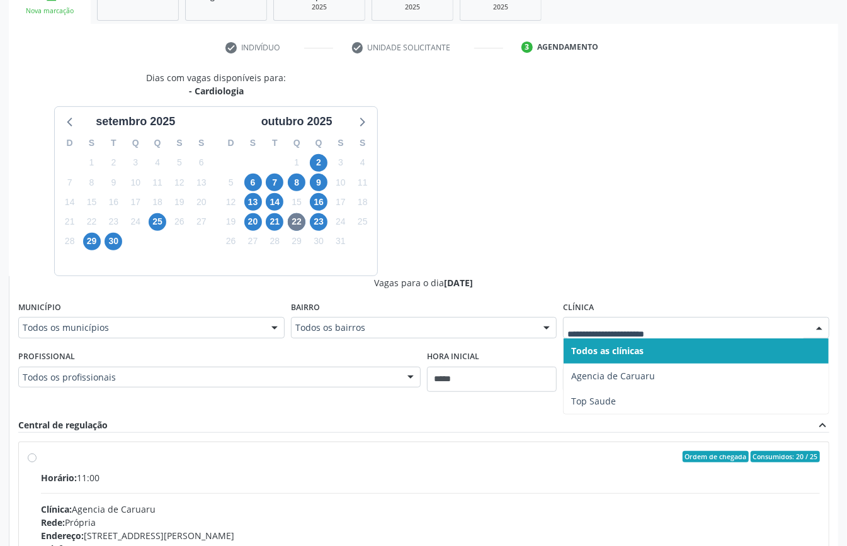
scroll to position [411, 0]
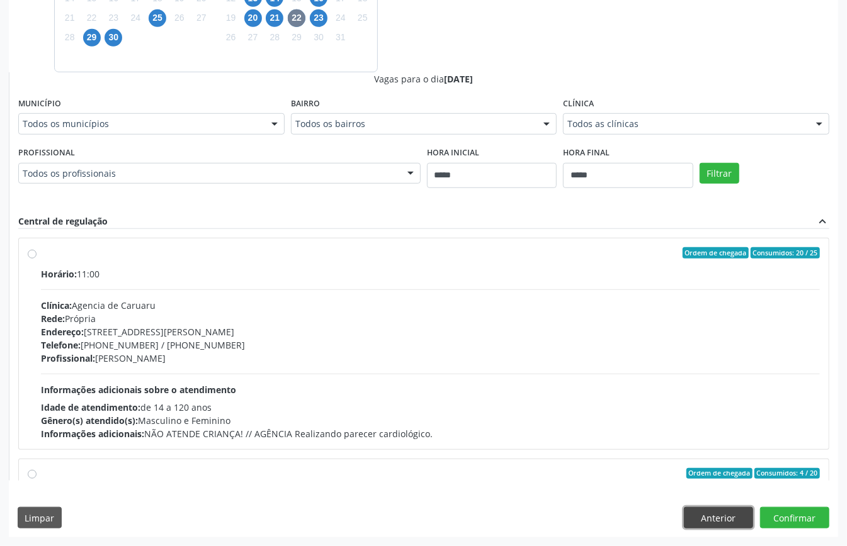
click at [713, 512] on button "Anterior" at bounding box center [718, 517] width 69 height 21
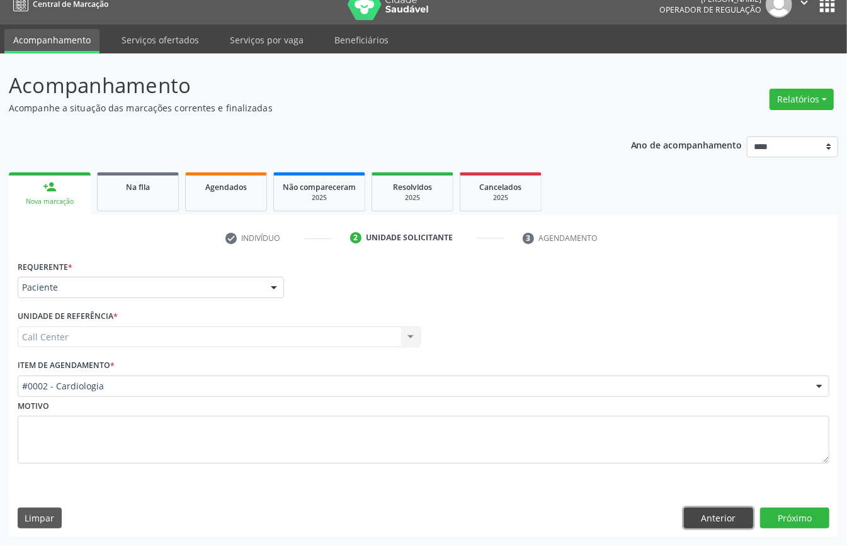
click at [713, 512] on button "Anterior" at bounding box center [718, 518] width 69 height 21
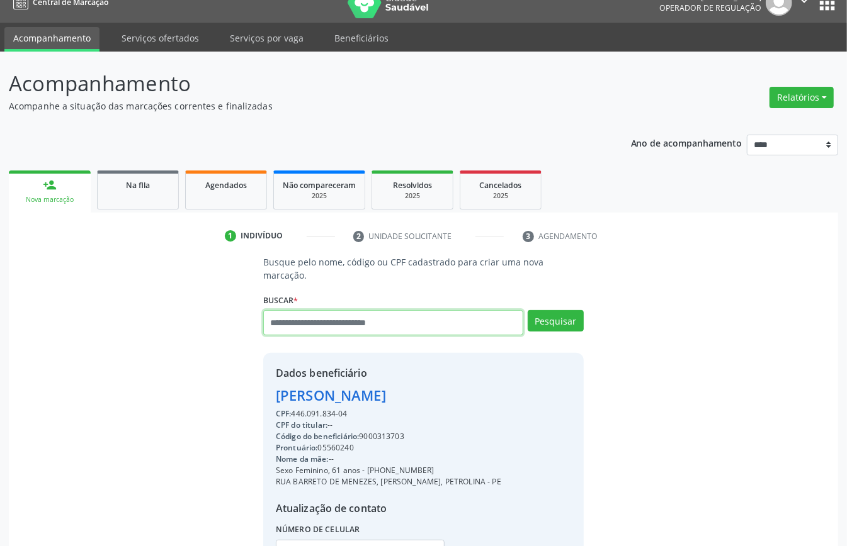
click at [376, 327] on input "text" at bounding box center [393, 322] width 260 height 25
type input "*********"
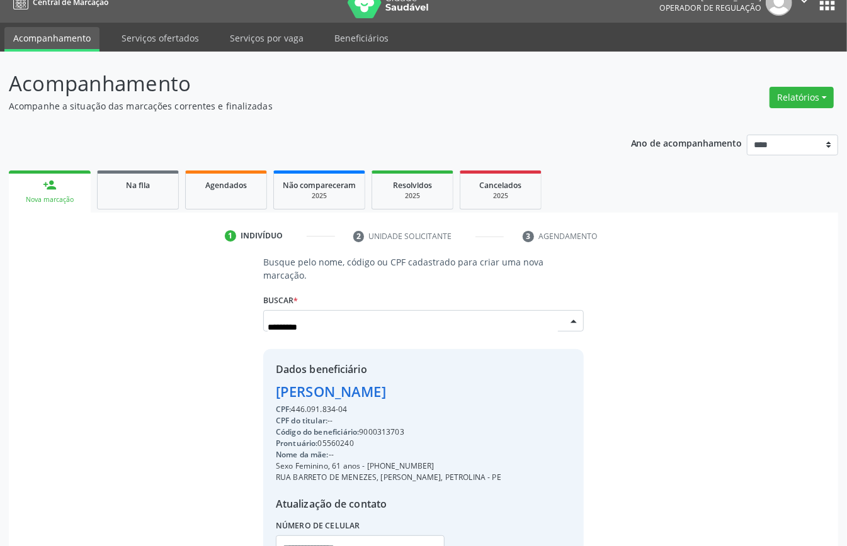
scroll to position [0, 0]
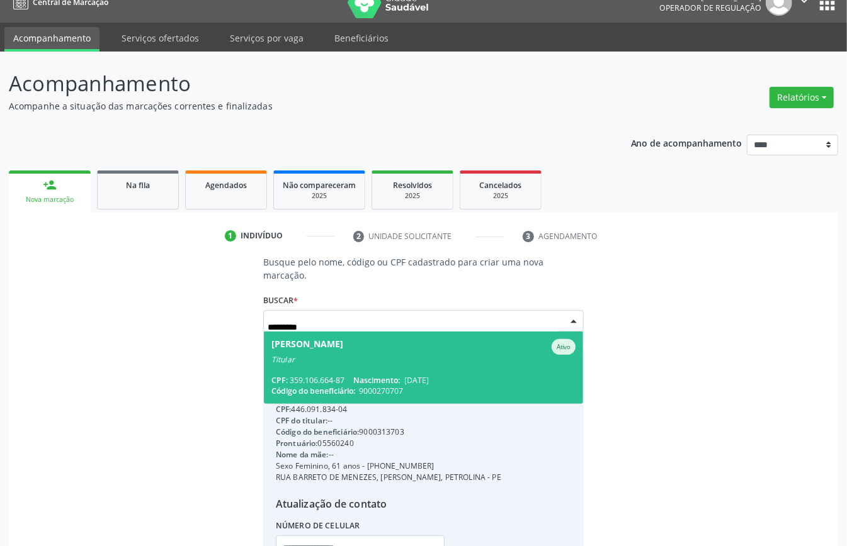
click at [325, 376] on div "CPF: 359.106.664-87 Nascimento: 11/03/1959" at bounding box center [423, 380] width 304 height 11
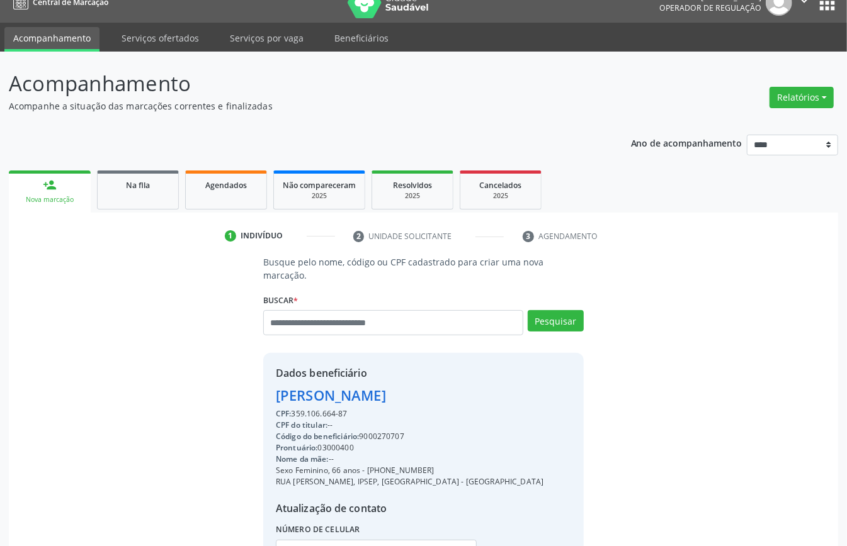
scroll to position [132, 0]
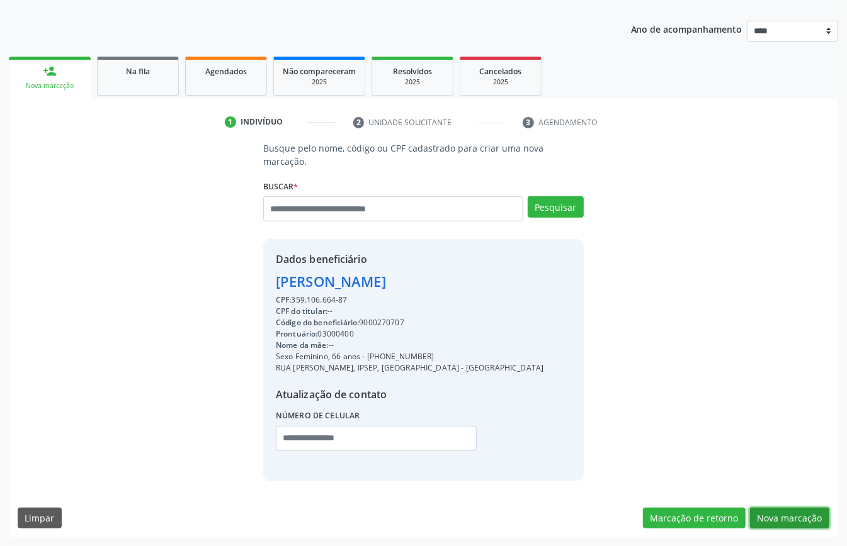
click at [773, 516] on button "Nova marcação" at bounding box center [789, 518] width 79 height 21
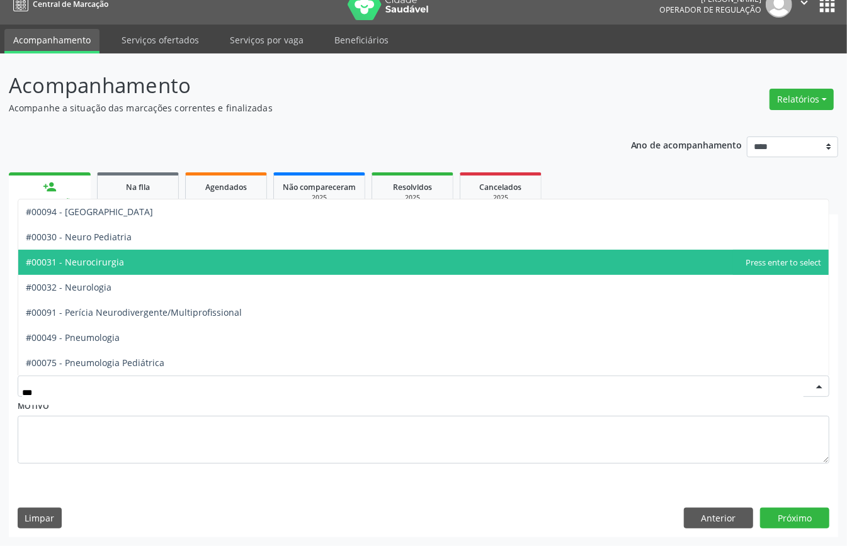
click at [130, 258] on span "#00031 - Neurocirurgia" at bounding box center [423, 262] width 810 height 25
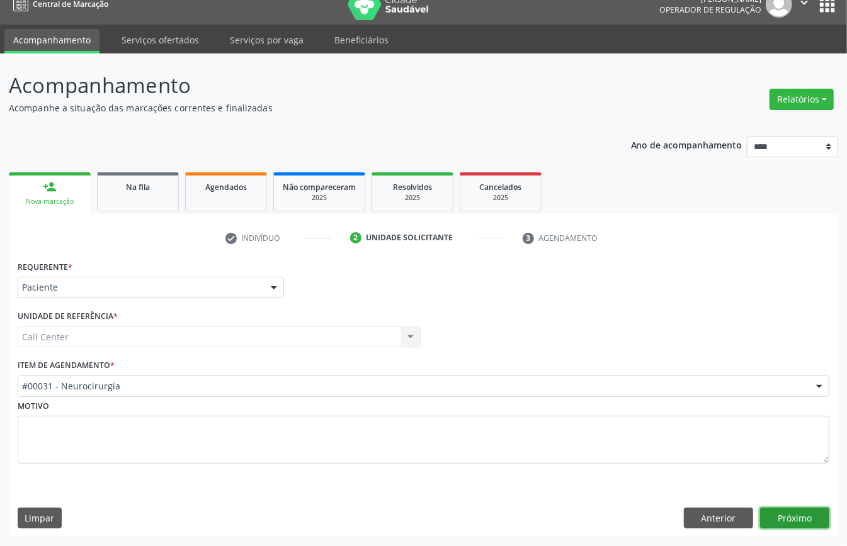
click at [771, 510] on button "Próximo" at bounding box center [794, 518] width 69 height 21
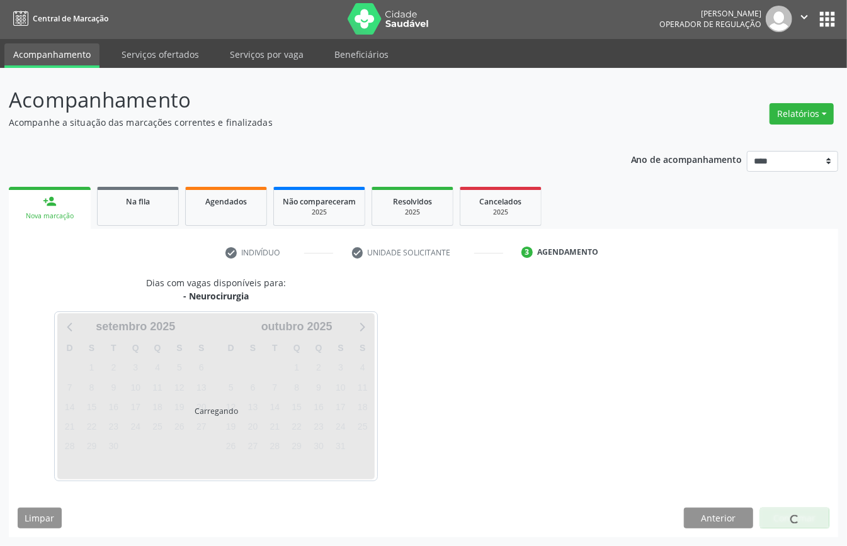
scroll to position [3, 0]
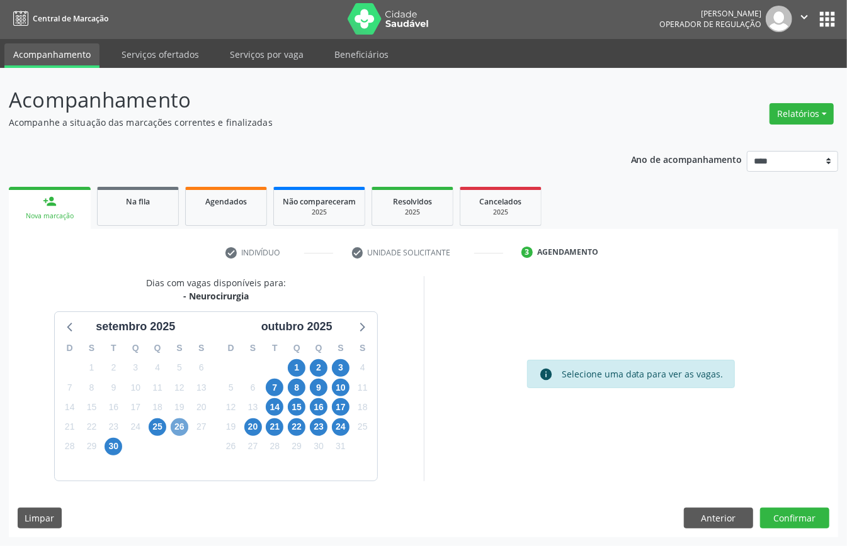
click at [178, 429] on span "26" at bounding box center [180, 428] width 18 height 18
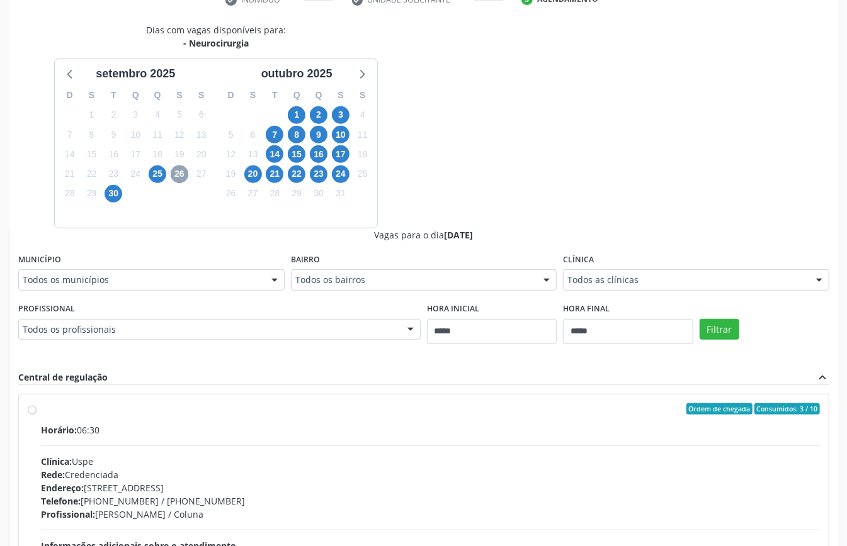
scroll to position [84, 0]
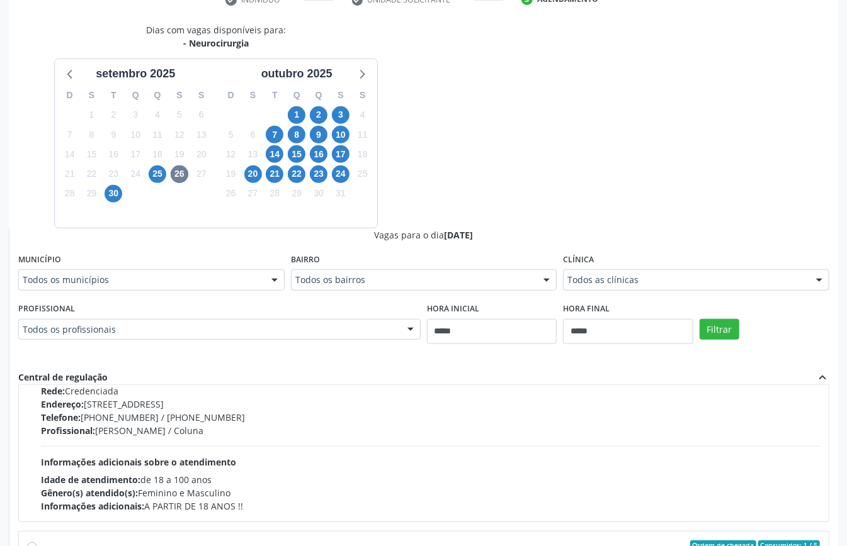
click at [630, 288] on div "Todos as clínicas" at bounding box center [696, 279] width 266 height 21
click at [300, 159] on span "15" at bounding box center [297, 154] width 18 height 18
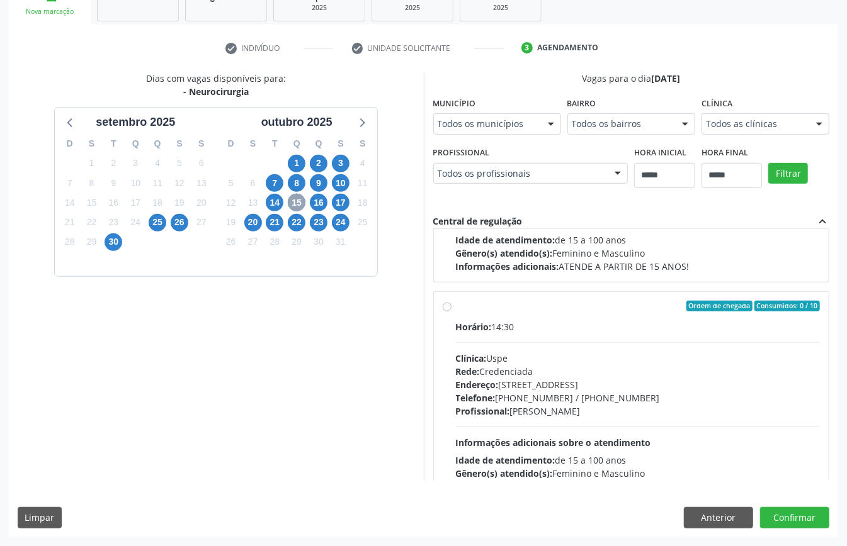
scroll to position [200, 0]
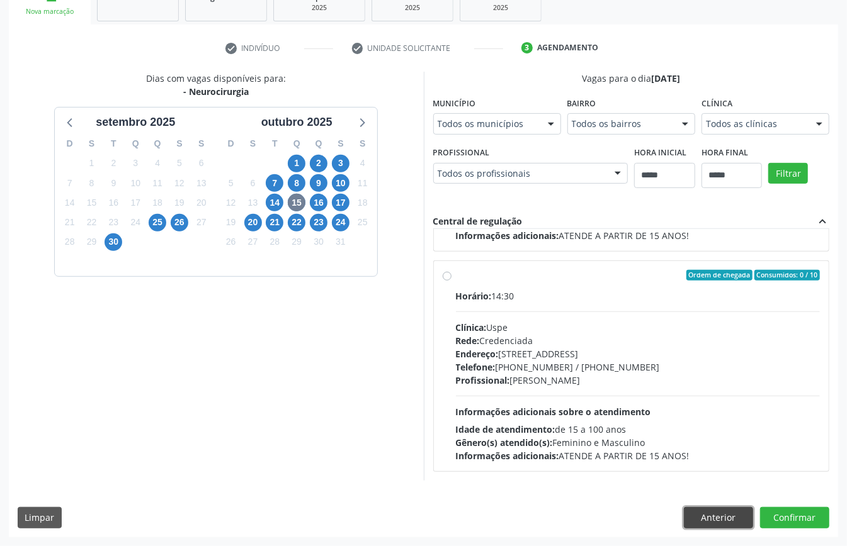
click at [709, 519] on button "Anterior" at bounding box center [718, 517] width 69 height 21
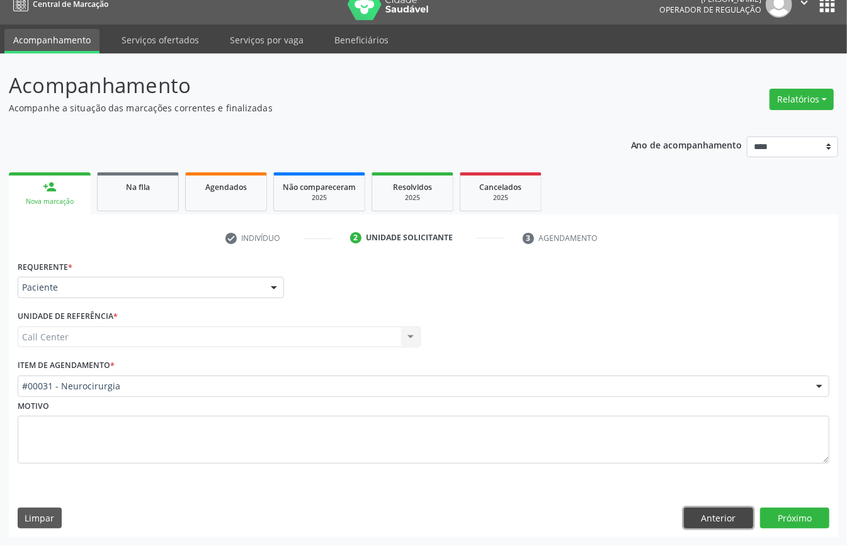
click at [713, 514] on button "Anterior" at bounding box center [718, 518] width 69 height 21
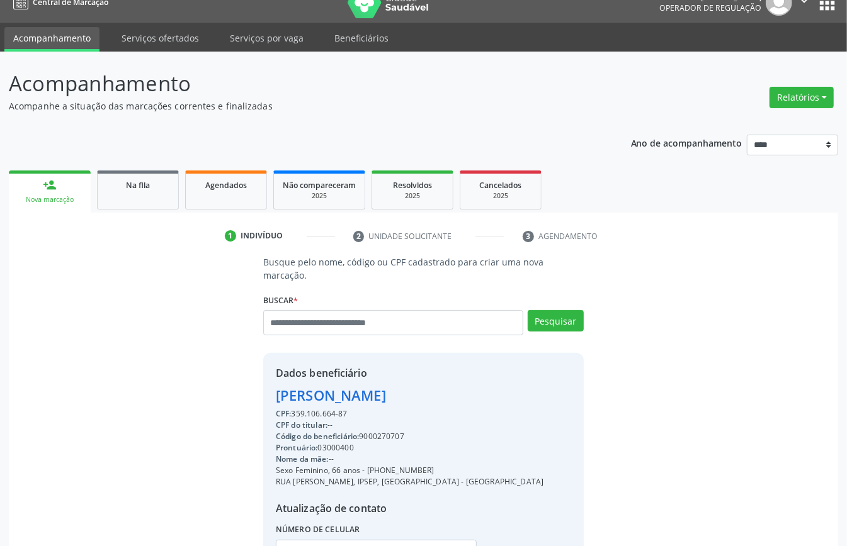
scroll to position [132, 0]
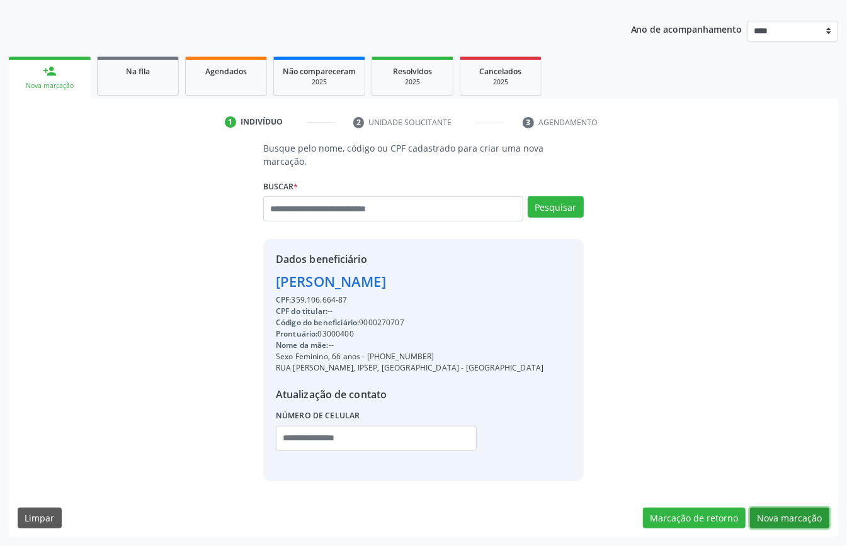
click at [769, 520] on button "Nova marcação" at bounding box center [789, 518] width 79 height 21
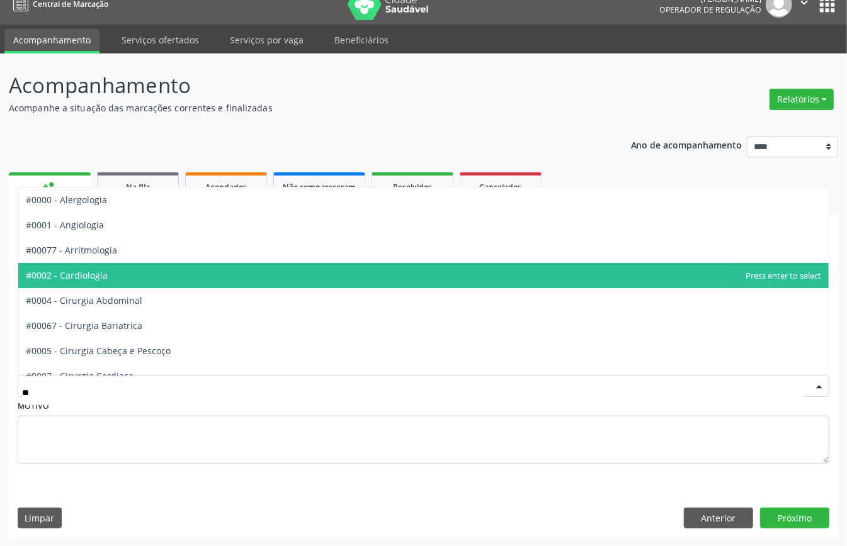
type input "***"
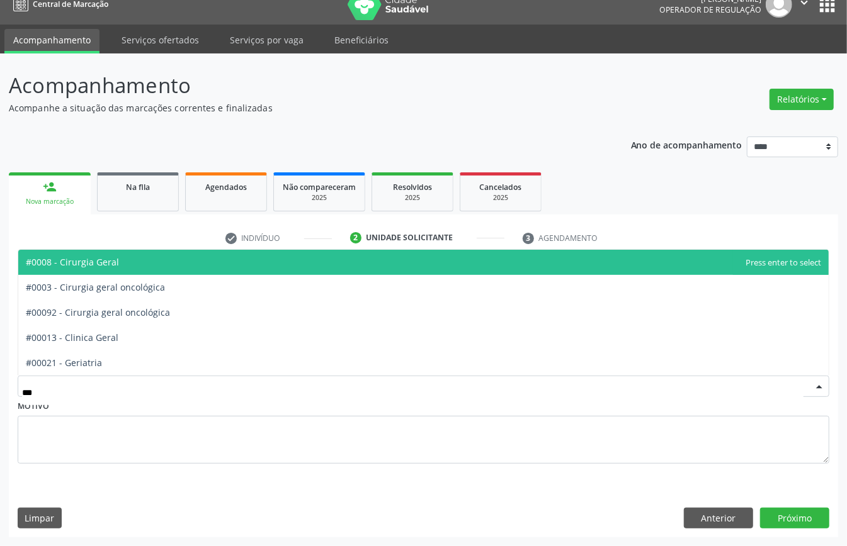
drag, startPoint x: 176, startPoint y: 266, endPoint x: 200, endPoint y: 274, distance: 24.9
click at [177, 266] on span "#0008 - Cirurgia Geral" at bounding box center [423, 262] width 810 height 25
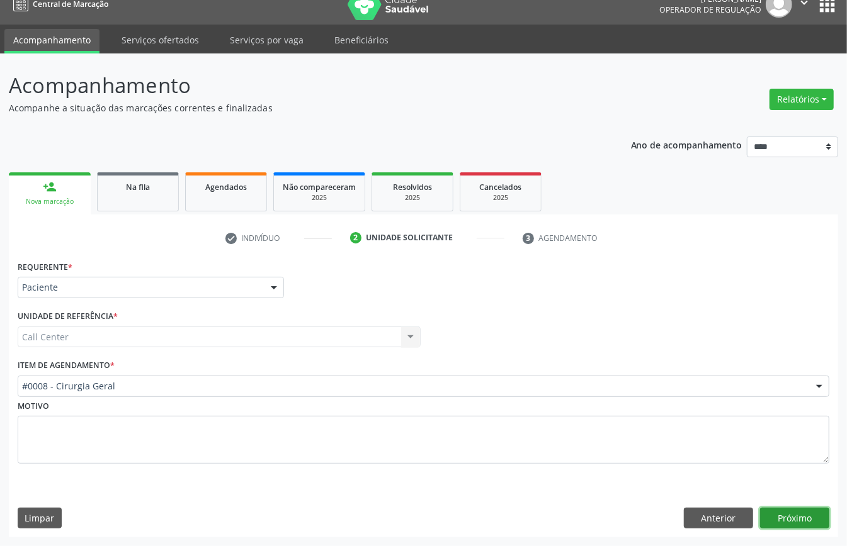
click at [809, 511] on button "Próximo" at bounding box center [794, 518] width 69 height 21
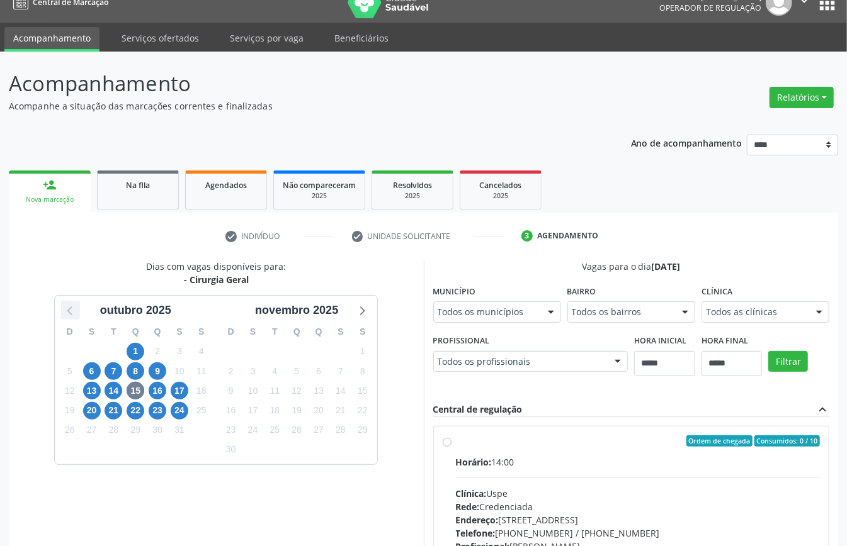
click at [71, 318] on icon at bounding box center [70, 310] width 16 height 16
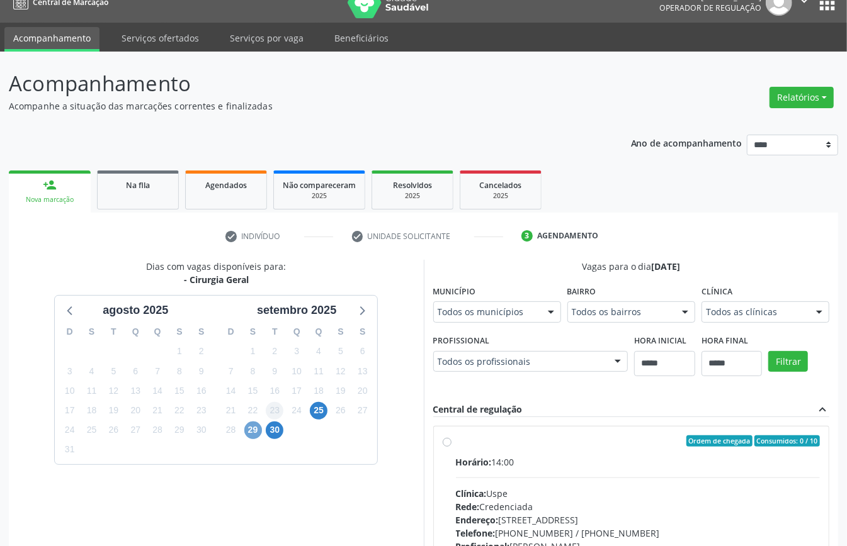
drag, startPoint x: 257, startPoint y: 432, endPoint x: 274, endPoint y: 434, distance: 17.7
click at [258, 432] on span "29" at bounding box center [253, 431] width 18 height 18
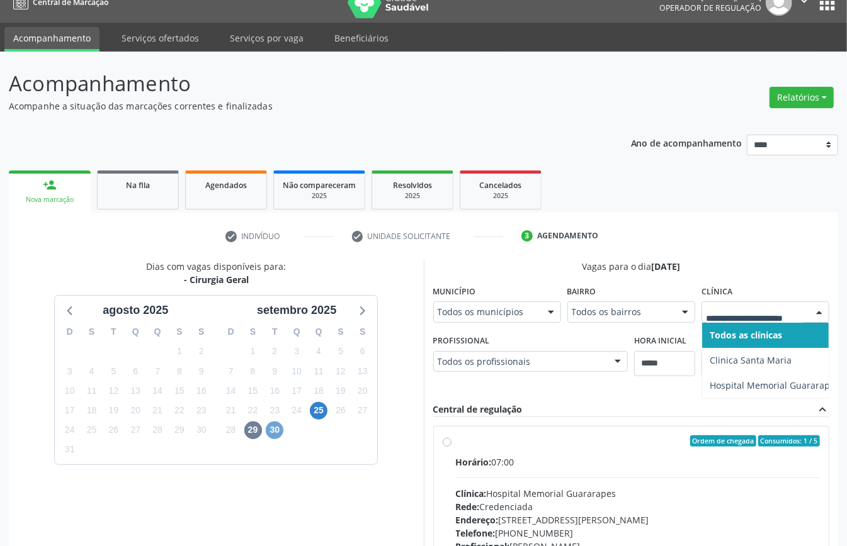
drag, startPoint x: 278, startPoint y: 433, endPoint x: 311, endPoint y: 433, distance: 33.4
click at [278, 433] on span "30" at bounding box center [275, 431] width 18 height 18
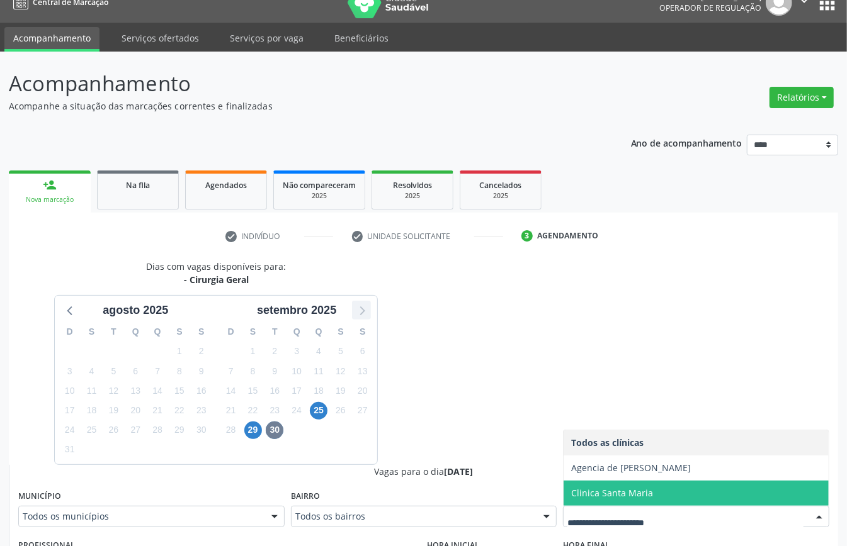
click at [363, 317] on icon at bounding box center [361, 310] width 16 height 16
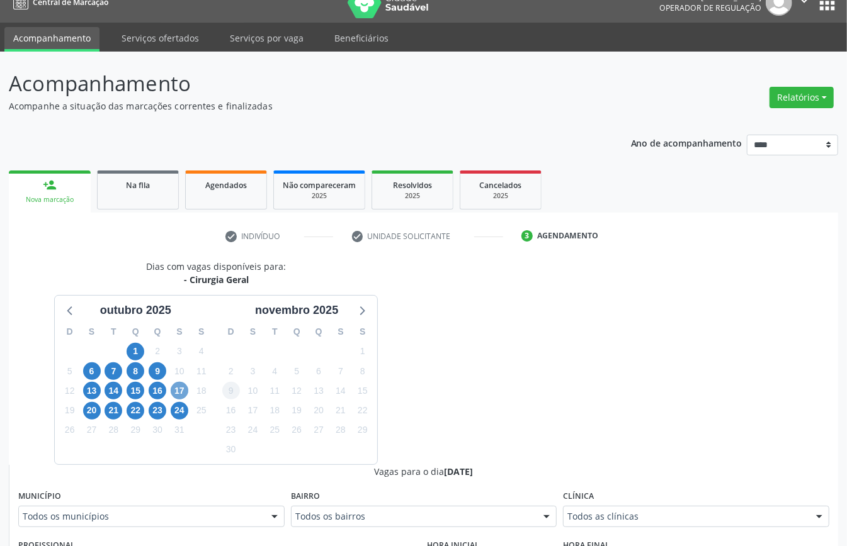
drag, startPoint x: 180, startPoint y: 388, endPoint x: 229, endPoint y: 399, distance: 50.4
click at [181, 388] on span "17" at bounding box center [180, 391] width 18 height 18
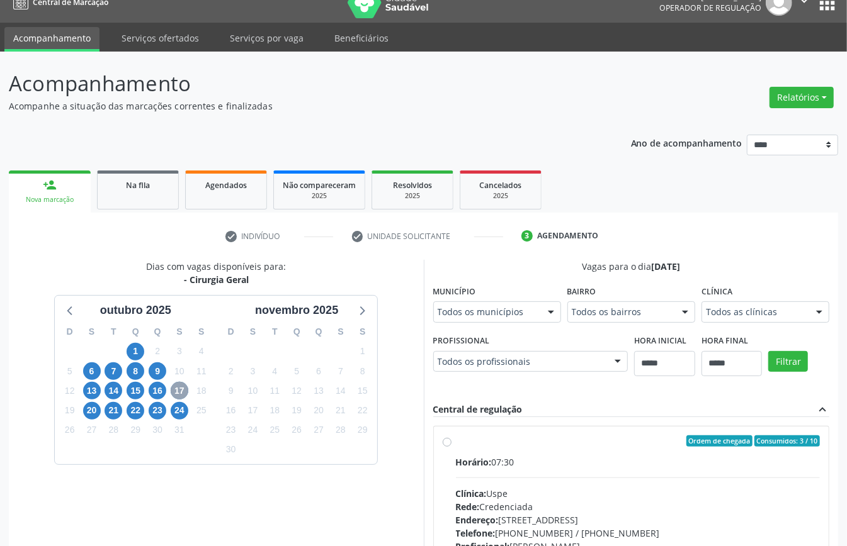
scroll to position [185, 0]
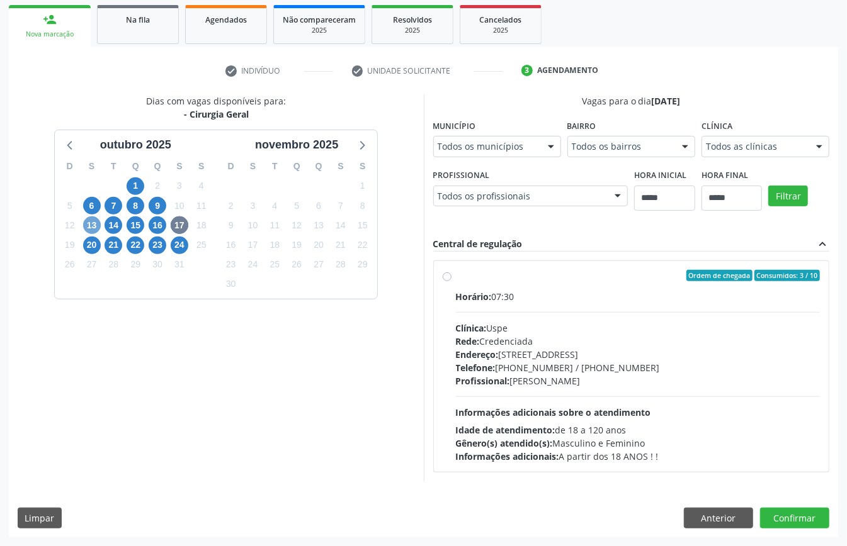
drag, startPoint x: 91, startPoint y: 230, endPoint x: 112, endPoint y: 240, distance: 22.8
click at [91, 230] on span "13" at bounding box center [92, 226] width 18 height 18
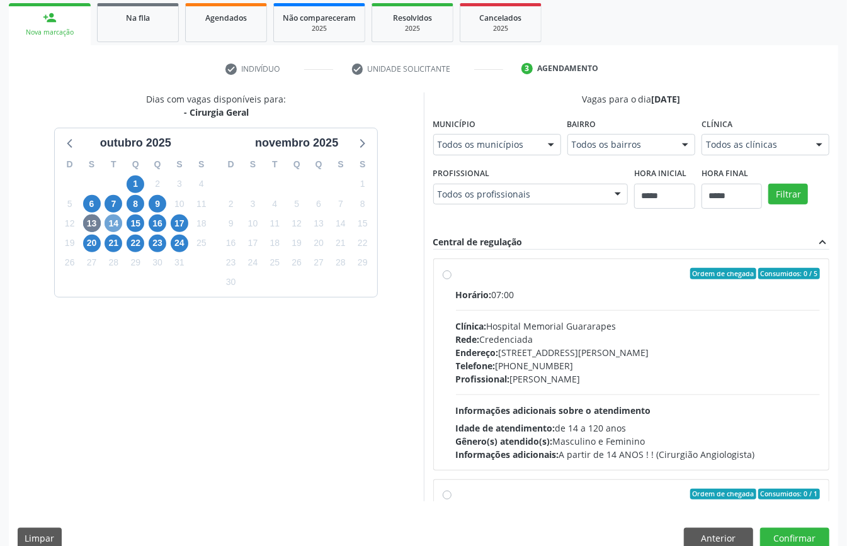
click at [108, 218] on span "14" at bounding box center [114, 224] width 18 height 18
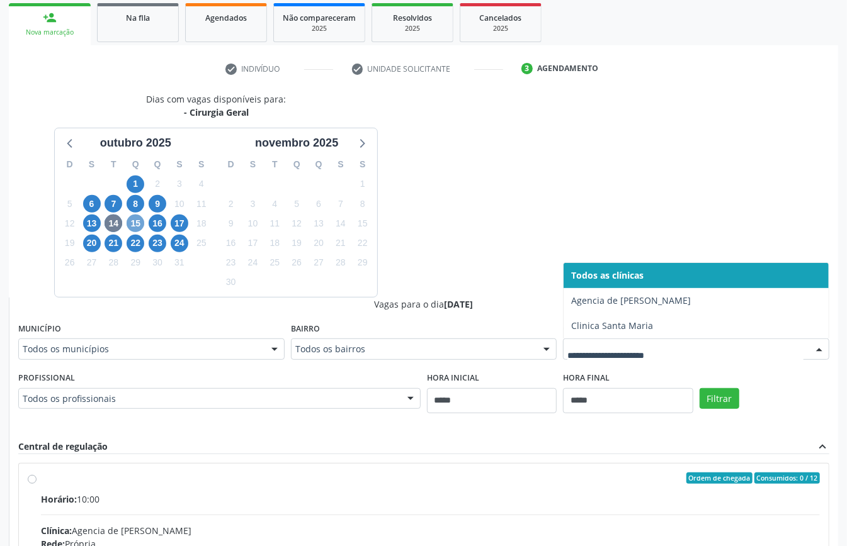
click at [136, 223] on span "15" at bounding box center [136, 224] width 18 height 18
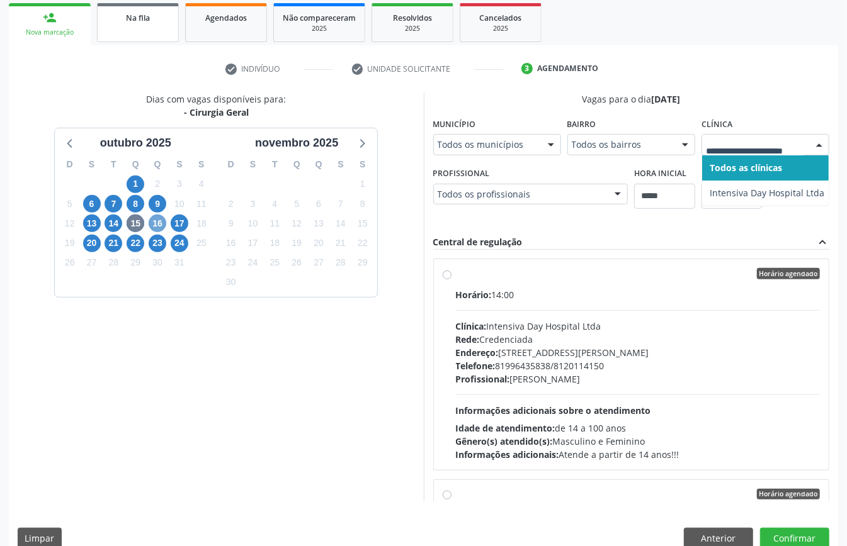
click at [165, 222] on span "16" at bounding box center [158, 224] width 18 height 18
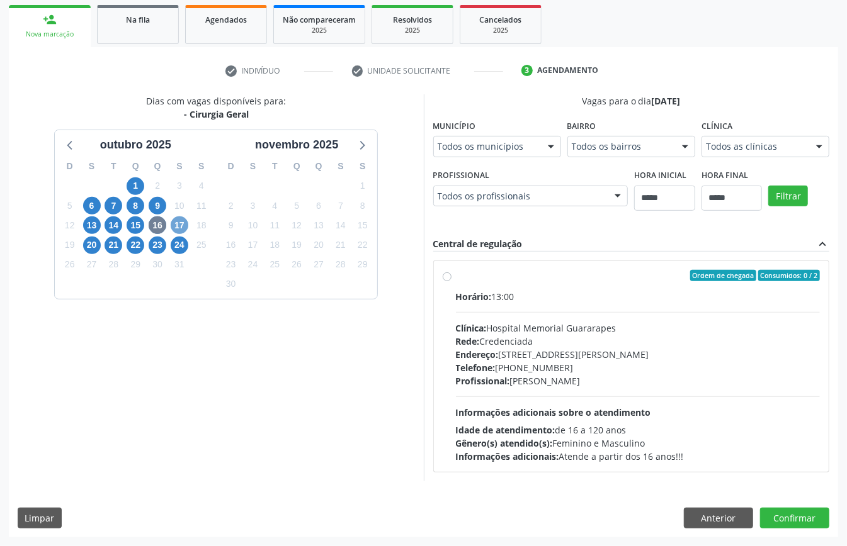
click at [176, 222] on span "17" at bounding box center [180, 226] width 18 height 18
click at [492, 291] on span "Horário:" at bounding box center [474, 297] width 36 height 12
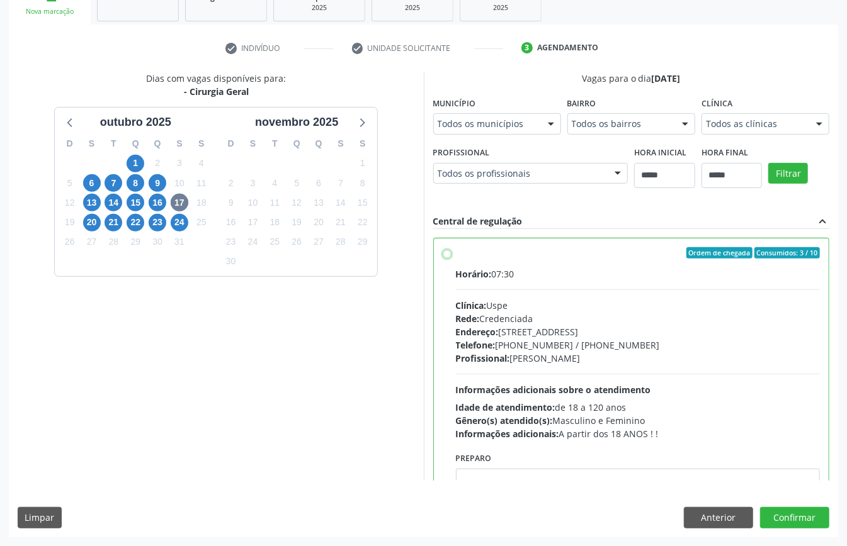
scroll to position [64, 0]
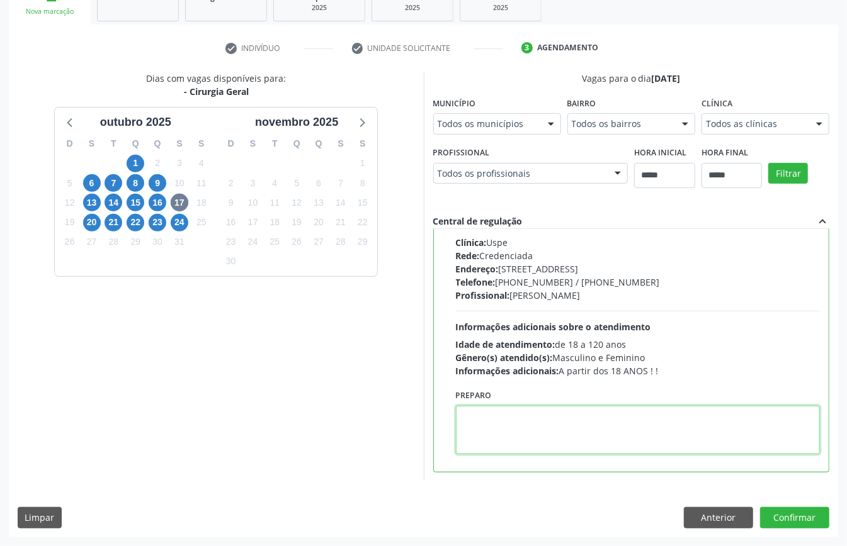
paste textarea "**********"
type textarea "**********"
click at [139, 164] on span "1" at bounding box center [136, 164] width 18 height 18
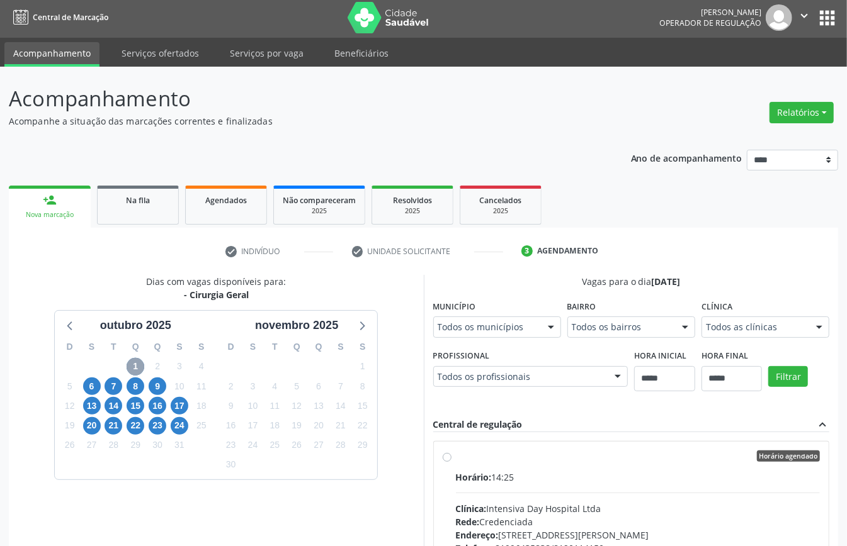
scroll to position [207, 0]
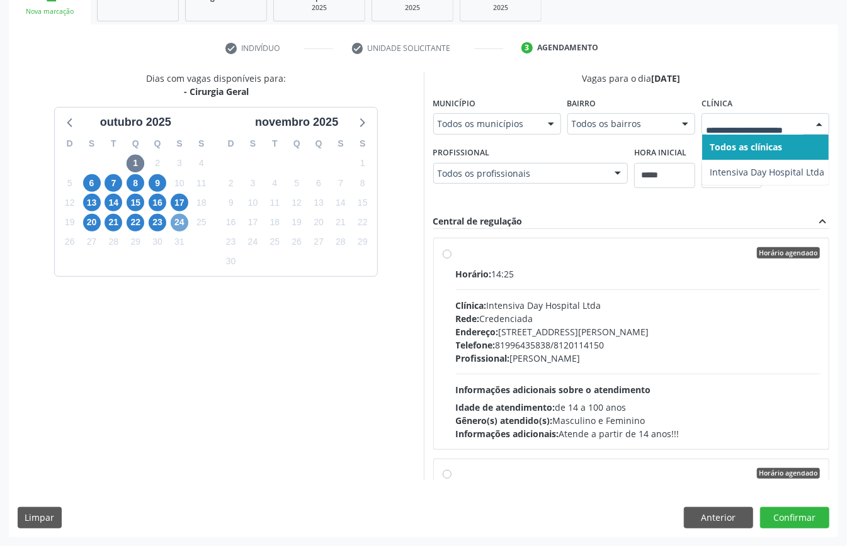
click at [177, 220] on span "24" at bounding box center [180, 223] width 18 height 18
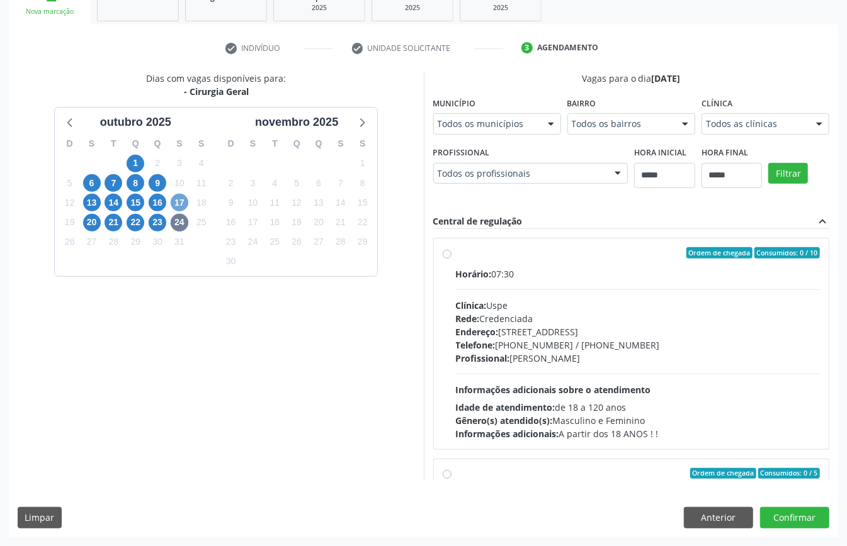
click at [184, 201] on span "17" at bounding box center [180, 203] width 18 height 18
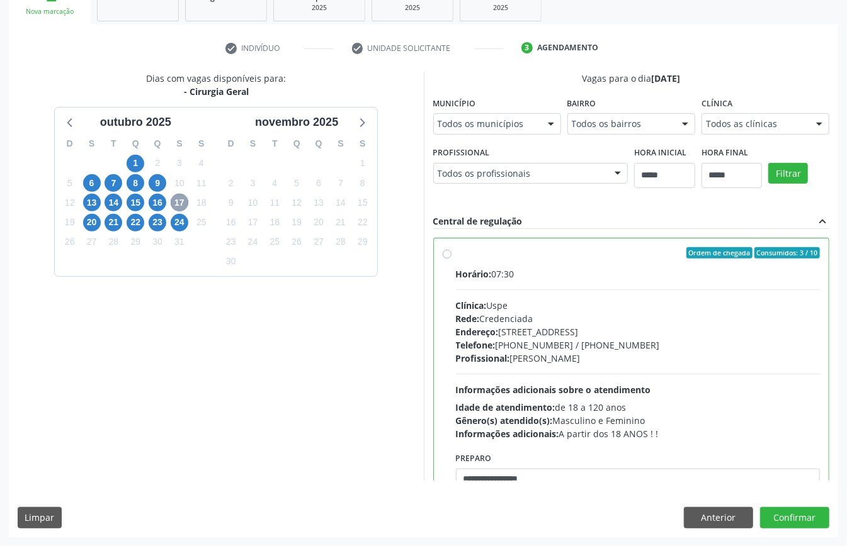
scroll to position [64, 0]
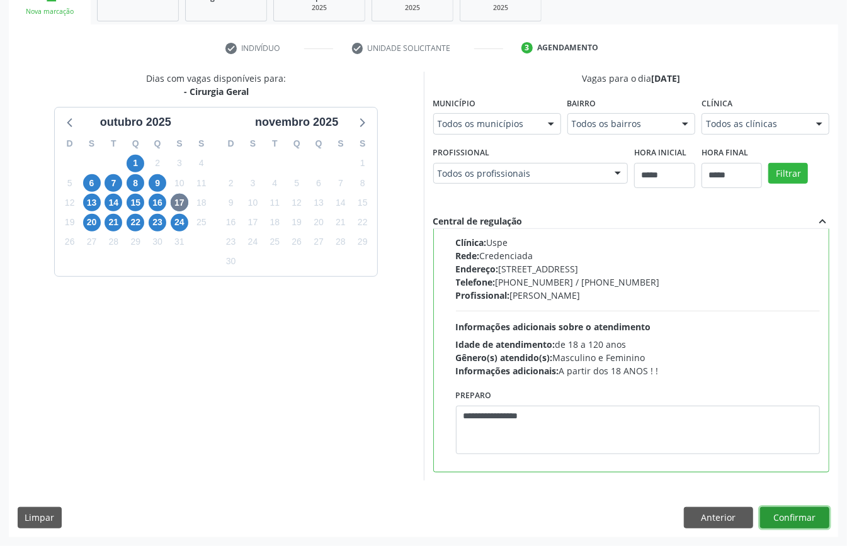
click at [795, 514] on button "Confirmar" at bounding box center [794, 517] width 69 height 21
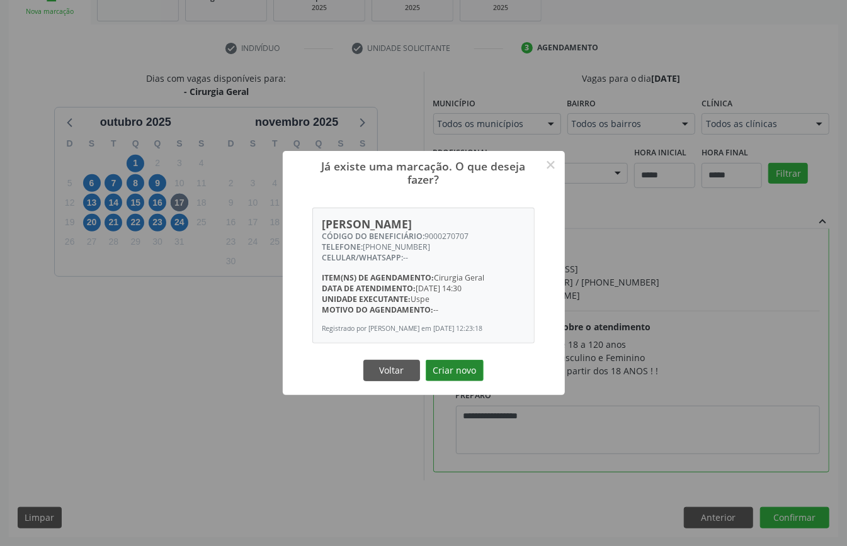
click at [461, 380] on button "Criar novo" at bounding box center [455, 370] width 58 height 21
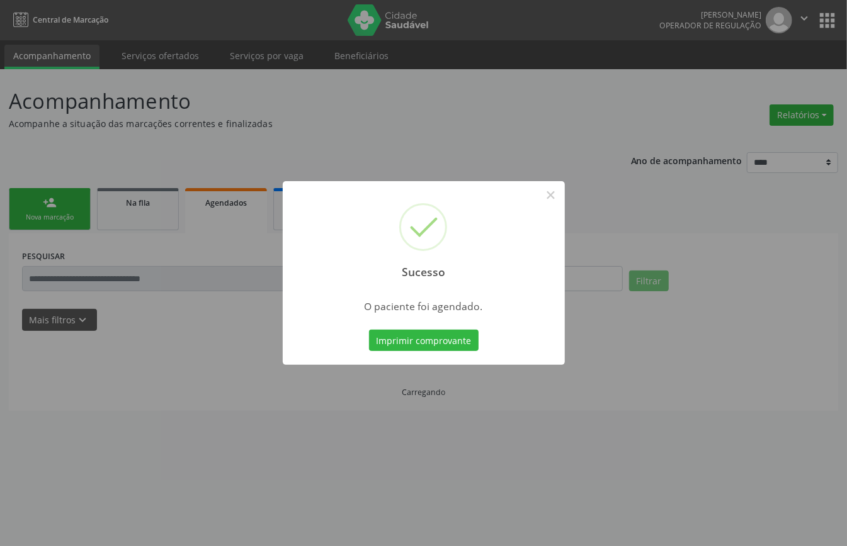
scroll to position [0, 0]
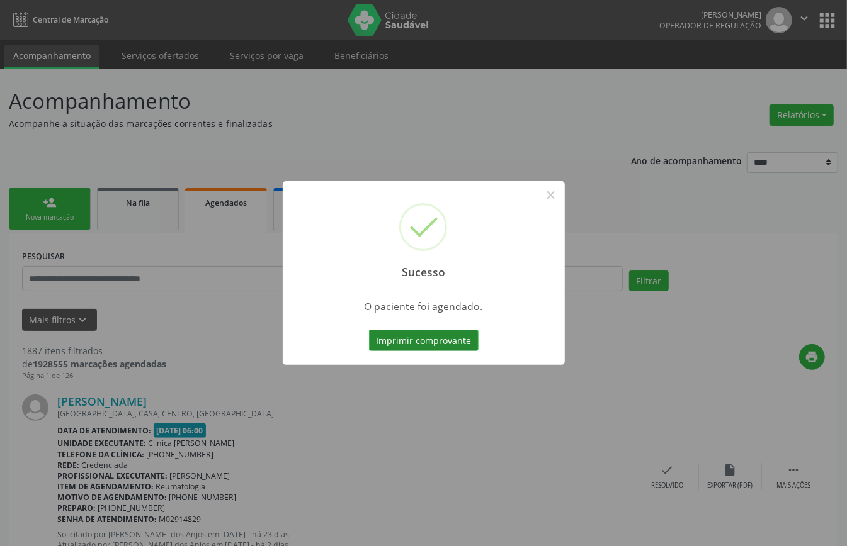
click at [461, 339] on button "Imprimir comprovante" at bounding box center [424, 340] width 110 height 21
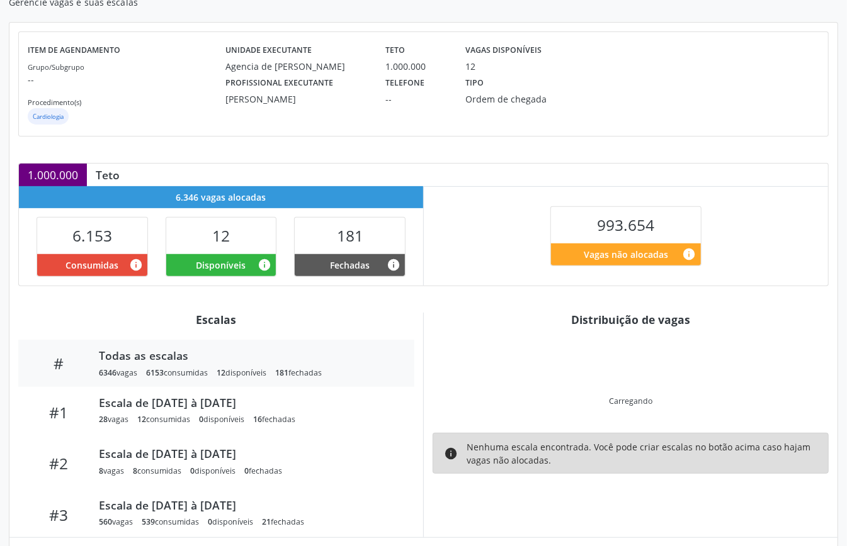
scroll to position [253, 0]
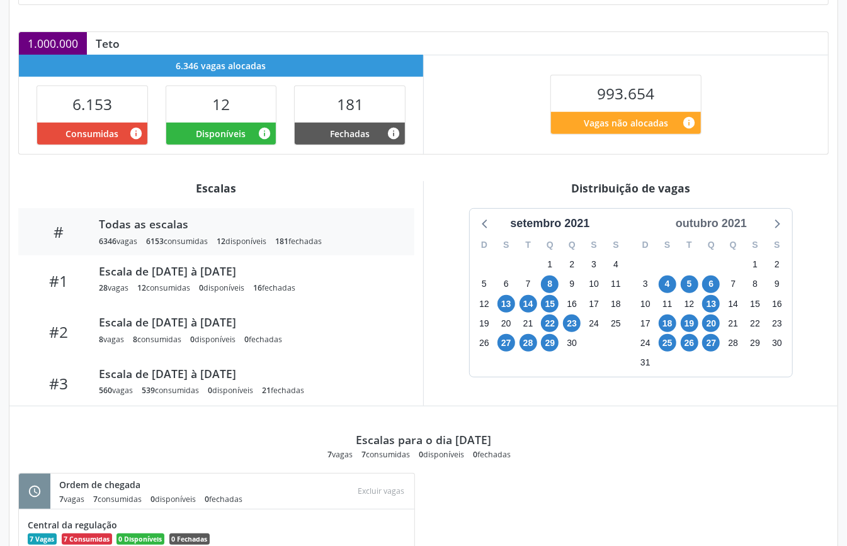
click at [731, 220] on div "outubro 2021" at bounding box center [711, 223] width 81 height 17
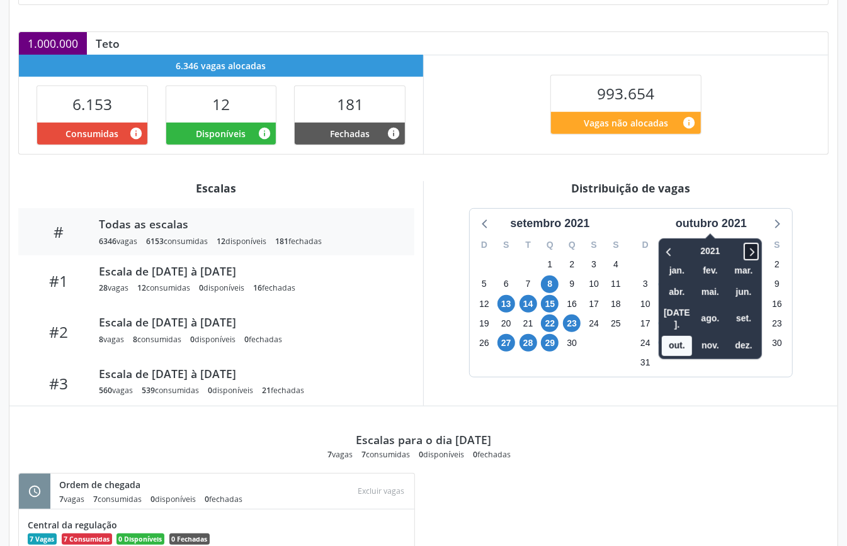
click at [749, 249] on icon at bounding box center [751, 251] width 13 height 15
click at [684, 336] on span "out." at bounding box center [677, 346] width 30 height 20
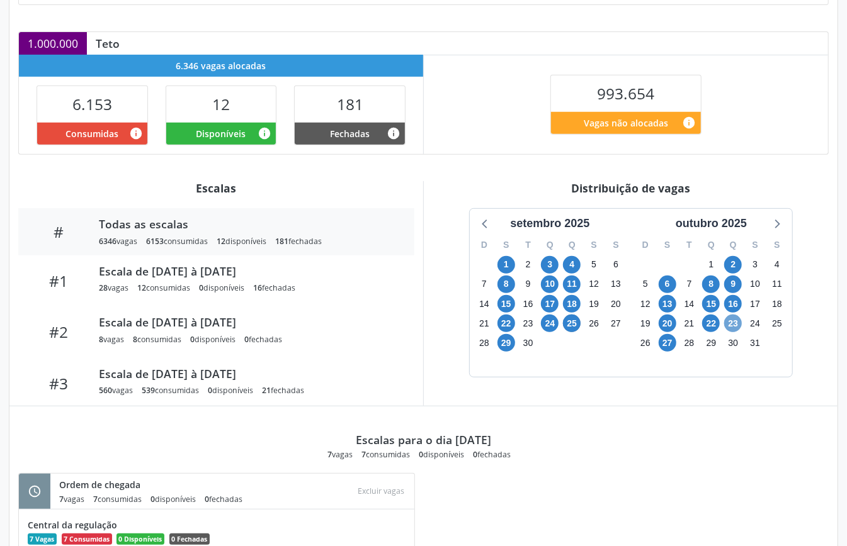
click at [739, 323] on span "23" at bounding box center [733, 324] width 18 height 18
click at [671, 344] on span "27" at bounding box center [668, 343] width 18 height 18
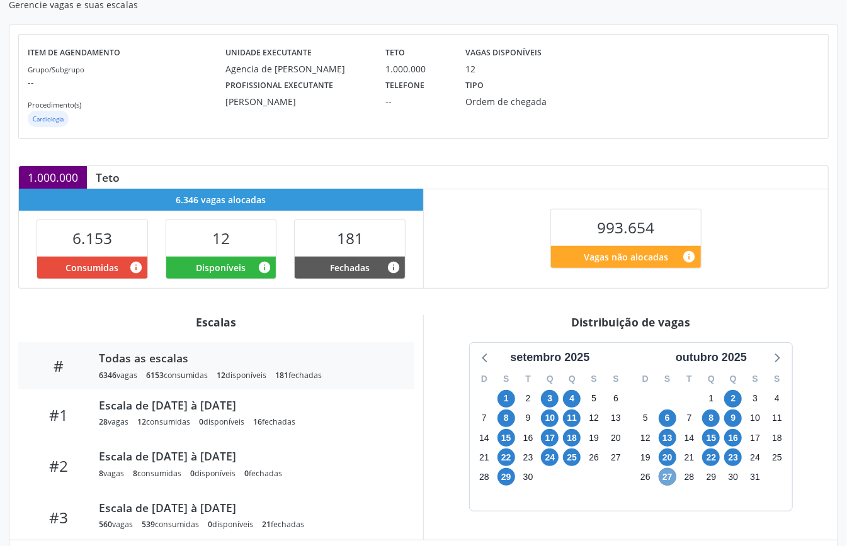
scroll to position [35, 0]
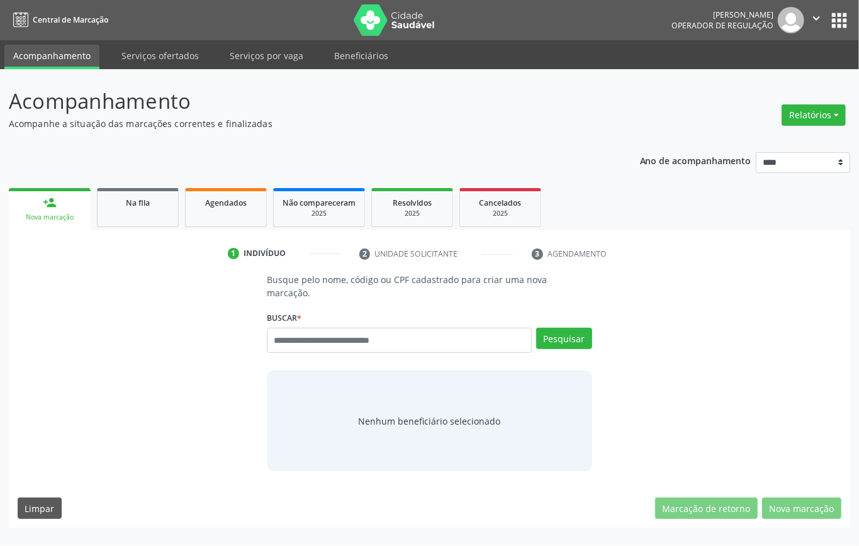
click at [228, 205] on span "Agendados" at bounding box center [226, 203] width 42 height 11
select select "*"
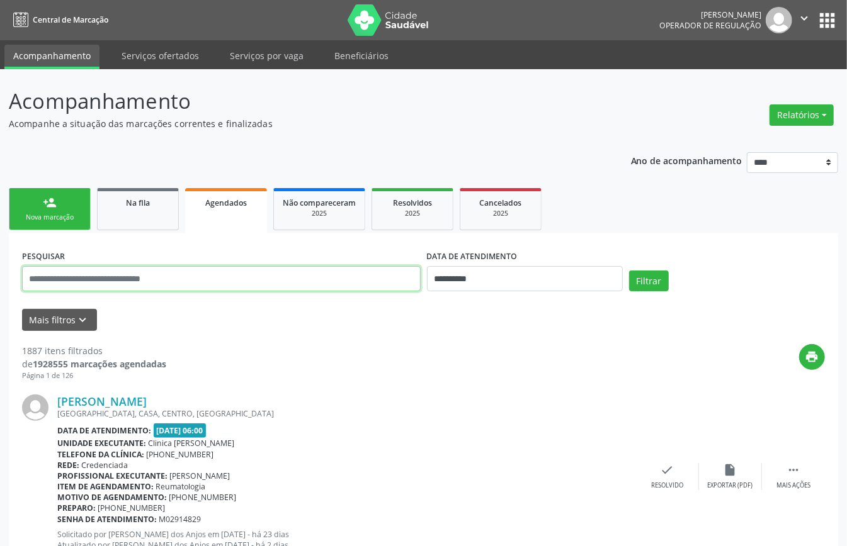
paste input "**********"
type input "**********"
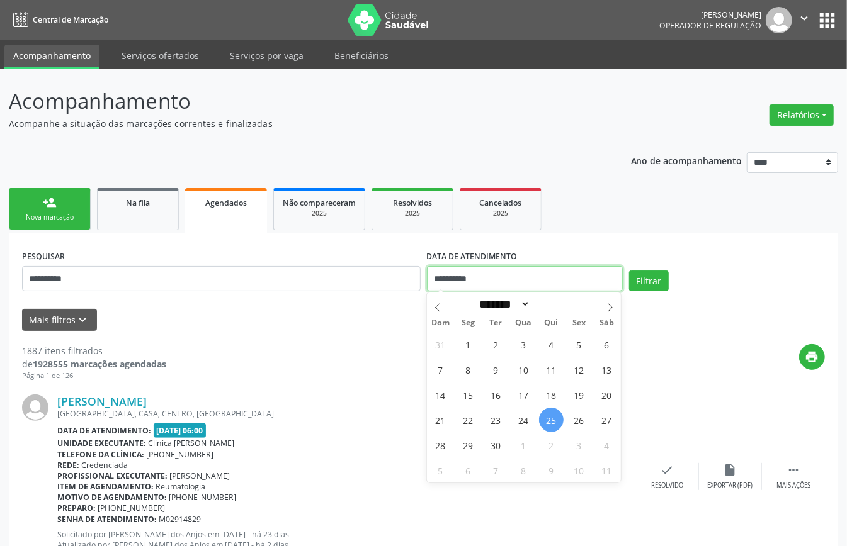
click at [555, 278] on input "**********" at bounding box center [525, 278] width 196 height 25
click at [648, 277] on button "Filtrar" at bounding box center [649, 281] width 40 height 21
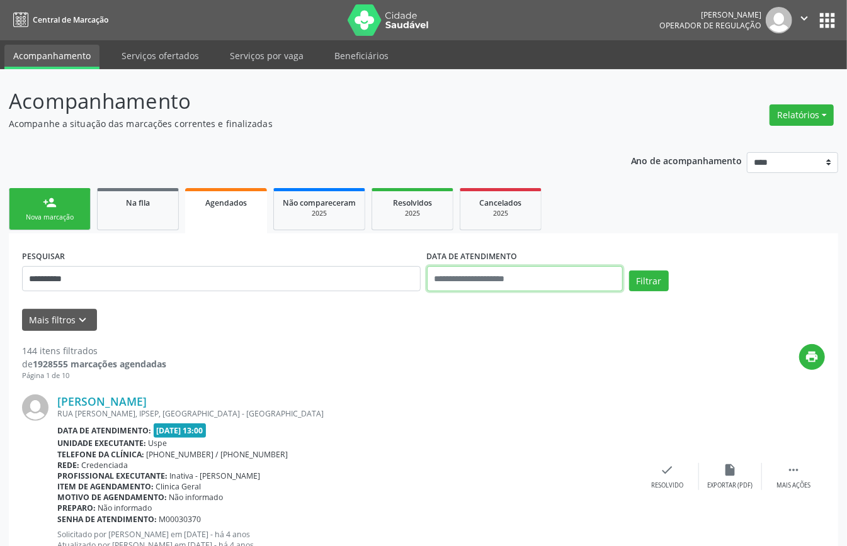
click at [575, 273] on input "text" at bounding box center [525, 278] width 196 height 25
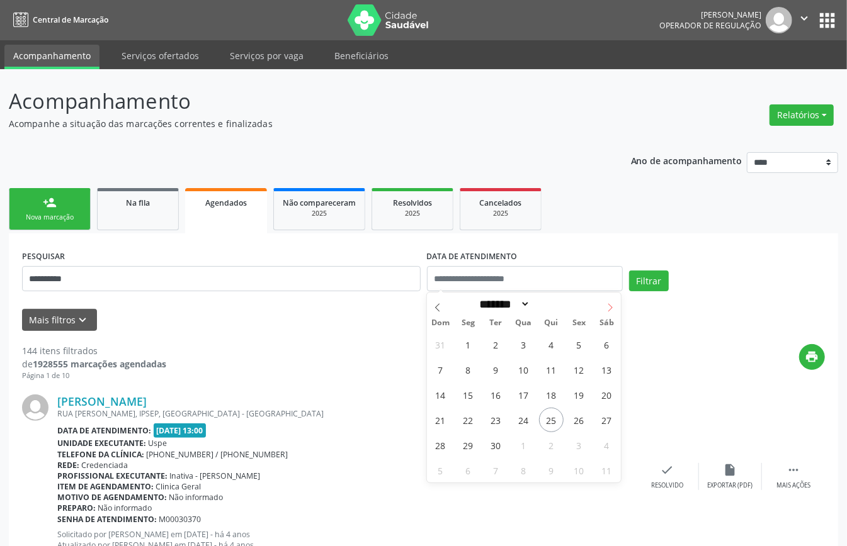
click at [606, 305] on icon at bounding box center [610, 307] width 9 height 9
select select "*"
click at [477, 393] on span "13" at bounding box center [468, 395] width 25 height 25
type input "**********"
click at [466, 392] on span "13" at bounding box center [468, 395] width 25 height 25
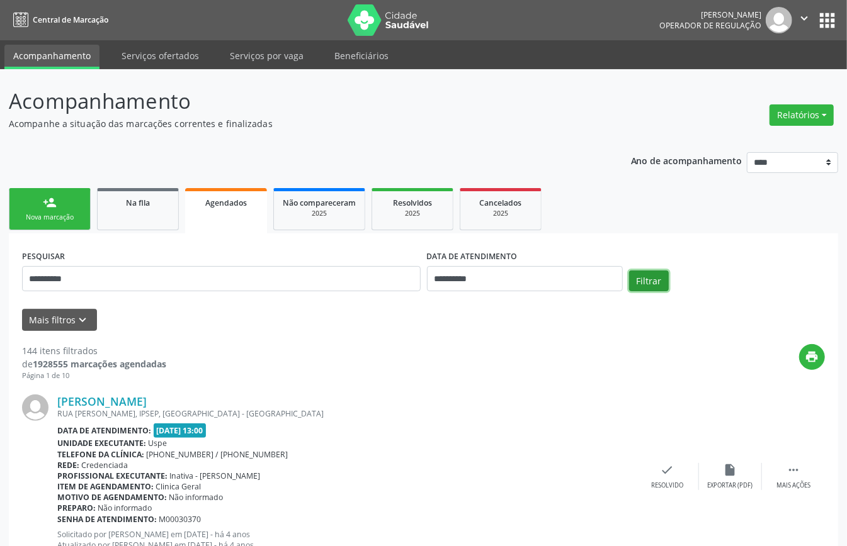
click at [653, 285] on button "Filtrar" at bounding box center [649, 281] width 40 height 21
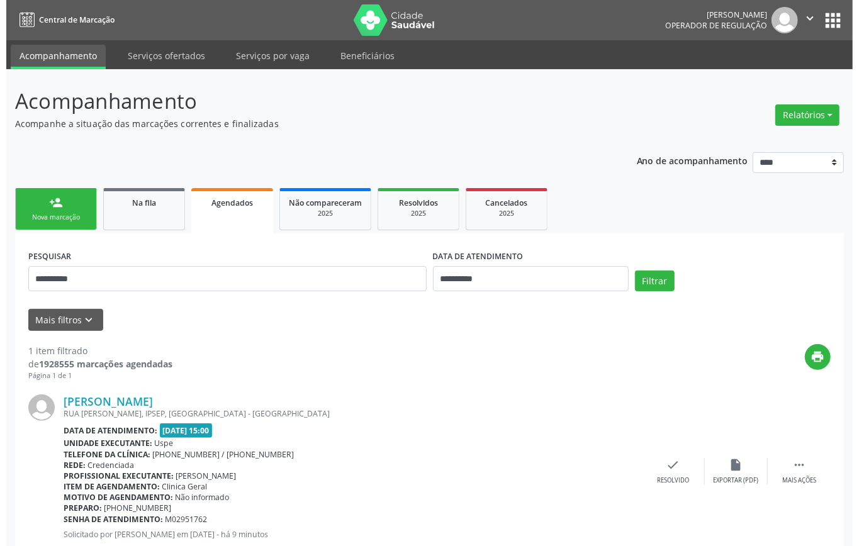
scroll to position [38, 0]
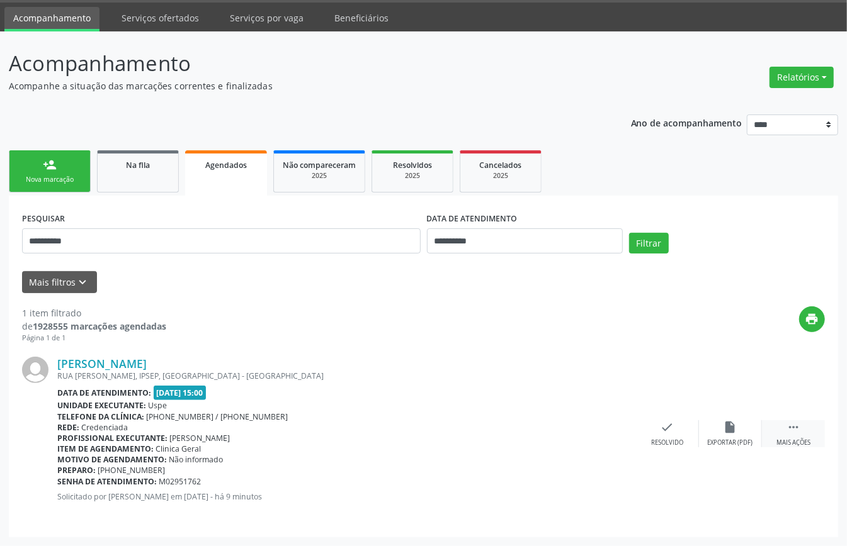
click at [794, 429] on icon "" at bounding box center [793, 428] width 14 height 14
click at [596, 434] on div "cancel Cancelar" at bounding box center [604, 434] width 63 height 27
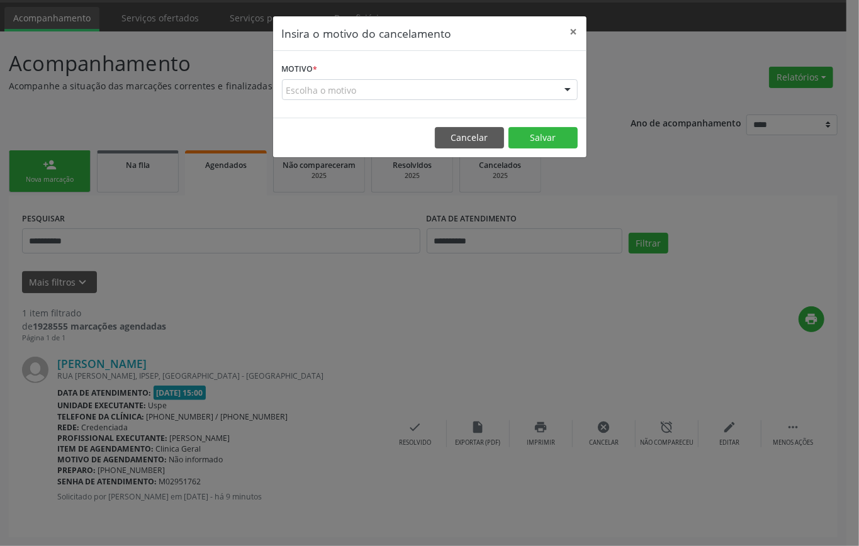
click at [464, 93] on div "Escolha o motivo" at bounding box center [430, 89] width 296 height 21
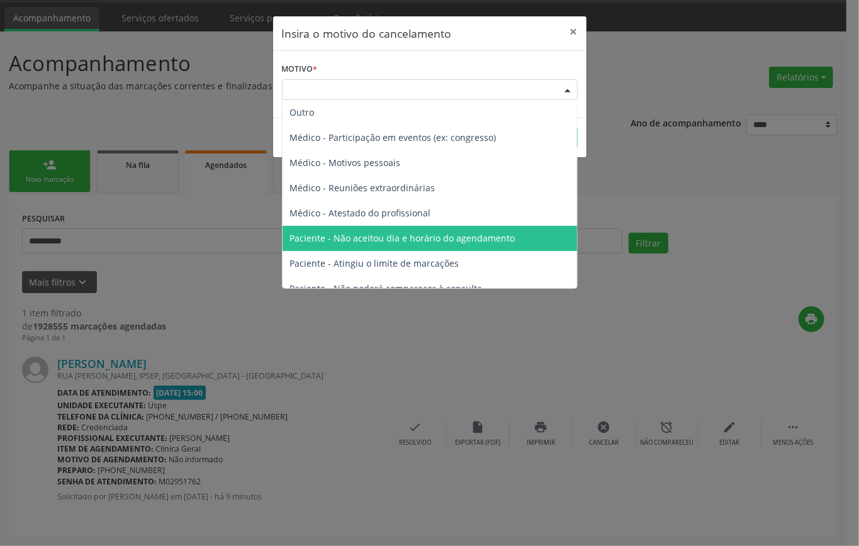
scroll to position [64, 0]
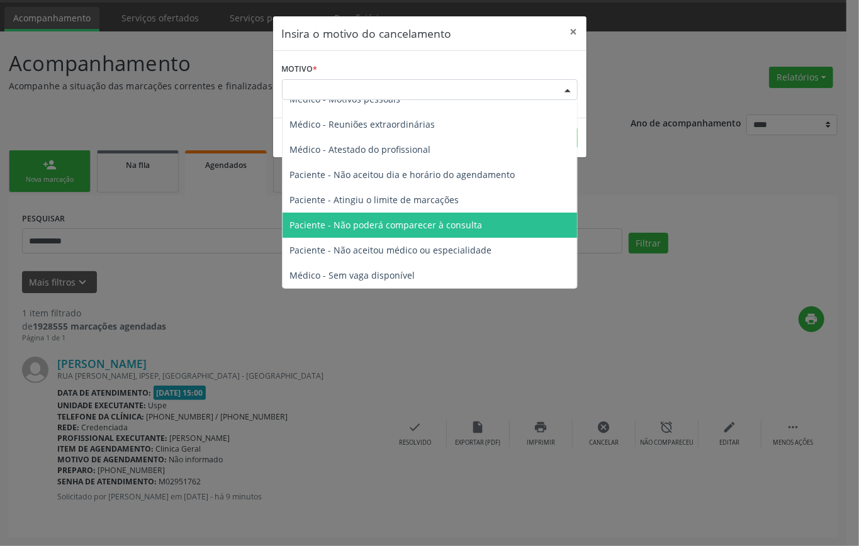
click at [444, 229] on span "Paciente - Não poderá comparecer à consulta" at bounding box center [386, 225] width 193 height 12
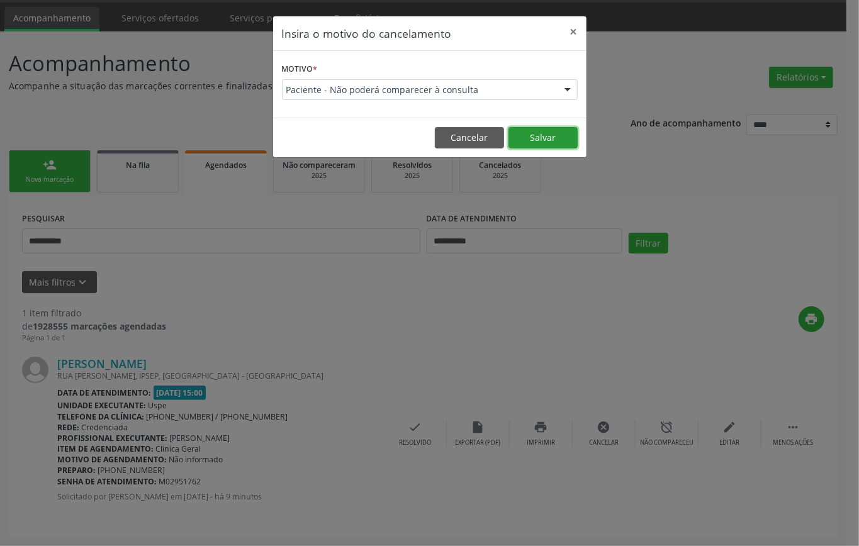
click at [540, 133] on button "Salvar" at bounding box center [543, 137] width 69 height 21
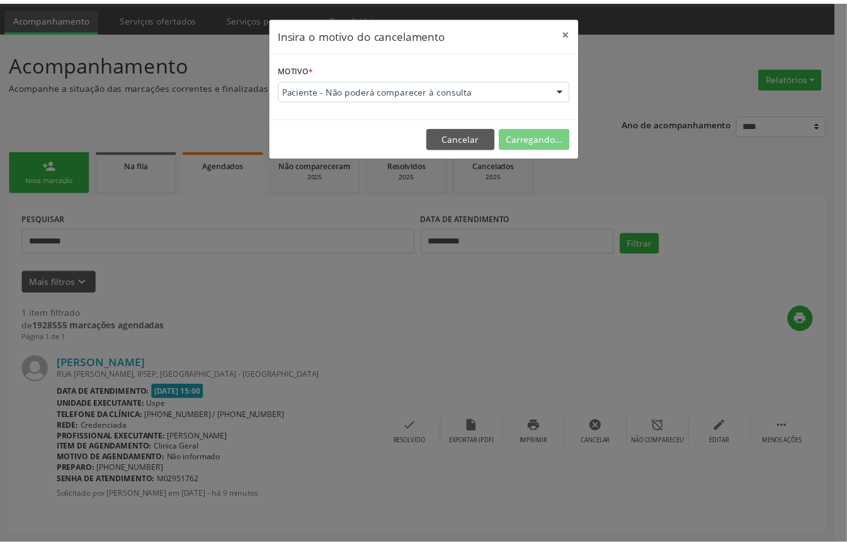
scroll to position [0, 0]
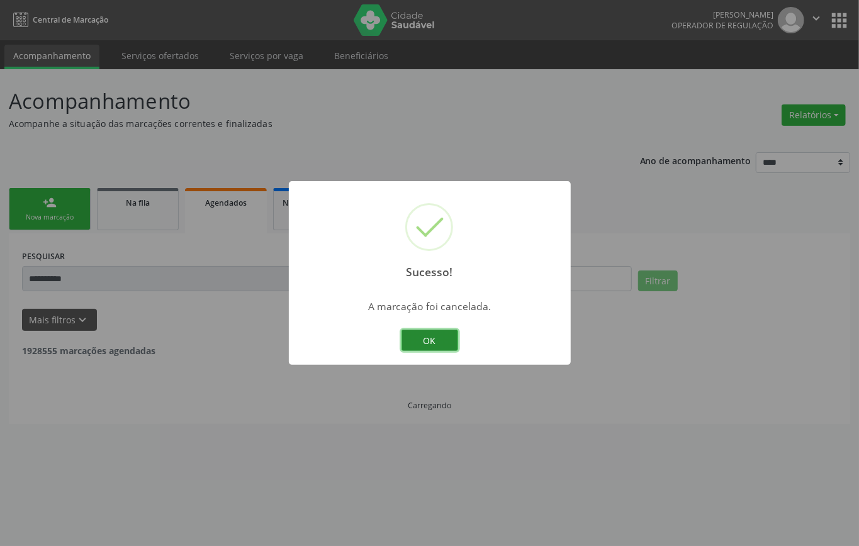
click at [439, 335] on button "OK" at bounding box center [430, 340] width 57 height 21
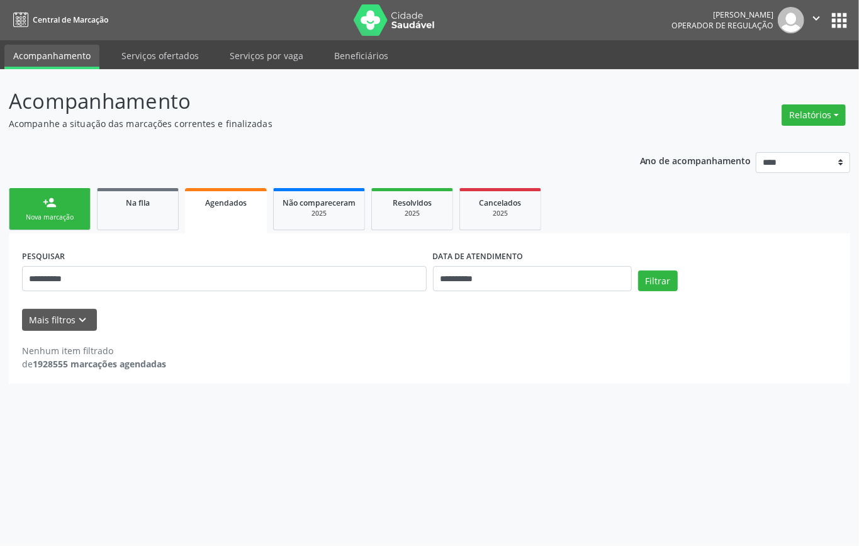
click at [61, 214] on div "Nova marcação" at bounding box center [49, 217] width 63 height 9
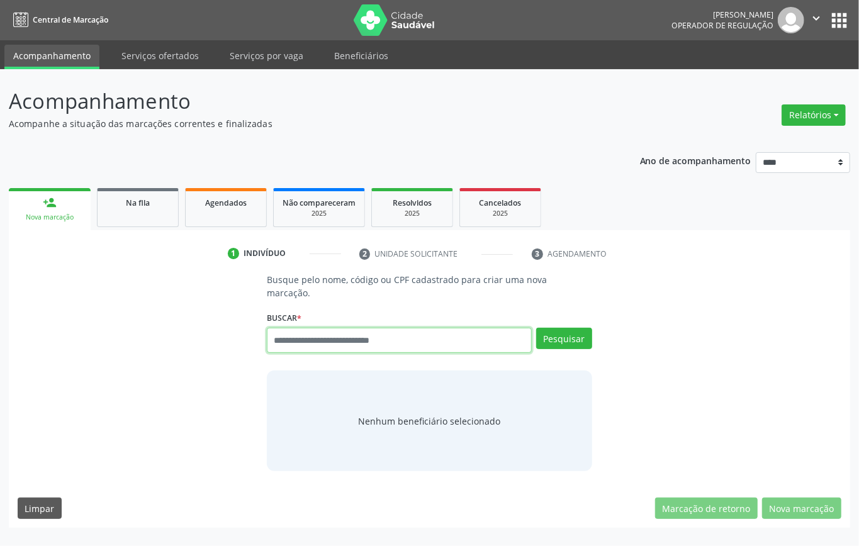
click at [436, 342] on input "text" at bounding box center [399, 340] width 265 height 25
click at [227, 210] on link "Agendados" at bounding box center [226, 207] width 82 height 39
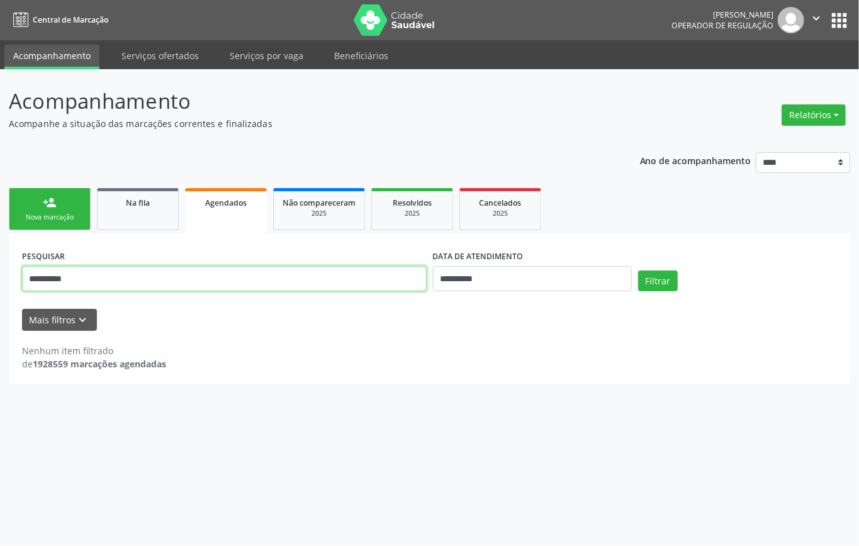
click at [354, 273] on input "**********" at bounding box center [224, 278] width 405 height 25
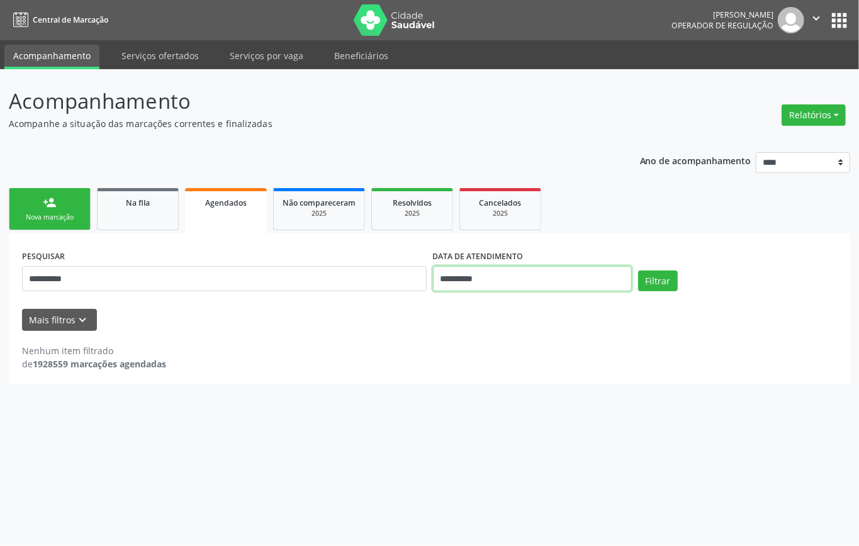
click at [552, 282] on input "**********" at bounding box center [532, 278] width 199 height 25
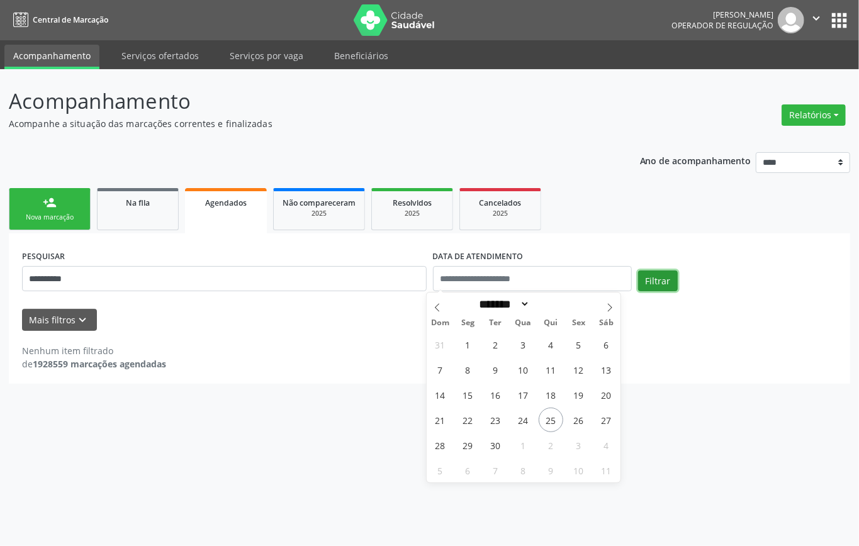
click at [651, 278] on button "Filtrar" at bounding box center [658, 281] width 40 height 21
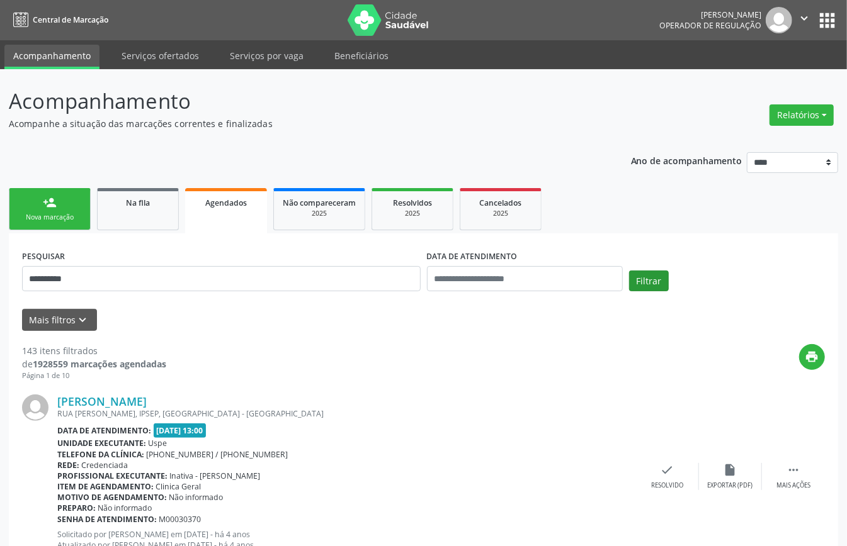
scroll to position [2779, 0]
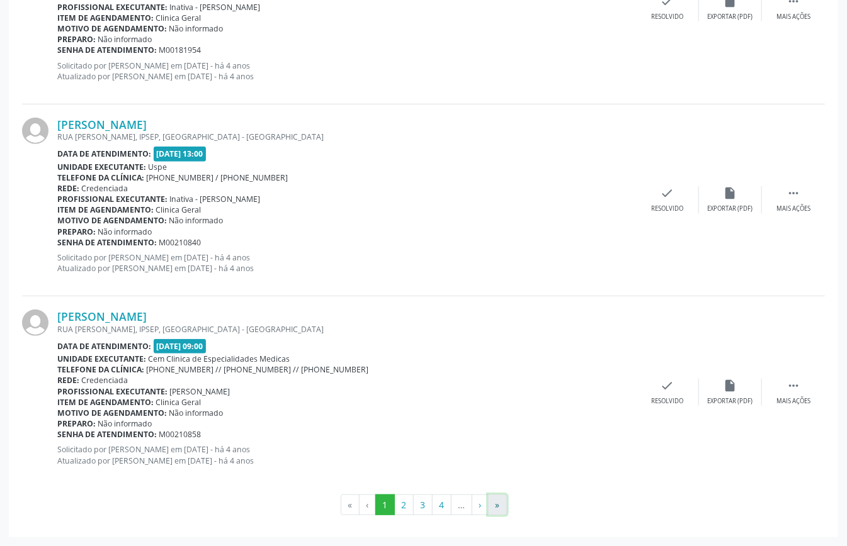
click at [501, 504] on button "»" at bounding box center [497, 505] width 19 height 21
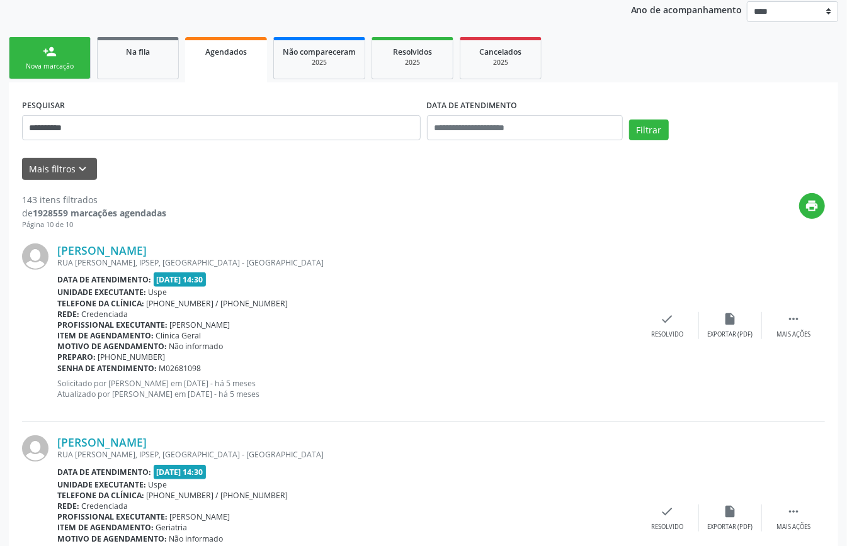
scroll to position [0, 0]
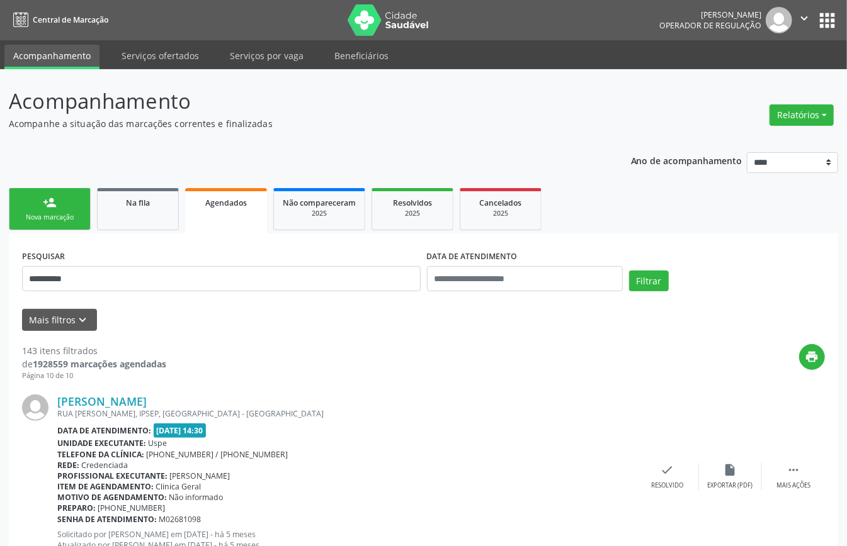
click at [28, 204] on link "person_add Nova marcação" at bounding box center [50, 209] width 82 height 42
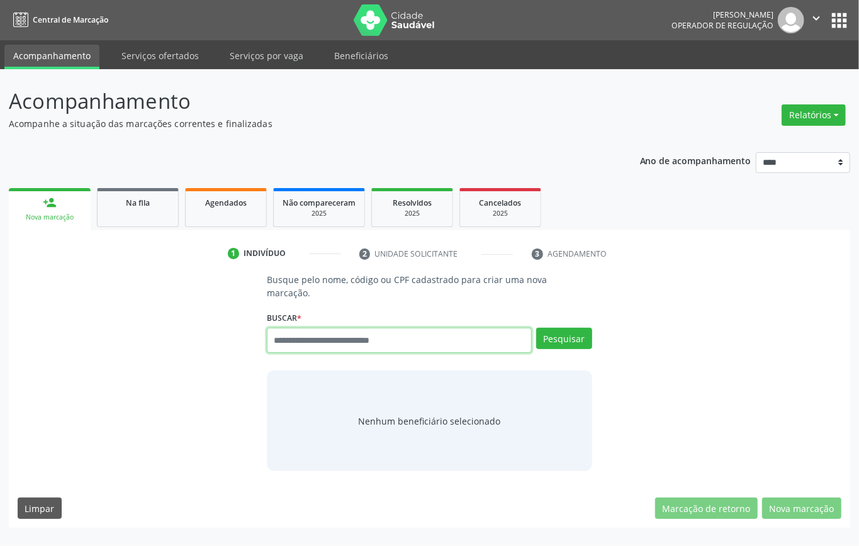
click at [307, 348] on input "text" at bounding box center [399, 340] width 265 height 25
type input "**********"
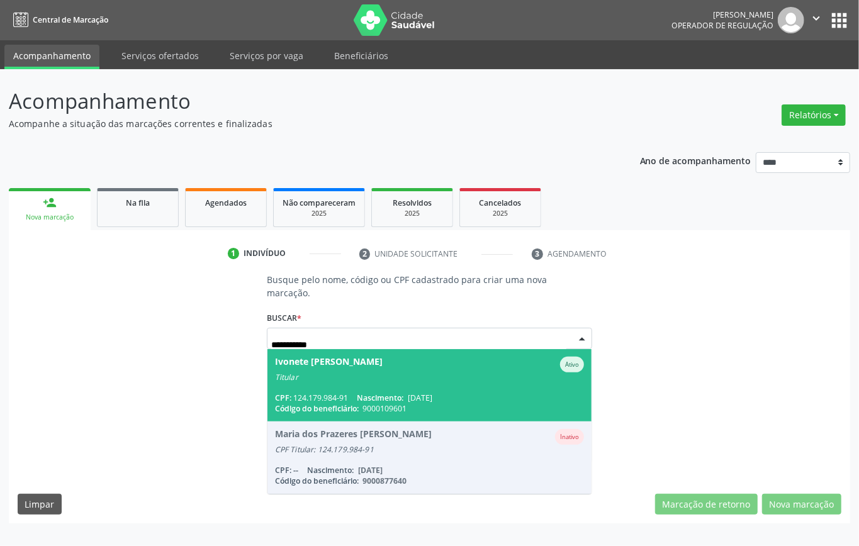
click at [353, 381] on div "Titular" at bounding box center [429, 378] width 309 height 10
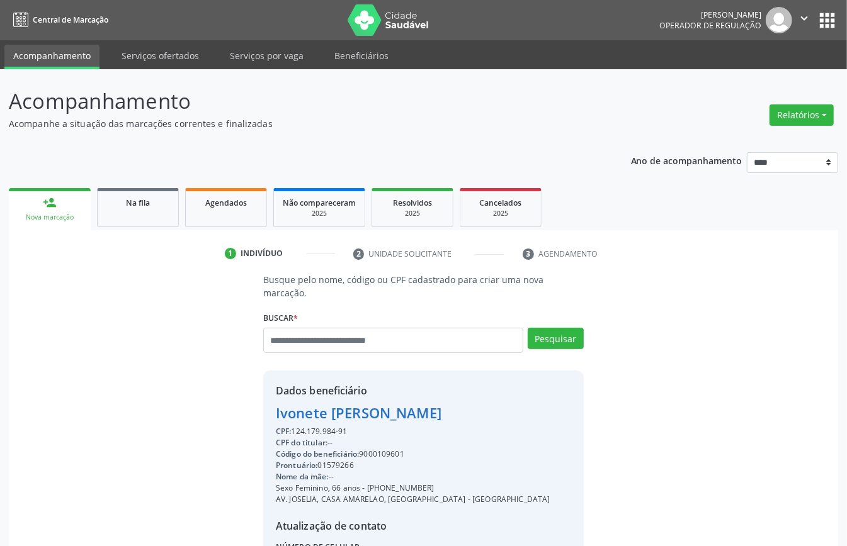
scroll to position [132, 0]
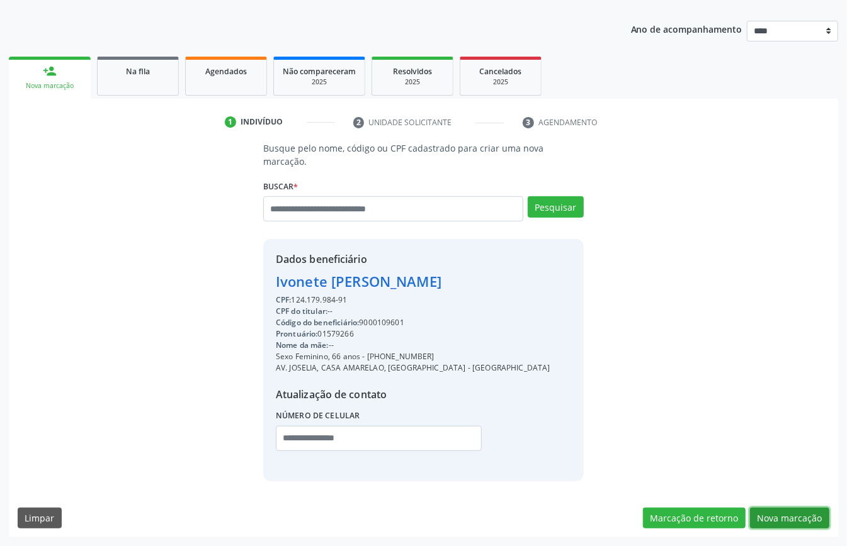
click at [764, 524] on button "Nova marcação" at bounding box center [789, 518] width 79 height 21
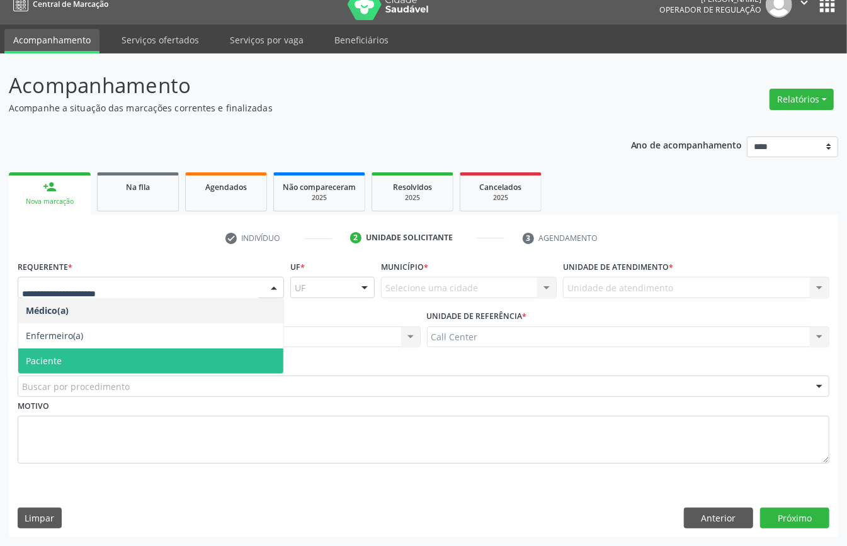
click at [105, 358] on span "Paciente" at bounding box center [150, 361] width 265 height 25
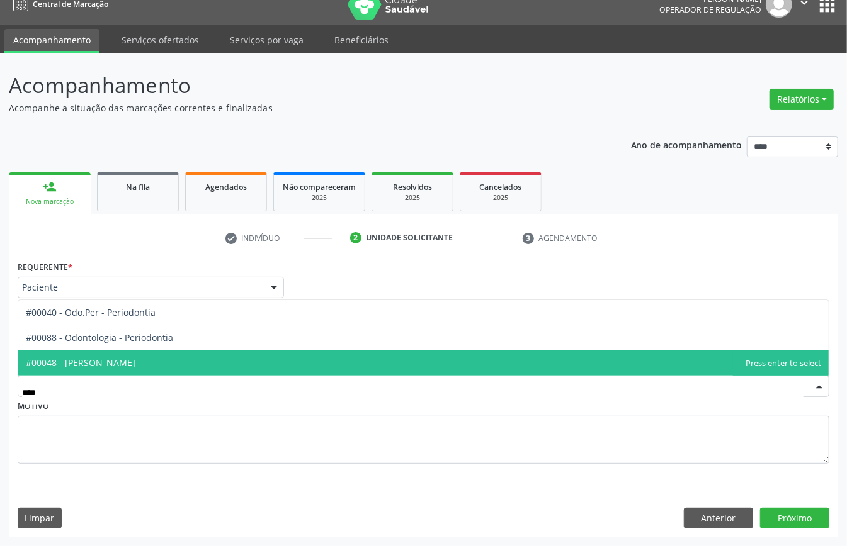
click at [172, 356] on span "#00048 - [PERSON_NAME]" at bounding box center [423, 363] width 810 height 25
type input "****"
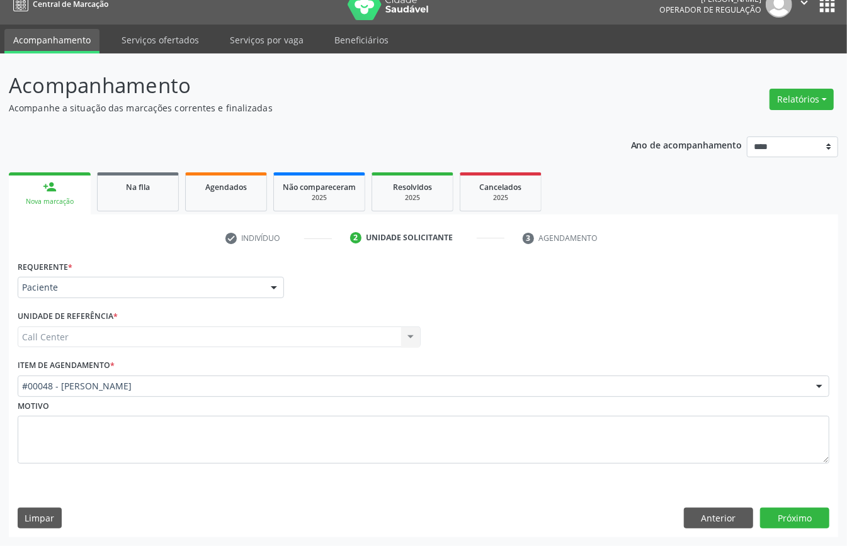
click at [172, 356] on span "#0005 - Cirurgia Cabeça e Pescoço" at bounding box center [423, 351] width 810 height 25
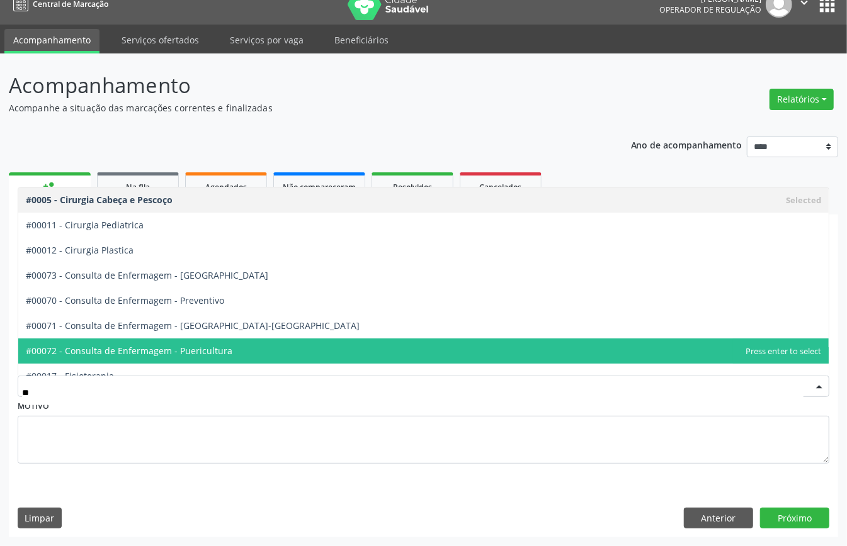
type input "***"
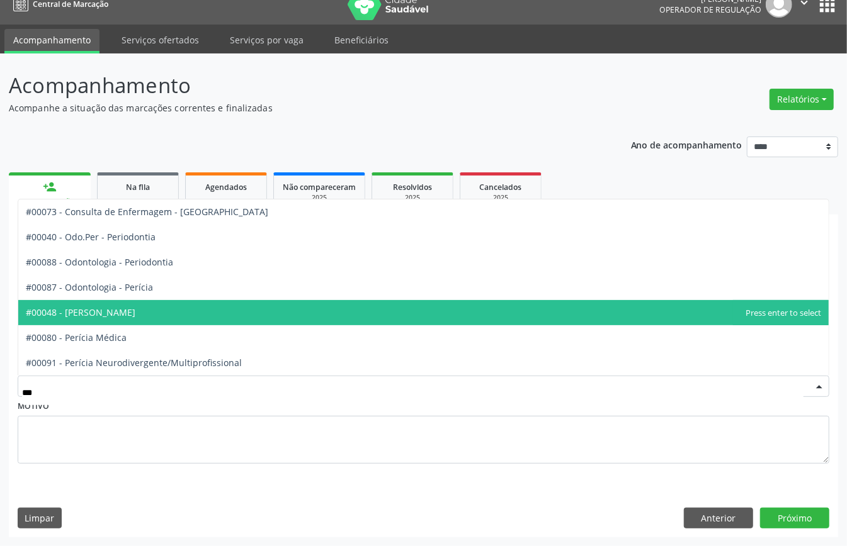
click at [161, 311] on span "#00048 - [PERSON_NAME]" at bounding box center [423, 312] width 810 height 25
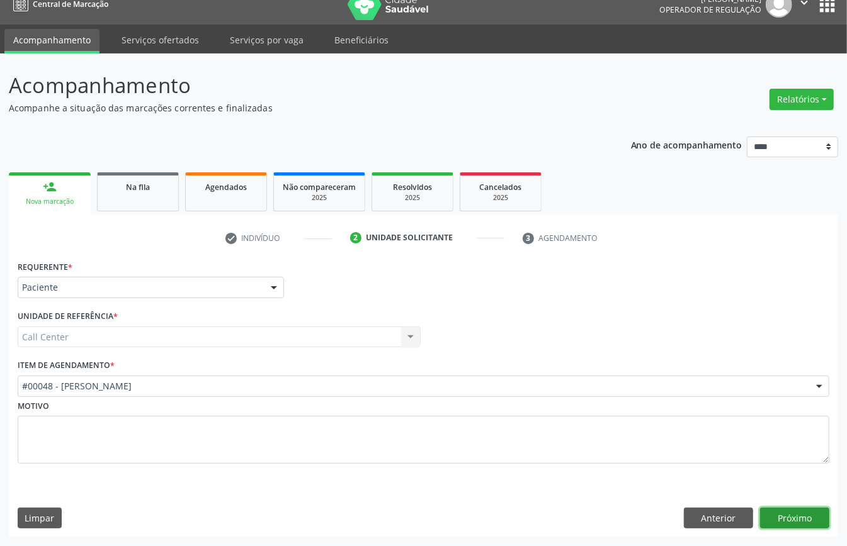
click at [776, 521] on button "Próximo" at bounding box center [794, 518] width 69 height 21
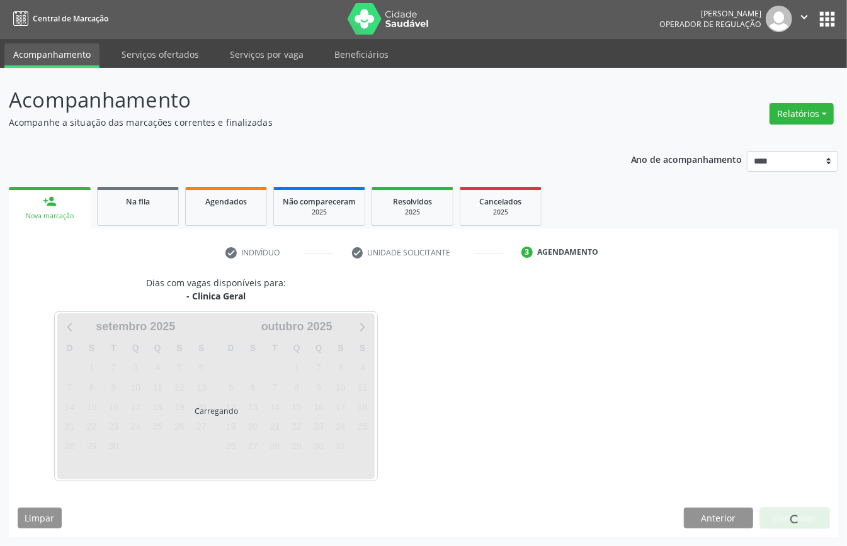
scroll to position [3, 0]
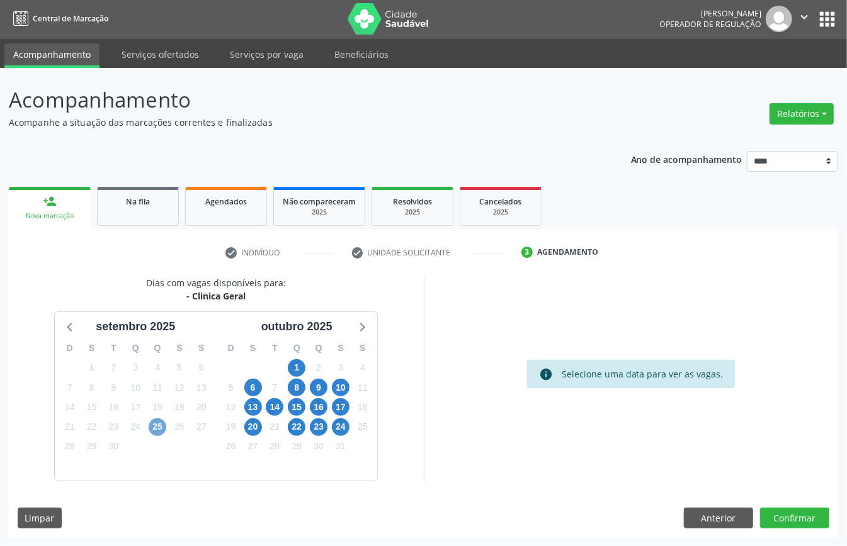
click at [159, 426] on span "25" at bounding box center [158, 428] width 18 height 18
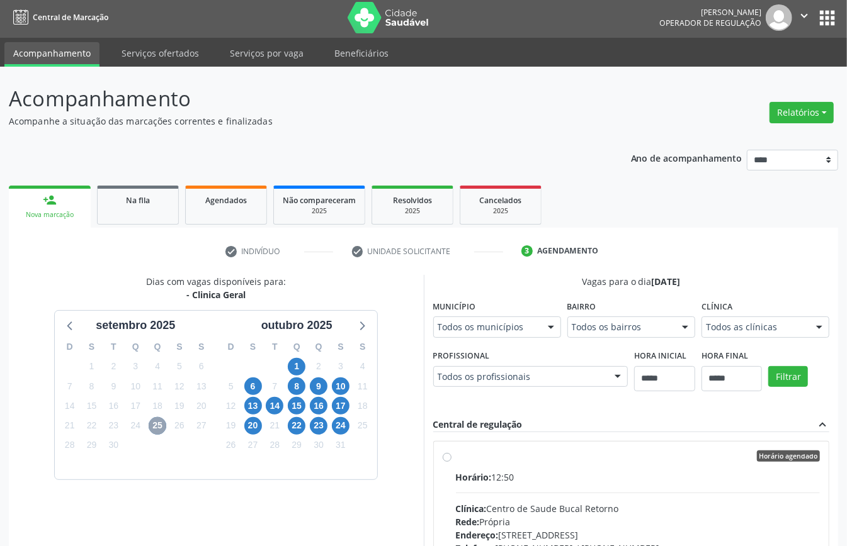
scroll to position [185, 0]
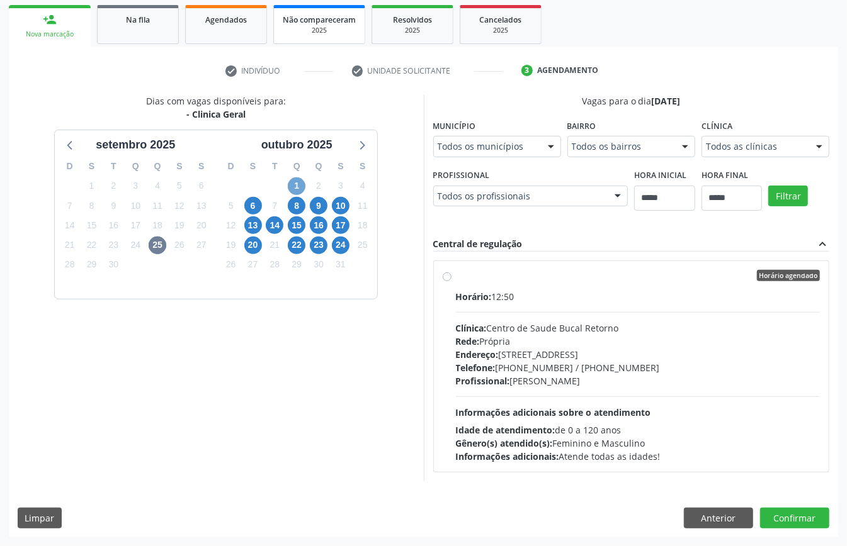
drag, startPoint x: 298, startPoint y: 179, endPoint x: 346, endPoint y: 215, distance: 59.8
click at [298, 180] on span "1" at bounding box center [297, 187] width 18 height 18
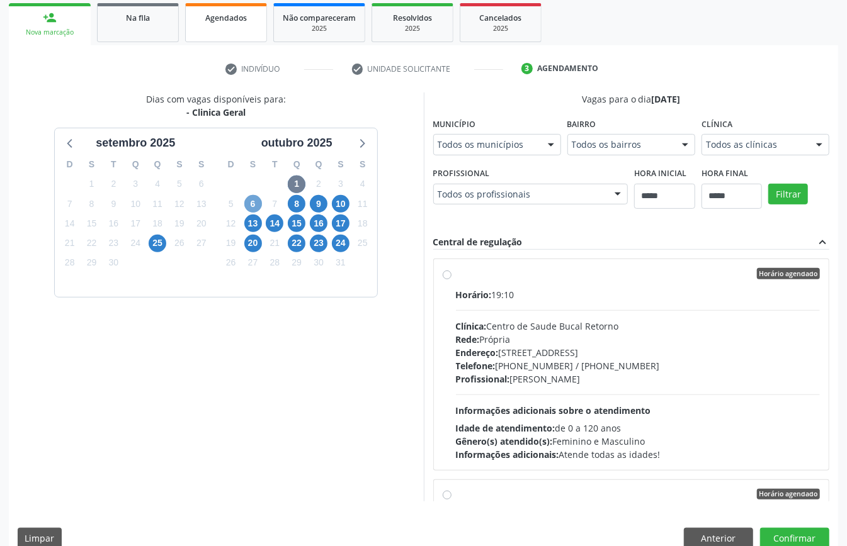
click at [258, 202] on span "6" at bounding box center [253, 204] width 18 height 18
drag, startPoint x: 298, startPoint y: 196, endPoint x: 303, endPoint y: 209, distance: 13.8
click at [300, 200] on span "8" at bounding box center [297, 204] width 18 height 18
click at [322, 205] on span "9" at bounding box center [319, 204] width 18 height 18
click at [295, 205] on span "8" at bounding box center [297, 204] width 18 height 18
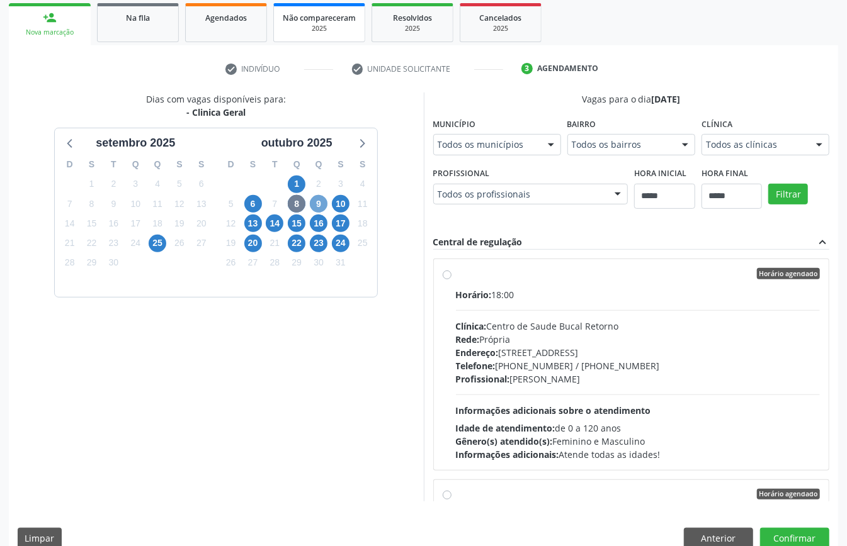
click at [320, 205] on span "9" at bounding box center [319, 204] width 18 height 18
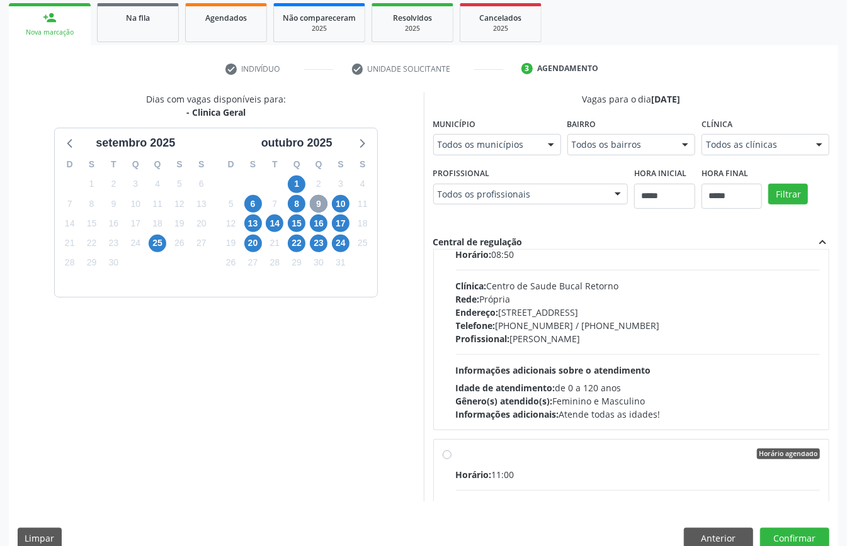
scroll to position [1091, 0]
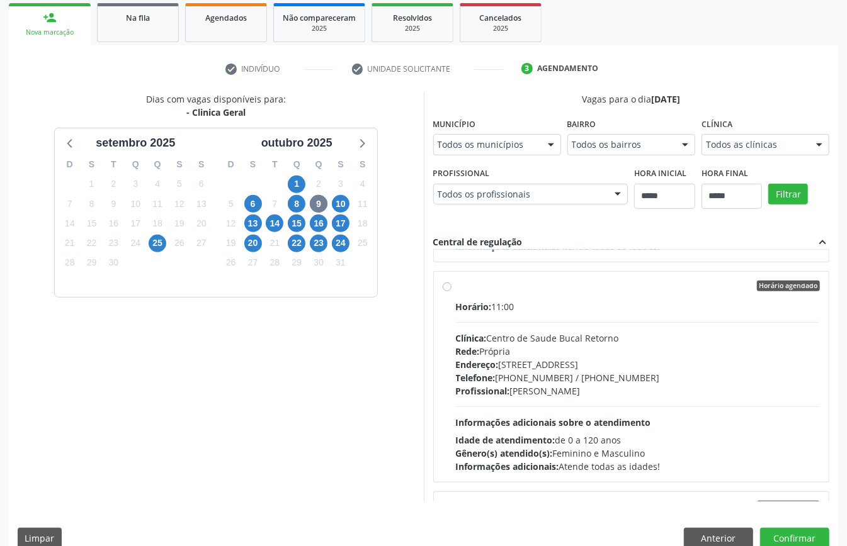
click at [529, 371] on div "Endereço: [STREET_ADDRESS]" at bounding box center [638, 364] width 365 height 13
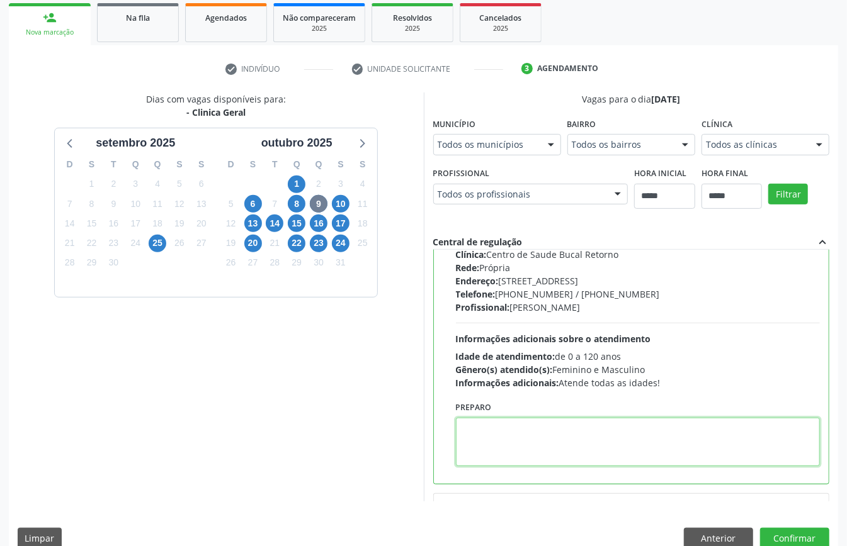
paste textarea "**********"
type textarea "**********"
click at [803, 536] on button "Confirmar" at bounding box center [794, 538] width 69 height 21
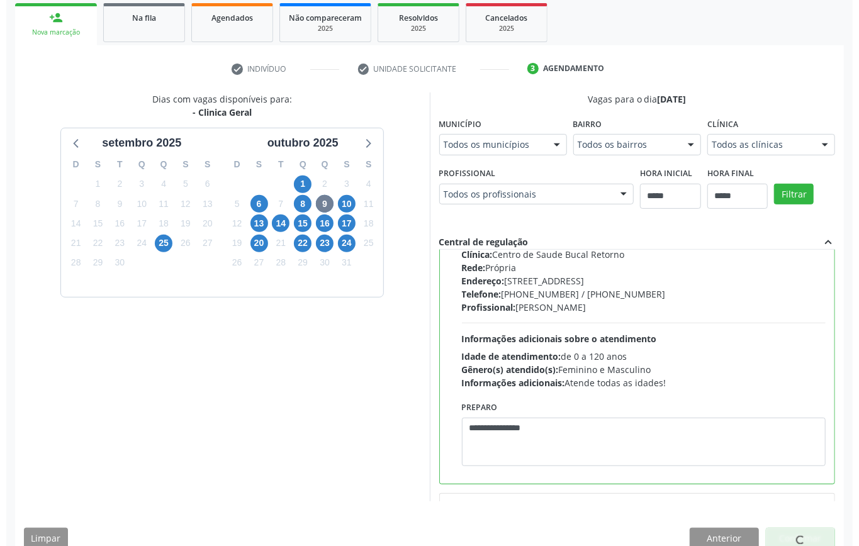
scroll to position [0, 0]
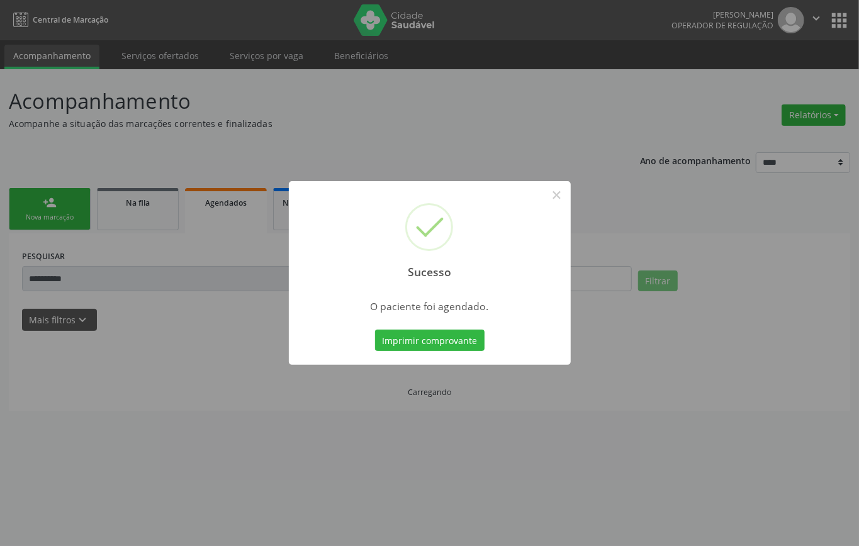
click at [439, 322] on div "Sucesso × O paciente foi agendado. Imprimir comprovante Cancel" at bounding box center [430, 273] width 282 height 184
click at [444, 344] on button "Imprimir comprovante" at bounding box center [430, 340] width 110 height 21
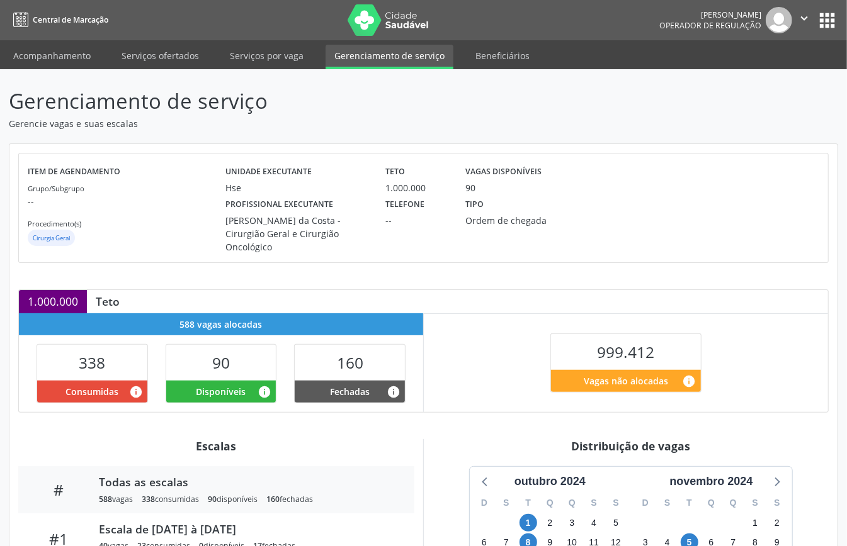
scroll to position [194, 0]
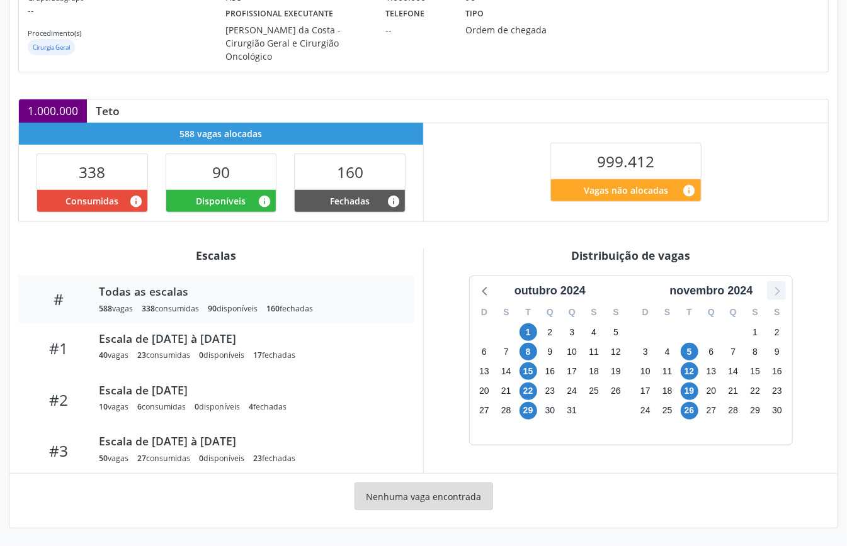
click at [773, 295] on icon at bounding box center [776, 291] width 16 height 16
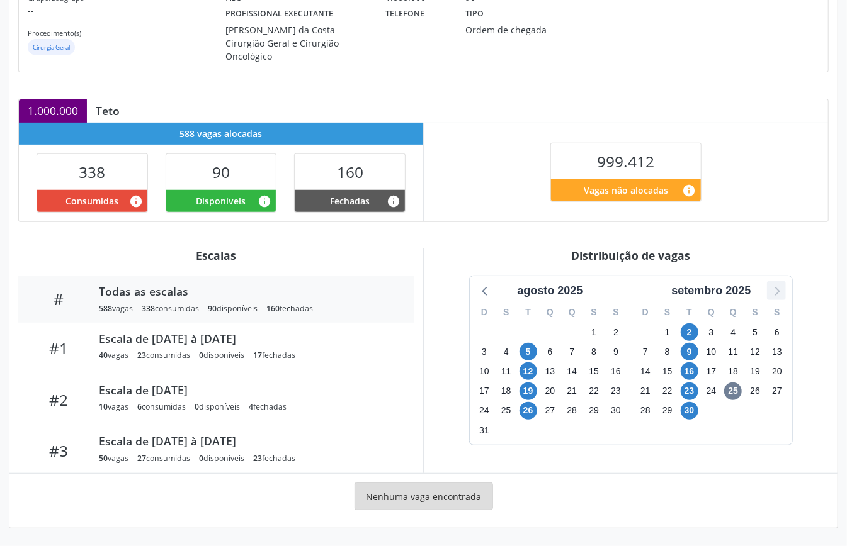
click at [779, 291] on icon at bounding box center [776, 291] width 16 height 16
click at [486, 291] on icon at bounding box center [485, 291] width 16 height 16
click at [688, 413] on span "30" at bounding box center [690, 411] width 18 height 18
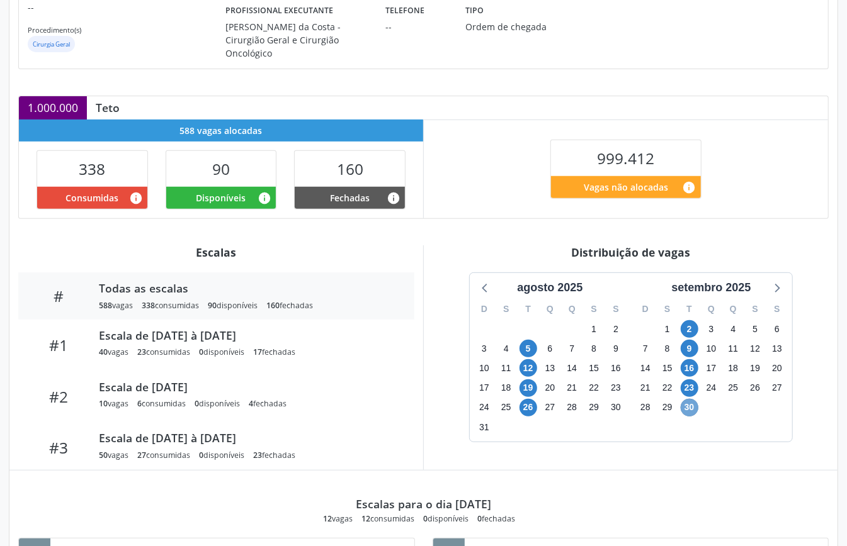
scroll to position [0, 0]
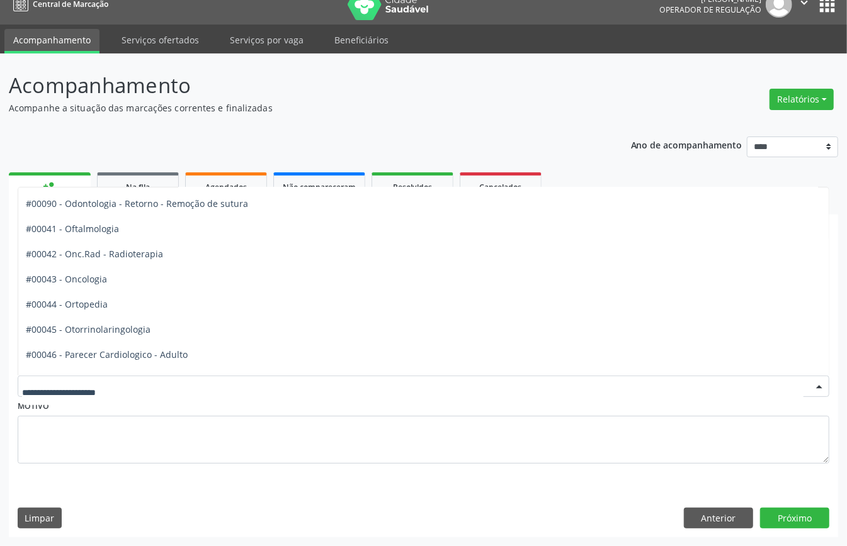
scroll to position [1877, 0]
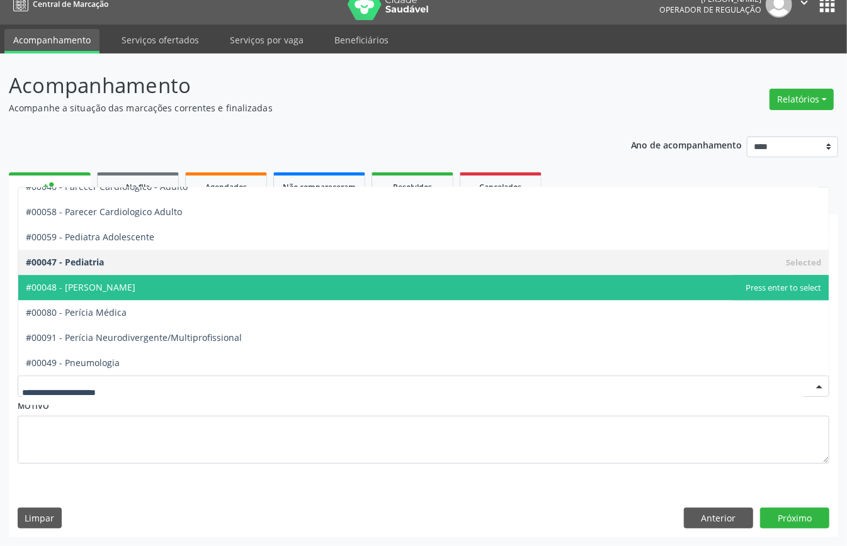
click at [135, 285] on span "#00048 - [PERSON_NAME]" at bounding box center [81, 287] width 110 height 12
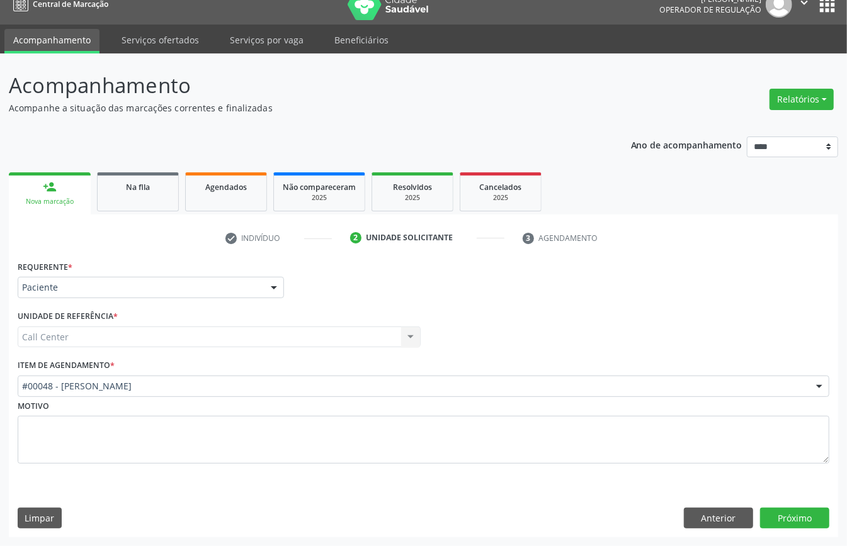
click at [779, 505] on div "Requerente * Paciente Médico(a) Enfermeiro(a) Paciente Nenhum resultado encontr…" at bounding box center [423, 398] width 829 height 280
click at [776, 510] on button "Próximo" at bounding box center [794, 518] width 69 height 21
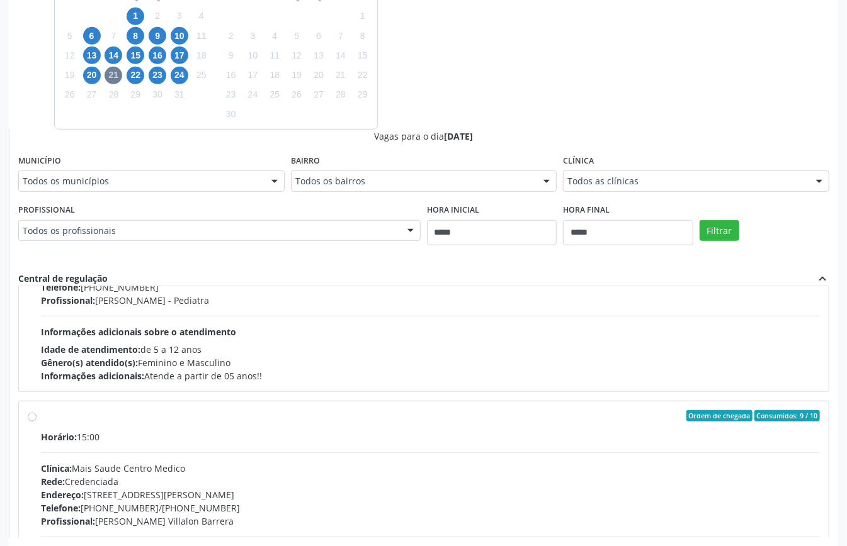
scroll to position [411, 0]
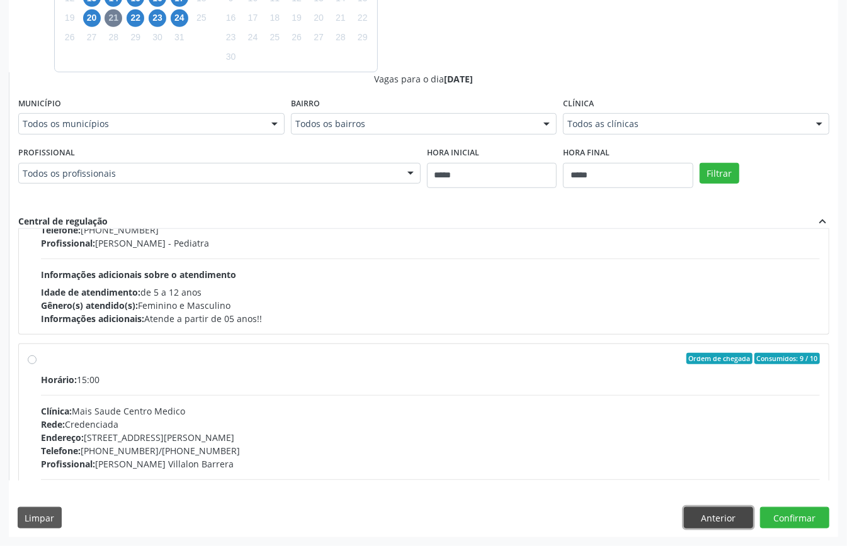
click at [734, 516] on button "Anterior" at bounding box center [718, 517] width 69 height 21
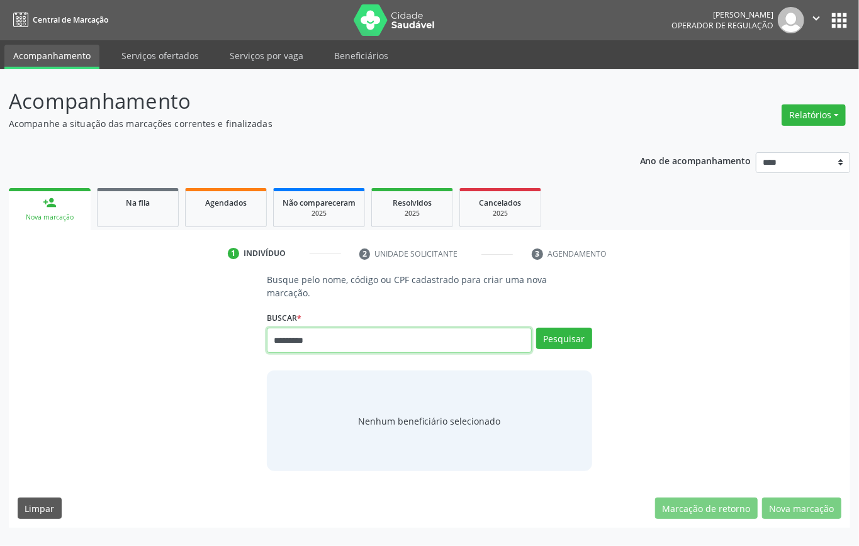
type input "*********"
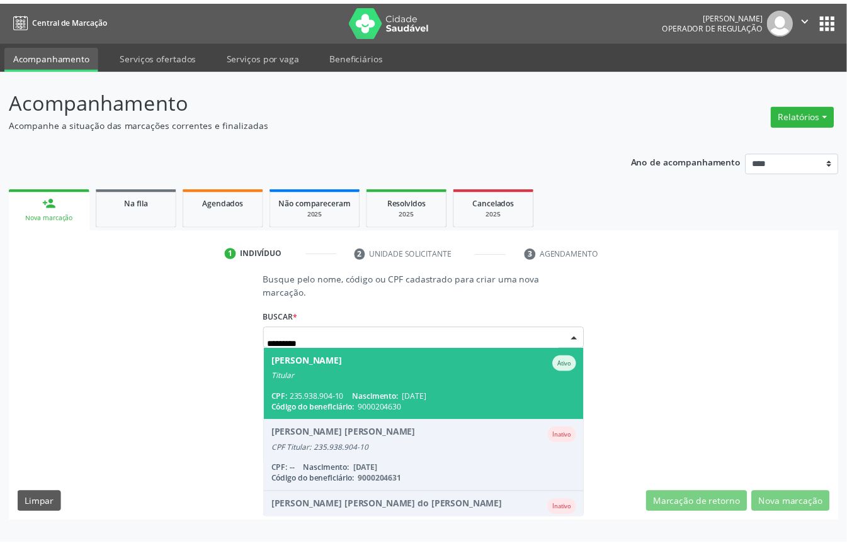
scroll to position [118, 0]
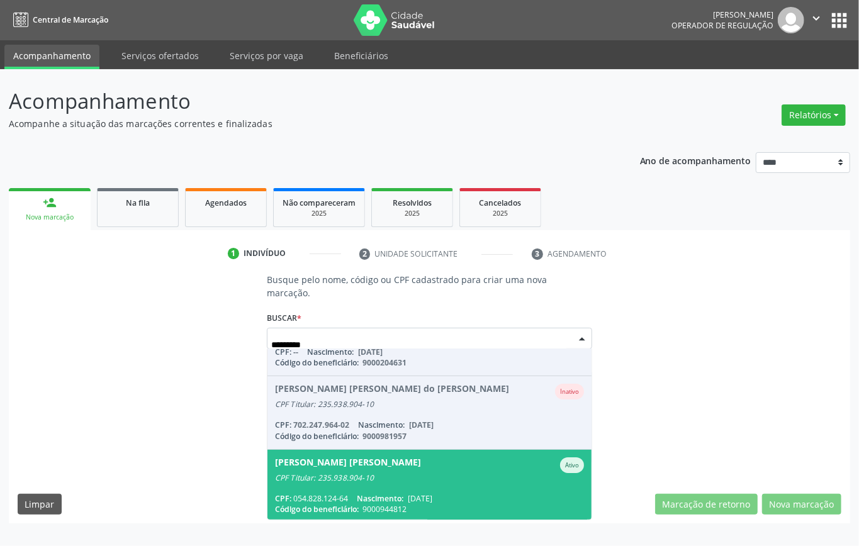
click at [384, 484] on span "[PERSON_NAME] [PERSON_NAME] Ativo CPF Titular: 235.938.904-10 CPF: 054.828.124-…" at bounding box center [430, 486] width 324 height 72
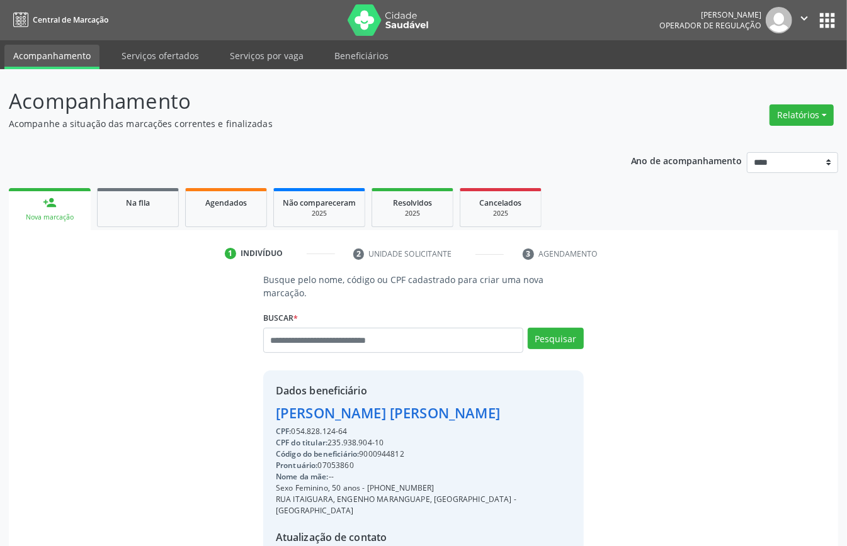
scroll to position [132, 0]
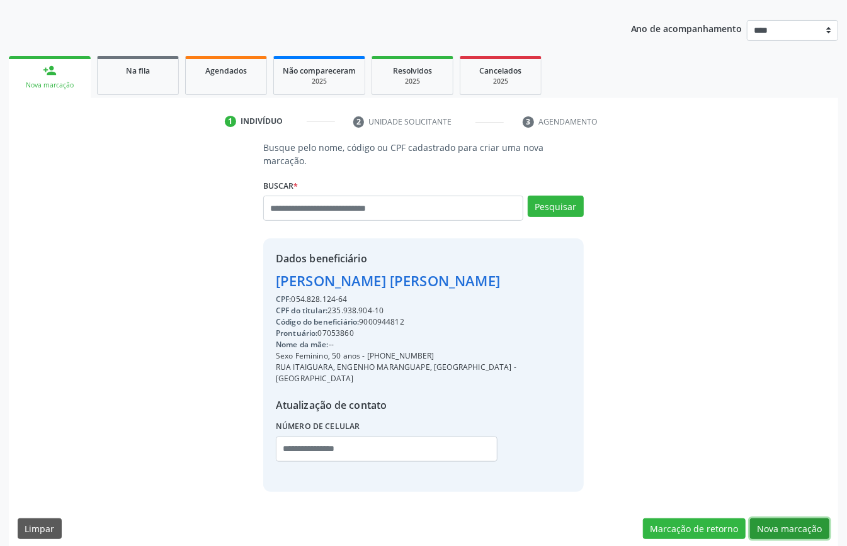
click at [791, 519] on button "Nova marcação" at bounding box center [789, 529] width 79 height 21
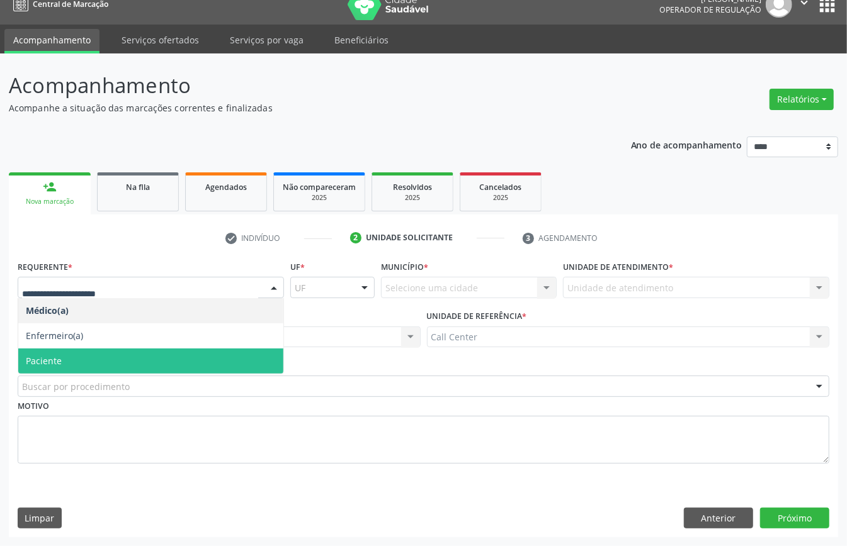
click at [84, 358] on span "Paciente" at bounding box center [150, 361] width 265 height 25
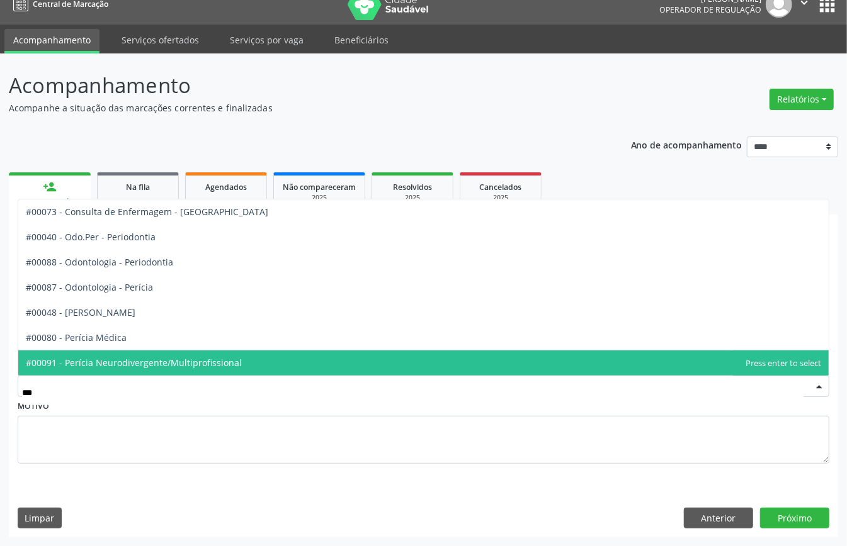
type input "****"
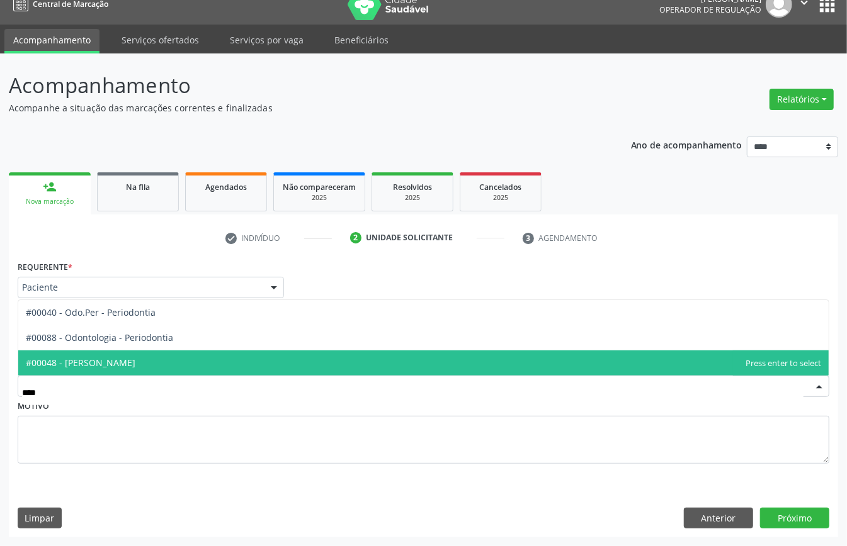
click at [157, 358] on span "#00048 - [PERSON_NAME]" at bounding box center [423, 363] width 810 height 25
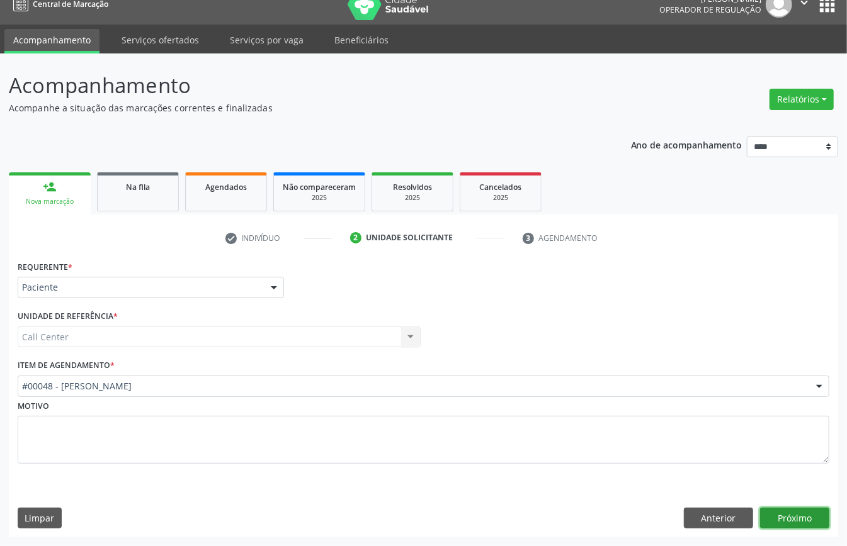
click at [794, 514] on button "Próximo" at bounding box center [794, 518] width 69 height 21
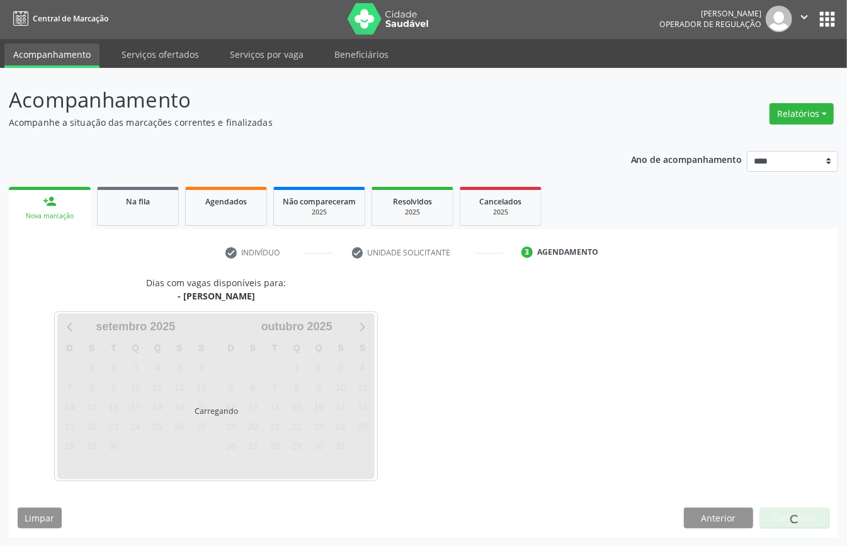
scroll to position [3, 0]
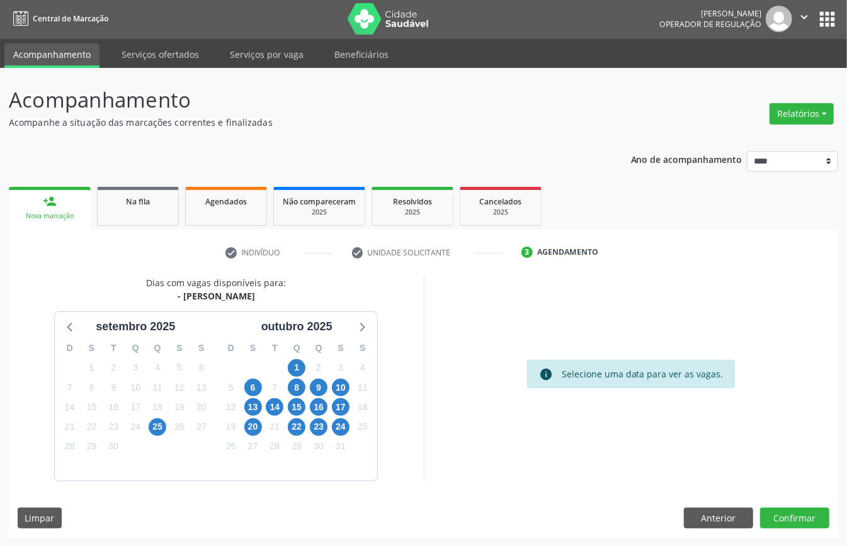
click at [285, 378] on div "7" at bounding box center [275, 388] width 22 height 20
click at [295, 388] on span "8" at bounding box center [297, 388] width 18 height 18
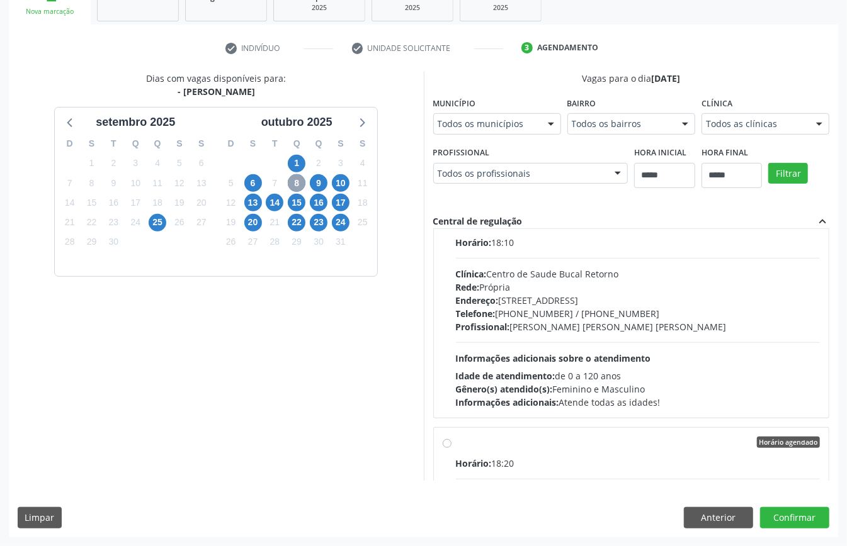
scroll to position [0, 0]
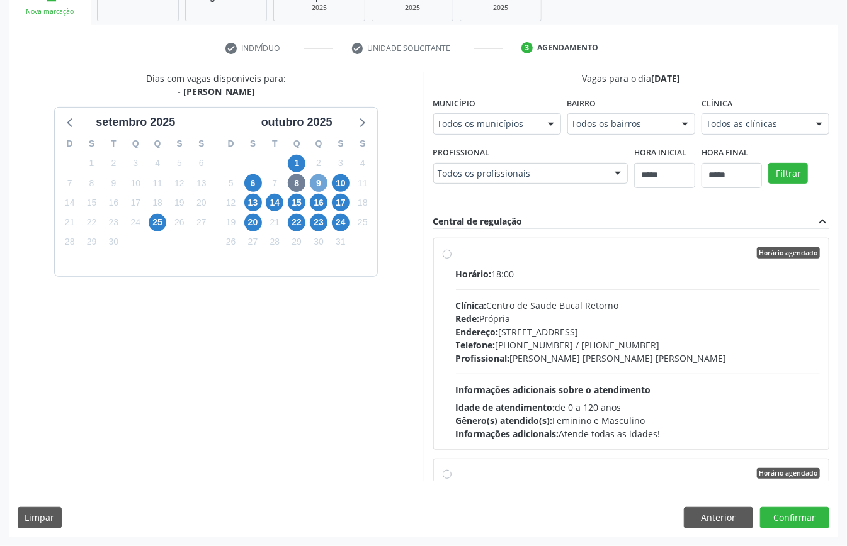
click at [315, 184] on span "9" at bounding box center [319, 183] width 18 height 18
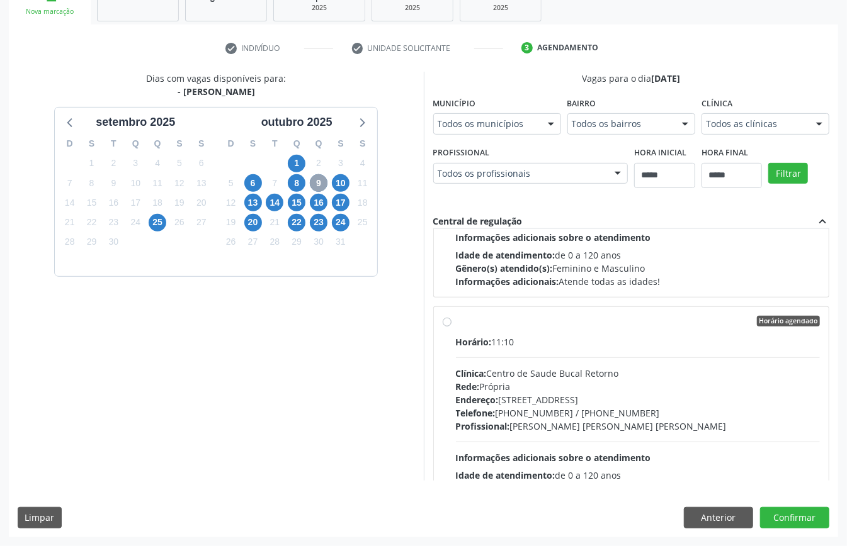
scroll to position [867, 0]
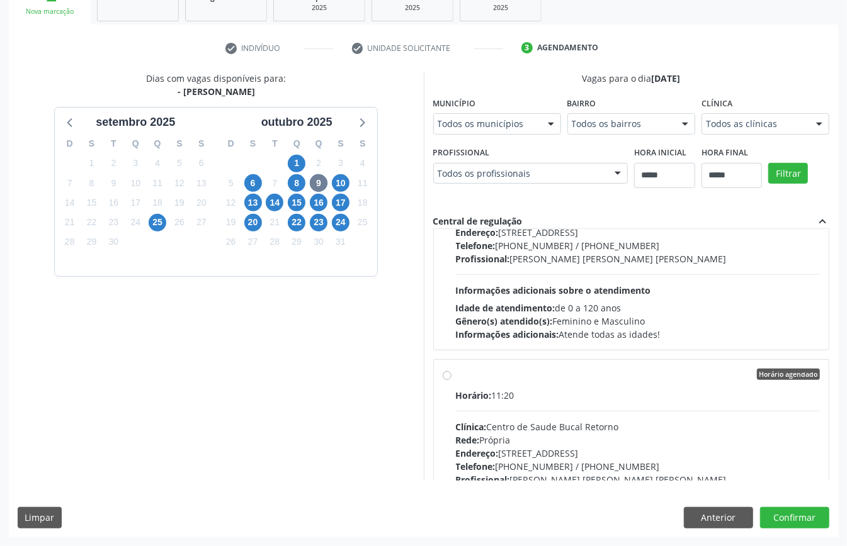
click at [546, 319] on span "Gênero(s) atendido(s):" at bounding box center [504, 321] width 97 height 12
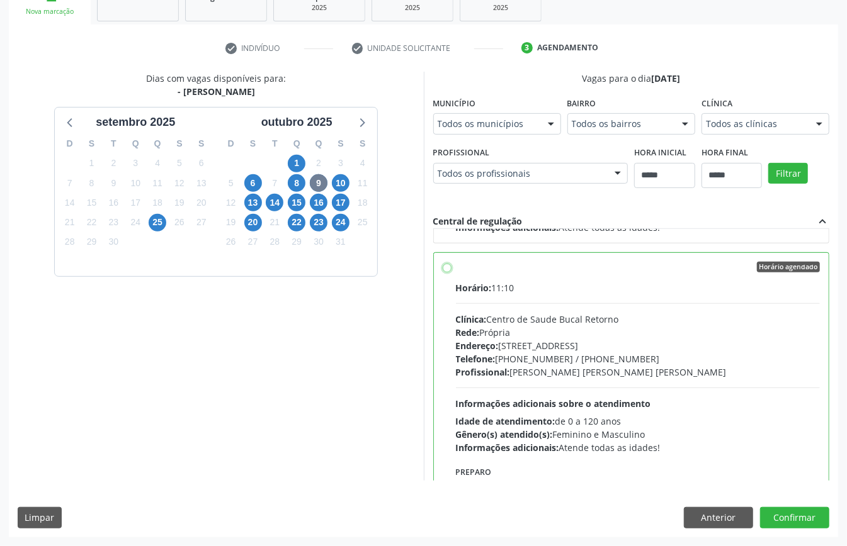
scroll to position [1341, 0]
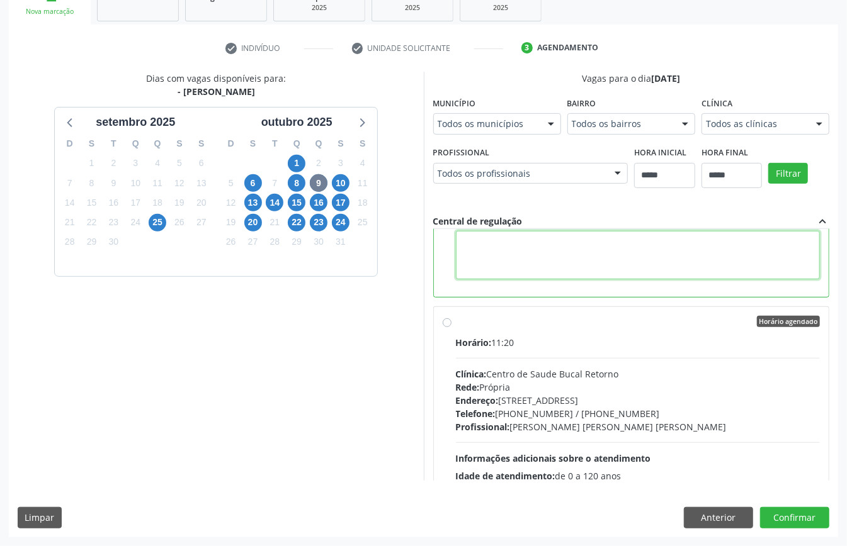
paste textarea "**********"
type textarea "**********"
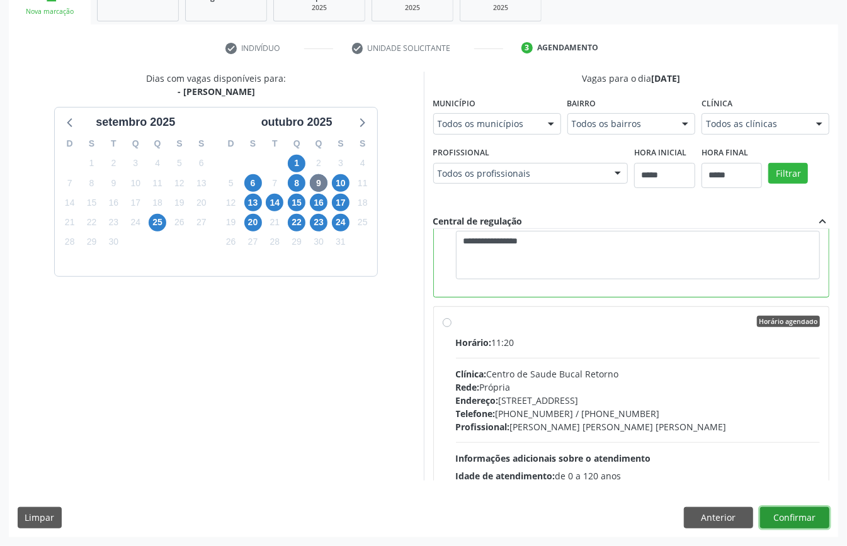
click at [783, 511] on button "Confirmar" at bounding box center [794, 517] width 69 height 21
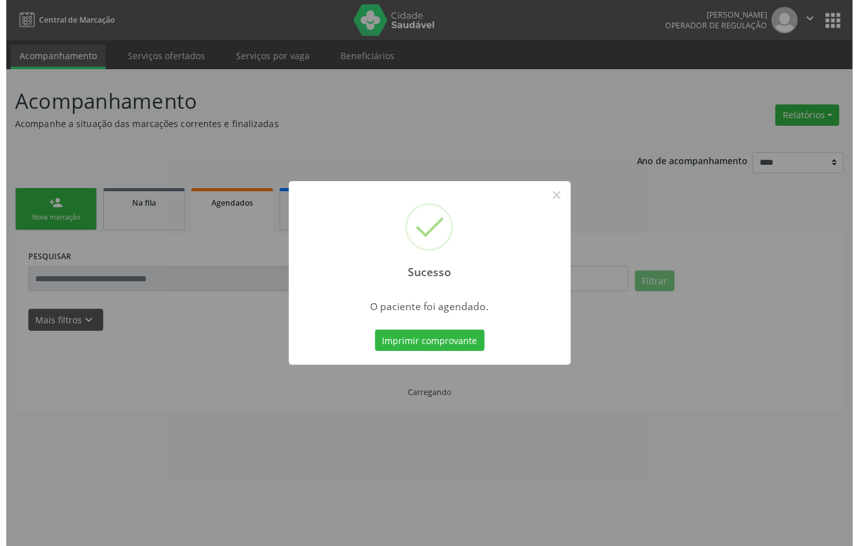
scroll to position [0, 0]
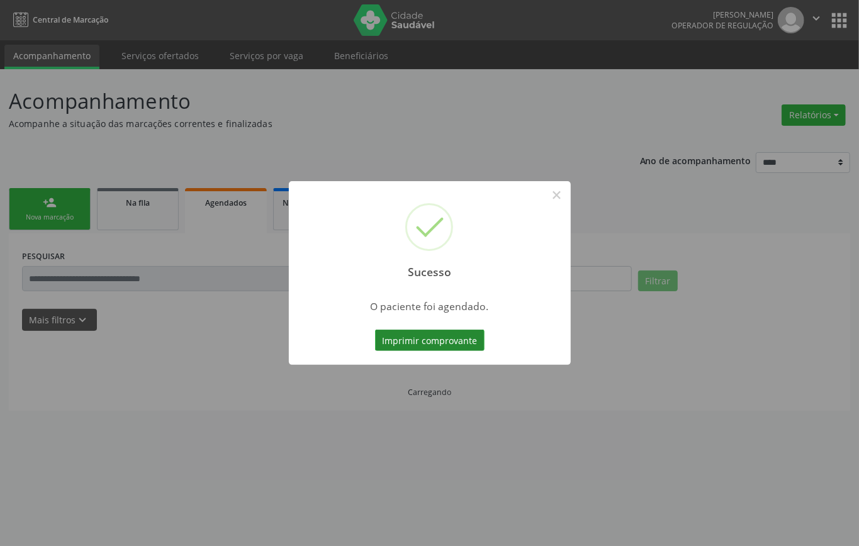
click at [455, 341] on button "Imprimir comprovante" at bounding box center [430, 340] width 110 height 21
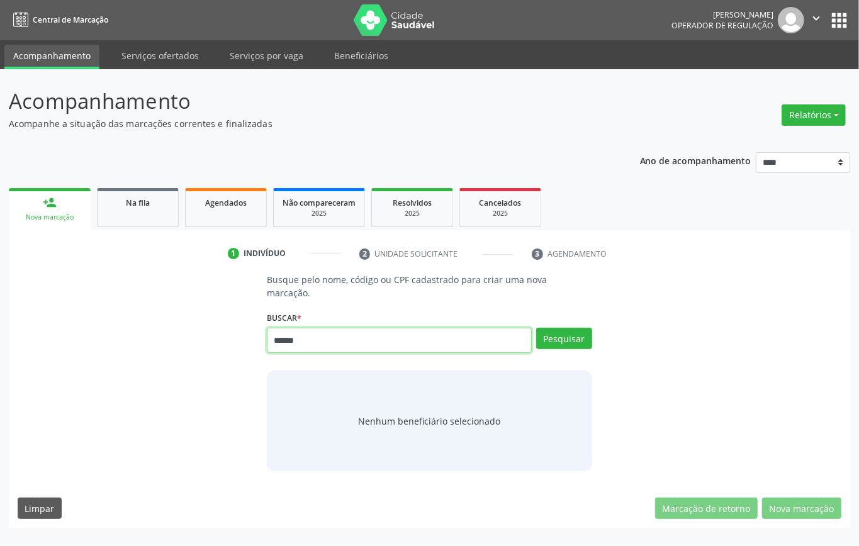
type input "******"
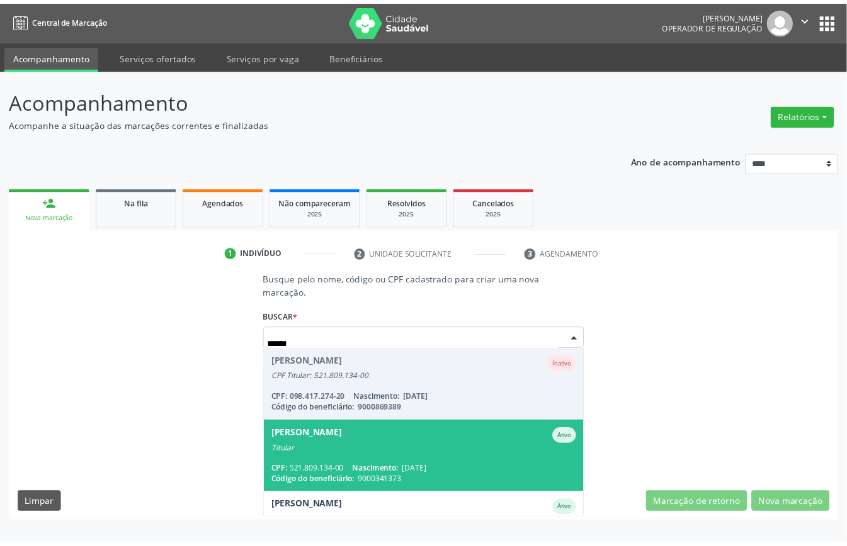
scroll to position [84, 0]
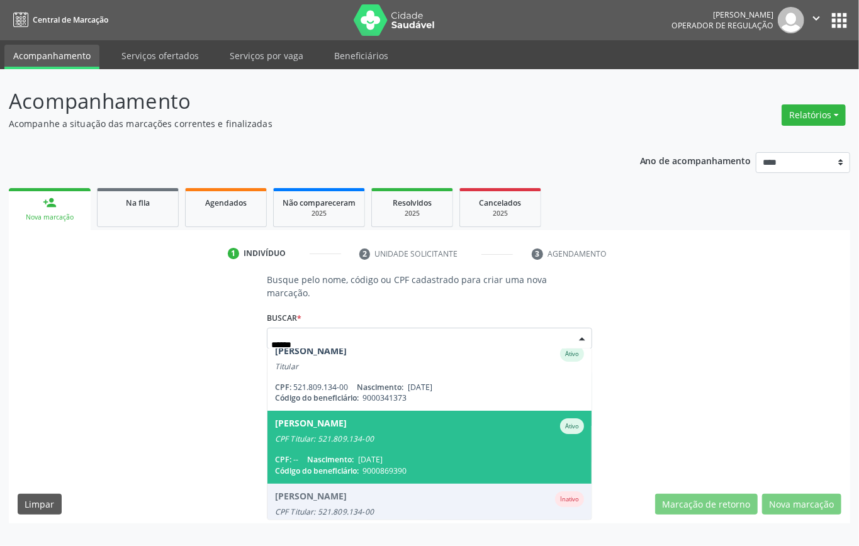
click at [356, 442] on span "[PERSON_NAME] CPF Titular: 521.809.134-00 CPF: -- Nascimento: [DATE] Código do …" at bounding box center [430, 447] width 324 height 72
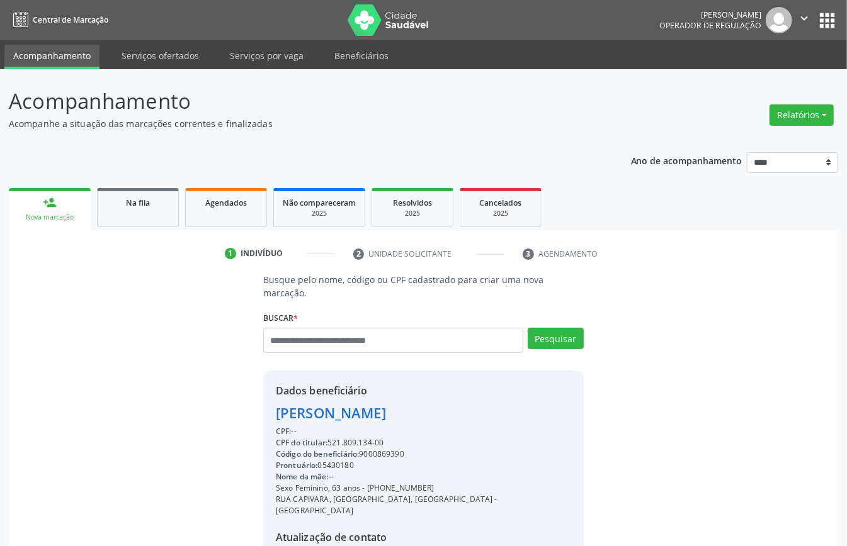
scroll to position [132, 0]
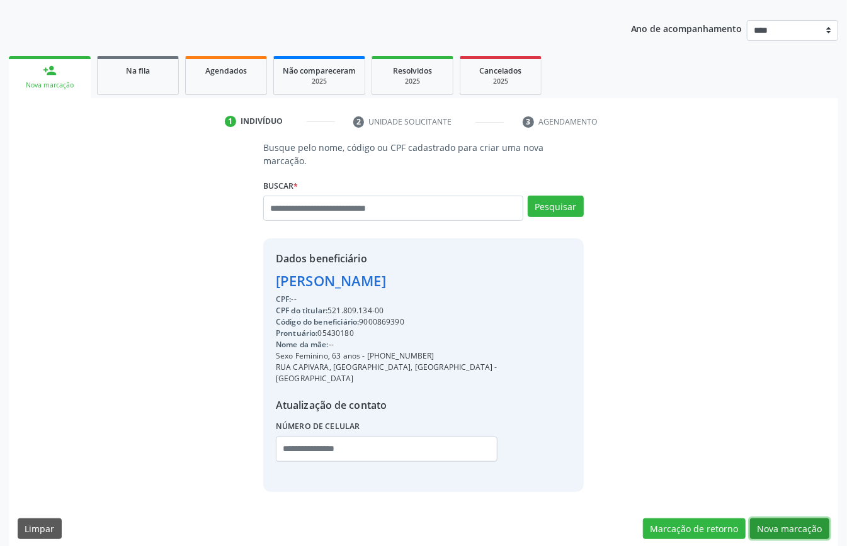
drag, startPoint x: 786, startPoint y: 514, endPoint x: 756, endPoint y: 507, distance: 30.4
click at [784, 519] on button "Nova marcação" at bounding box center [789, 529] width 79 height 21
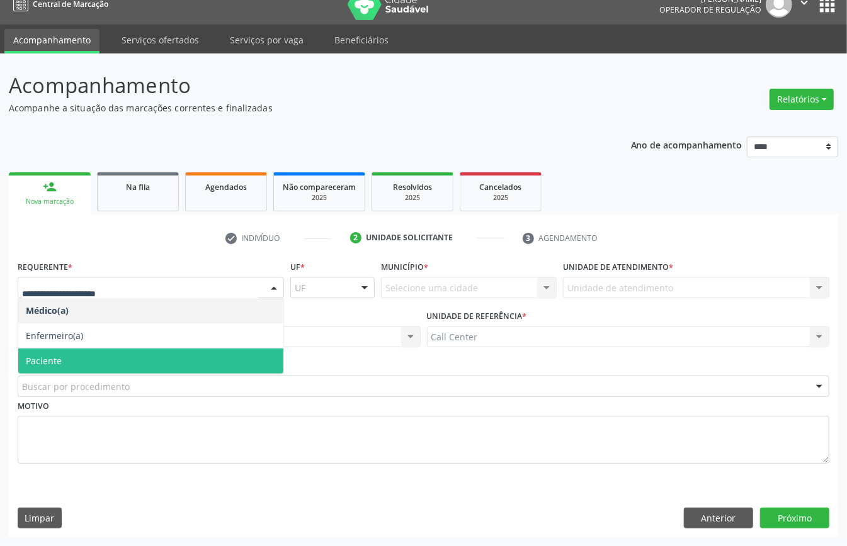
click at [79, 354] on span "Paciente" at bounding box center [150, 361] width 265 height 25
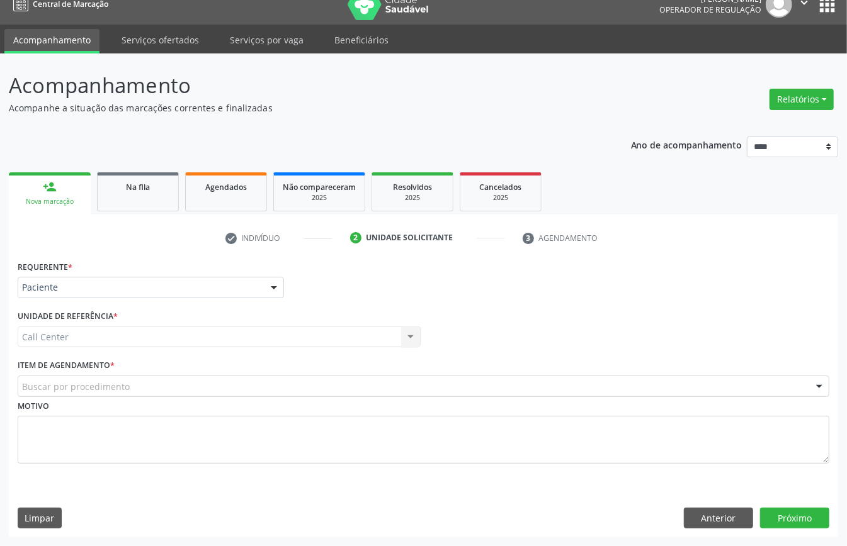
click at [145, 384] on div "Buscar por procedimento" at bounding box center [424, 386] width 812 height 21
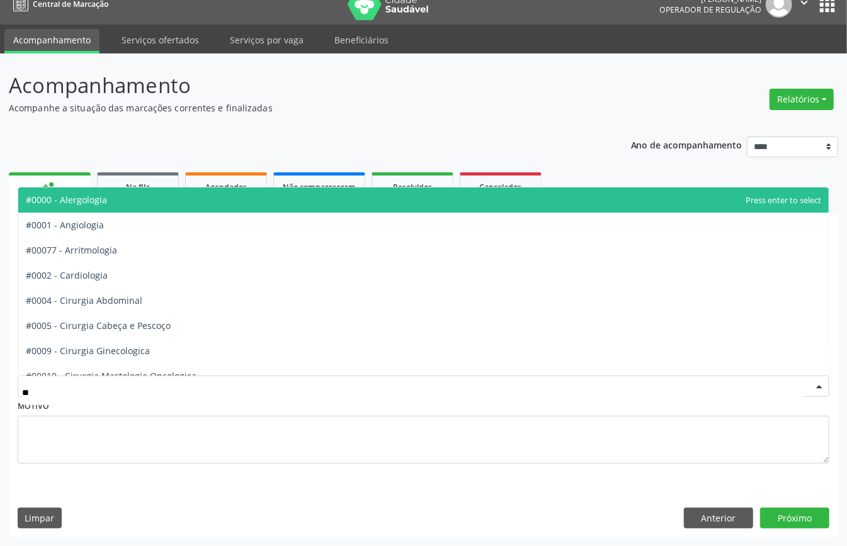
type input "***"
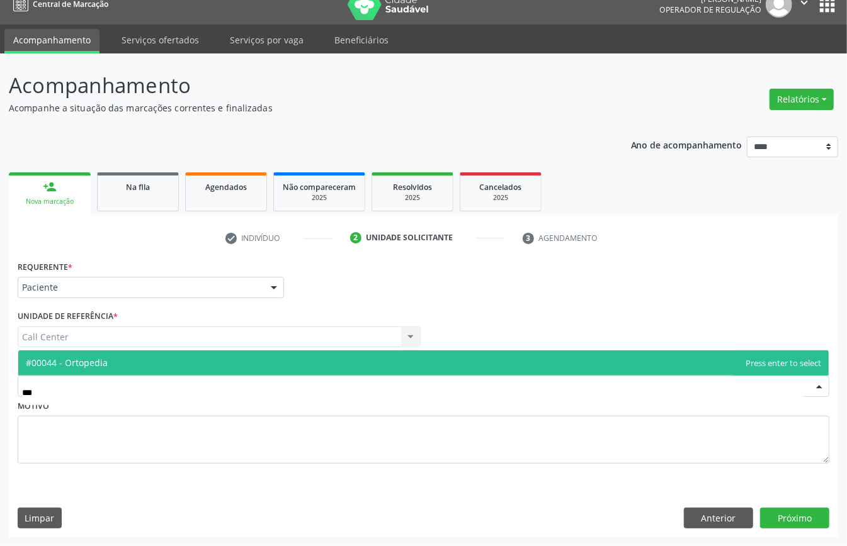
click at [165, 358] on span "#00044 - Ortopedia" at bounding box center [423, 363] width 810 height 25
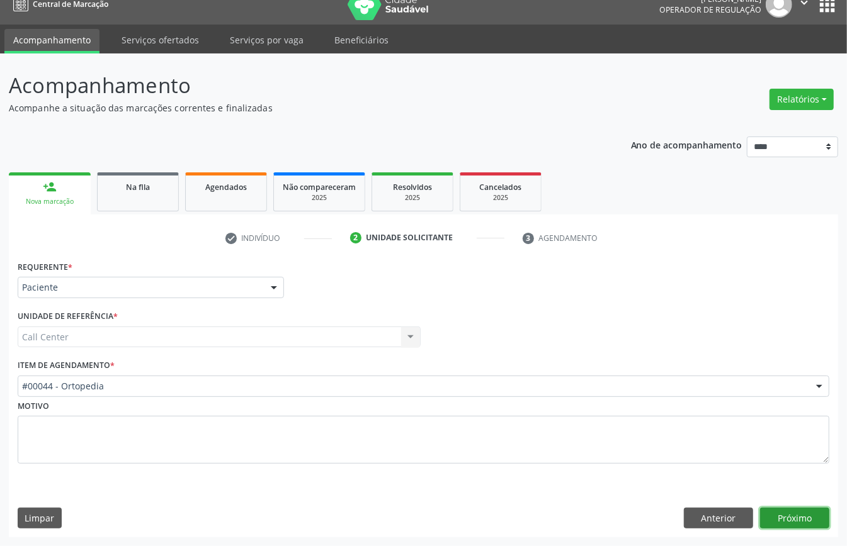
click at [788, 516] on button "Próximo" at bounding box center [794, 518] width 69 height 21
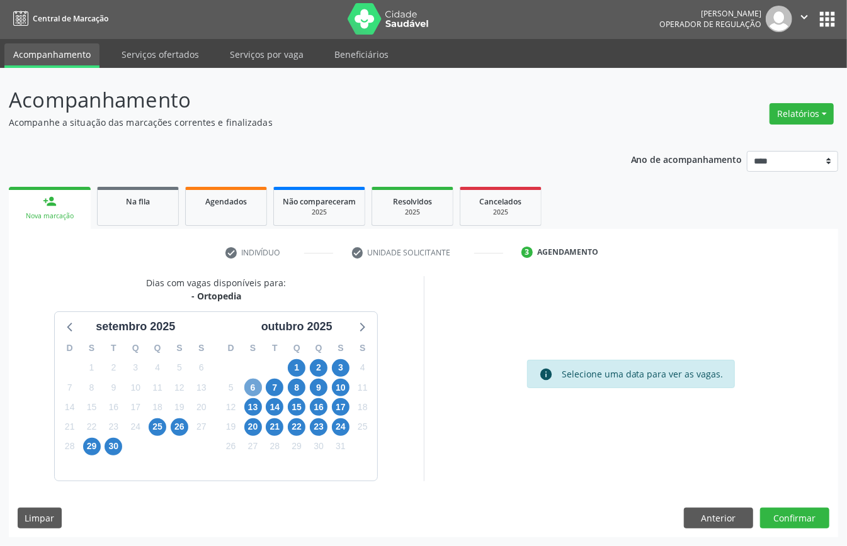
click at [247, 386] on span "6" at bounding box center [253, 388] width 18 height 18
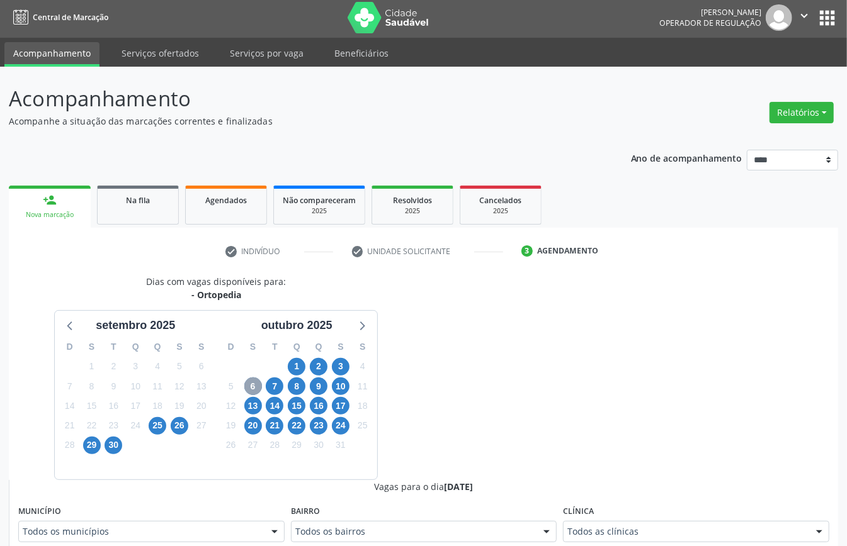
scroll to position [170, 0]
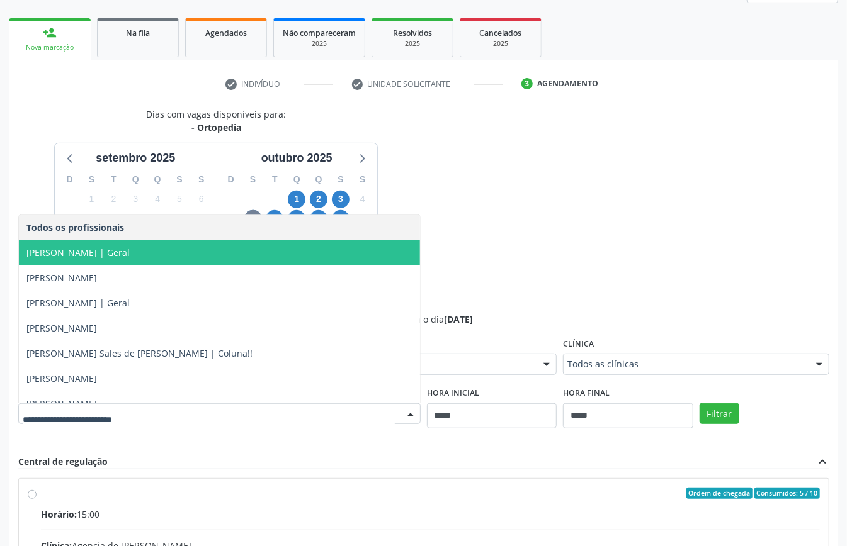
click at [152, 261] on span "[PERSON_NAME] | Geral" at bounding box center [219, 253] width 401 height 25
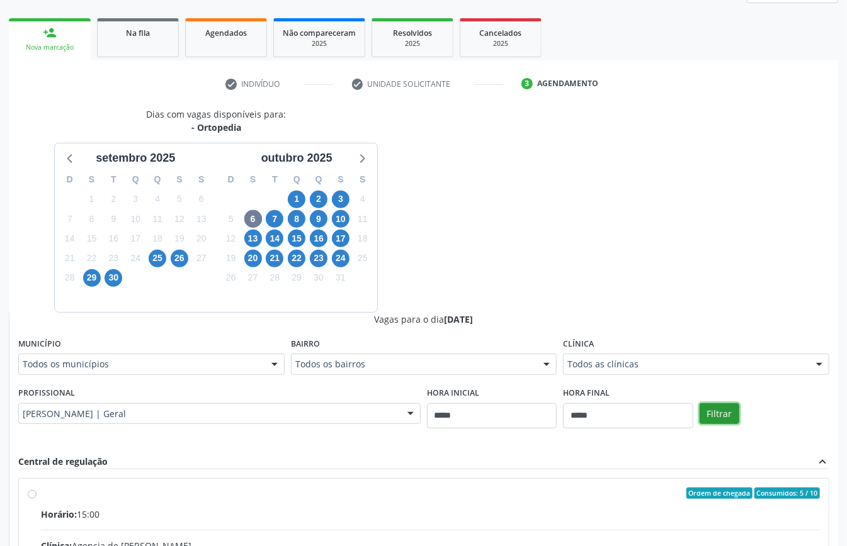
click at [720, 413] on button "Filtrar" at bounding box center [719, 414] width 40 height 21
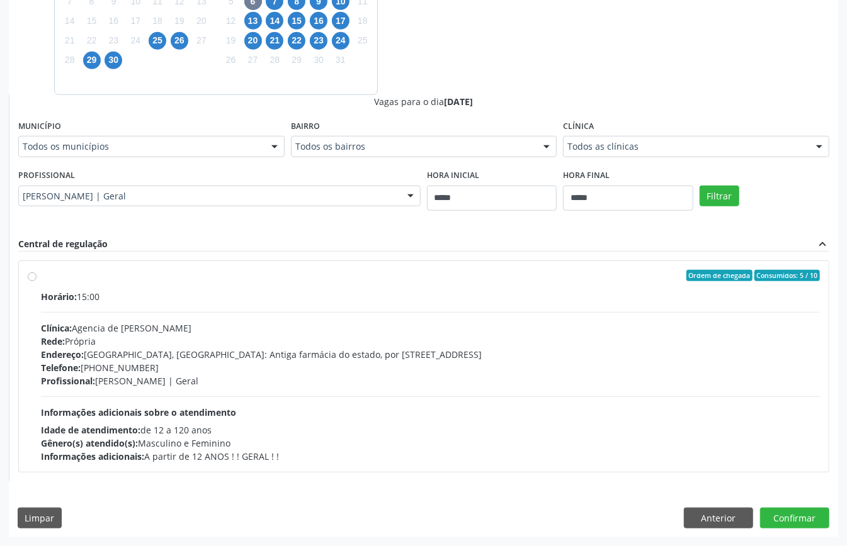
click at [305, 384] on div "Profissional: [PERSON_NAME] | Geral" at bounding box center [430, 381] width 779 height 13
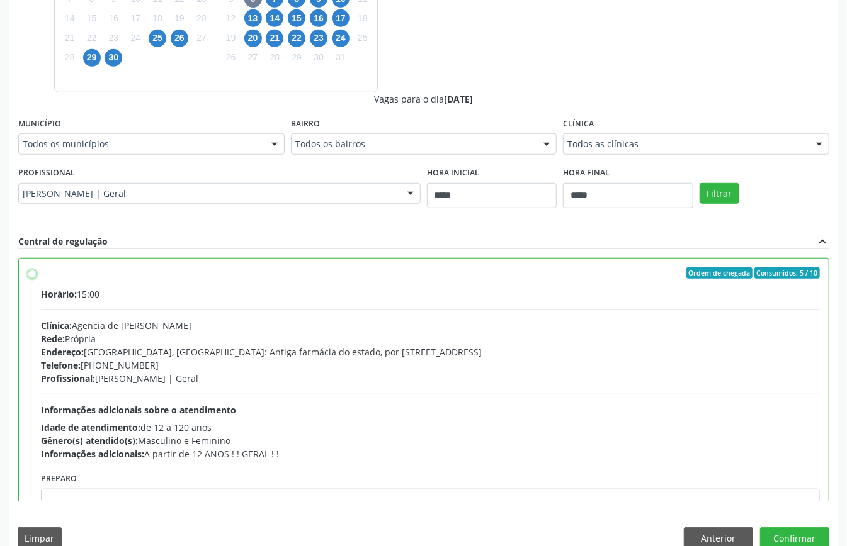
scroll to position [64, 0]
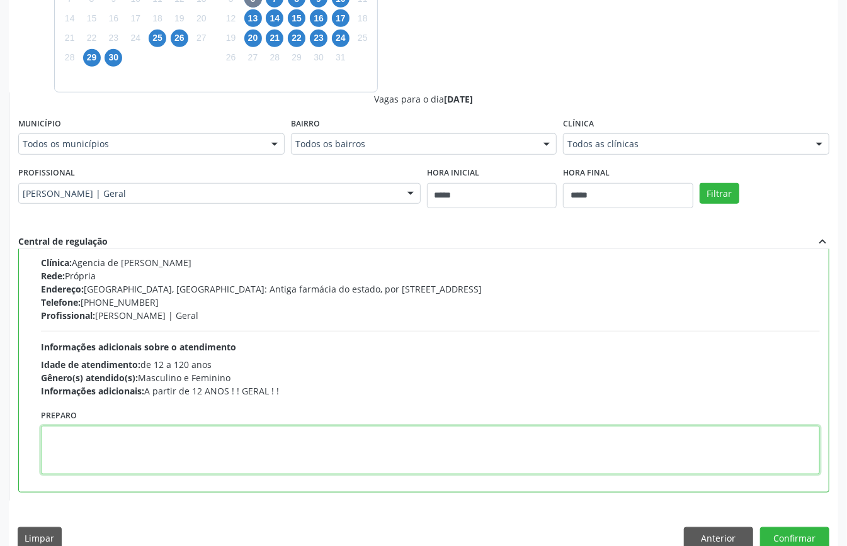
paste textarea "**********"
type textarea "**********"
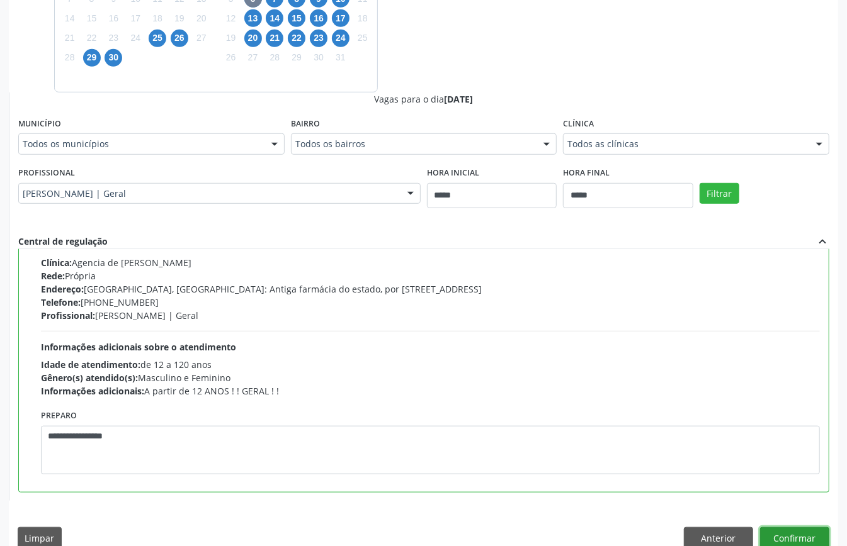
click at [796, 530] on button "Confirmar" at bounding box center [794, 538] width 69 height 21
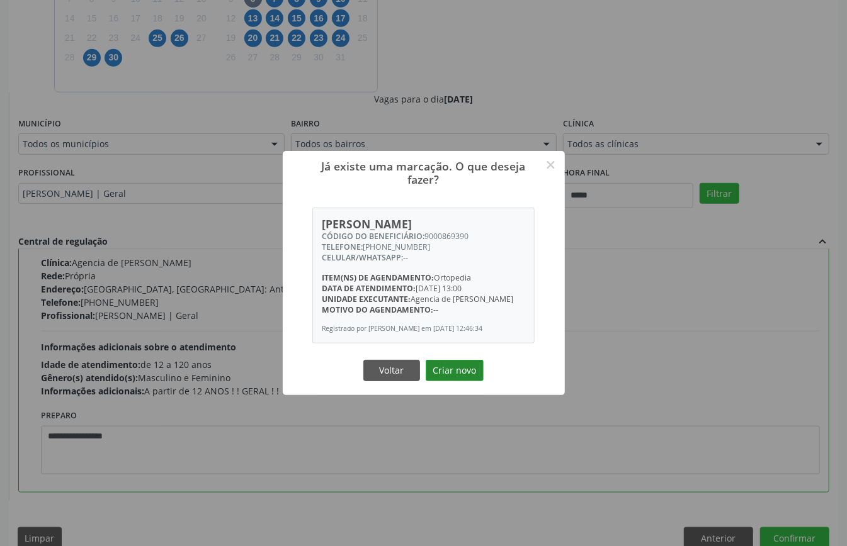
click at [444, 369] on button "Criar novo" at bounding box center [455, 370] width 58 height 21
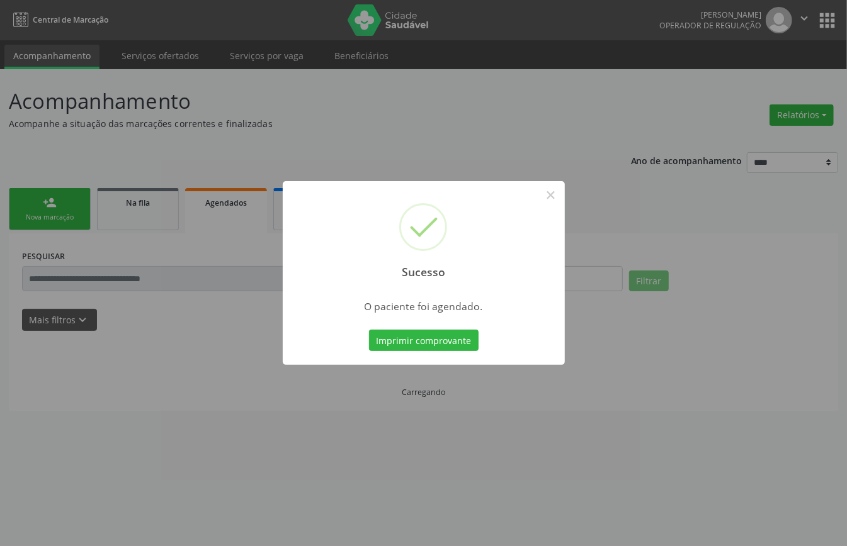
scroll to position [0, 0]
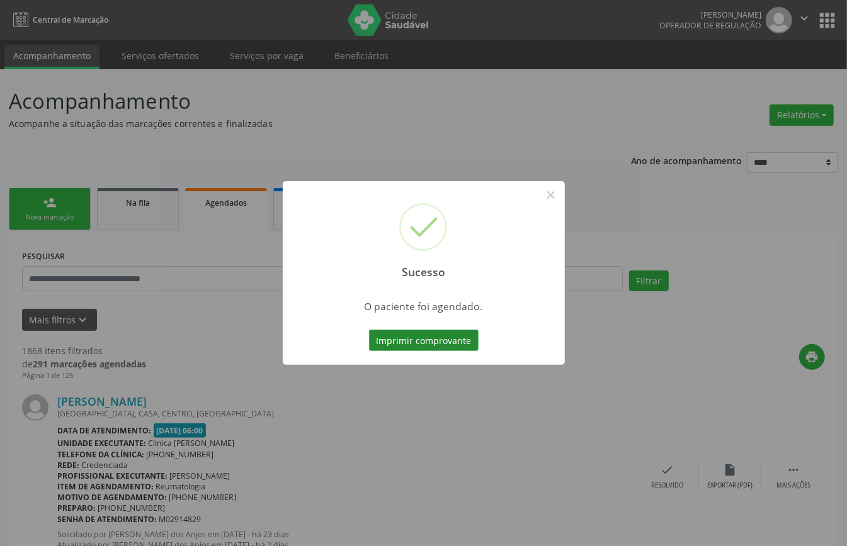
click at [446, 346] on button "Imprimir comprovante" at bounding box center [424, 340] width 110 height 21
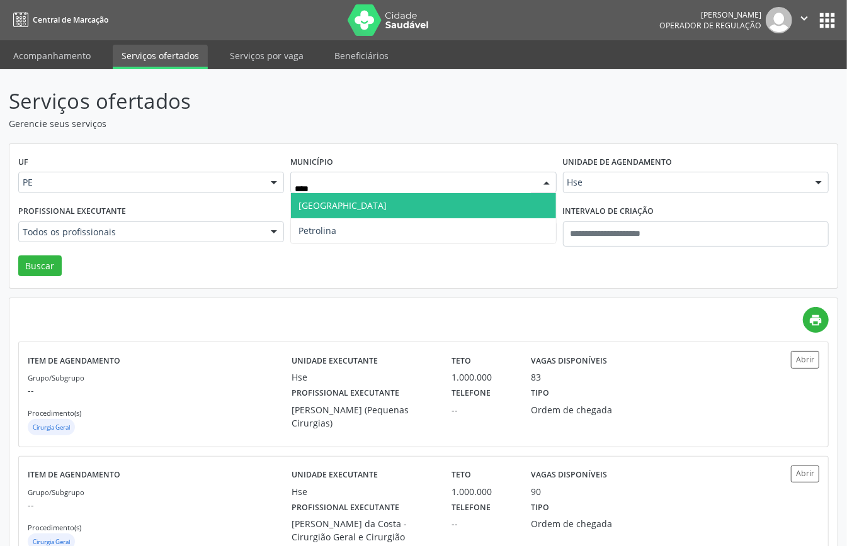
type input "*****"
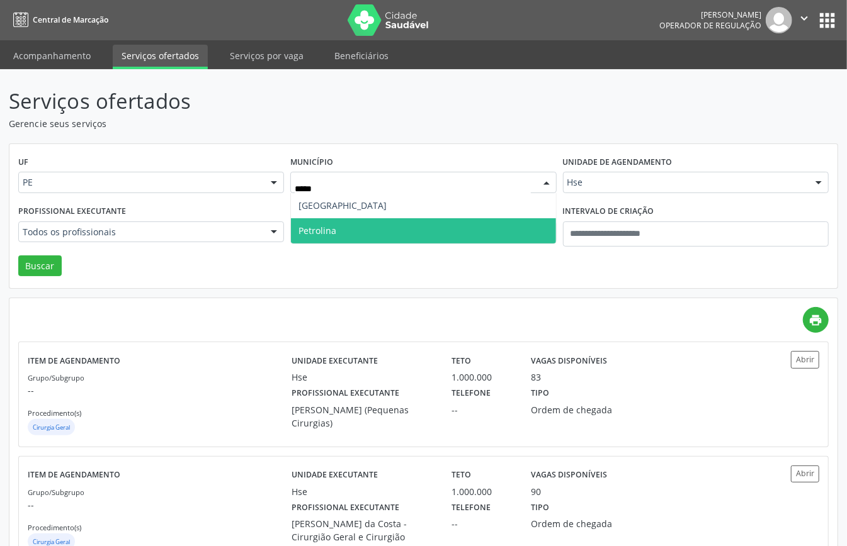
click at [374, 222] on span "Petrolina" at bounding box center [423, 230] width 264 height 25
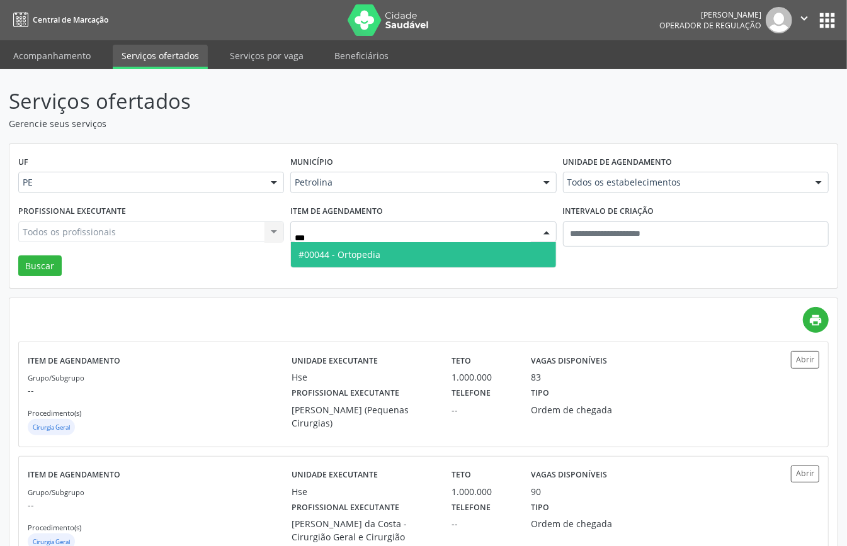
drag, startPoint x: 416, startPoint y: 254, endPoint x: 283, endPoint y: 241, distance: 133.6
click at [414, 254] on span "#00044 - Ortopedia" at bounding box center [423, 254] width 264 height 25
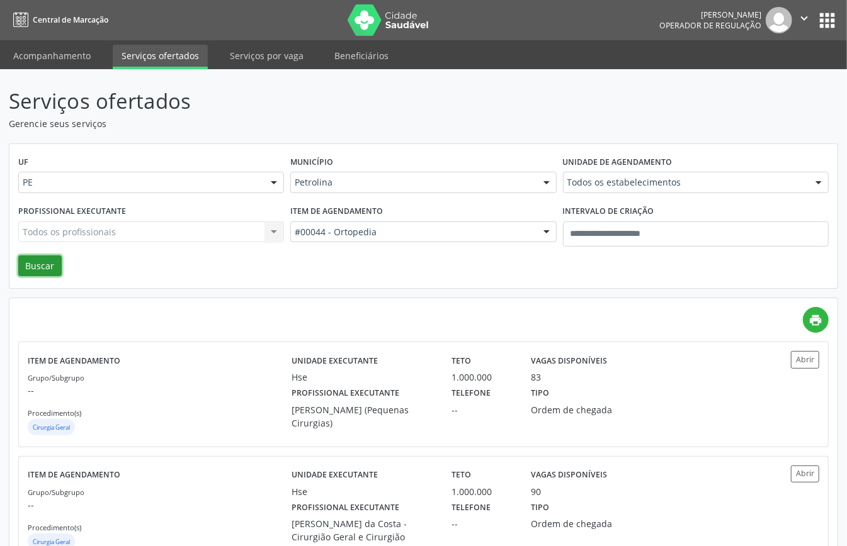
click at [39, 270] on button "Buscar" at bounding box center [39, 266] width 43 height 21
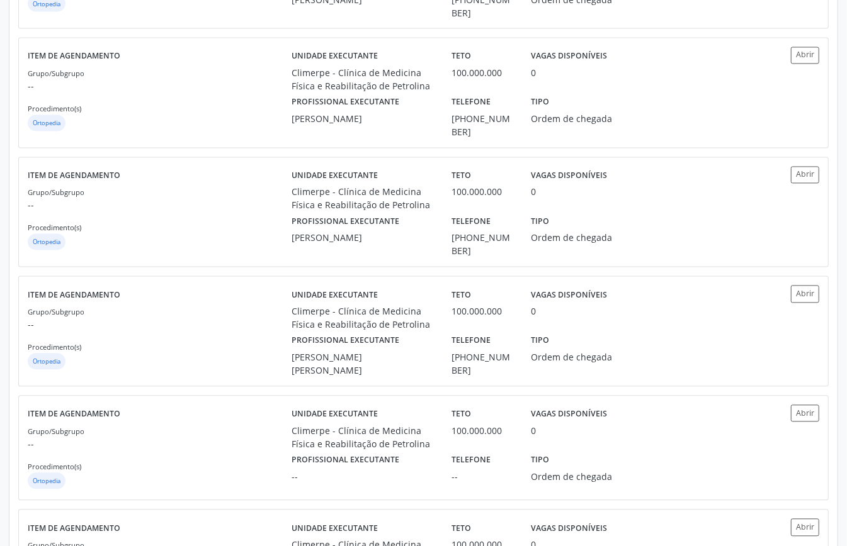
scroll to position [1575, 0]
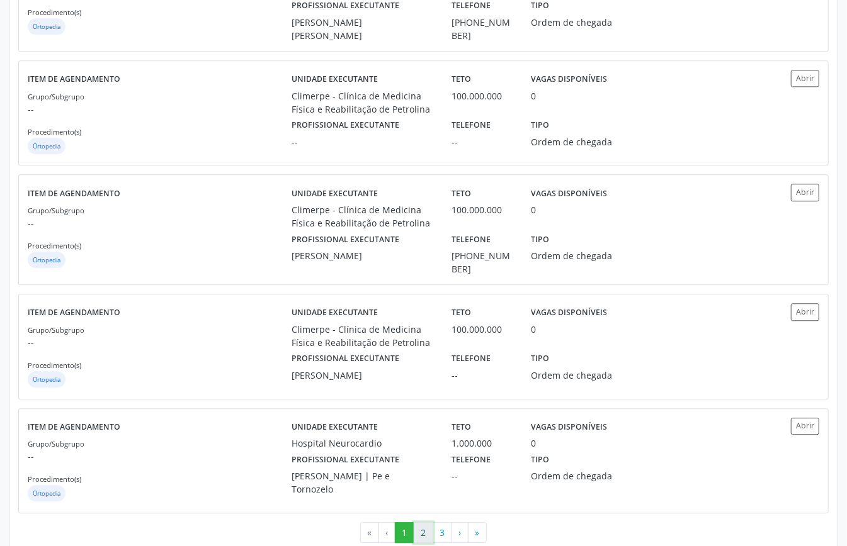
click at [419, 523] on button "2" at bounding box center [424, 533] width 20 height 21
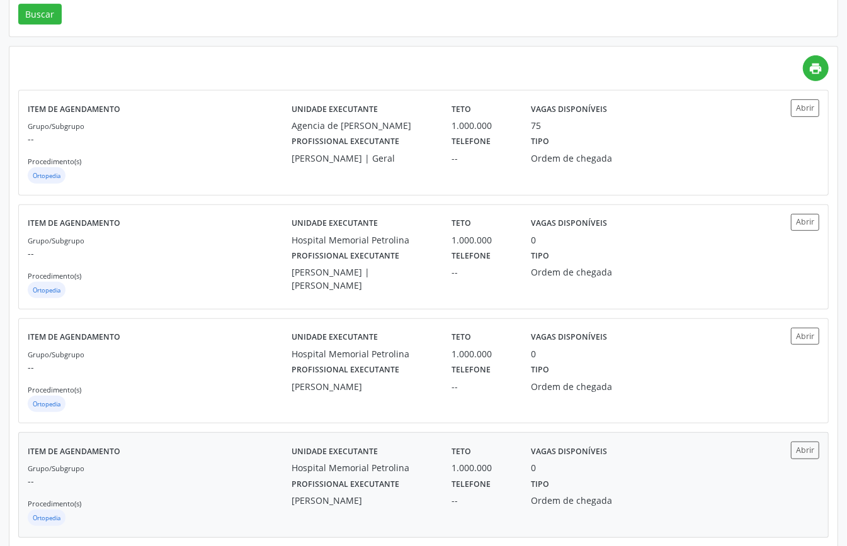
scroll to position [84, 0]
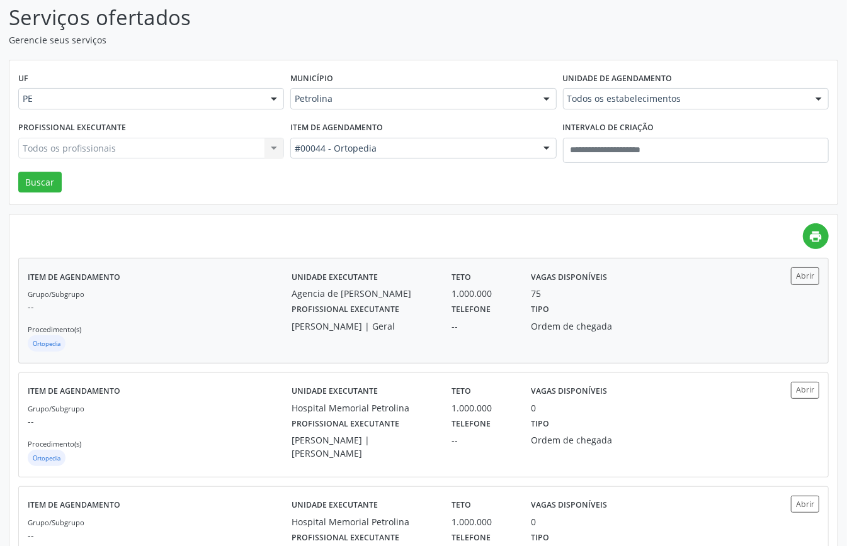
click at [448, 326] on div "Telefone --" at bounding box center [483, 316] width 80 height 33
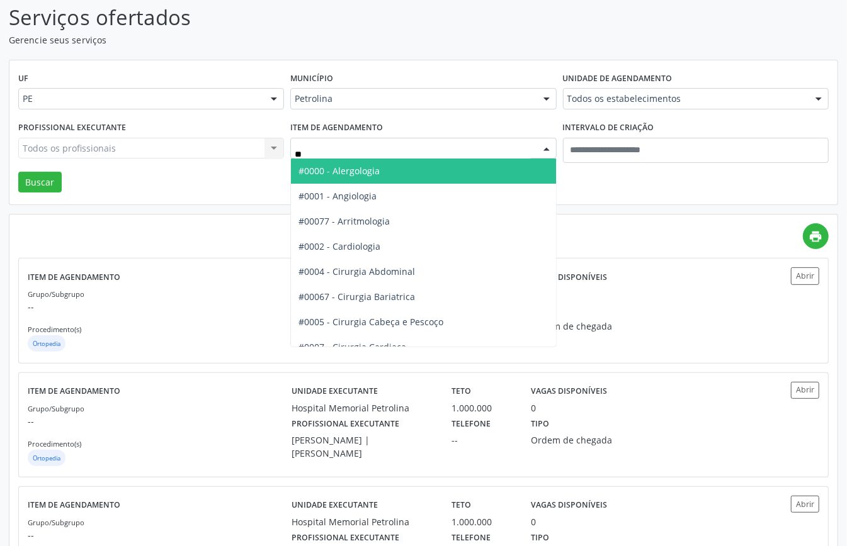
type input "***"
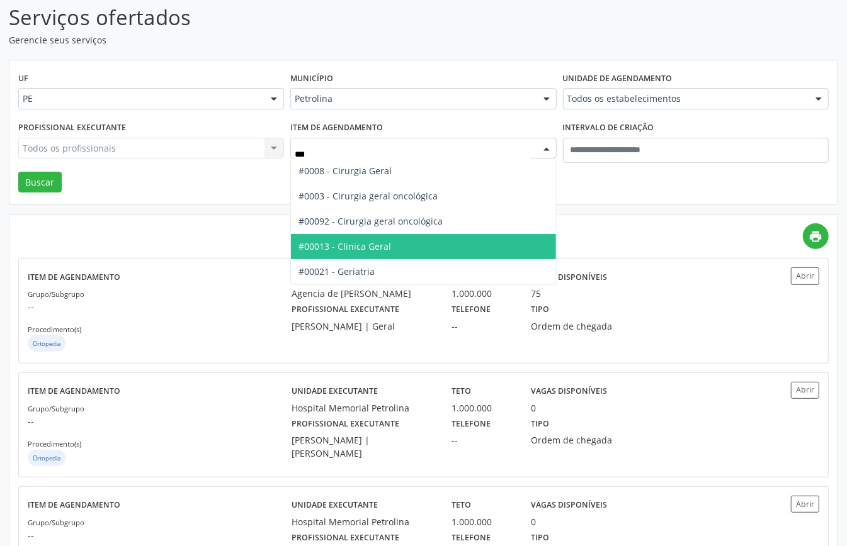
click at [385, 252] on span "#00013 - Clinica Geral" at bounding box center [344, 247] width 93 height 12
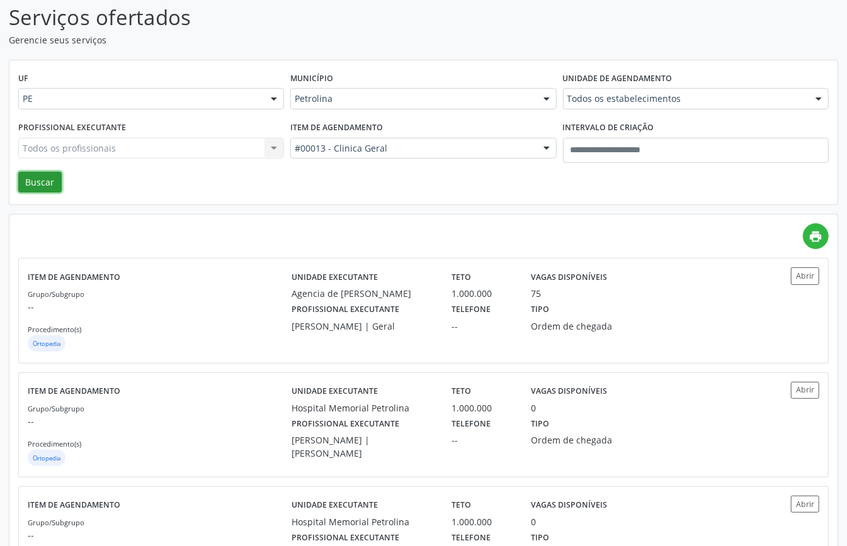
click at [54, 174] on button "Buscar" at bounding box center [39, 182] width 43 height 21
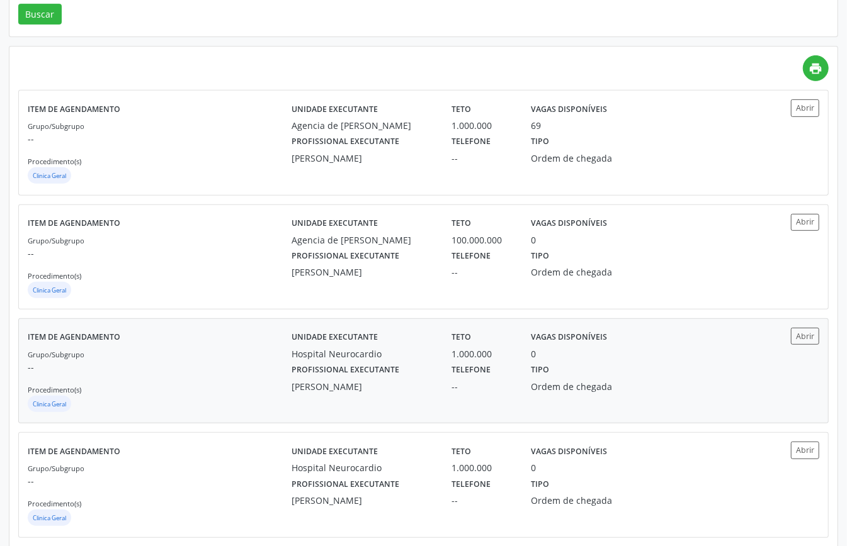
scroll to position [0, 0]
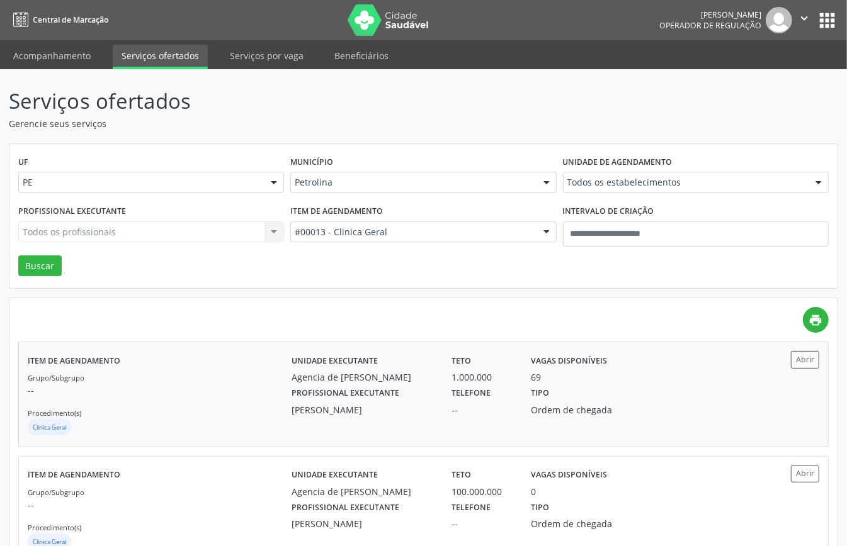
click at [242, 410] on div "Grupo/Subgrupo -- Procedimento(s) Clinica Geral" at bounding box center [160, 404] width 264 height 67
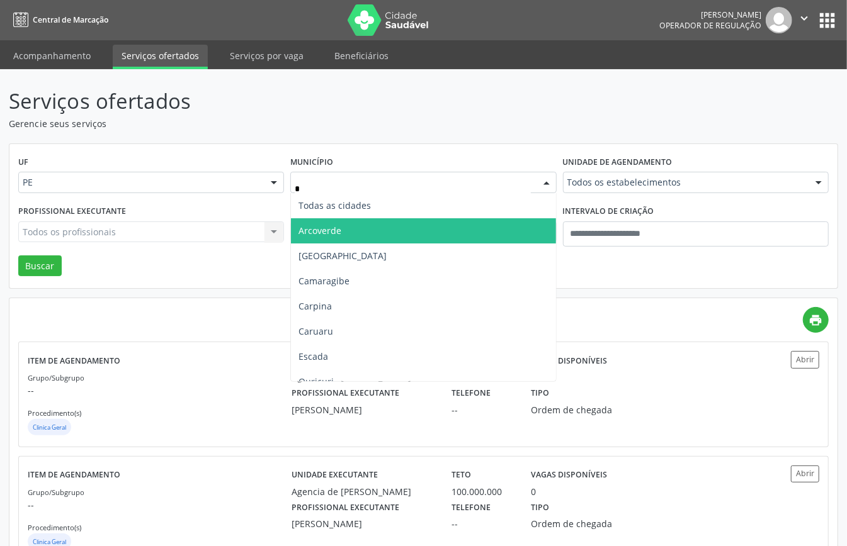
type input "**"
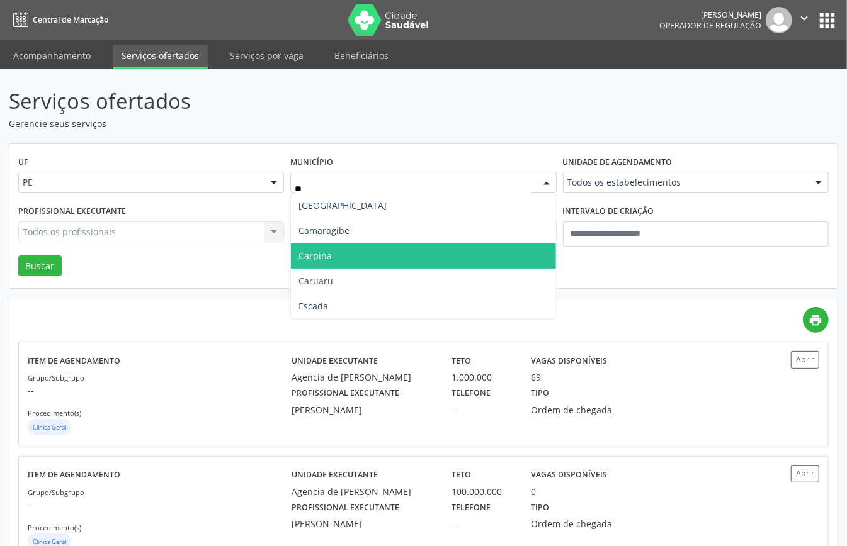
click at [339, 260] on span "Carpina" at bounding box center [423, 256] width 264 height 25
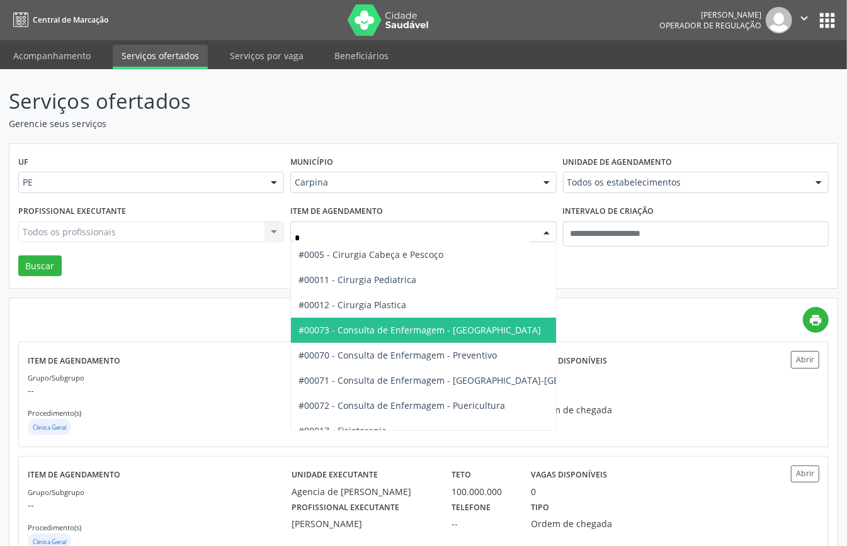
type input "**"
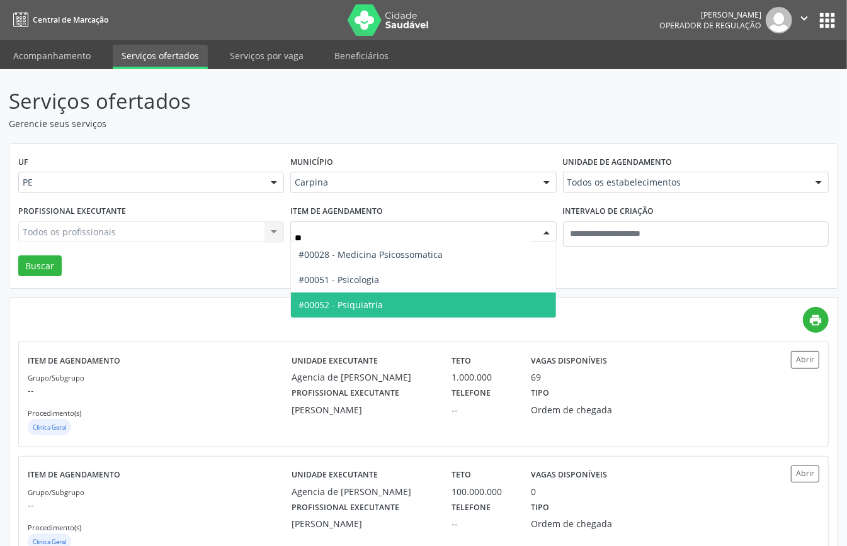
click at [375, 302] on span "#00052 - Psiquiatria" at bounding box center [340, 305] width 84 height 12
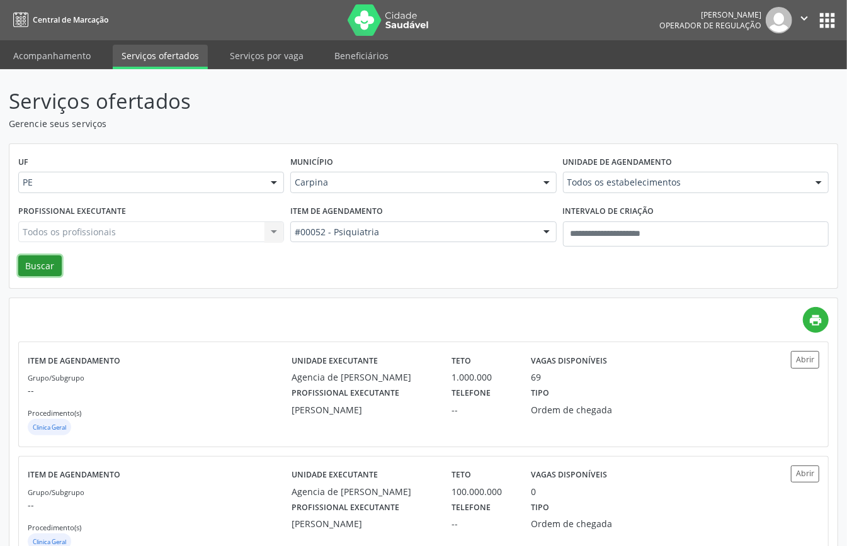
click at [26, 265] on button "Buscar" at bounding box center [39, 266] width 43 height 21
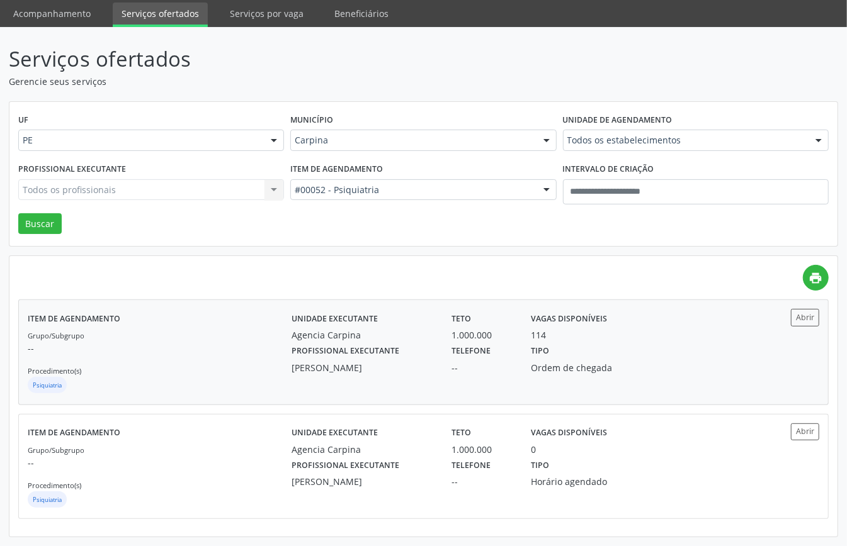
click at [223, 355] on div "Grupo/Subgrupo -- Procedimento(s) Psiquiatria" at bounding box center [160, 362] width 264 height 67
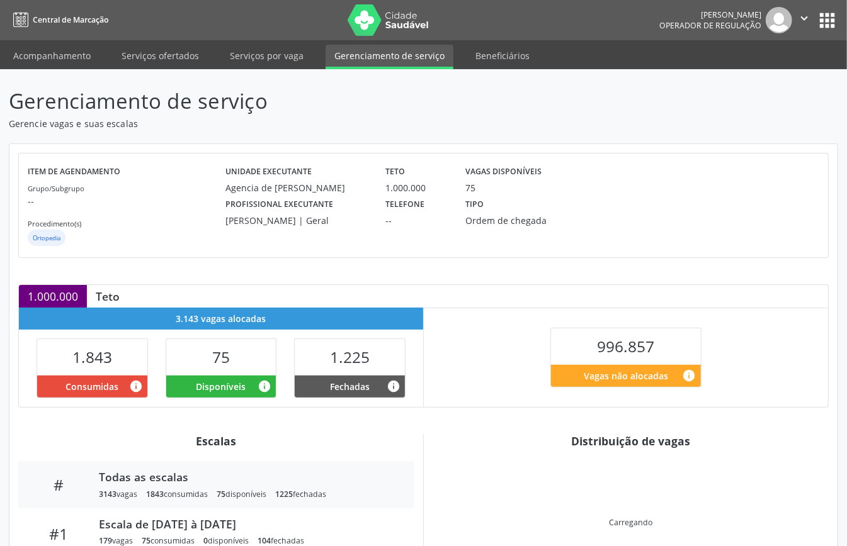
scroll to position [122, 0]
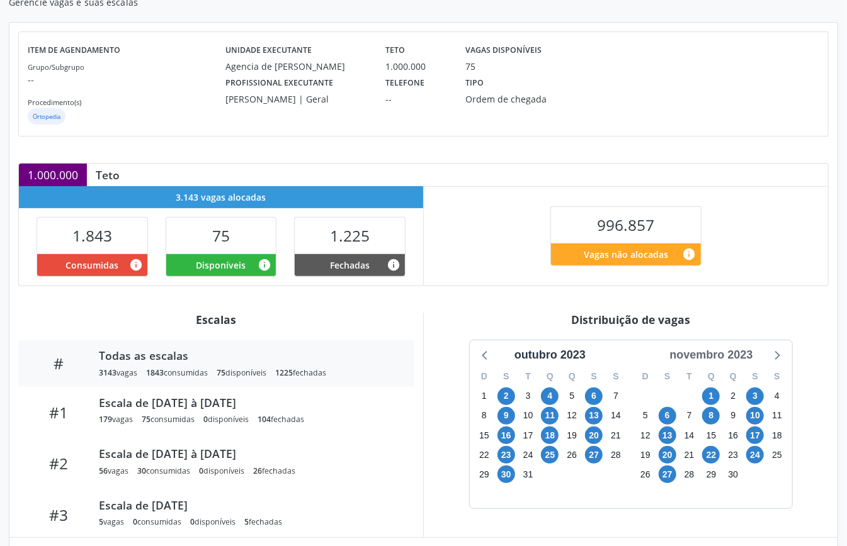
click at [713, 356] on div "novembro 2023" at bounding box center [710, 355] width 93 height 17
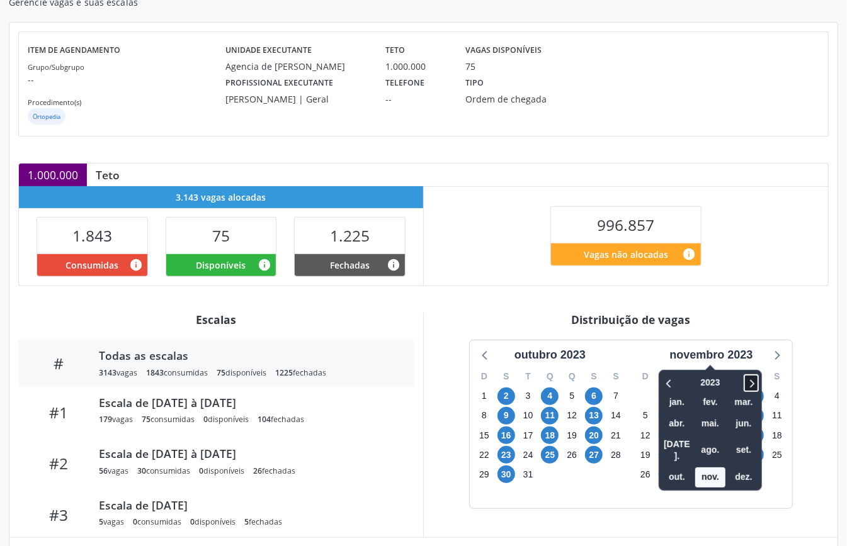
click at [753, 383] on icon at bounding box center [751, 383] width 13 height 15
click at [667, 387] on icon at bounding box center [669, 383] width 13 height 15
click at [671, 468] on span "out." at bounding box center [677, 478] width 30 height 20
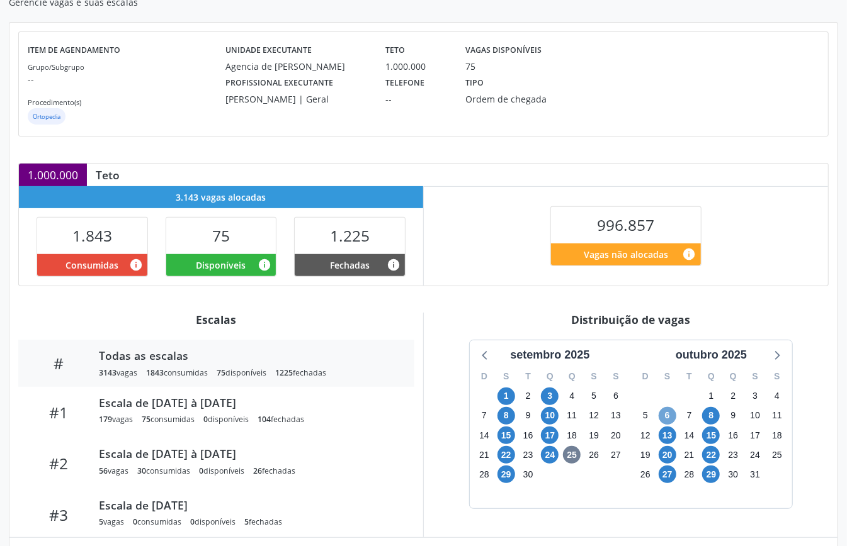
click at [662, 421] on span "6" at bounding box center [668, 416] width 18 height 18
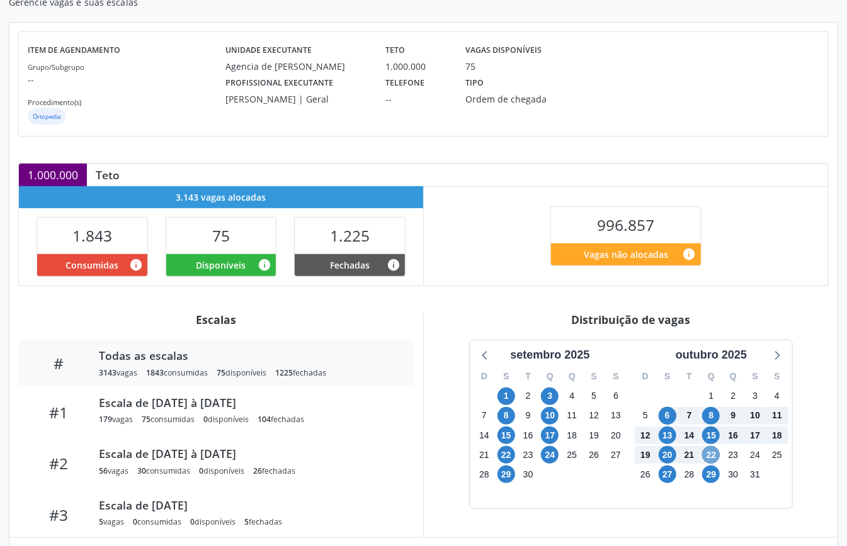
click at [711, 456] on span "22" at bounding box center [711, 455] width 18 height 18
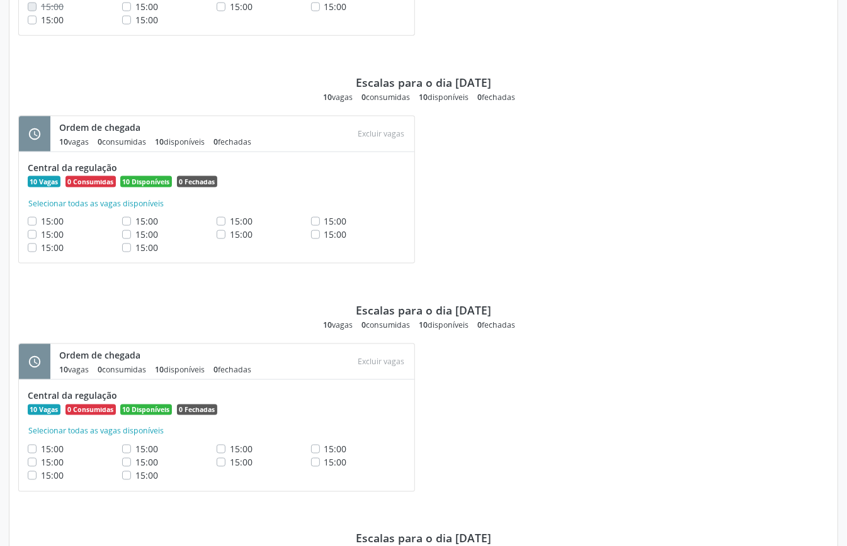
scroll to position [587, 0]
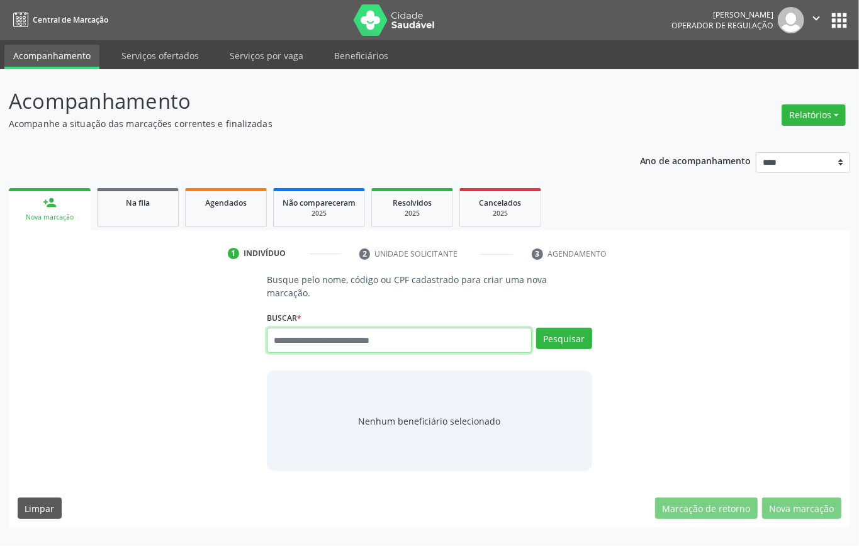
paste input "**********"
type input "**********"
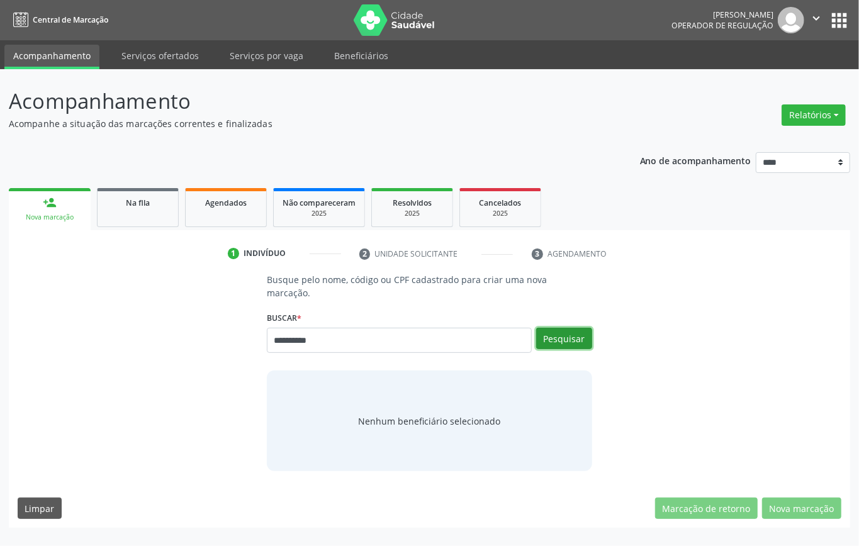
click at [547, 332] on button "Pesquisar" at bounding box center [564, 338] width 56 height 21
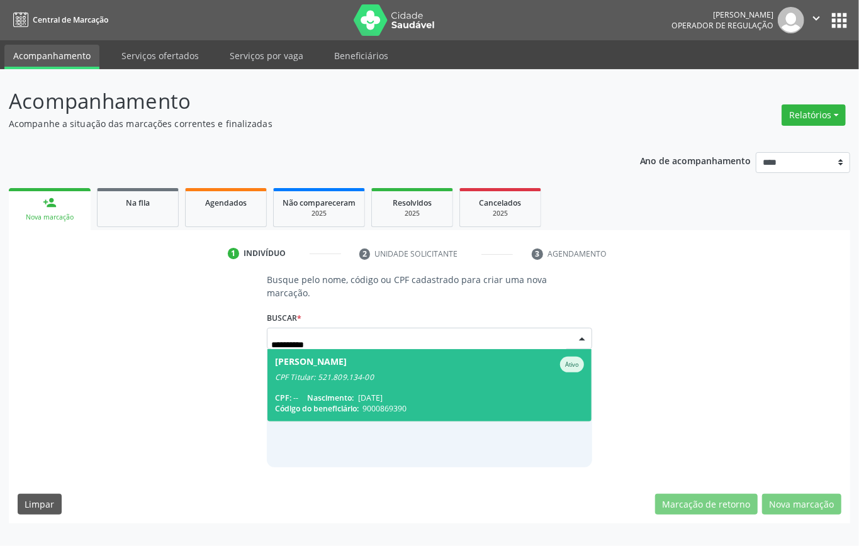
click at [347, 371] on div "Maria Luciene Vieira Gomes" at bounding box center [311, 365] width 72 height 16
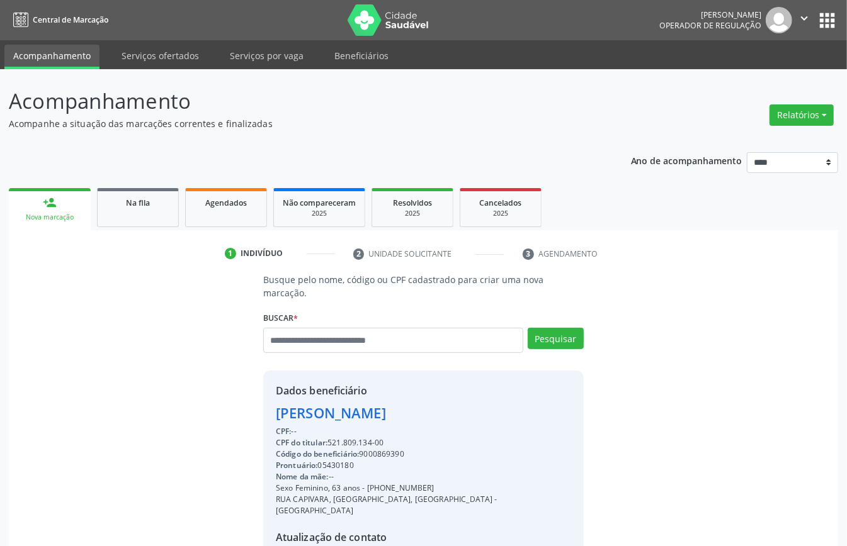
scroll to position [132, 0]
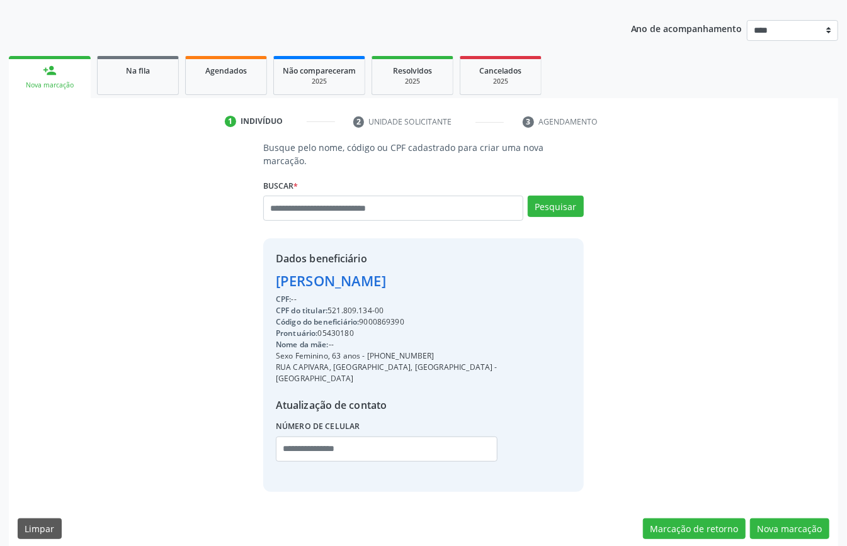
click at [796, 504] on div "Busque pelo nome, código ou CPF cadastrado para criar uma nova marcação. Buscar…" at bounding box center [423, 344] width 829 height 407
click at [779, 519] on button "Nova marcação" at bounding box center [789, 529] width 79 height 21
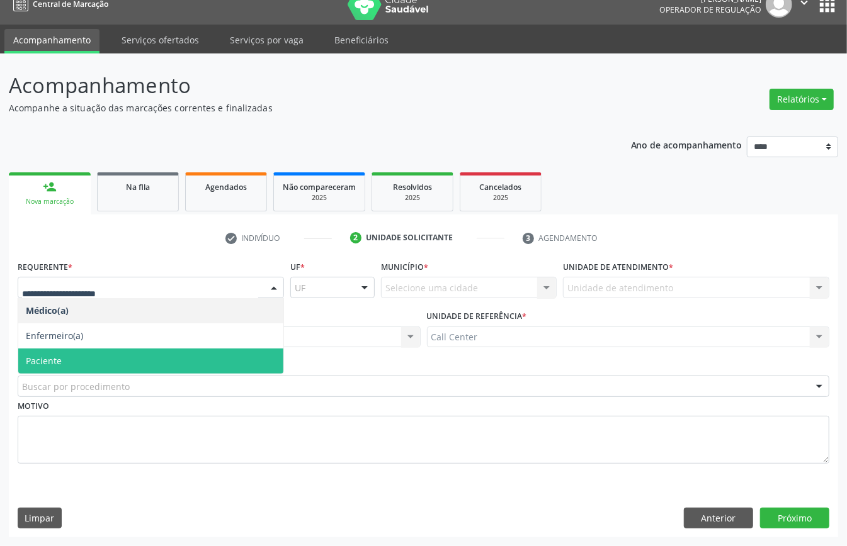
click at [77, 361] on span "Paciente" at bounding box center [150, 361] width 265 height 25
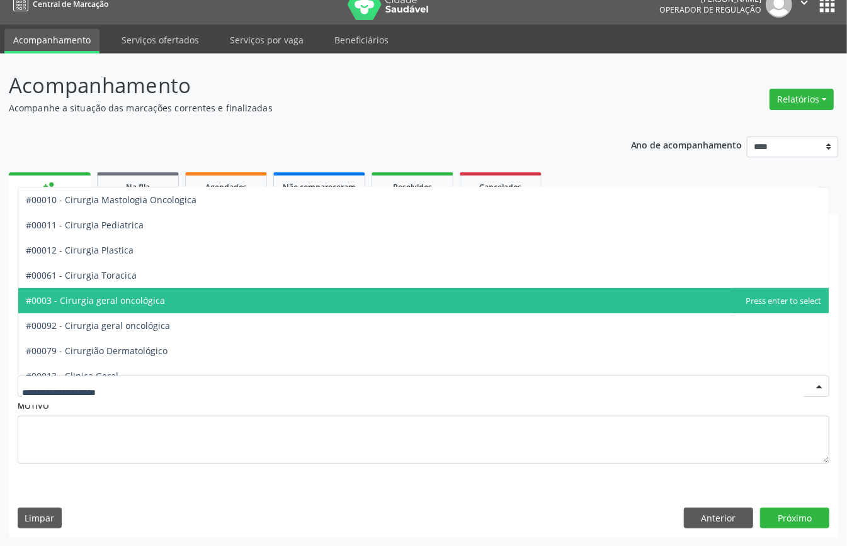
scroll to position [419, 0]
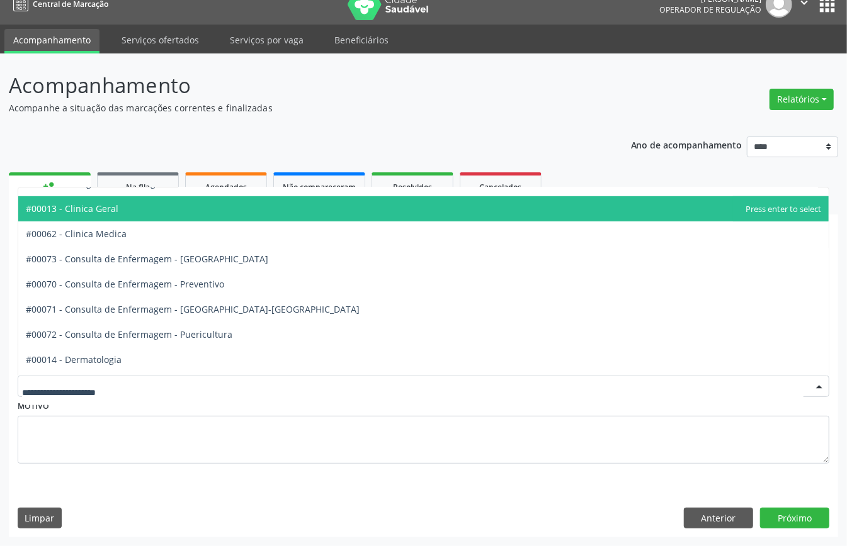
drag, startPoint x: 102, startPoint y: 203, endPoint x: 120, endPoint y: 210, distance: 19.2
click at [108, 208] on span "#00013 - Clinica Geral" at bounding box center [72, 209] width 93 height 12
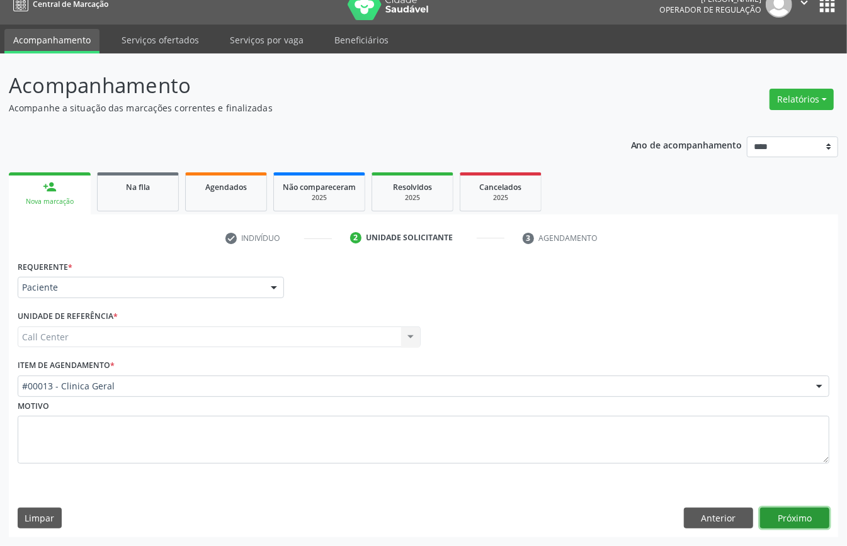
click at [796, 519] on button "Próximo" at bounding box center [794, 518] width 69 height 21
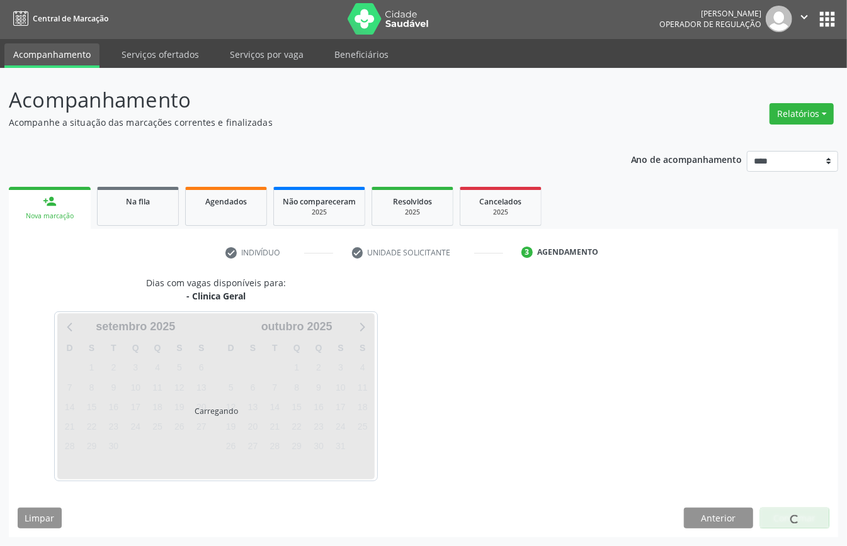
scroll to position [3, 0]
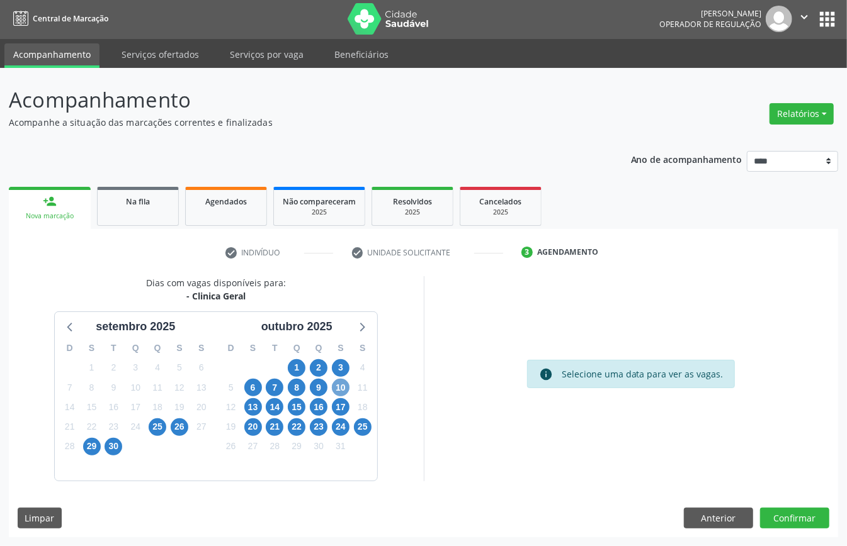
click at [341, 380] on span "10" at bounding box center [341, 388] width 18 height 18
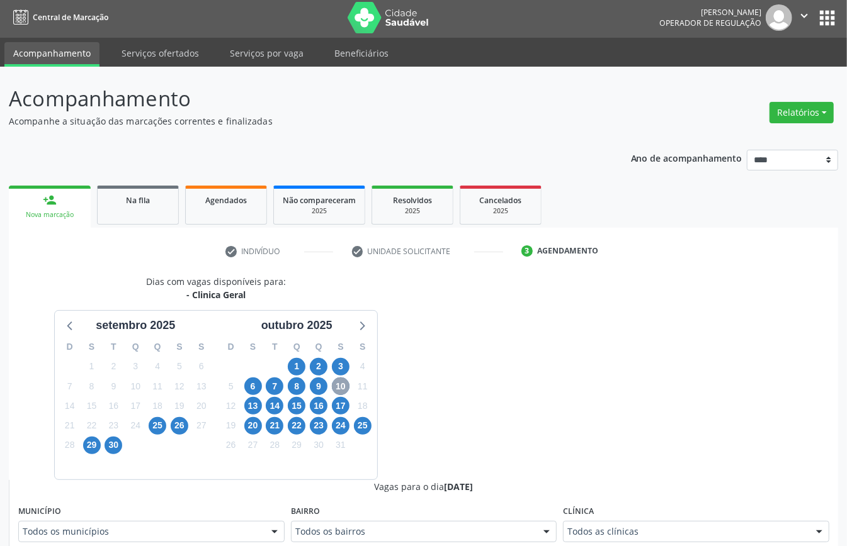
scroll to position [170, 0]
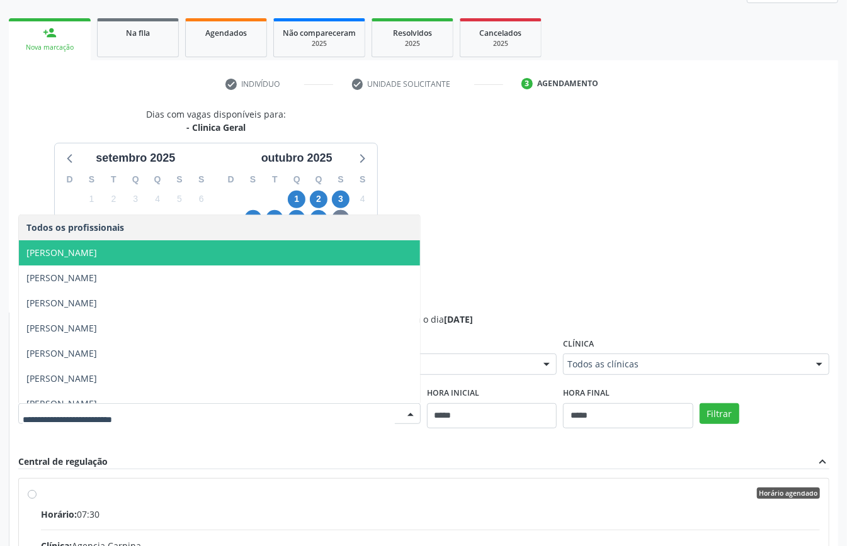
click at [97, 254] on span "Alexandre Ramiro Costa" at bounding box center [61, 253] width 71 height 12
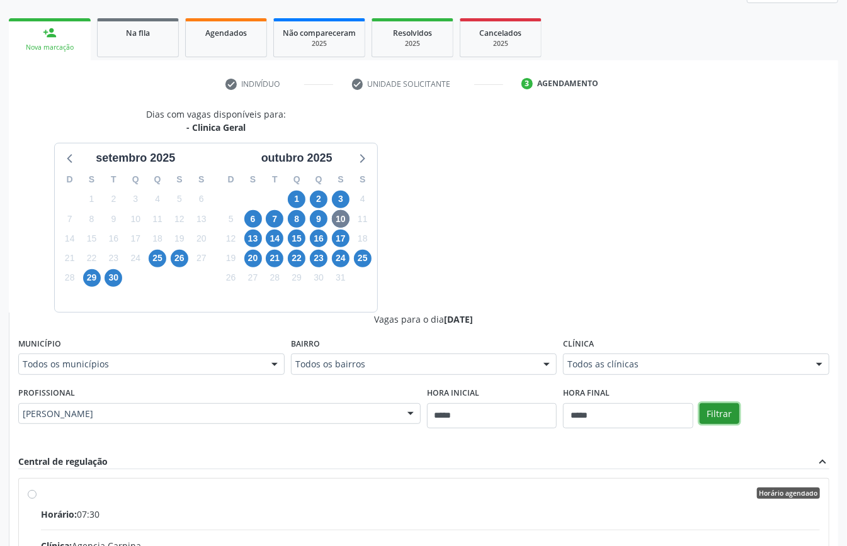
click at [711, 410] on button "Filtrar" at bounding box center [719, 414] width 40 height 21
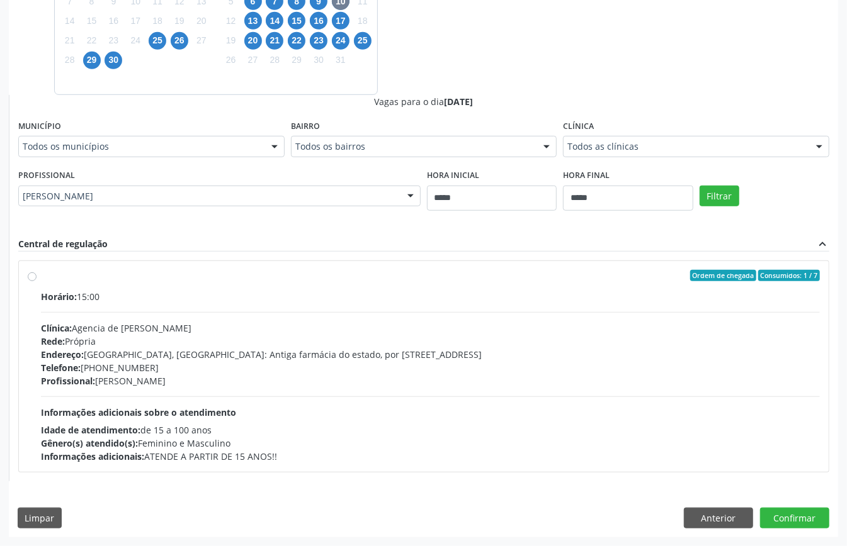
click at [262, 366] on div "Telefone: (87) 3866-6552" at bounding box center [430, 367] width 779 height 13
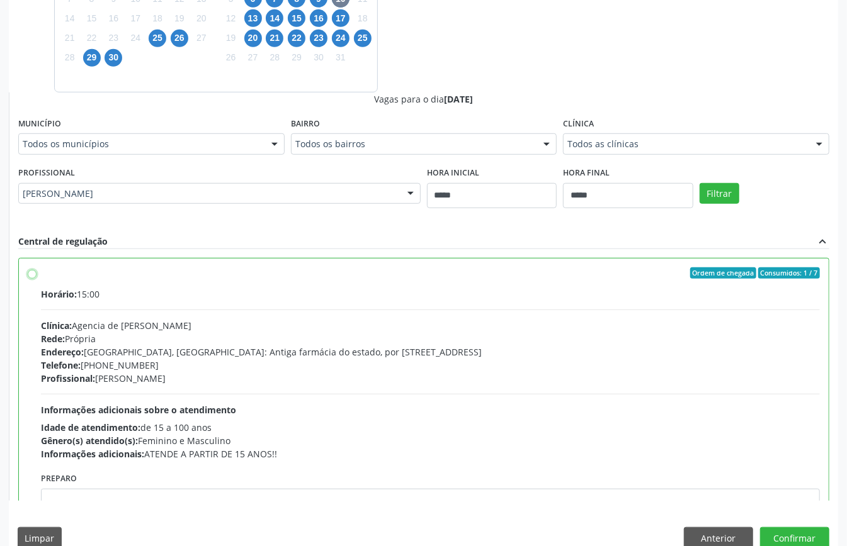
scroll to position [64, 0]
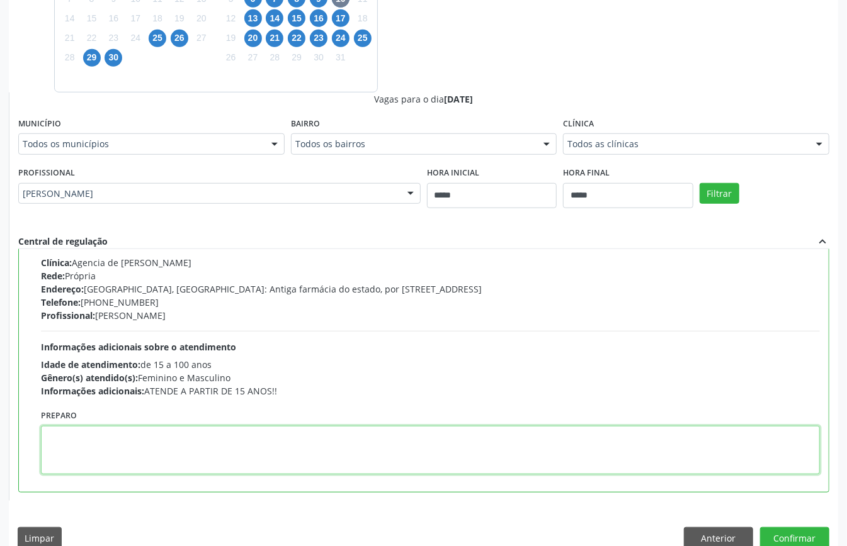
paste textarea "**********"
type textarea "**********"
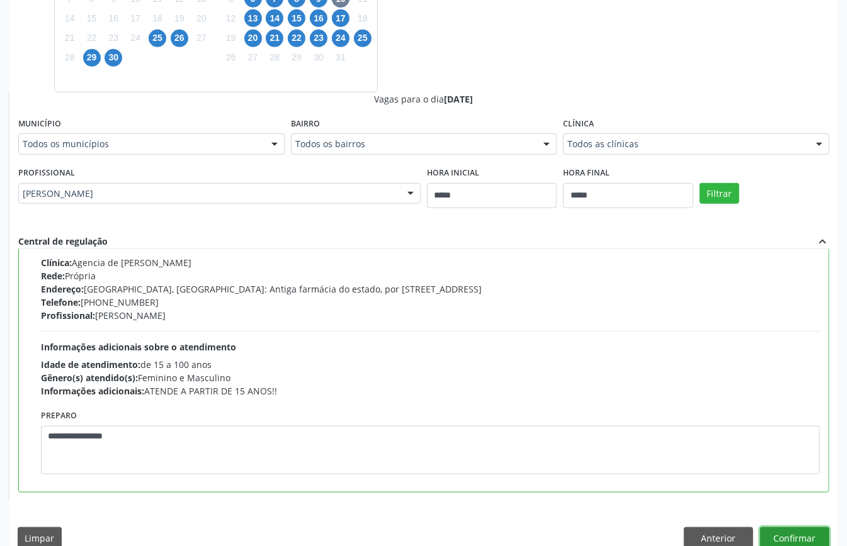
click at [779, 531] on button "Confirmar" at bounding box center [794, 538] width 69 height 21
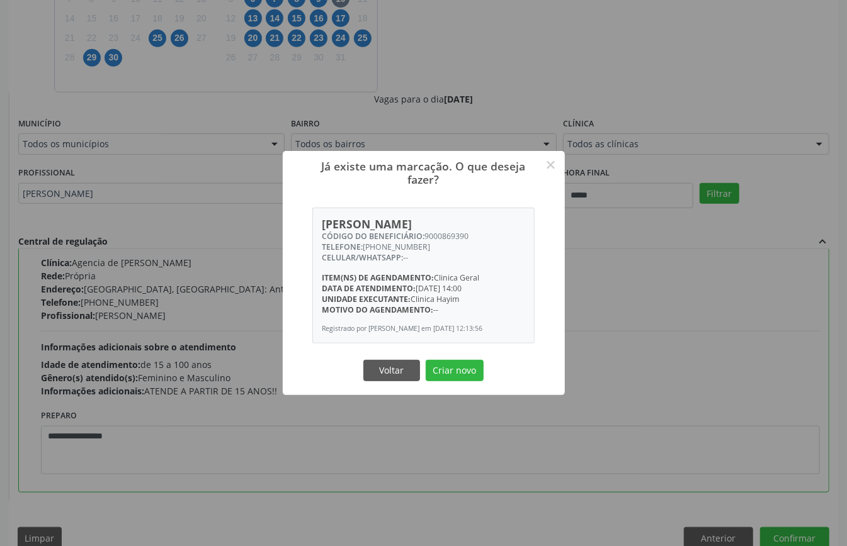
click at [473, 371] on button "Criar novo" at bounding box center [455, 370] width 58 height 21
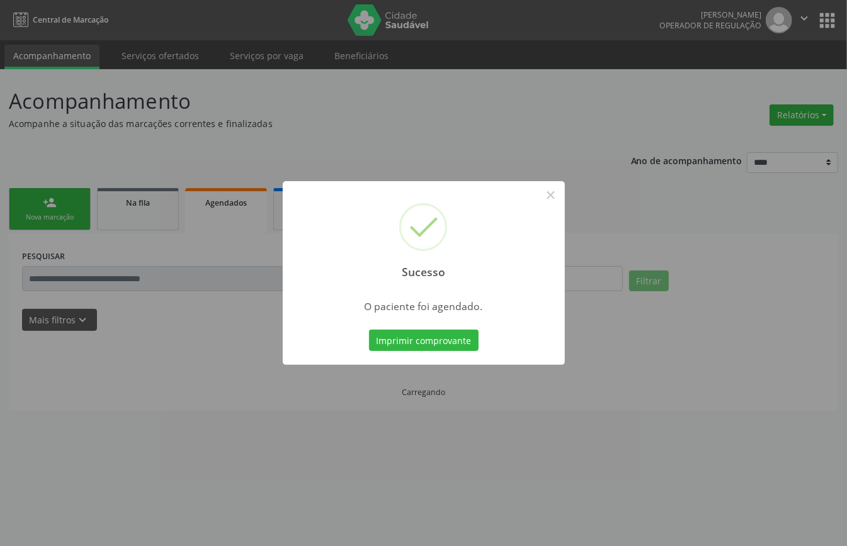
scroll to position [0, 0]
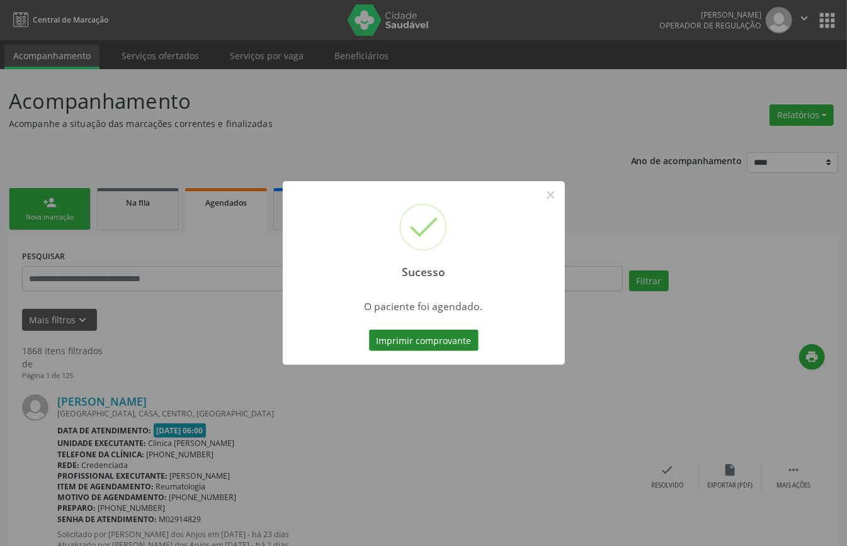
click at [448, 336] on button "Imprimir comprovante" at bounding box center [424, 340] width 110 height 21
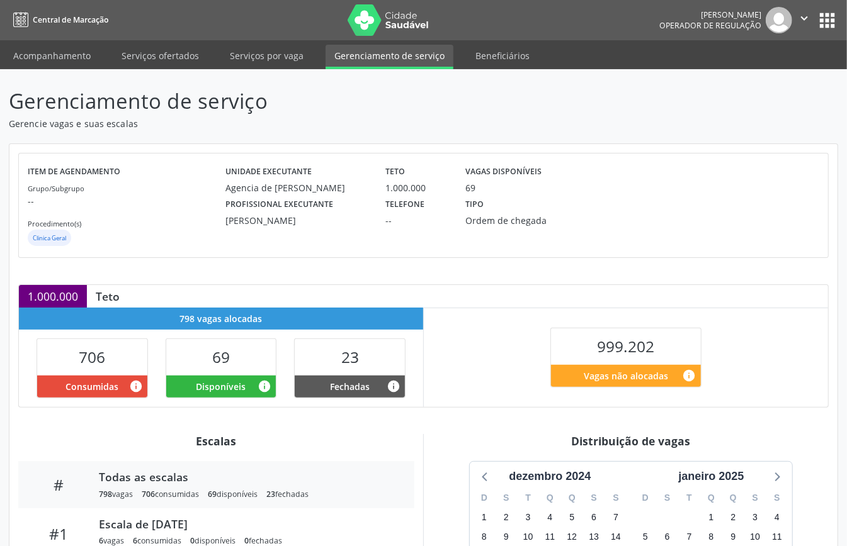
scroll to position [253, 0]
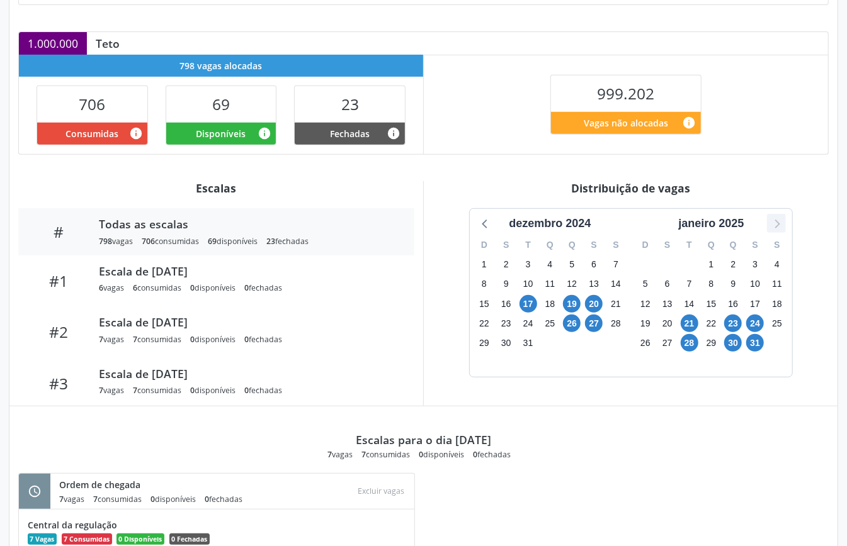
click at [771, 225] on icon at bounding box center [776, 223] width 16 height 16
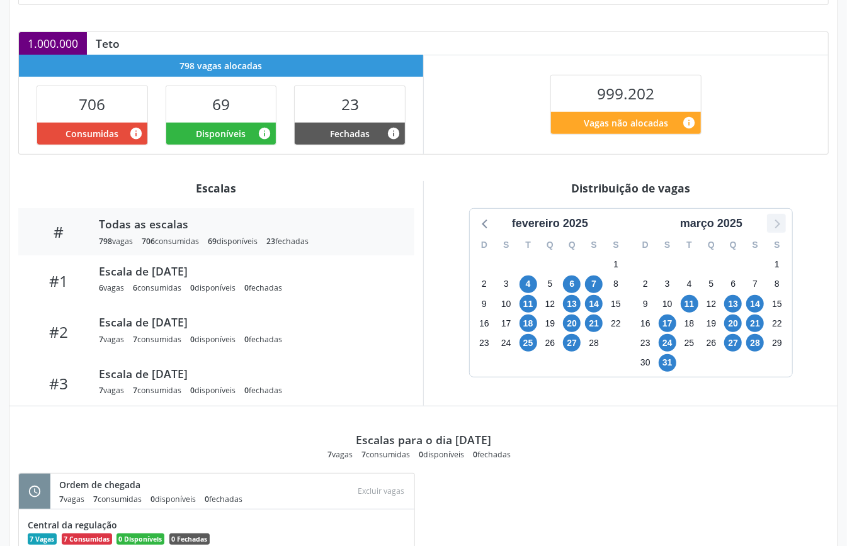
click at [771, 225] on icon at bounding box center [776, 223] width 16 height 16
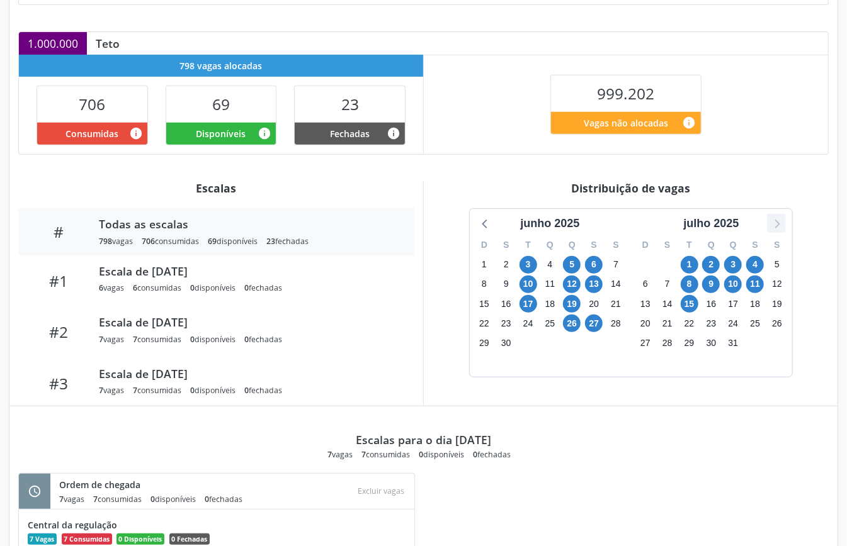
click at [771, 225] on icon at bounding box center [776, 223] width 16 height 16
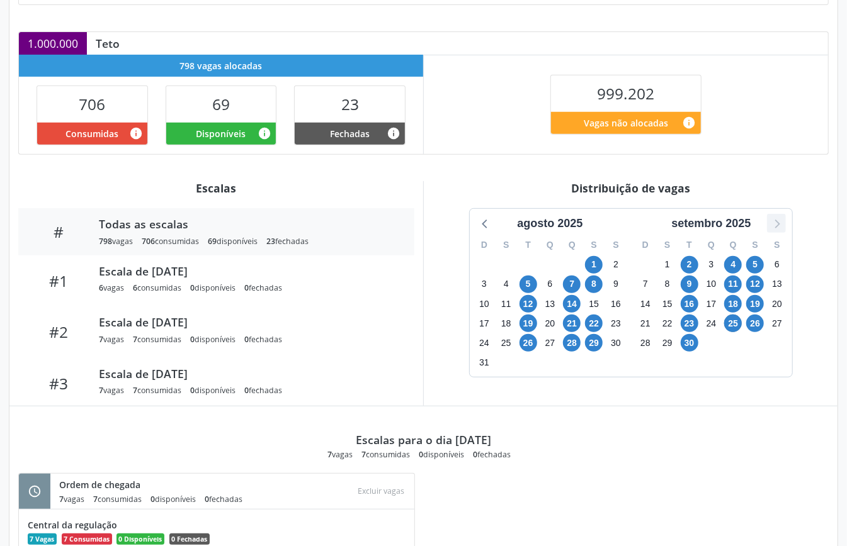
click at [774, 228] on icon at bounding box center [776, 223] width 16 height 16
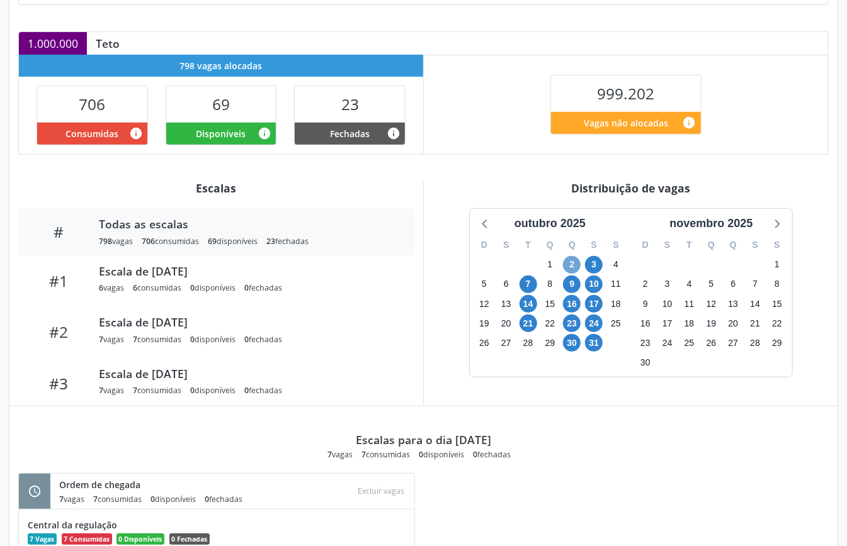
click at [570, 266] on span "2" at bounding box center [572, 265] width 18 height 18
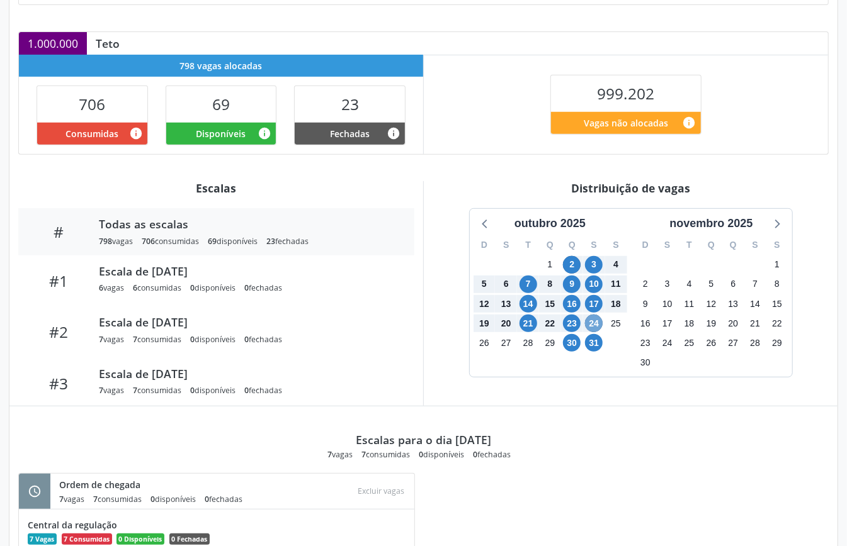
click at [595, 318] on span "24" at bounding box center [594, 324] width 18 height 18
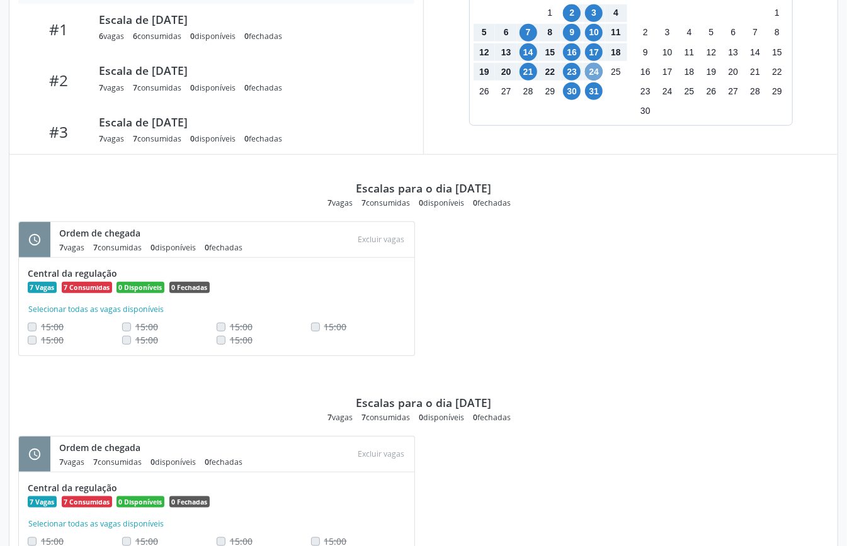
scroll to position [421, 0]
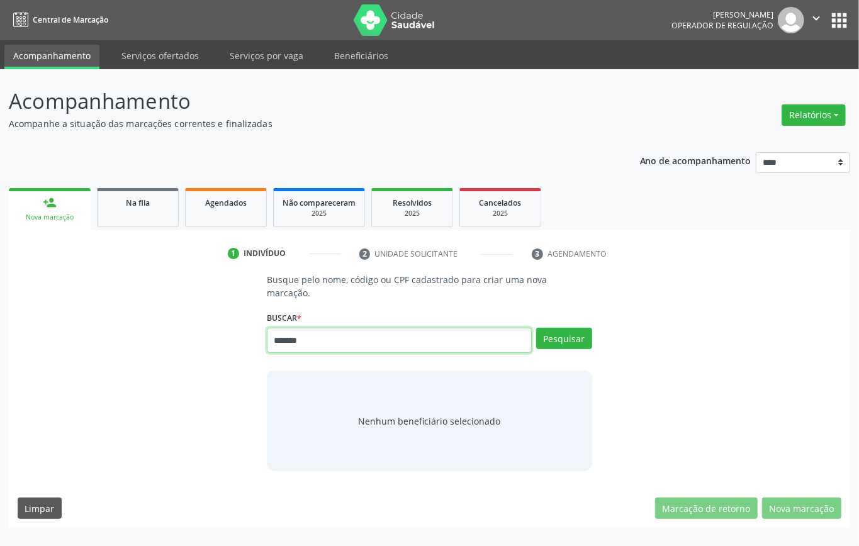
type input "*******"
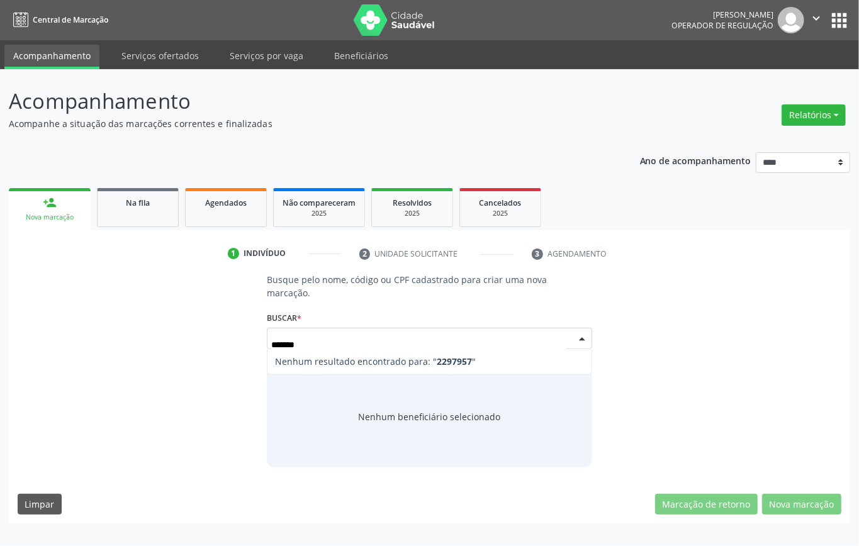
click at [278, 346] on input "*******" at bounding box center [418, 344] width 295 height 25
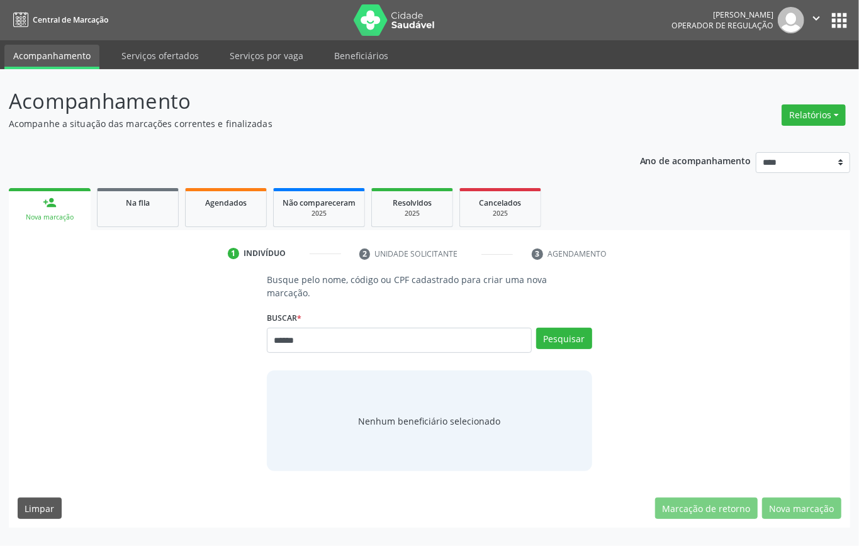
type input "******"
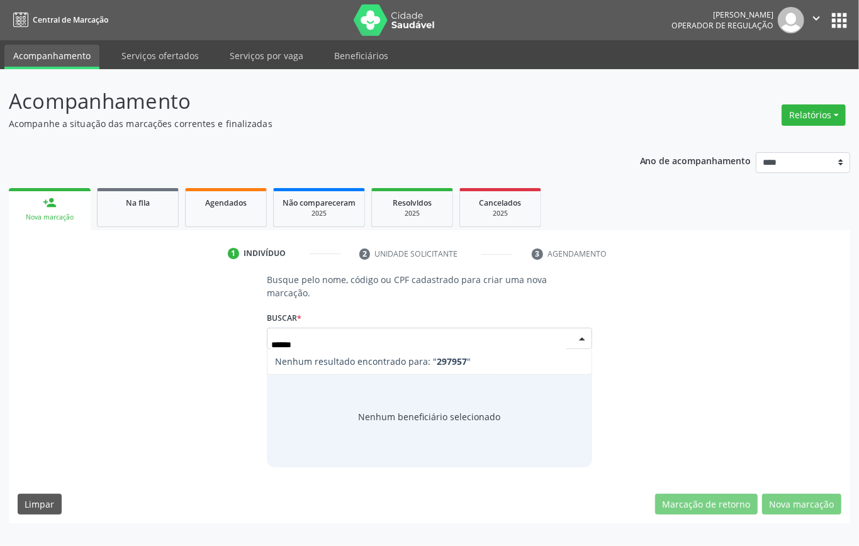
click at [281, 346] on input "******" at bounding box center [418, 344] width 295 height 25
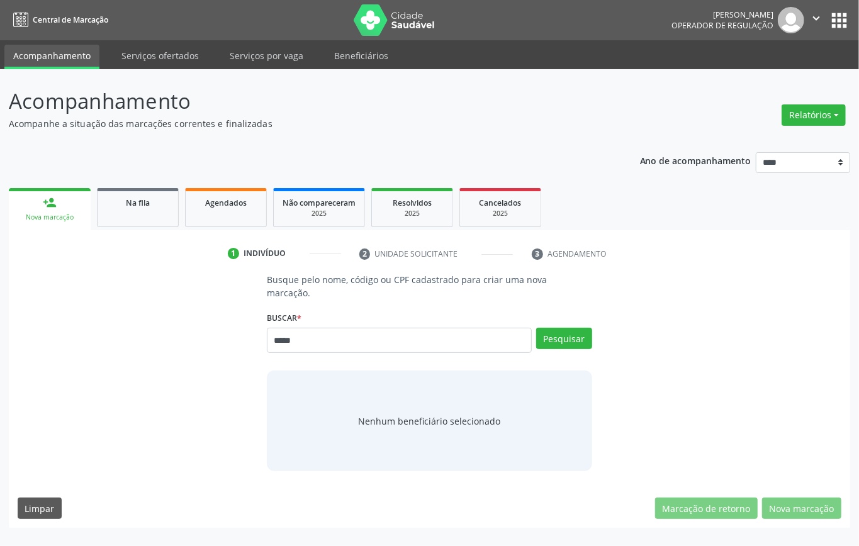
click at [280, 342] on input "*****" at bounding box center [399, 340] width 265 height 25
click at [317, 338] on input "******" at bounding box center [399, 340] width 265 height 25
type input "*********"
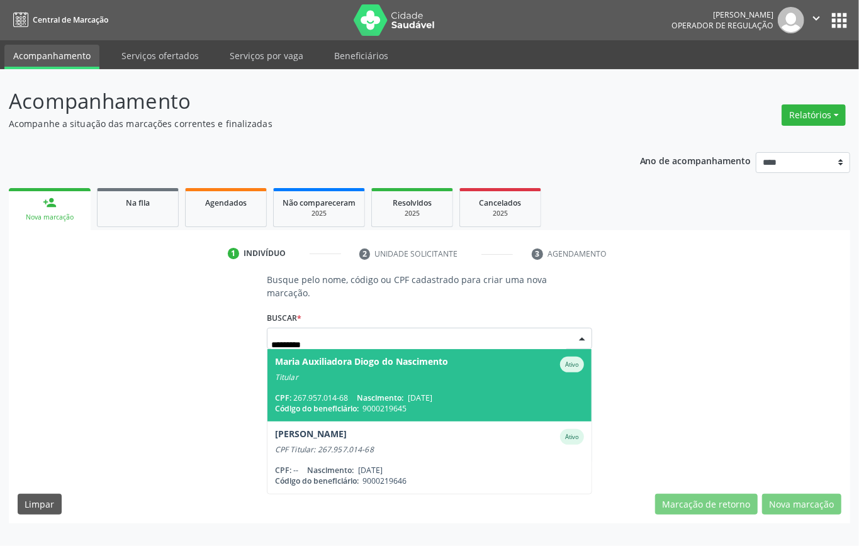
click at [371, 391] on span "Maria Auxiliadora Diogo do Nascimento Ativo Titular CPF: 267.957.014-68 Nascime…" at bounding box center [430, 385] width 324 height 72
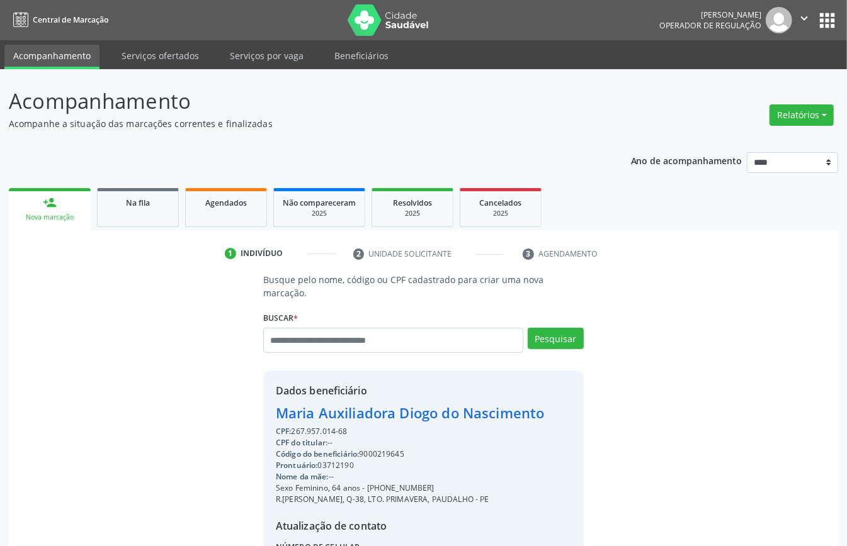
scroll to position [132, 0]
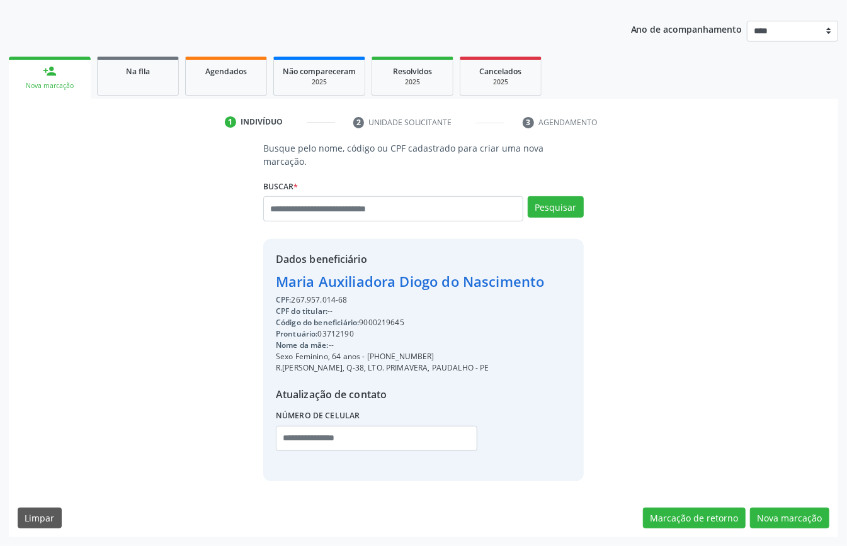
click at [778, 505] on div "Busque pelo nome, código ou CPF cadastrado para criar uma nova marcação. [GEOGR…" at bounding box center [423, 340] width 829 height 396
click at [783, 515] on button "Nova marcação" at bounding box center [789, 518] width 79 height 21
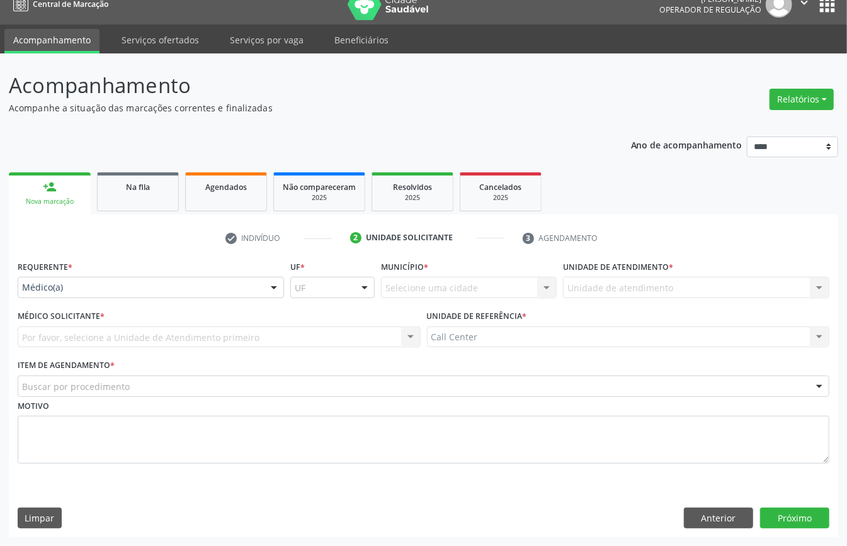
scroll to position [18, 0]
drag, startPoint x: 94, startPoint y: 285, endPoint x: 94, endPoint y: 300, distance: 15.7
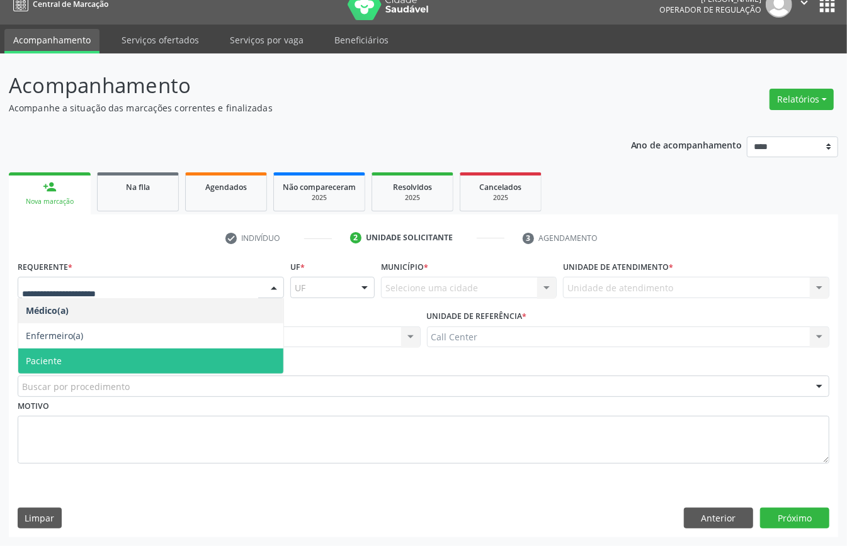
click at [78, 358] on span "Paciente" at bounding box center [150, 361] width 265 height 25
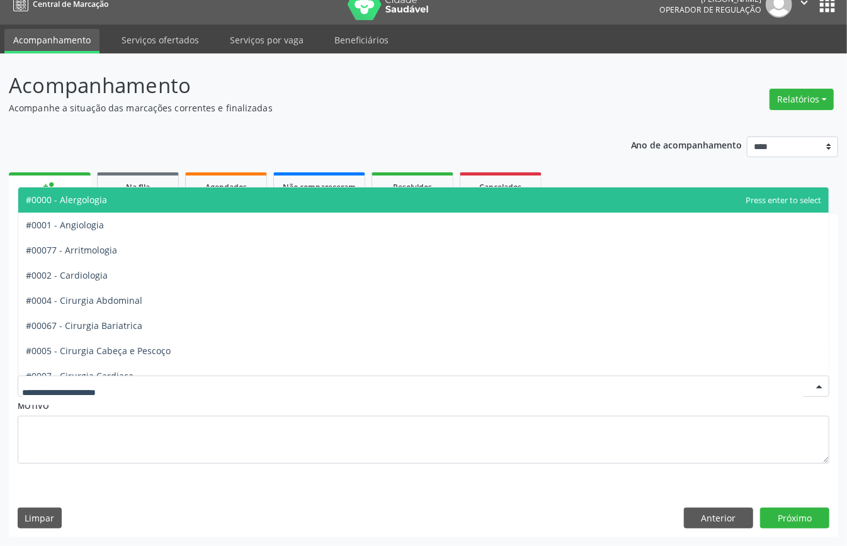
click at [94, 393] on div at bounding box center [424, 386] width 812 height 21
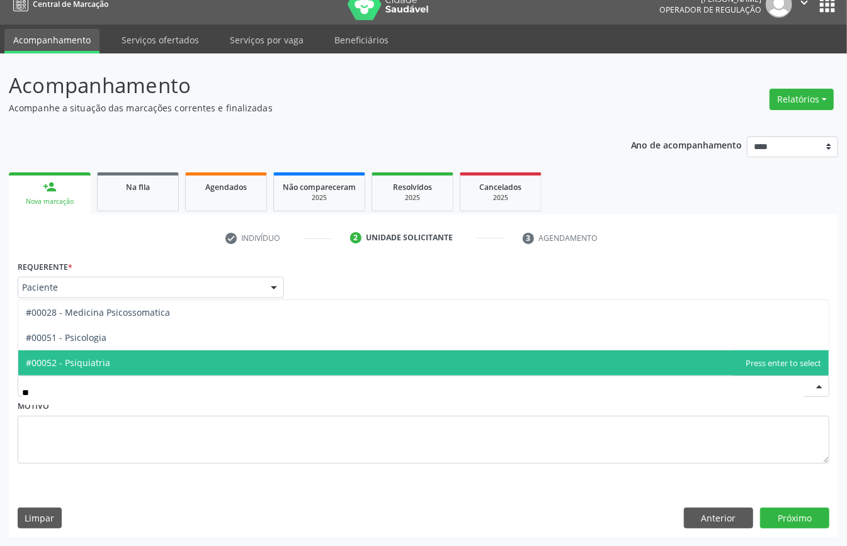
type input "***"
click at [118, 355] on span "#00052 - Psiquiatria" at bounding box center [423, 363] width 810 height 25
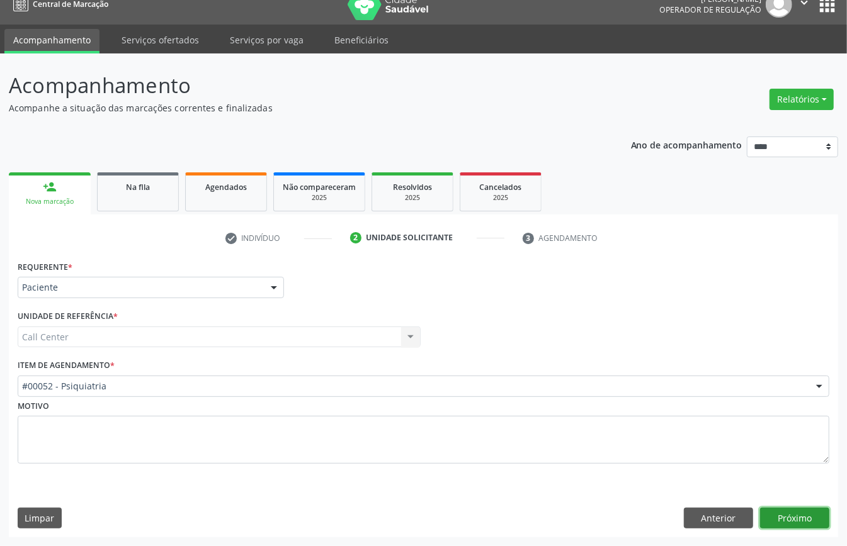
click at [797, 519] on button "Próximo" at bounding box center [794, 518] width 69 height 21
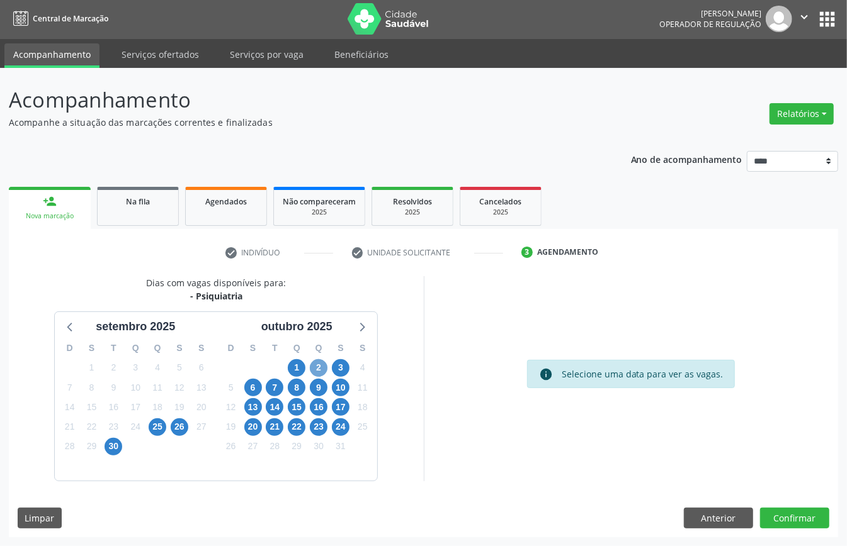
click at [317, 363] on span "2" at bounding box center [319, 368] width 18 height 18
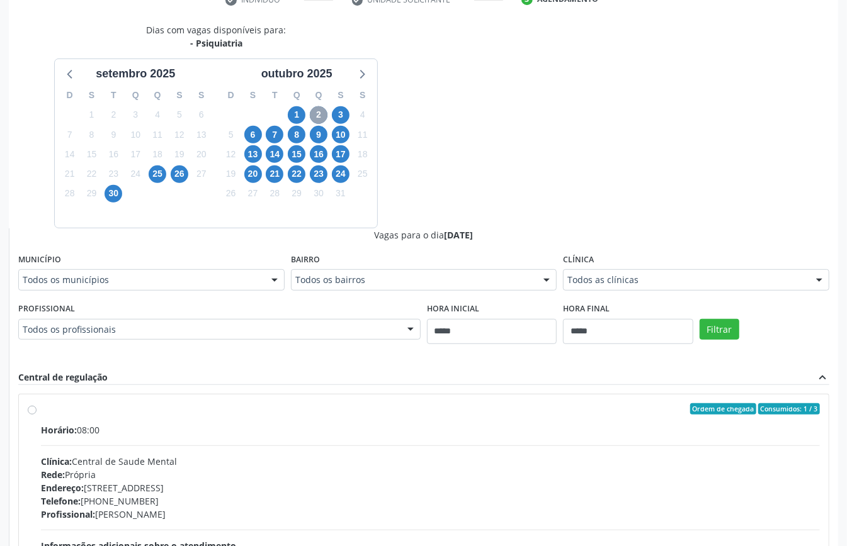
scroll to position [338, 0]
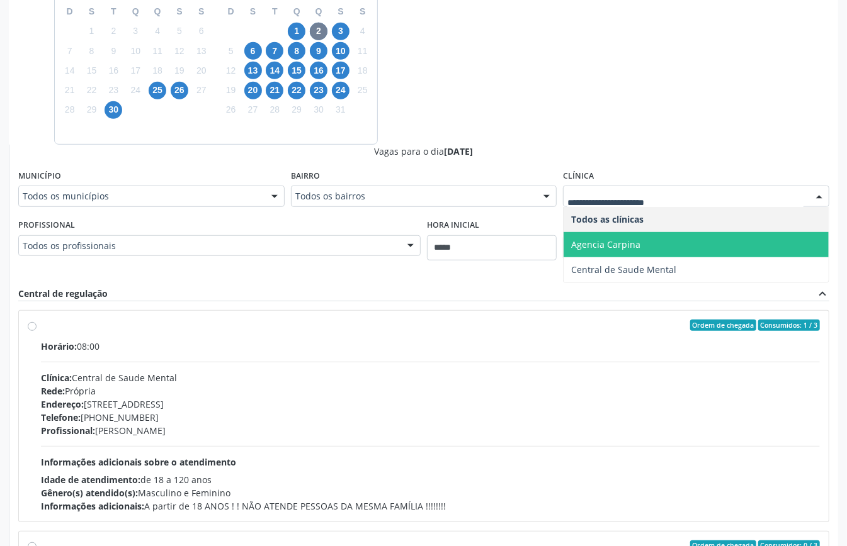
drag, startPoint x: 602, startPoint y: 271, endPoint x: 607, endPoint y: 252, distance: 19.5
click at [607, 252] on ul "Todos as clínicas Agencia Carpina Central de Saude Mental Nenhum resultado enco…" at bounding box center [695, 245] width 265 height 76
click at [607, 252] on span "Agencia Carpina" at bounding box center [695, 244] width 265 height 25
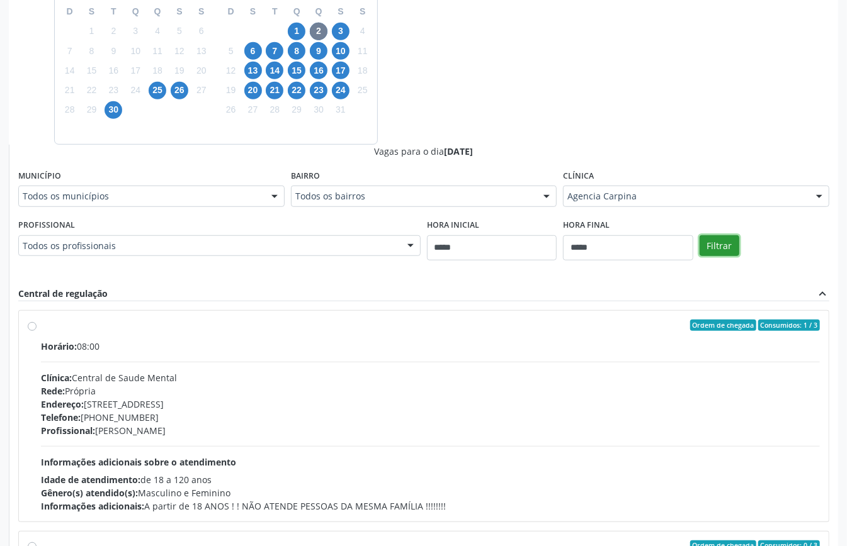
click at [727, 247] on button "Filtrar" at bounding box center [719, 245] width 40 height 21
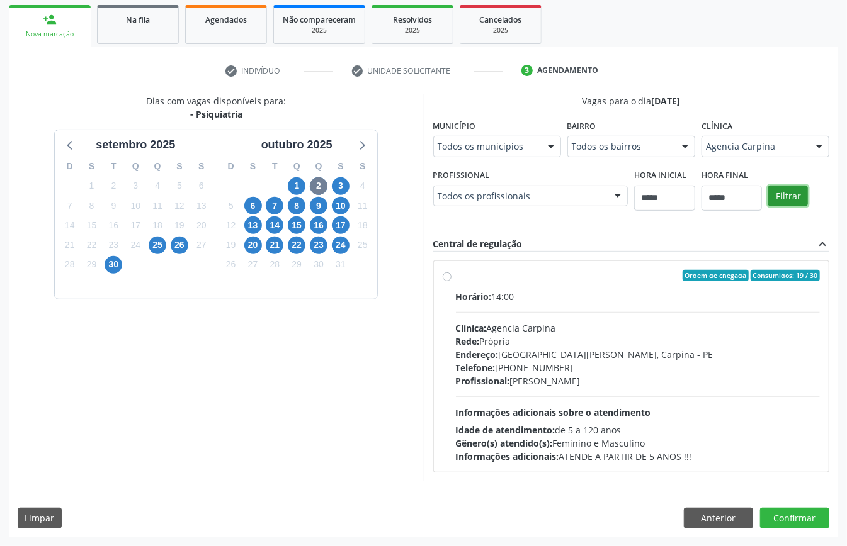
scroll to position [185, 0]
click at [323, 198] on span "9" at bounding box center [319, 206] width 18 height 18
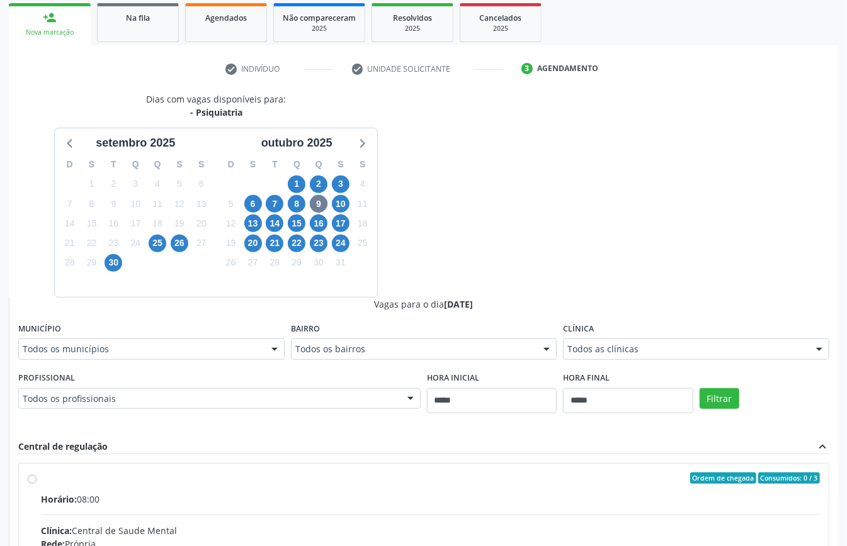
drag, startPoint x: 655, startPoint y: 345, endPoint x: 645, endPoint y: 349, distance: 10.8
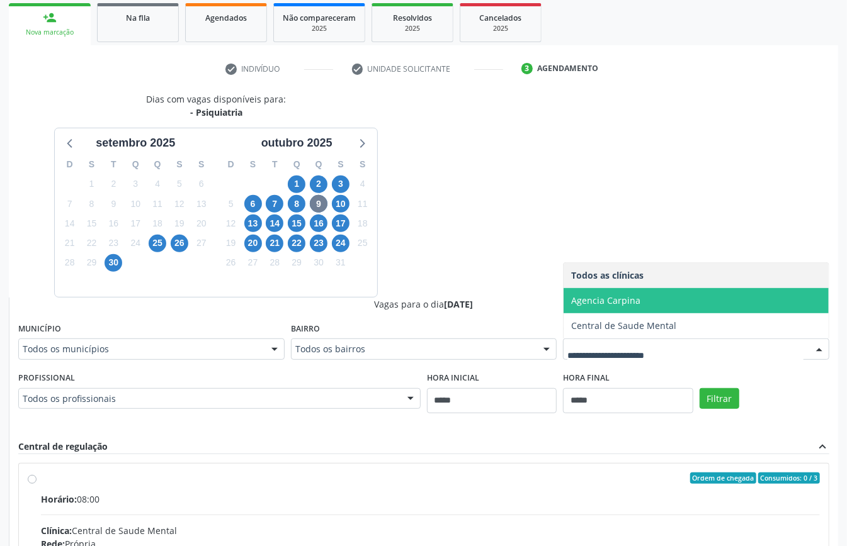
click at [620, 298] on span "Agencia Carpina" at bounding box center [605, 301] width 69 height 12
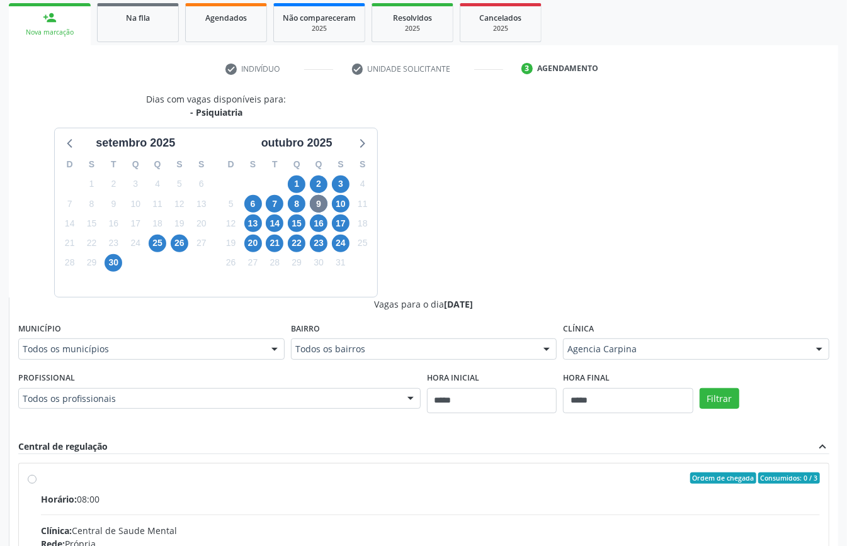
scroll to position [353, 0]
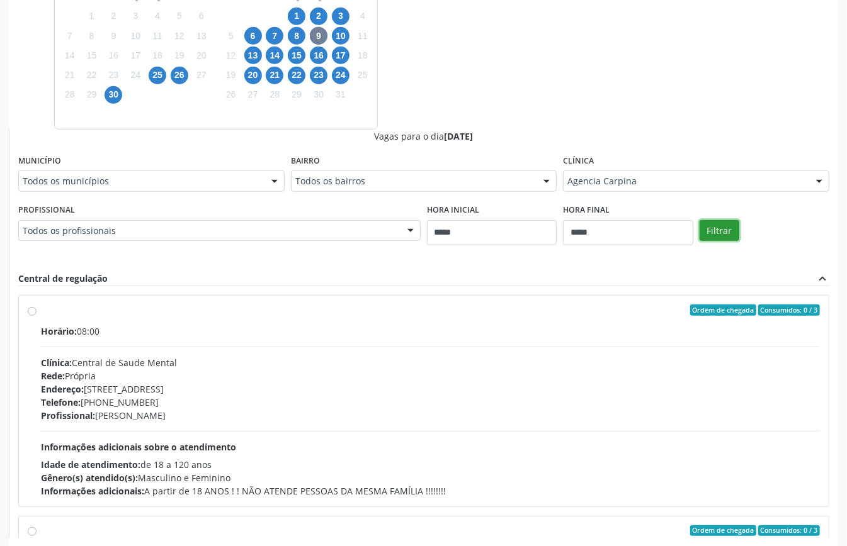
click at [724, 232] on button "Filtrar" at bounding box center [719, 230] width 40 height 21
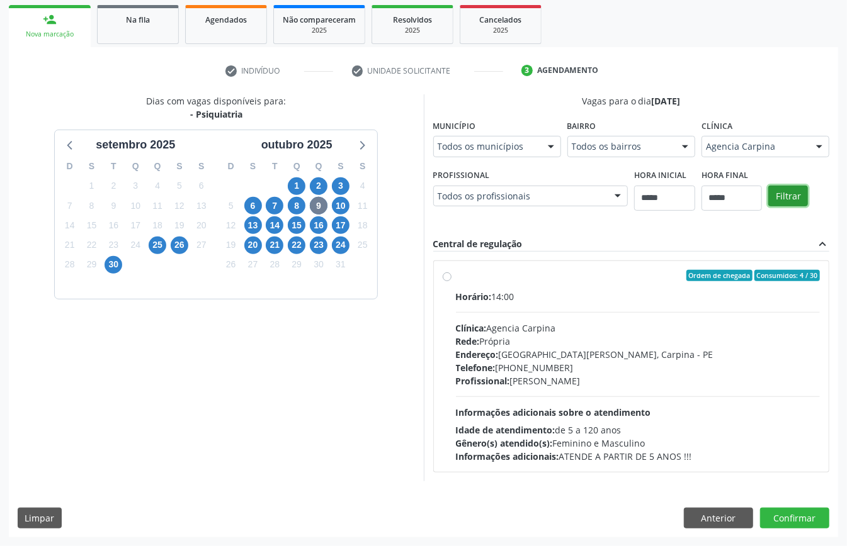
scroll to position [185, 0]
click at [490, 343] on div "Rede: Própria" at bounding box center [638, 341] width 365 height 13
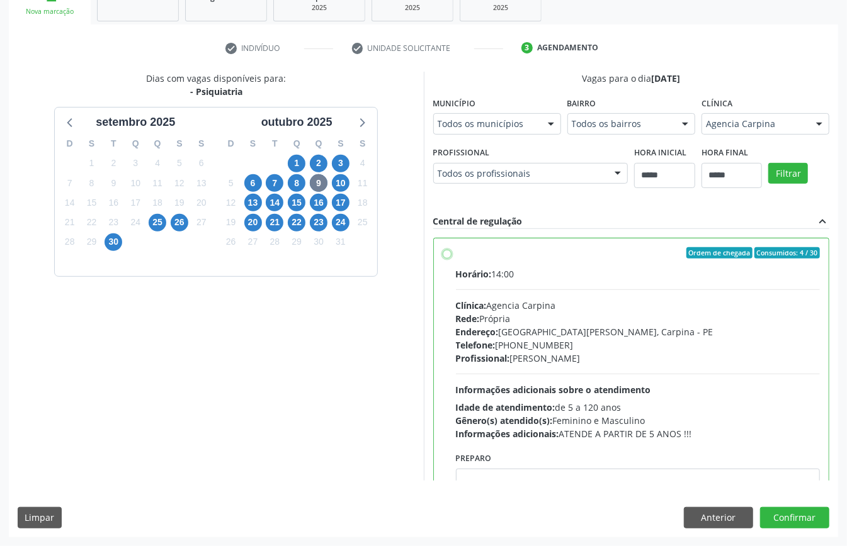
scroll to position [64, 0]
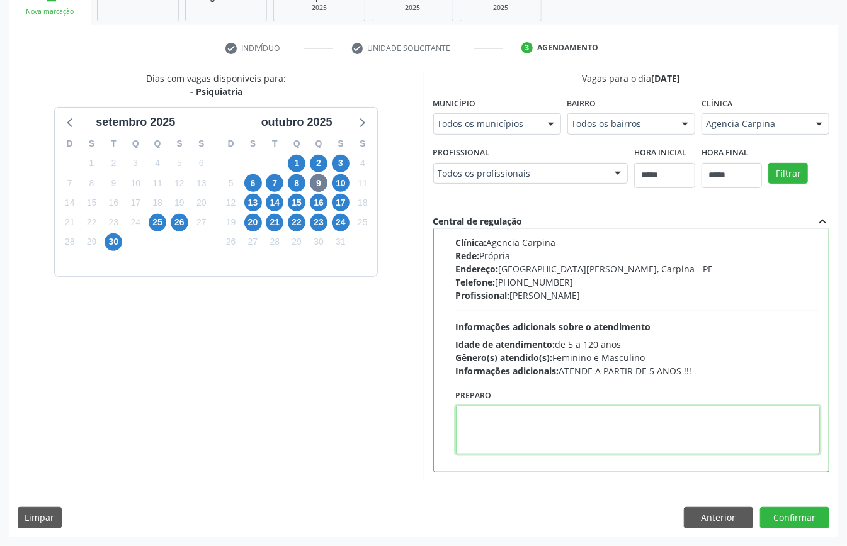
paste textarea "**********"
type textarea "**********"
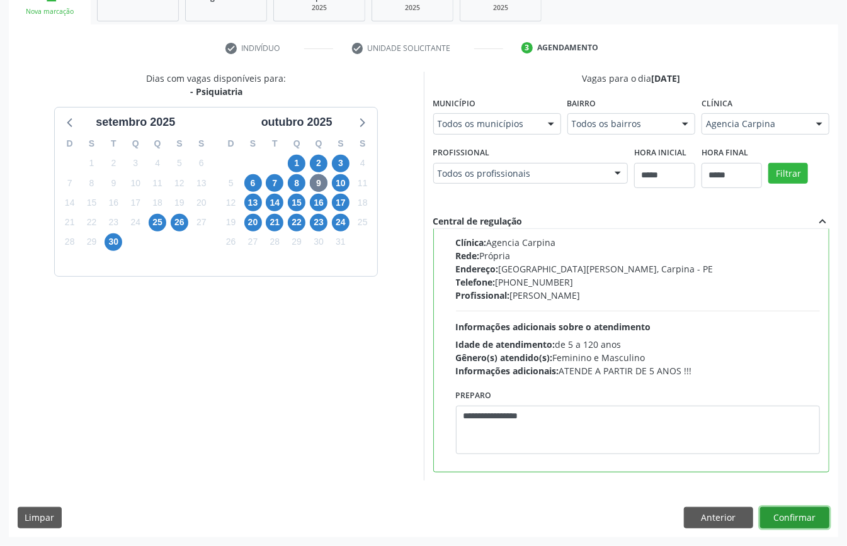
click at [797, 512] on button "Confirmar" at bounding box center [794, 517] width 69 height 21
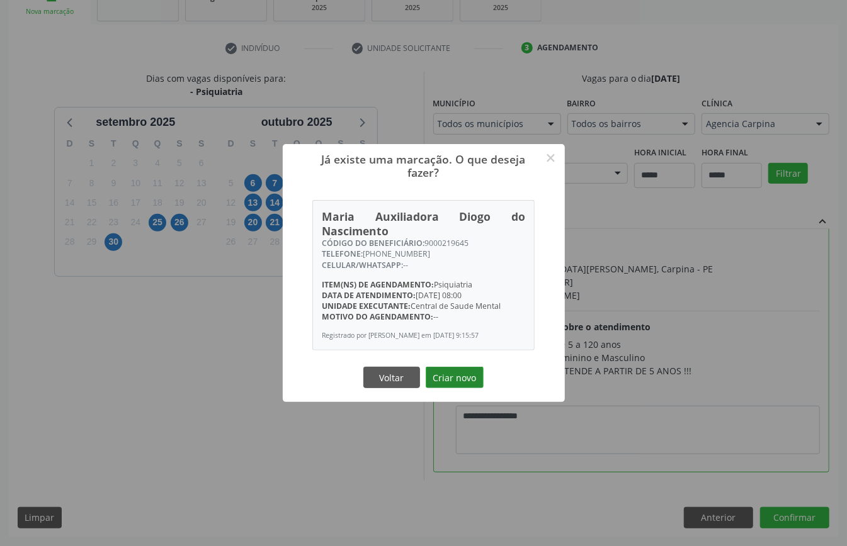
click at [467, 380] on button "Criar novo" at bounding box center [455, 377] width 58 height 21
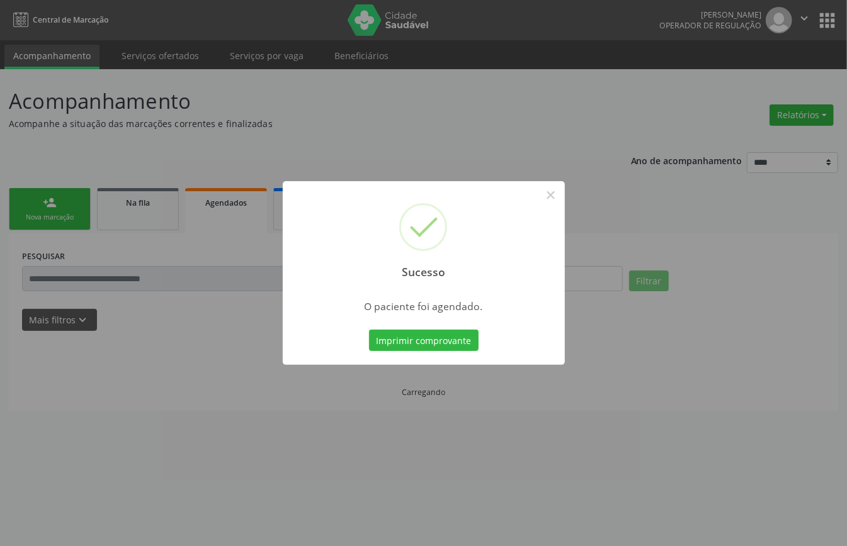
scroll to position [0, 0]
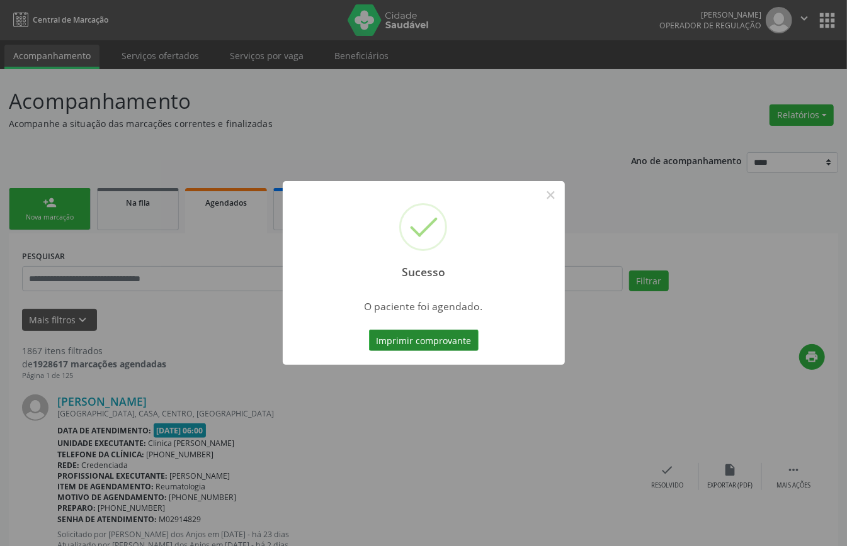
click at [455, 330] on button "Imprimir comprovante" at bounding box center [424, 340] width 110 height 21
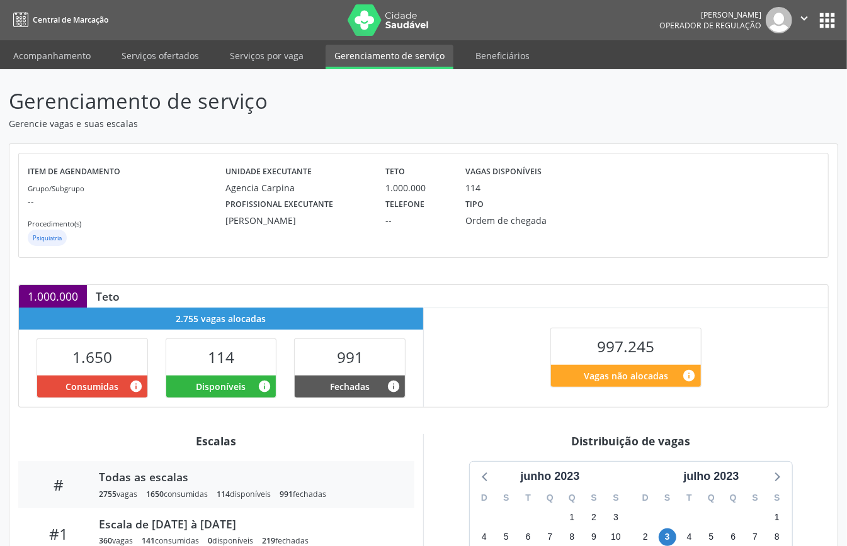
scroll to position [253, 0]
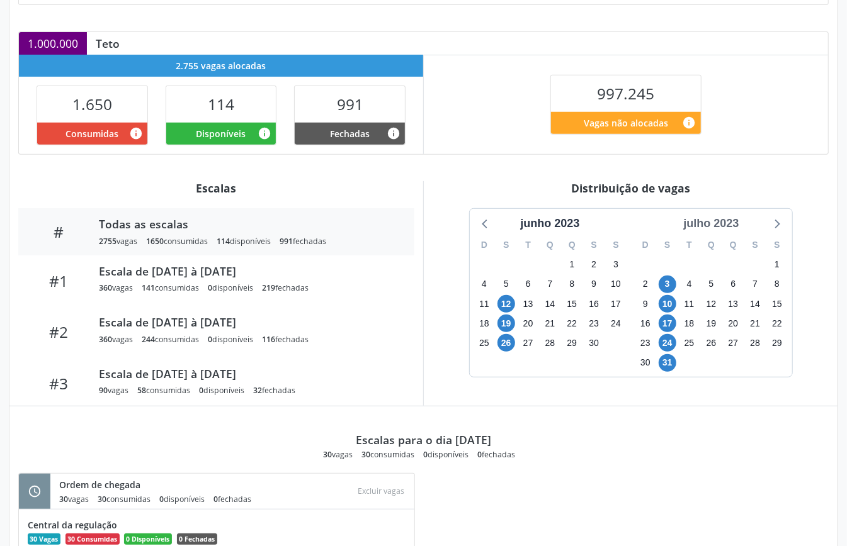
click at [721, 225] on div "julho 2023" at bounding box center [710, 223] width 65 height 17
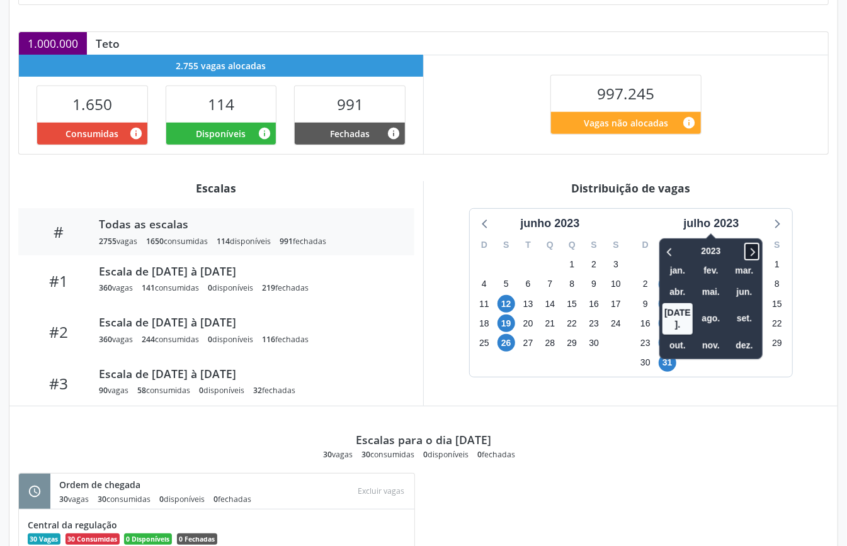
click at [753, 254] on icon at bounding box center [751, 251] width 13 height 15
click at [684, 336] on span "out." at bounding box center [677, 346] width 30 height 20
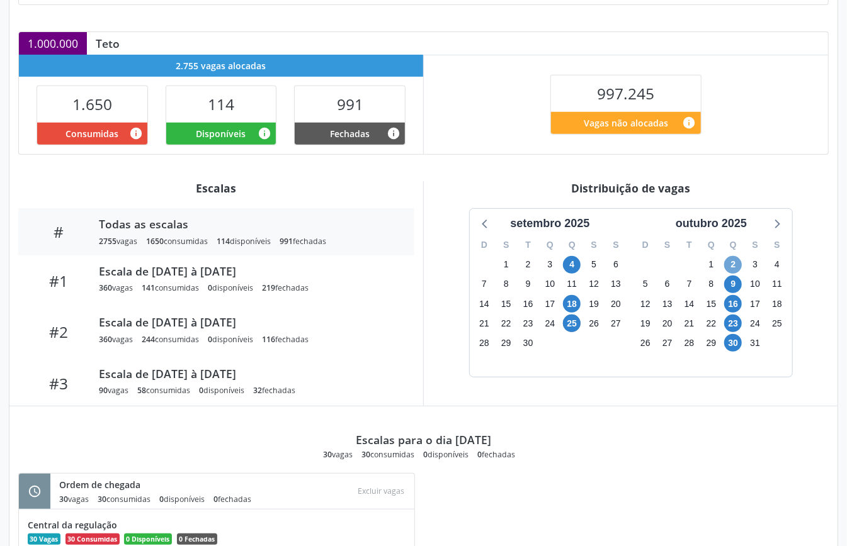
click at [735, 267] on span "2" at bounding box center [733, 265] width 18 height 18
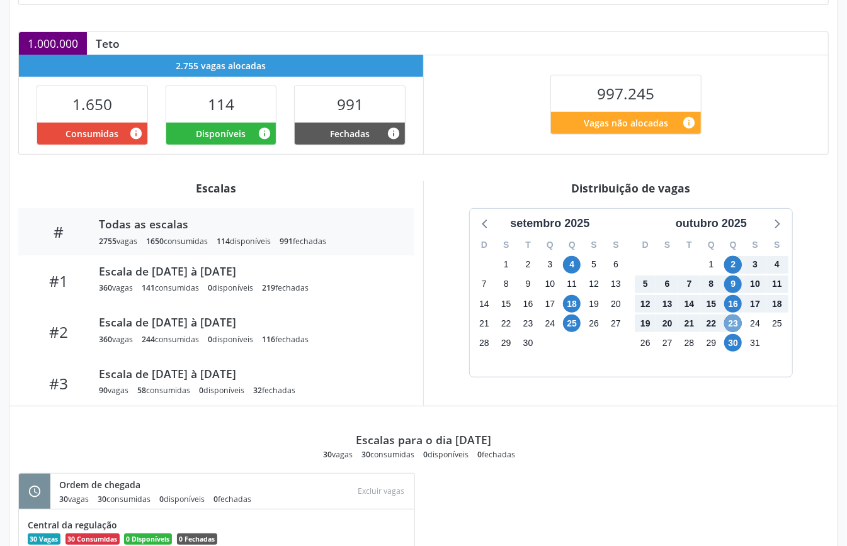
click at [734, 324] on span "23" at bounding box center [733, 324] width 18 height 18
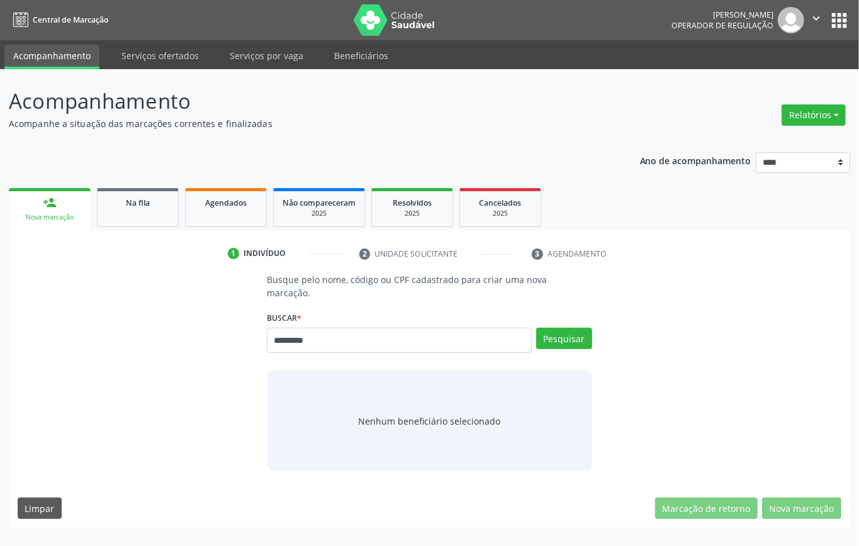
type input "*********"
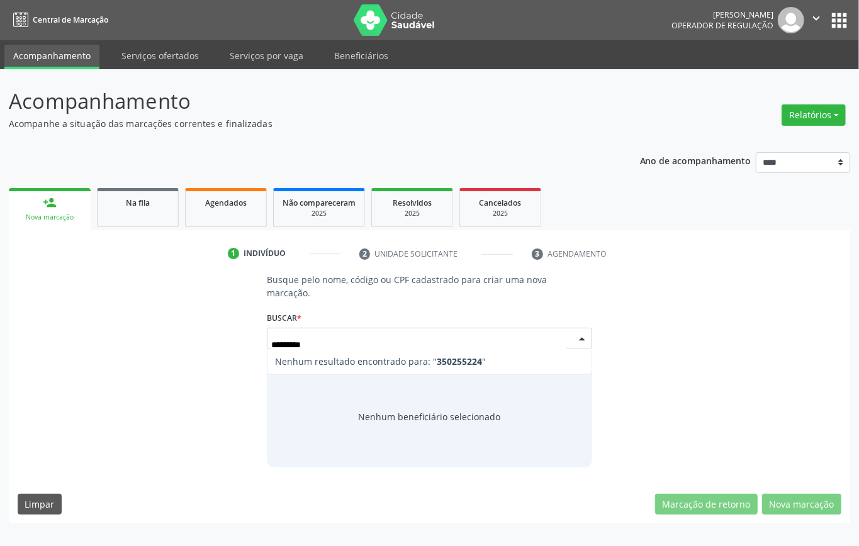
drag, startPoint x: 329, startPoint y: 348, endPoint x: 71, endPoint y: 358, distance: 258.4
click at [77, 341] on div "Busque pelo nome, código ou CPF cadastrado para criar uma nova marcação. [GEOGR…" at bounding box center [430, 370] width 824 height 194
drag, startPoint x: 322, startPoint y: 341, endPoint x: 110, endPoint y: 353, distance: 213.1
click at [116, 346] on div "Busque pelo nome, código ou CPF cadastrado para criar uma nova marcação. [GEOGR…" at bounding box center [430, 370] width 824 height 194
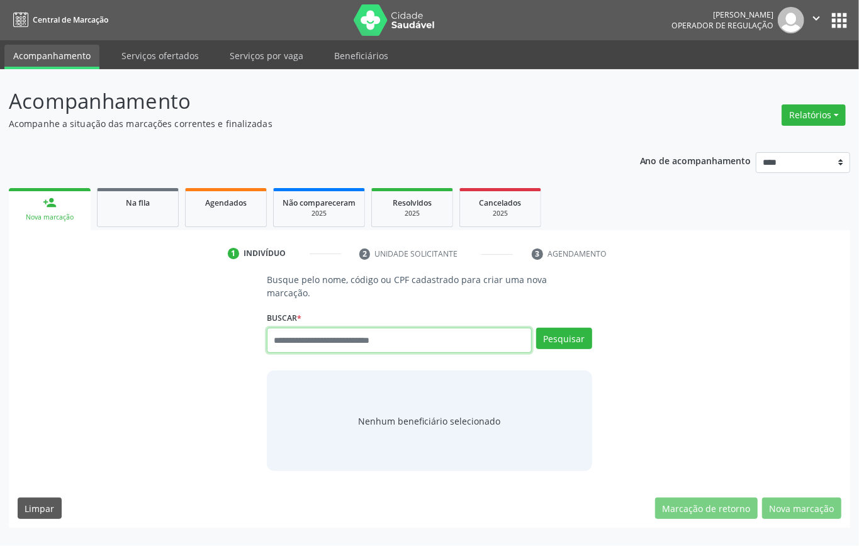
paste input "**********"
type input "**********"
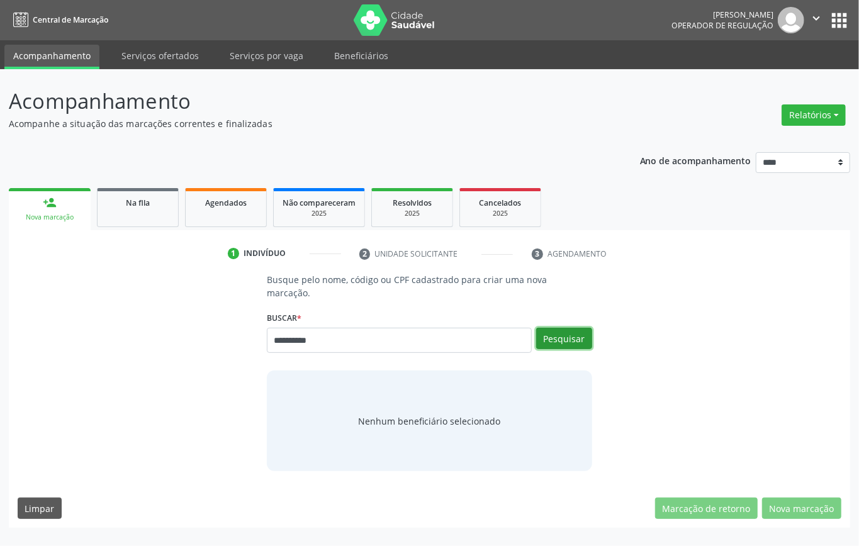
click at [567, 340] on button "Pesquisar" at bounding box center [564, 338] width 56 height 21
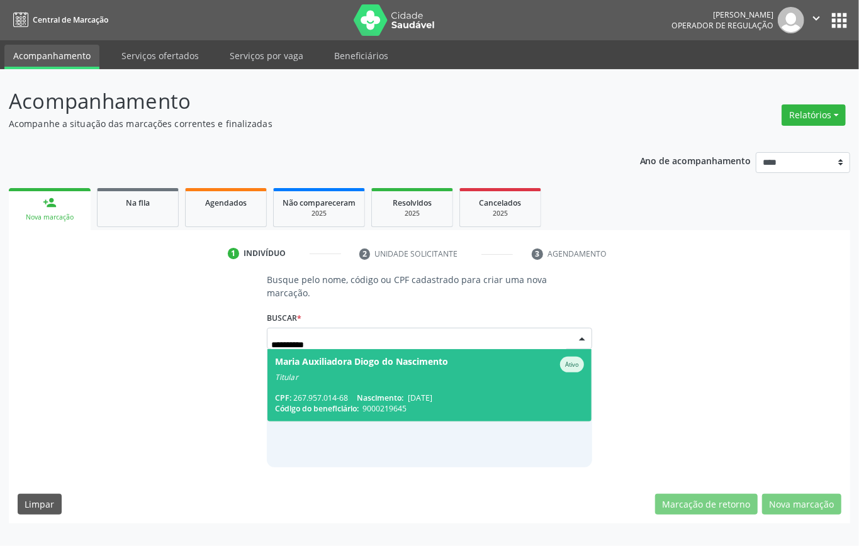
click at [363, 363] on div "Maria Auxiliadora Diogo do Nascimento" at bounding box center [361, 365] width 173 height 16
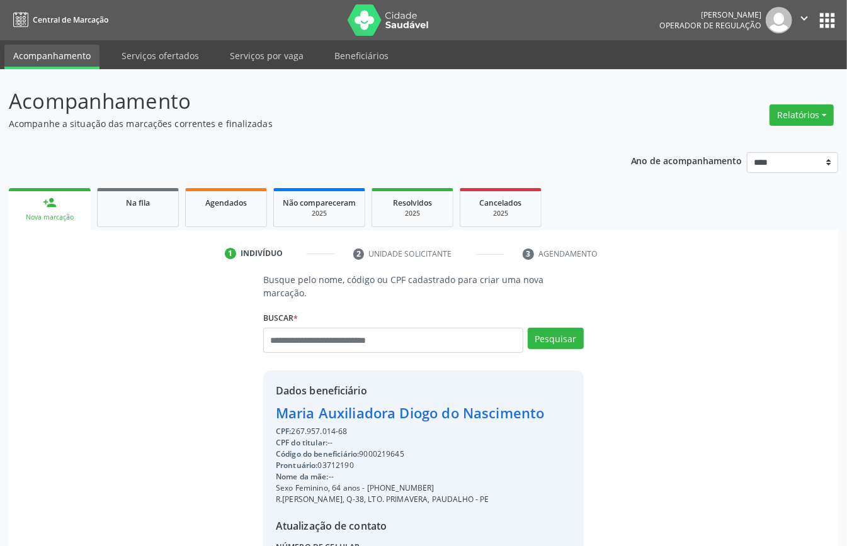
scroll to position [132, 0]
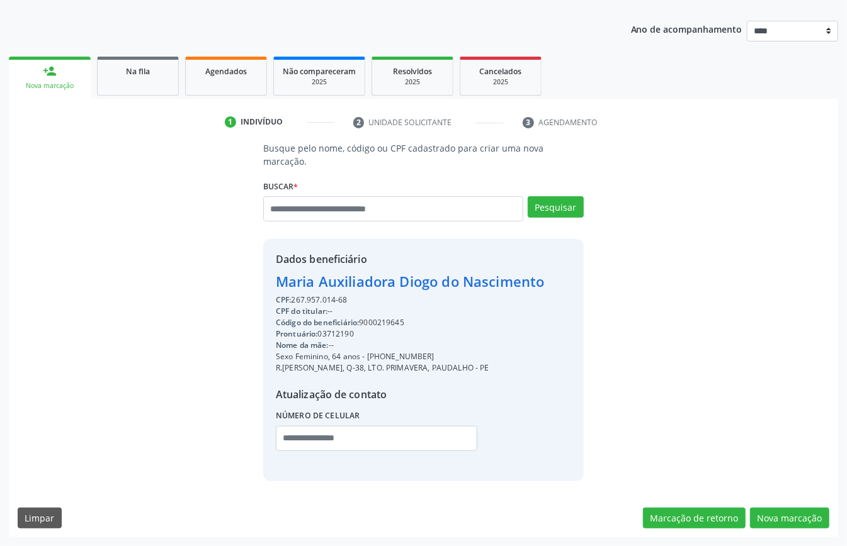
click at [318, 298] on div "CPF: 267.957.014-68" at bounding box center [410, 300] width 269 height 11
copy div "267.957.014"
paste input "**********"
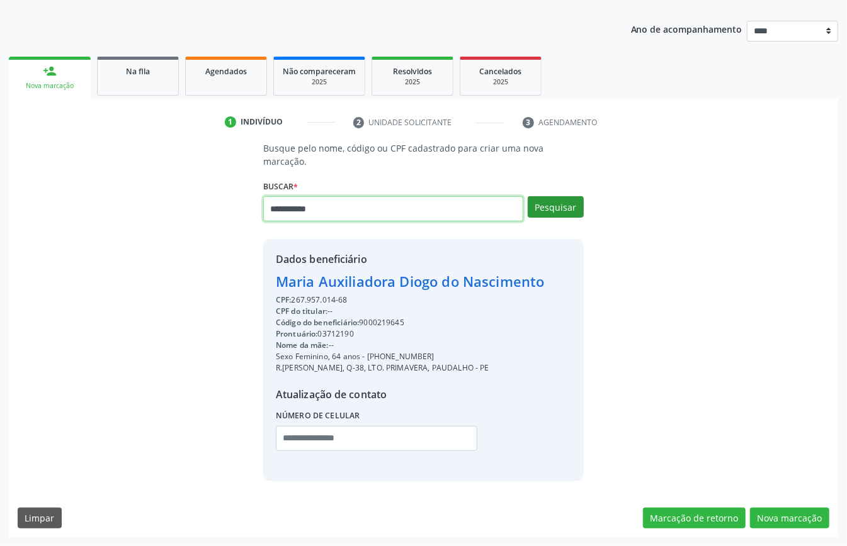
type input "**********"
click at [560, 205] on button "Pesquisar" at bounding box center [556, 206] width 56 height 21
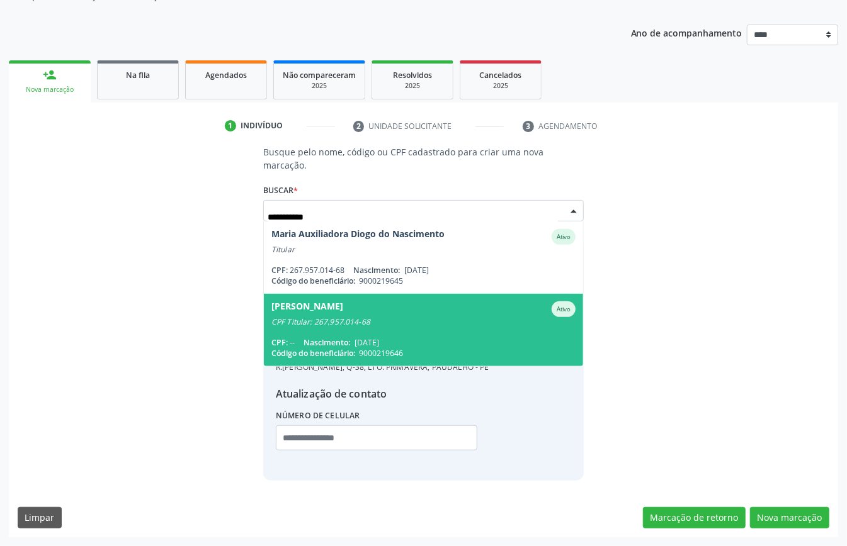
click at [340, 320] on div "CPF Titular: 267.957.014-68" at bounding box center [423, 322] width 304 height 10
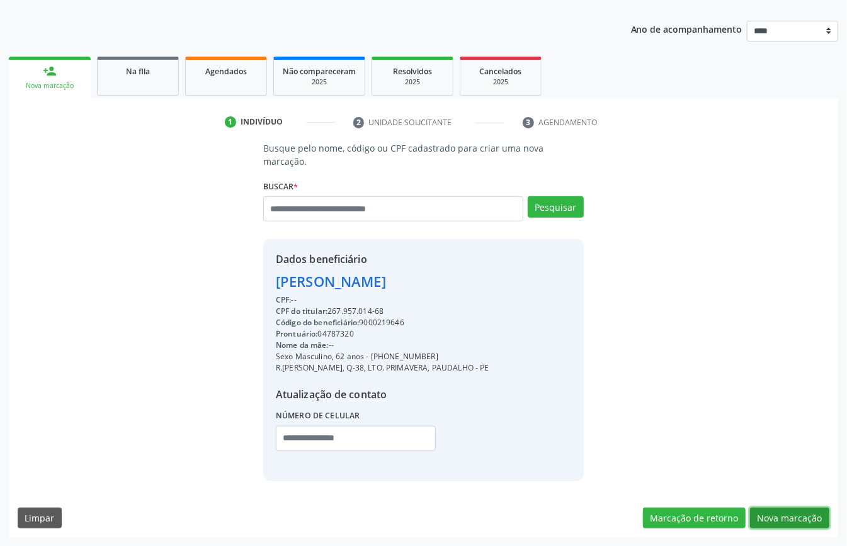
drag, startPoint x: 796, startPoint y: 516, endPoint x: 779, endPoint y: 509, distance: 17.8
click at [793, 514] on button "Nova marcação" at bounding box center [789, 518] width 79 height 21
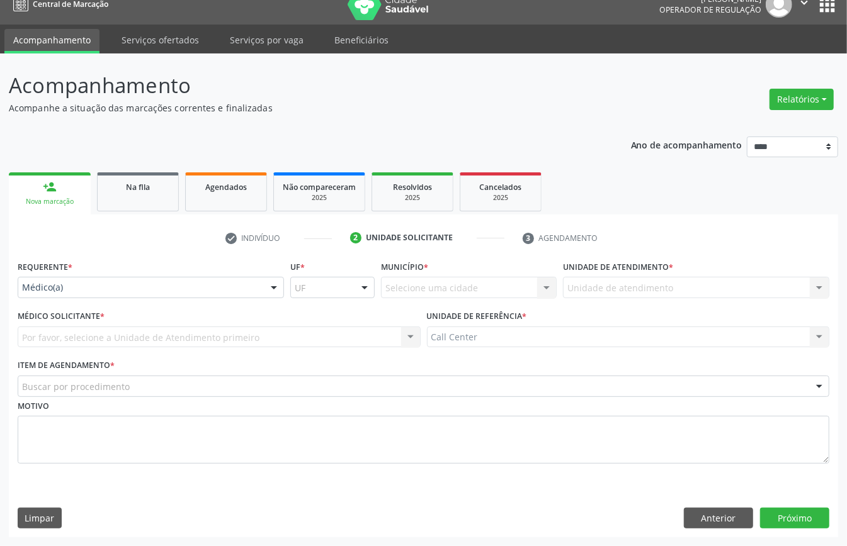
scroll to position [18, 0]
click at [104, 280] on div "Médico(a)" at bounding box center [151, 287] width 266 height 21
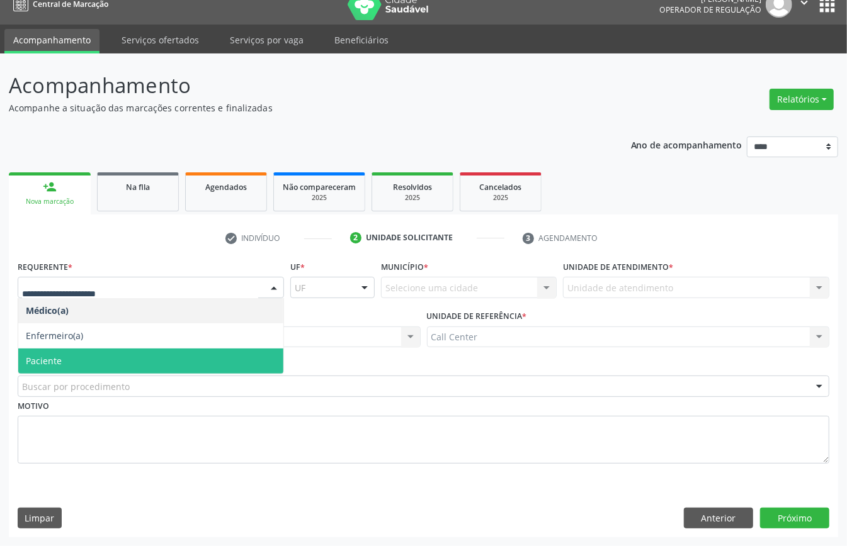
click at [91, 349] on span "Paciente" at bounding box center [150, 361] width 265 height 25
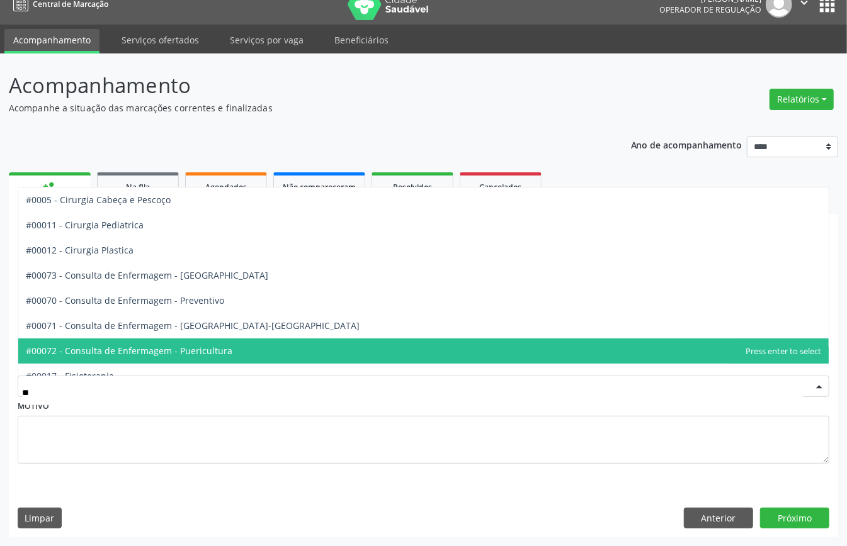
type input "***"
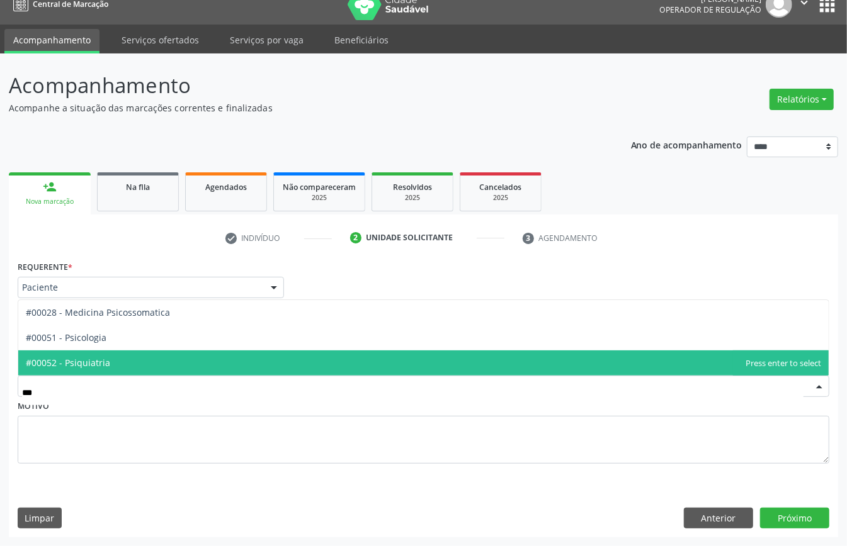
click at [107, 358] on span "#00052 - Psiquiatria" at bounding box center [68, 363] width 84 height 12
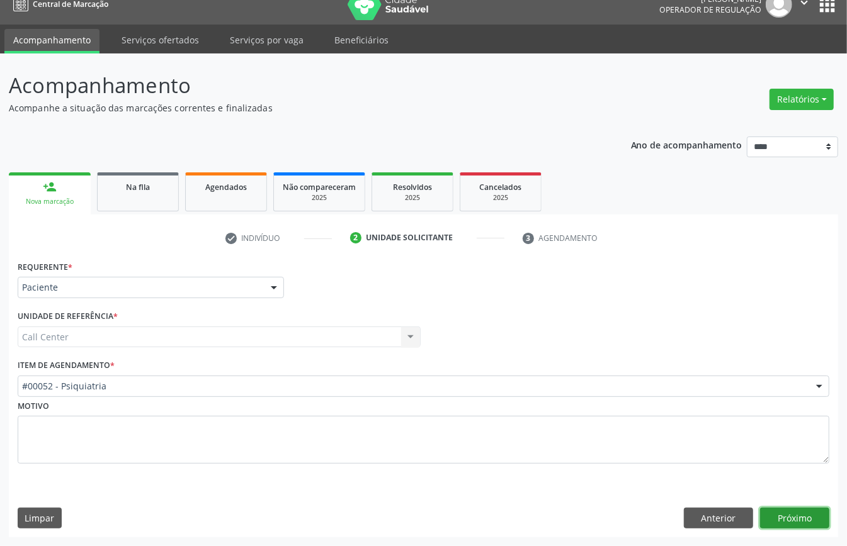
click at [809, 520] on button "Próximo" at bounding box center [794, 518] width 69 height 21
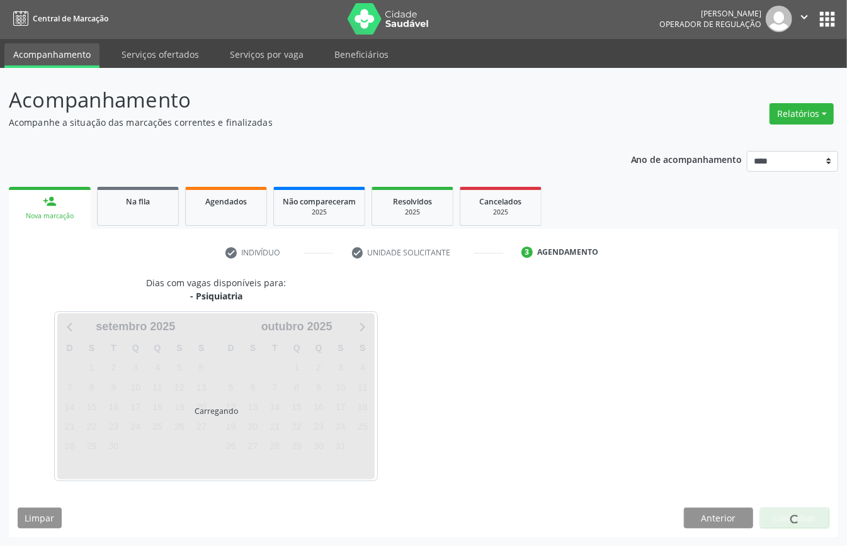
scroll to position [3, 0]
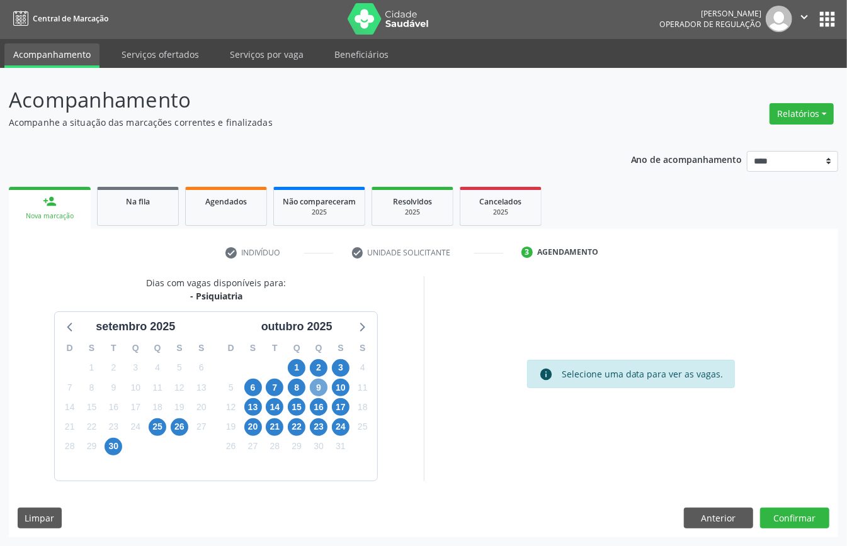
click at [320, 390] on span "9" at bounding box center [319, 388] width 18 height 18
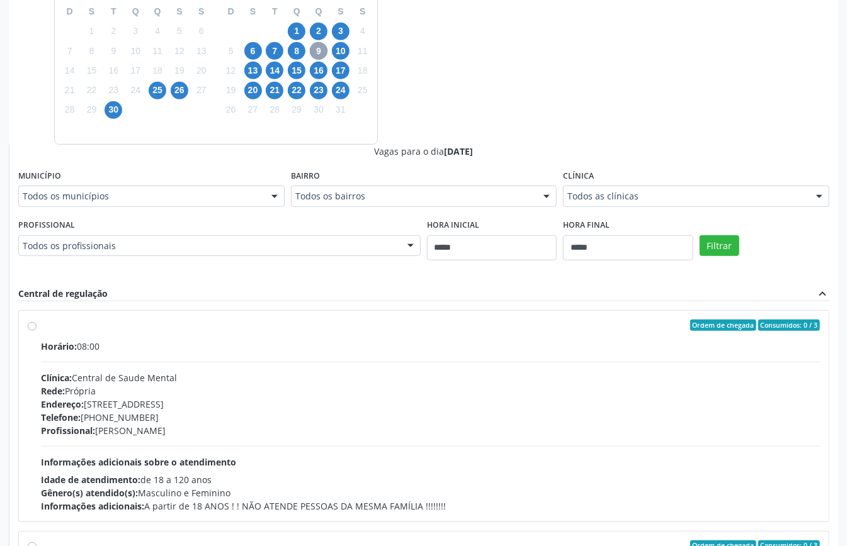
scroll to position [411, 0]
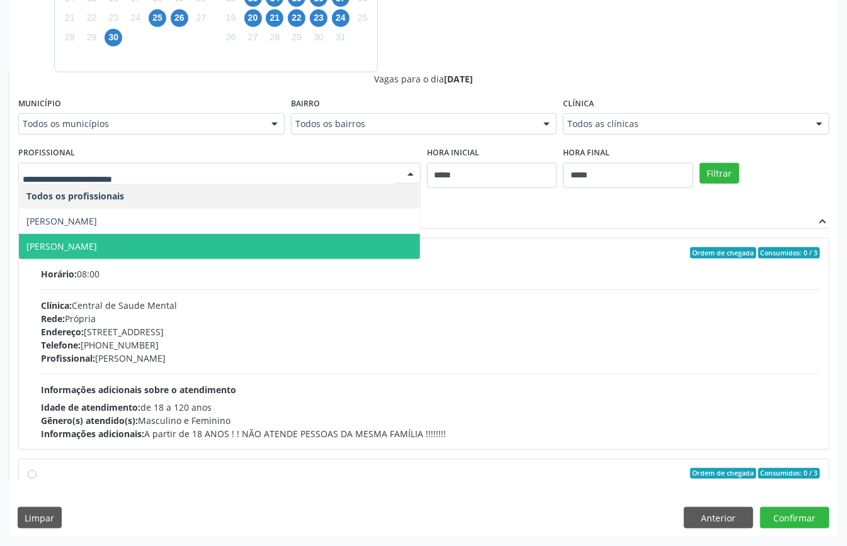
drag, startPoint x: 141, startPoint y: 244, endPoint x: 185, endPoint y: 243, distance: 44.1
click at [97, 244] on span "[PERSON_NAME]" at bounding box center [61, 247] width 71 height 12
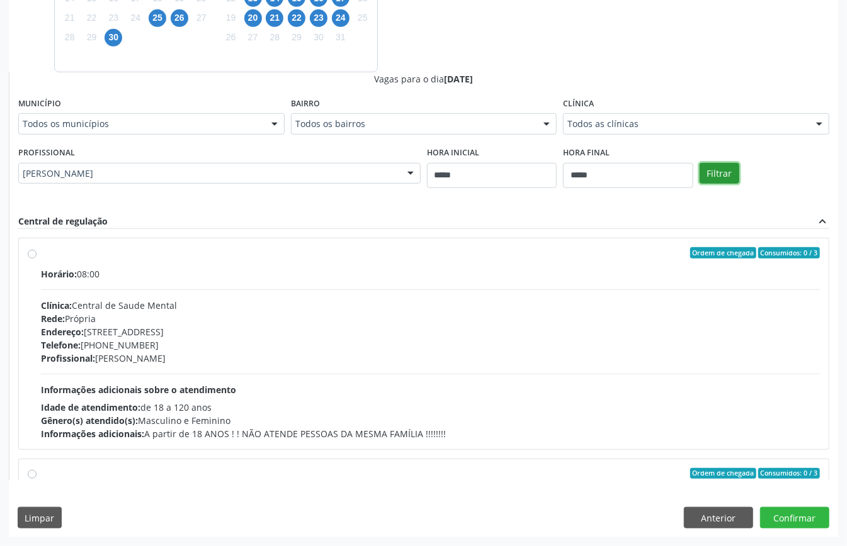
click at [713, 181] on button "Filtrar" at bounding box center [719, 173] width 40 height 21
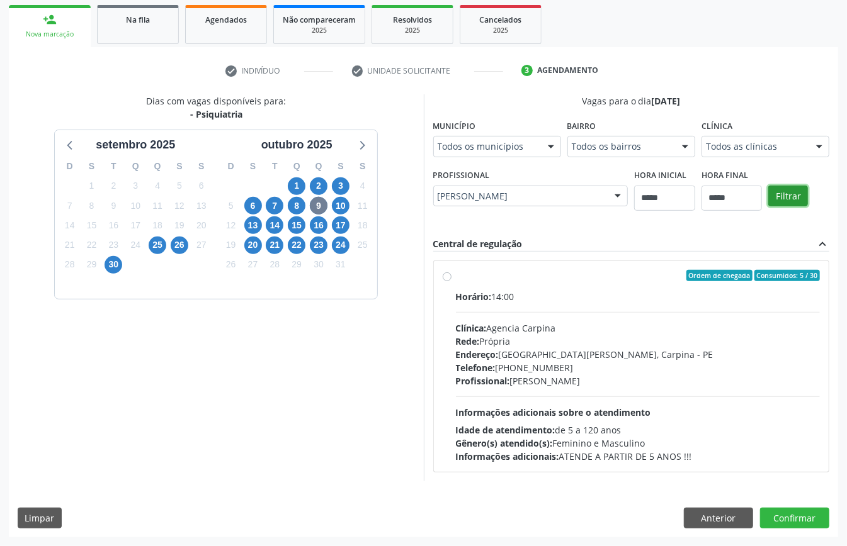
scroll to position [185, 0]
click at [514, 324] on div "Clínica: Agencia Carpina" at bounding box center [638, 328] width 365 height 13
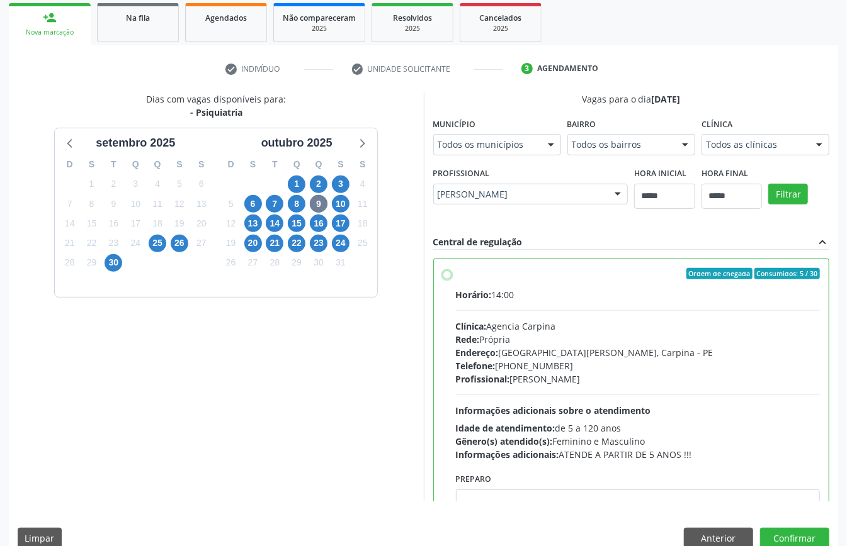
scroll to position [64, 0]
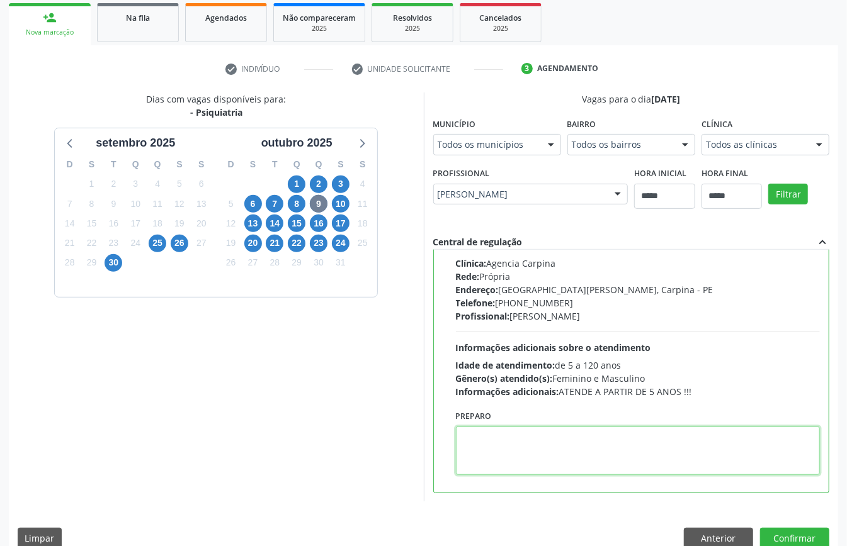
paste textarea "**********"
type textarea "**********"
click at [792, 534] on button "Confirmar" at bounding box center [794, 538] width 69 height 21
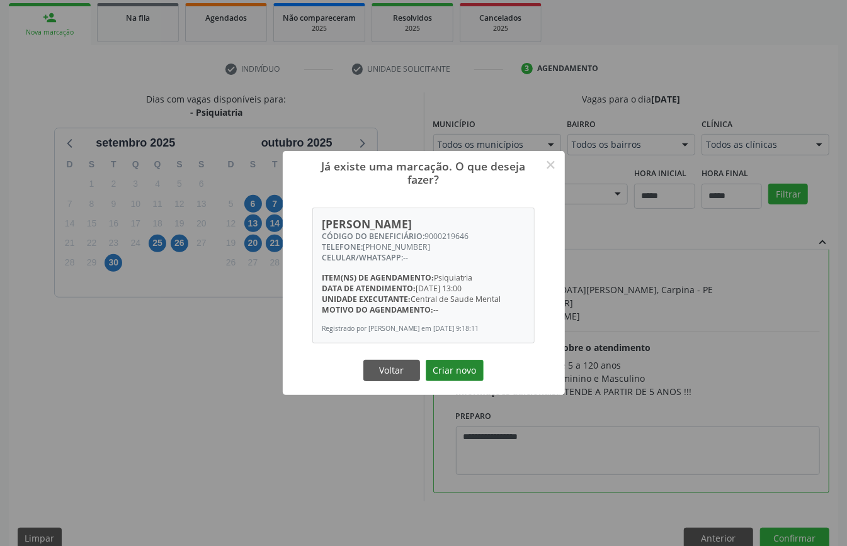
click at [446, 373] on button "Criar novo" at bounding box center [455, 370] width 58 height 21
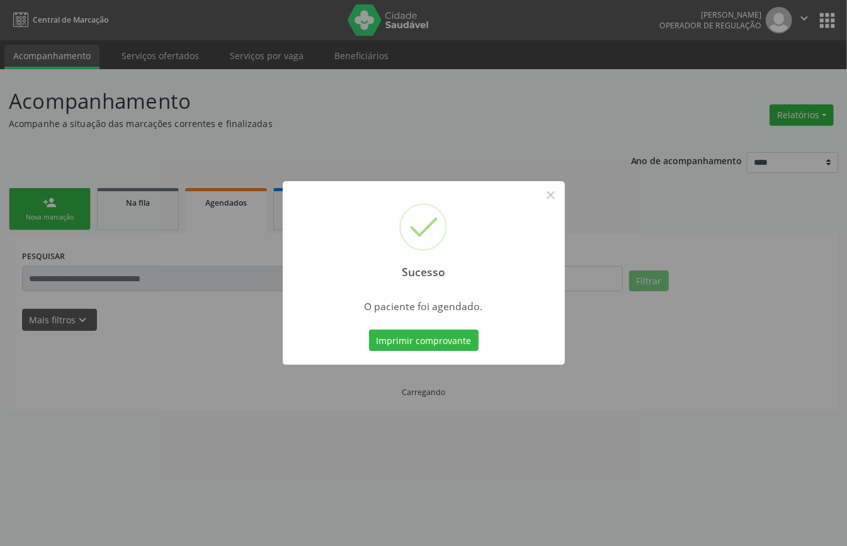
scroll to position [0, 0]
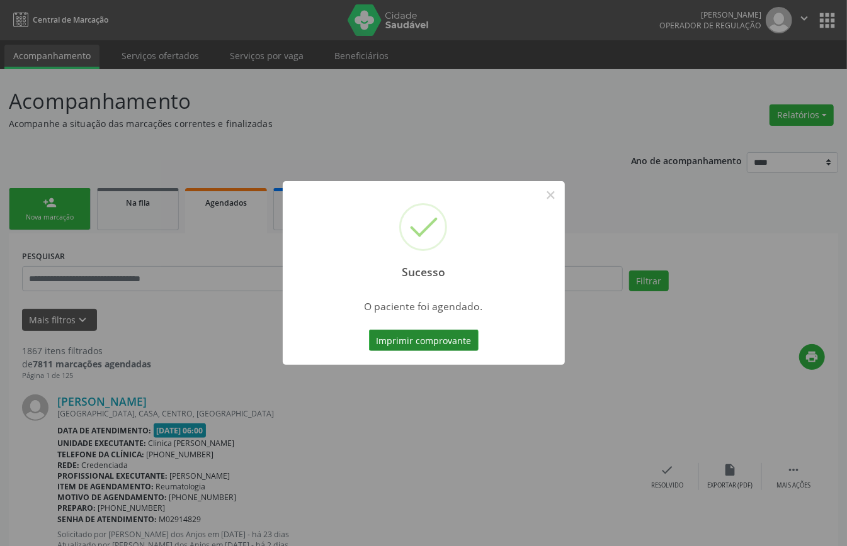
click at [438, 341] on button "Imprimir comprovante" at bounding box center [424, 340] width 110 height 21
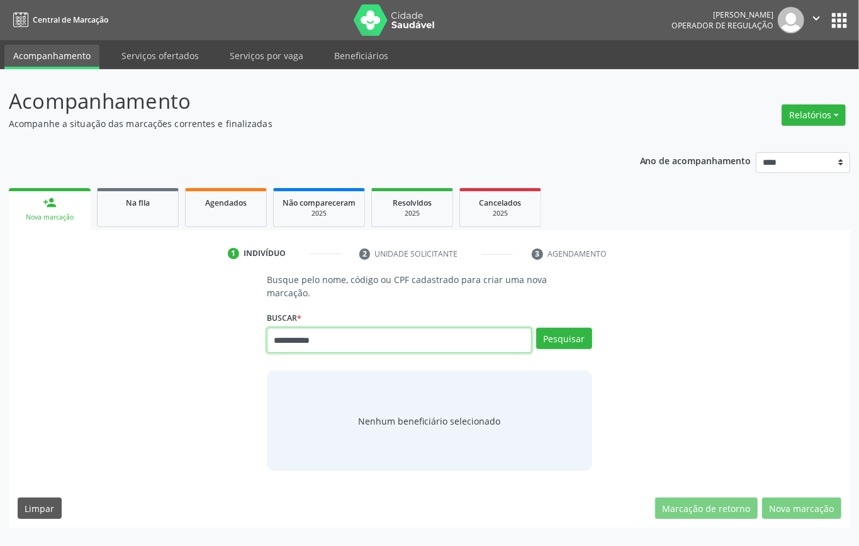
type input "**********"
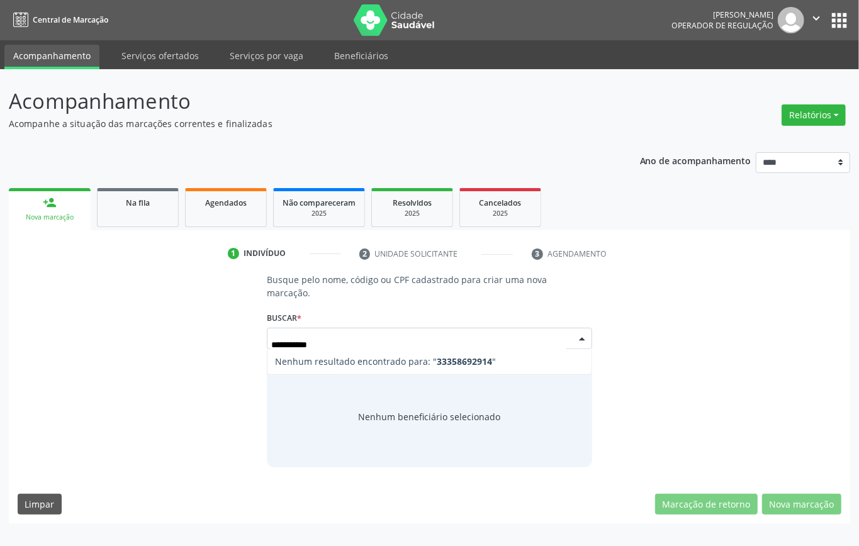
click at [273, 346] on input "**********" at bounding box center [418, 344] width 295 height 25
click at [273, 345] on input "**********" at bounding box center [418, 344] width 295 height 25
click at [273, 344] on input "**********" at bounding box center [418, 344] width 295 height 25
drag, startPoint x: 278, startPoint y: 343, endPoint x: 190, endPoint y: 338, distance: 88.3
click at [190, 338] on div "**********" at bounding box center [430, 370] width 824 height 194
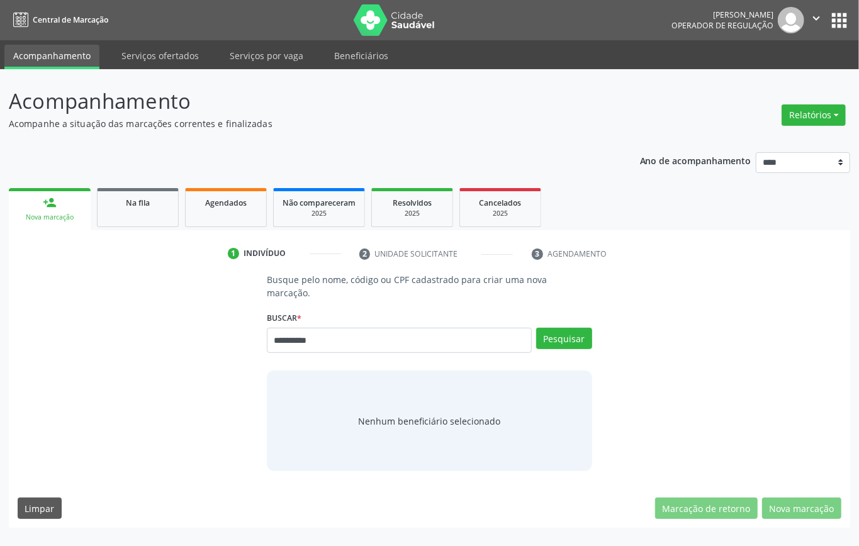
drag, startPoint x: 278, startPoint y: 342, endPoint x: 207, endPoint y: 344, distance: 71.8
click at [209, 344] on div "**********" at bounding box center [430, 372] width 824 height 198
type input "*********"
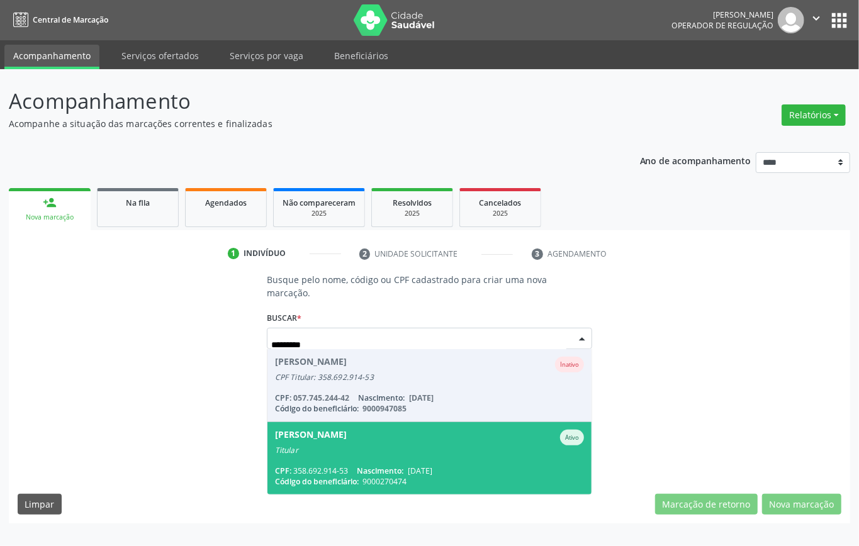
click at [456, 460] on span "[PERSON_NAME] Ativo Titular CPF: 358.692.914-53 Nascimento: [DATE] Código do be…" at bounding box center [430, 458] width 324 height 72
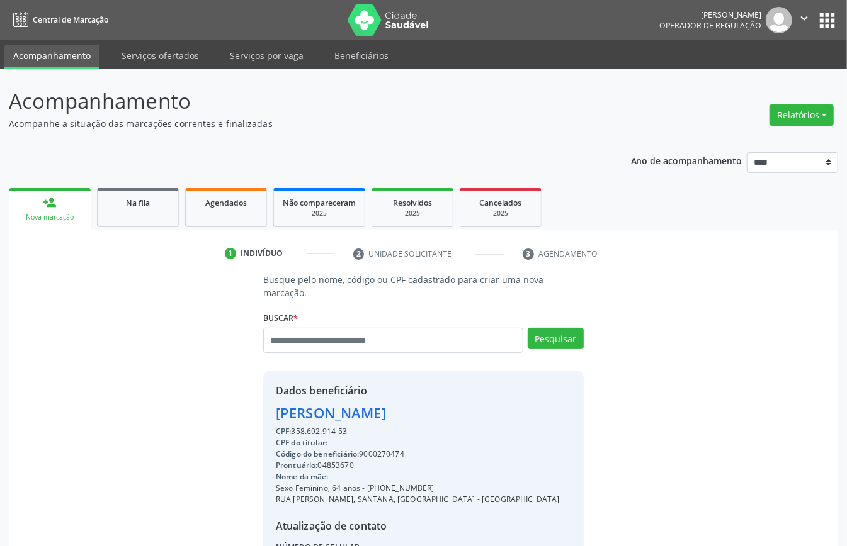
scroll to position [132, 0]
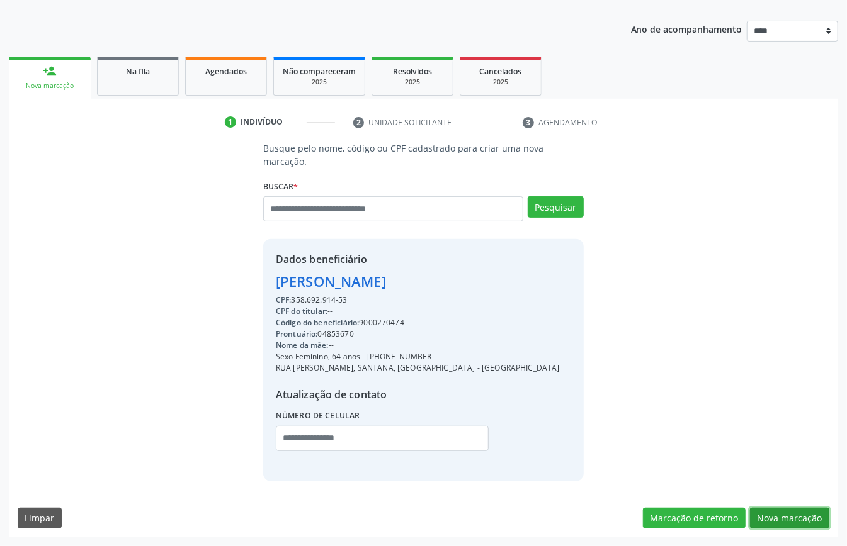
click at [779, 512] on button "Nova marcação" at bounding box center [789, 518] width 79 height 21
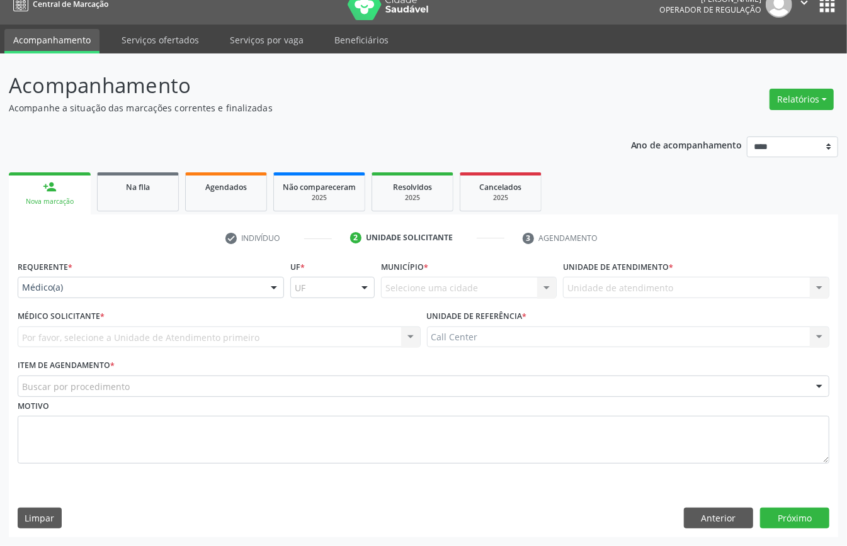
click at [63, 274] on label "Requerente *" at bounding box center [45, 268] width 55 height 20
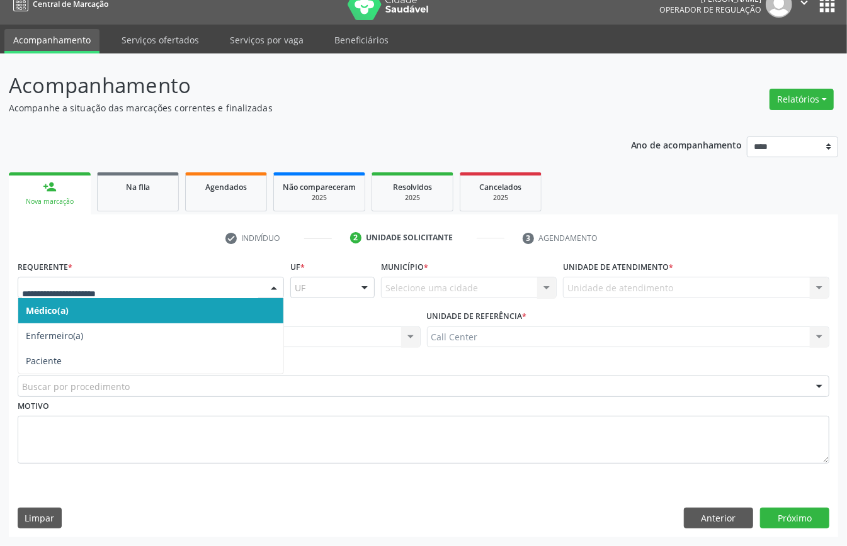
click at [74, 293] on div at bounding box center [151, 287] width 266 height 21
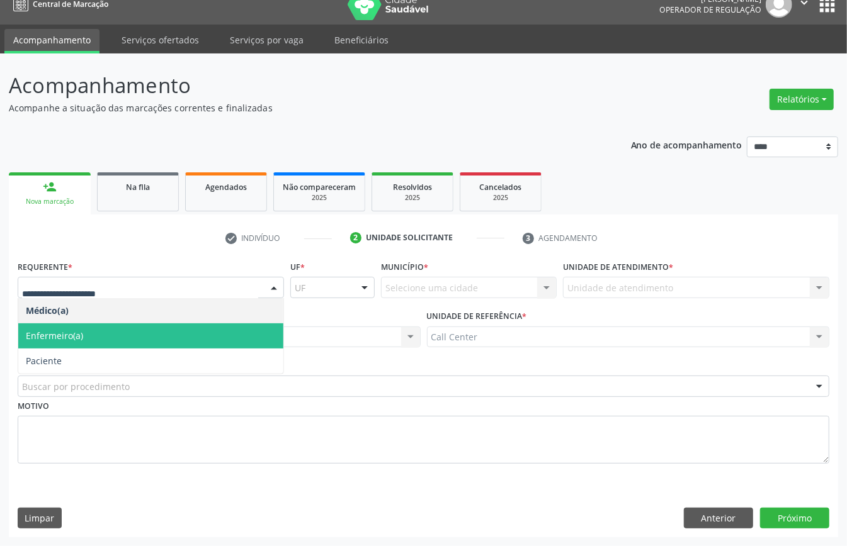
click at [77, 350] on span "Paciente" at bounding box center [150, 361] width 265 height 25
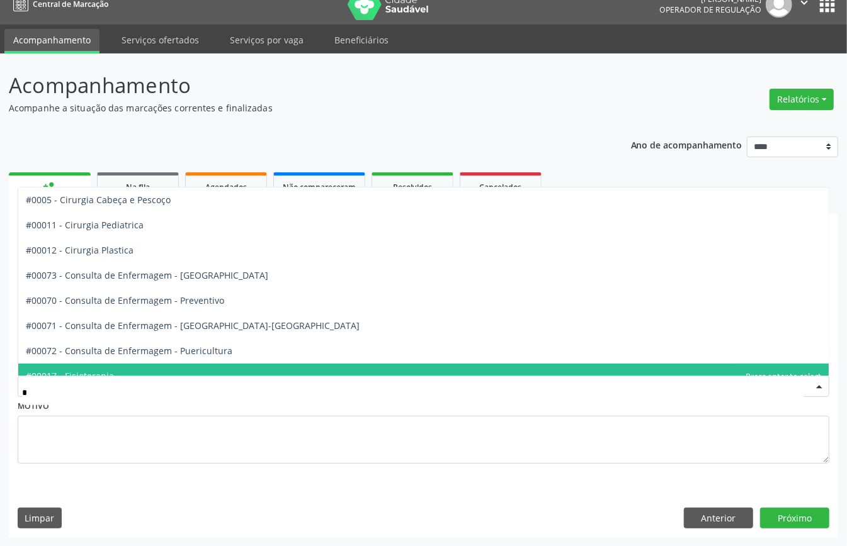
type input "**"
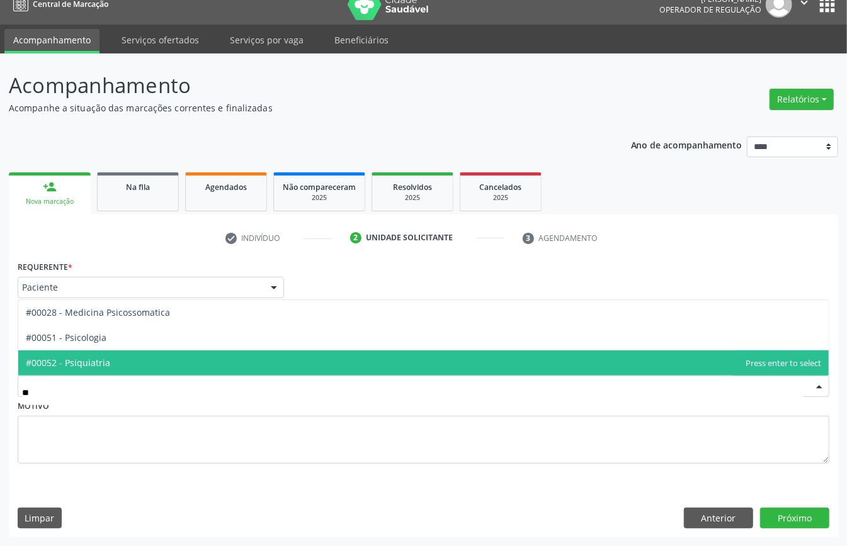
click at [101, 360] on span "#00052 - Psiquiatria" at bounding box center [68, 363] width 84 height 12
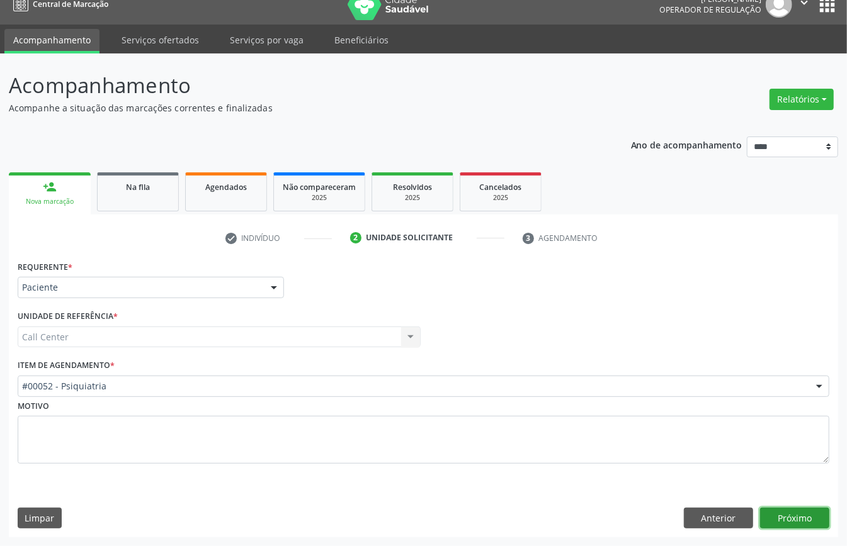
click at [791, 514] on button "Próximo" at bounding box center [794, 518] width 69 height 21
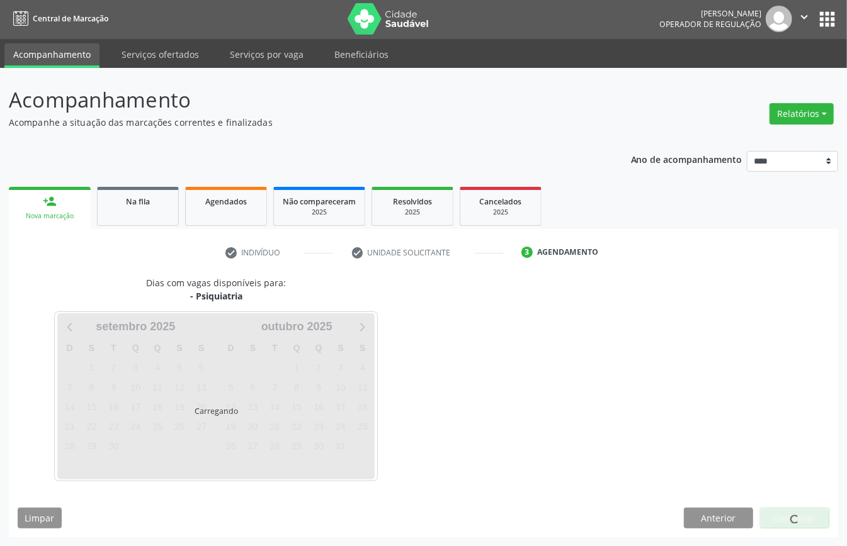
scroll to position [3, 0]
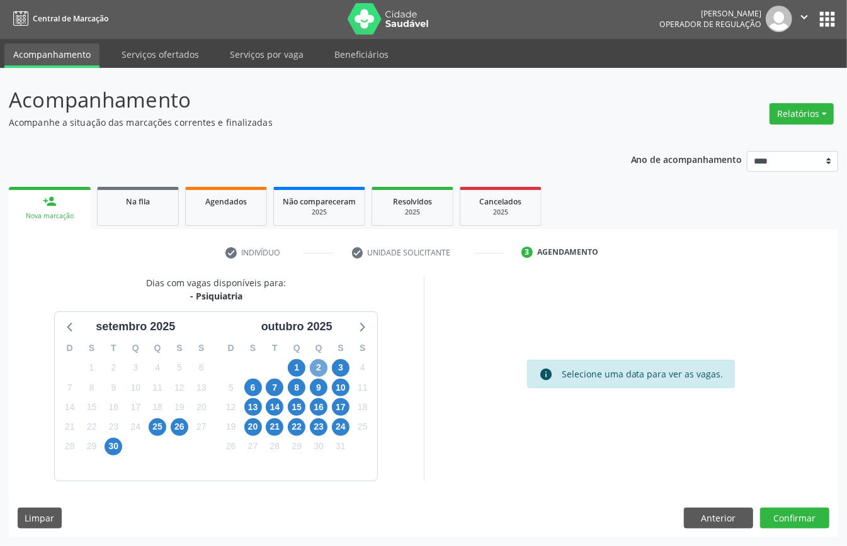
click at [315, 363] on span "2" at bounding box center [319, 368] width 18 height 18
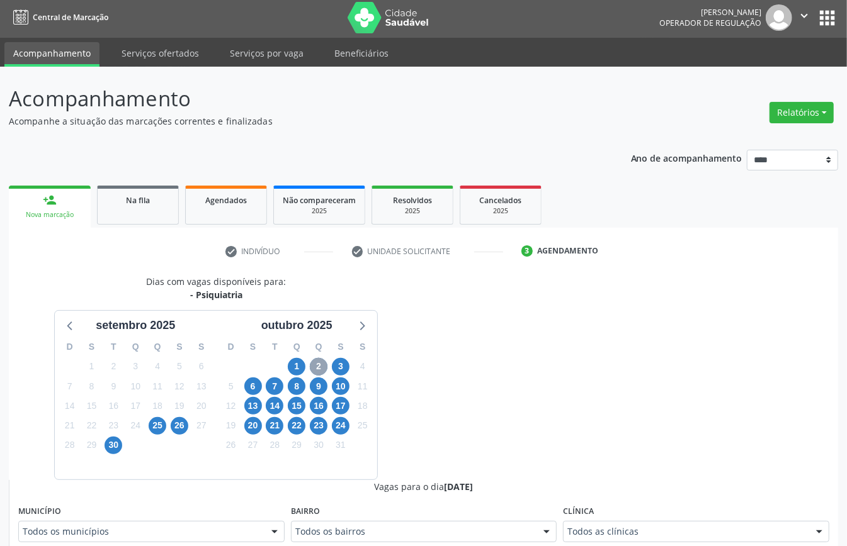
scroll to position [170, 0]
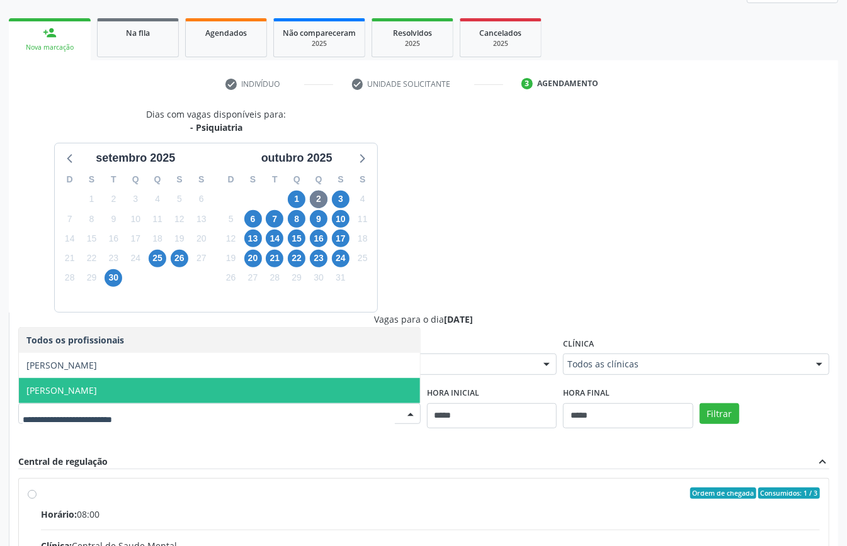
click at [97, 391] on span "[PERSON_NAME]" at bounding box center [61, 391] width 71 height 12
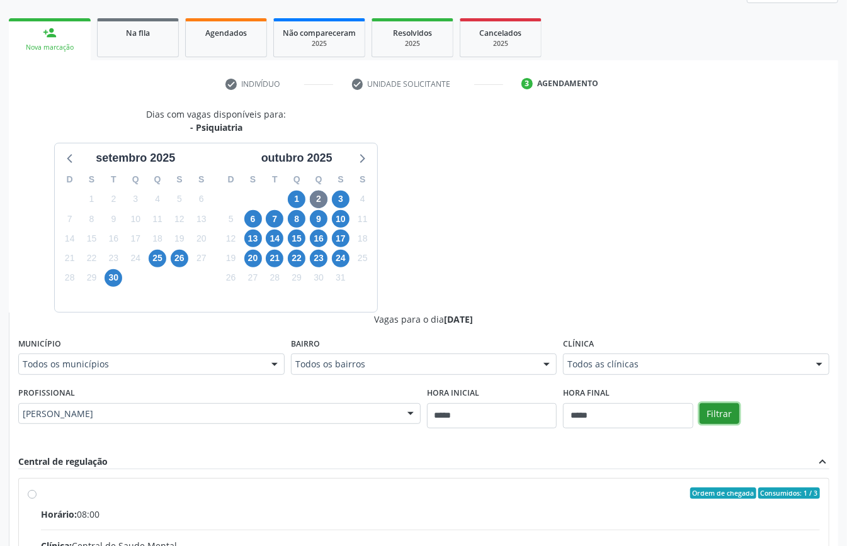
click at [723, 419] on button "Filtrar" at bounding box center [719, 414] width 40 height 21
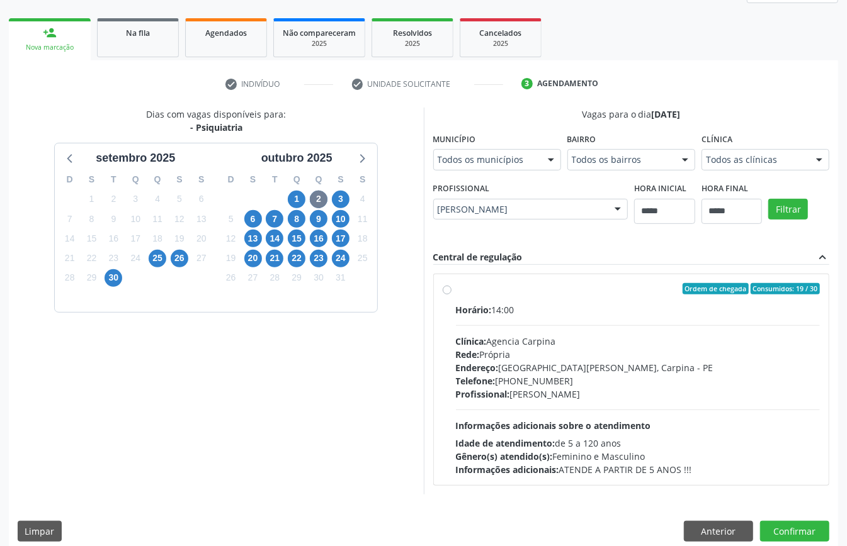
click at [527, 399] on div "Profissional: Patricia de Melo Santos Cavalcanti" at bounding box center [638, 394] width 365 height 13
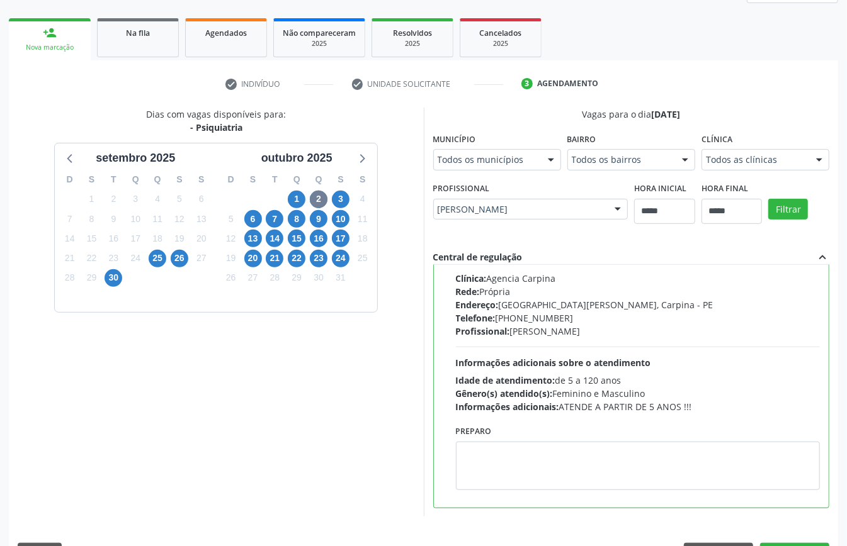
scroll to position [207, 0]
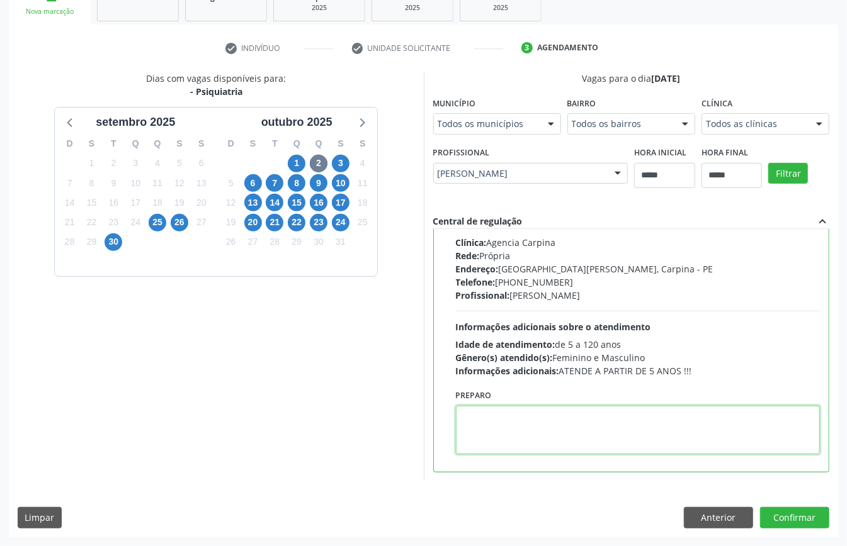
paste textarea "**********"
type textarea "**********"
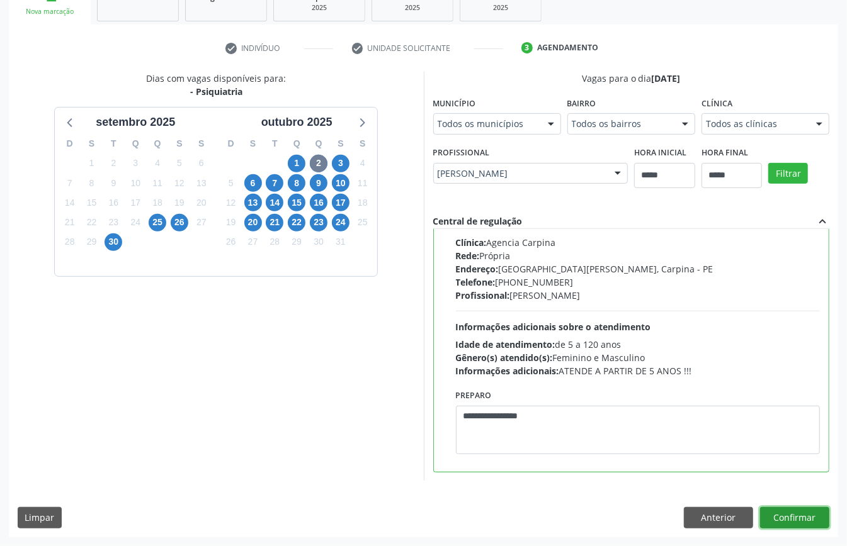
click at [787, 514] on button "Confirmar" at bounding box center [794, 517] width 69 height 21
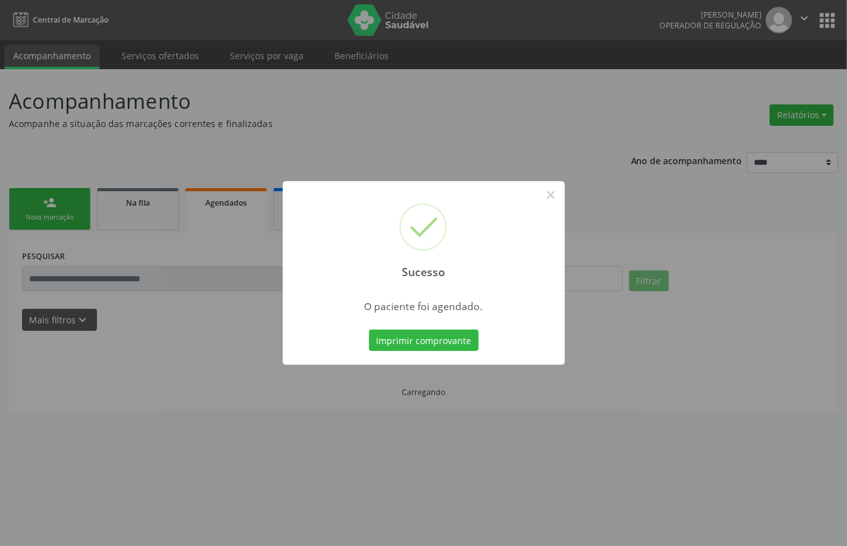
scroll to position [0, 0]
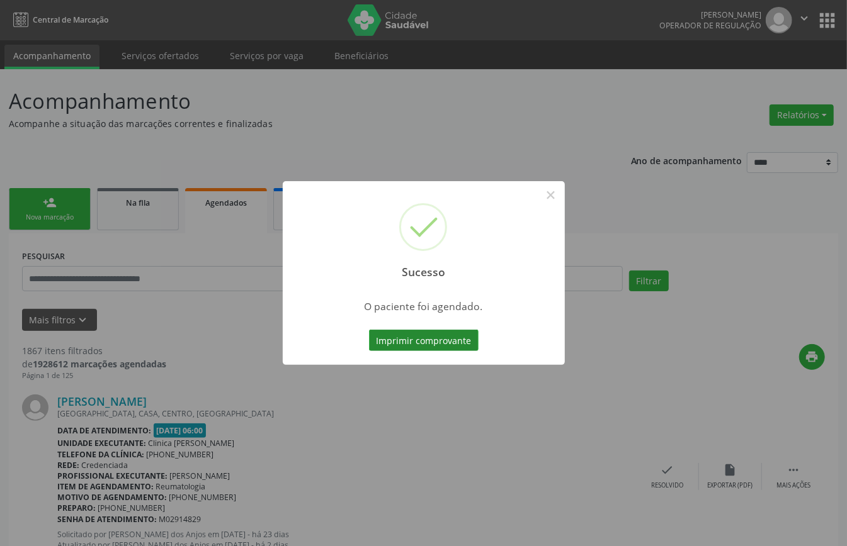
click at [452, 341] on button "Imprimir comprovante" at bounding box center [424, 340] width 110 height 21
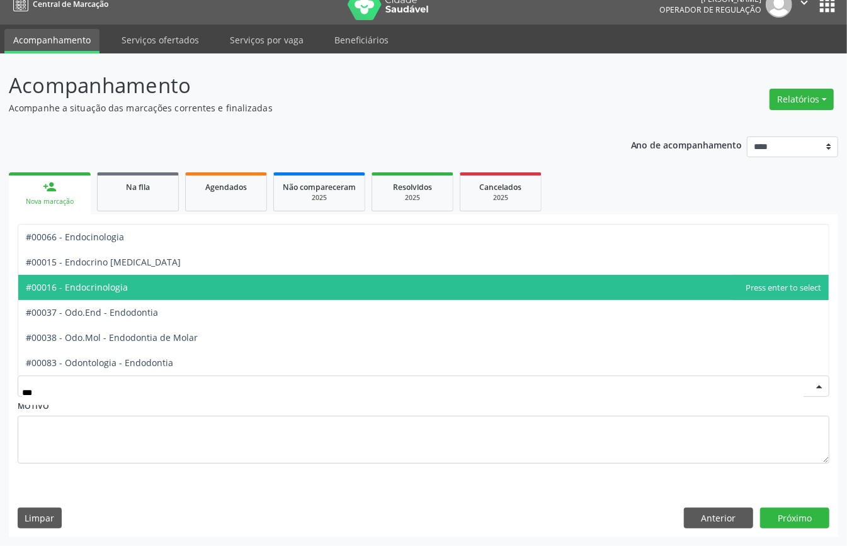
click at [126, 283] on span "#00016 - Endocrinologia" at bounding box center [77, 287] width 102 height 12
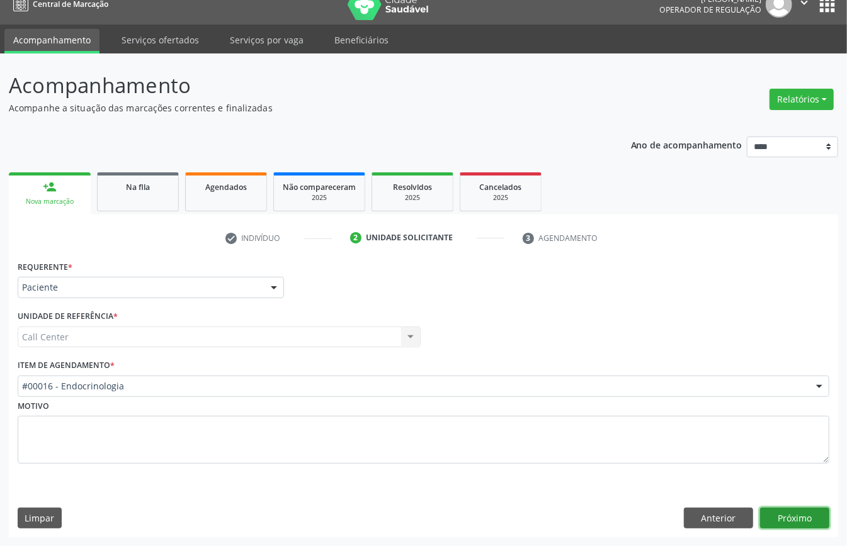
click at [801, 514] on button "Próximo" at bounding box center [794, 518] width 69 height 21
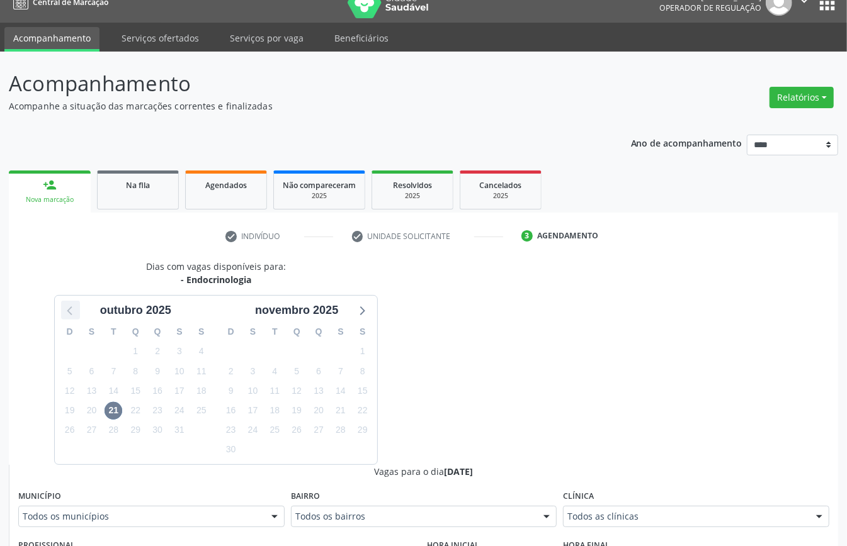
click at [71, 314] on icon at bounding box center [70, 310] width 16 height 16
click at [271, 429] on span "30" at bounding box center [275, 431] width 18 height 18
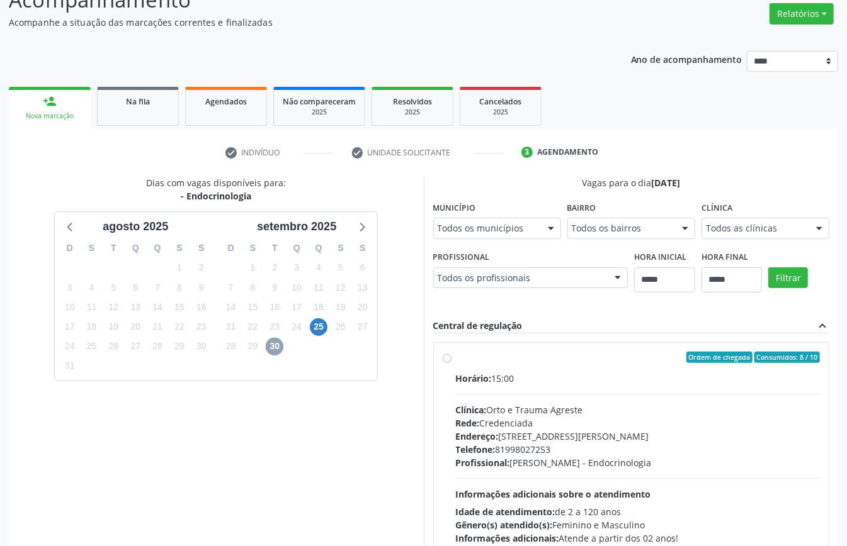
scroll to position [185, 0]
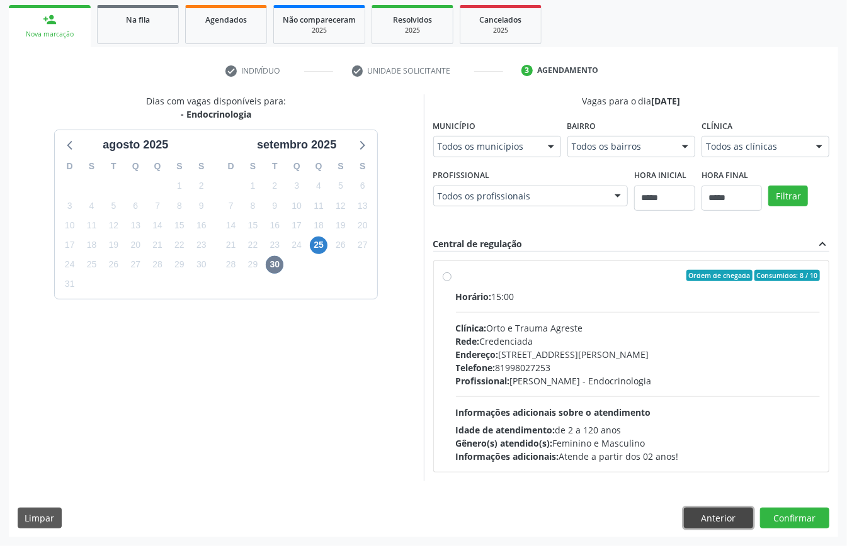
drag, startPoint x: 713, startPoint y: 516, endPoint x: 643, endPoint y: 492, distance: 73.9
click at [713, 516] on button "Anterior" at bounding box center [718, 518] width 69 height 21
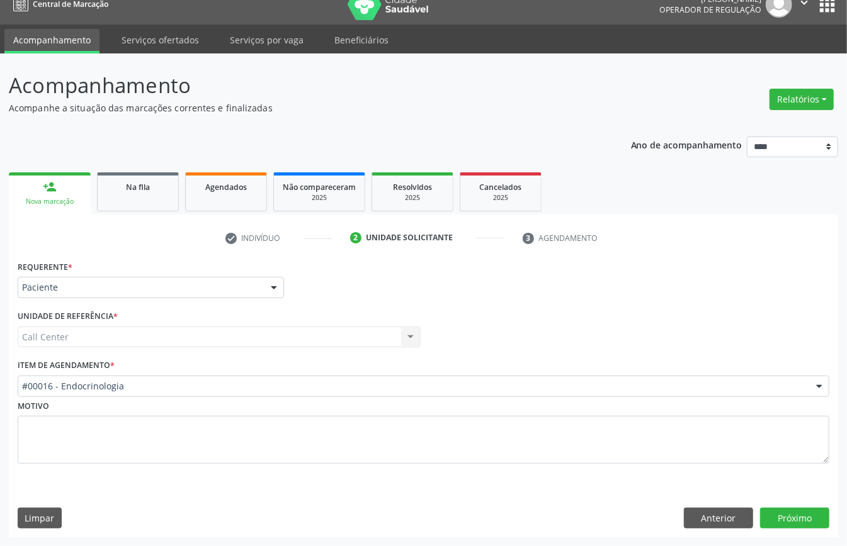
scroll to position [18, 0]
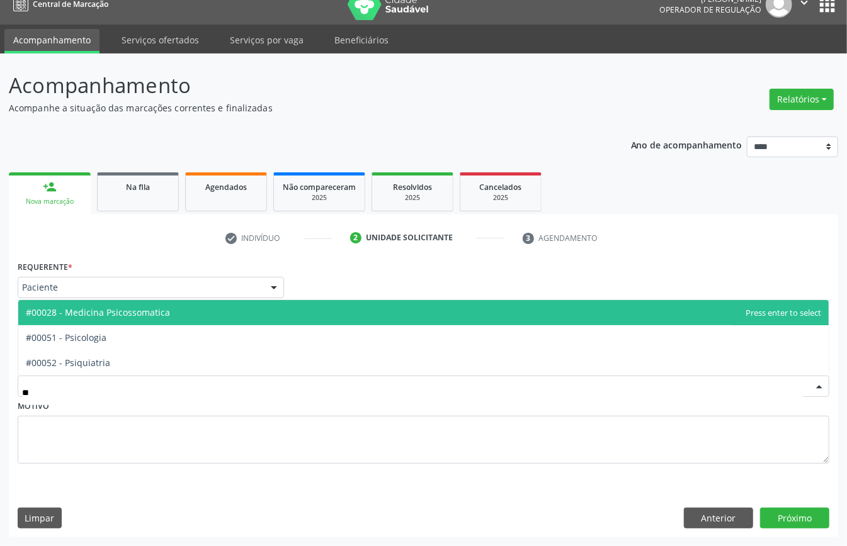
type input "***"
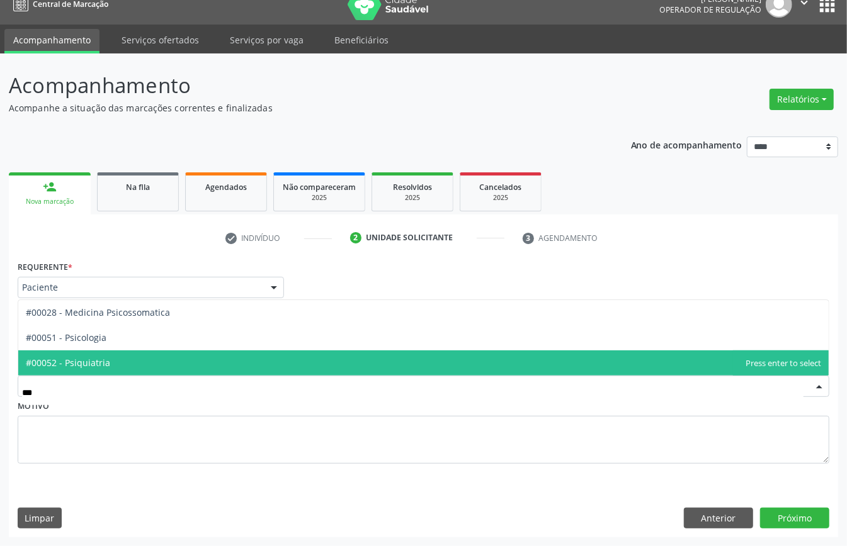
click at [147, 361] on span "#00052 - Psiquiatria" at bounding box center [423, 363] width 810 height 25
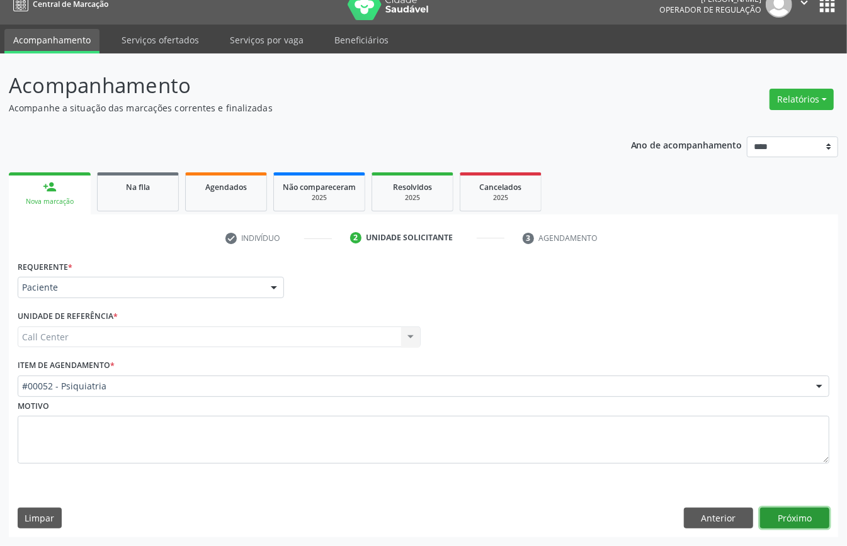
click at [773, 516] on button "Próximo" at bounding box center [794, 518] width 69 height 21
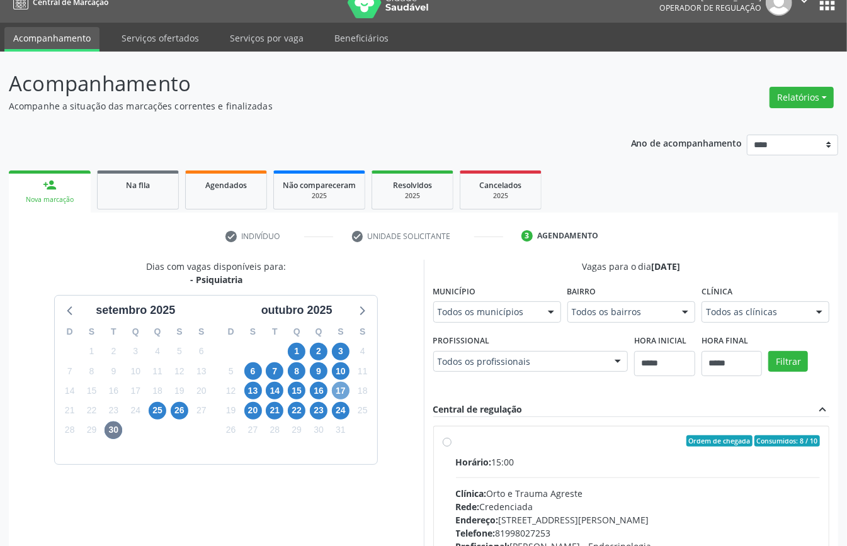
click at [338, 393] on span "17" at bounding box center [341, 391] width 18 height 18
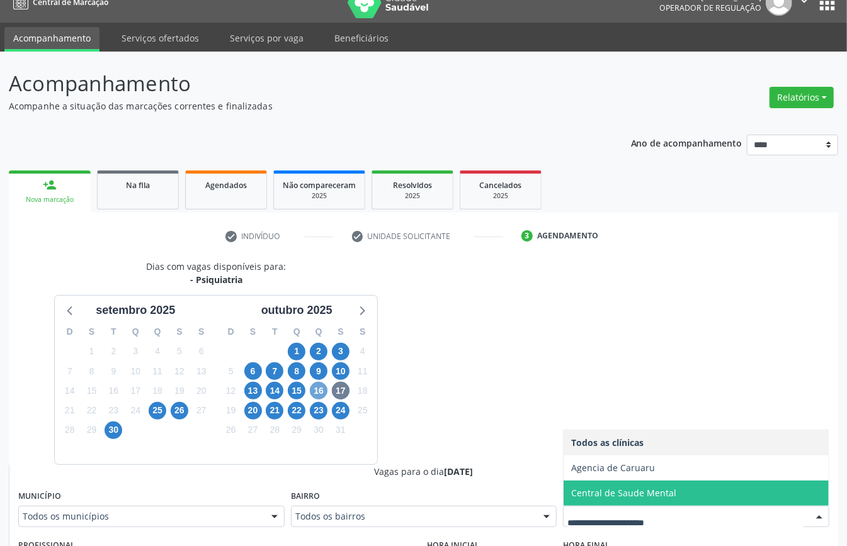
click at [315, 393] on span "16" at bounding box center [319, 391] width 18 height 18
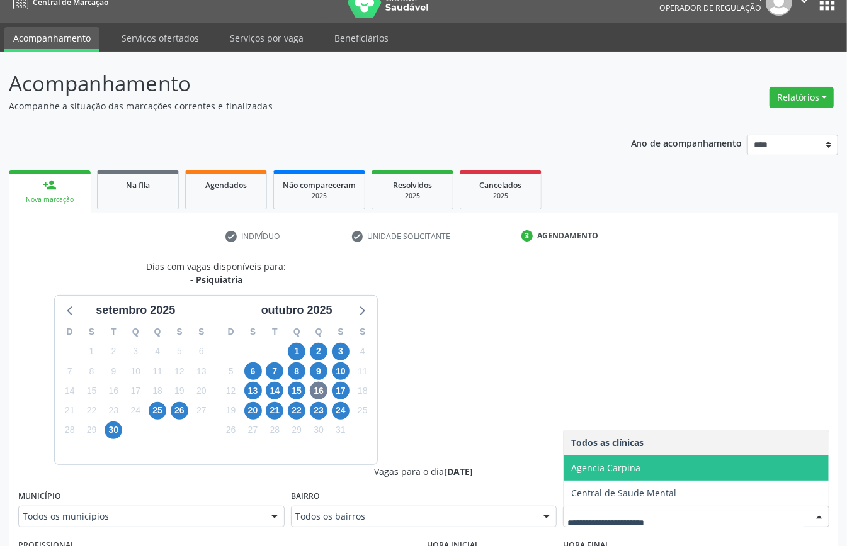
click at [631, 466] on span "Agencia Carpina" at bounding box center [605, 468] width 69 height 12
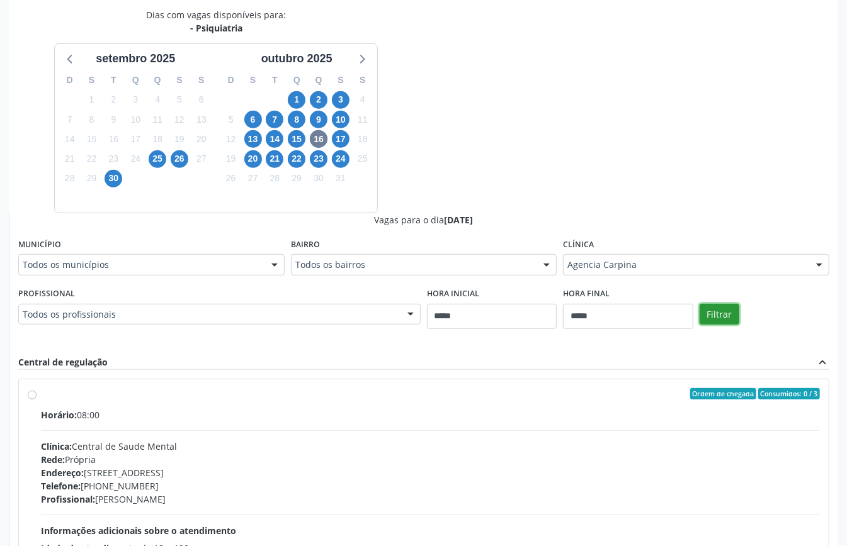
click at [728, 313] on button "Filtrar" at bounding box center [719, 314] width 40 height 21
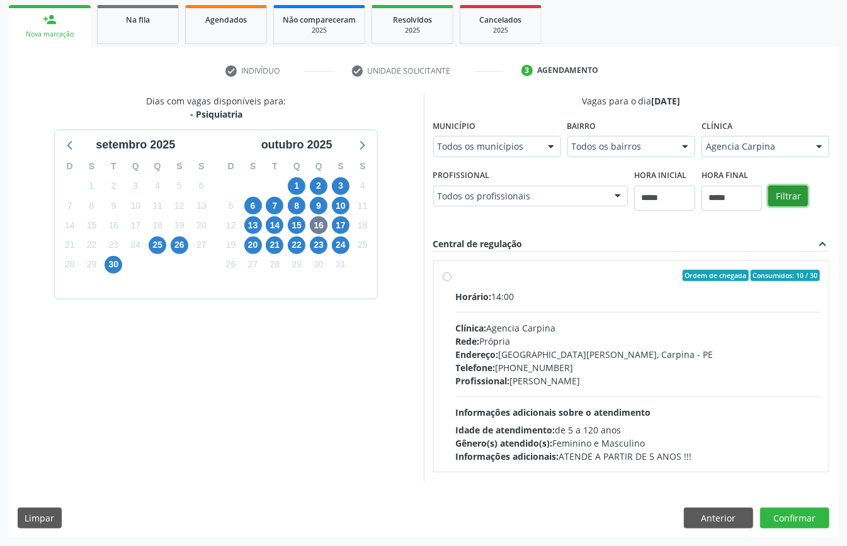
scroll to position [185, 0]
click at [708, 510] on button "Anterior" at bounding box center [718, 518] width 69 height 21
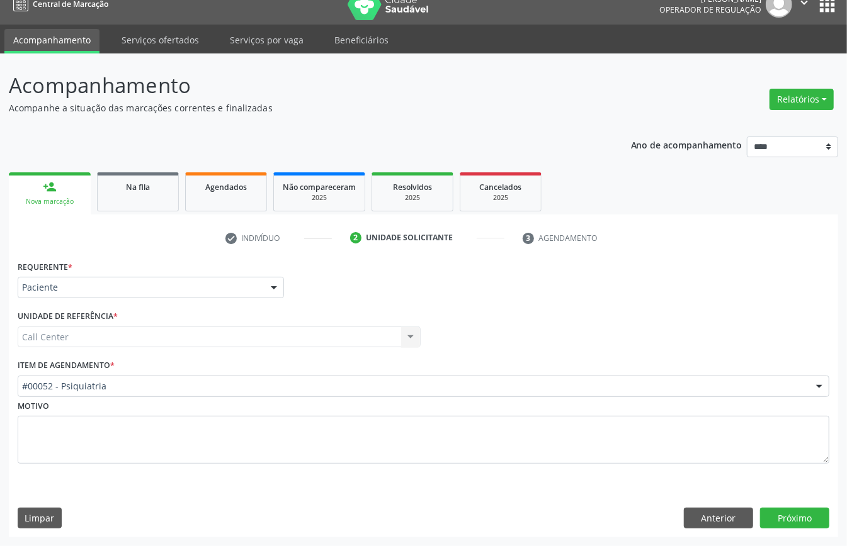
scroll to position [18, 0]
